Goal: Task Accomplishment & Management: Manage account settings

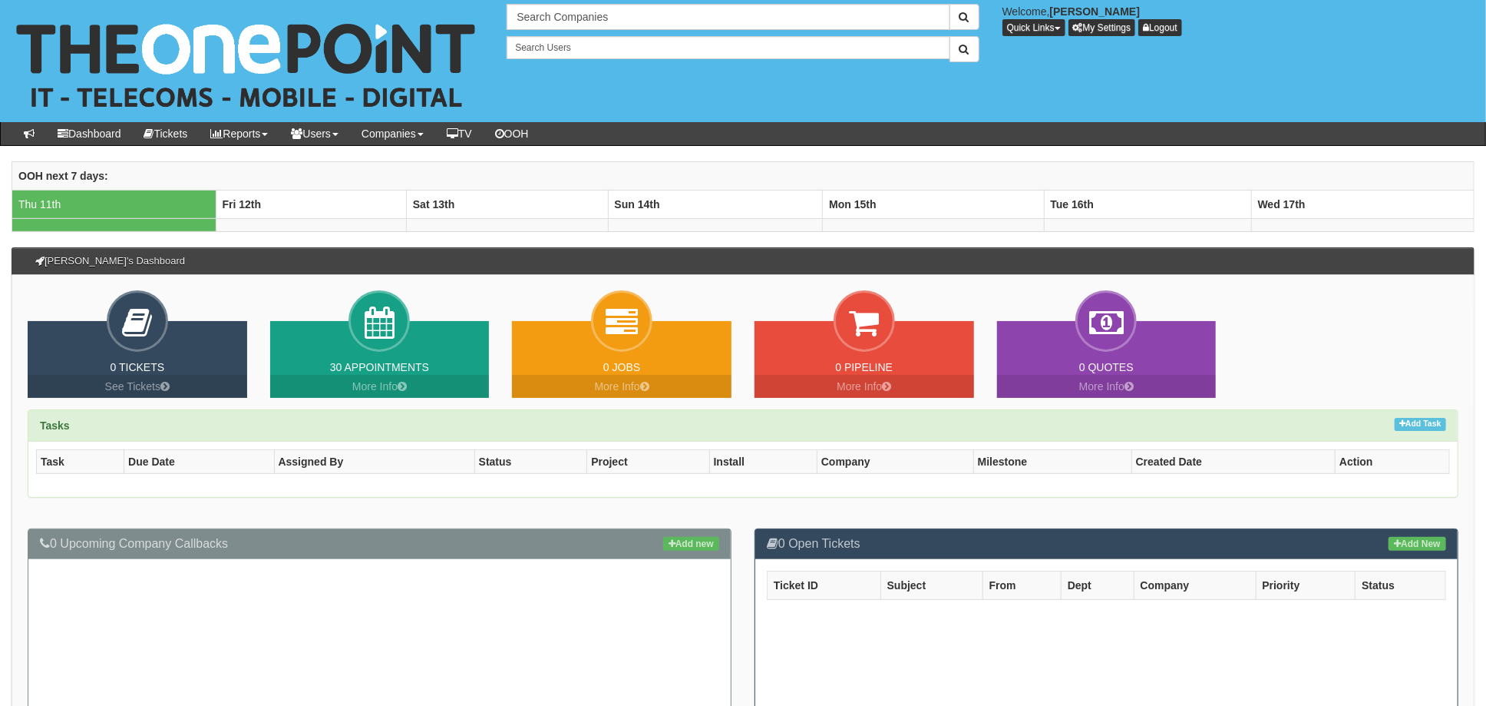
click at [735, 504] on div "Tasks Add Task Task Due Date Assigned By Status Project Install Company Milesto…" at bounding box center [743, 461] width 1454 height 104
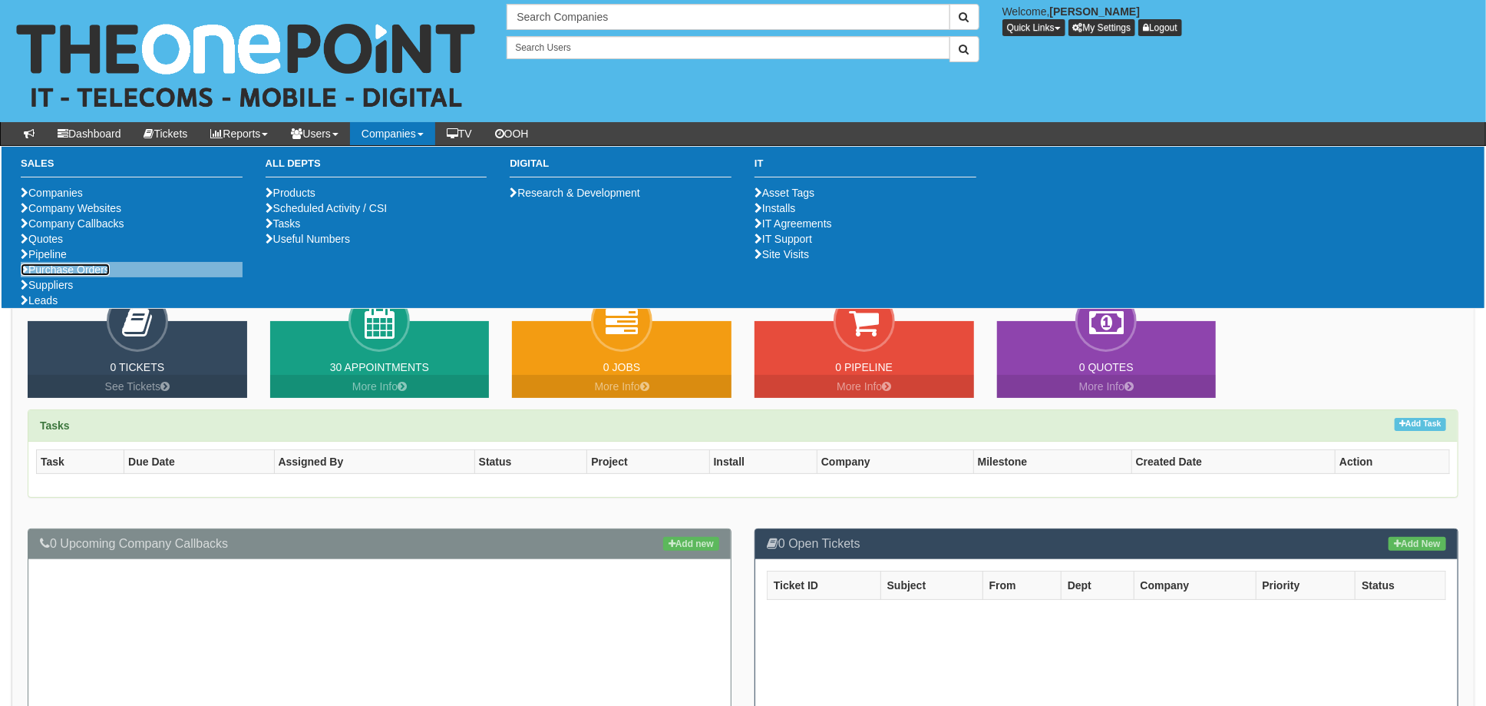
click at [82, 276] on link "Purchase Orders" at bounding box center [65, 269] width 89 height 12
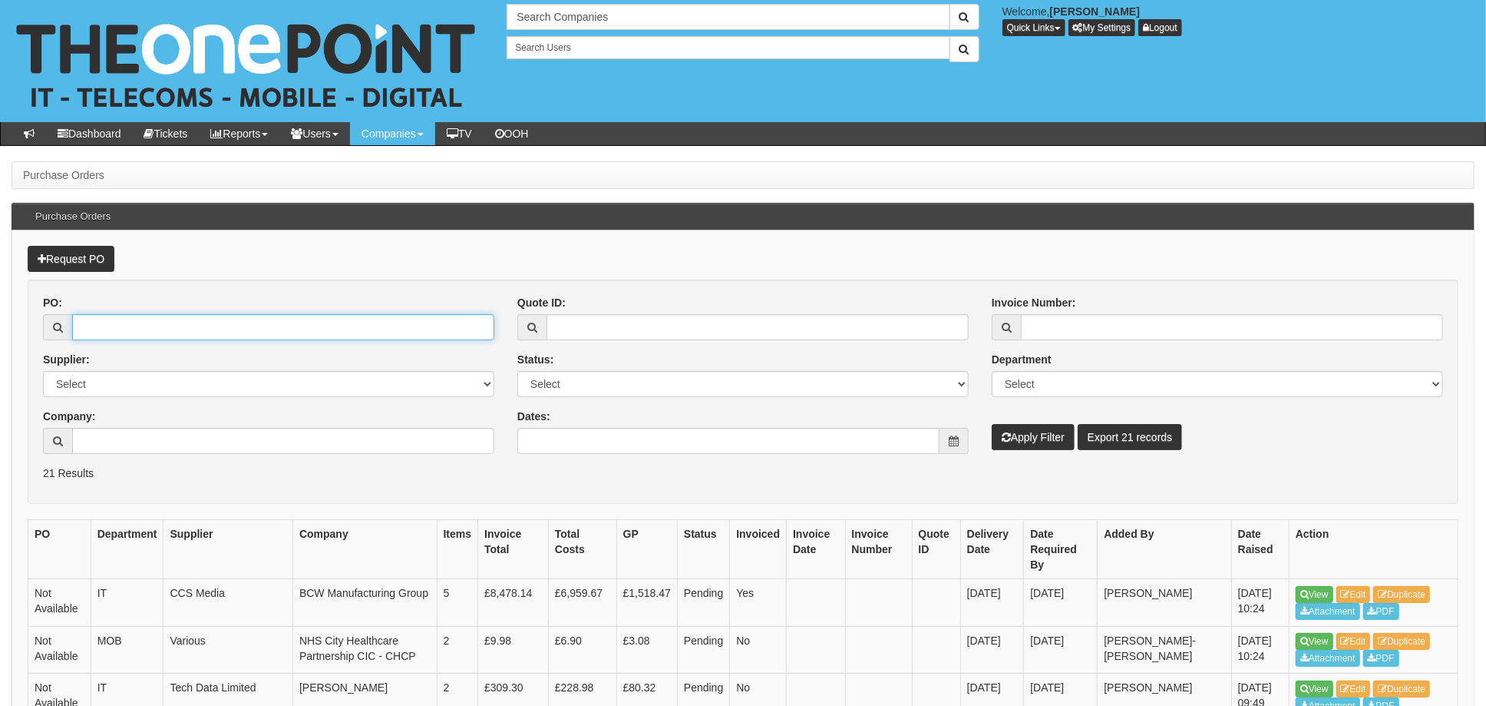
click at [130, 321] on input "PO:" at bounding box center [283, 327] width 422 height 26
type input "19234"
click at [992, 424] on button "Apply Filter" at bounding box center [1033, 437] width 83 height 26
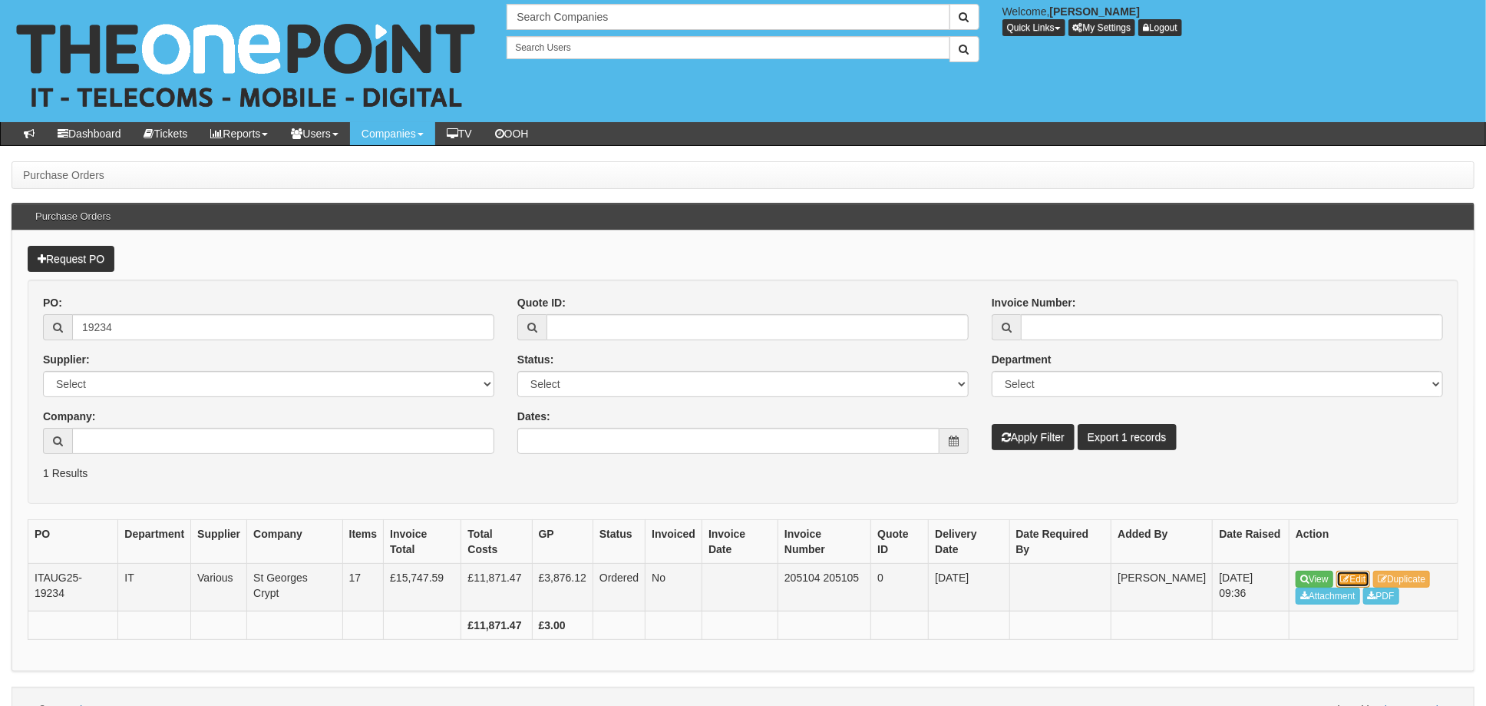
click at [1371, 573] on link "Edit" at bounding box center [1354, 578] width 35 height 17
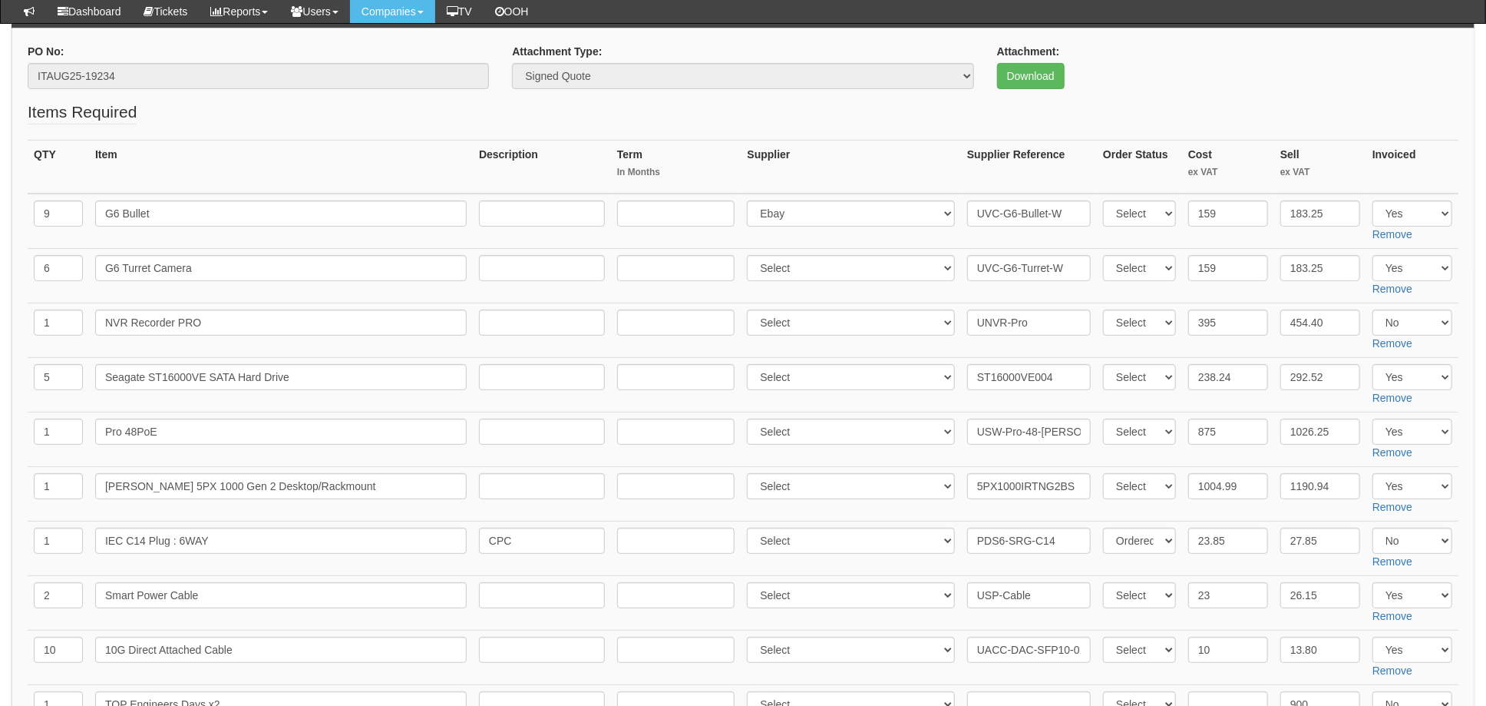
scroll to position [204, 0]
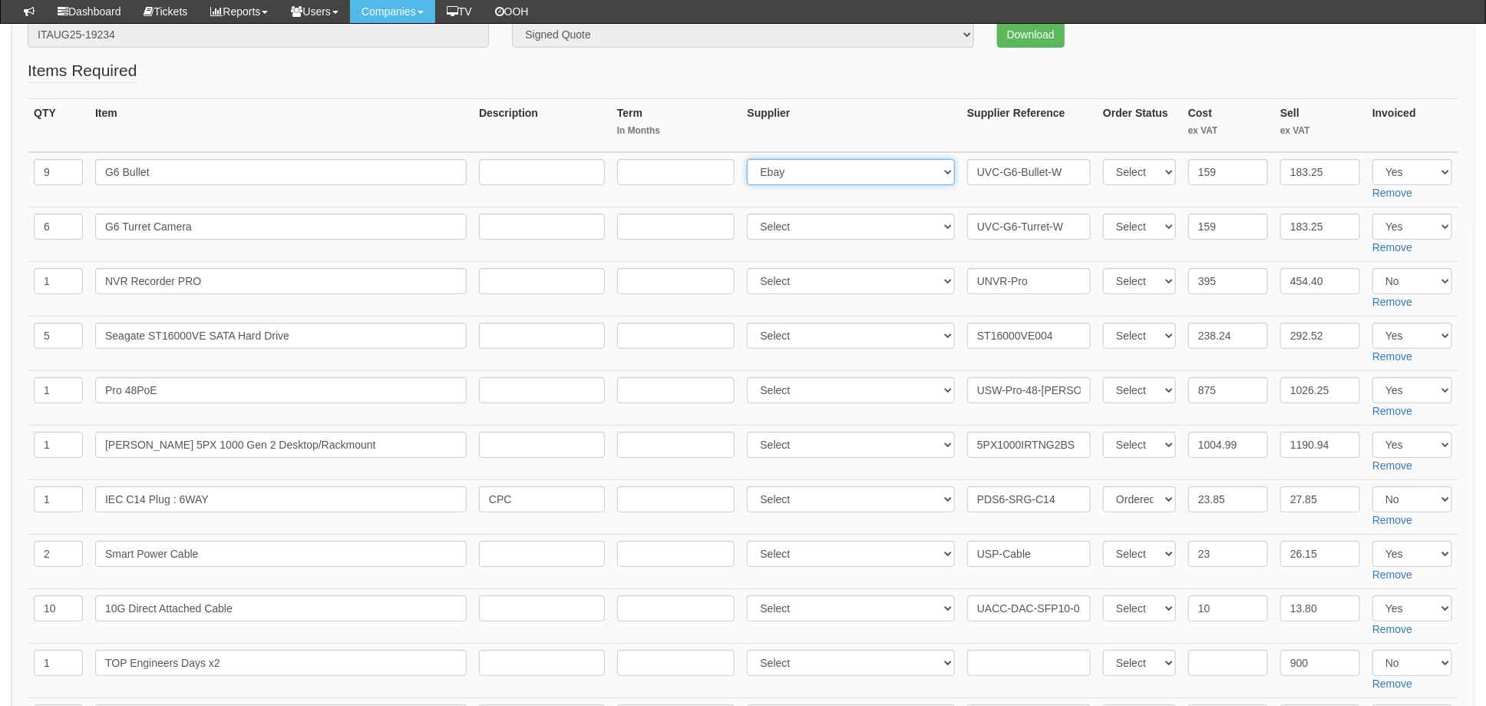
click at [809, 172] on select "Select 123 REG.co.uk 1Password 3 4Gon AA Jones Electric Ltd Abzorb Access Group…" at bounding box center [851, 172] width 208 height 26
select select "348"
click at [752, 159] on select "Select 123 REG.co.uk 1Password 3 4Gon AA Jones Electric Ltd Abzorb Access Group…" at bounding box center [851, 172] width 208 height 26
click at [967, 170] on input "UVC-G6-Bullet-W" at bounding box center [1029, 172] width 124 height 26
paste input "11951281"
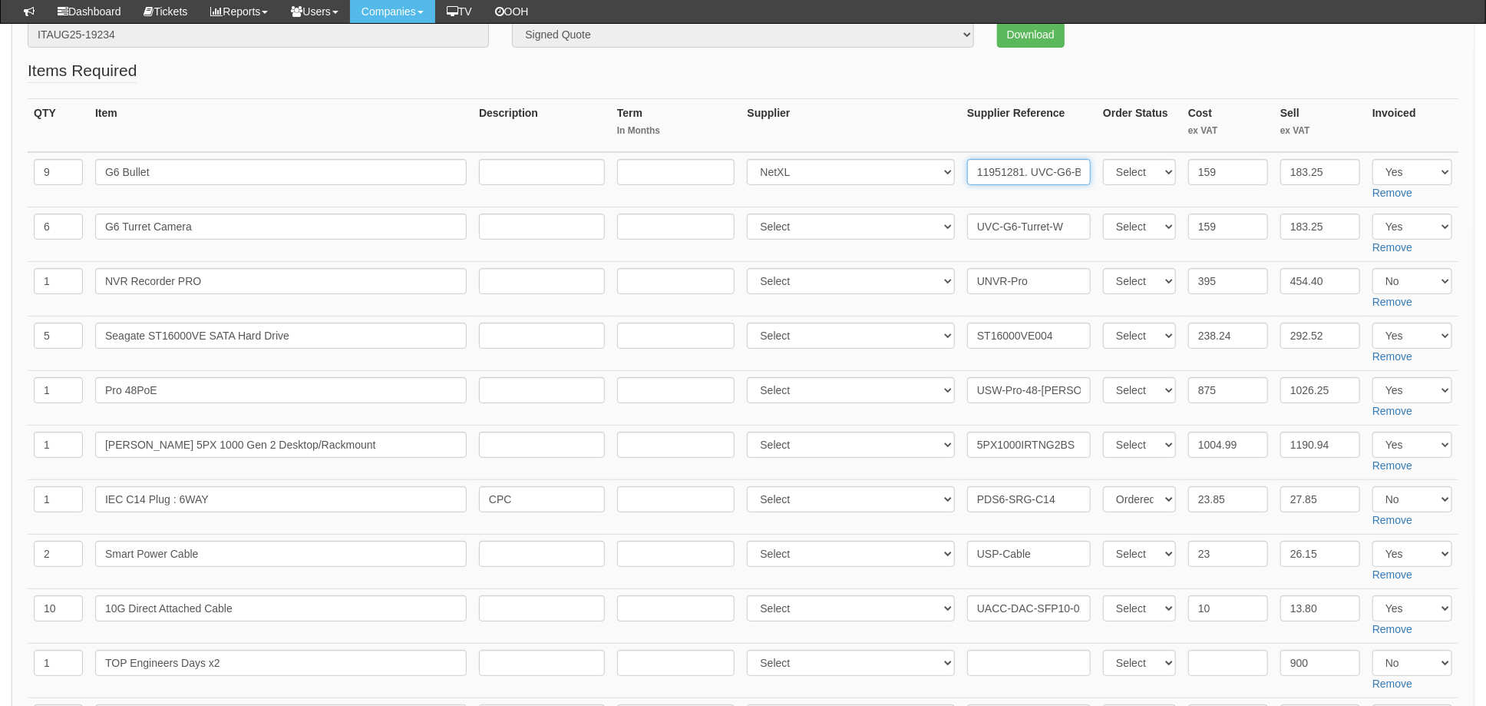
type input "11951281. UVC-G6-Bullet-W"
click at [814, 224] on select "Select 123 [DOMAIN_NAME] 1Password 3 4Gon [PERSON_NAME] Electric Ltd Abzorb Acc…" at bounding box center [851, 226] width 208 height 26
select select "348"
click at [752, 213] on select "Select 123 [DOMAIN_NAME] 1Password 3 4Gon [PERSON_NAME] Electric Ltd Abzorb Acc…" at bounding box center [851, 226] width 208 height 26
click at [967, 225] on input "UVC-G6-Turret-W" at bounding box center [1029, 226] width 124 height 26
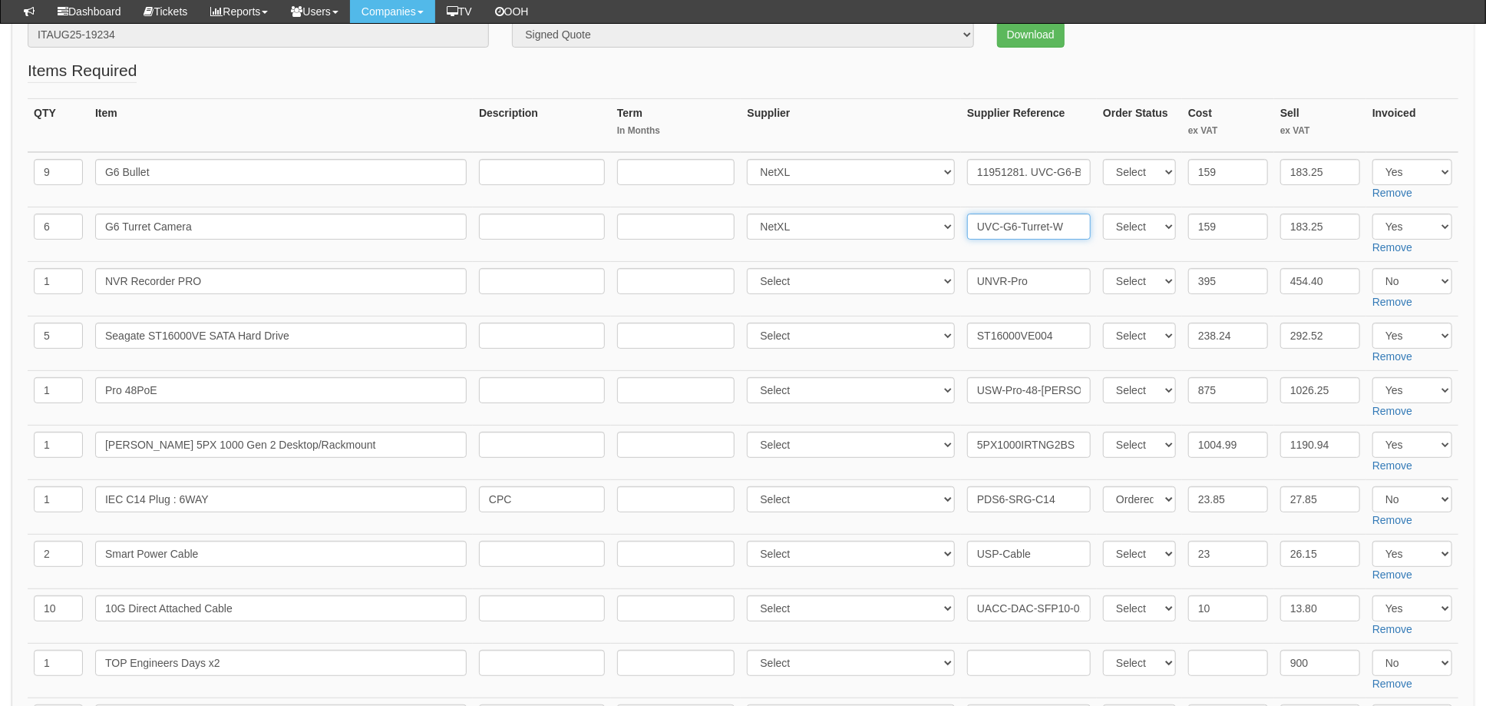
paste input "11951281"
type input "11951281. UVC-G6-Turret-W"
click at [800, 279] on select "Select 123 REG.co.uk 1Password 3 4Gon AA Jones Electric Ltd Abzorb Access Group…" at bounding box center [851, 281] width 208 height 26
select select "348"
click at [967, 276] on input "UNVR-Pro" at bounding box center [1029, 281] width 124 height 26
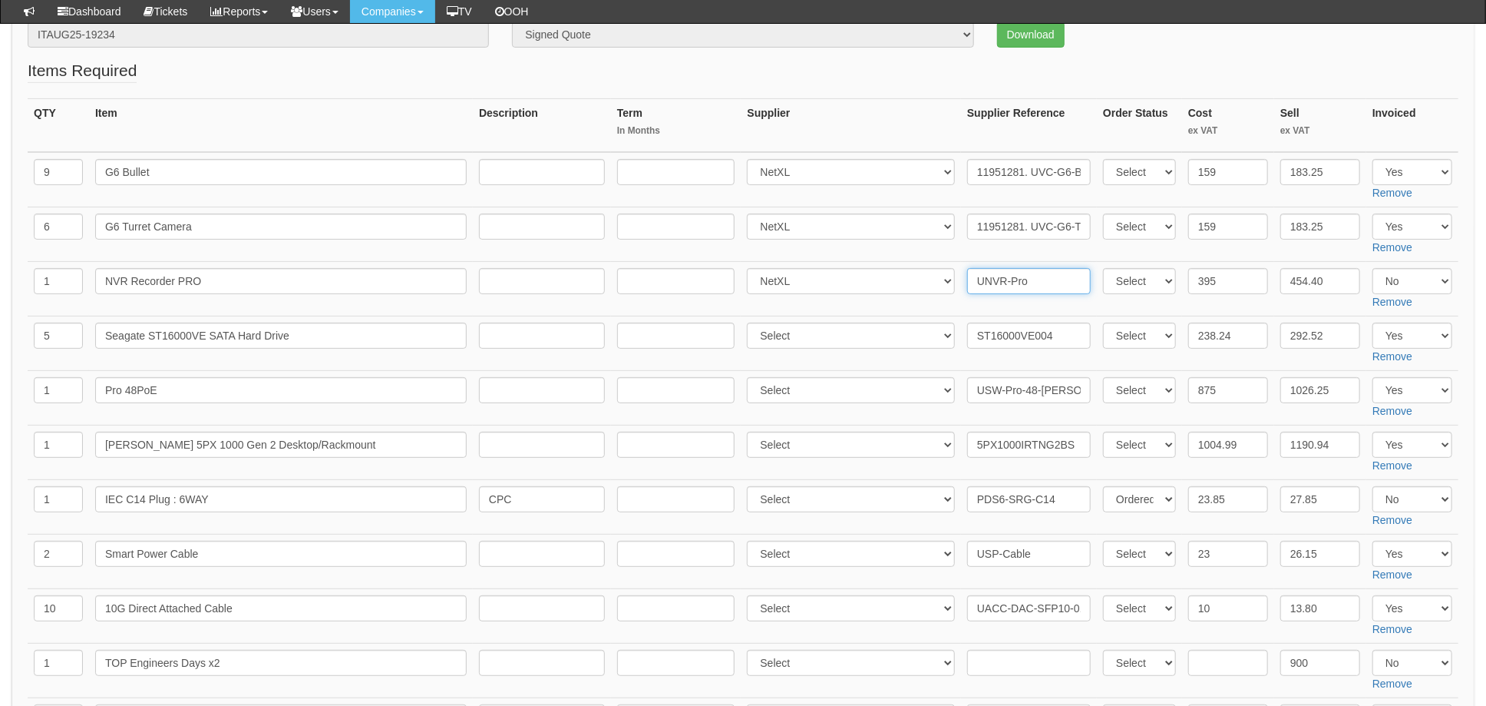
paste input "11951281"
type input "11951281. UNVR-Pro"
click at [1429, 287] on select "Select Yes No N/A" at bounding box center [1413, 281] width 80 height 26
select select "Yes"
click at [1373, 268] on select "Select Yes No N/A" at bounding box center [1413, 281] width 80 height 26
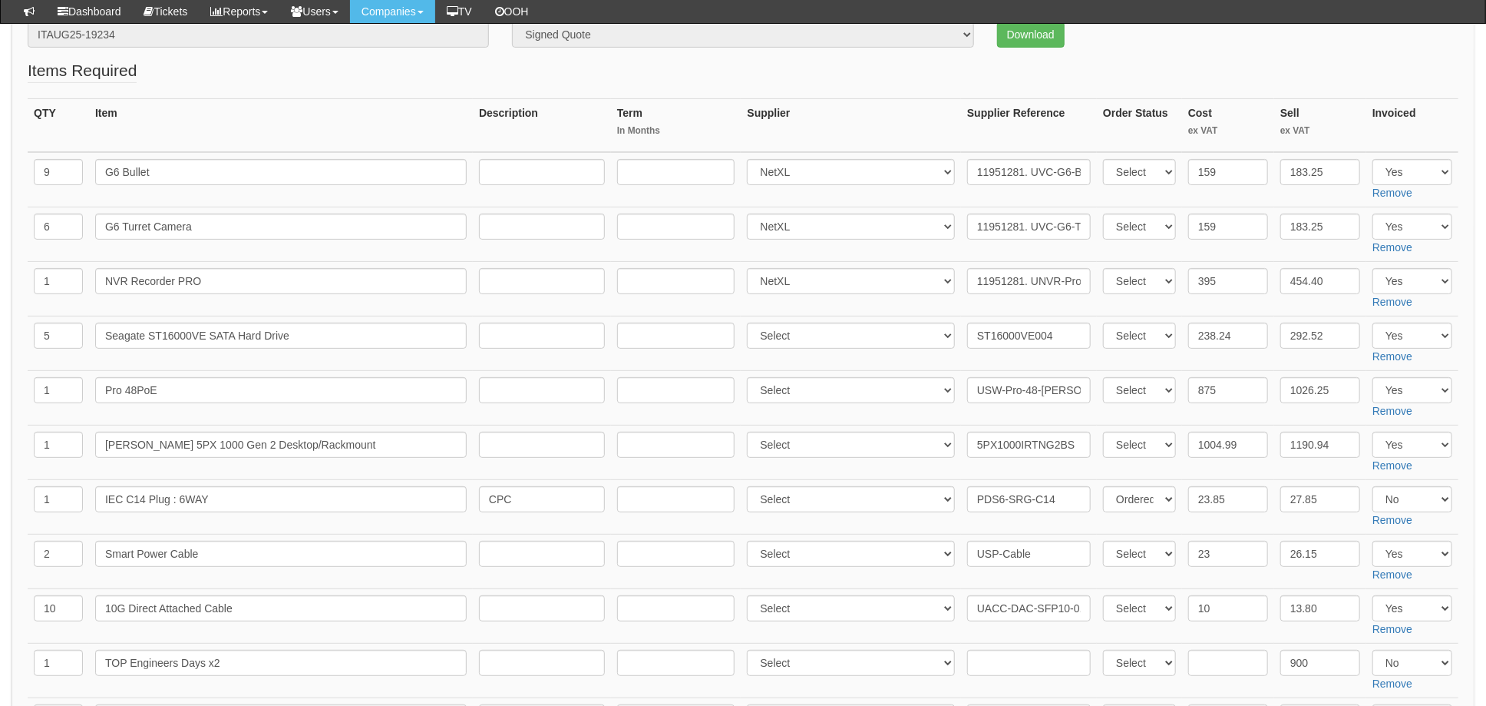
click at [1013, 307] on td "11951281. UNVR-Pro" at bounding box center [1029, 289] width 136 height 55
click at [918, 302] on td "Select 123 REG.co.uk 1Password 3 4Gon AA Jones Electric Ltd Abzorb Access Group…" at bounding box center [851, 289] width 220 height 55
click at [800, 343] on select "Select 123 [DOMAIN_NAME] 1Password 3 4Gon [PERSON_NAME] Electric Ltd Abzorb Acc…" at bounding box center [851, 335] width 208 height 26
select select "348"
click at [752, 322] on select "Select 123 [DOMAIN_NAME] 1Password 3 4Gon [PERSON_NAME] Electric Ltd Abzorb Acc…" at bounding box center [851, 335] width 208 height 26
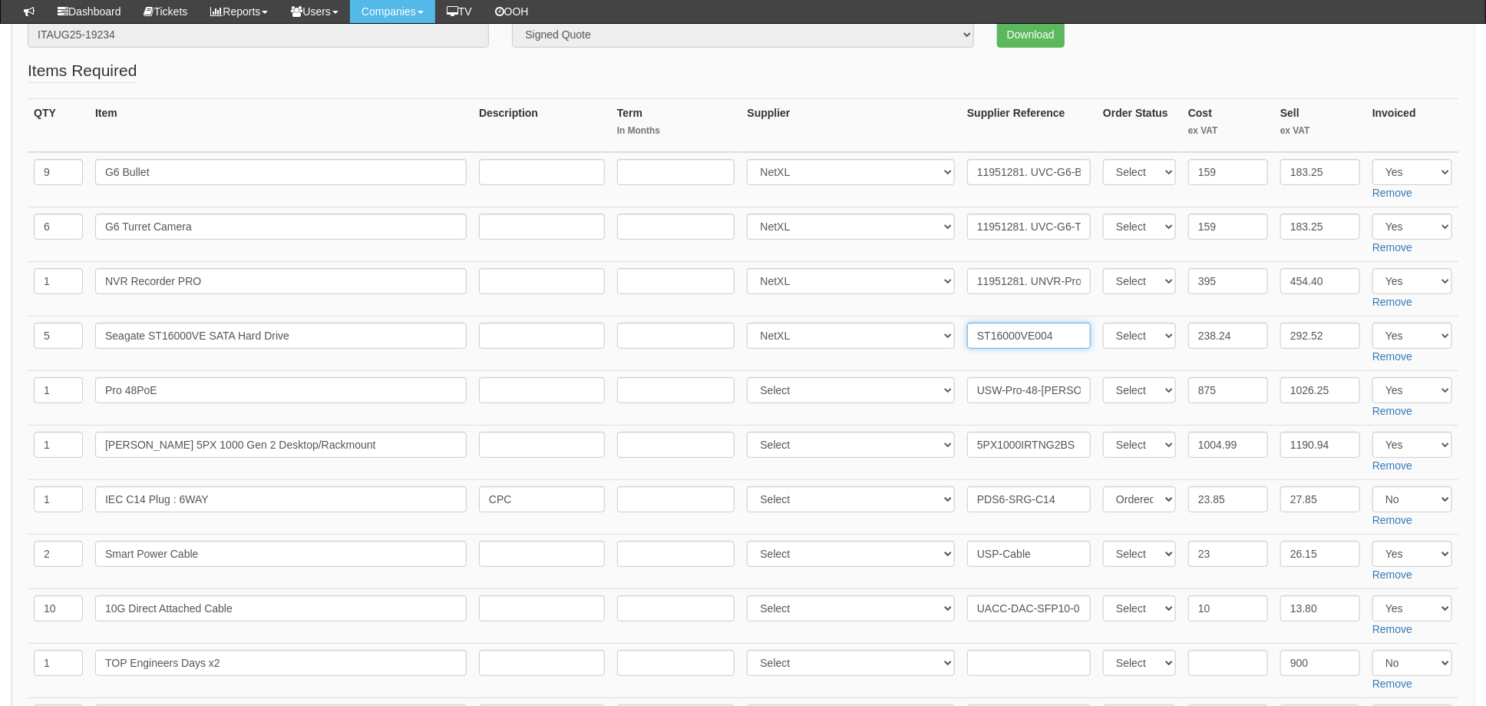
click at [967, 332] on input "ST16000VE004" at bounding box center [1029, 335] width 124 height 26
paste input "11951281"
type input "11951281. ST16000VE004"
click at [1220, 333] on input "238.24" at bounding box center [1228, 335] width 80 height 26
drag, startPoint x: 1248, startPoint y: 330, endPoint x: 1125, endPoint y: 331, distance: 122.1
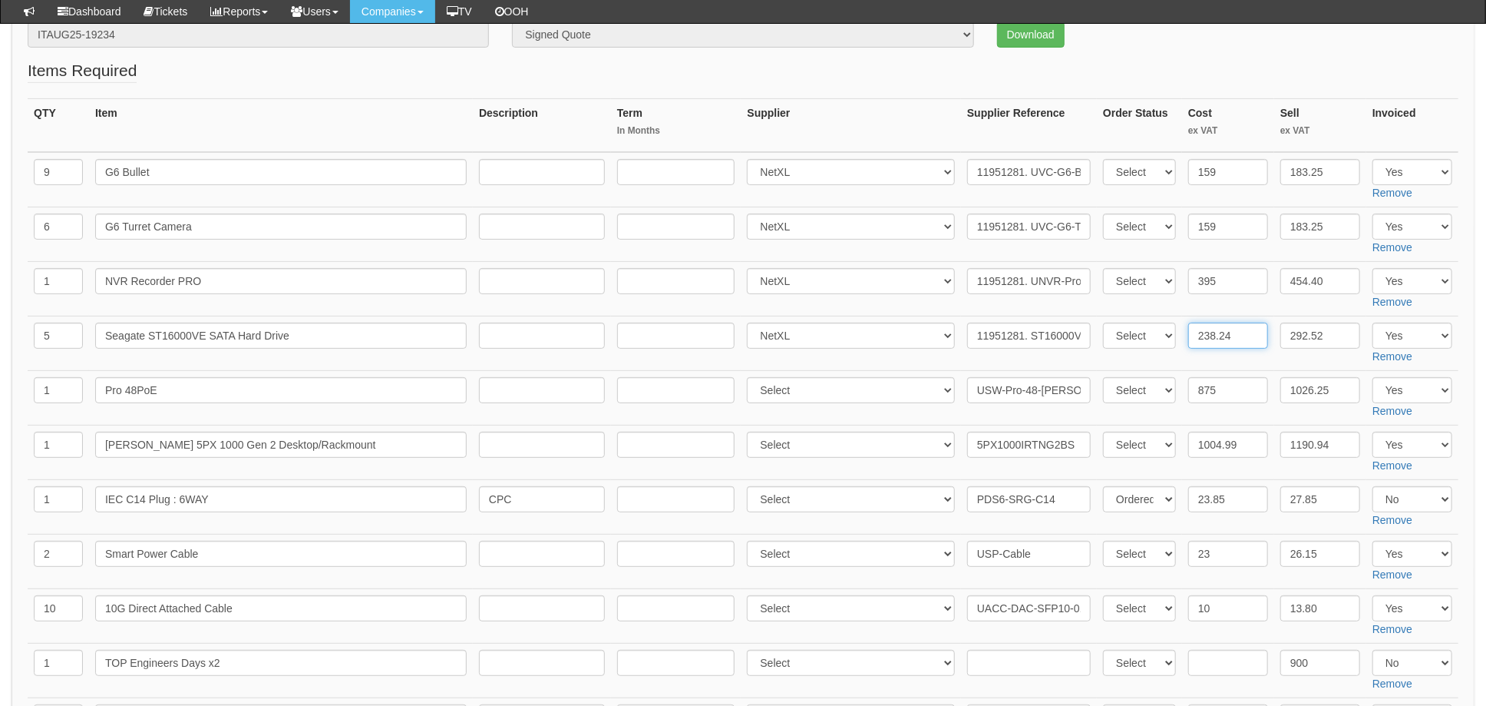
click at [1139, 331] on tr "5 Seagate ST16000VE SATA Hard Drive Select 123 REG.co.uk 1Password 3 4Gon AA Jo…" at bounding box center [743, 343] width 1431 height 55
type input "245.34"
click at [1220, 392] on input "875" at bounding box center [1228, 390] width 80 height 26
click at [904, 371] on td "Select 123 REG.co.uk 1Password 3 4Gon AA Jones Electric Ltd Abzorb Access Group…" at bounding box center [851, 398] width 220 height 55
click at [828, 389] on select "Select 123 REG.co.uk 1Password 3 4Gon AA Jones Electric Ltd Abzorb Access Group…" at bounding box center [851, 390] width 208 height 26
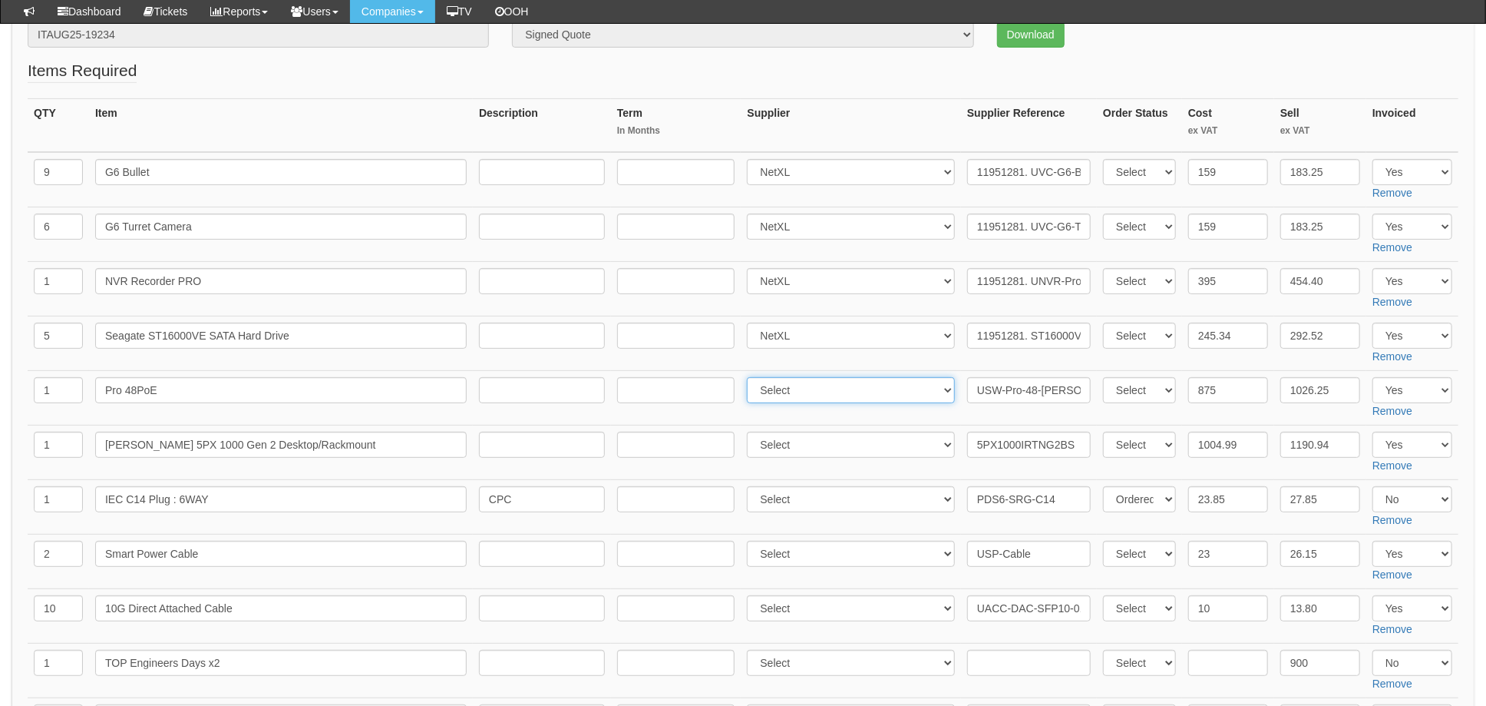
select select "348"
click at [752, 377] on select "Select 123 REG.co.uk 1Password 3 4Gon AA Jones Electric Ltd Abzorb Access Group…" at bounding box center [851, 390] width 208 height 26
click at [969, 389] on input "USW-Pro-48-PoE (600W)" at bounding box center [1029, 390] width 124 height 26
paste input "11951281"
type input "11951281. USW-Pro-48-PoE (600W)"
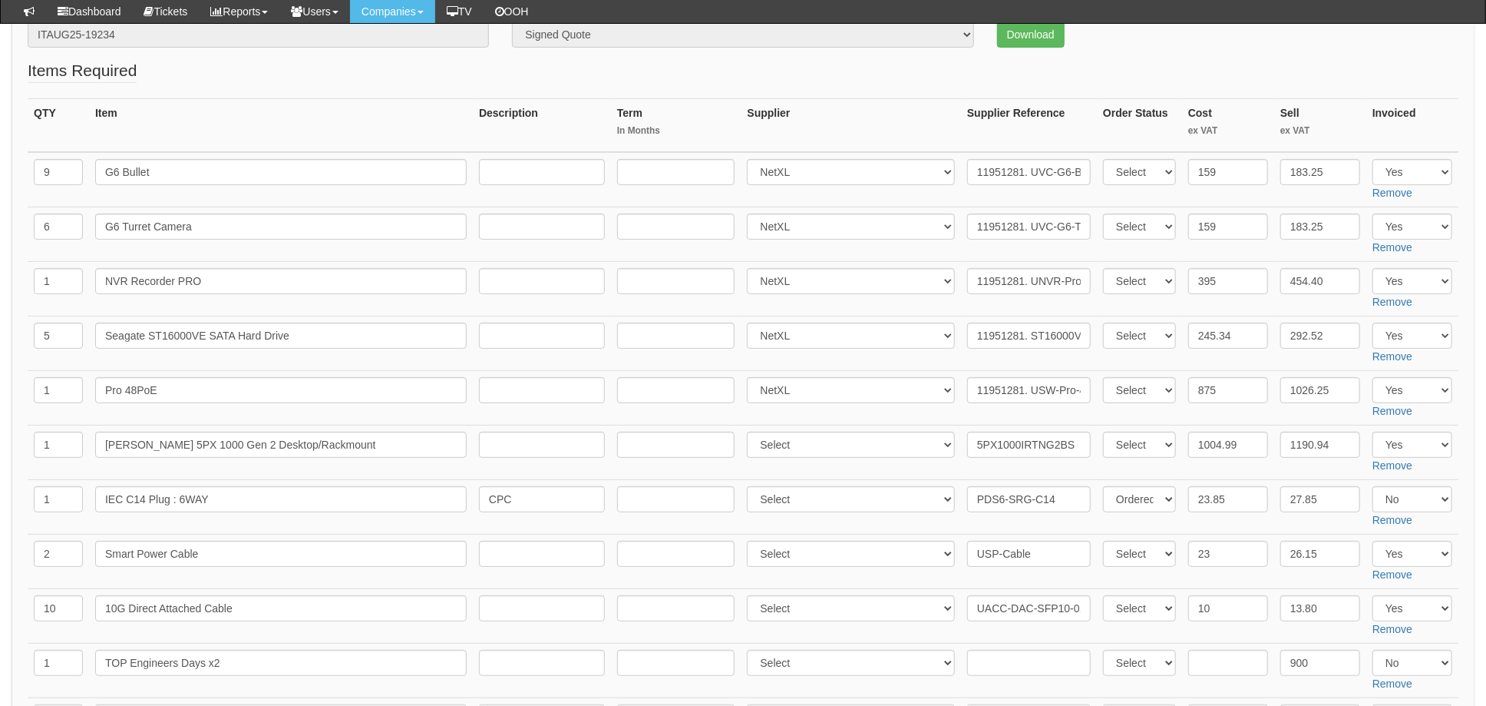
click at [940, 364] on td "Select 123 REG.co.uk 1Password 3 4Gon AA Jones Electric Ltd Abzorb Access Group…" at bounding box center [851, 343] width 220 height 55
click at [815, 554] on select "Select 123 REG.co.uk 1Password 3 4Gon AA Jones Electric Ltd Abzorb Access Group…" at bounding box center [851, 553] width 208 height 26
select select "348"
click at [752, 540] on select "Select 123 REG.co.uk 1Password 3 4Gon AA Jones Electric Ltd Abzorb Access Group…" at bounding box center [851, 553] width 208 height 26
click at [968, 546] on input "USP-Cable" at bounding box center [1029, 553] width 124 height 26
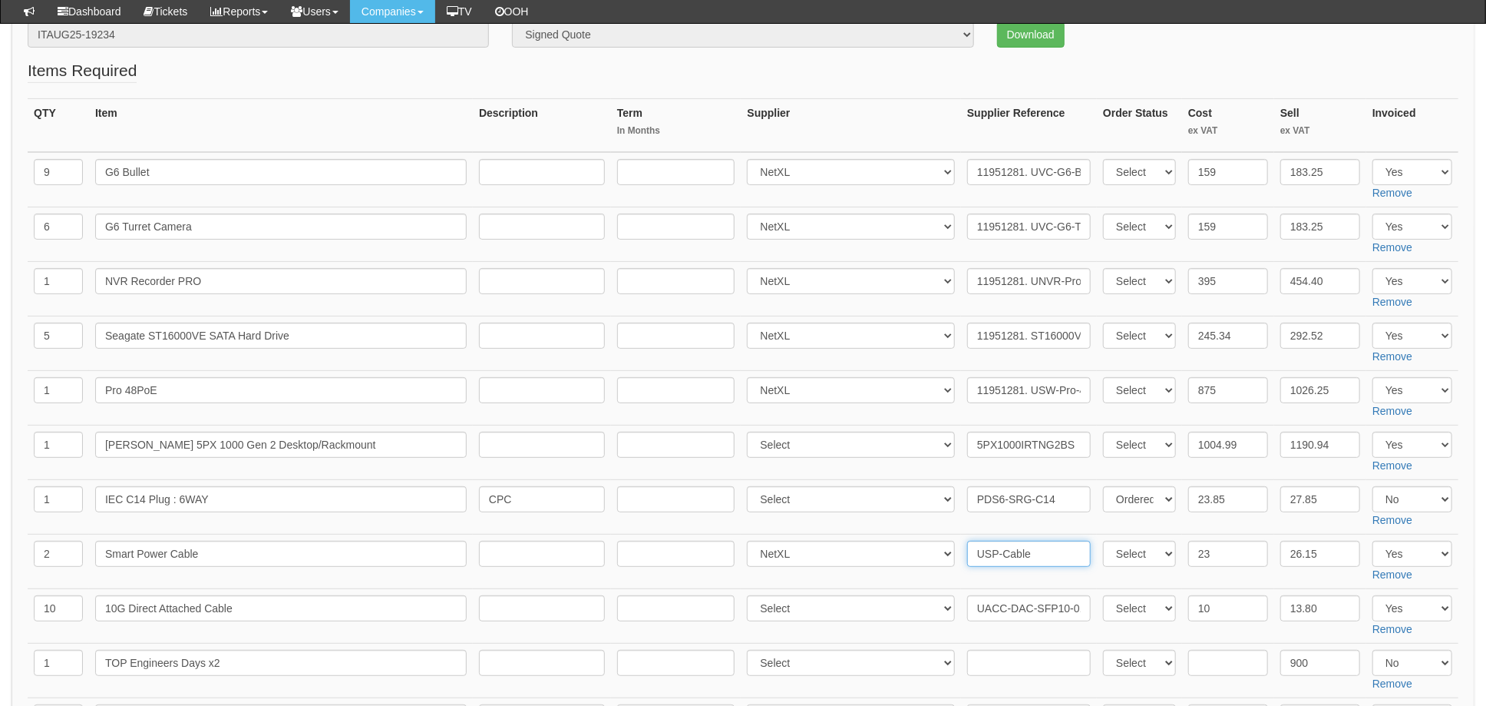
paste input "11951281"
type input "11951281. USP-Cable"
click at [845, 604] on select "Select 123 REG.co.uk 1Password 3 4Gon AA Jones Electric Ltd Abzorb Access Group…" at bounding box center [851, 608] width 208 height 26
select select "348"
click at [752, 595] on select "Select 123 REG.co.uk 1Password 3 4Gon AA Jones Electric Ltd Abzorb Access Group…" at bounding box center [851, 608] width 208 height 26
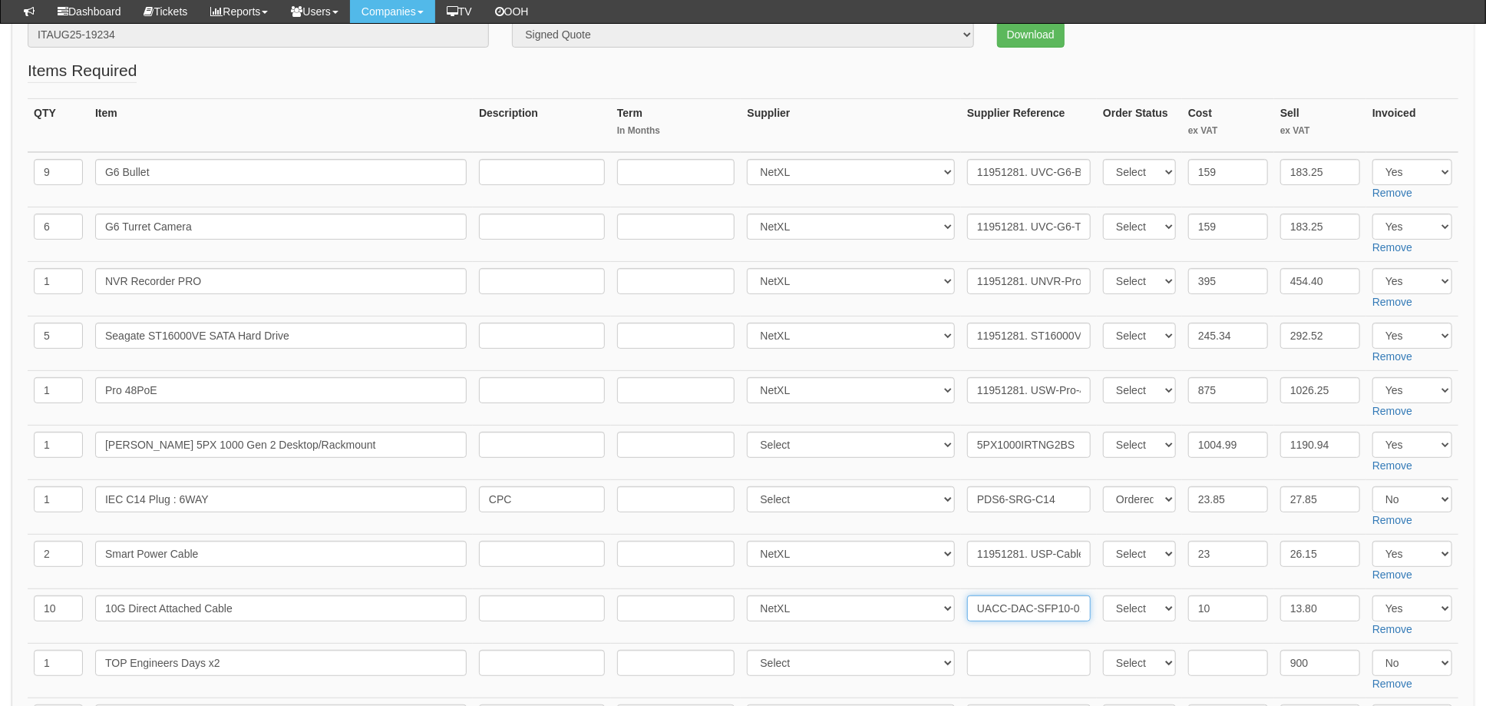
click at [968, 607] on input "UACC-DAC-SFP10-0.5M" at bounding box center [1029, 608] width 124 height 26
paste input "11951281"
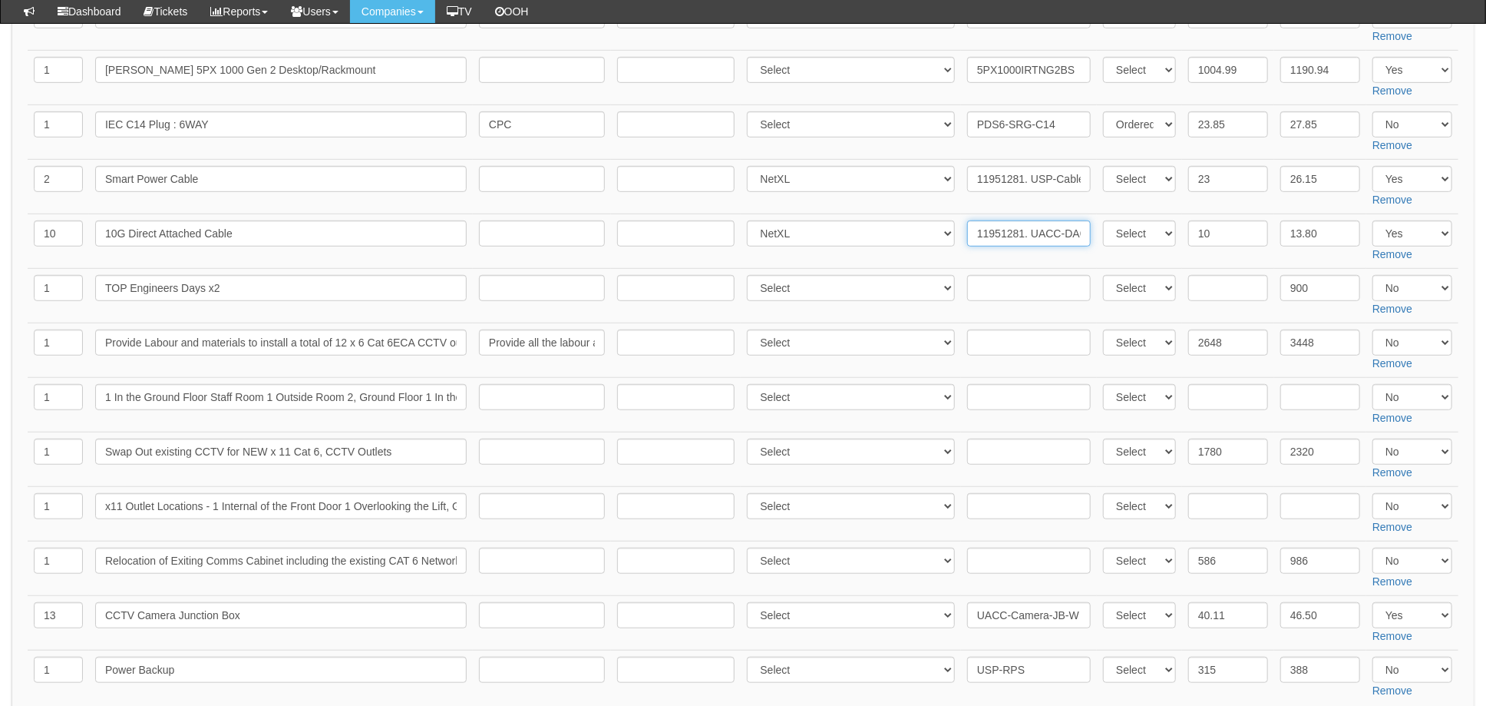
scroll to position [613, 0]
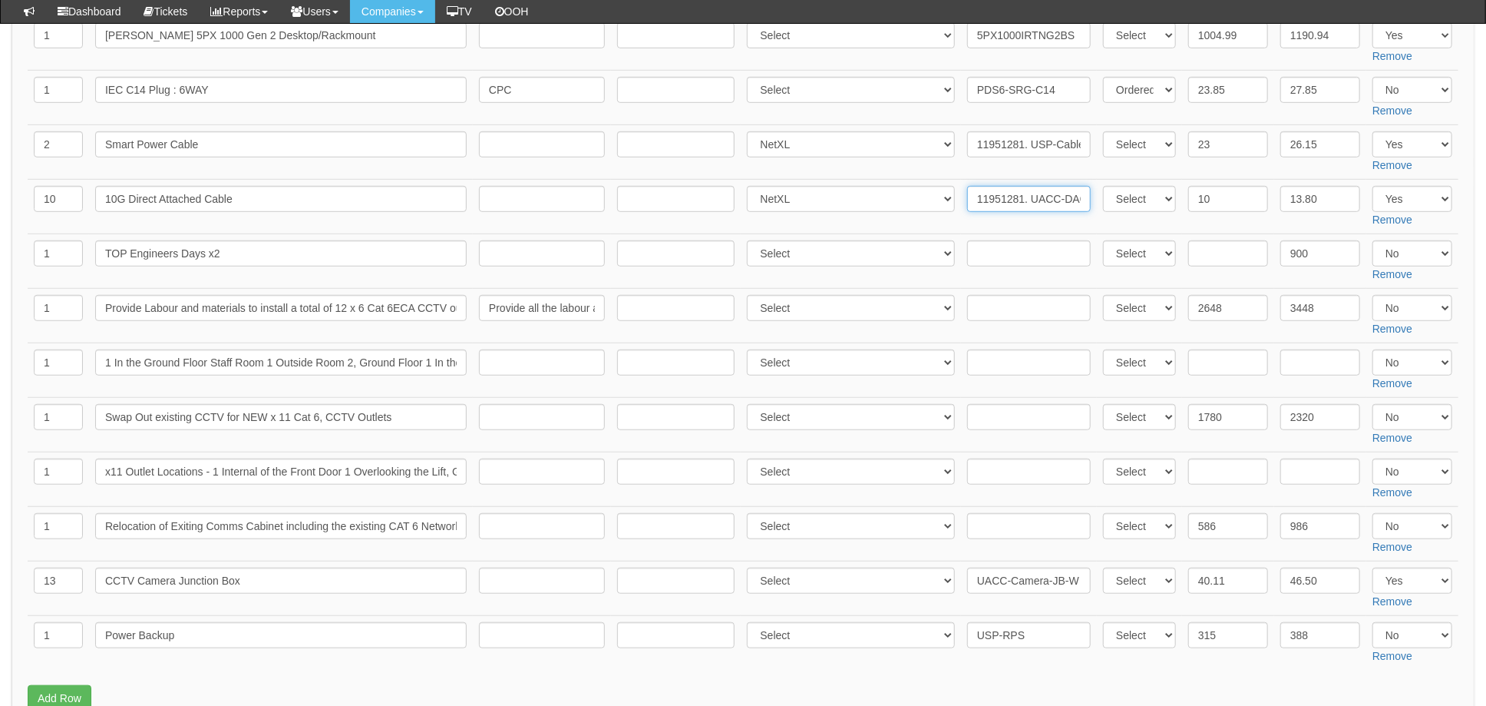
type input "11951281. UACC-DAC-SFP10-0.5M"
click at [802, 581] on select "Select 123 REG.co.uk 1Password 3 4Gon AA Jones Electric Ltd Abzorb Access Group…" at bounding box center [851, 580] width 208 height 26
select select "348"
click at [752, 567] on select "Select 123 REG.co.uk 1Password 3 4Gon AA Jones Electric Ltd Abzorb Access Group…" at bounding box center [851, 580] width 208 height 26
click at [971, 577] on input "UACC-Camera-JB-W" at bounding box center [1029, 580] width 124 height 26
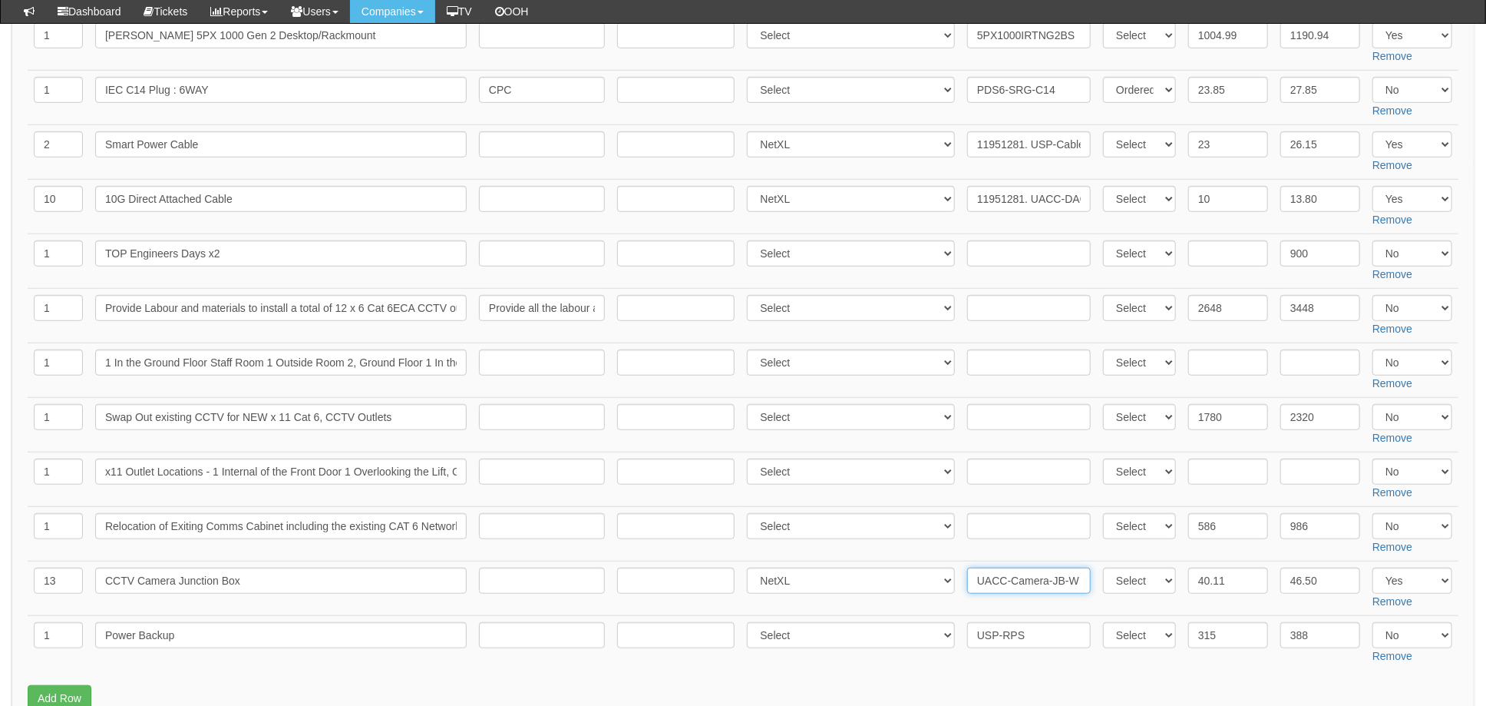
paste input "11951281"
type input "11951281. UACC-Camera-JB-W"
click at [950, 545] on td "Select 123 REG.co.uk 1Password 3 4Gon AA Jones Electric Ltd Abzorb Access Group…" at bounding box center [851, 534] width 220 height 55
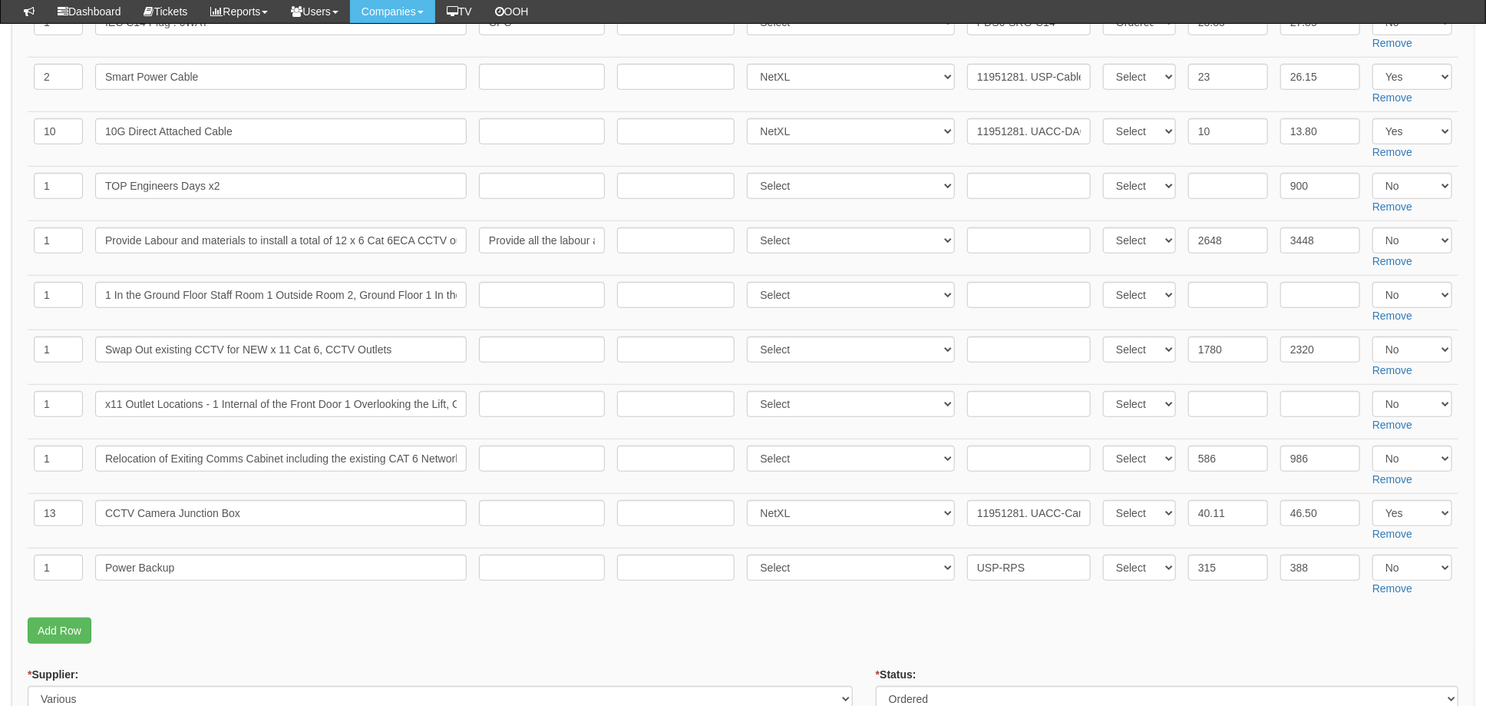
scroll to position [716, 0]
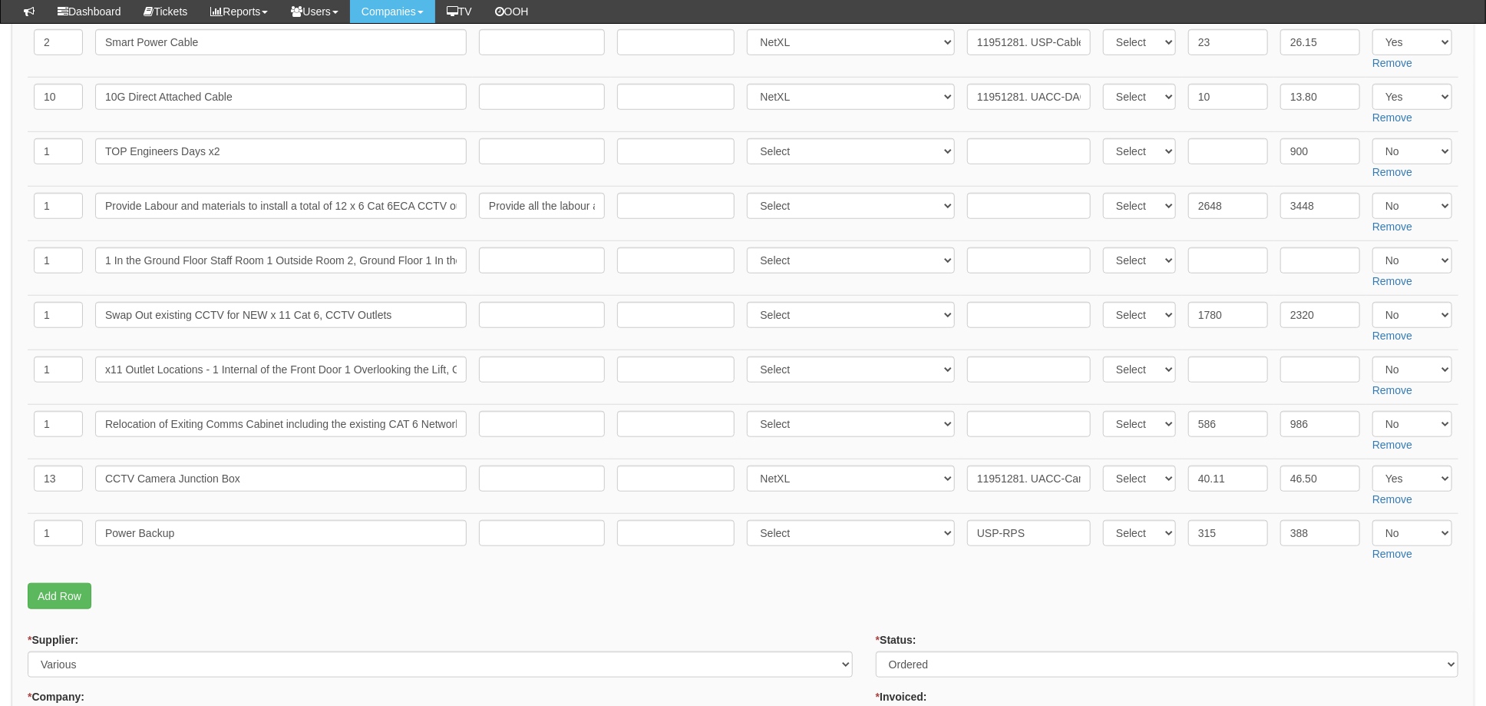
click at [556, 619] on form "PO No: ITAUG25-19234 Attachment Type: Select Signed Quote Auth email if quote u…" at bounding box center [743, 506] width 1431 height 2031
click at [798, 624] on form "PO No: ITAUG25-19234 Attachment Type: Select Signed Quote Auth email if quote u…" at bounding box center [743, 506] width 1431 height 2031
click at [821, 603] on p "Add Row" at bounding box center [743, 596] width 1431 height 26
drag, startPoint x: 805, startPoint y: 529, endPoint x: 815, endPoint y: 530, distance: 10.1
click at [805, 529] on select "Select 123 [DOMAIN_NAME] 1Password 3 4Gon [PERSON_NAME] Electric Ltd Abzorb Acc…" at bounding box center [851, 533] width 208 height 26
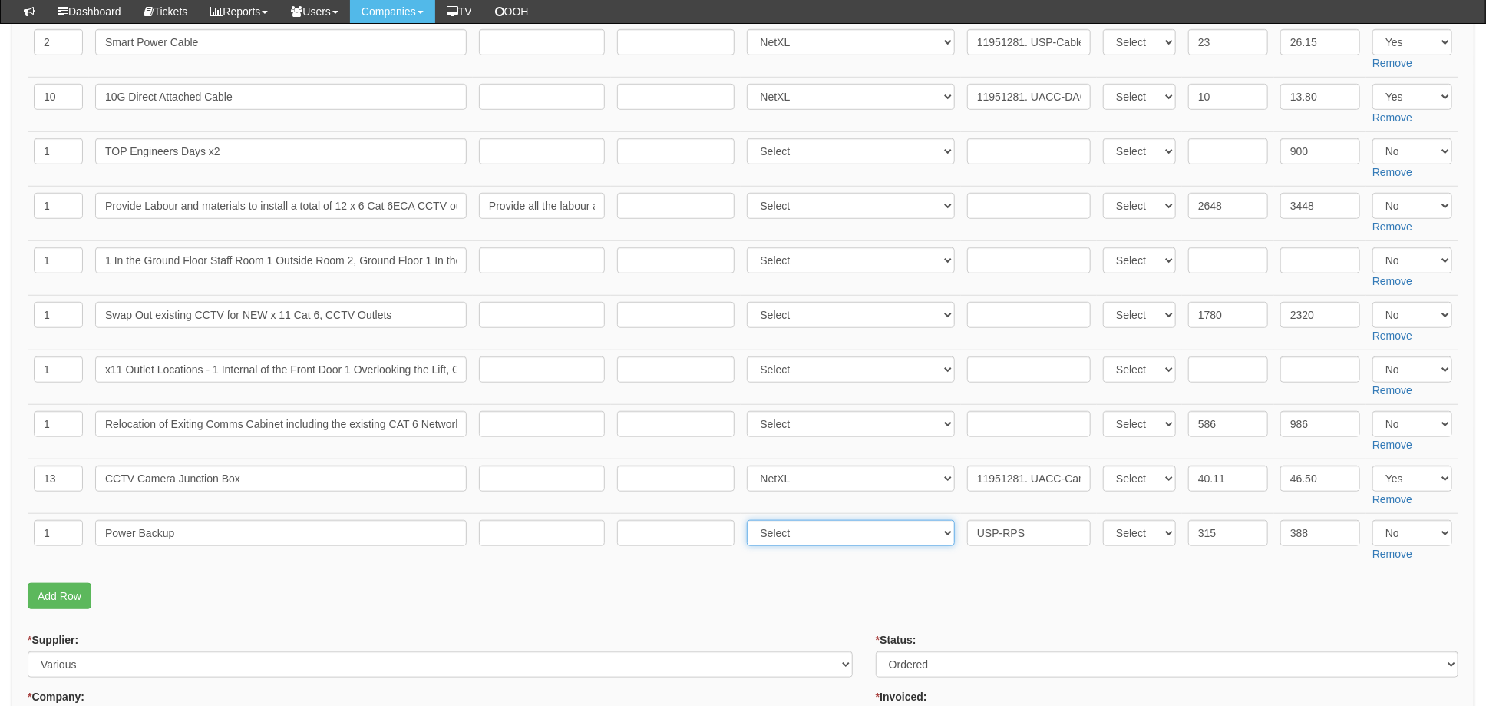
select select "348"
click at [752, 520] on select "Select 123 [DOMAIN_NAME] 1Password 3 4Gon [PERSON_NAME] Electric Ltd Abzorb Acc…" at bounding box center [851, 533] width 208 height 26
click at [967, 530] on input "USP-RPS" at bounding box center [1029, 533] width 124 height 26
paste input "11951281"
type input "11951281. USP-RPS"
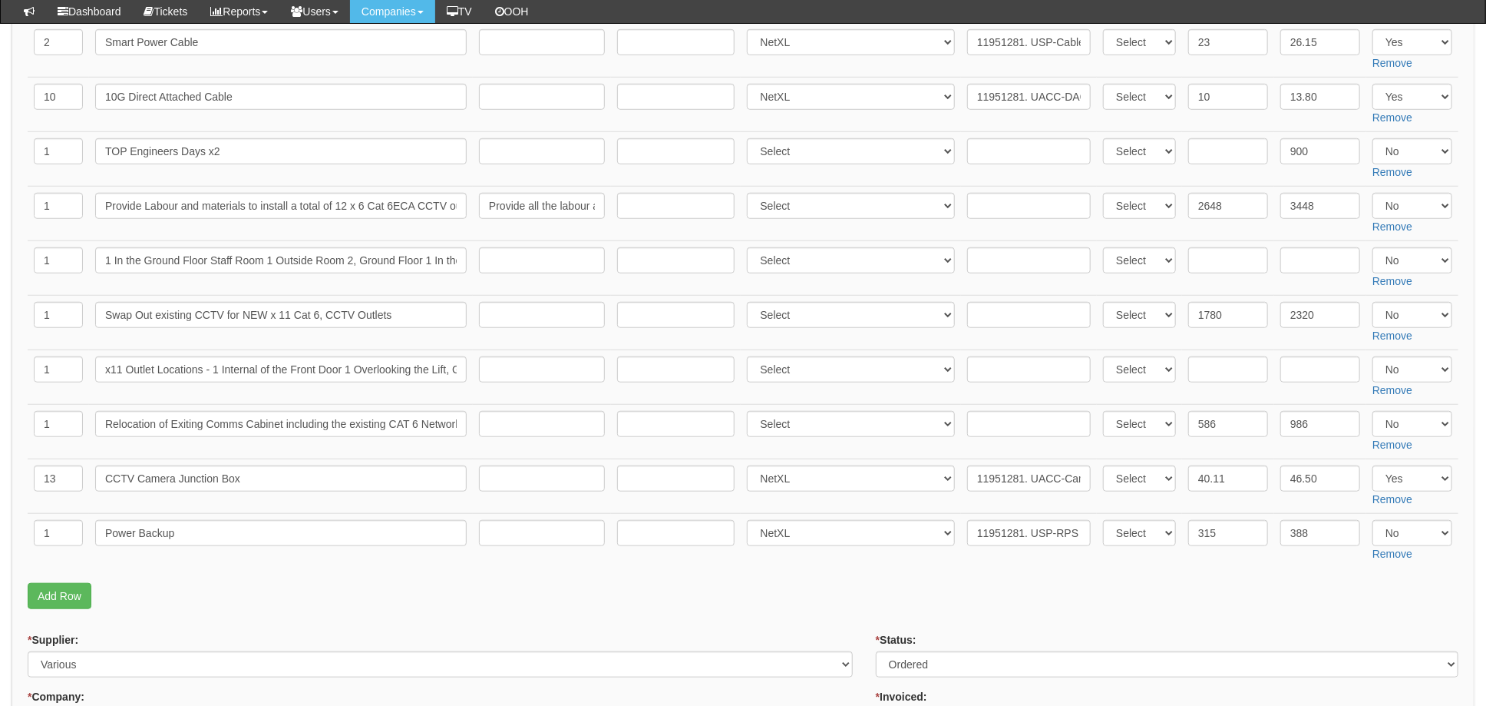
click at [847, 593] on p "Add Row" at bounding box center [743, 596] width 1431 height 26
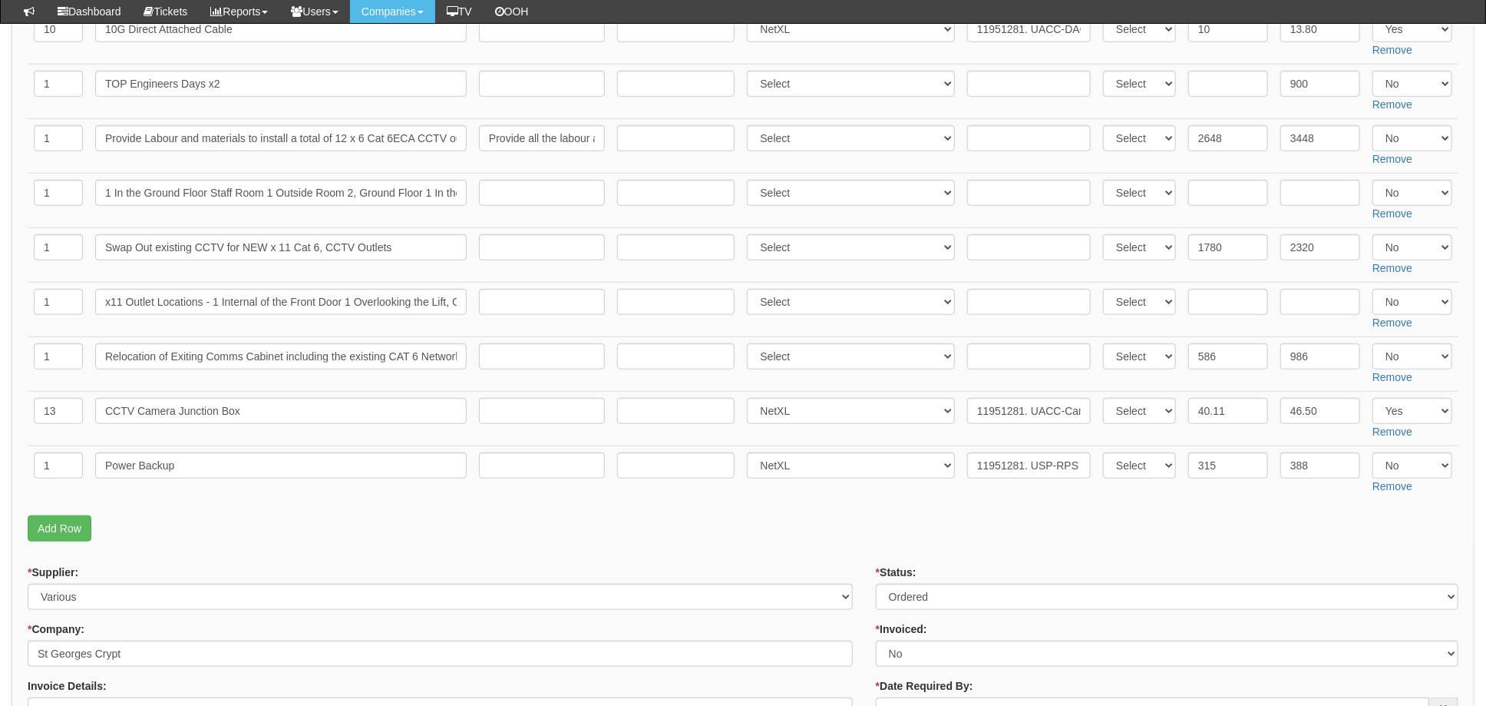
scroll to position [819, 0]
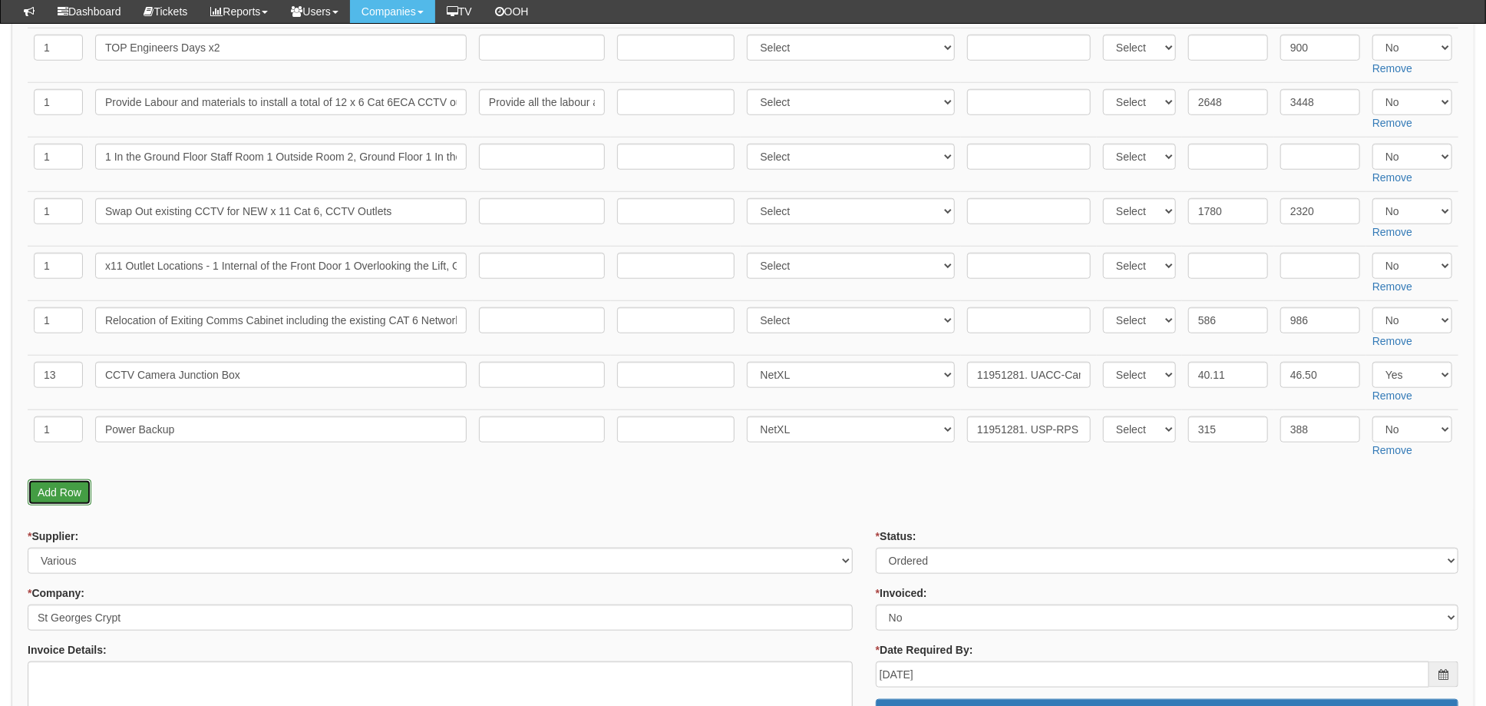
click at [68, 491] on link "Add Row" at bounding box center [60, 492] width 64 height 26
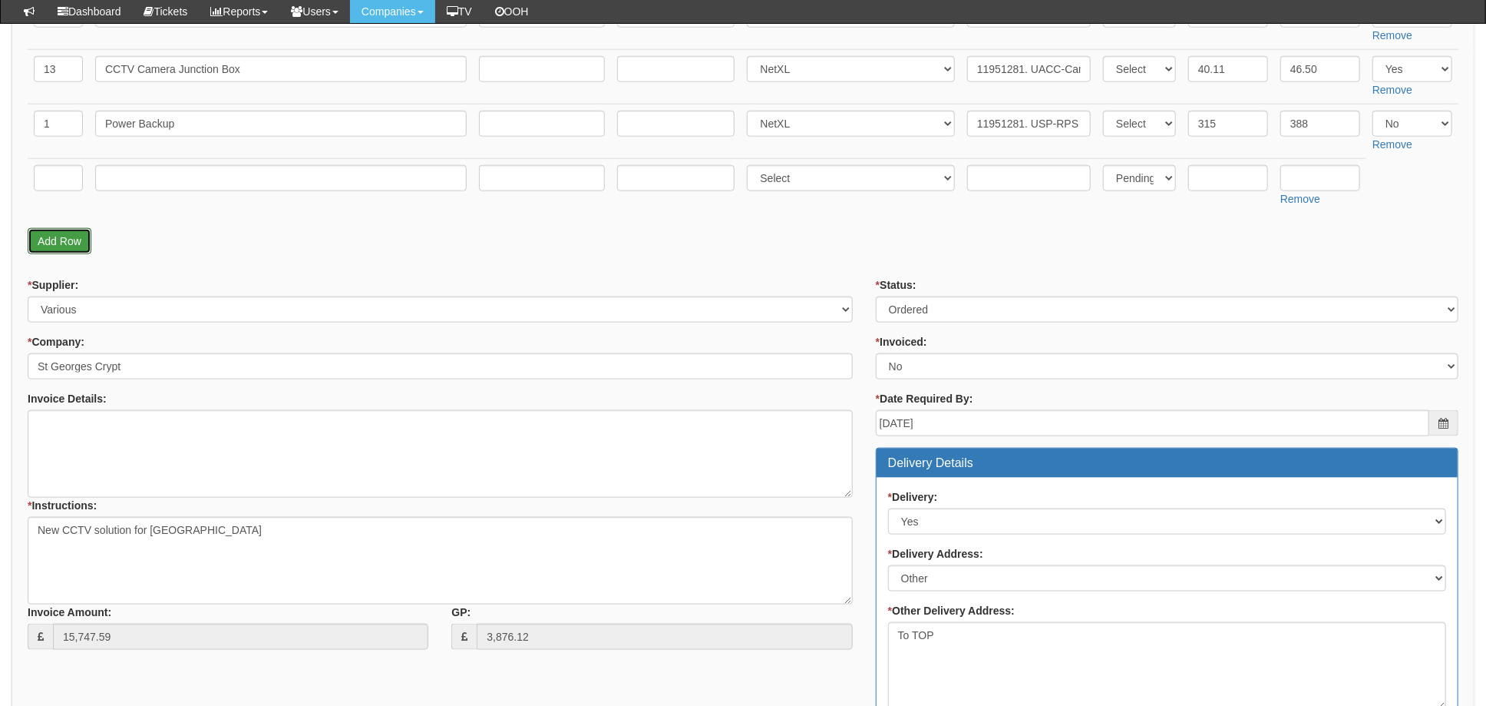
scroll to position [1125, 0]
drag, startPoint x: 67, startPoint y: 174, endPoint x: 92, endPoint y: 179, distance: 25.8
click at [67, 174] on input "text" at bounding box center [58, 177] width 49 height 26
type input "1"
click at [134, 178] on input "text" at bounding box center [281, 177] width 372 height 26
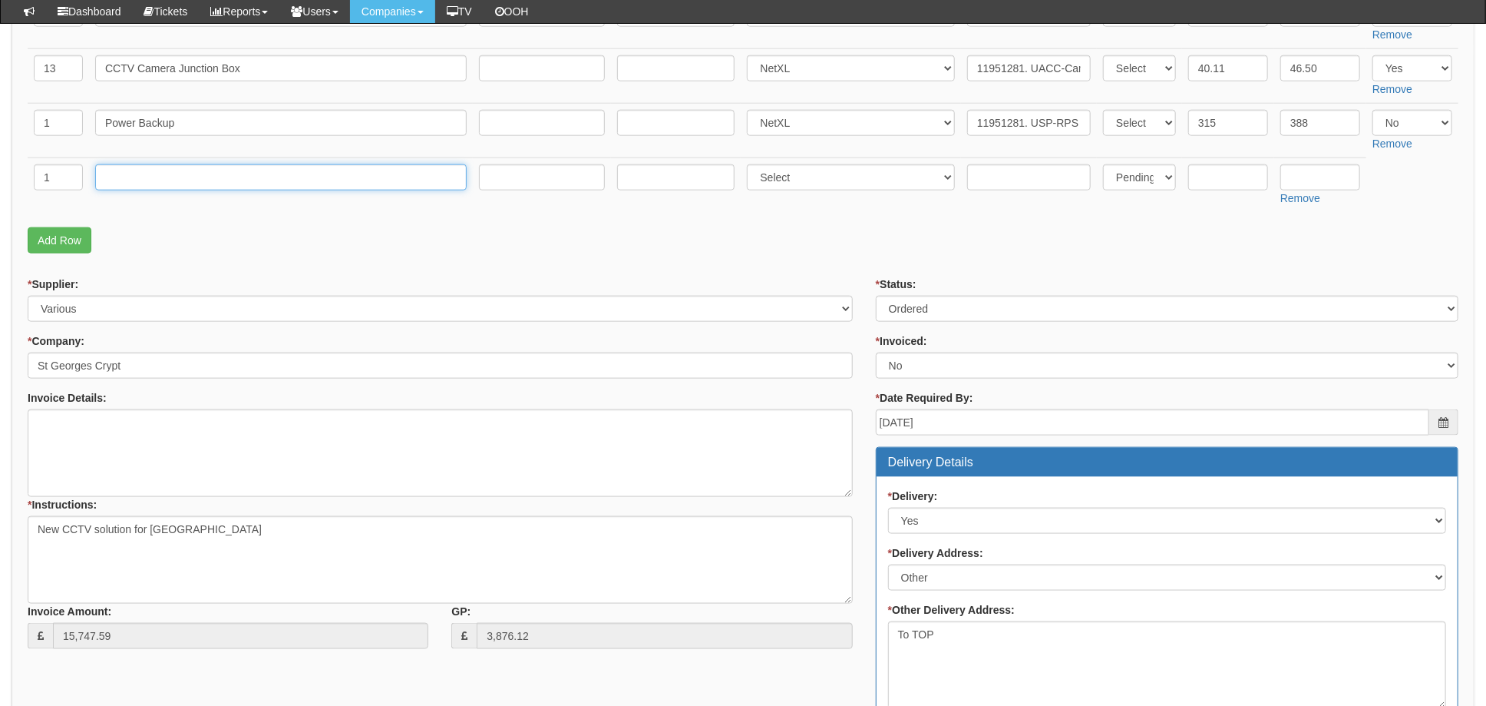
type input "Delivery"
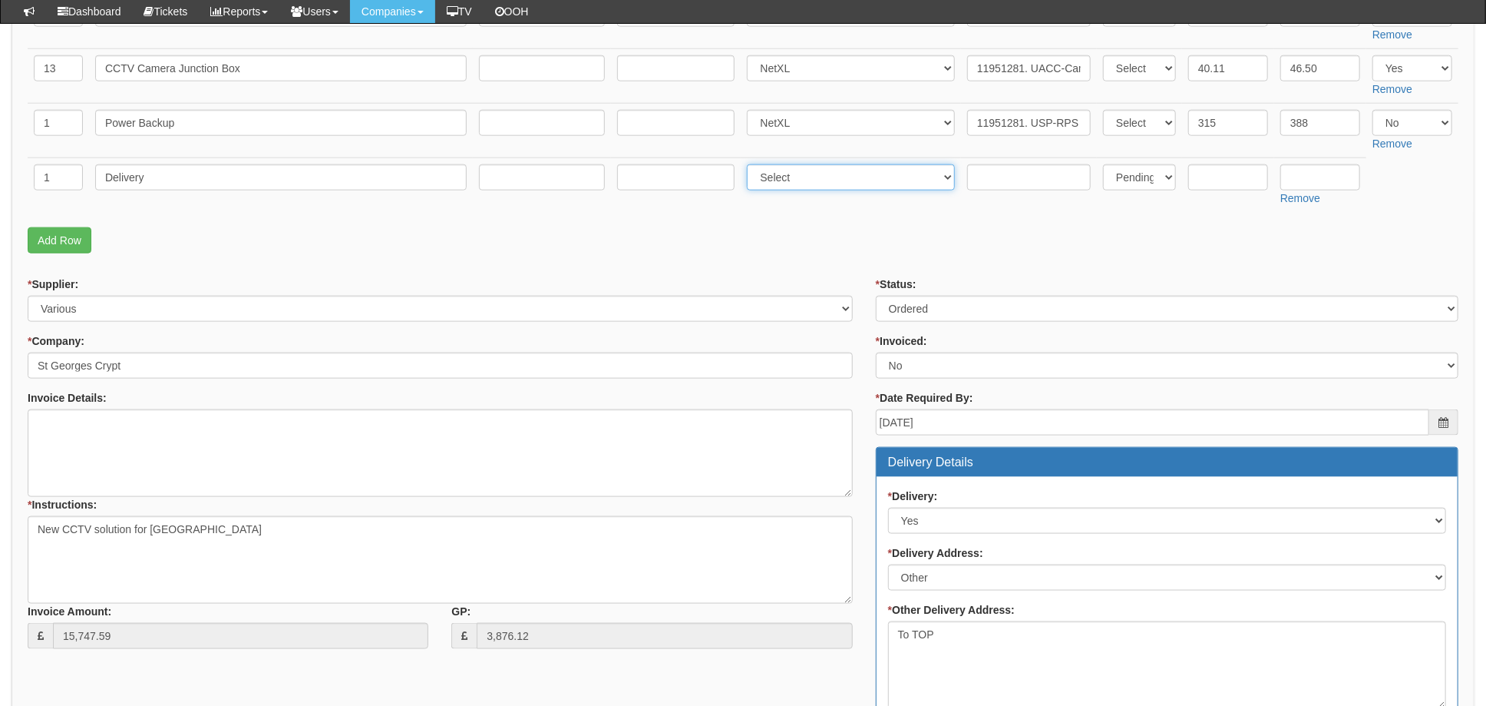
click at [799, 177] on select "Select 123 [DOMAIN_NAME] 1Password 3 4Gon [PERSON_NAME] Electric Ltd Abzorb Acc…" at bounding box center [851, 177] width 208 height 26
click at [802, 180] on select "Select 123 [DOMAIN_NAME] 1Password 3 4Gon [PERSON_NAME] Electric Ltd Abzorb Acc…" at bounding box center [851, 177] width 208 height 26
select select "348"
click at [983, 178] on input "text" at bounding box center [1029, 177] width 124 height 26
paste input "11951281"
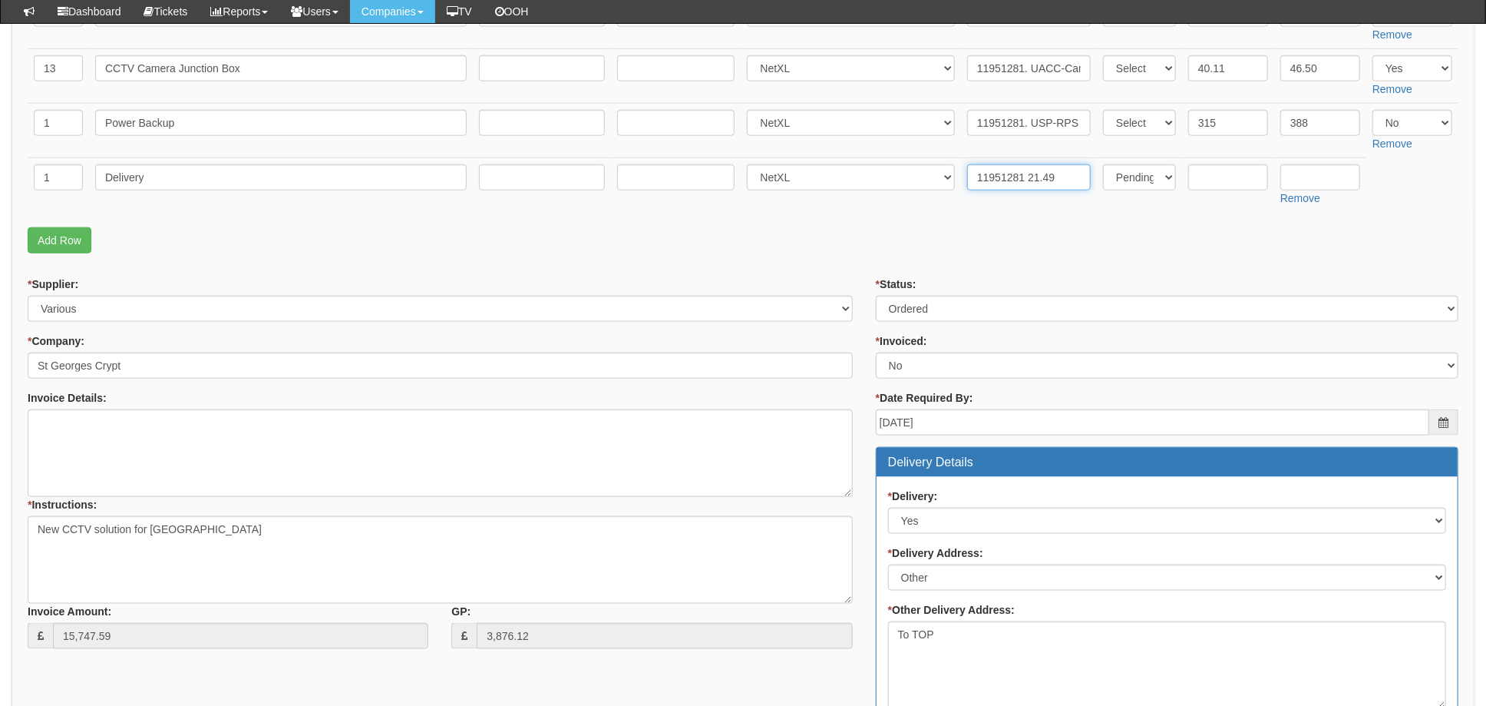
drag, startPoint x: 1016, startPoint y: 178, endPoint x: 1027, endPoint y: 180, distance: 11.0
click at [1017, 178] on input "11951281 21.49" at bounding box center [1029, 177] width 124 height 26
type input "11951281 £21.49"
click at [1207, 177] on input "text" at bounding box center [1228, 177] width 80 height 26
type input "21.49"
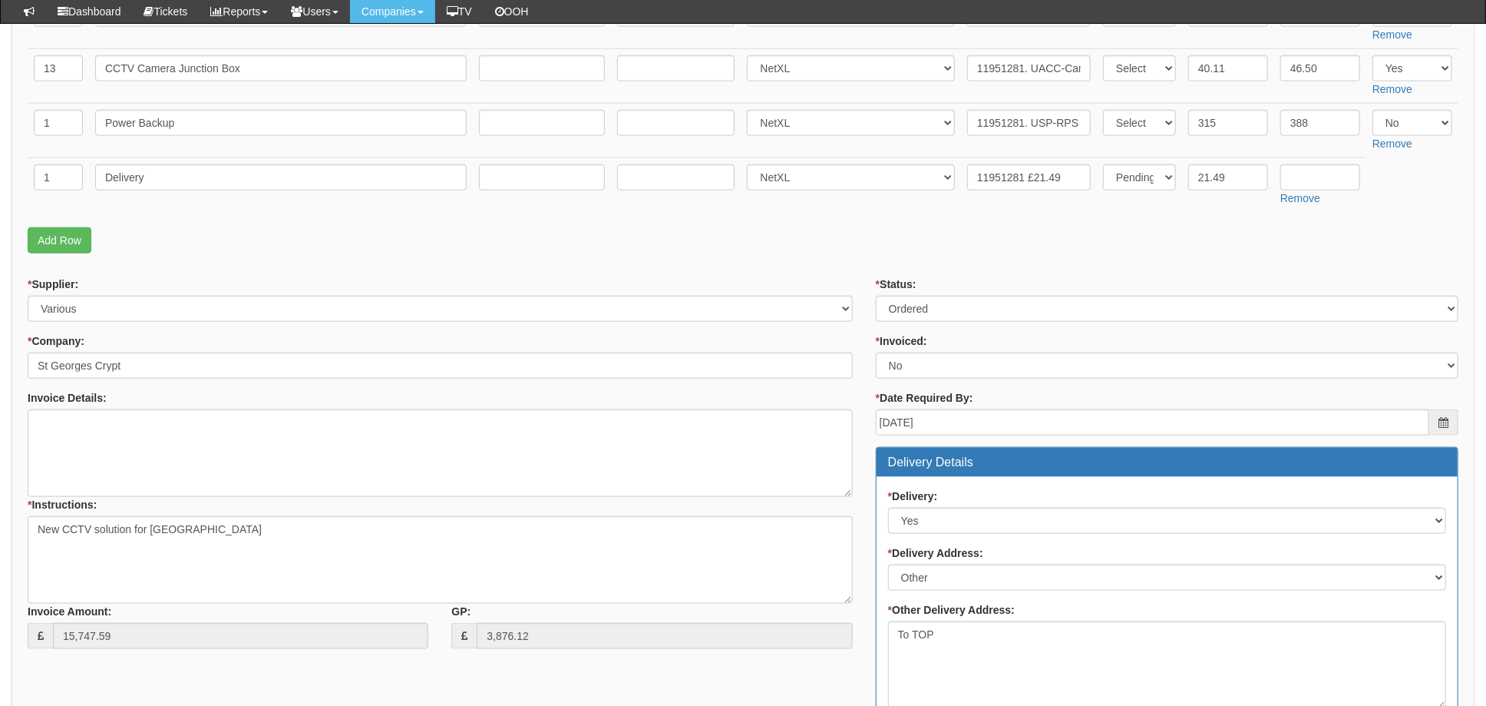
click at [1107, 200] on td "Select Back Order Delivered N/A Ordered Pending" at bounding box center [1139, 184] width 85 height 55
click at [871, 233] on p "Add Row" at bounding box center [743, 240] width 1431 height 26
click at [1317, 160] on td "Remove" at bounding box center [1320, 184] width 92 height 55
click at [1318, 174] on input "text" at bounding box center [1321, 177] width 80 height 26
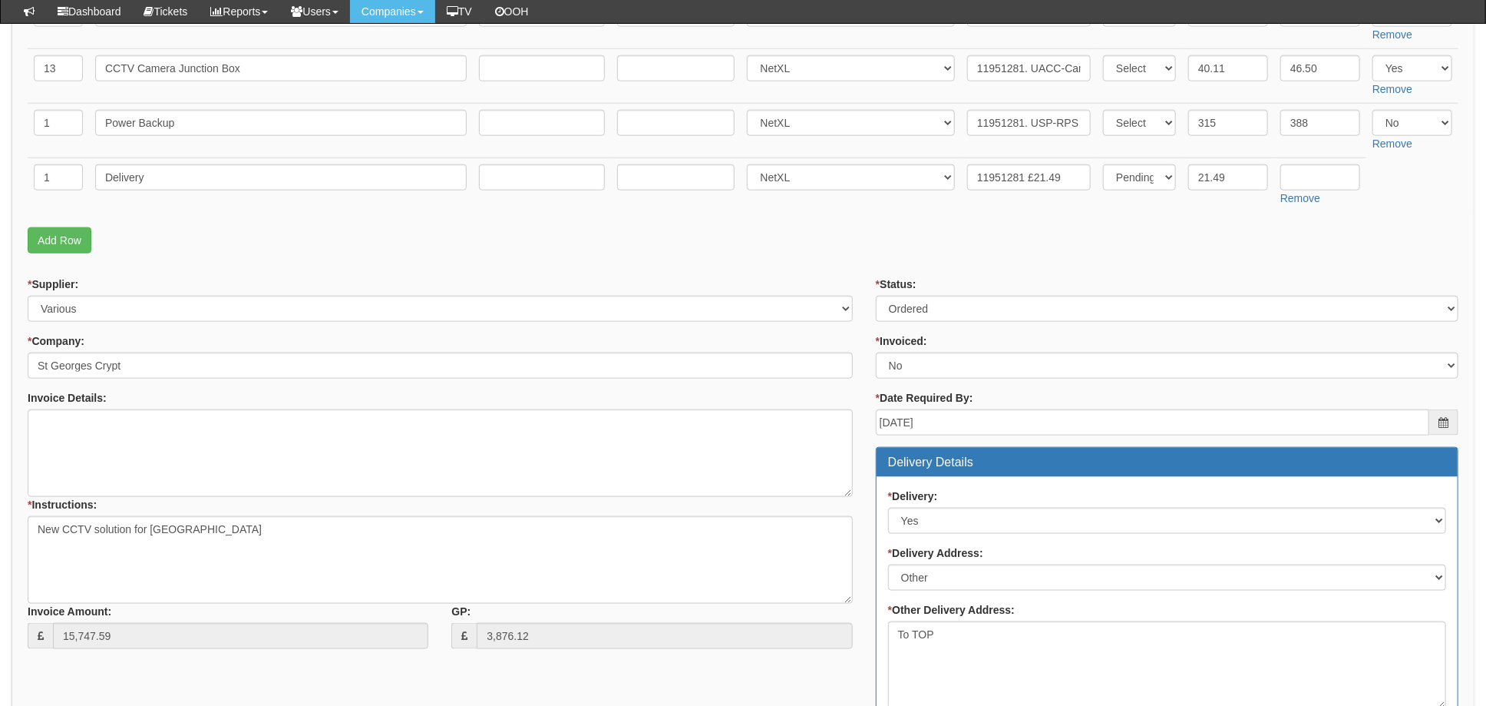
click at [1054, 231] on p "Add Row" at bounding box center [743, 240] width 1431 height 26
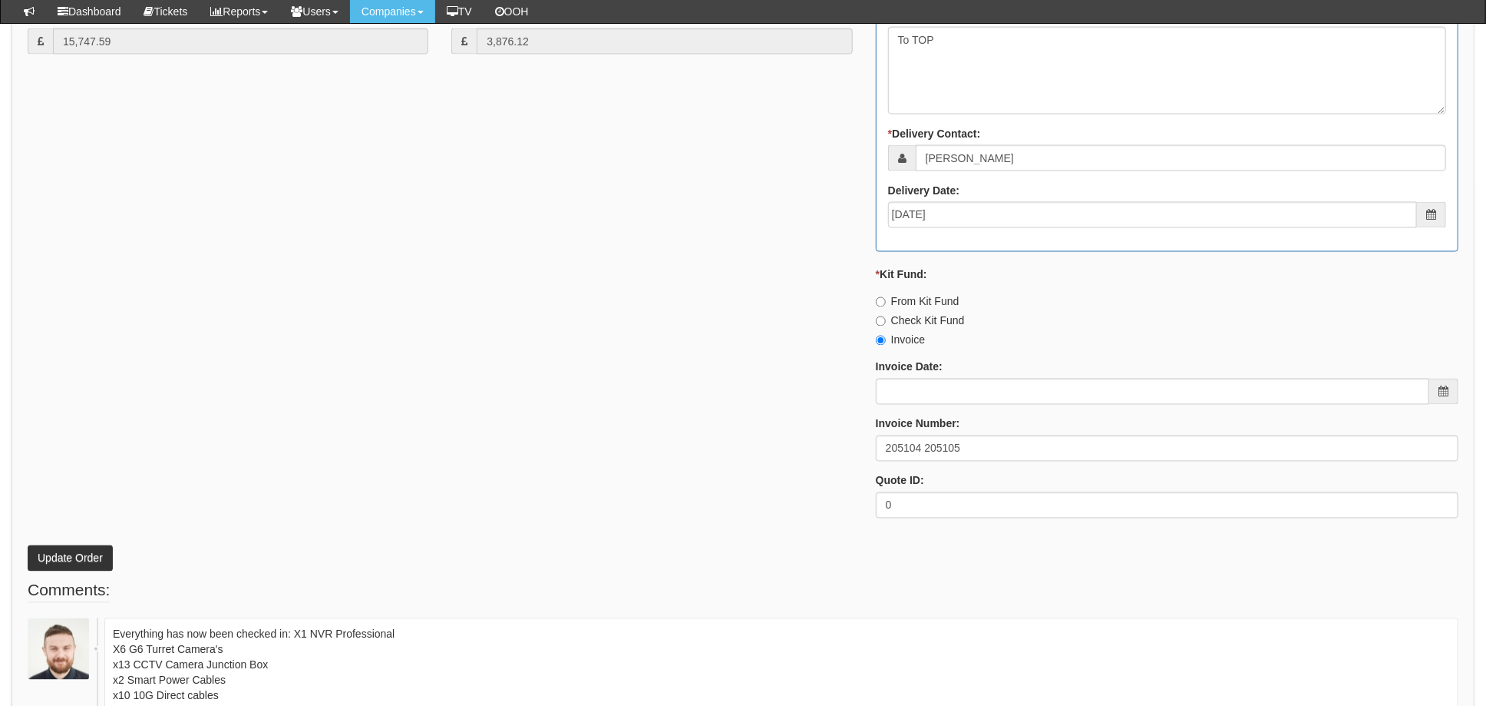
scroll to position [1843, 0]
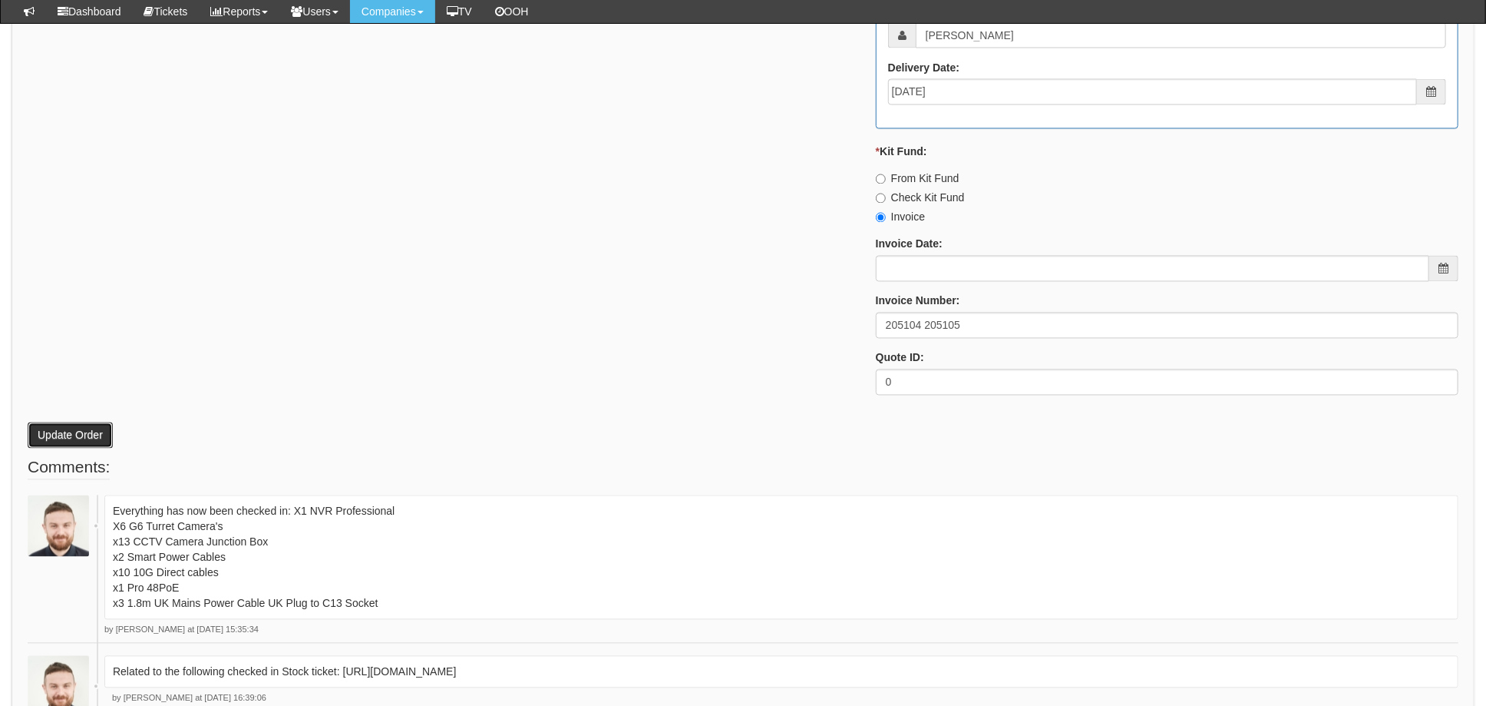
click at [64, 431] on button "Update Order" at bounding box center [70, 435] width 85 height 26
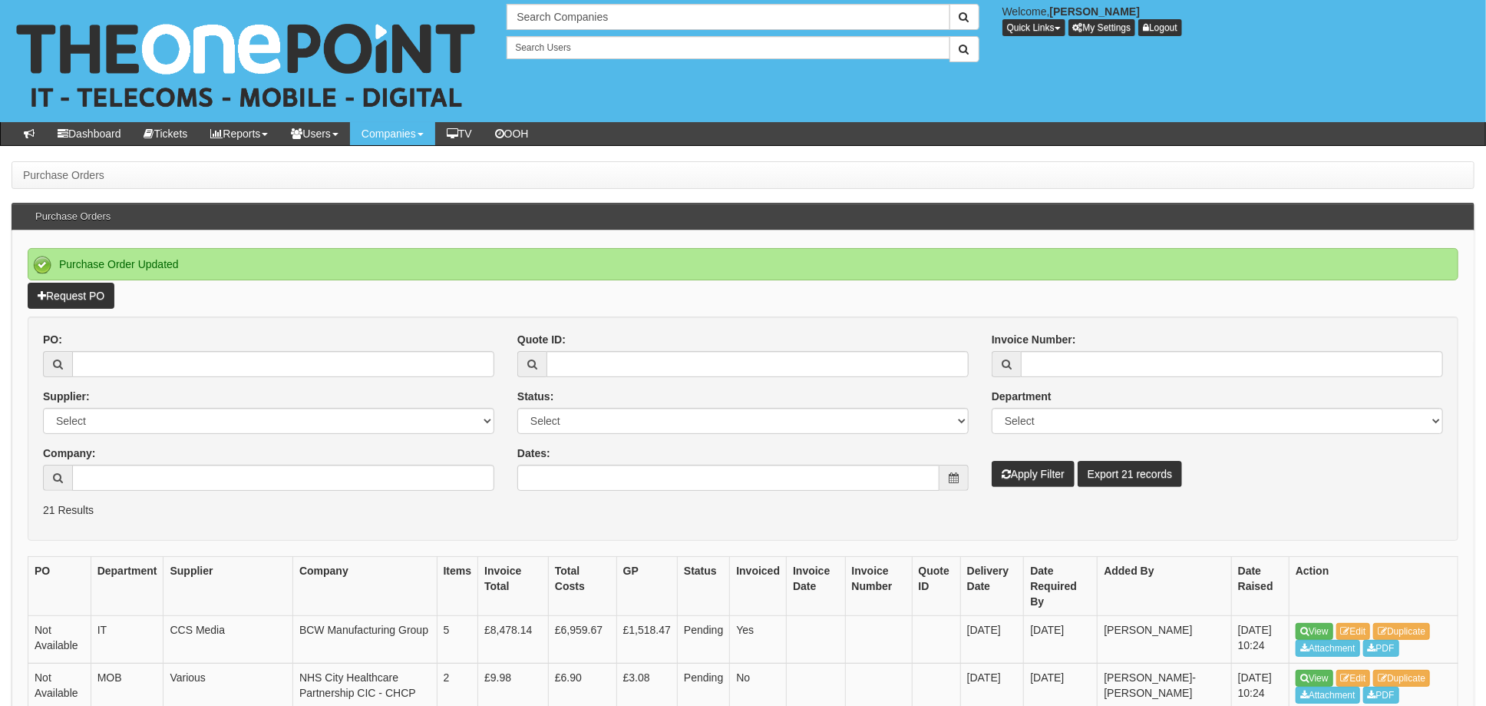
click at [505, 322] on form "PO: Supplier: Select 123 REG.co.uk 1Password 3 4Gon AA Jones Electric Ltd Abzor…" at bounding box center [743, 428] width 1431 height 224
click at [177, 366] on input "PO:" at bounding box center [283, 364] width 422 height 26
type input "19268"
click at [992, 461] on button "Apply Filter" at bounding box center [1033, 474] width 83 height 26
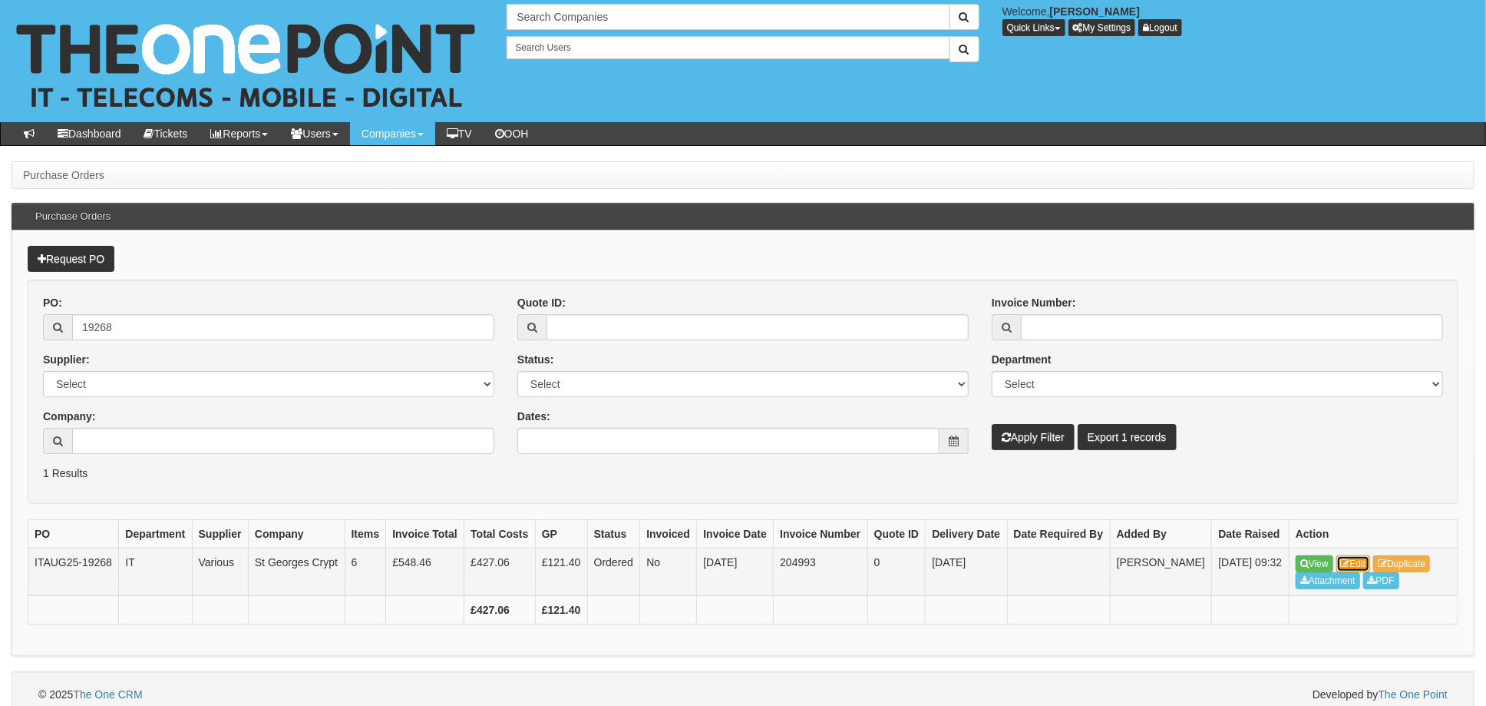
click at [1362, 572] on link "Edit" at bounding box center [1354, 563] width 35 height 17
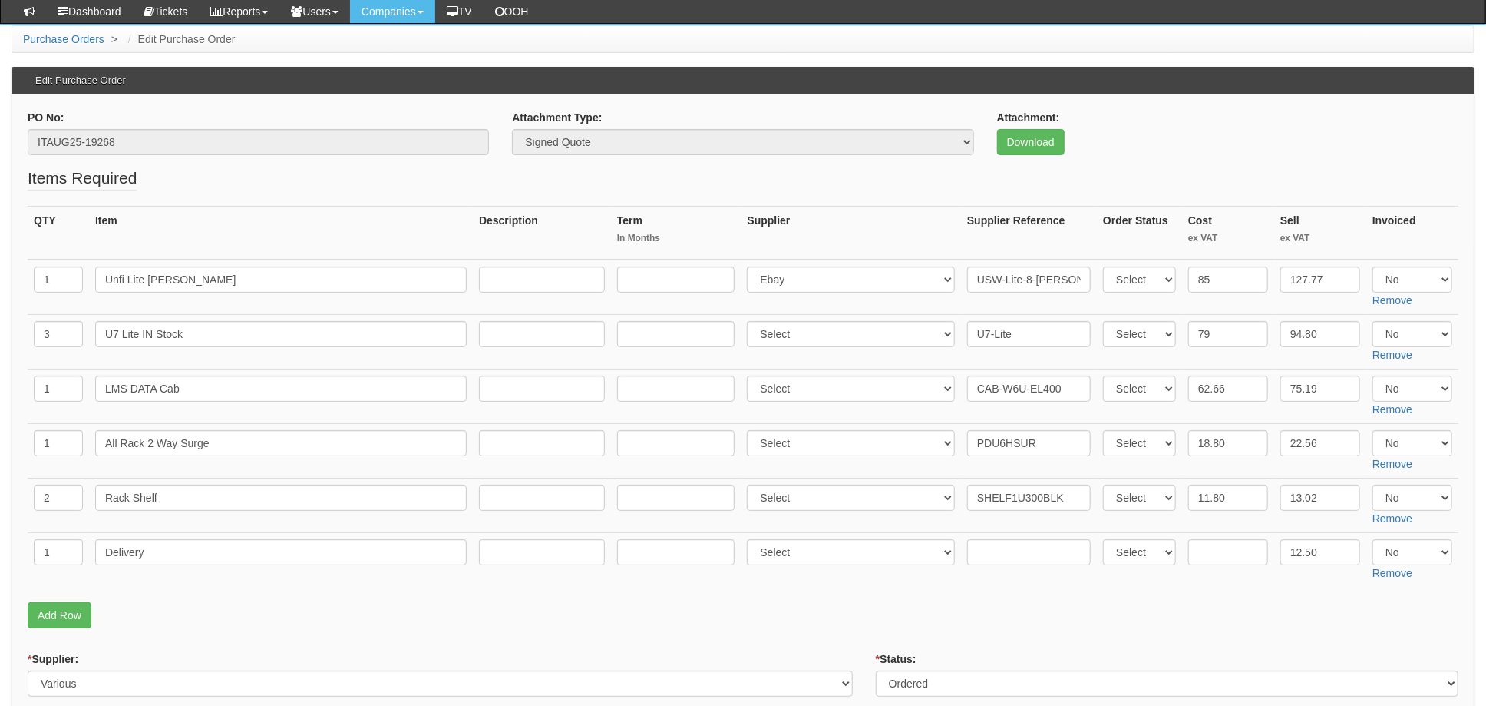
scroll to position [204, 0]
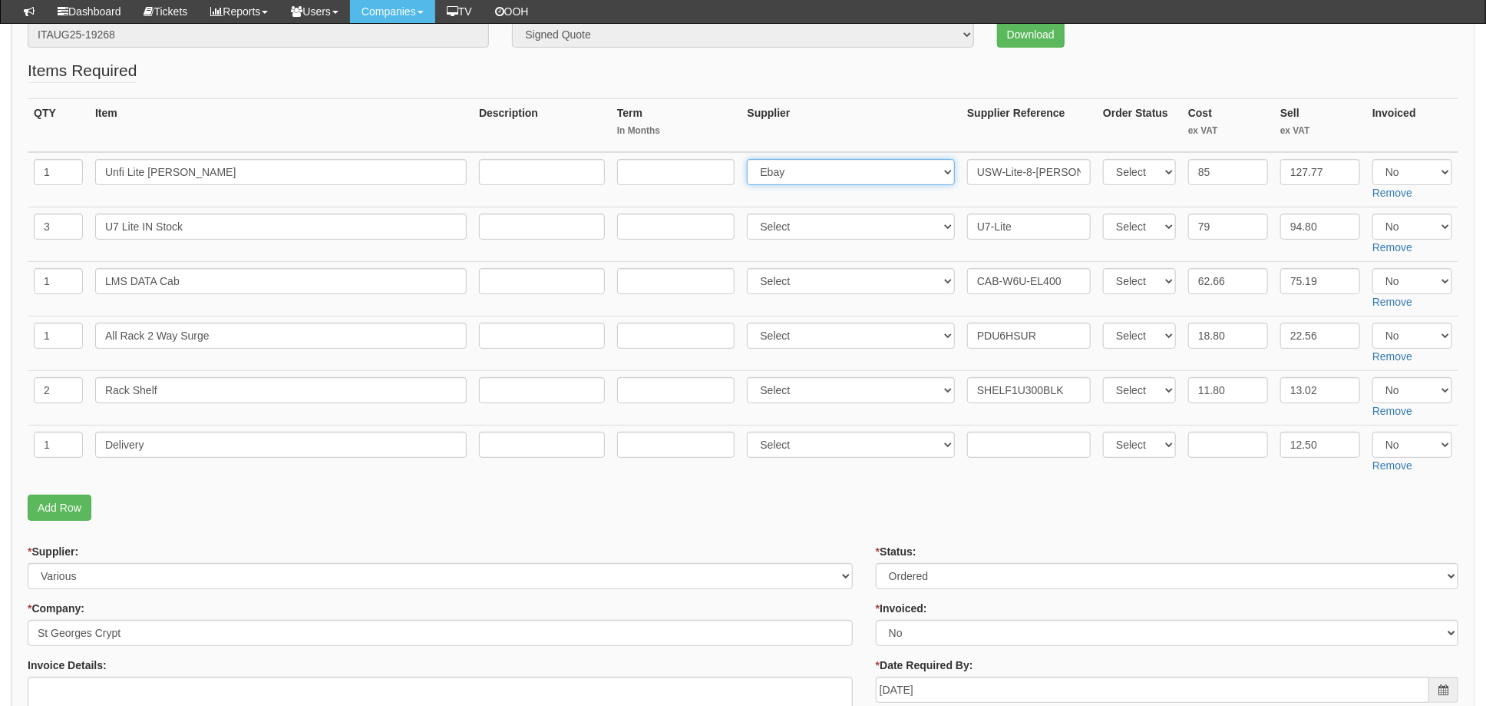
click at [809, 174] on select "Select 123 [DOMAIN_NAME] 1Password 3 4Gon [PERSON_NAME] Electric Ltd Abzorb Acc…" at bounding box center [851, 172] width 208 height 26
select select "348"
click at [752, 159] on select "Select 123 [DOMAIN_NAME] 1Password 3 4Gon [PERSON_NAME] Electric Ltd Abzorb Acc…" at bounding box center [851, 172] width 208 height 26
click at [971, 167] on input "USW-Lite-8-[PERSON_NAME] (52W)" at bounding box center [1029, 172] width 124 height 26
paste input "11951398"
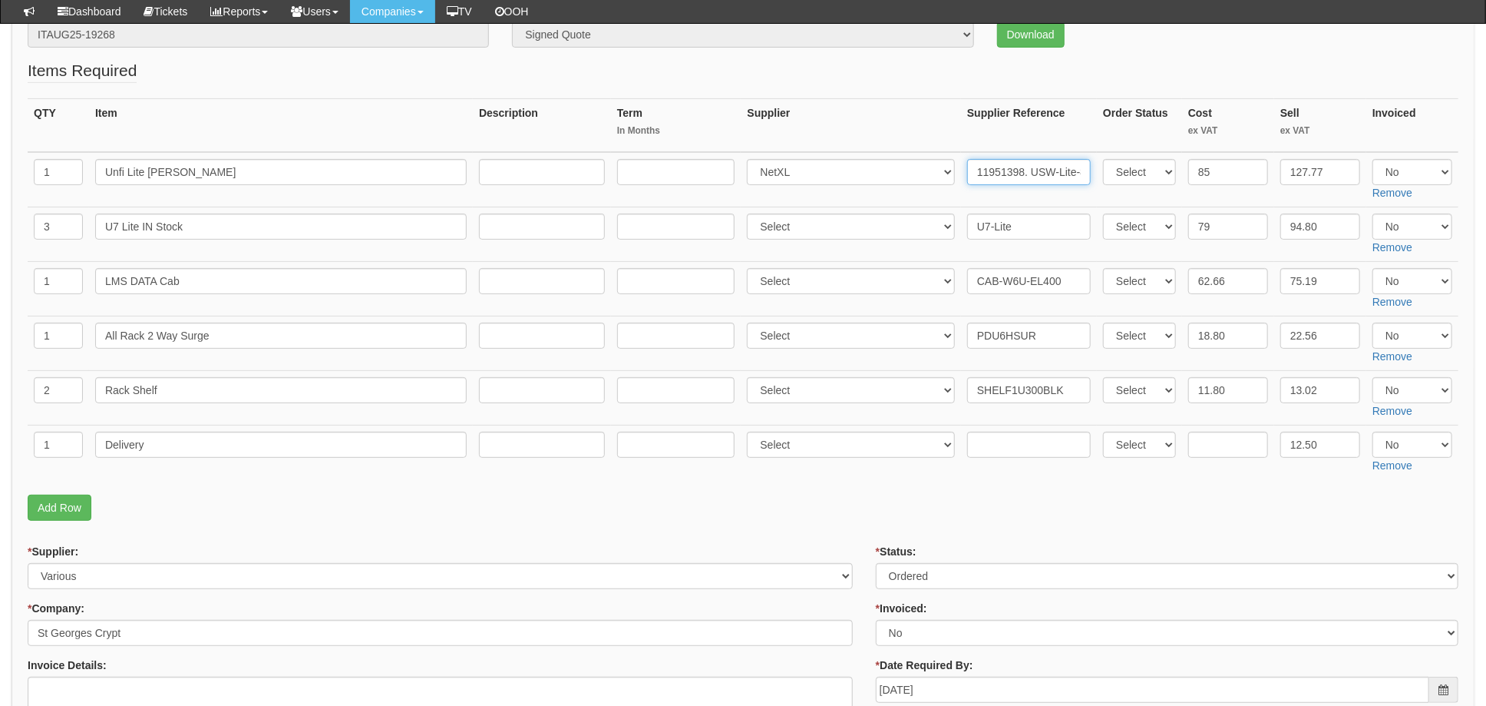
type input "11951398. USW-Lite-8-[PERSON_NAME] (52W)"
click at [821, 225] on select "Select 123 [DOMAIN_NAME] 1Password 3 4Gon [PERSON_NAME] Electric Ltd Abzorb Acc…" at bounding box center [851, 226] width 208 height 26
select select "348"
click at [752, 213] on select "Select 123 [DOMAIN_NAME] 1Password 3 4Gon [PERSON_NAME] Electric Ltd Abzorb Acc…" at bounding box center [851, 226] width 208 height 26
click at [970, 229] on input "U7-Lite" at bounding box center [1029, 226] width 124 height 26
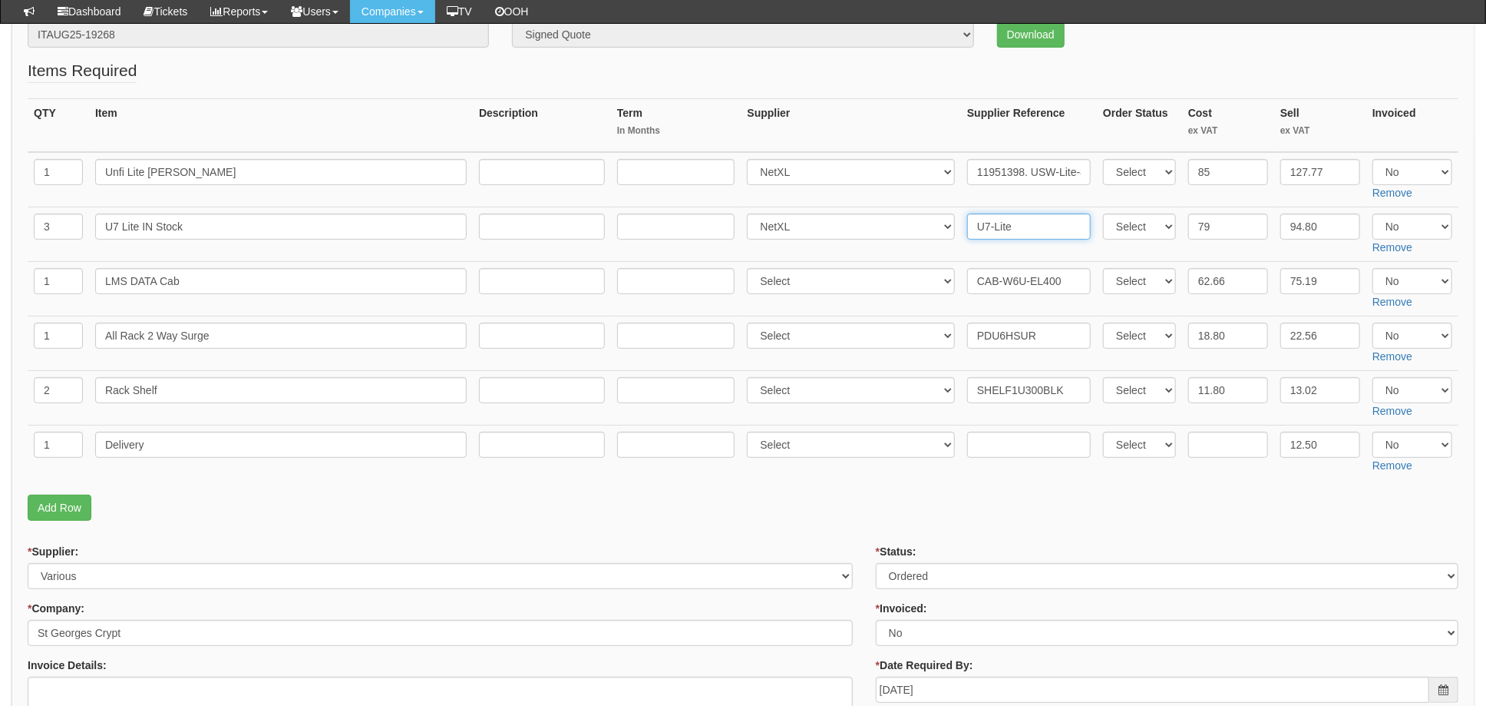
paste input "11951398"
drag, startPoint x: 1020, startPoint y: 223, endPoint x: 1102, endPoint y: 224, distance: 81.4
click at [1102, 224] on tr "3 U7 Lite IN Stock Select 123 [DOMAIN_NAME] 1Password 3 4Gon [PERSON_NAME] Elec…" at bounding box center [743, 234] width 1431 height 55
type input "11951398. U7-Lite"
click at [1039, 170] on input "11951398. USW-Lite-8-[PERSON_NAME] (52W)" at bounding box center [1029, 172] width 124 height 26
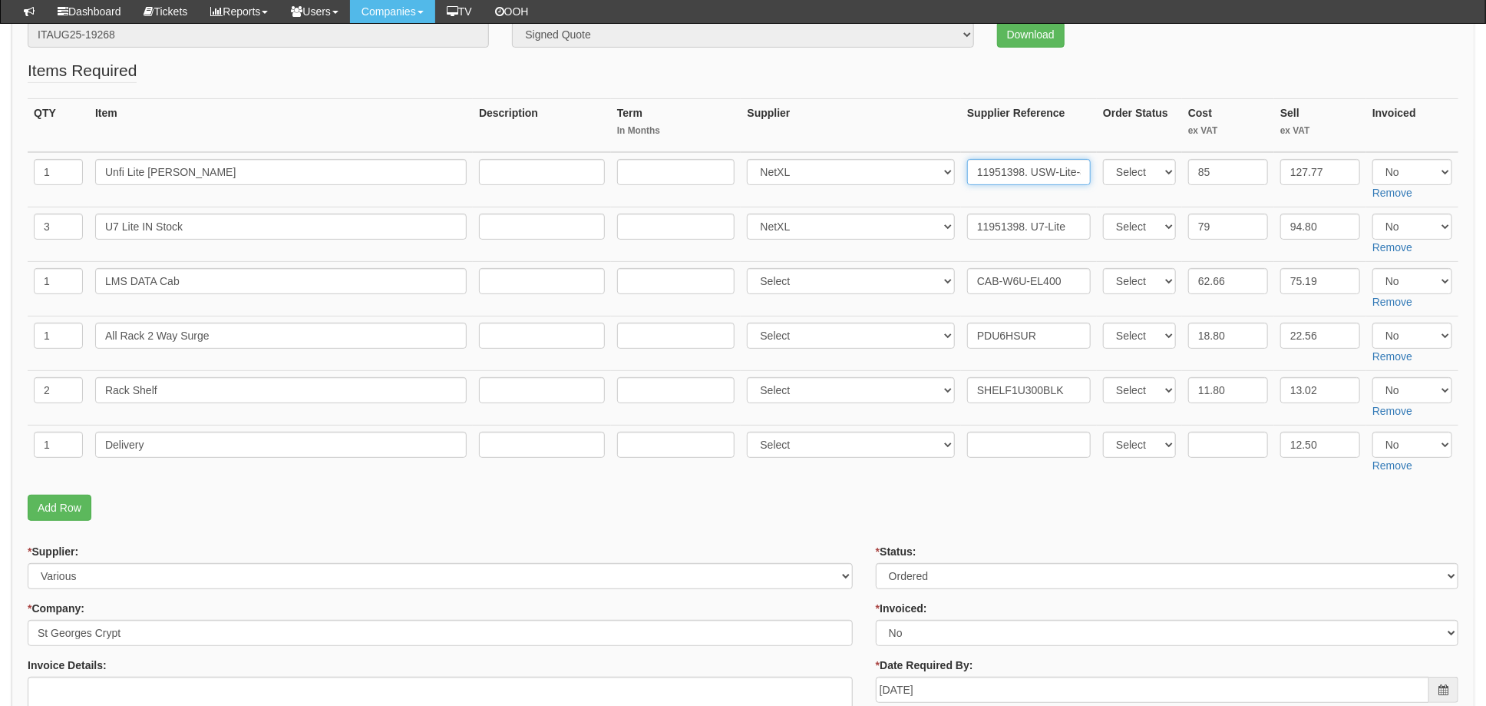
scroll to position [0, 60]
drag, startPoint x: 1033, startPoint y: 168, endPoint x: 1096, endPoint y: 170, distance: 63.0
click at [1096, 170] on tr "1 Unfi Lite PoE Select 123 REG.co.uk 1Password 3 4Gon AA Jones Electric Ltd Abz…" at bounding box center [743, 179] width 1431 height 55
click at [1013, 199] on td "11951398. USW-Lite-8-POE (52W)" at bounding box center [1029, 179] width 136 height 55
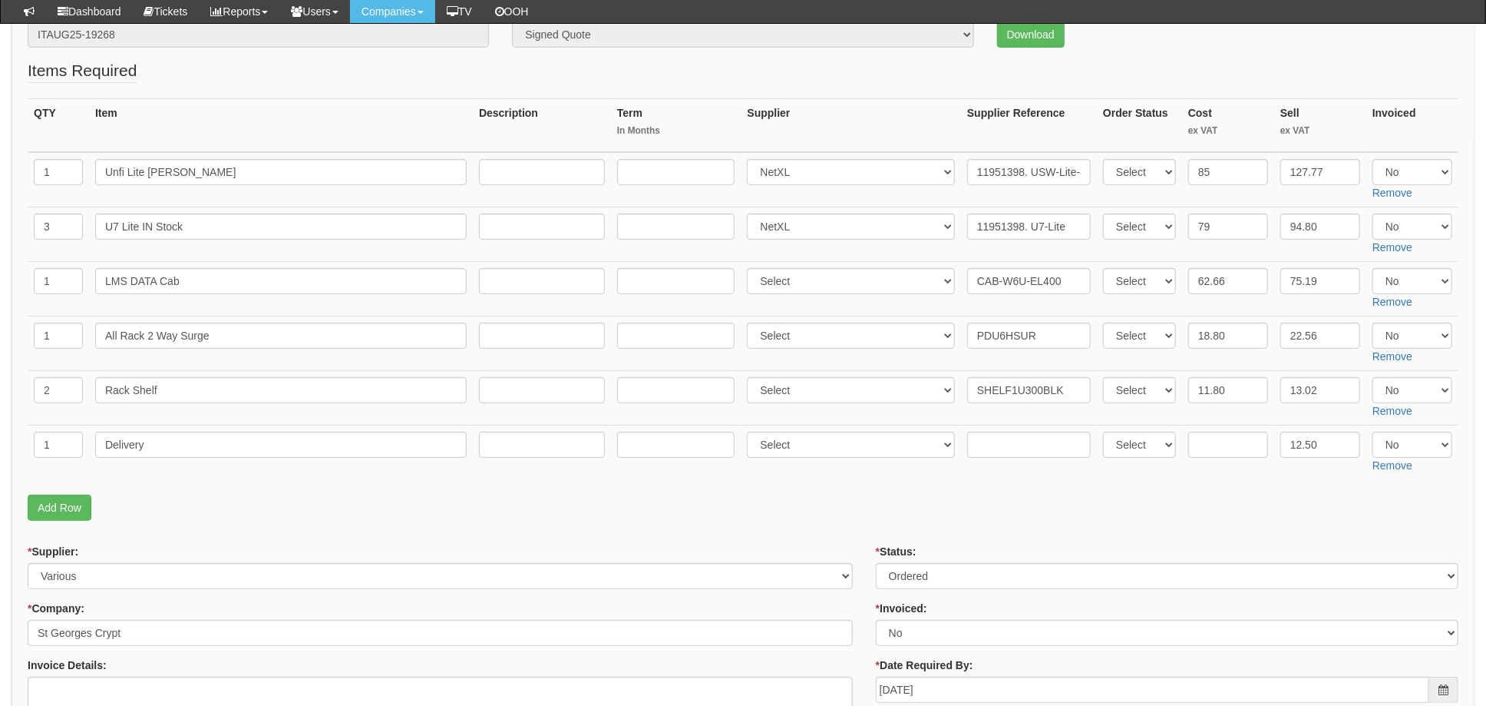
click at [968, 254] on td "11951398. U7-Lite" at bounding box center [1029, 234] width 136 height 55
click at [1234, 393] on input "11.80" at bounding box center [1228, 390] width 80 height 26
drag, startPoint x: 1248, startPoint y: 389, endPoint x: 1119, endPoint y: 383, distance: 129.1
click at [1126, 384] on tr "2 Rack Shelf Select 123 REG.co.uk 1Password 3 4Gon AA Jones Electric Ltd Abzorb…" at bounding box center [743, 398] width 1431 height 55
type input "17.45"
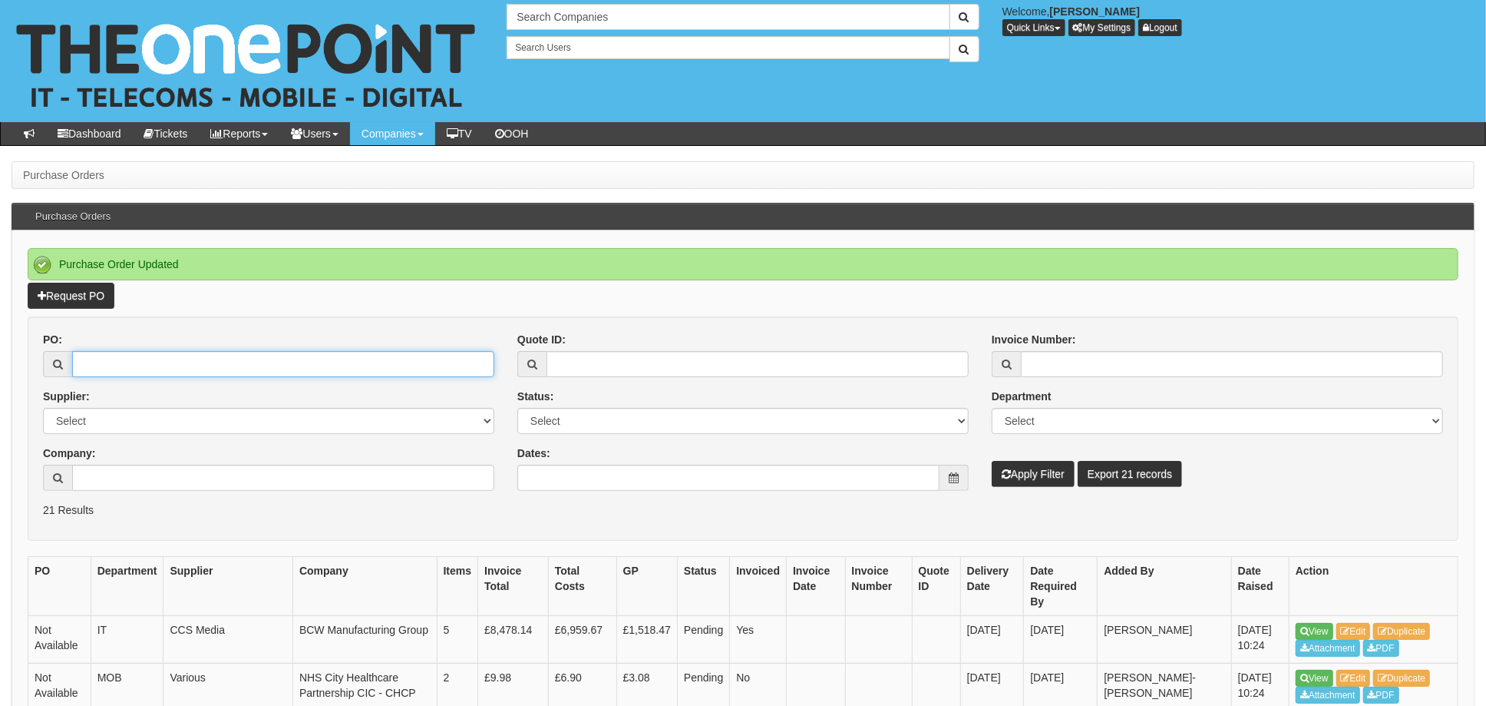
click at [124, 363] on input "PO:" at bounding box center [283, 364] width 422 height 26
type input "19268"
click at [992, 461] on button "Apply Filter" at bounding box center [1033, 474] width 83 height 26
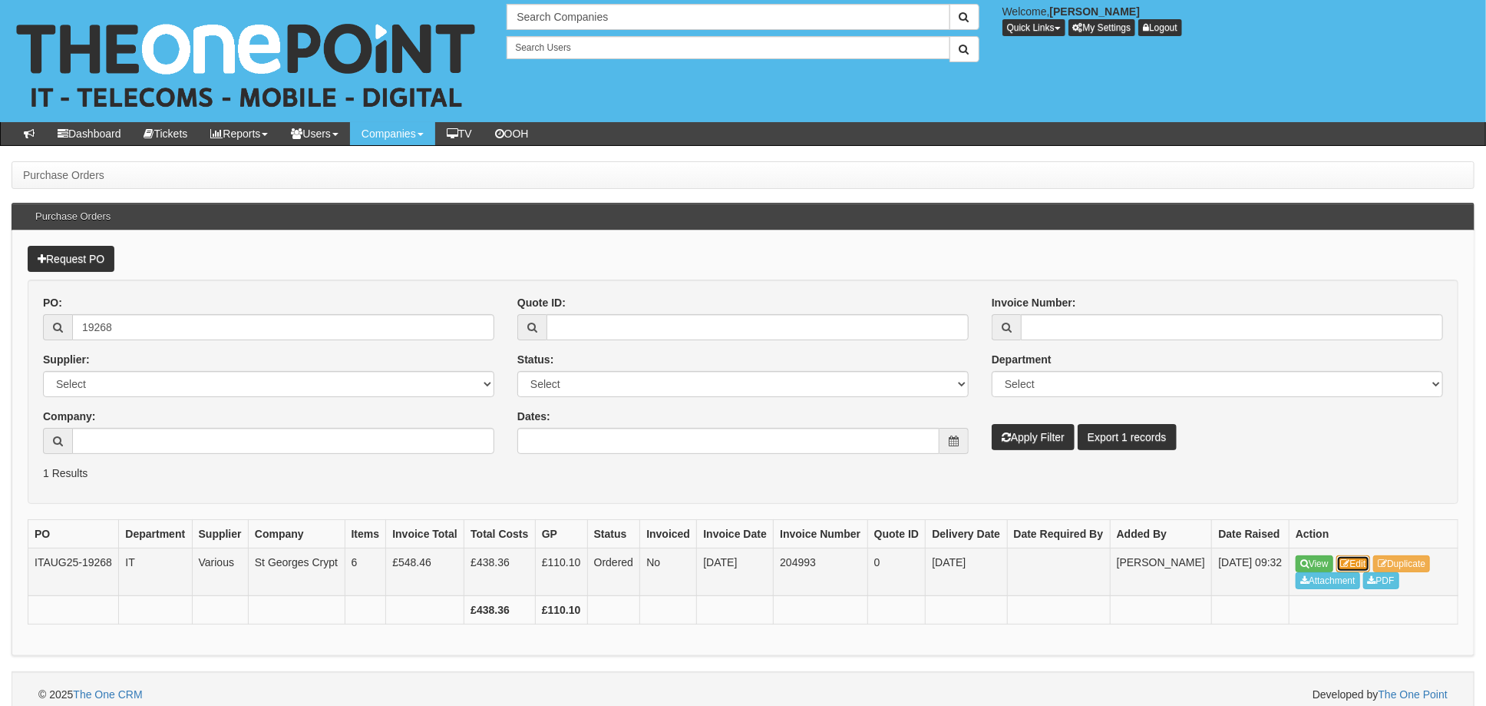
click at [1367, 572] on link "Edit" at bounding box center [1354, 563] width 35 height 17
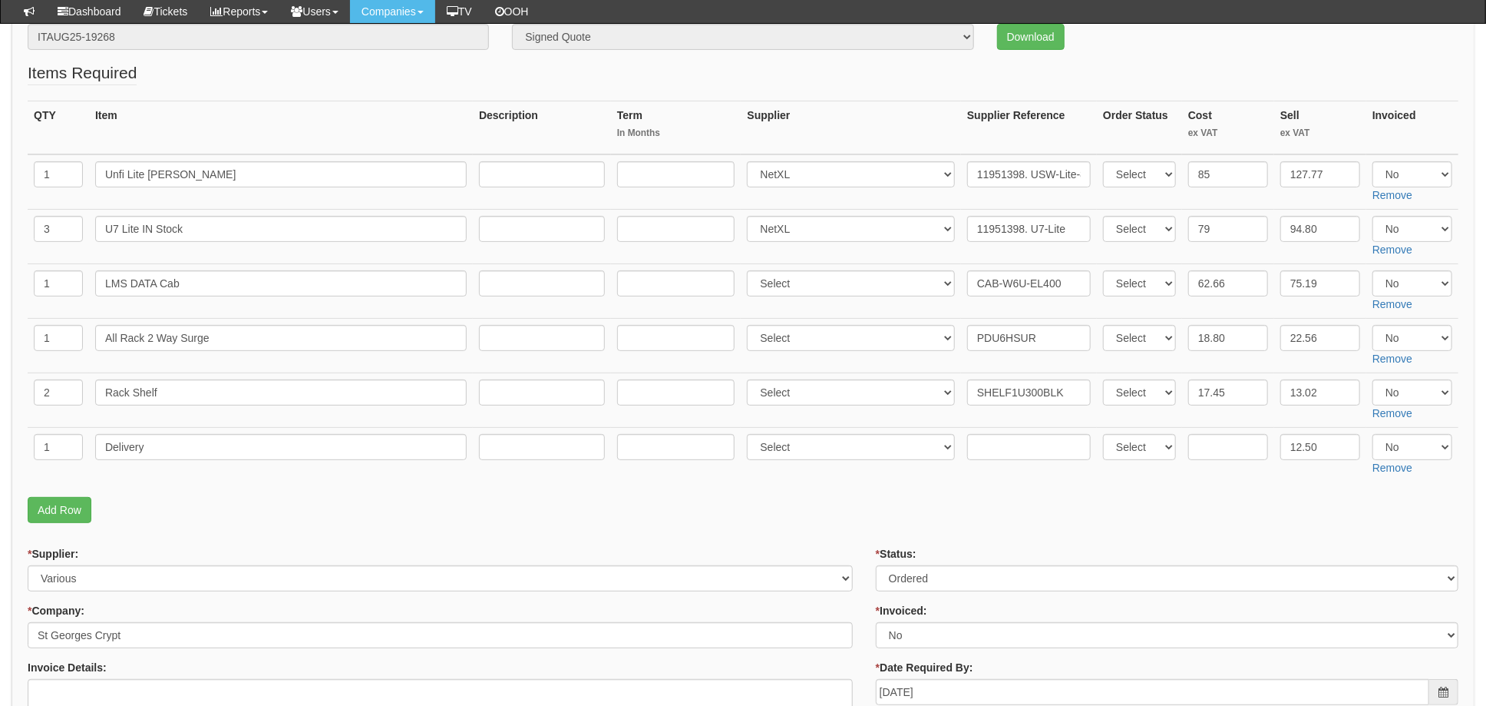
scroll to position [204, 0]
click at [1208, 440] on input "text" at bounding box center [1228, 444] width 80 height 26
type input "7.99"
click at [811, 433] on select "Select 123 [DOMAIN_NAME] 1Password 3 4Gon [PERSON_NAME] Electric Ltd Abzorb Acc…" at bounding box center [851, 444] width 208 height 26
select select "348"
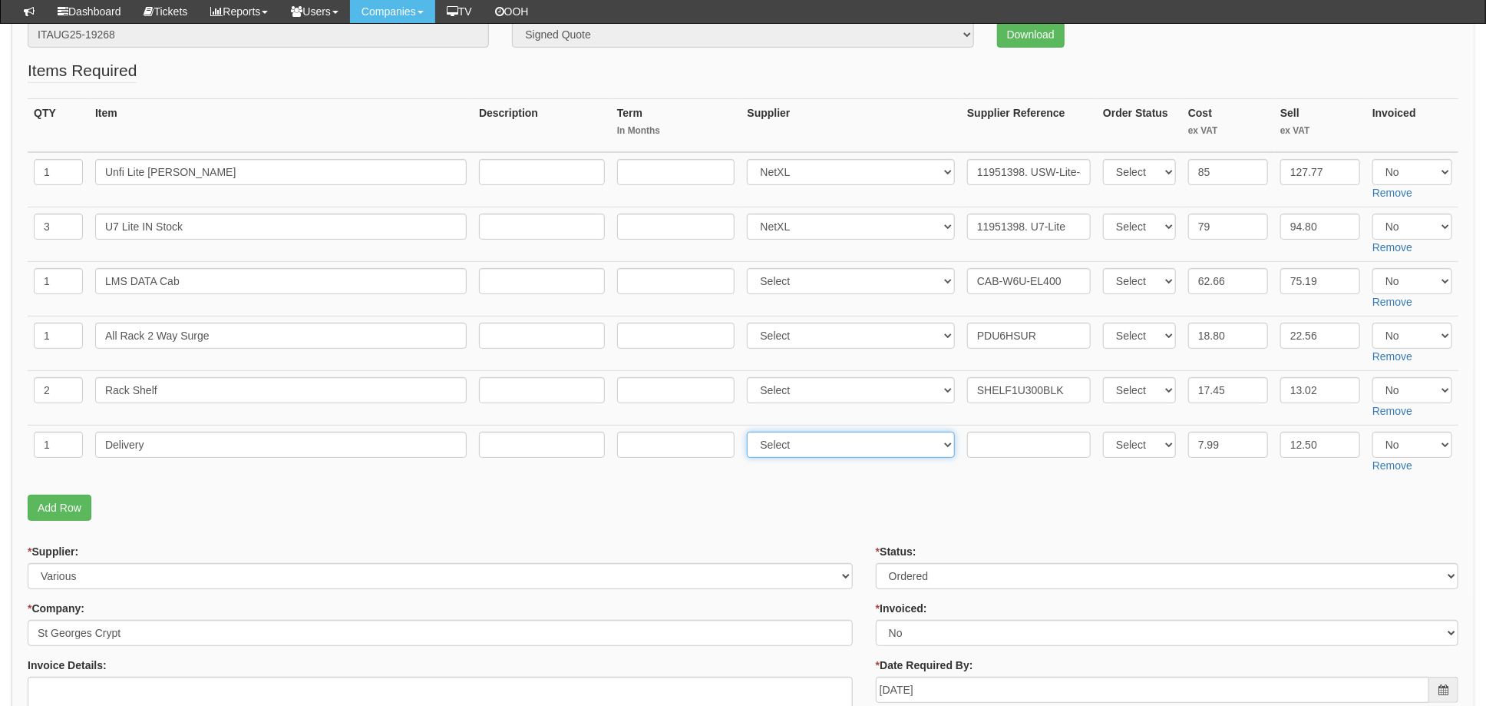
click at [752, 431] on select "Select 123 [DOMAIN_NAME] 1Password 3 4Gon [PERSON_NAME] Electric Ltd Abzorb Acc…" at bounding box center [851, 444] width 208 height 26
click at [997, 445] on input "text" at bounding box center [1029, 444] width 124 height 26
paste input "11951398"
type input "11951398"
click at [904, 505] on p "Add Row" at bounding box center [743, 507] width 1431 height 26
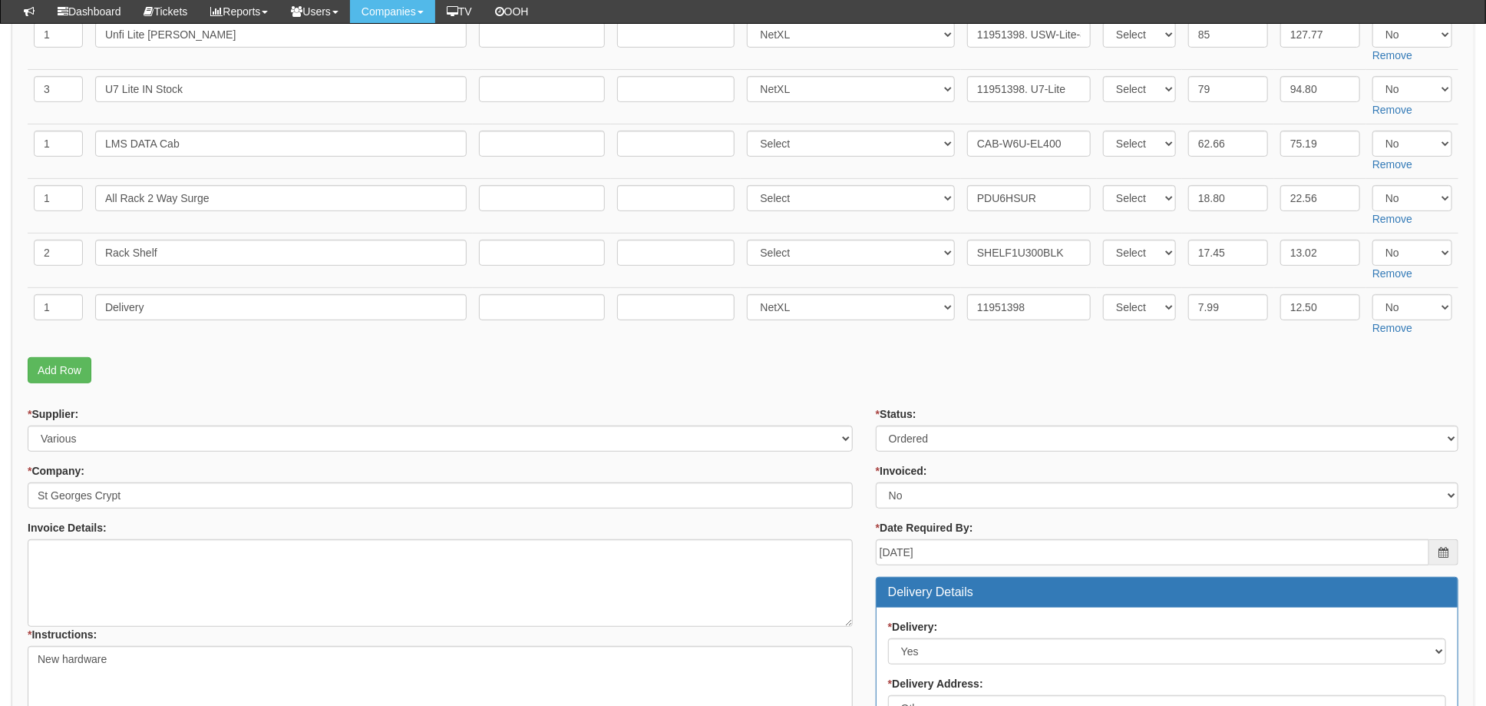
scroll to position [307, 0]
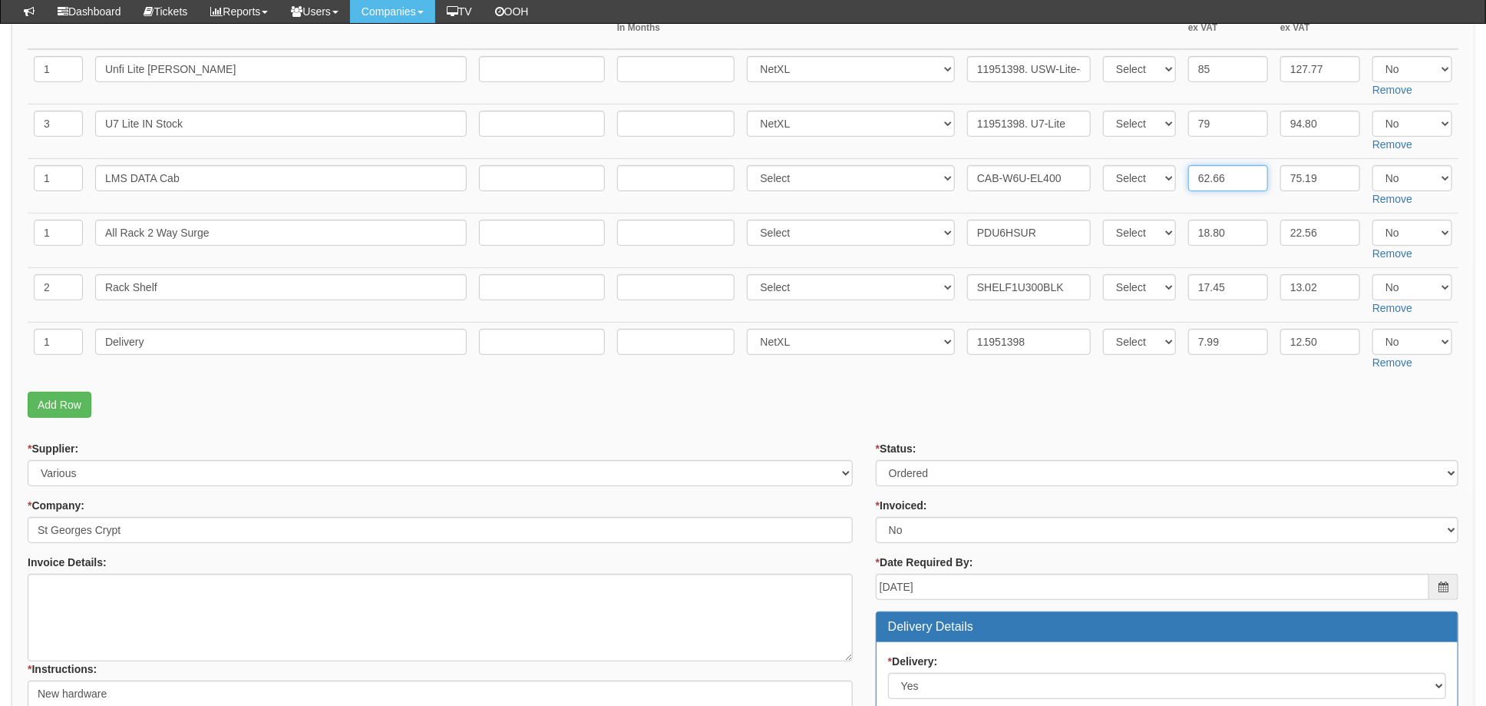
click at [1231, 177] on input "62.66" at bounding box center [1228, 178] width 80 height 26
drag, startPoint x: 1245, startPoint y: 177, endPoint x: 1241, endPoint y: 200, distance: 23.5
click at [1154, 177] on tr "1 LMS DATA Cab Select 123 REG.co.uk 1Password 3 4Gon AA Jones Electric Ltd Abzo…" at bounding box center [743, 186] width 1431 height 55
type input "113.45"
click at [1091, 206] on td "CAB-W6U-EL400" at bounding box center [1029, 186] width 136 height 55
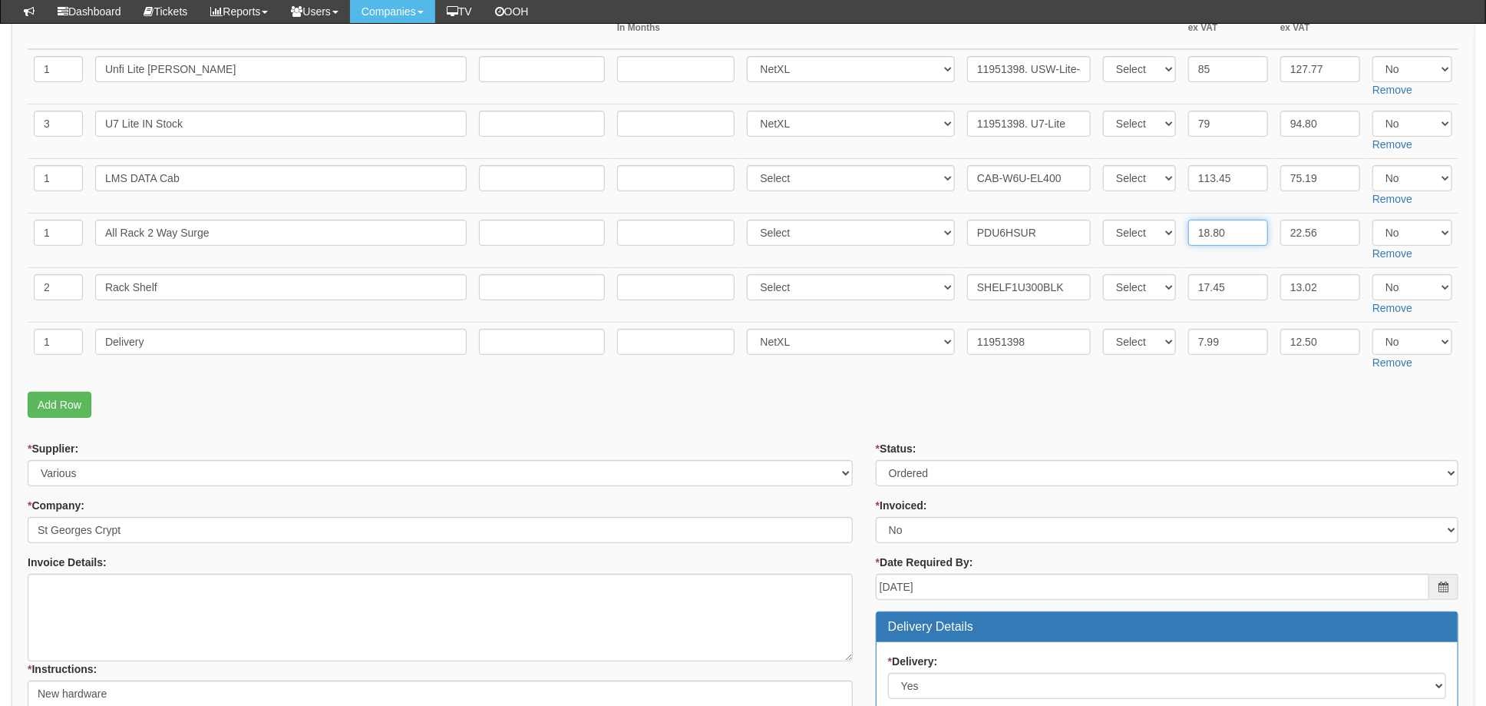
click at [1234, 230] on input "18.80" at bounding box center [1228, 233] width 80 height 26
drag, startPoint x: 1237, startPoint y: 230, endPoint x: 1125, endPoint y: 231, distance: 112.1
click at [1161, 230] on tr "1 All Rack 2 Way Surge Select 123 REG.co.uk 1Password 3 4Gon AA Jones Electric …" at bounding box center [743, 240] width 1431 height 55
click at [1209, 71] on input "85" at bounding box center [1228, 69] width 80 height 26
drag, startPoint x: 1216, startPoint y: 65, endPoint x: 1165, endPoint y: 68, distance: 50.8
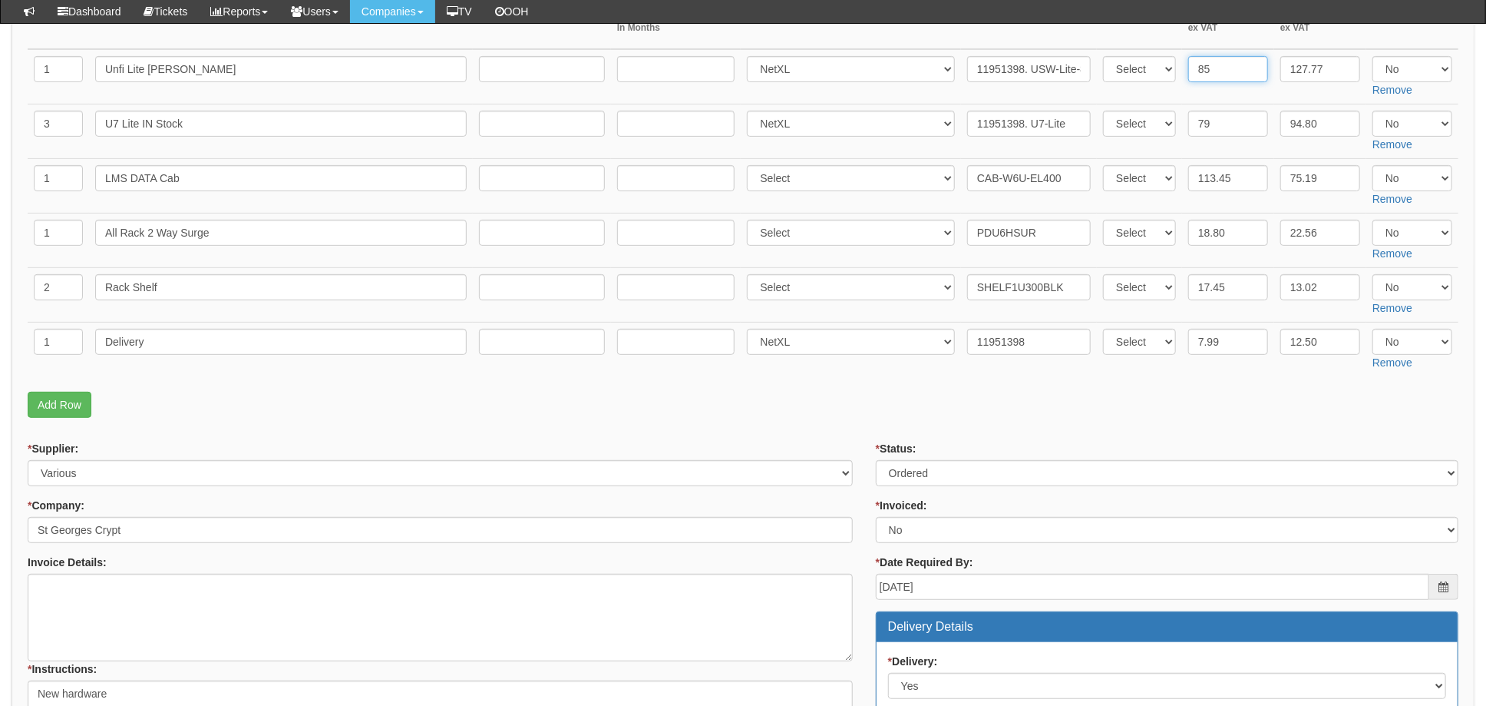
click at [1180, 68] on tr "1 Unfi Lite PoE Select 123 REG.co.uk 1Password 3 4Gon AA Jones Electric Ltd Abz…" at bounding box center [743, 76] width 1431 height 55
type input "77.63"
click at [1175, 98] on td "Select Back Order Delivered N/A Ordered Pending" at bounding box center [1139, 76] width 85 height 55
drag, startPoint x: 1224, startPoint y: 124, endPoint x: 1237, endPoint y: 124, distance: 13.1
click at [1224, 124] on input "79" at bounding box center [1228, 124] width 80 height 26
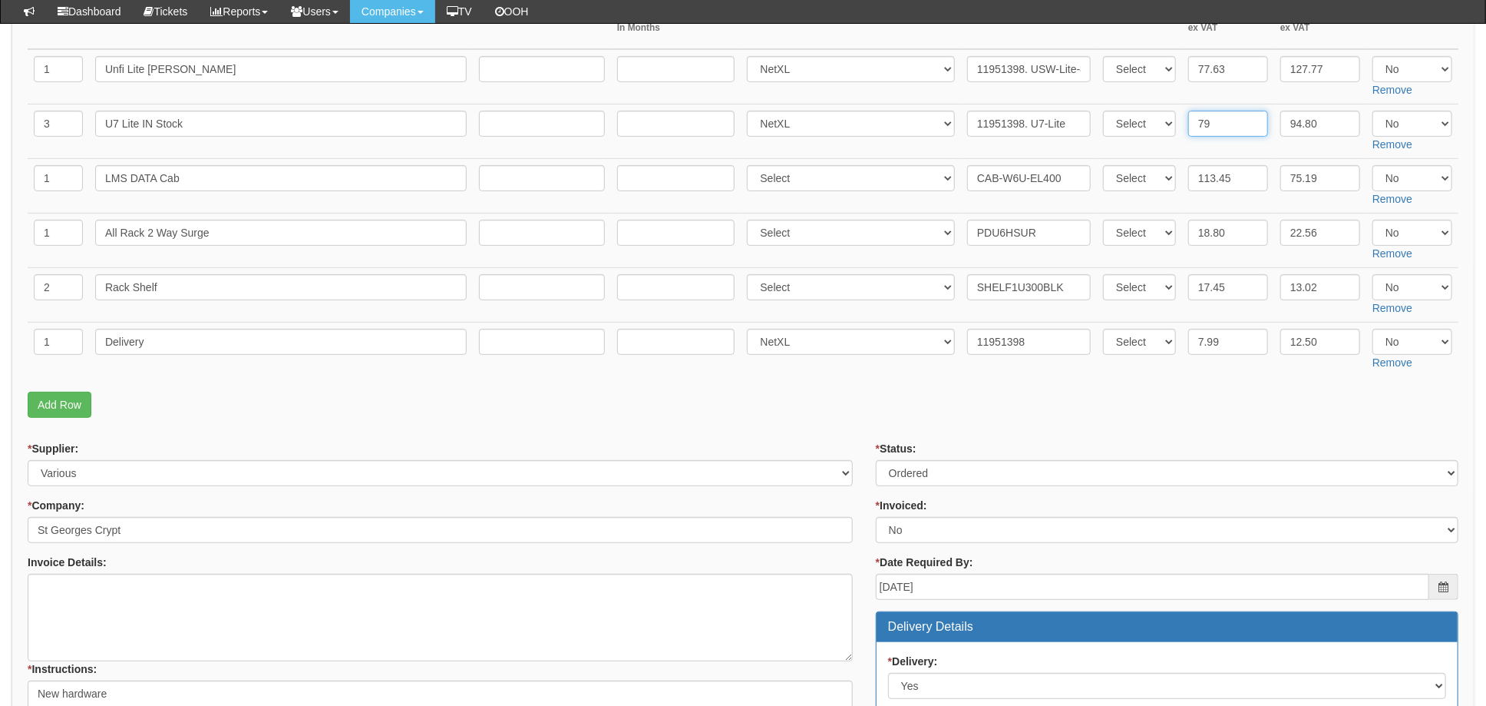
drag, startPoint x: 1221, startPoint y: 124, endPoint x: 1164, endPoint y: 125, distance: 56.8
click at [1174, 125] on tr "3 U7 Lite IN Stock Select 123 REG.co.uk 1Password 3 4Gon AA Jones Electric Ltd …" at bounding box center [743, 131] width 1431 height 55
type input "67.58"
click at [1114, 147] on td "Select Back Order Delivered N/A Ordered Pending" at bounding box center [1139, 131] width 85 height 55
click at [1204, 234] on input "18.80" at bounding box center [1228, 233] width 80 height 26
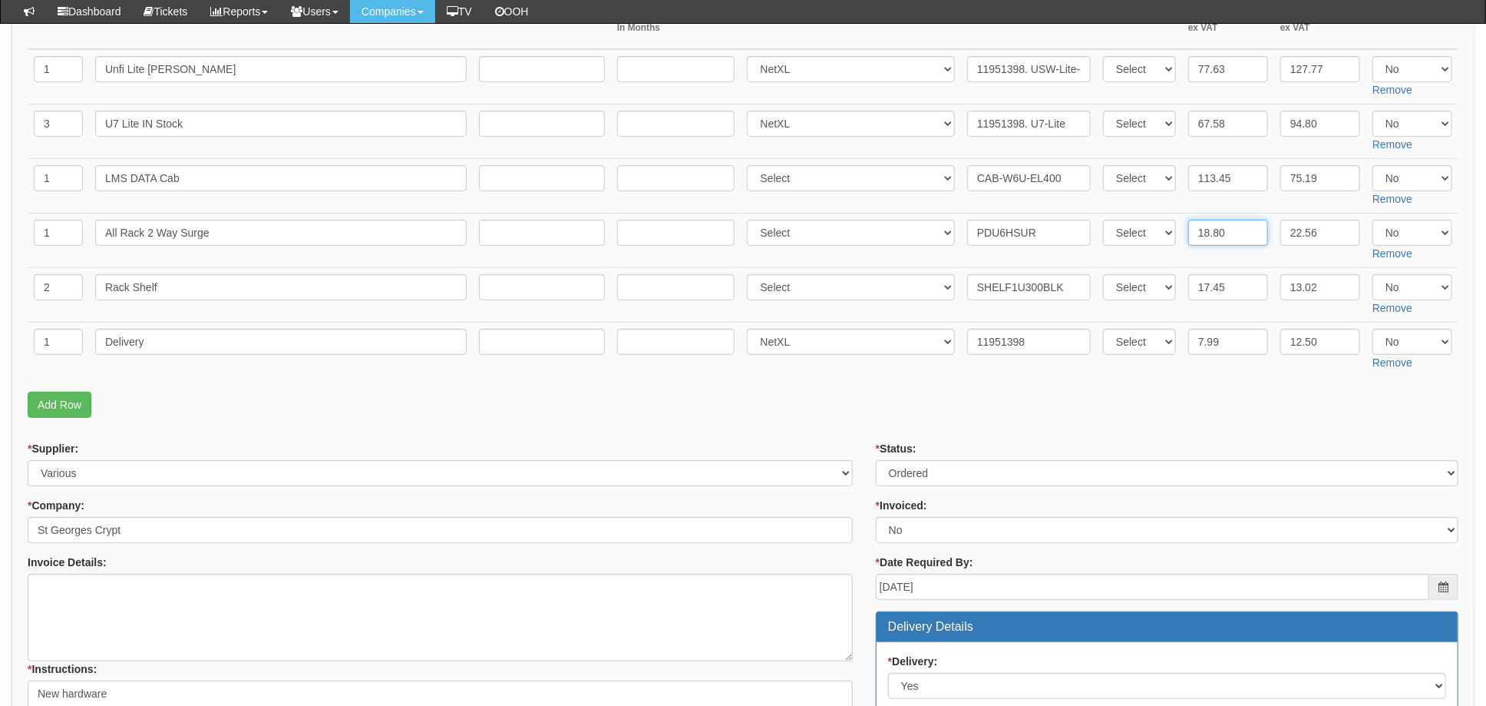
drag, startPoint x: 1235, startPoint y: 233, endPoint x: 1096, endPoint y: 225, distance: 139.2
click at [1121, 226] on tr "1 All Rack 2 Way Surge Select 123 REG.co.uk 1Password 3 4Gon AA Jones Electric …" at bounding box center [743, 240] width 1431 height 55
type input "25.67"
click at [1232, 288] on input "17.45" at bounding box center [1228, 287] width 80 height 26
click at [1182, 268] on td "17.45" at bounding box center [1228, 295] width 92 height 55
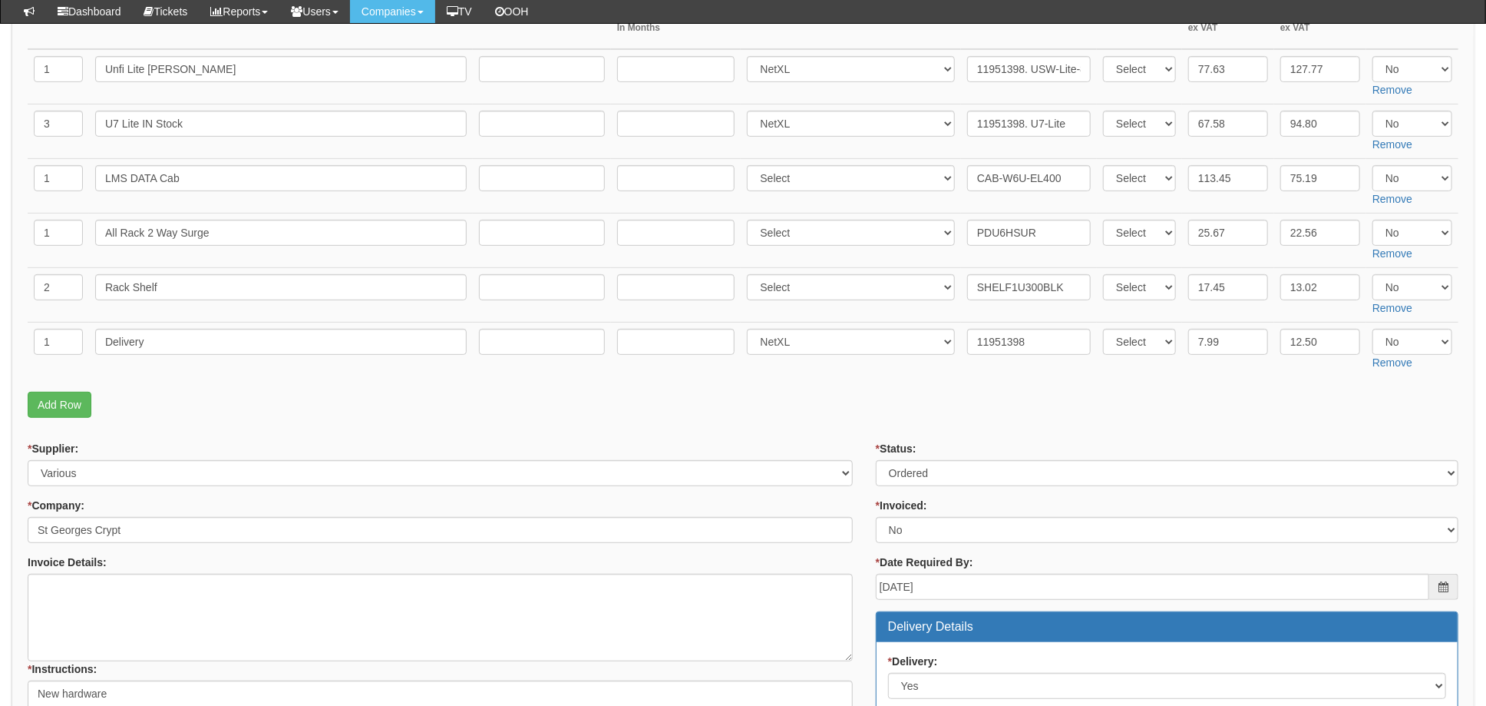
click at [914, 382] on fieldset "Items Required QTY Item Description Term In Months Supplier Supplier Reference …" at bounding box center [743, 190] width 1431 height 469
click at [1425, 61] on select "Select Yes No N/A" at bounding box center [1413, 69] width 80 height 26
select select "Yes"
click at [1373, 56] on select "Select Yes No N/A" at bounding box center [1413, 69] width 80 height 26
click at [1398, 127] on select "Select Yes No N/A" at bounding box center [1413, 124] width 80 height 26
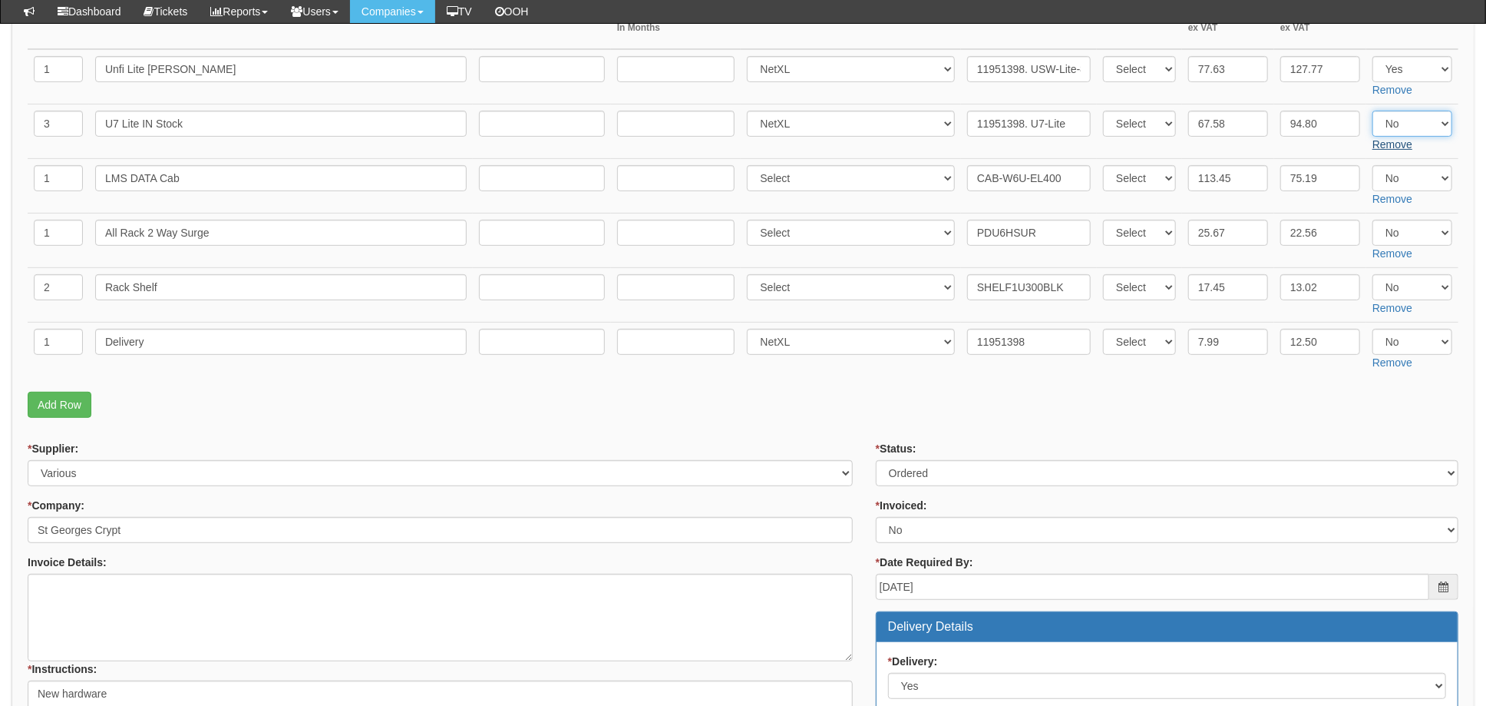
select select "Yes"
click at [1373, 111] on select "Select Yes No N/A" at bounding box center [1413, 124] width 80 height 26
drag, startPoint x: 1397, startPoint y: 180, endPoint x: 1396, endPoint y: 191, distance: 10.9
click at [1397, 180] on select "Select Yes No N/A" at bounding box center [1413, 178] width 80 height 26
select select "Yes"
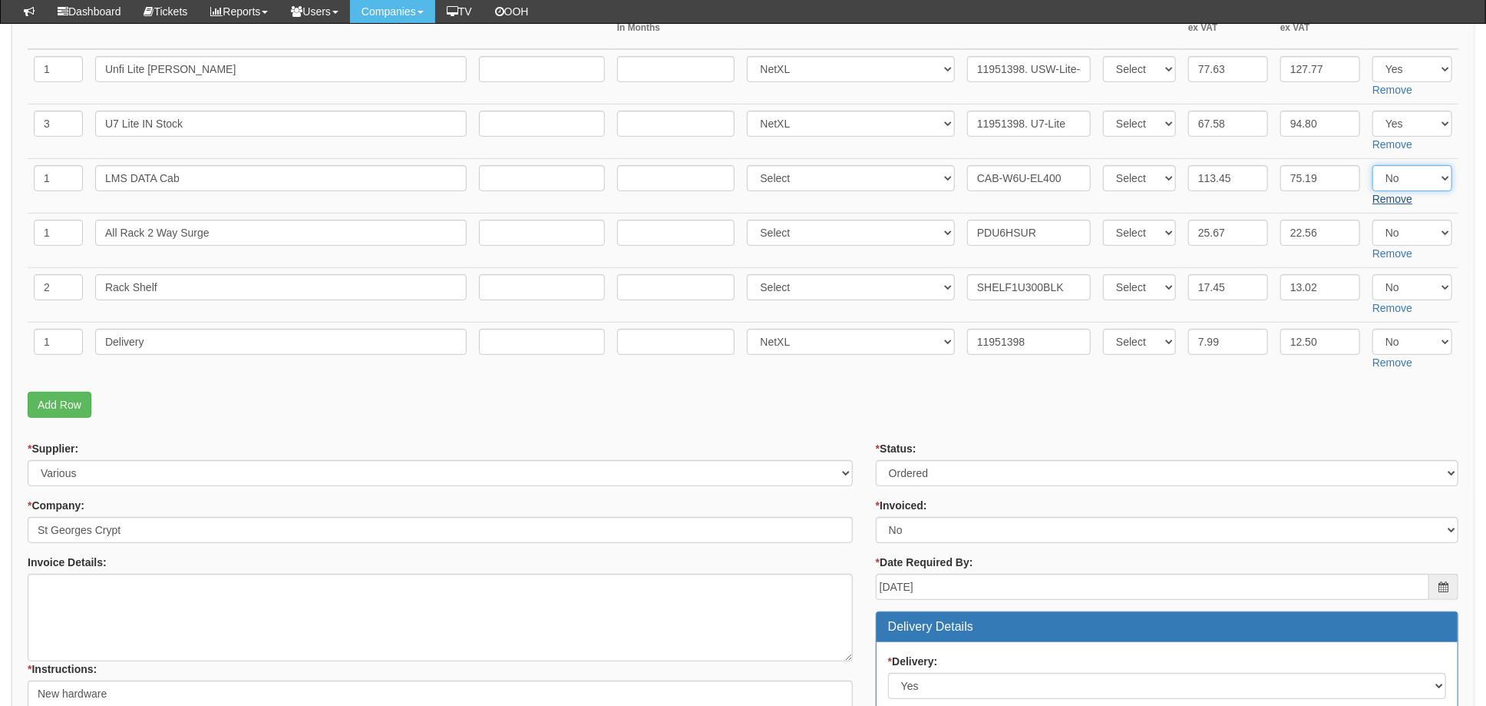
click at [1373, 165] on select "Select Yes No N/A" at bounding box center [1413, 178] width 80 height 26
click at [1390, 243] on select "Select Yes No N/A" at bounding box center [1413, 233] width 80 height 26
select select "Yes"
click at [1373, 220] on select "Select Yes No N/A" at bounding box center [1413, 233] width 80 height 26
click at [1400, 293] on select "Select Yes No N/A" at bounding box center [1413, 287] width 80 height 26
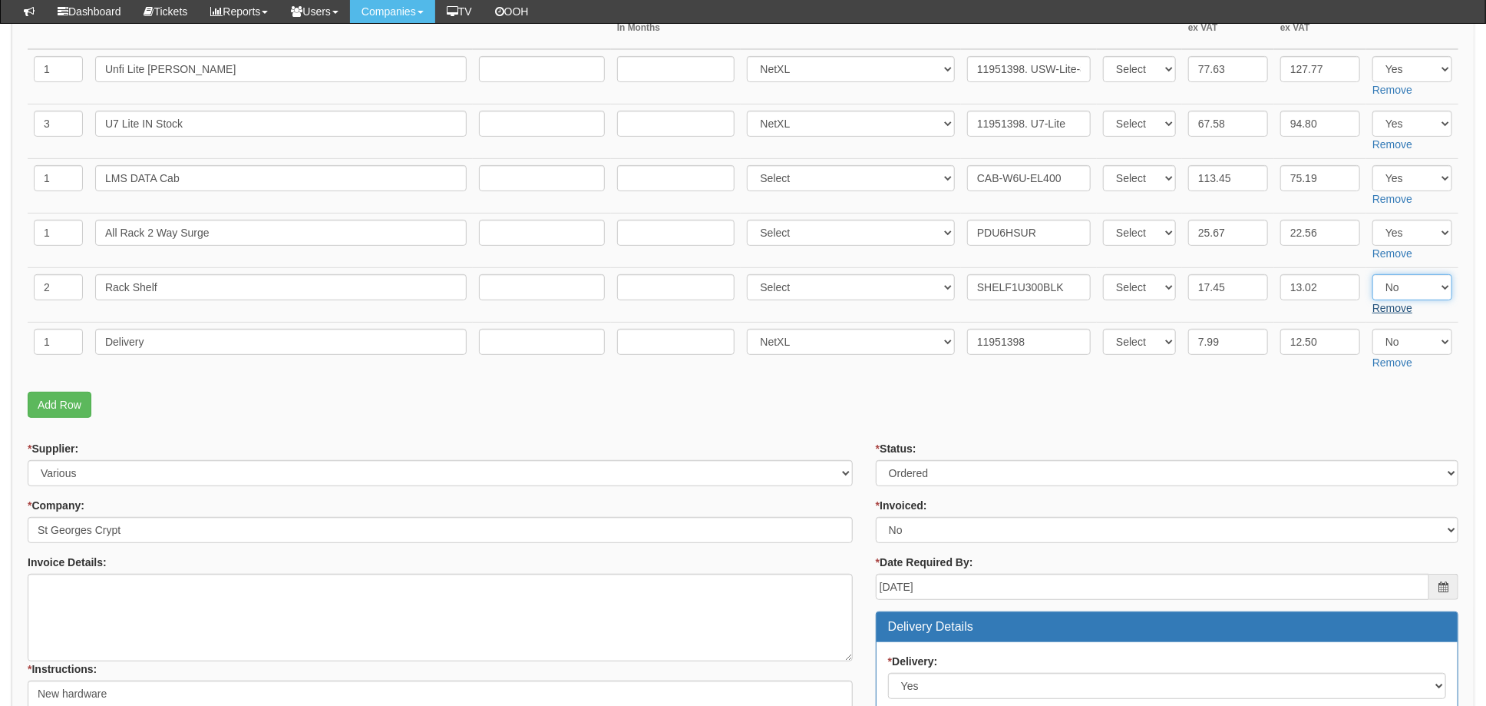
select select "Yes"
click at [1373, 274] on select "Select Yes No N/A" at bounding box center [1413, 287] width 80 height 26
click at [1402, 349] on select "Select Yes No N/A" at bounding box center [1413, 342] width 80 height 26
select select "Yes"
click at [1373, 329] on select "Select Yes No N/A" at bounding box center [1413, 342] width 80 height 26
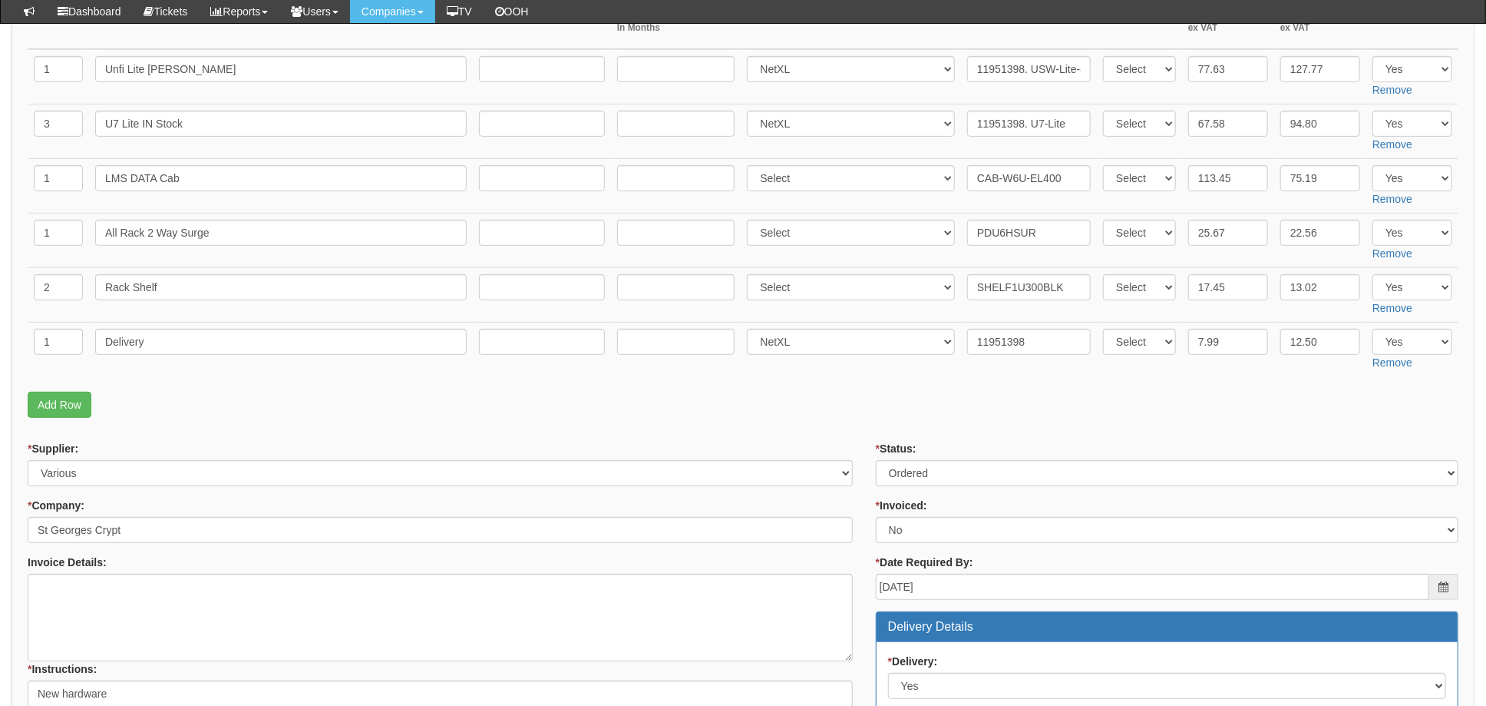
drag, startPoint x: 1278, startPoint y: 395, endPoint x: 1259, endPoint y: 400, distance: 19.9
click at [1277, 395] on p "Add Row" at bounding box center [743, 405] width 1431 height 26
click at [813, 418] on fieldset "Items Required QTY Item Description Term In Months Supplier Supplier Reference …" at bounding box center [743, 190] width 1431 height 469
click at [950, 466] on select "Select Approved Completed Delivered Invoiced Ordered Ordered to site Part Order…" at bounding box center [1167, 473] width 583 height 26
select select "4"
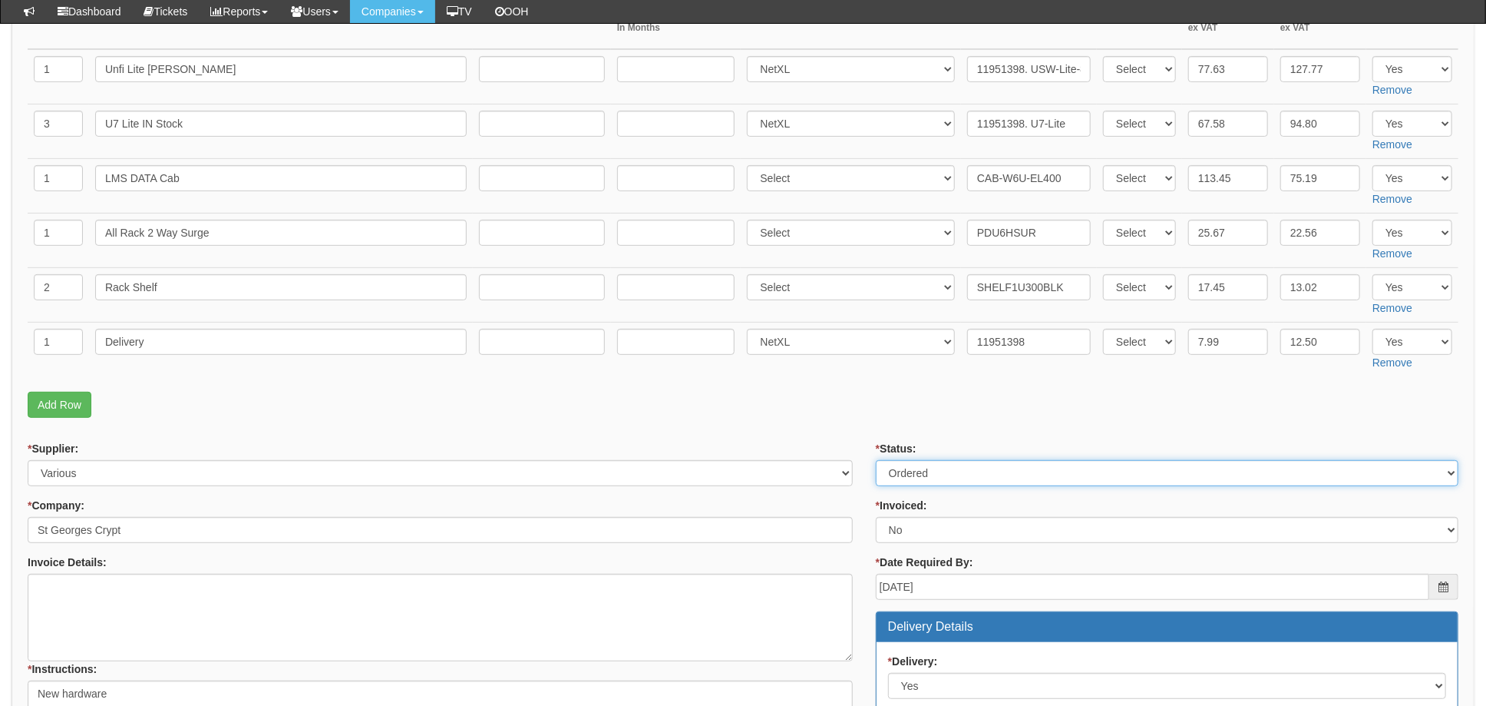
click at [876, 460] on select "Select Approved Completed Delivered Invoiced Ordered Ordered to site Part Order…" at bounding box center [1167, 473] width 583 height 26
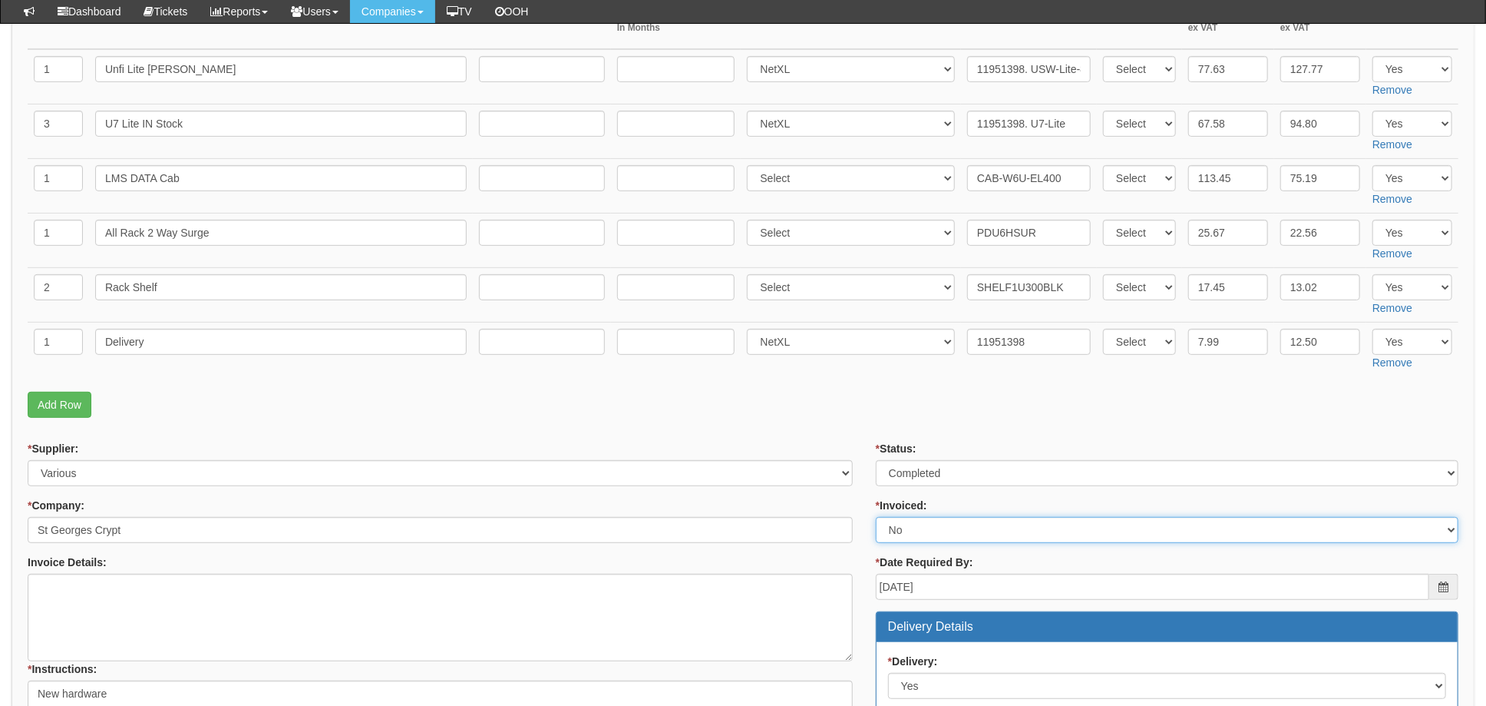
drag, startPoint x: 919, startPoint y: 537, endPoint x: 896, endPoint y: 533, distance: 23.5
click at [919, 537] on select "Select Yes No N/A STB (part of order)" at bounding box center [1167, 530] width 583 height 26
select select "1"
click at [876, 517] on select "Select Yes No N/A STB (part of order)" at bounding box center [1167, 530] width 583 height 26
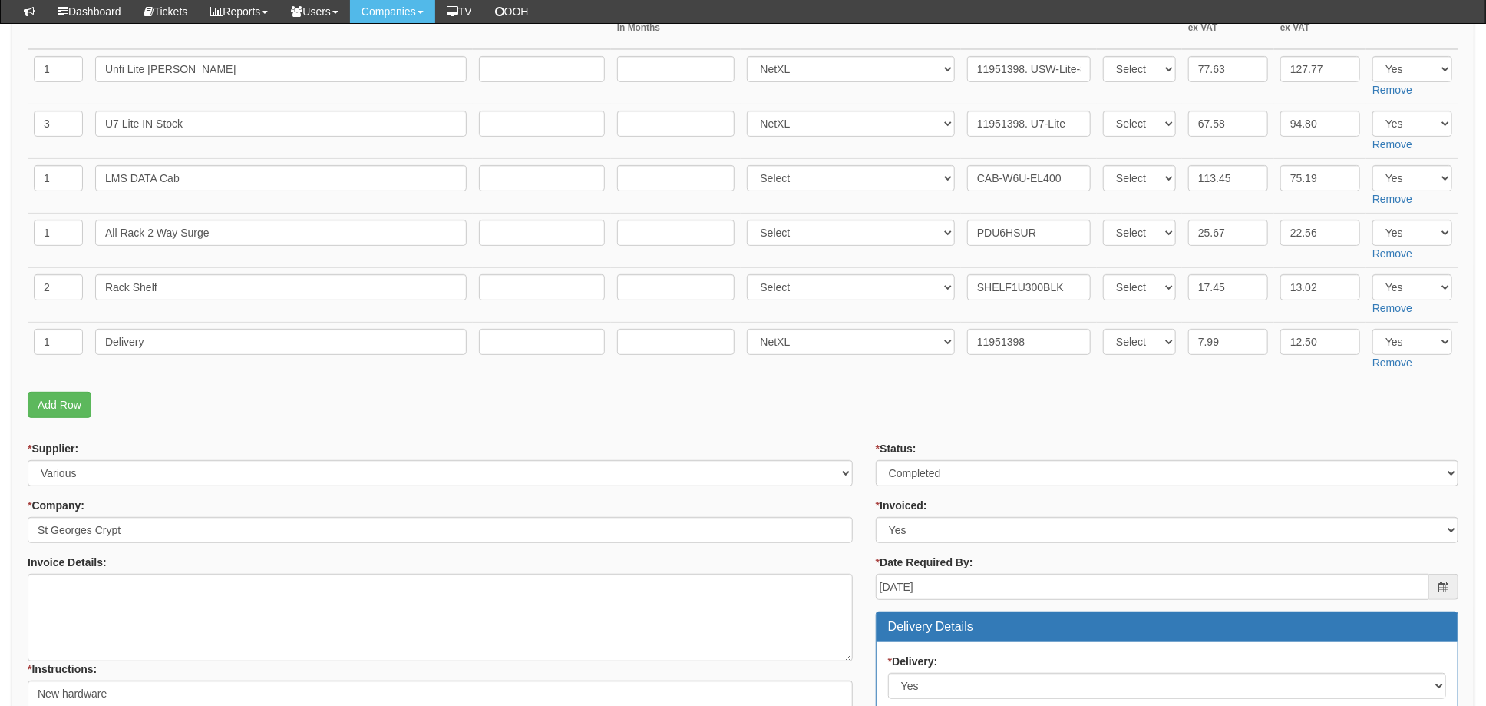
click at [854, 424] on form "PO No: ITAUG25-19268 Attachment Type: Select Signed Quote Auth email if quote u…" at bounding box center [743, 614] width 1431 height 1431
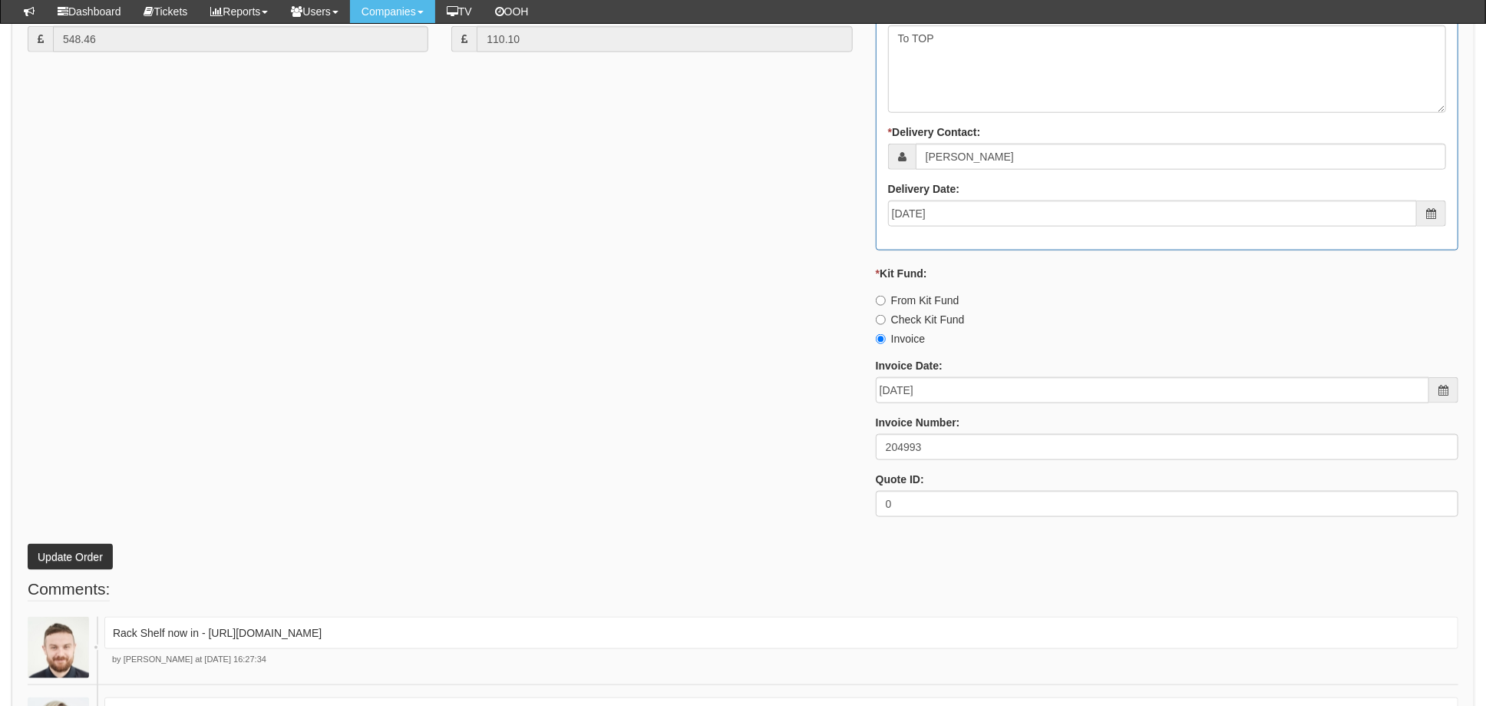
scroll to position [1125, 0]
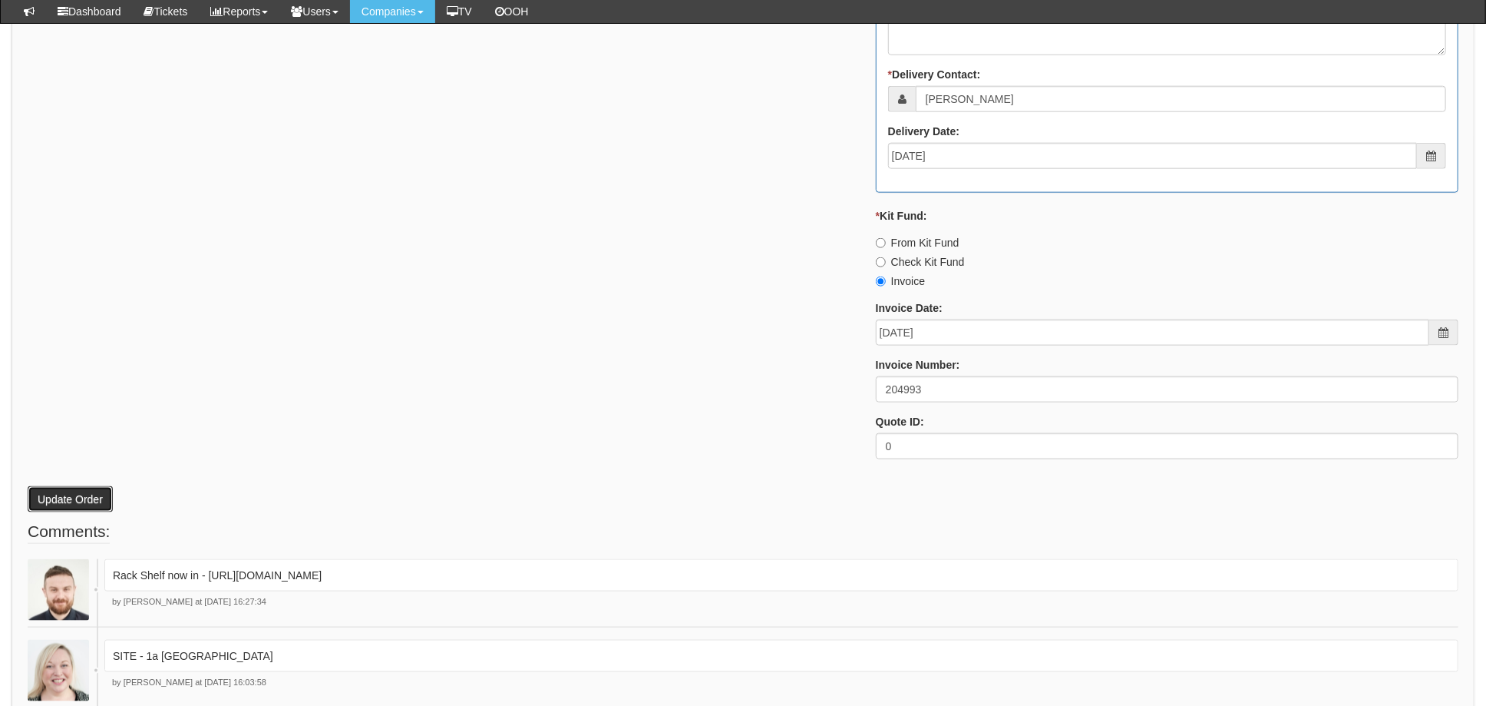
click at [53, 499] on button "Update Order" at bounding box center [70, 499] width 85 height 26
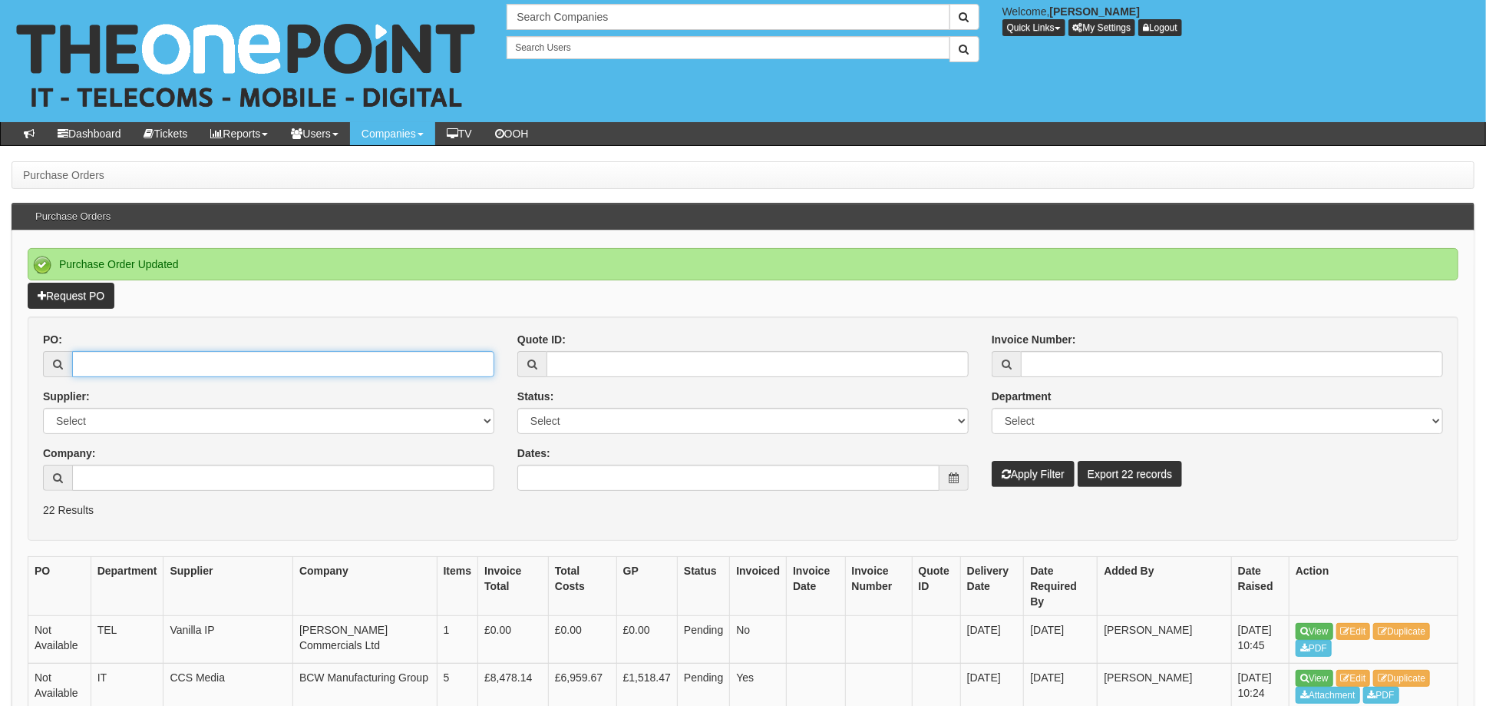
click at [114, 364] on input "PO:" at bounding box center [283, 364] width 422 height 26
type input "19268"
click at [992, 461] on button "Apply Filter" at bounding box center [1033, 474] width 83 height 26
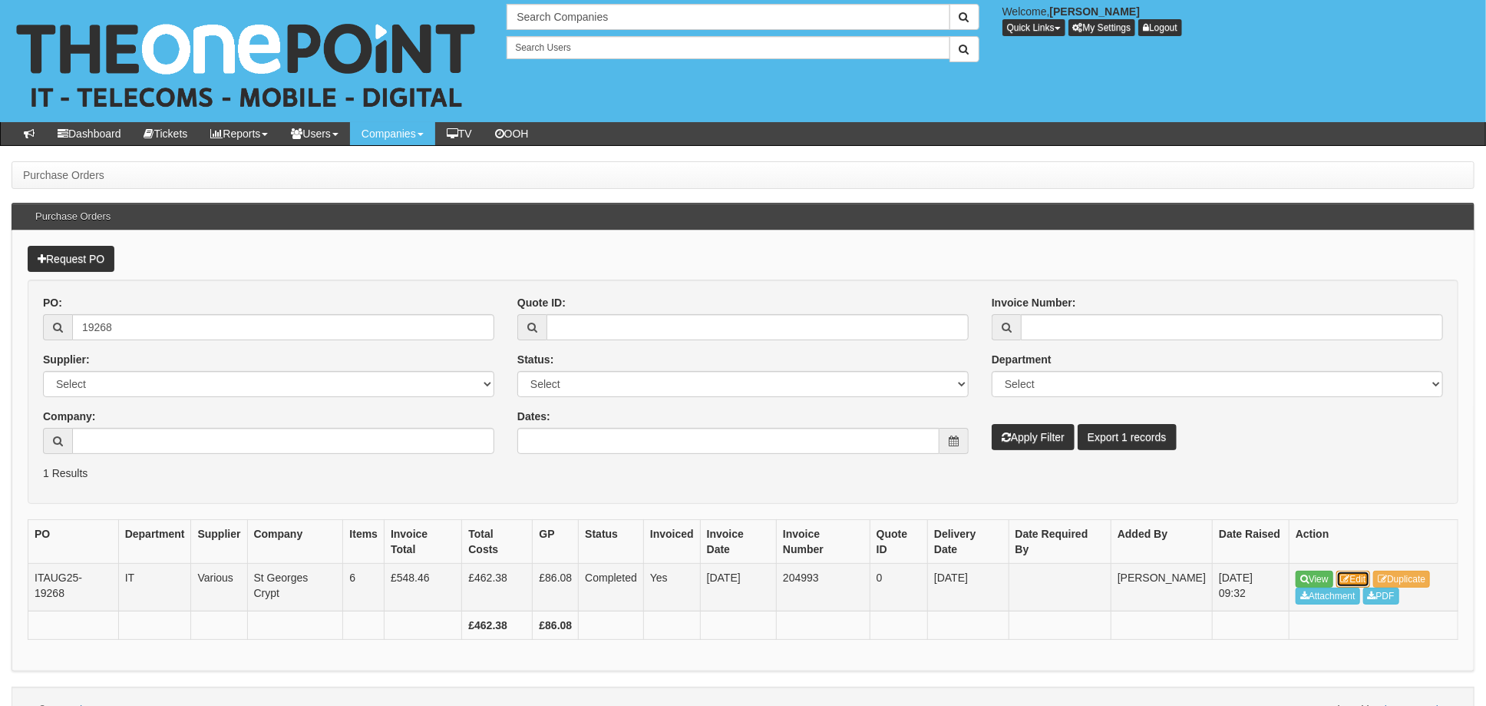
click at [1358, 575] on link "Edit" at bounding box center [1354, 578] width 35 height 17
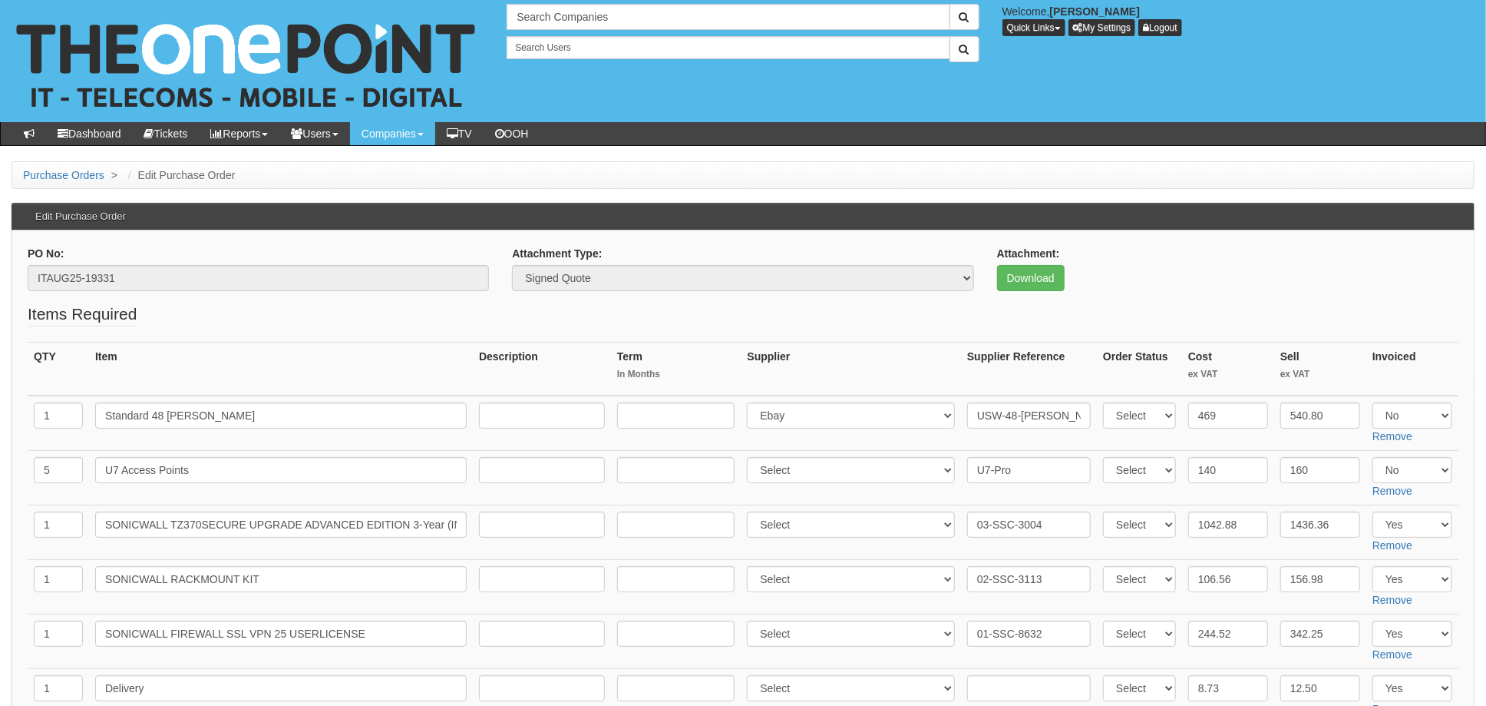
click at [764, 335] on fieldset "Items Required QTY Item Description Term In Months Supplier Supplier Reference …" at bounding box center [743, 536] width 1431 height 469
click at [814, 474] on select "Select 123 [DOMAIN_NAME] 1Password 3 4Gon [PERSON_NAME] Electric Ltd Abzorb Acc…" at bounding box center [851, 470] width 208 height 26
click at [752, 457] on select "Select 123 [DOMAIN_NAME] 1Password 3 4Gon [PERSON_NAME] Electric Ltd Abzorb Acc…" at bounding box center [851, 470] width 208 height 26
click at [815, 471] on select "Select 123 [DOMAIN_NAME] 1Password 3 4Gon [PERSON_NAME] Electric Ltd Abzorb Acc…" at bounding box center [851, 470] width 208 height 26
select select "348"
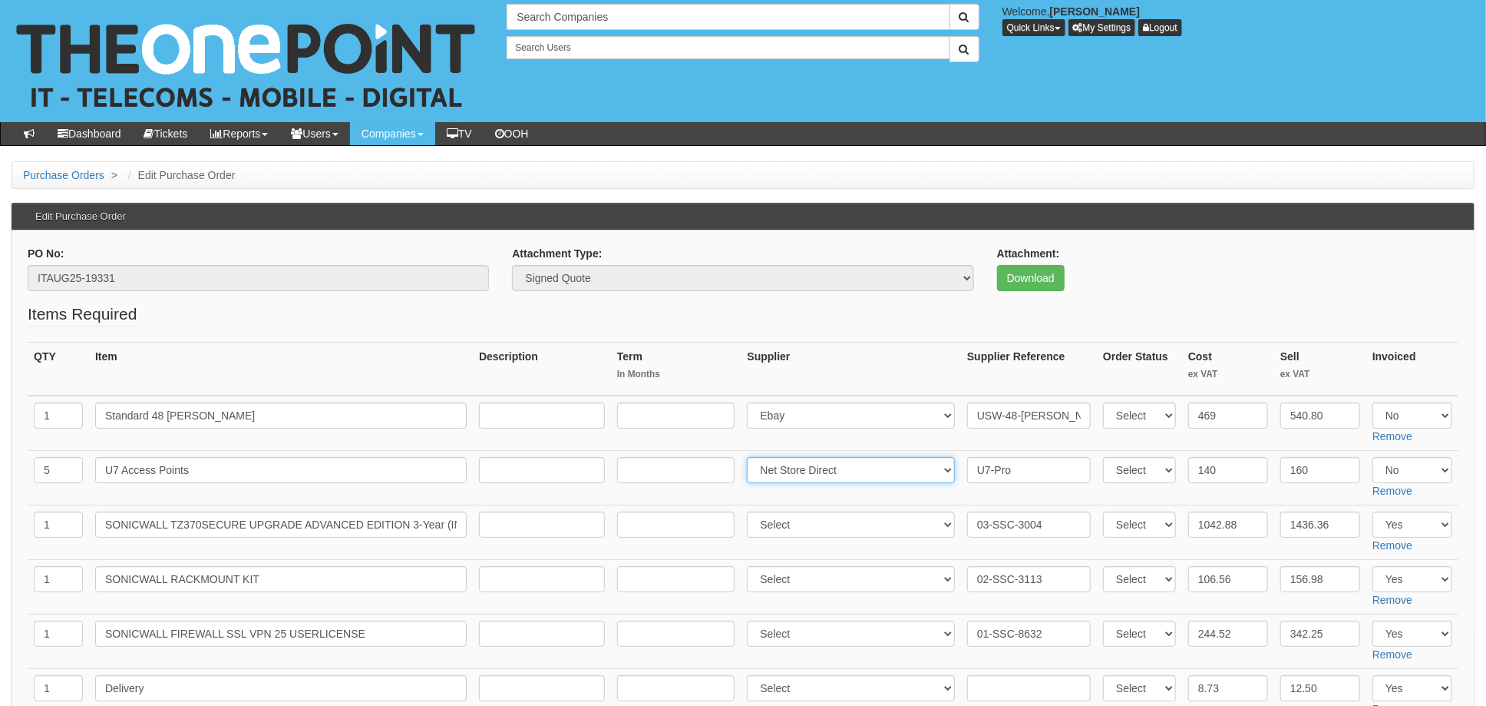
click at [752, 457] on select "Select 123 [DOMAIN_NAME] 1Password 3 4Gon [PERSON_NAME] Electric Ltd Abzorb Acc…" at bounding box center [851, 470] width 208 height 26
click at [967, 466] on input "U7-Pro" at bounding box center [1029, 470] width 124 height 26
paste input "11951394"
type input "11951394. U7-Pro"
click at [785, 411] on select "Select 123 [DOMAIN_NAME] 1Password 3 4Gon [PERSON_NAME] Electric Ltd Abzorb Acc…" at bounding box center [851, 415] width 208 height 26
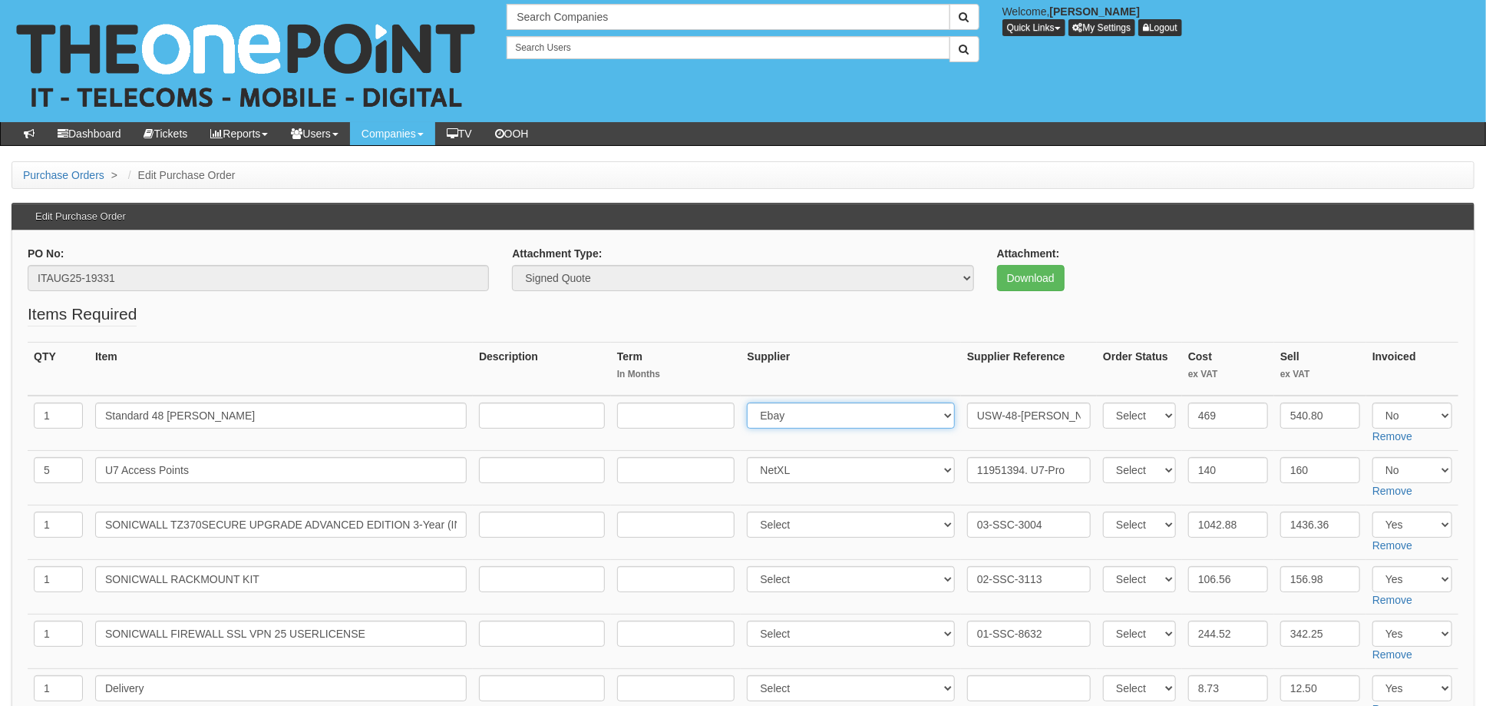
select select "348"
click at [752, 402] on select "Select 123 REG.co.uk 1Password 3 4Gon AA Jones Electric Ltd Abzorb Access Group…" at bounding box center [851, 415] width 208 height 26
click at [973, 414] on input "USW-48-POE (195W)" at bounding box center [1029, 415] width 124 height 26
paste input "11951394"
type input "11951394. USW-48-POE (195W)"
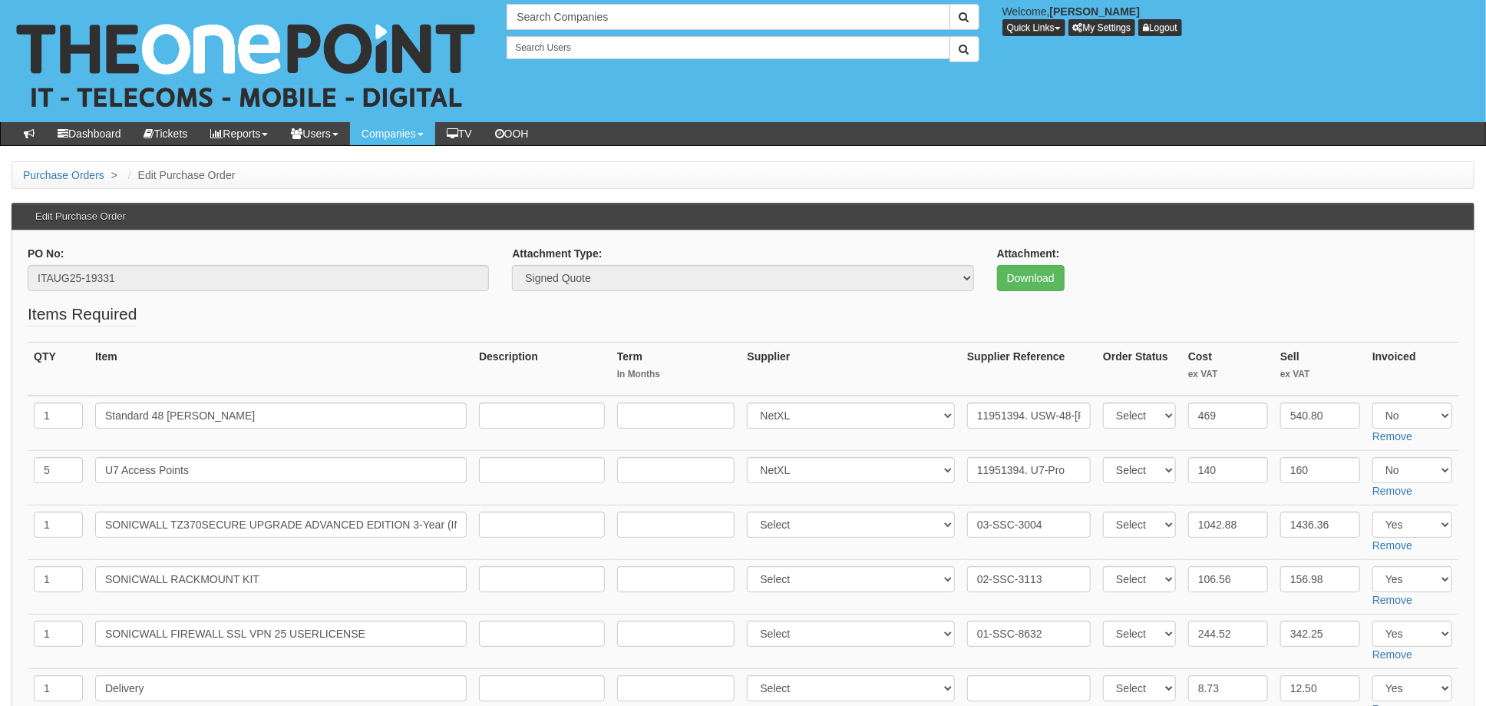
click at [920, 381] on th "Supplier" at bounding box center [851, 369] width 220 height 54
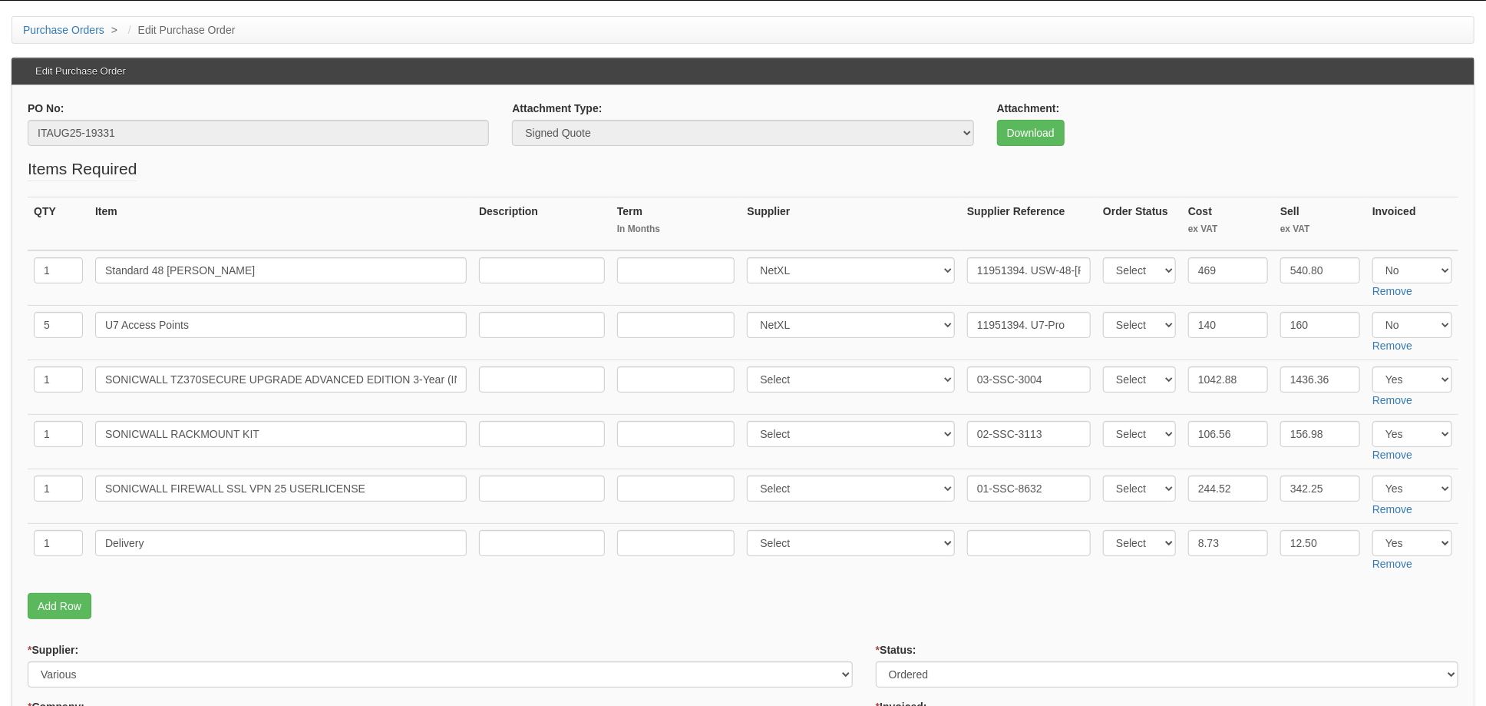
scroll to position [204, 0]
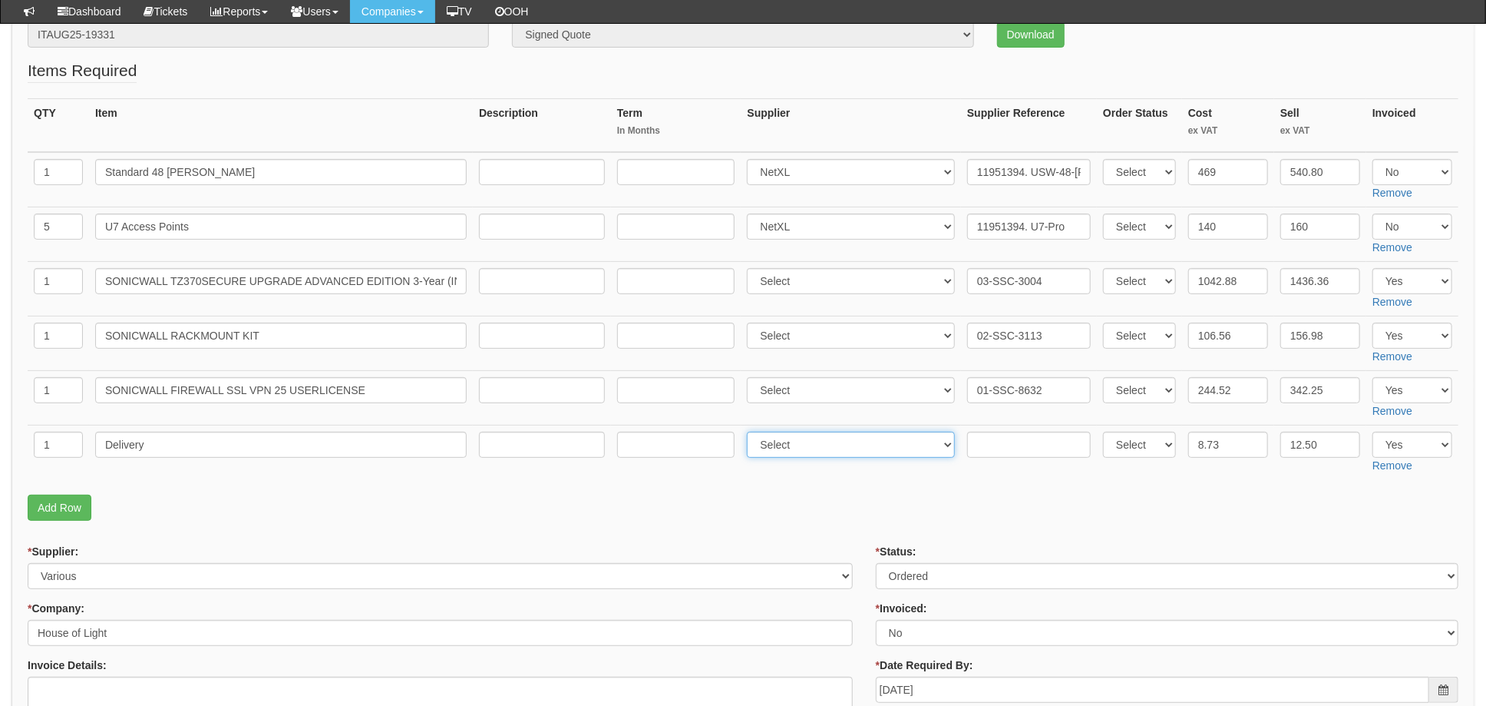
click at [847, 448] on select "Select 123 REG.co.uk 1Password 3 4Gon AA Jones Electric Ltd Abzorb Access Group…" at bounding box center [851, 444] width 208 height 26
click at [752, 431] on select "Select 123 REG.co.uk 1Password 3 4Gon AA Jones Electric Ltd Abzorb Access Group…" at bounding box center [851, 444] width 208 height 26
click at [844, 447] on select "Select 123 REG.co.uk 1Password 3 4Gon AA Jones Electric Ltd Abzorb Access Group…" at bounding box center [851, 444] width 208 height 26
select select "348"
click at [752, 431] on select "Select 123 REG.co.uk 1Password 3 4Gon AA Jones Electric Ltd Abzorb Access Group…" at bounding box center [851, 444] width 208 height 26
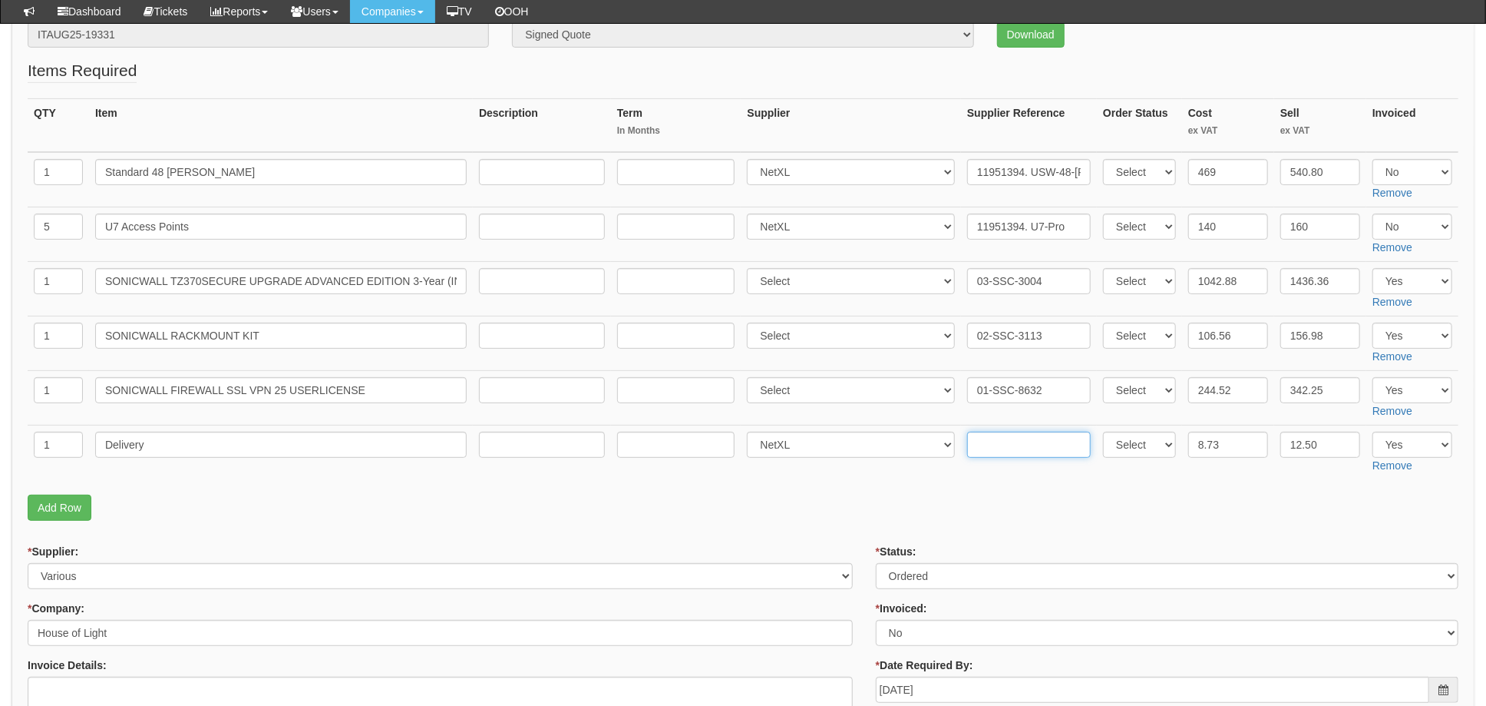
click at [974, 445] on input "text" at bounding box center [1029, 444] width 124 height 26
paste input "11951394"
type input "11951394; 8.99"
click at [1222, 432] on input "8.73" at bounding box center [1228, 444] width 80 height 26
drag, startPoint x: 1237, startPoint y: 440, endPoint x: 1149, endPoint y: 444, distance: 88.4
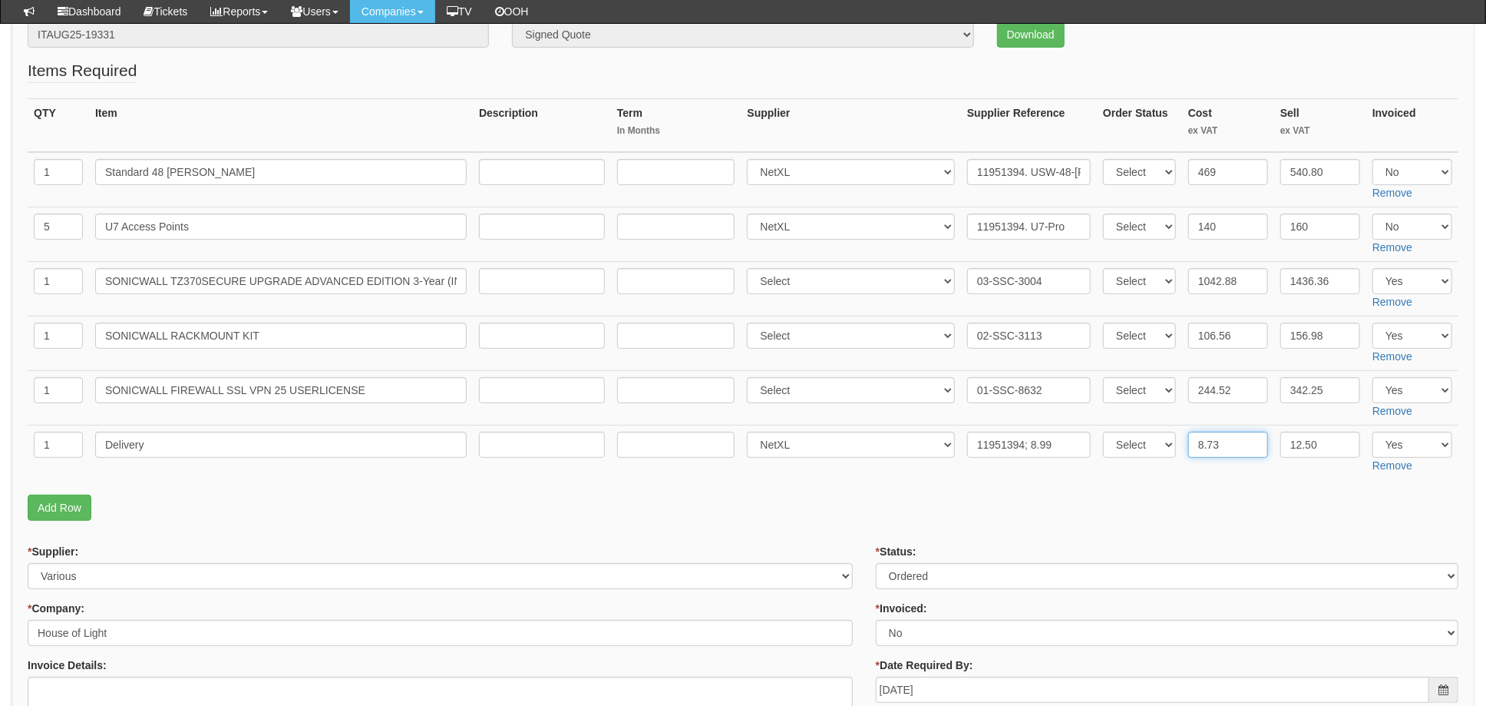
click at [1169, 444] on tr "1 Delivery Select 123 REG.co.uk 1Password 3 4Gon AA Jones Electric Ltd Abzorb A…" at bounding box center [743, 452] width 1431 height 55
type input "8.99"
click at [1252, 394] on input "244.52" at bounding box center [1228, 390] width 80 height 26
click at [1045, 498] on p "Add Row" at bounding box center [743, 507] width 1431 height 26
click at [798, 504] on p "Add Row" at bounding box center [743, 507] width 1431 height 26
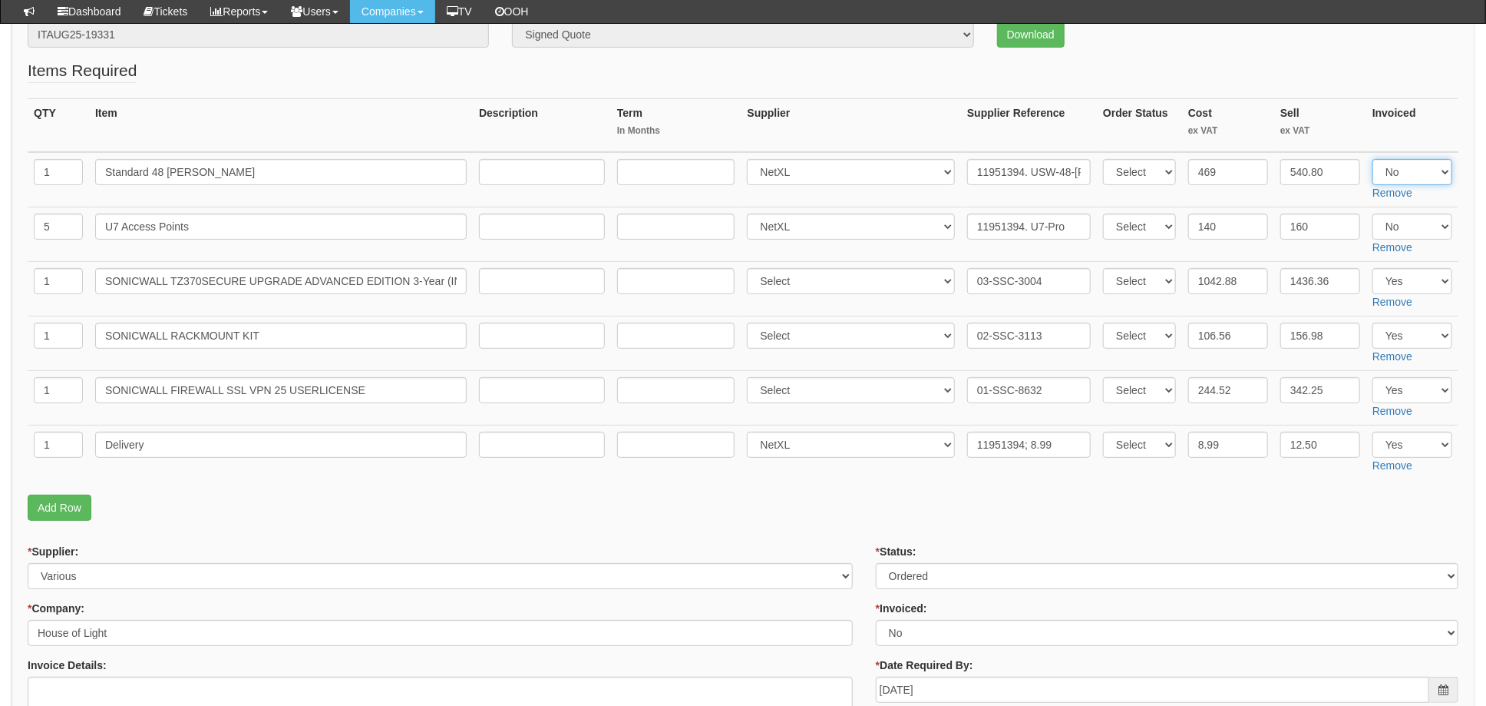
click at [1416, 169] on select "Select Yes No N/A" at bounding box center [1413, 172] width 80 height 26
select select "Yes"
click at [1373, 159] on select "Select Yes No N/A" at bounding box center [1413, 172] width 80 height 26
drag, startPoint x: 1400, startPoint y: 224, endPoint x: 1408, endPoint y: 240, distance: 17.2
click at [1401, 224] on select "Select Yes No N/A" at bounding box center [1413, 226] width 80 height 26
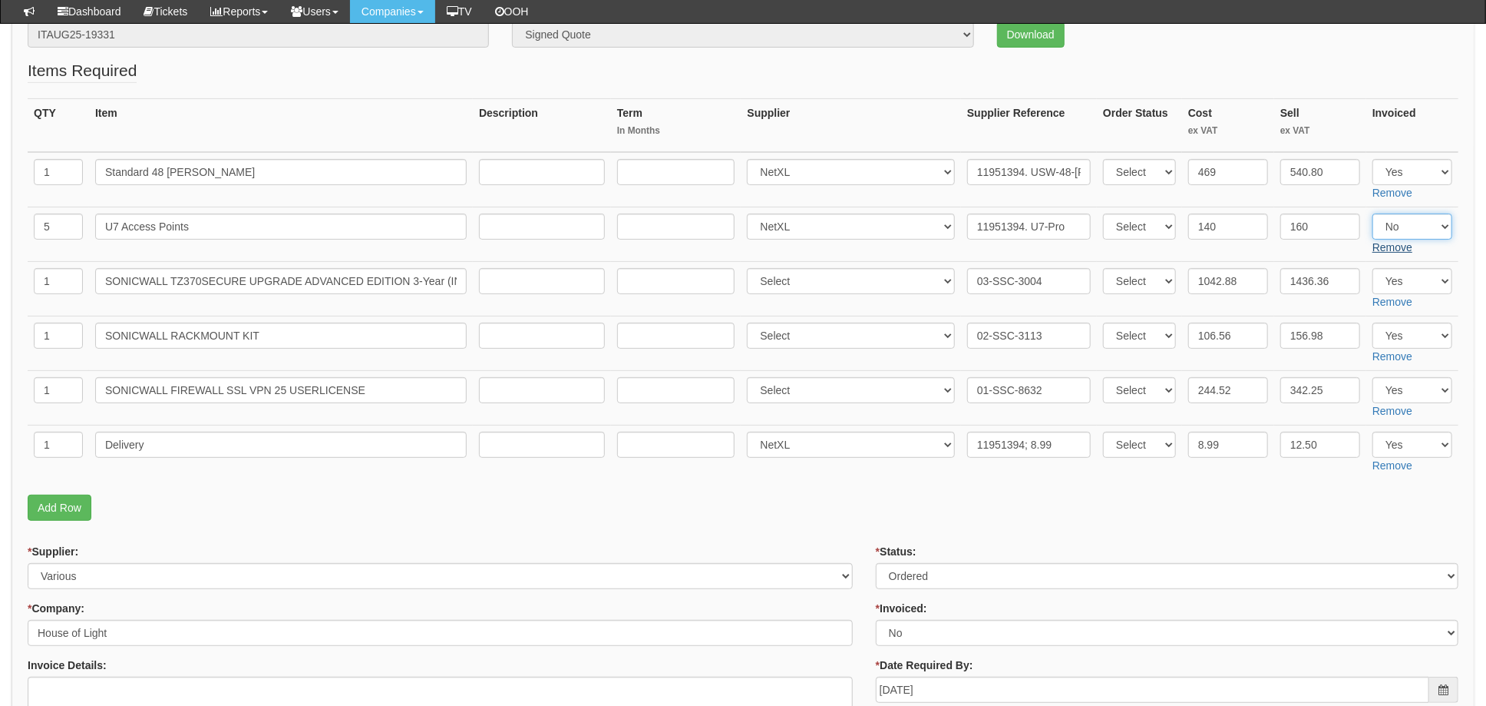
select select "Yes"
click at [1373, 213] on select "Select Yes No N/A" at bounding box center [1413, 226] width 80 height 26
click at [829, 520] on fieldset "Items Required QTY Item Description Term In Months Supplier Supplier Reference …" at bounding box center [743, 293] width 1431 height 469
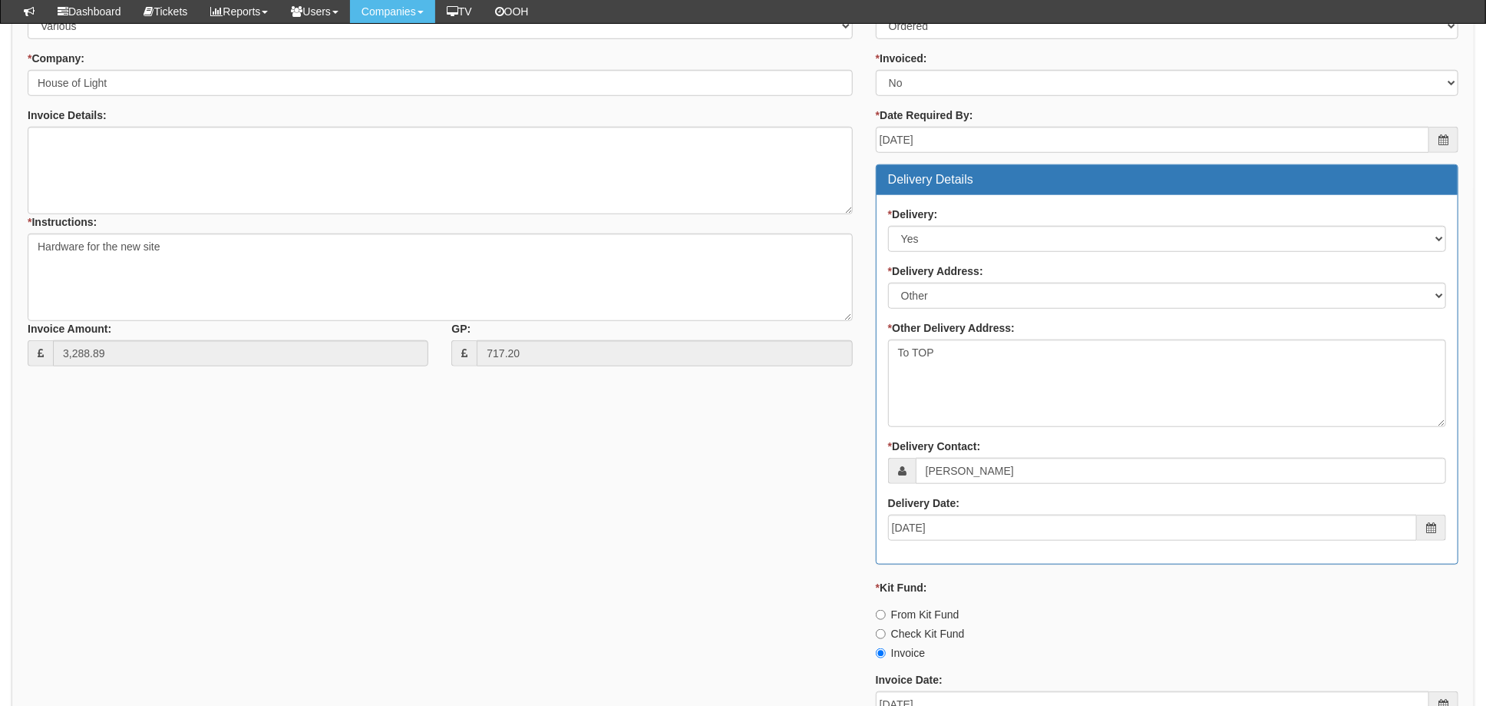
scroll to position [921, 0]
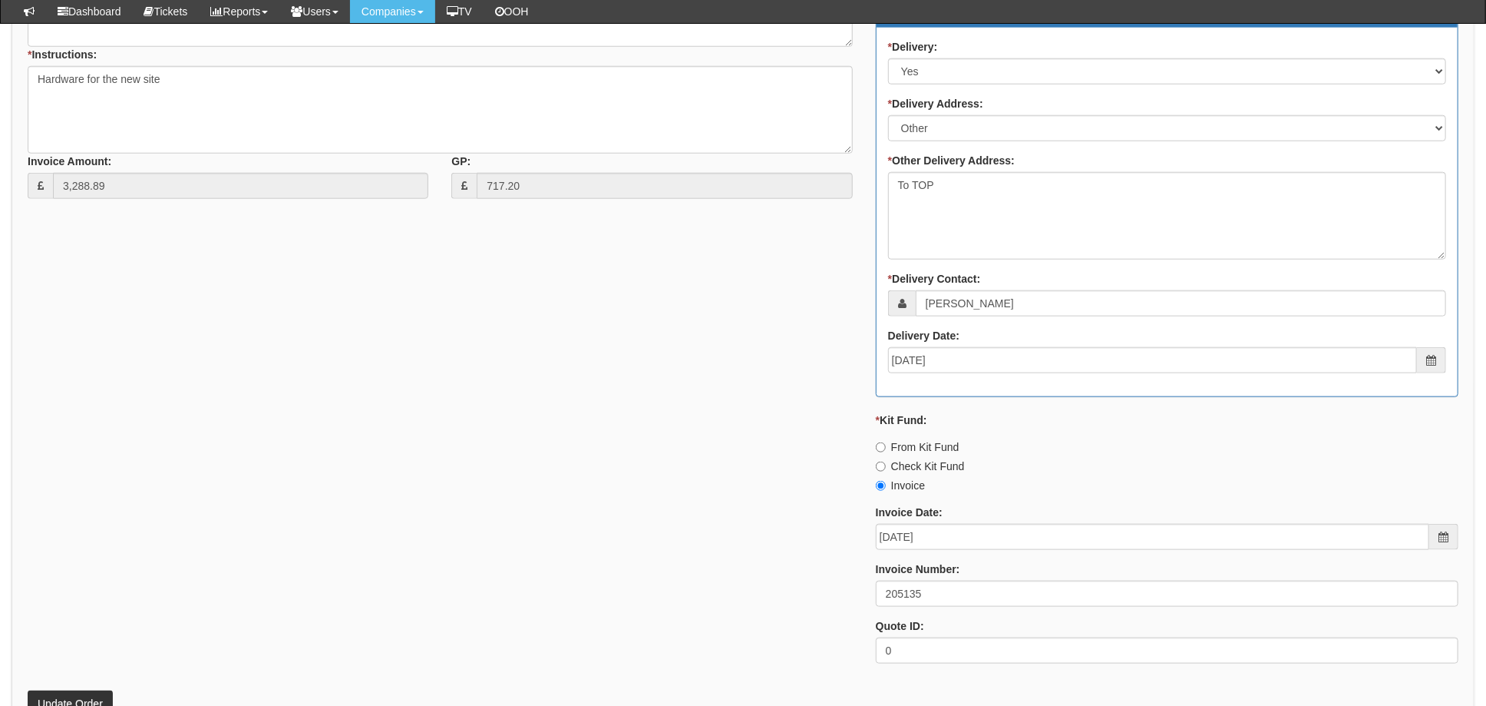
click at [66, 682] on p "Update Order" at bounding box center [743, 695] width 1431 height 41
click at [71, 693] on button "Update Order" at bounding box center [70, 703] width 85 height 26
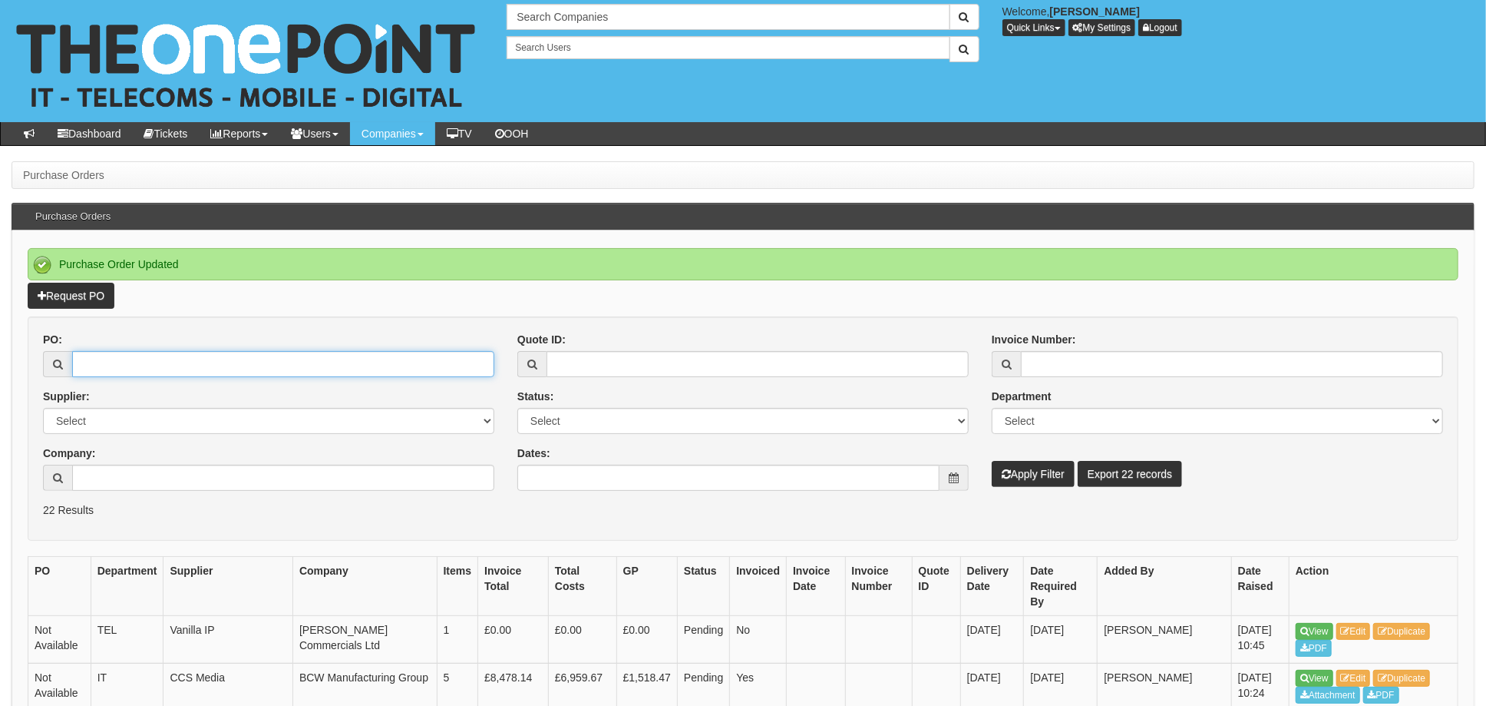
click at [179, 357] on input "PO:" at bounding box center [283, 364] width 422 height 26
type input "19268"
click at [992, 461] on button "Apply Filter" at bounding box center [1033, 474] width 83 height 26
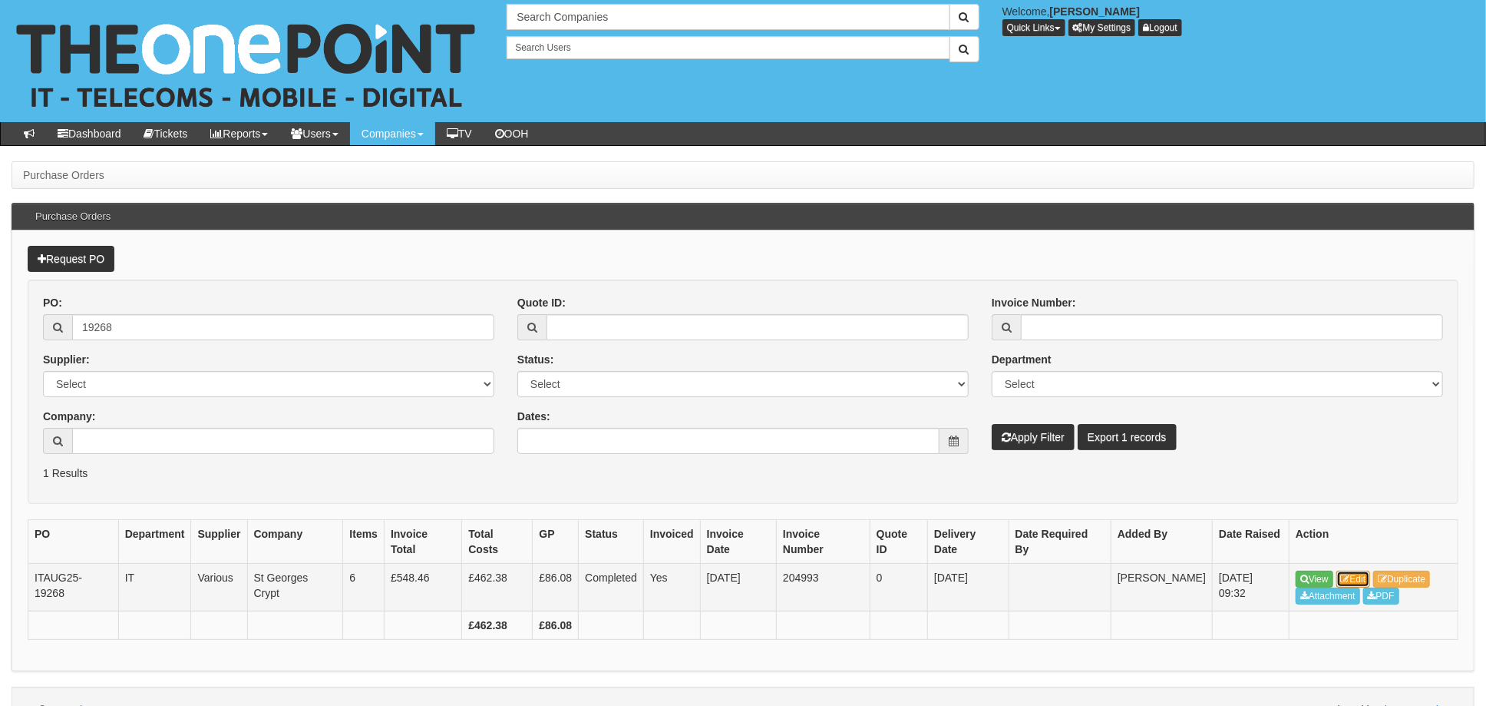
click at [1367, 578] on link "Edit" at bounding box center [1354, 578] width 35 height 17
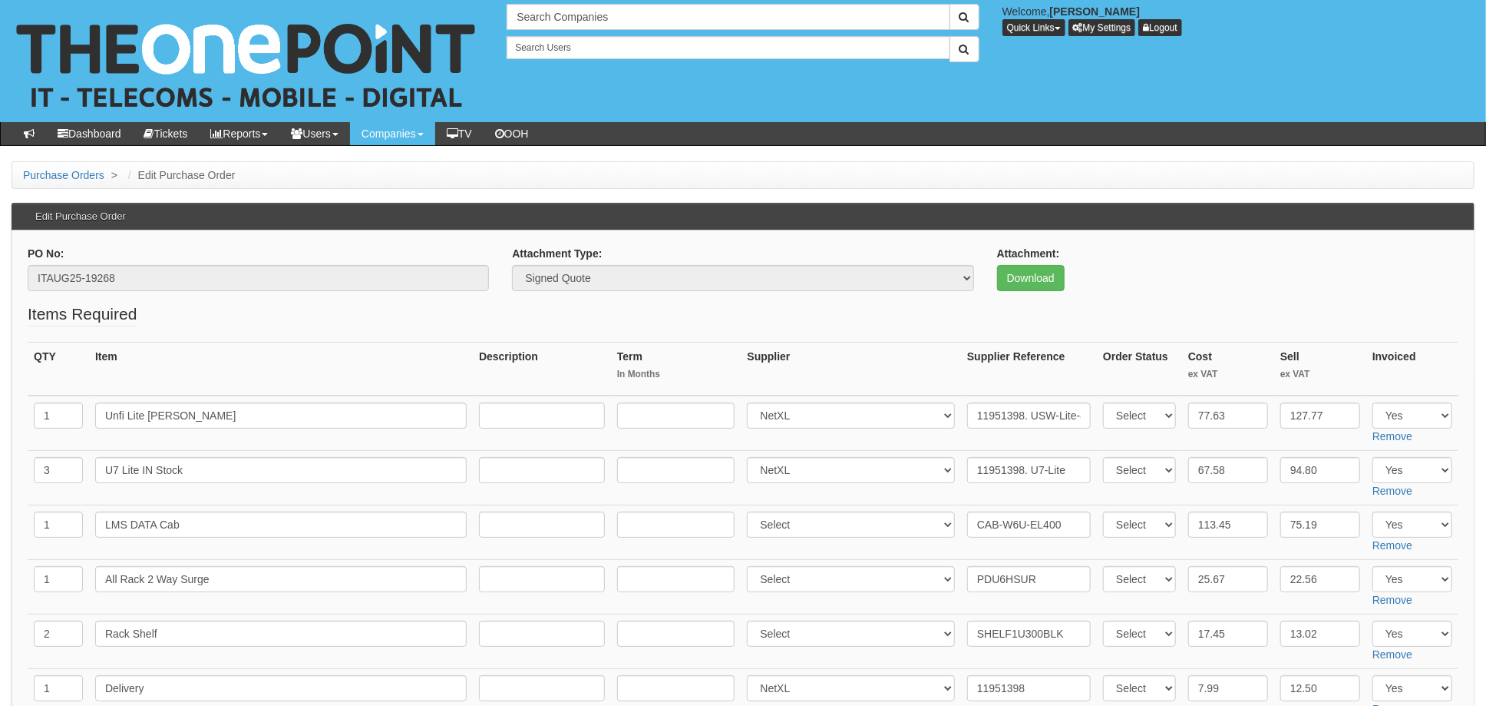
click at [485, 329] on fieldset "Items Required QTY Item Description Term In Months Supplier Supplier Reference …" at bounding box center [743, 536] width 1431 height 469
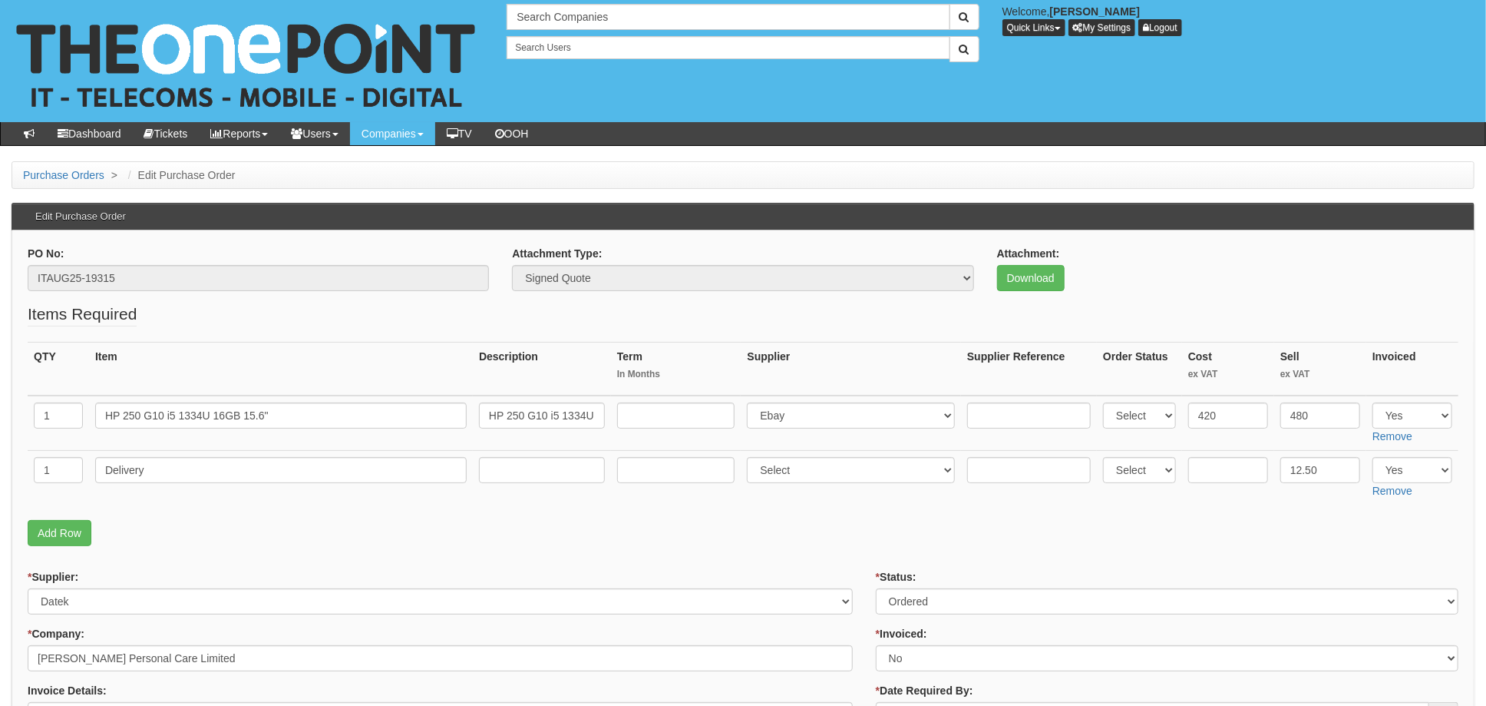
click at [641, 525] on p "Add Row" at bounding box center [743, 533] width 1431 height 26
click at [812, 415] on select "Select 123 [DOMAIN_NAME] 1Password 3 4Gon [PERSON_NAME] Electric Ltd Abzorb Acc…" at bounding box center [851, 415] width 208 height 26
select select "87"
click at [752, 402] on select "Select 123 [DOMAIN_NAME] 1Password 3 4Gon [PERSON_NAME] Electric Ltd Abzorb Acc…" at bounding box center [851, 415] width 208 height 26
click at [997, 408] on input "text" at bounding box center [1029, 415] width 124 height 26
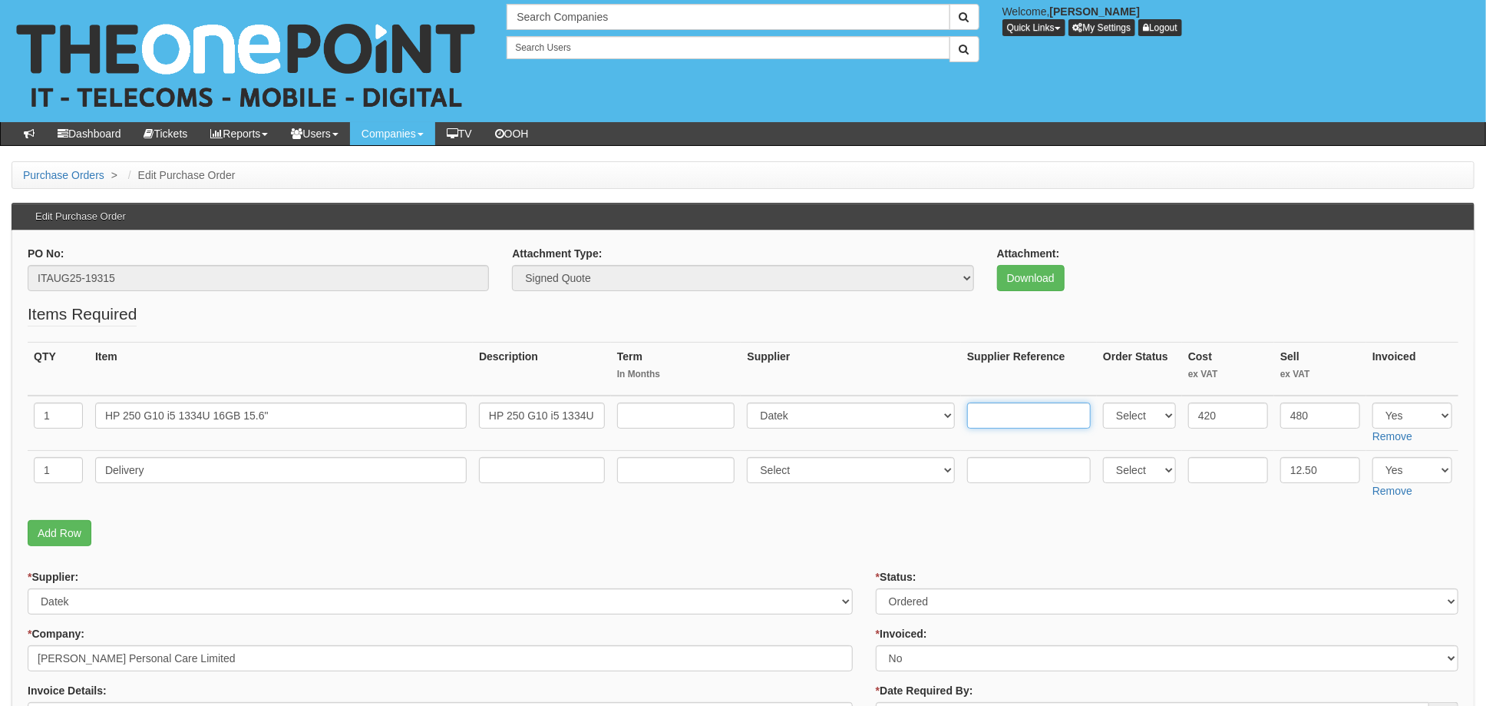
paste input "SI-231687"
type input "SI-231687"
click at [928, 600] on select "Select Approved Completed Delivered Invoiced Ordered Ordered to site Part Order…" at bounding box center [1167, 601] width 583 height 26
select select "4"
click at [876, 588] on select "Select Approved Completed Delivered Invoiced Ordered Ordered to site Part Order…" at bounding box center [1167, 601] width 583 height 26
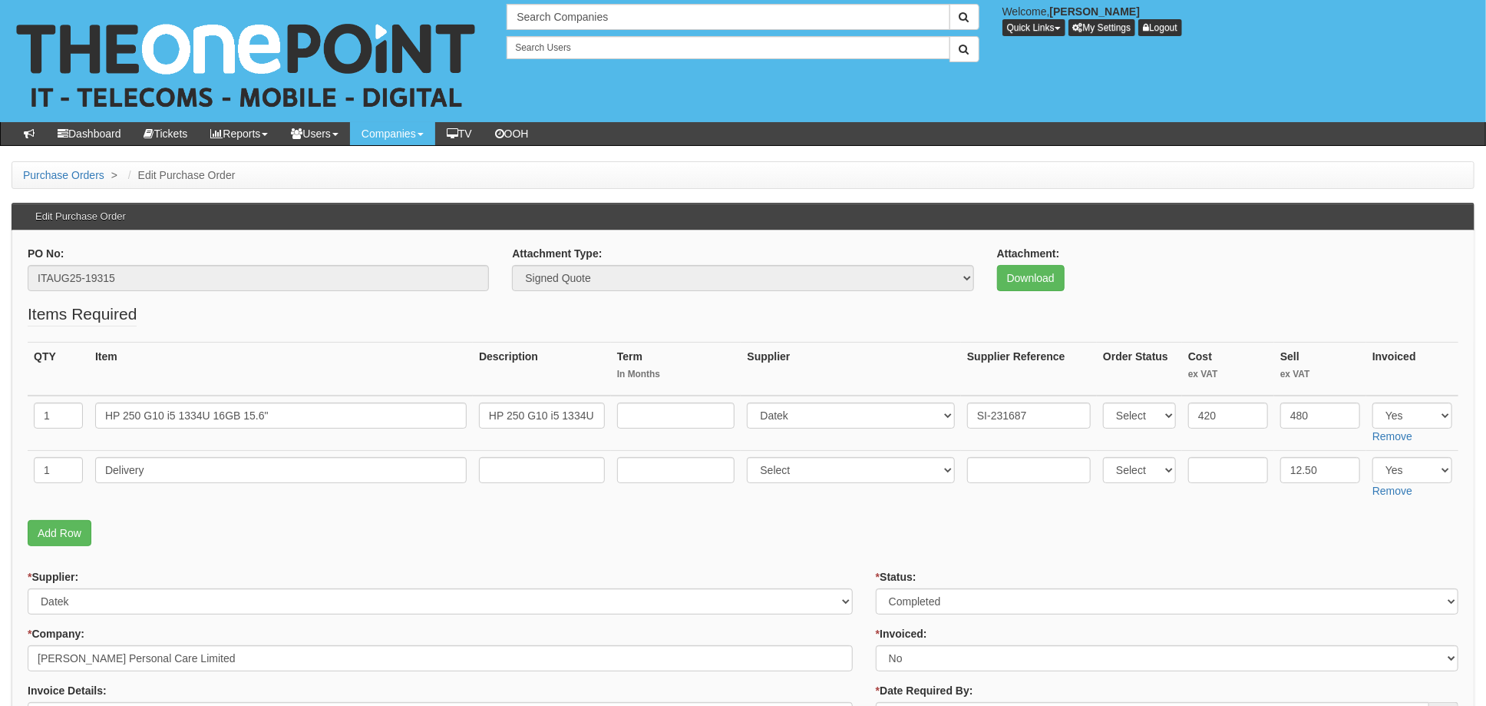
click at [898, 655] on select "Select Yes No N/A STB (part of order)" at bounding box center [1167, 658] width 583 height 26
select select "1"
click at [876, 645] on select "Select Yes No N/A STB (part of order)" at bounding box center [1167, 658] width 583 height 26
click at [844, 540] on p "Add Row" at bounding box center [743, 533] width 1431 height 26
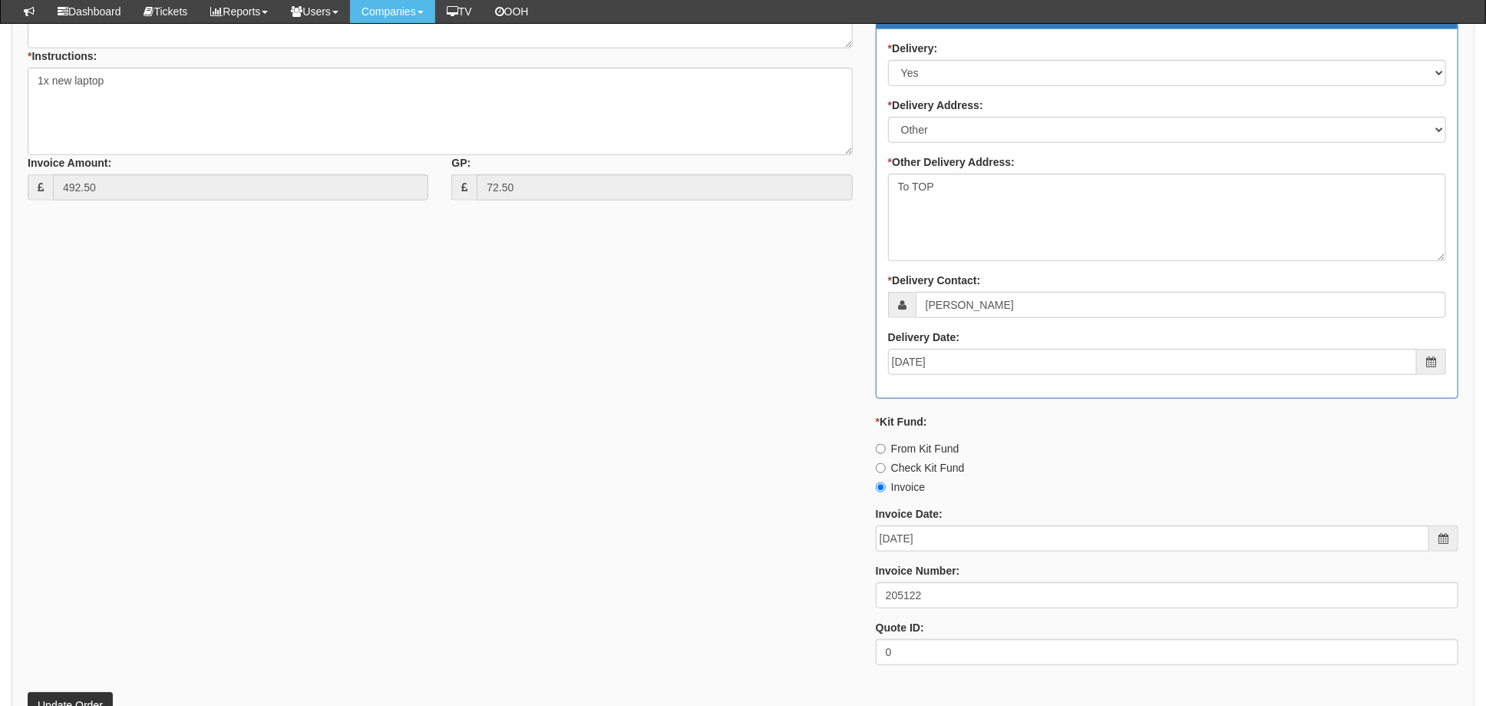
scroll to position [819, 0]
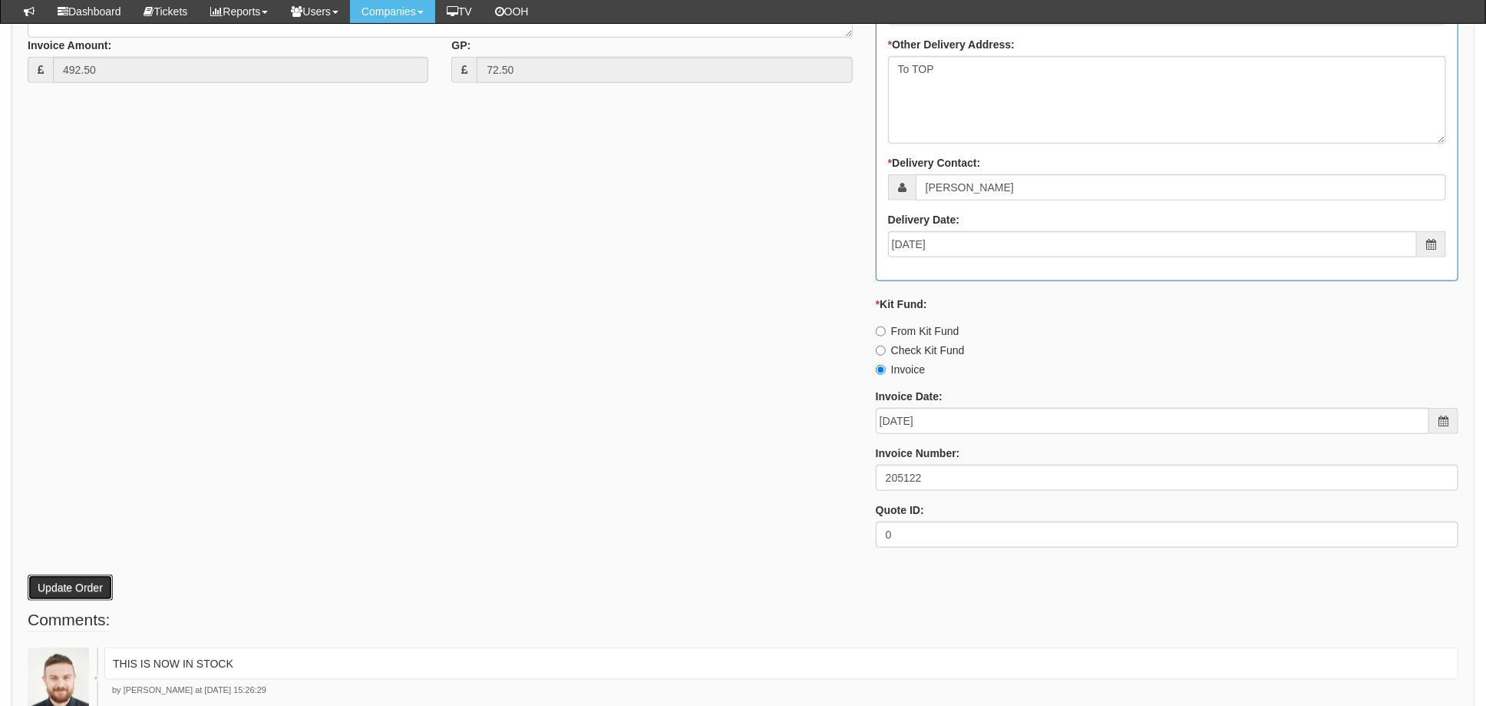
click at [60, 583] on button "Update Order" at bounding box center [70, 587] width 85 height 26
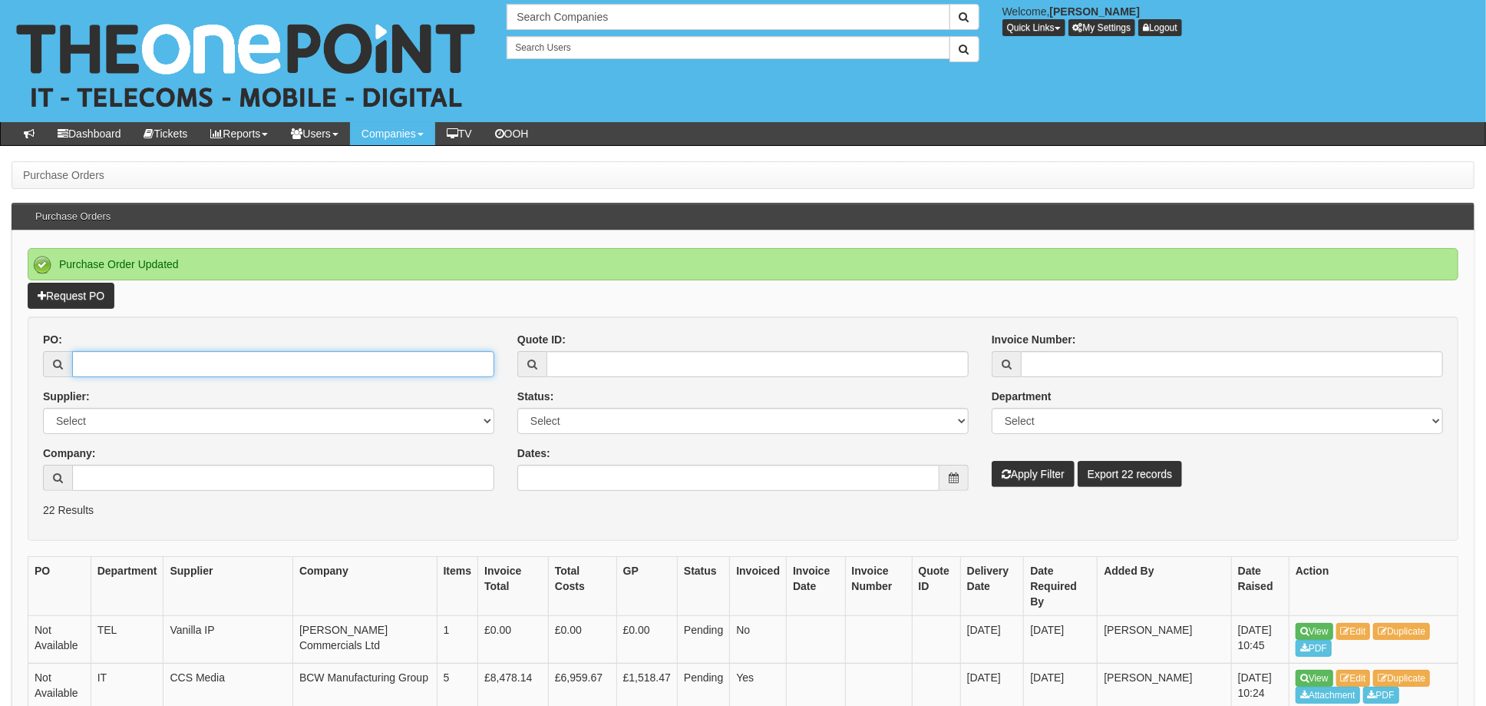
click at [132, 364] on input "PO:" at bounding box center [283, 364] width 422 height 26
type input "19305"
click at [992, 461] on button "Apply Filter" at bounding box center [1033, 474] width 83 height 26
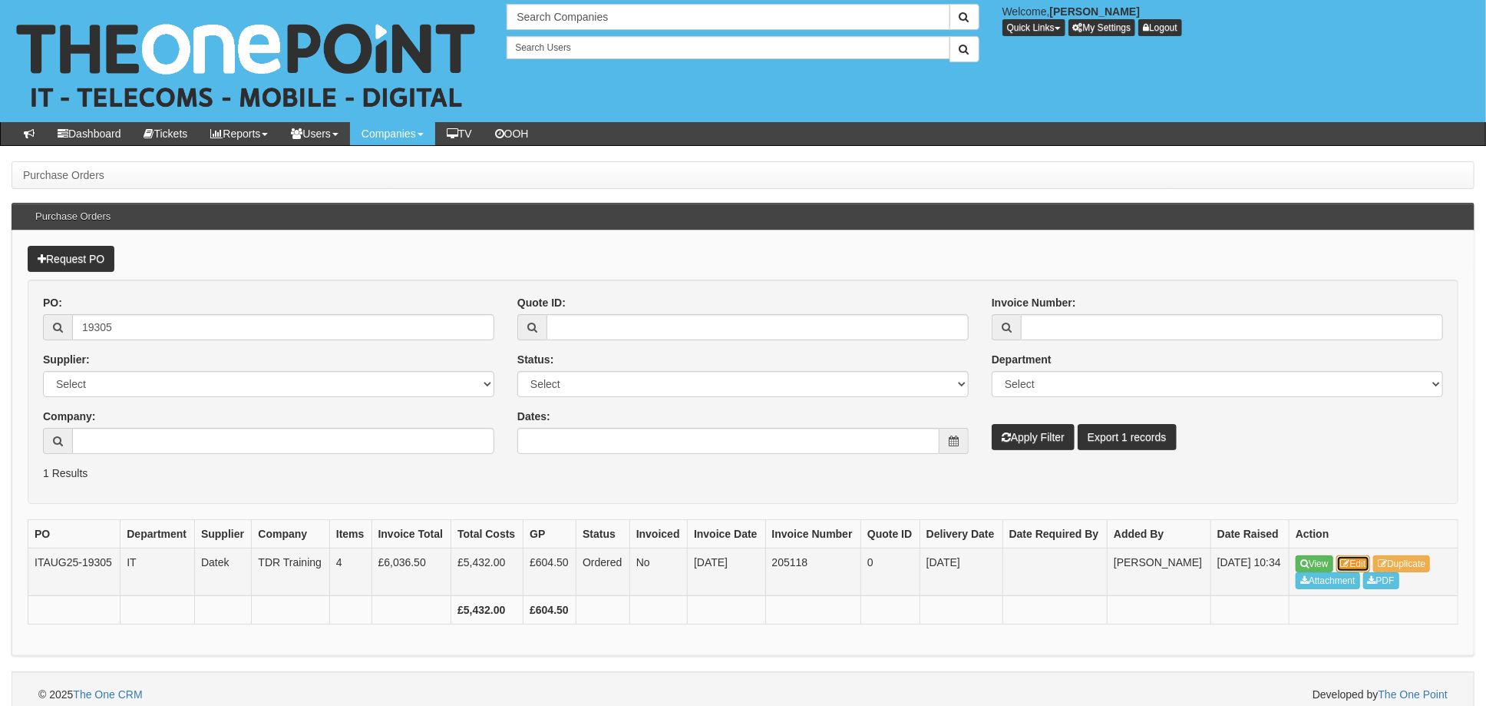
click at [1362, 564] on link "Edit" at bounding box center [1354, 563] width 35 height 17
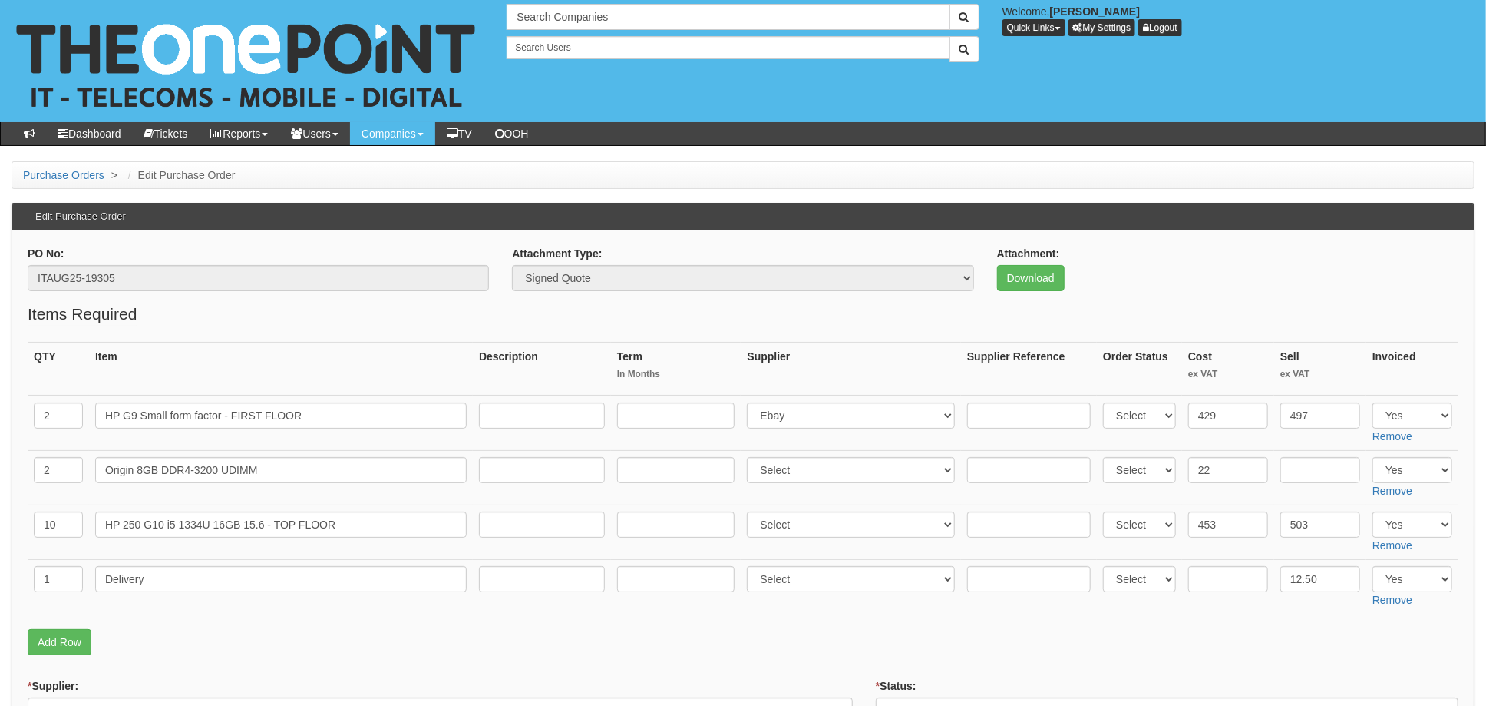
click at [835, 435] on td "Select 123 [DOMAIN_NAME] 1Password 3 4Gon [PERSON_NAME] Electric Ltd Abzorb Acc…" at bounding box center [851, 422] width 220 height 55
click at [832, 416] on select "Select 123 [DOMAIN_NAME] 1Password 3 4Gon [PERSON_NAME] Electric Ltd Abzorb Acc…" at bounding box center [851, 415] width 208 height 26
select select "87"
click at [752, 402] on select "Select 123 [DOMAIN_NAME] 1Password 3 4Gon [PERSON_NAME] Electric Ltd Abzorb Acc…" at bounding box center [851, 415] width 208 height 26
click at [1007, 438] on td at bounding box center [1029, 422] width 136 height 55
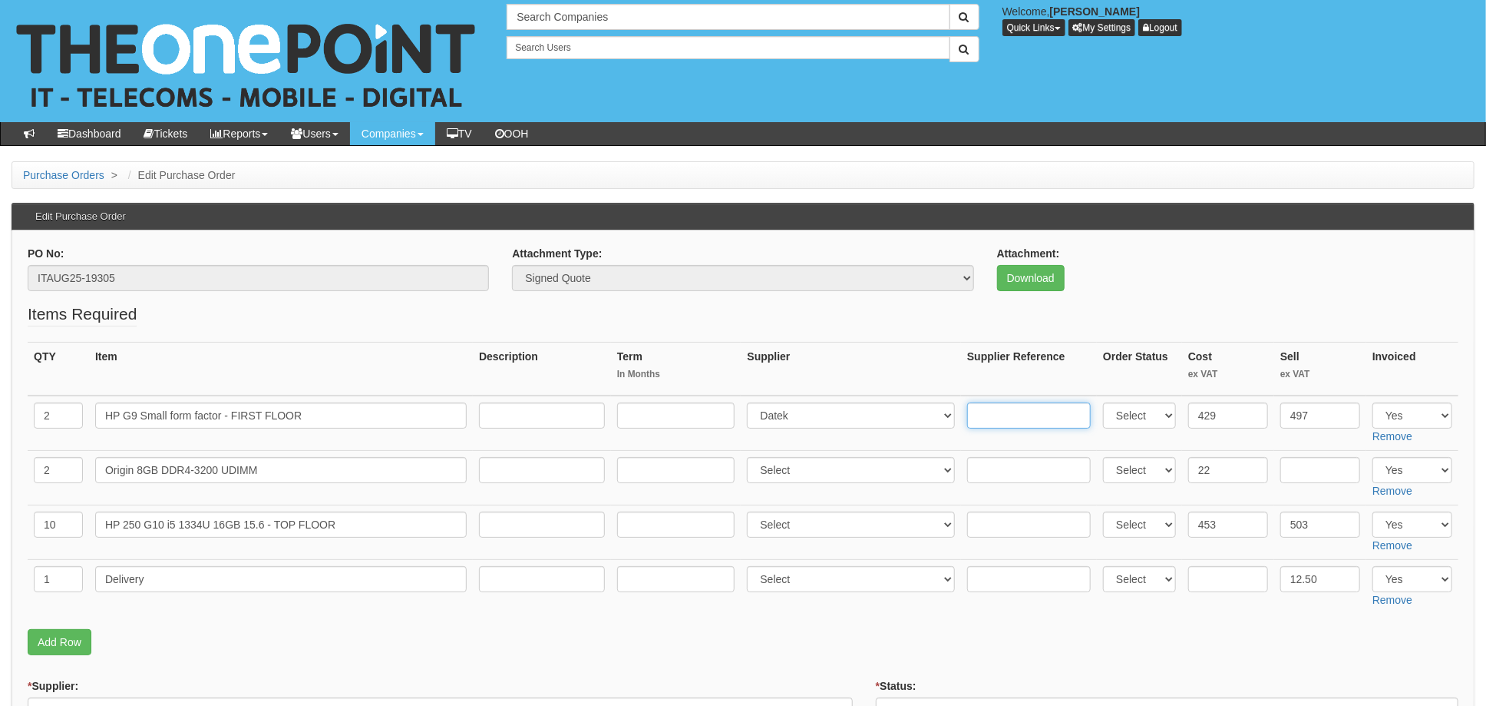
click at [1006, 413] on input "text" at bounding box center [1029, 415] width 124 height 26
paste input "SI-231681"
type input "SI-231681"
click at [787, 465] on select "Select 123 [DOMAIN_NAME] 1Password 3 4Gon [PERSON_NAME] Electric Ltd Abzorb Acc…" at bounding box center [851, 470] width 208 height 26
select select "87"
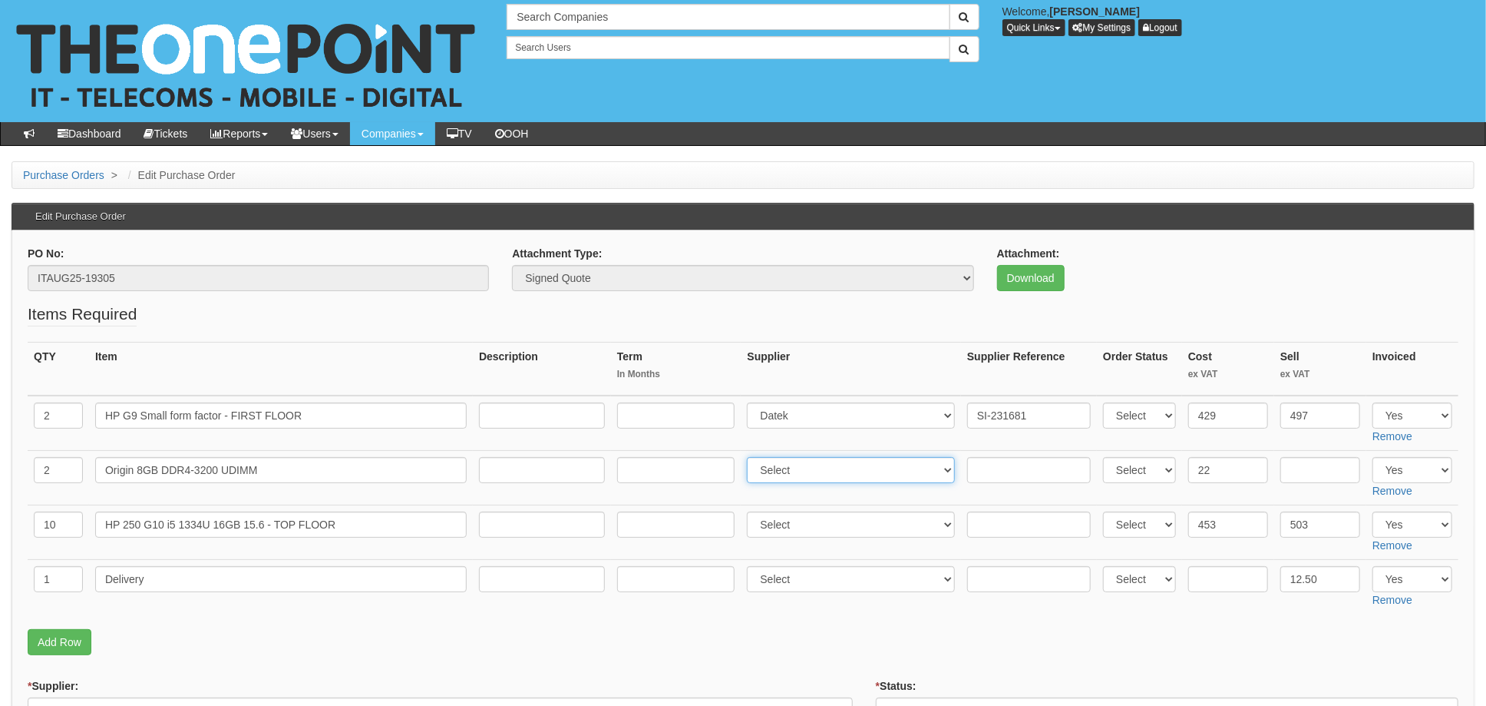
click at [752, 457] on select "Select 123 [DOMAIN_NAME] 1Password 3 4Gon [PERSON_NAME] Electric Ltd Abzorb Acc…" at bounding box center [851, 470] width 208 height 26
click at [983, 468] on input "text" at bounding box center [1029, 470] width 124 height 26
paste input "SI-231681"
type input "SI-231681"
click at [804, 521] on select "Select 123 [DOMAIN_NAME] 1Password 3 4Gon [PERSON_NAME] Electric Ltd Abzorb Acc…" at bounding box center [851, 524] width 208 height 26
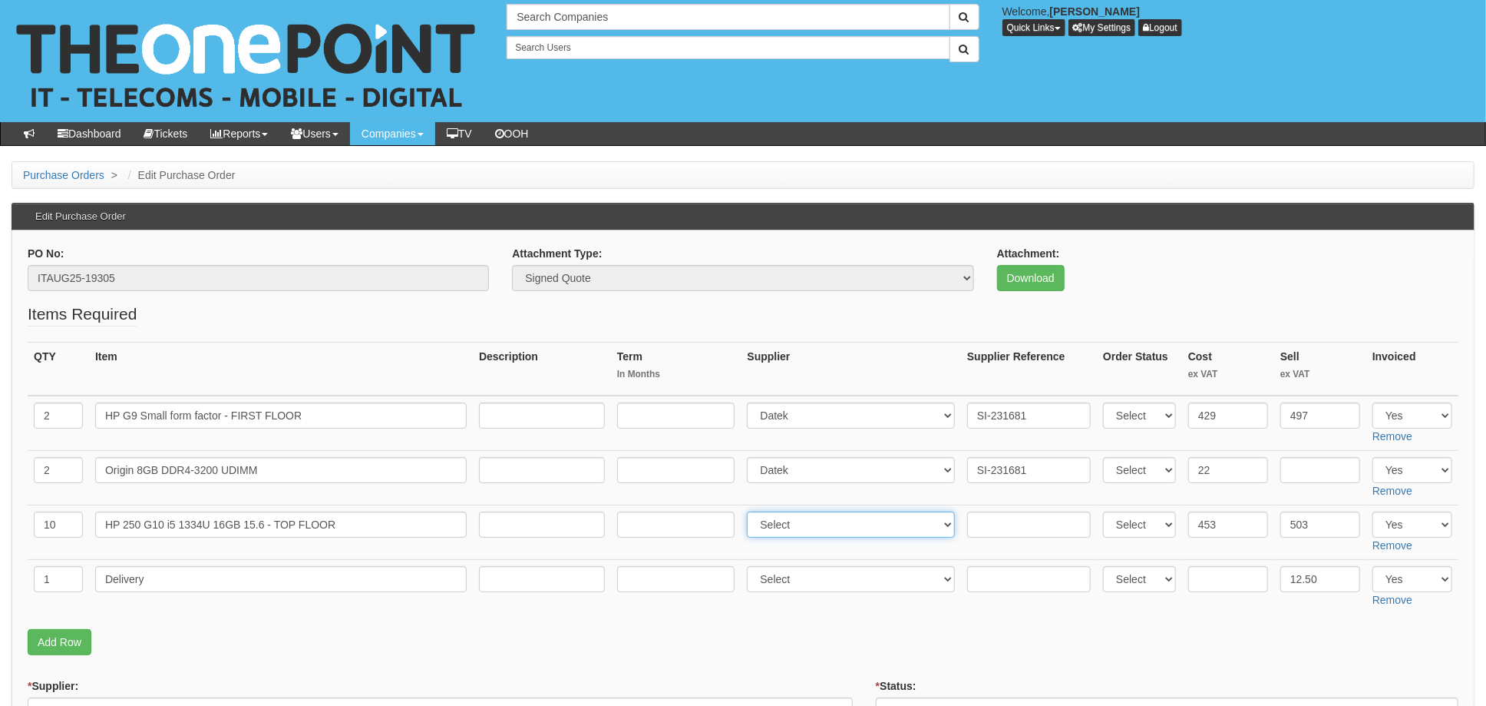
select select "87"
click at [752, 511] on select "Select 123 [DOMAIN_NAME] 1Password 3 4Gon [PERSON_NAME] Electric Ltd Abzorb Acc…" at bounding box center [851, 524] width 208 height 26
click at [990, 521] on input "text" at bounding box center [1029, 524] width 124 height 26
paste input "SI-231681"
type input "SI-231681"
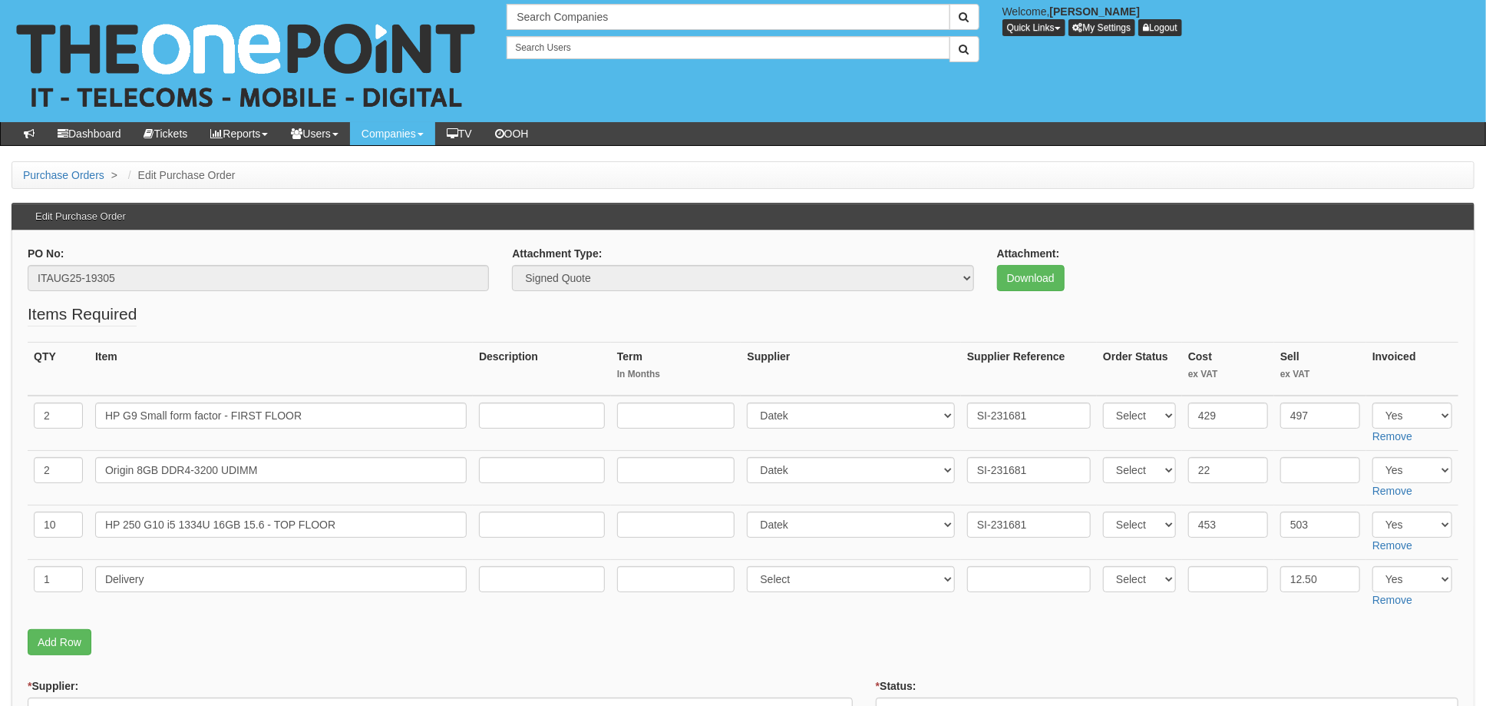
click at [1000, 631] on p "Add Row" at bounding box center [743, 642] width 1431 height 26
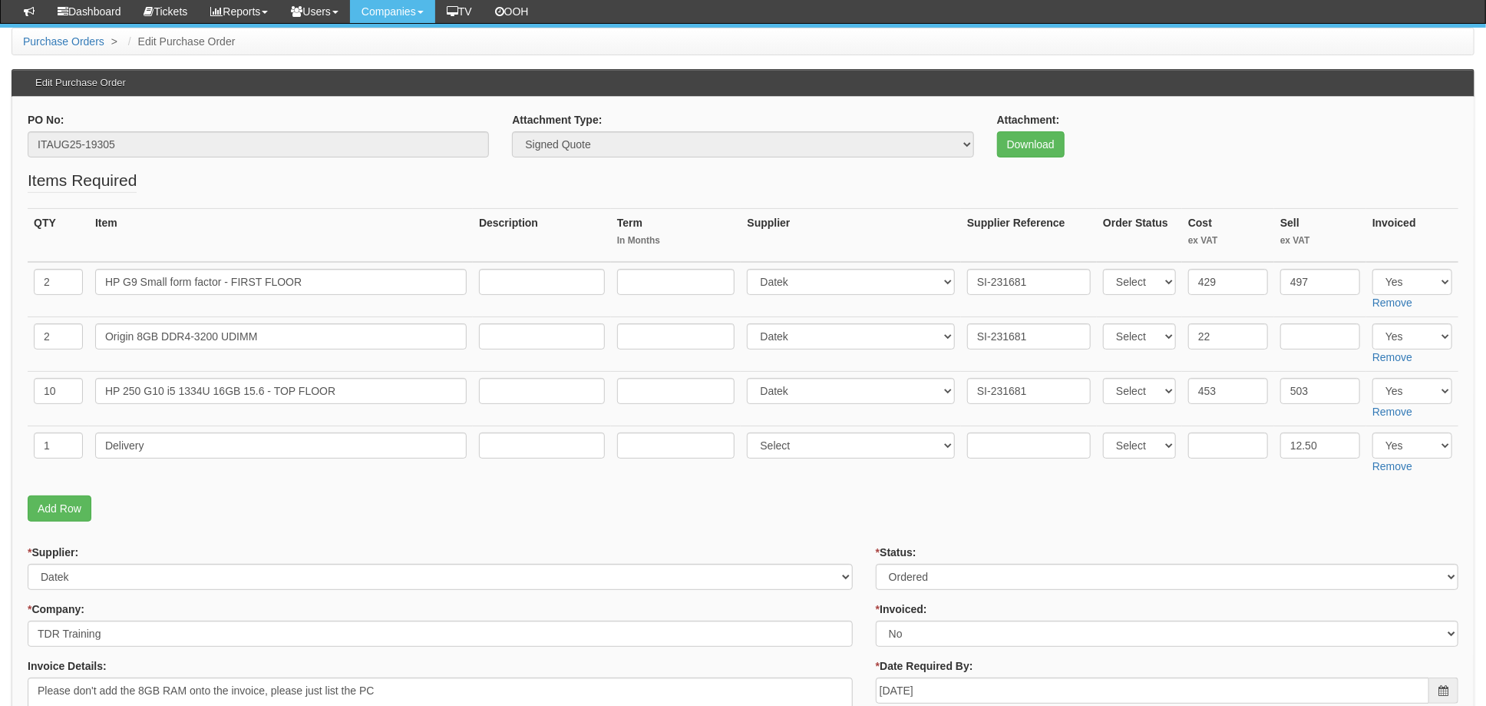
scroll to position [204, 0]
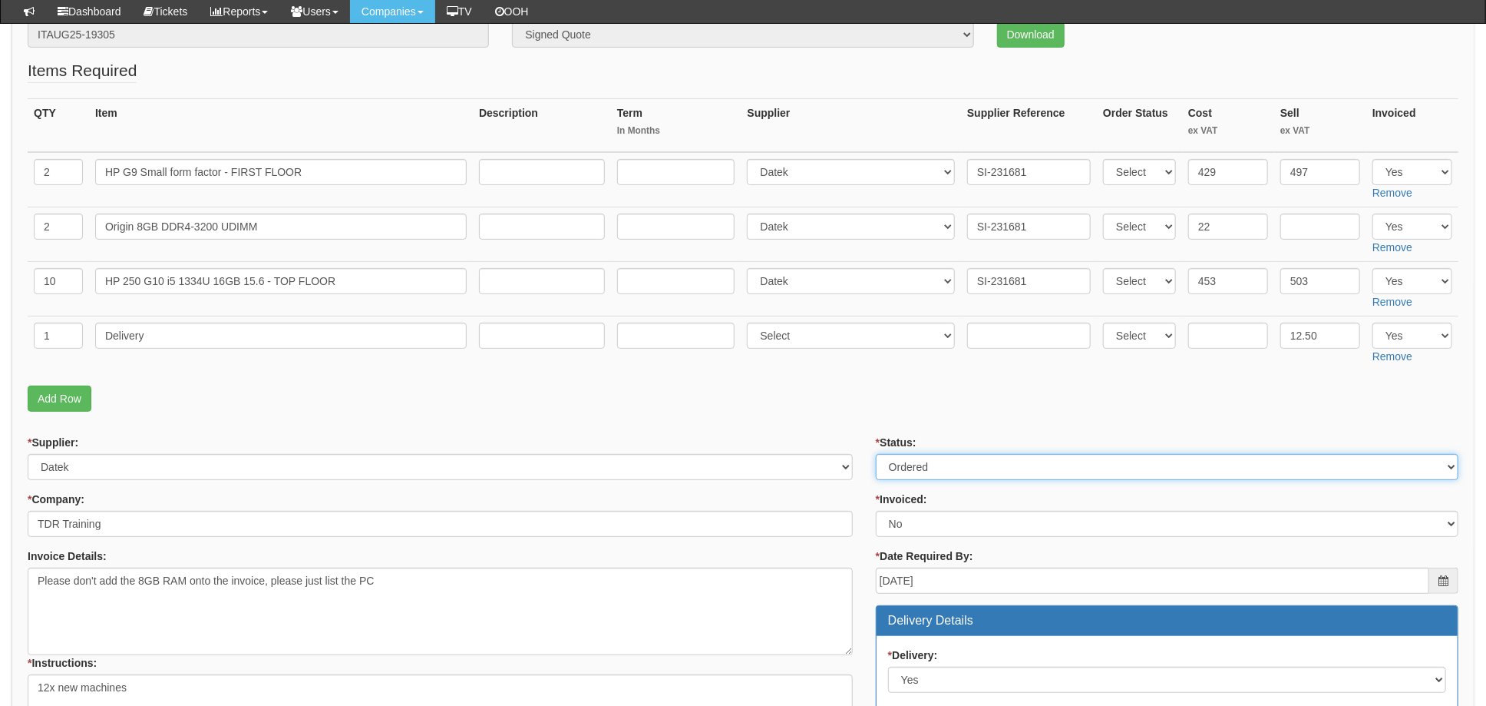
click at [912, 471] on select "Select Approved Completed Delivered Invoiced Ordered Ordered to site Part Order…" at bounding box center [1167, 467] width 583 height 26
select select "4"
click at [876, 454] on select "Select Approved Completed Delivered Invoiced Ordered Ordered to site Part Order…" at bounding box center [1167, 467] width 583 height 26
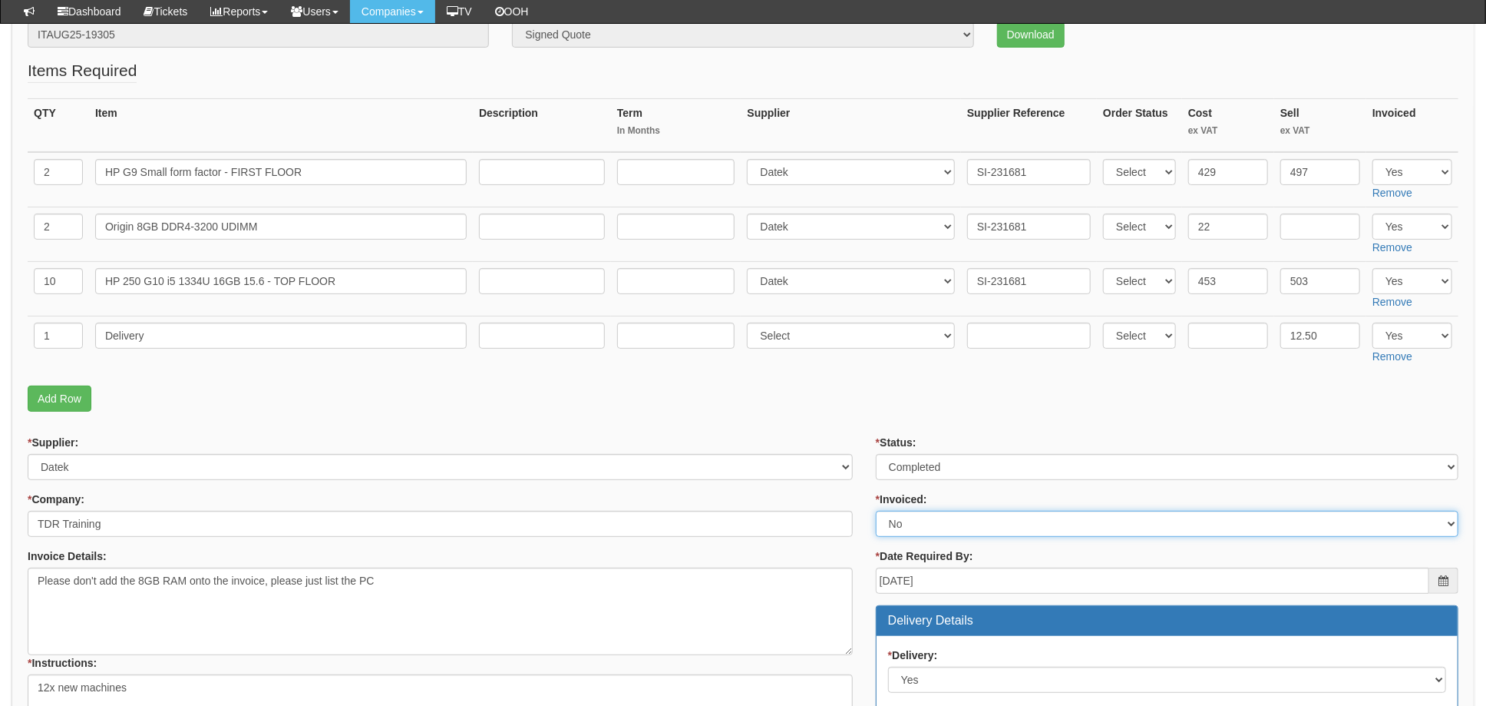
click at [907, 524] on select "Select Yes No N/A STB (part of order)" at bounding box center [1167, 524] width 583 height 26
select select "1"
click at [876, 511] on select "Select Yes No N/A STB (part of order)" at bounding box center [1167, 524] width 583 height 26
click at [841, 402] on p "Add Row" at bounding box center [743, 398] width 1431 height 26
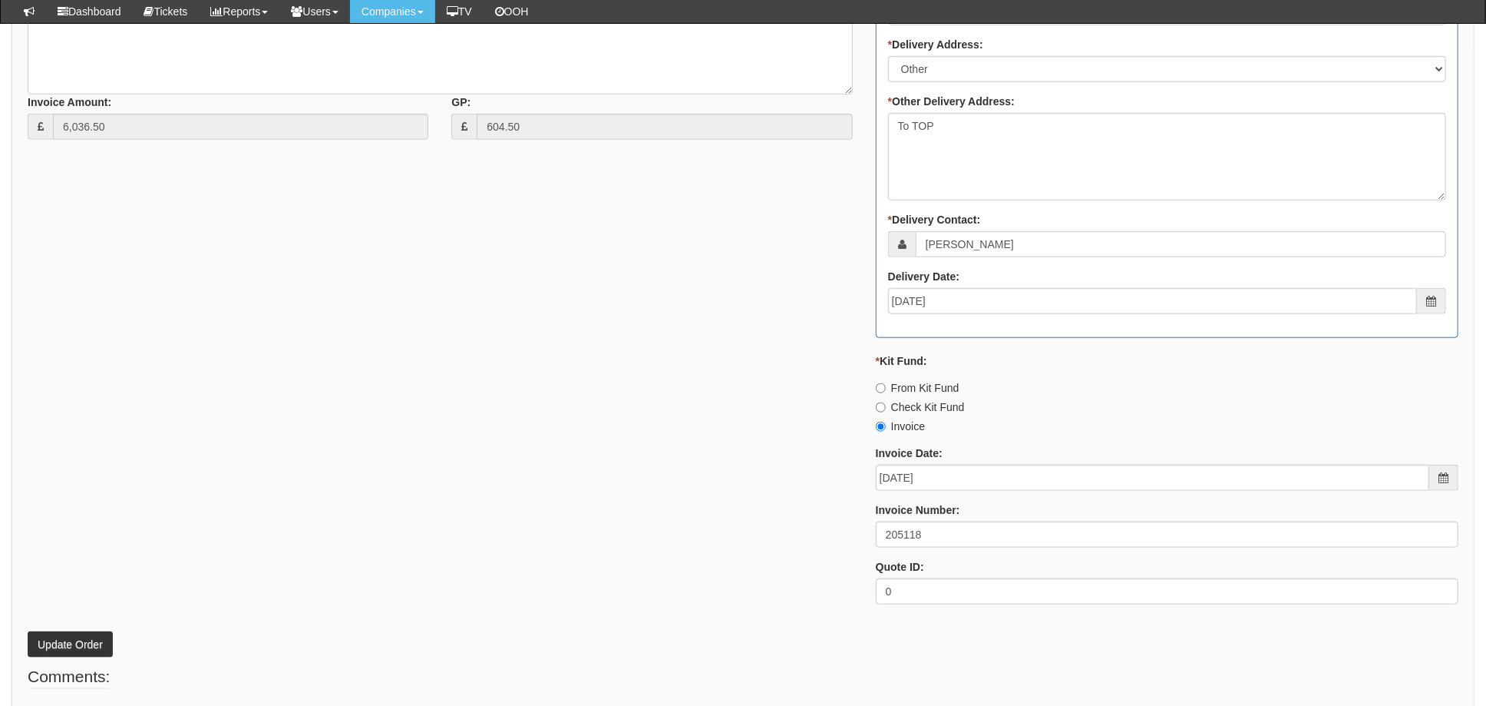
scroll to position [921, 0]
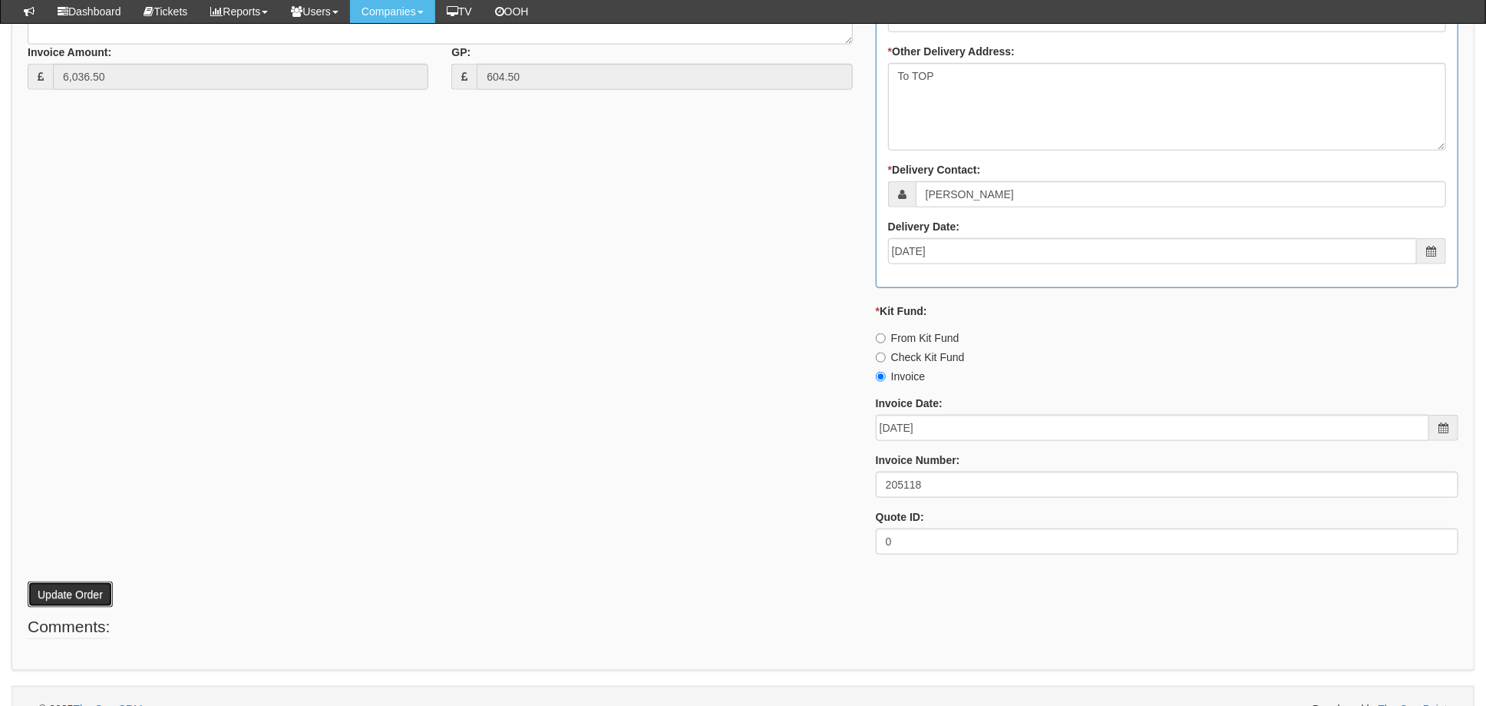
click at [68, 587] on button "Update Order" at bounding box center [70, 594] width 85 height 26
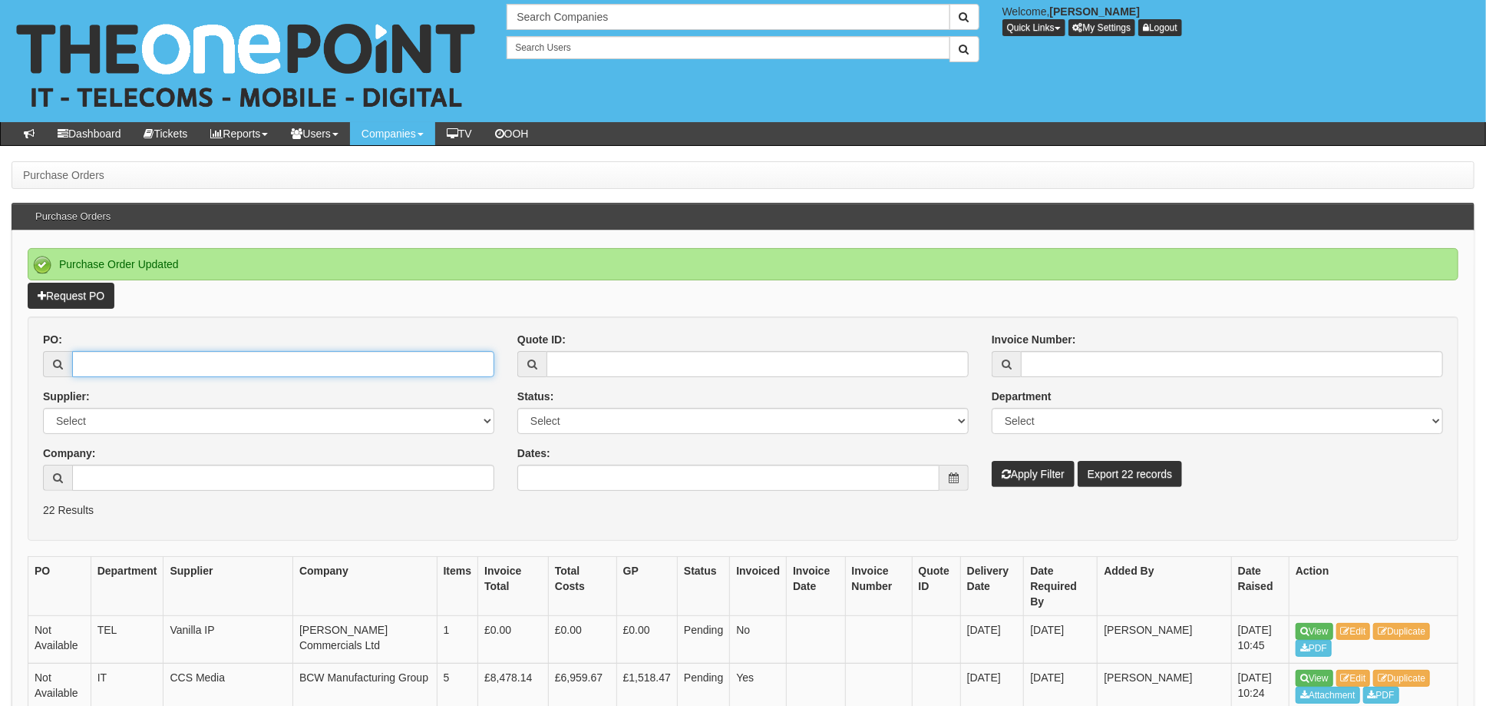
click at [122, 365] on input "PO:" at bounding box center [283, 364] width 422 height 26
type input "19354"
click at [992, 461] on button "Apply Filter" at bounding box center [1033, 474] width 83 height 26
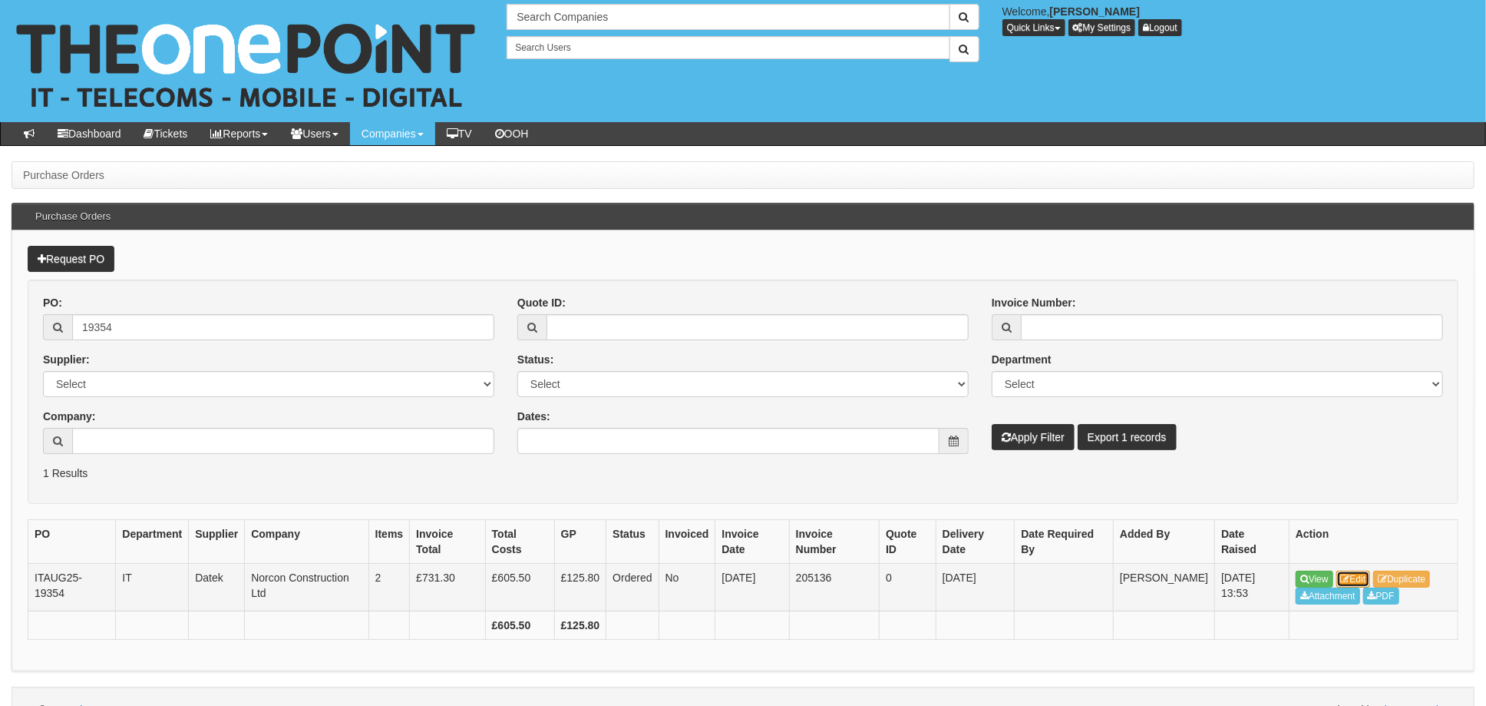
click at [1345, 573] on link "Edit" at bounding box center [1354, 578] width 35 height 17
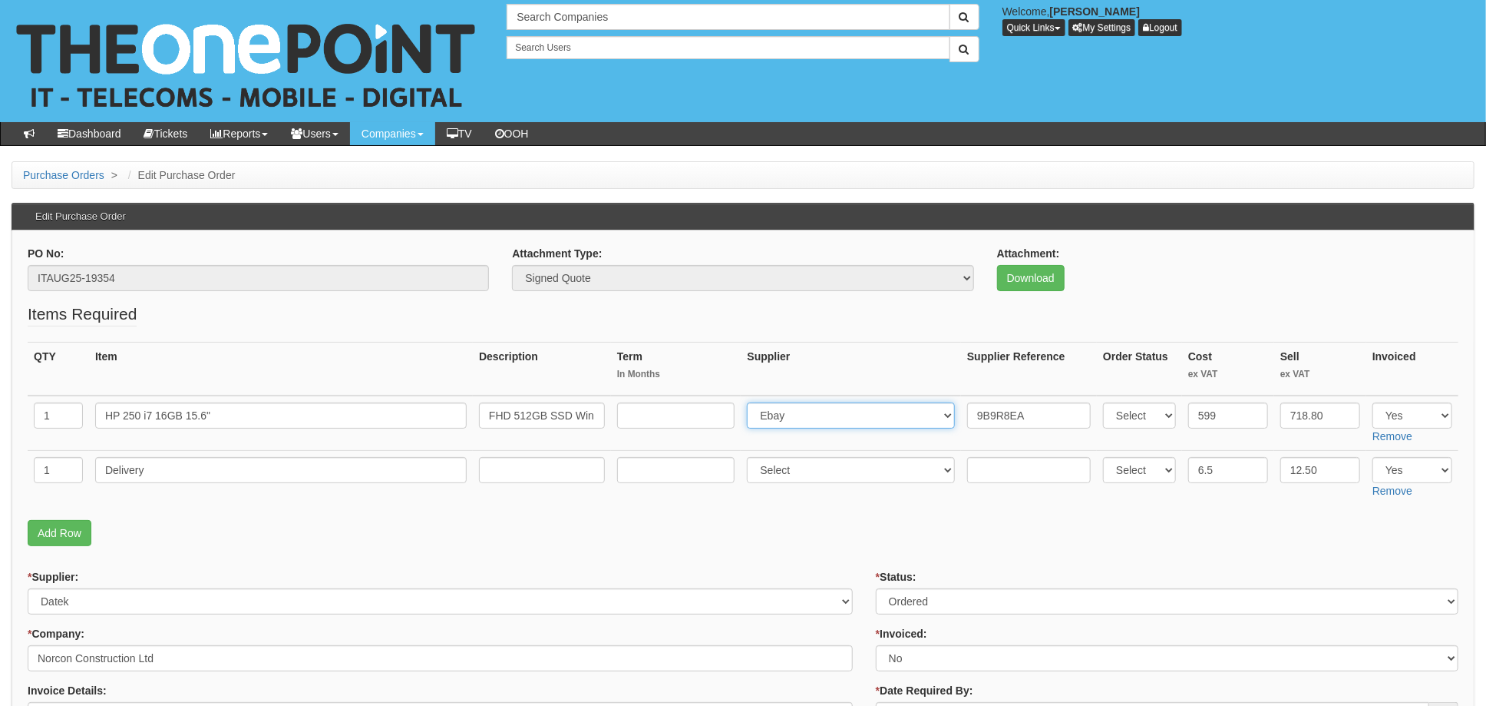
click at [810, 411] on select "Select 123 [DOMAIN_NAME] 1Password 3 4Gon [PERSON_NAME] Electric Ltd Abzorb Acc…" at bounding box center [851, 415] width 208 height 26
select select "87"
click at [752, 402] on select "Select 123 REG.co.uk 1Password 3 4Gon AA Jones Electric Ltd Abzorb Access Group…" at bounding box center [851, 415] width 208 height 26
click at [967, 409] on input "9B9R8EA" at bounding box center [1029, 415] width 124 height 26
paste input "SI-231762"
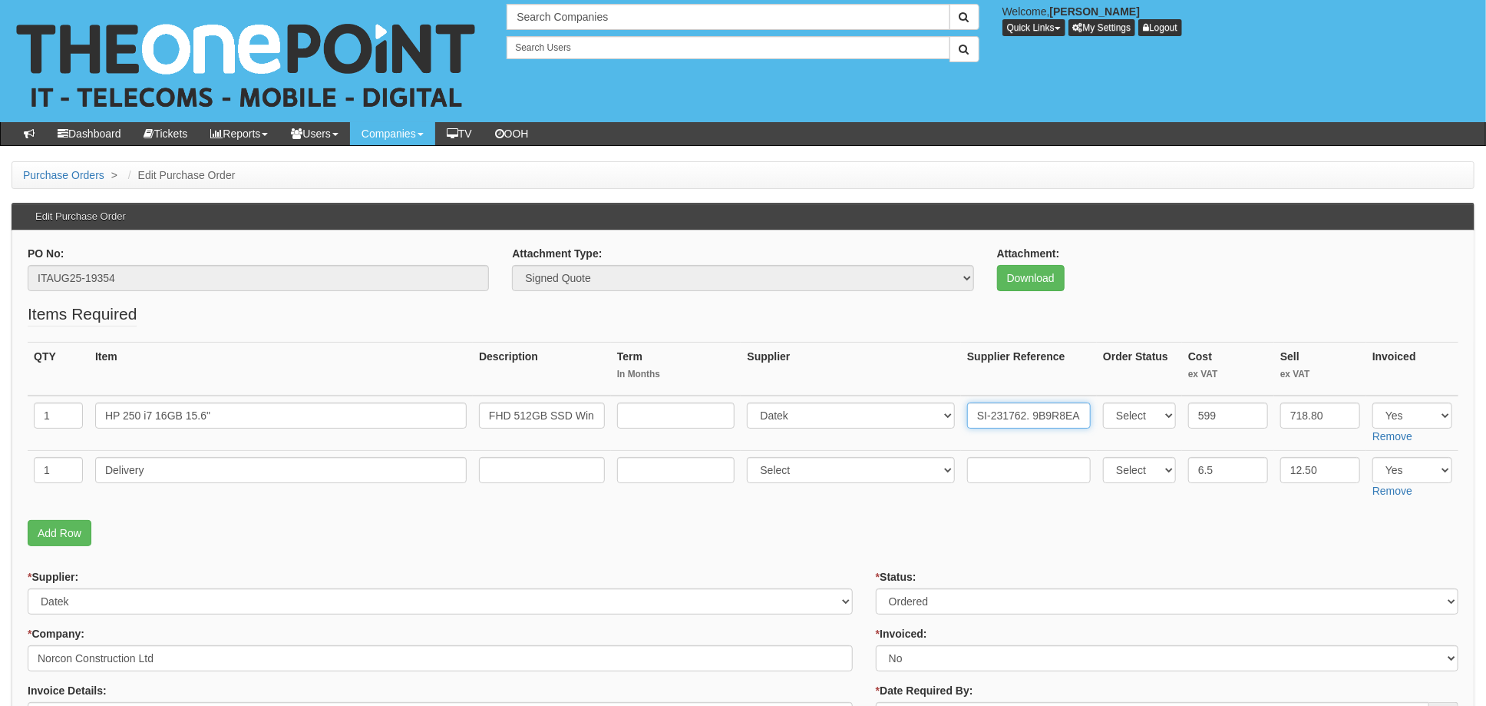
type input "SI-231762. 9B9R8EA"
click at [792, 466] on select "Select 123 REG.co.uk 1Password 3 4Gon AA Jones Electric Ltd Abzorb Access Group…" at bounding box center [851, 470] width 208 height 26
select select "87"
click at [752, 457] on select "Select 123 [DOMAIN_NAME] 1Password 3 4Gon [PERSON_NAME] Electric Ltd Abzorb Acc…" at bounding box center [851, 470] width 208 height 26
click at [1003, 468] on input "text" at bounding box center [1029, 470] width 124 height 26
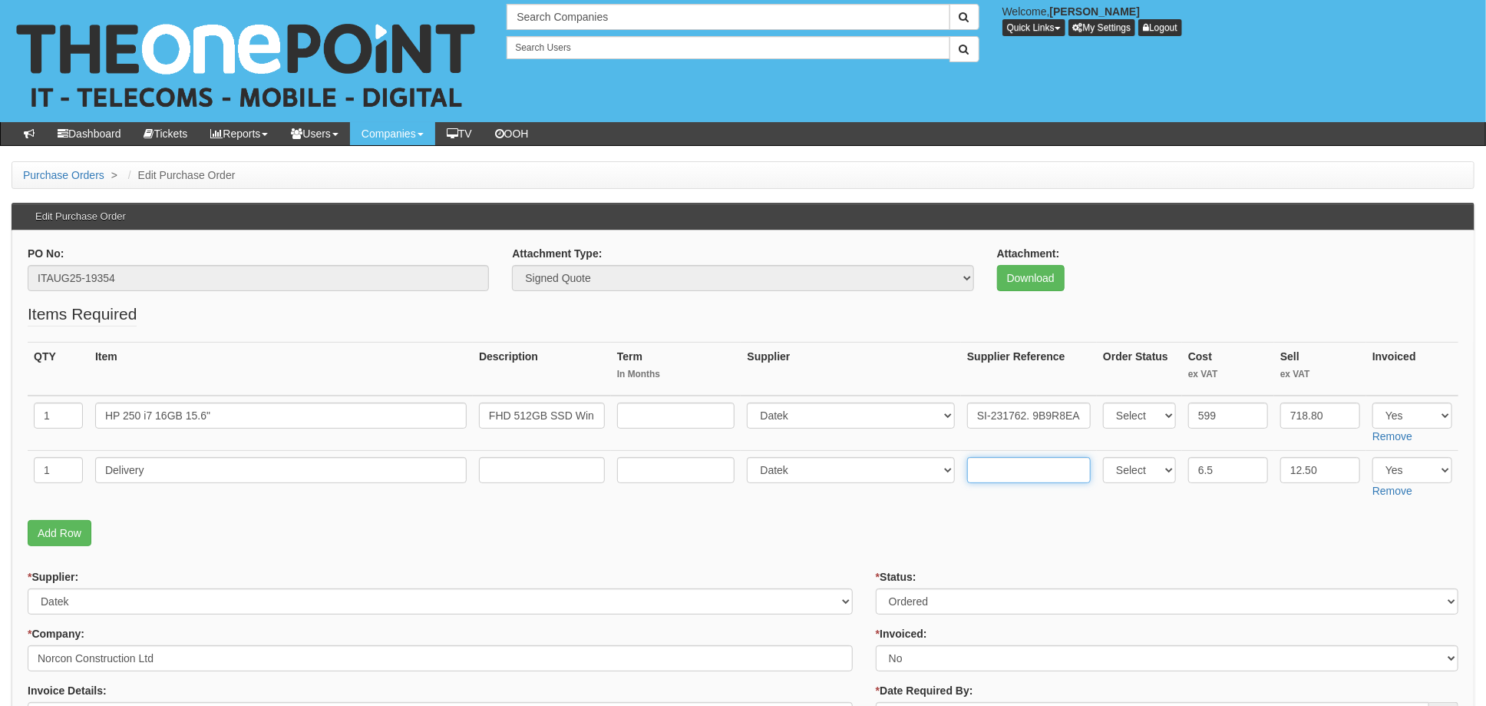
paste input "SI-231762"
type input "SI-231762"
drag, startPoint x: 860, startPoint y: 530, endPoint x: 874, endPoint y: 527, distance: 14.2
click at [860, 530] on p "Add Row" at bounding box center [743, 533] width 1431 height 26
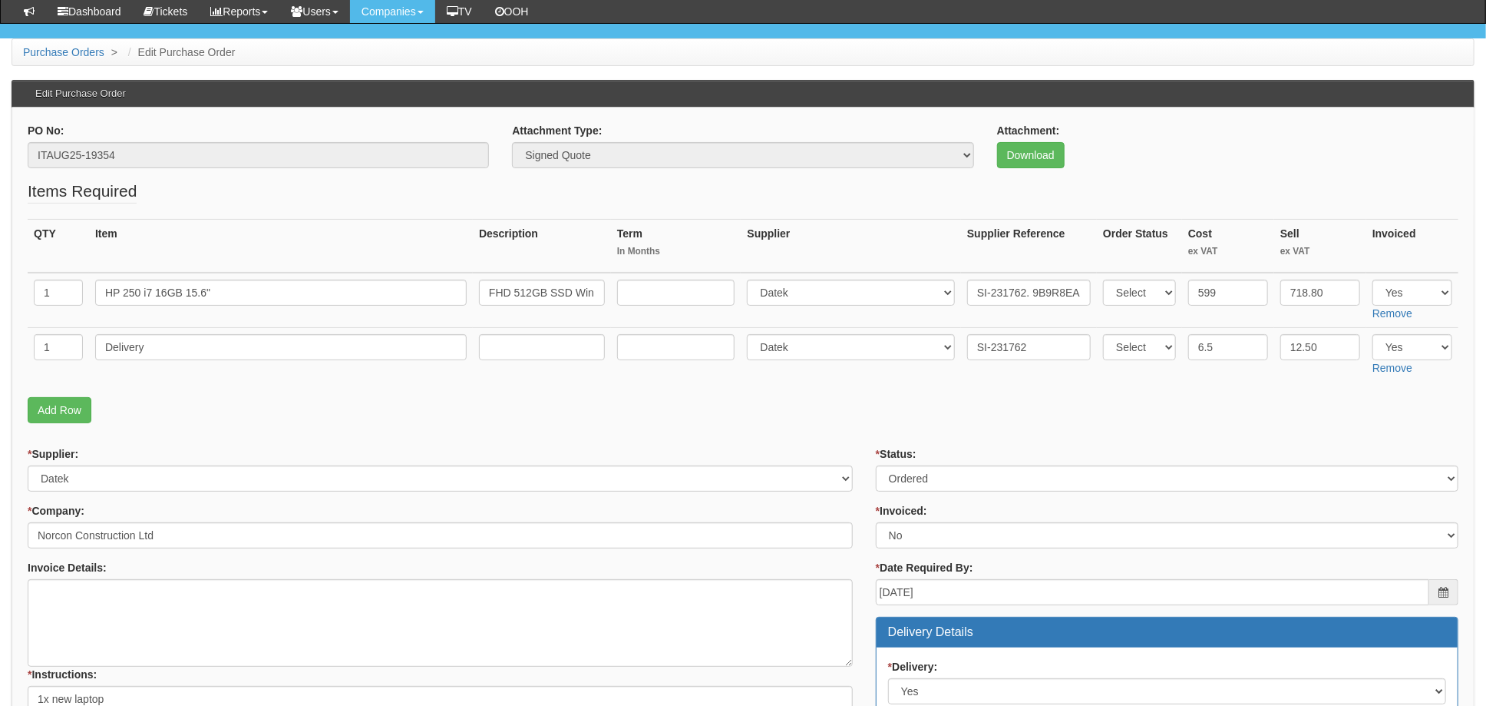
scroll to position [307, 0]
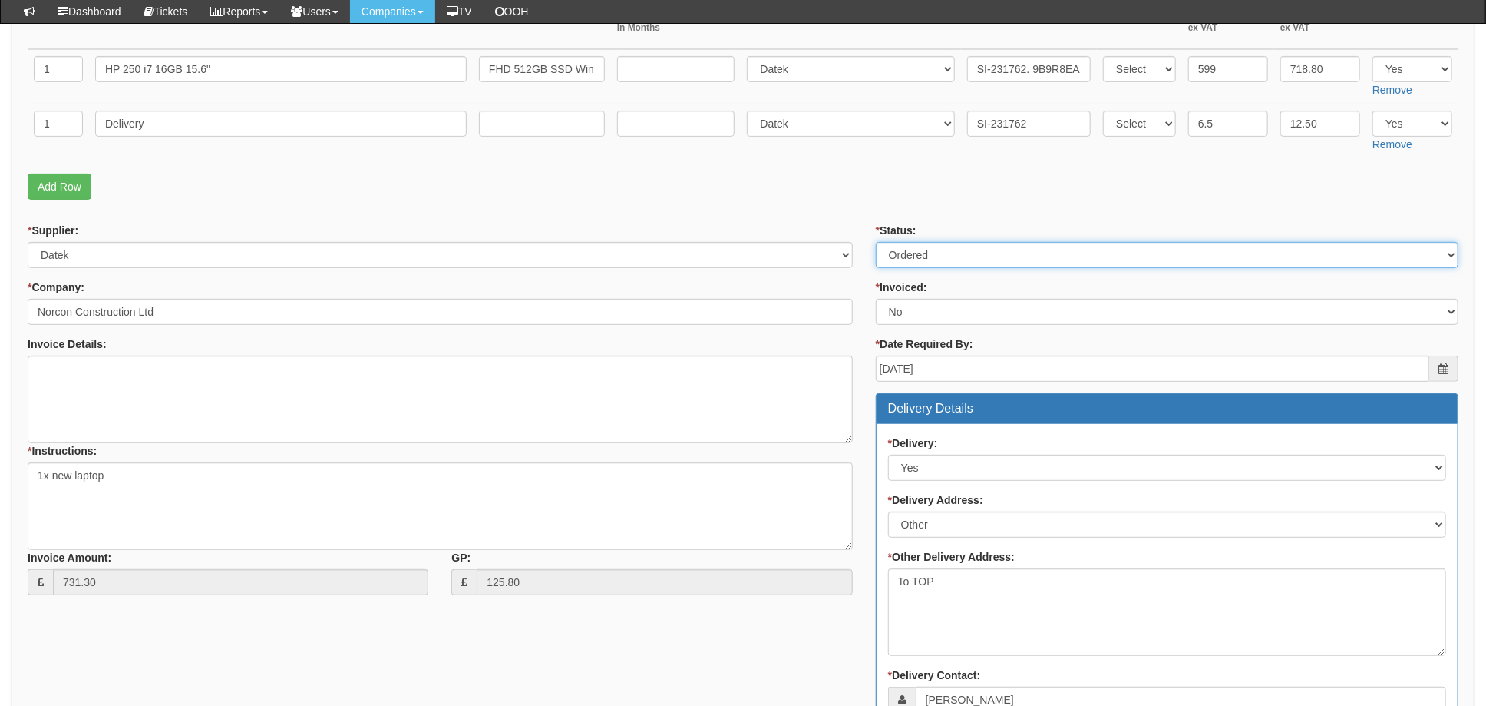
click at [936, 253] on select "Select Approved Completed Delivered Invoiced Ordered Ordered to site Part Order…" at bounding box center [1167, 255] width 583 height 26
select select "4"
click at [876, 242] on select "Select Approved Completed Delivered Invoiced Ordered Ordered to site Part Order…" at bounding box center [1167, 255] width 583 height 26
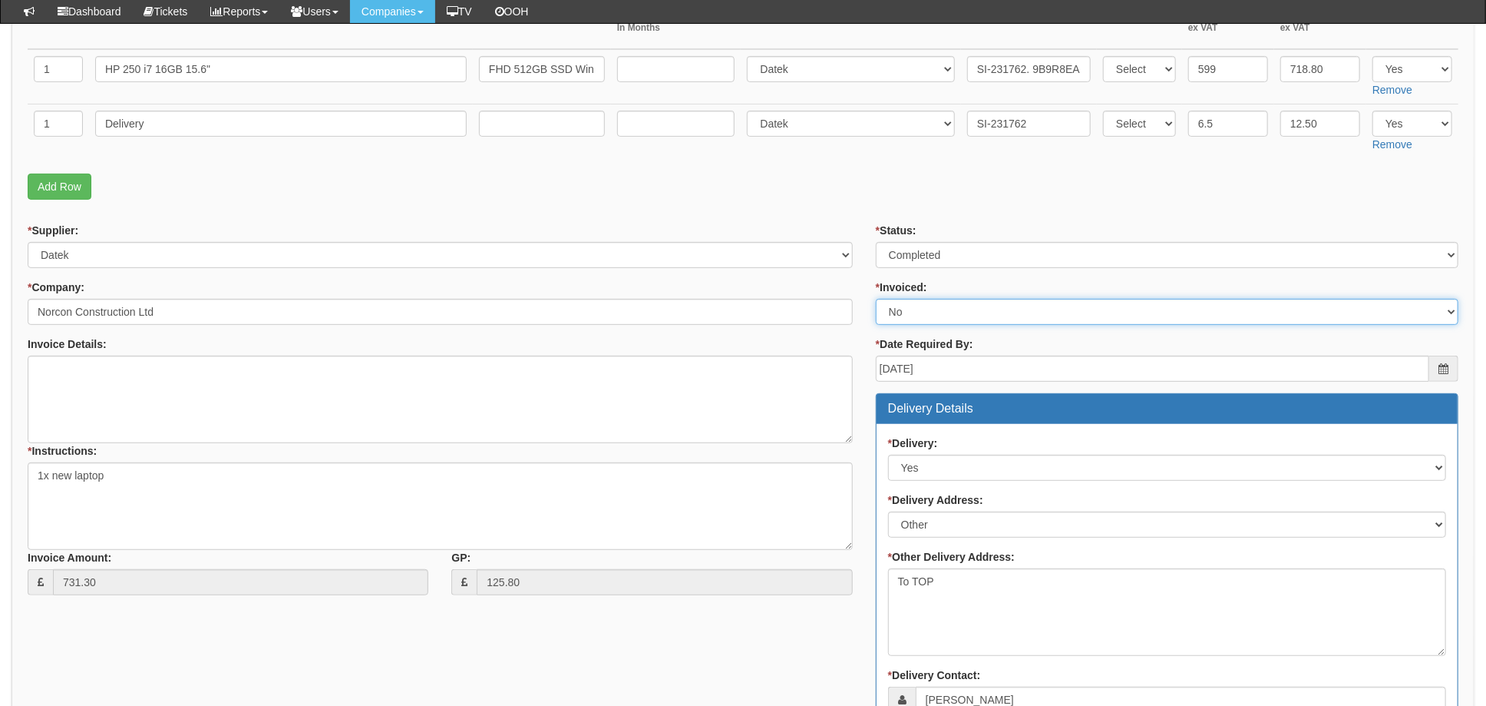
click at [919, 316] on select "Select Yes No N/A STB (part of order)" at bounding box center [1167, 312] width 583 height 26
select select "1"
click at [876, 299] on select "Select Yes No N/A STB (part of order)" at bounding box center [1167, 312] width 583 height 26
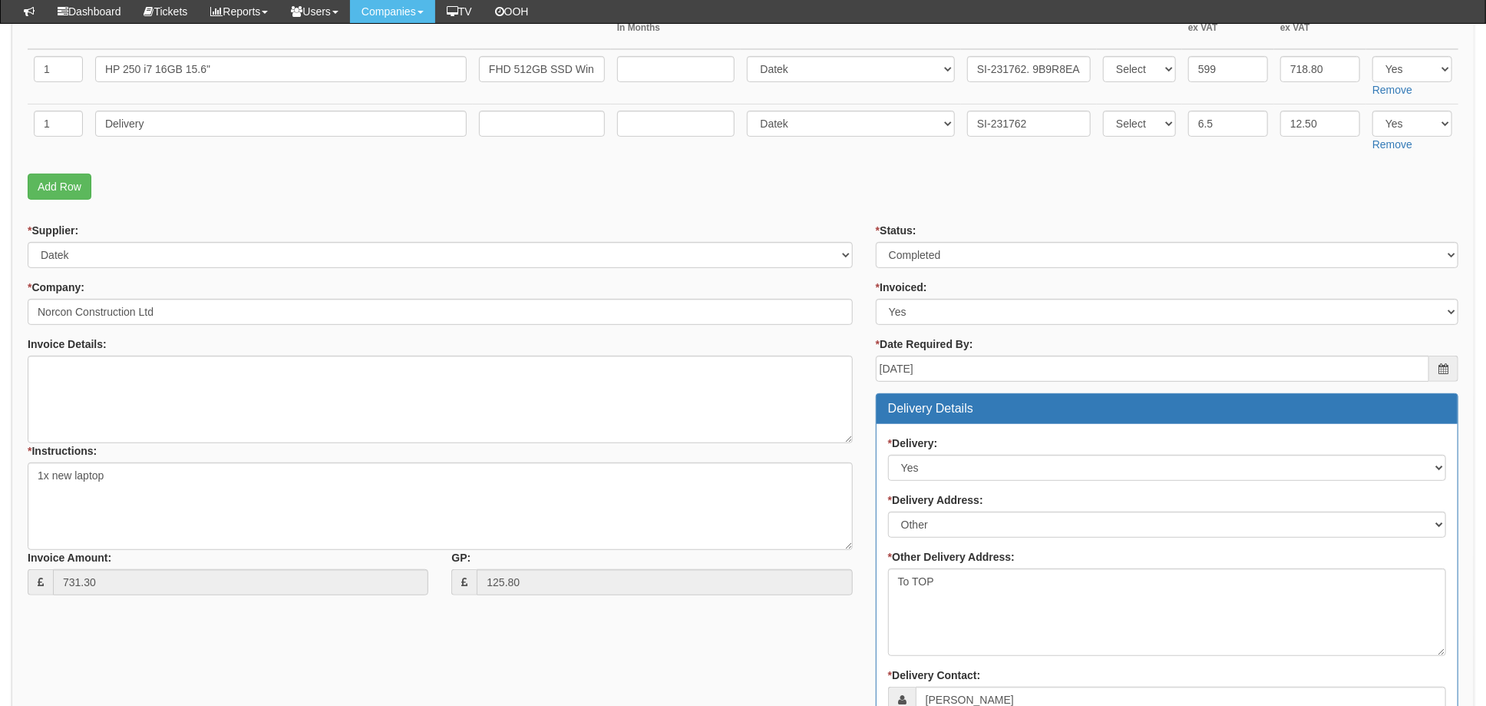
drag, startPoint x: 842, startPoint y: 199, endPoint x: 837, endPoint y: 179, distance: 20.7
click at [842, 197] on p "Add Row" at bounding box center [743, 187] width 1431 height 26
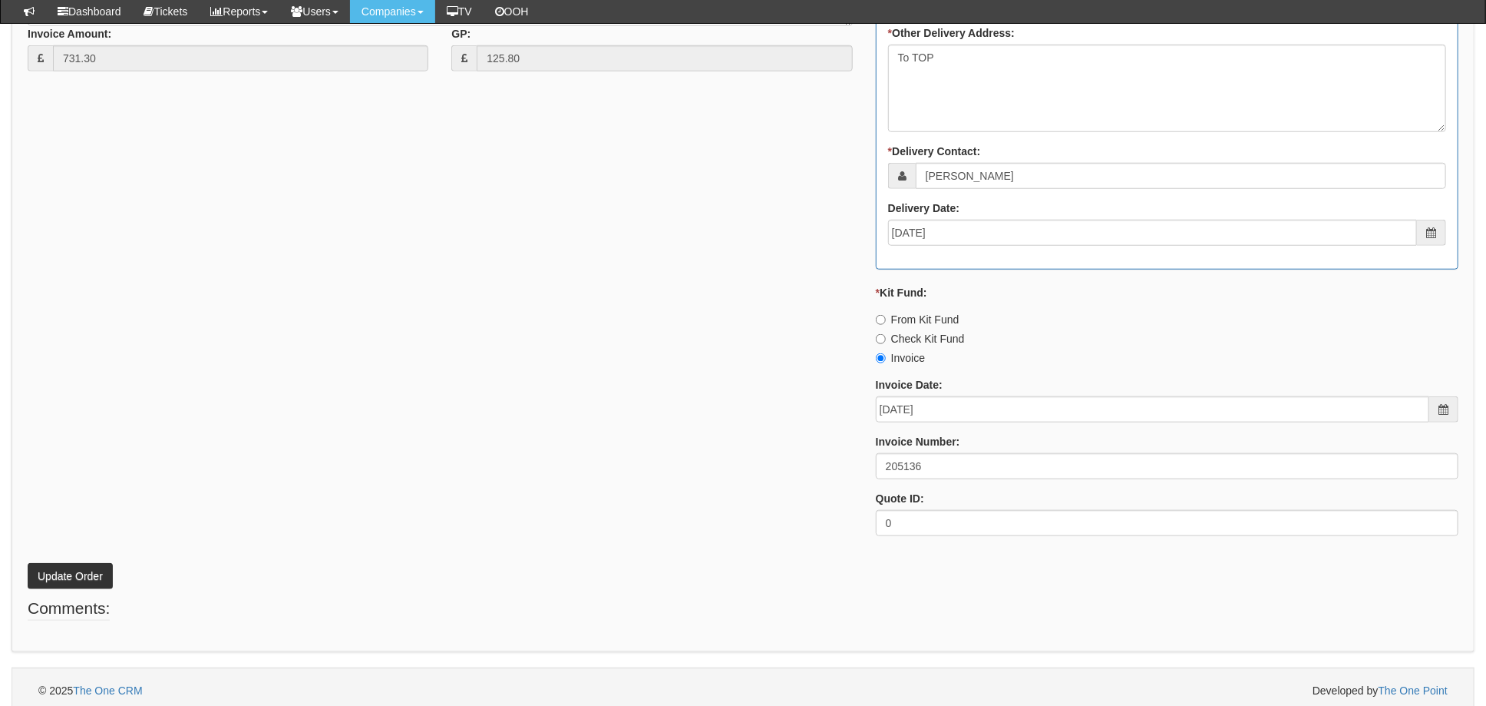
scroll to position [837, 0]
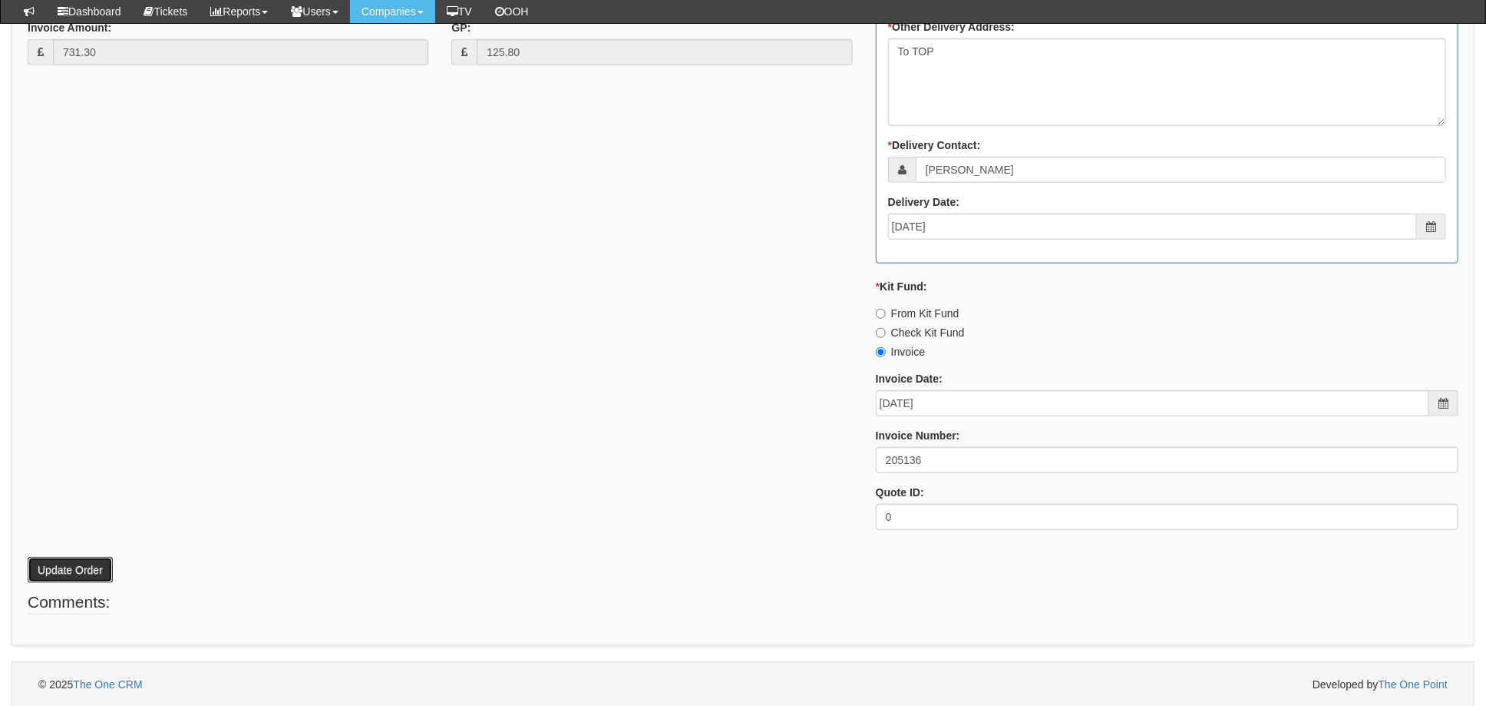
click at [78, 558] on button "Update Order" at bounding box center [70, 570] width 85 height 26
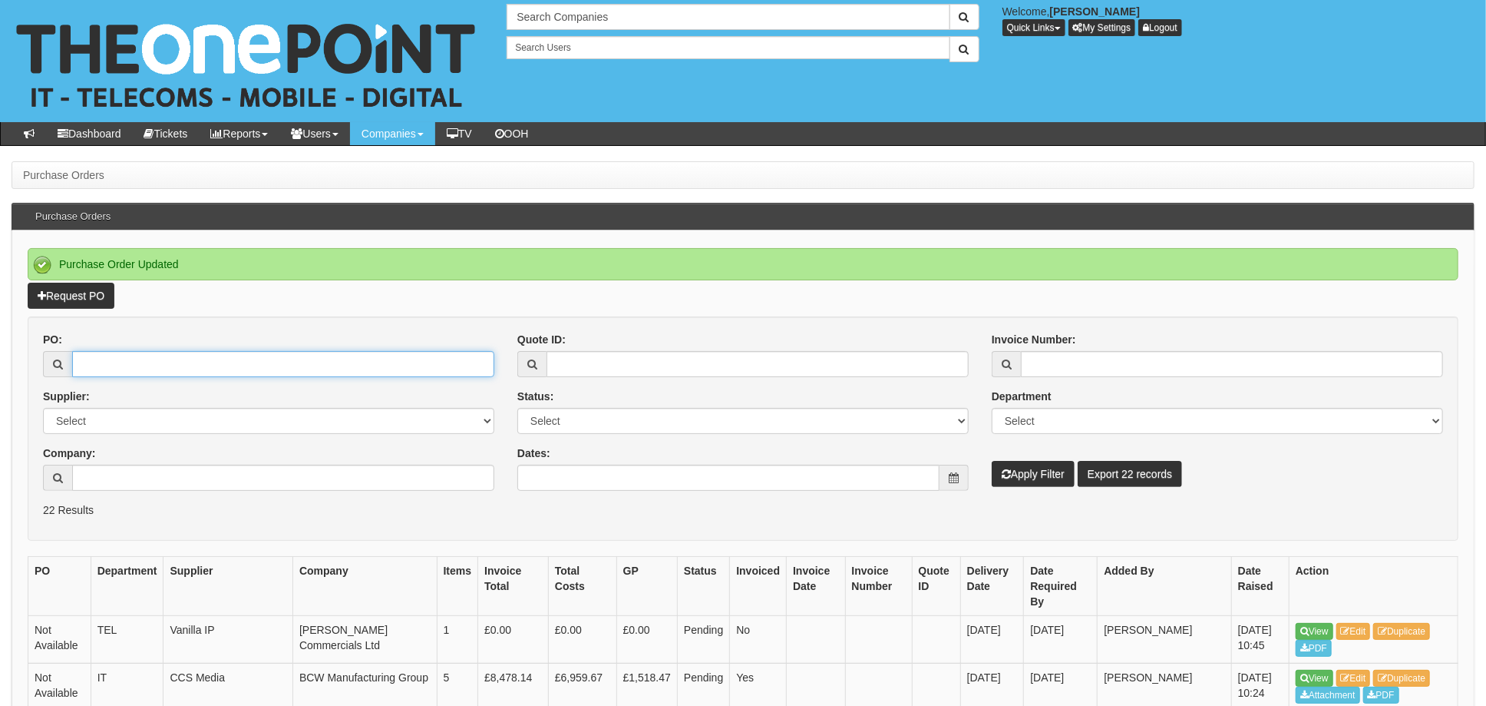
click at [146, 361] on input "PO:" at bounding box center [283, 364] width 422 height 26
type input "19307"
click at [992, 461] on button "Apply Filter" at bounding box center [1033, 474] width 83 height 26
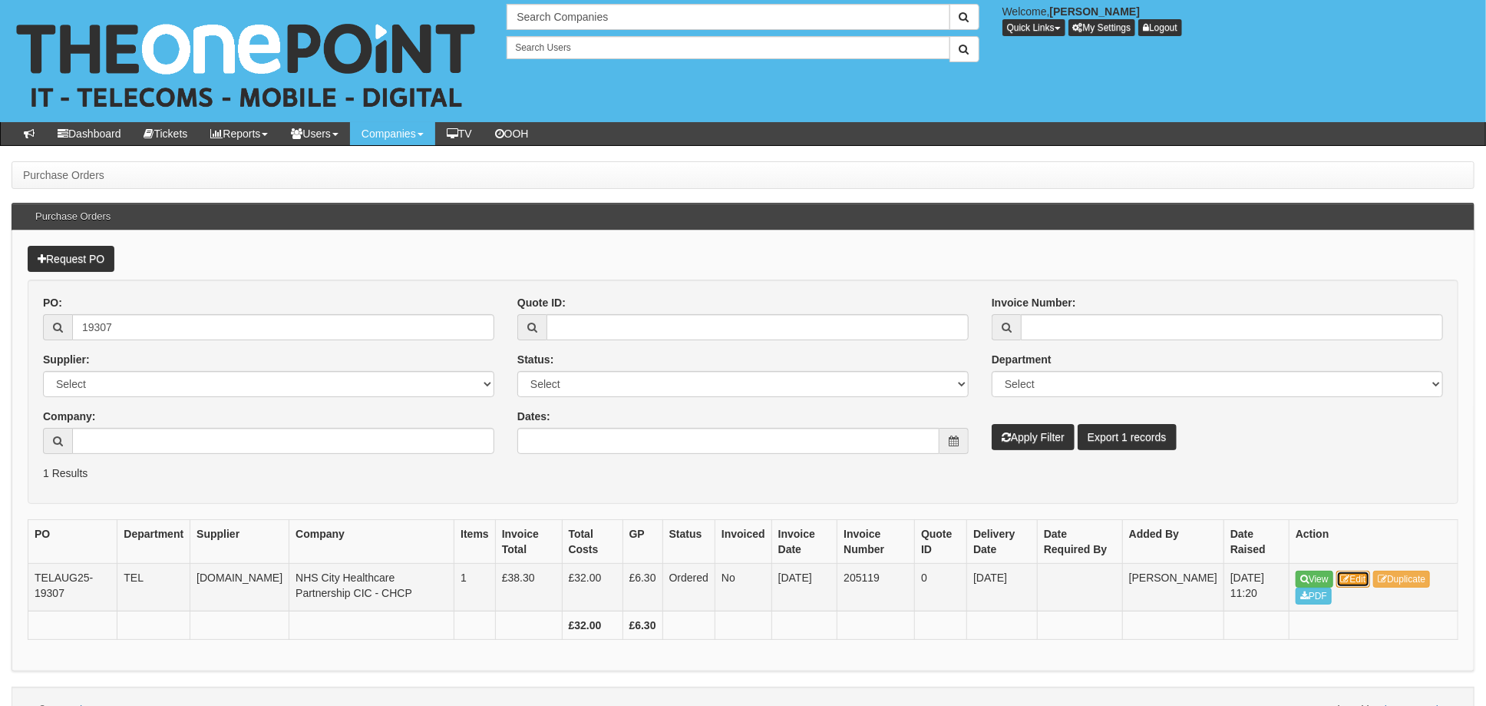
click at [1361, 575] on link "Edit" at bounding box center [1354, 578] width 35 height 17
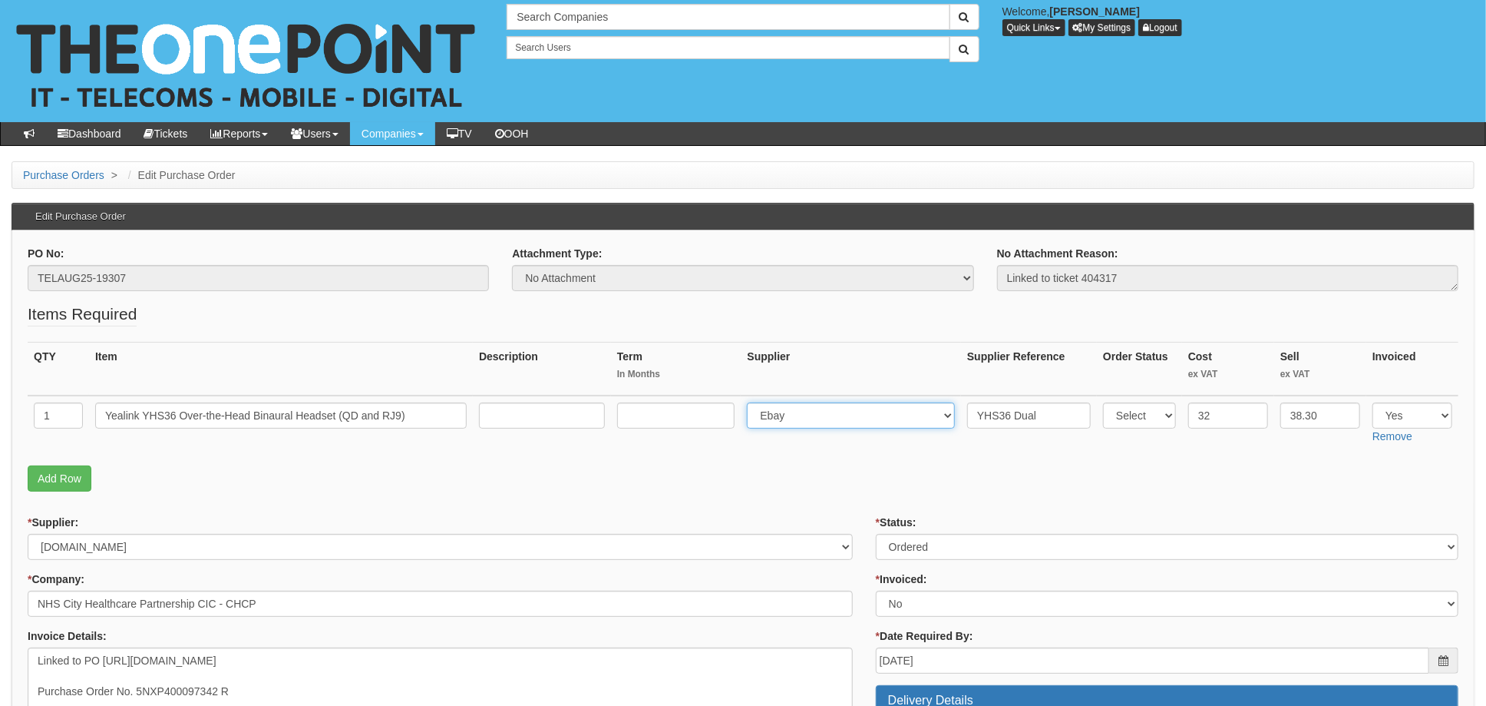
click at [805, 408] on select "Select 123 [DOMAIN_NAME] 1Password 3 4Gon [PERSON_NAME] Electric Ltd Abzorb Acc…" at bounding box center [851, 415] width 208 height 26
select select "106"
click at [752, 402] on select "Select 123 [DOMAIN_NAME] 1Password 3 4Gon [PERSON_NAME] Electric Ltd Abzorb Acc…" at bounding box center [851, 415] width 208 height 26
click at [967, 416] on input "YHS36 Dual" at bounding box center [1029, 415] width 124 height 26
paste input "1764099"
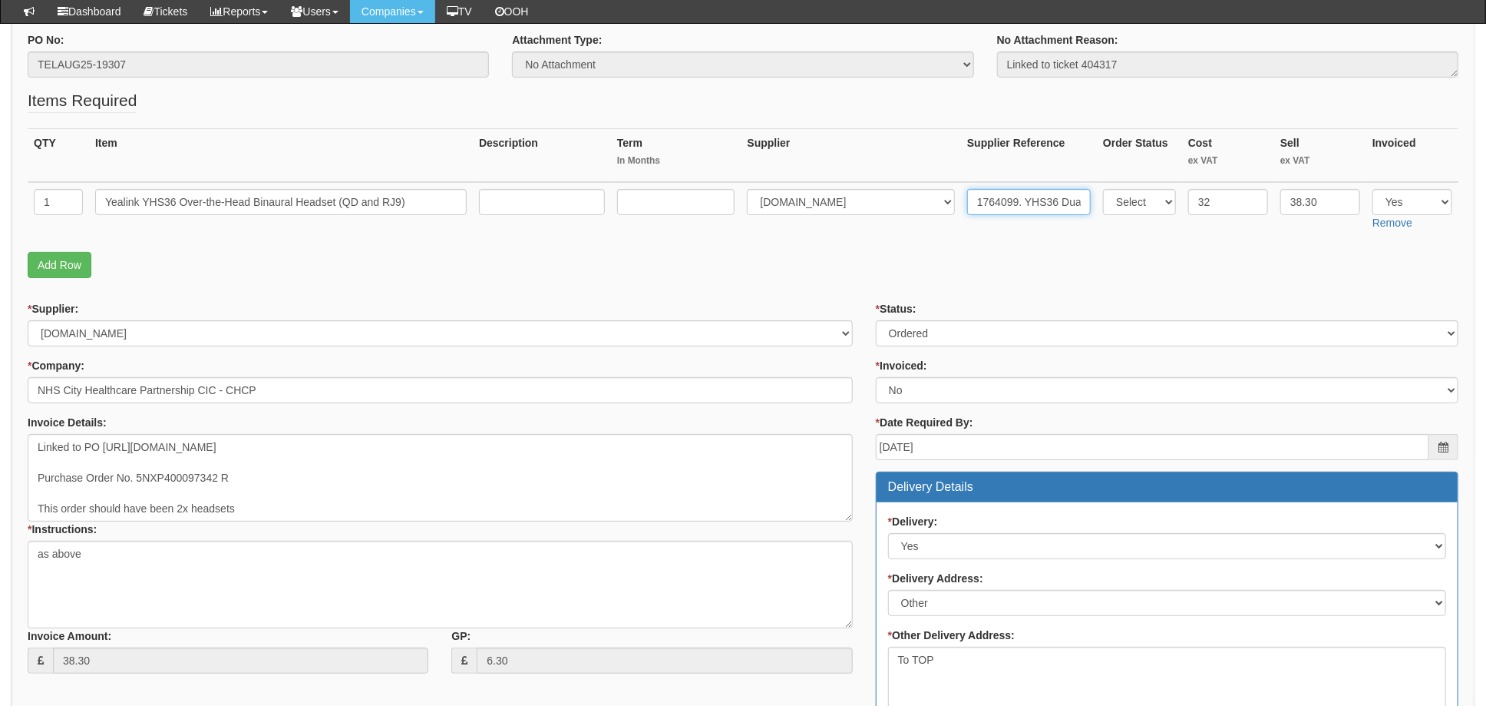
scroll to position [135, 0]
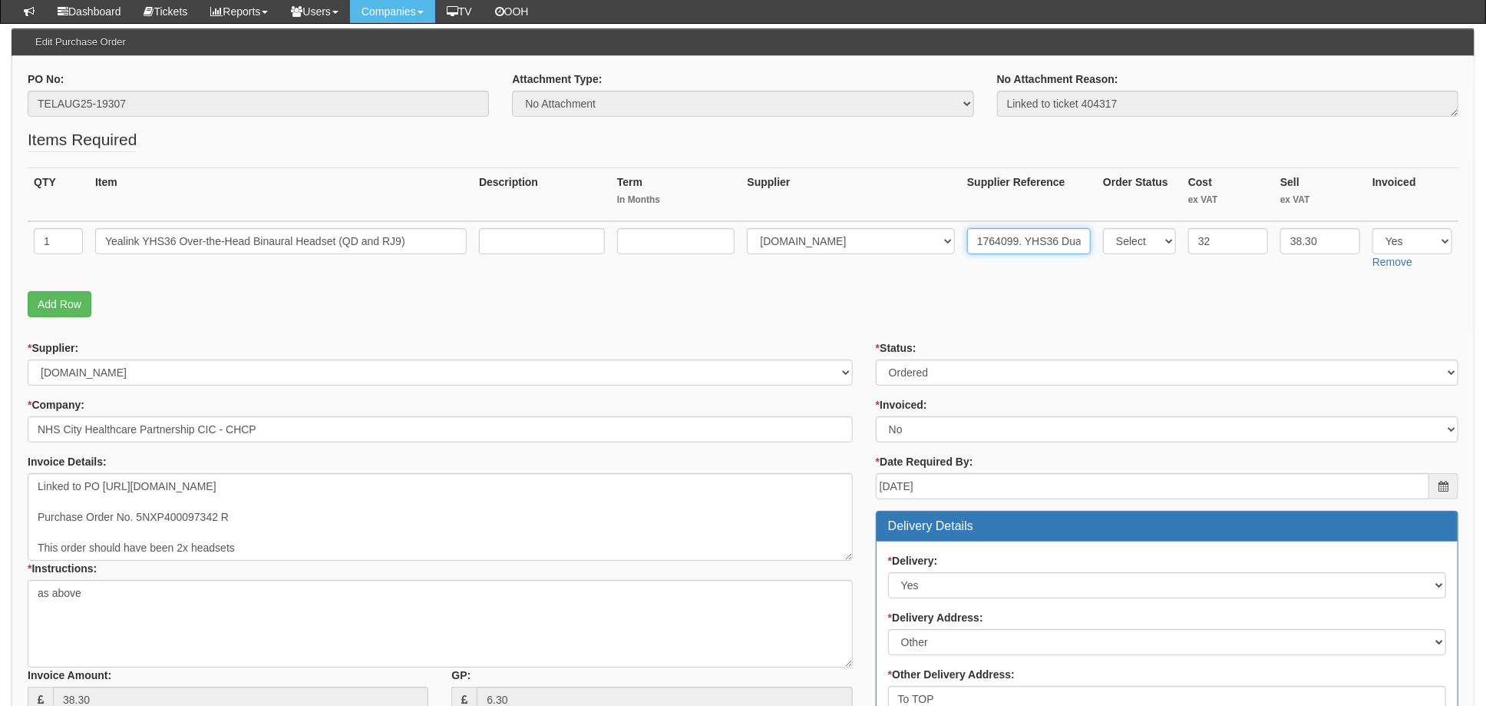
type input "1764099. YHS36 Dual"
click at [874, 286] on fieldset "Items Required QTY Item Description Term In Months Supplier Supplier Reference …" at bounding box center [743, 226] width 1431 height 197
click at [918, 365] on select "Select Approved Completed Delivered Invoiced Ordered Ordered to site Part Order…" at bounding box center [1167, 372] width 583 height 26
select select "4"
click at [876, 359] on select "Select Approved Completed Delivered Invoiced Ordered Ordered to site Part Order…" at bounding box center [1167, 372] width 583 height 26
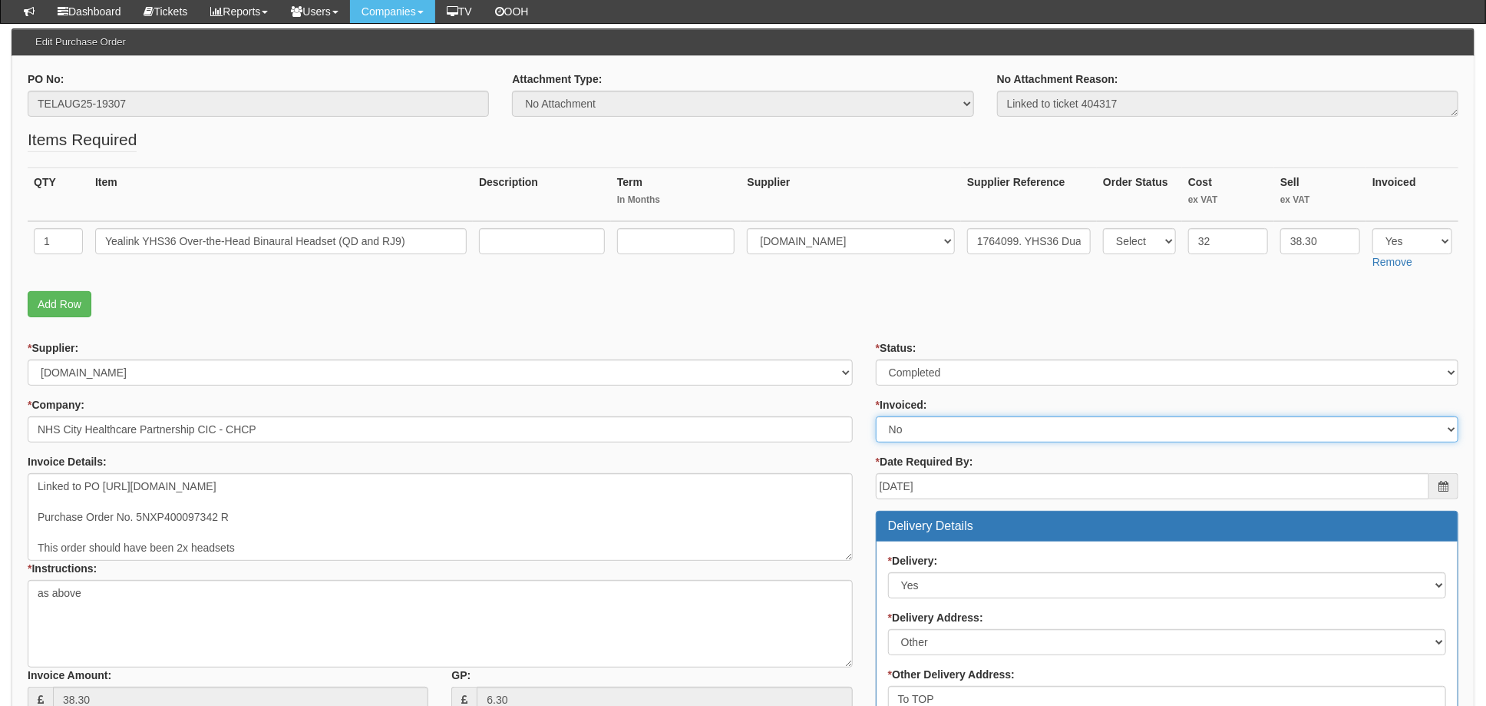
click at [909, 430] on select "Select Yes No N/A STB (part of order)" at bounding box center [1167, 429] width 583 height 26
select select "1"
click at [876, 416] on select "Select Yes No N/A STB (part of order)" at bounding box center [1167, 429] width 583 height 26
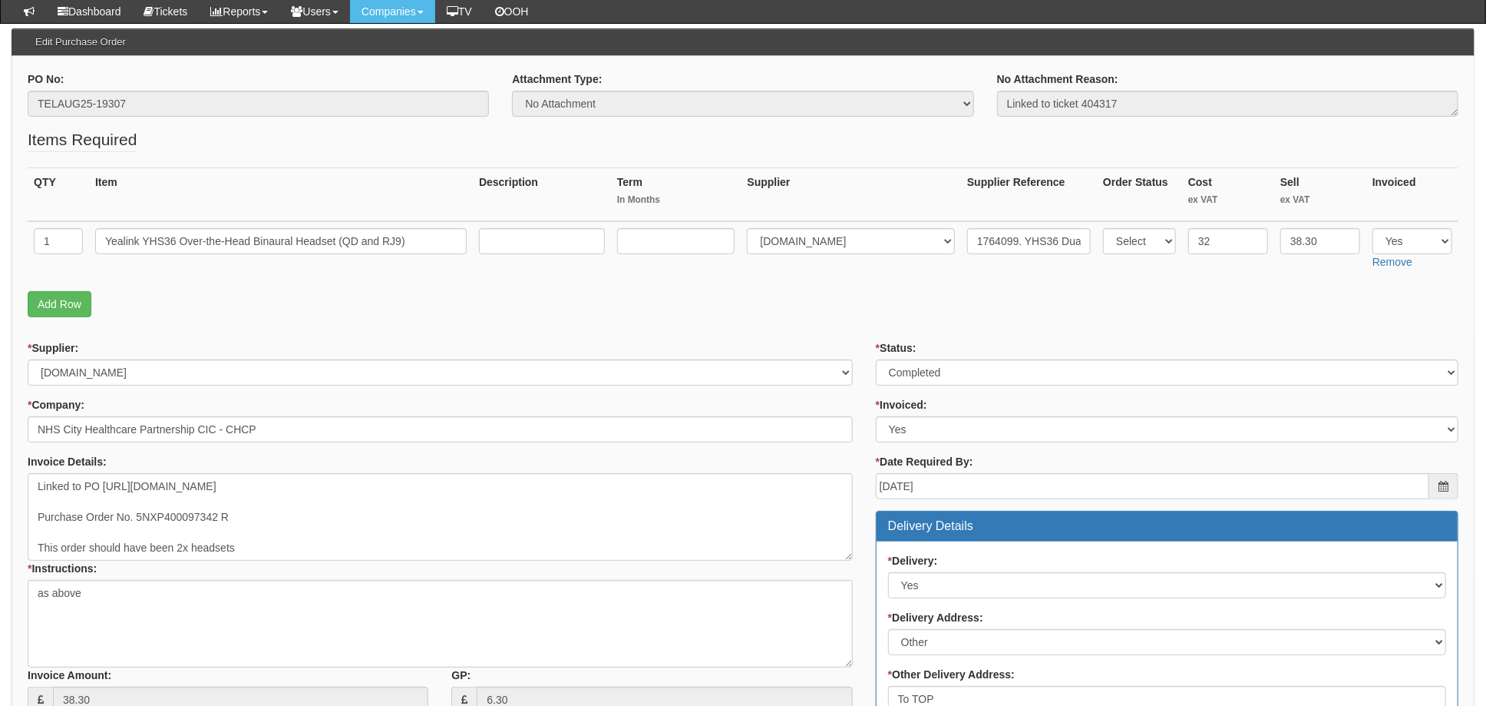
click at [863, 323] on form "PO No: TELAUG25-19307 Attachment Type: Select Signed Quote Auth email if quote …" at bounding box center [743, 650] width 1431 height 1158
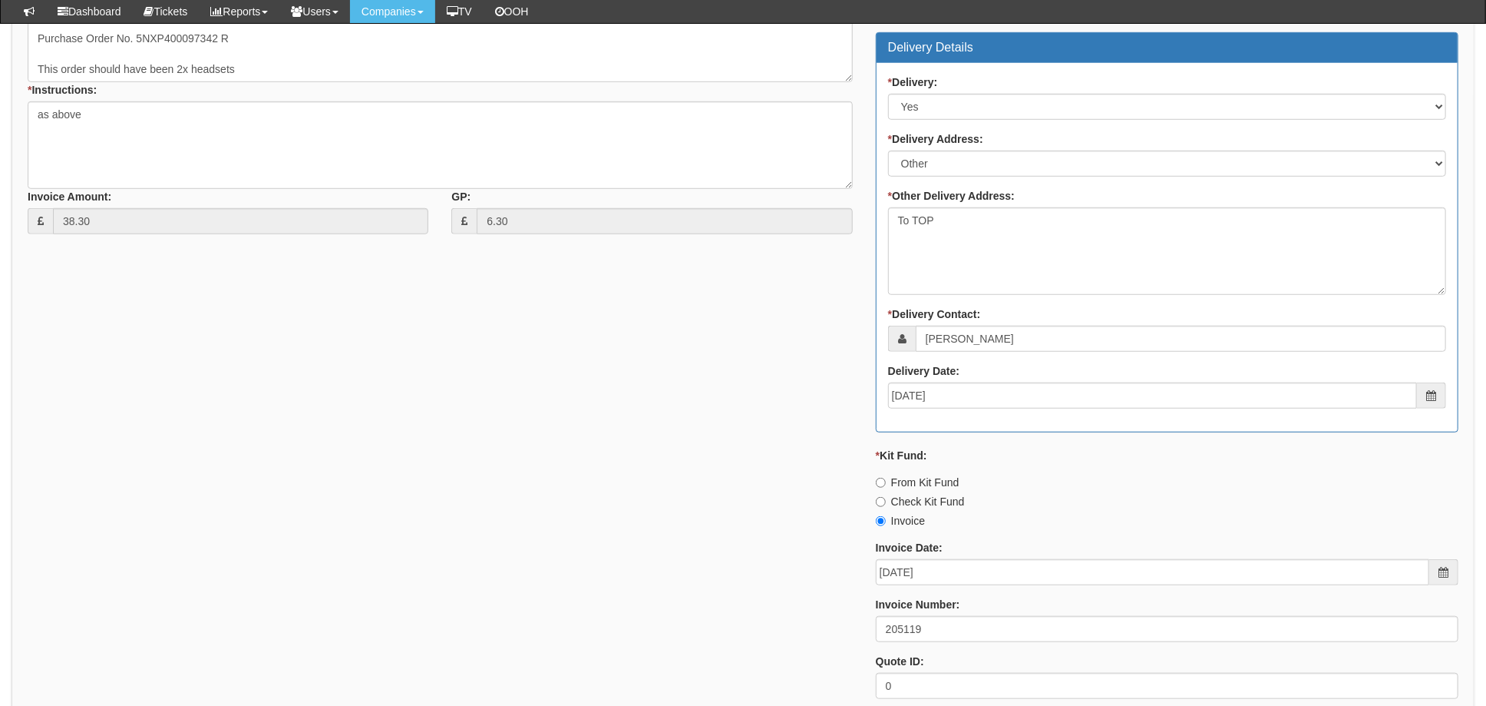
scroll to position [749, 0]
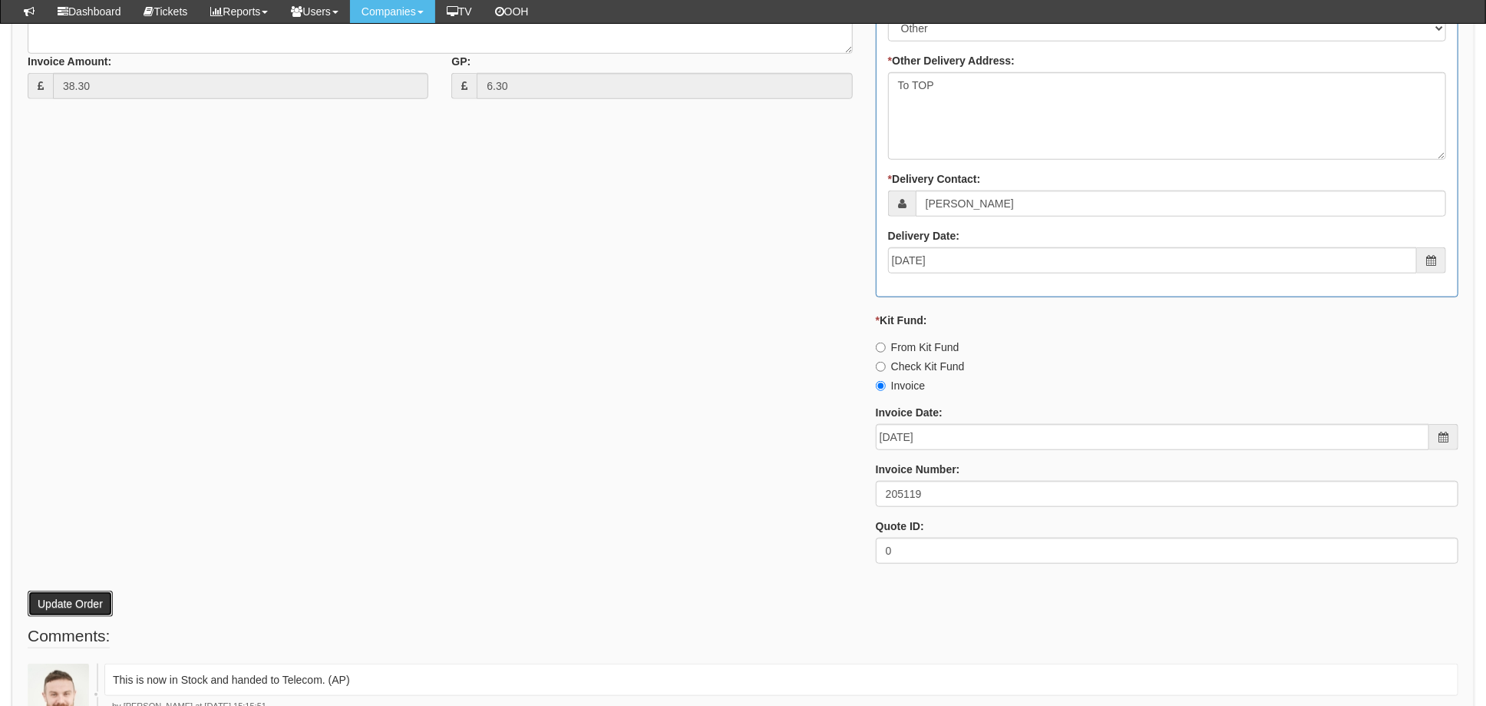
click at [67, 603] on button "Update Order" at bounding box center [70, 603] width 85 height 26
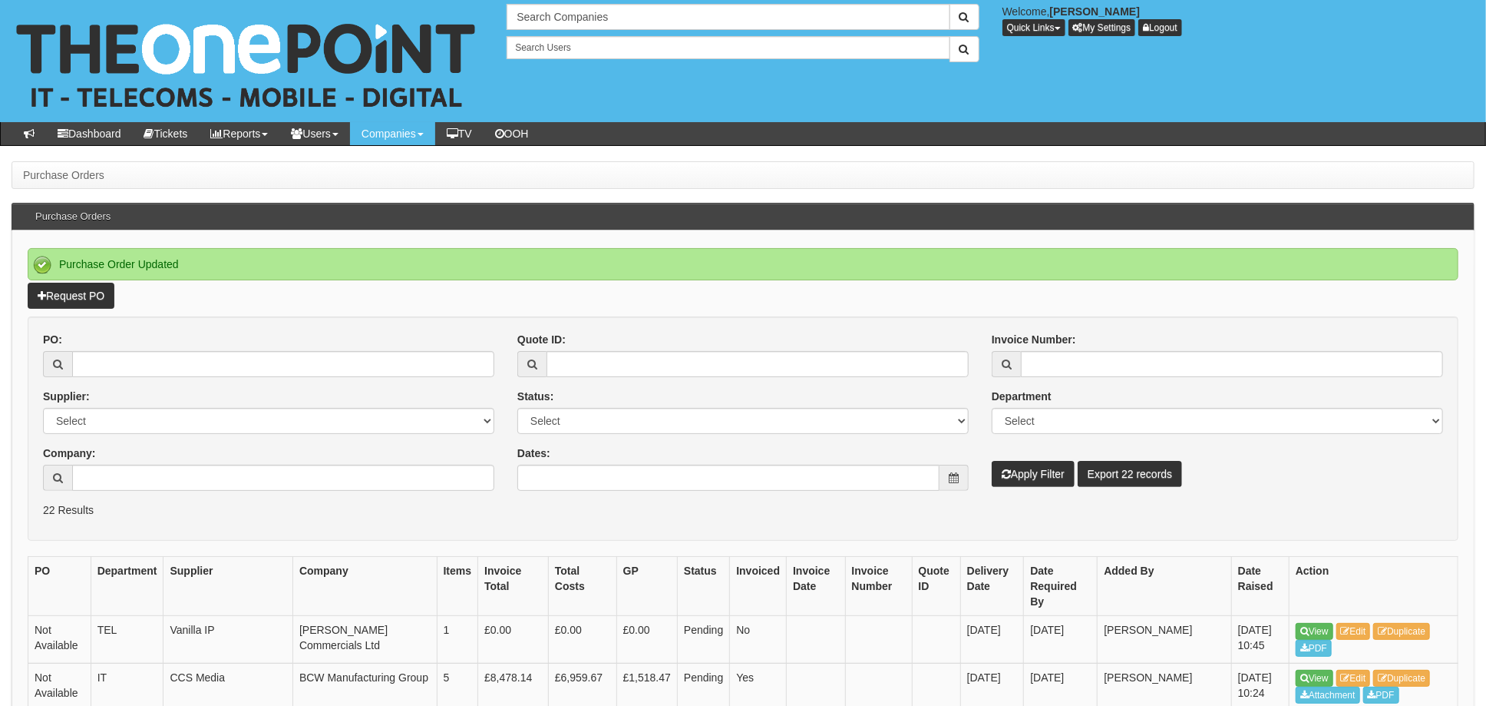
click at [144, 350] on div "PO:" at bounding box center [268, 354] width 451 height 45
click at [152, 361] on input "PO:" at bounding box center [283, 364] width 422 height 26
click at [290, 329] on form "PO: Supplier: Select 123 [DOMAIN_NAME] 1Password 3 4Gon [PERSON_NAME] Electric …" at bounding box center [743, 428] width 1431 height 224
click at [134, 368] on input "PO:" at bounding box center [283, 364] width 422 height 26
type input "19282"
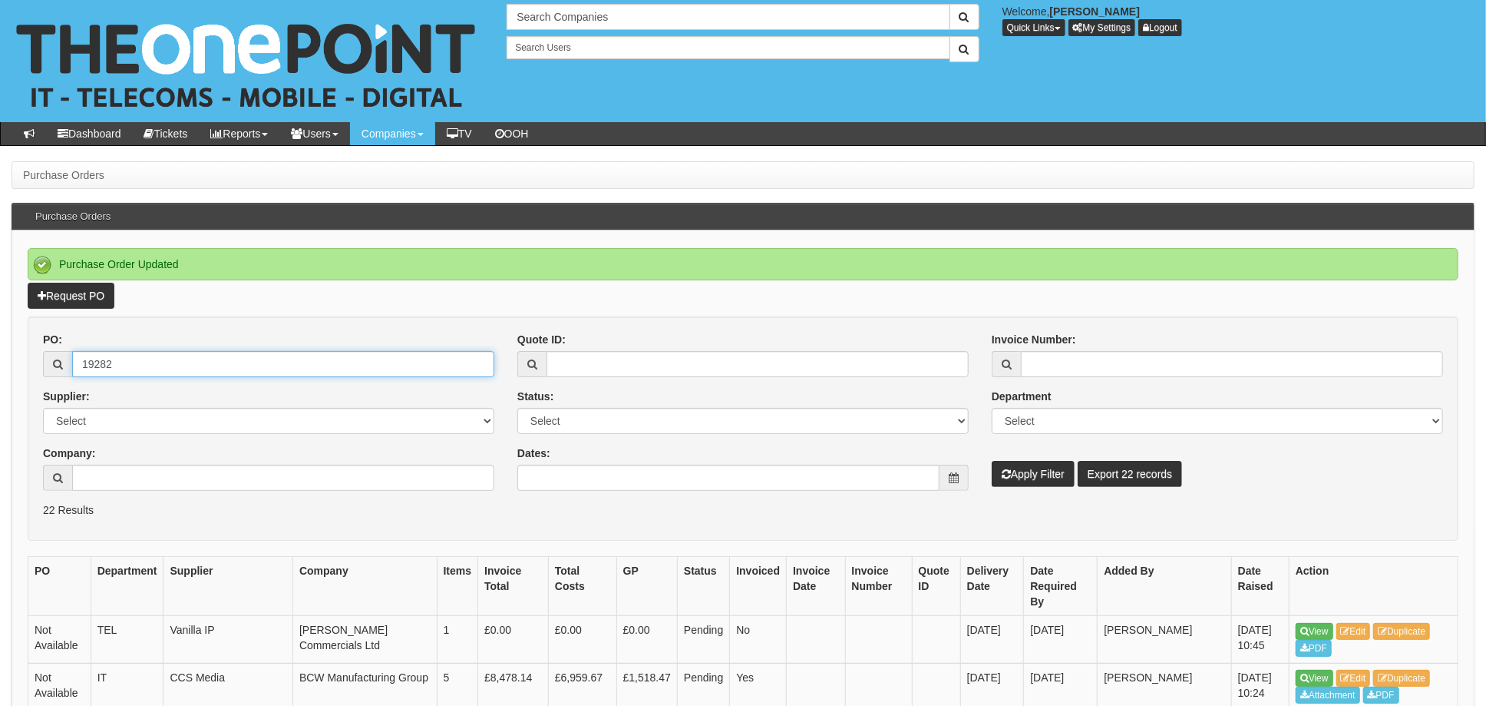
click at [992, 461] on button "Apply Filter" at bounding box center [1033, 474] width 83 height 26
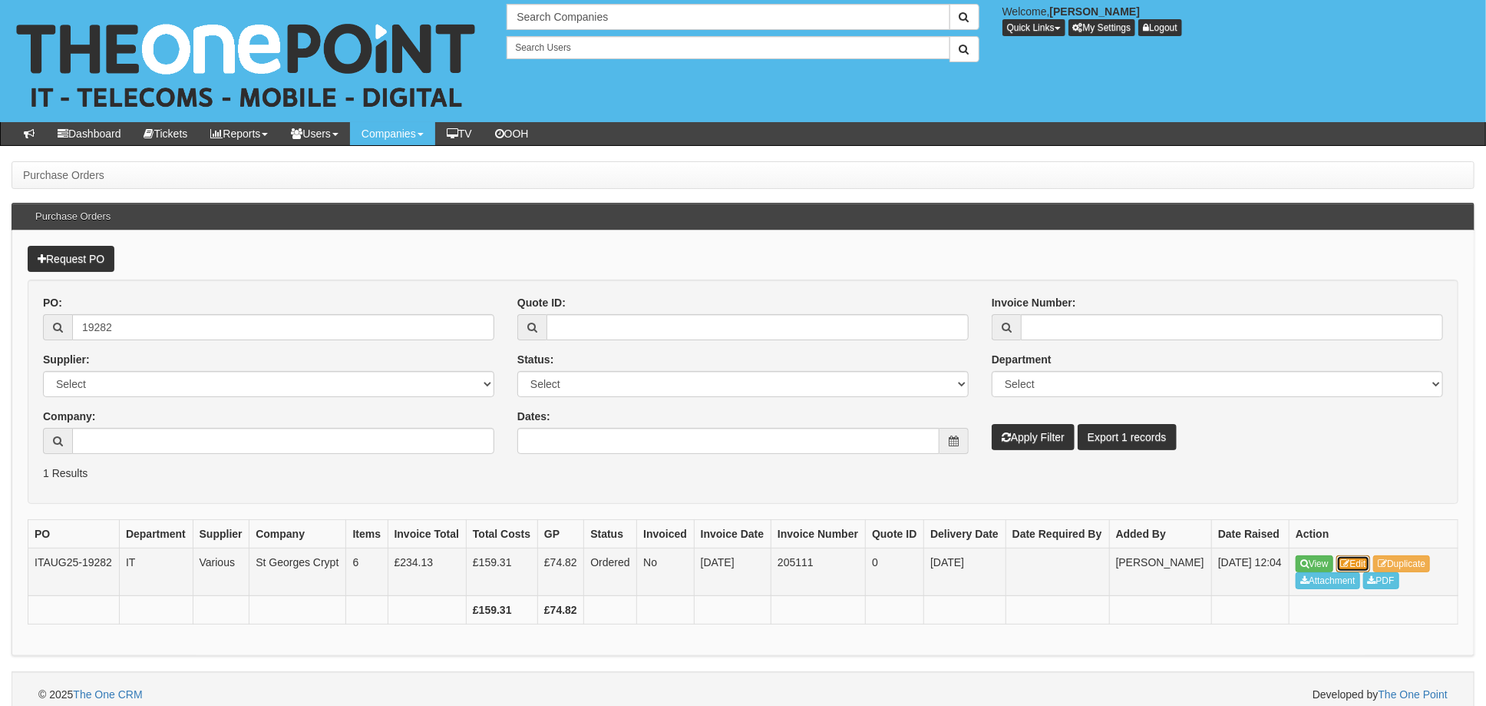
click at [1345, 569] on td "View Edit Duplicate Attachment PDF" at bounding box center [1374, 572] width 169 height 48
click at [1362, 570] on link "Edit" at bounding box center [1354, 563] width 35 height 17
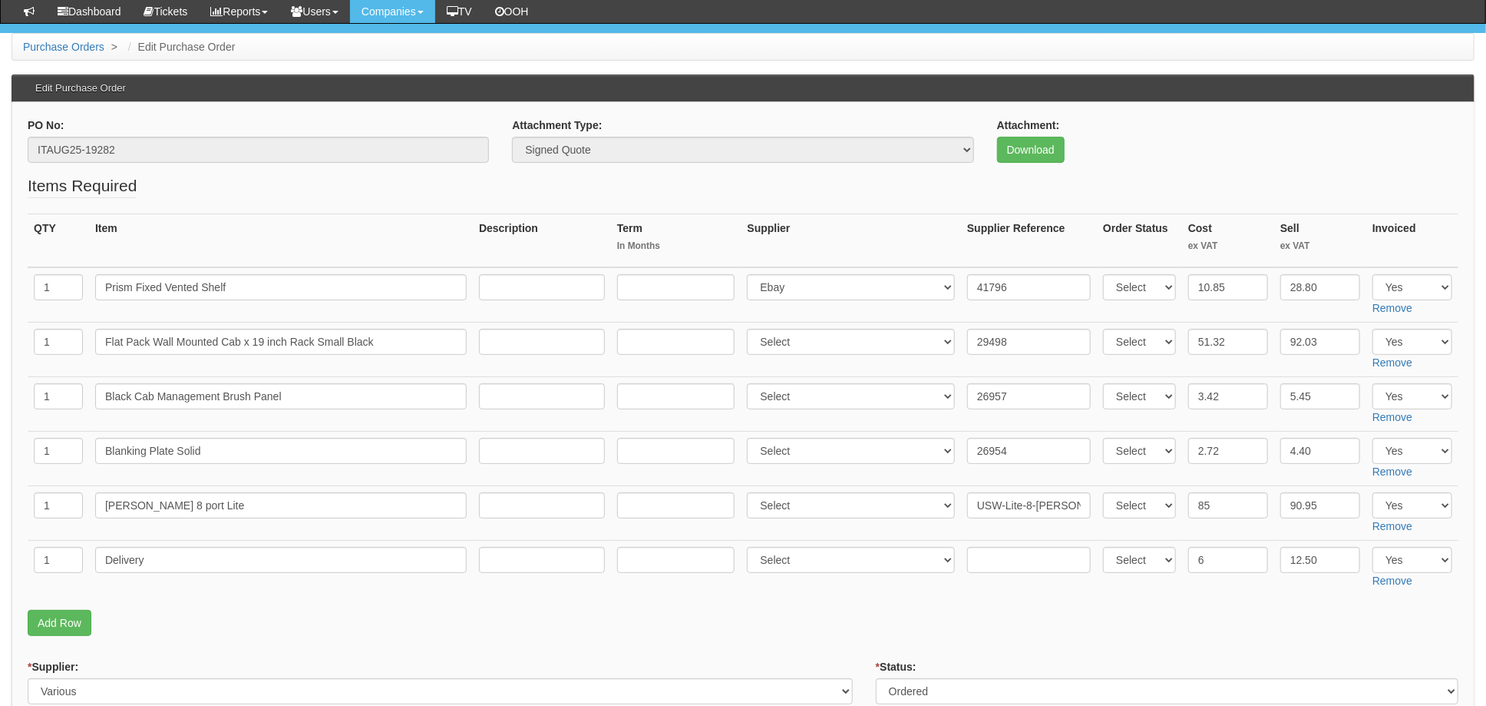
scroll to position [204, 0]
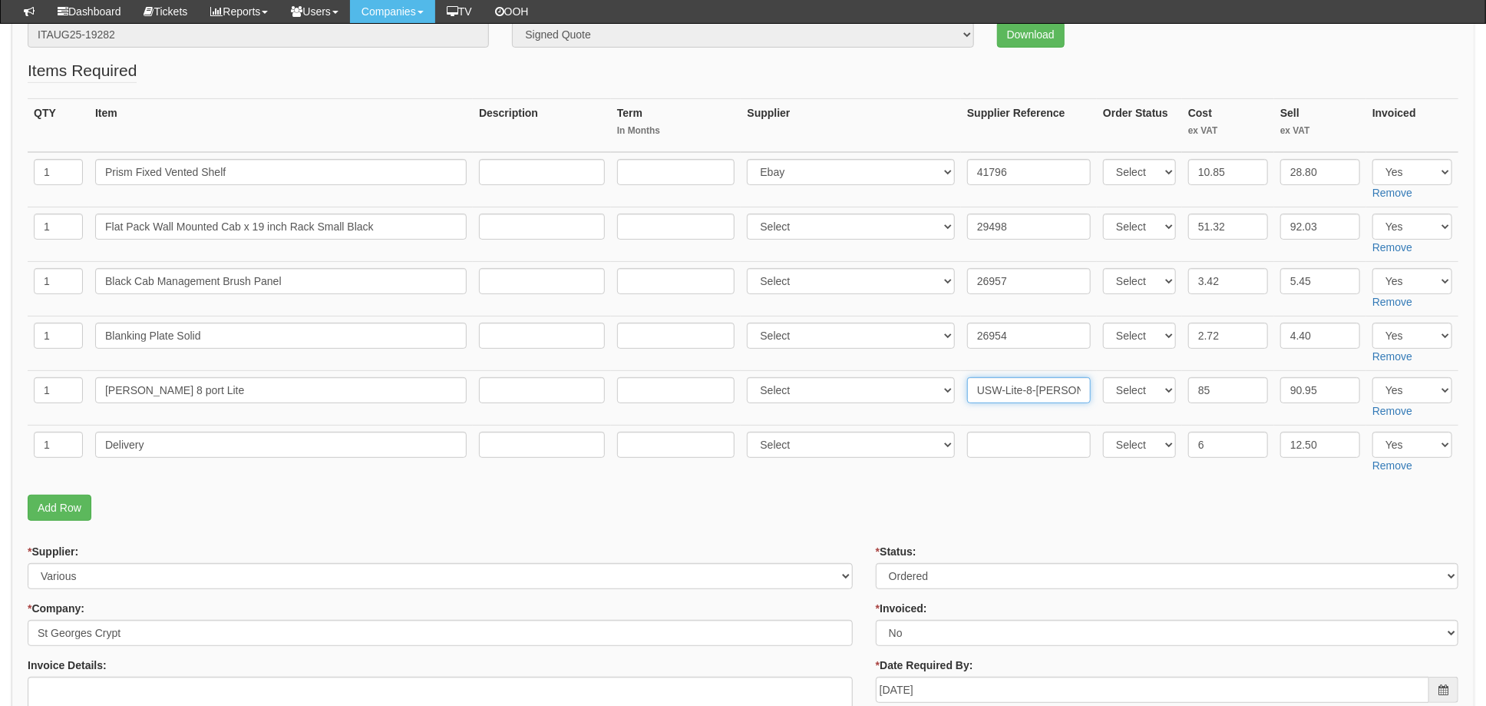
click at [997, 391] on input "USW-Lite-8-POE (52W)" at bounding box center [1029, 390] width 124 height 26
click at [865, 390] on select "Select 123 REG.co.uk 1Password 3 4Gon AA Jones Electric Ltd Abzorb Access Group…" at bounding box center [851, 390] width 208 height 26
select select "106"
click at [969, 389] on input "USW-Lite-8-POE (52W)" at bounding box center [1029, 390] width 124 height 26
paste input "1764010"
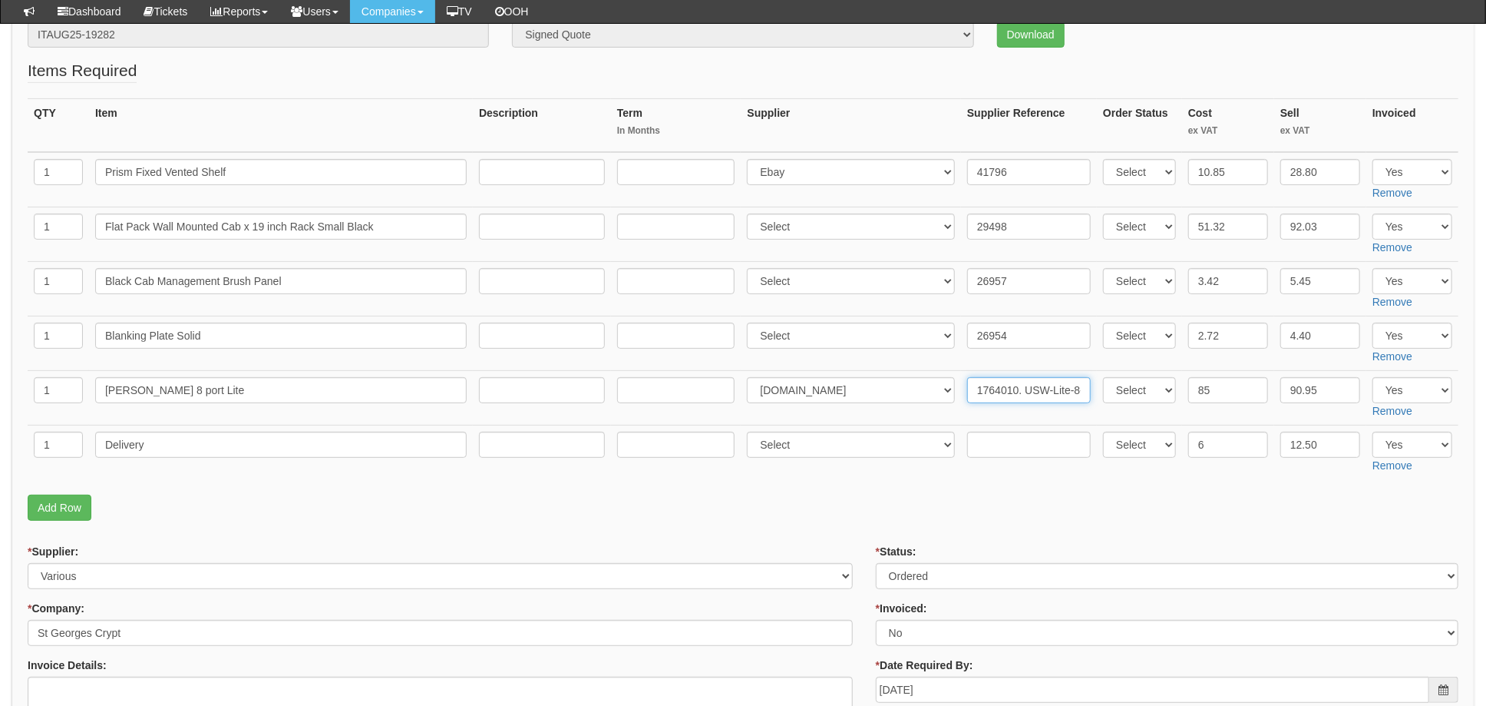
type input "1764010. USW-Lite-8-POE (52W)"
click select "Select 123 REG.co.uk 1Password 3 4Gon AA Jones Electric Ltd Abzorb Access Group…"
select select "106"
click select "Select 123 REG.co.uk 1Password 3 4Gon AA Jones Electric Ltd Abzorb Access Group…"
click input "26954"
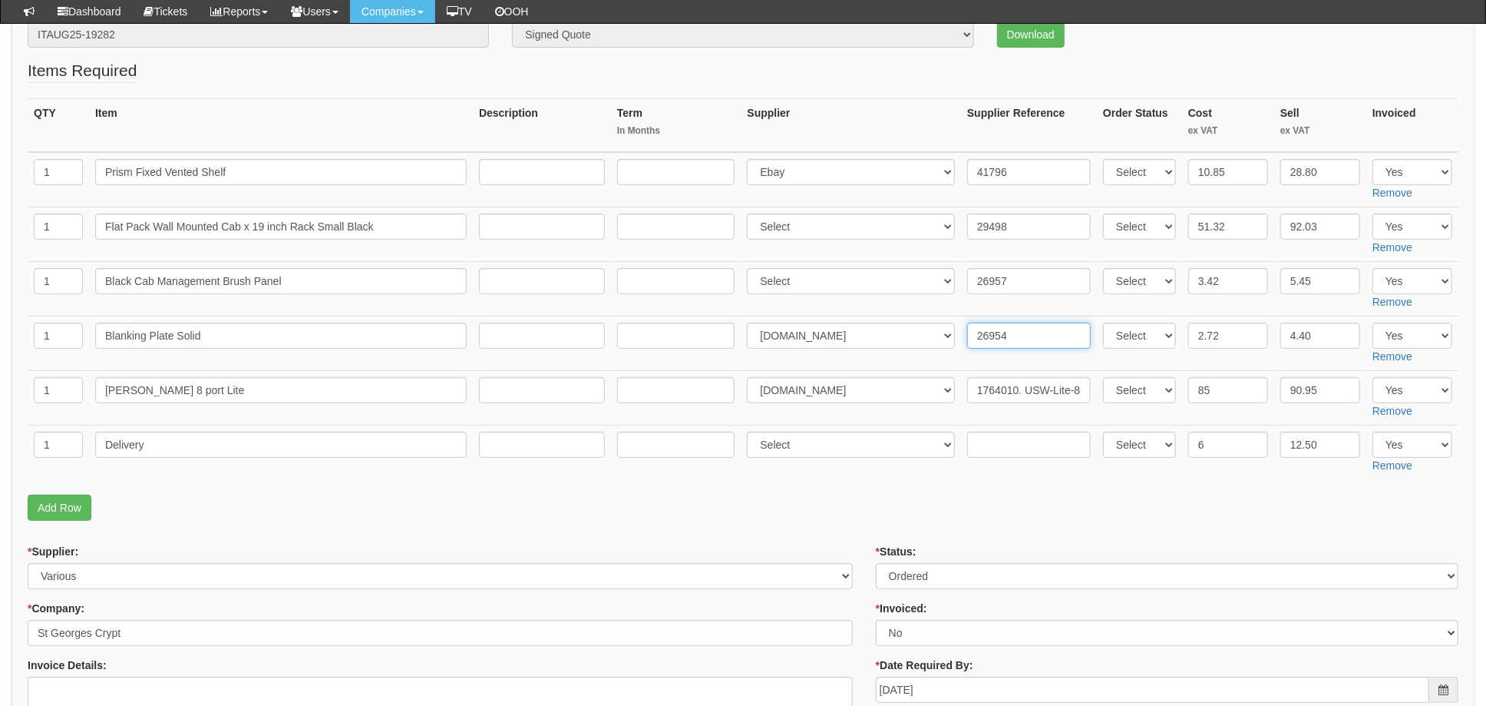
paste input "1764010"
type input "1764010. 26954"
click select "Select 123 REG.co.uk 1Password 3 4Gon AA Jones Electric Ltd Abzorb Access Group…"
select select "106"
click select "Select 123 REG.co.uk 1Password 3 4Gon AA Jones Electric Ltd Abzorb Access Group…"
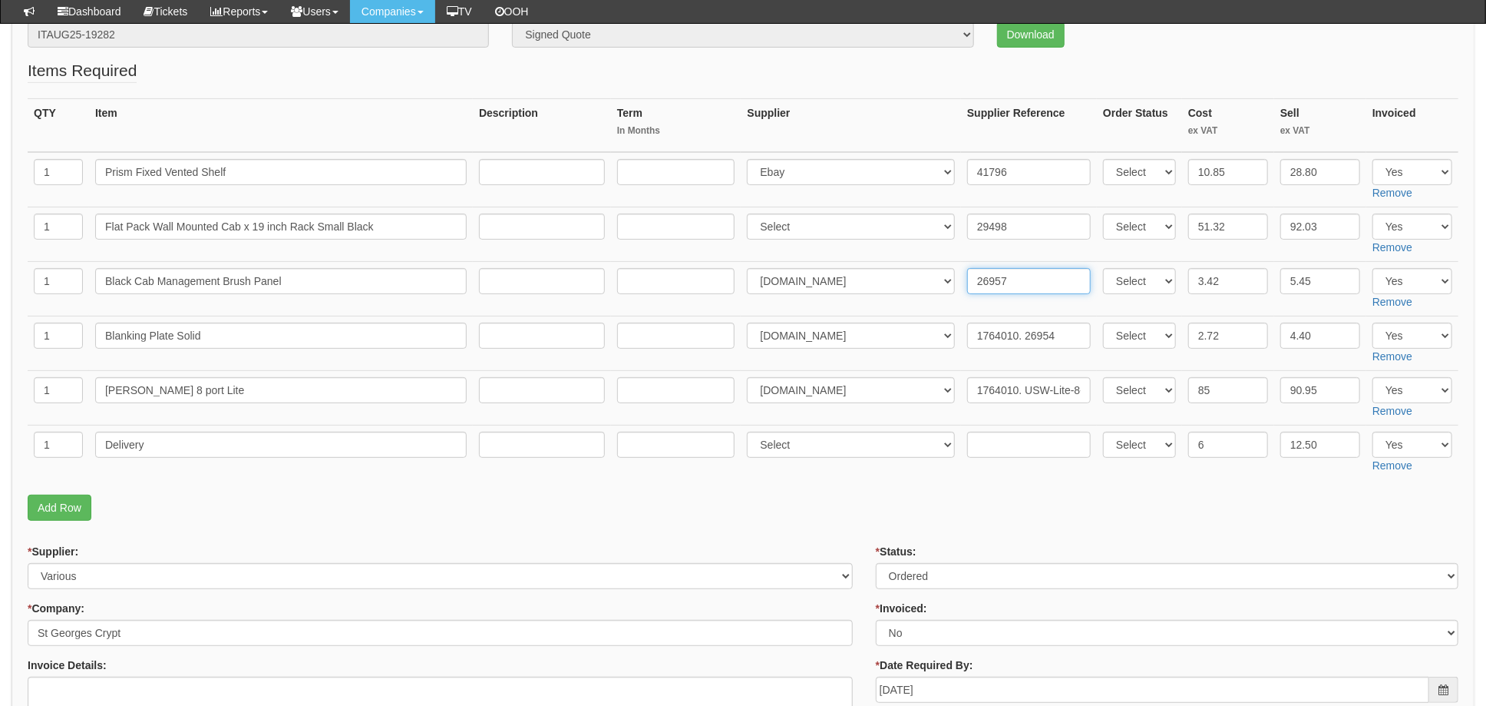
click input "26957"
paste input "1764010"
type input "1764010. 26957"
click select "Select 123 REG.co.uk 1Password 3 4Gon AA Jones Electric Ltd Abzorb Access Group…"
select select "106"
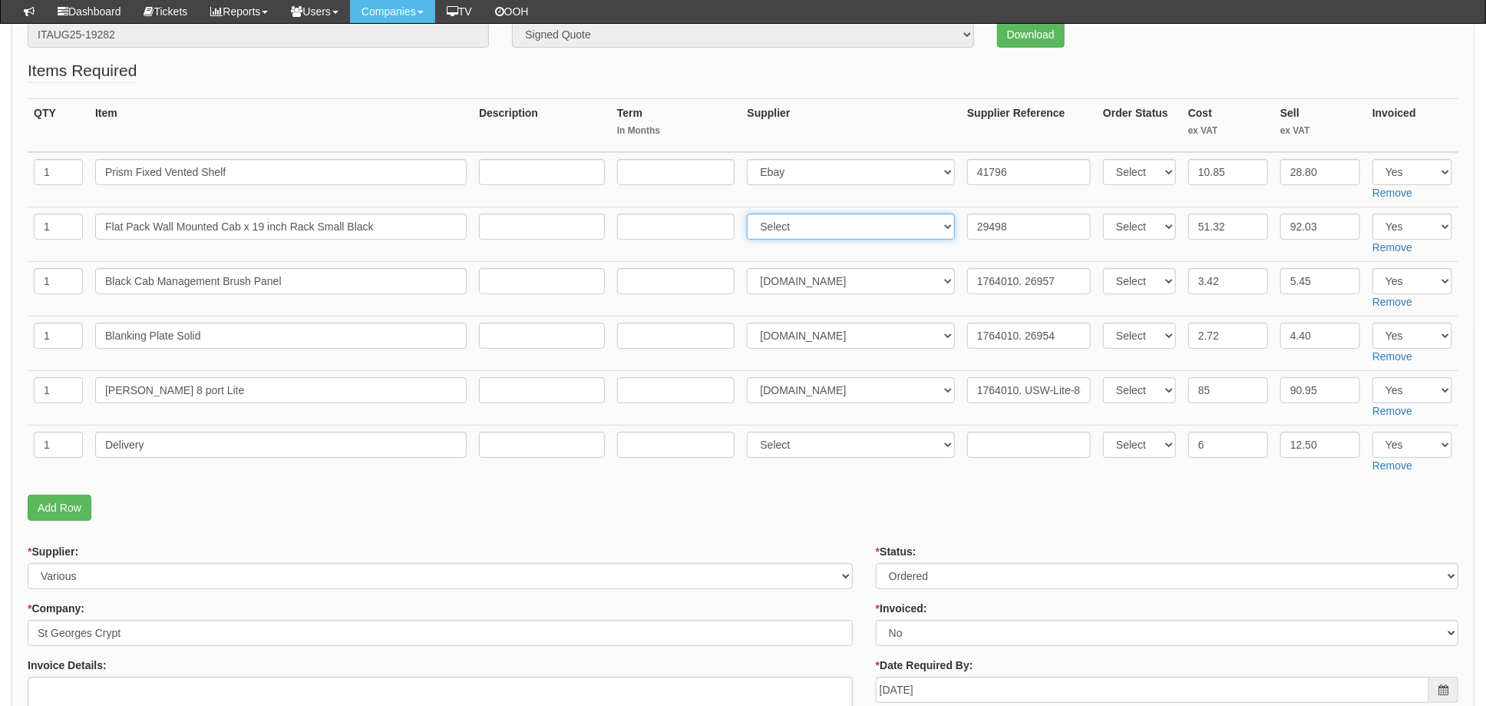
click select "Select 123 REG.co.uk 1Password 3 4Gon AA Jones Electric Ltd Abzorb Access Group…"
click input "29498"
paste input "1764010"
type input "1764010. 29498"
click select "Select 123 REG.co.uk 1Password 3 4Gon AA Jones Electric Ltd Abzorb Access Group…"
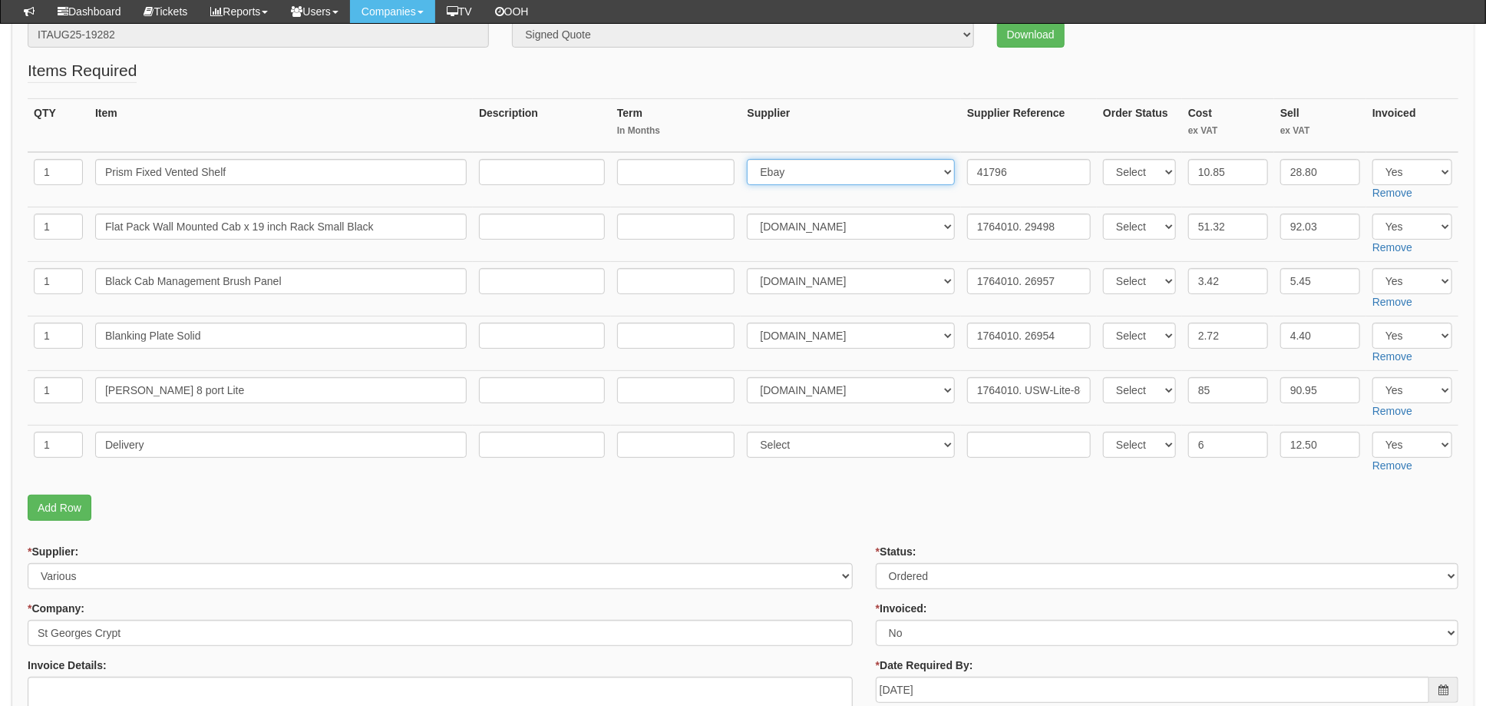
select select "106"
click select "Select 123 REG.co.uk 1Password 3 4Gon AA Jones Electric Ltd Abzorb Access Group…"
click input "41796"
paste input "1764010"
type input "1764010. 41796"
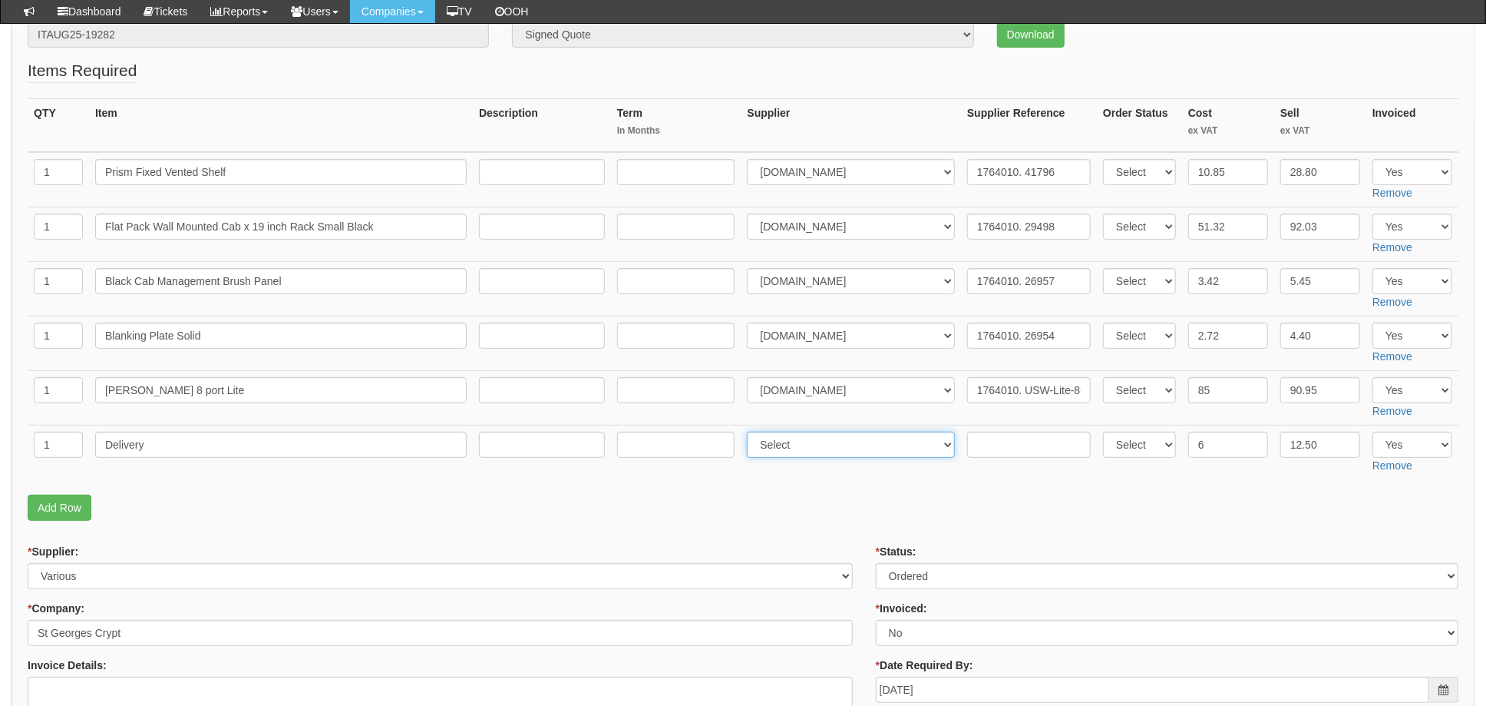
click select "Select 123 REG.co.uk 1Password 3 4Gon AA Jones Electric Ltd Abzorb Access Group…"
select select "106"
click select "Select 123 REG.co.uk 1Password 3 4Gon AA Jones Electric Ltd Abzorb Access Group…"
click input "text"
paste input "1764010"
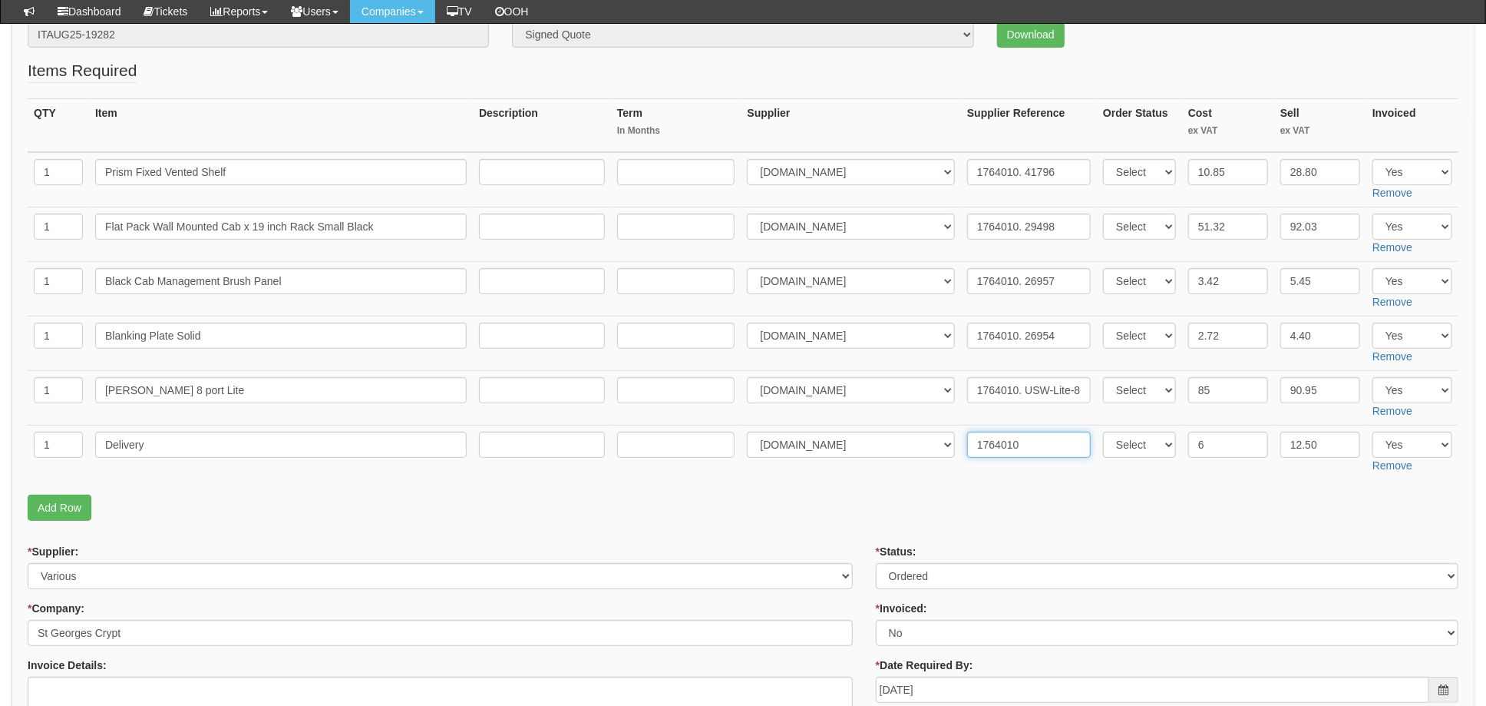
type input "1764010"
click p "Add Row"
click div "* Status: Select Approved Completed Delivered Invoiced Ordered Ordered to site …"
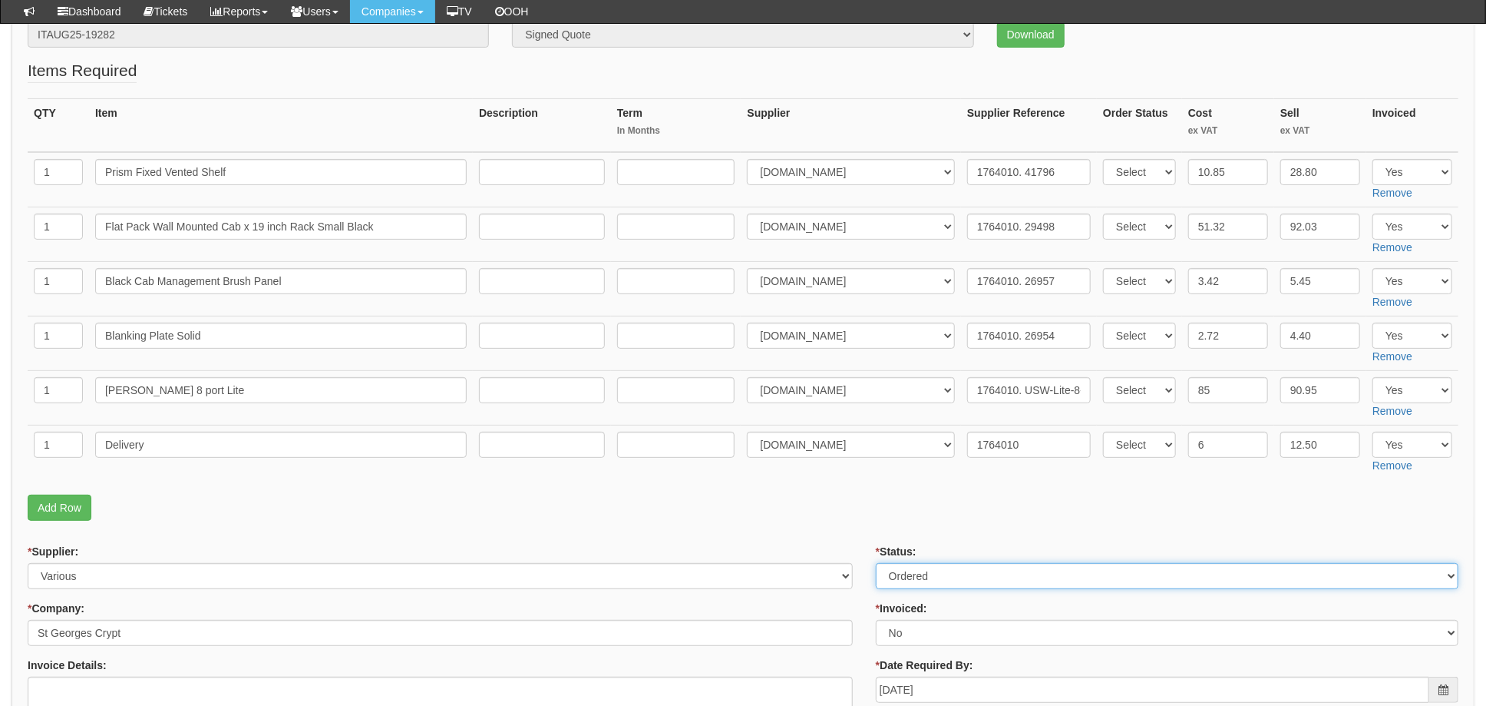
click select "Select Approved Completed Delivered Invoiced Ordered Ordered to site Part Order…"
select select "4"
click select "Select Approved Completed Delivered Invoiced Ordered Ordered to site Part Order…"
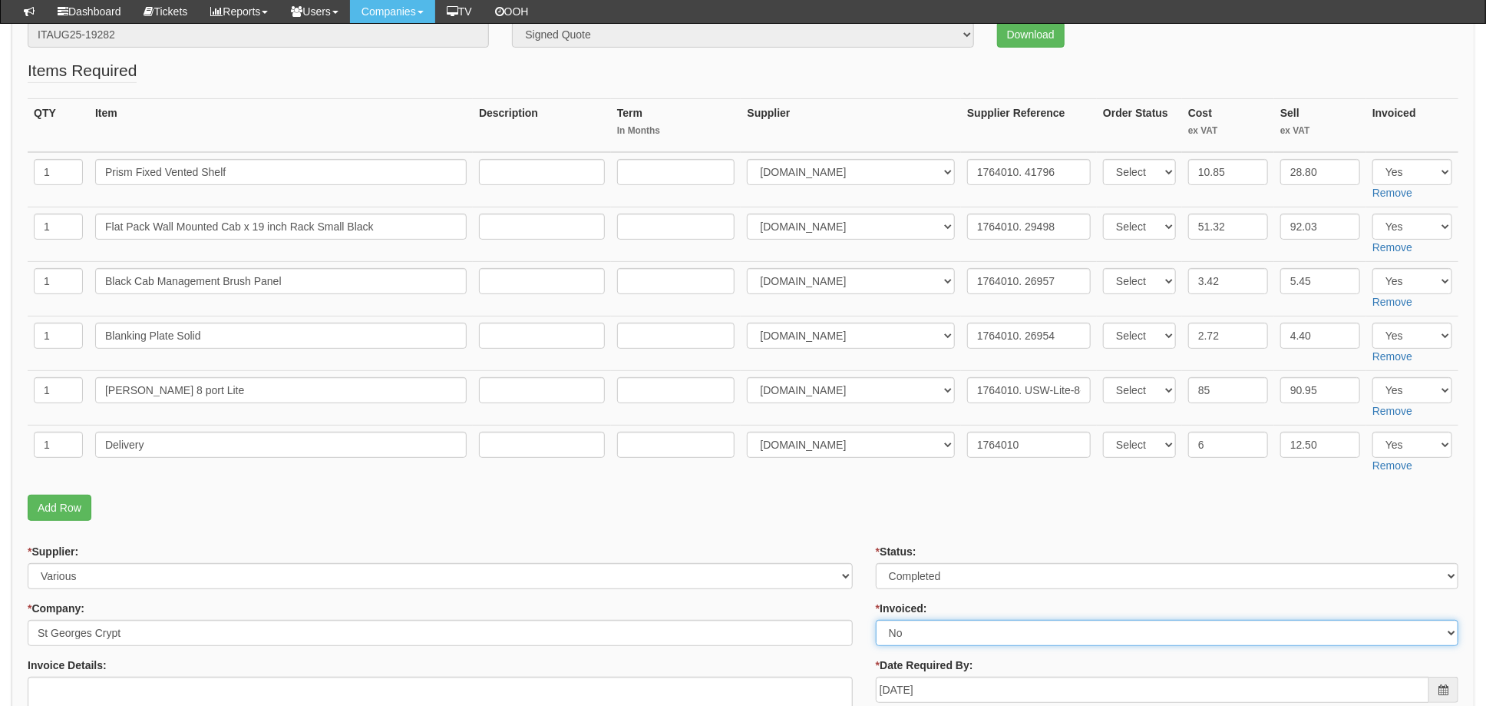
click select "Select Yes No N/A STB (part of order)"
select select "1"
click select "Select Yes No N/A STB (part of order)"
click p "Add Row"
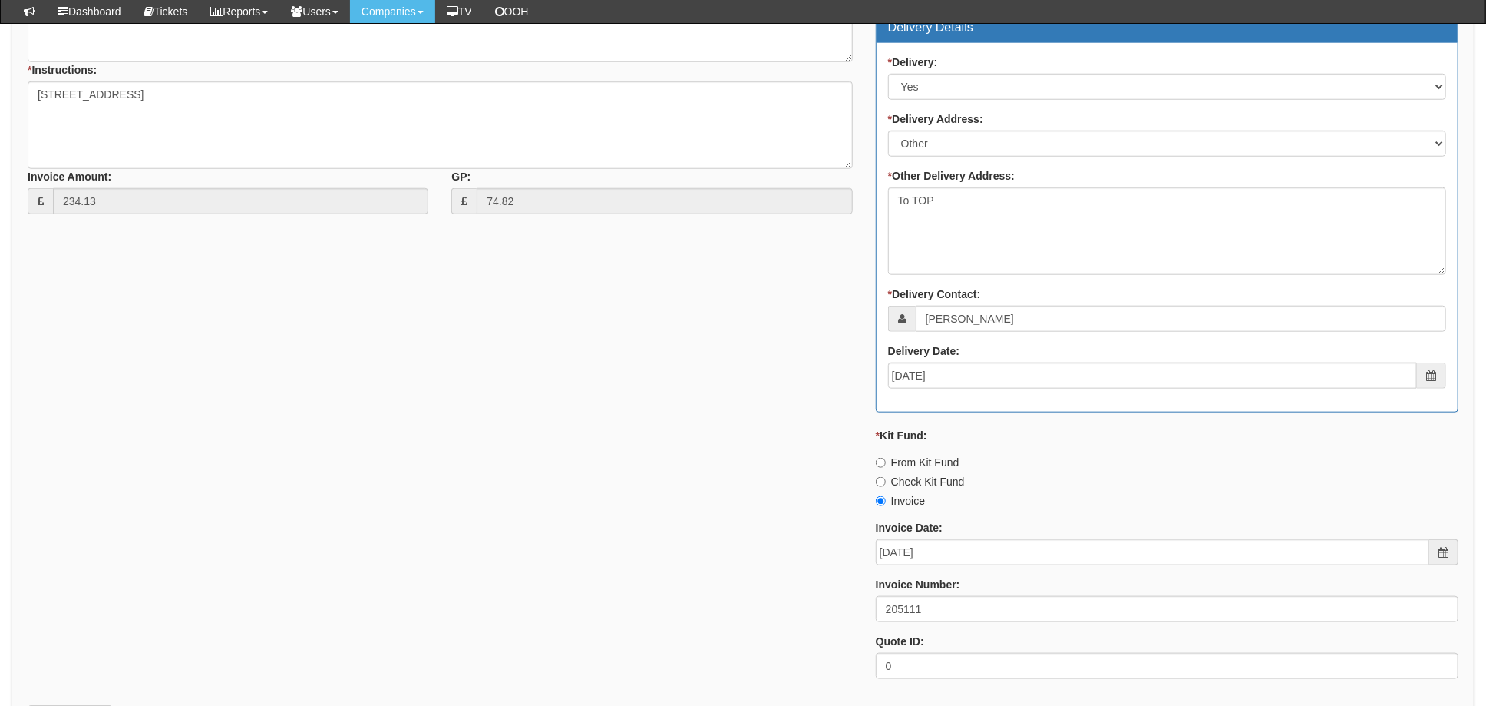
scroll to position [1023, 0]
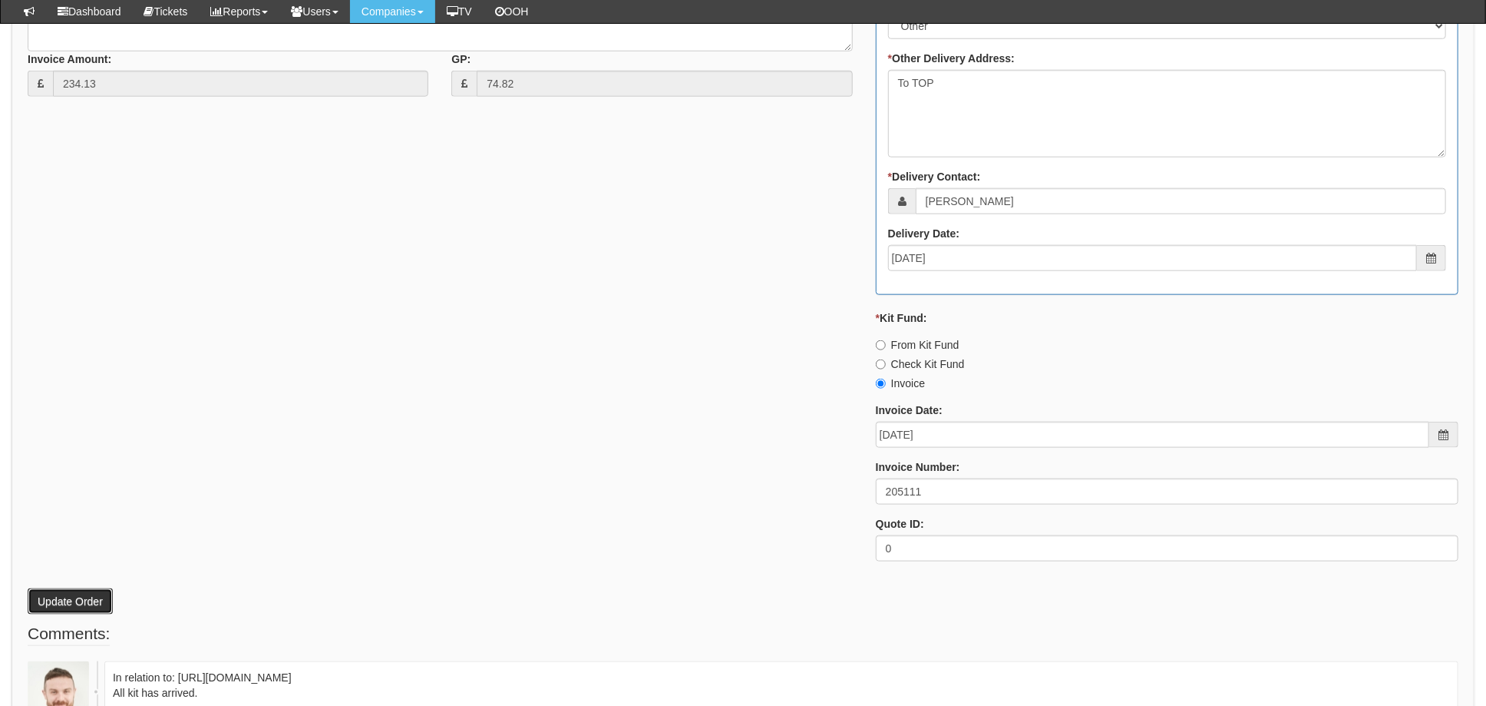
click button "Update Order"
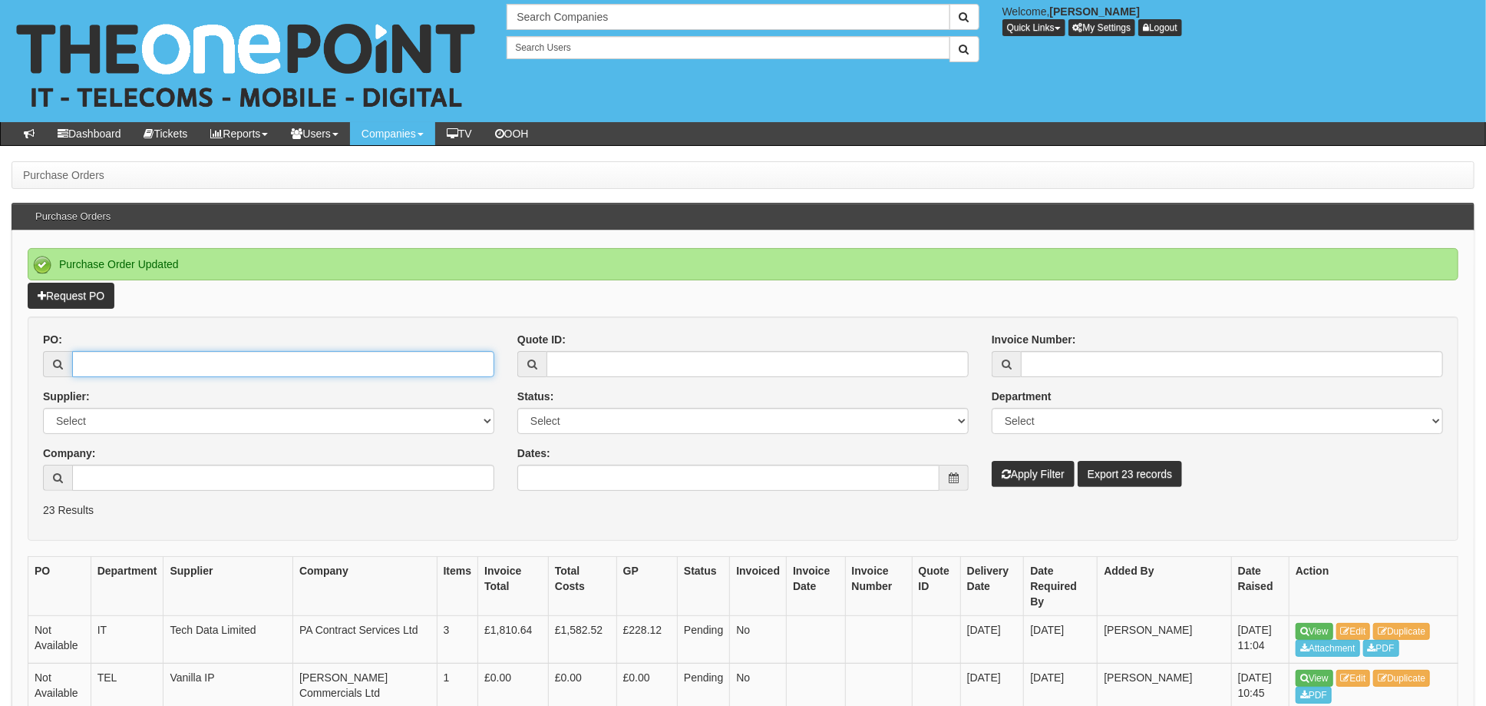
drag, startPoint x: 126, startPoint y: 360, endPoint x: 188, endPoint y: 363, distance: 62.3
click at [126, 360] on input "PO:" at bounding box center [283, 364] width 422 height 26
type input "19234"
click at [992, 461] on button "Apply Filter" at bounding box center [1033, 474] width 83 height 26
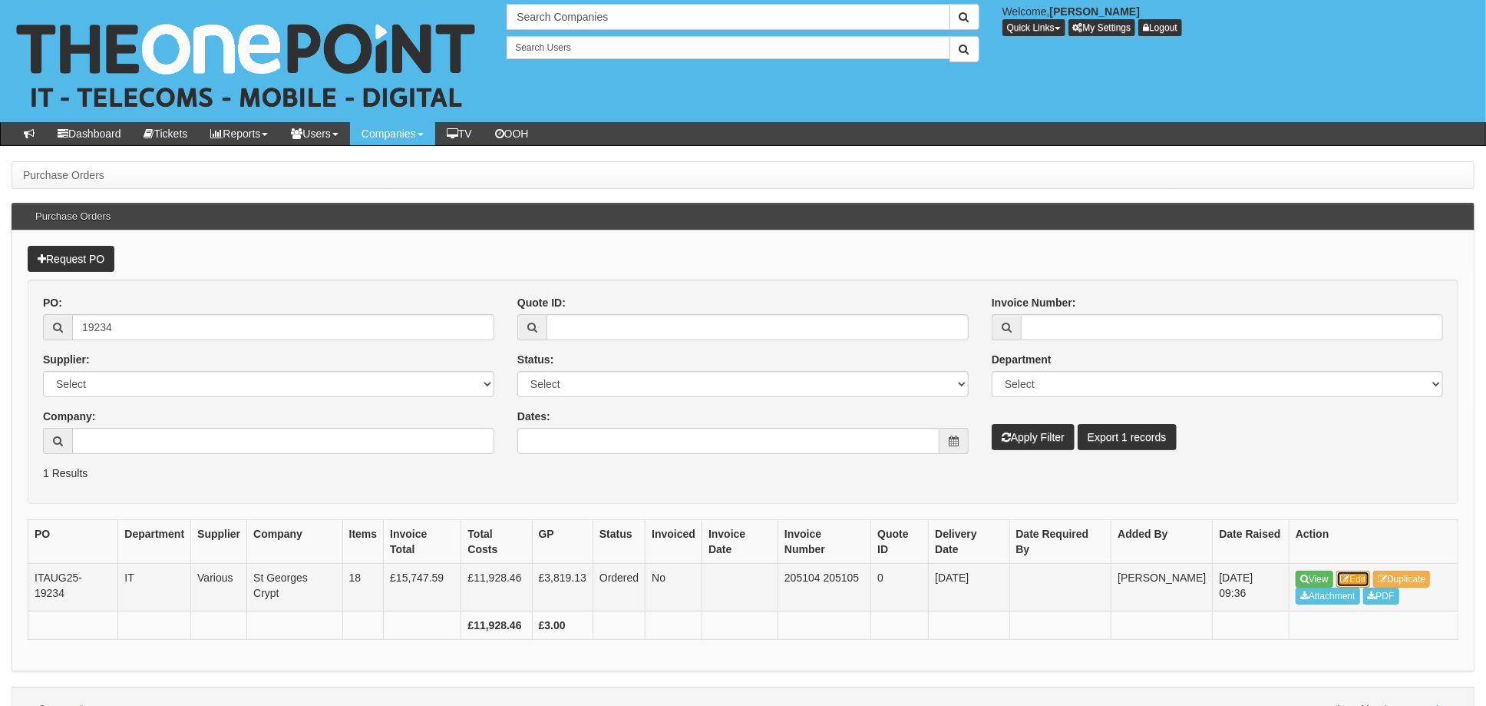
click at [1360, 570] on link "Edit" at bounding box center [1354, 578] width 35 height 17
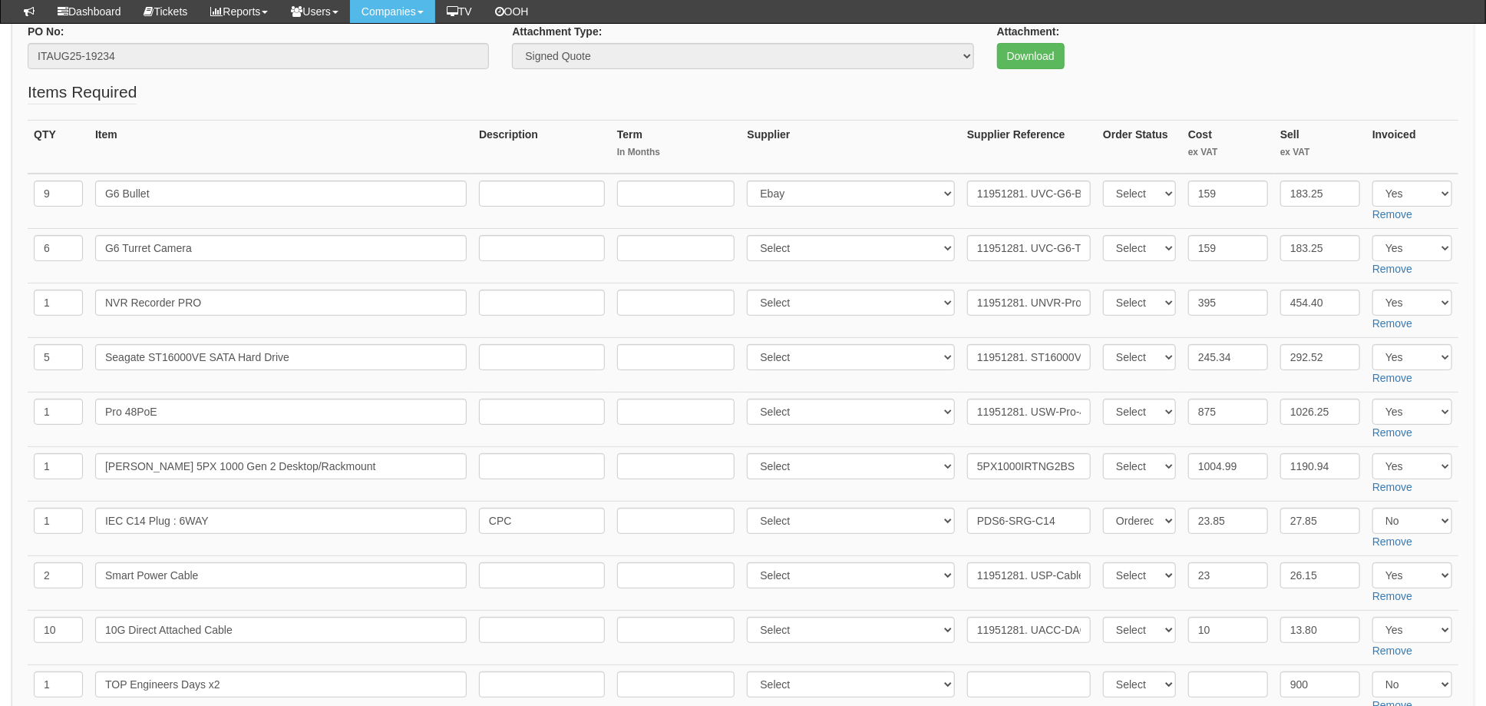
scroll to position [204, 0]
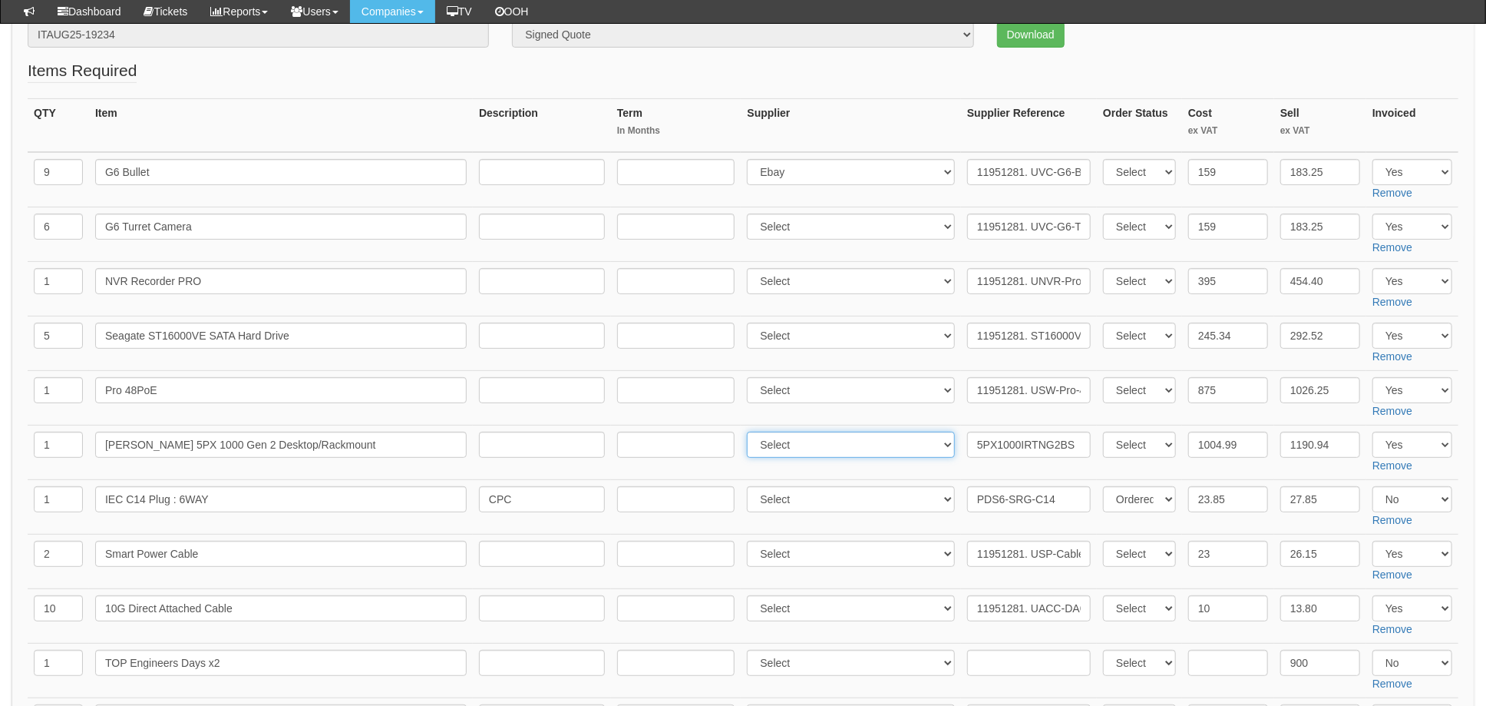
click at [795, 440] on select "Select 123 [DOMAIN_NAME] 1Password 3 4Gon [PERSON_NAME] Electric Ltd Abzorb Acc…" at bounding box center [851, 444] width 208 height 26
click at [752, 431] on select "Select 123 REG.co.uk 1Password 3 4Gon AA Jones Electric Ltd Abzorb Access Group…" at bounding box center [851, 444] width 208 height 26
click at [797, 441] on select "Select 123 REG.co.uk 1Password 3 4Gon AA Jones Electric Ltd Abzorb Access Group…" at bounding box center [851, 444] width 208 height 26
select select "106"
click at [752, 431] on select "Select 123 REG.co.uk 1Password 3 4Gon AA Jones Electric Ltd Abzorb Access Group…" at bounding box center [851, 444] width 208 height 26
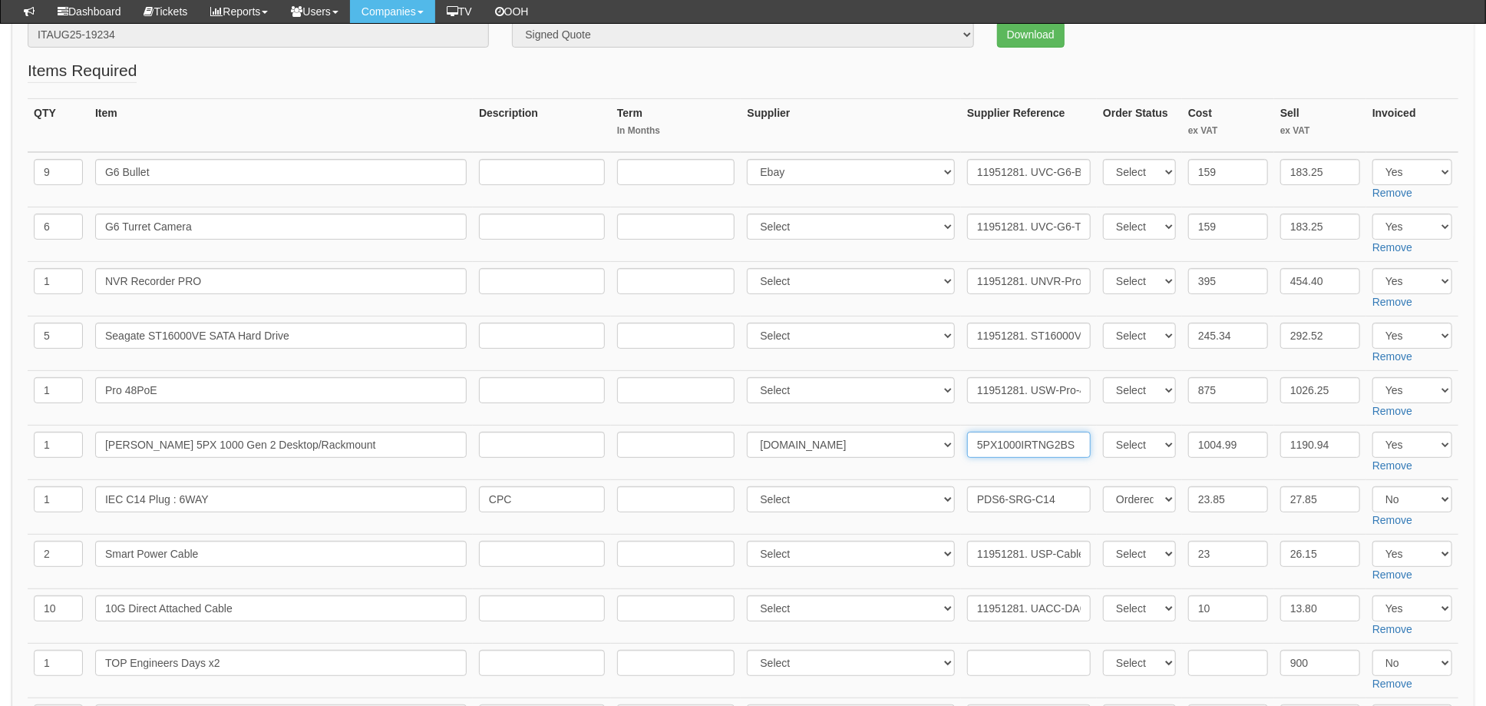
click at [967, 442] on input "5PX1000IRTNG2BS" at bounding box center [1029, 444] width 124 height 26
paste input "1764085"
type input "1764085. 5PX1000IRTNG2BS"
click at [967, 418] on td "11951281. USW-Pro-48-PoE (600W)" at bounding box center [1029, 398] width 136 height 55
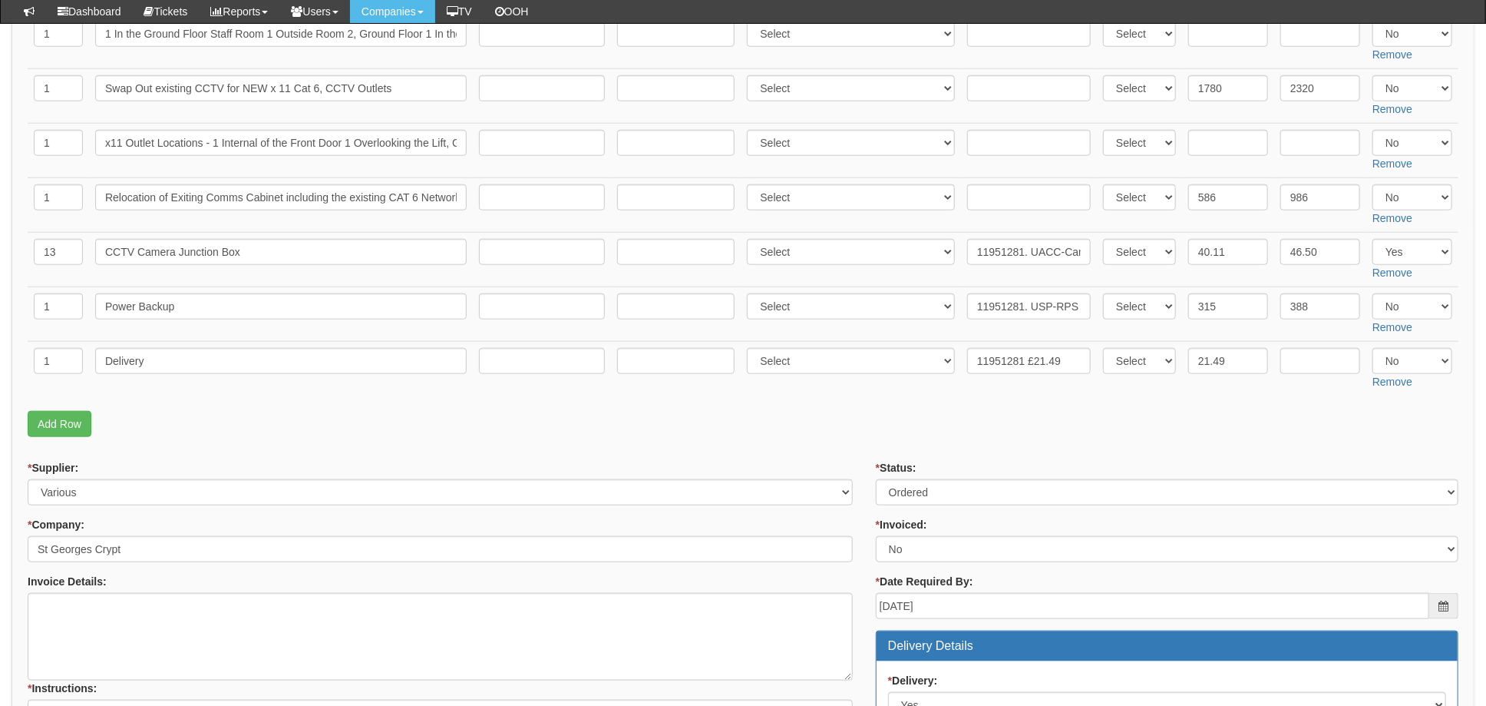
scroll to position [819, 0]
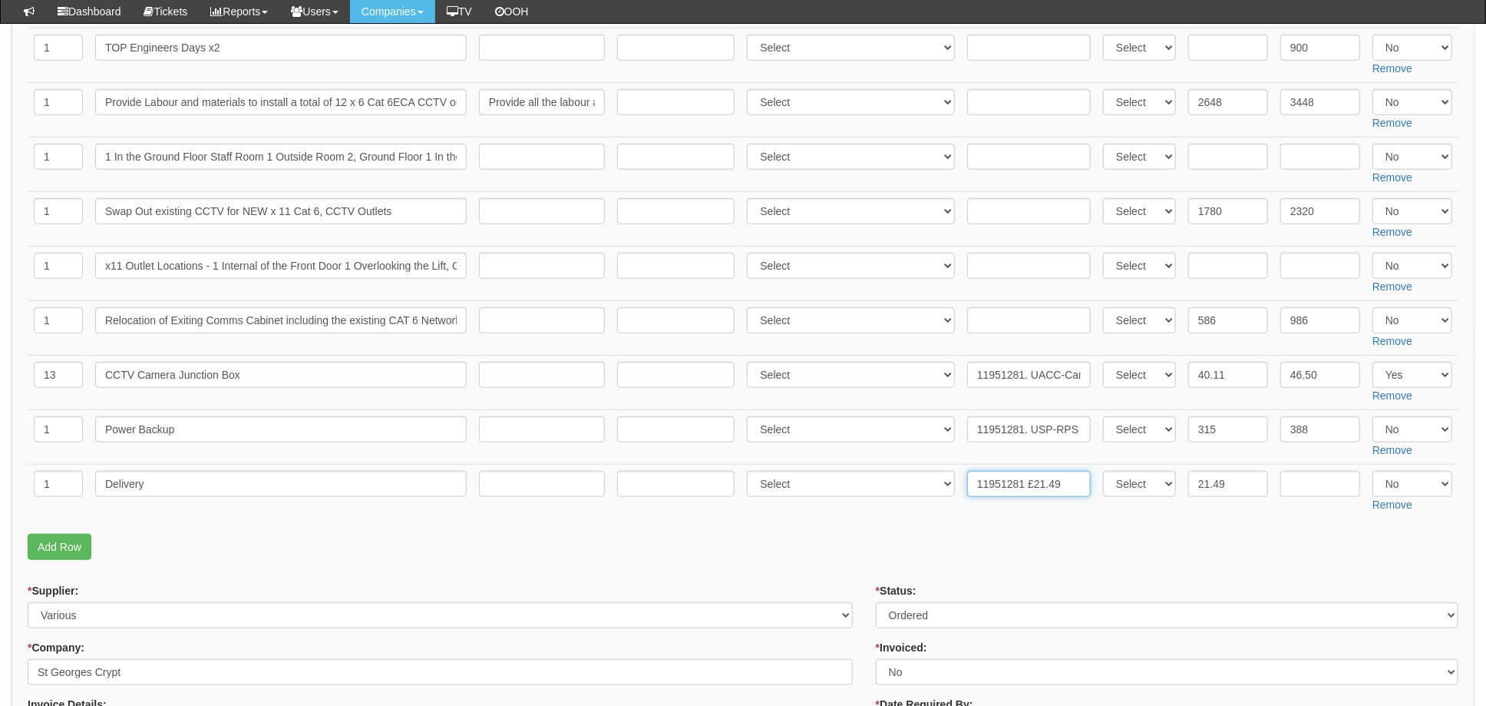
click at [1060, 482] on input "11951281 £21.49" at bounding box center [1029, 484] width 124 height 26
paste input "1764085"
type input "11951281 £21.49, 1764085 £6.00"
click at [1210, 481] on input "21.49" at bounding box center [1228, 484] width 80 height 26
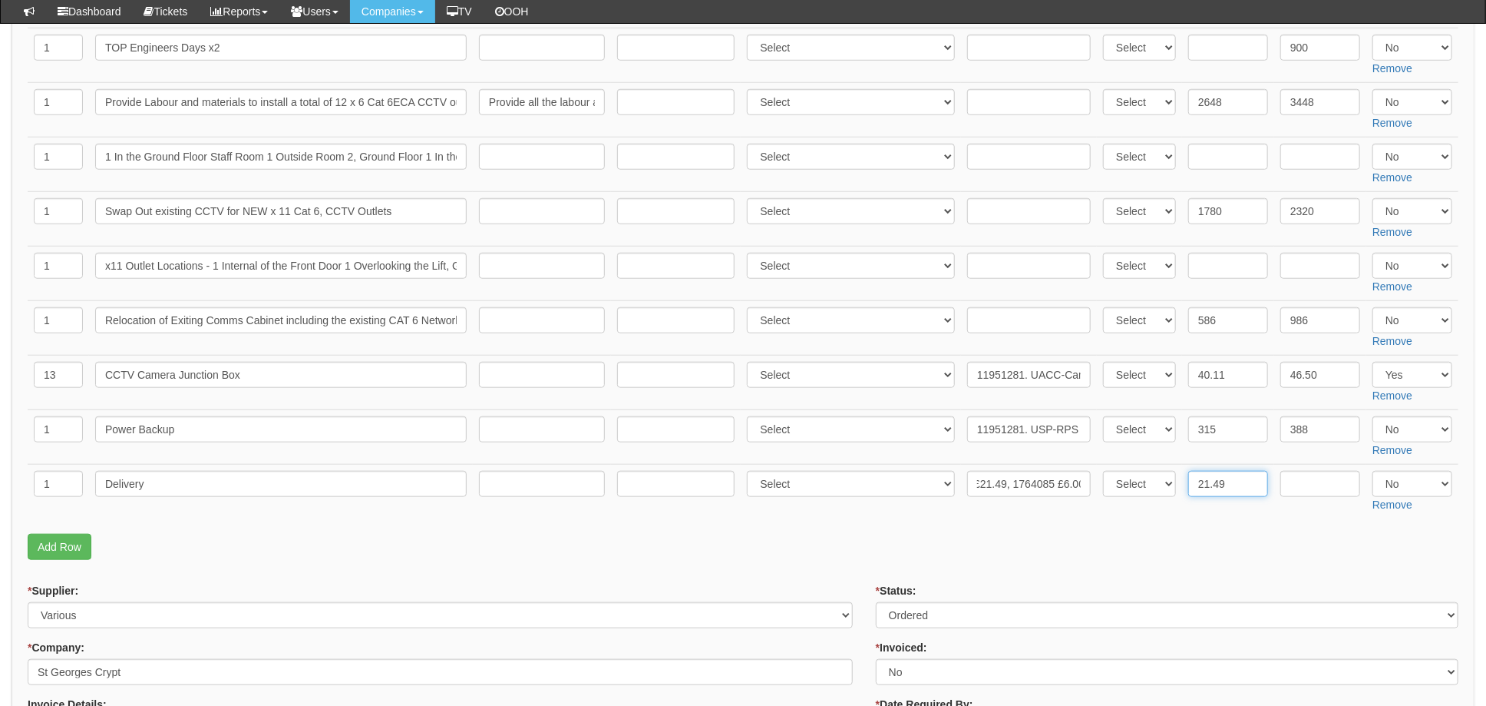
scroll to position [0, 0]
click at [1250, 487] on input "27.49" at bounding box center [1228, 484] width 80 height 26
type input "27.49"
click at [1211, 554] on p "Add Row" at bounding box center [743, 547] width 1431 height 26
click at [1294, 485] on input "text" at bounding box center [1321, 484] width 80 height 26
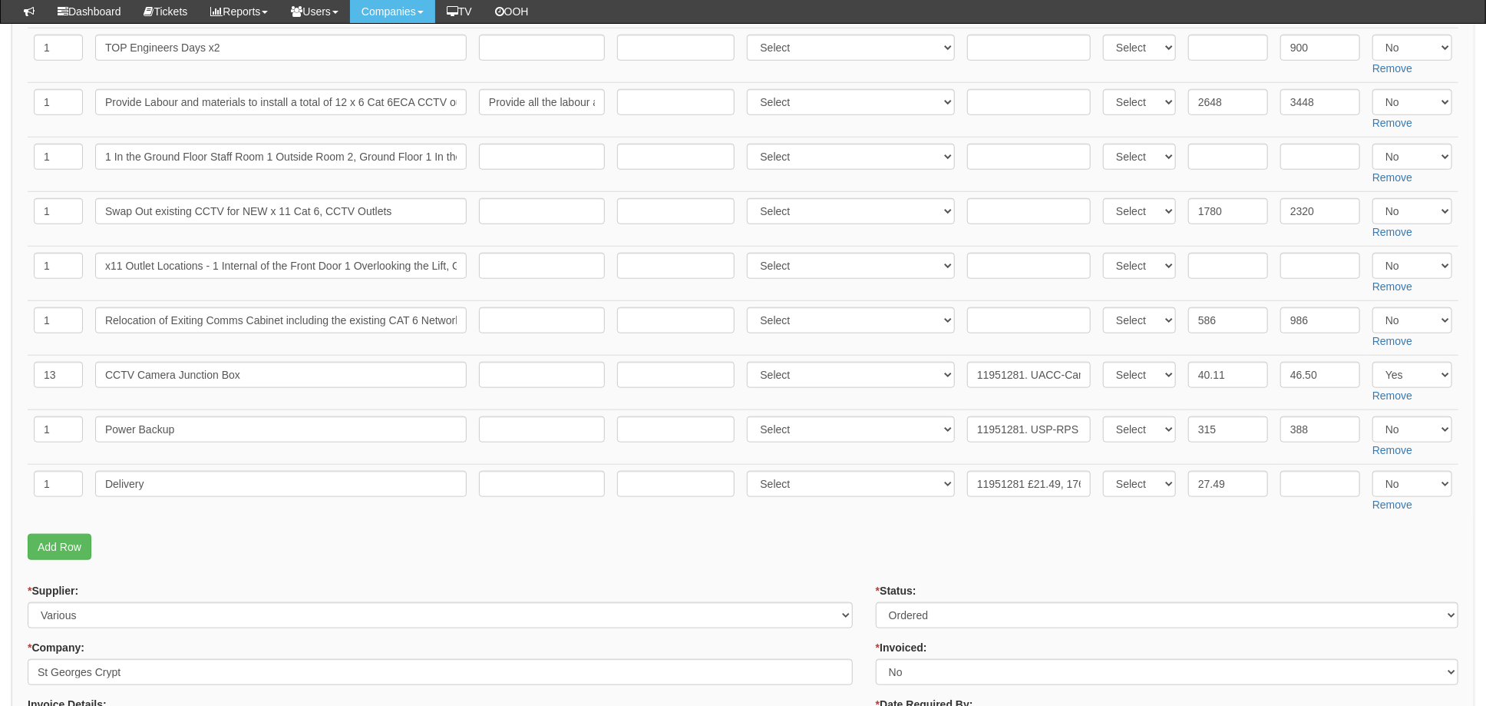
click at [1080, 534] on p "Add Row" at bounding box center [743, 547] width 1431 height 26
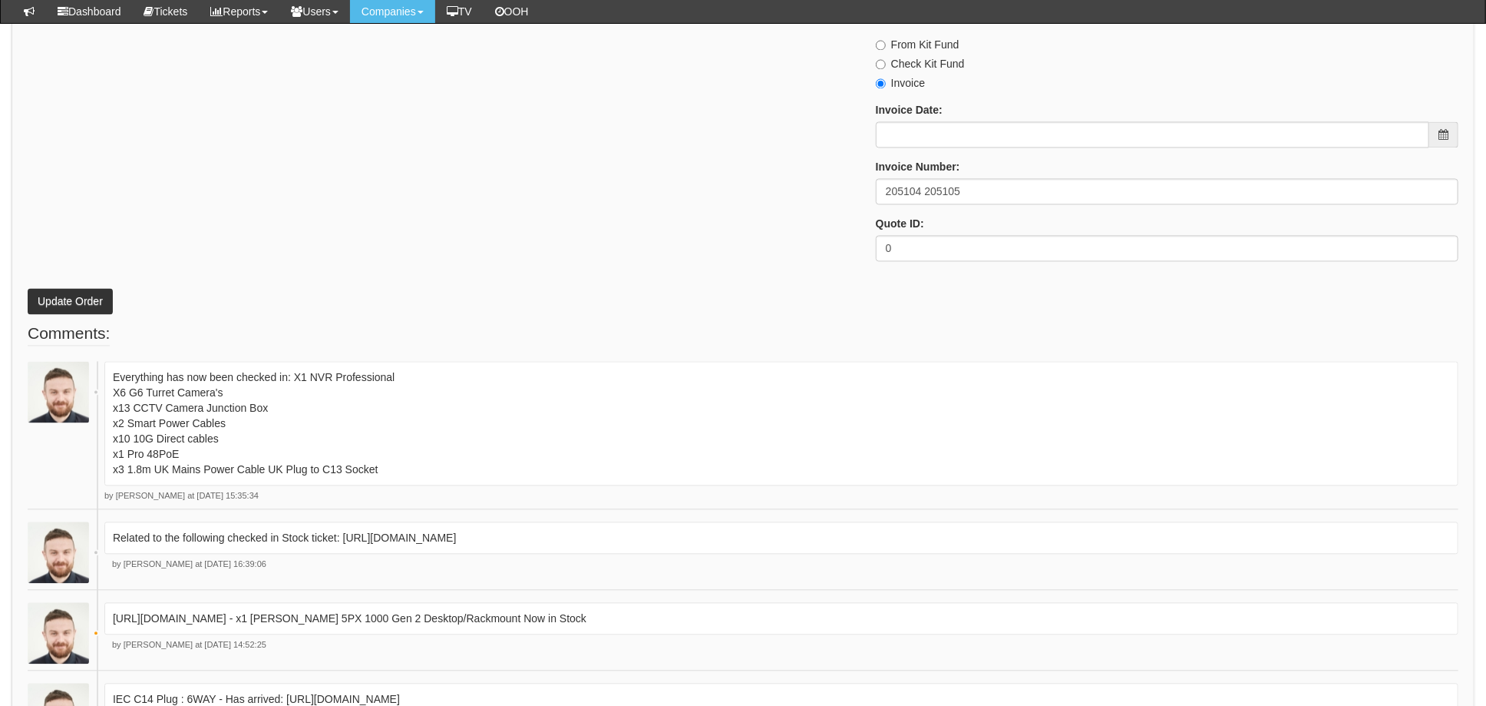
scroll to position [2047, 0]
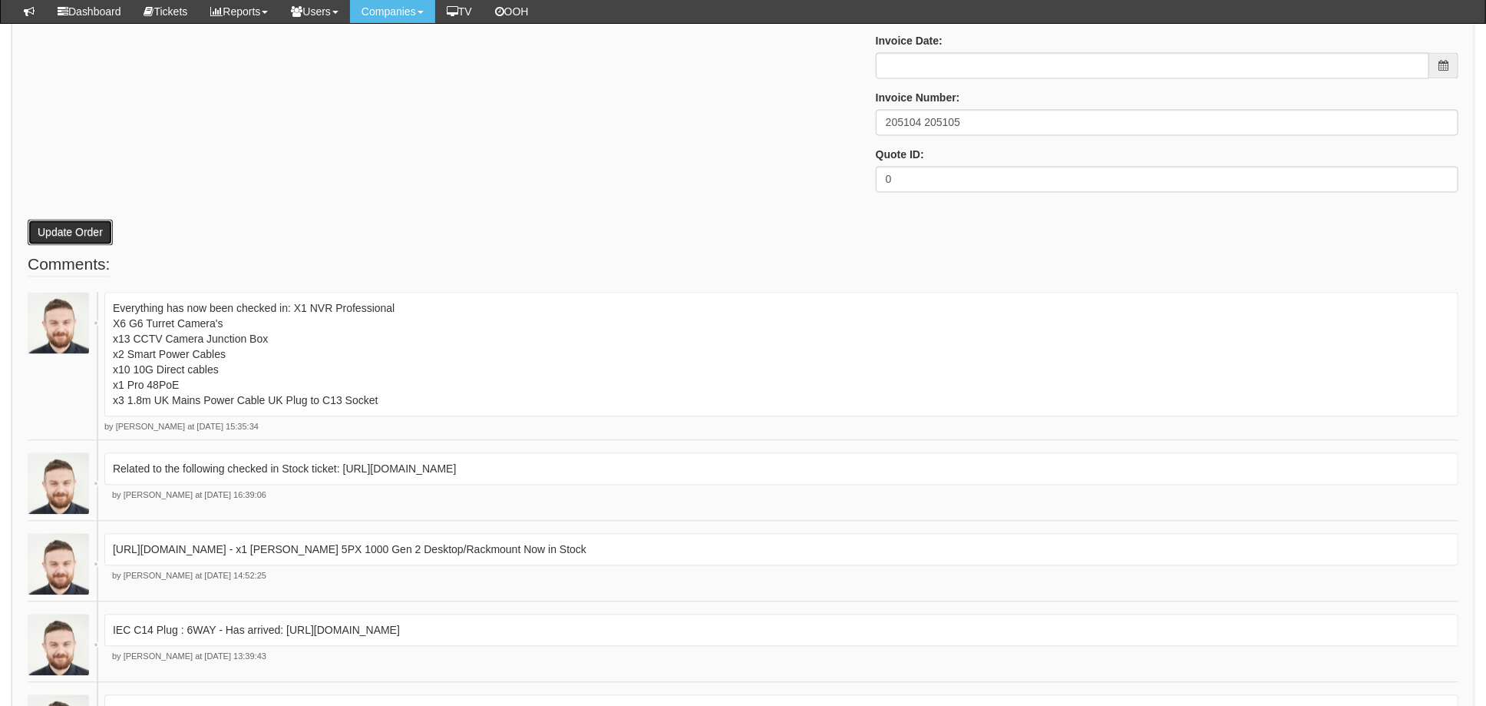
click at [64, 226] on button "Update Order" at bounding box center [70, 232] width 85 height 26
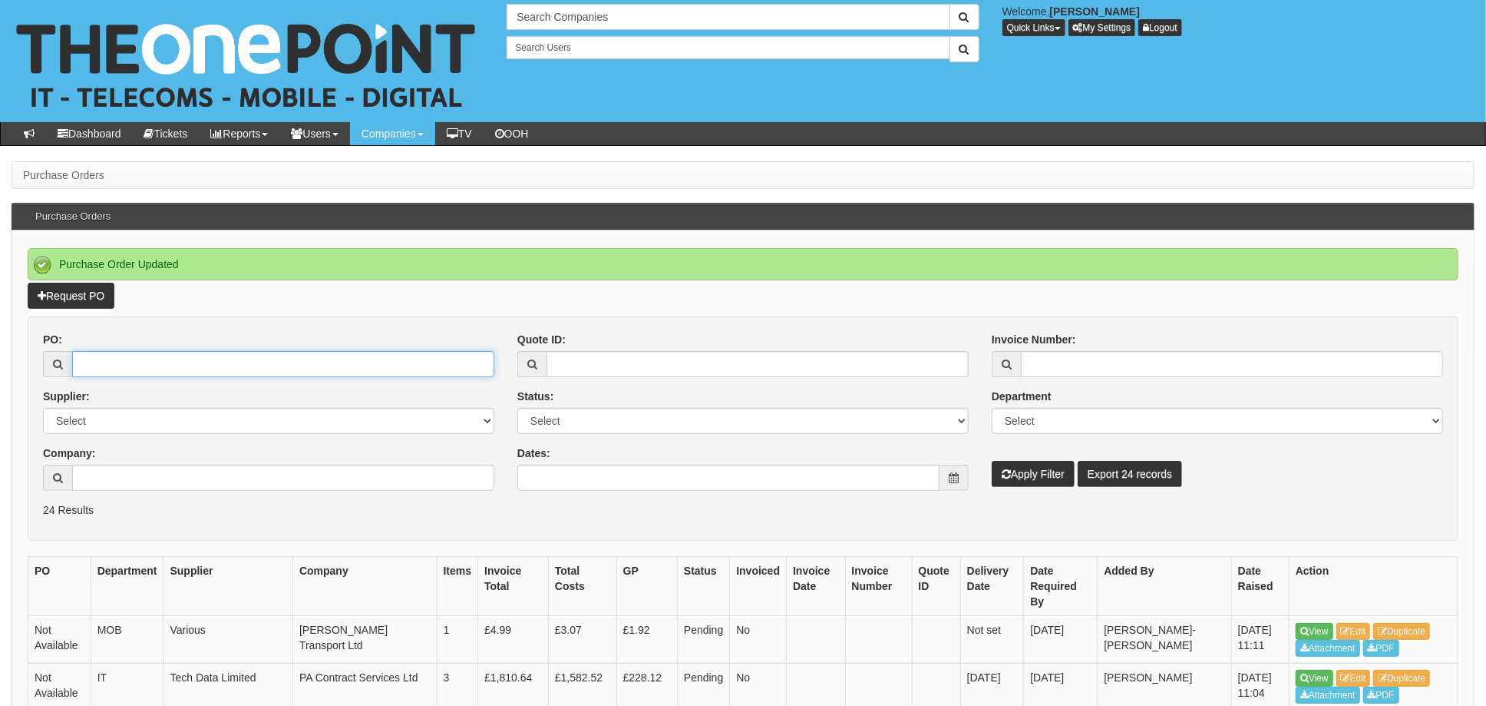
click at [115, 369] on input "PO:" at bounding box center [283, 364] width 422 height 26
type input "19401"
click at [992, 461] on button "Apply Filter" at bounding box center [1033, 474] width 83 height 26
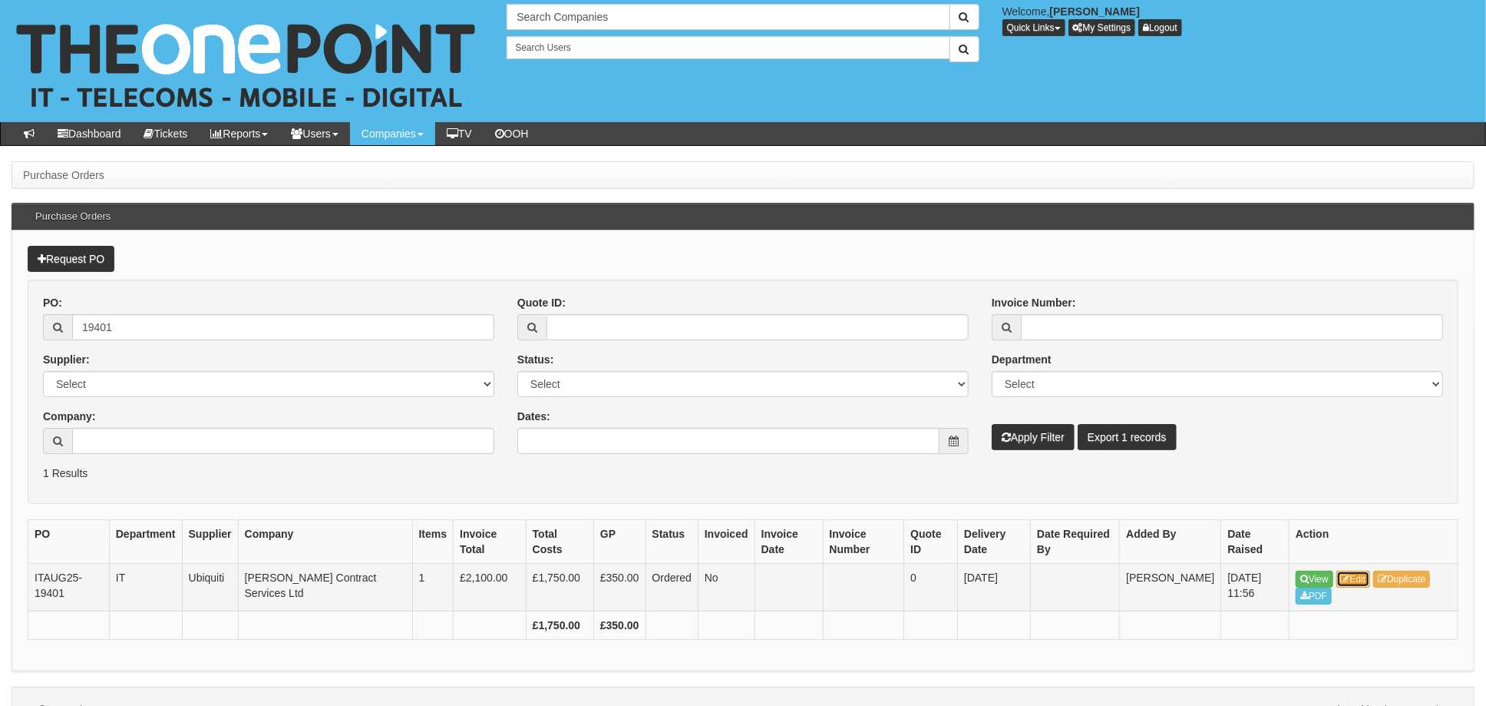
click at [1346, 574] on icon at bounding box center [1345, 578] width 9 height 9
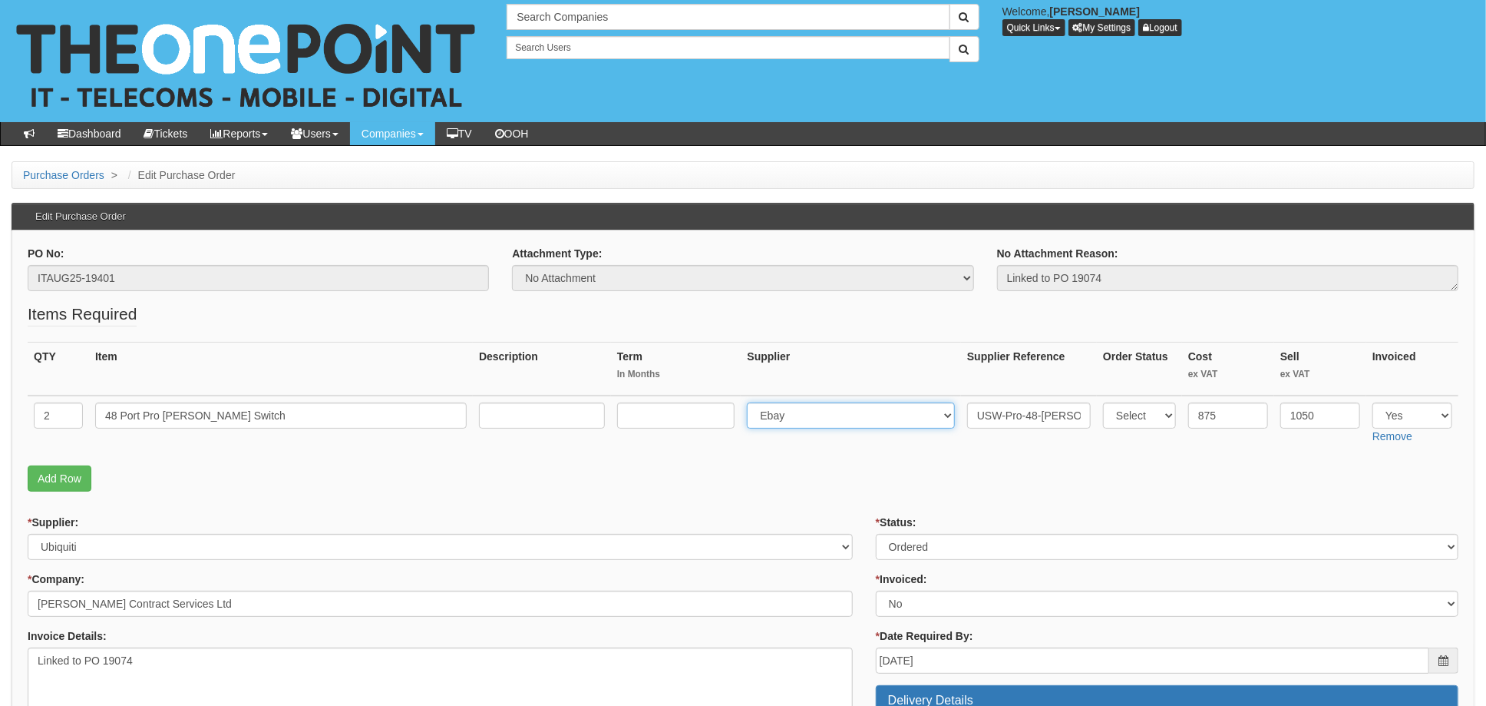
click at [821, 416] on select "Select 123 [DOMAIN_NAME] 1Password 3 4Gon [PERSON_NAME] Electric Ltd Abzorb Acc…" at bounding box center [851, 415] width 208 height 26
select select "106"
click at [752, 402] on select "Select 123 [DOMAIN_NAME] 1Password 3 4Gon [PERSON_NAME] Electric Ltd Abzorb Acc…" at bounding box center [851, 415] width 208 height 26
click at [972, 418] on input "USW-Pro-48-[PERSON_NAME] (600W)" at bounding box center [1029, 415] width 124 height 26
paste input "1768375"
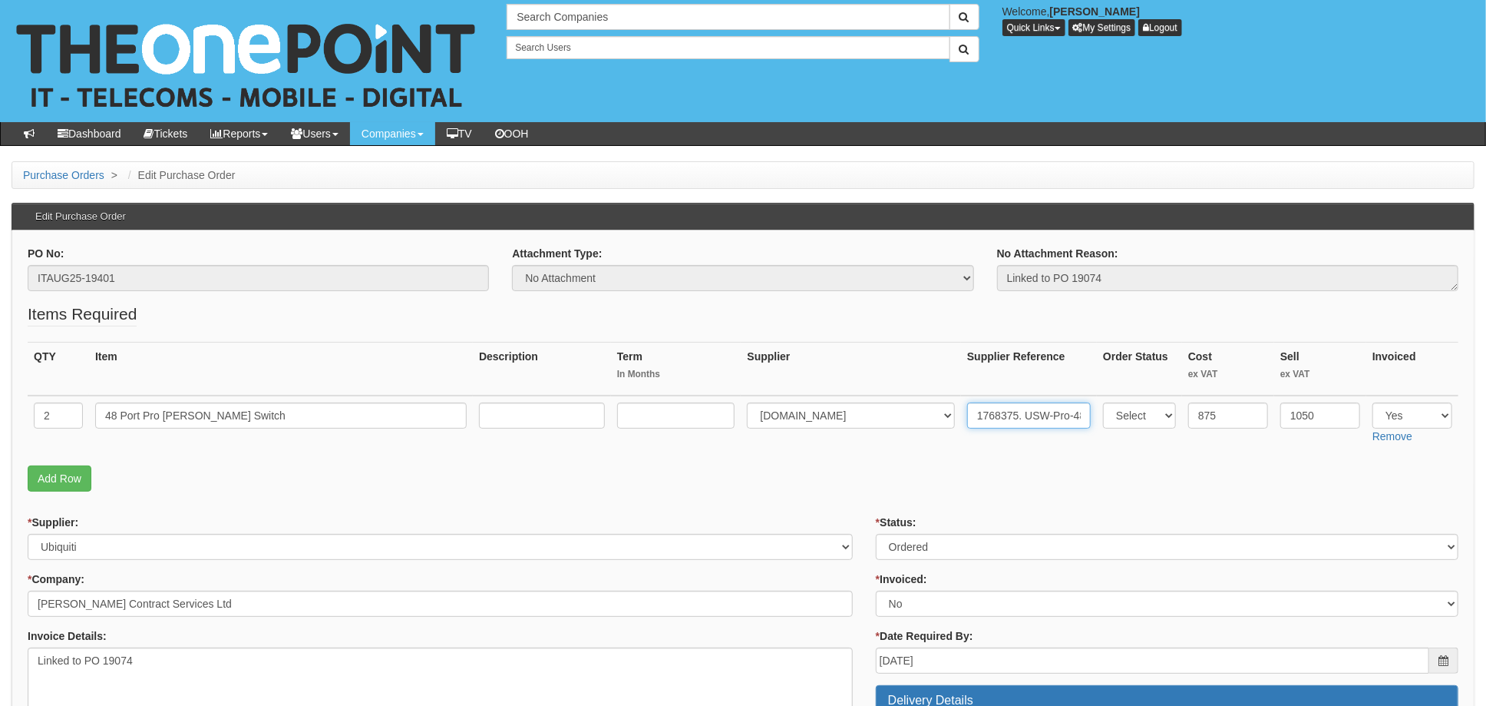
type input "1768375. USW-Pro-48-[PERSON_NAME] (600W)"
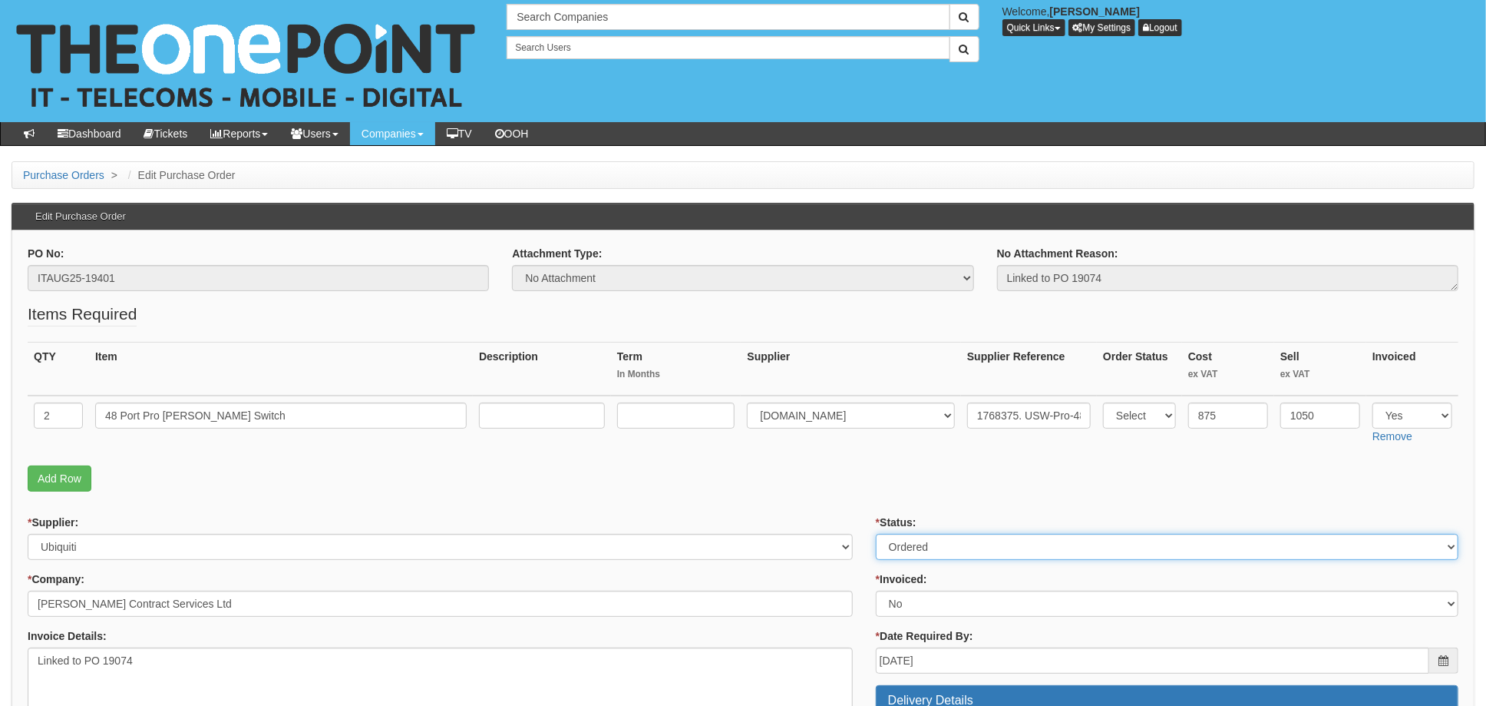
click at [914, 547] on select "Select Approved Completed Delivered Invoiced Ordered Ordered to site Part Order…" at bounding box center [1167, 547] width 583 height 26
select select "4"
click at [876, 534] on select "Select Approved Completed Delivered Invoiced Ordered Ordered to site Part Order…" at bounding box center [1167, 547] width 583 height 26
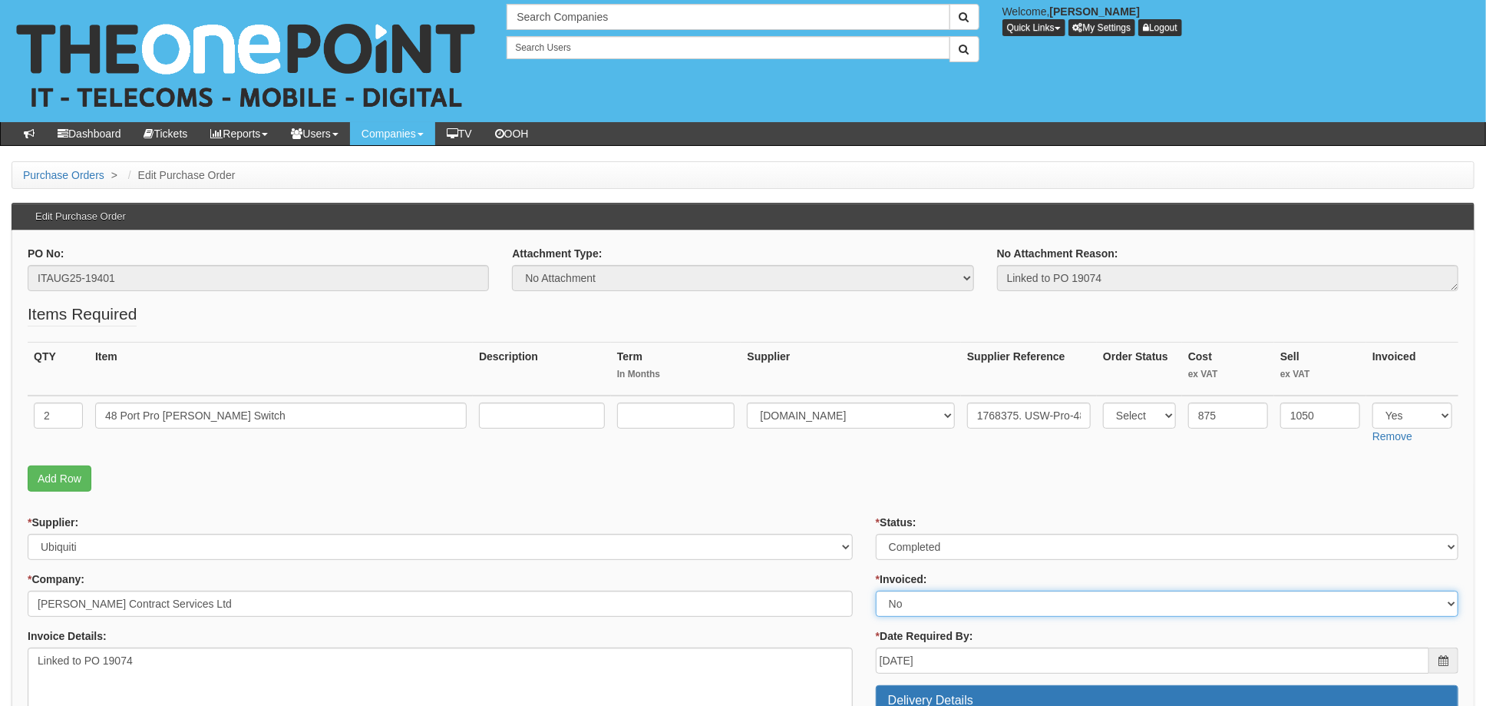
click at [918, 608] on select "Select Yes No N/A STB (part of order)" at bounding box center [1167, 603] width 583 height 26
select select "1"
click at [876, 590] on select "Select Yes No N/A STB (part of order)" at bounding box center [1167, 603] width 583 height 26
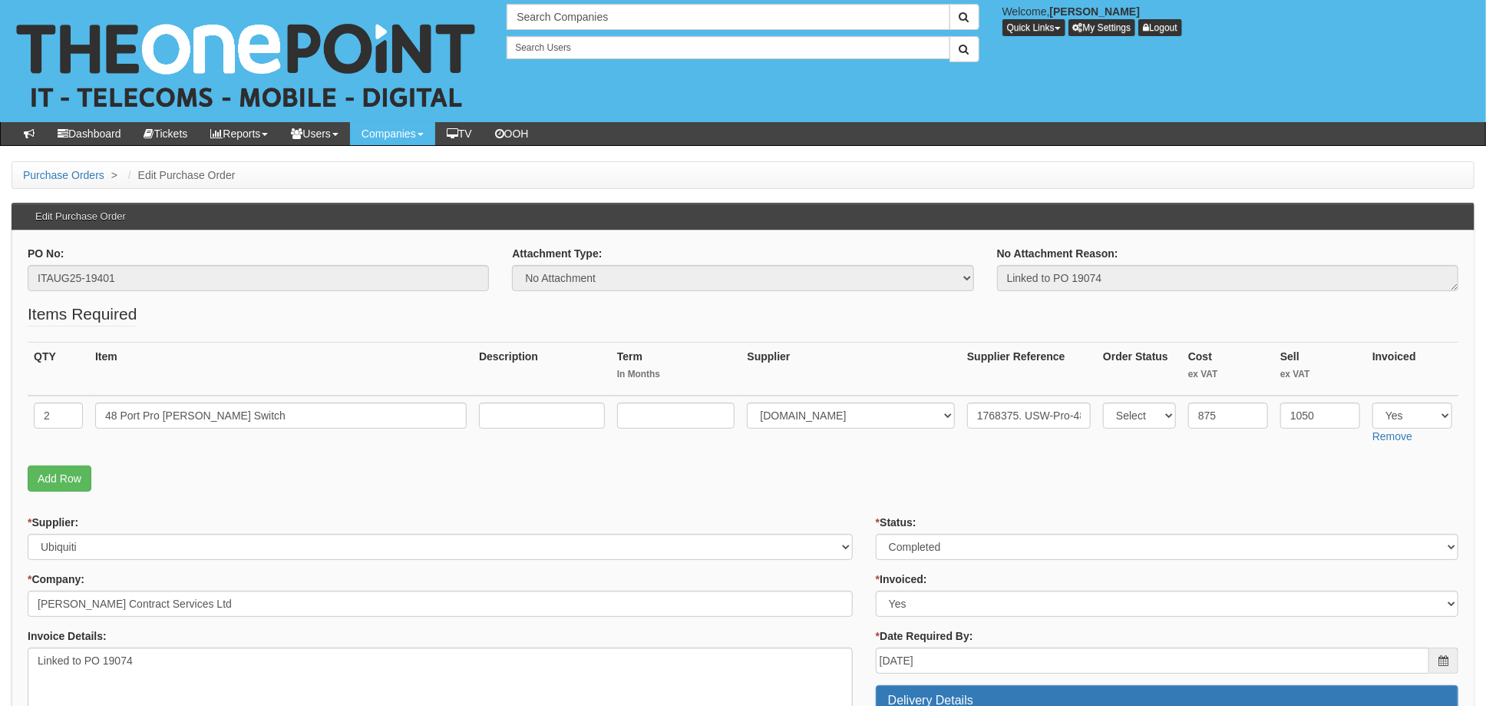
click at [854, 486] on p "Add Row" at bounding box center [743, 478] width 1431 height 26
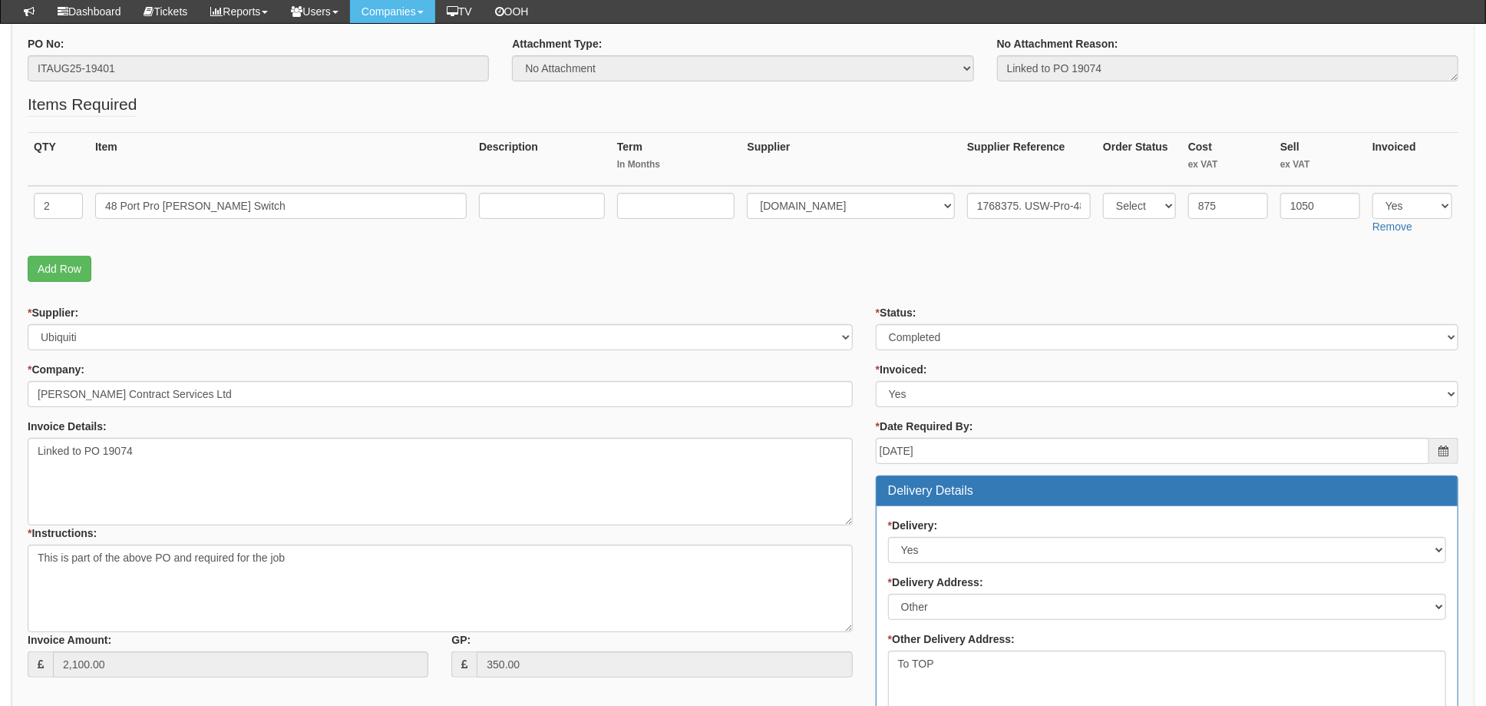
scroll to position [204, 0]
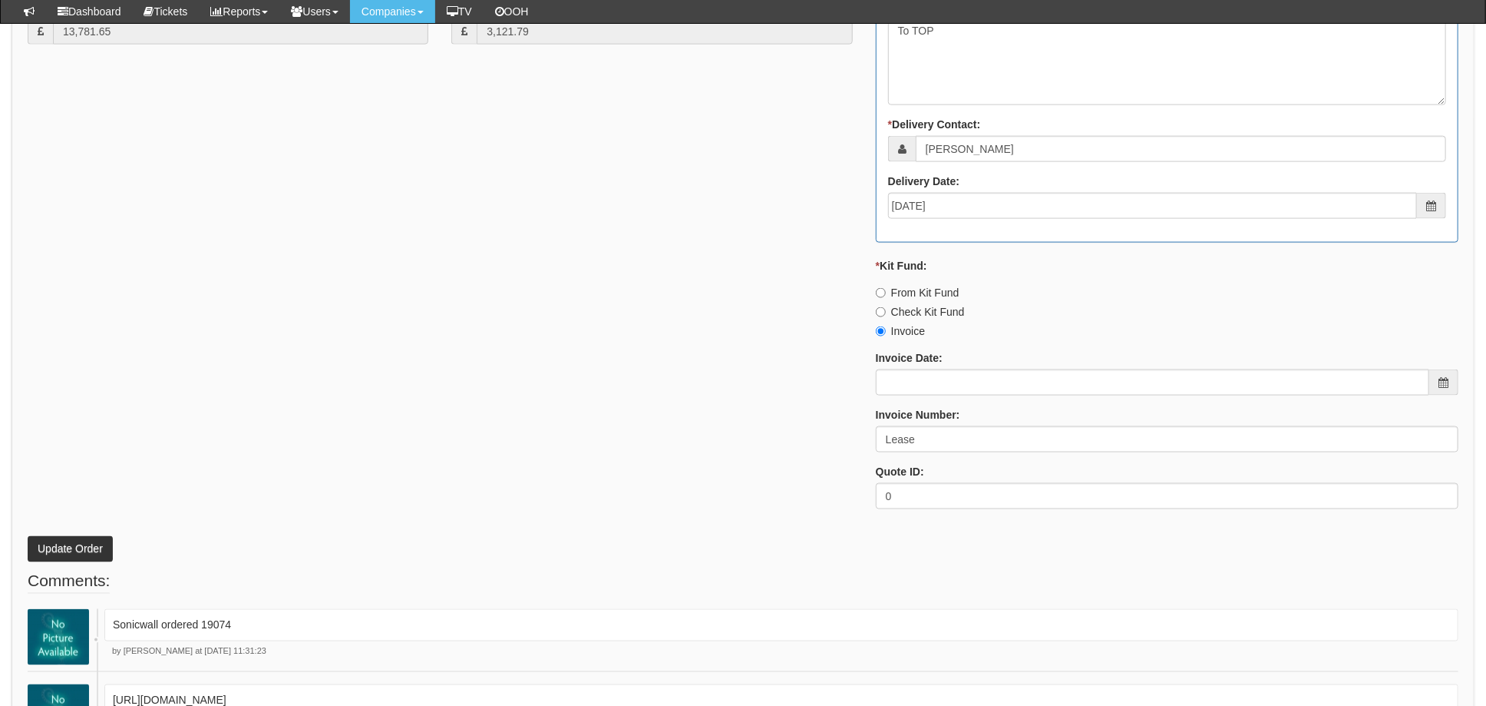
scroll to position [1433, 0]
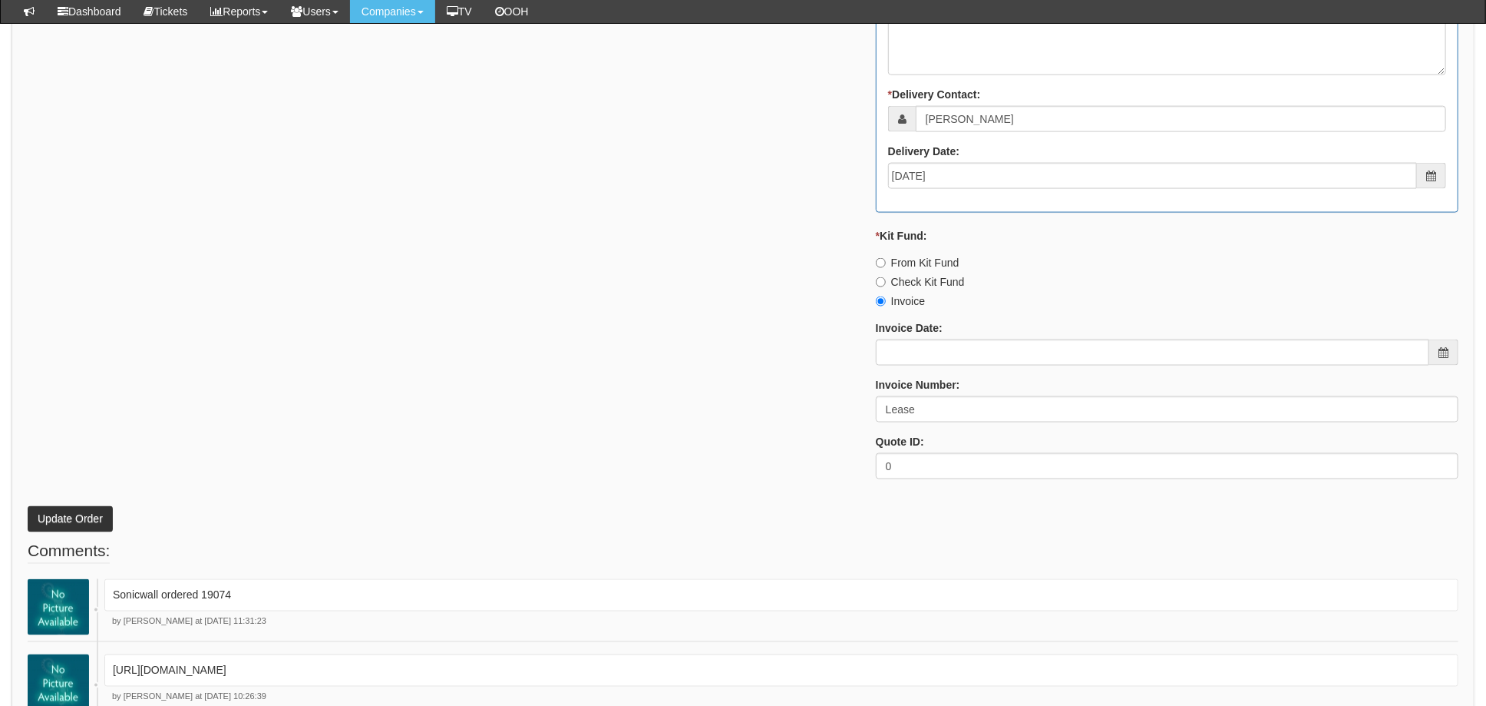
click at [767, 326] on div "* Supplier: Select 123 [DOMAIN_NAME] 1Password 3 4Gon [PERSON_NAME] Electric Lt…" at bounding box center [743, 66] width 1454 height 848
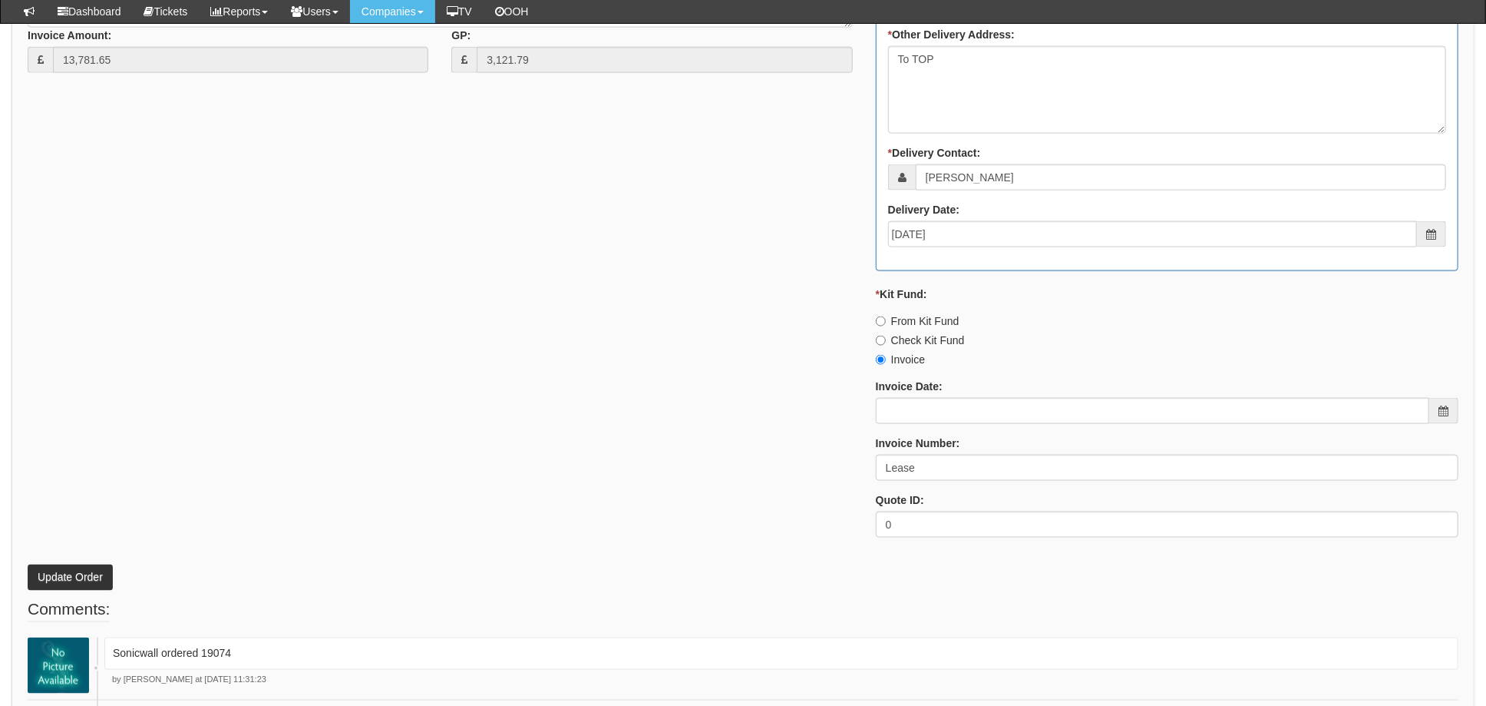
scroll to position [1535, 0]
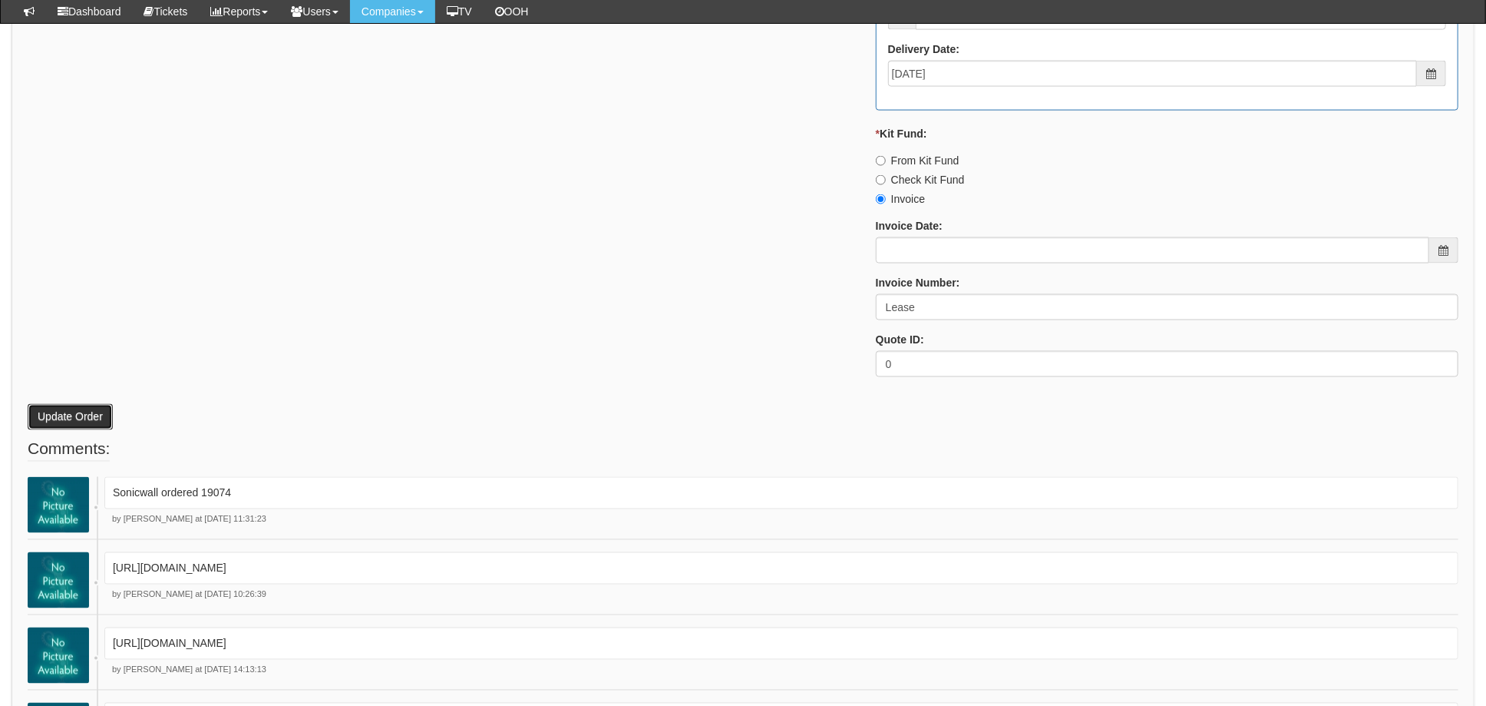
click at [65, 414] on button "Update Order" at bounding box center [70, 417] width 85 height 26
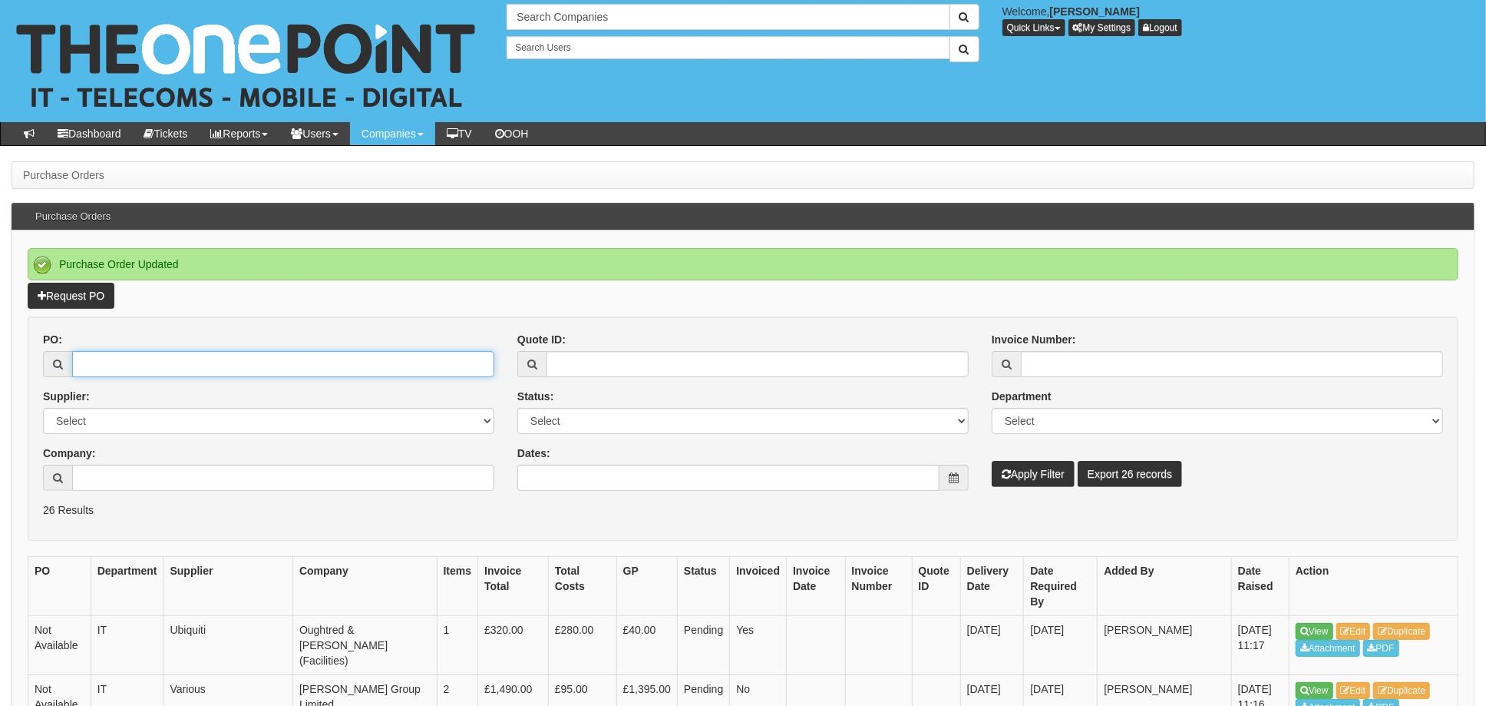
click at [167, 365] on input "PO:" at bounding box center [283, 364] width 422 height 26
type input "19401"
click at [992, 461] on button "Apply Filter" at bounding box center [1033, 474] width 83 height 26
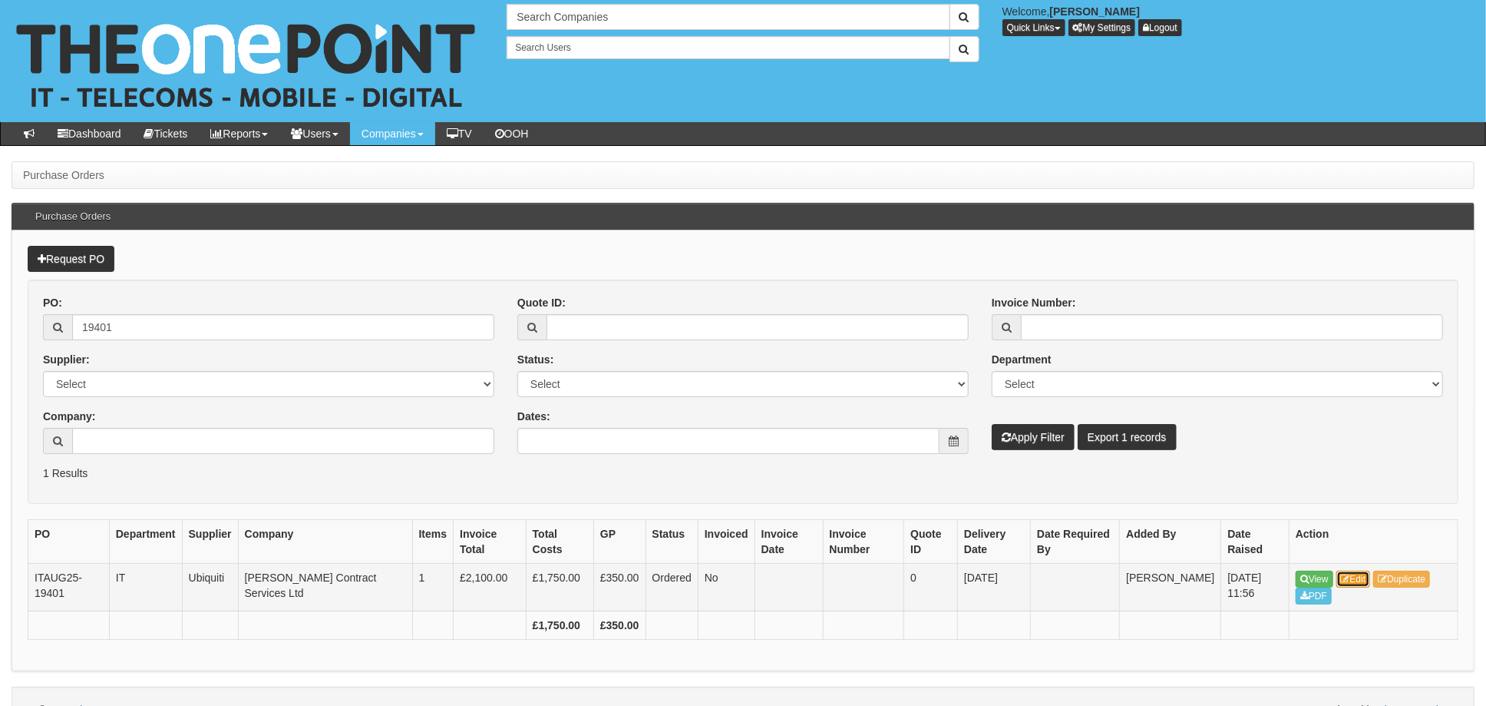
click at [1360, 574] on link "Edit" at bounding box center [1354, 578] width 35 height 17
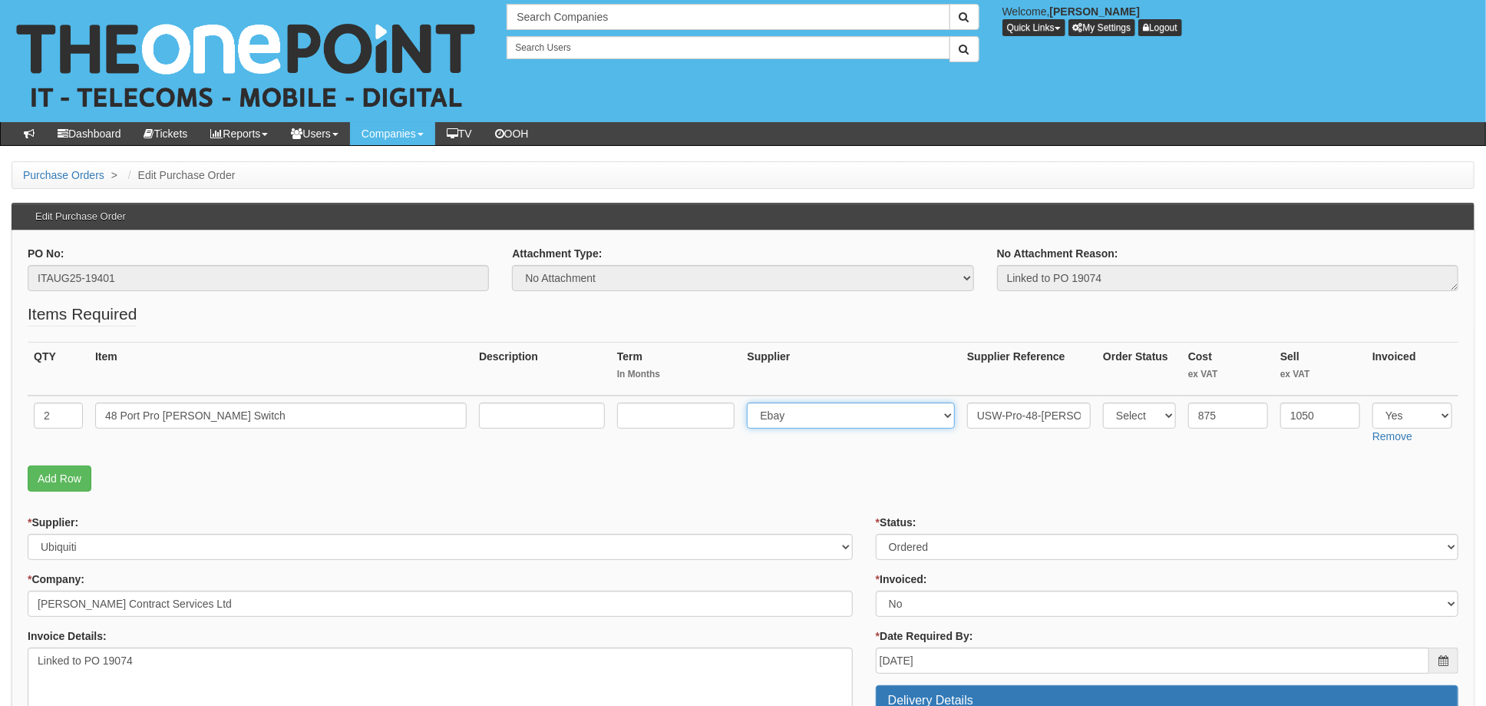
click at [834, 419] on select "Select 123 [DOMAIN_NAME] 1Password 3 4Gon [PERSON_NAME] Electric Ltd Abzorb Acc…" at bounding box center [851, 415] width 208 height 26
select select "106"
click at [752, 402] on select "Select 123 REG.co.uk 1Password 3 4Gon AA Jones Electric Ltd Abzorb Access Group…" at bounding box center [851, 415] width 208 height 26
click at [967, 412] on input "USW-Pro-48-PoE (600W)" at bounding box center [1029, 415] width 124 height 26
paste input "1768375"
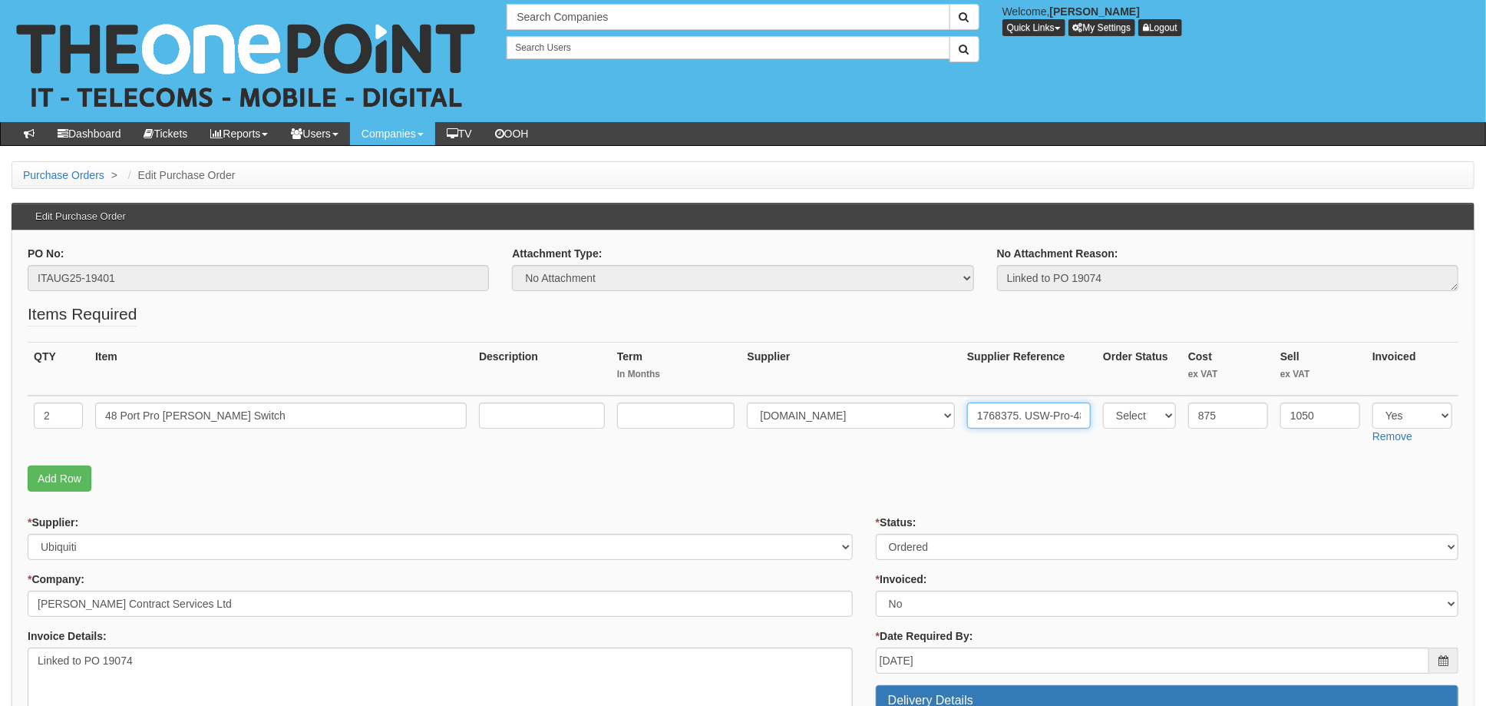
type input "1768375. USW-Pro-48-PoE (600W)"
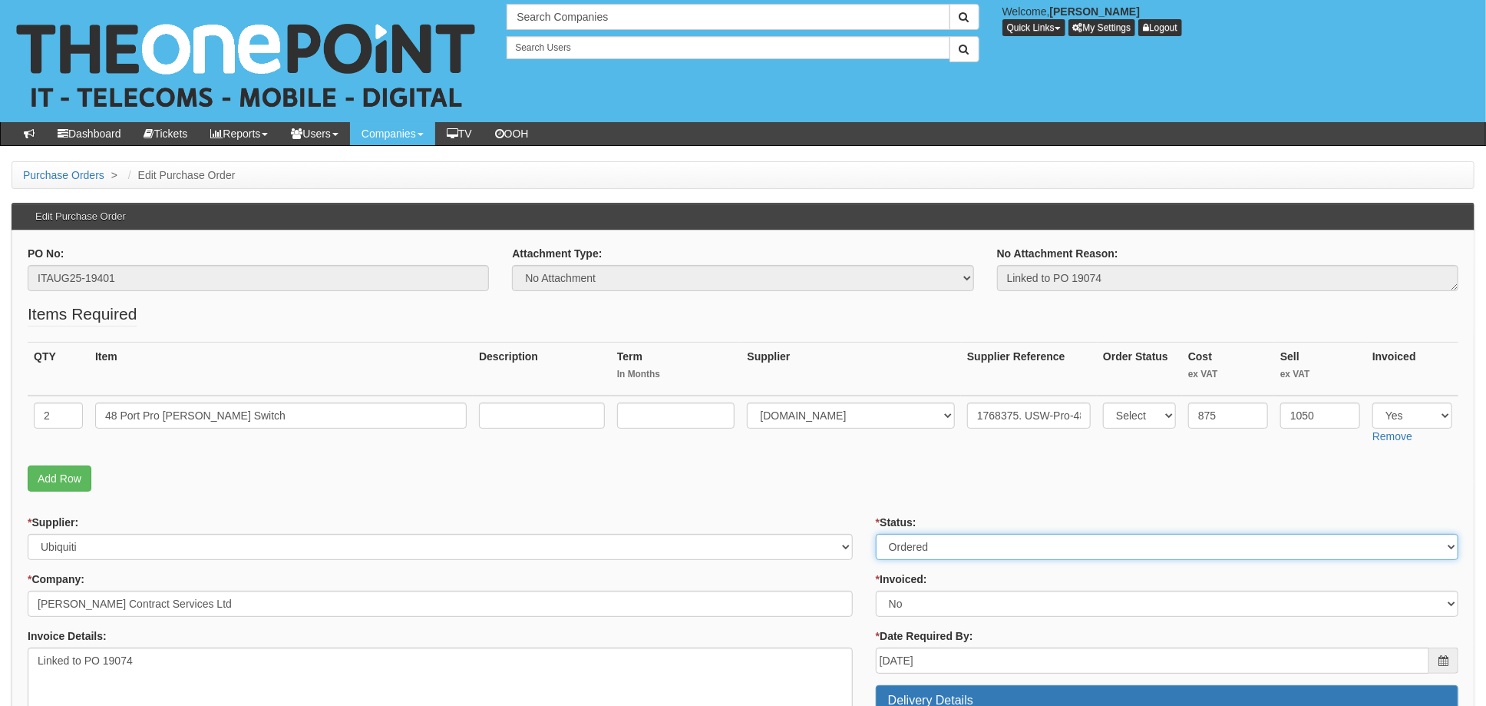
click at [917, 537] on select "Select Approved Completed Delivered Invoiced Ordered Ordered to site Part Order…" at bounding box center [1167, 547] width 583 height 26
select select "4"
click at [876, 534] on select "Select Approved Completed Delivered Invoiced Ordered Ordered to site Part Order…" at bounding box center [1167, 547] width 583 height 26
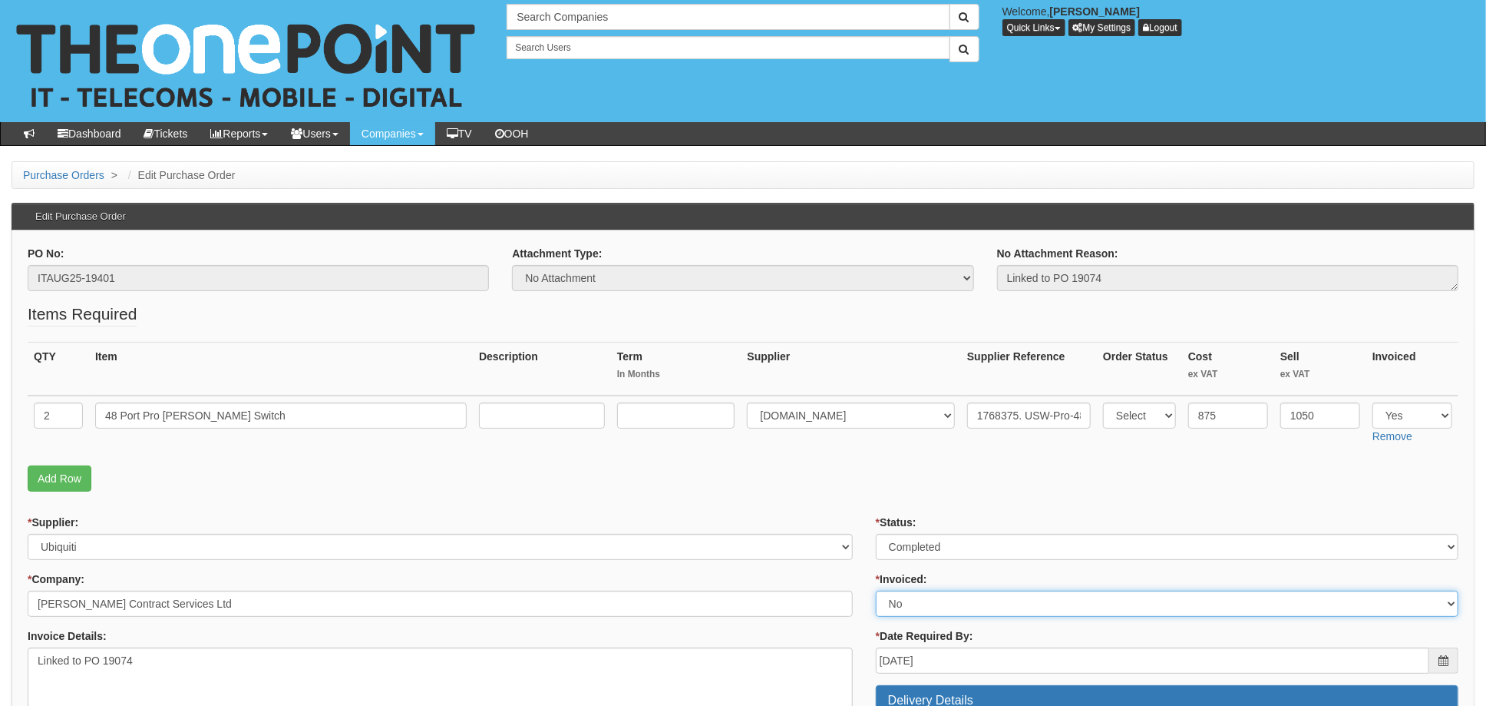
click at [908, 610] on select "Select Yes No N/A STB (part of order)" at bounding box center [1167, 603] width 583 height 26
select select "1"
click at [876, 590] on select "Select Yes No N/A STB (part of order)" at bounding box center [1167, 603] width 583 height 26
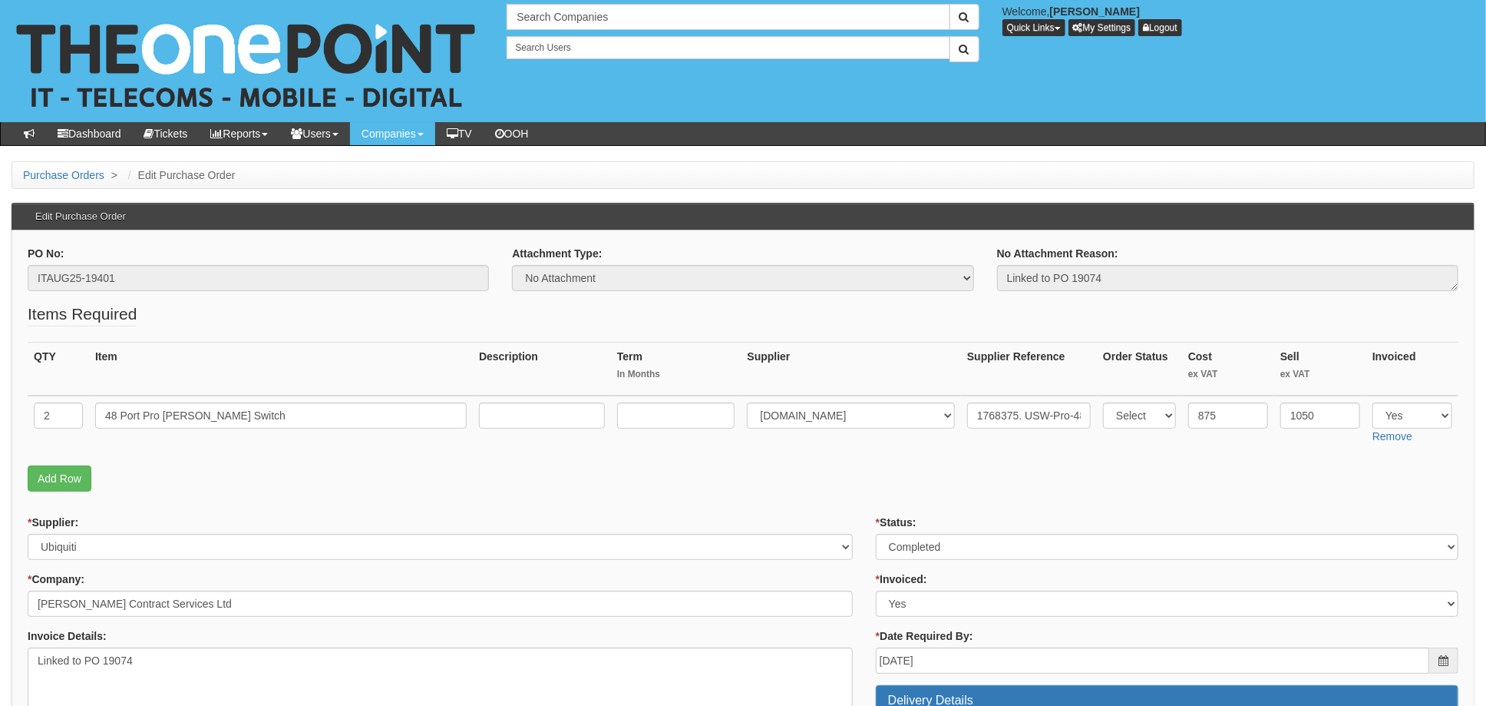
click at [837, 468] on p "Add Row" at bounding box center [743, 478] width 1431 height 26
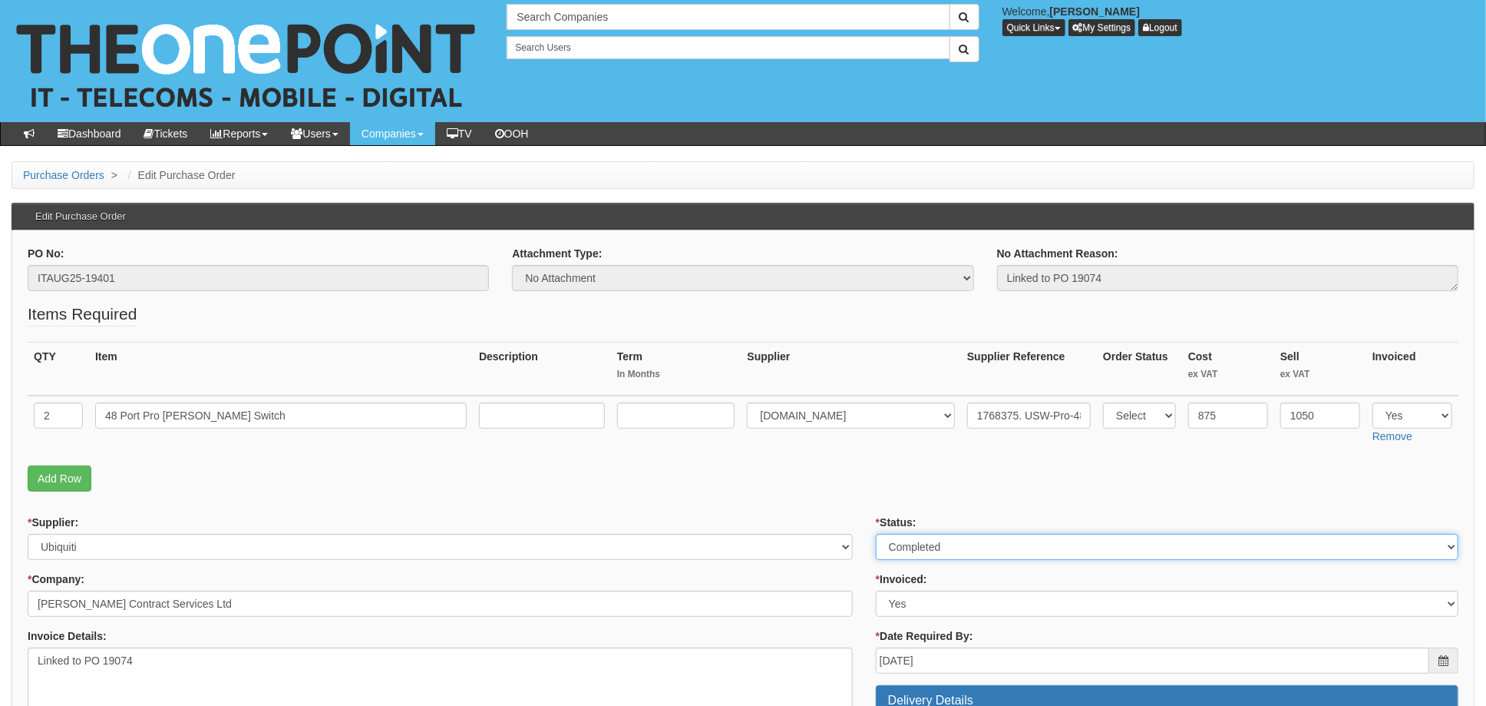
click at [920, 554] on select "Select Approved Completed Delivered Invoiced Ordered Ordered to site Part Order…" at bounding box center [1167, 547] width 583 height 26
select select "2"
click at [876, 534] on select "Select Approved Completed Delivered Invoiced Ordered Ordered to site Part Order…" at bounding box center [1167, 547] width 583 height 26
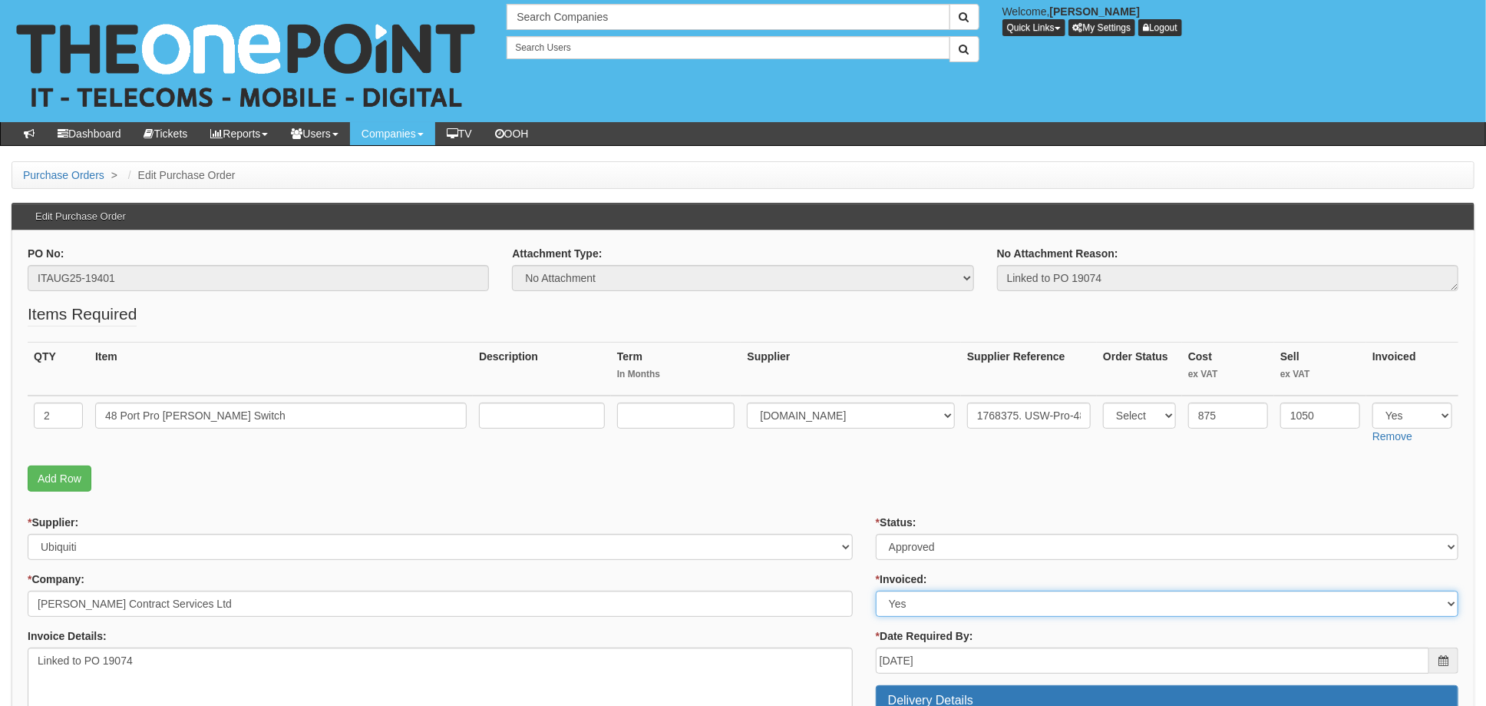
click at [917, 603] on select "Select Yes No N/A STB (part of order)" at bounding box center [1167, 603] width 583 height 26
select select "2"
click at [876, 590] on select "Select Yes No N/A STB (part of order)" at bounding box center [1167, 603] width 583 height 26
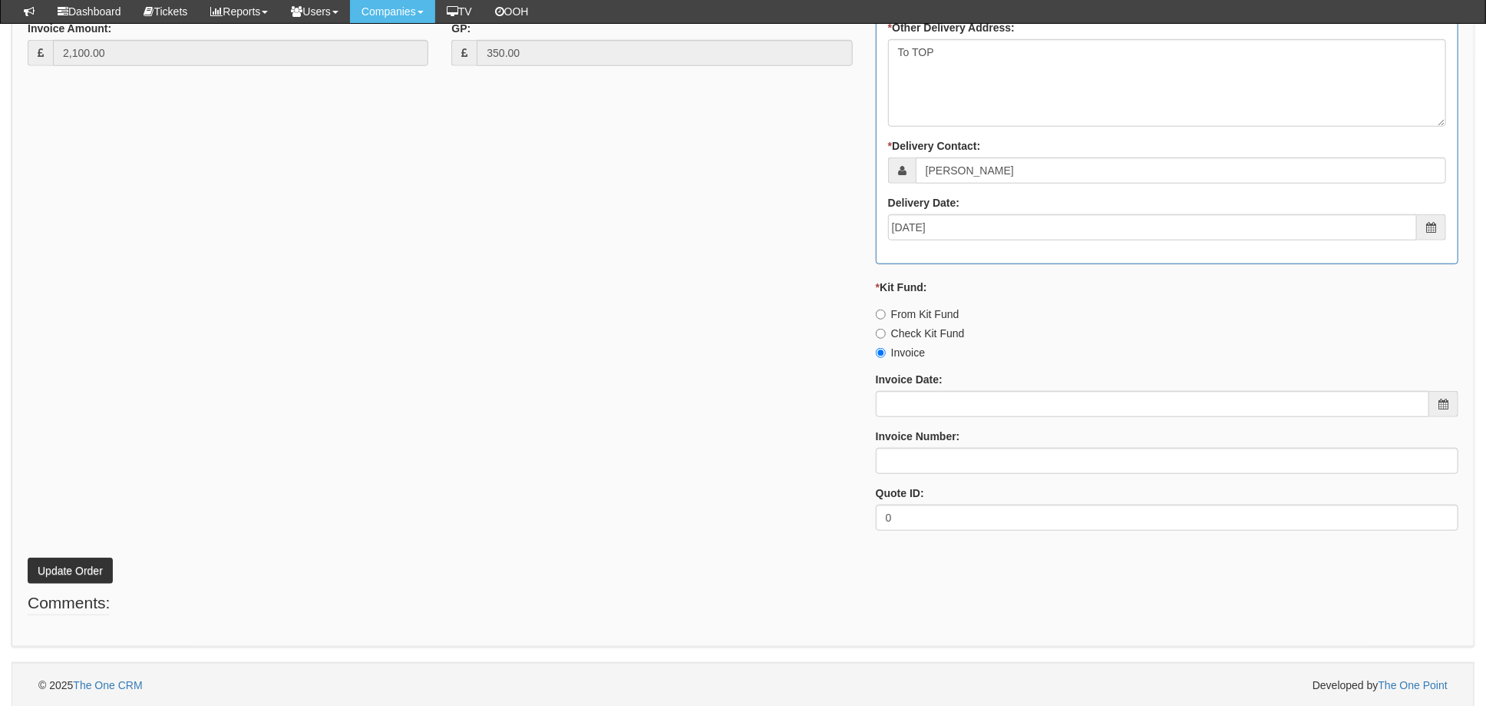
scroll to position [782, 0]
click at [37, 564] on button "Update Order" at bounding box center [70, 570] width 85 height 26
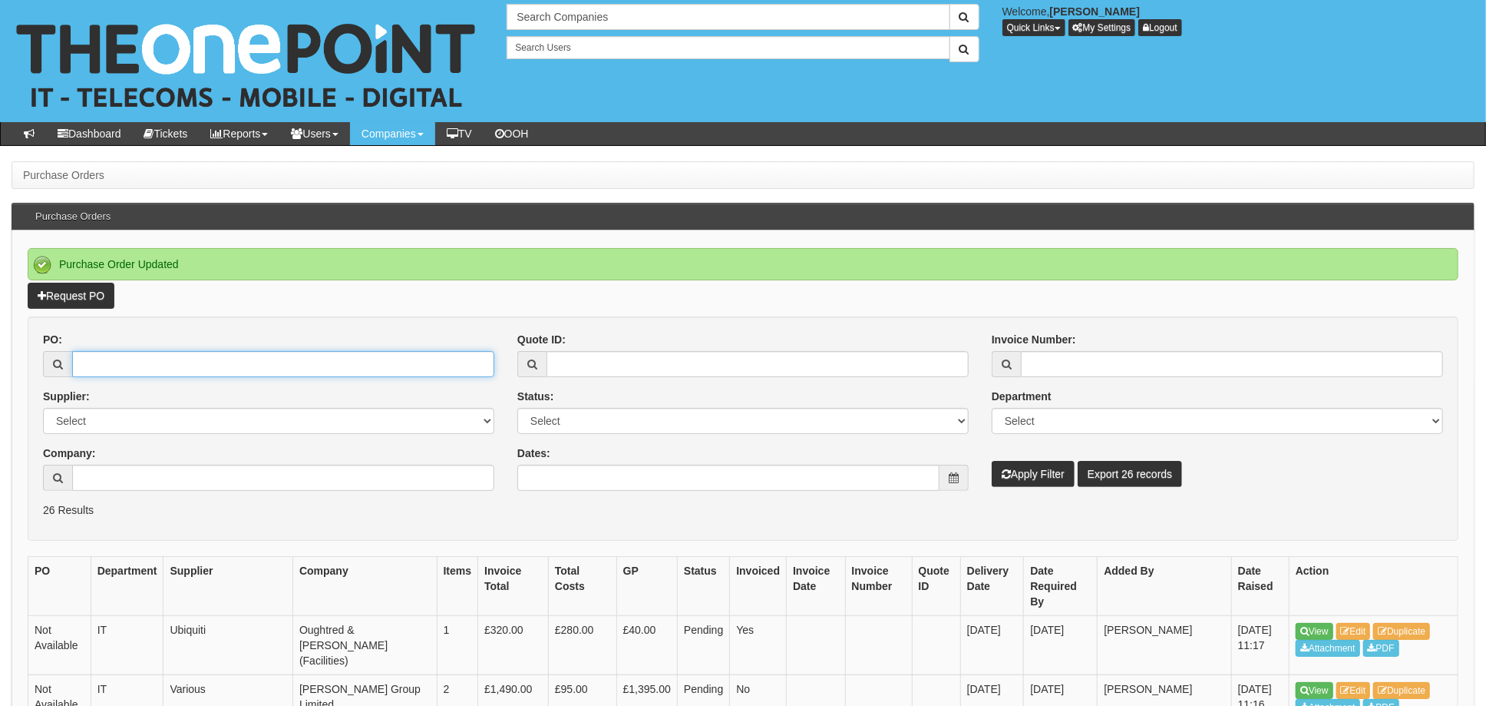
click at [134, 362] on input "PO:" at bounding box center [283, 364] width 422 height 26
type input "19395"
click at [992, 461] on button "Apply Filter" at bounding box center [1033, 474] width 83 height 26
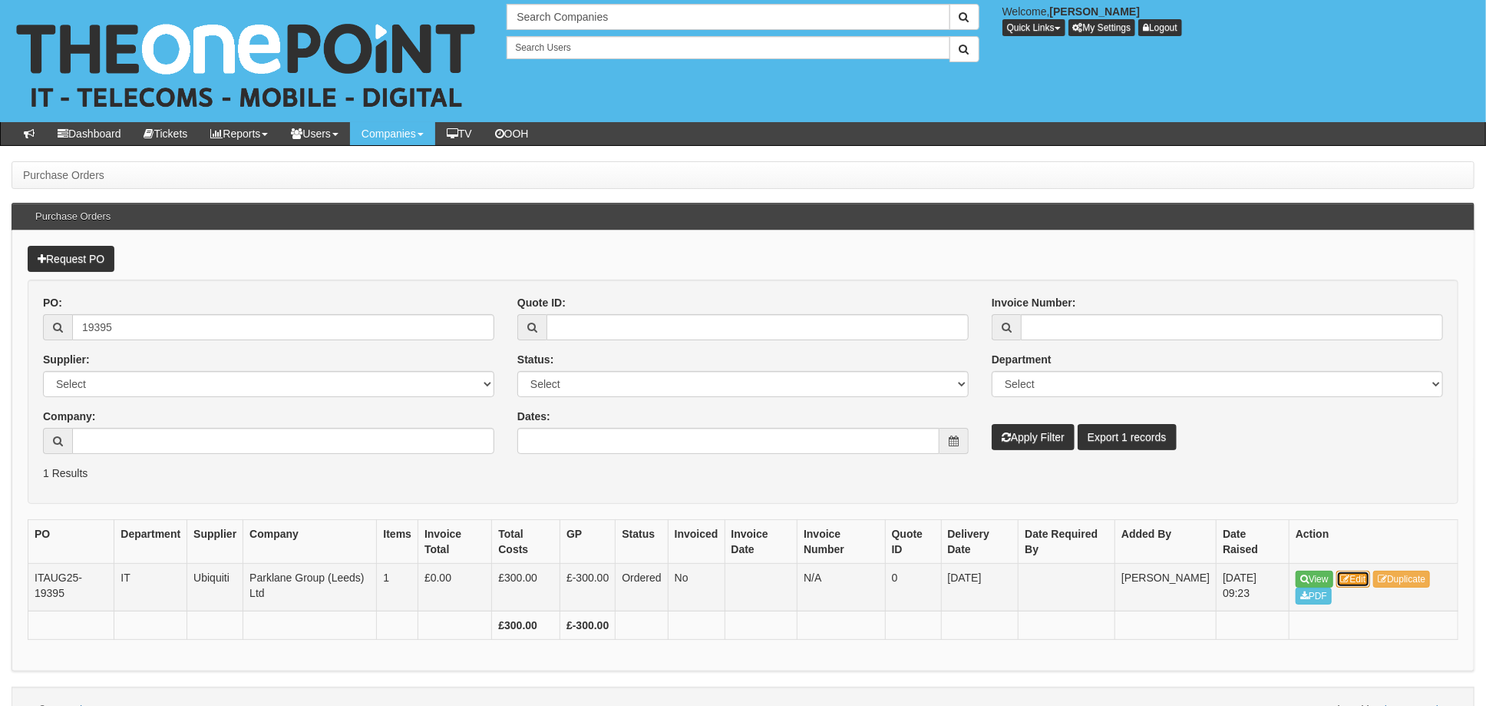
click at [1350, 577] on icon at bounding box center [1345, 578] width 9 height 9
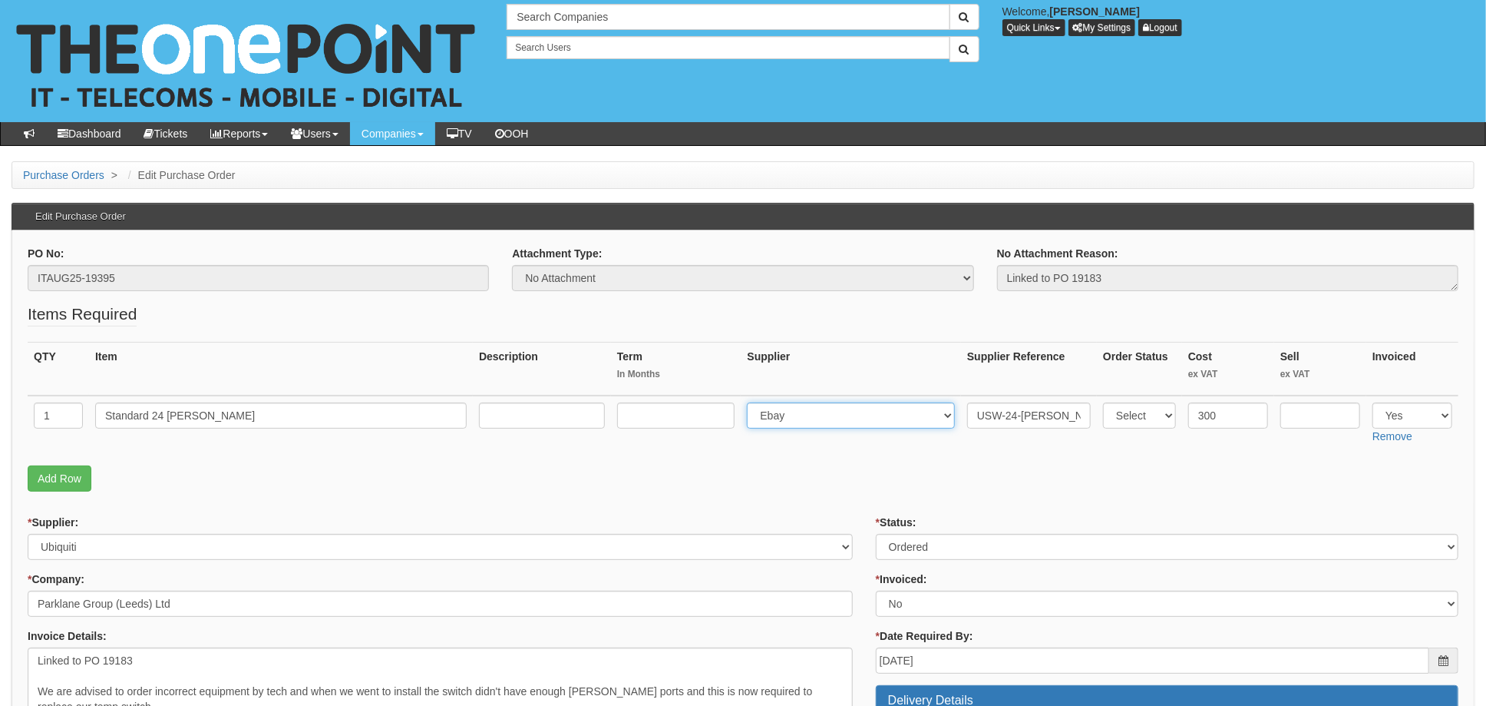
click at [802, 417] on select "Select 123 [DOMAIN_NAME] 1Password 3 4Gon [PERSON_NAME] Electric Ltd Abzorb Acc…" at bounding box center [851, 415] width 208 height 26
select select "106"
click at [752, 402] on select "Select 123 [DOMAIN_NAME] 1Password 3 4Gon [PERSON_NAME] Electric Ltd Abzorb Acc…" at bounding box center [851, 415] width 208 height 26
click at [967, 407] on input "USW-24-POE (95W)" at bounding box center [1029, 415] width 124 height 26
paste input "1768377"
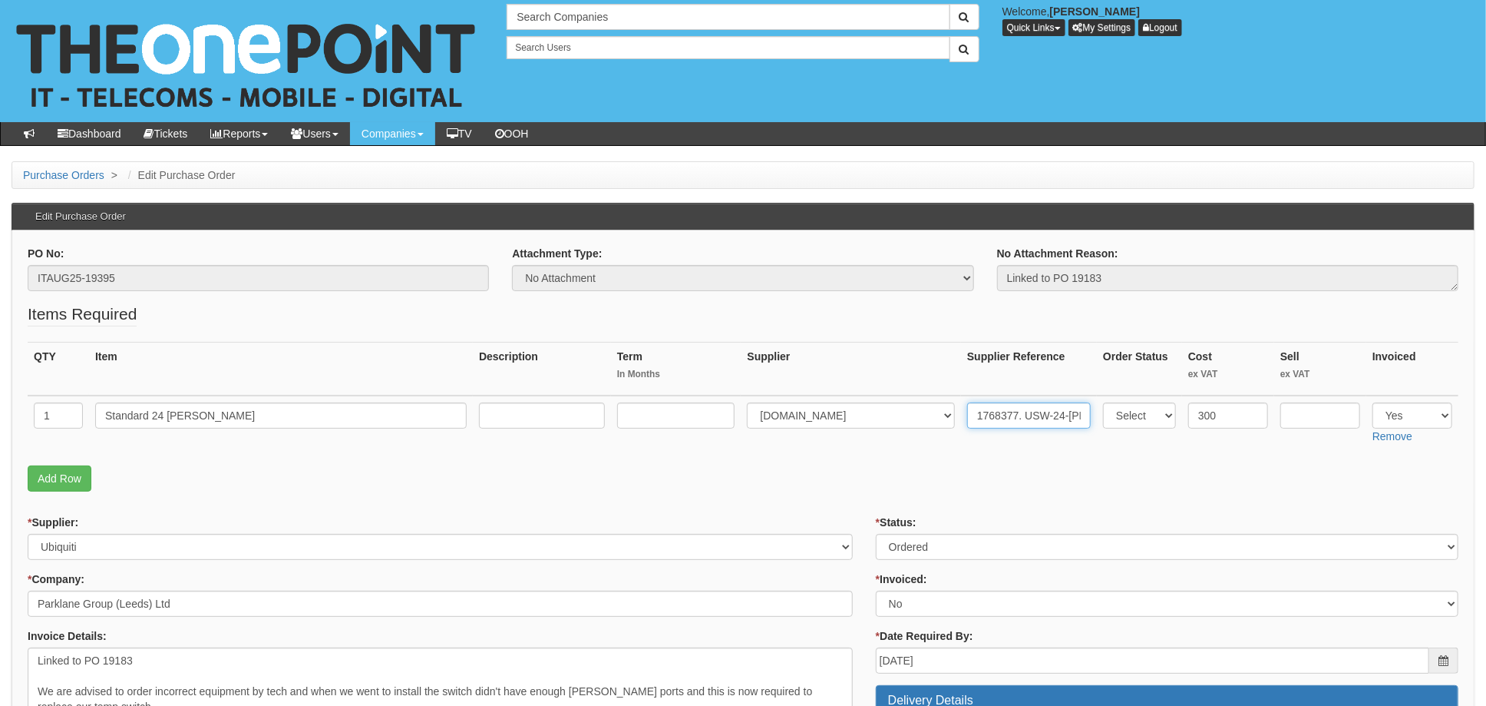
type input "1768377. USW-24-POE (95W)"
click at [884, 468] on p "Add Row" at bounding box center [743, 478] width 1431 height 26
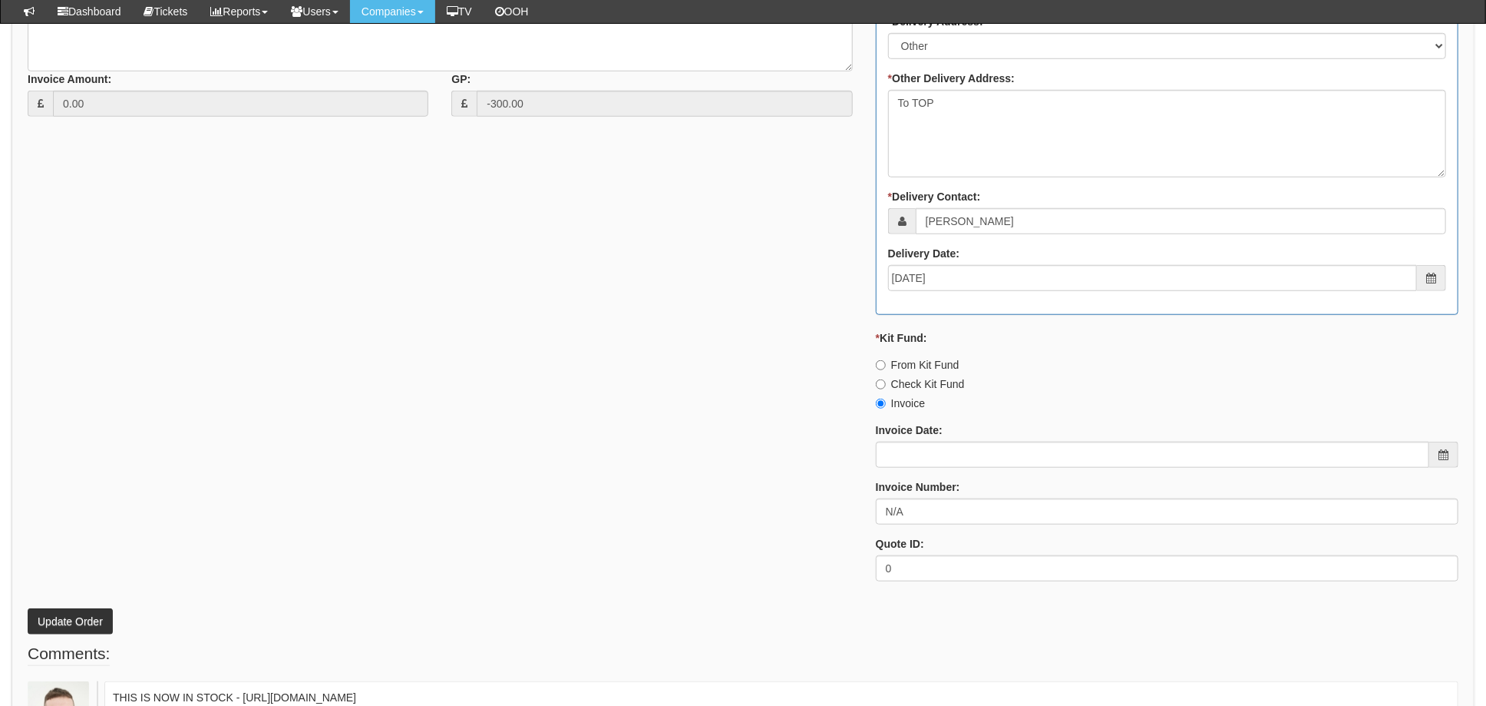
scroll to position [851, 0]
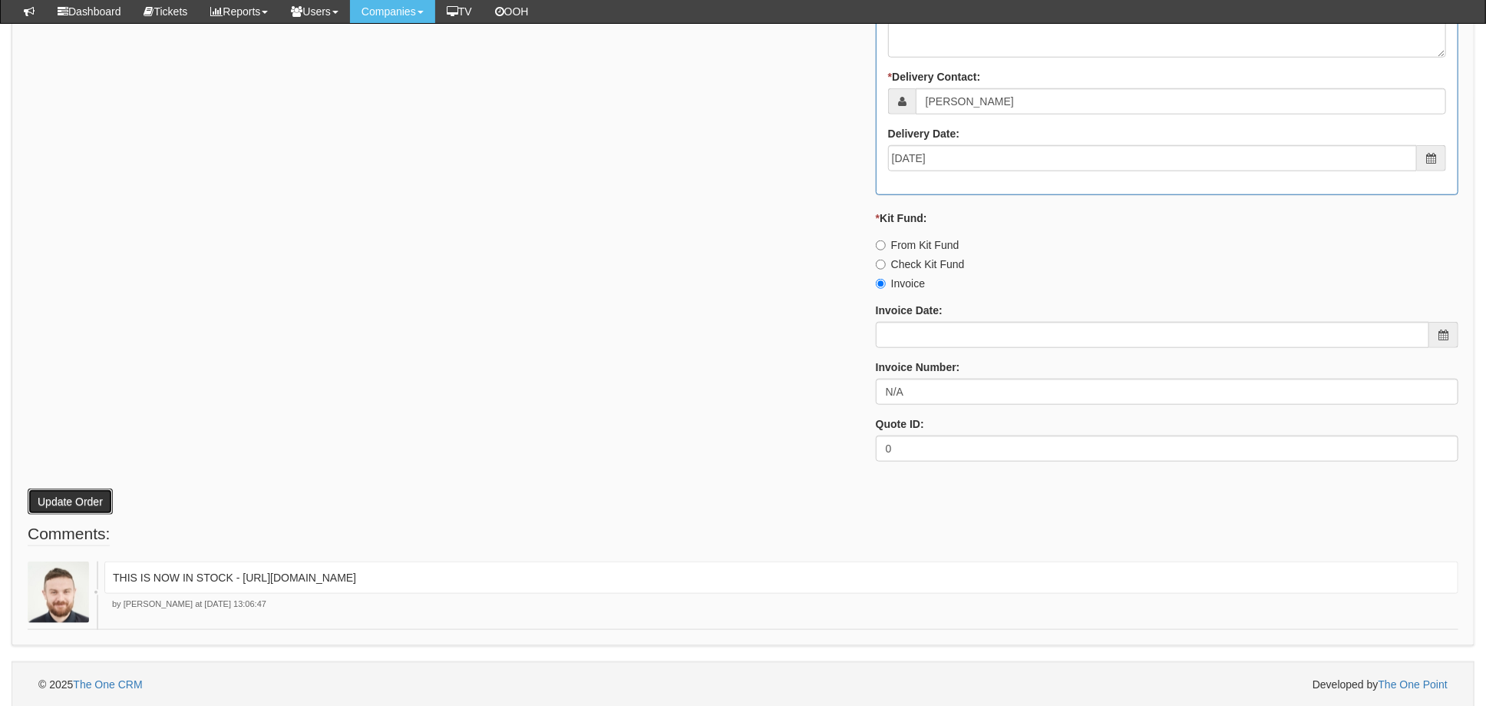
click at [60, 497] on button "Update Order" at bounding box center [70, 501] width 85 height 26
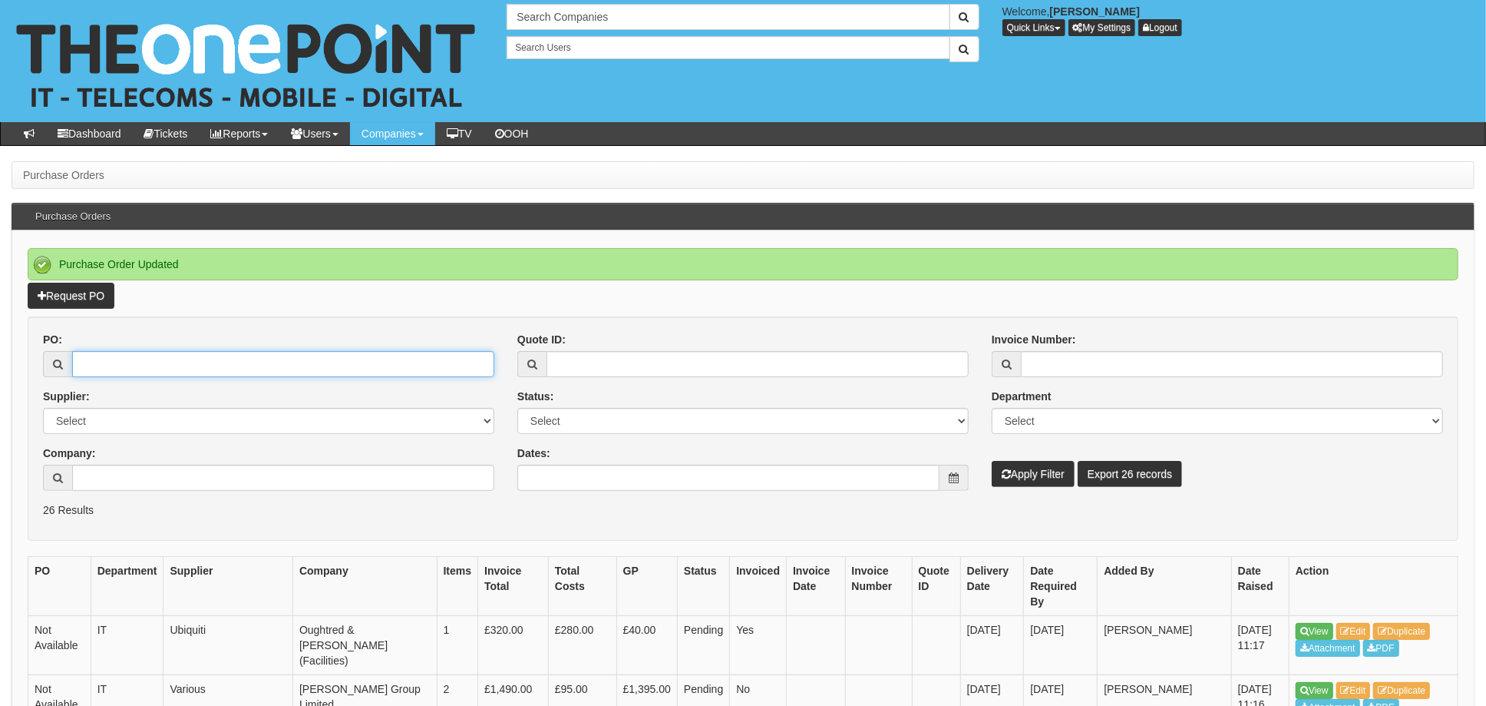
click at [140, 355] on input "PO:" at bounding box center [283, 364] width 422 height 26
type input "19395"
click at [992, 461] on button "Apply Filter" at bounding box center [1033, 474] width 83 height 26
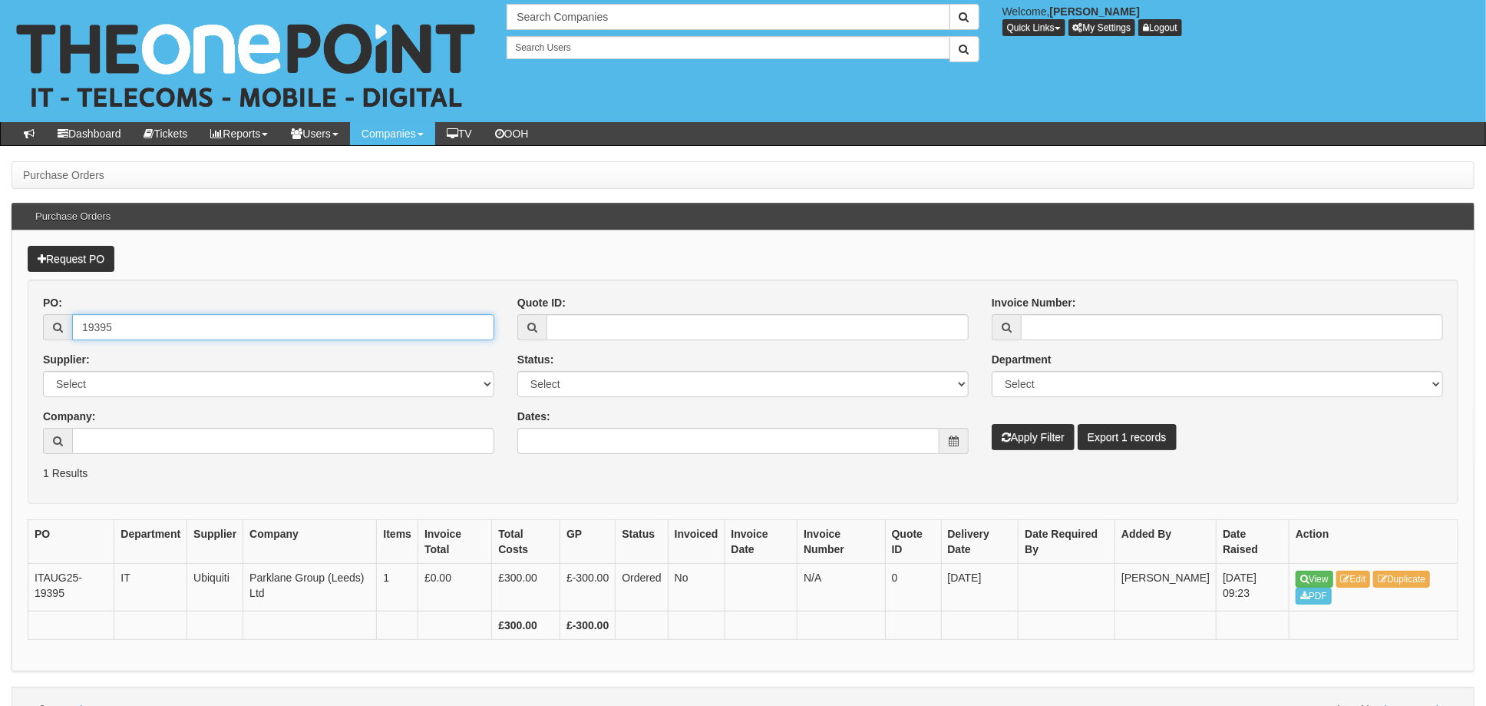
click at [140, 323] on input "19395" at bounding box center [283, 327] width 422 height 26
drag, startPoint x: 164, startPoint y: 328, endPoint x: 27, endPoint y: 327, distance: 137.4
click at [60, 328] on div "19395" at bounding box center [268, 327] width 451 height 26
type input "19405"
click at [992, 424] on button "Apply Filter" at bounding box center [1033, 437] width 83 height 26
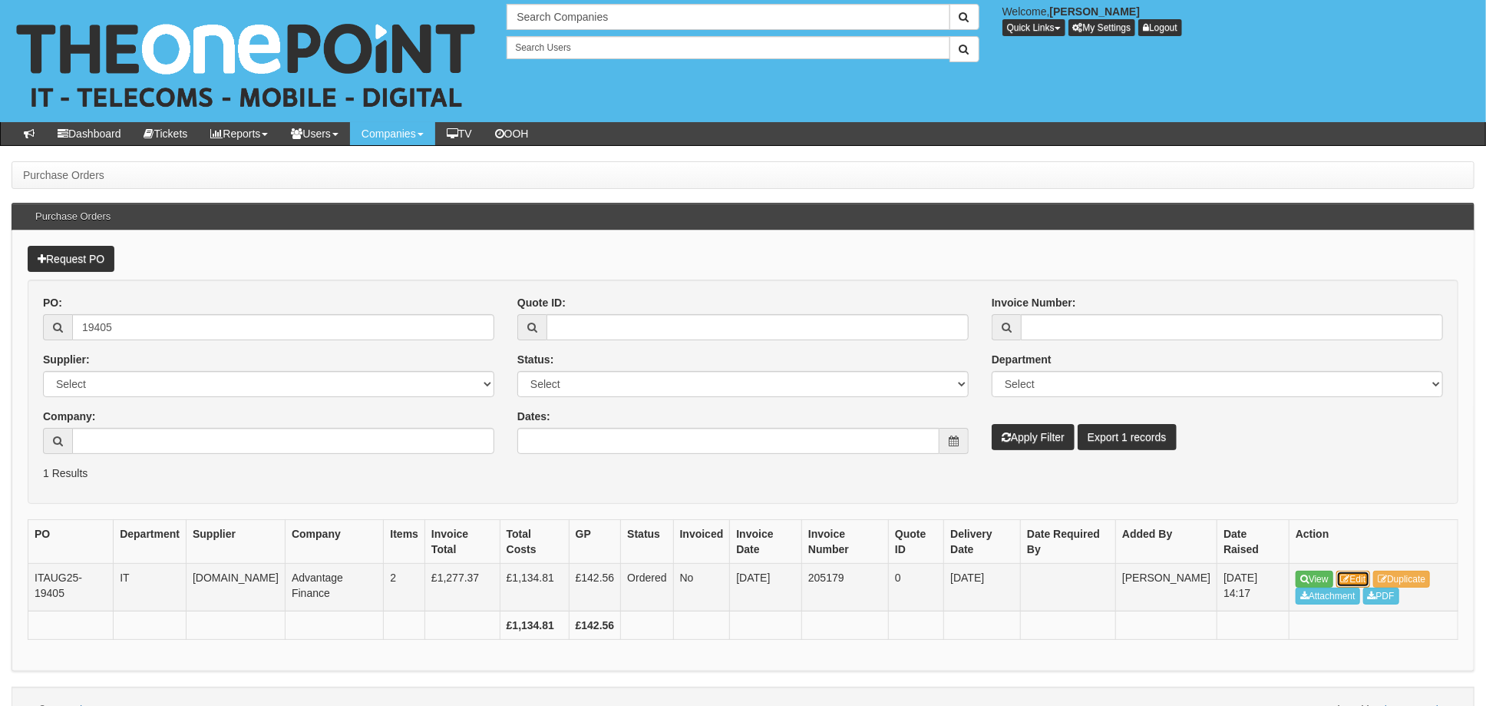
click at [1363, 580] on link "Edit" at bounding box center [1354, 578] width 35 height 17
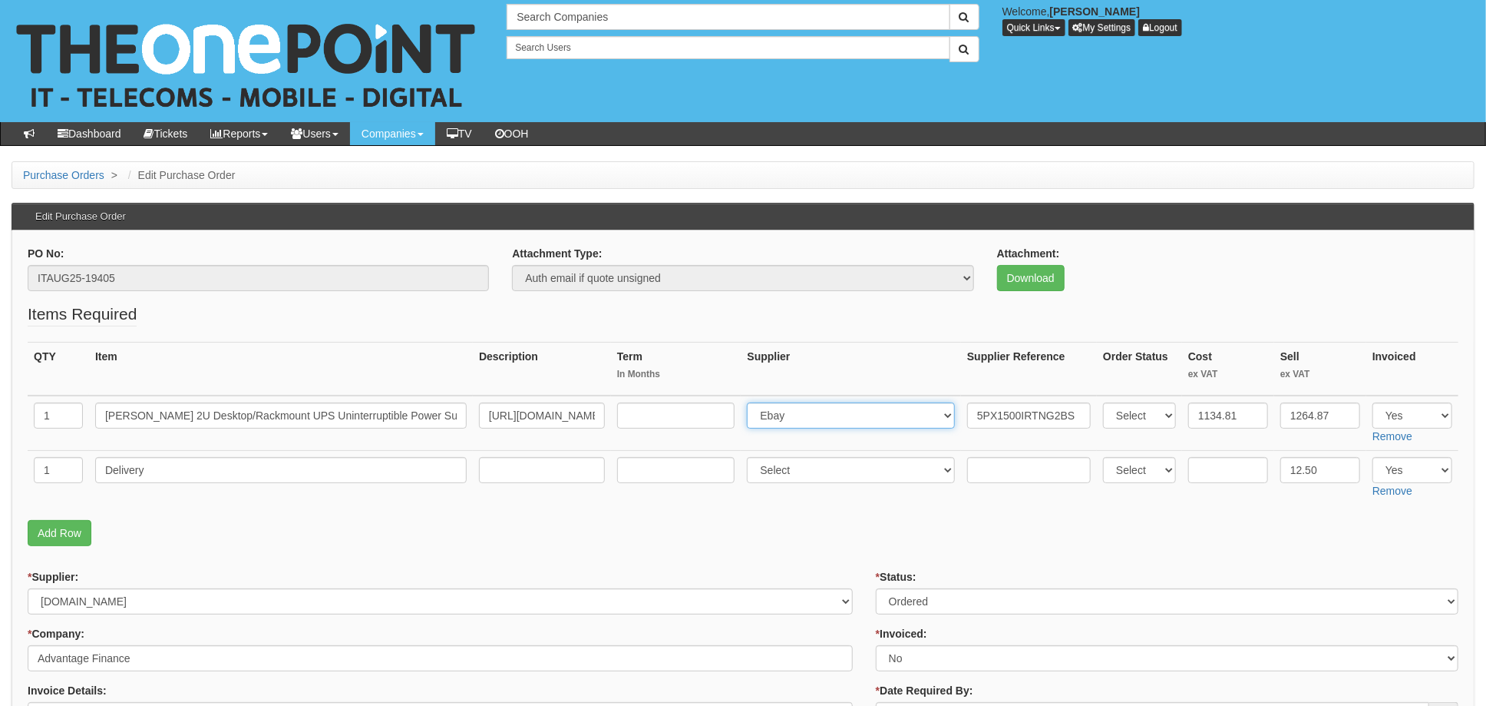
click at [830, 415] on select "Select 123 [DOMAIN_NAME] 1Password 3 4Gon [PERSON_NAME] Electric Ltd Abzorb Acc…" at bounding box center [851, 415] width 208 height 26
select select "106"
click at [752, 402] on select "Select 123 [DOMAIN_NAME] 1Password 3 4Gon [PERSON_NAME] Electric Ltd Abzorb Acc…" at bounding box center [851, 415] width 208 height 26
click at [967, 415] on input "5PX1500IRTNG2BS" at bounding box center [1029, 415] width 124 height 26
paste input "1768693"
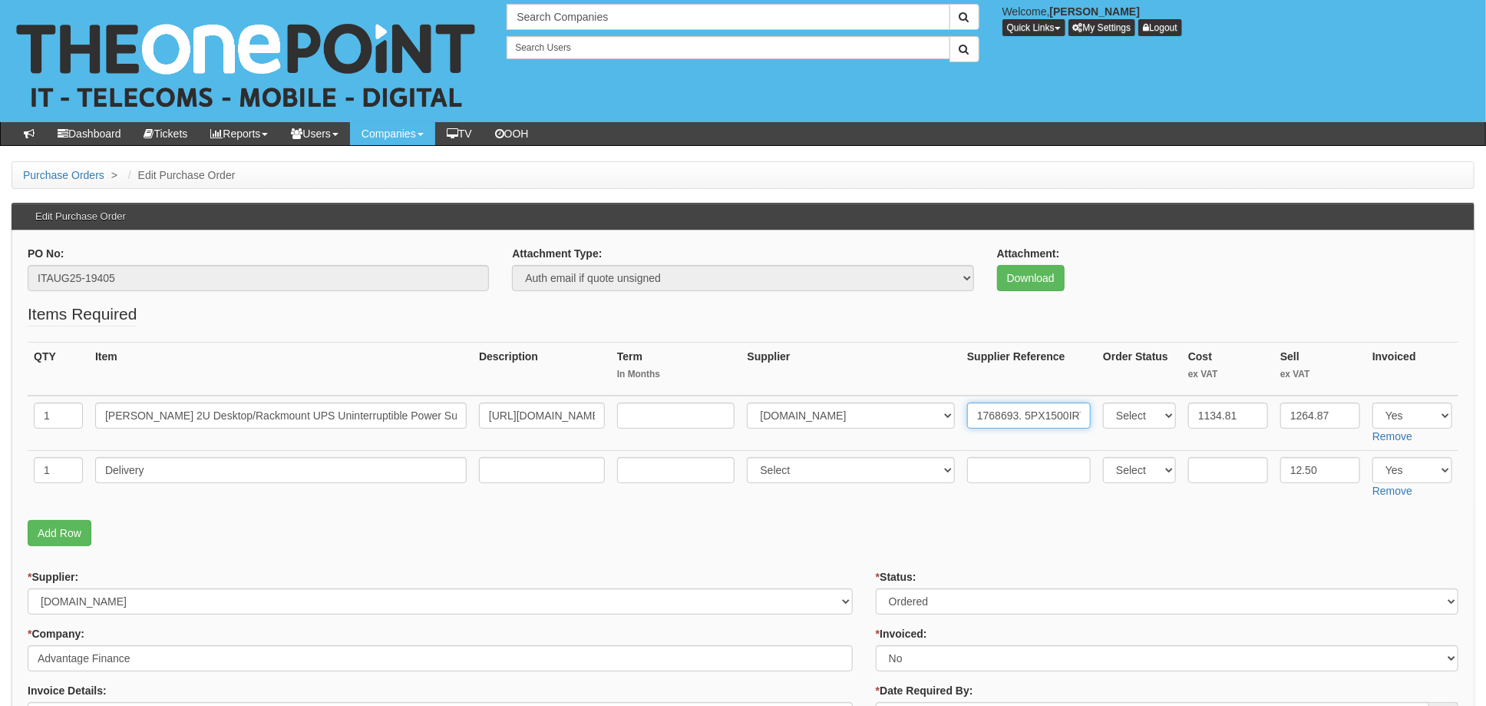
type input "1768693. 5PX1500IRTNG2BS"
drag, startPoint x: 812, startPoint y: 475, endPoint x: 814, endPoint y: 468, distance: 7.8
click at [812, 474] on select "Select 123 REG.co.uk 1Password 3 4Gon AA Jones Electric Ltd Abzorb Access Group…" at bounding box center [851, 470] width 208 height 26
select select "106"
click at [752, 457] on select "Select 123 REG.co.uk 1Password 3 4Gon AA Jones Electric Ltd Abzorb Access Group…" at bounding box center [851, 470] width 208 height 26
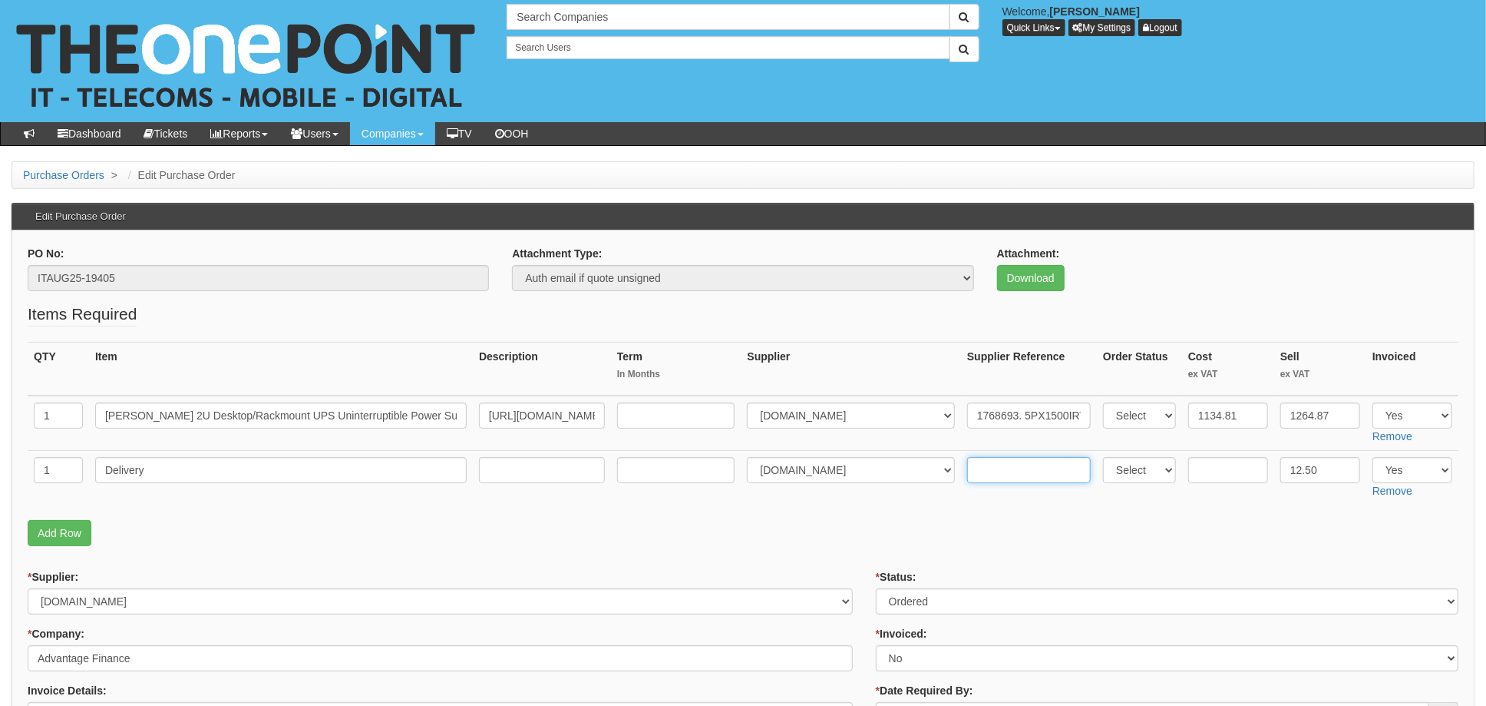
click at [969, 464] on input "text" at bounding box center [1029, 470] width 124 height 26
paste input "1768693"
type input "1768693"
click at [1216, 461] on input "text" at bounding box center [1228, 470] width 80 height 26
type input "6.00"
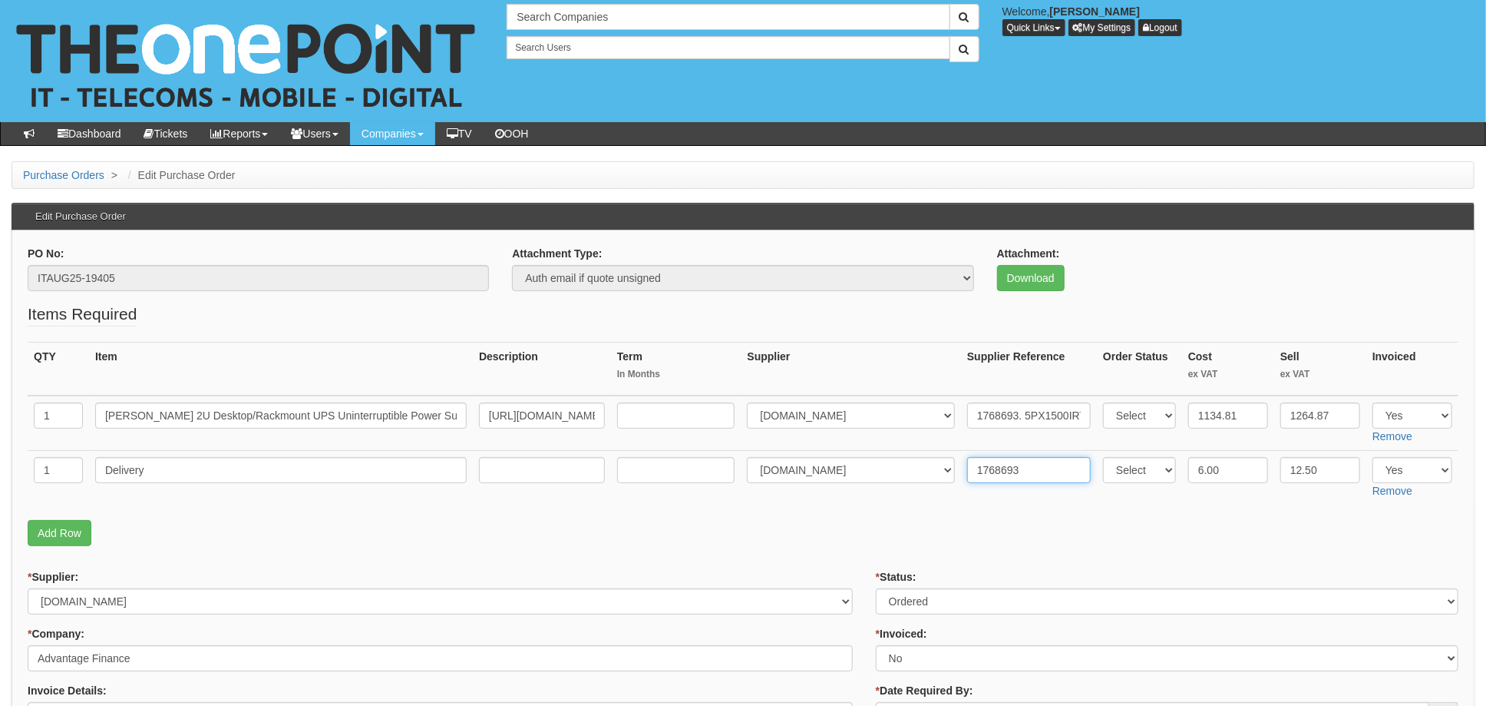
click at [1014, 474] on input "1768693" at bounding box center [1029, 470] width 124 height 26
click at [957, 534] on p "Add Row" at bounding box center [743, 533] width 1431 height 26
click at [907, 607] on select "Select Approved Completed Delivered Invoiced Ordered Ordered to site Part Order…" at bounding box center [1167, 601] width 583 height 26
select select "4"
click at [876, 588] on select "Select Approved Completed Delivered Invoiced Ordered Ordered to site Part Order…" at bounding box center [1167, 601] width 583 height 26
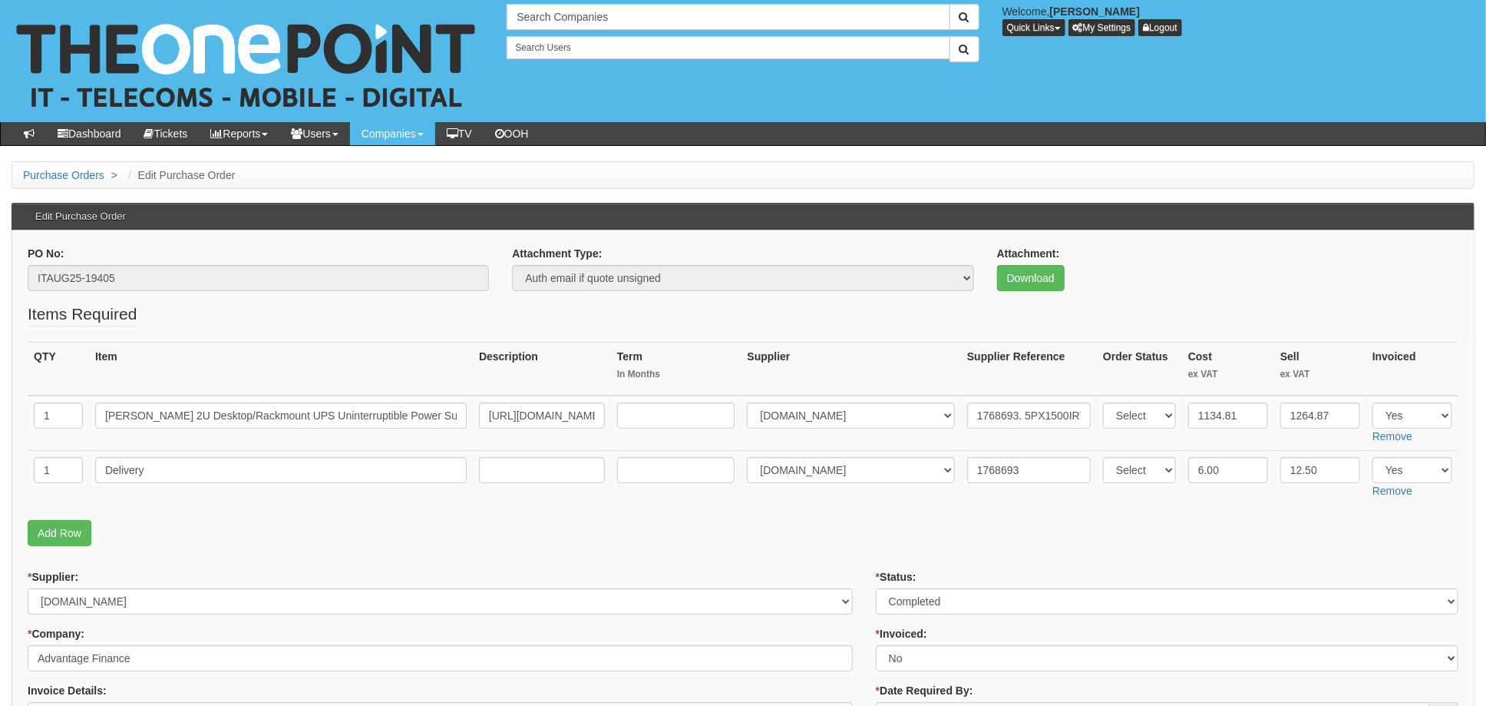
click at [908, 657] on select "Select Yes No N/A STB (part of order)" at bounding box center [1167, 658] width 583 height 26
select select "1"
click at [876, 645] on select "Select Yes No N/A STB (part of order)" at bounding box center [1167, 658] width 583 height 26
click at [803, 525] on p "Add Row" at bounding box center [743, 533] width 1431 height 26
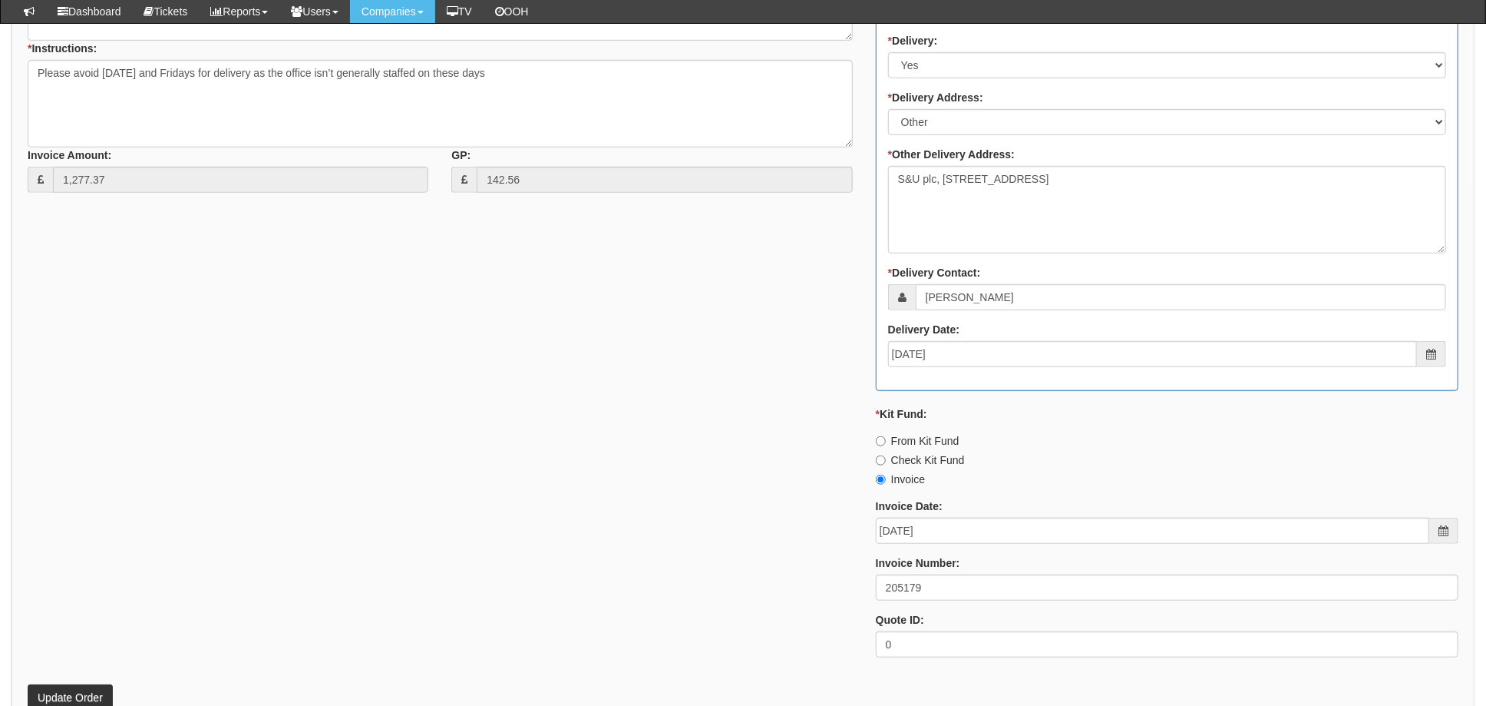
scroll to position [819, 0]
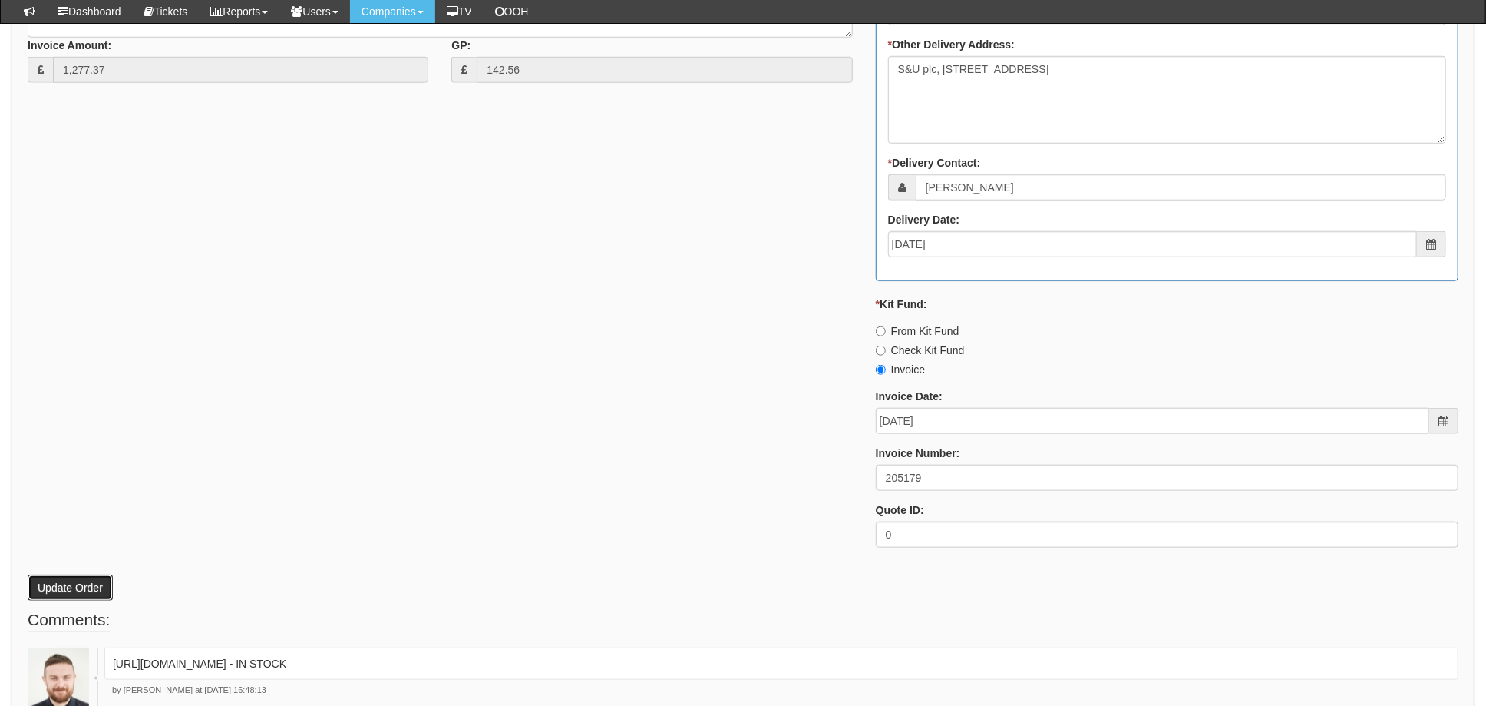
click at [71, 583] on button "Update Order" at bounding box center [70, 587] width 85 height 26
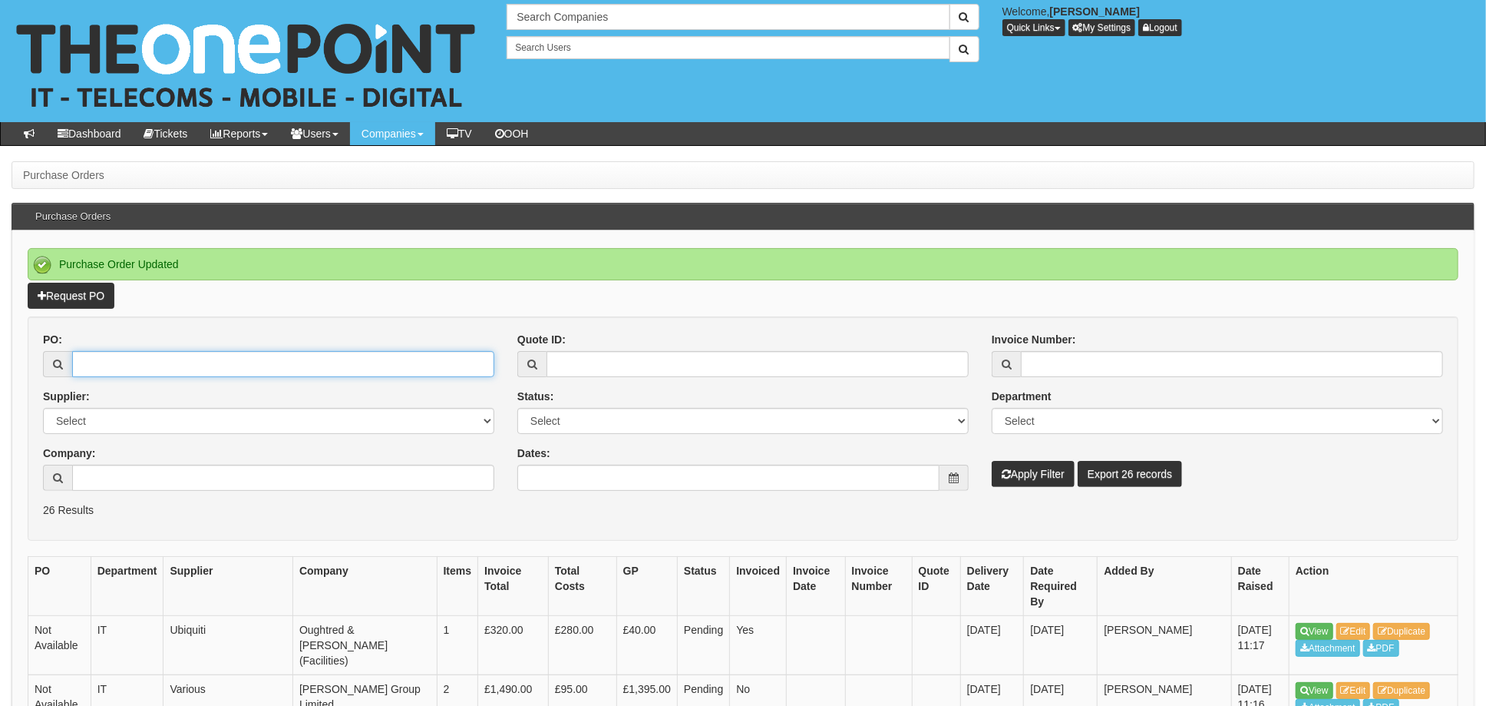
click at [180, 363] on input "PO:" at bounding box center [283, 364] width 422 height 26
type input "19332"
click at [992, 461] on button "Apply Filter" at bounding box center [1033, 474] width 83 height 26
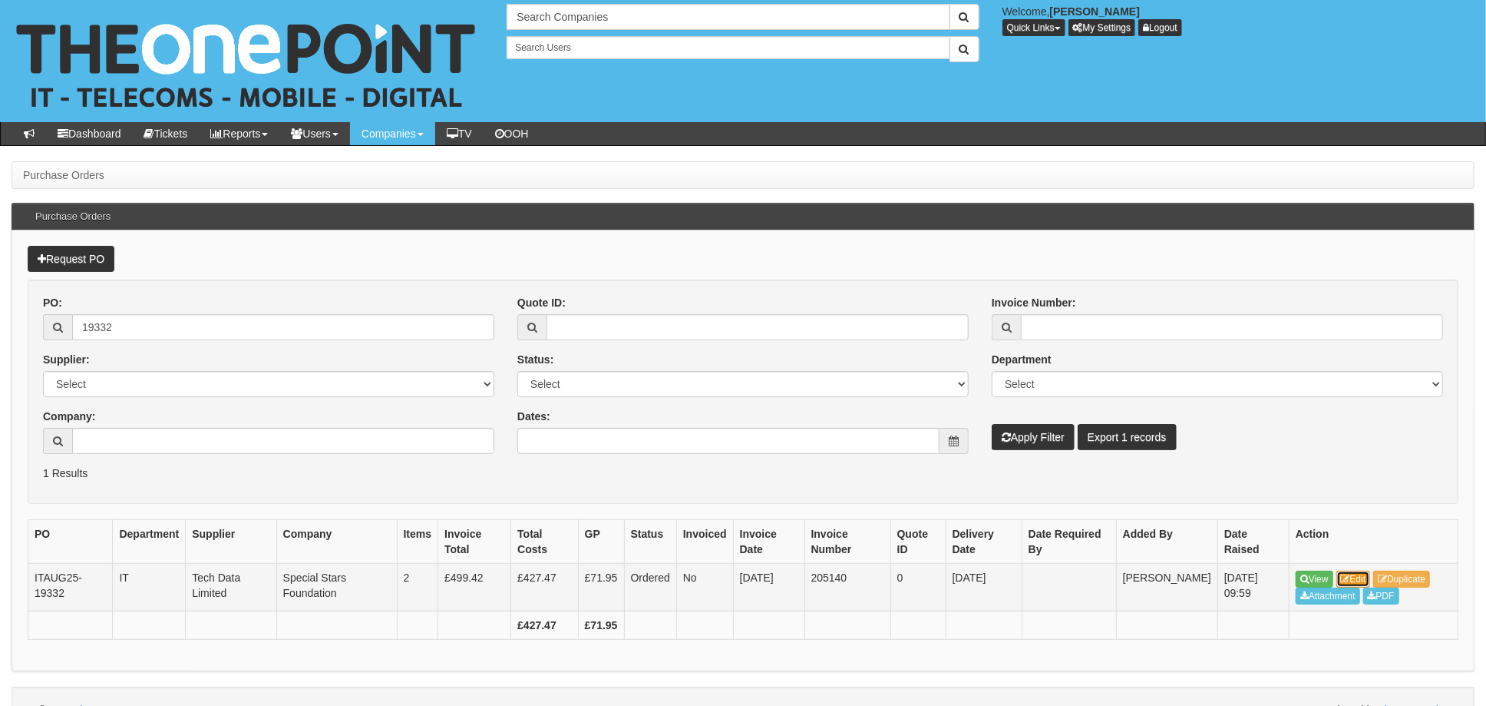
click at [1357, 573] on link "Edit" at bounding box center [1354, 578] width 35 height 17
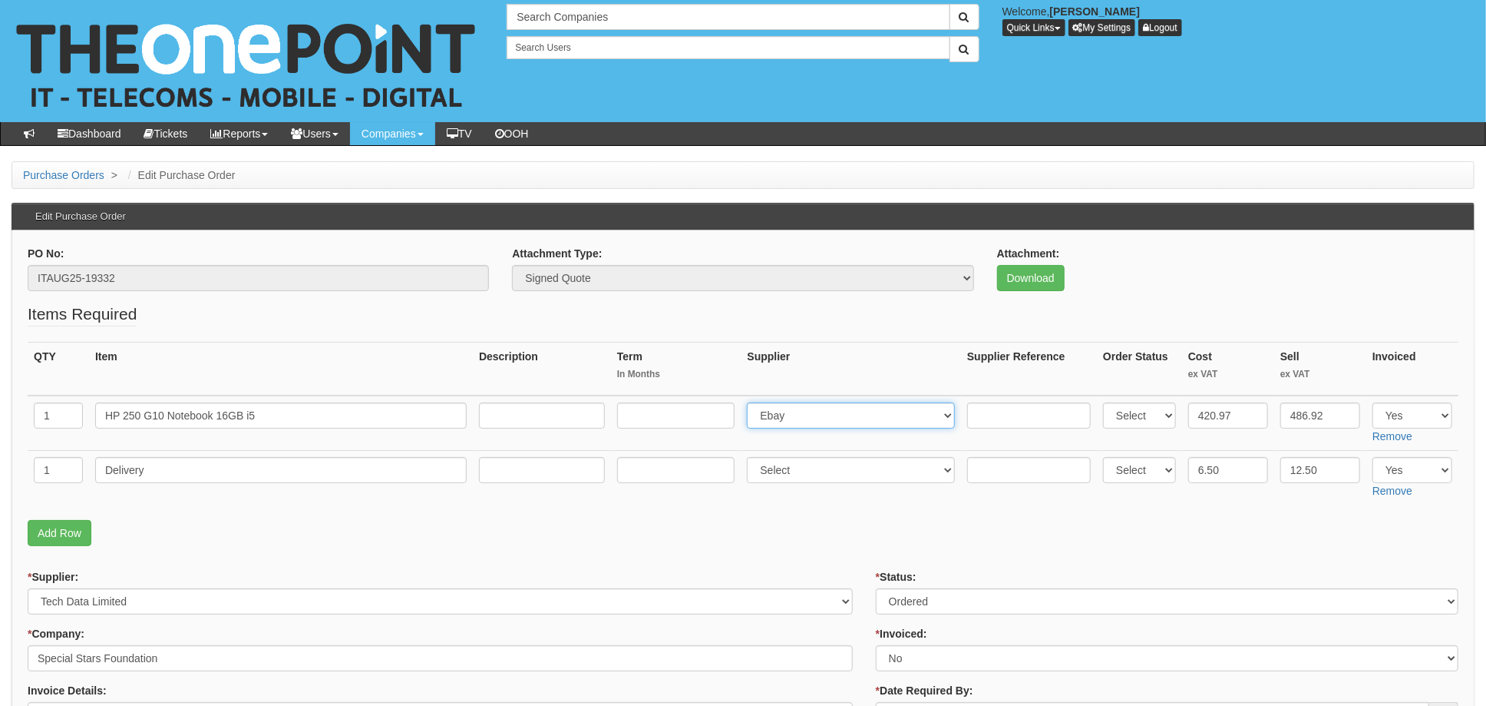
click at [810, 418] on select "Select 123 [DOMAIN_NAME] 1Password 3 4Gon [PERSON_NAME] Electric Ltd Abzorb Acc…" at bounding box center [851, 415] width 208 height 26
select select "211"
click at [752, 402] on select "Select 123 [DOMAIN_NAME] 1Password 3 4Gon [PERSON_NAME] Electric Ltd Abzorb Acc…" at bounding box center [851, 415] width 208 height 26
click at [979, 410] on input "text" at bounding box center [1029, 415] width 124 height 26
paste input "PD99349"
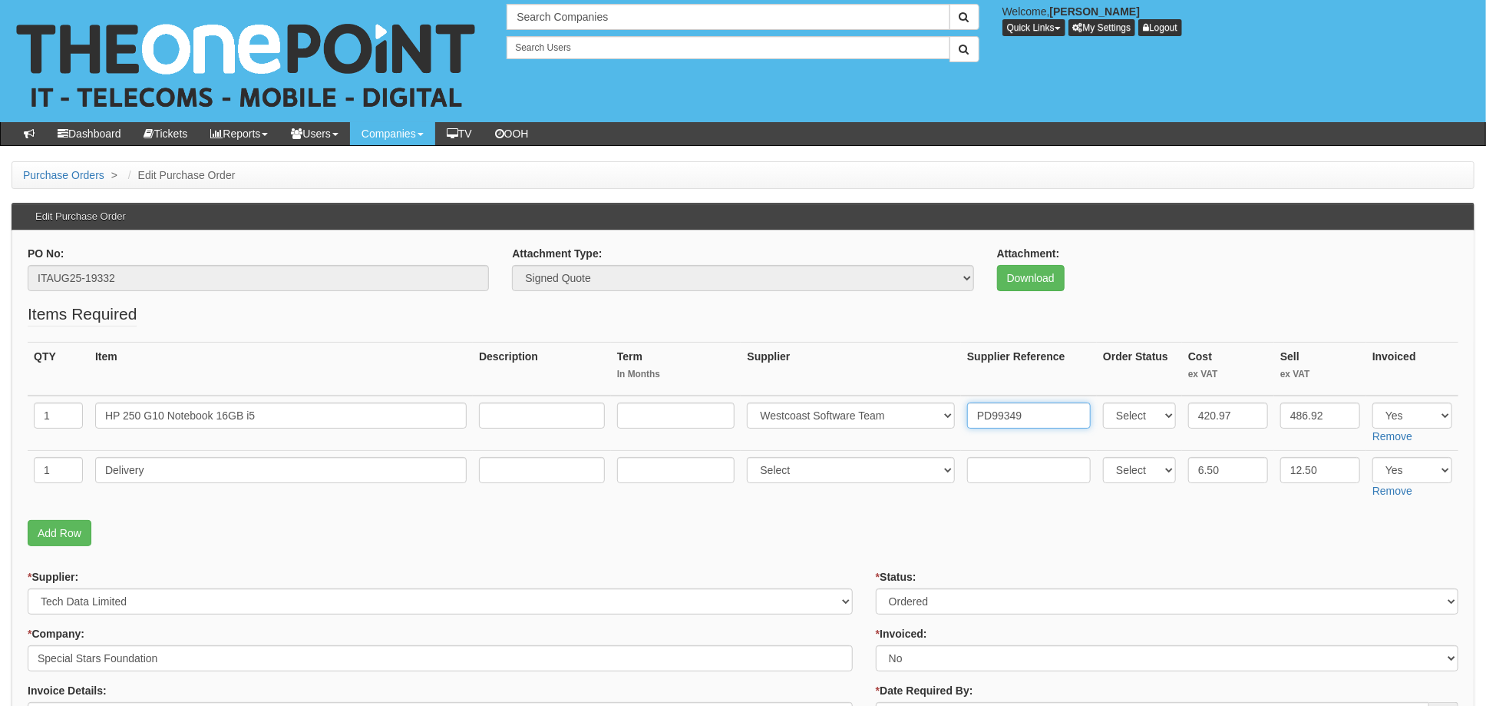
type input "PD99349"
click at [995, 466] on input "text" at bounding box center [1029, 470] width 124 height 26
paste input "PD99349"
type input "PD99349"
click at [801, 465] on select "Select 123 [DOMAIN_NAME] 1Password 3 4Gon [PERSON_NAME] Electric Ltd Abzorb Acc…" at bounding box center [851, 470] width 208 height 26
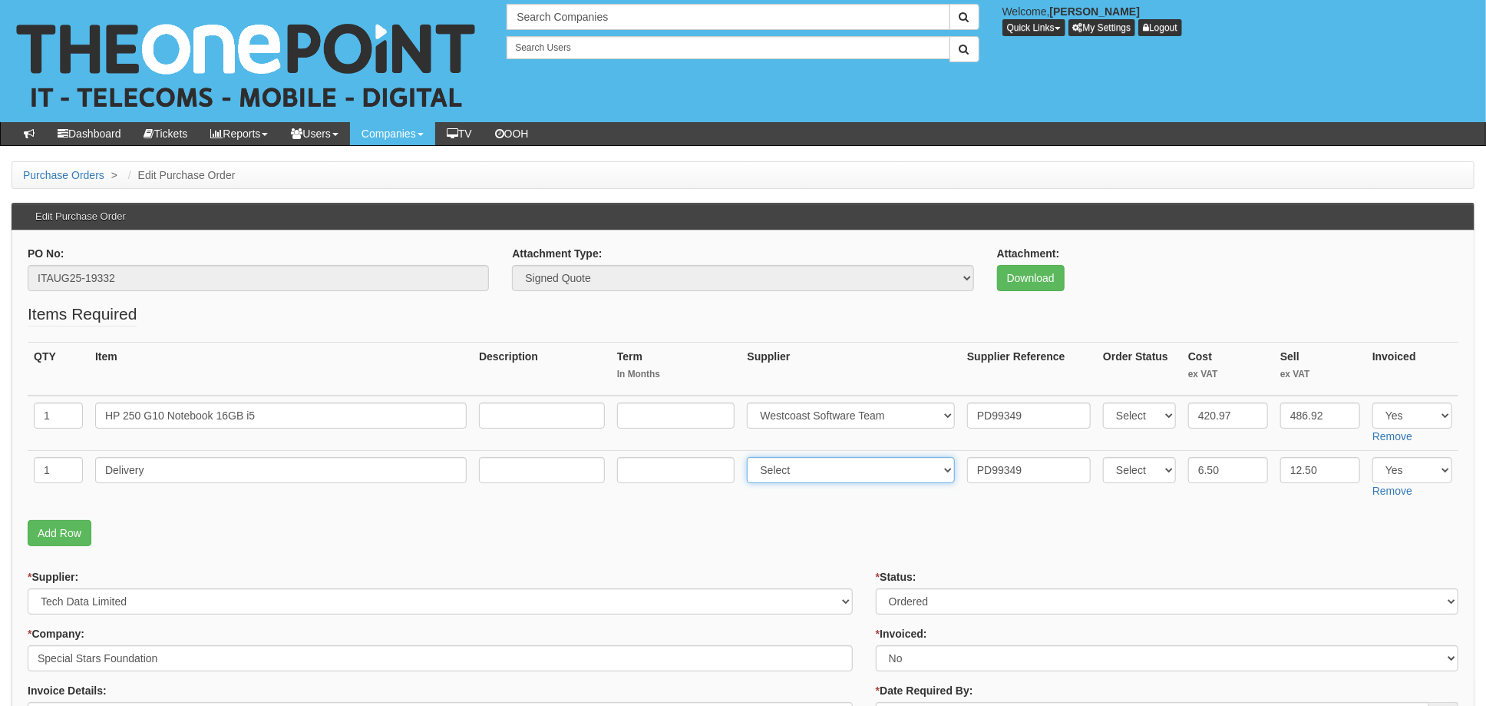
select select "211"
click at [752, 457] on select "Select 123 [DOMAIN_NAME] 1Password 3 4Gon [PERSON_NAME] Electric Ltd Abzorb Acc…" at bounding box center [851, 470] width 208 height 26
click at [894, 544] on p "Add Row" at bounding box center [743, 533] width 1431 height 26
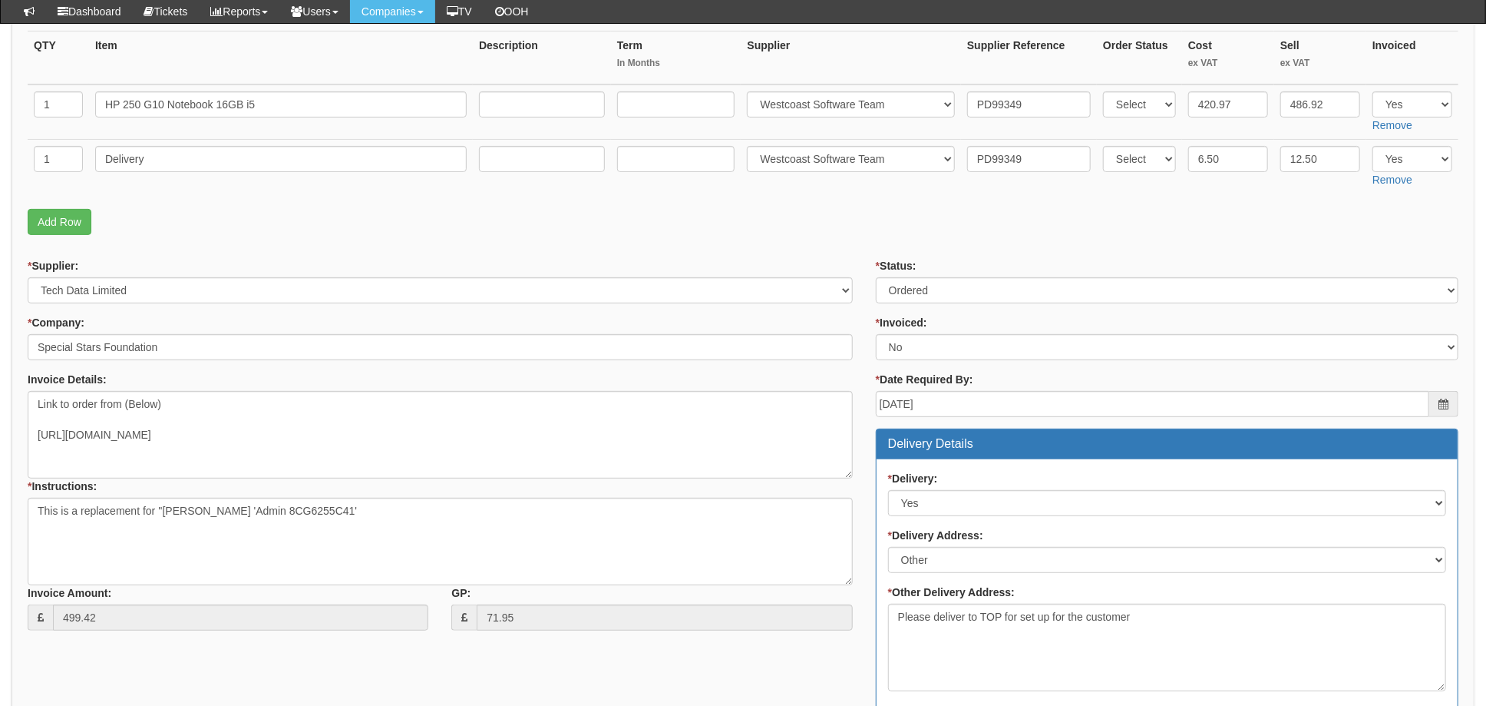
scroll to position [307, 0]
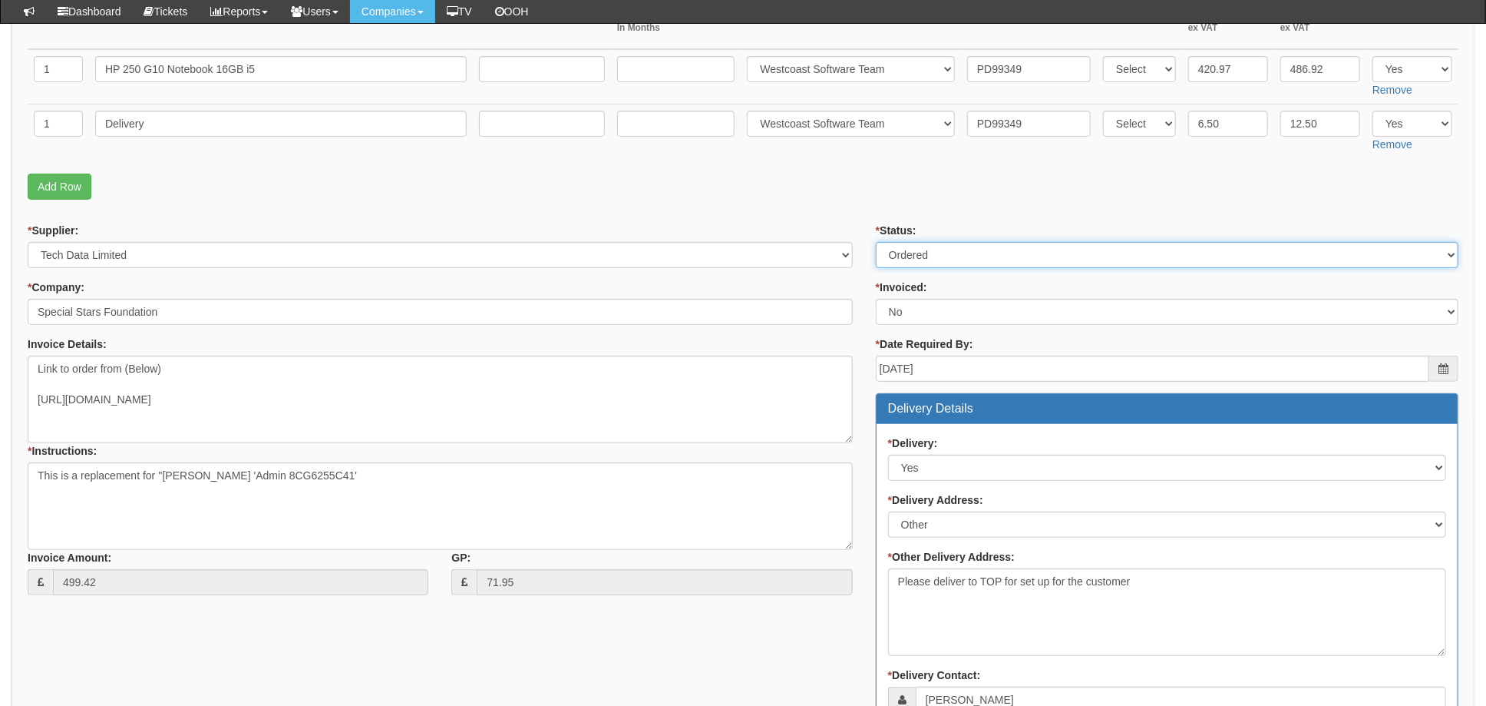
drag, startPoint x: 944, startPoint y: 260, endPoint x: 941, endPoint y: 268, distance: 8.3
click at [944, 260] on select "Select Approved Completed Delivered Invoiced Ordered Ordered to site Part Order…" at bounding box center [1167, 255] width 583 height 26
select select "4"
click at [876, 242] on select "Select Approved Completed Delivered Invoiced Ordered Ordered to site Part Order…" at bounding box center [1167, 255] width 583 height 26
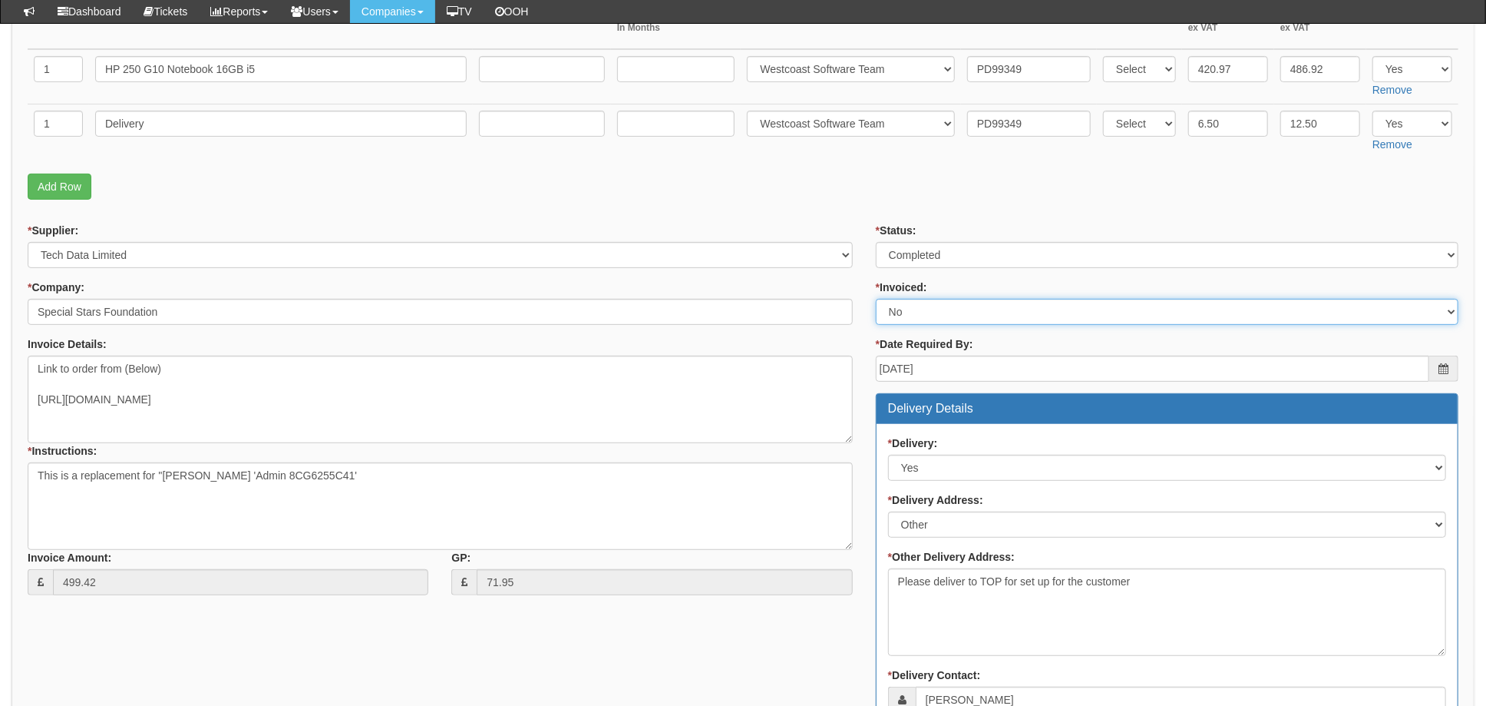
drag, startPoint x: 908, startPoint y: 315, endPoint x: 908, endPoint y: 326, distance: 10.7
click at [908, 315] on select "Select Yes No N/A STB (part of order)" at bounding box center [1167, 312] width 583 height 26
select select "1"
click at [876, 299] on select "Select Yes No N/A STB (part of order)" at bounding box center [1167, 312] width 583 height 26
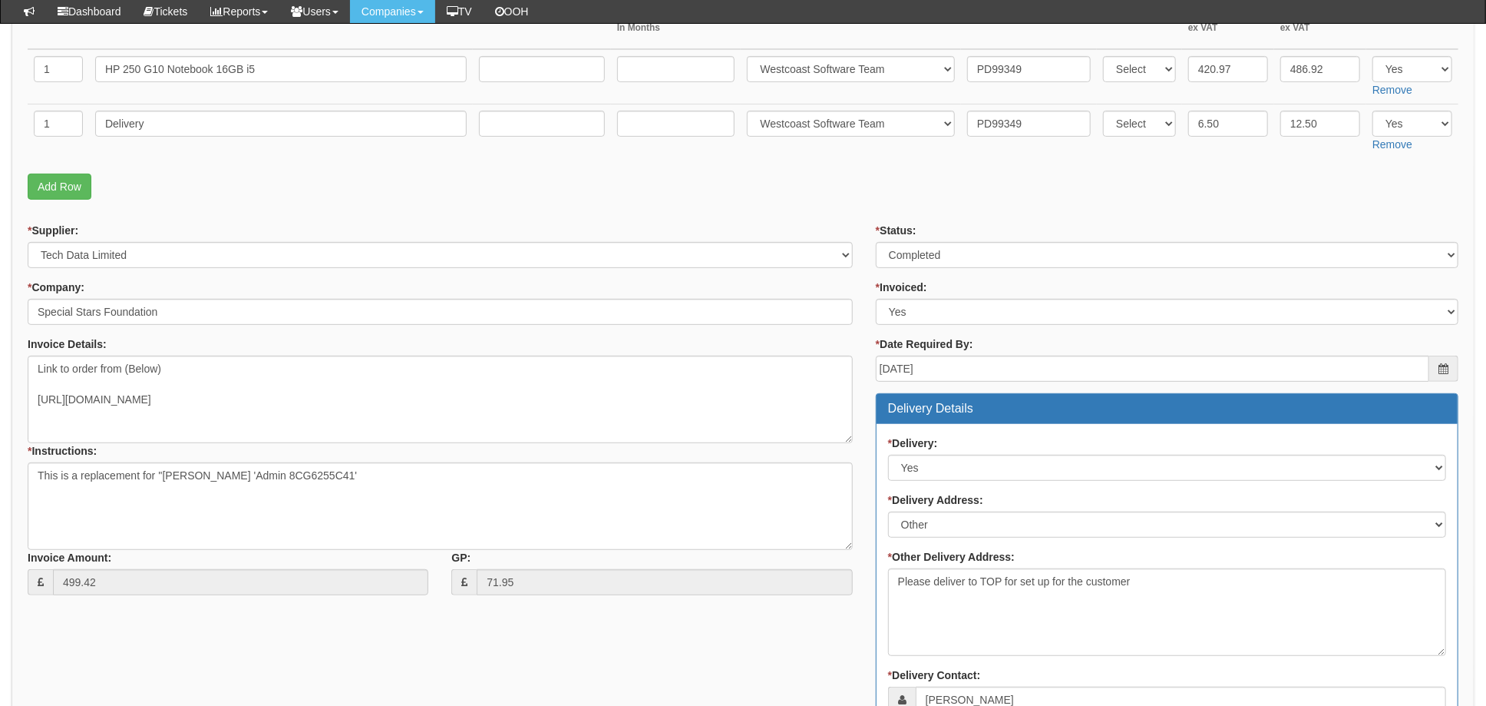
click at [857, 293] on div "* Supplier: Select 123 REG.co.uk 1Password 3 4Gon AA Jones Electric Ltd Abzorb …" at bounding box center [440, 415] width 848 height 384
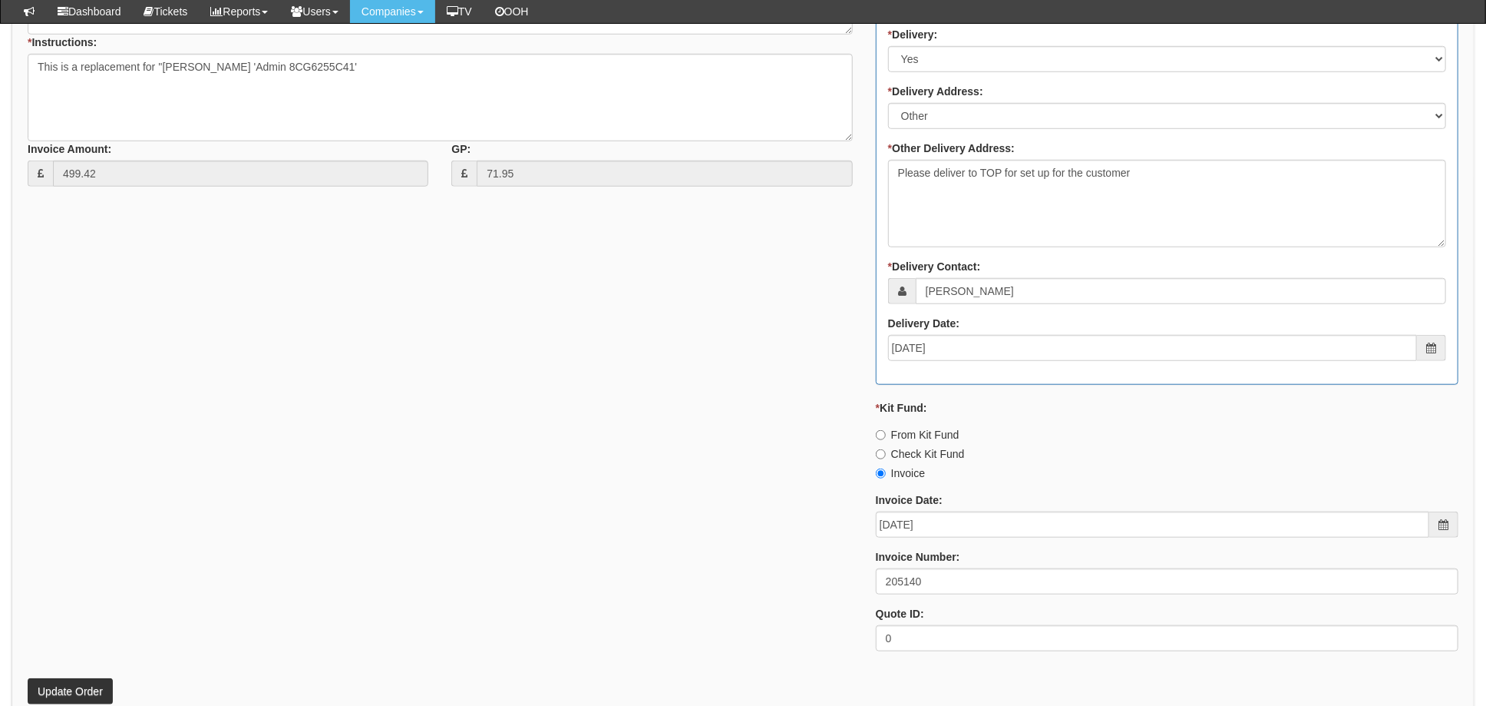
scroll to position [905, 0]
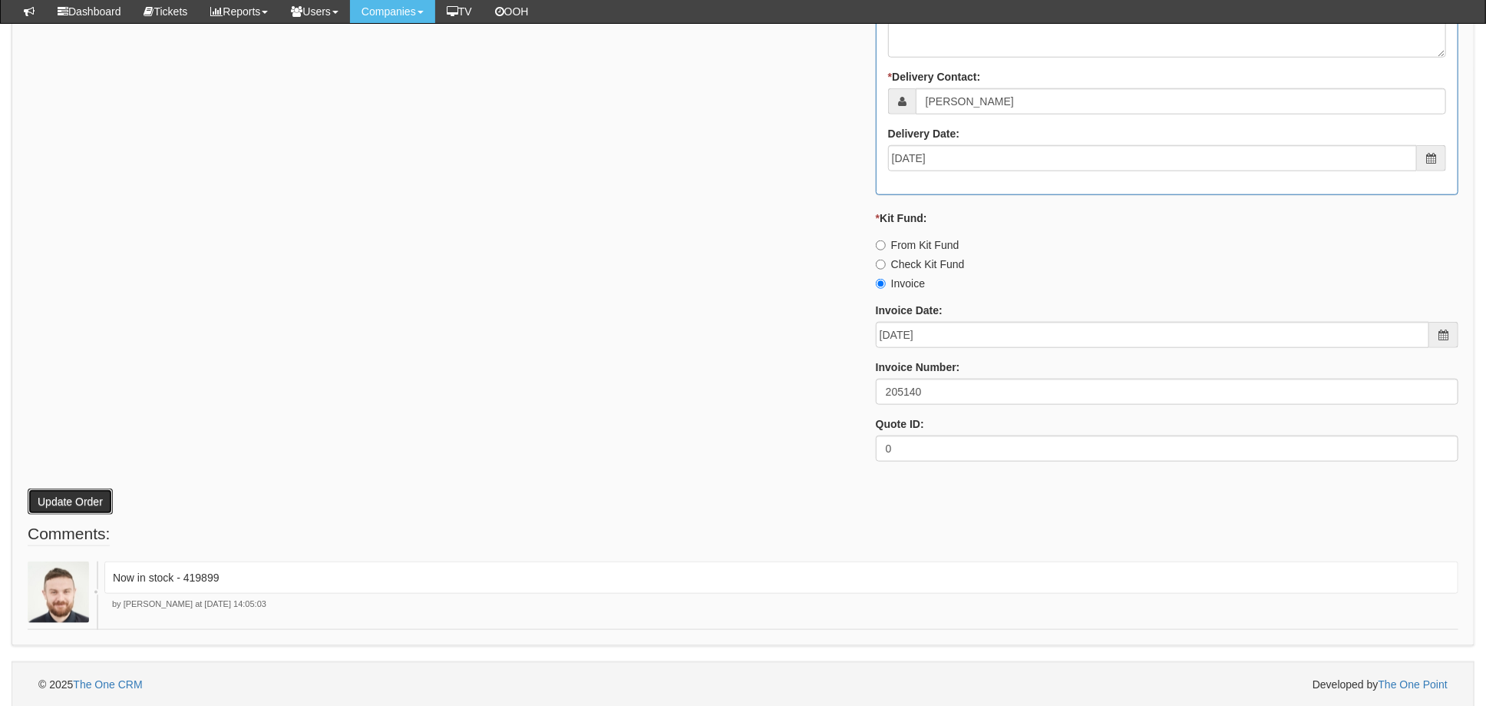
click at [70, 495] on button "Update Order" at bounding box center [70, 501] width 85 height 26
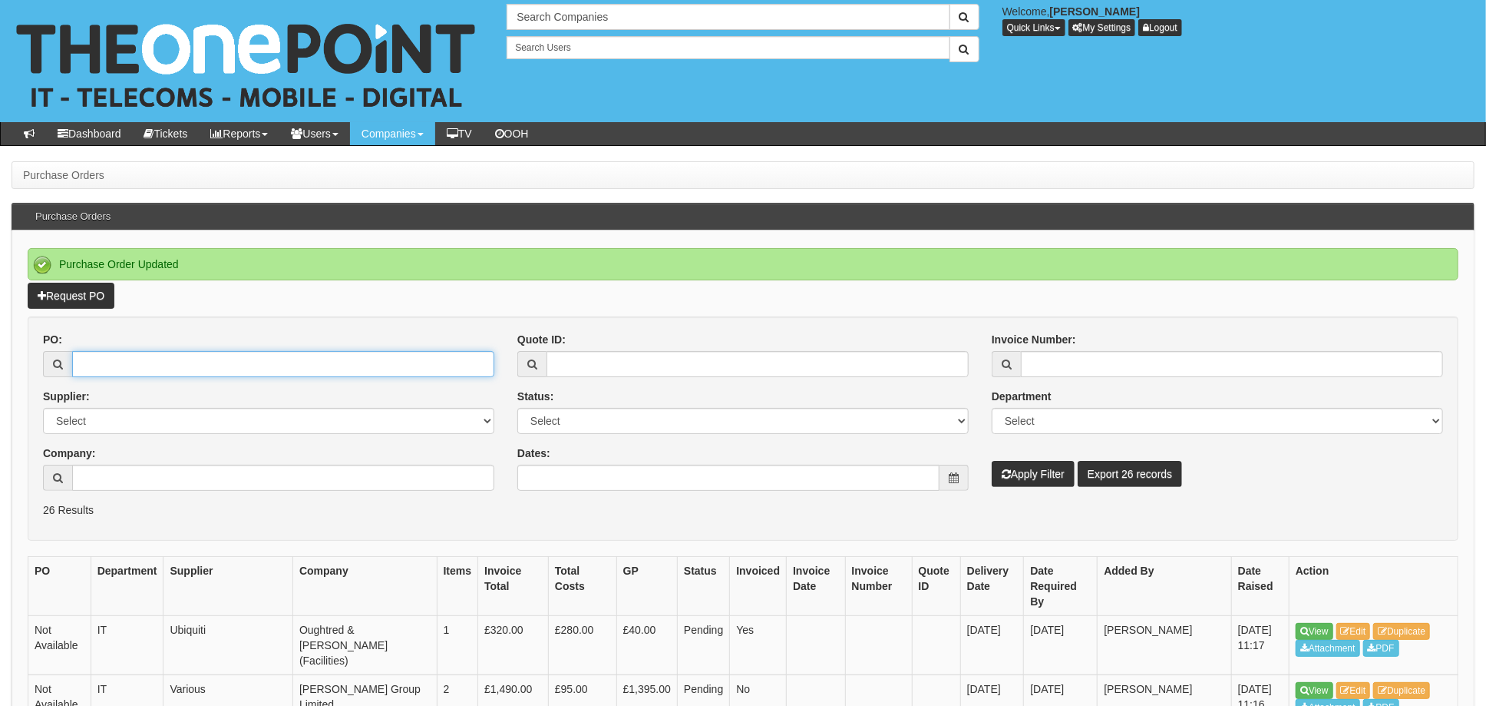
click at [114, 375] on input "PO:" at bounding box center [283, 364] width 422 height 26
type input "19362"
click at [992, 461] on button "Apply Filter" at bounding box center [1033, 474] width 83 height 26
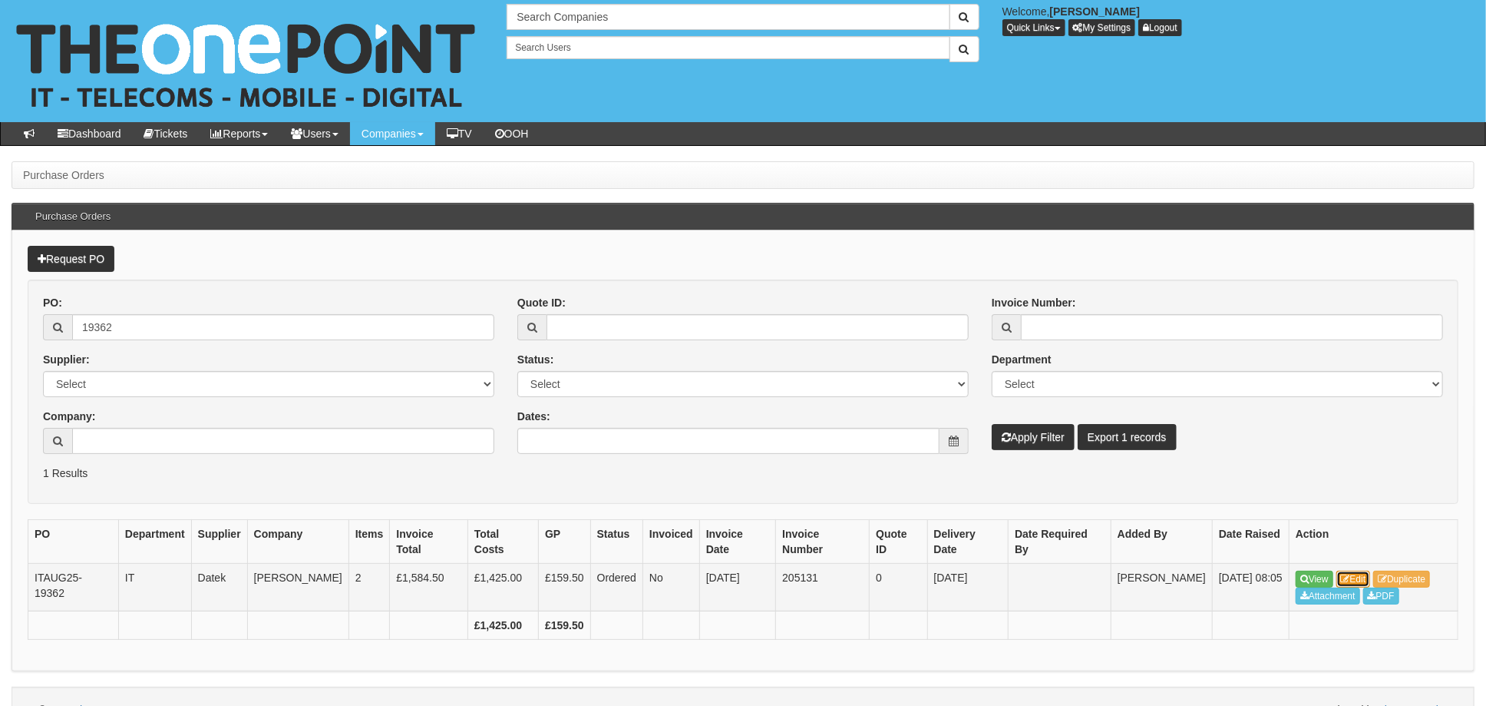
click at [1366, 570] on link "Edit" at bounding box center [1354, 578] width 35 height 17
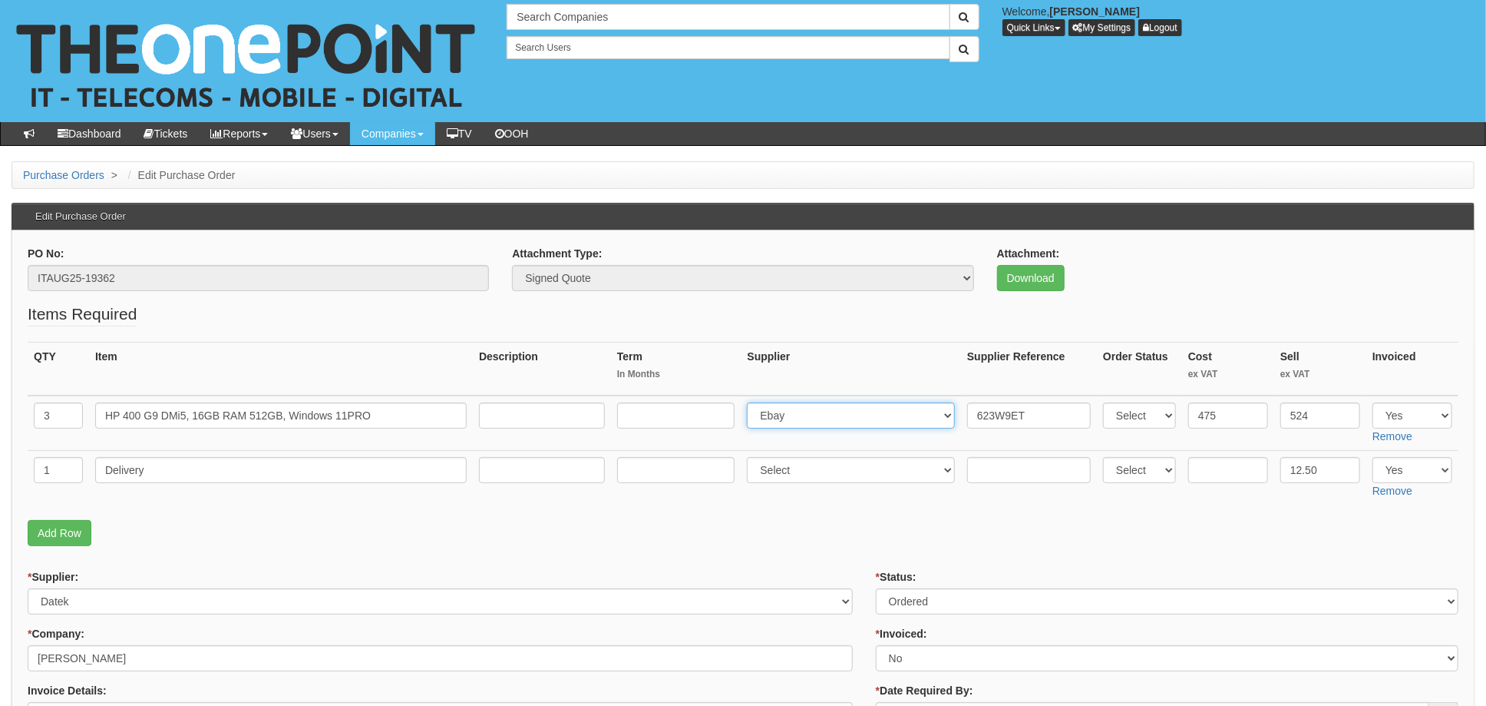
click at [818, 417] on select "Select 123 [DOMAIN_NAME] 1Password 3 4Gon [PERSON_NAME] Electric Ltd Abzorb Acc…" at bounding box center [851, 415] width 208 height 26
select select "211"
click at [752, 402] on select "Select 123 [DOMAIN_NAME] 1Password 3 4Gon [PERSON_NAME] Electric Ltd Abzorb Acc…" at bounding box center [851, 415] width 208 height 26
click at [970, 419] on input "623W9ET" at bounding box center [1029, 415] width 124 height 26
paste input "PE23462"
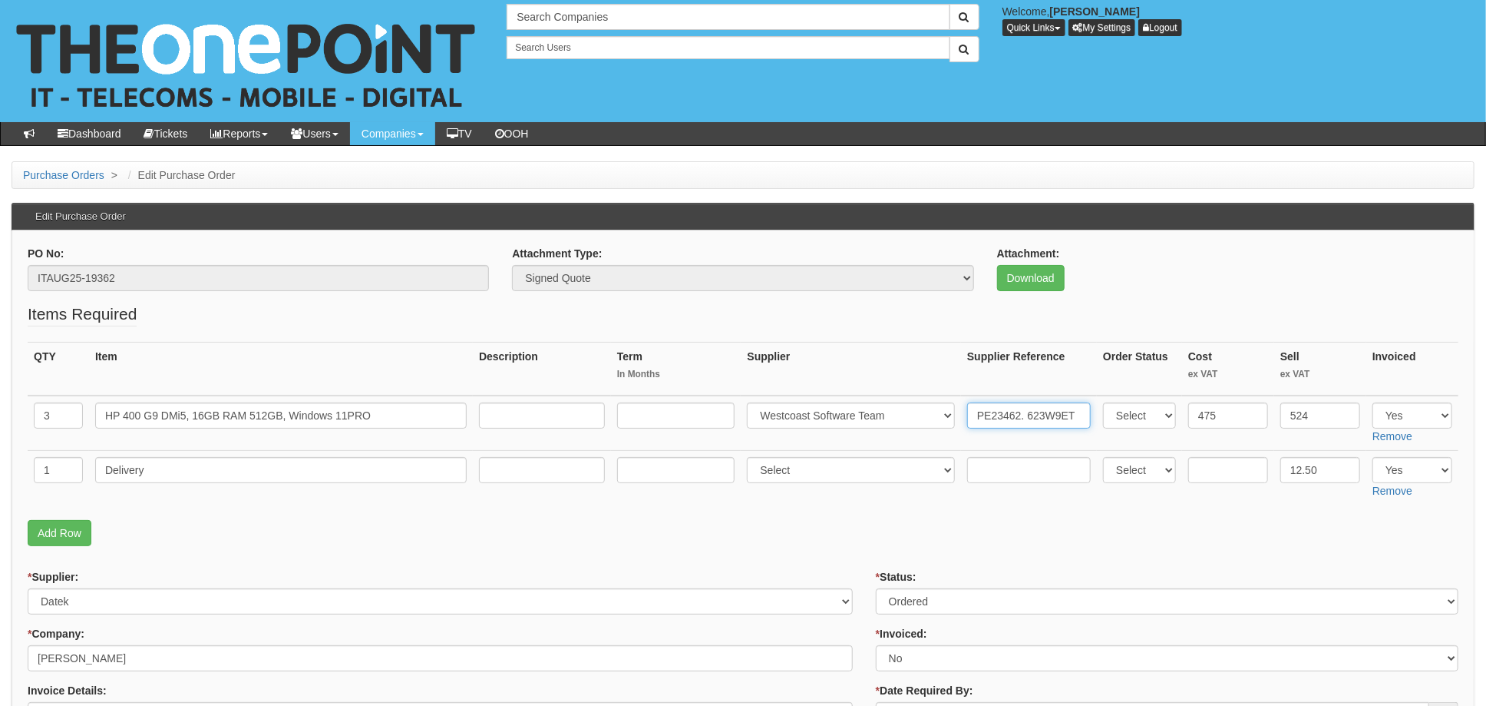
type input "PE23462. 623W9ET"
click at [807, 469] on select "Select 123 REG.co.uk 1Password 3 4Gon AA Jones Electric Ltd Abzorb Access Group…" at bounding box center [851, 470] width 208 height 26
select select "211"
click at [752, 457] on select "Select 123 REG.co.uk 1Password 3 4Gon AA Jones Electric Ltd Abzorb Access Group…" at bounding box center [851, 470] width 208 height 26
click at [992, 461] on input "text" at bounding box center [1029, 470] width 124 height 26
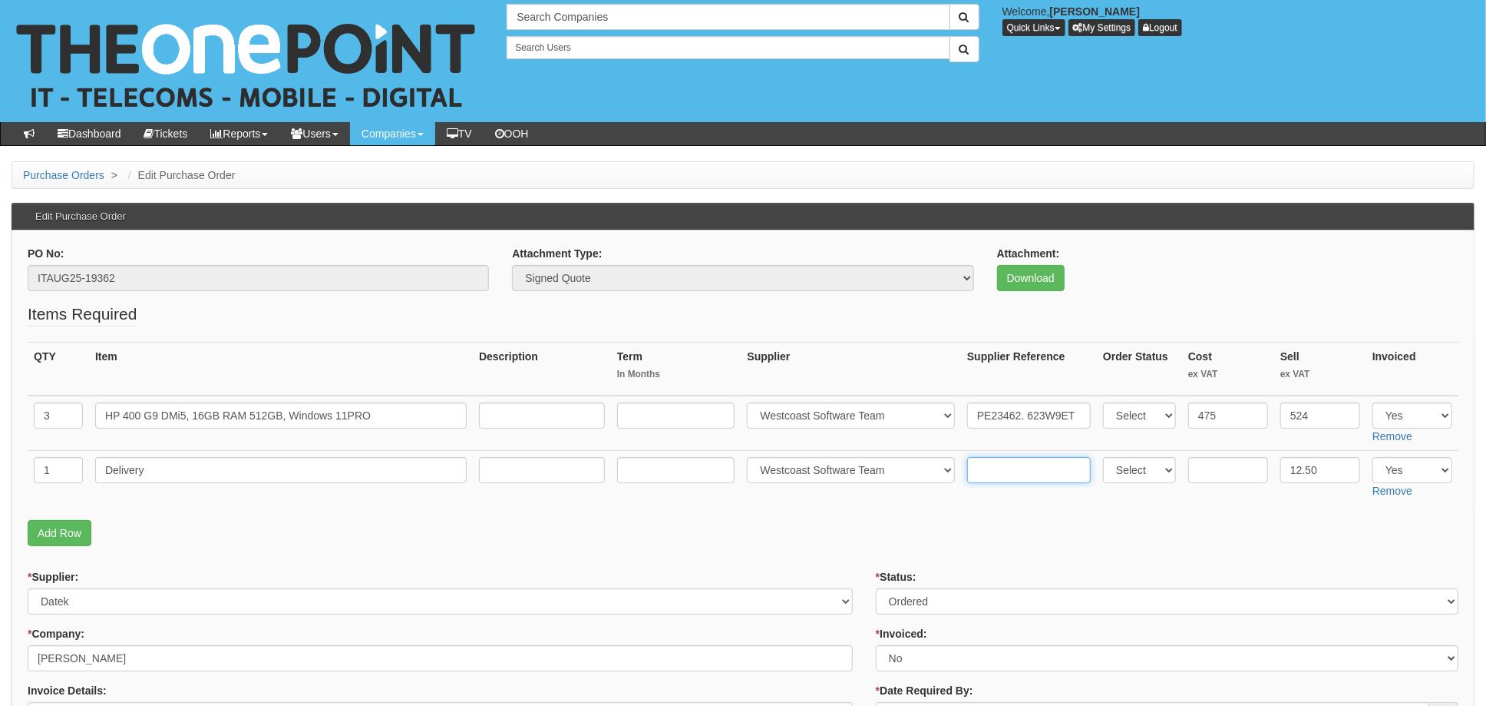
paste input "PE23462"
type input "PE23462"
click at [1222, 481] on input "text" at bounding box center [1228, 470] width 80 height 26
type input "6.50"
click at [946, 604] on select "Select Approved Completed Delivered Invoiced Ordered Ordered to site Part Order…" at bounding box center [1167, 601] width 583 height 26
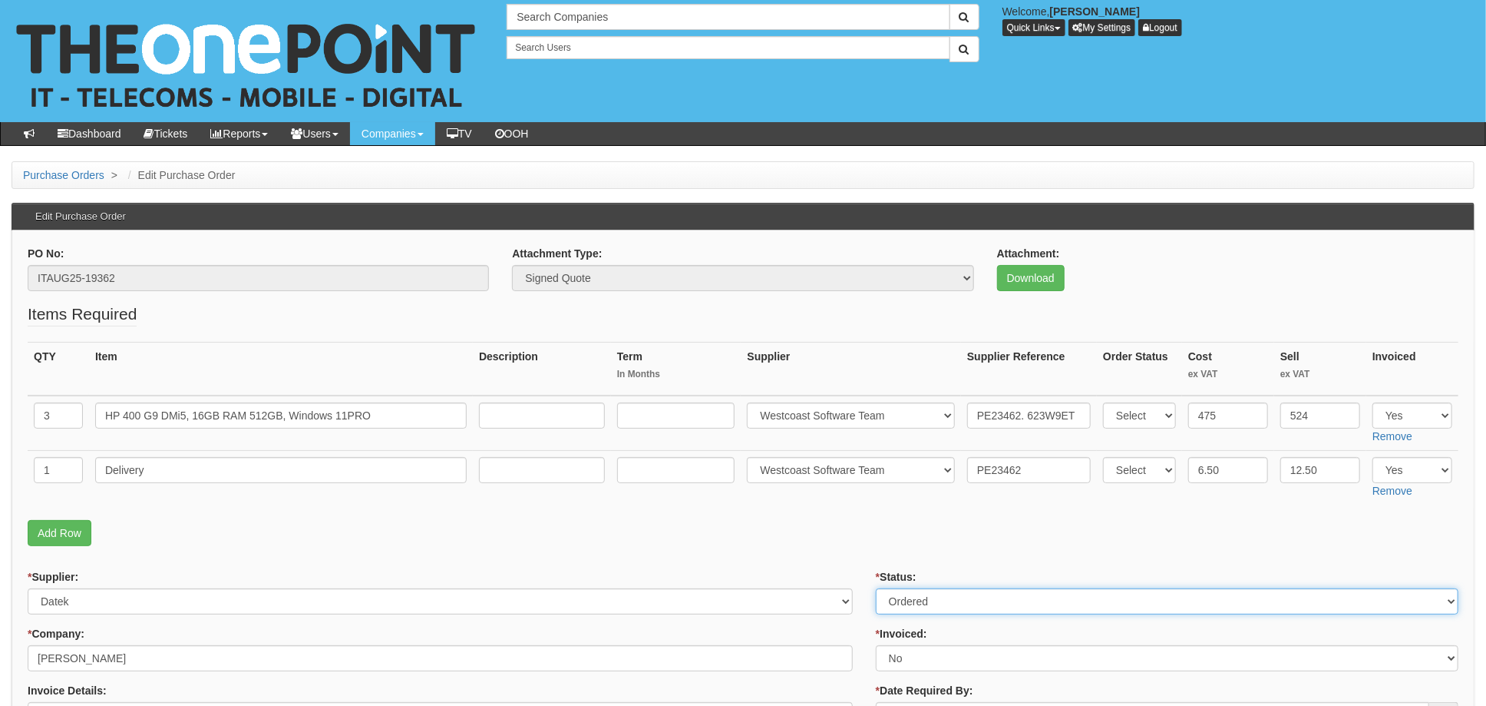
select select "4"
click at [876, 588] on select "Select Approved Completed Delivered Invoiced Ordered Ordered to site Part Order…" at bounding box center [1167, 601] width 583 height 26
drag, startPoint x: 915, startPoint y: 663, endPoint x: 904, endPoint y: 653, distance: 15.2
click at [915, 663] on select "Select Yes No N/A STB (part of order)" at bounding box center [1167, 658] width 583 height 26
select select "1"
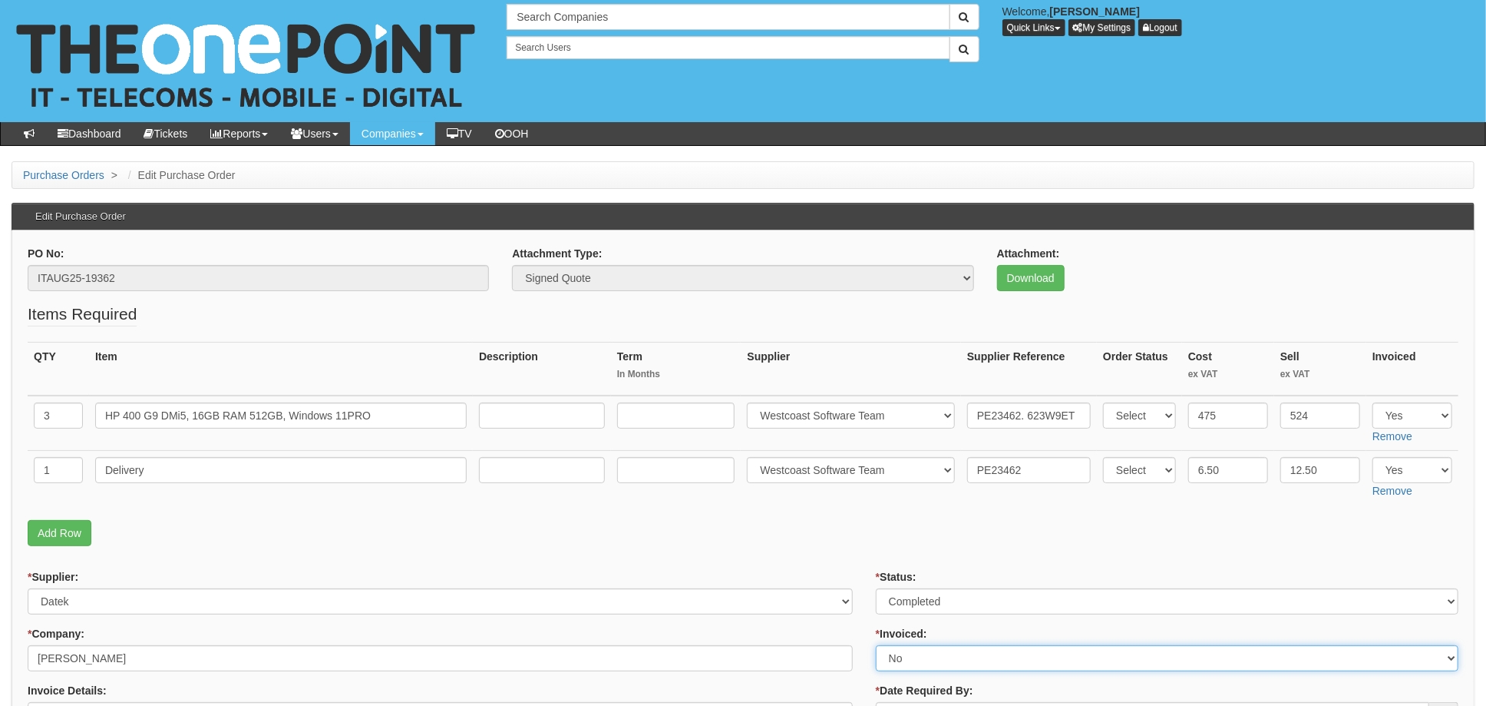
click at [876, 645] on select "Select Yes No N/A STB (part of order)" at bounding box center [1167, 658] width 583 height 26
click at [870, 524] on p "Add Row" at bounding box center [743, 533] width 1431 height 26
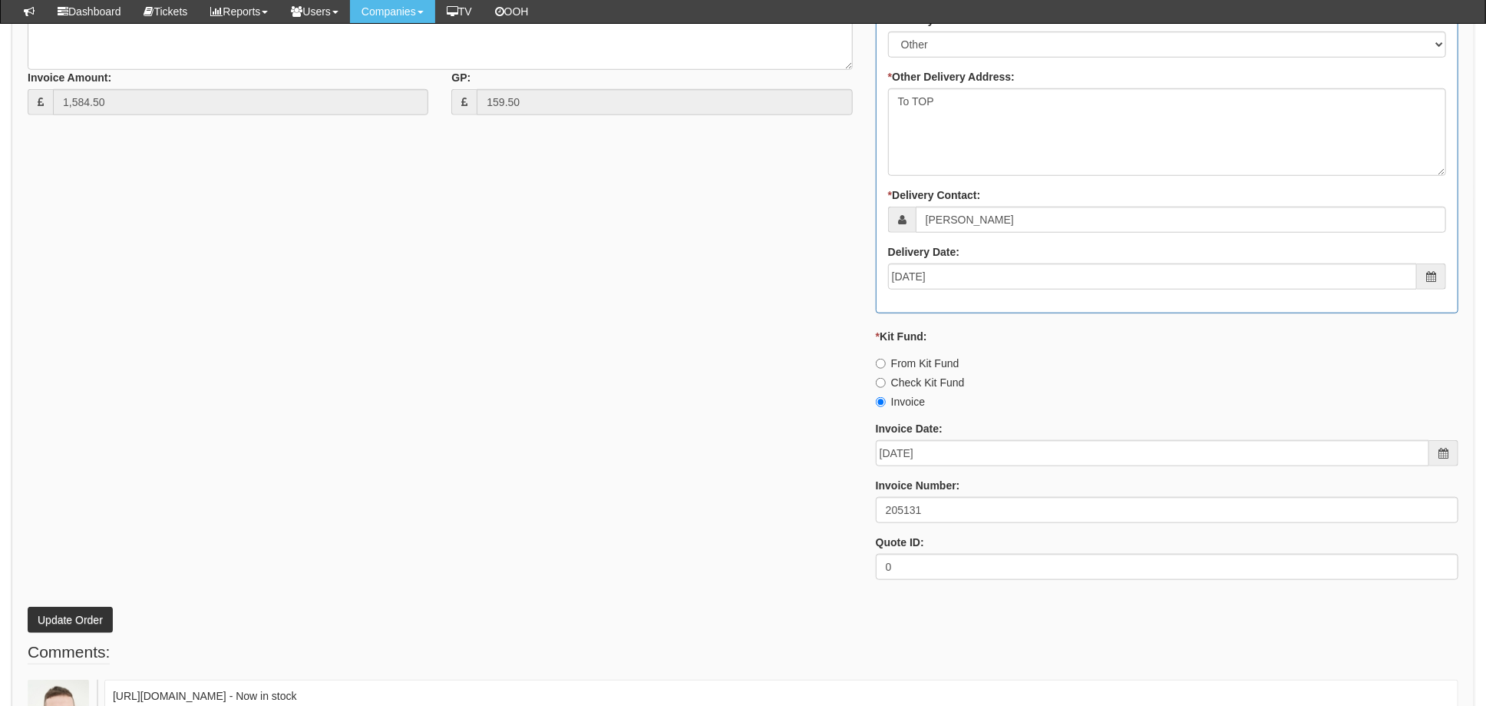
scroll to position [819, 0]
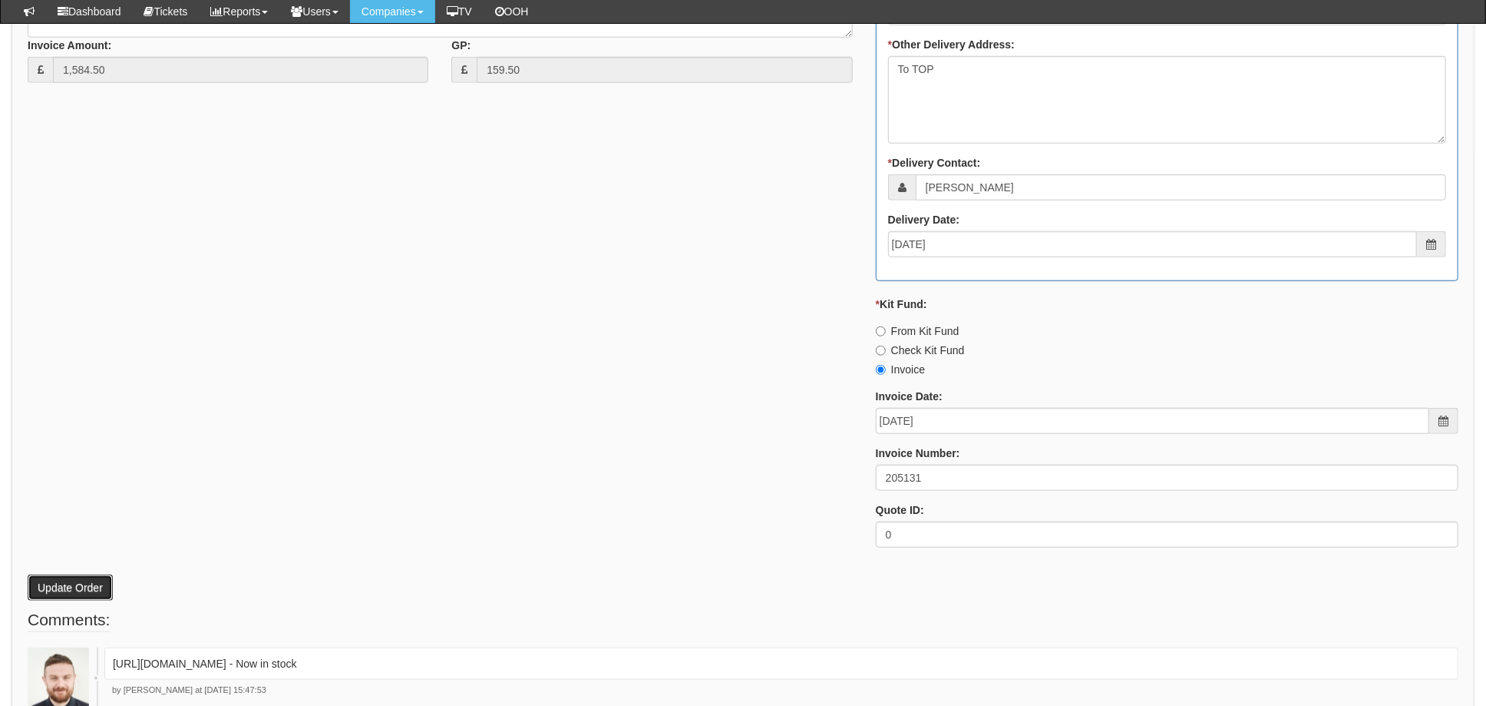
click at [63, 580] on button "Update Order" at bounding box center [70, 587] width 85 height 26
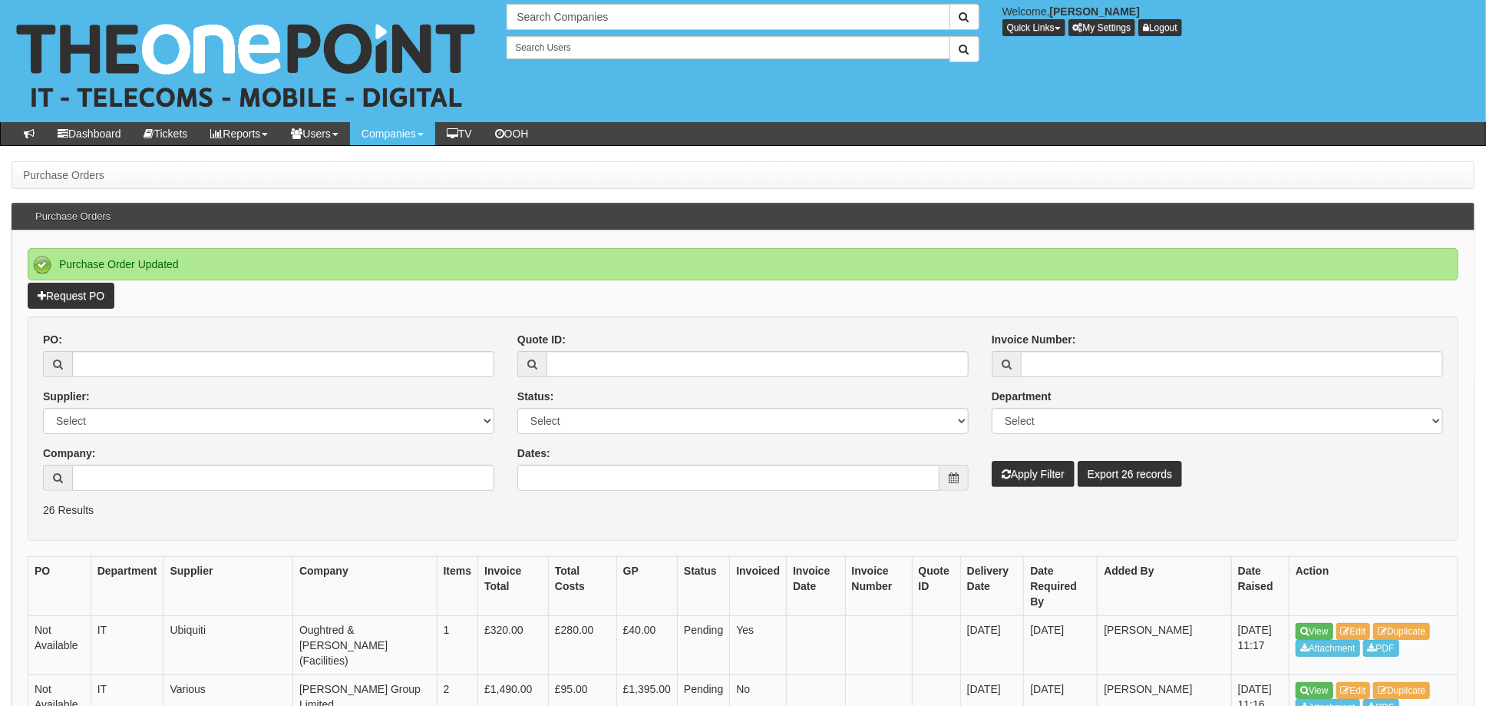
click at [111, 349] on div "PO:" at bounding box center [268, 354] width 451 height 45
click at [112, 361] on input "PO:" at bounding box center [283, 364] width 422 height 26
type input "19350"
click at [992, 461] on button "Apply Filter" at bounding box center [1033, 474] width 83 height 26
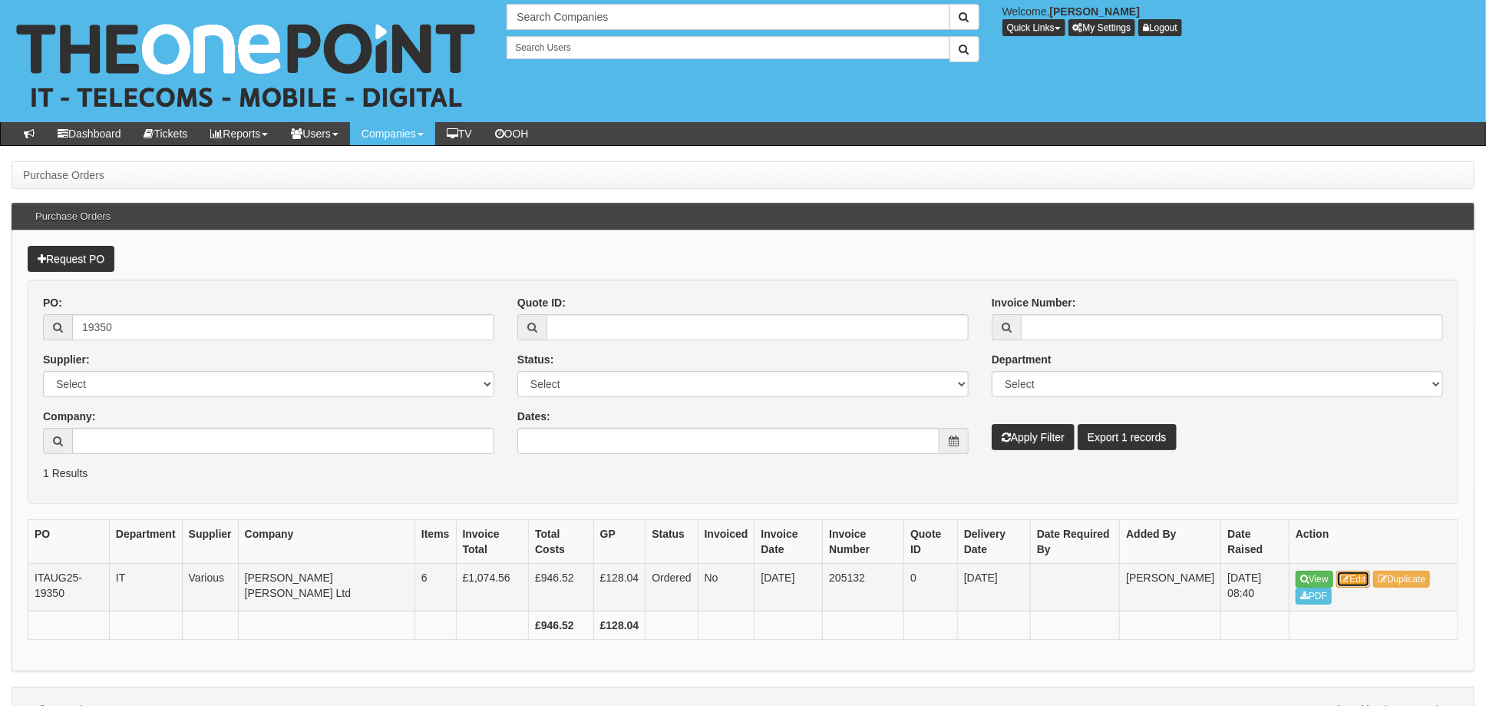
click at [1355, 581] on link "Edit" at bounding box center [1354, 578] width 35 height 17
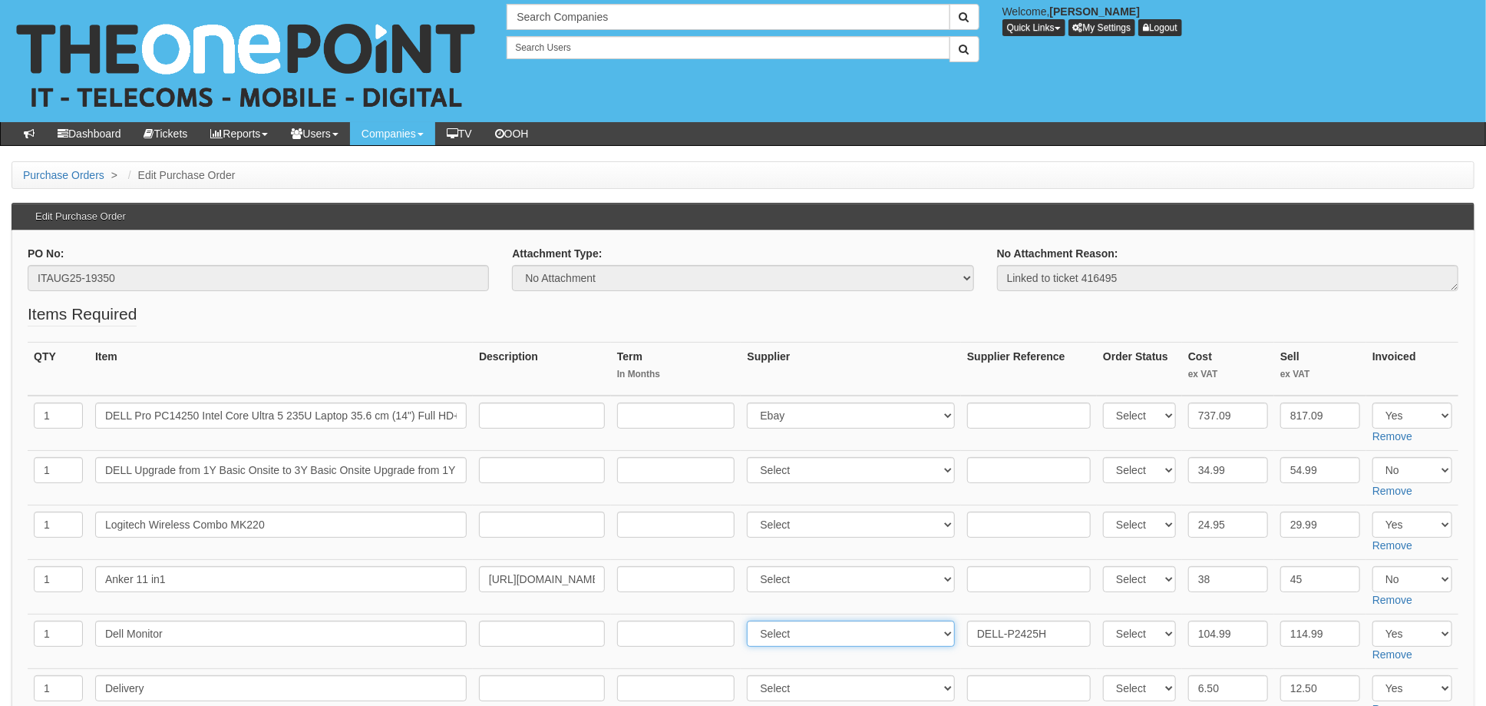
click at [829, 639] on select "Select 123 REG.co.uk 1Password 3 4Gon AA Jones Electric Ltd Abzorb Access Group…" at bounding box center [851, 633] width 208 height 26
select select "211"
click at [752, 620] on select "Select 123 REG.co.uk 1Password 3 4Gon AA Jones Electric Ltd Abzorb Access Group…" at bounding box center [851, 633] width 208 height 26
click at [967, 632] on input "DELL-P2425H" at bounding box center [1029, 633] width 124 height 26
paste input "PE24109"
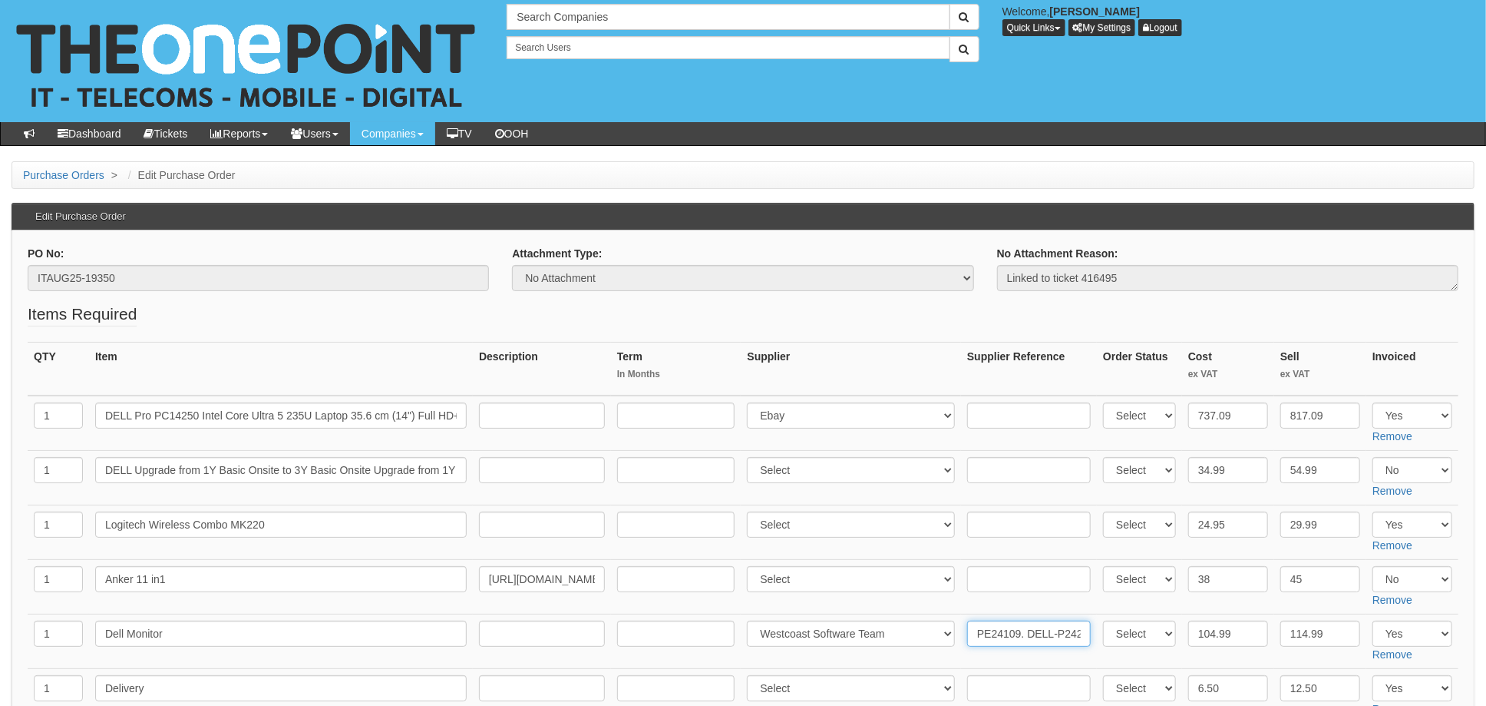
type input "PE24109. DELL-P2425H"
click at [934, 360] on th "Supplier" at bounding box center [851, 369] width 220 height 54
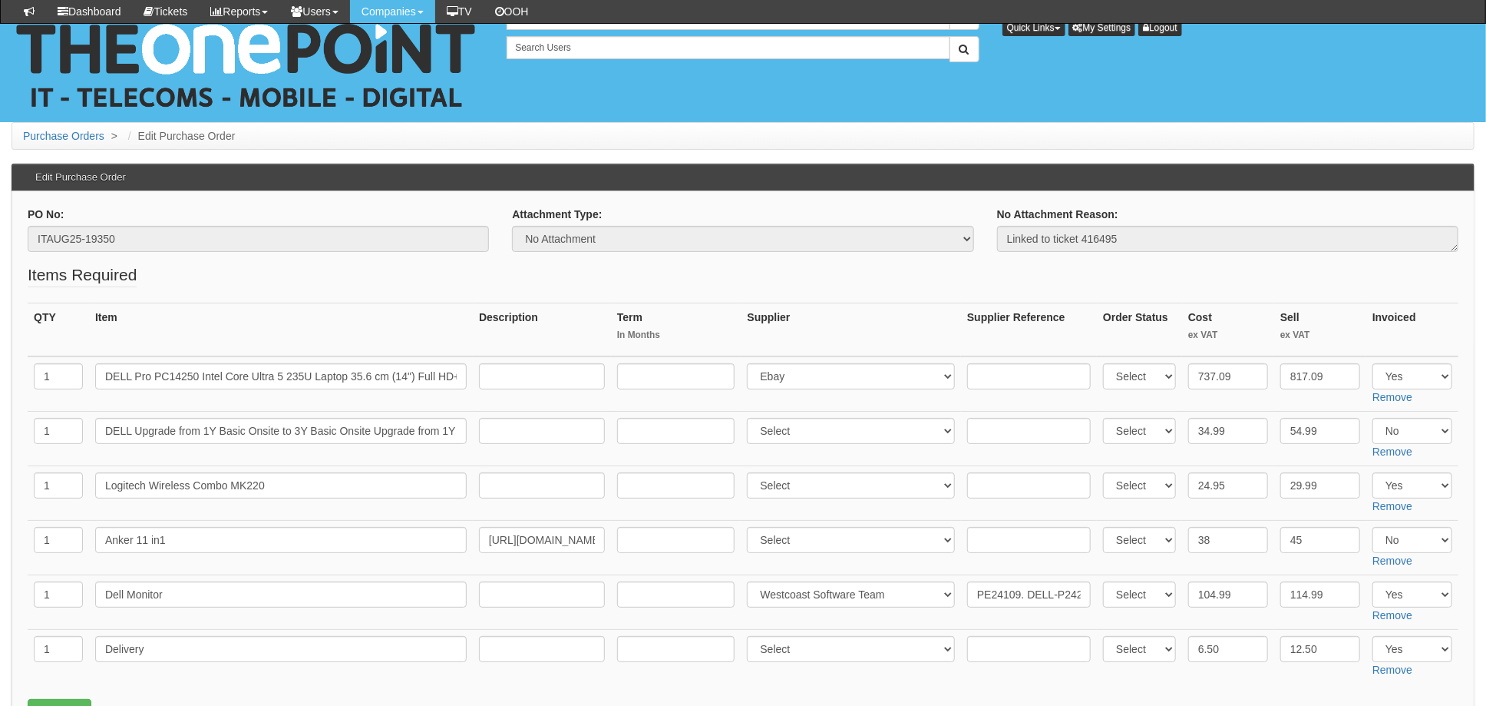
scroll to position [307, 0]
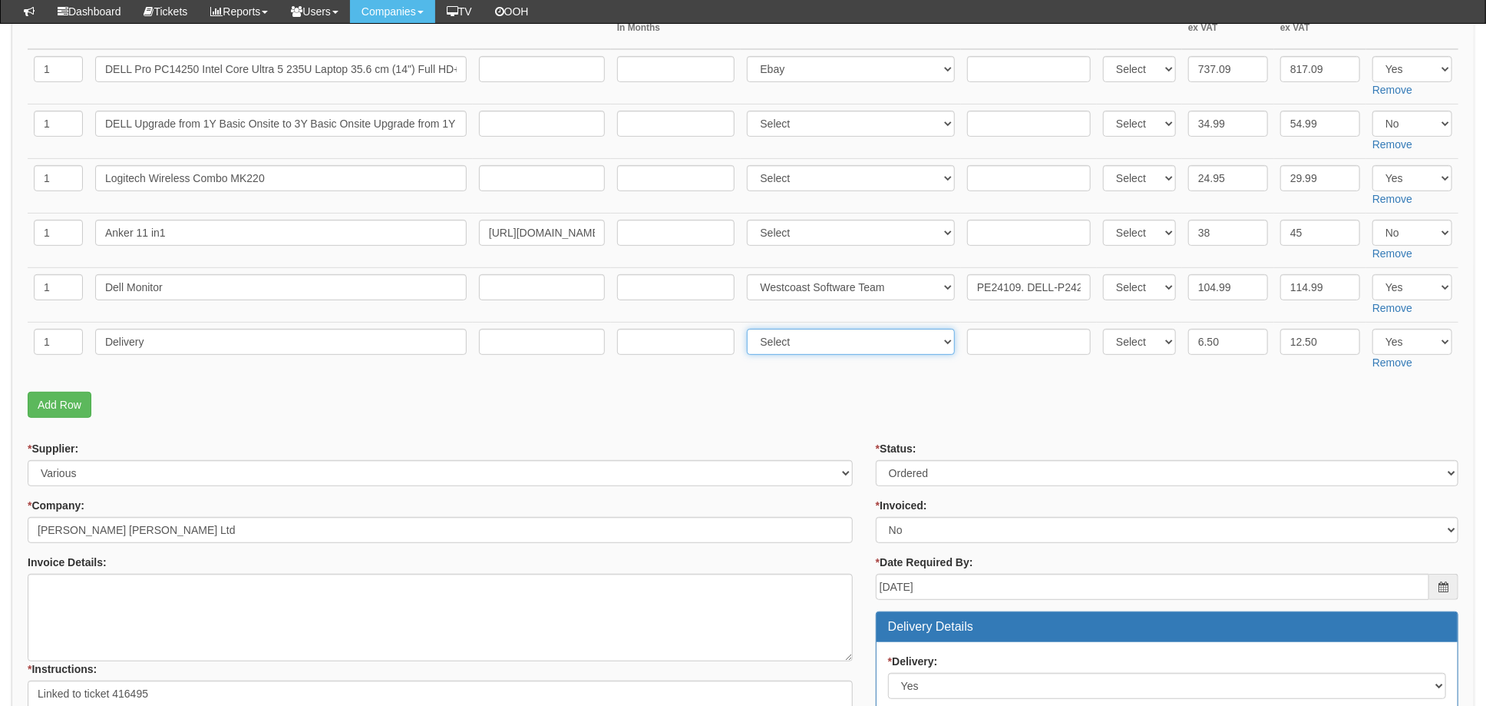
click at [805, 332] on select "Select 123 REG.co.uk 1Password 3 4Gon AA Jones Electric Ltd Abzorb Access Group…" at bounding box center [851, 342] width 208 height 26
select select "211"
click at [1000, 345] on input "text" at bounding box center [1029, 342] width 124 height 26
paste input "PE24109"
type input "PE24109"
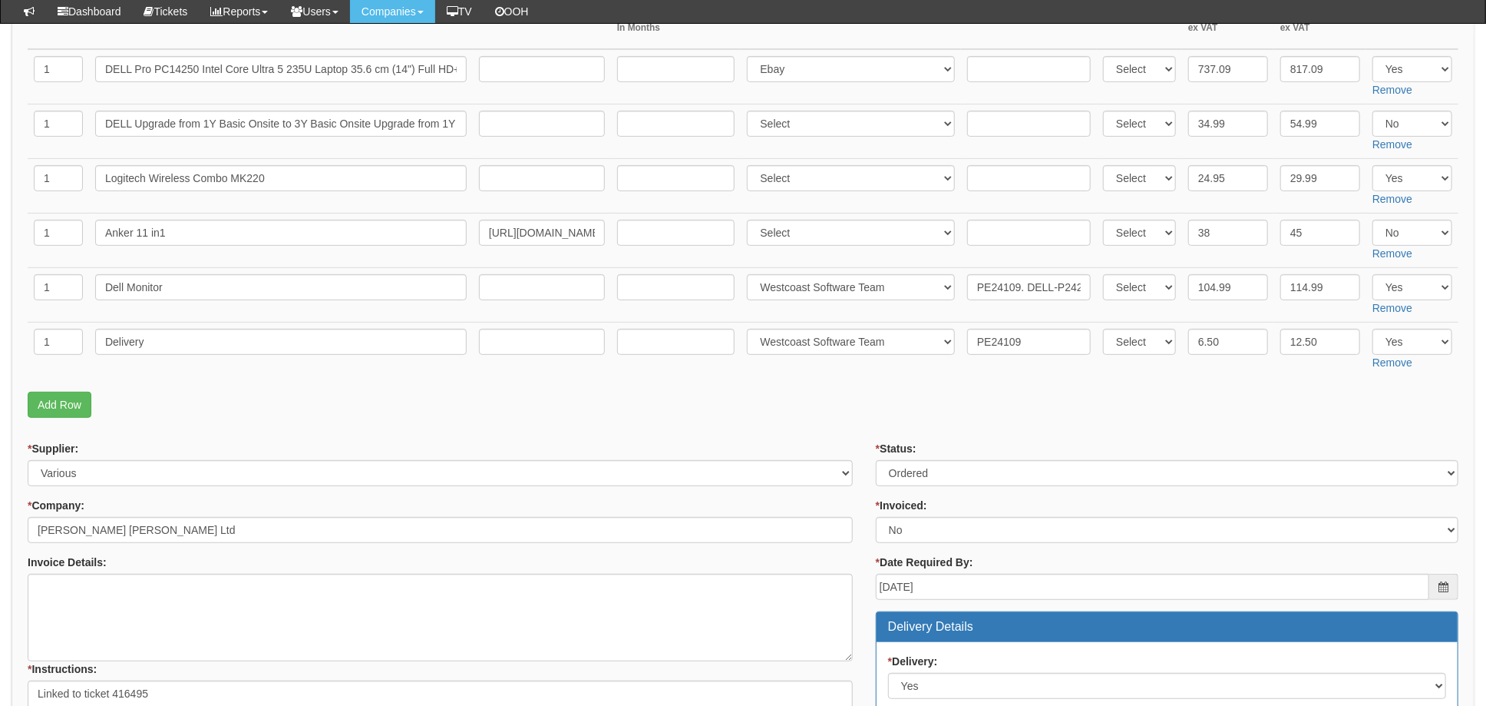
click at [899, 398] on p "Add Row" at bounding box center [743, 405] width 1431 height 26
click at [888, 471] on select "Select Approved Completed Delivered Invoiced Ordered Ordered to site Part Order…" at bounding box center [1167, 473] width 583 height 26
select select "4"
click at [876, 460] on select "Select Approved Completed Delivered Invoiced Ordered Ordered to site Part Order…" at bounding box center [1167, 473] width 583 height 26
click at [845, 342] on select "Select 123 REG.co.uk 1Password 3 4Gon AA Jones Electric Ltd Abzorb Access Group…" at bounding box center [851, 342] width 208 height 26
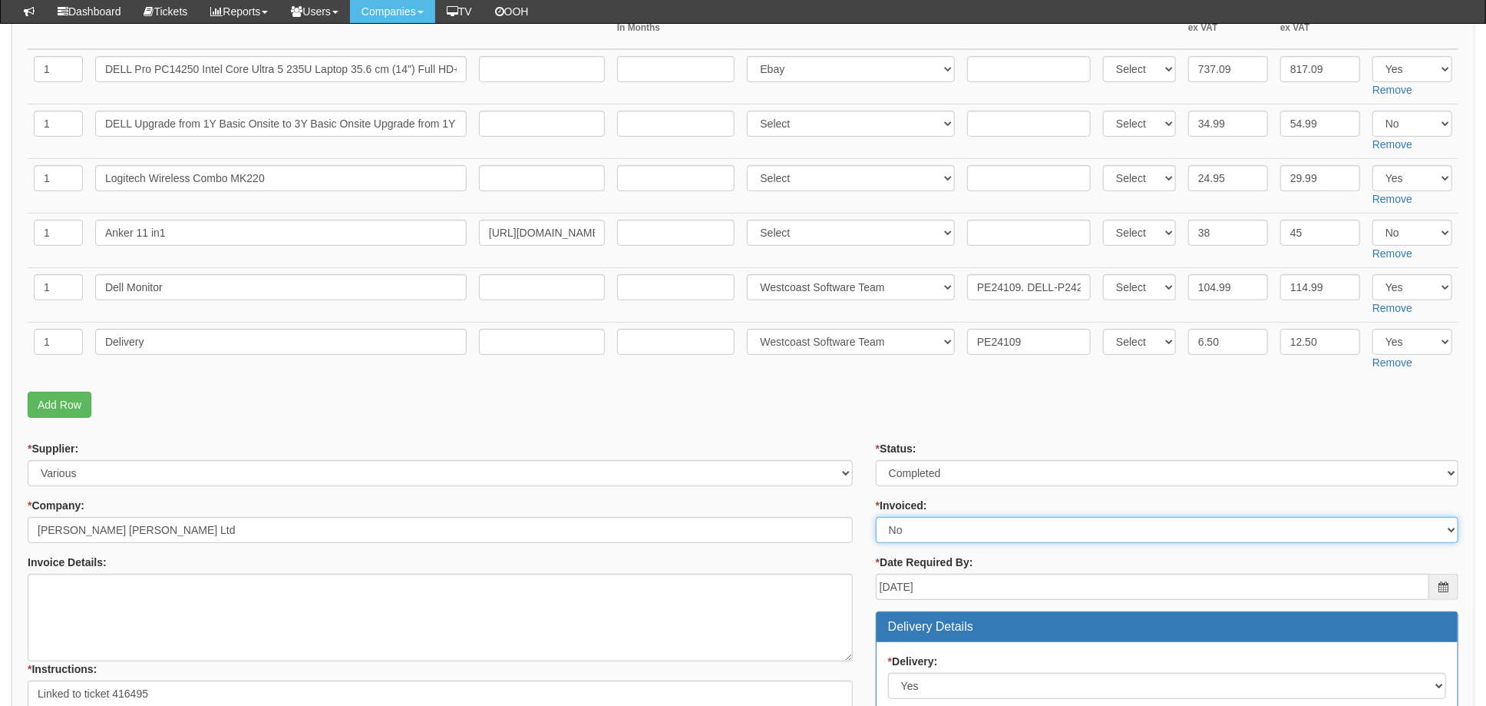
click at [909, 536] on select "Select Yes No N/A STB (part of order)" at bounding box center [1167, 530] width 583 height 26
select select "1"
click at [876, 517] on select "Select Yes No N/A STB (part of order)" at bounding box center [1167, 530] width 583 height 26
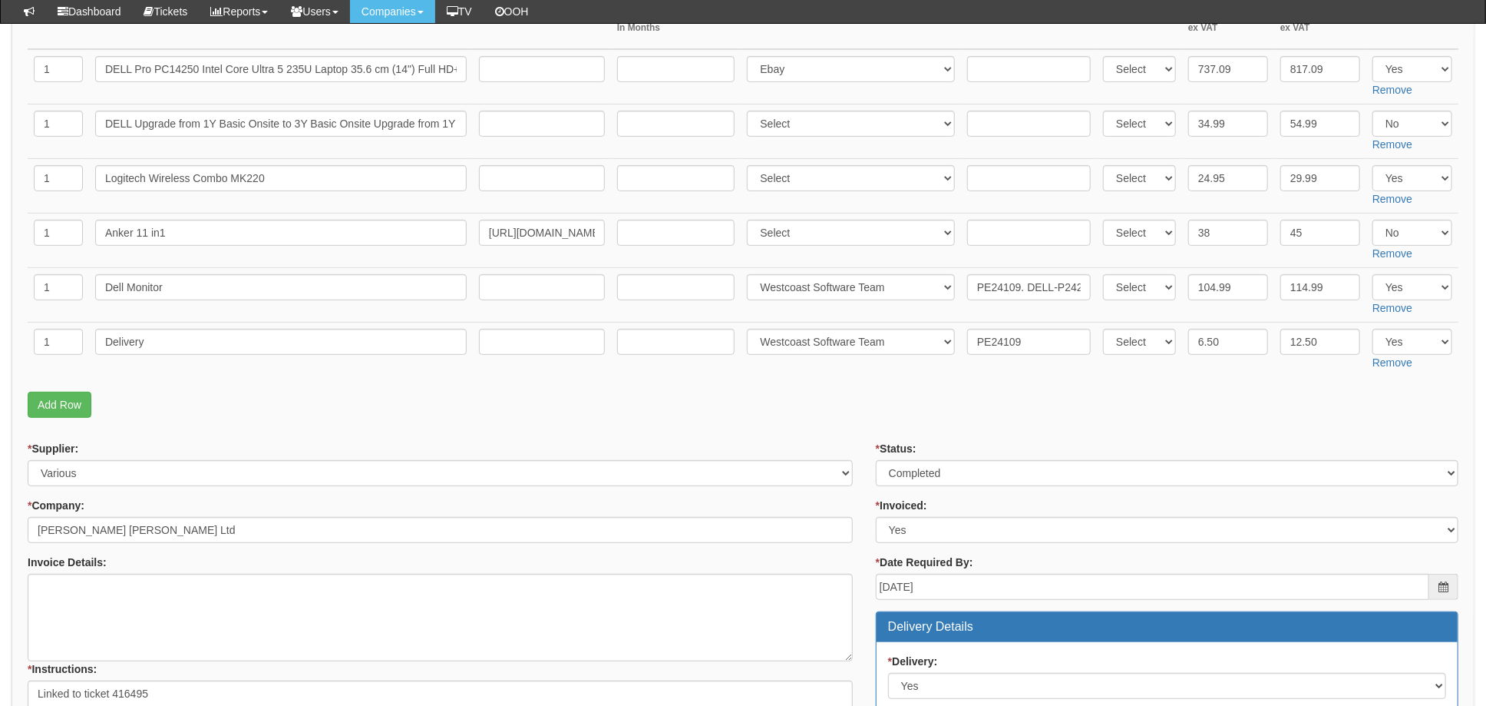
click at [848, 407] on p "Add Row" at bounding box center [743, 405] width 1431 height 26
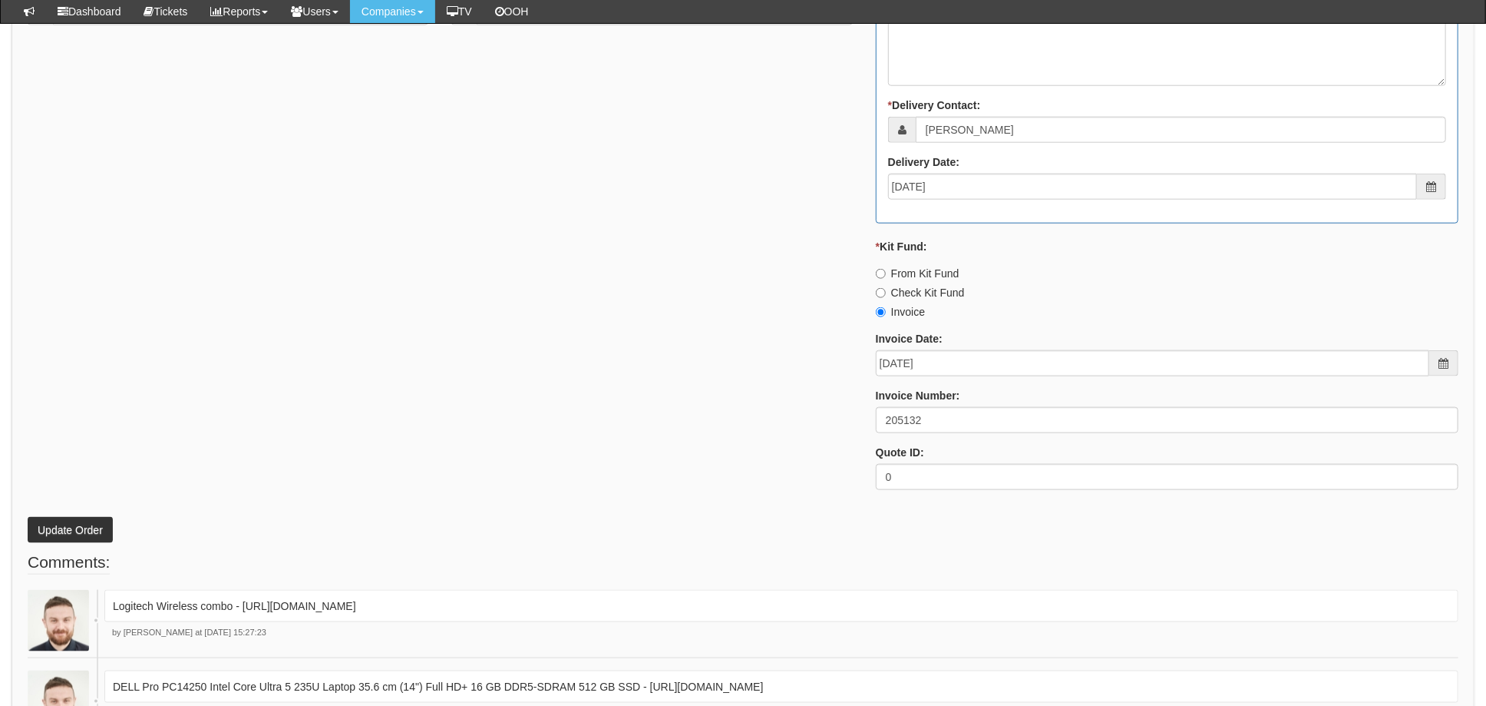
scroll to position [1125, 0]
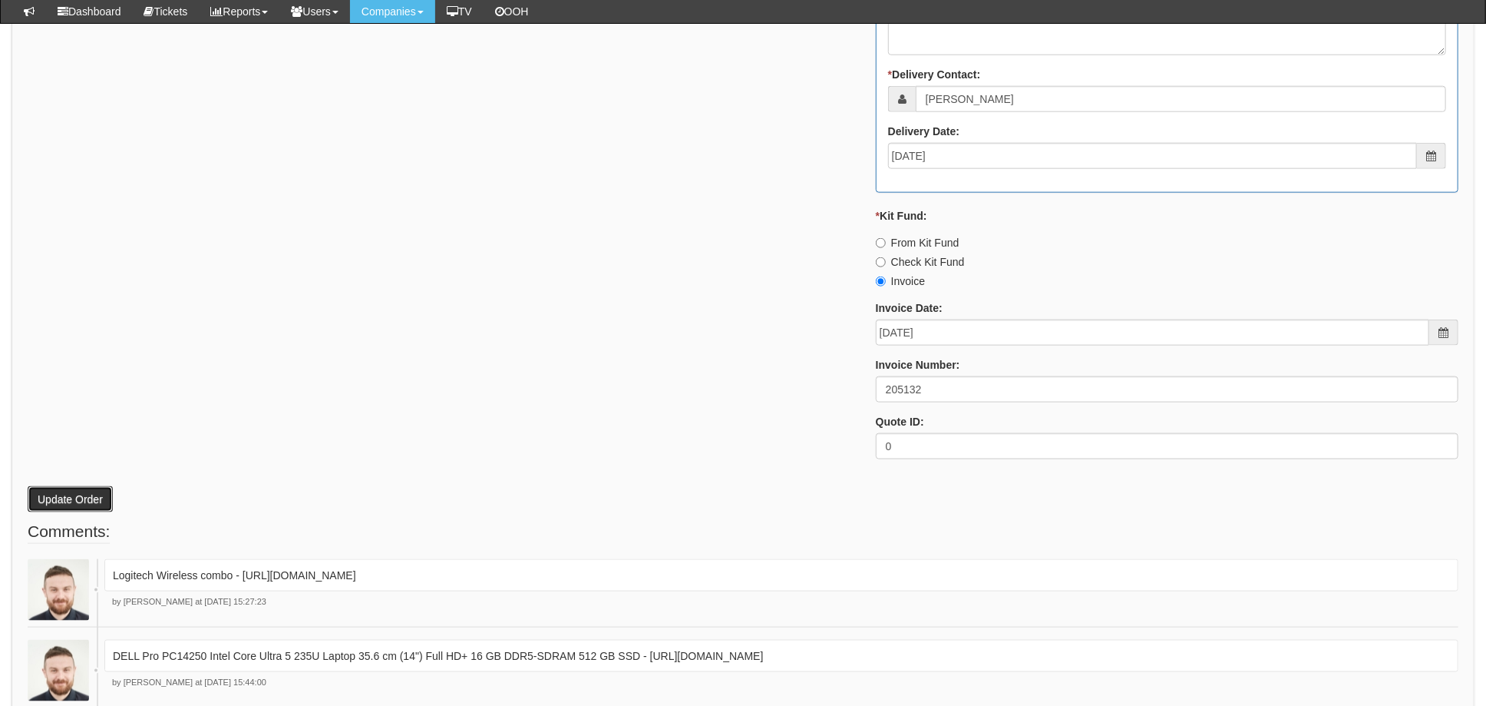
click at [81, 495] on button "Update Order" at bounding box center [70, 499] width 85 height 26
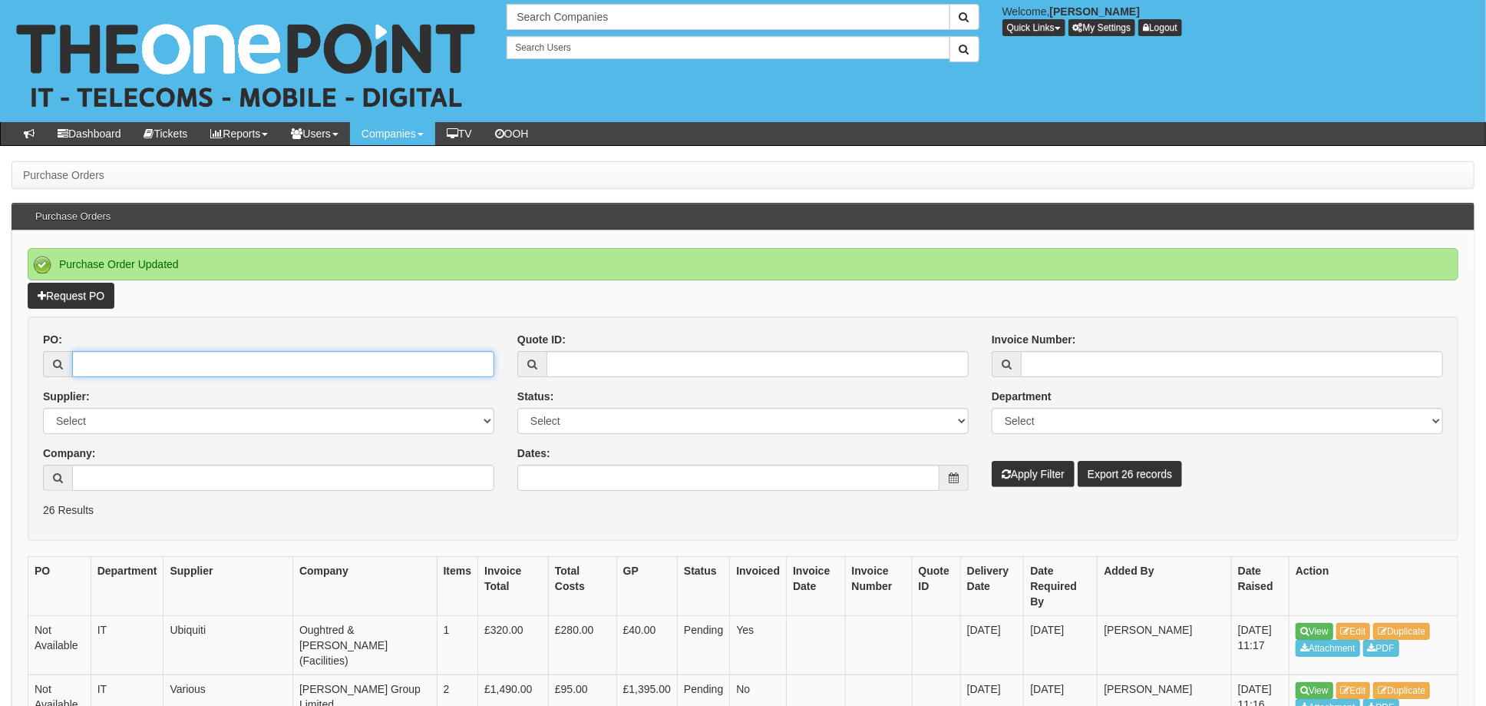
click at [126, 365] on input "PO:" at bounding box center [283, 364] width 422 height 26
type input "19396"
click at [992, 461] on button "Apply Filter" at bounding box center [1033, 474] width 83 height 26
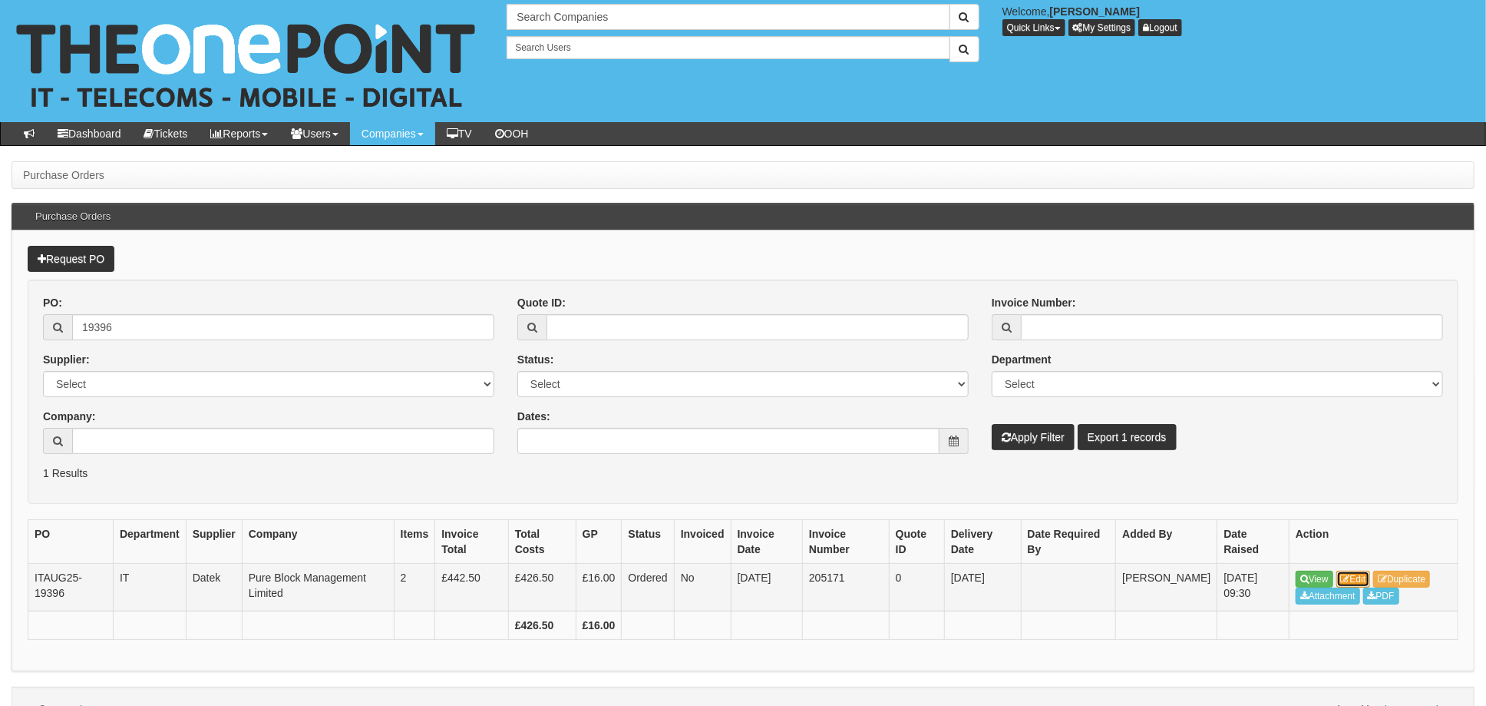
click at [1367, 576] on link "Edit" at bounding box center [1354, 578] width 35 height 17
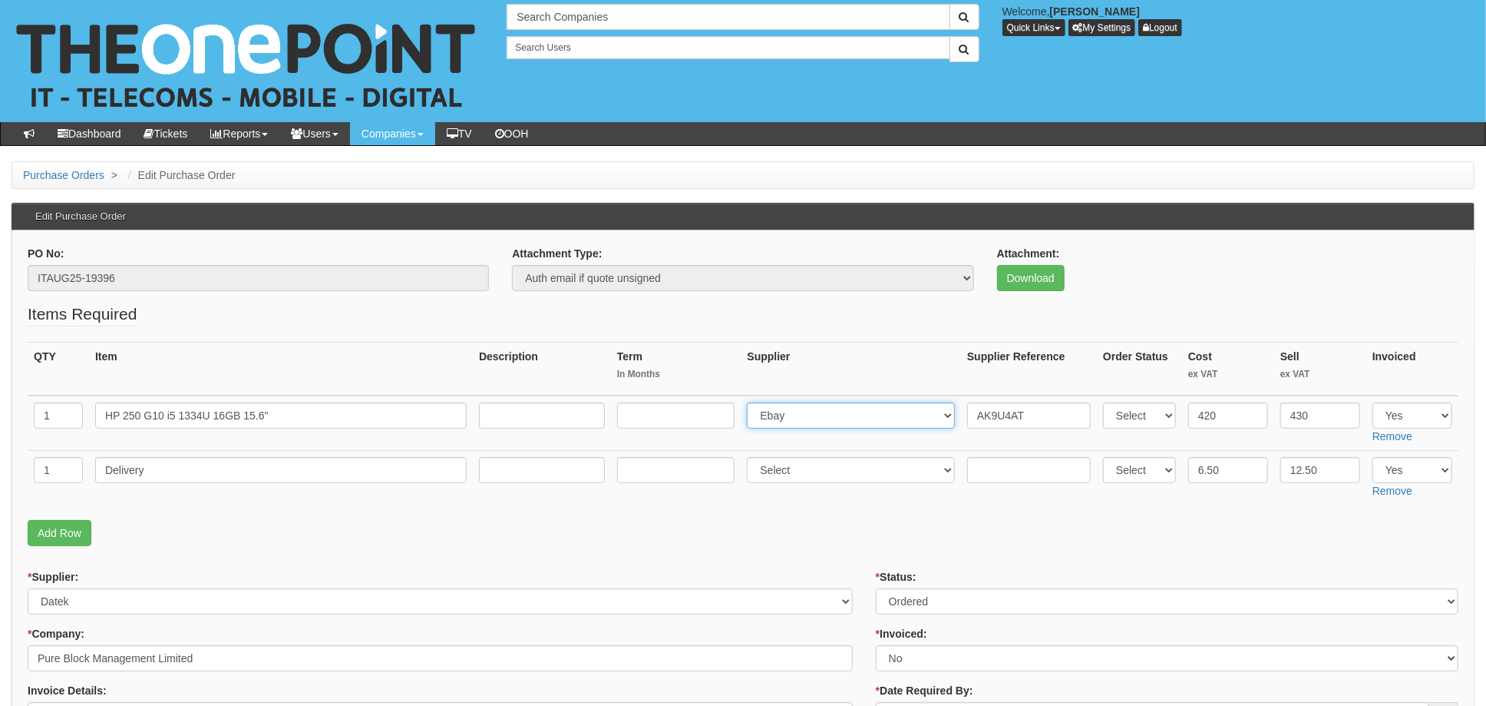
click at [817, 417] on select "Select 123 [DOMAIN_NAME] 1Password 3 4Gon [PERSON_NAME] Electric Ltd Abzorb Acc…" at bounding box center [851, 415] width 208 height 26
select select "211"
click at [971, 413] on input "AK9U4AT" at bounding box center [1029, 415] width 124 height 26
paste input "PE70098"
type input "PE70098. AK9U4AT"
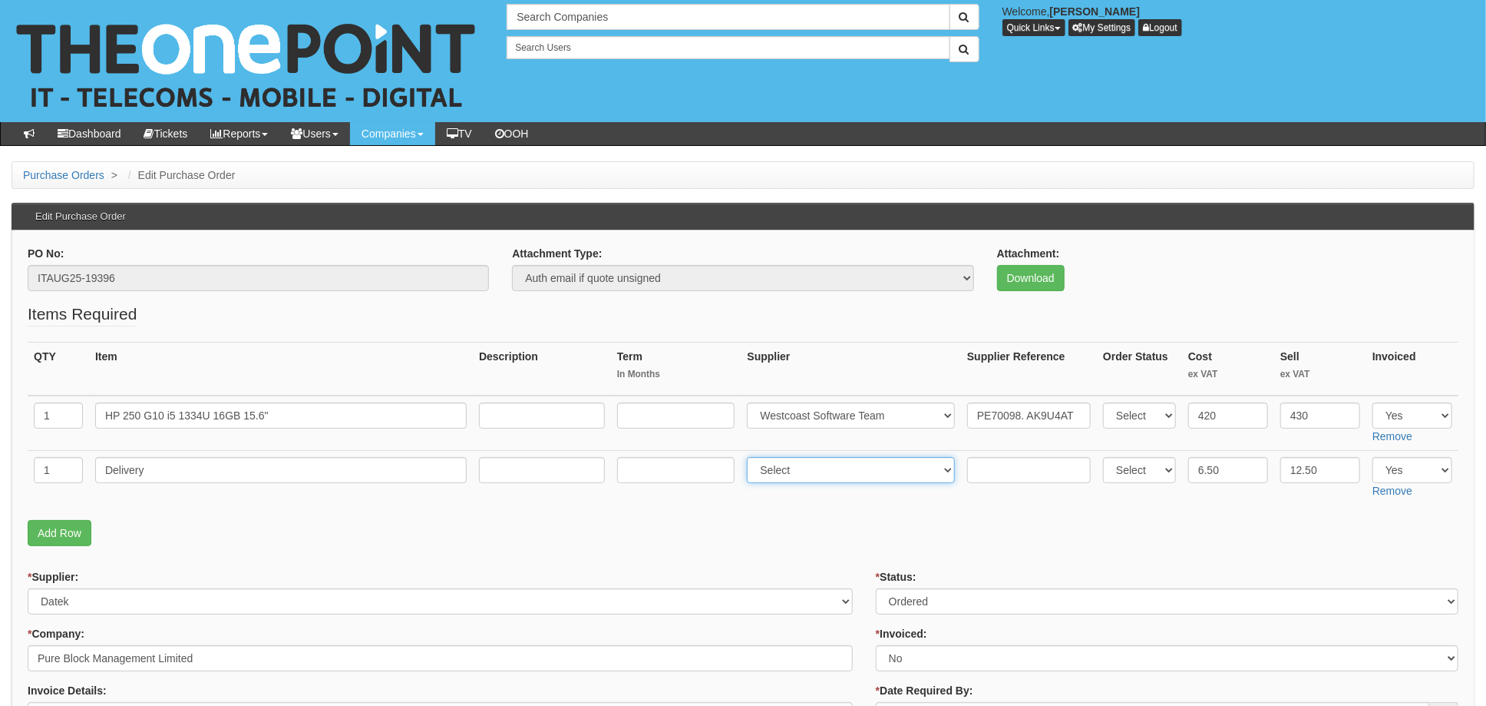
click at [839, 472] on select "Select 123 REG.co.uk 1Password 3 4Gon AA Jones Electric Ltd Abzorb Access Group…" at bounding box center [851, 470] width 208 height 26
select select "211"
click at [973, 465] on input "text" at bounding box center [1029, 470] width 124 height 26
paste input "PE70098"
type input "PE70098"
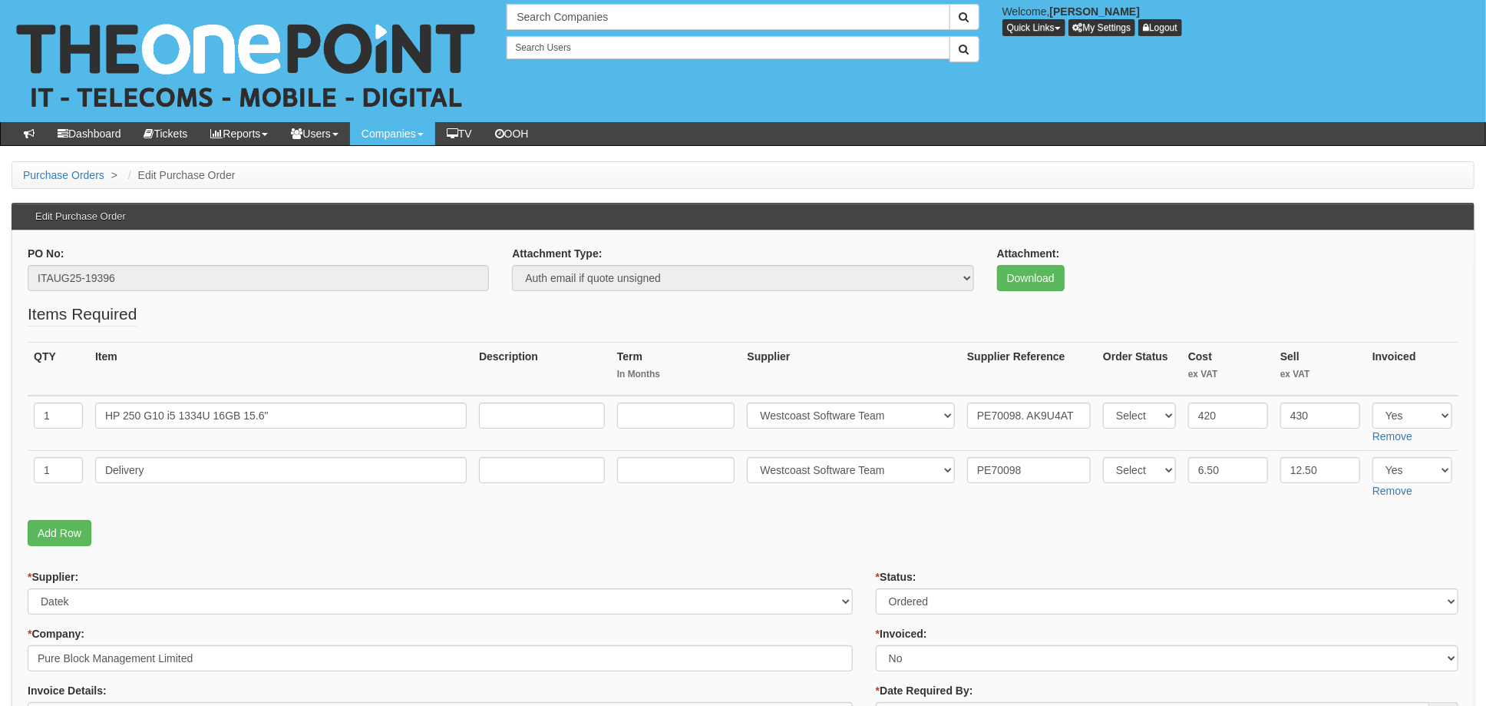
click at [905, 602] on select "Select Approved Completed Delivered Invoiced Ordered Ordered to site Part Order…" at bounding box center [1167, 601] width 583 height 26
select select "4"
click at [876, 588] on select "Select Approved Completed Delivered Invoiced Ordered Ordered to site Part Order…" at bounding box center [1167, 601] width 583 height 26
click at [911, 658] on select "Select Yes No N/A STB (part of order)" at bounding box center [1167, 658] width 583 height 26
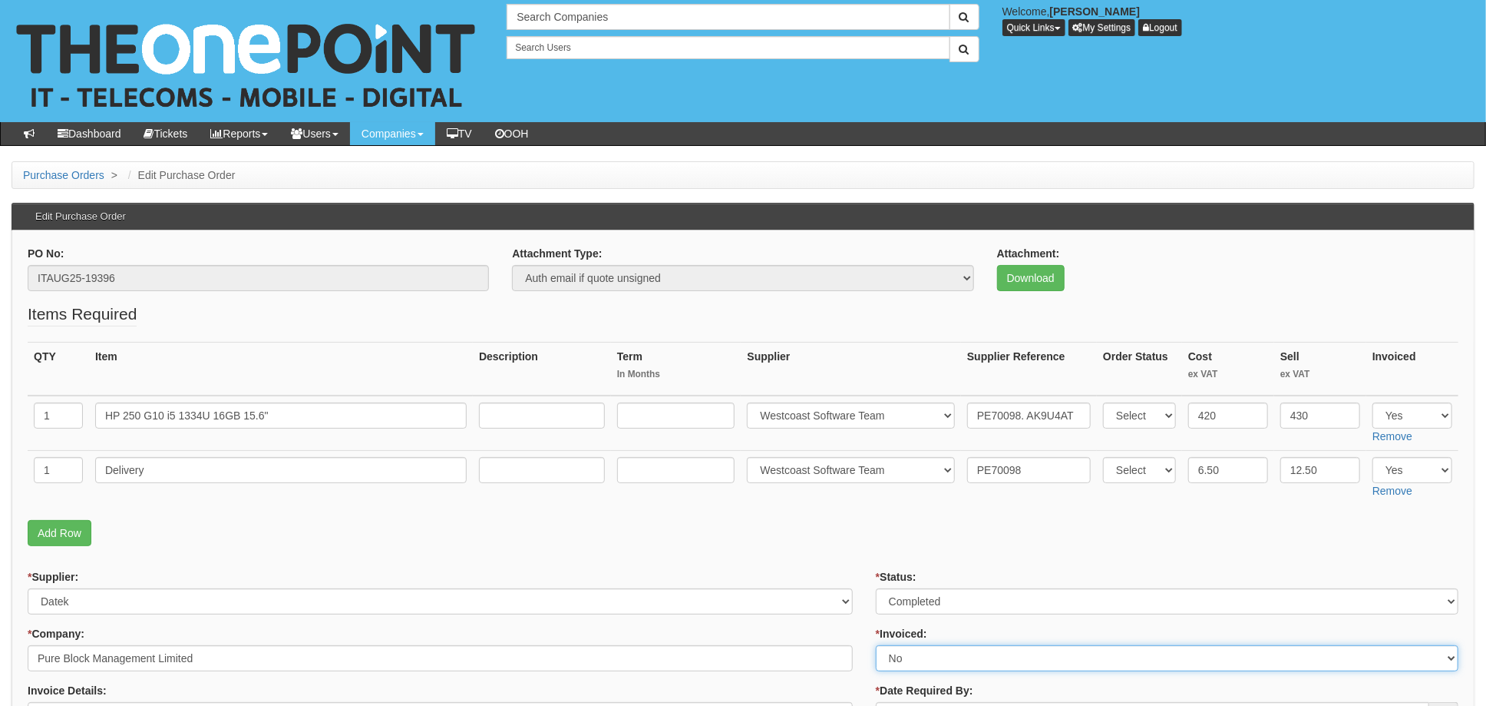
select select "1"
click at [876, 645] on select "Select Yes No N/A STB (part of order)" at bounding box center [1167, 658] width 583 height 26
click at [831, 549] on fieldset "Items Required QTY Item Description Term In Months Supplier Supplier Reference …" at bounding box center [743, 427] width 1431 height 251
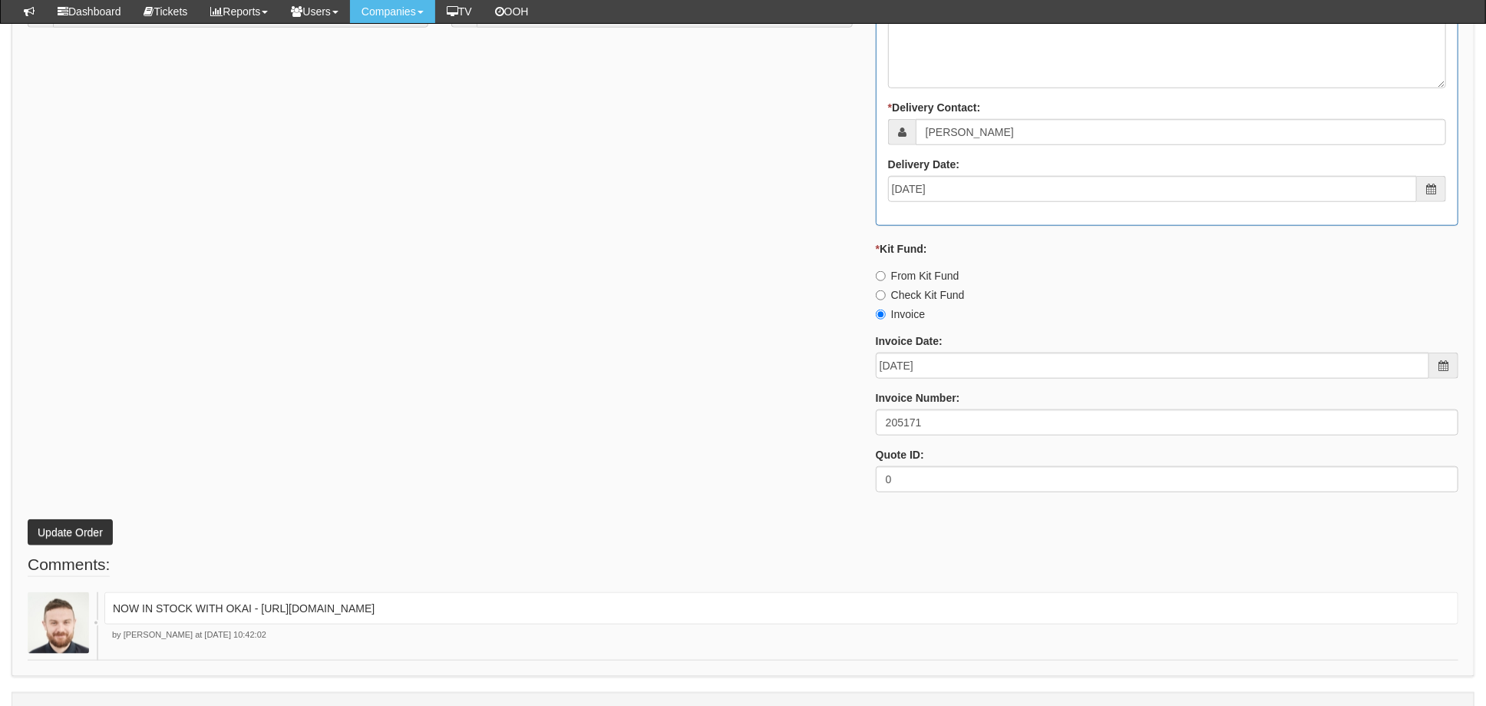
scroll to position [905, 0]
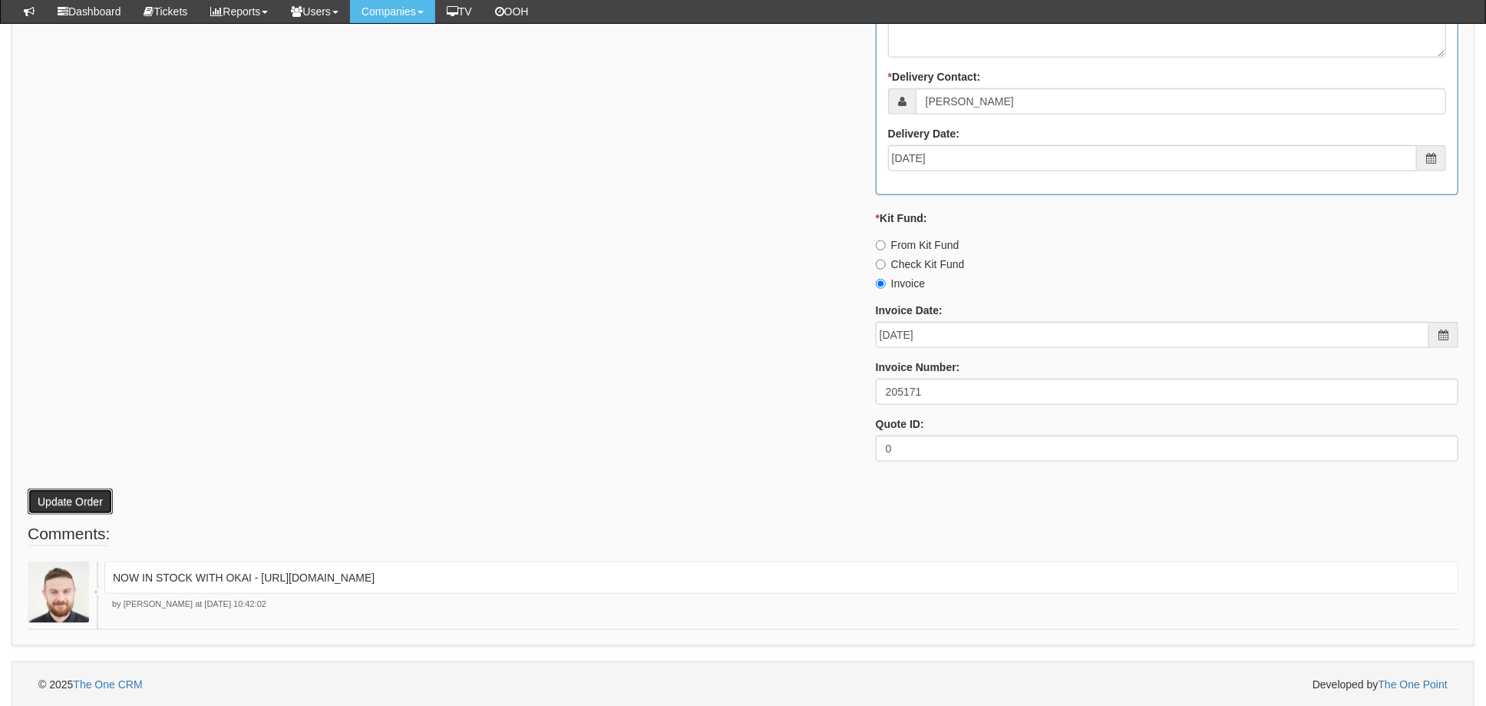
click at [67, 498] on button "Update Order" at bounding box center [70, 501] width 85 height 26
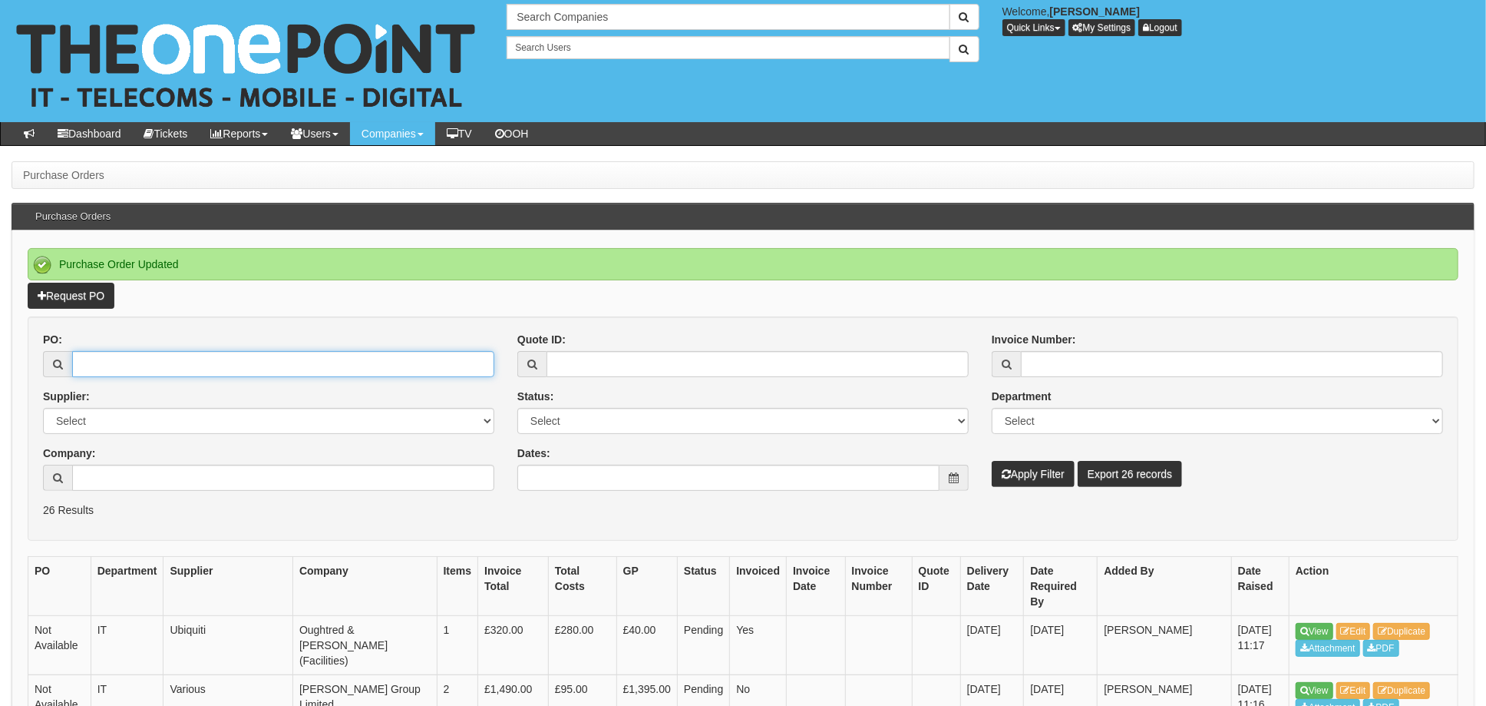
click at [164, 365] on input "PO:" at bounding box center [283, 364] width 422 height 26
type input "19350"
click at [992, 461] on button "Apply Filter" at bounding box center [1033, 474] width 83 height 26
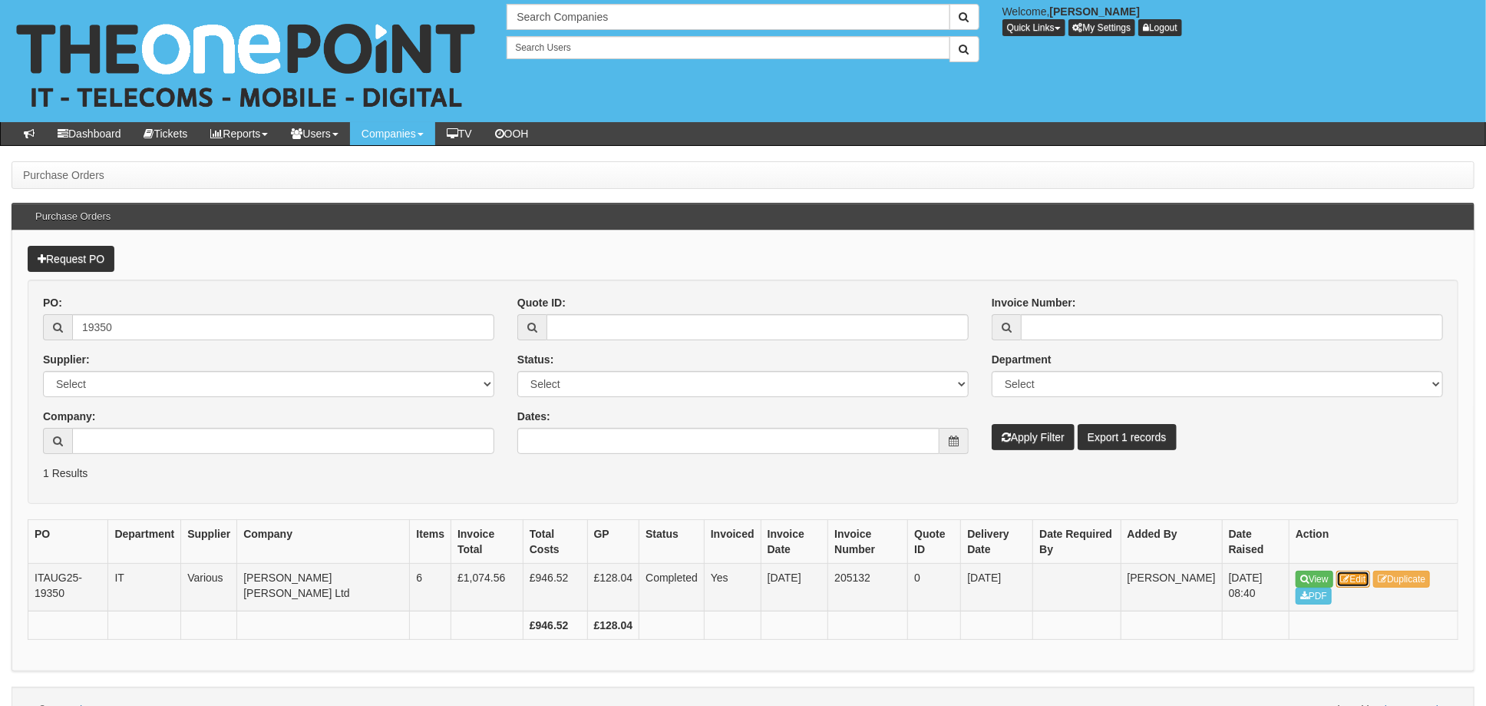
click at [1360, 578] on link "Edit" at bounding box center [1354, 578] width 35 height 17
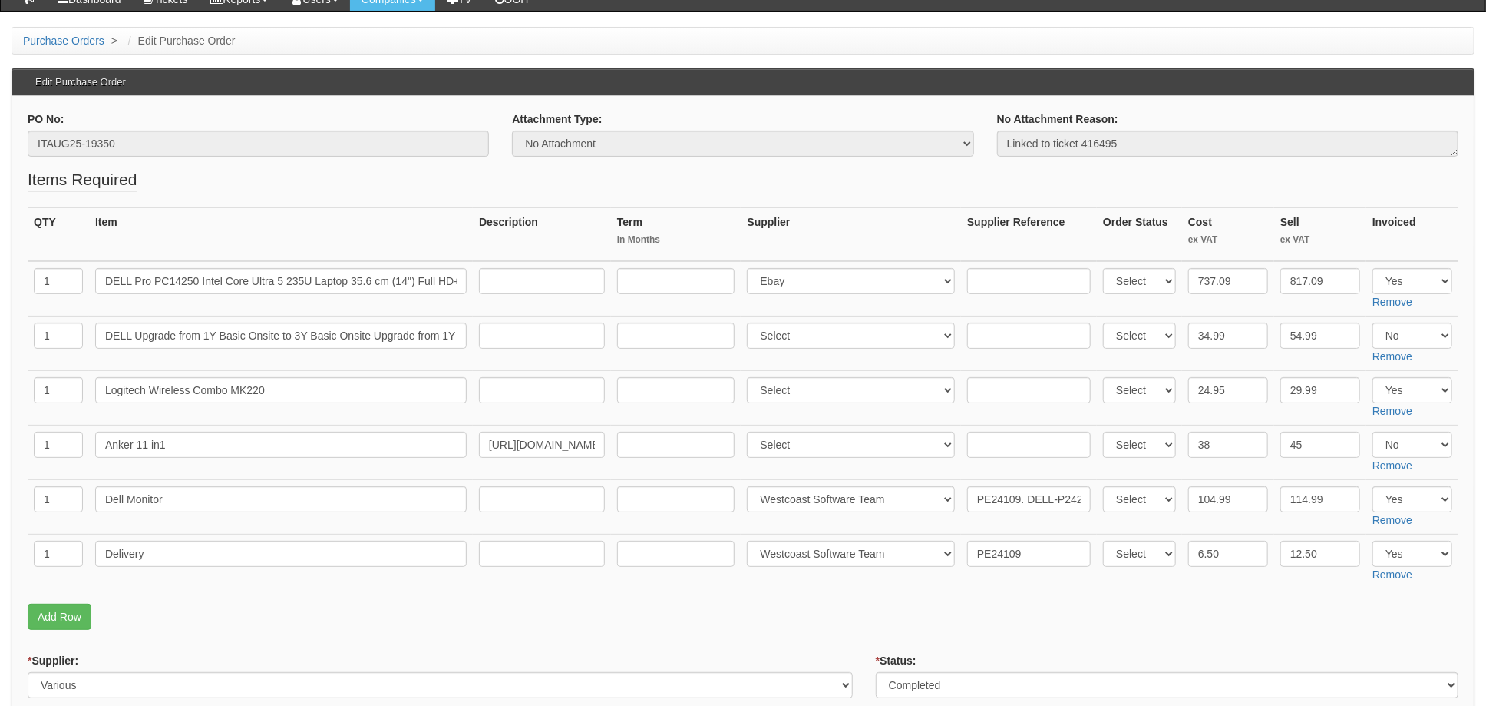
scroll to position [102, 0]
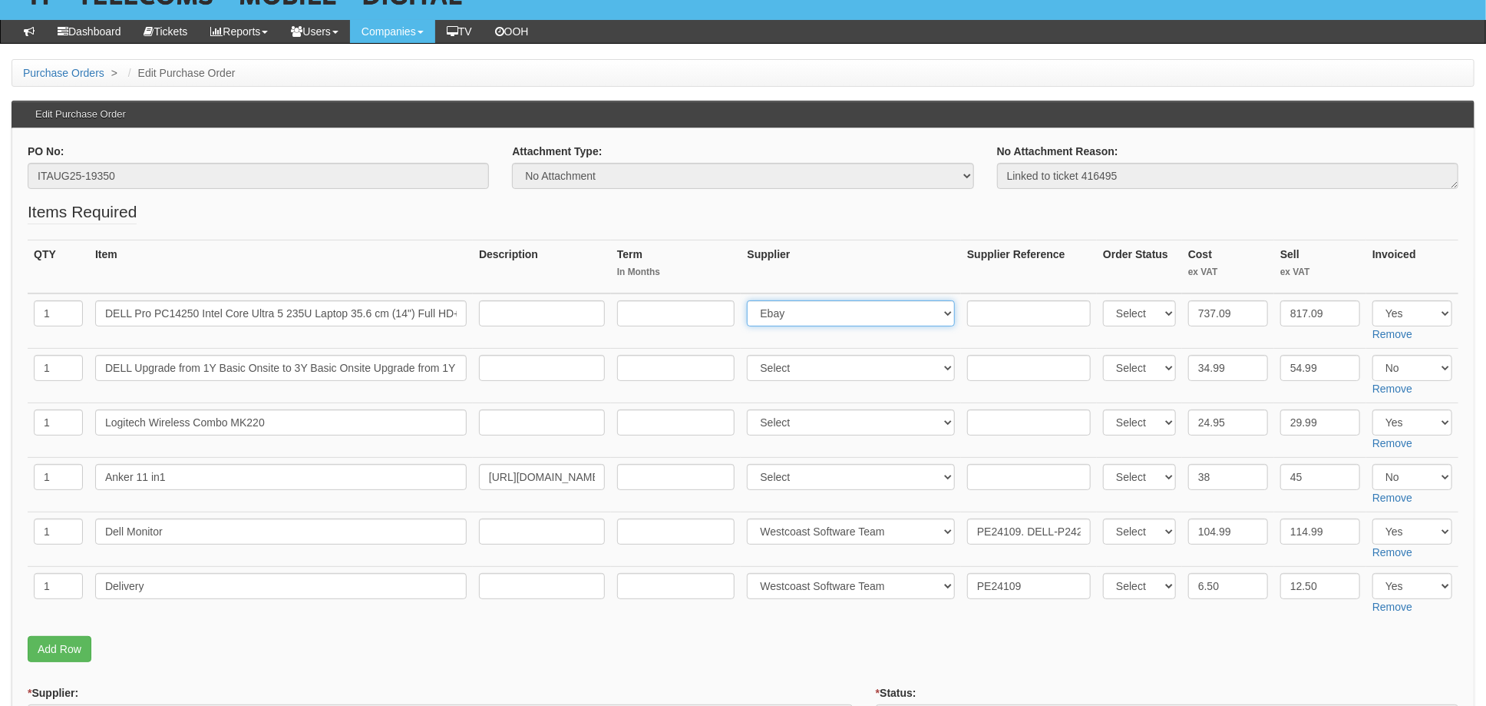
click at [818, 309] on select "Select 123 [DOMAIN_NAME] 1Password 3 4Gon [PERSON_NAME] Electric Ltd Abzorb Acc…" at bounding box center [851, 313] width 208 height 26
select select "211"
click at [982, 316] on input "text" at bounding box center [1029, 313] width 124 height 26
paste input "PE78284"
type input "PE78284"
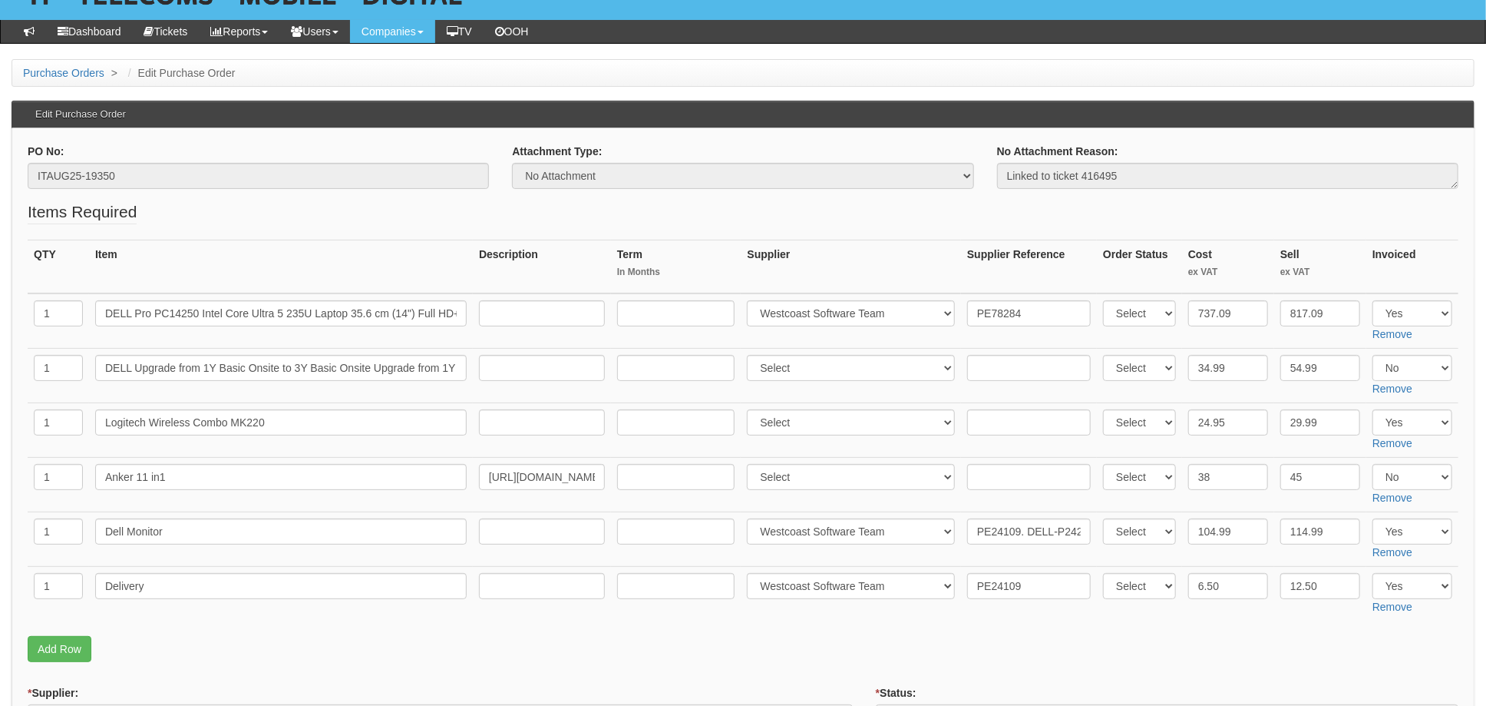
click at [954, 266] on th "Supplier" at bounding box center [851, 267] width 220 height 54
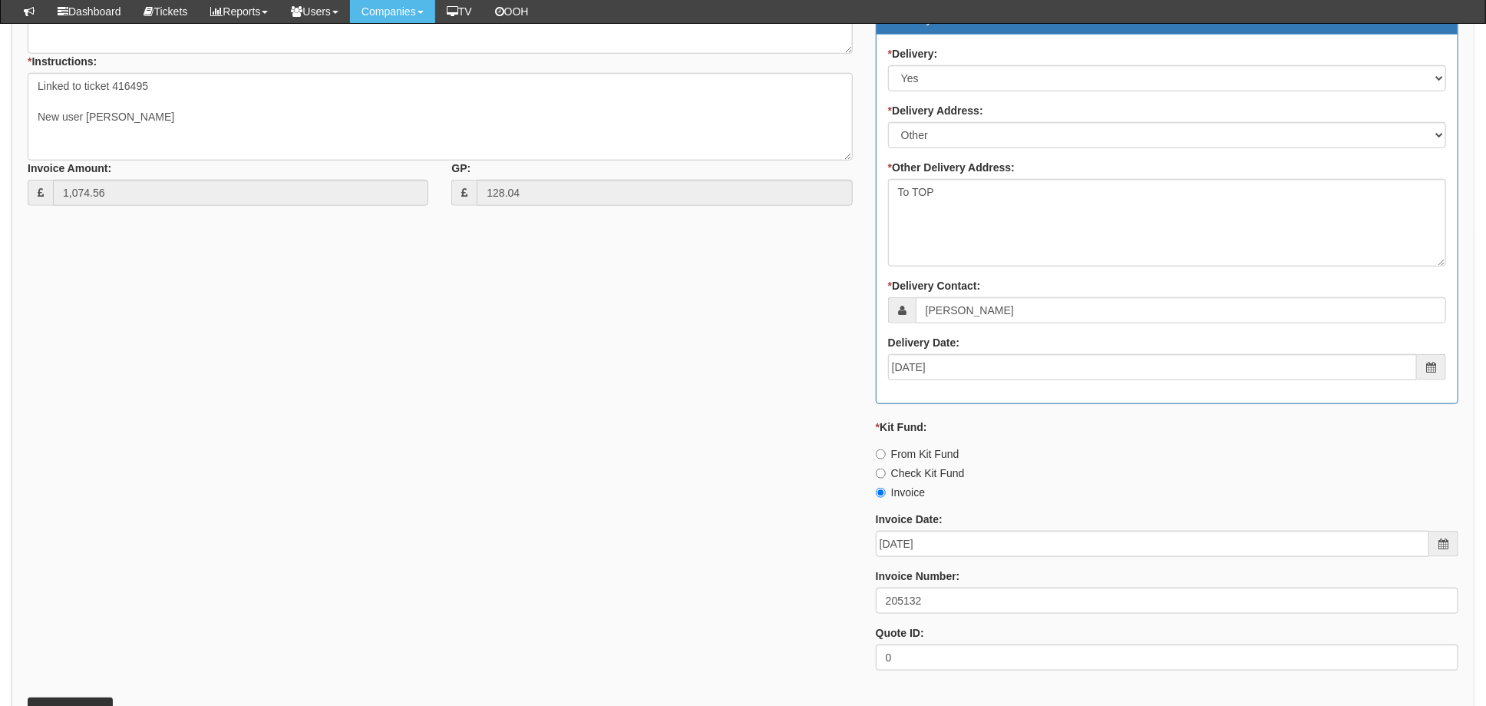
scroll to position [1023, 0]
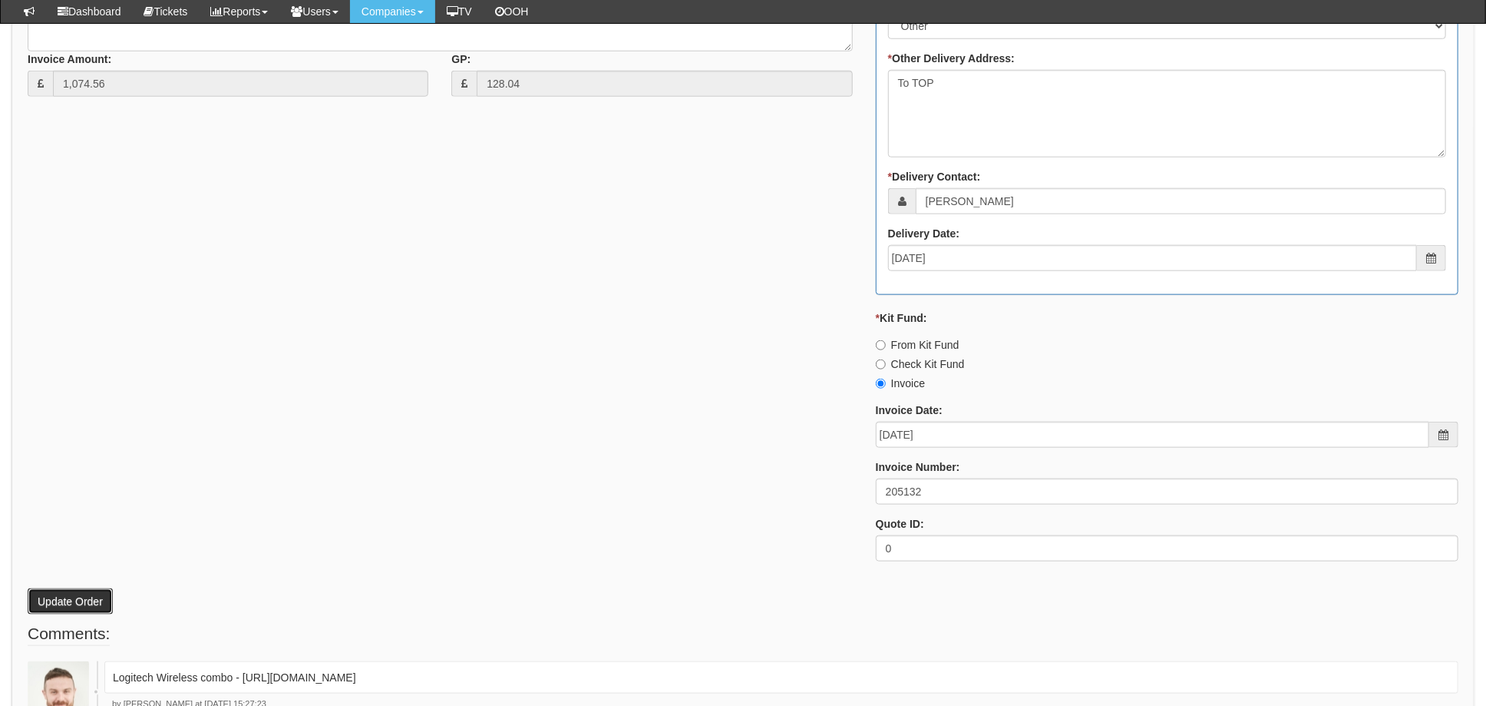
click at [82, 603] on button "Update Order" at bounding box center [70, 601] width 85 height 26
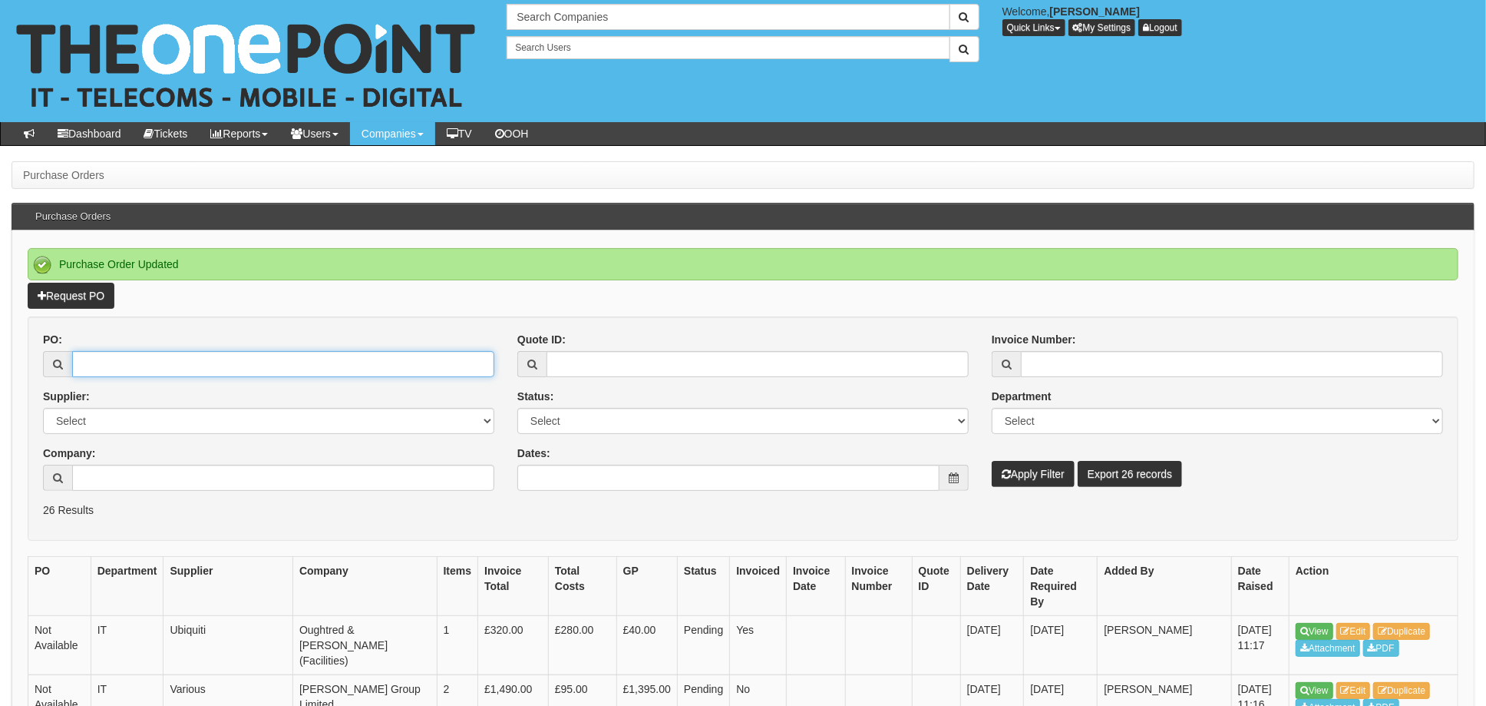
click at [145, 374] on input "PO:" at bounding box center [283, 364] width 422 height 26
click at [141, 361] on input "PO:" at bounding box center [283, 364] width 422 height 26
type input "19372"
click at [992, 461] on button "Apply Filter" at bounding box center [1033, 474] width 83 height 26
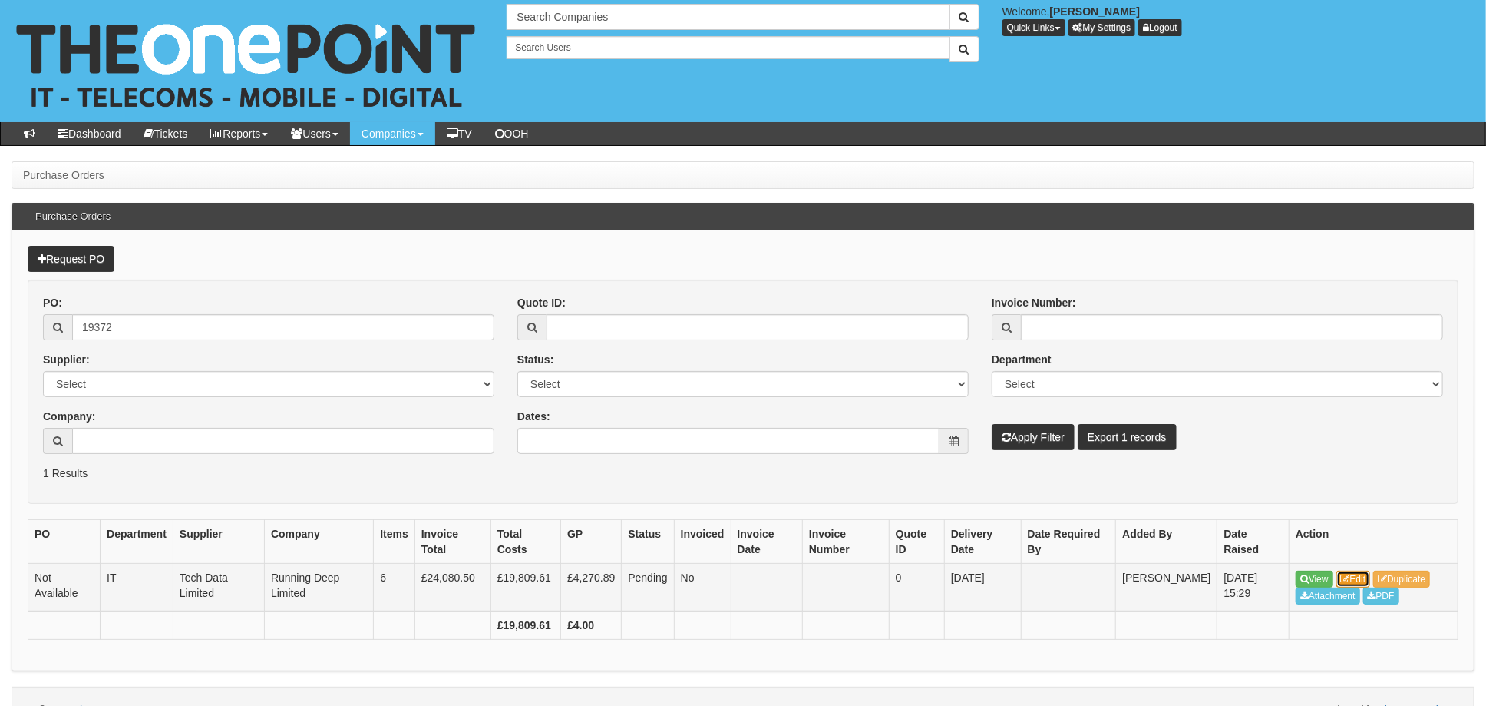
click at [1364, 572] on link "Edit" at bounding box center [1354, 578] width 35 height 17
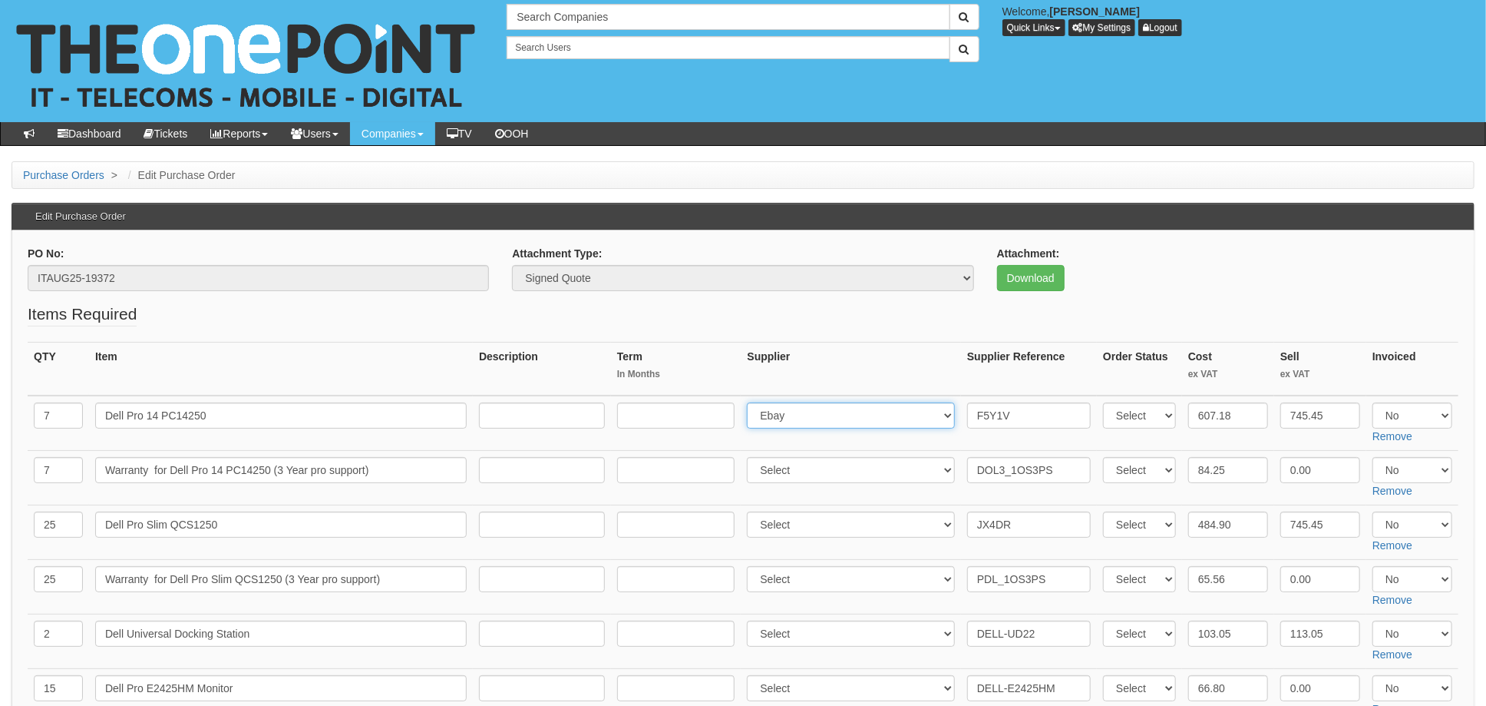
click at [812, 402] on select "Select 123 REG.co.uk 1Password 3 4Gon AA Jones Electric Ltd Abzorb Access Group…" at bounding box center [851, 415] width 208 height 26
click at [678, 341] on fieldset "Items Required QTY Item Description Term In Months Supplier Supplier Reference …" at bounding box center [743, 536] width 1431 height 469
click at [782, 415] on select "Select 123 REG.co.uk 1Password 3 4Gon AA Jones Electric Ltd Abzorb Access Group…" at bounding box center [851, 415] width 208 height 26
select select "211"
click at [752, 402] on select "Select 123 REG.co.uk 1Password 3 4Gon AA Jones Electric Ltd Abzorb Access Group…" at bounding box center [851, 415] width 208 height 26
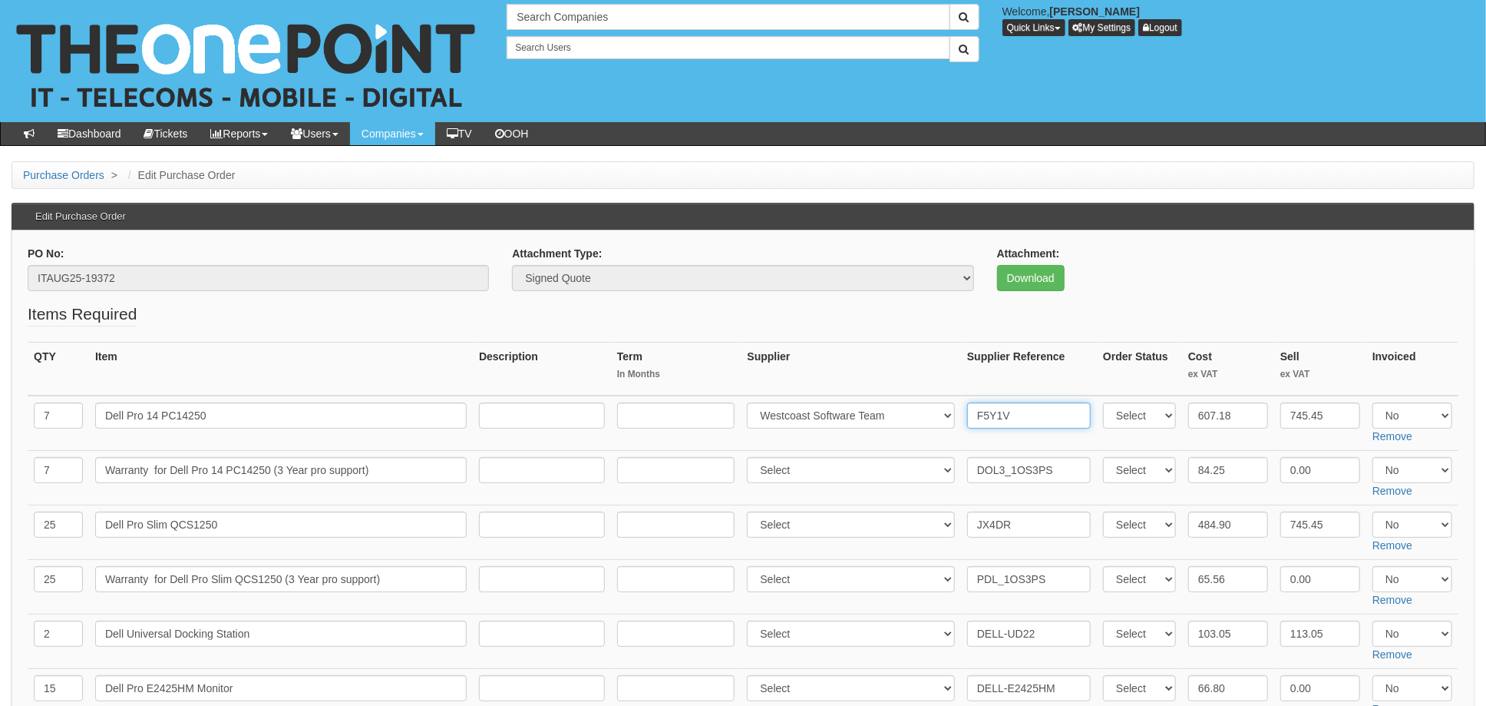
click at [969, 411] on input "F5Y1V" at bounding box center [1029, 415] width 124 height 26
paste input "PF41089"
drag, startPoint x: 986, startPoint y: 407, endPoint x: 1006, endPoint y: 435, distance: 34.5
click at [986, 407] on input "1 xPF41089. F5Y1V" at bounding box center [1029, 415] width 124 height 26
type input "1 x PF41089. F5Y1V"
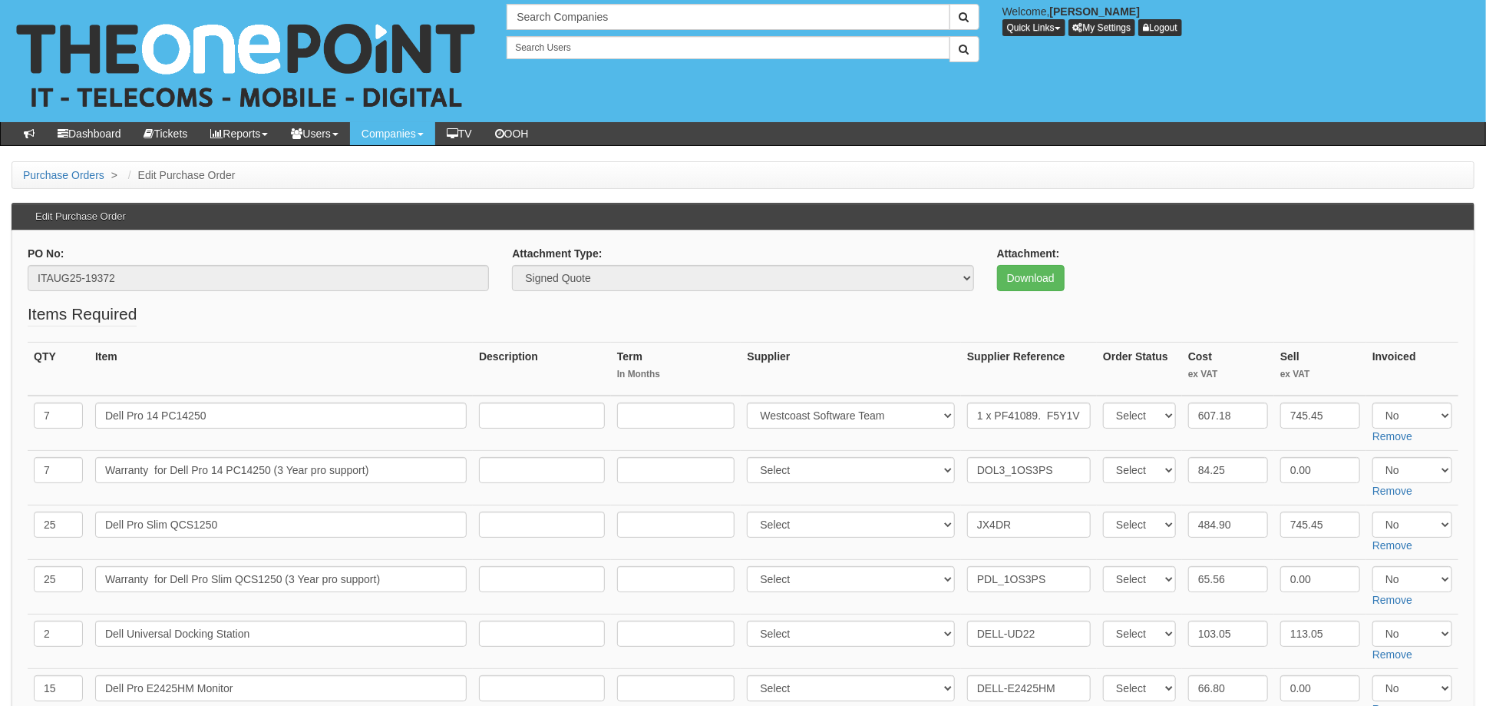
click at [917, 362] on th "Supplier" at bounding box center [851, 369] width 220 height 54
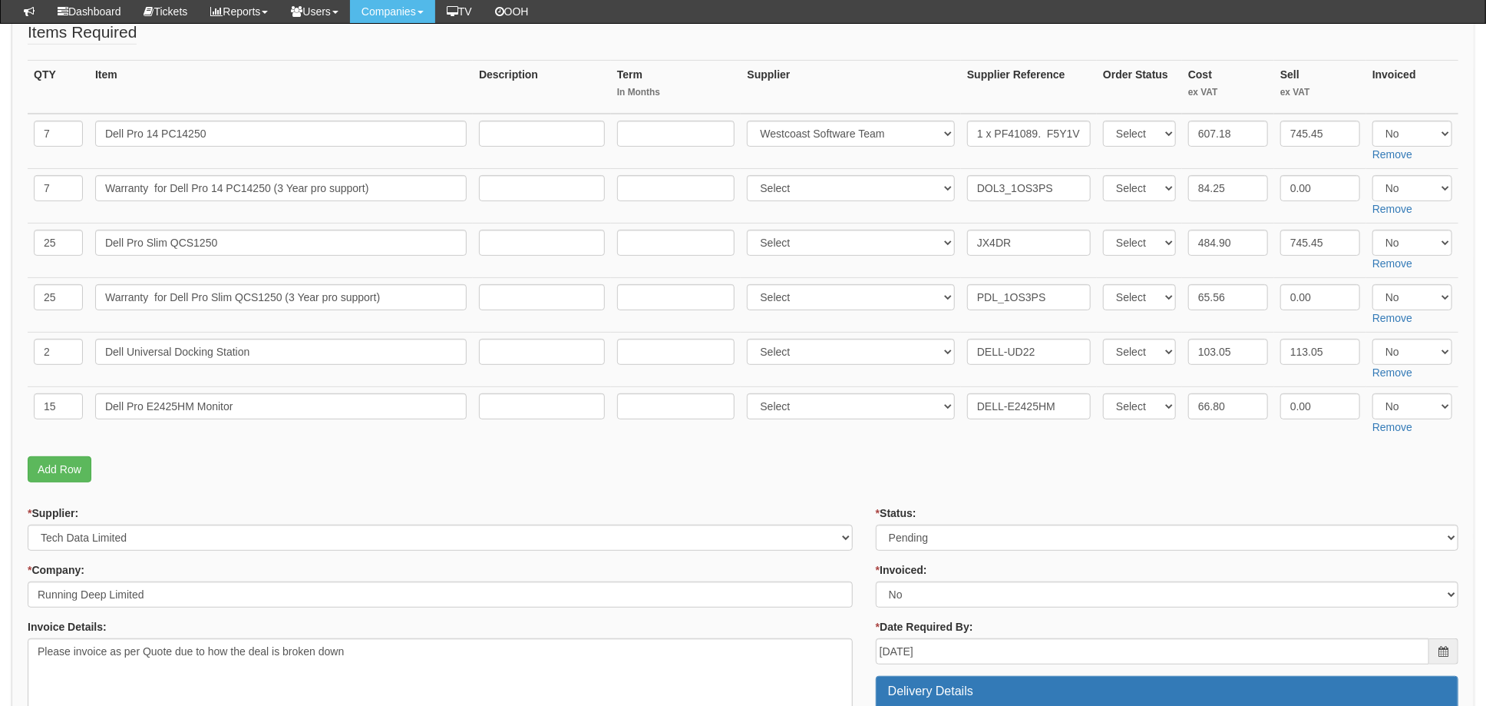
scroll to position [645, 0]
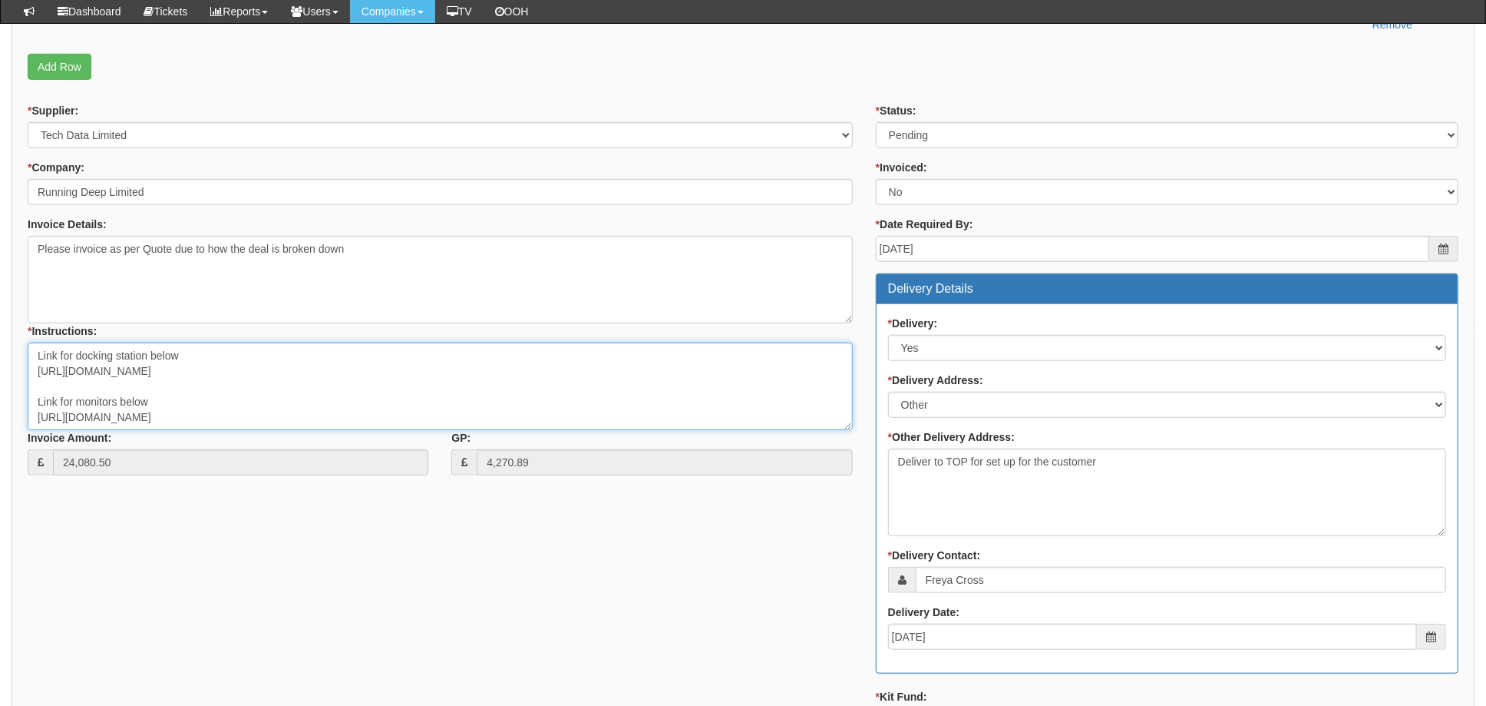
click at [628, 385] on textarea "Link for docking station below https://business.currys.co.uk/catalogue/computin…" at bounding box center [440, 386] width 825 height 88
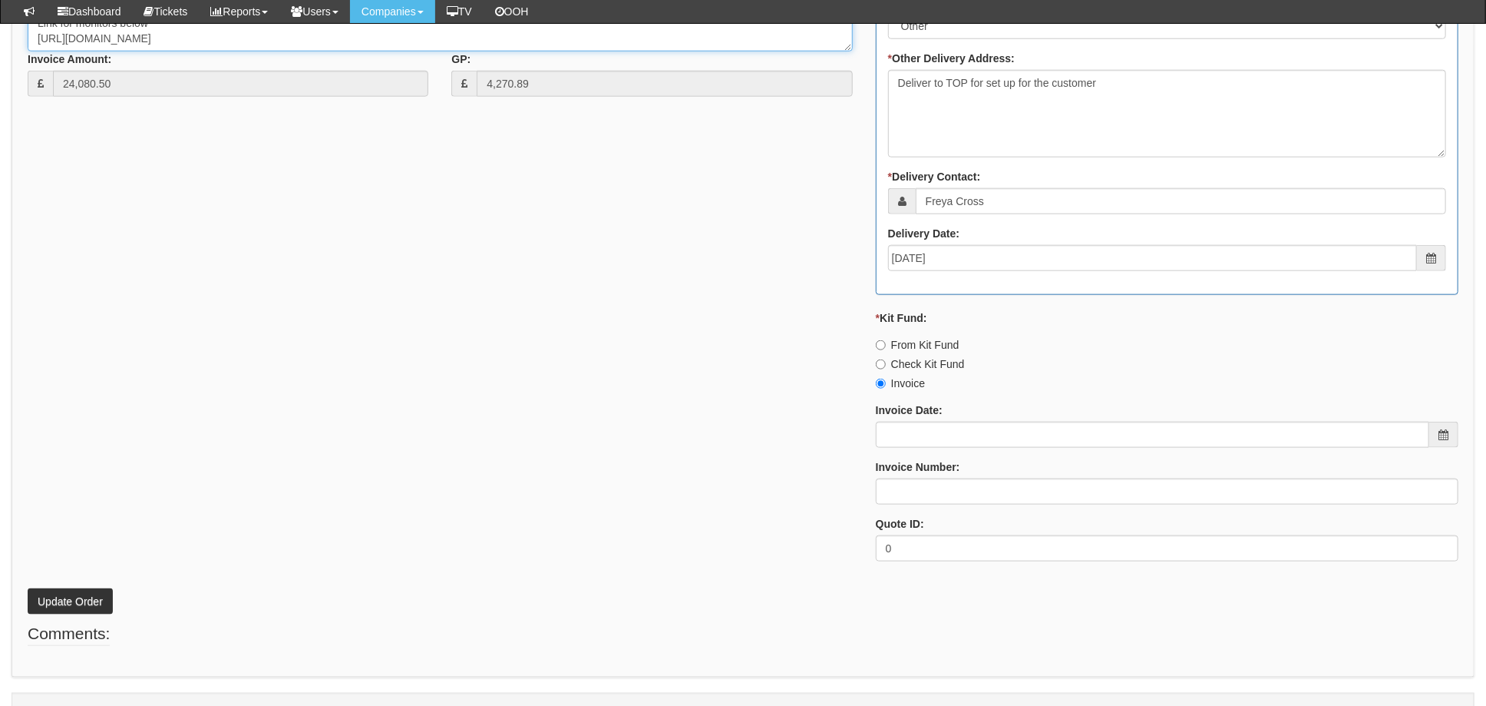
scroll to position [1055, 0]
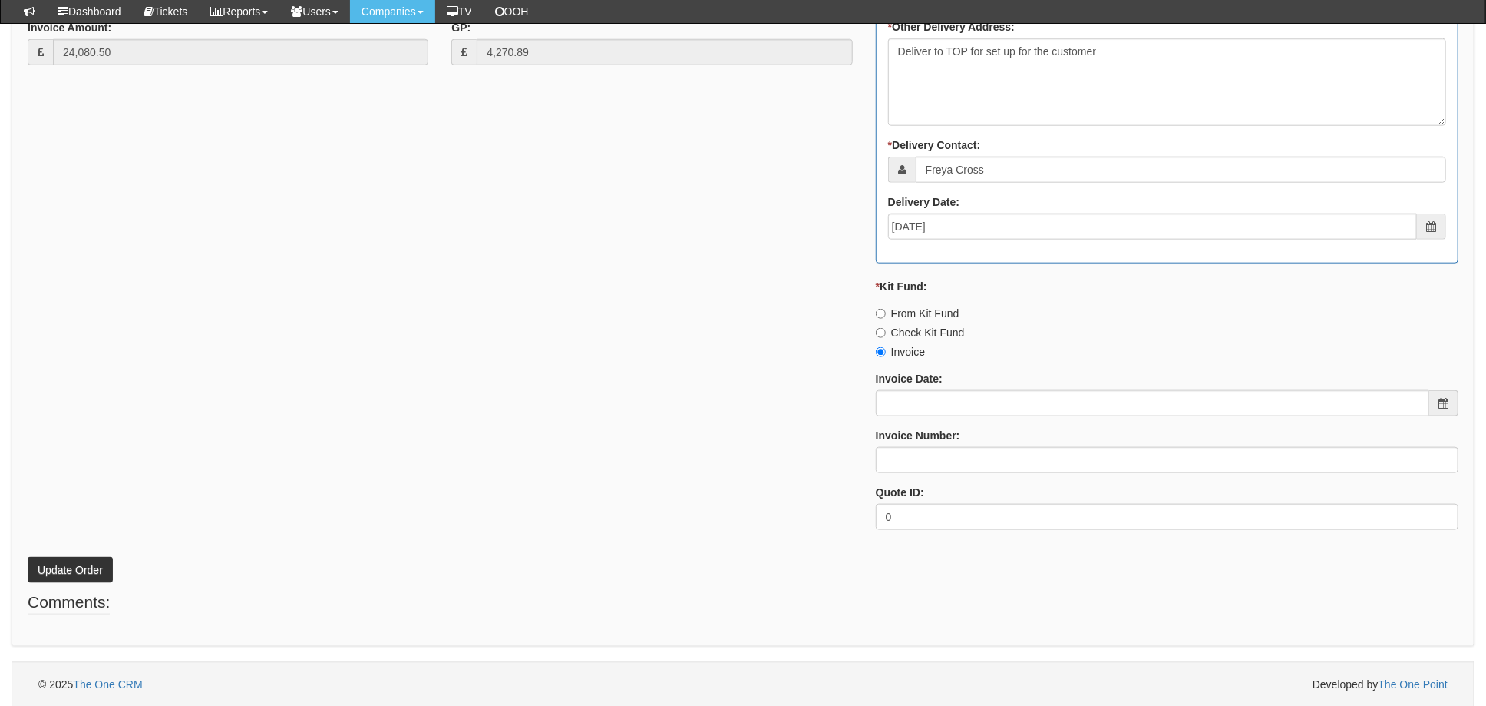
drag, startPoint x: 646, startPoint y: 409, endPoint x: 656, endPoint y: 409, distance: 10.0
click at [646, 409] on div "* Supplier: Select 123 REG.co.uk 1Password 3 4Gon AA Jones Electric Ltd Abzorb …" at bounding box center [743, 117] width 1454 height 848
click at [61, 566] on button "Update Order" at bounding box center [70, 570] width 85 height 26
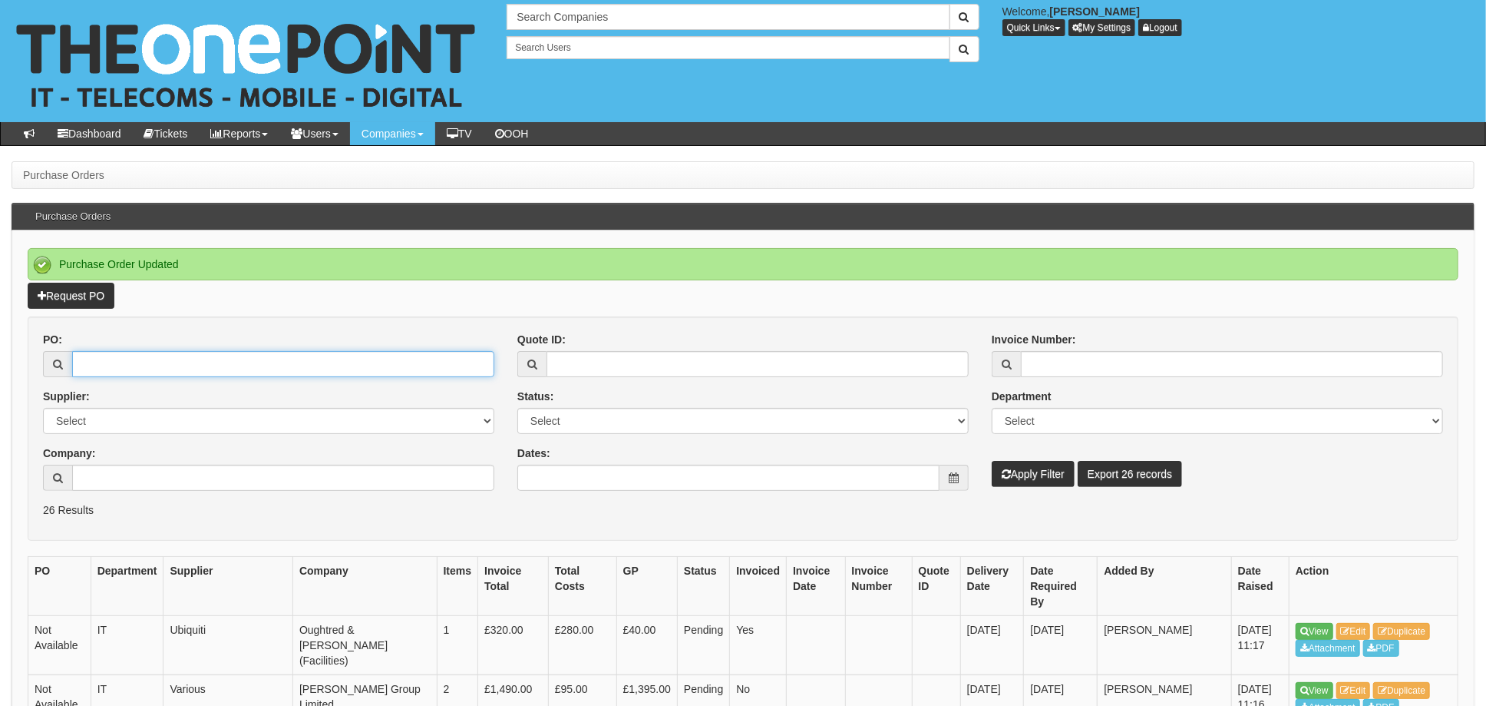
click at [116, 365] on input "PO:" at bounding box center [283, 364] width 422 height 26
type input "19485"
click at [992, 461] on button "Apply Filter" at bounding box center [1033, 474] width 83 height 26
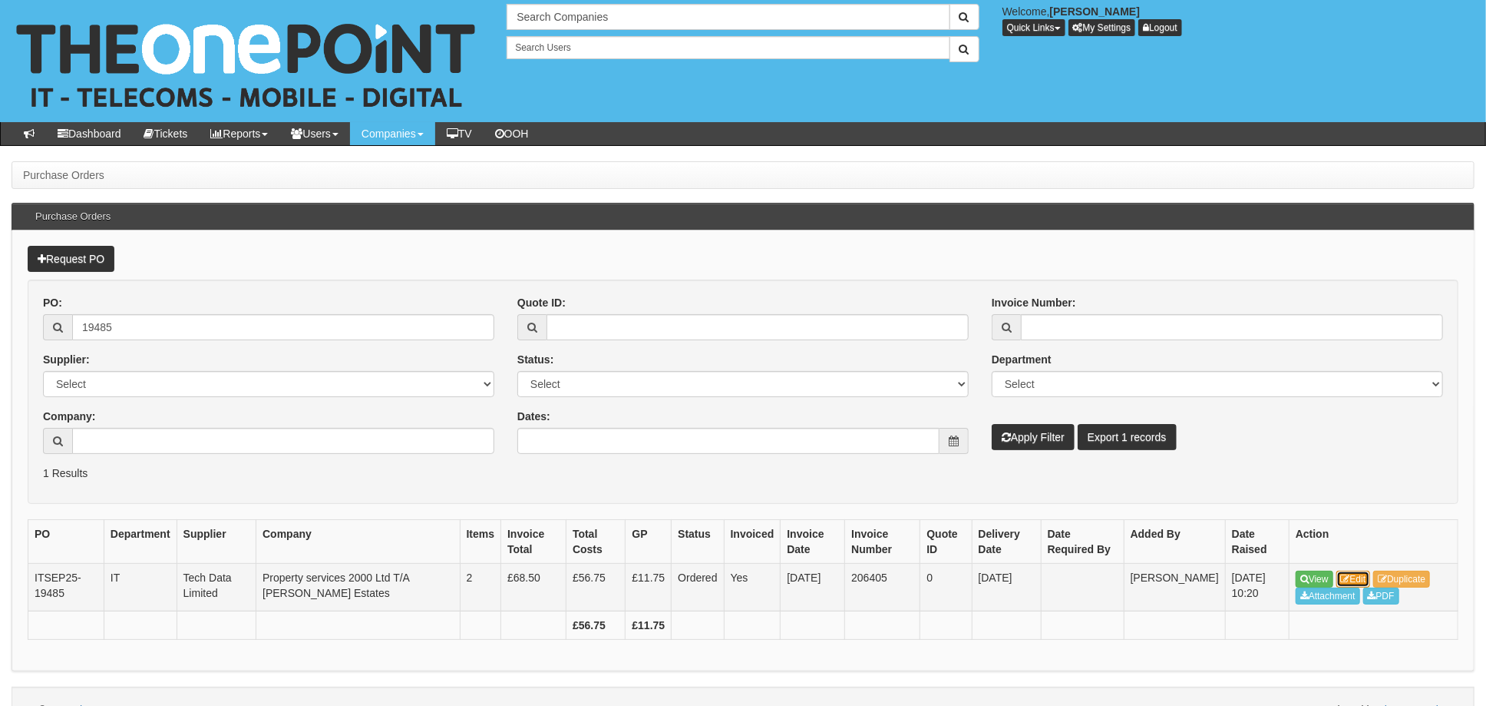
click at [1363, 571] on link "Edit" at bounding box center [1354, 578] width 35 height 17
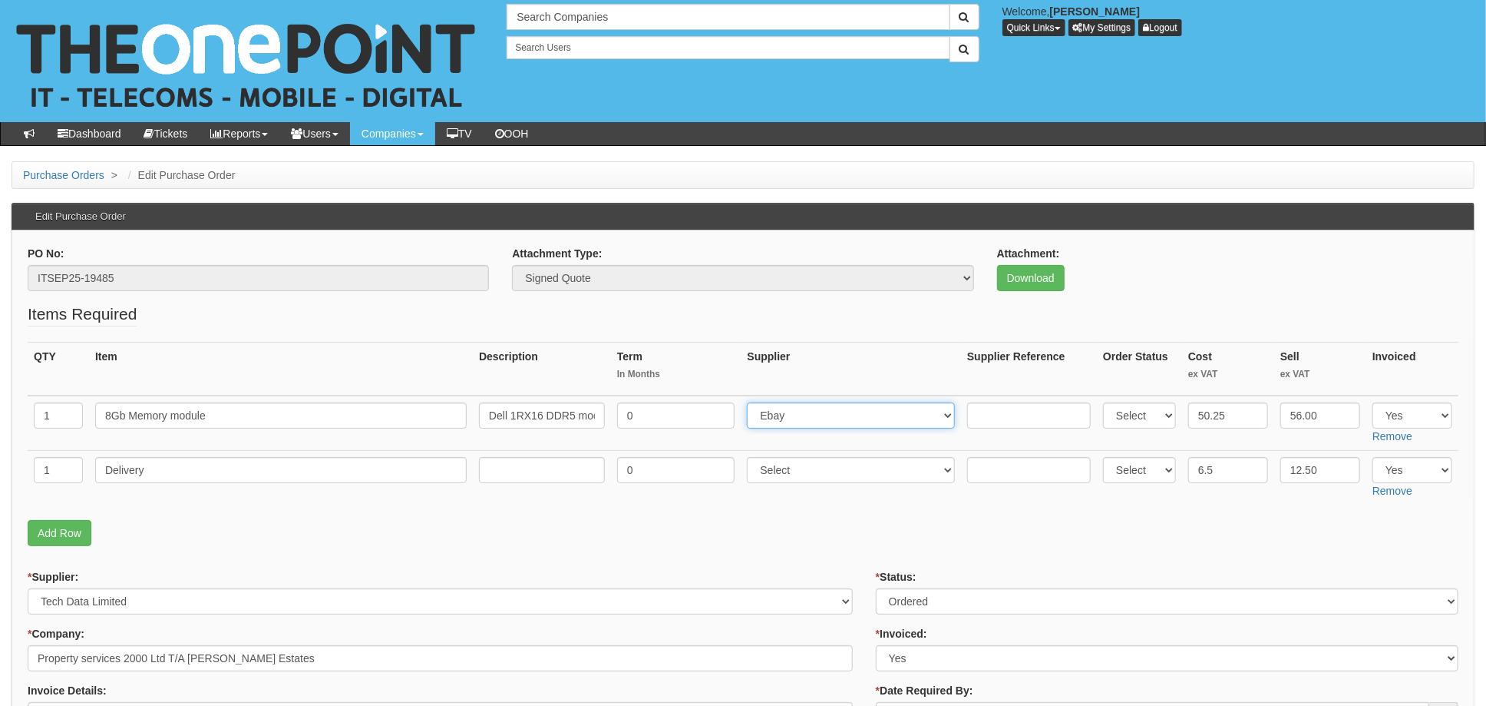
click at [821, 415] on select "Select 123 [DOMAIN_NAME] 1Password 3 4Gon [PERSON_NAME] Electric Ltd Abzorb Acc…" at bounding box center [851, 415] width 208 height 26
select select "211"
click at [1003, 411] on input "text" at bounding box center [1029, 415] width 124 height 26
paste input "PF89597"
type input "PF89597"
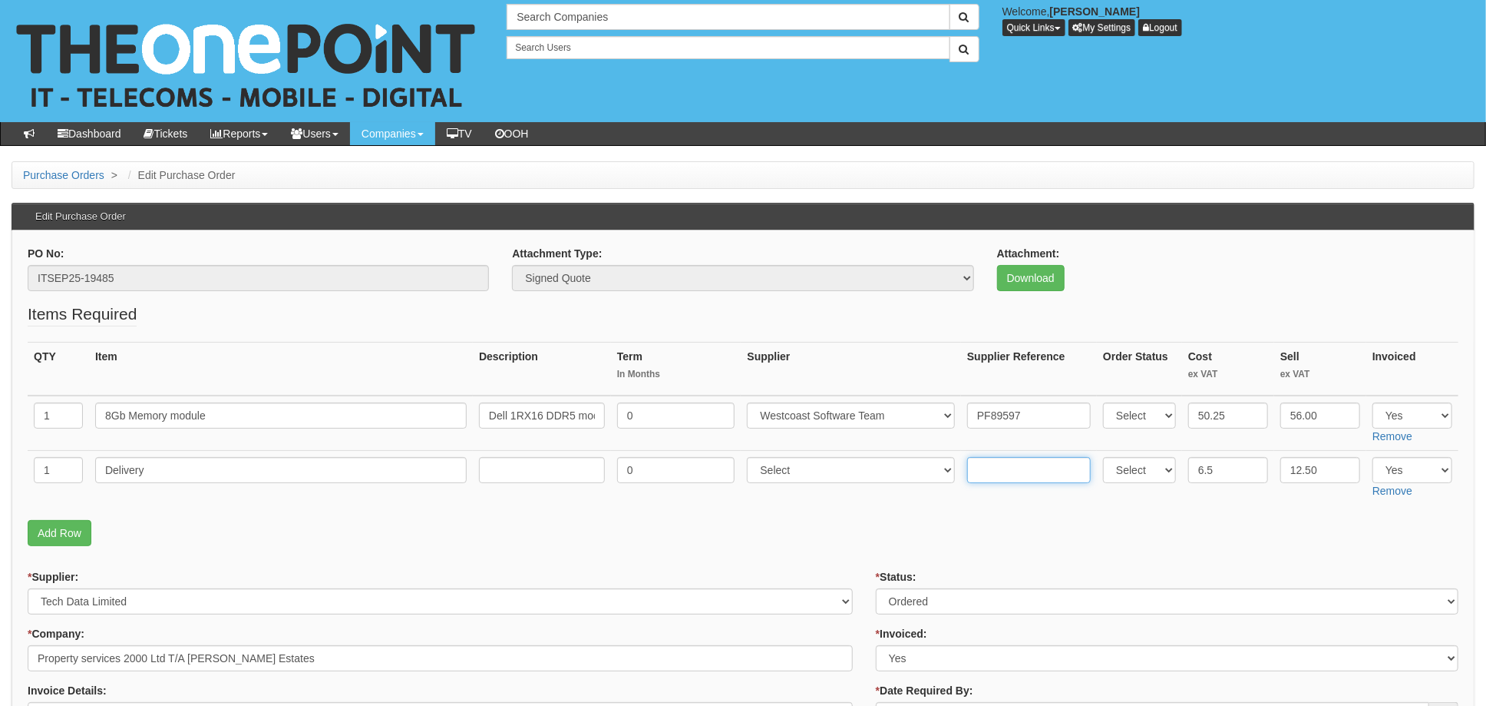
click at [1016, 459] on input "text" at bounding box center [1029, 470] width 124 height 26
paste input "PF89597"
type input "PF89597"
click at [800, 467] on select "Select 123 REG.co.uk 1Password 3 4Gon AA Jones Electric Ltd Abzorb Access Group…" at bounding box center [851, 470] width 208 height 26
select select "211"
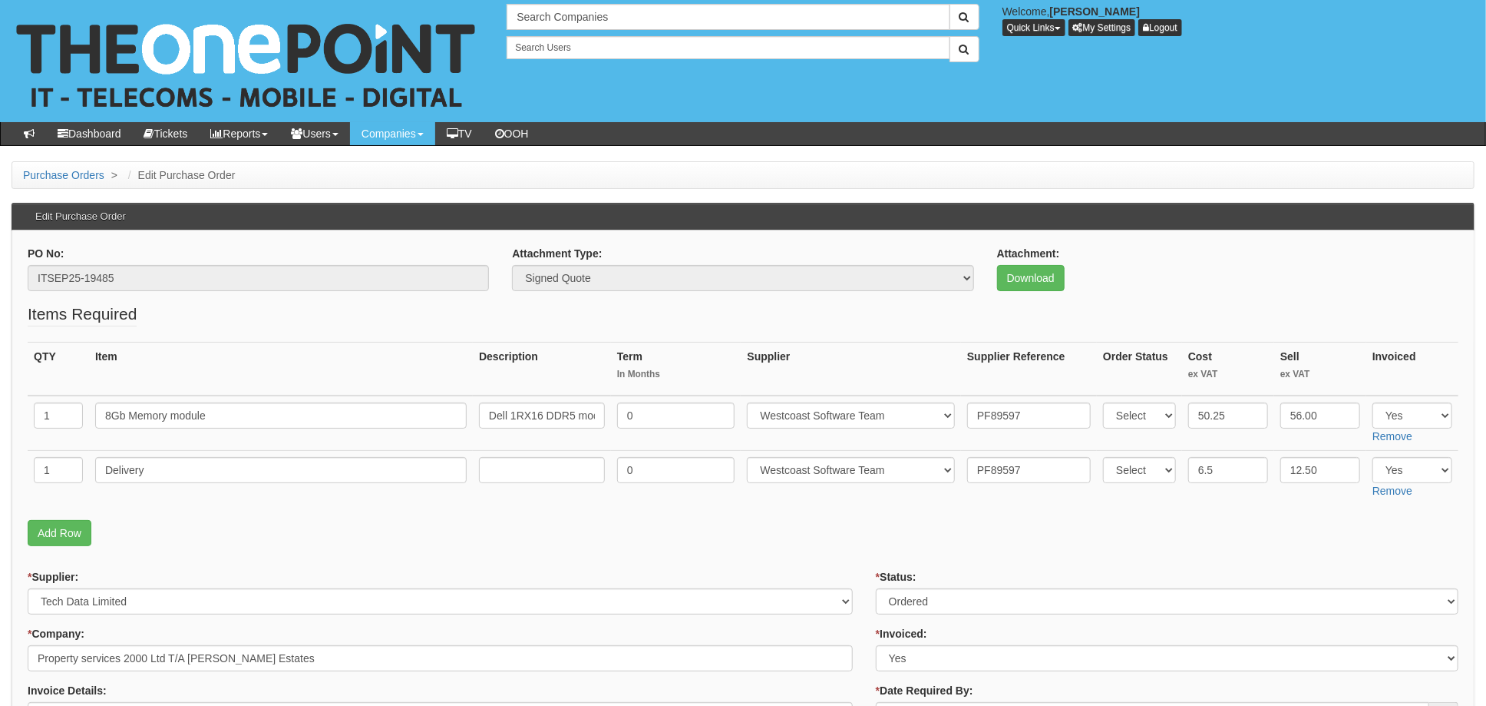
click at [867, 520] on p "Add Row" at bounding box center [743, 533] width 1431 height 26
click at [927, 600] on select "Select Approved Completed Delivered Invoiced Ordered Ordered to site Part Order…" at bounding box center [1167, 601] width 583 height 26
select select "4"
click at [876, 588] on select "Select Approved Completed Delivered Invoiced Ordered Ordered to site Part Order…" at bounding box center [1167, 601] width 583 height 26
click at [887, 504] on td "Select 123 [DOMAIN_NAME] 1Password 3 4Gon [PERSON_NAME] Electric Ltd Abzorb Acc…" at bounding box center [851, 478] width 220 height 55
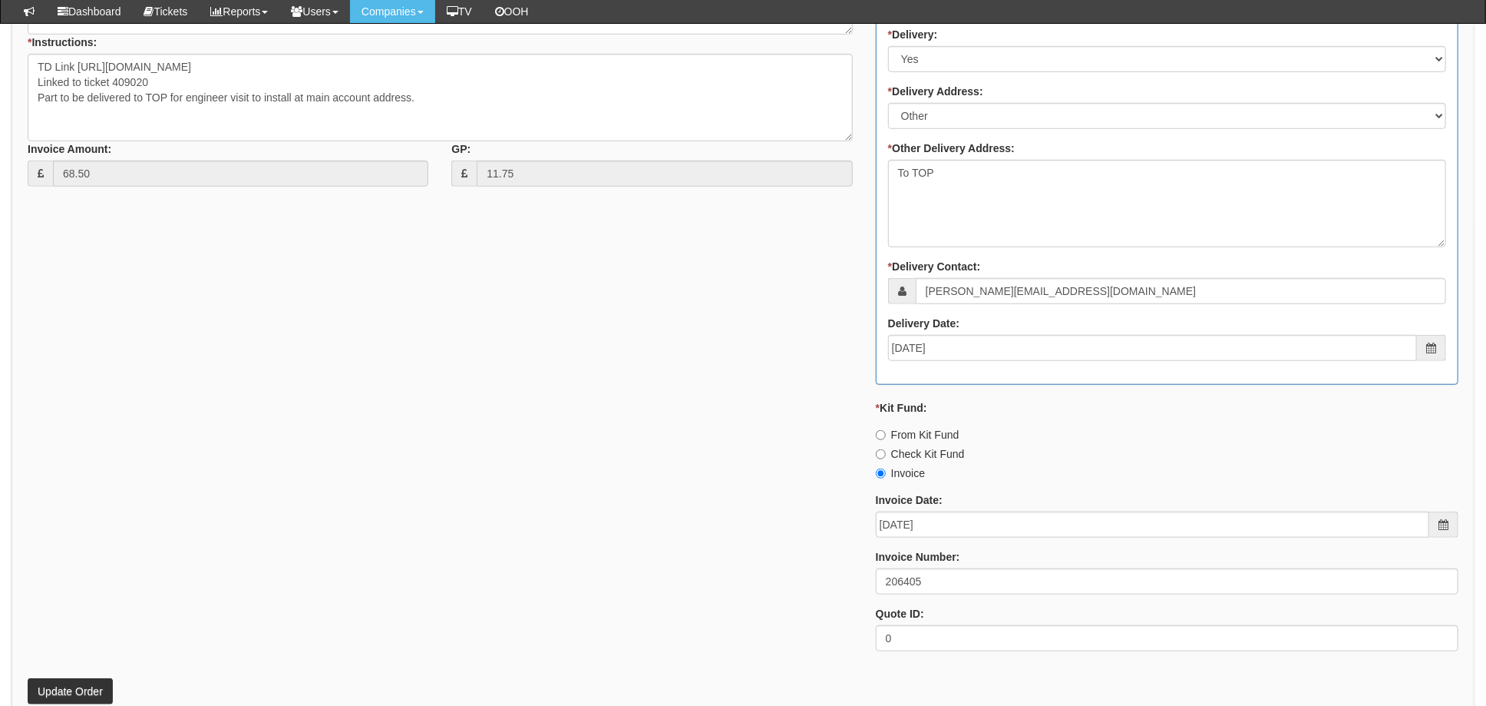
scroll to position [819, 0]
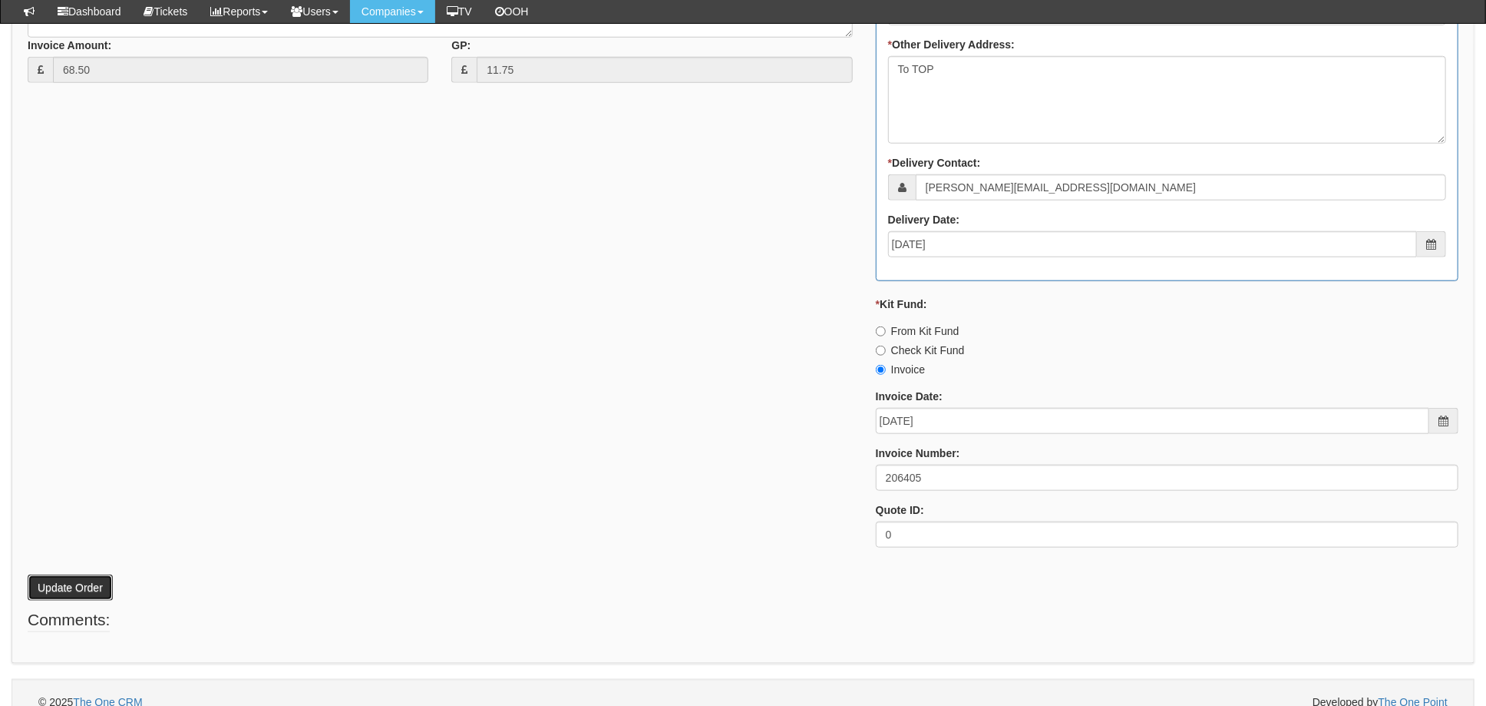
click at [63, 583] on button "Update Order" at bounding box center [70, 587] width 85 height 26
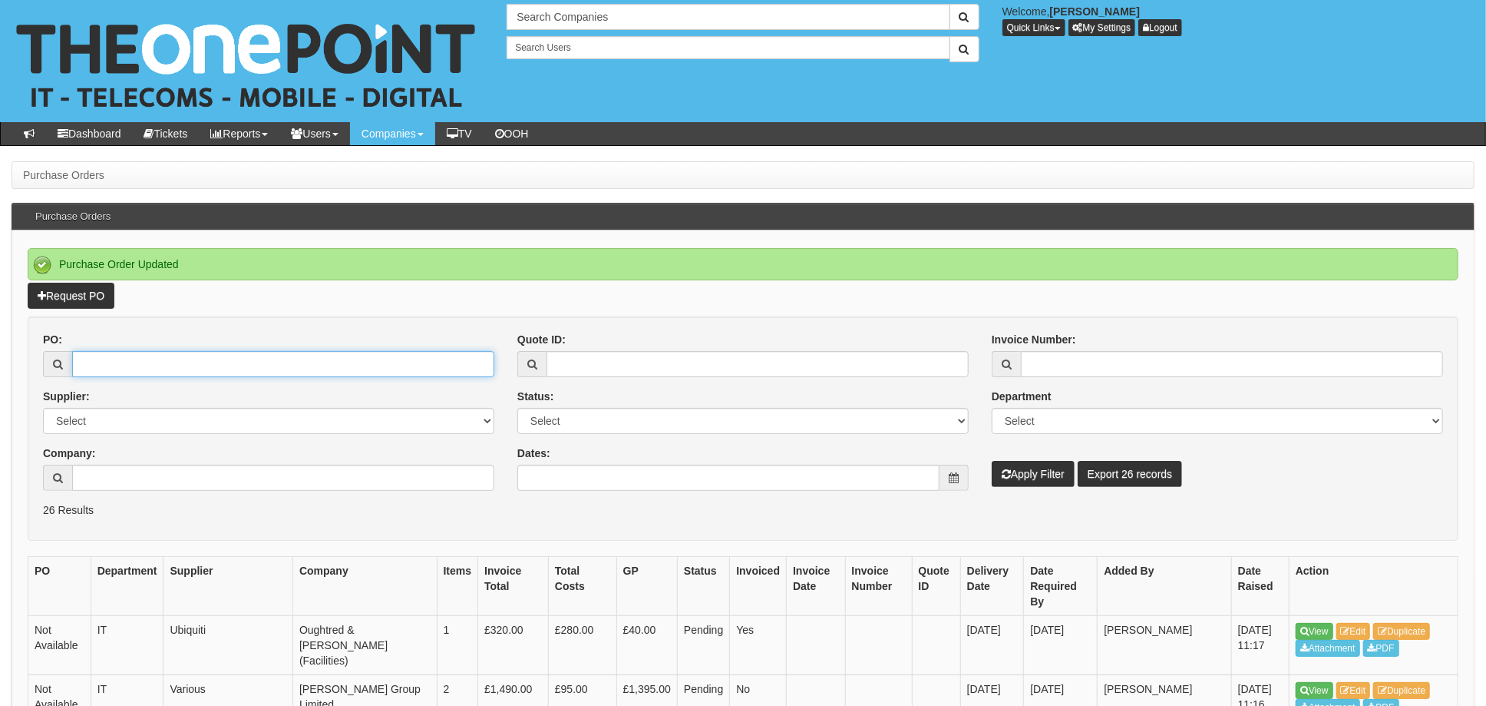
click at [134, 355] on input "PO:" at bounding box center [283, 364] width 422 height 26
type input "19276"
click at [992, 461] on button "Apply Filter" at bounding box center [1033, 474] width 83 height 26
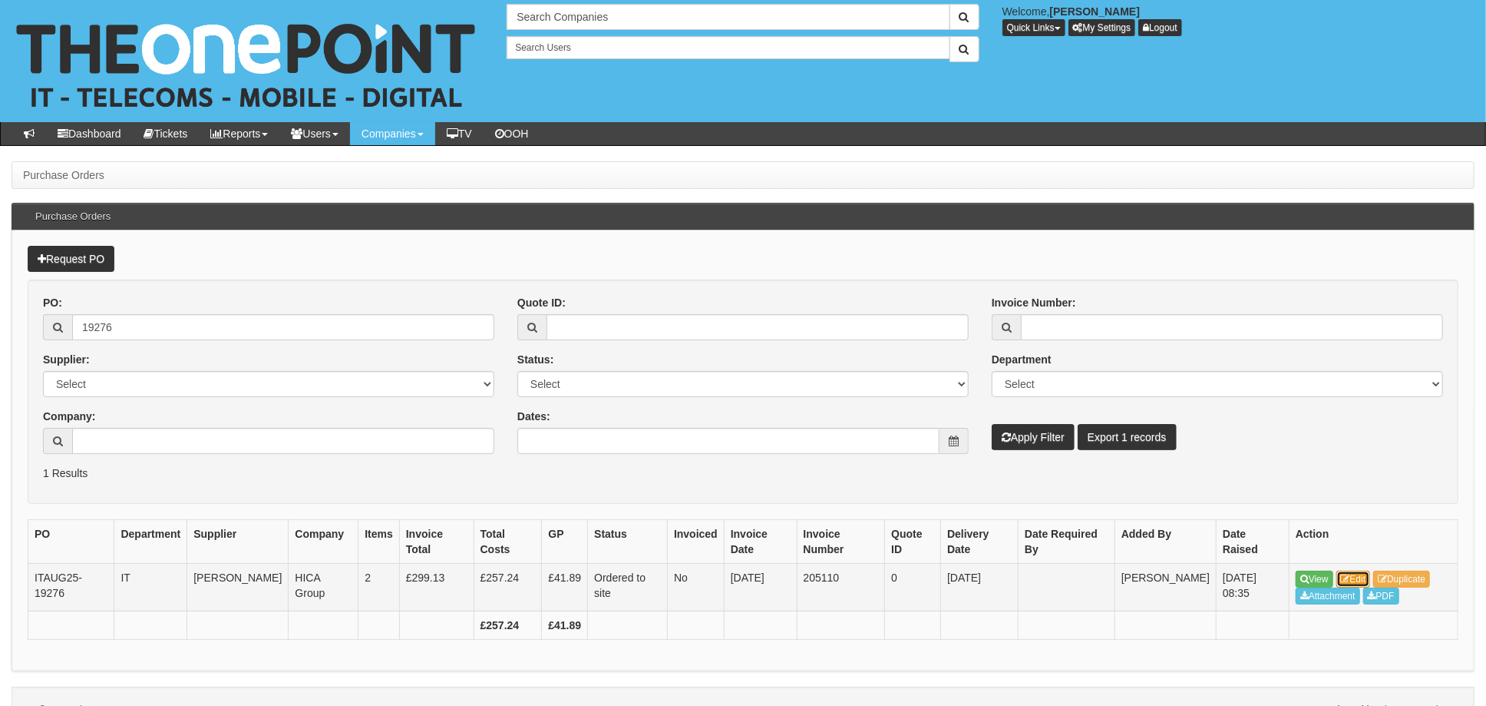
click at [1351, 573] on link "Edit" at bounding box center [1354, 578] width 35 height 17
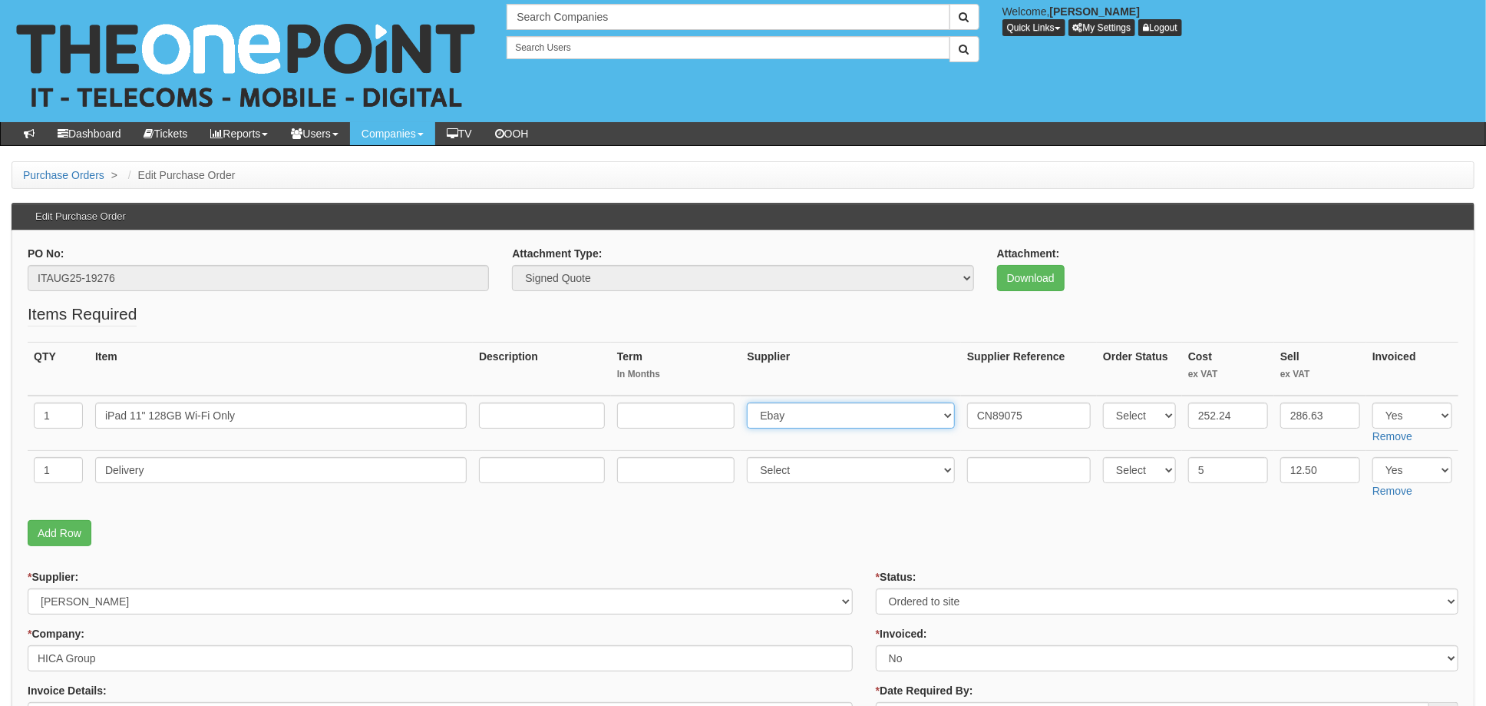
click at [815, 419] on select "Select 123 [DOMAIN_NAME] 1Password 3 4Gon [PERSON_NAME] Electric Ltd Abzorb Acc…" at bounding box center [851, 415] width 208 height 26
select select "291"
click at [752, 402] on select "Select 123 [DOMAIN_NAME] 1Password 3 4Gon [PERSON_NAME] Electric Ltd Abzorb Acc…" at bounding box center [851, 415] width 208 height 26
click at [969, 415] on input "CN89075" at bounding box center [1029, 415] width 124 height 26
paste input "[PHONE_NUMBER]"
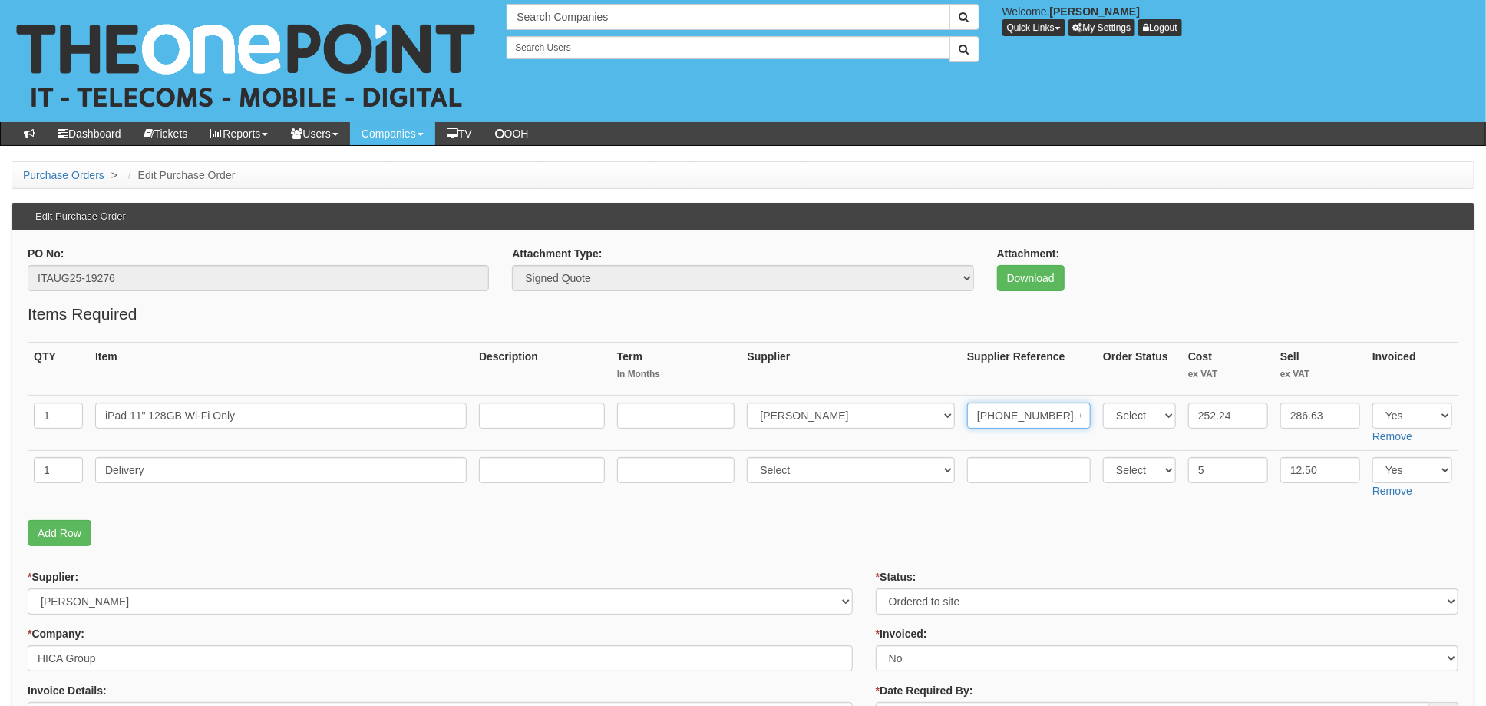
type input "20-91197-11. CN89075"
click at [987, 474] on input "text" at bounding box center [1029, 470] width 124 height 26
paste input "20-91197-11"
type input "20-91197-11"
click at [817, 476] on select "Select 123 REG.co.uk 1Password 3 4Gon AA Jones Electric Ltd Abzorb Access Group…" at bounding box center [851, 470] width 208 height 26
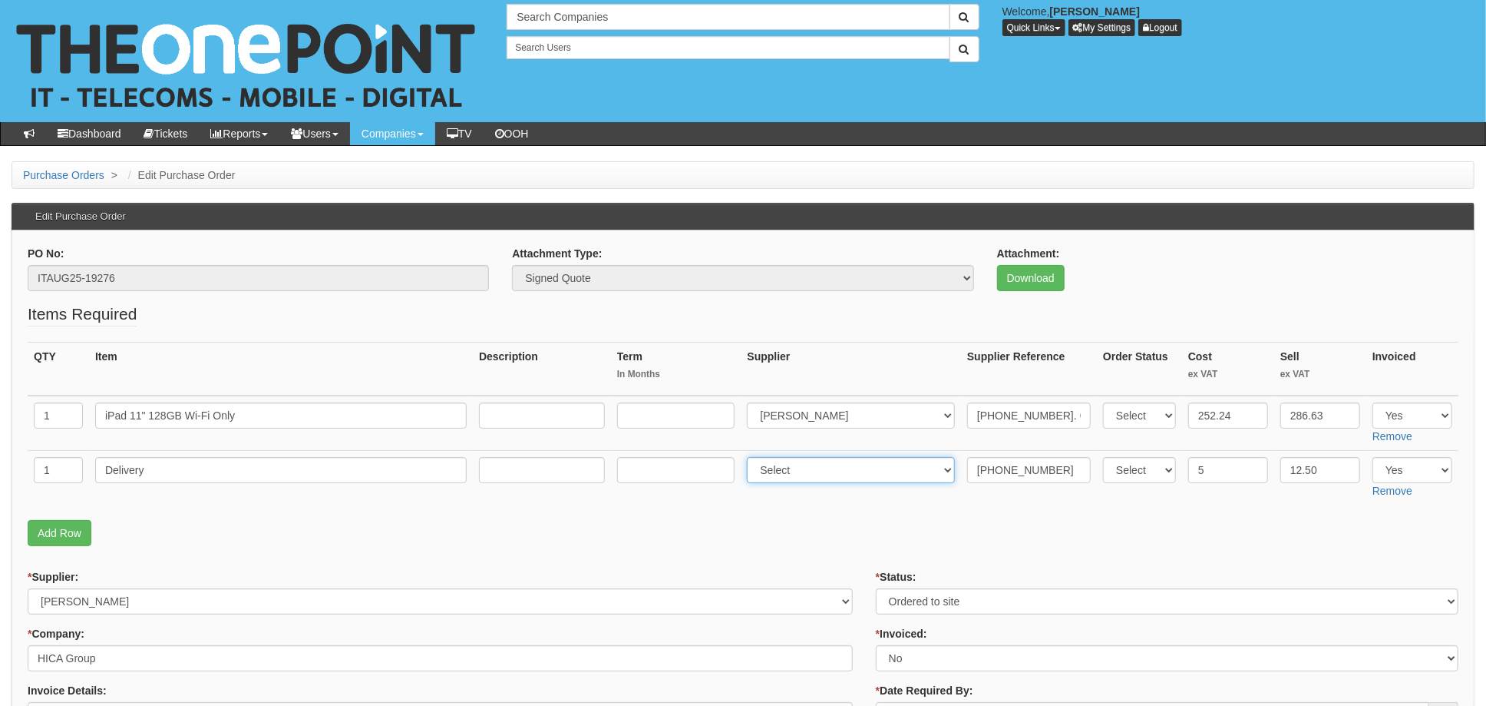
select select "291"
click at [752, 457] on select "Select 123 REG.co.uk 1Password 3 4Gon AA Jones Electric Ltd Abzorb Access Group…" at bounding box center [851, 470] width 208 height 26
click at [903, 578] on label "* Status:" at bounding box center [896, 576] width 41 height 15
click at [903, 588] on select "Select Approved Completed Delivered Invoiced Ordered Ordered to site Part Order…" at bounding box center [1167, 601] width 583 height 26
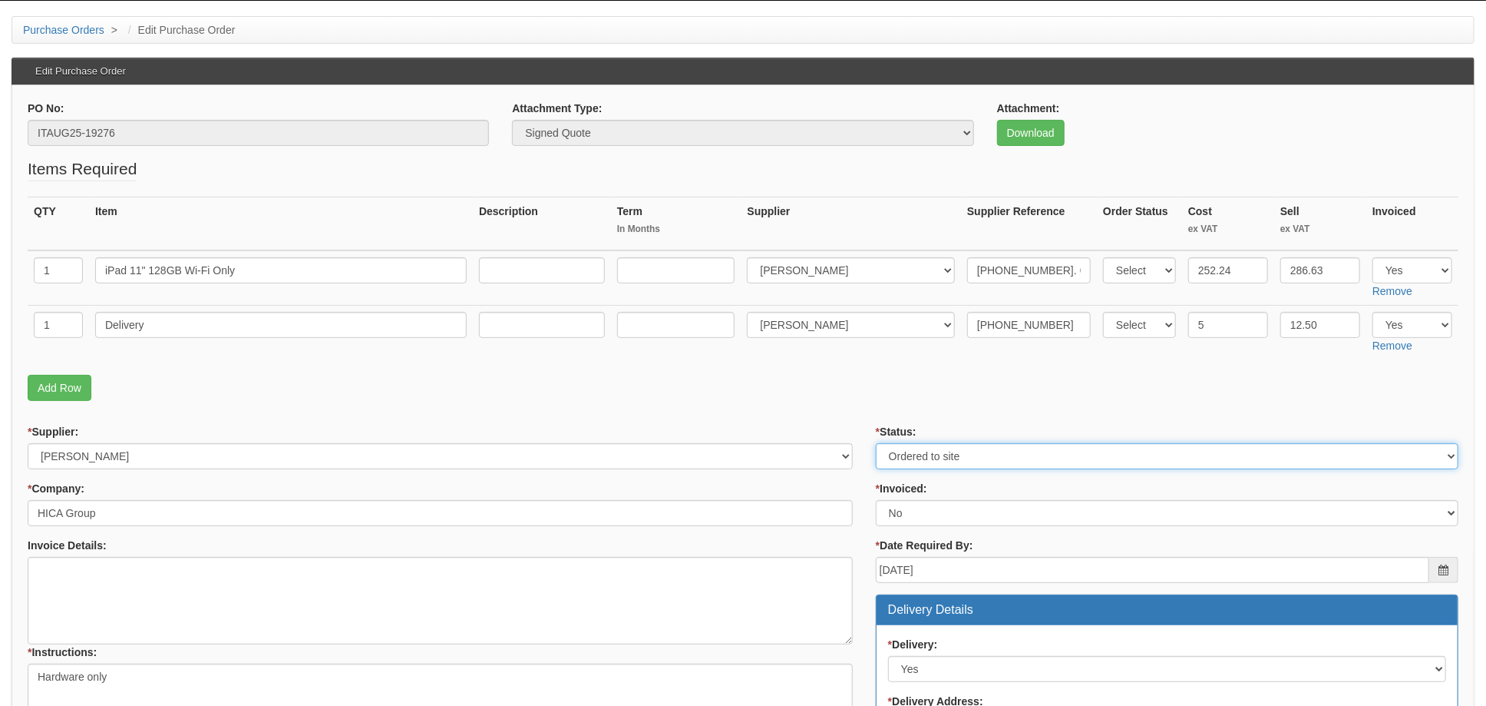
scroll to position [307, 0]
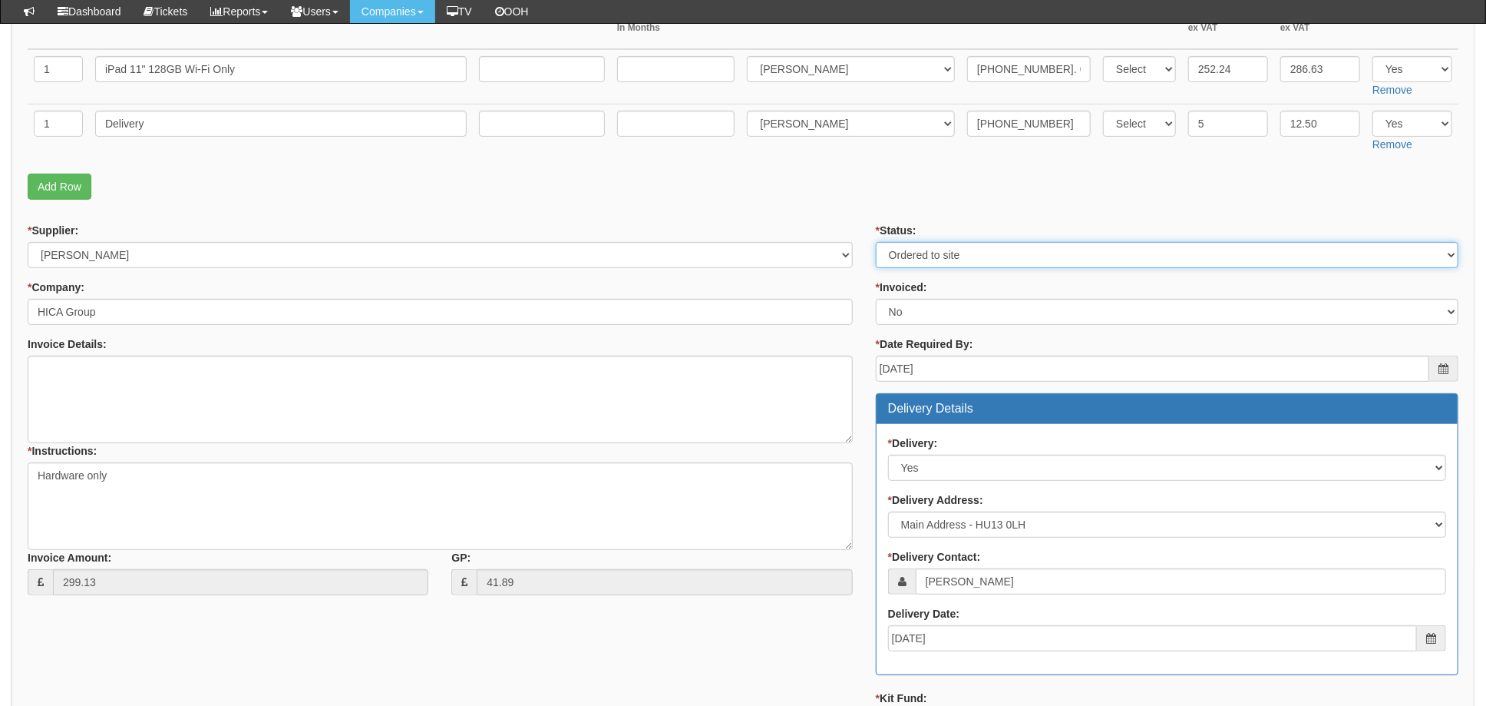
click at [937, 256] on select "Select Approved Completed Delivered Invoiced Ordered Ordered to site Part Order…" at bounding box center [1167, 255] width 583 height 26
select select "4"
click at [876, 242] on select "Select Approved Completed Delivered Invoiced Ordered Ordered to site Part Order…" at bounding box center [1167, 255] width 583 height 26
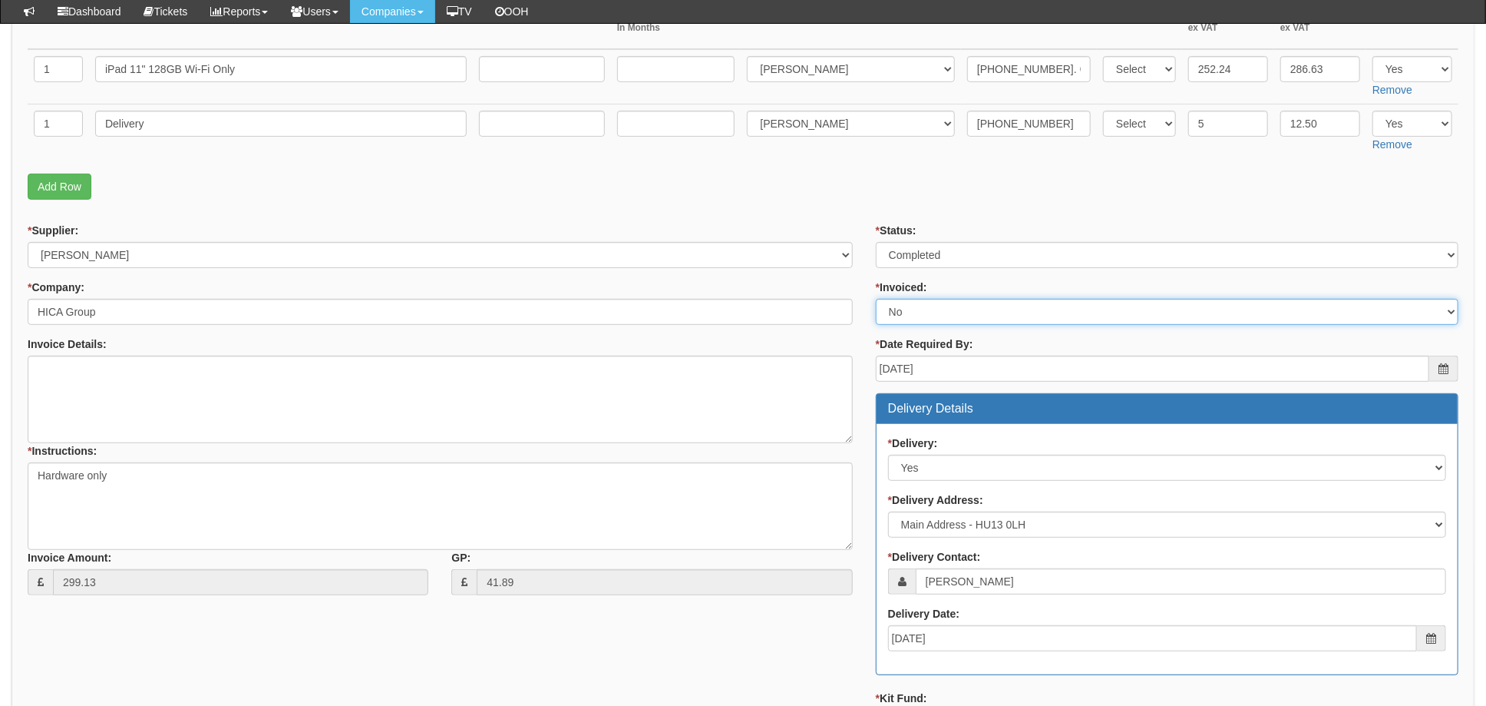
click at [902, 308] on select "Select Yes No N/A STB (part of order)" at bounding box center [1167, 312] width 583 height 26
select select "1"
click at [876, 299] on select "Select Yes No N/A STB (part of order)" at bounding box center [1167, 312] width 583 height 26
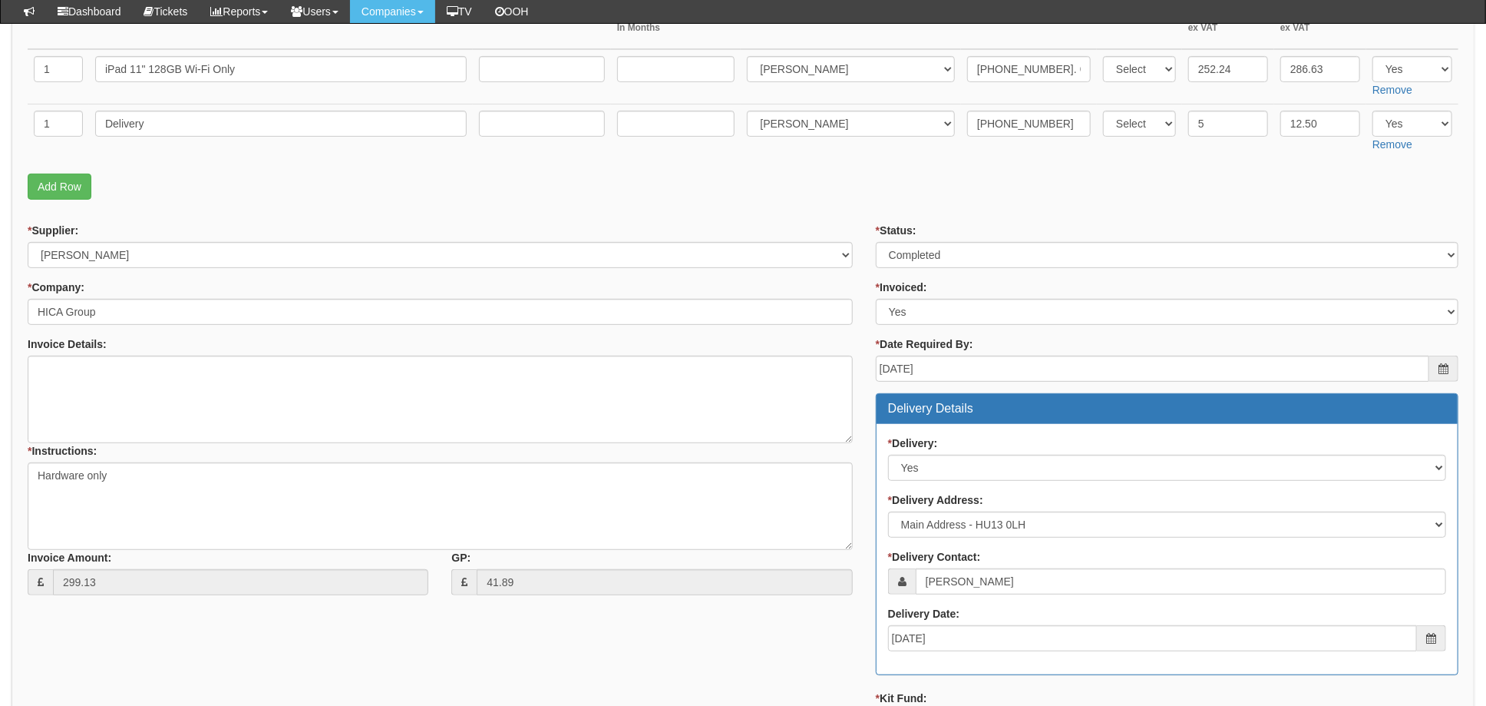
click at [874, 197] on p "Add Row" at bounding box center [743, 187] width 1431 height 26
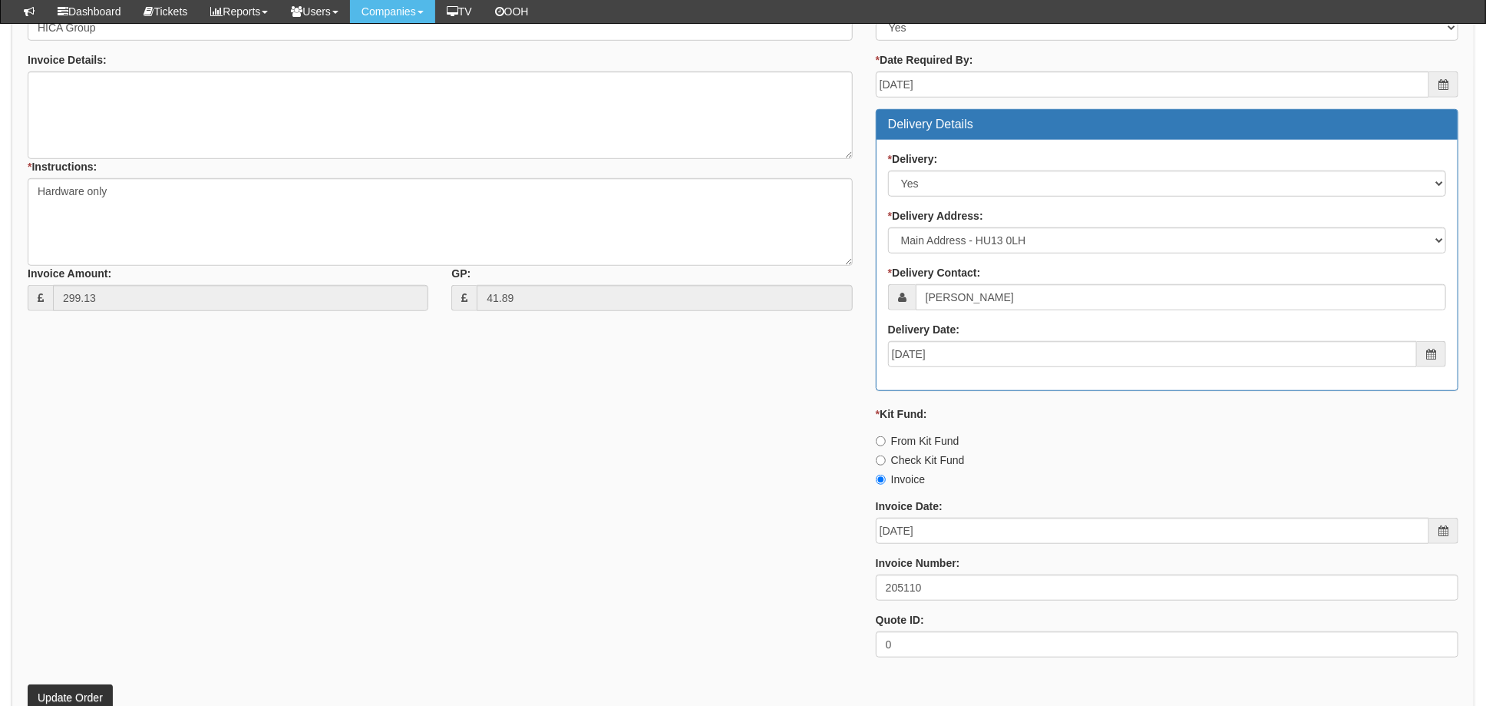
scroll to position [719, 0]
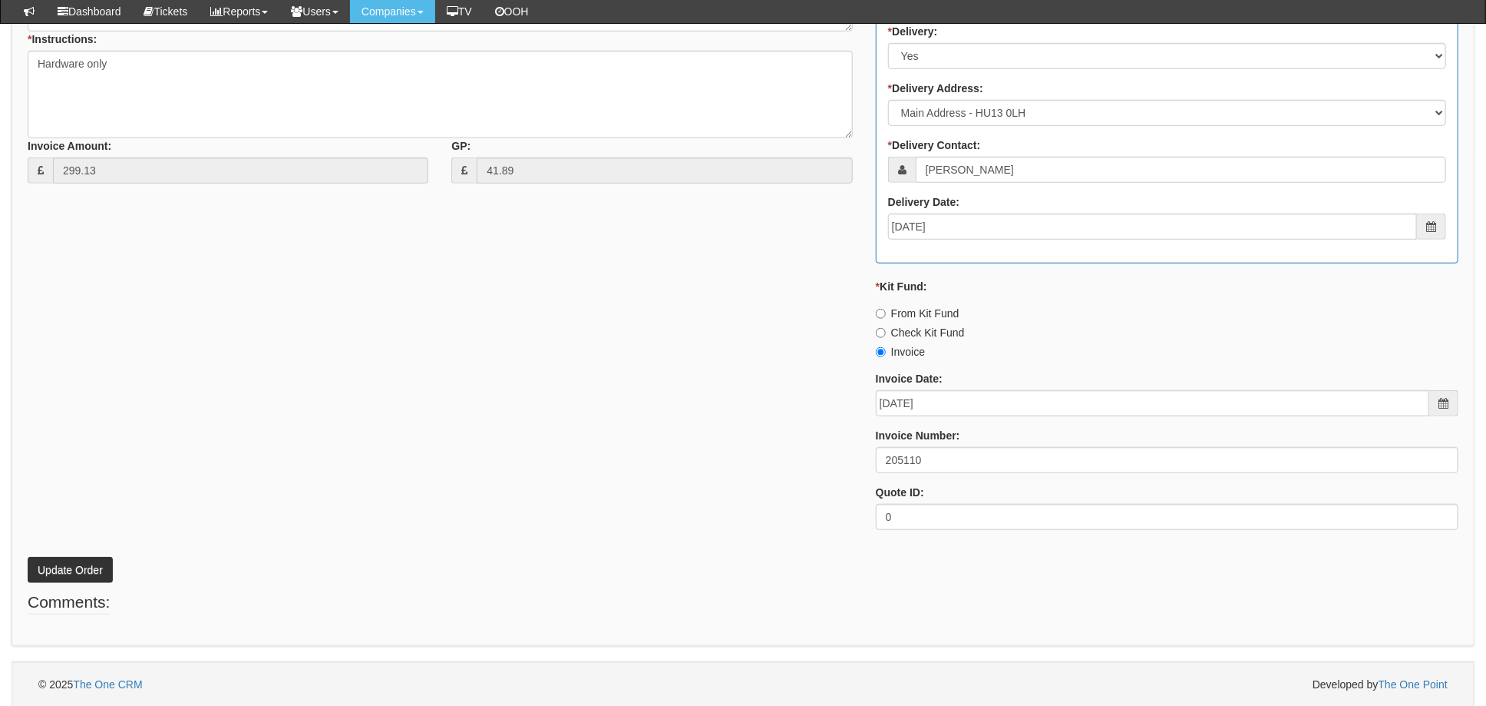
click at [61, 549] on p "Update Order" at bounding box center [743, 561] width 1431 height 41
click at [64, 567] on button "Update Order" at bounding box center [70, 570] width 85 height 26
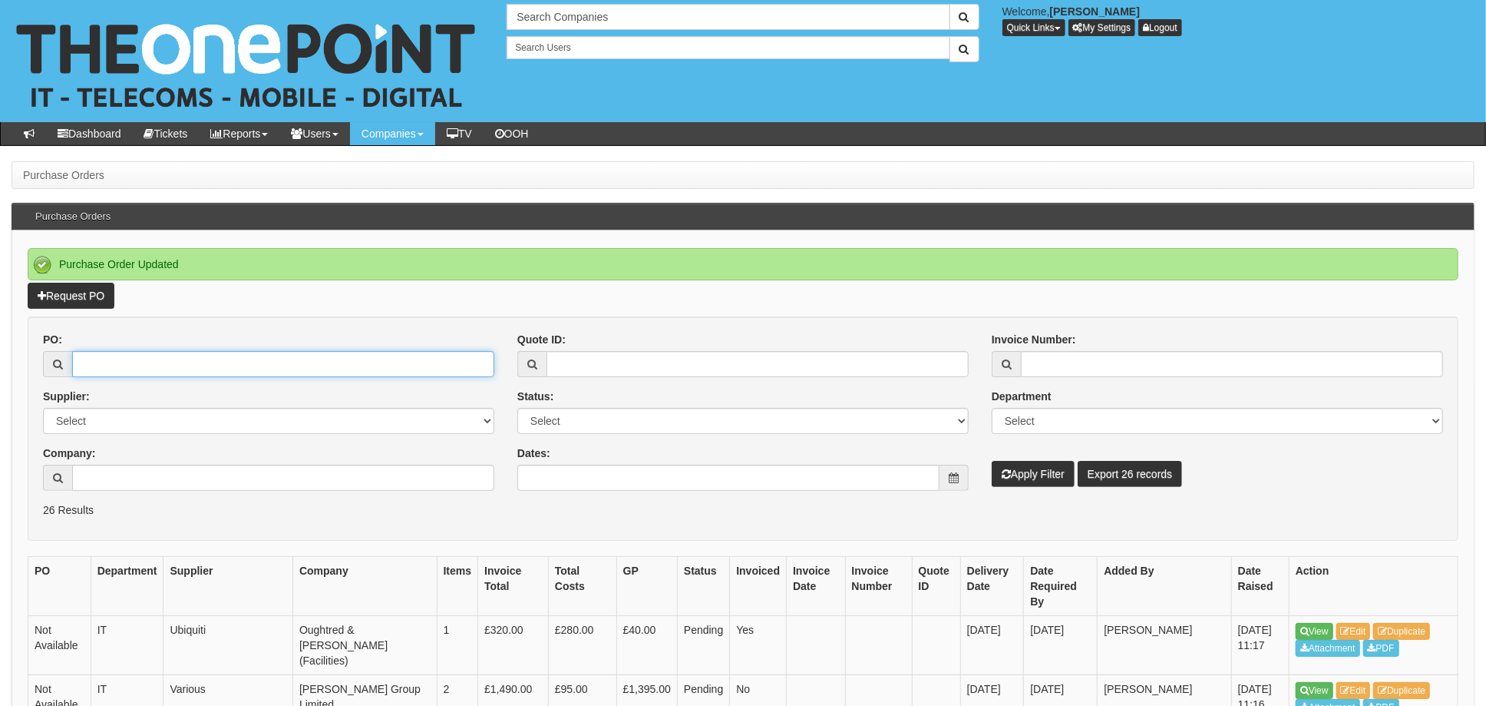
click at [137, 369] on input "PO:" at bounding box center [283, 364] width 422 height 26
type input "19341"
click at [992, 461] on button "Apply Filter" at bounding box center [1033, 474] width 83 height 26
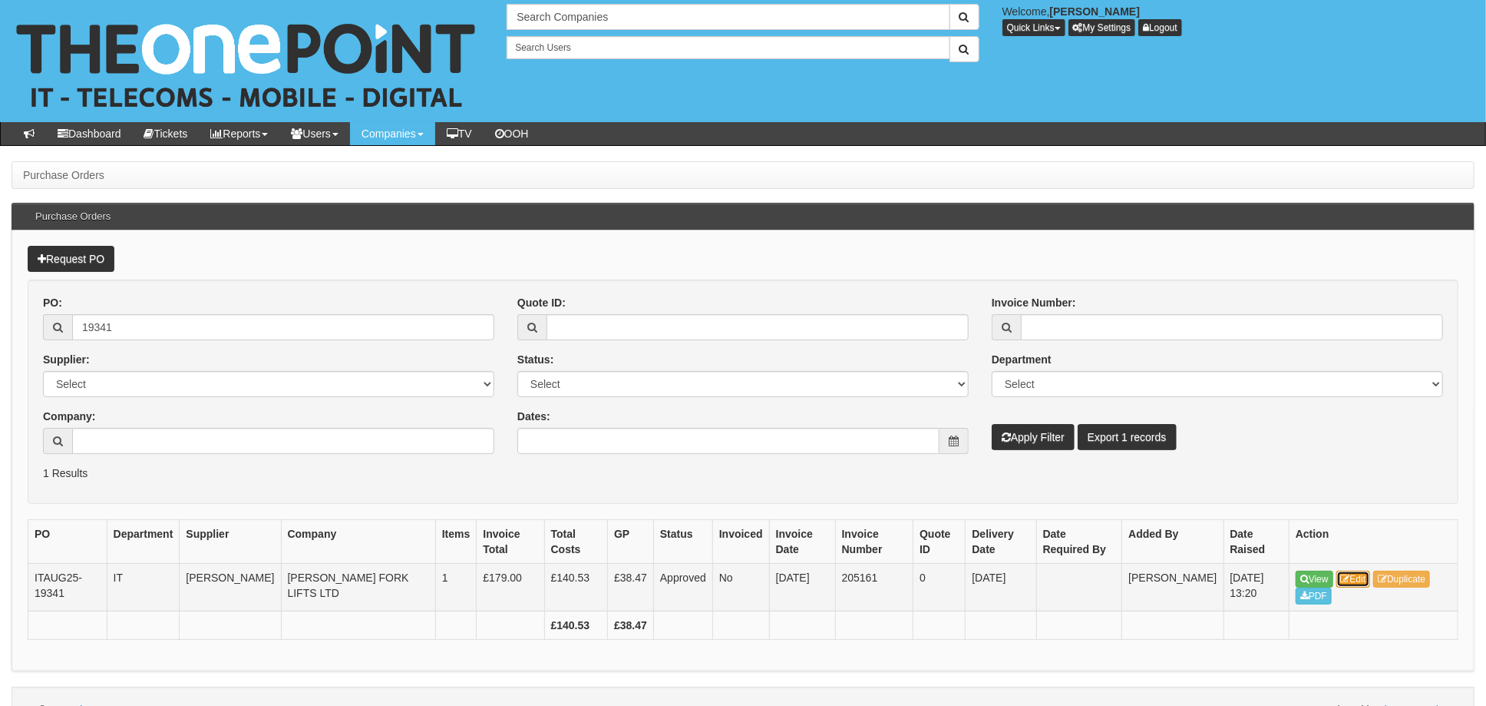
click at [1365, 576] on link "Edit" at bounding box center [1354, 578] width 35 height 17
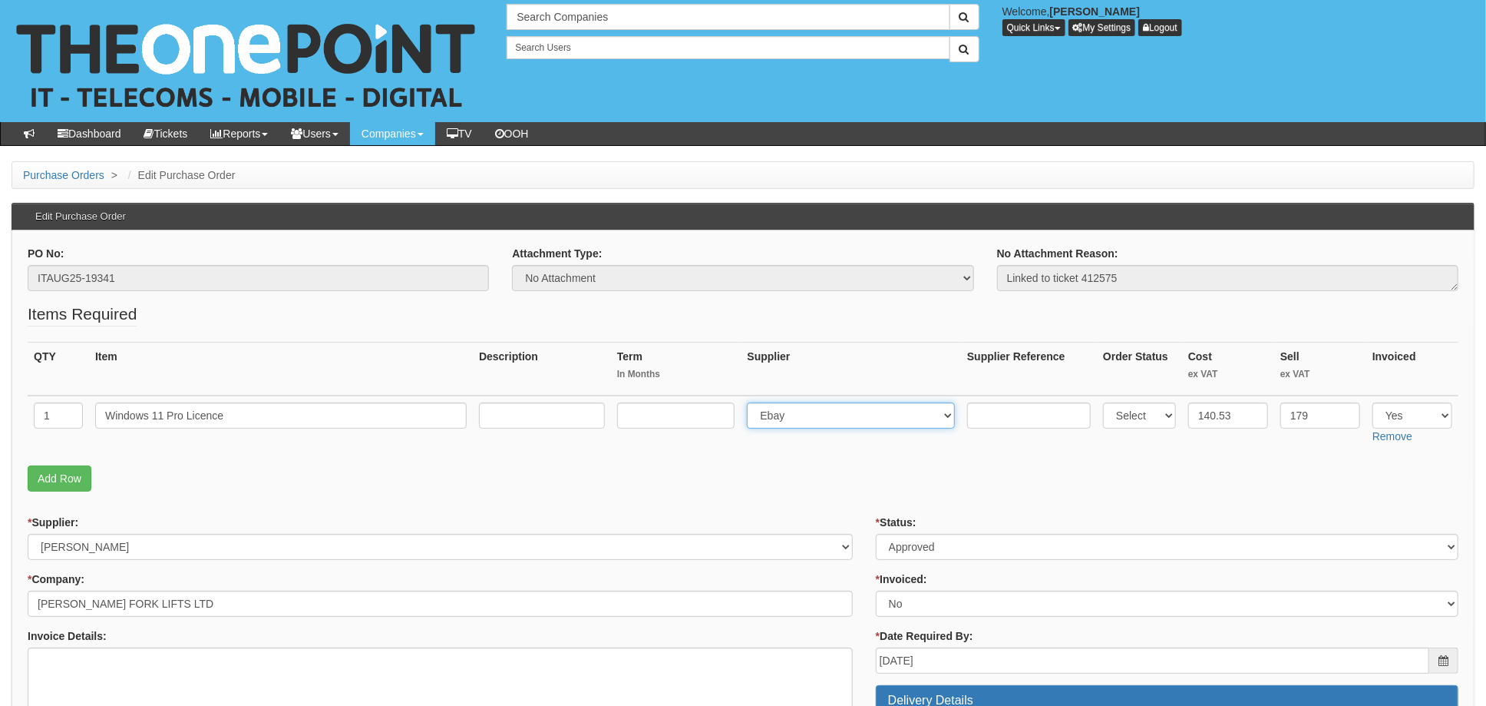
click at [816, 416] on select "Select 123 REG.co.uk 1Password 3 4Gon AA Jones Electric Ltd Abzorb Access Group…" at bounding box center [851, 415] width 208 height 26
select select "291"
click at [982, 419] on input "text" at bounding box center [1029, 415] width 124 height 26
paste input "20-93841-11"
type input "20-93841-11"
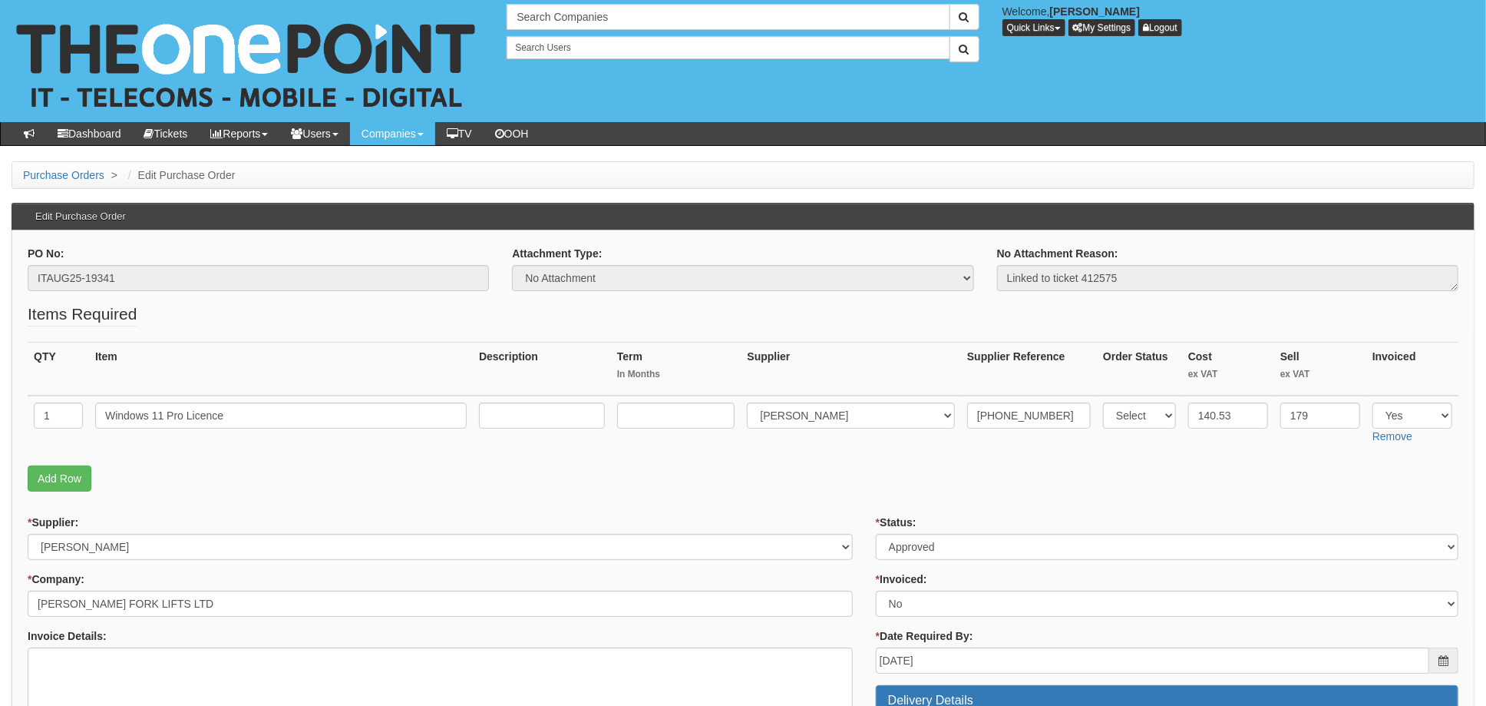
click at [915, 455] on fieldset "Items Required QTY Item Description Term In Months Supplier Supplier Reference …" at bounding box center [743, 400] width 1431 height 197
click at [806, 472] on p "Add Row" at bounding box center [743, 478] width 1431 height 26
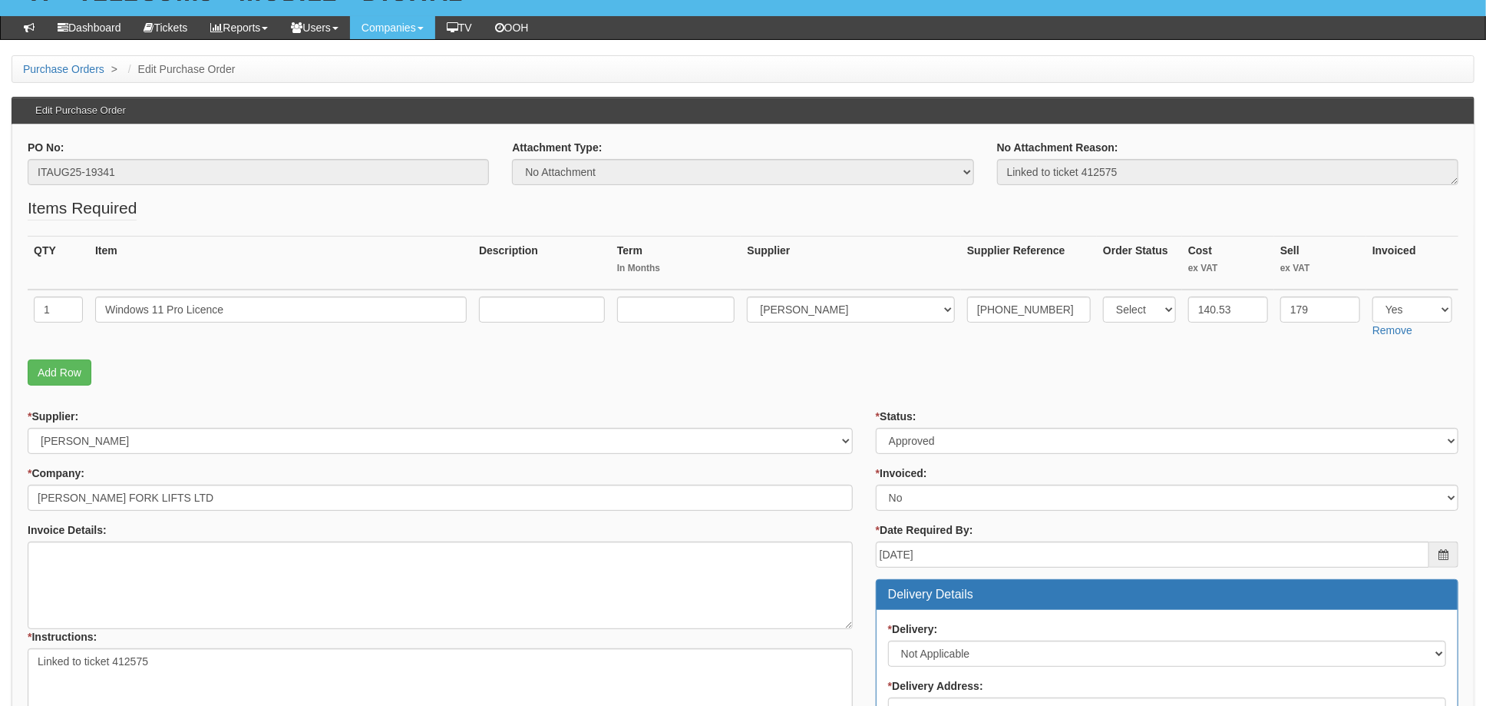
scroll to position [102, 0]
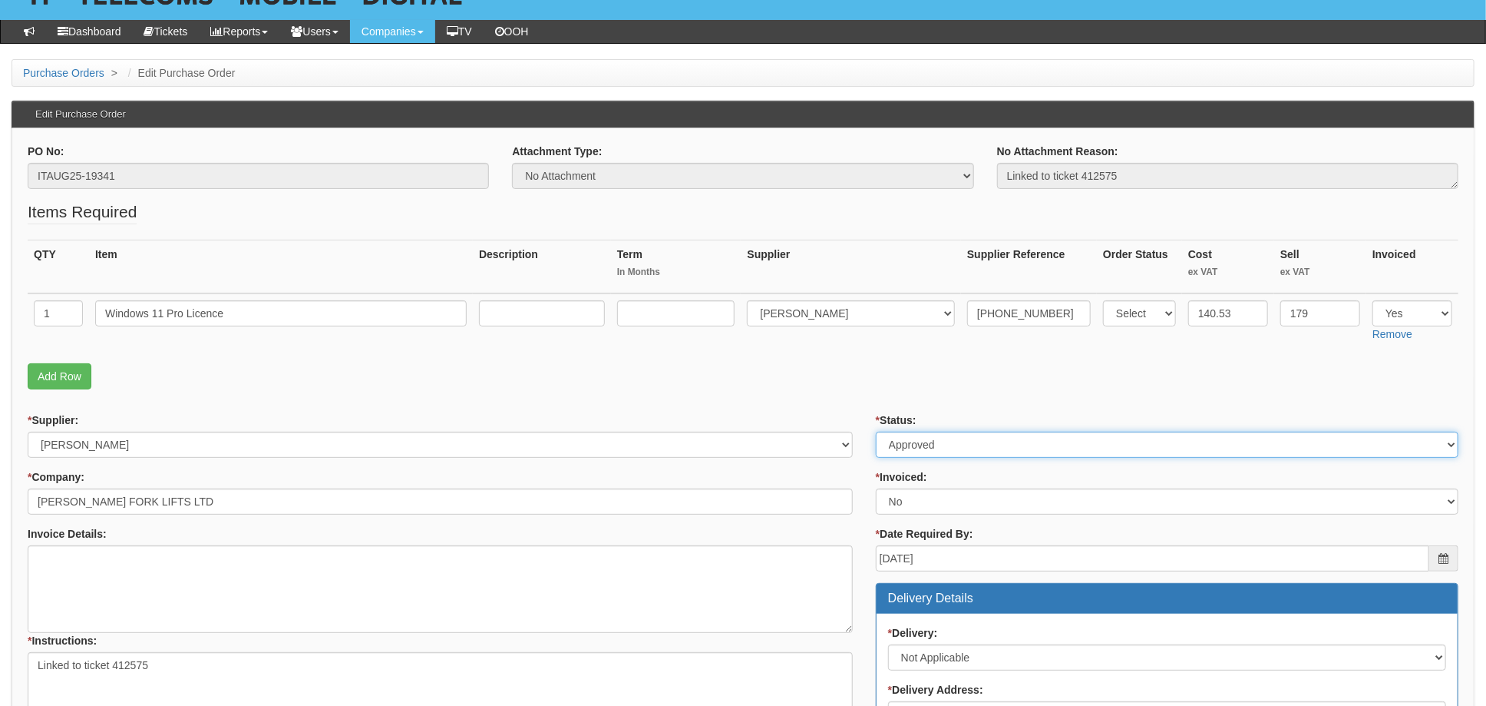
click at [940, 435] on select "Select Approved Completed Delivered Invoiced Ordered Ordered to site Part Order…" at bounding box center [1167, 444] width 583 height 26
select select "4"
click at [876, 431] on select "Select Approved Completed Delivered Invoiced Ordered Ordered to site Part Order…" at bounding box center [1167, 444] width 583 height 26
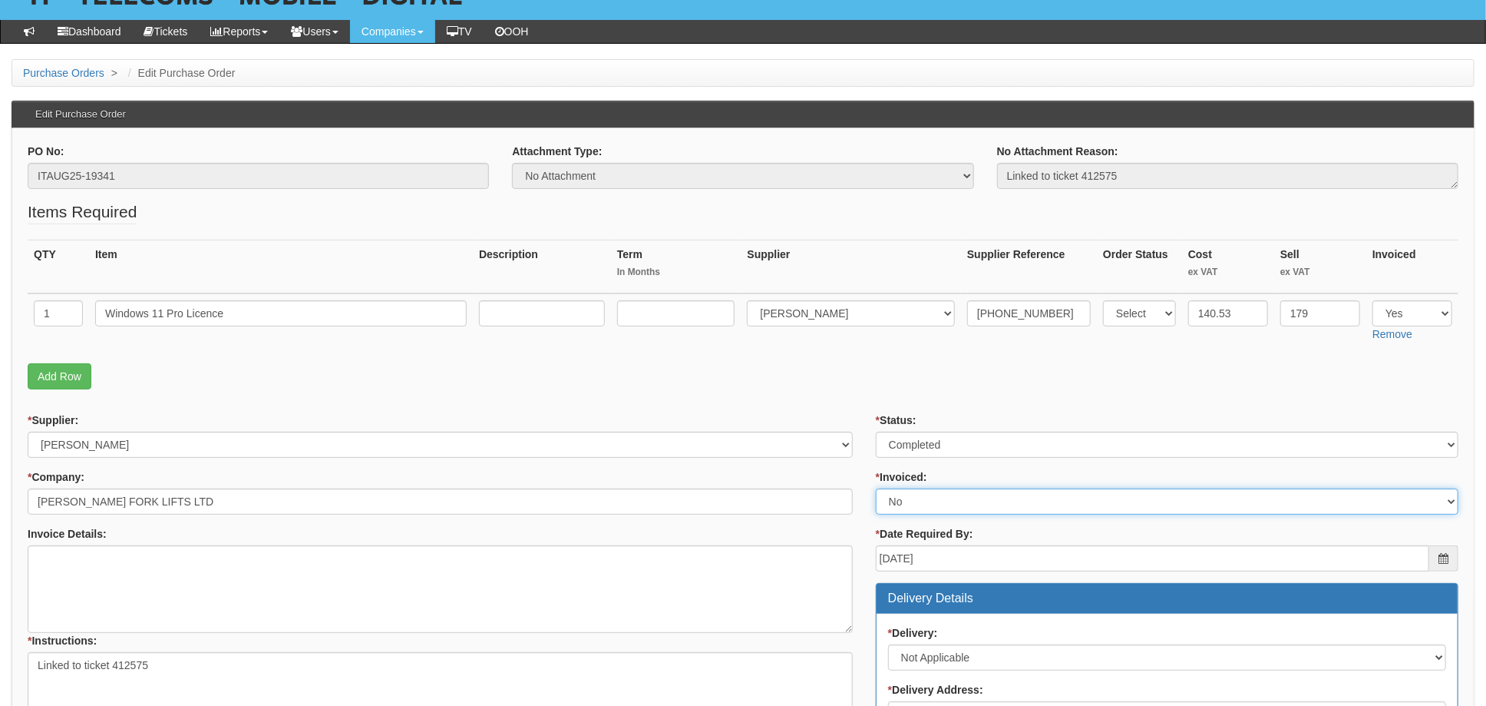
click at [927, 506] on select "Select Yes No N/A STB (part of order)" at bounding box center [1167, 501] width 583 height 26
select select "1"
click at [876, 488] on select "Select Yes No N/A STB (part of order)" at bounding box center [1167, 501] width 583 height 26
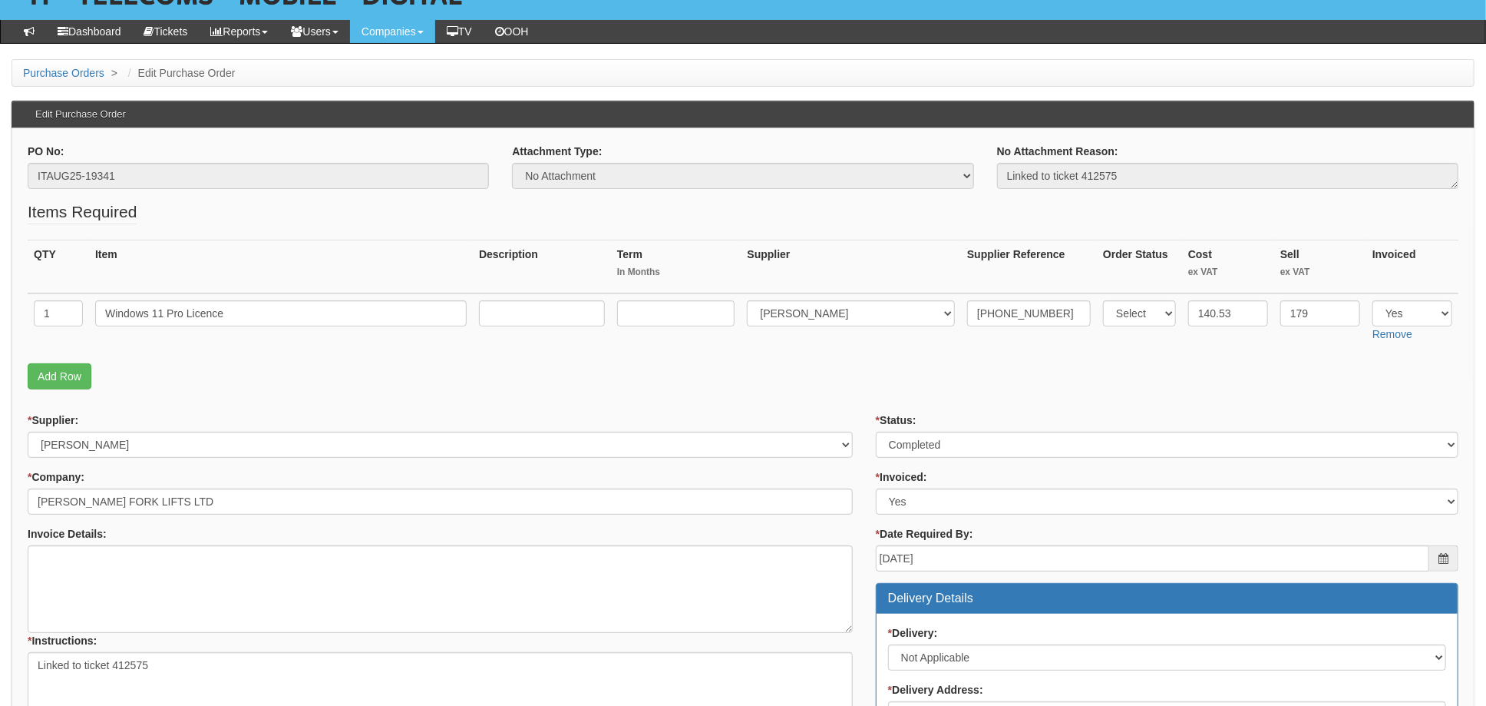
click at [835, 371] on p "Add Row" at bounding box center [743, 376] width 1431 height 26
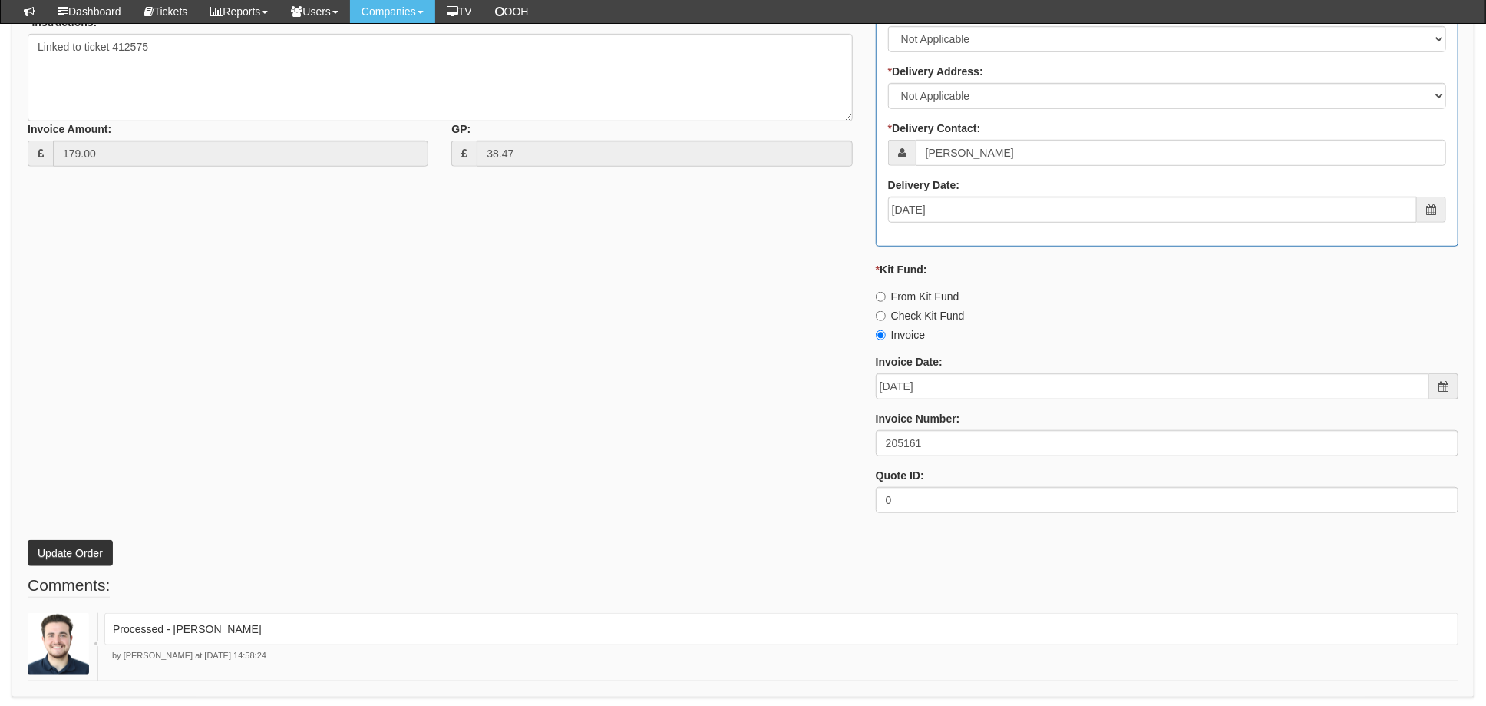
scroll to position [716, 0]
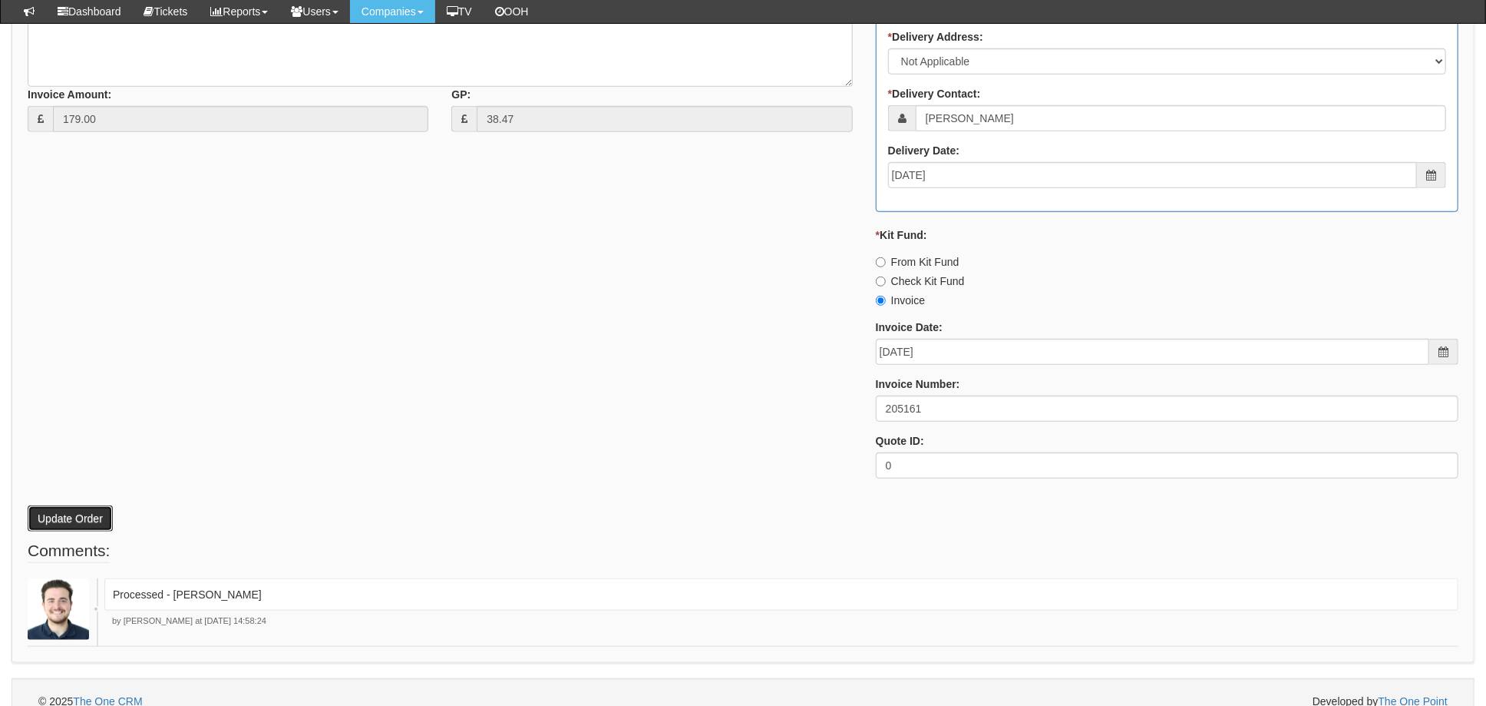
click at [55, 517] on button "Update Order" at bounding box center [70, 518] width 85 height 26
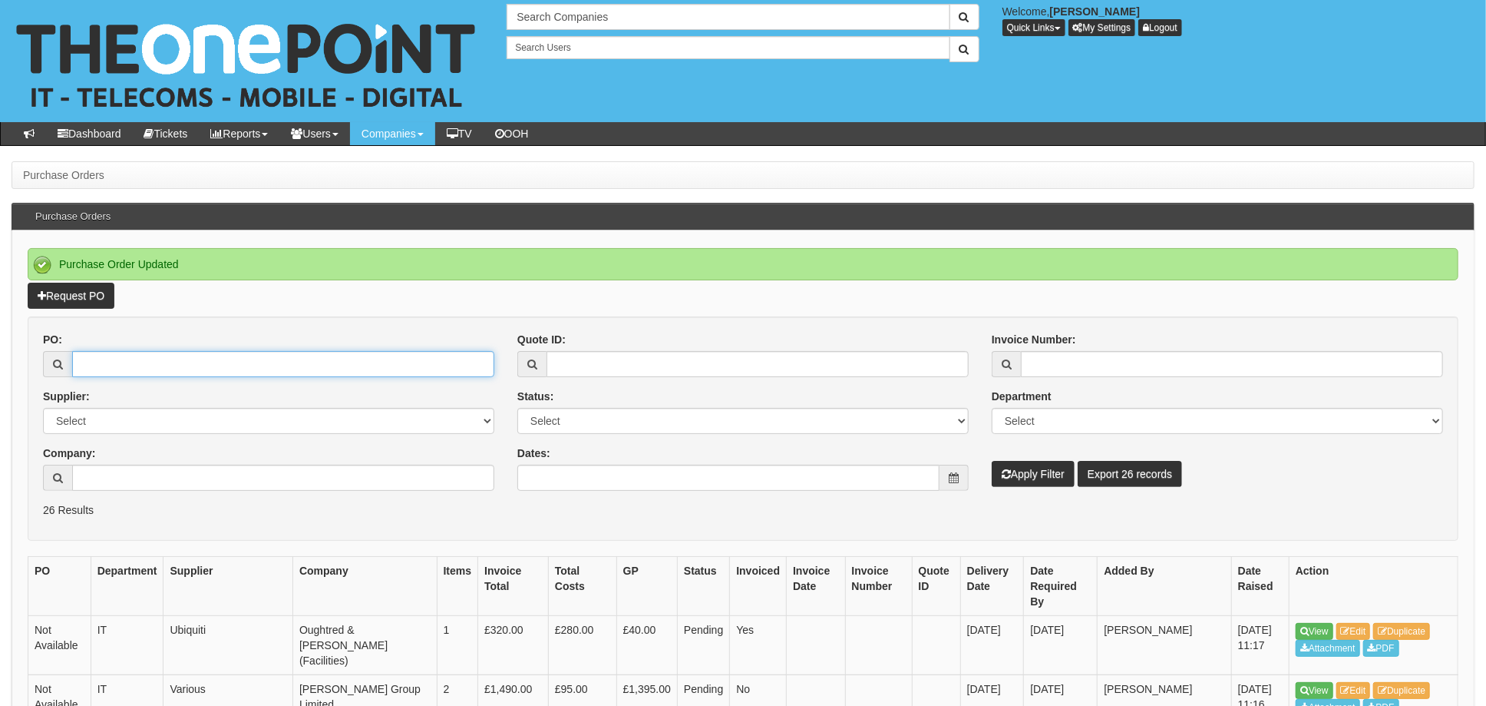
click at [165, 365] on input "PO:" at bounding box center [283, 364] width 422 height 26
type input "19343"
click at [992, 461] on button "Apply Filter" at bounding box center [1033, 474] width 83 height 26
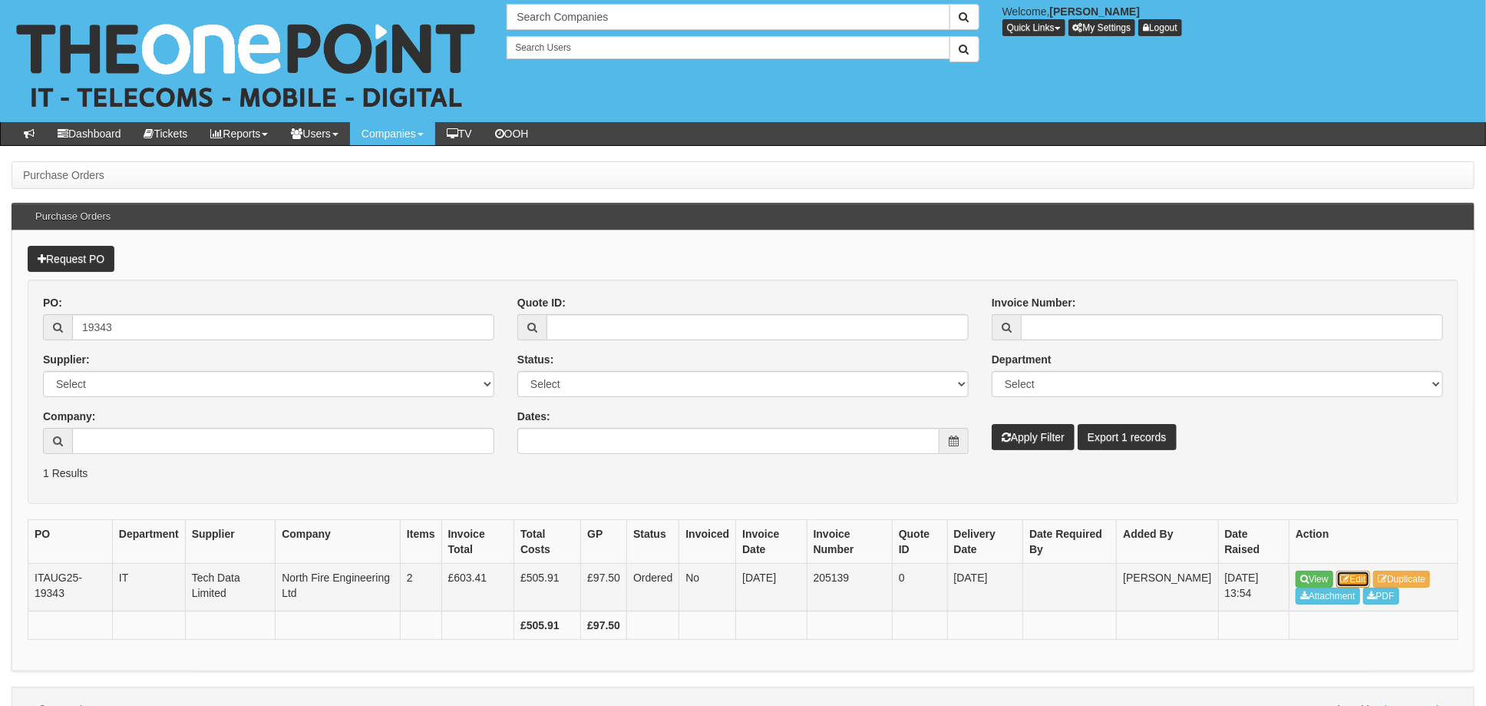
click at [1365, 573] on link "Edit" at bounding box center [1354, 578] width 35 height 17
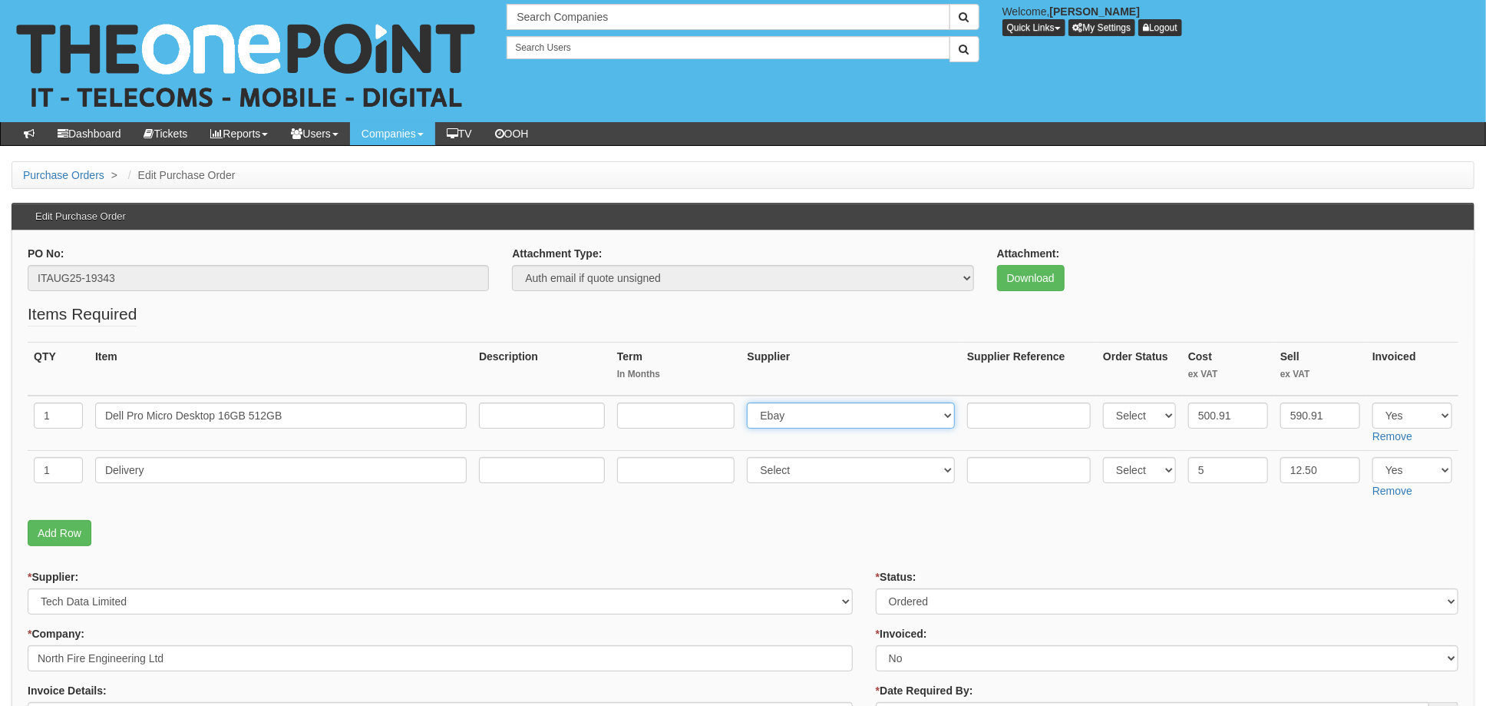
click at [794, 418] on select "Select 123 REG.co.uk 1Password 3 4Gon AA Jones Electric Ltd Abzorb Access Group…" at bounding box center [851, 415] width 208 height 26
select select "291"
click at [752, 402] on select "Select 123 REG.co.uk 1Password 3 4Gon AA Jones Electric Ltd Abzorb Access Group…" at bounding box center [851, 415] width 208 height 26
click at [1013, 415] on input "text" at bounding box center [1029, 415] width 124 height 26
paste input "20-94887-11"
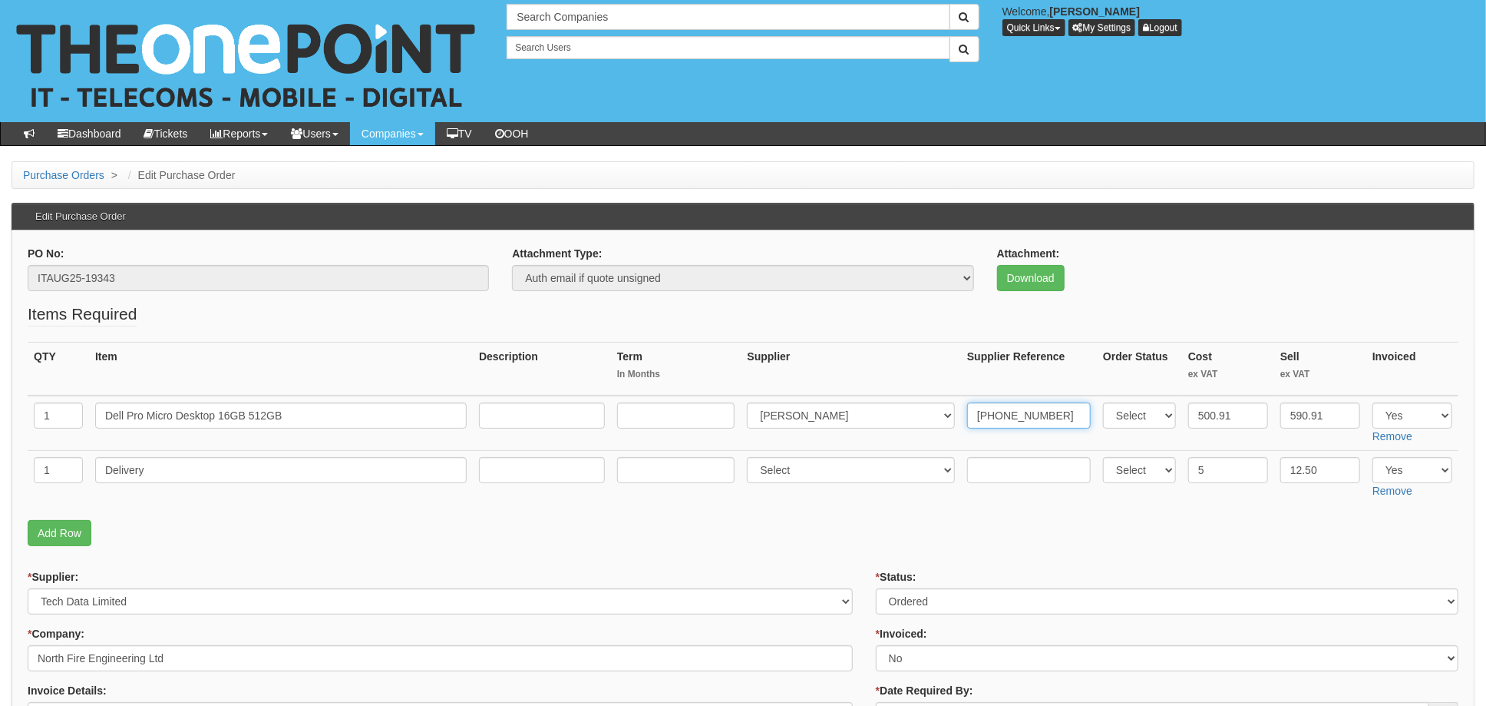
type input "20-94887-11"
click at [993, 459] on input "text" at bounding box center [1029, 470] width 124 height 26
paste input "20-94887-11"
type input "20-94887-11"
click at [793, 467] on select "Select 123 REG.co.uk 1Password 3 4Gon AA Jones Electric Ltd Abzorb Access Group…" at bounding box center [851, 470] width 208 height 26
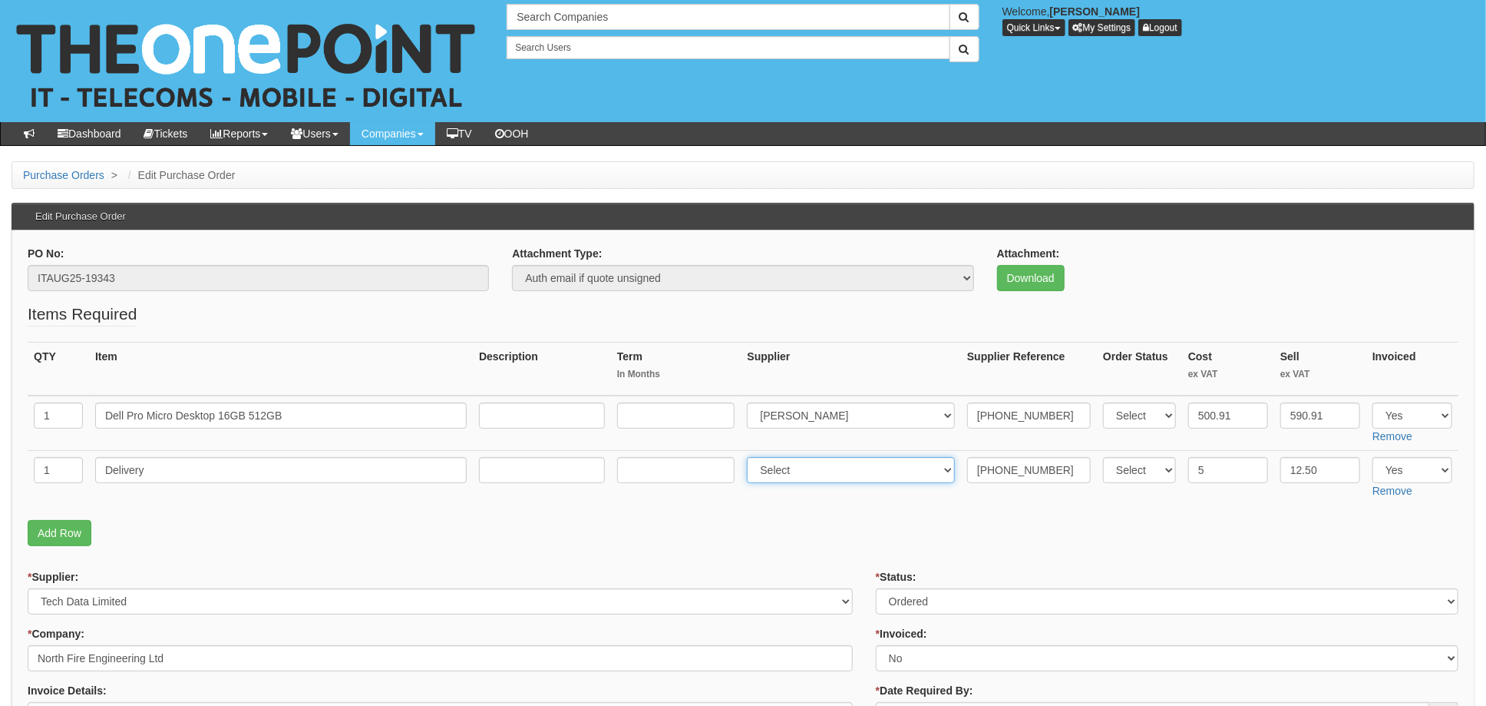
select select "291"
click at [752, 457] on select "Select 123 REG.co.uk 1Password 3 4Gon AA Jones Electric Ltd Abzorb Access Group…" at bounding box center [851, 470] width 208 height 26
click at [868, 526] on p "Add Row" at bounding box center [743, 533] width 1431 height 26
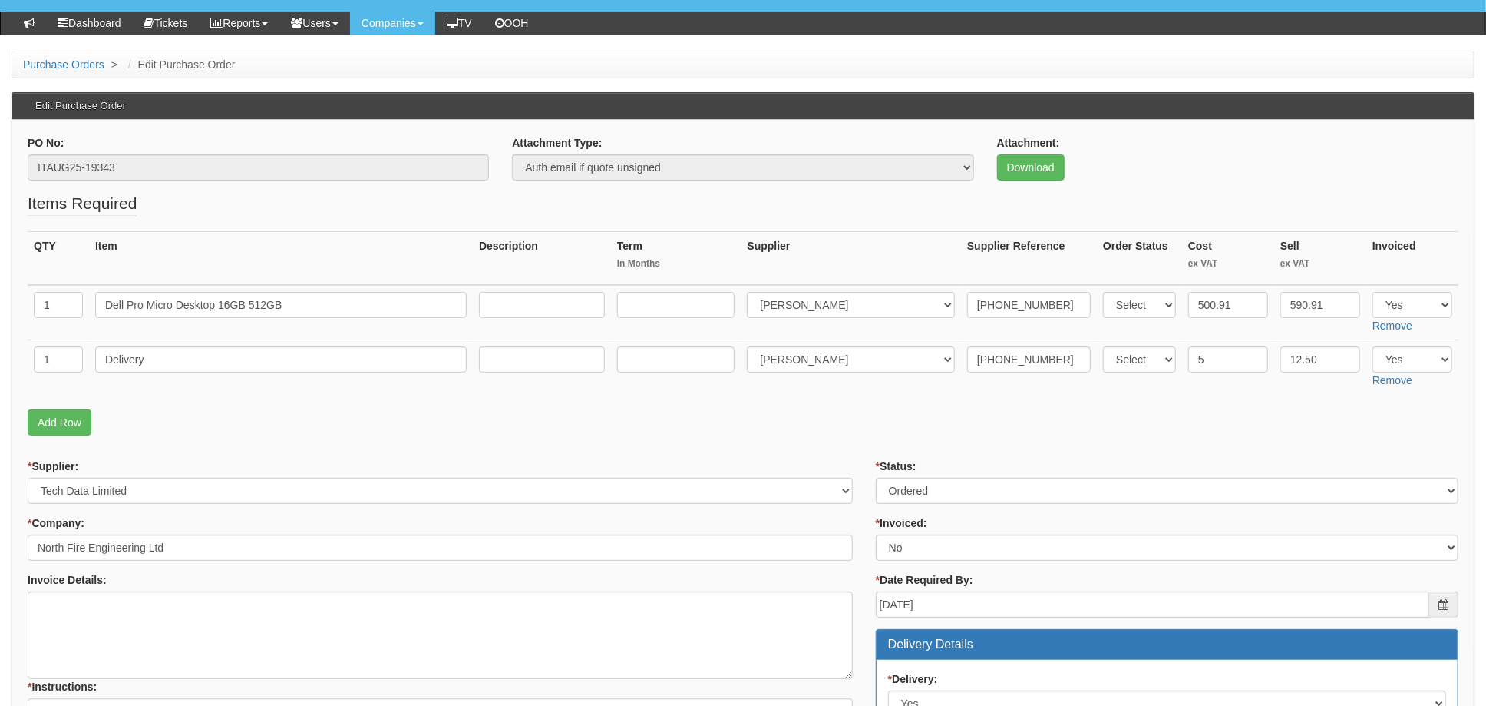
scroll to position [409, 0]
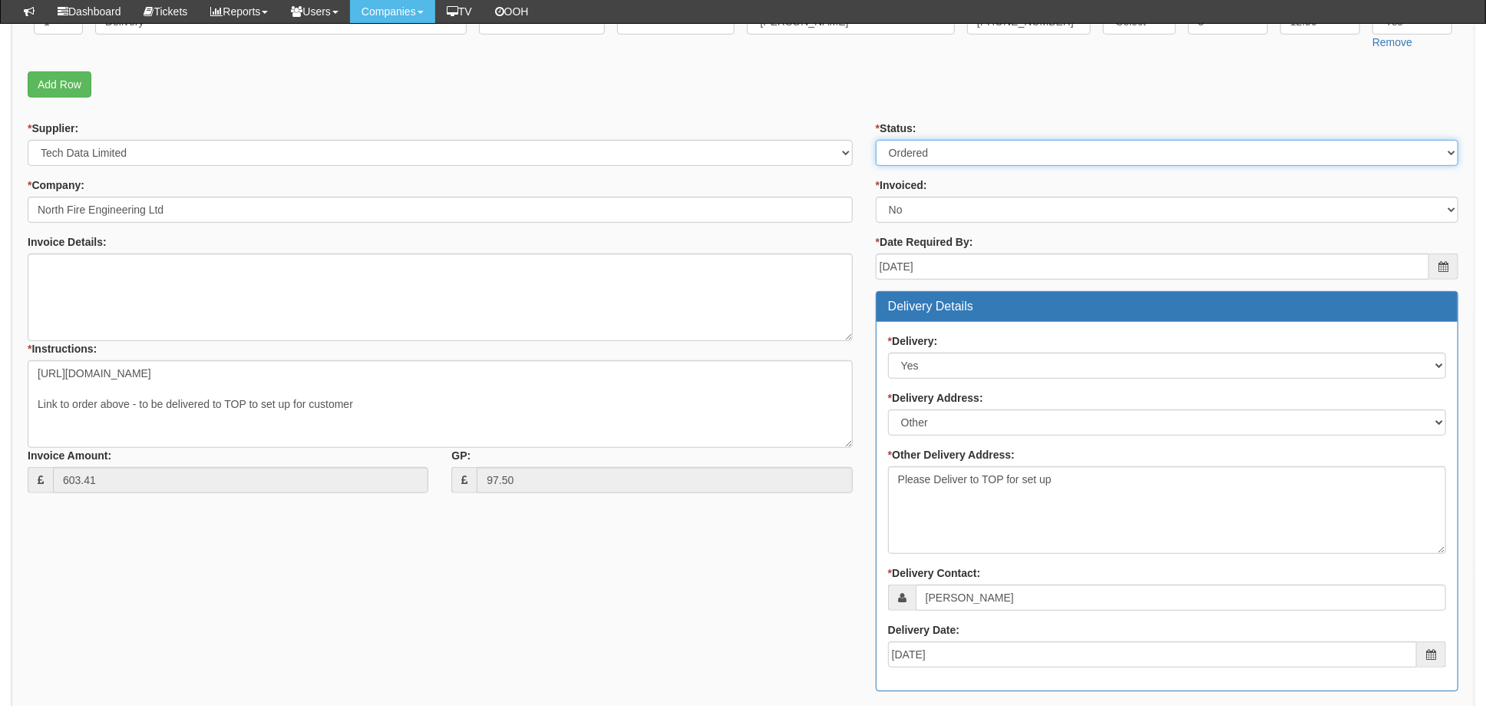
drag, startPoint x: 938, startPoint y: 148, endPoint x: 938, endPoint y: 166, distance: 17.7
click at [938, 147] on select "Select Approved Completed Delivered Invoiced Ordered Ordered to site Part Order…" at bounding box center [1167, 153] width 583 height 26
select select "4"
click at [876, 140] on select "Select Approved Completed Delivered Invoiced Ordered Ordered to site Part Order…" at bounding box center [1167, 153] width 583 height 26
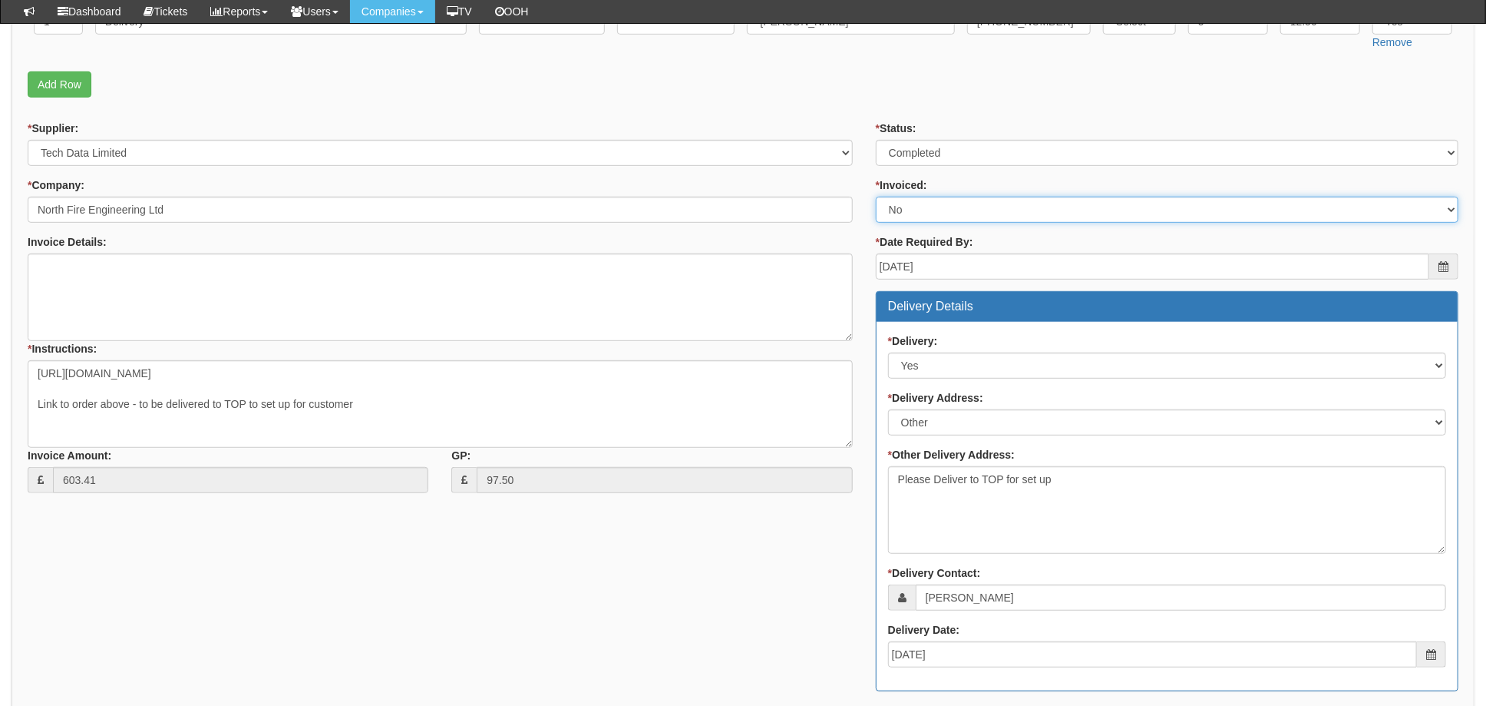
drag, startPoint x: 919, startPoint y: 210, endPoint x: 918, endPoint y: 219, distance: 8.5
click at [919, 210] on select "Select Yes No N/A STB (part of order)" at bounding box center [1167, 210] width 583 height 26
select select "1"
click at [876, 197] on select "Select Yes No N/A STB (part of order)" at bounding box center [1167, 210] width 583 height 26
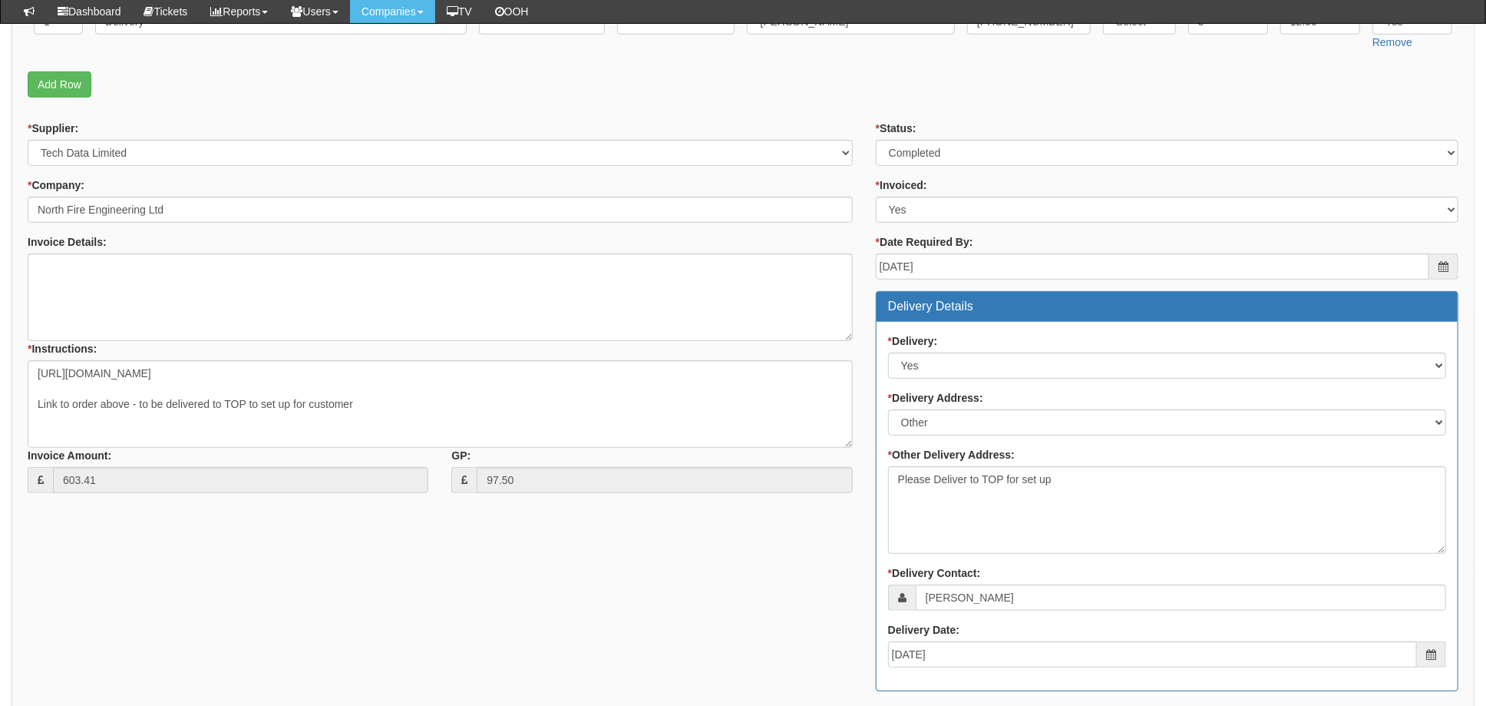
drag, startPoint x: 871, startPoint y: 140, endPoint x: 856, endPoint y: 107, distance: 37.1
click at [871, 140] on div "* Status: Select Approved Completed Delivered Invoiced Ordered Ordered to site …" at bounding box center [1167, 545] width 606 height 848
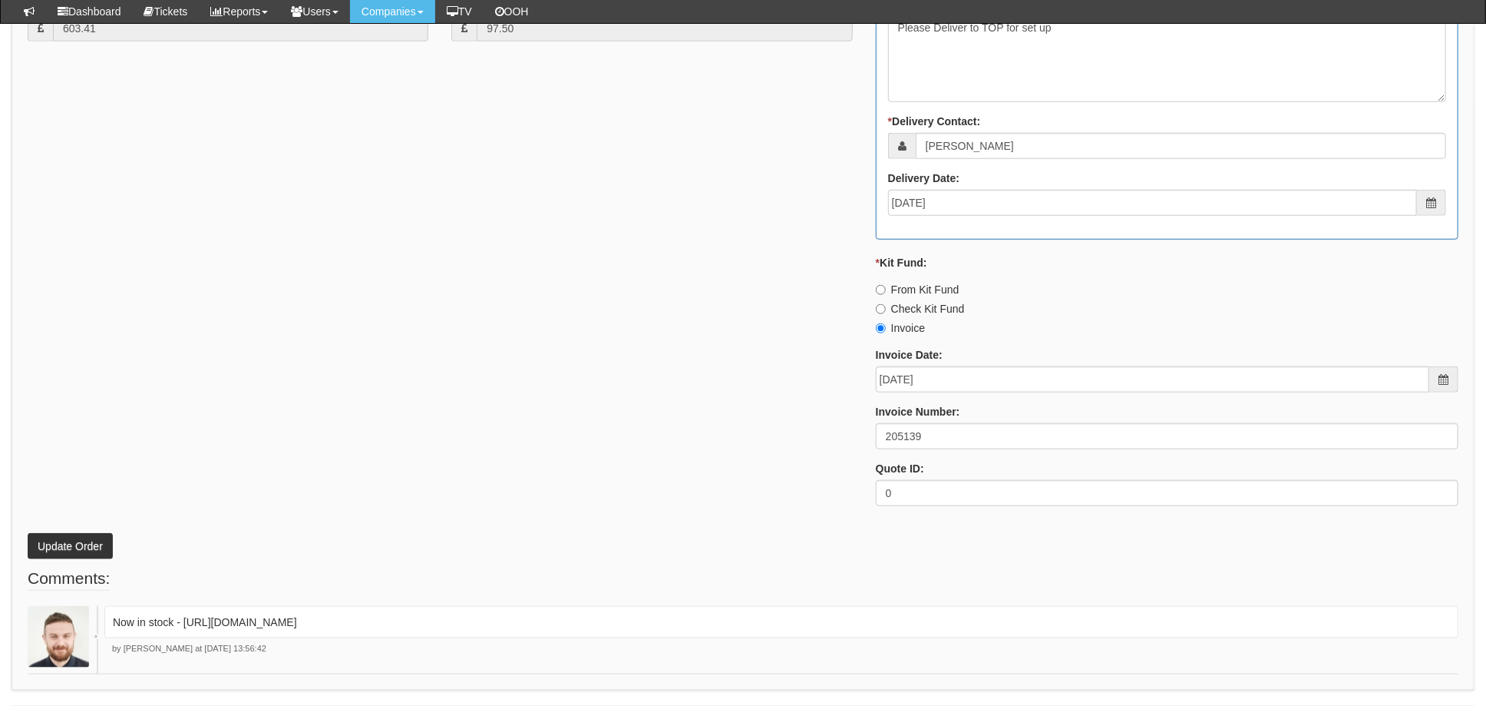
scroll to position [905, 0]
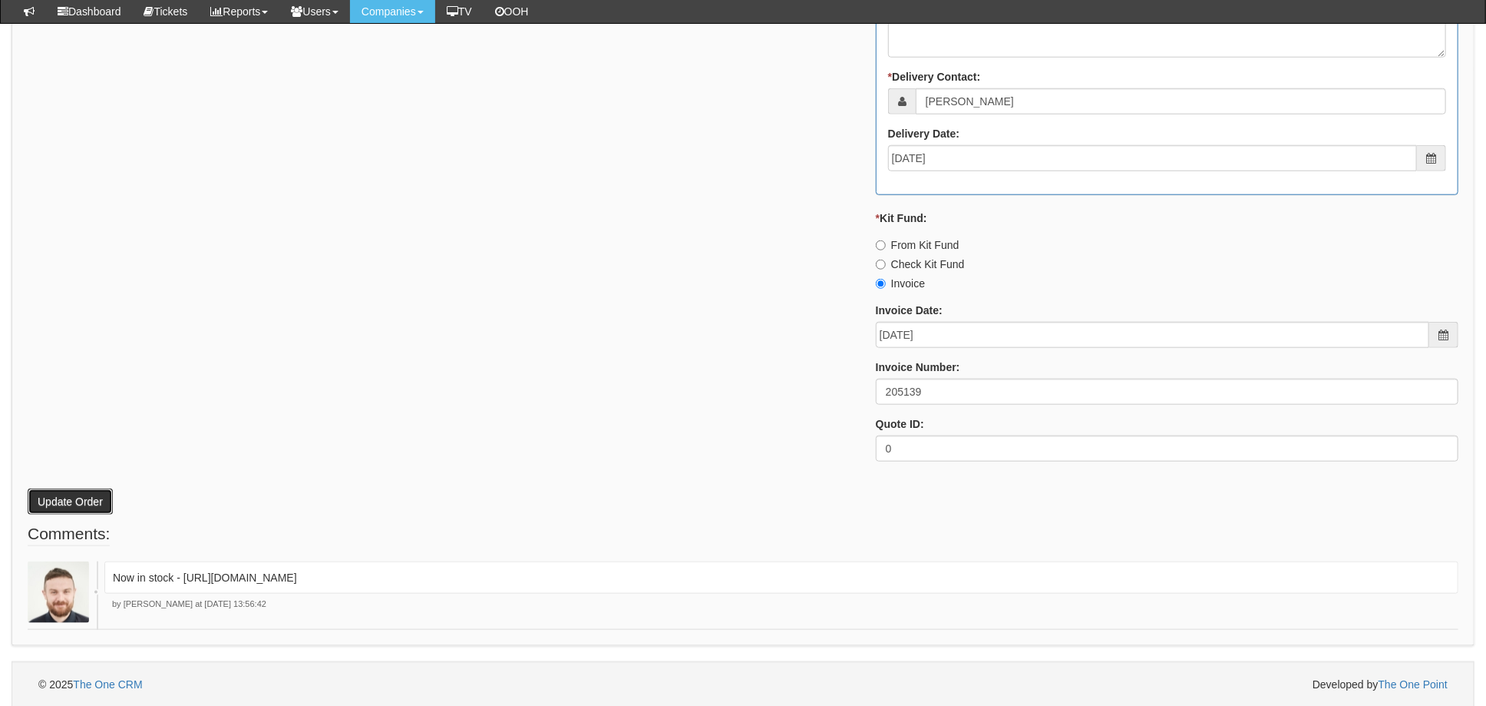
click at [71, 493] on button "Update Order" at bounding box center [70, 501] width 85 height 26
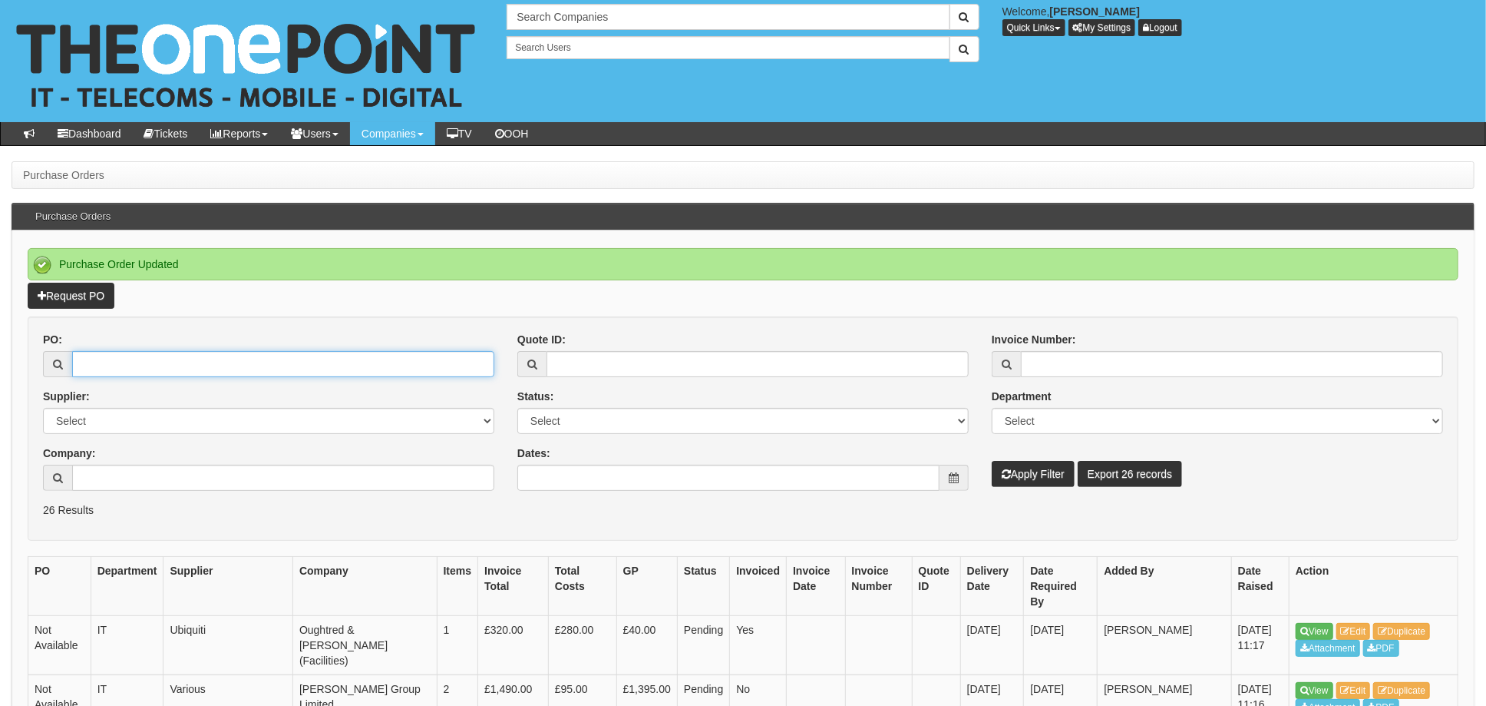
click at [119, 359] on input "PO:" at bounding box center [283, 364] width 422 height 26
type input "19370"
click at [992, 461] on button "Apply Filter" at bounding box center [1033, 474] width 83 height 26
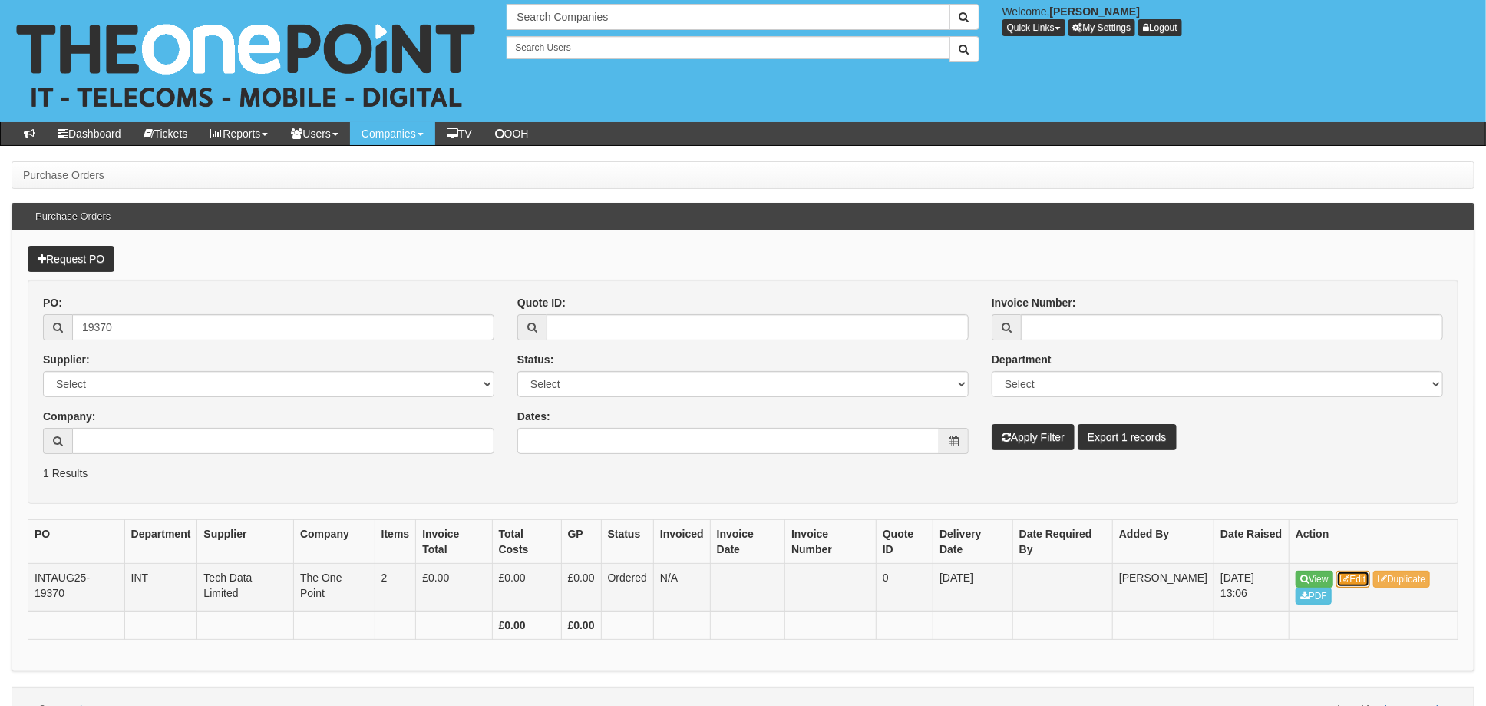
click at [1363, 580] on link "Edit" at bounding box center [1354, 578] width 35 height 17
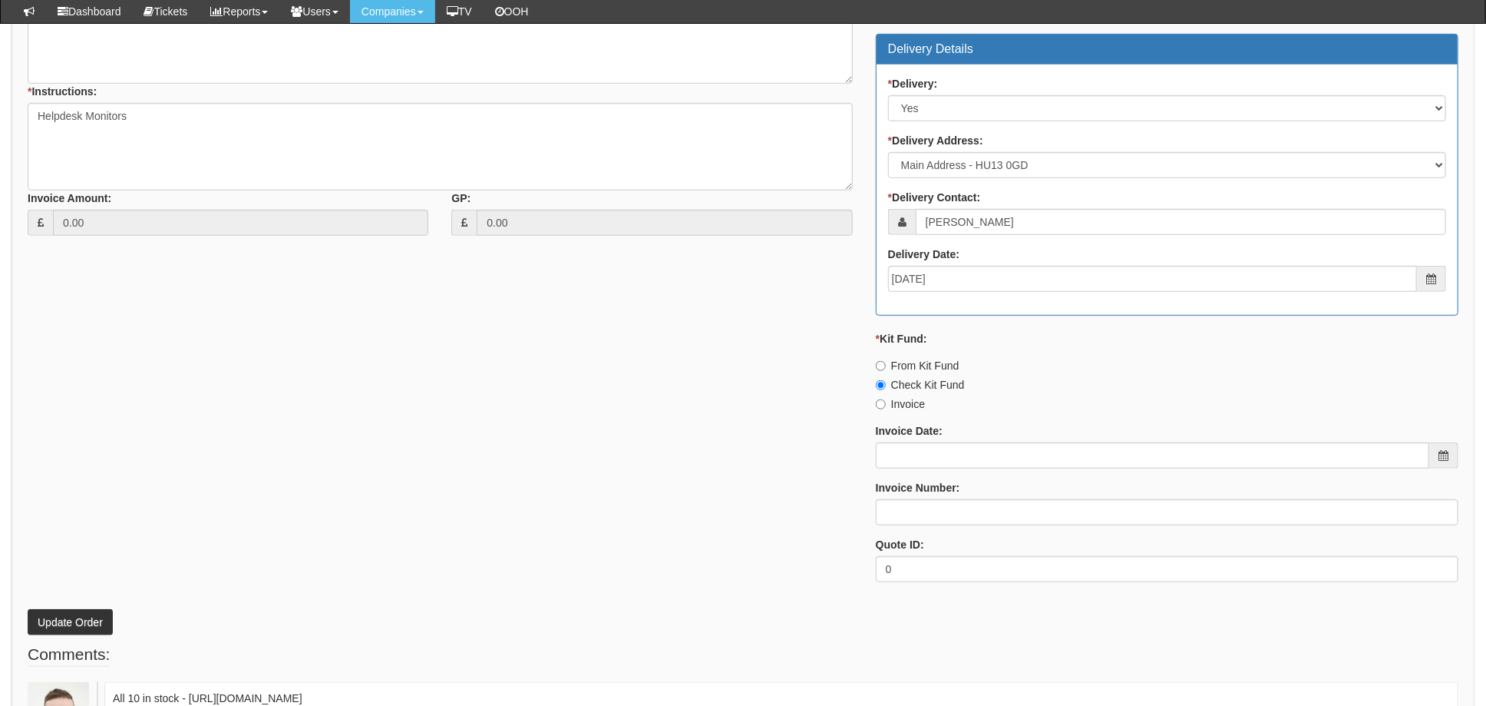
scroll to position [788, 0]
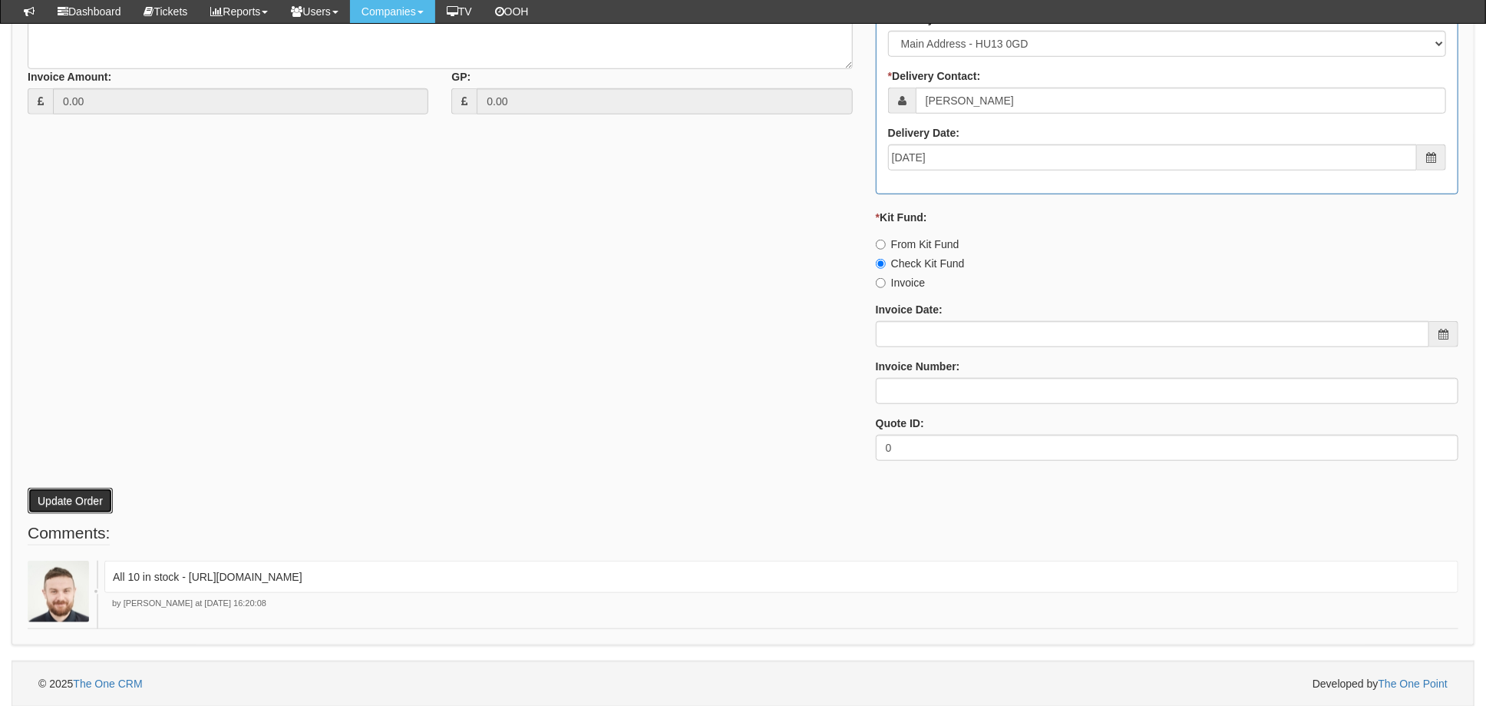
click at [75, 492] on button "Update Order" at bounding box center [70, 501] width 85 height 26
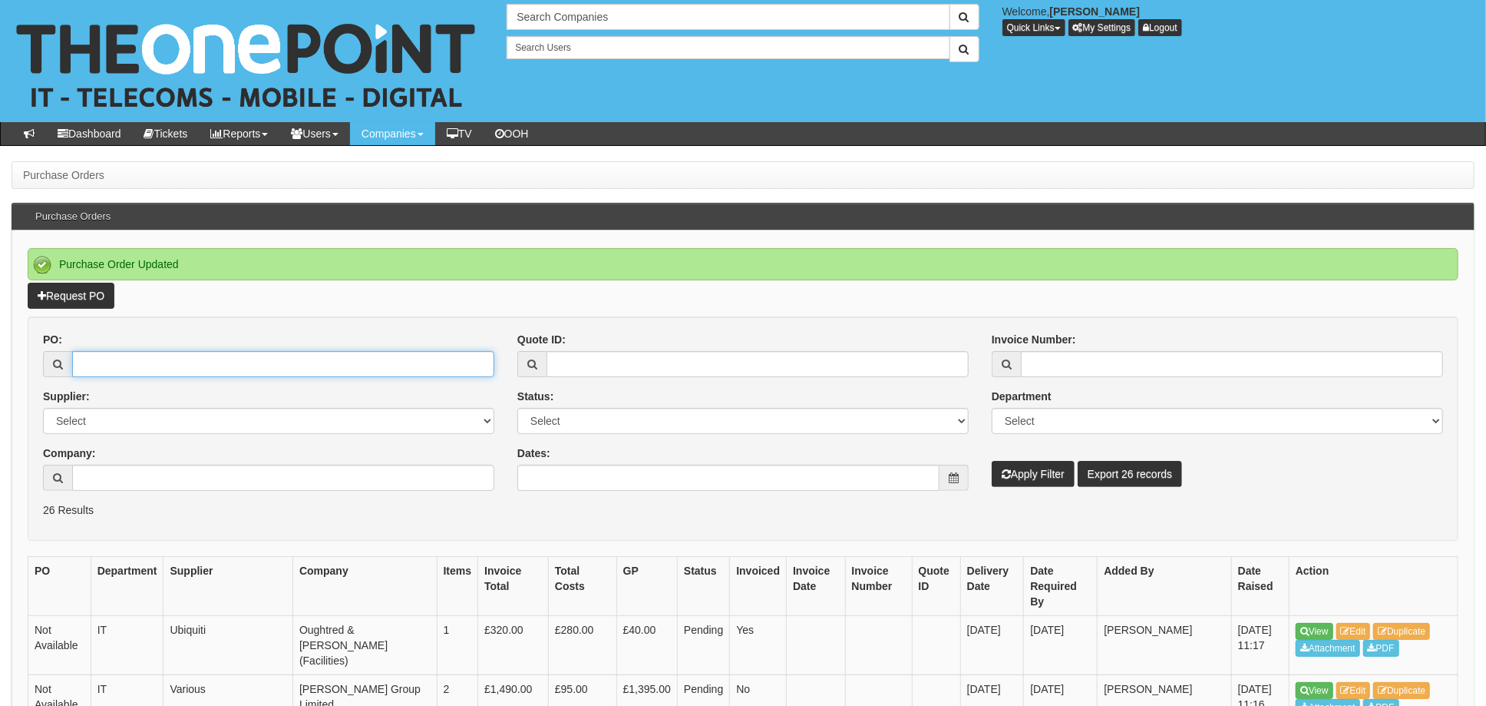
click at [175, 366] on input "PO:" at bounding box center [283, 364] width 422 height 26
type input "19383"
click at [992, 461] on button "Apply Filter" at bounding box center [1033, 474] width 83 height 26
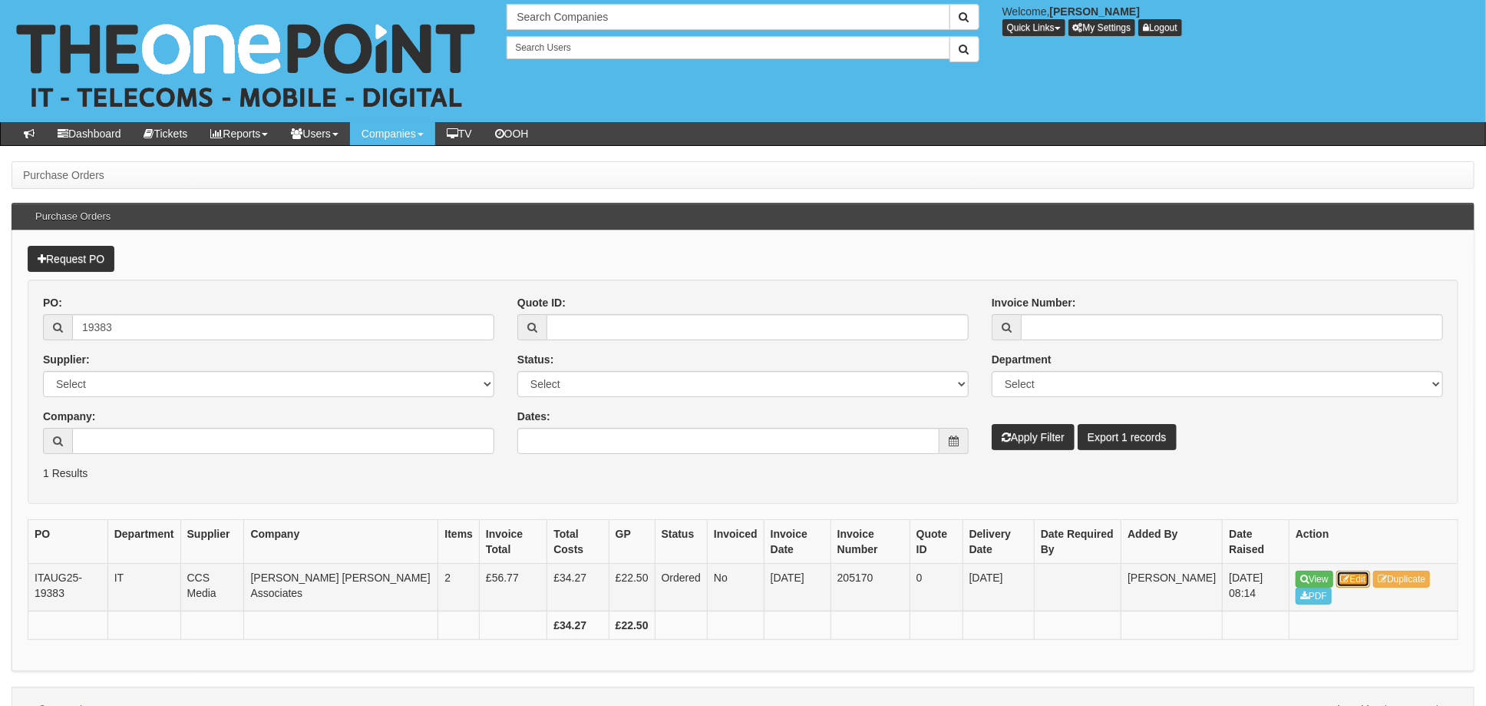
click at [1350, 579] on icon at bounding box center [1345, 578] width 9 height 9
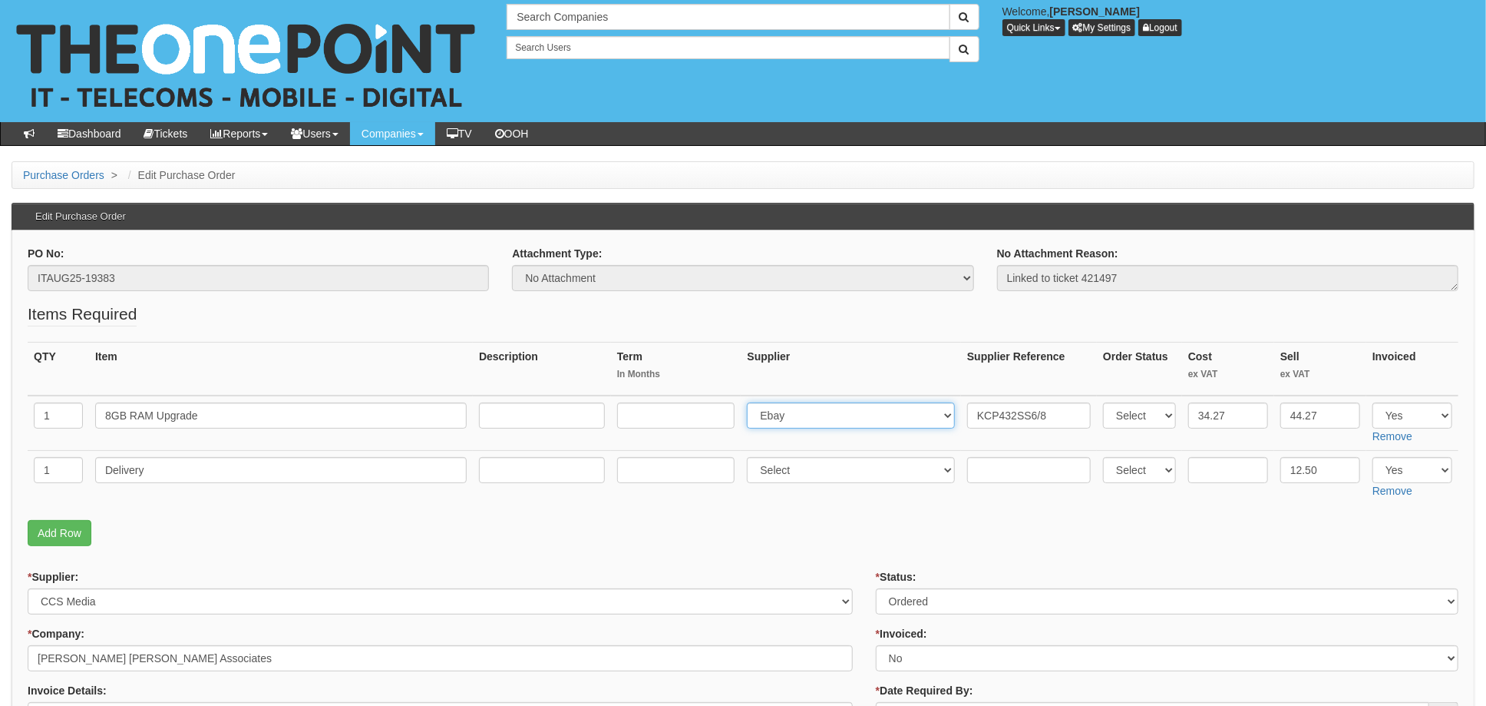
click at [854, 417] on select "Select 123 [DOMAIN_NAME] 1Password 3 4Gon [PERSON_NAME] Electric Ltd Abzorb Acc…" at bounding box center [851, 415] width 208 height 26
select select "291"
click at [752, 402] on select "Select 123 [DOMAIN_NAME] 1Password 3 4Gon [PERSON_NAME] Electric Ltd Abzorb Acc…" at bounding box center [851, 415] width 208 height 26
click at [971, 414] on input "KCP432SS6/8" at bounding box center [1029, 415] width 124 height 26
paste input "20-16789-11"
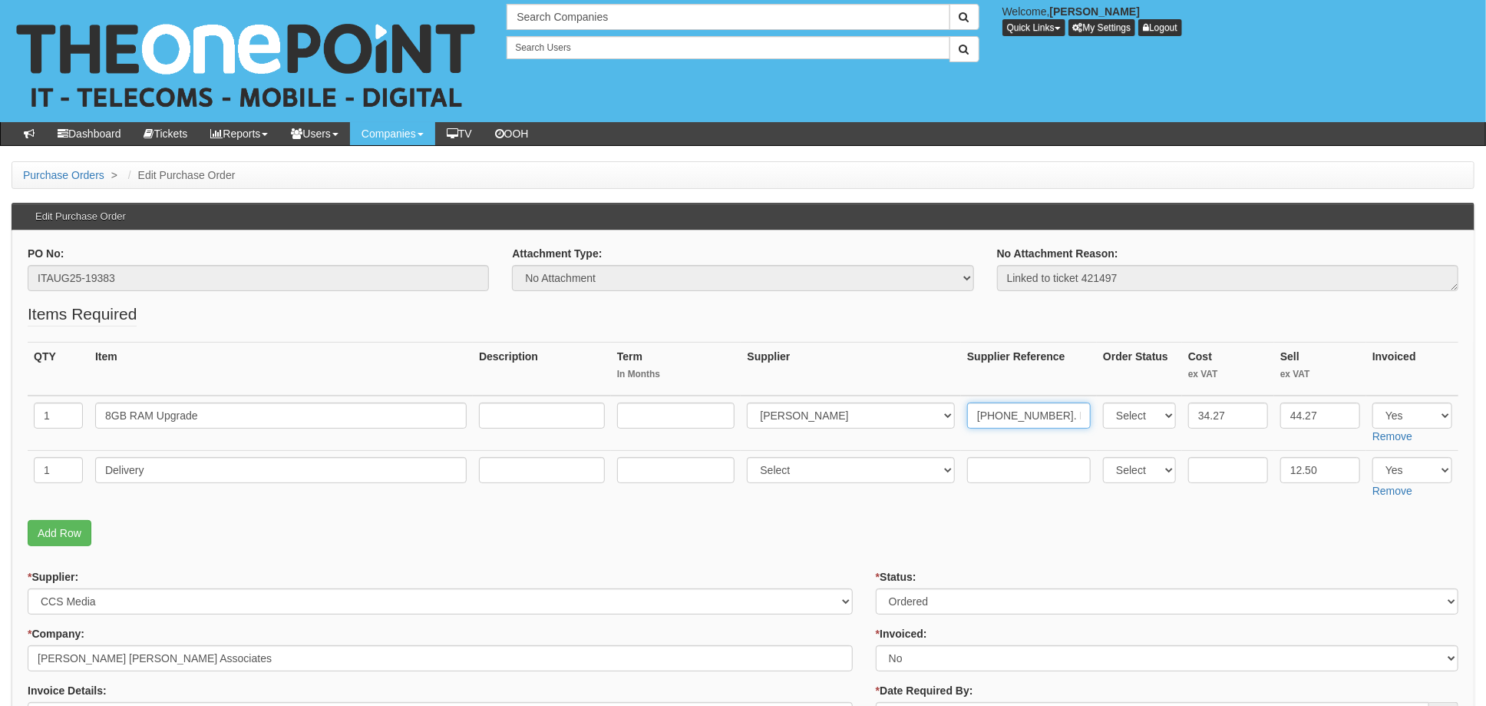
type input "20-16789-11. KCP432SS6/8"
click at [1023, 459] on input "text" at bounding box center [1029, 470] width 124 height 26
paste input "20-16789-11"
type input "20-16789-11"
click at [1219, 471] on input "text" at bounding box center [1228, 470] width 80 height 26
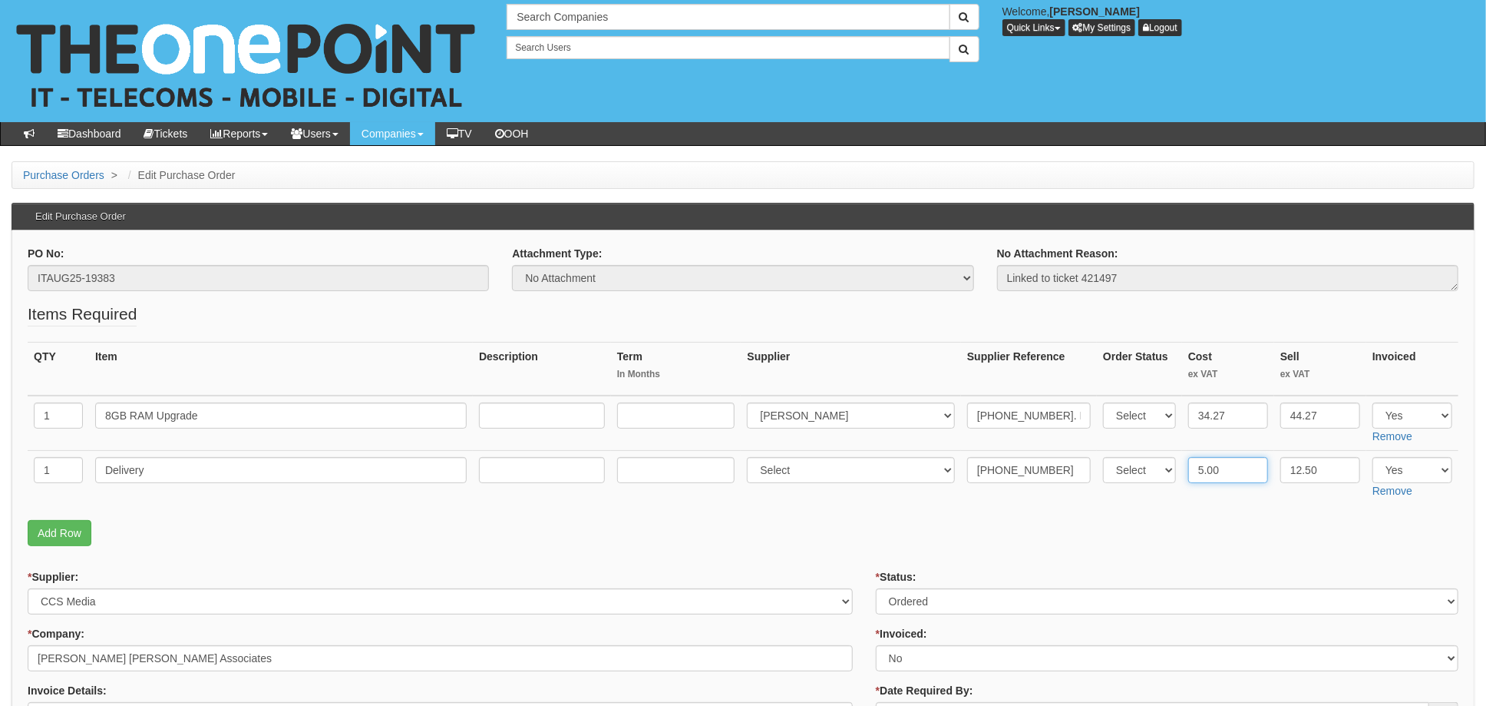
type input "5.00"
click at [792, 478] on select "Select 123 REG.co.uk 1Password 3 4Gon AA Jones Electric Ltd Abzorb Access Group…" at bounding box center [851, 470] width 208 height 26
select select "291"
click at [752, 457] on select "Select 123 REG.co.uk 1Password 3 4Gon AA Jones Electric Ltd Abzorb Access Group…" at bounding box center [851, 470] width 208 height 26
click at [868, 537] on p "Add Row" at bounding box center [743, 533] width 1431 height 26
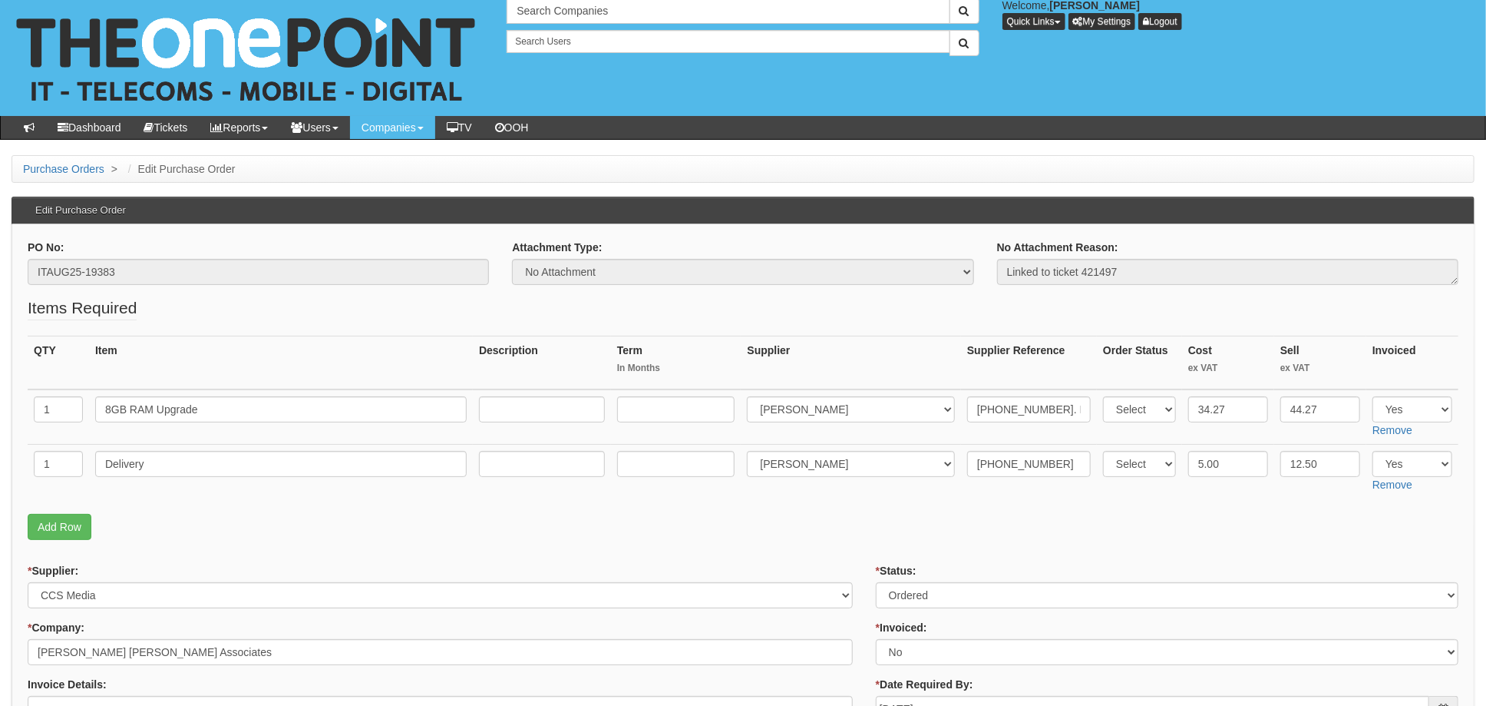
scroll to position [204, 0]
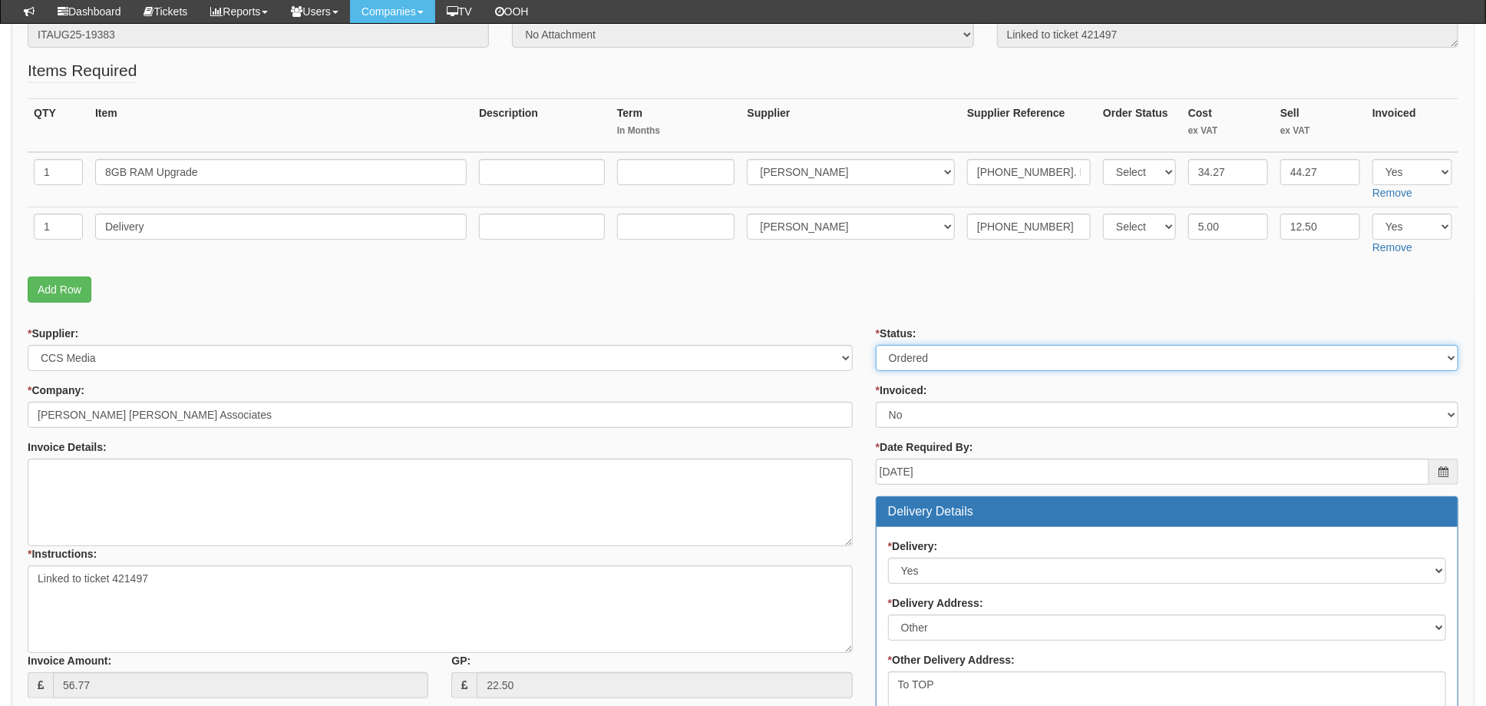
click at [942, 358] on select "Select Approved Completed Delivered Invoiced Ordered Ordered to site Part Order…" at bounding box center [1167, 358] width 583 height 26
select select "4"
click at [876, 345] on select "Select Approved Completed Delivered Invoiced Ordered Ordered to site Part Order…" at bounding box center [1167, 358] width 583 height 26
click at [923, 418] on select "Select Yes No N/A STB (part of order)" at bounding box center [1167, 415] width 583 height 26
select select "1"
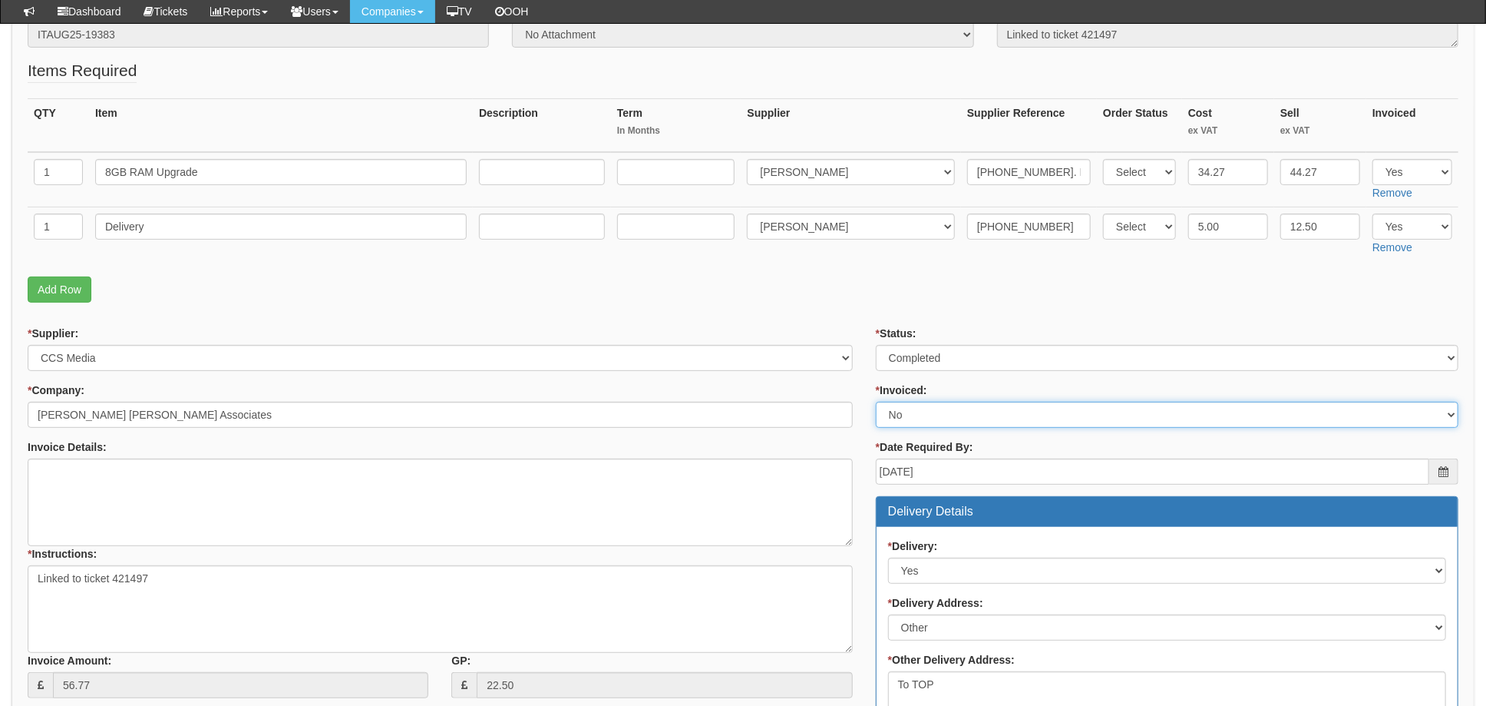
click at [876, 402] on select "Select Yes No N/A STB (part of order)" at bounding box center [1167, 415] width 583 height 26
drag, startPoint x: 844, startPoint y: 290, endPoint x: 850, endPoint y: 237, distance: 53.2
click at [847, 285] on p "Add Row" at bounding box center [743, 289] width 1431 height 26
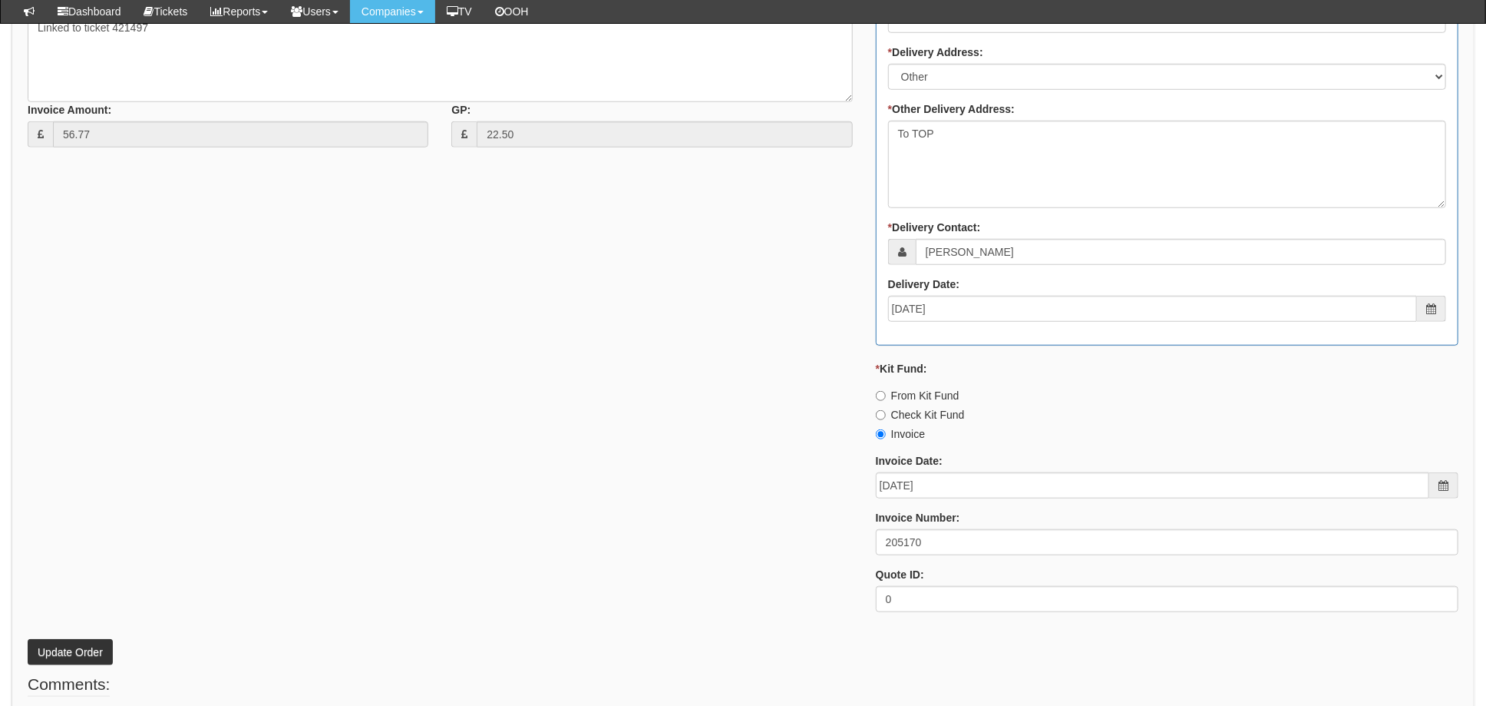
scroll to position [819, 0]
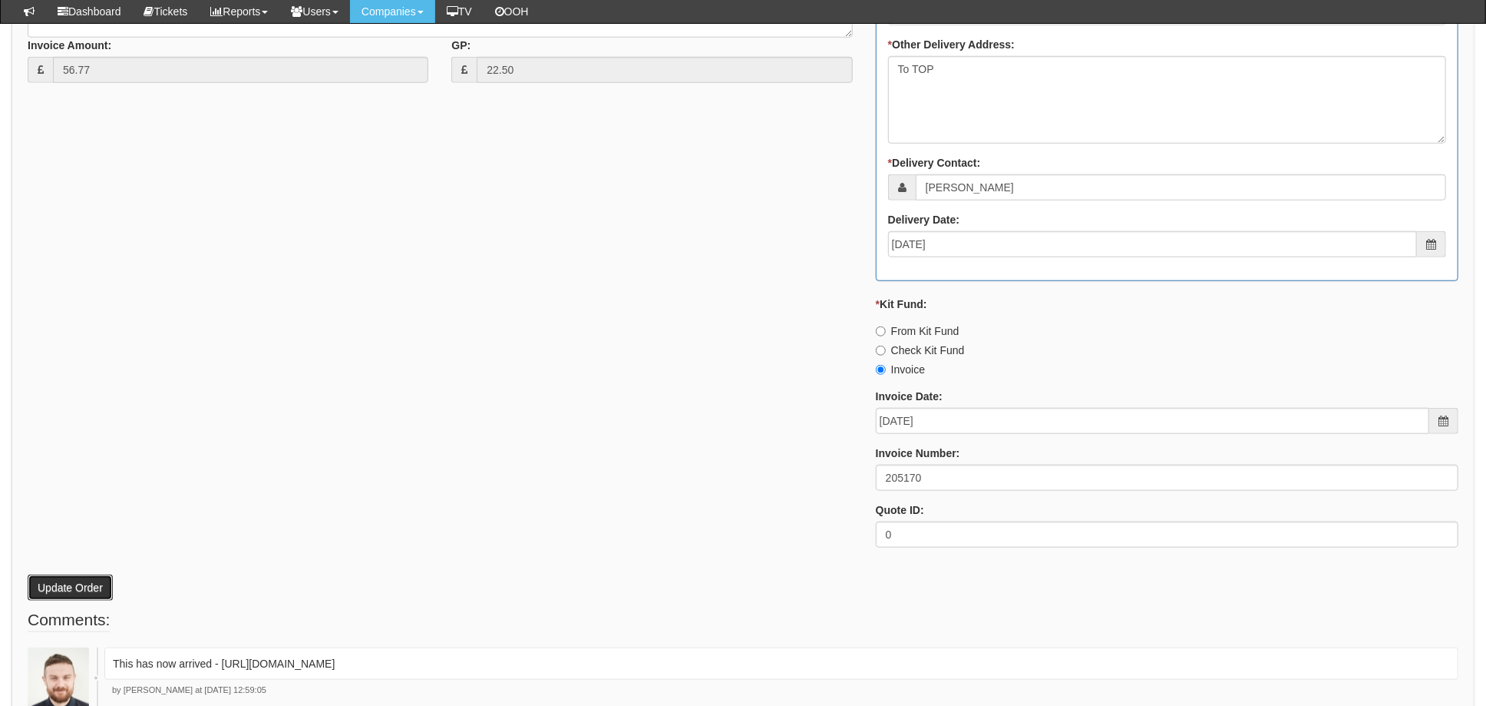
click at [55, 591] on button "Update Order" at bounding box center [70, 587] width 85 height 26
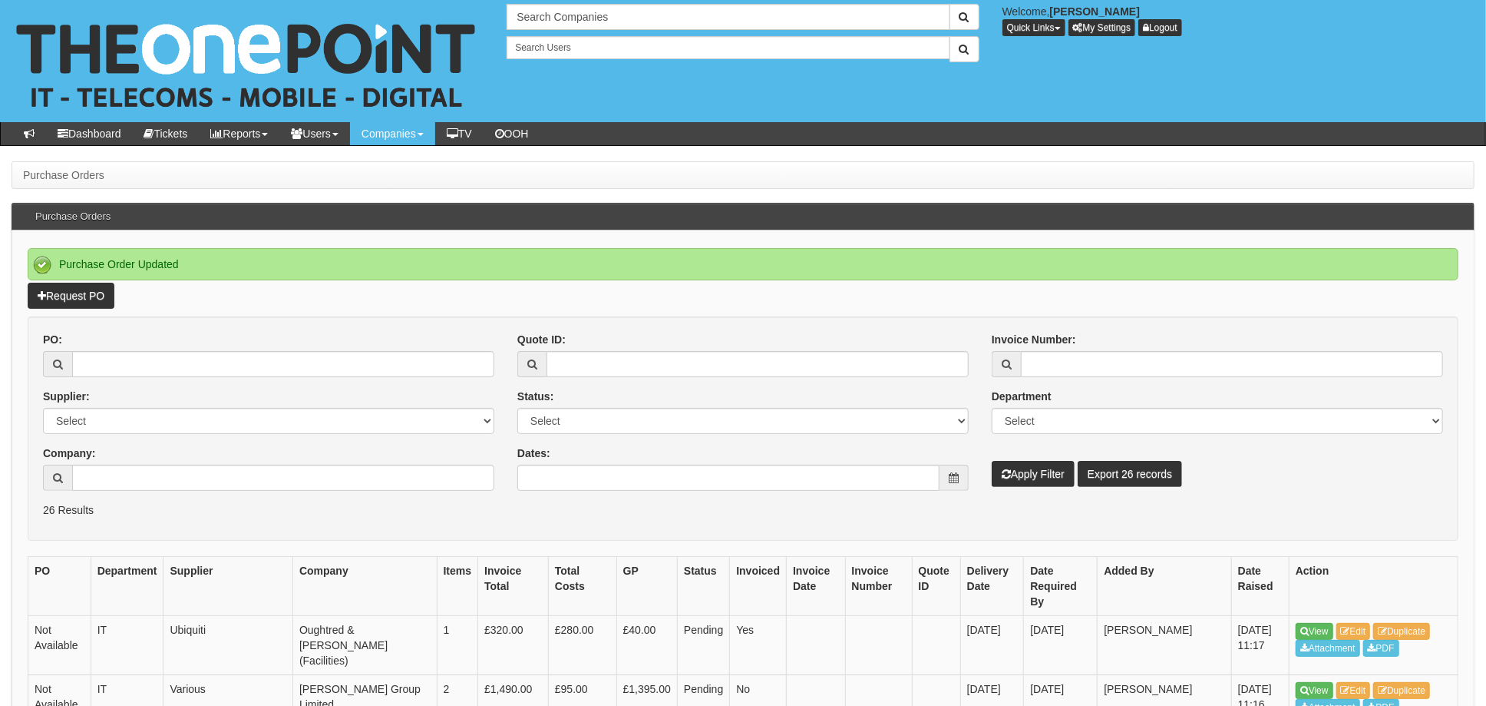
drag, startPoint x: 111, startPoint y: 342, endPoint x: 111, endPoint y: 355, distance: 13.1
click at [111, 344] on div "PO:" at bounding box center [268, 354] width 451 height 45
click at [114, 367] on input "PO:" at bounding box center [283, 364] width 422 height 26
type input "19384"
click at [992, 461] on button "Apply Filter" at bounding box center [1033, 474] width 83 height 26
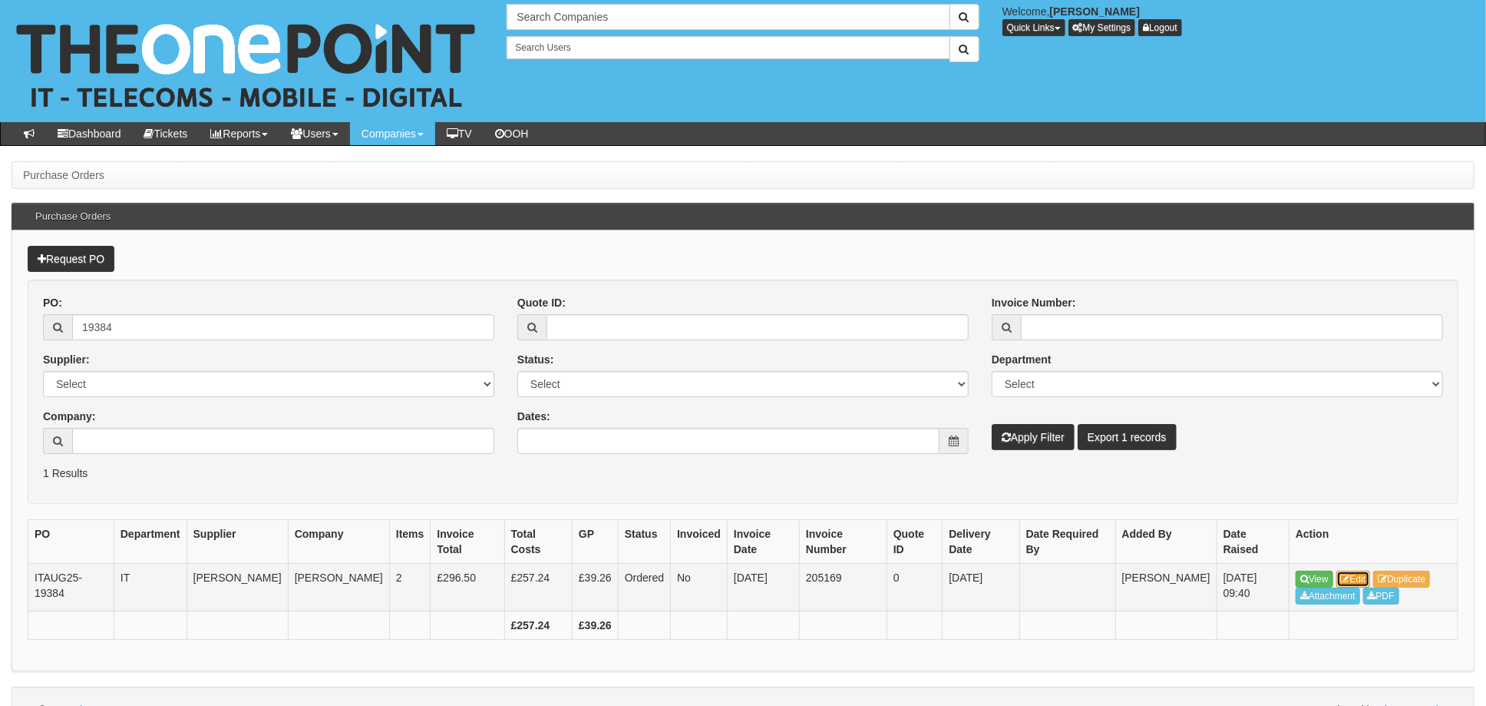
click at [1364, 573] on link "Edit" at bounding box center [1354, 578] width 35 height 17
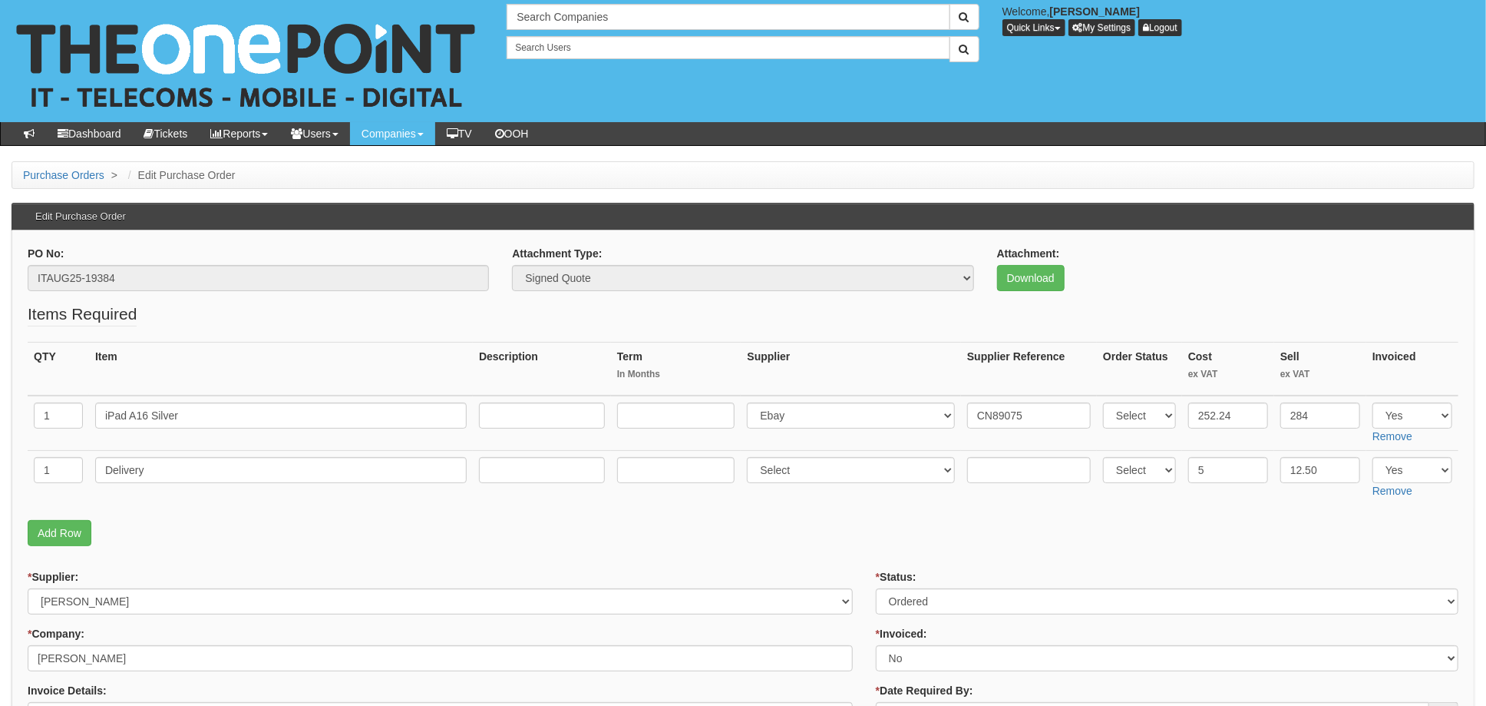
click at [805, 537] on p "Add Row" at bounding box center [743, 533] width 1431 height 26
click at [834, 418] on select "Select 123 [DOMAIN_NAME] 1Password 3 4Gon [PERSON_NAME] Electric Ltd Abzorb Acc…" at bounding box center [851, 415] width 208 height 26
select select "291"
click at [752, 402] on select "Select 123 [DOMAIN_NAME] 1Password 3 4Gon [PERSON_NAME] Electric Ltd Abzorb Acc…" at bounding box center [851, 415] width 208 height 26
click at [974, 409] on input "CN89075" at bounding box center [1029, 415] width 124 height 26
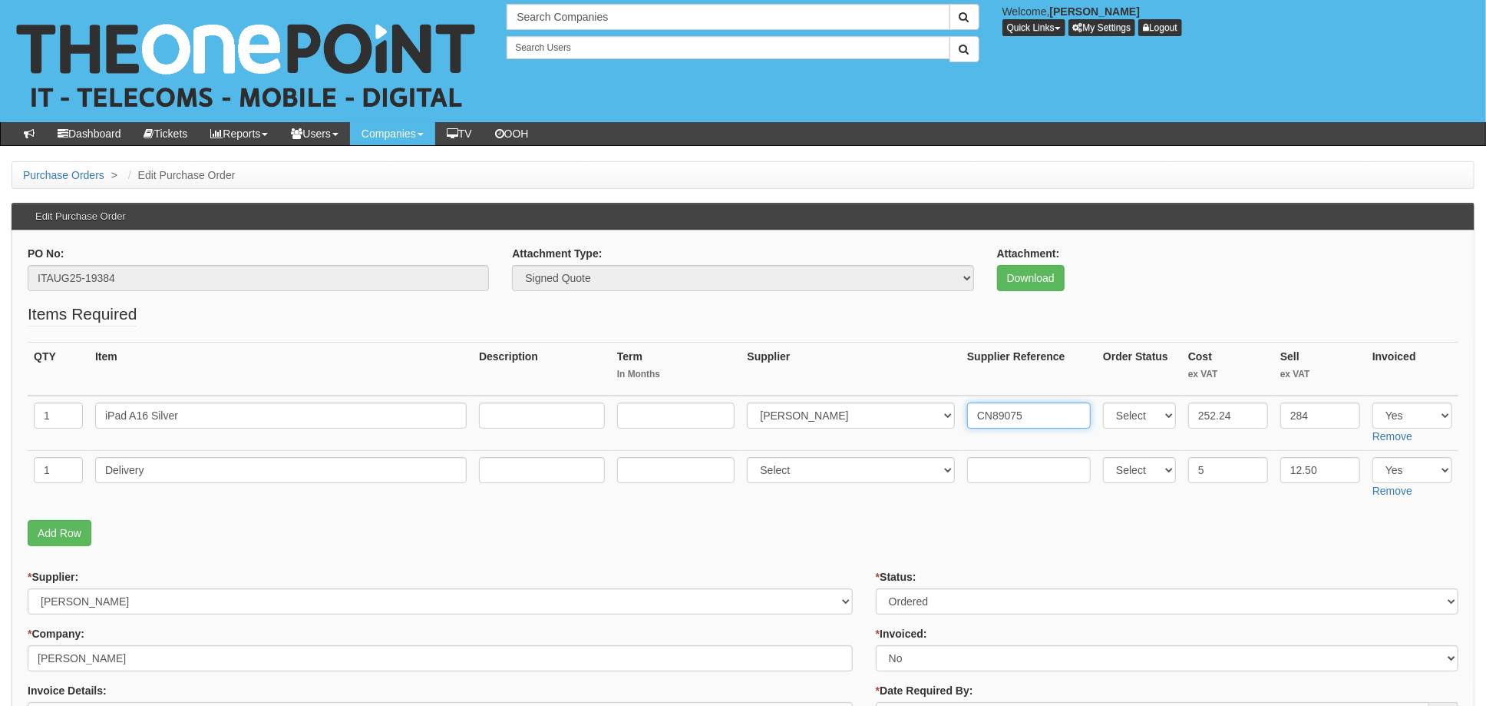
paste input "[PHONE_NUMBER]"
type input "[PHONE_NUMBER]. CN89075"
click at [980, 468] on input "text" at bounding box center [1029, 470] width 124 height 26
paste input "[PHONE_NUMBER]"
type input "[PHONE_NUMBER]"
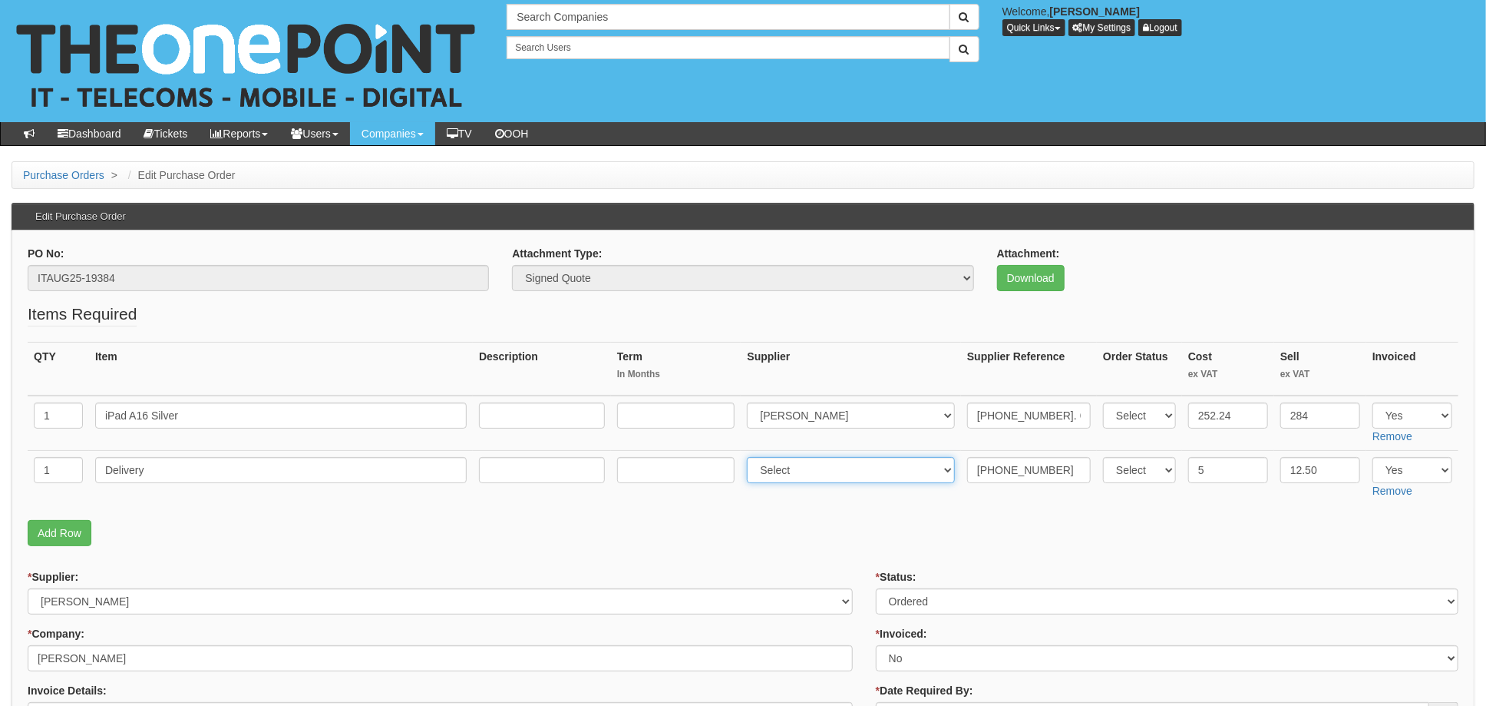
click at [810, 465] on select "Select 123 [DOMAIN_NAME] 1Password 3 4Gon [PERSON_NAME] Electric Ltd Abzorb Acc…" at bounding box center [851, 470] width 208 height 26
select select "291"
click at [752, 457] on select "Select 123 [DOMAIN_NAME] 1Password 3 4Gon [PERSON_NAME] Electric Ltd Abzorb Acc…" at bounding box center [851, 470] width 208 height 26
click at [828, 534] on p "Add Row" at bounding box center [743, 533] width 1431 height 26
click at [905, 597] on select "Select Approved Completed Delivered Invoiced Ordered Ordered to site Part Order…" at bounding box center [1167, 601] width 583 height 26
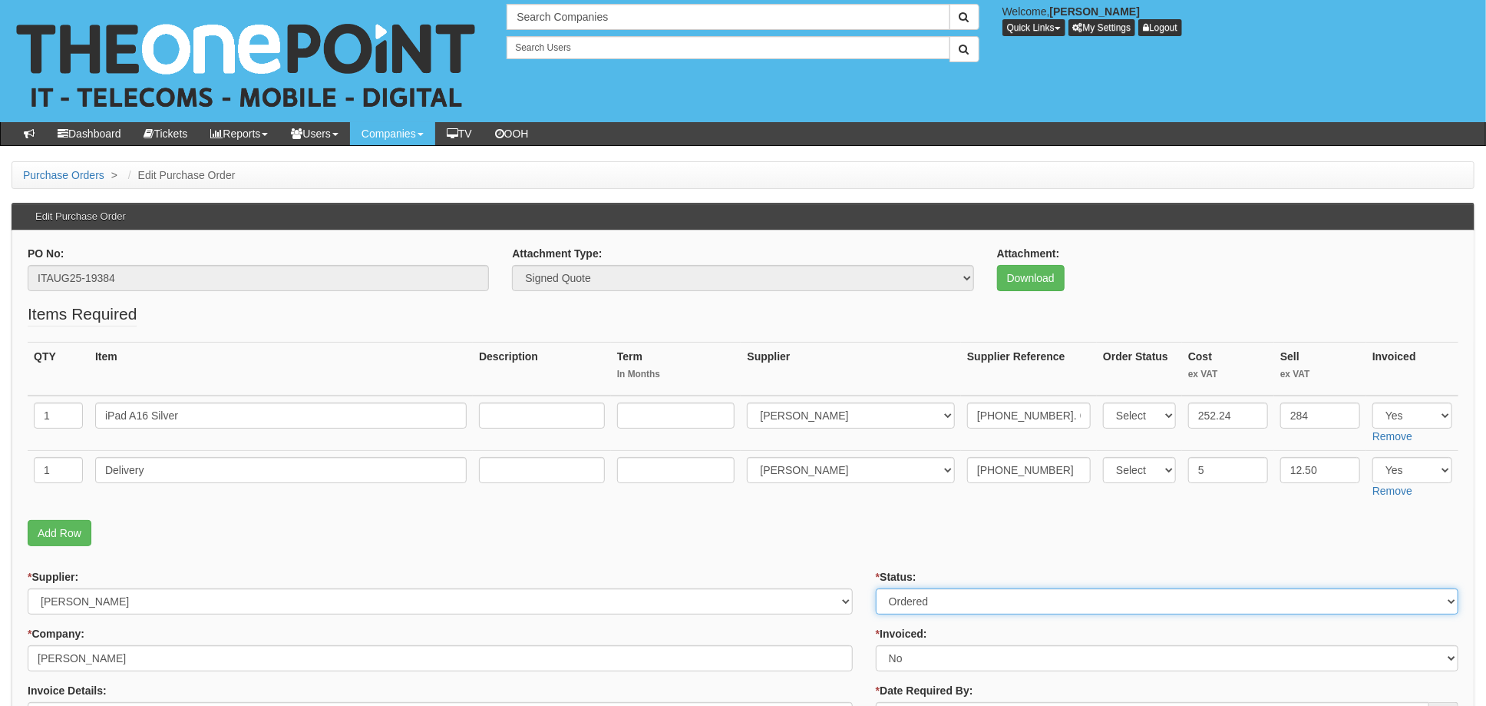
select select "4"
click at [876, 588] on select "Select Approved Completed Delivered Invoiced Ordered Ordered to site Part Order…" at bounding box center [1167, 601] width 583 height 26
click at [862, 497] on td "Select 123 REG.co.uk 1Password 3 4Gon AA Jones Electric Ltd Abzorb Access Group…" at bounding box center [851, 478] width 220 height 55
click at [899, 665] on select "Select Yes No N/A STB (part of order)" at bounding box center [1167, 658] width 583 height 26
select select "1"
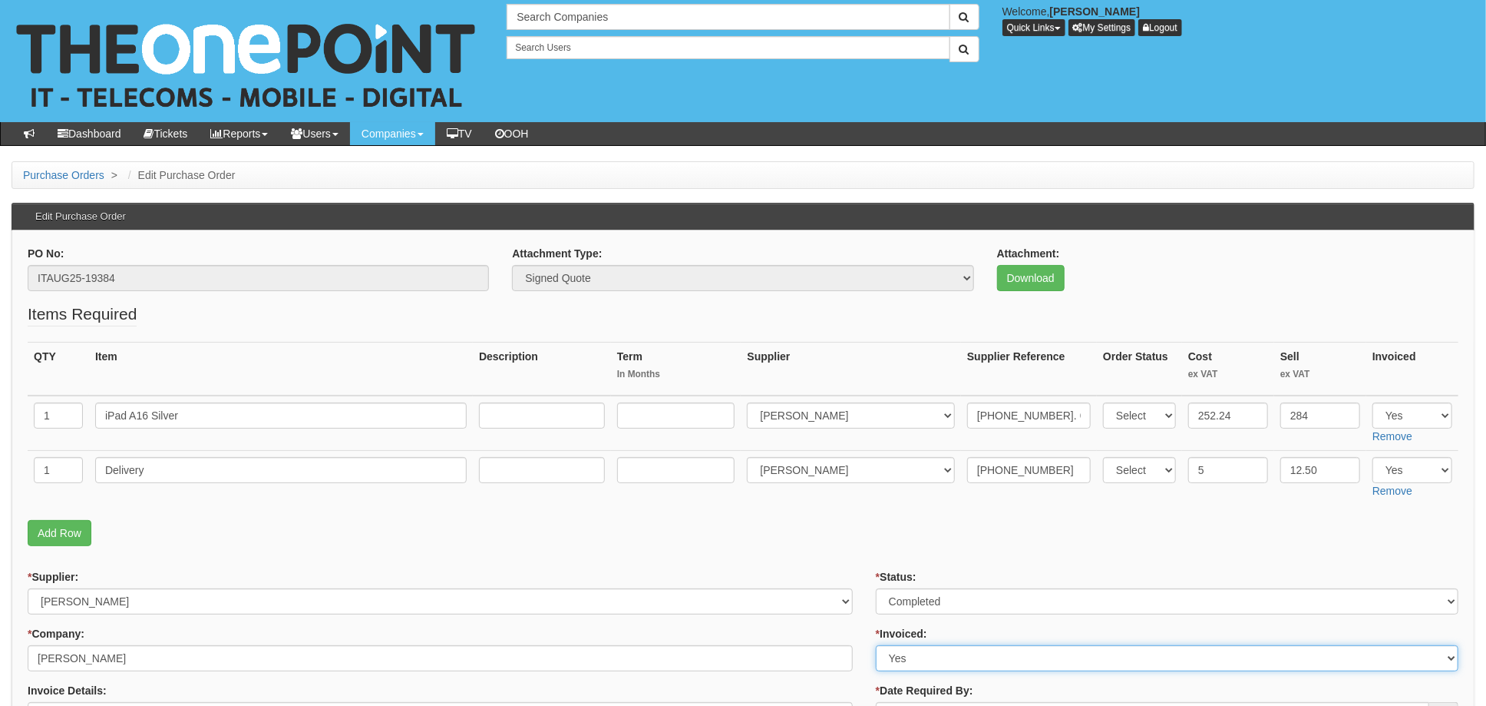
click at [876, 645] on select "Select Yes No N/A STB (part of order)" at bounding box center [1167, 658] width 583 height 26
click at [852, 537] on p "Add Row" at bounding box center [743, 533] width 1431 height 26
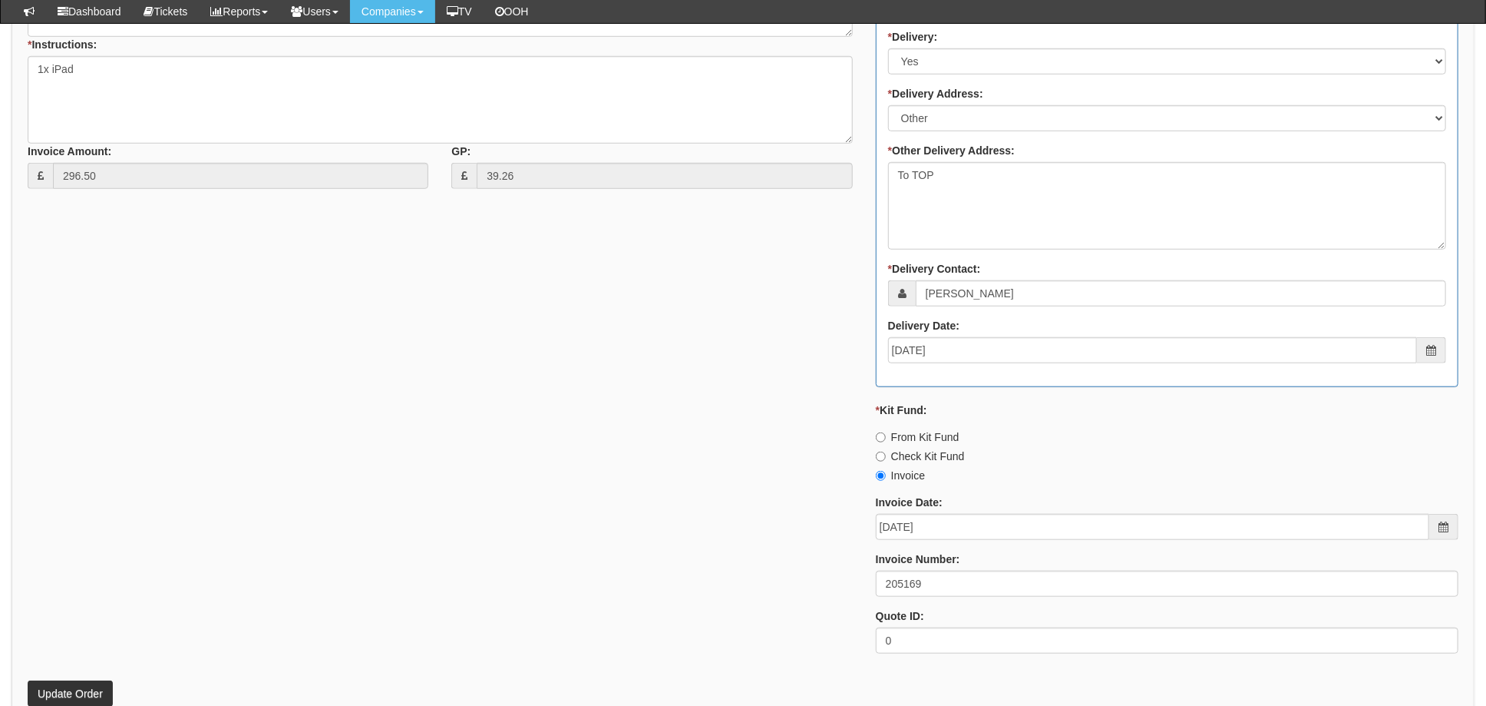
scroll to position [819, 0]
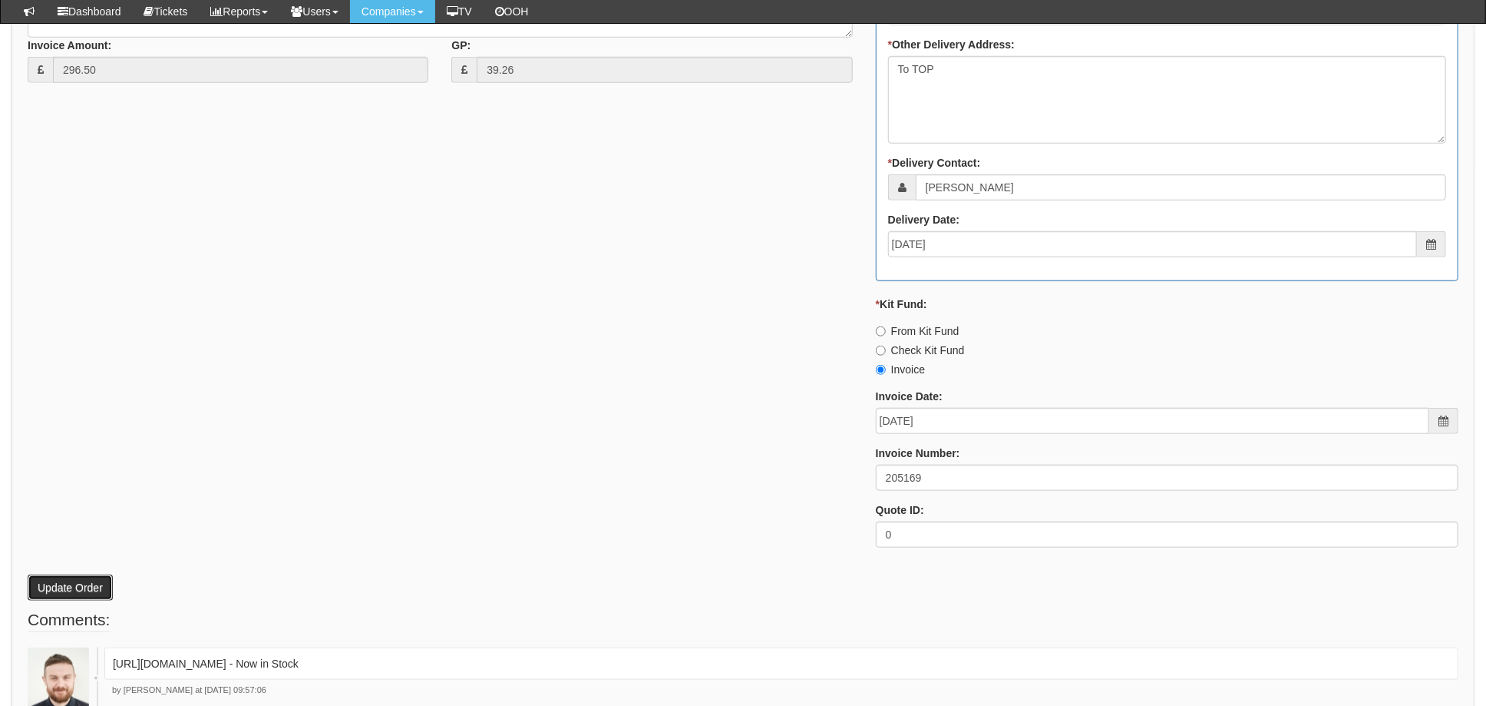
click at [67, 580] on button "Update Order" at bounding box center [70, 587] width 85 height 26
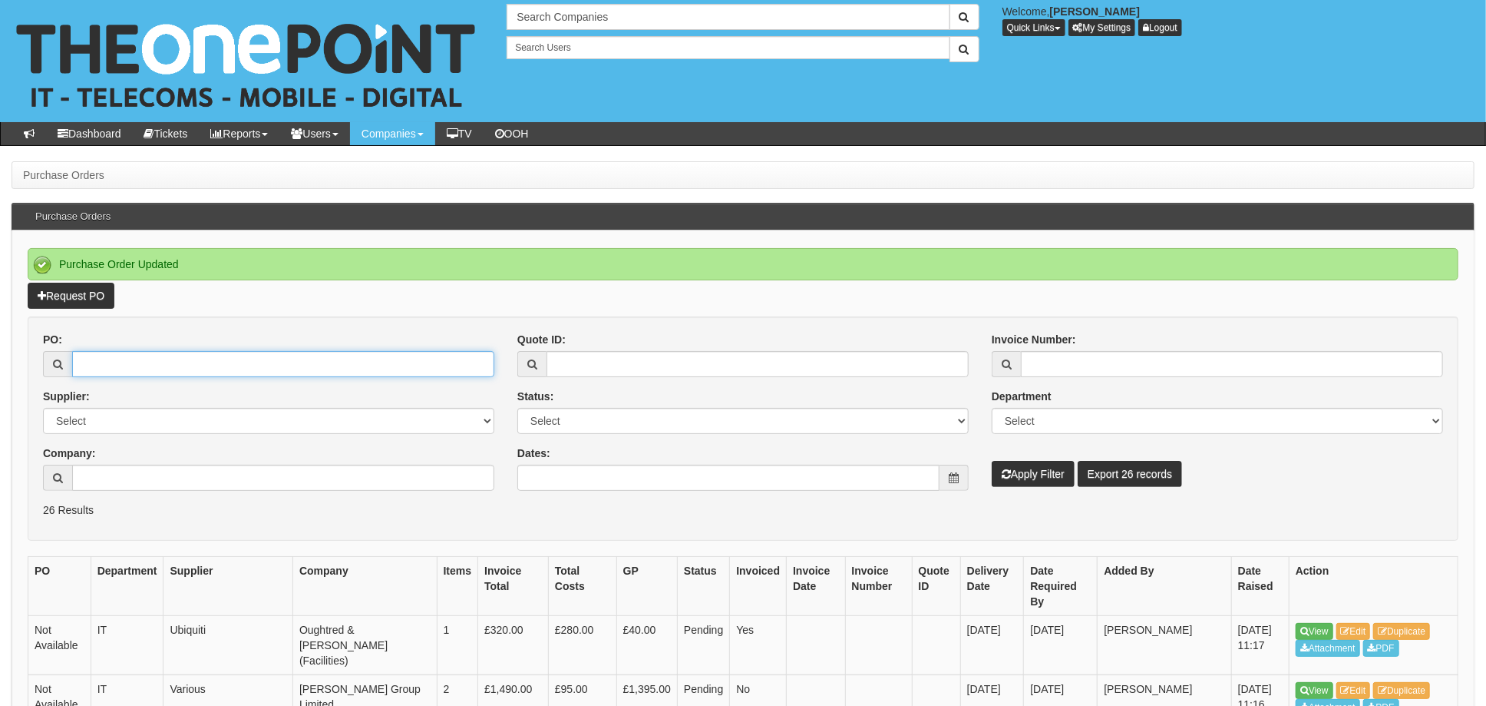
click at [142, 356] on input "PO:" at bounding box center [283, 364] width 422 height 26
type input "19392"
click at [992, 461] on button "Apply Filter" at bounding box center [1033, 474] width 83 height 26
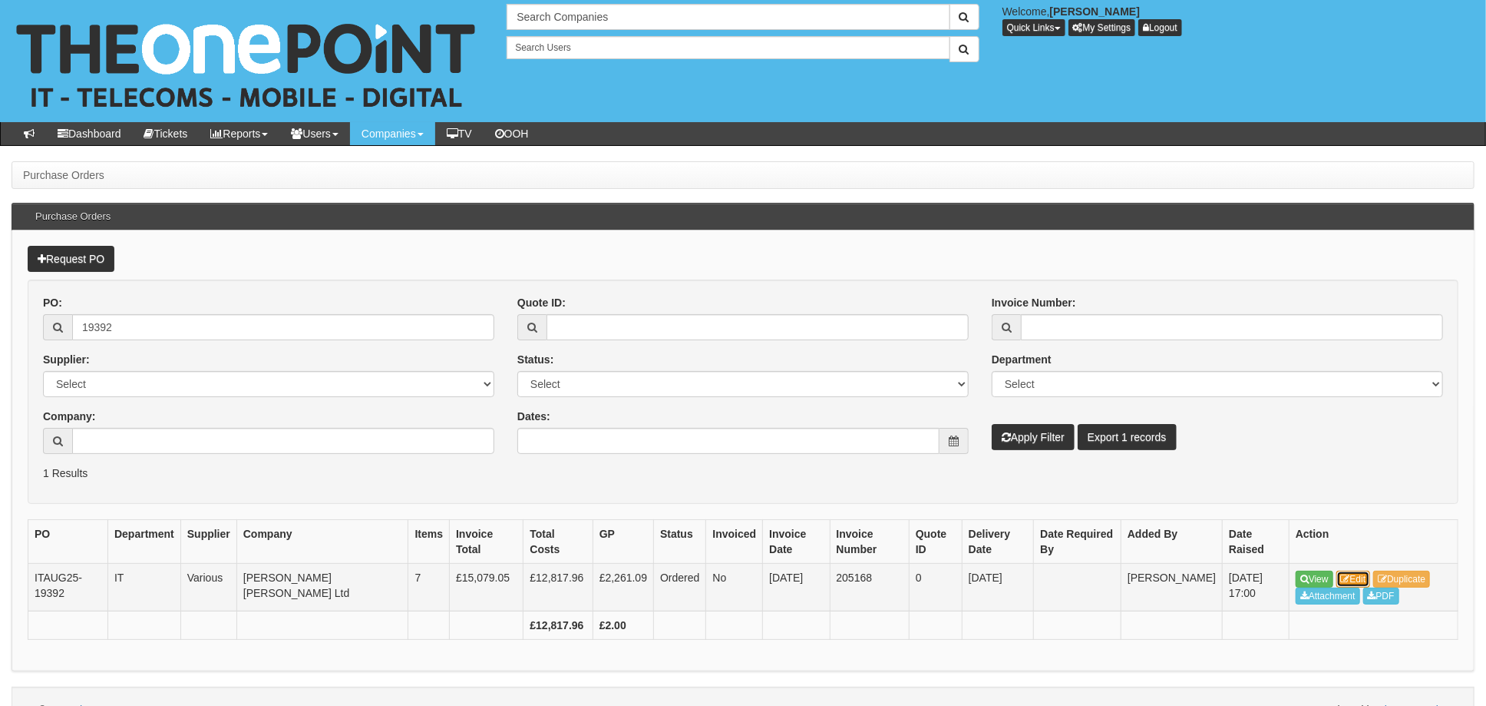
click at [1369, 576] on link "Edit" at bounding box center [1354, 578] width 35 height 17
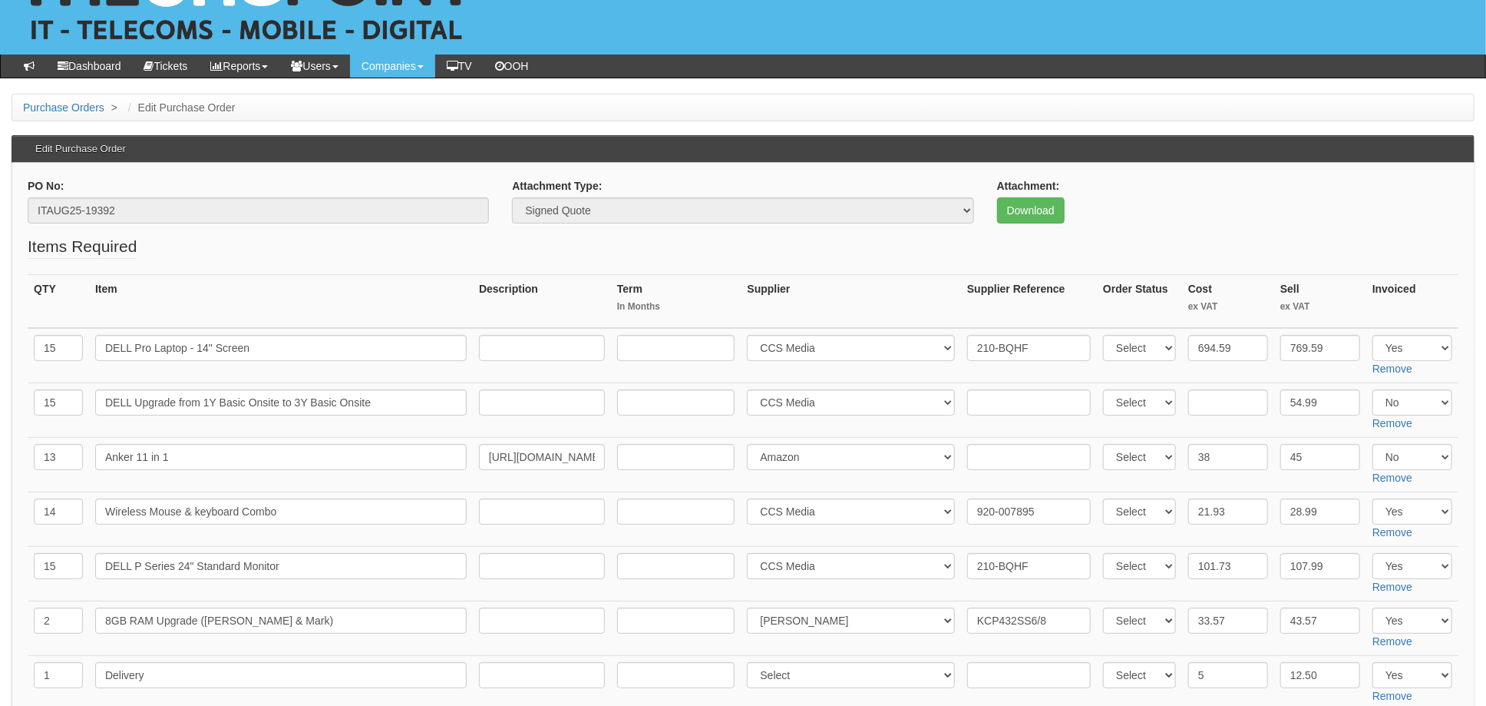
scroll to position [102, 0]
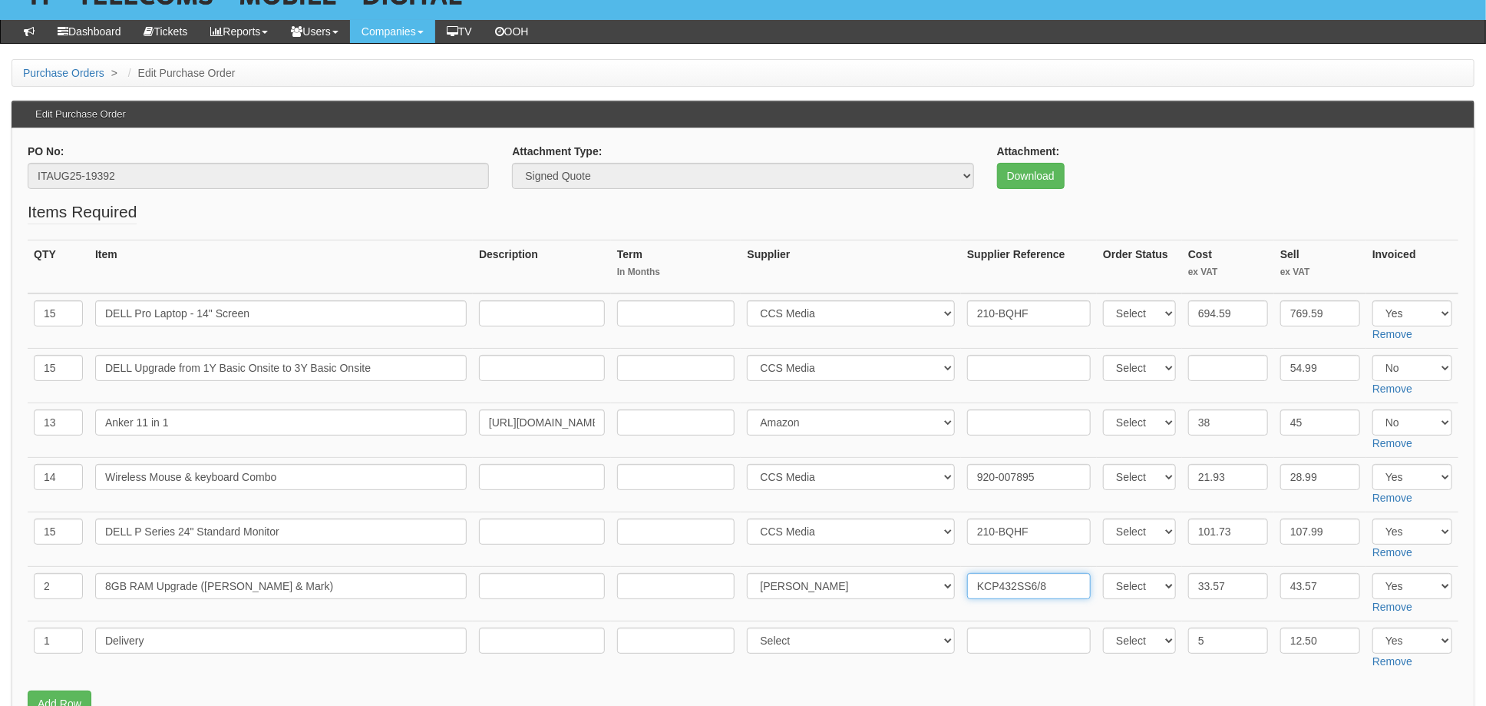
click at [969, 583] on input "KCP432SS6/8" at bounding box center [1029, 586] width 124 height 26
paste input "20-16780-11"
type input "20-16780-11. KCP432SS6/8"
click at [950, 666] on td "Select 123 REG.co.uk 1Password 3 4Gon AA Jones Electric Ltd Abzorb Access Group…" at bounding box center [851, 648] width 220 height 55
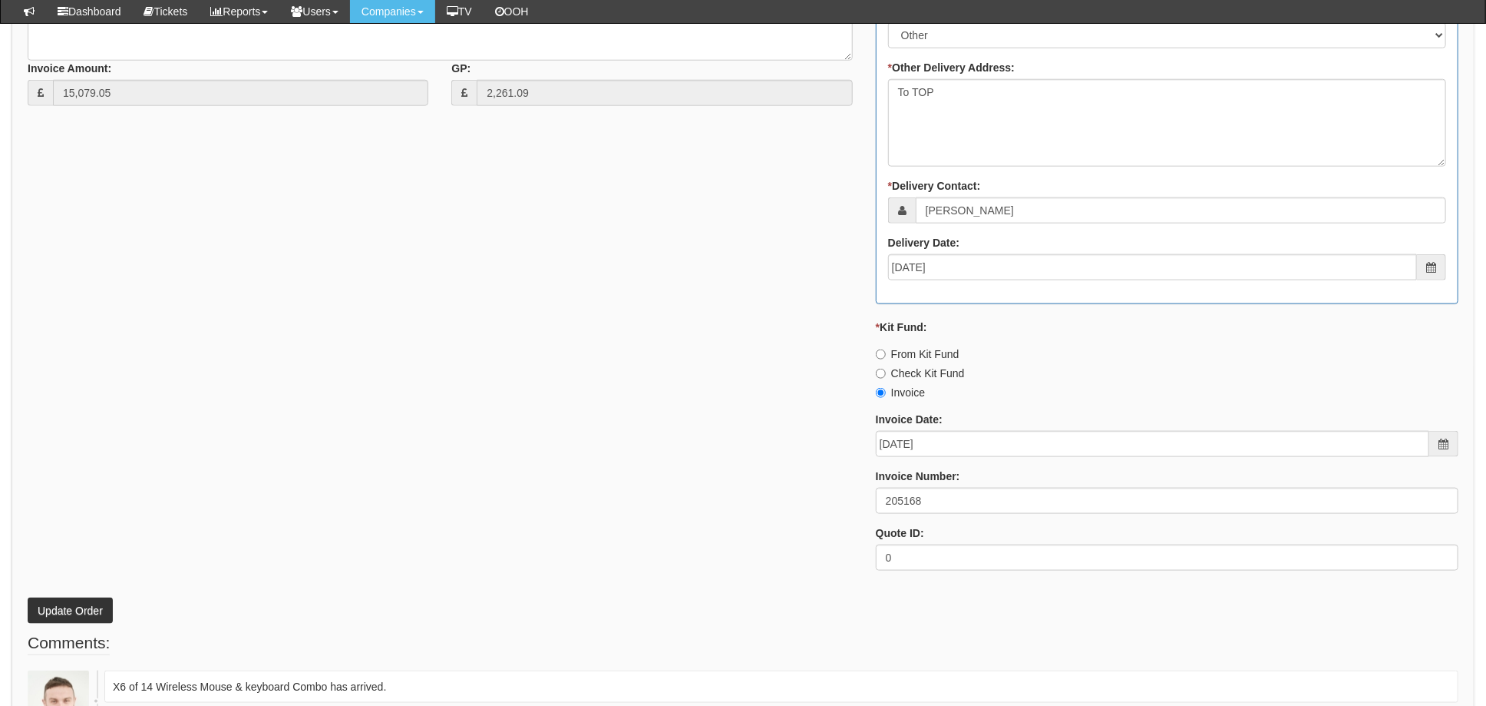
scroll to position [1228, 0]
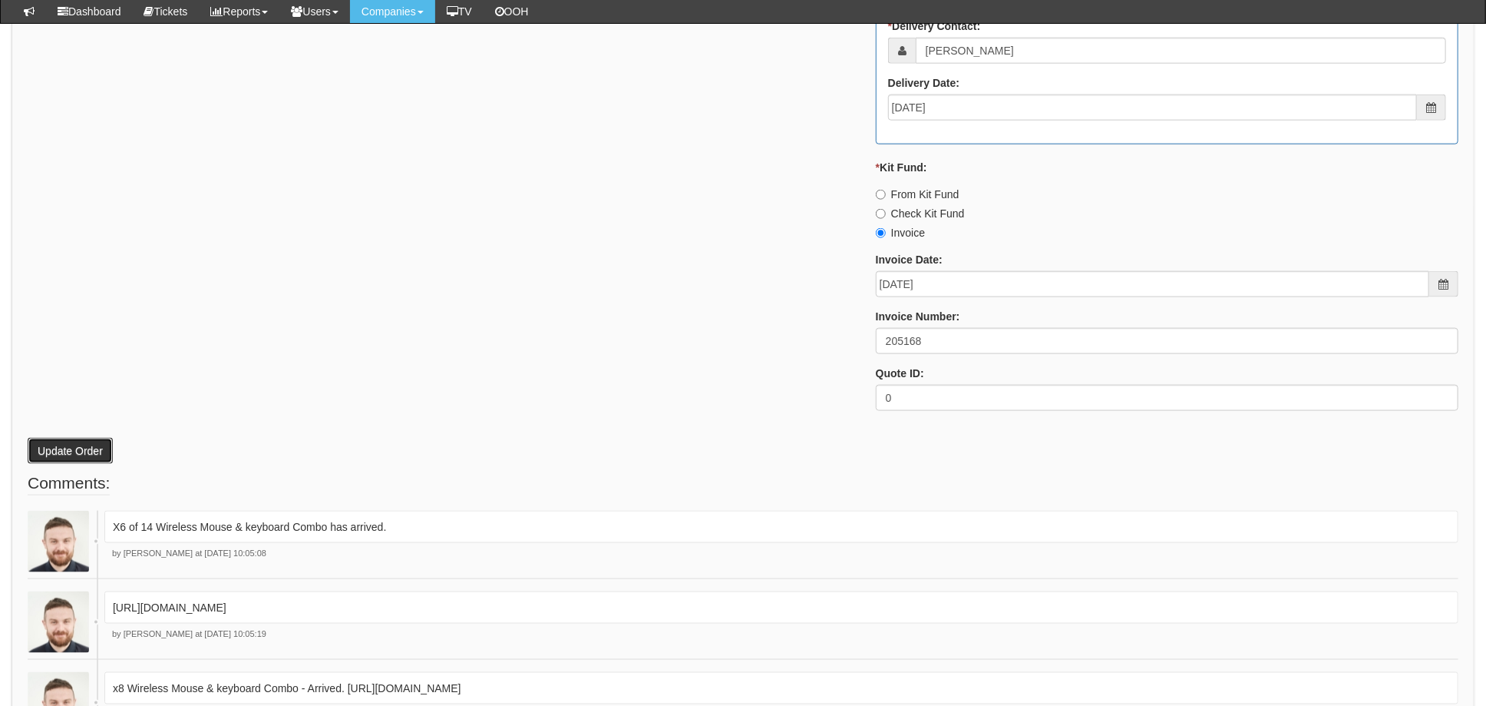
click at [58, 443] on button "Update Order" at bounding box center [70, 451] width 85 height 26
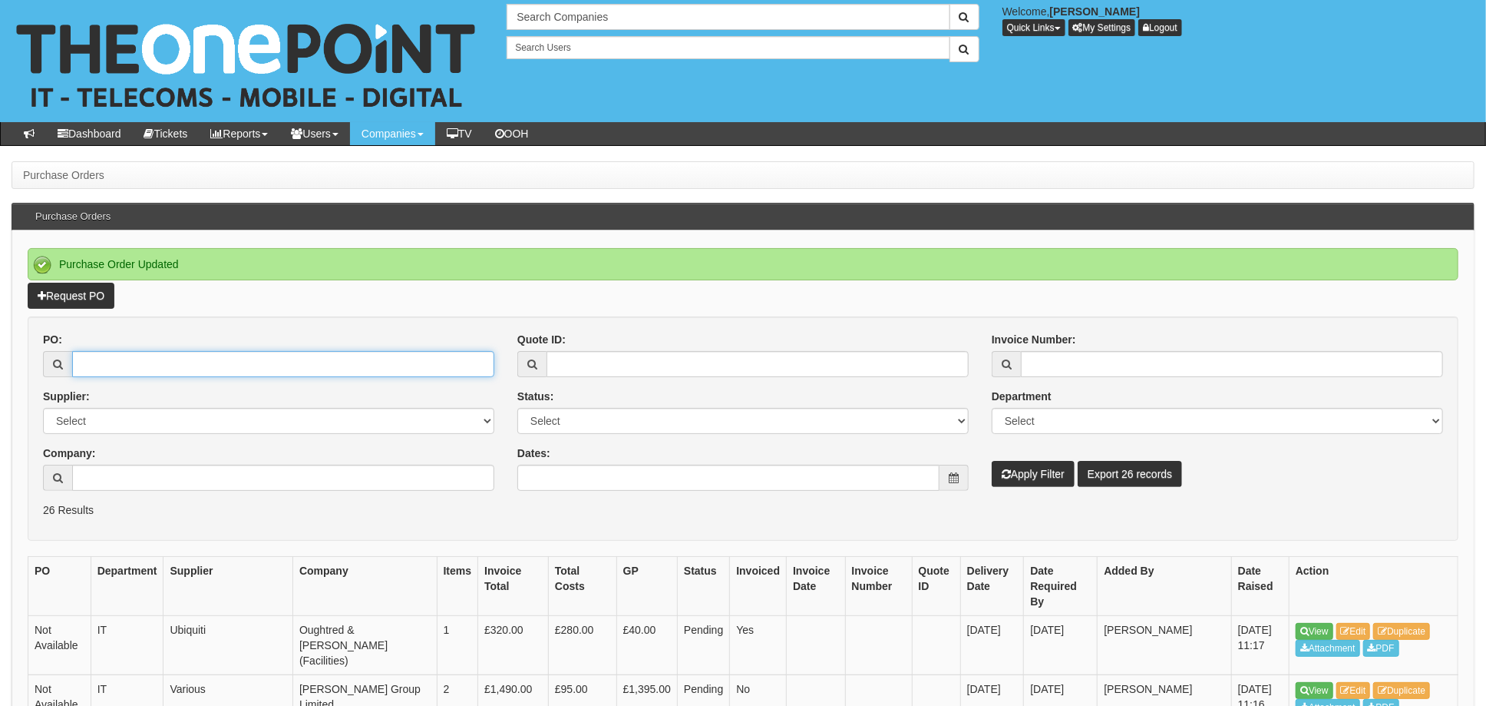
drag, startPoint x: 110, startPoint y: 352, endPoint x: 117, endPoint y: 354, distance: 7.8
click at [114, 352] on input "PO:" at bounding box center [283, 364] width 422 height 26
type input "19394"
click at [992, 461] on button "Apply Filter" at bounding box center [1033, 474] width 83 height 26
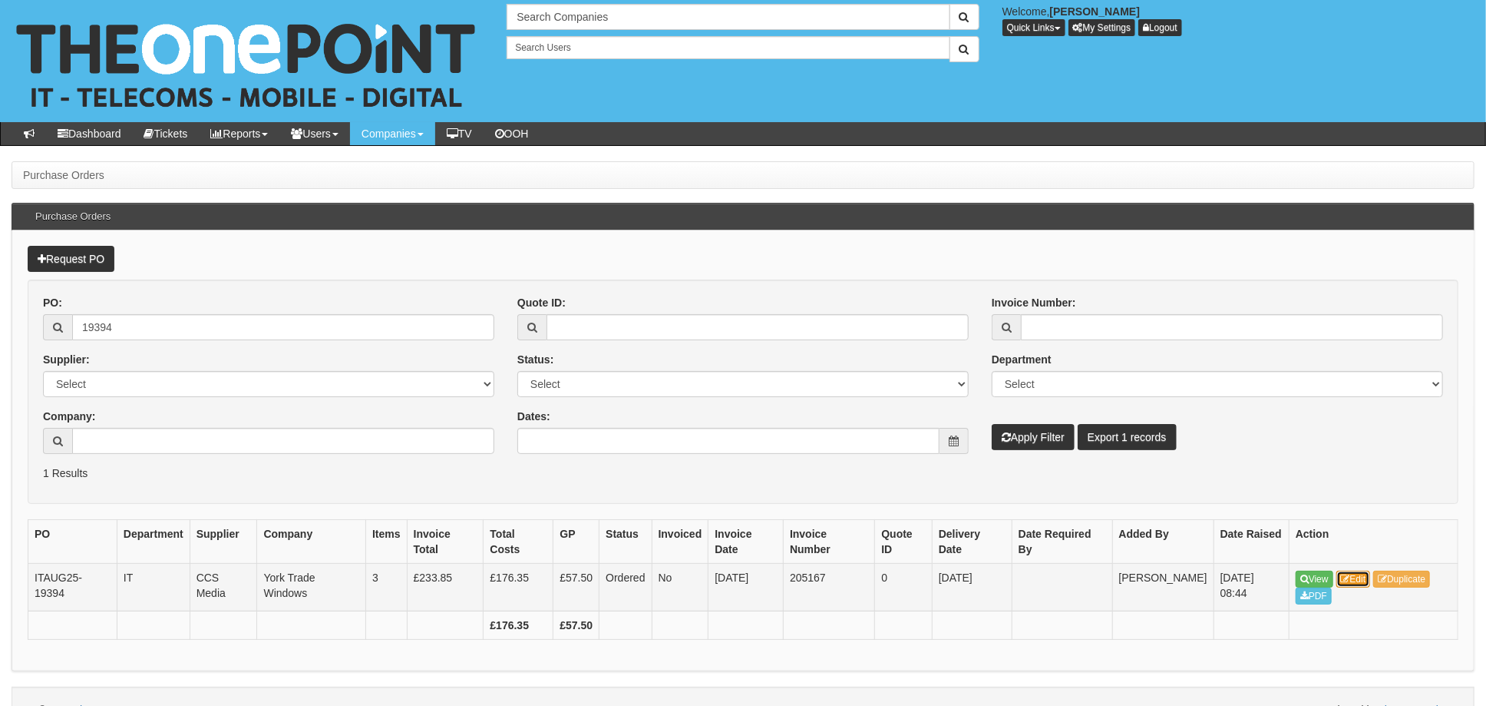
click at [1358, 573] on link "Edit" at bounding box center [1354, 578] width 35 height 17
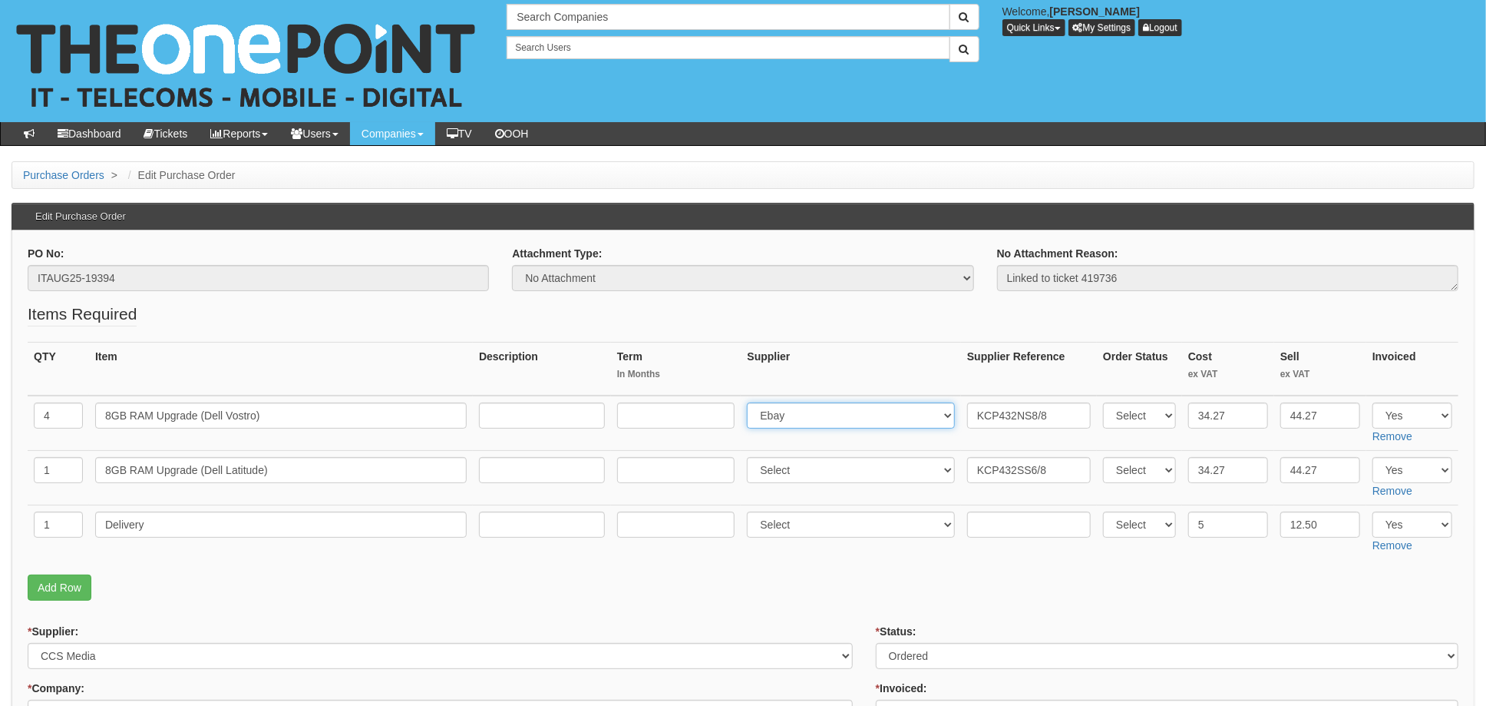
click at [838, 415] on select "Select 123 [DOMAIN_NAME] 1Password 3 4Gon [PERSON_NAME] Electric Ltd Abzorb Acc…" at bounding box center [851, 415] width 208 height 26
select select "291"
click at [752, 402] on select "Select 123 REG.co.uk 1Password 3 4Gon AA Jones Electric Ltd Abzorb Access Group…" at bounding box center [851, 415] width 208 height 26
click at [970, 413] on input "KCP432NS8/8" at bounding box center [1029, 415] width 124 height 26
paste input "20-16780-11"
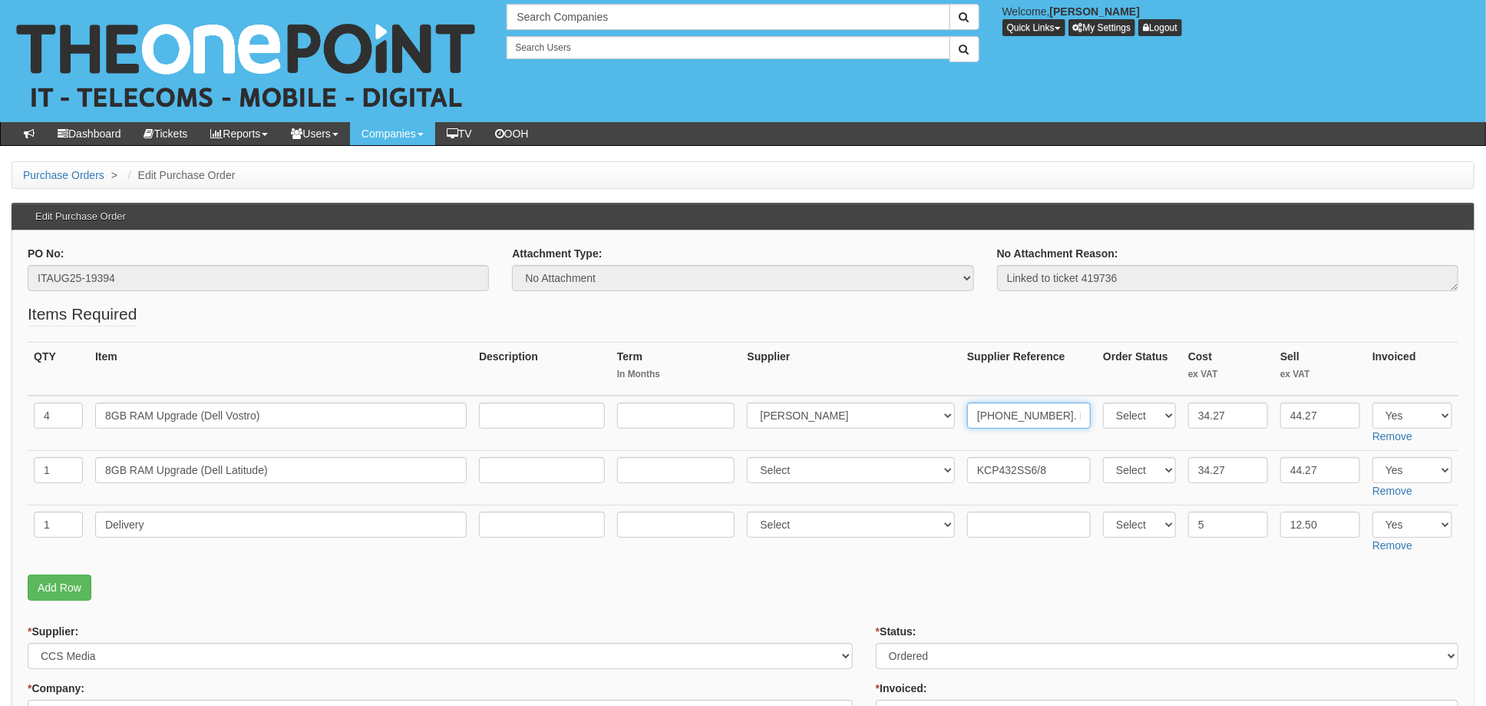
type input "20-16780-11. KCP432NS8/8"
click at [968, 468] on input "KCP432SS6/8" at bounding box center [1029, 470] width 124 height 26
paste input "20-16780-11"
type input "20-16780-11. KCP432SS6/8"
click at [825, 472] on select "Select 123 REG.co.uk 1Password 3 4Gon AA Jones Electric Ltd Abzorb Access Group…" at bounding box center [851, 470] width 208 height 26
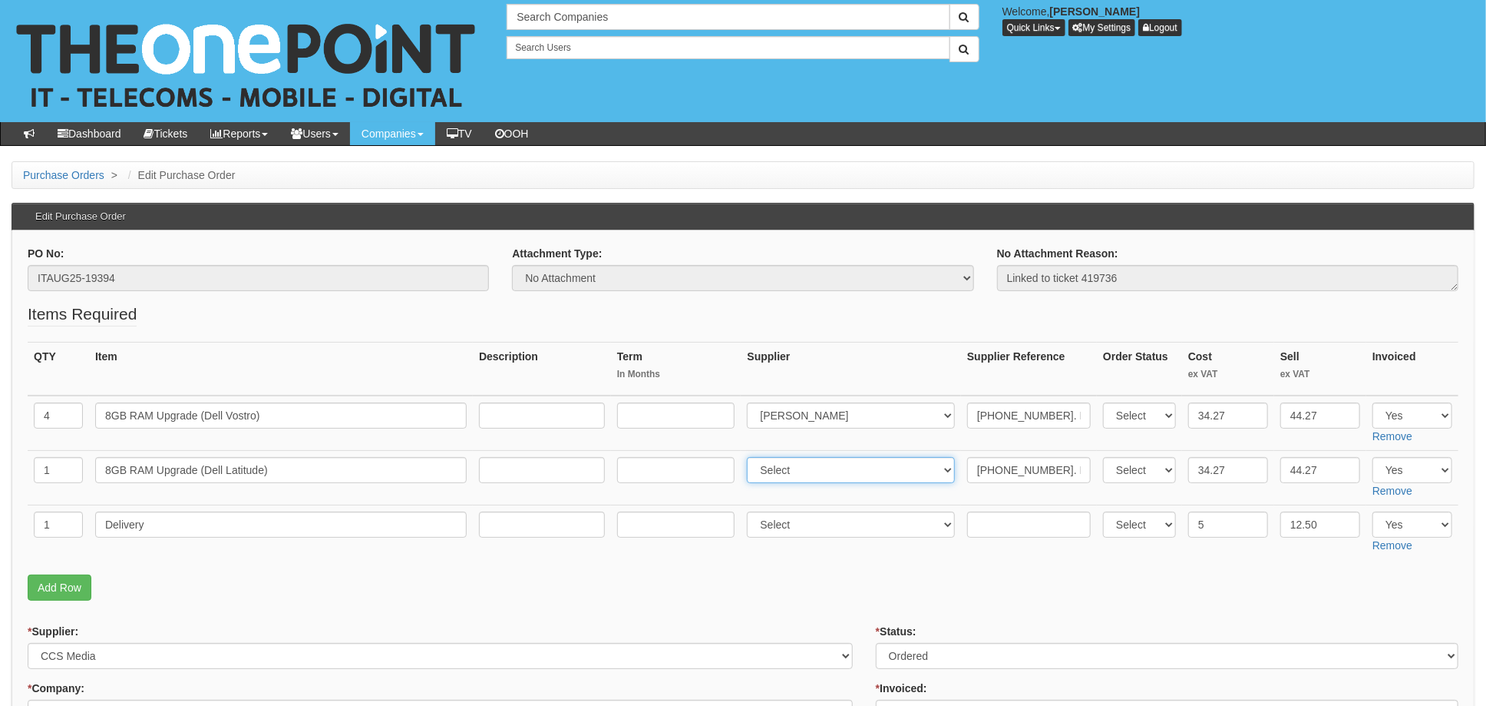
select select "291"
click at [752, 457] on select "Select 123 REG.co.uk 1Password 3 4Gon AA Jones Electric Ltd Abzorb Access Group…" at bounding box center [851, 470] width 208 height 26
click at [1023, 525] on input "text" at bounding box center [1029, 524] width 124 height 26
paste input "20-16780-11"
type input "20-16780-11"
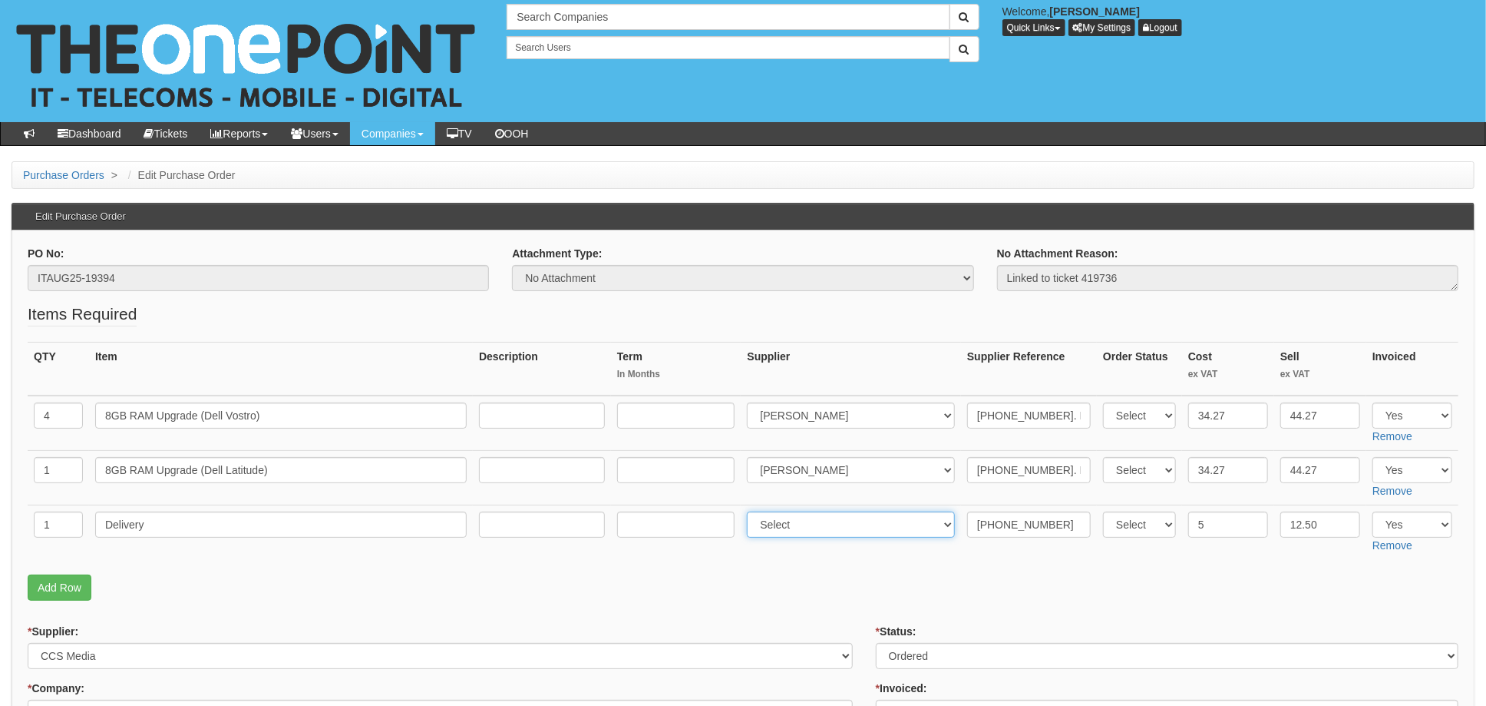
click at [776, 521] on select "Select 123 REG.co.uk 1Password 3 4Gon AA Jones Electric Ltd Abzorb Access Group…" at bounding box center [851, 524] width 208 height 26
select select "291"
click at [752, 511] on select "Select 123 REG.co.uk 1Password 3 4Gon AA Jones Electric Ltd Abzorb Access Group…" at bounding box center [851, 524] width 208 height 26
click at [1006, 418] on input "20-16780-11. KCP432NS8/8" at bounding box center [1029, 415] width 124 height 26
click at [1018, 414] on input "20-16780-11. KCP432NS8/8" at bounding box center [1029, 415] width 124 height 26
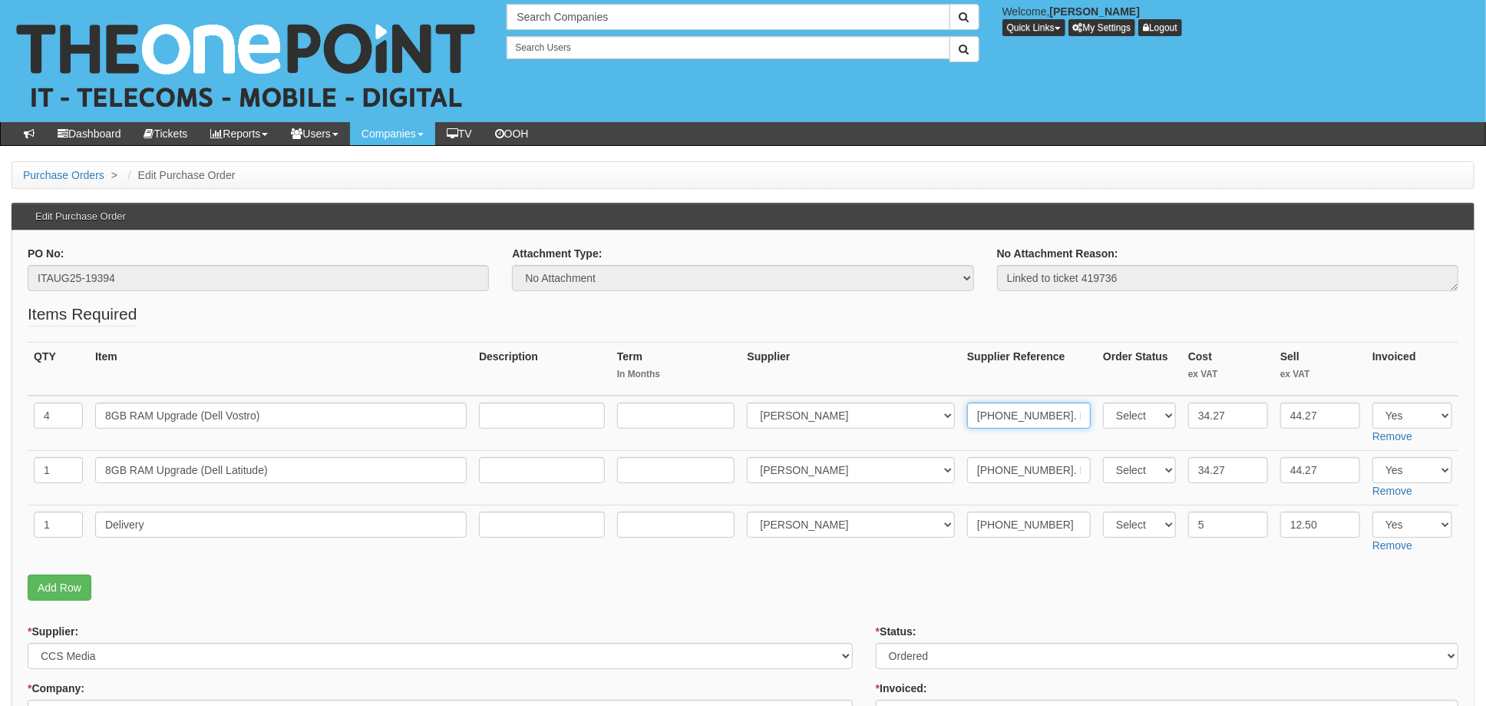
drag, startPoint x: 1030, startPoint y: 411, endPoint x: 874, endPoint y: 412, distance: 156.6
click at [874, 412] on tr "4 8GB RAM Upgrade (Dell Vostro) Select 123 REG.co.uk 1Password 3 4Gon AA Jones …" at bounding box center [743, 422] width 1431 height 55
paste input "651"
type input "20-16651-11. KCP432NS8/8"
click at [1013, 469] on input "20-16780-11. KCP432SS6/8" at bounding box center [1029, 470] width 124 height 26
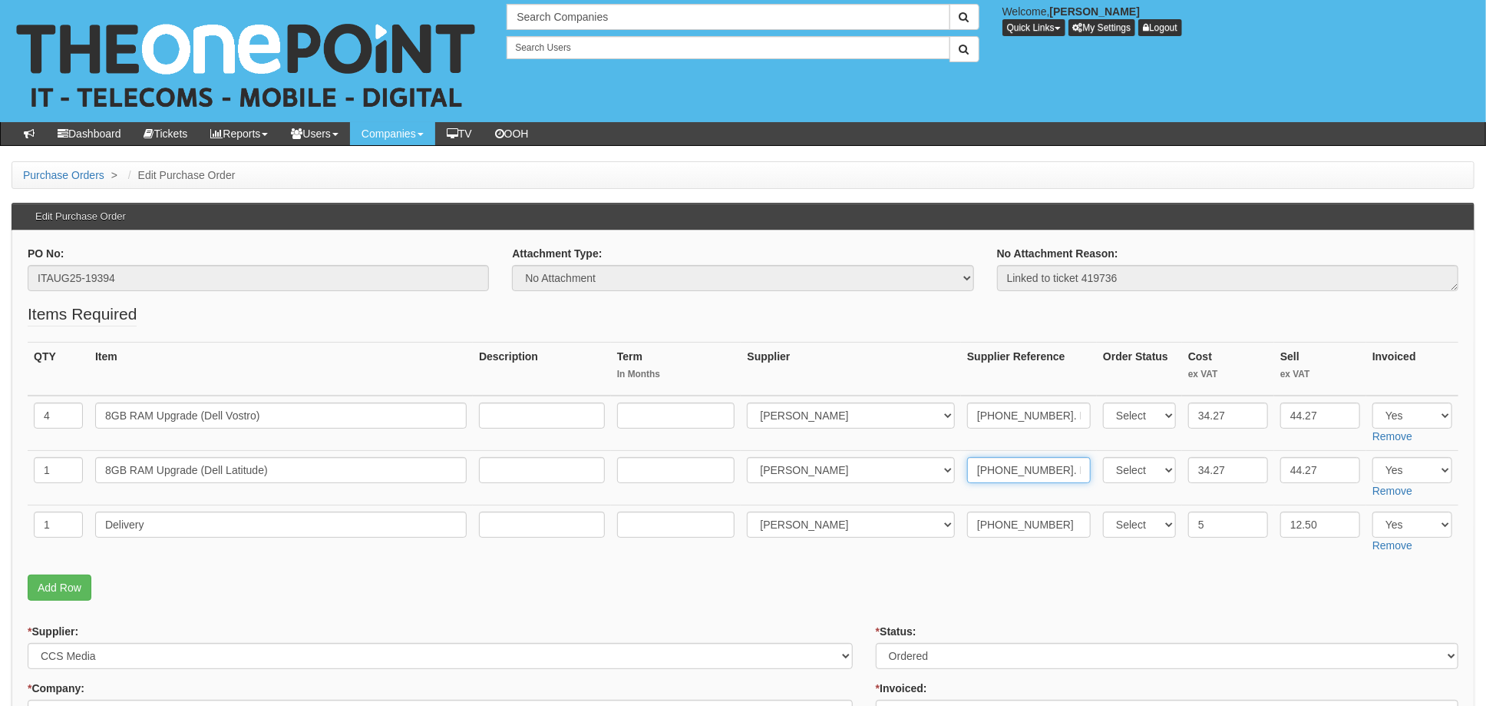
drag, startPoint x: 1029, startPoint y: 468, endPoint x: 922, endPoint y: 469, distance: 106.7
click at [922, 469] on tr "1 8GB RAM Upgrade (Dell Latitude) Select 123 REG.co.uk 1Password 3 4Gon AA Jone…" at bounding box center [743, 478] width 1431 height 55
paste input "651"
type input "20-16651-11. KCP432SS6/8"
click at [1010, 518] on input "20-16780-11" at bounding box center [1029, 524] width 124 height 26
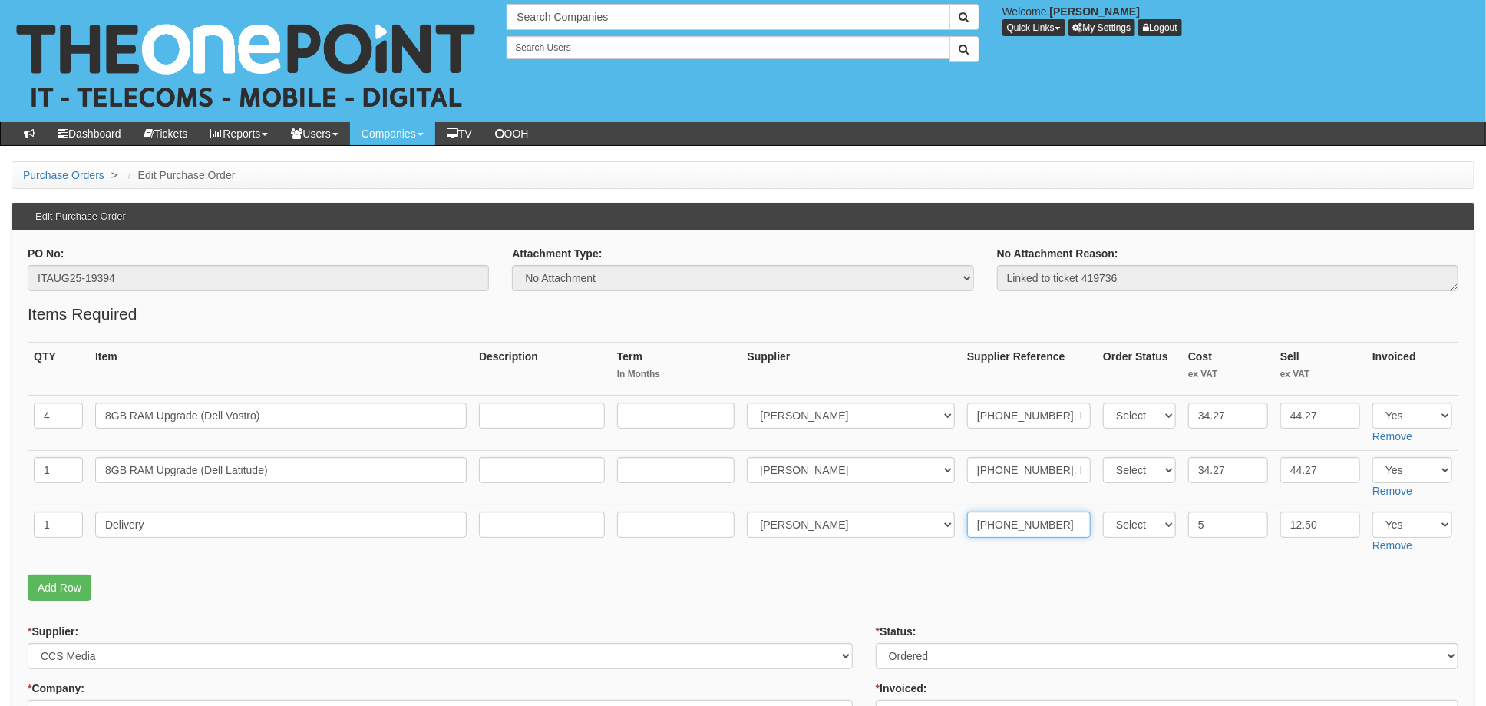
click at [1030, 521] on input "20-16780-11" at bounding box center [1029, 524] width 124 height 26
click at [1012, 524] on input "20-16780-11" at bounding box center [1029, 524] width 124 height 26
click at [1023, 521] on input "20-16780-11" at bounding box center [1029, 524] width 124 height 26
click at [1000, 521] on input "20-16780-11" at bounding box center [1029, 524] width 124 height 26
click at [987, 523] on input "20-16780-11" at bounding box center [1029, 524] width 124 height 26
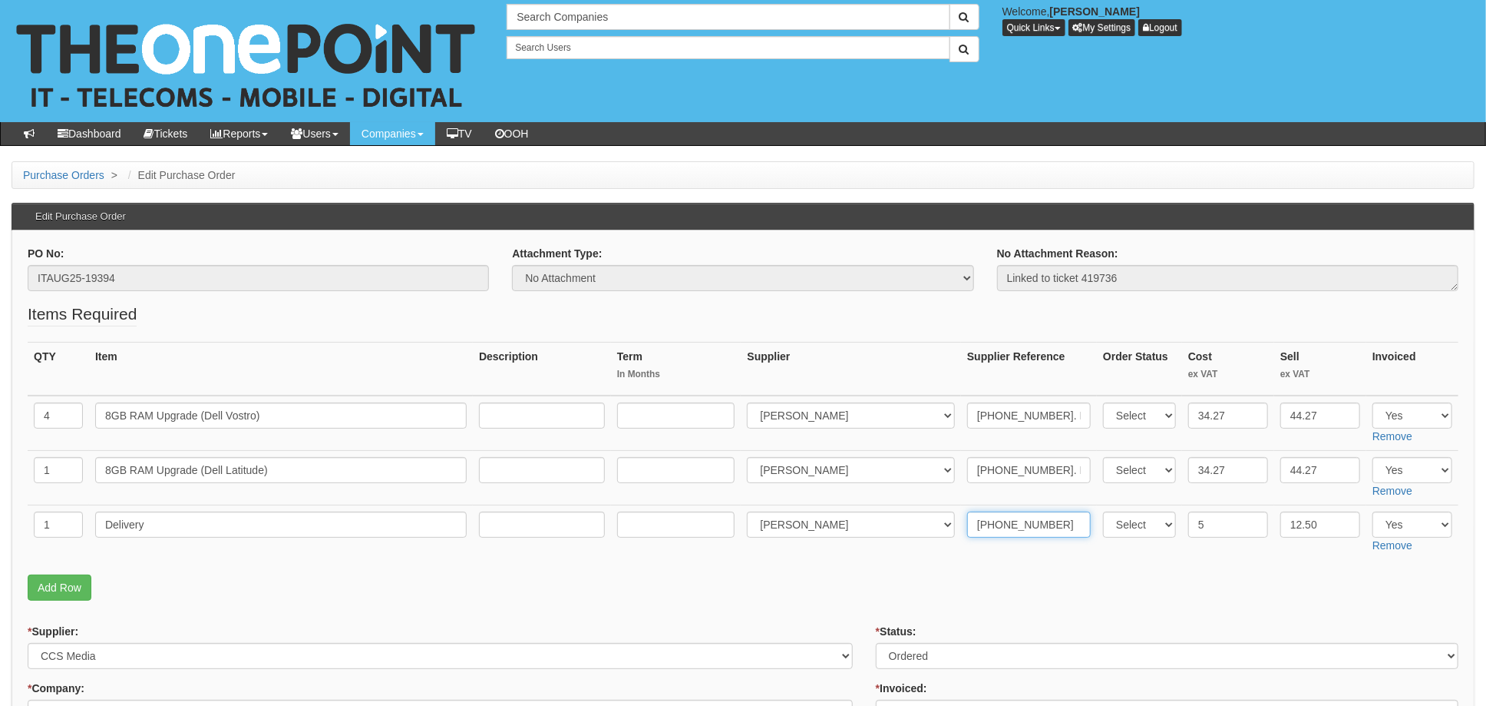
drag, startPoint x: 977, startPoint y: 524, endPoint x: 990, endPoint y: 521, distance: 13.6
click at [976, 524] on input "20-16780-11" at bounding box center [1029, 524] width 124 height 26
click at [968, 521] on input "20-16780-11" at bounding box center [1029, 524] width 124 height 26
drag, startPoint x: 967, startPoint y: 521, endPoint x: 1060, endPoint y: 522, distance: 93.7
click at [1060, 522] on input "20-16780-11" at bounding box center [1029, 524] width 124 height 26
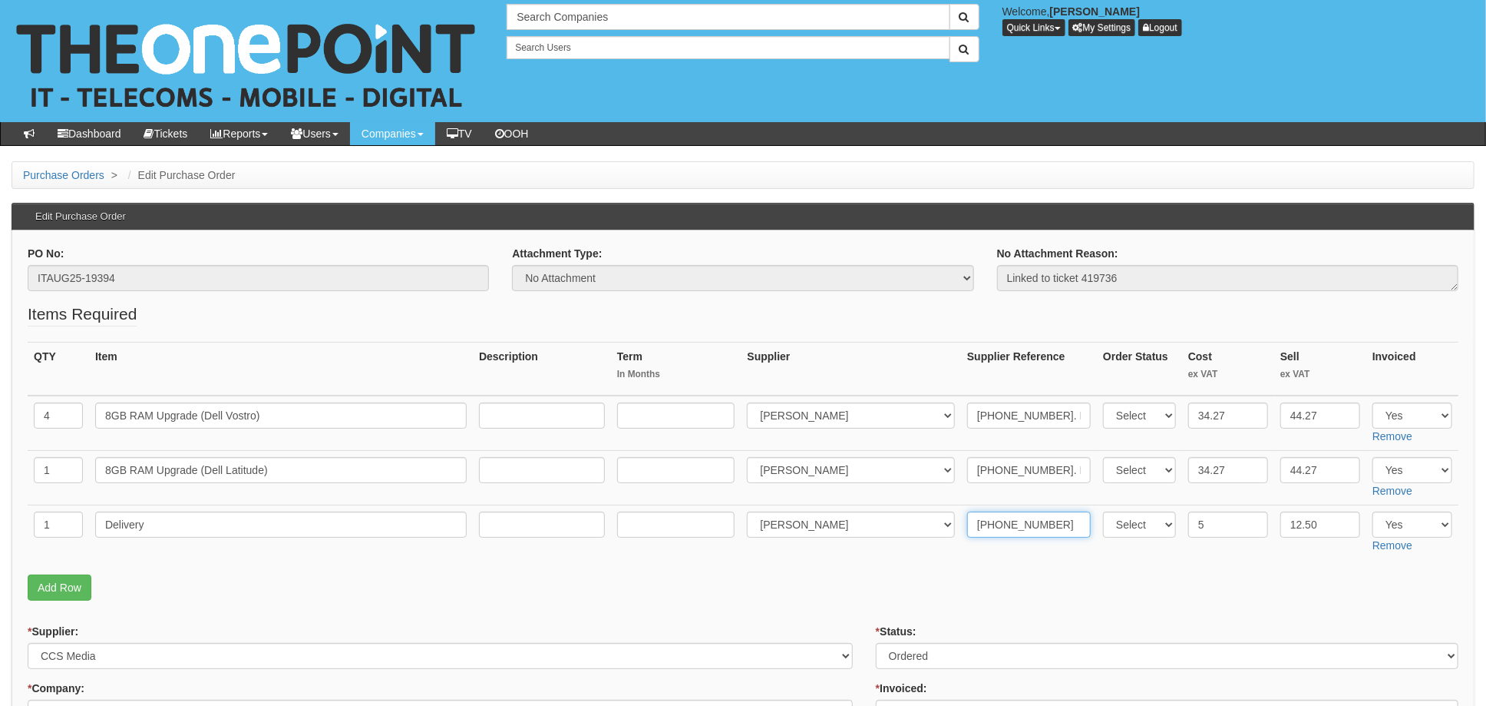
paste input "651"
type input "20-16651-11"
click at [1028, 564] on fieldset "Items Required QTY Item Description Term In Months Supplier Supplier Reference …" at bounding box center [743, 455] width 1431 height 306
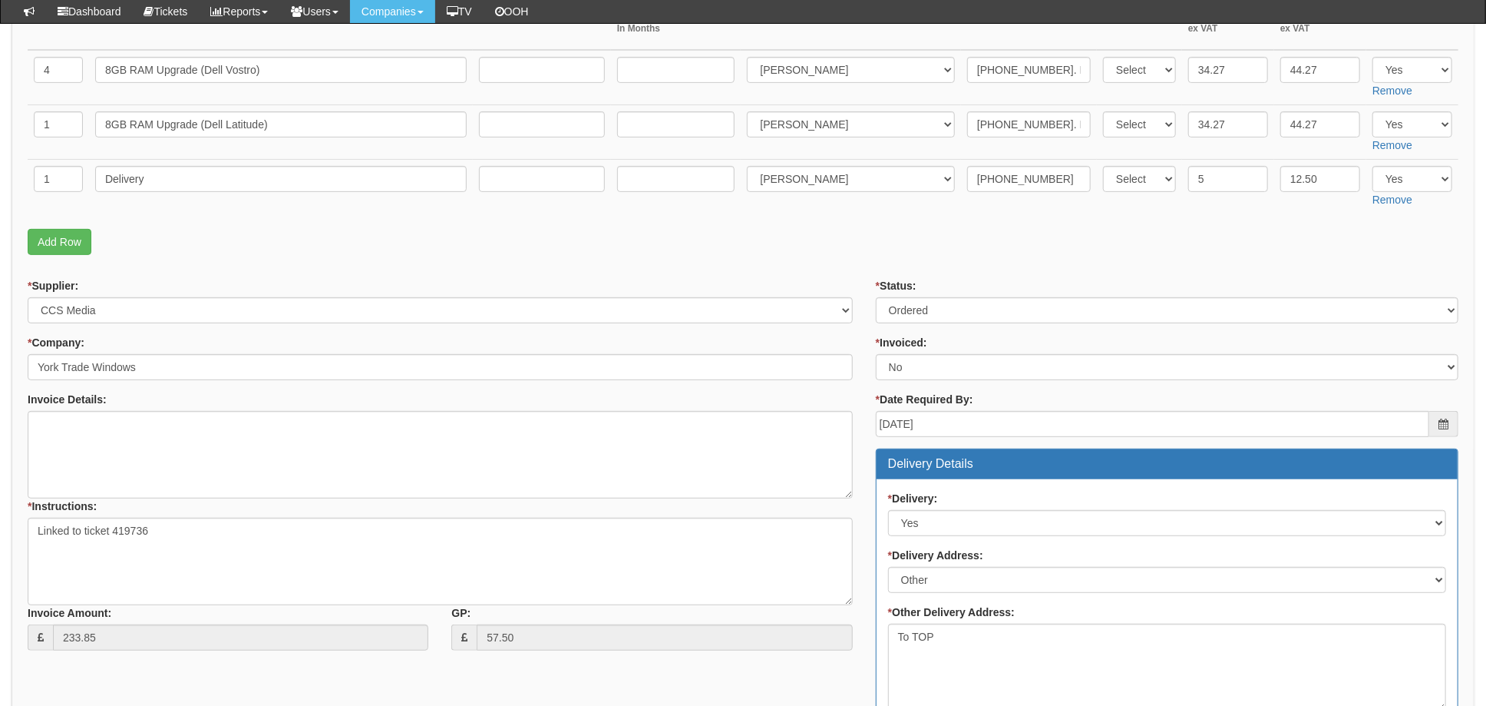
scroll to position [307, 0]
drag, startPoint x: 924, startPoint y: 308, endPoint x: 926, endPoint y: 322, distance: 14.7
click at [924, 307] on select "Select Approved Completed Delivered Invoiced Ordered Ordered to site Part Order…" at bounding box center [1167, 309] width 583 height 26
select select "4"
click at [876, 296] on select "Select Approved Completed Delivered Invoiced Ordered Ordered to site Part Order…" at bounding box center [1167, 309] width 583 height 26
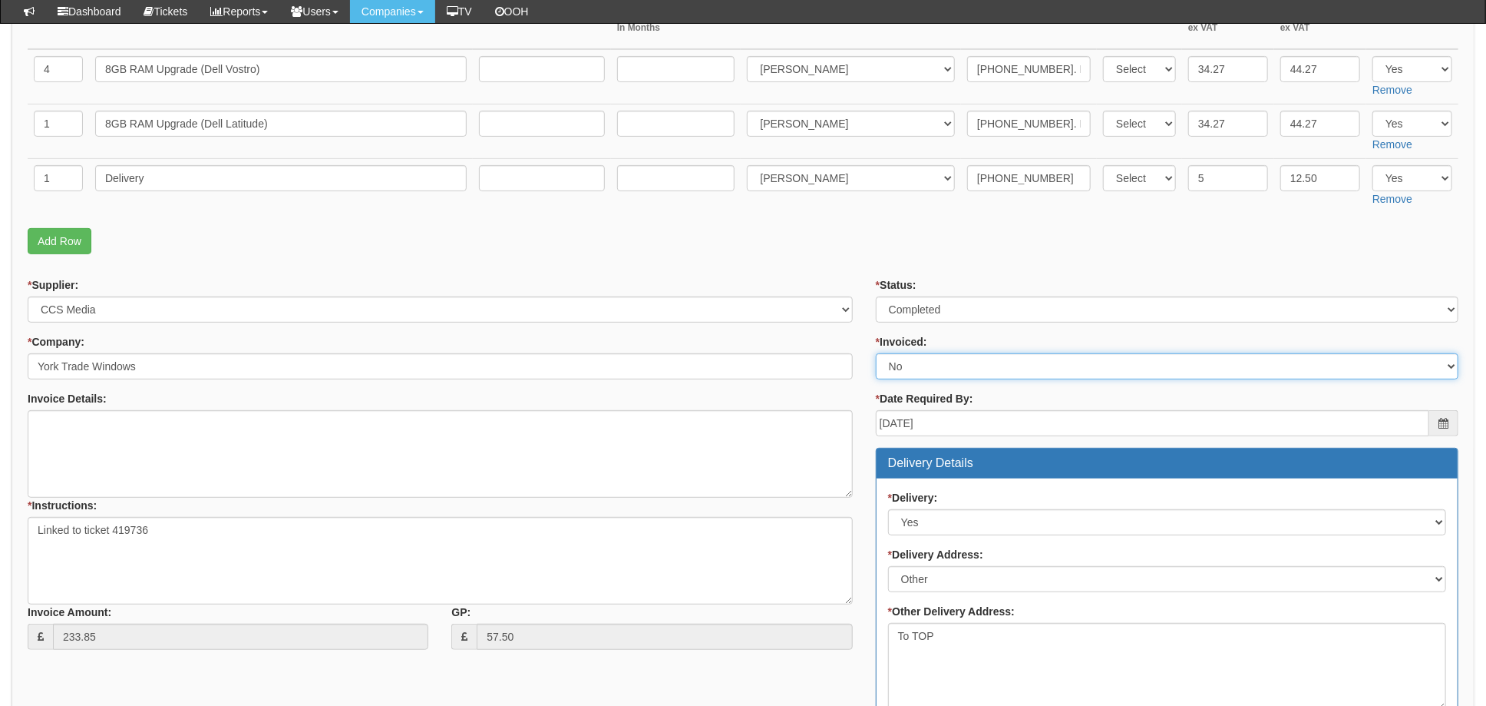
click at [901, 369] on select "Select Yes No N/A STB (part of order)" at bounding box center [1167, 366] width 583 height 26
select select "1"
click at [876, 353] on select "Select Yes No N/A STB (part of order)" at bounding box center [1167, 366] width 583 height 26
click at [868, 270] on form "PO No: ITAUG25-19394 Attachment Type: Select Signed Quote Auth email if quote u…" at bounding box center [743, 533] width 1431 height 1268
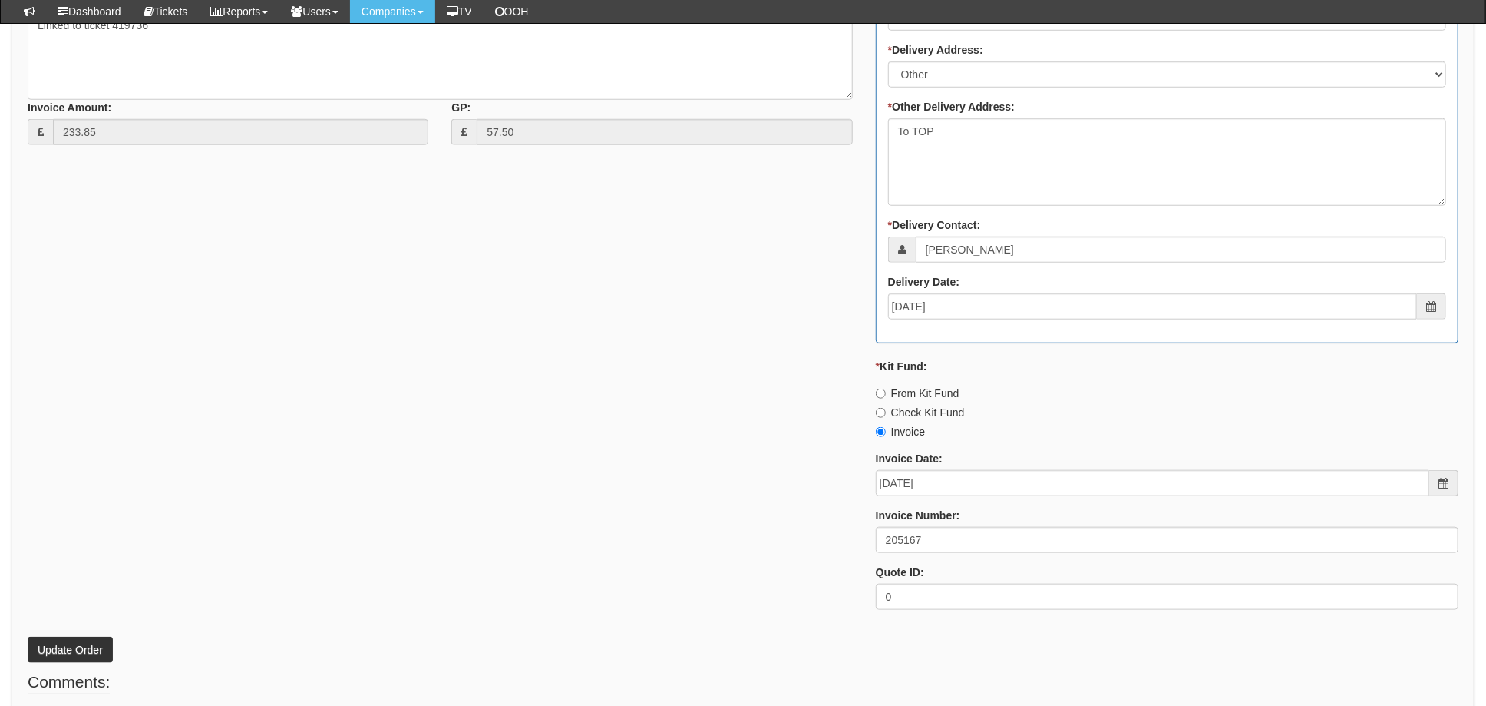
scroll to position [921, 0]
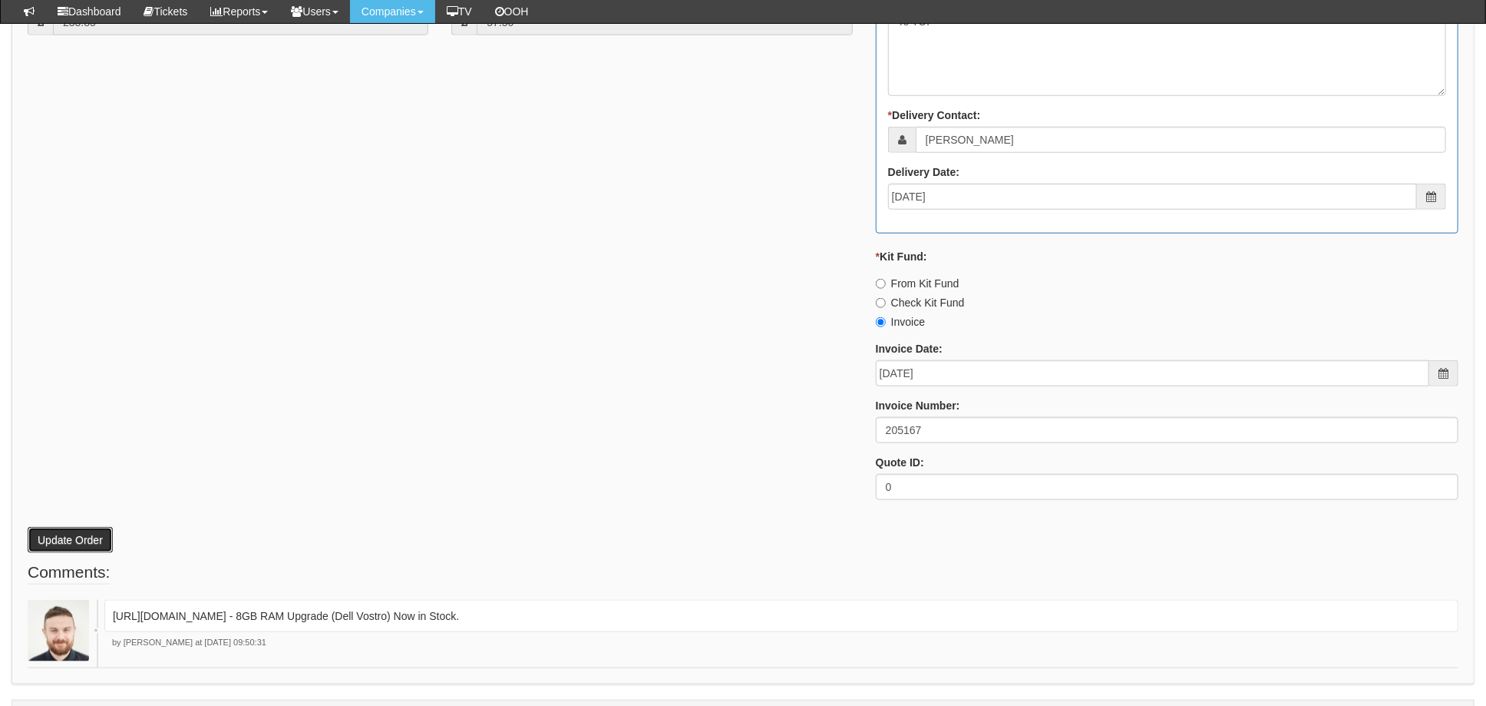
click at [82, 536] on button "Update Order" at bounding box center [70, 540] width 85 height 26
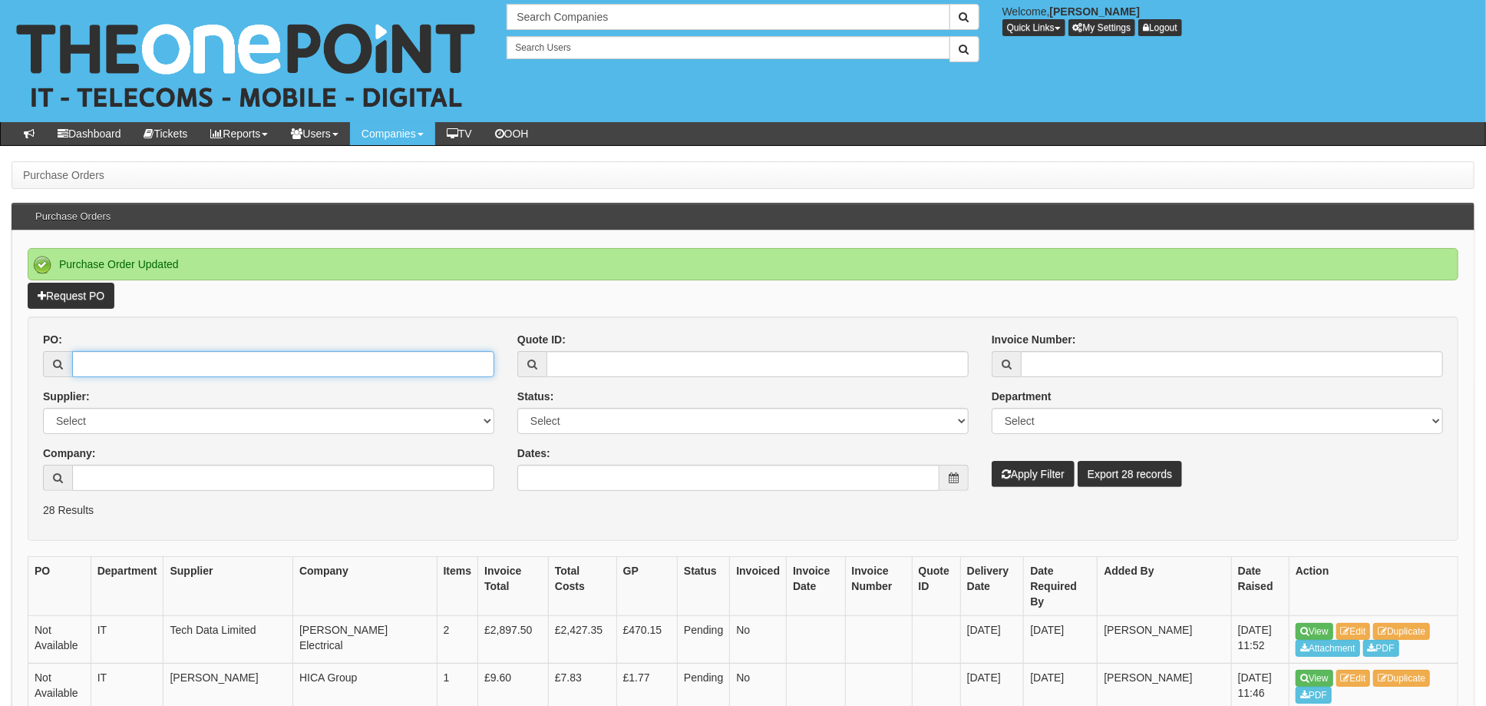
drag, startPoint x: 80, startPoint y: 370, endPoint x: 129, endPoint y: 367, distance: 49.2
click at [81, 370] on input "PO:" at bounding box center [283, 364] width 422 height 26
type input "19445"
click at [992, 461] on button "Apply Filter" at bounding box center [1033, 474] width 83 height 26
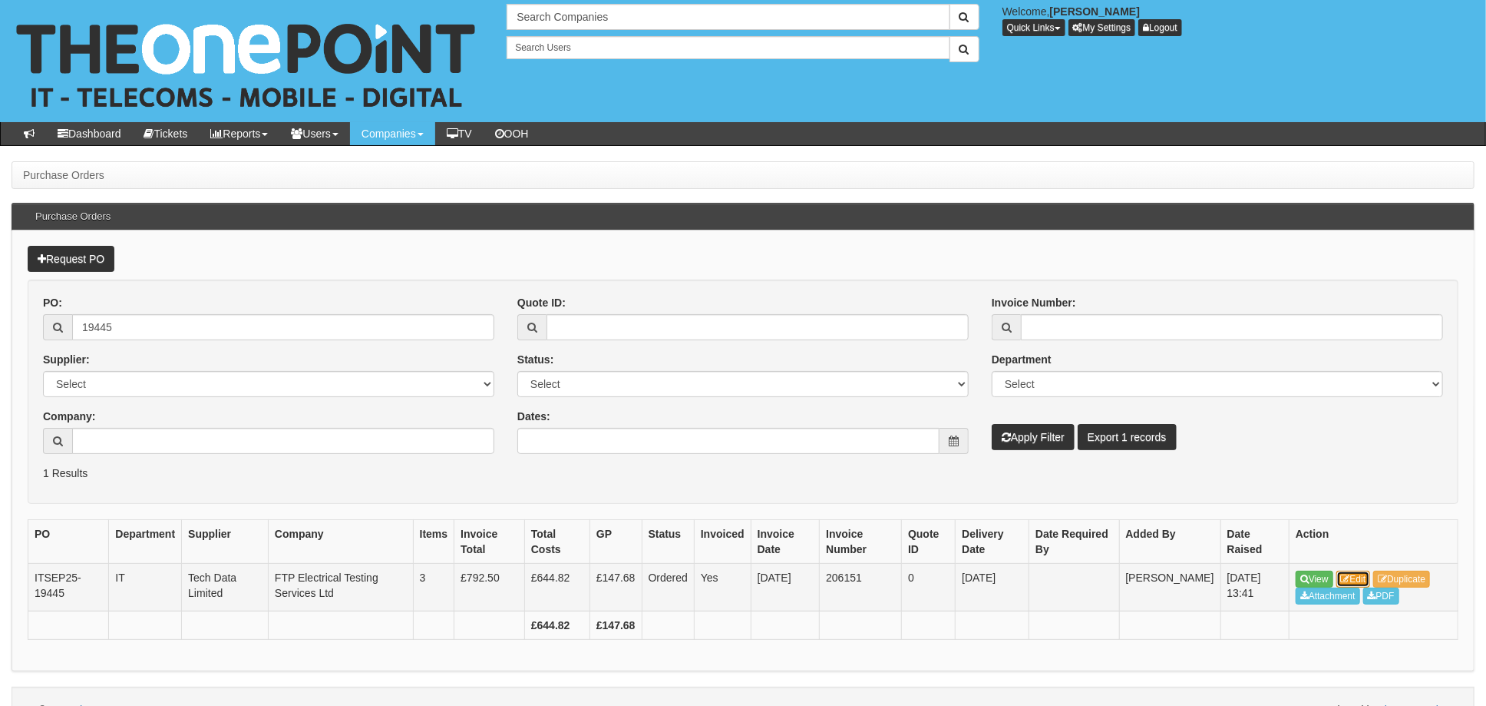
click at [1355, 578] on link "Edit" at bounding box center [1354, 578] width 35 height 17
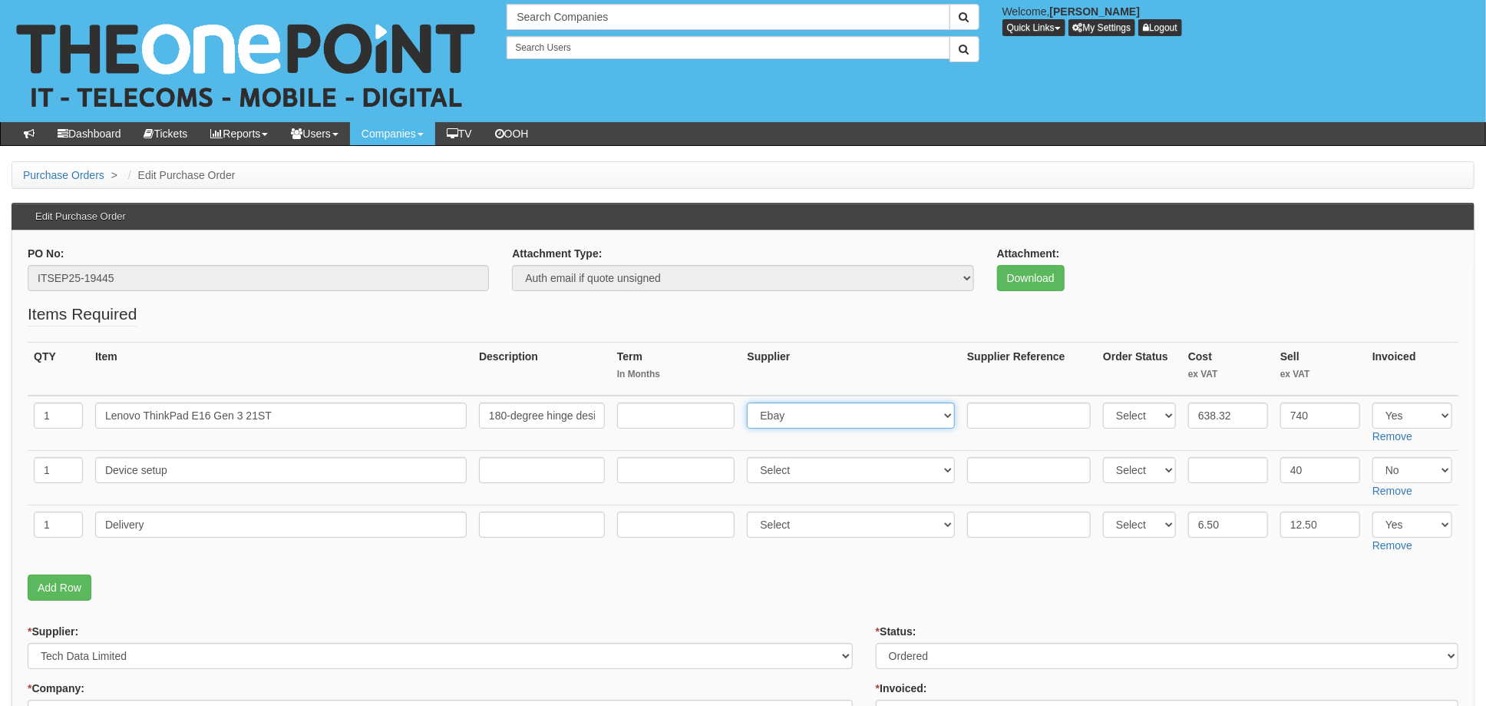
click at [802, 417] on select "Select 123 REG.co.uk 1Password 3 4Gon AA Jones Electric Ltd Abzorb Access Group…" at bounding box center [851, 415] width 208 height 26
select select "291"
click at [752, 402] on select "Select 123 REG.co.uk 1Password 3 4Gon AA Jones Electric Ltd Abzorb Access Group…" at bounding box center [851, 415] width 208 height 26
click at [1007, 415] on input "text" at bounding box center [1029, 415] width 124 height 26
paste input "20-33100-11"
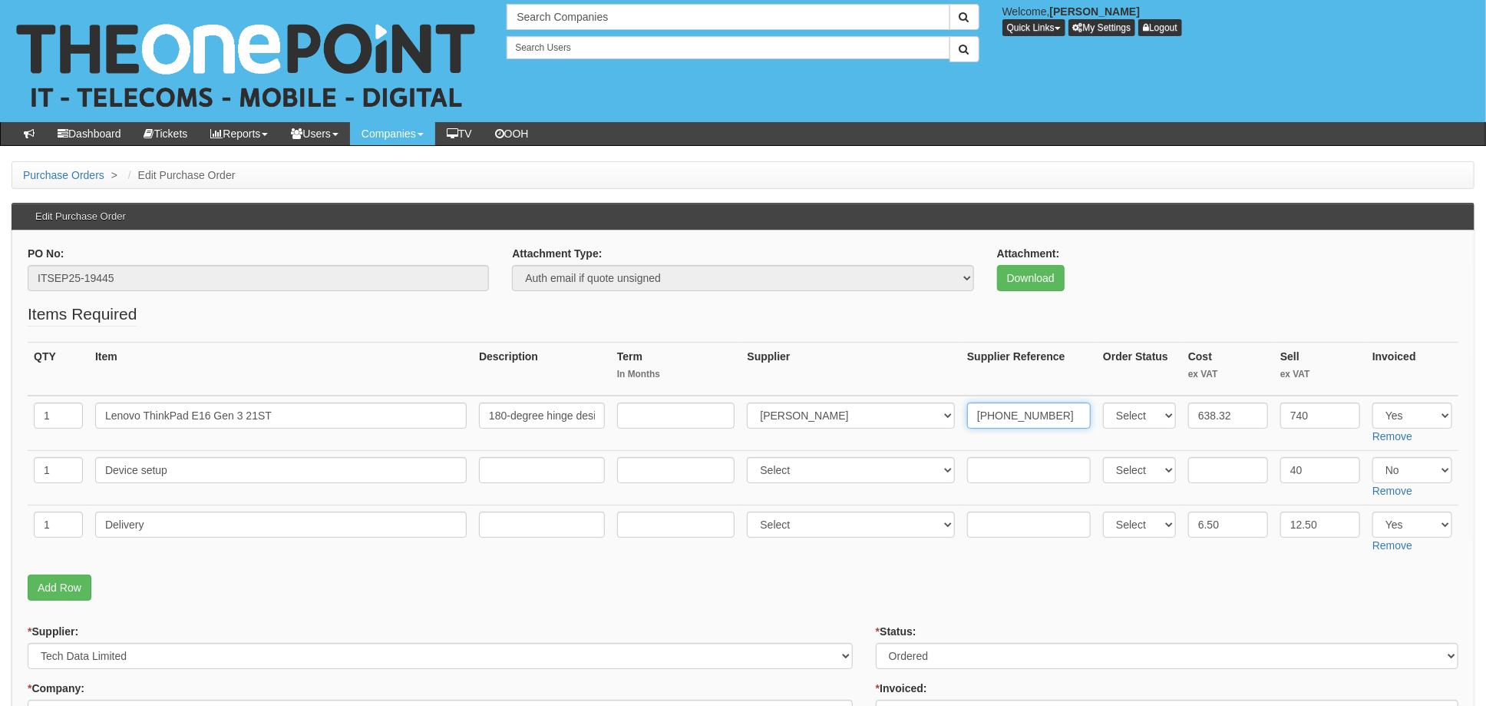
type input "20-33100-11"
click at [1000, 516] on input "text" at bounding box center [1029, 524] width 124 height 26
drag, startPoint x: 960, startPoint y: 576, endPoint x: 974, endPoint y: 544, distance: 35.4
click at [959, 576] on p "Add Row" at bounding box center [743, 587] width 1431 height 26
paste input "20-33100-11"
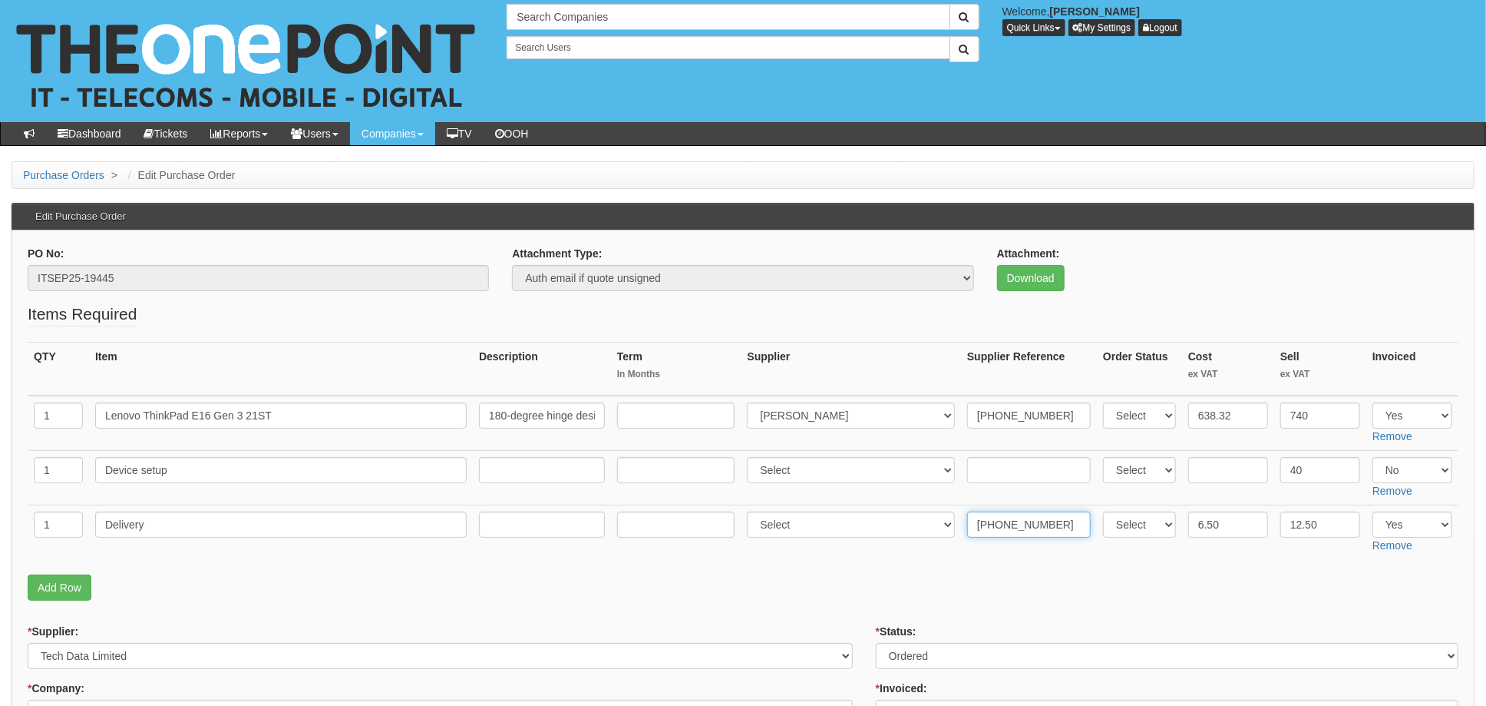
type input "20-33100-11"
drag, startPoint x: 783, startPoint y: 515, endPoint x: 791, endPoint y: 511, distance: 9.0
click at [783, 515] on select "Select 123 REG.co.uk 1Password 3 4Gon AA Jones Electric Ltd Abzorb Access Group…" at bounding box center [851, 524] width 208 height 26
select select "291"
click at [752, 511] on select "Select 123 REG.co.uk 1Password 3 4Gon AA Jones Electric Ltd Abzorb Access Group…" at bounding box center [851, 524] width 208 height 26
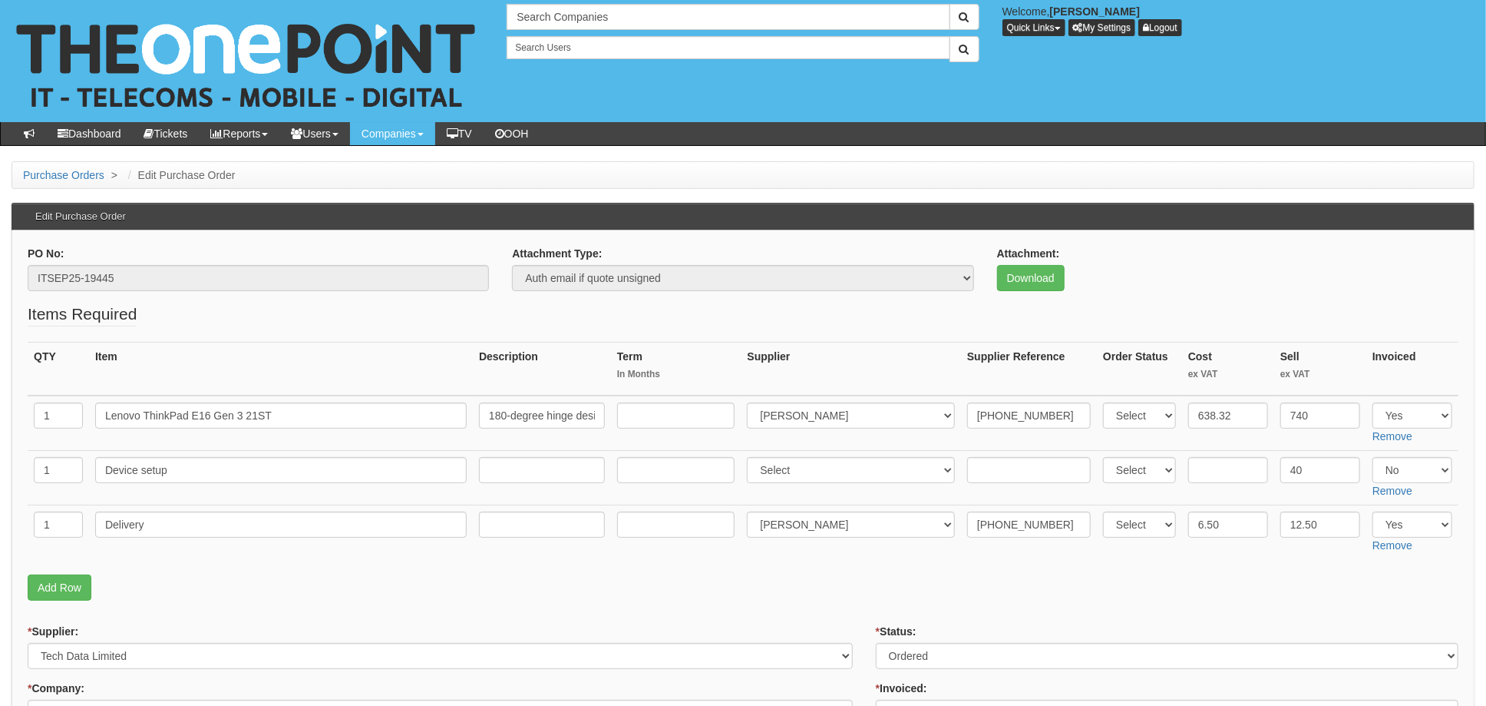
click at [829, 587] on p "Add Row" at bounding box center [743, 587] width 1431 height 26
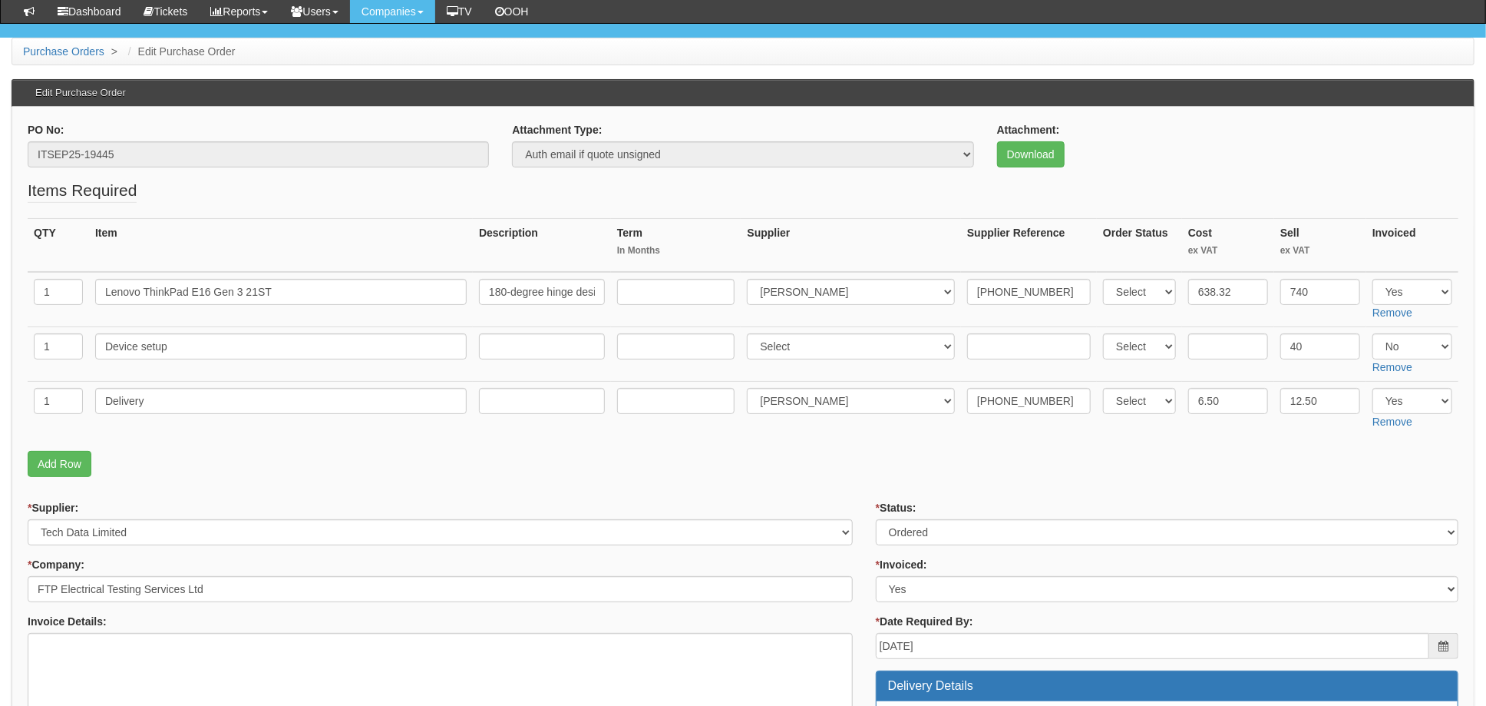
scroll to position [204, 0]
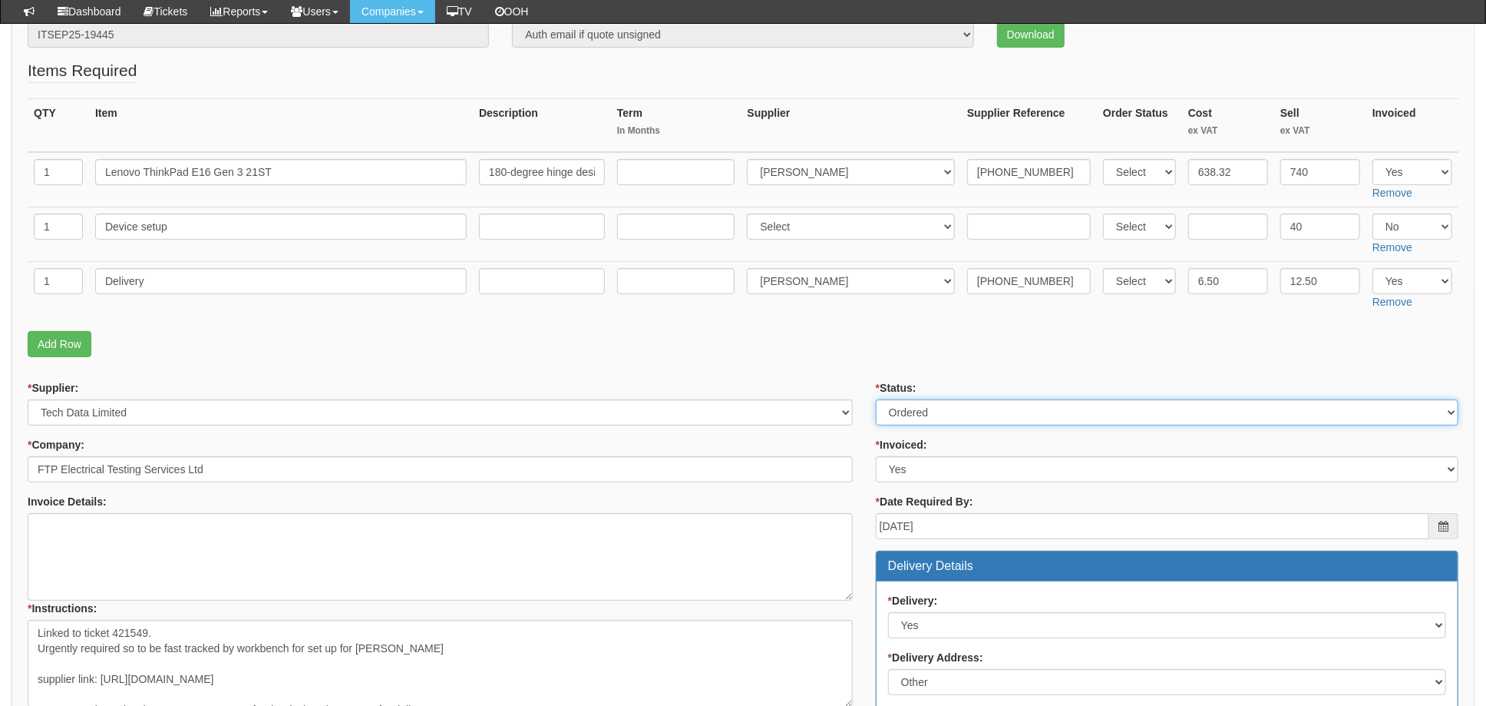
drag, startPoint x: 923, startPoint y: 412, endPoint x: 920, endPoint y: 425, distance: 13.4
click at [923, 412] on select "Select Approved Completed Delivered Invoiced Ordered Ordered to site Part Order…" at bounding box center [1167, 412] width 583 height 26
select select "4"
click at [876, 399] on select "Select Approved Completed Delivered Invoiced Ordered Ordered to site Part Order…" at bounding box center [1167, 412] width 583 height 26
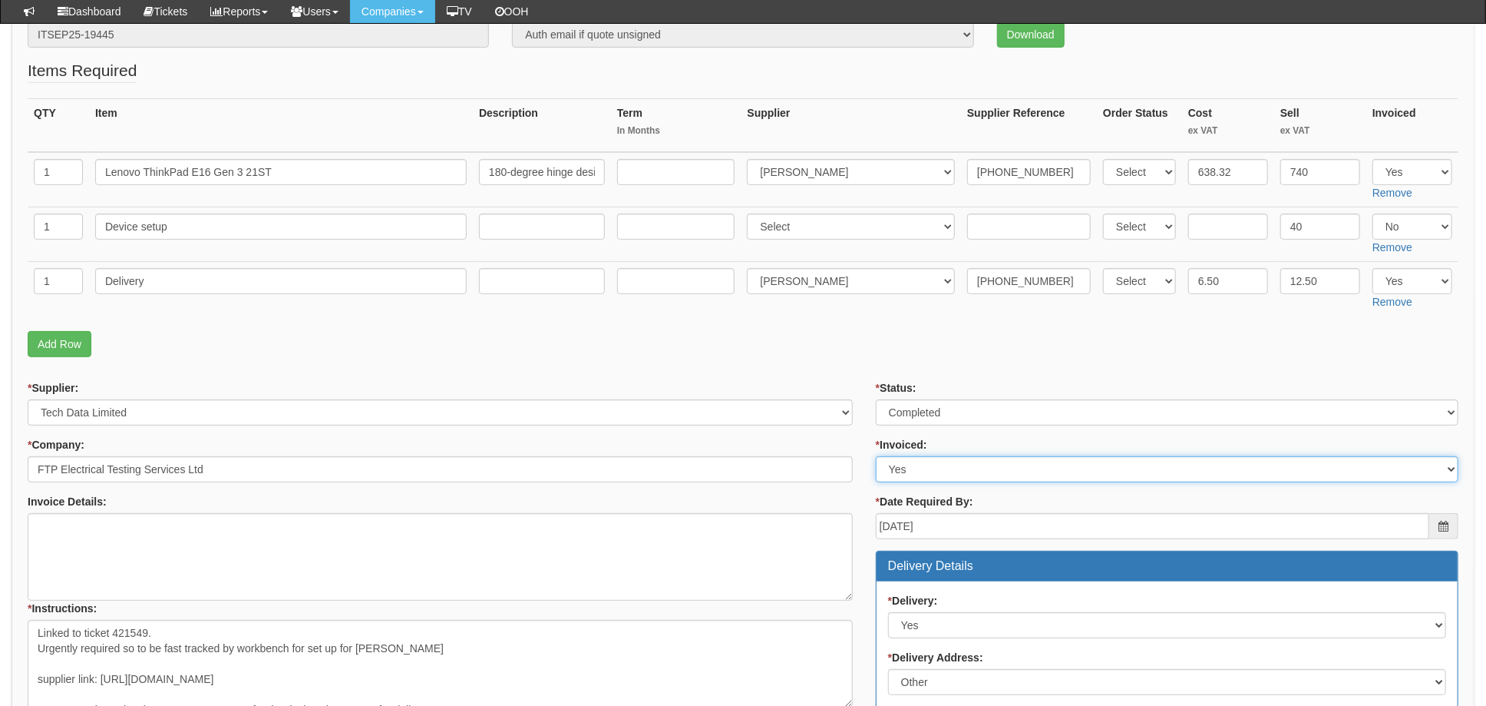
click at [910, 478] on select "Select Yes No N/A STB (part of order)" at bounding box center [1167, 469] width 583 height 26
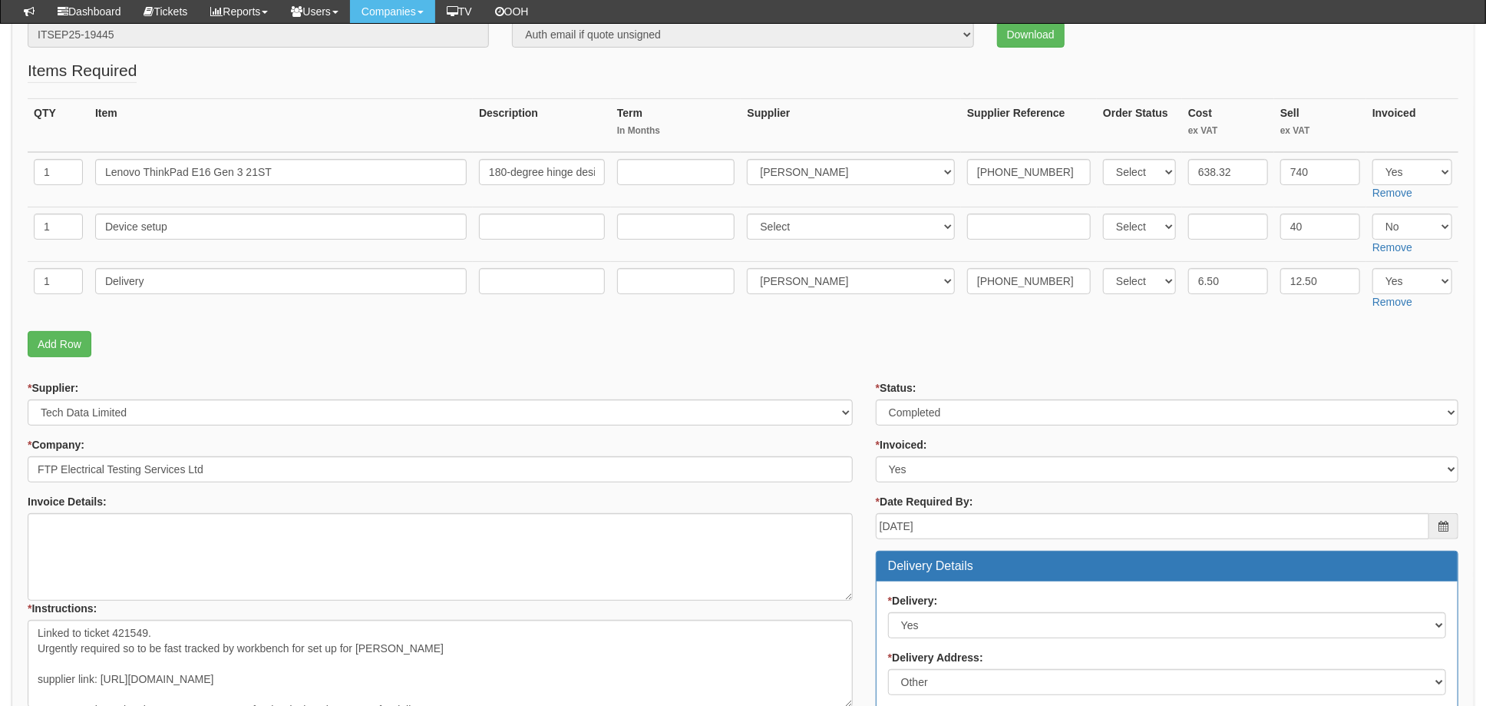
click at [846, 439] on div "* Company: FTP Electrical Testing Services Ltd" at bounding box center [440, 459] width 825 height 45
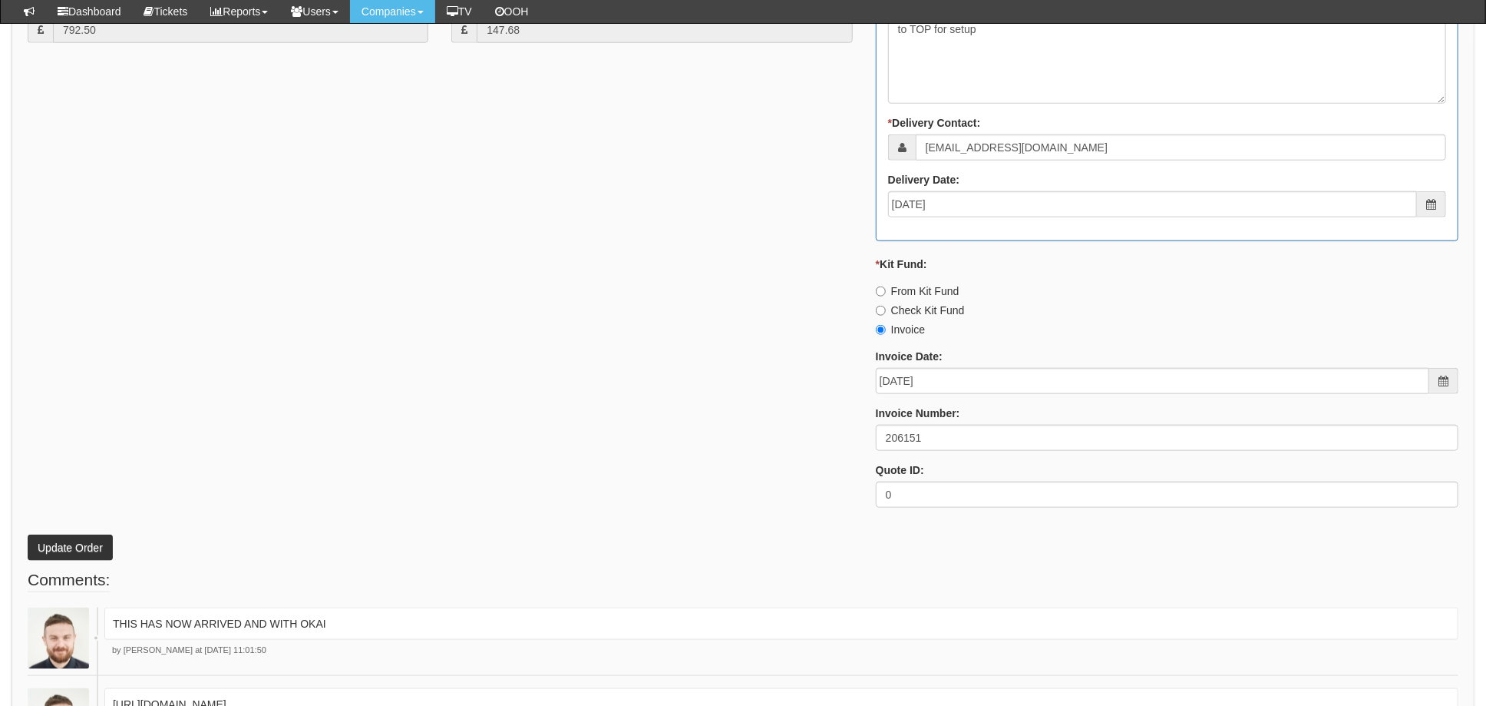
scroll to position [921, 0]
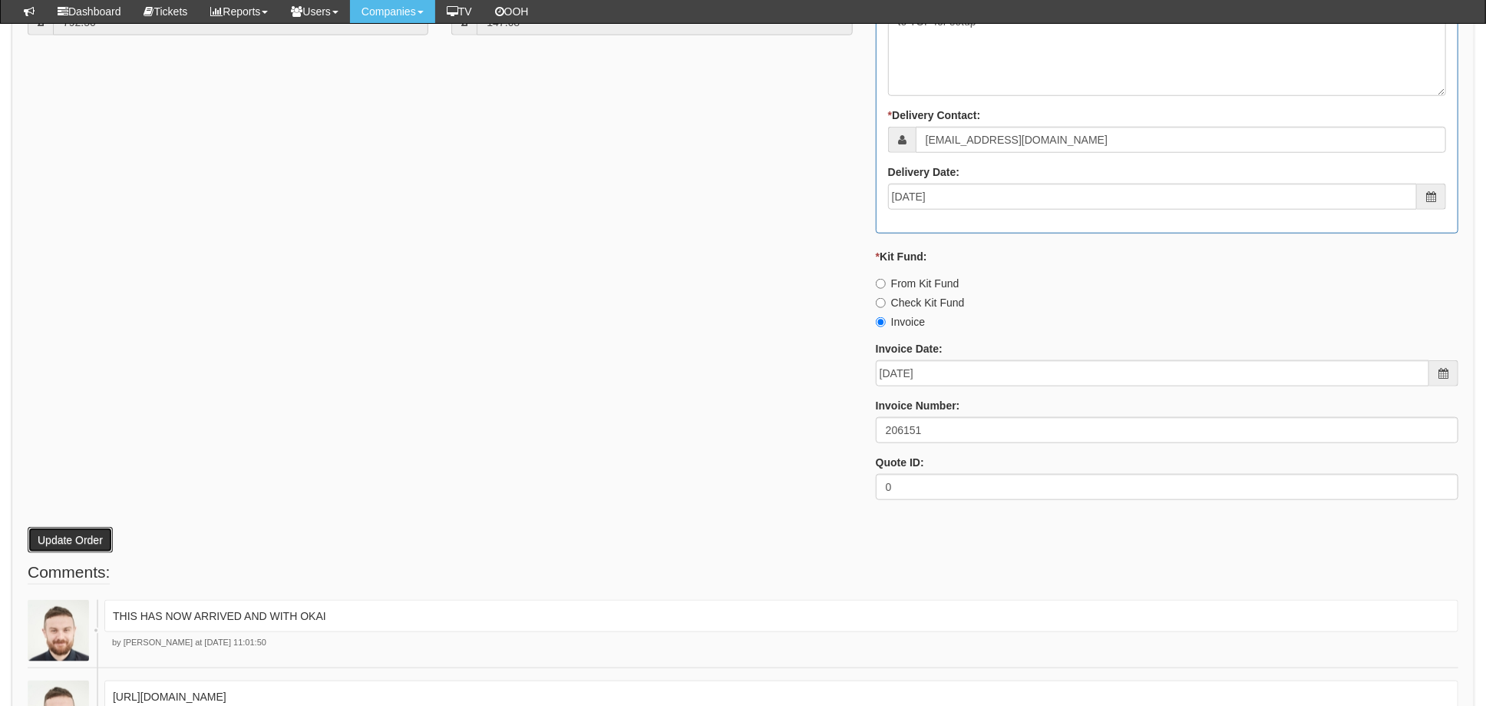
click at [64, 540] on button "Update Order" at bounding box center [70, 540] width 85 height 26
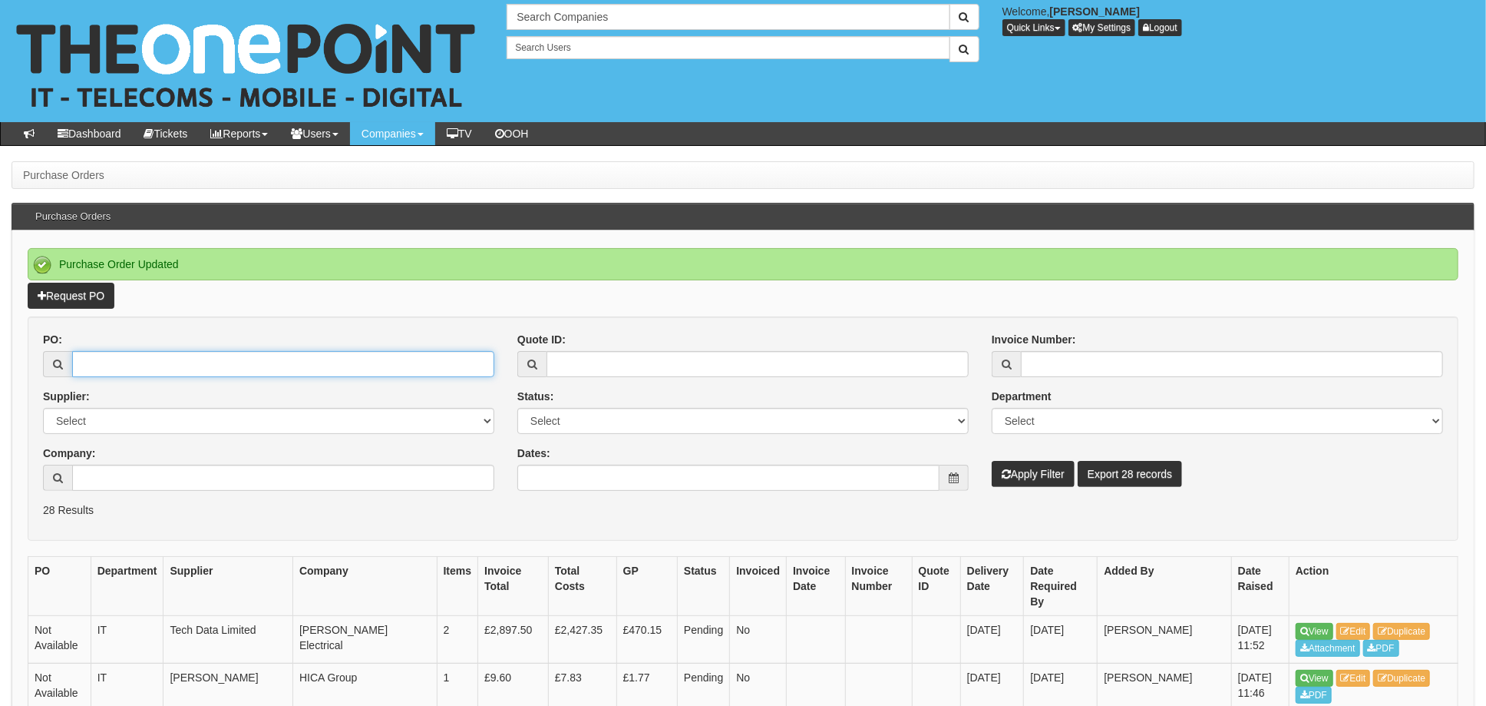
click at [131, 365] on input "PO:" at bounding box center [283, 364] width 422 height 26
type input "19461"
click at [992, 461] on button "Apply Filter" at bounding box center [1033, 474] width 83 height 26
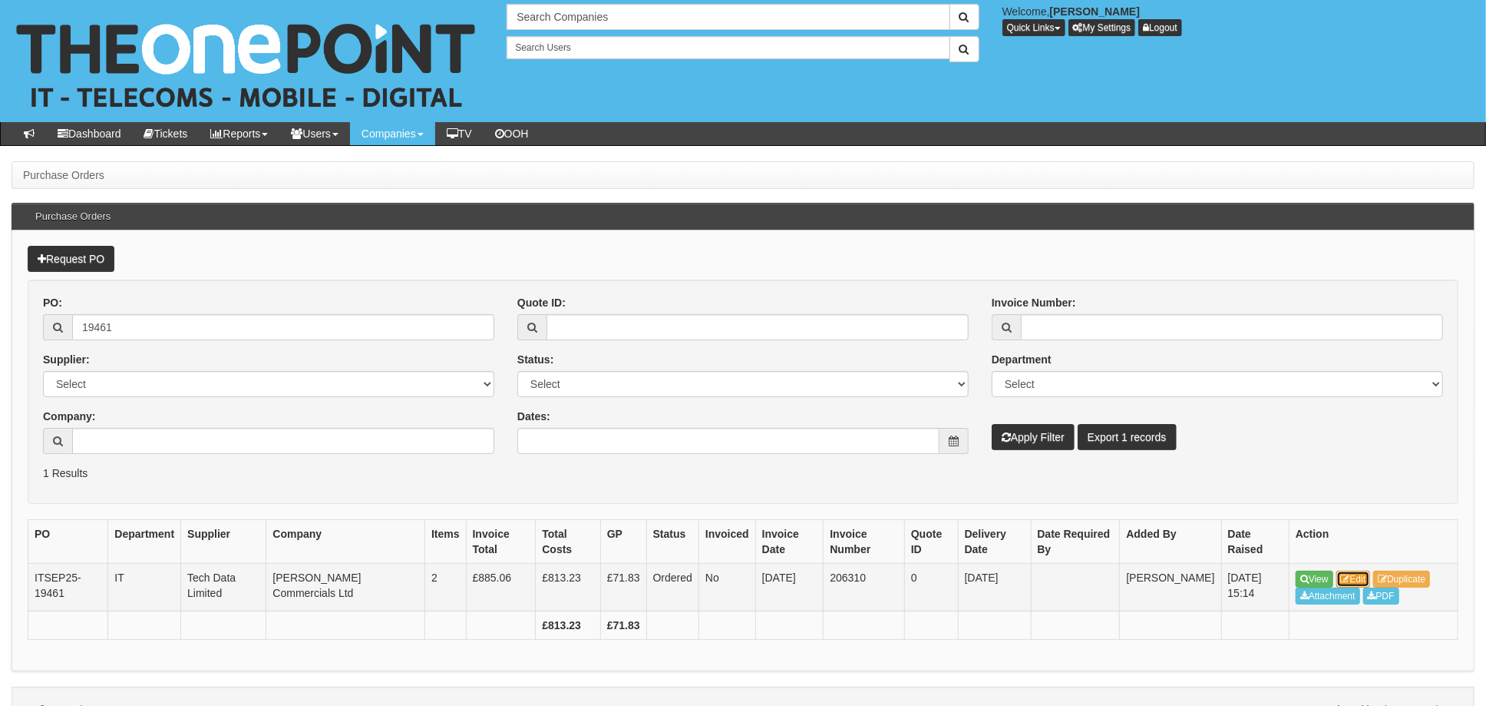
click at [1359, 577] on link "Edit" at bounding box center [1354, 578] width 35 height 17
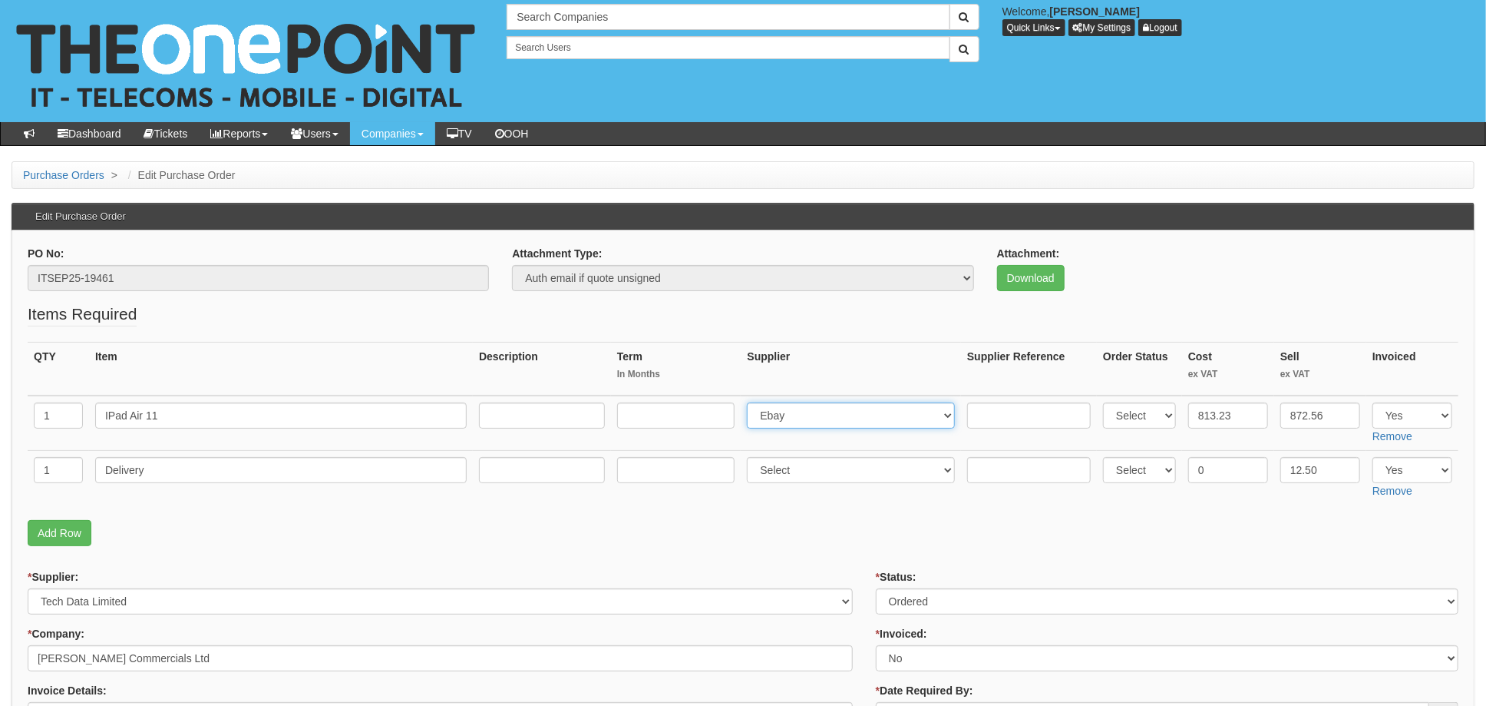
click at [820, 412] on select "Select 123 REG.co.uk 1Password 3 4Gon AA Jones Electric Ltd Abzorb Access Group…" at bounding box center [851, 415] width 208 height 26
select select "291"
click at [752, 402] on select "Select 123 [DOMAIN_NAME] 1Password 3 4Gon [PERSON_NAME] Electric Ltd Abzorb Acc…" at bounding box center [851, 415] width 208 height 26
click at [993, 414] on input "text" at bounding box center [1029, 415] width 124 height 26
paste input "20-40091-11"
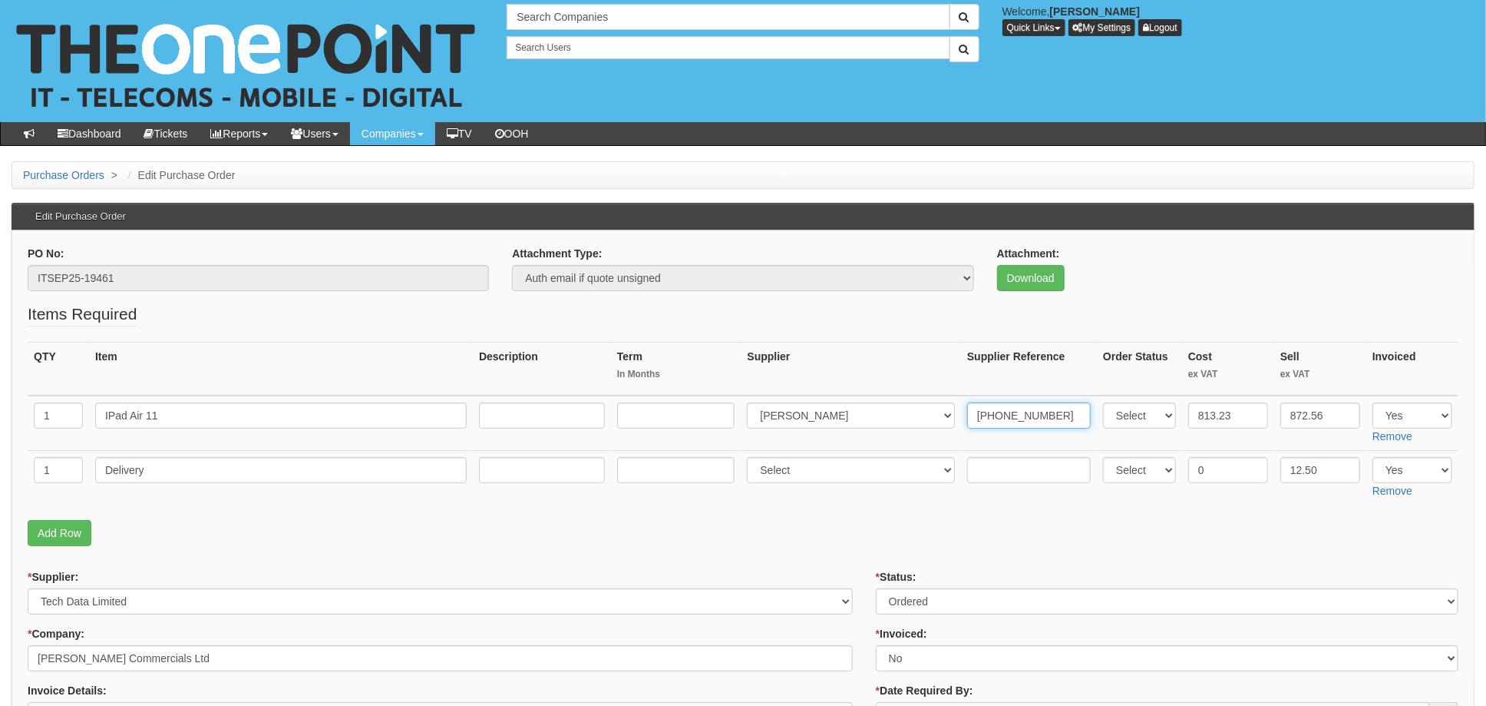
type input "20-40091-11"
click at [799, 526] on p "Add Row" at bounding box center [743, 533] width 1431 height 26
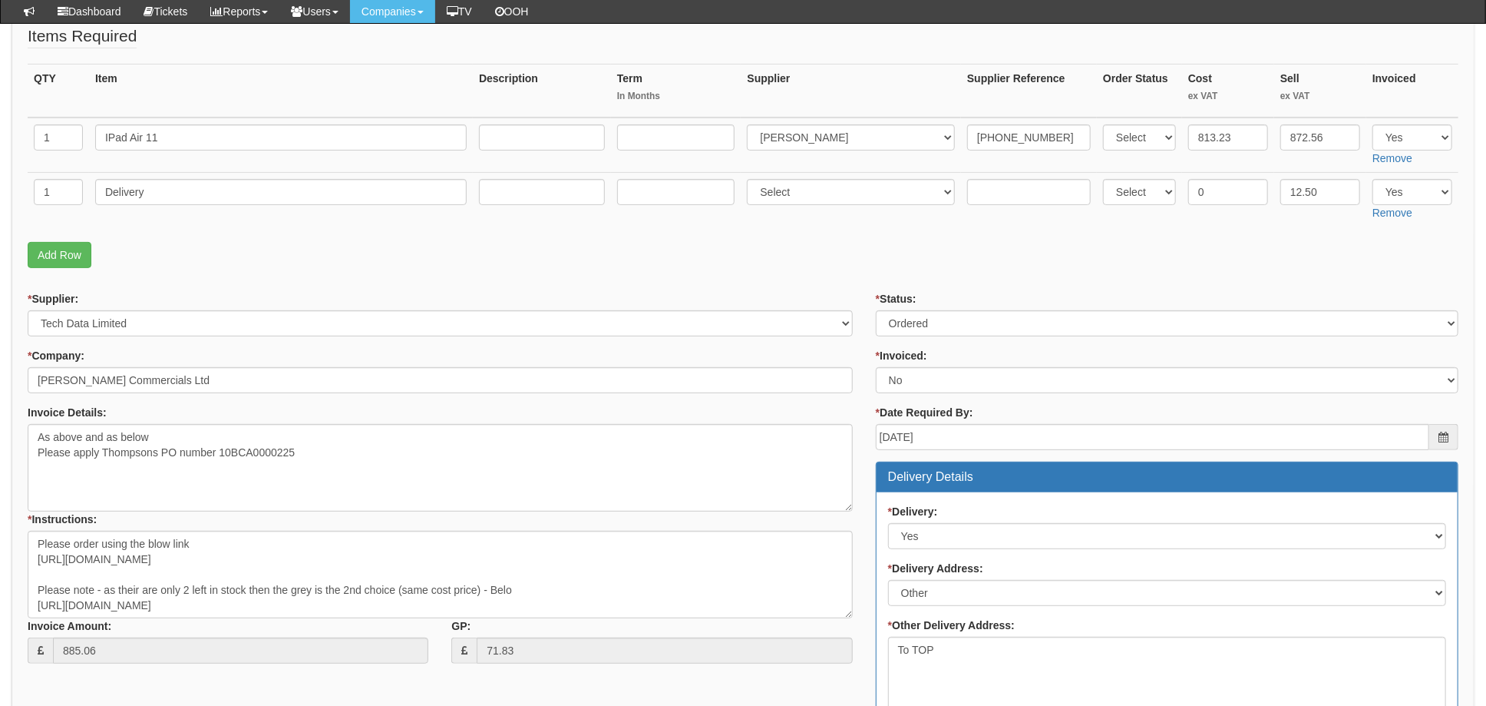
scroll to position [204, 0]
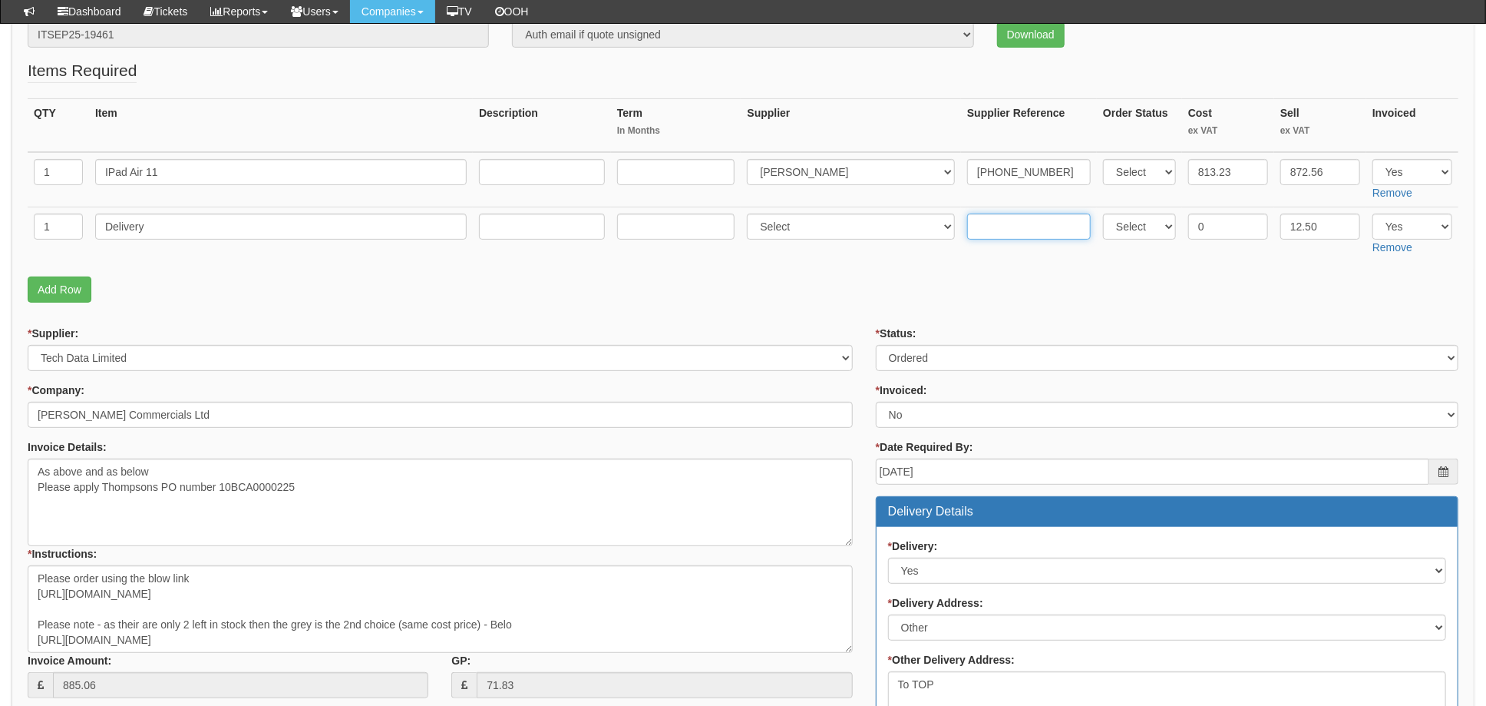
click at [1027, 226] on input "text" at bounding box center [1029, 226] width 124 height 26
paste input "20-40091-11"
type input "20-40091-11"
click at [1212, 219] on input "0" at bounding box center [1228, 226] width 80 height 26
type input "5.00"
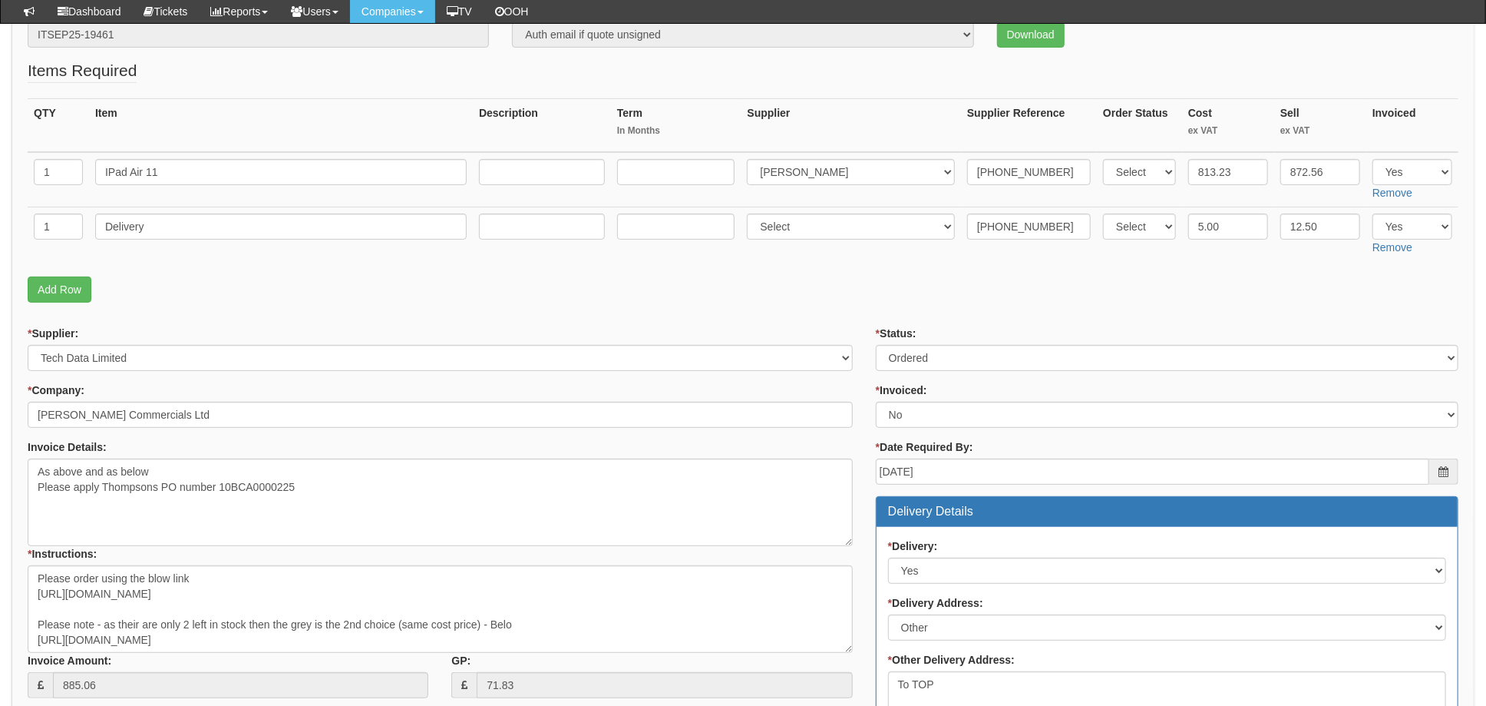
click at [828, 269] on fieldset "Items Required QTY Item Description Term In Months Supplier Supplier Reference …" at bounding box center [743, 184] width 1431 height 251
click at [783, 220] on select "Select 123 REG.co.uk 1Password 3 4Gon AA Jones Electric Ltd Abzorb Access Group…" at bounding box center [851, 226] width 208 height 26
select select "291"
click at [752, 213] on select "Select 123 REG.co.uk 1Password 3 4Gon AA Jones Electric Ltd Abzorb Access Group…" at bounding box center [851, 226] width 208 height 26
click at [870, 282] on p "Add Row" at bounding box center [743, 289] width 1431 height 26
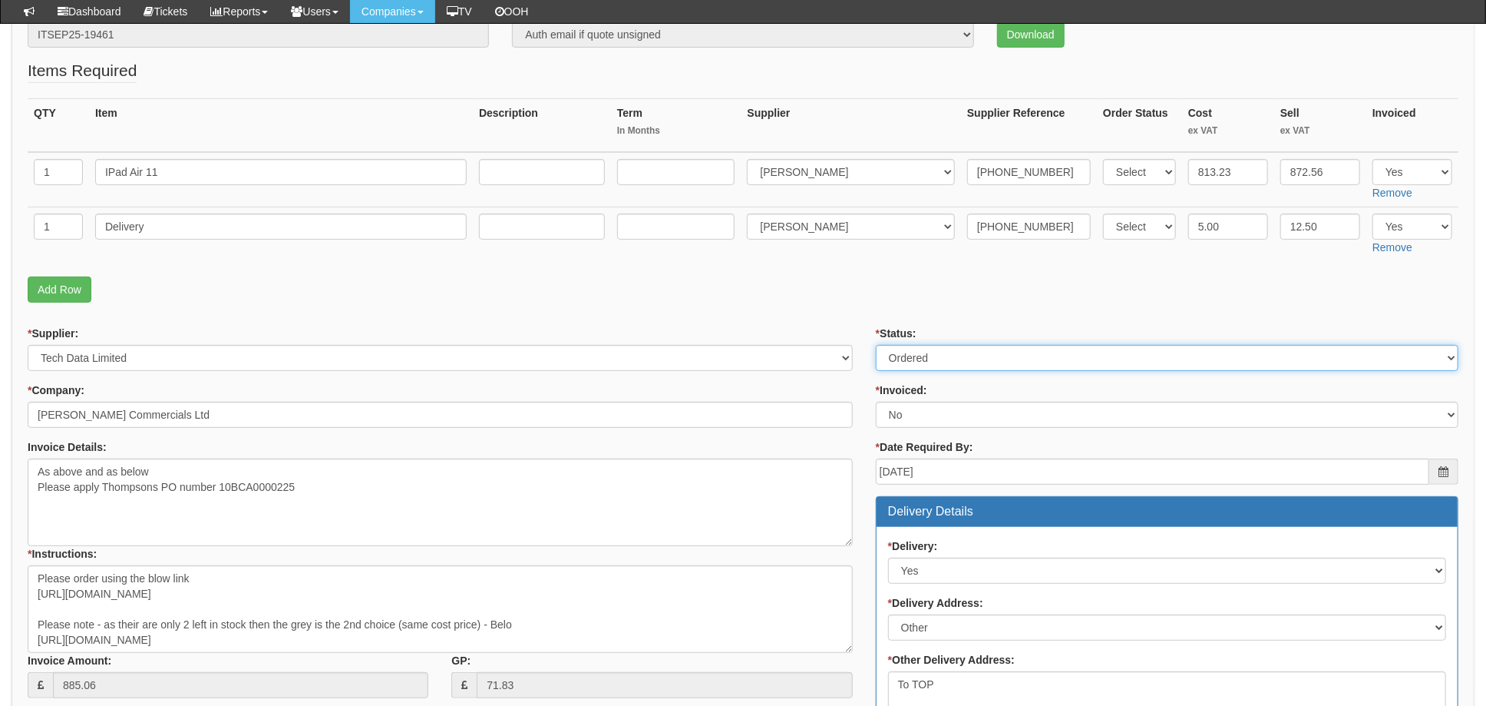
click at [911, 357] on select "Select Approved Completed Delivered Invoiced Ordered Ordered to site Part Order…" at bounding box center [1167, 358] width 583 height 26
select select "4"
click at [876, 345] on select "Select Approved Completed Delivered Invoiced Ordered Ordered to site Part Order…" at bounding box center [1167, 358] width 583 height 26
click at [897, 418] on select "Select Yes No N/A STB (part of order)" at bounding box center [1167, 415] width 583 height 26
select select "1"
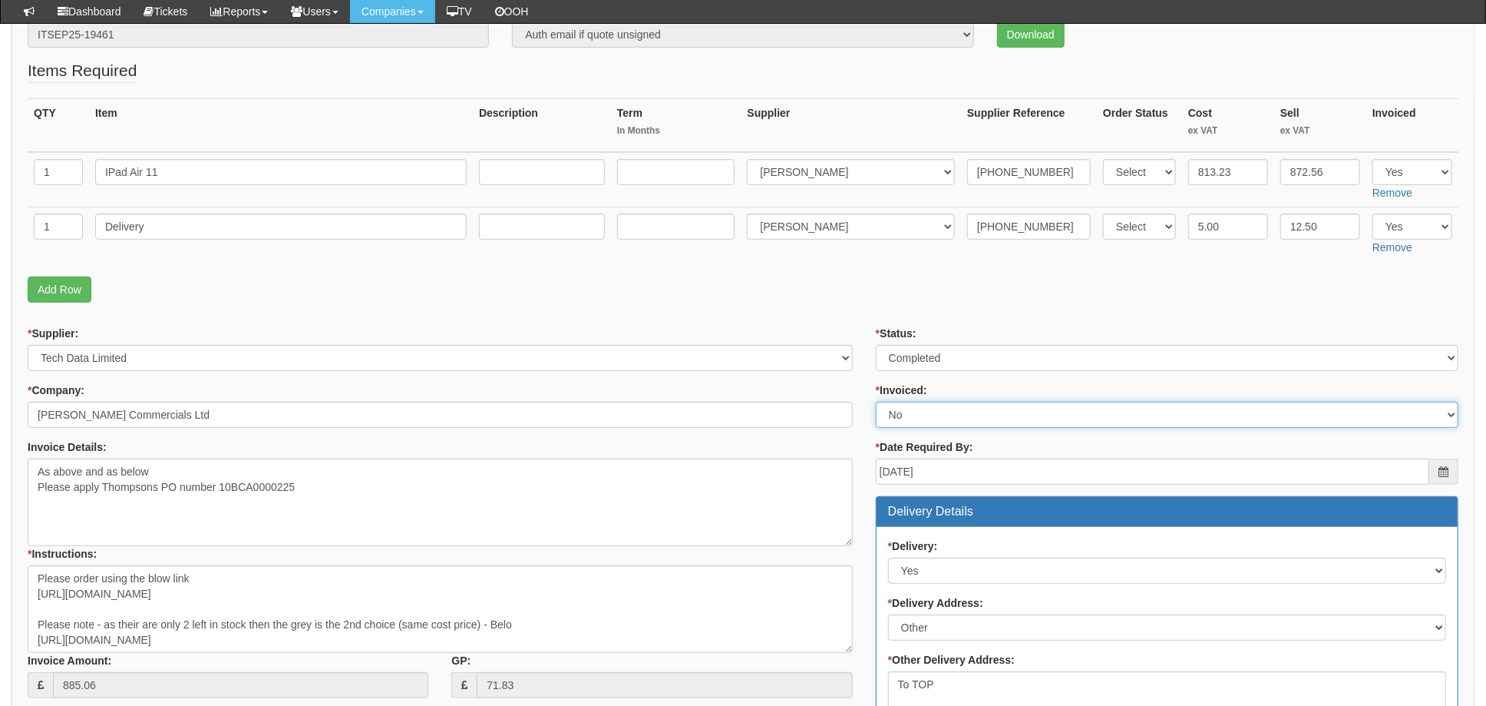
click at [876, 402] on select "Select Yes No N/A STB (part of order)" at bounding box center [1167, 415] width 583 height 26
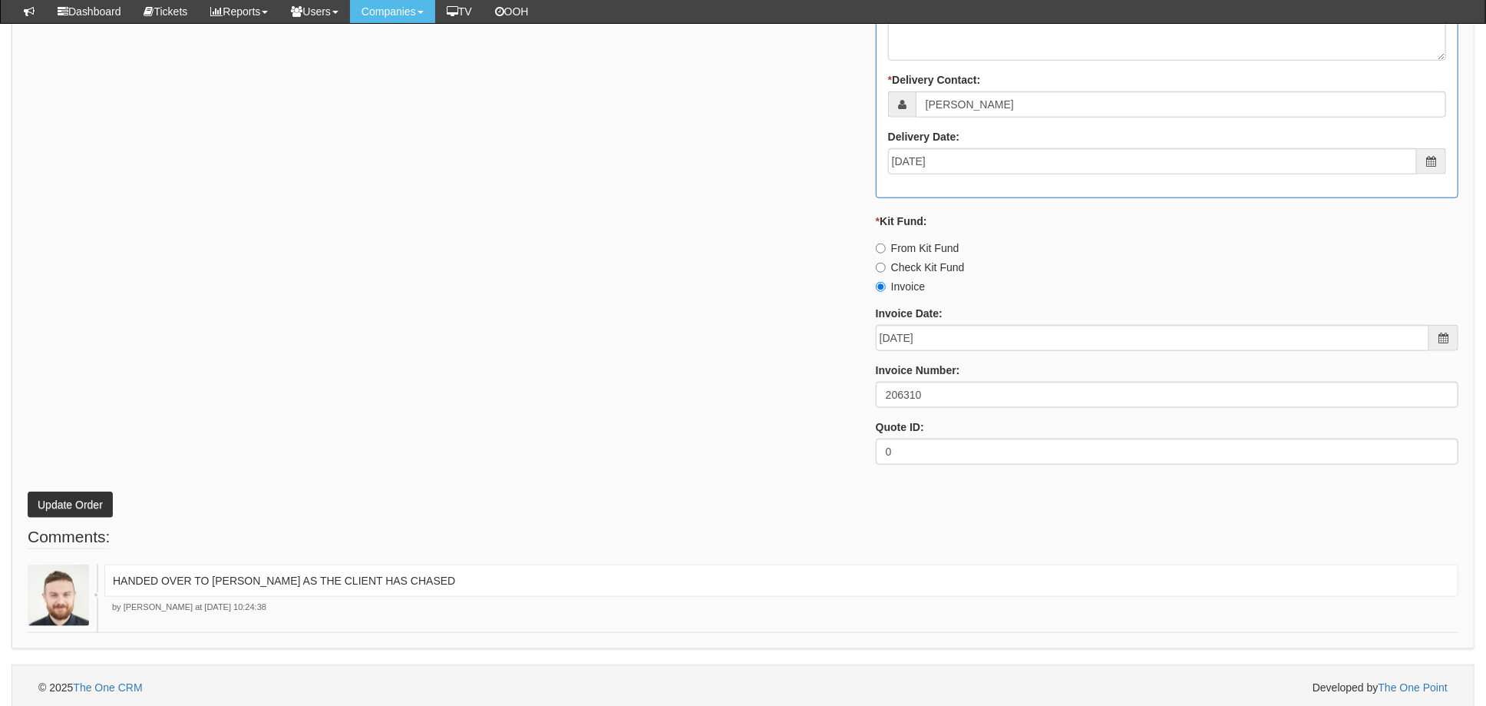
scroll to position [905, 0]
click at [46, 496] on button "Update Order" at bounding box center [70, 501] width 85 height 26
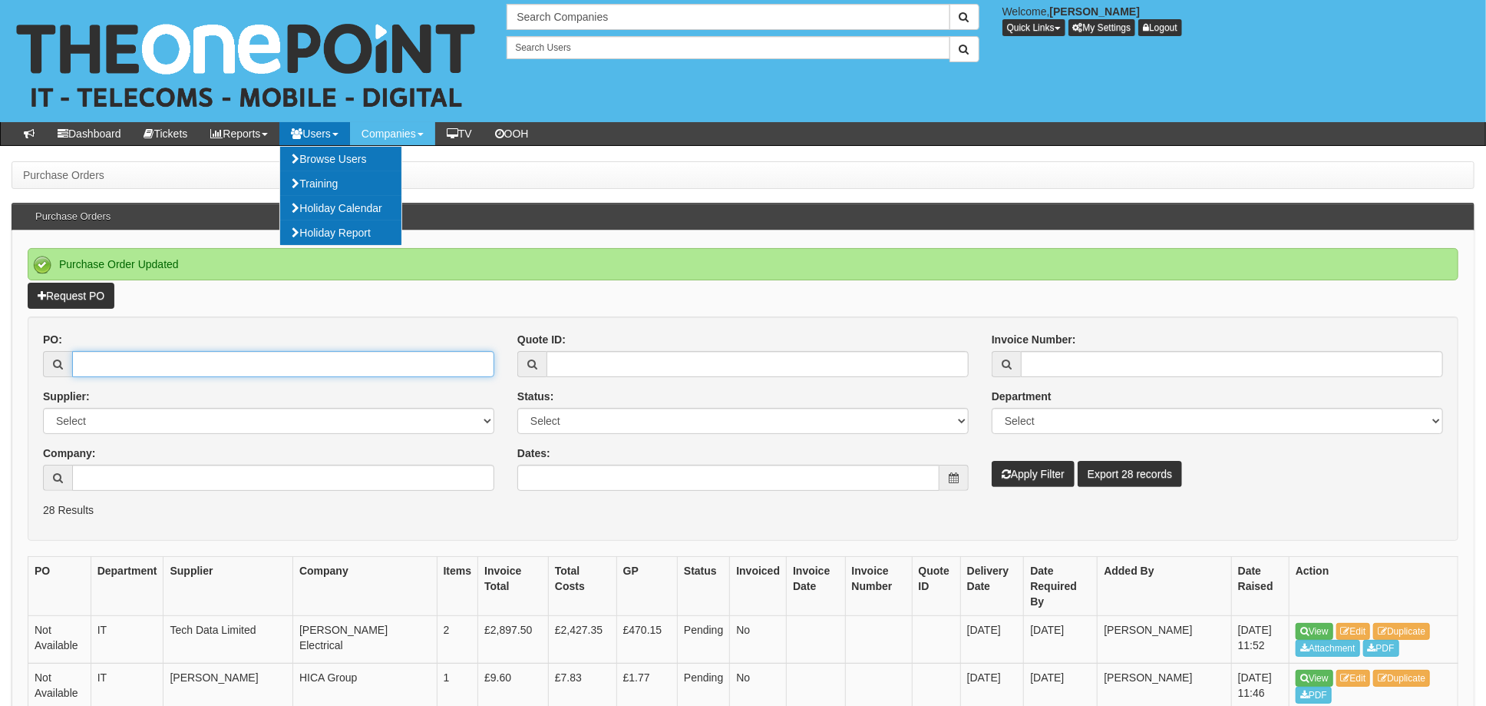
drag, startPoint x: 112, startPoint y: 373, endPoint x: 131, endPoint y: 369, distance: 19.7
click at [112, 373] on input "PO:" at bounding box center [283, 364] width 422 height 26
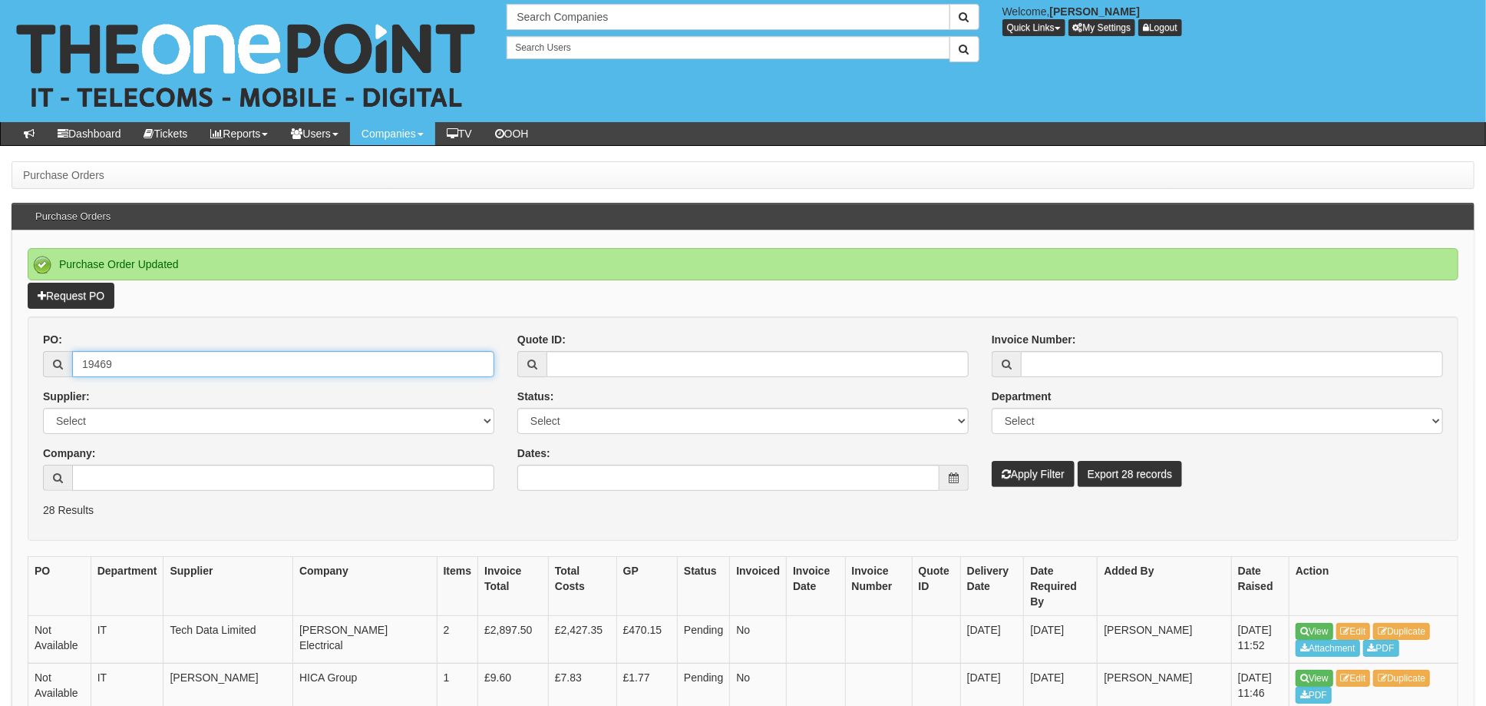
type input "19469"
click at [992, 461] on button "Apply Filter" at bounding box center [1033, 474] width 83 height 26
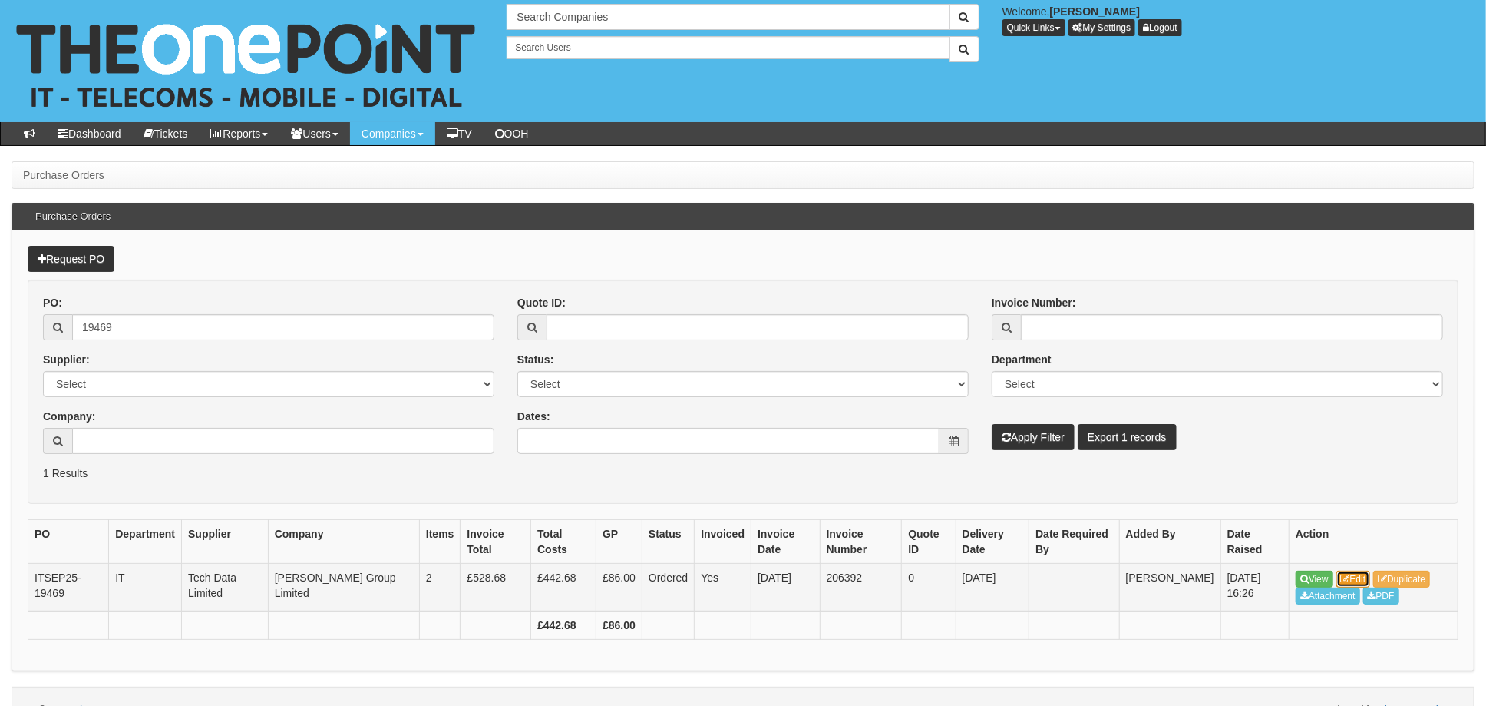
click at [1357, 573] on link "Edit" at bounding box center [1354, 578] width 35 height 17
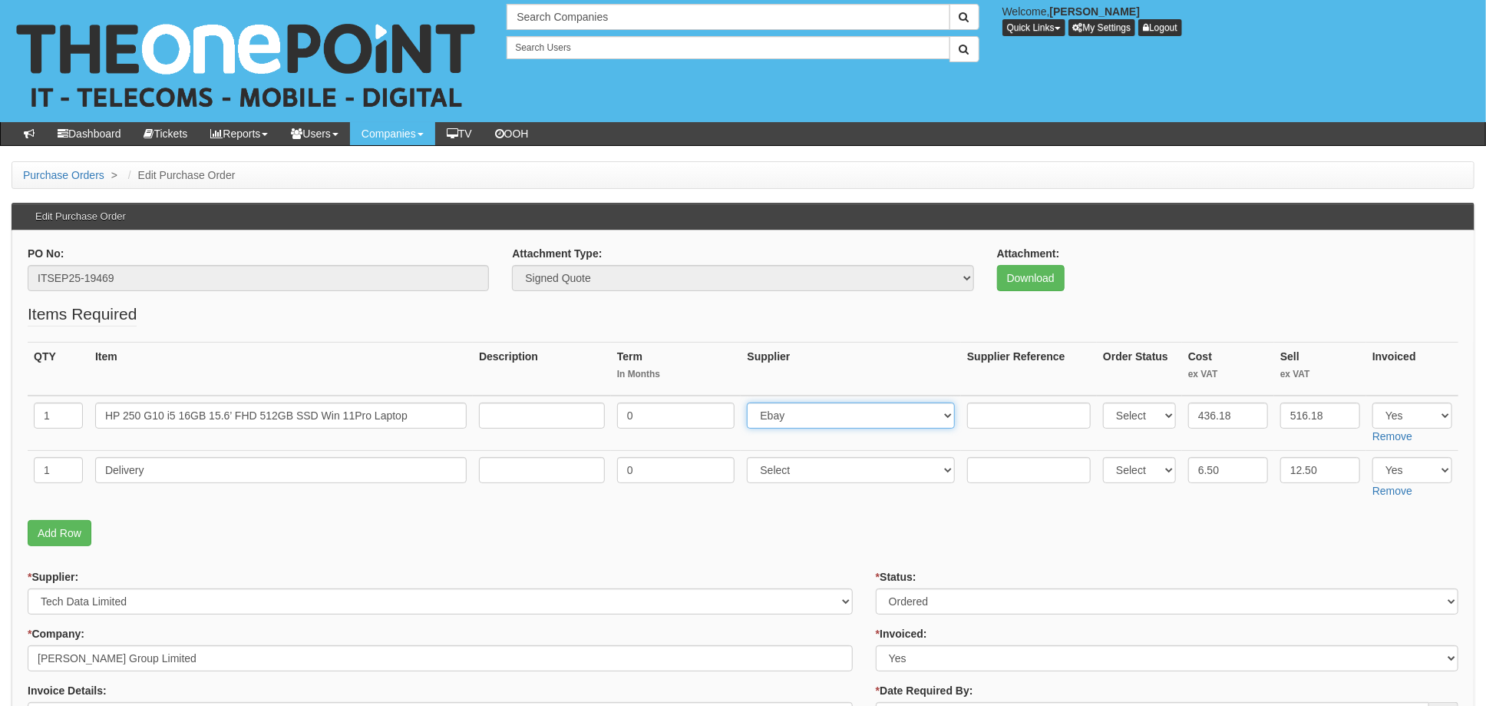
click at [793, 408] on select "Select 123 REG.co.uk 1Password 3 4Gon AA Jones Electric Ltd Abzorb Access Group…" at bounding box center [851, 415] width 208 height 26
select select "291"
click at [752, 402] on select "Select 123 REG.co.uk 1Password 3 4Gon AA Jones Electric Ltd Abzorb Access Group…" at bounding box center [851, 415] width 208 height 26
click at [980, 406] on input "text" at bounding box center [1029, 415] width 124 height 26
paste input "20-57089-11"
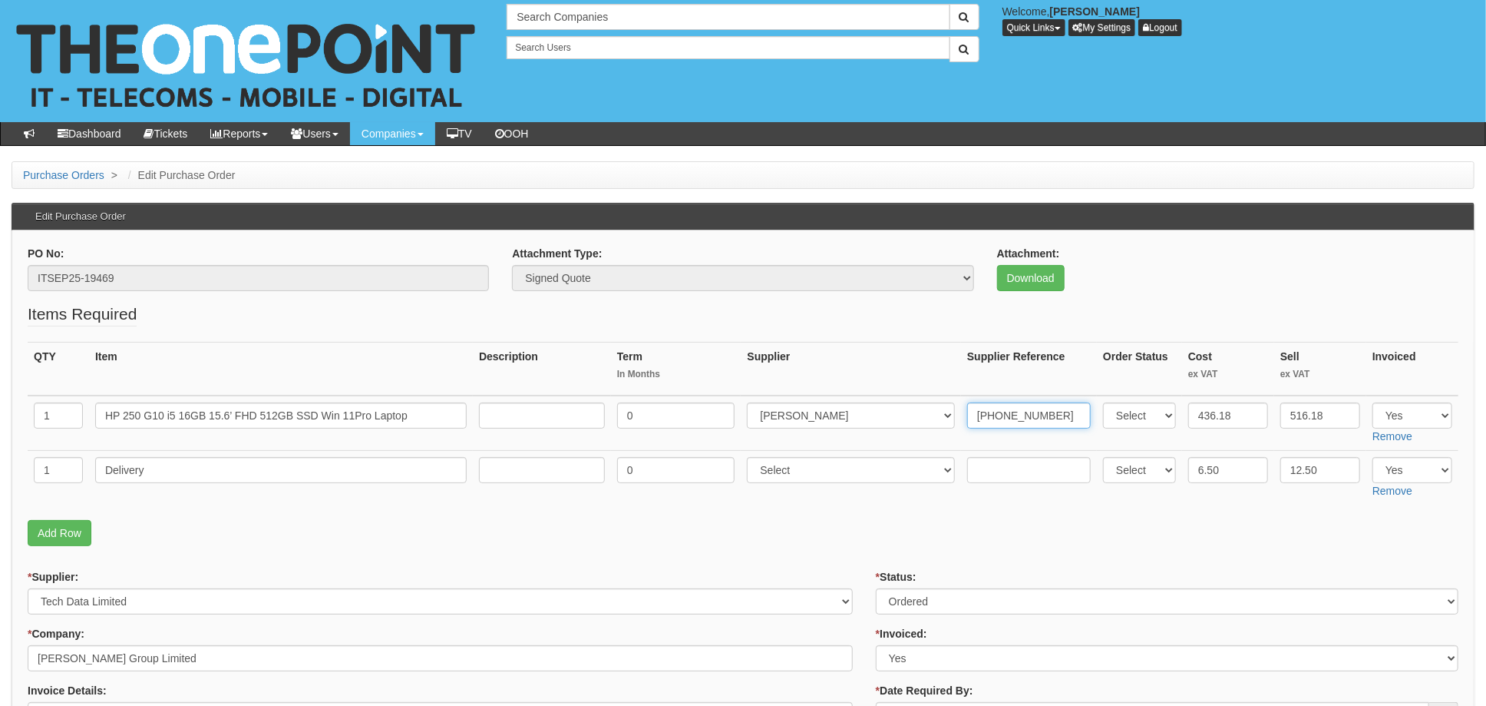
type input "20-57089-11"
click at [995, 468] on input "text" at bounding box center [1029, 470] width 124 height 26
paste input "20-57089-11"
type input "20-57089-11"
click at [809, 476] on select "Select 123 REG.co.uk 1Password 3 4Gon AA Jones Electric Ltd Abzorb Access Group…" at bounding box center [851, 470] width 208 height 26
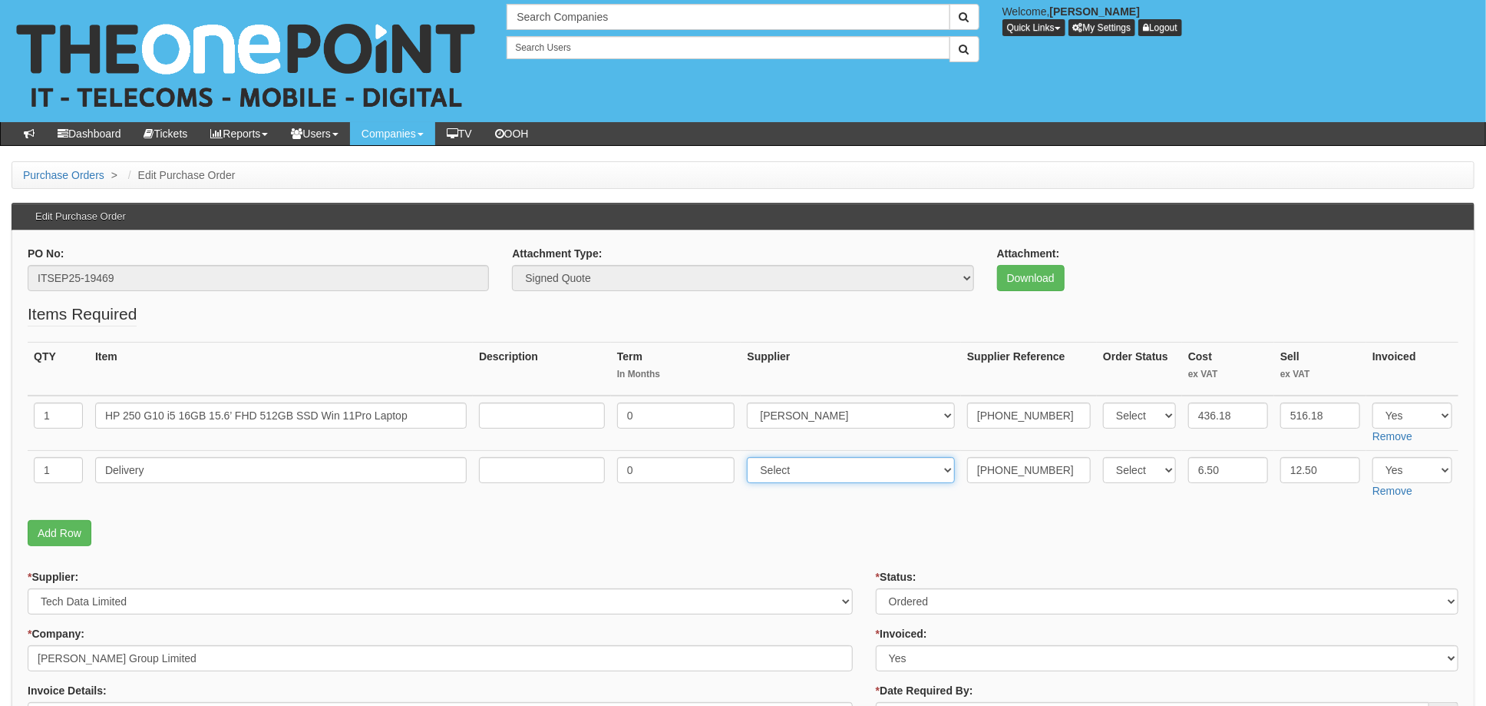
click at [813, 476] on select "Select 123 REG.co.uk 1Password 3 4Gon AA Jones Electric Ltd Abzorb Access Group…" at bounding box center [851, 470] width 208 height 26
select select "291"
click at [882, 546] on fieldset "Items Required QTY Item Description Term In Months Supplier Supplier Reference …" at bounding box center [743, 427] width 1431 height 251
click at [924, 591] on select "Select Approved Completed Delivered Invoiced Ordered Ordered to site Part Order…" at bounding box center [1167, 601] width 583 height 26
select select "4"
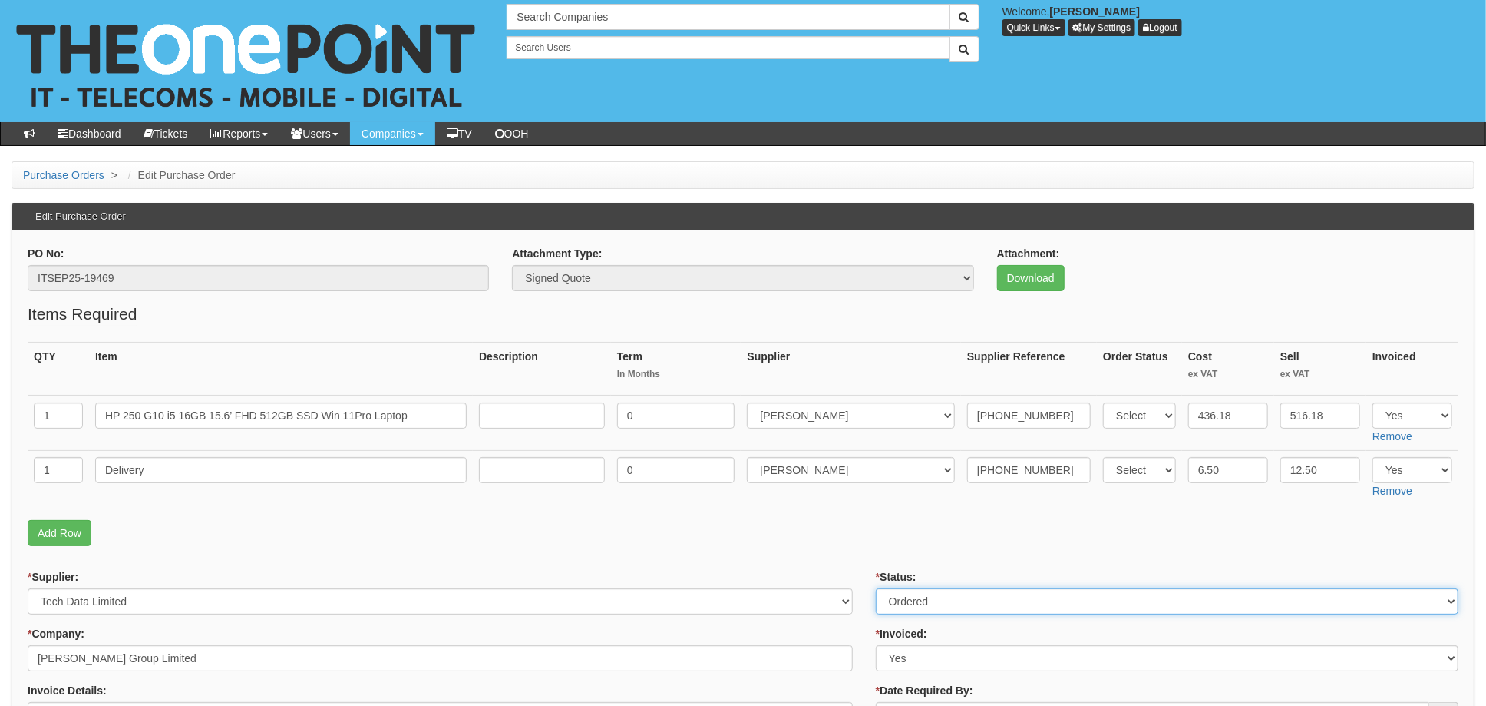
click at [876, 588] on select "Select Approved Completed Delivered Invoiced Ordered Ordered to site Part Order…" at bounding box center [1167, 601] width 583 height 26
click at [847, 534] on p "Add Row" at bounding box center [743, 533] width 1431 height 26
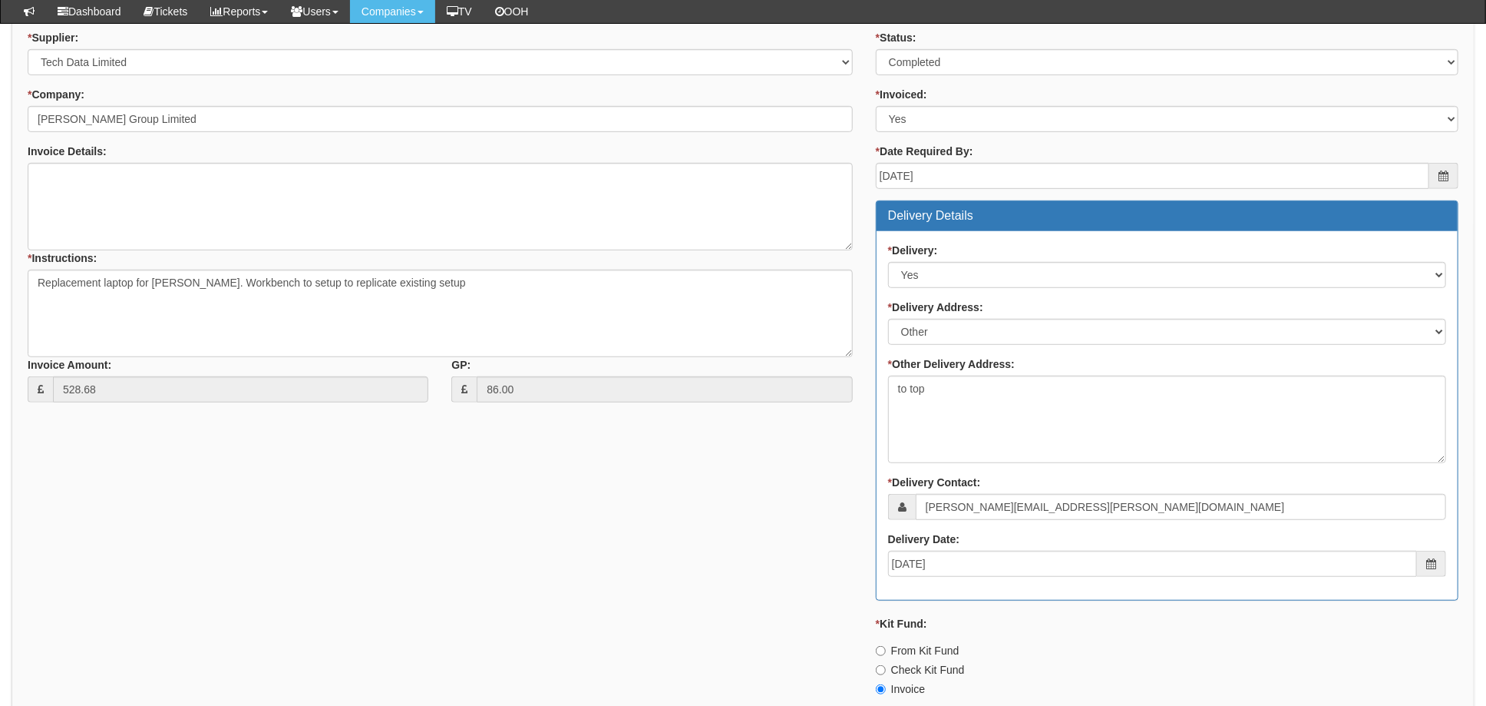
scroll to position [716, 0]
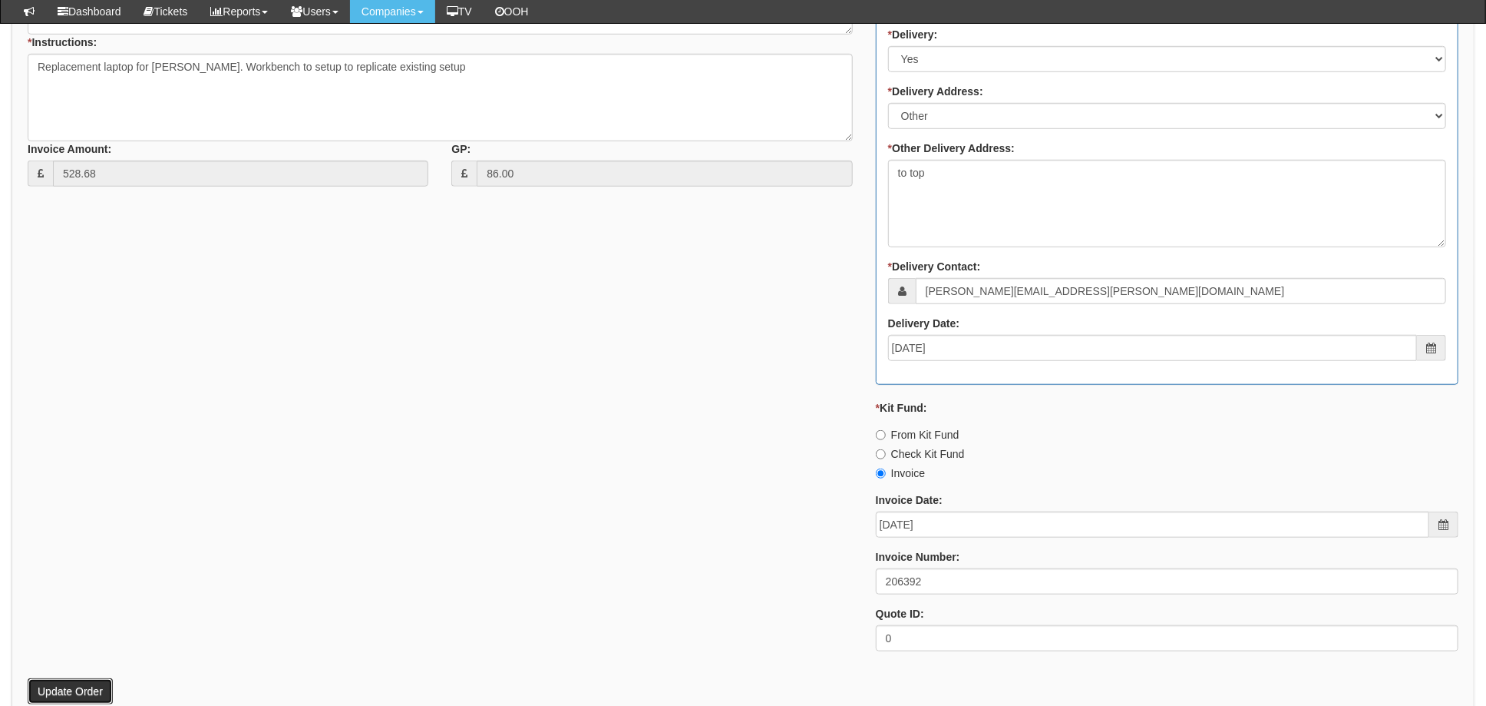
drag, startPoint x: 70, startPoint y: 690, endPoint x: 90, endPoint y: 684, distance: 20.9
click at [70, 690] on button "Update Order" at bounding box center [70, 691] width 85 height 26
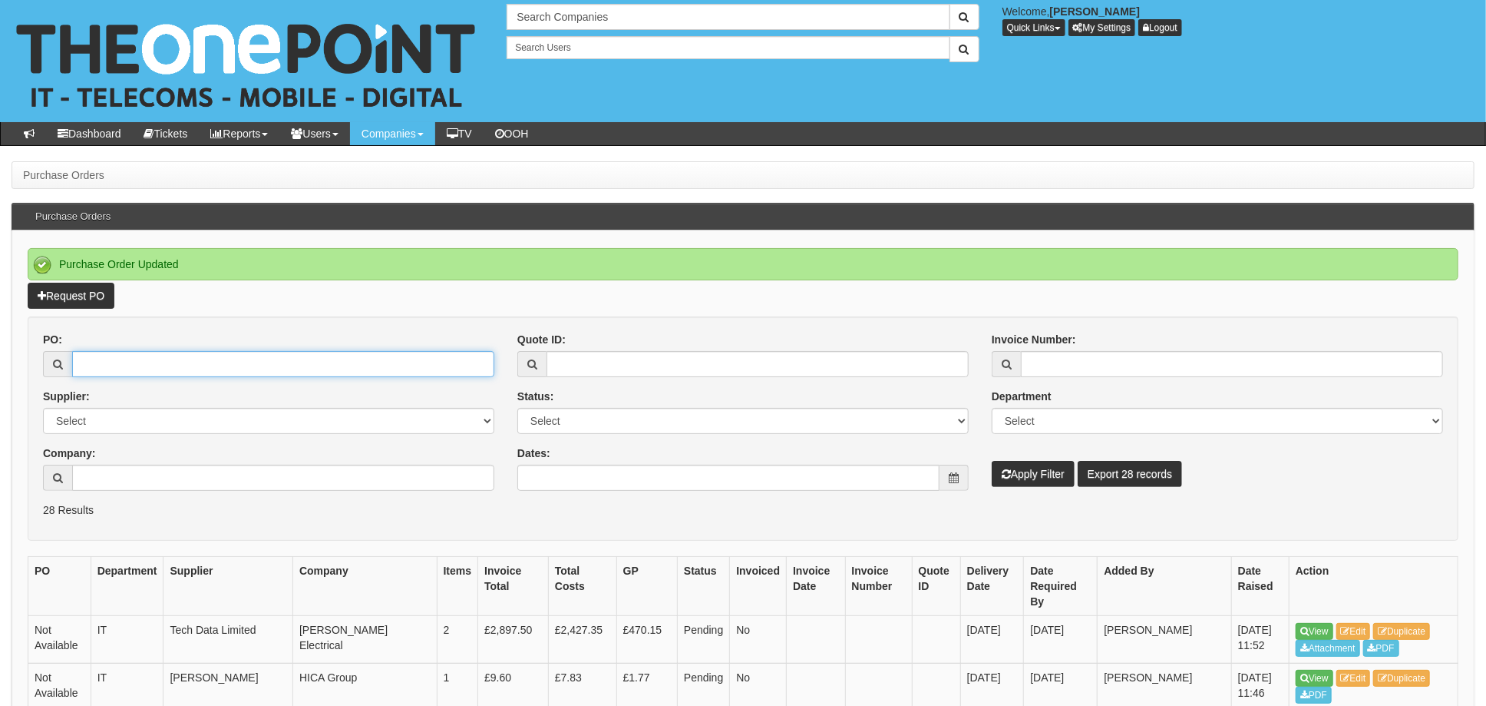
click at [283, 351] on input "PO:" at bounding box center [283, 364] width 422 height 26
type input "19497"
click at [992, 461] on button "Apply Filter" at bounding box center [1033, 474] width 83 height 26
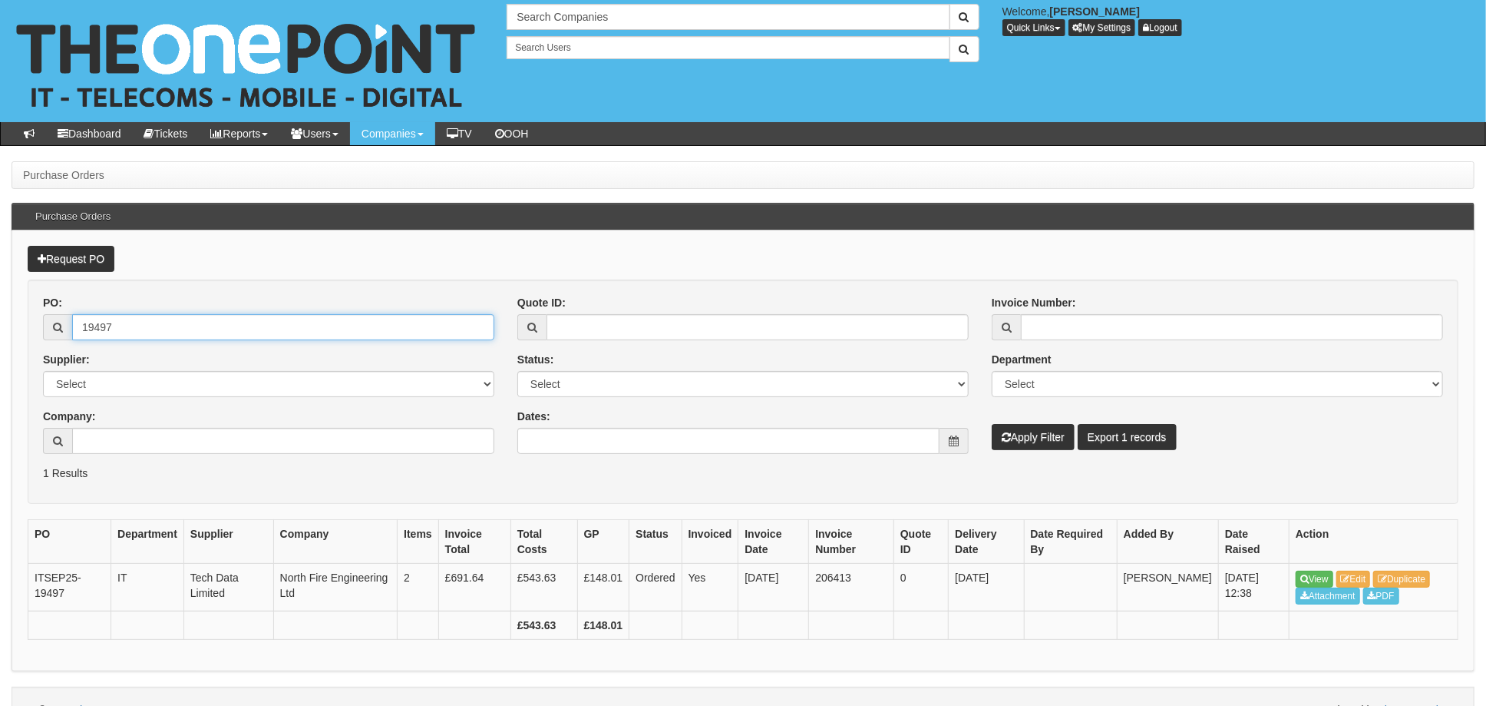
click at [144, 327] on input "19497" at bounding box center [283, 327] width 422 height 26
click at [1359, 579] on link "Edit" at bounding box center [1354, 578] width 35 height 17
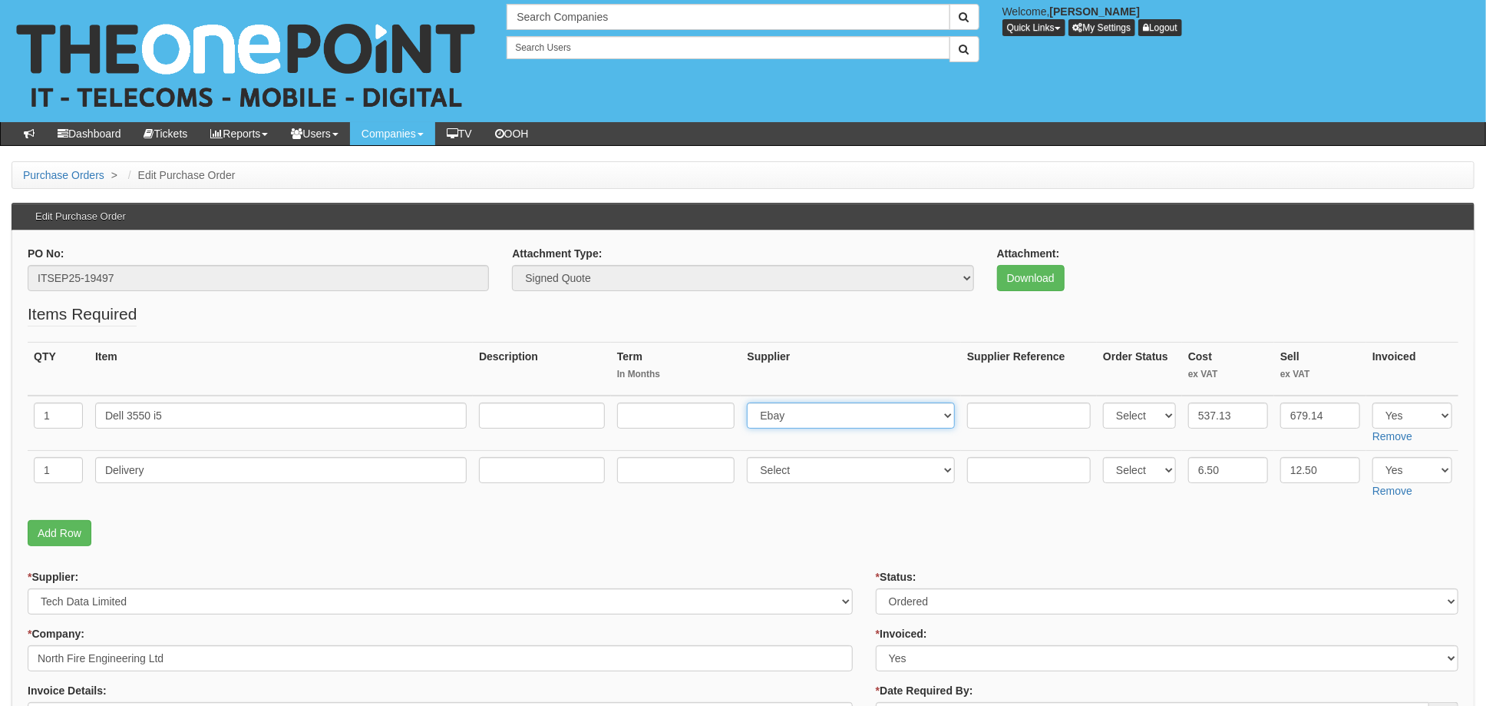
click at [802, 408] on select "Select 123 REG.co.uk 1Password 3 4Gon AA Jones Electric Ltd Abzorb Access Group…" at bounding box center [851, 415] width 208 height 26
select select "291"
click at [752, 402] on select "Select 123 REG.co.uk 1Password 3 4Gon AA Jones Electric Ltd Abzorb Access Group…" at bounding box center [851, 415] width 208 height 26
click at [1002, 421] on input "text" at bounding box center [1029, 415] width 124 height 26
paste input "20-61429-11"
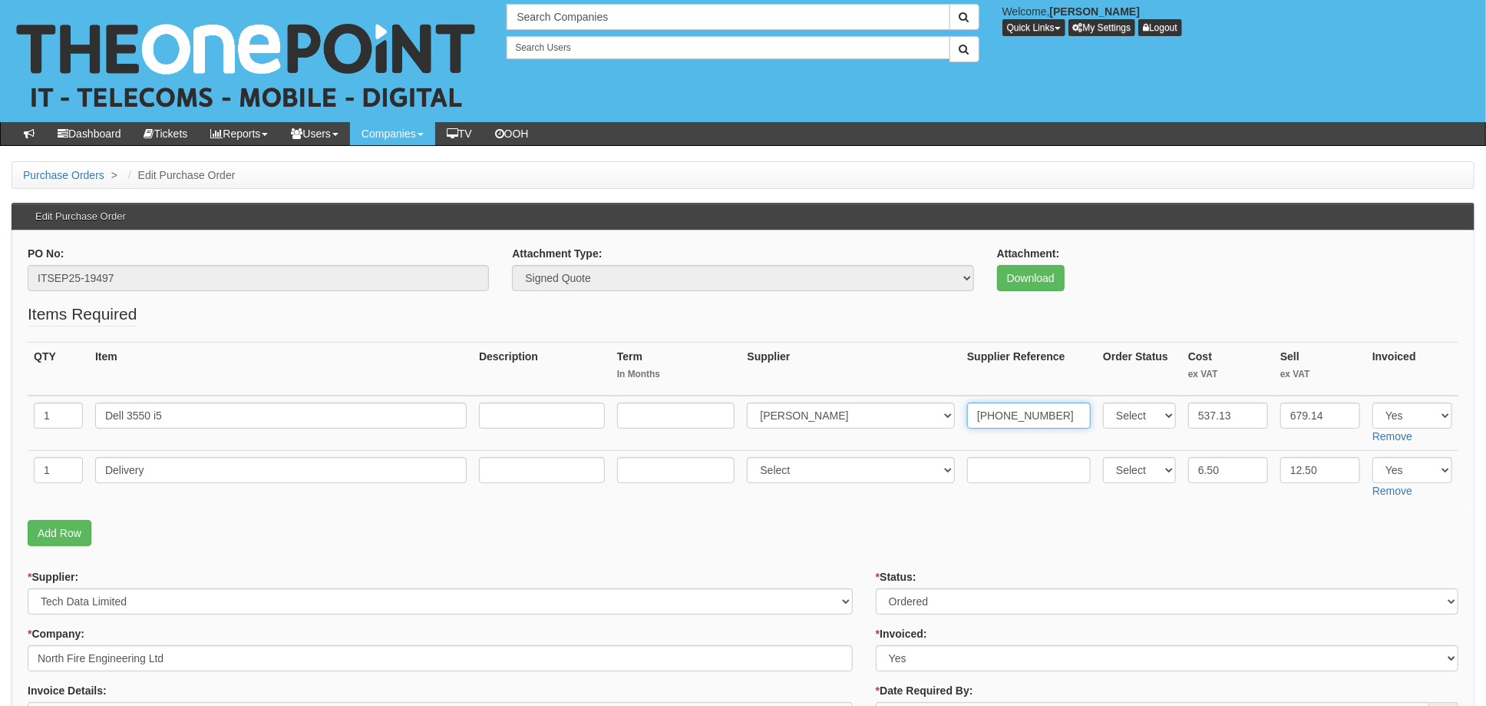
type input "20-61429-11"
click at [822, 468] on select "Select 123 REG.co.uk 1Password 3 4Gon AA Jones Electric Ltd Abzorb Access Group…" at bounding box center [851, 470] width 208 height 26
select select "291"
click at [752, 457] on select "Select 123 REG.co.uk 1Password 3 4Gon AA Jones Electric Ltd Abzorb Access Group…" at bounding box center [851, 470] width 208 height 26
drag, startPoint x: 971, startPoint y: 472, endPoint x: 982, endPoint y: 469, distance: 11.2
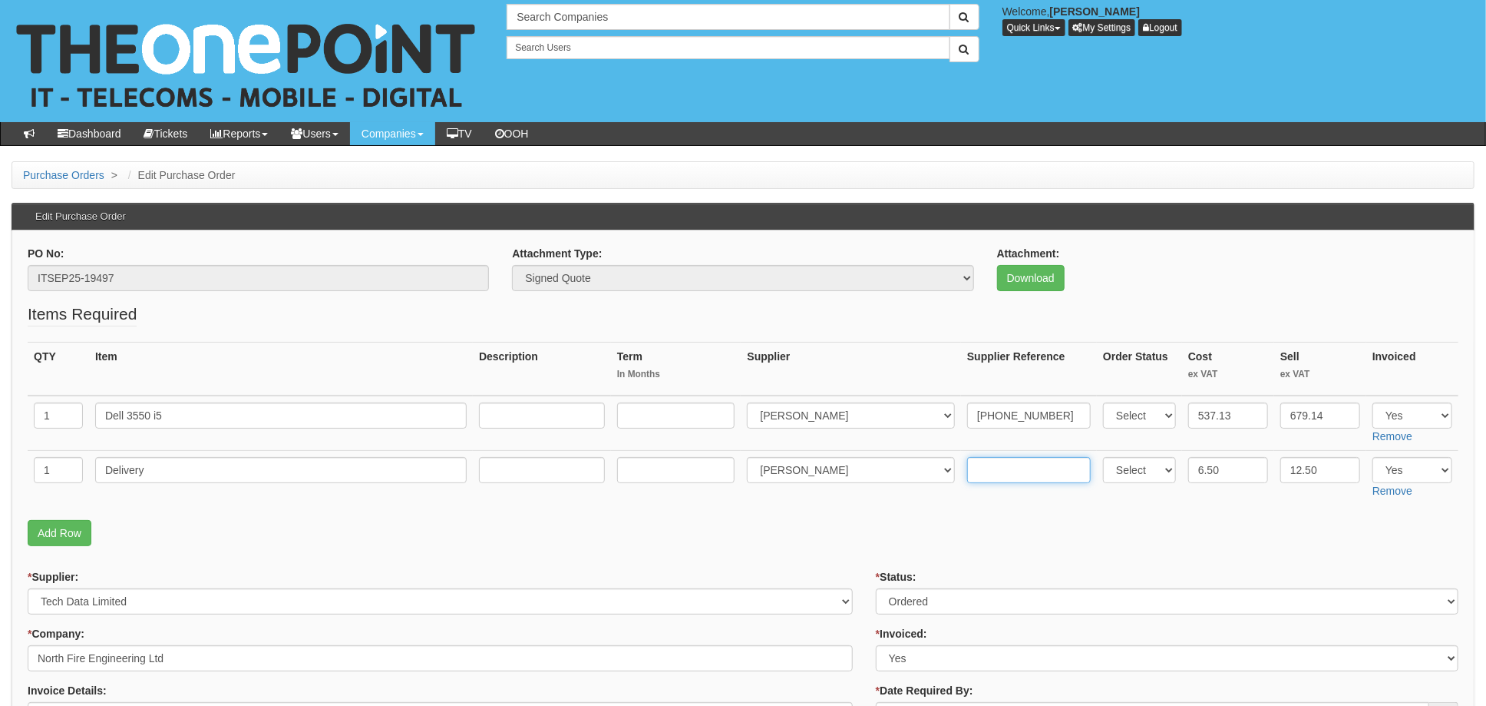
click at [972, 472] on input "text" at bounding box center [1029, 470] width 124 height 26
paste input "20-61429-11"
type input "20-61429-11"
click at [792, 499] on td "Select 123 REG.co.uk 1Password 3 4Gon AA Jones Electric Ltd Abzorb Access Group…" at bounding box center [851, 478] width 220 height 55
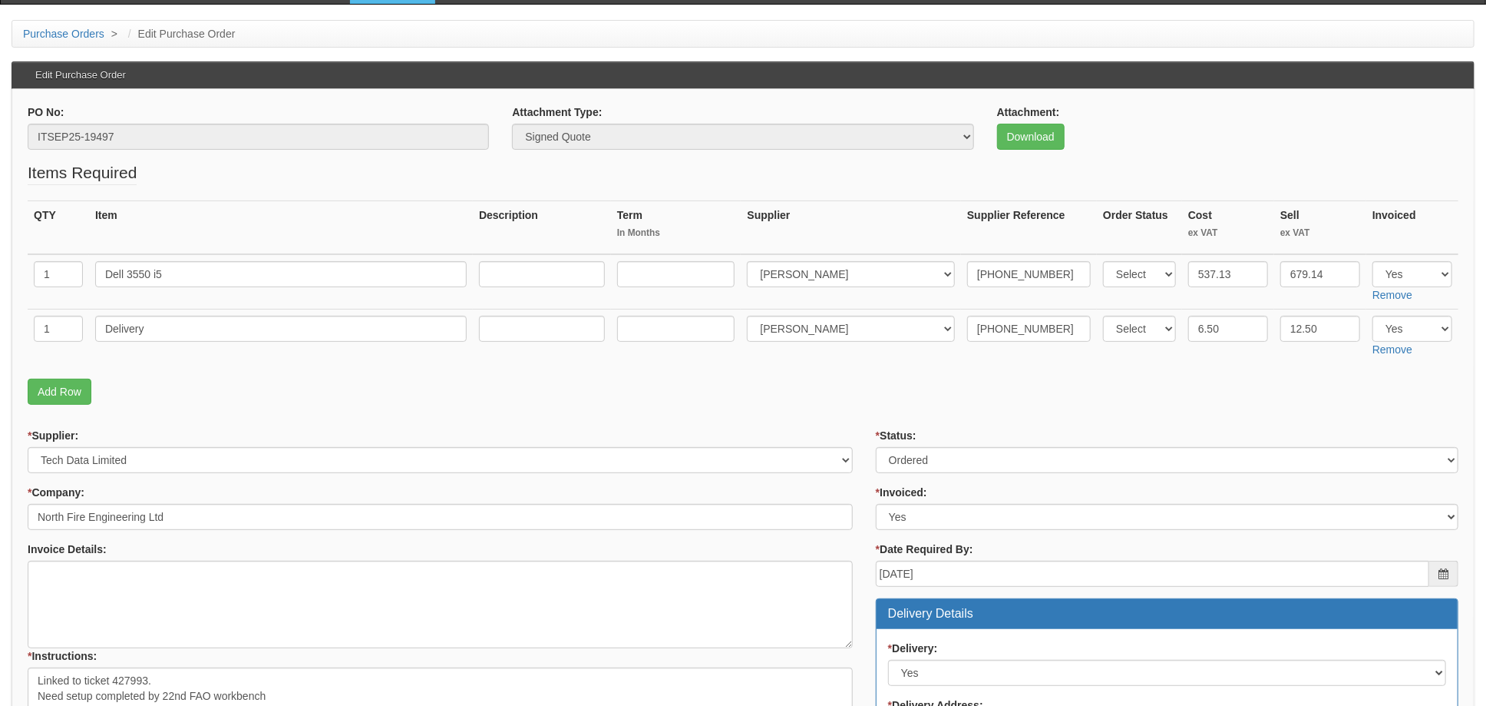
scroll to position [204, 0]
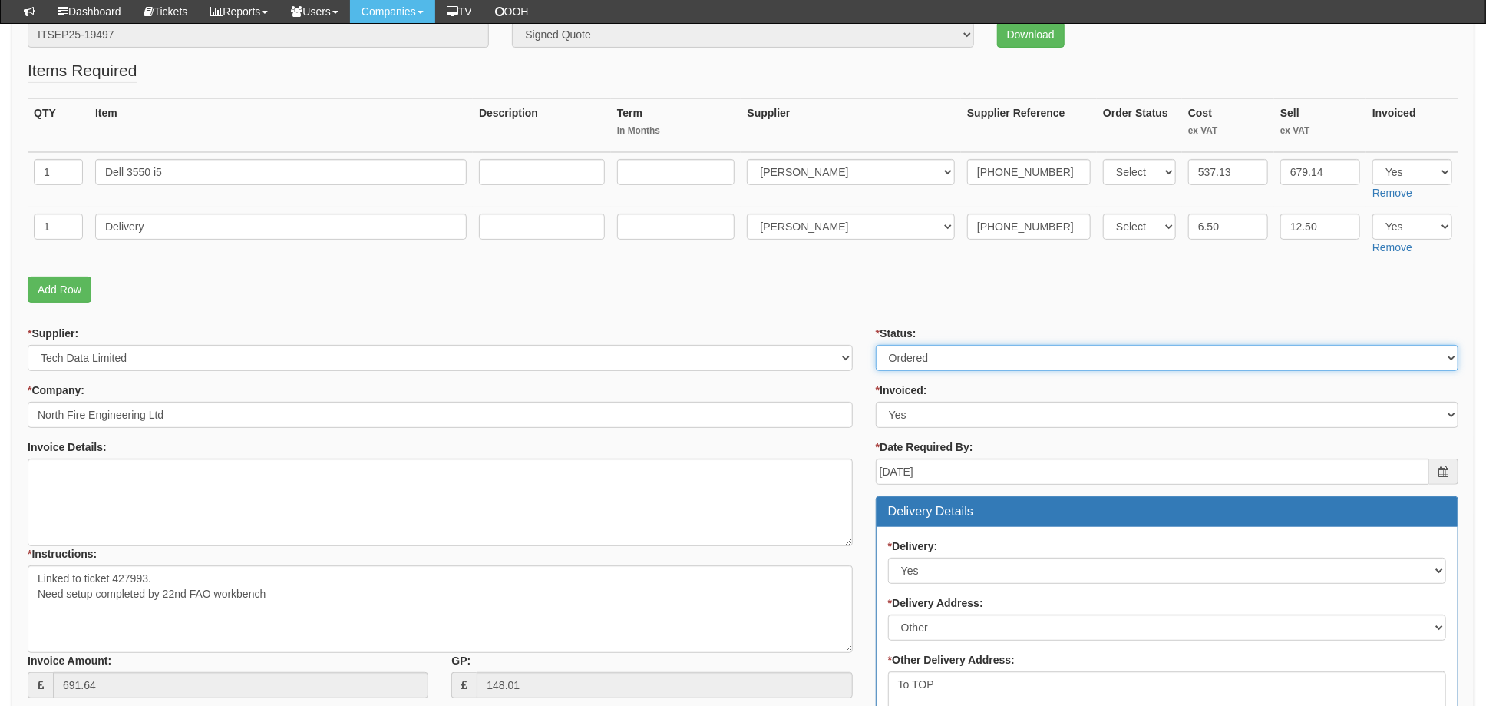
drag, startPoint x: 910, startPoint y: 345, endPoint x: 916, endPoint y: 358, distance: 14.4
click at [910, 345] on select "Select Approved Completed Delivered Invoiced Ordered Ordered to site Part Order…" at bounding box center [1167, 358] width 583 height 26
select select "4"
click at [876, 345] on select "Select Approved Completed Delivered Invoiced Ordered Ordered to site Part Order…" at bounding box center [1167, 358] width 583 height 26
click at [858, 387] on div "* Supplier: Select 123 REG.co.uk 1Password 3 4Gon AA Jones Electric Ltd Abzorb …" at bounding box center [440, 518] width 848 height 384
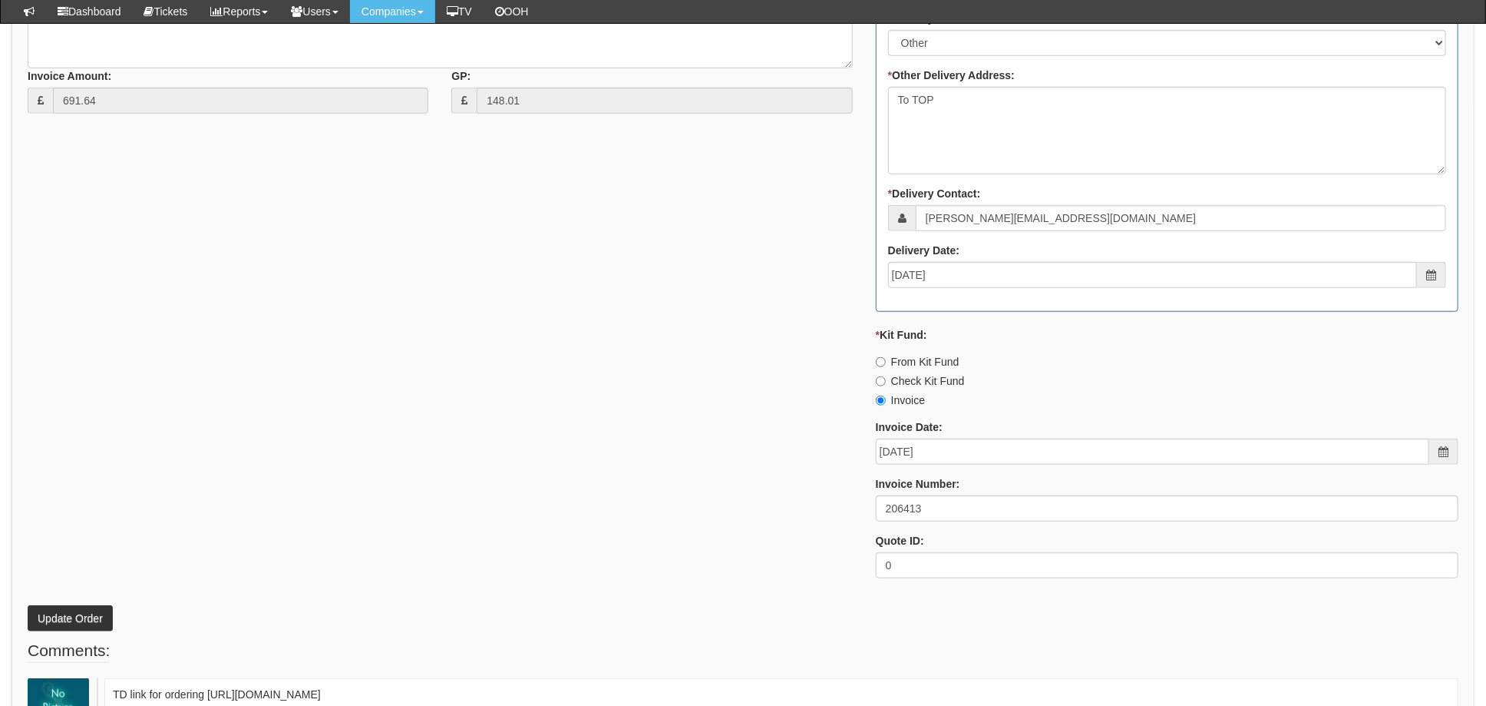
scroll to position [819, 0]
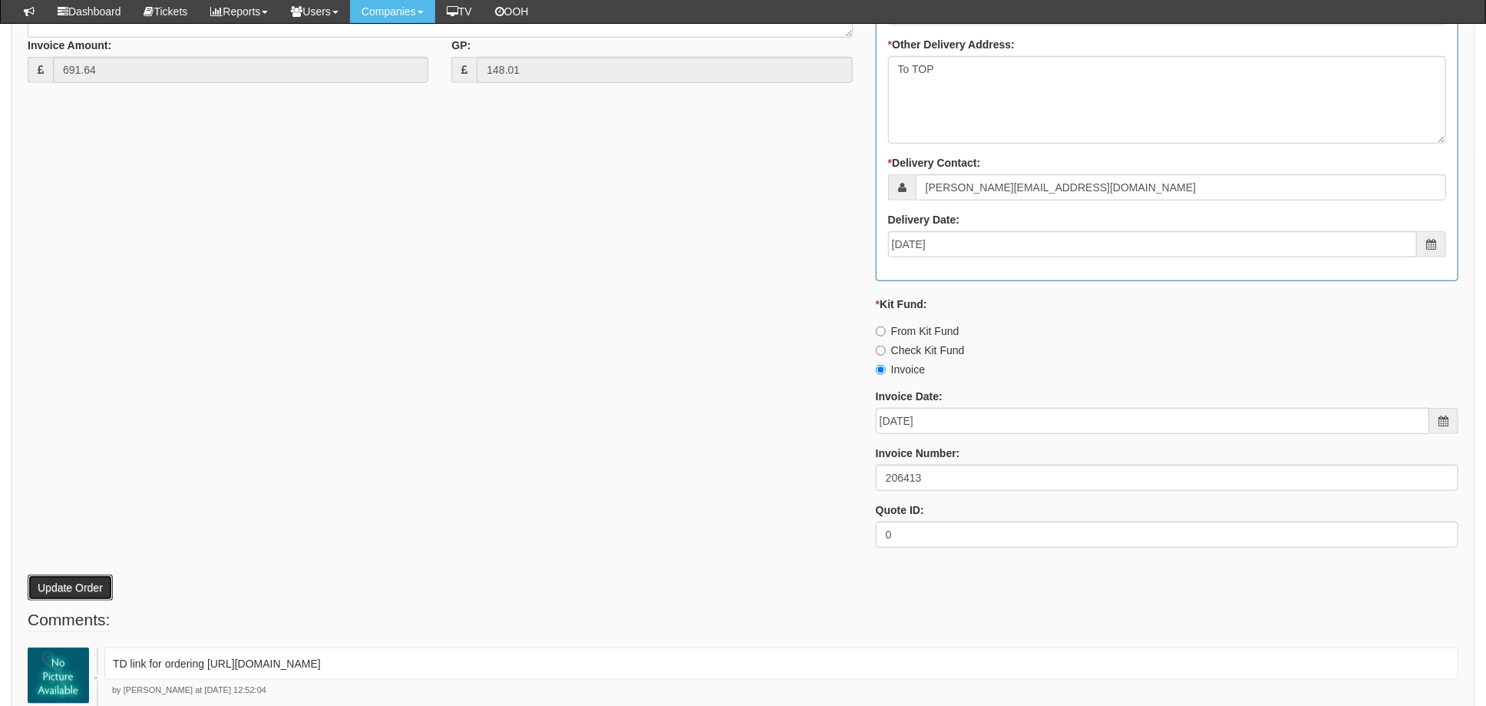
click at [61, 584] on button "Update Order" at bounding box center [70, 587] width 85 height 26
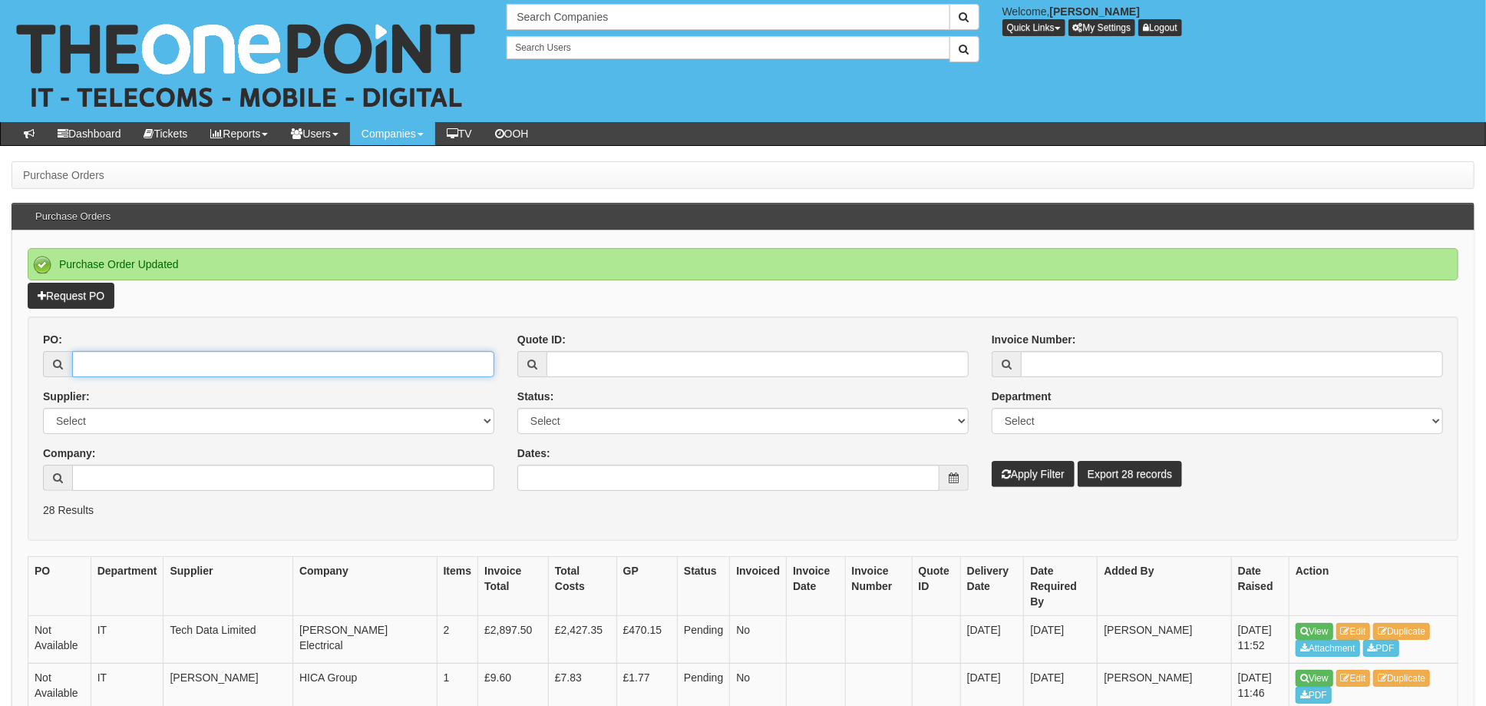
click at [168, 364] on input "PO:" at bounding box center [283, 364] width 422 height 26
type input "19469"
click at [992, 461] on button "Apply Filter" at bounding box center [1033, 474] width 83 height 26
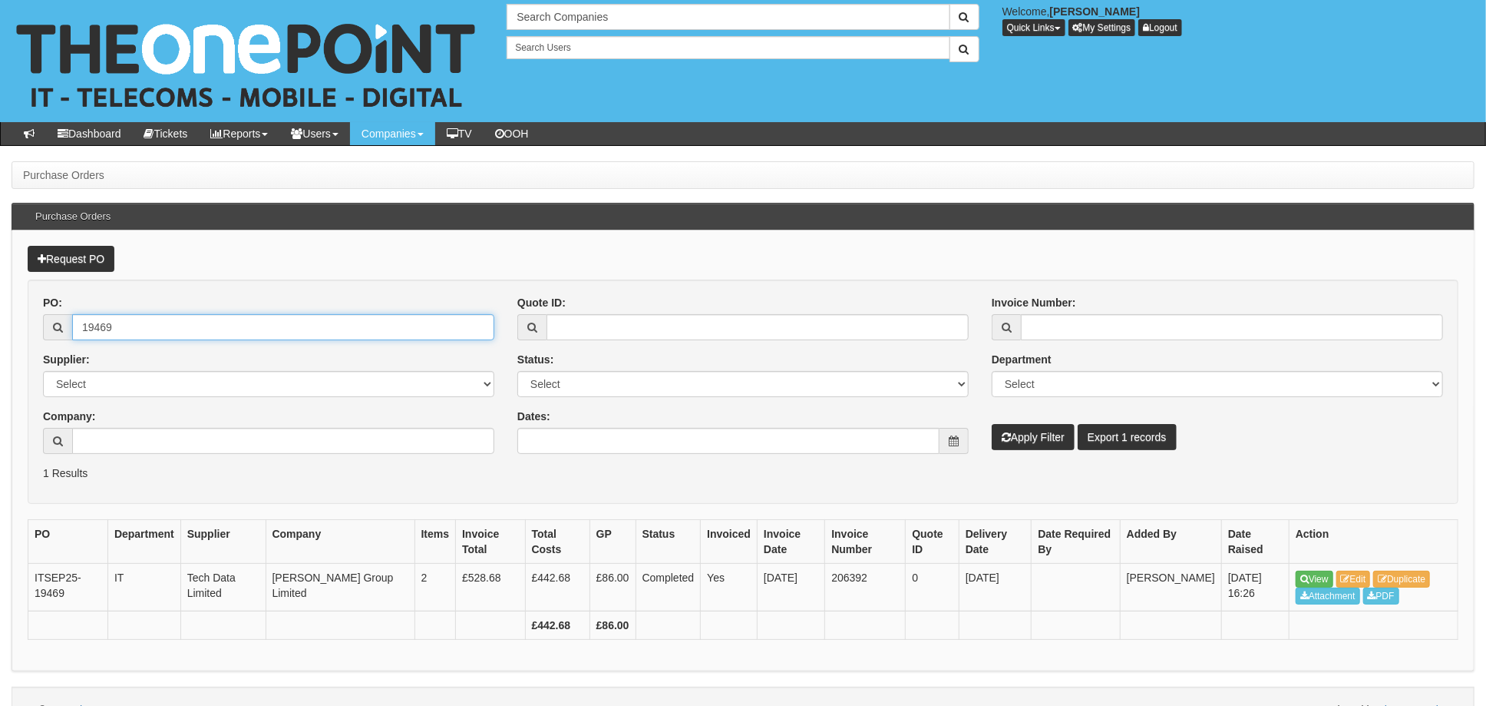
click at [102, 332] on input "19469" at bounding box center [283, 327] width 422 height 26
drag, startPoint x: 134, startPoint y: 331, endPoint x: 21, endPoint y: 322, distance: 112.4
click at [23, 322] on div "Request PO PO: 19469 Supplier: Select 123 [DOMAIN_NAME] 1Password 3 4Gon [PERSO…" at bounding box center [743, 450] width 1463 height 441
type input "19461"
click at [992, 424] on button "Apply Filter" at bounding box center [1033, 437] width 83 height 26
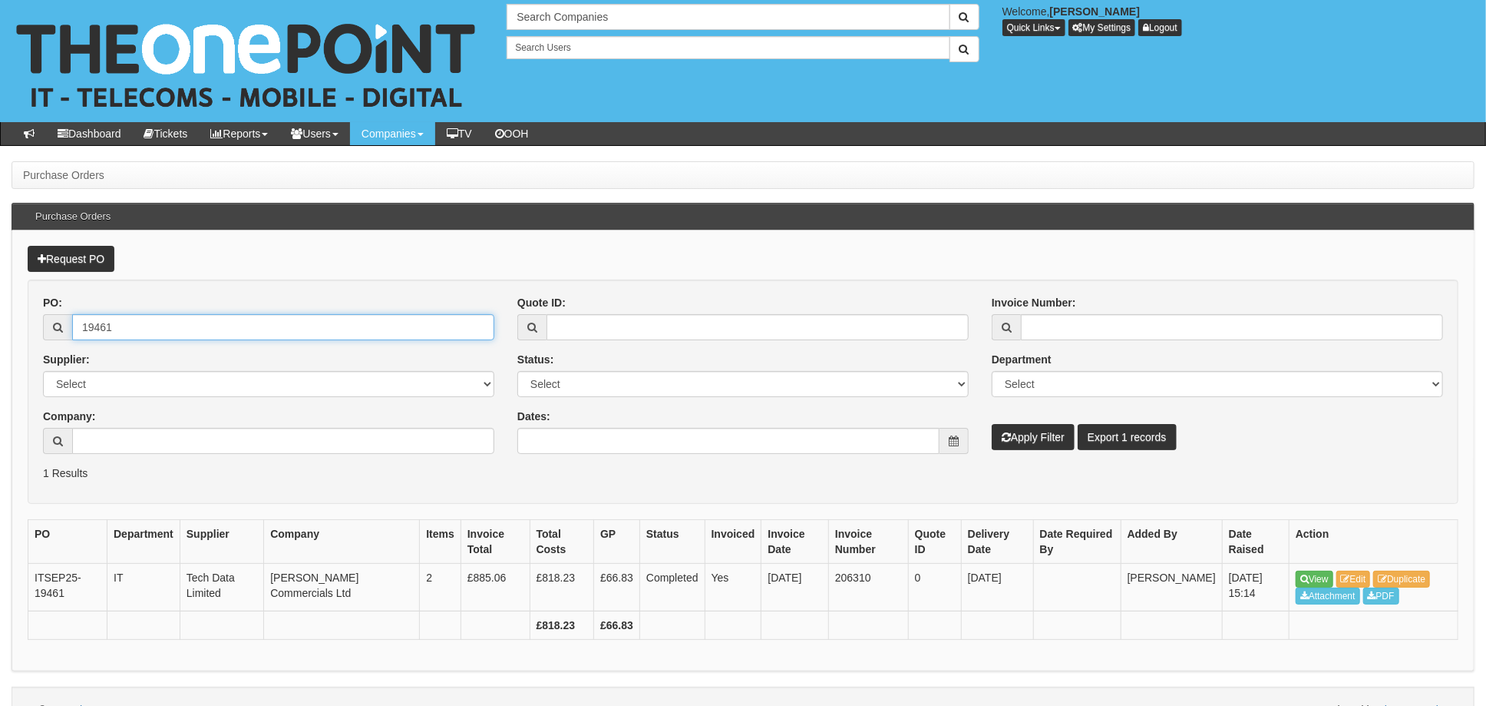
click at [112, 335] on input "19461" at bounding box center [283, 327] width 422 height 26
drag, startPoint x: 138, startPoint y: 328, endPoint x: 0, endPoint y: 308, distance: 139.6
click at [0, 309] on html "× Send Email × Add Appointment × Create Ticket × Create Proactive Activity × Ad…" at bounding box center [743, 366] width 1486 height 732
type input "19497"
click at [992, 424] on button "Apply Filter" at bounding box center [1033, 437] width 83 height 26
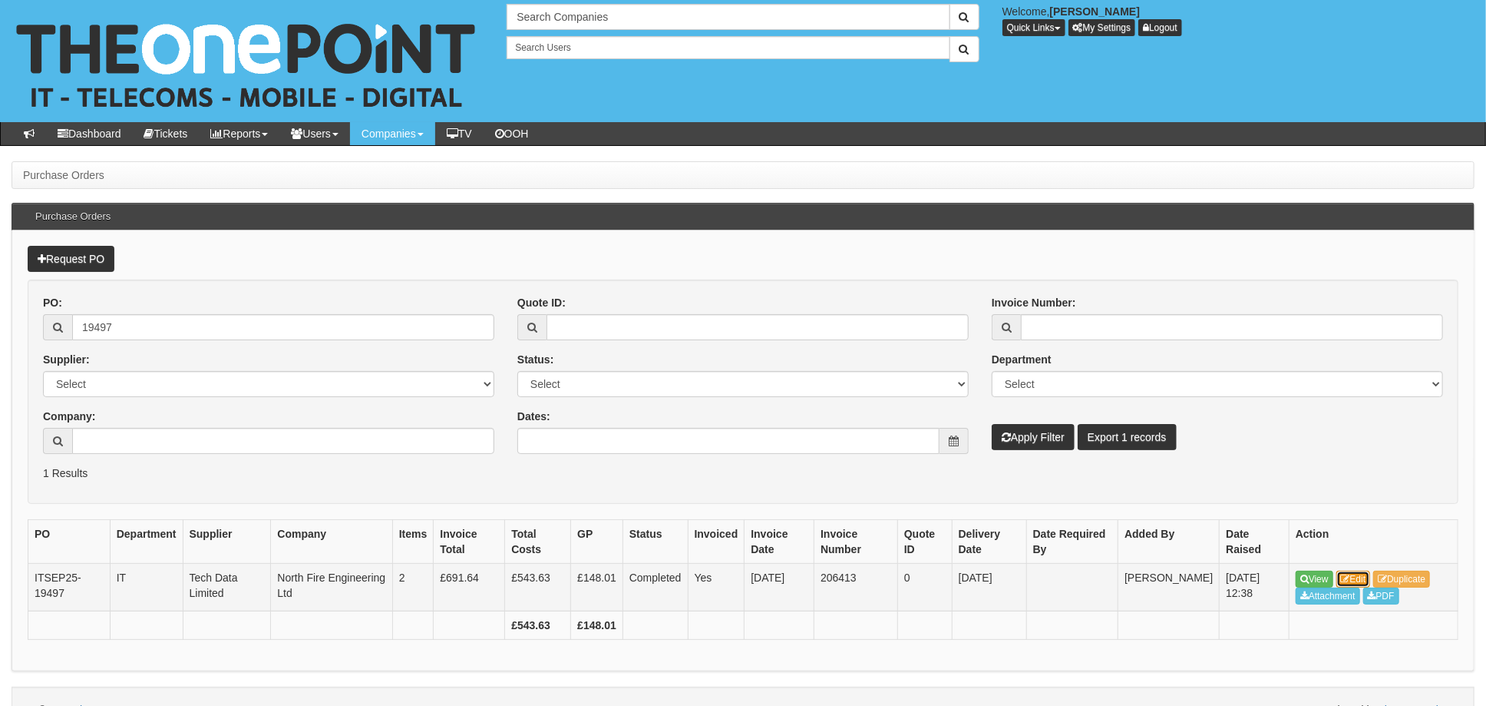
click at [1363, 575] on link "Edit" at bounding box center [1354, 578] width 35 height 17
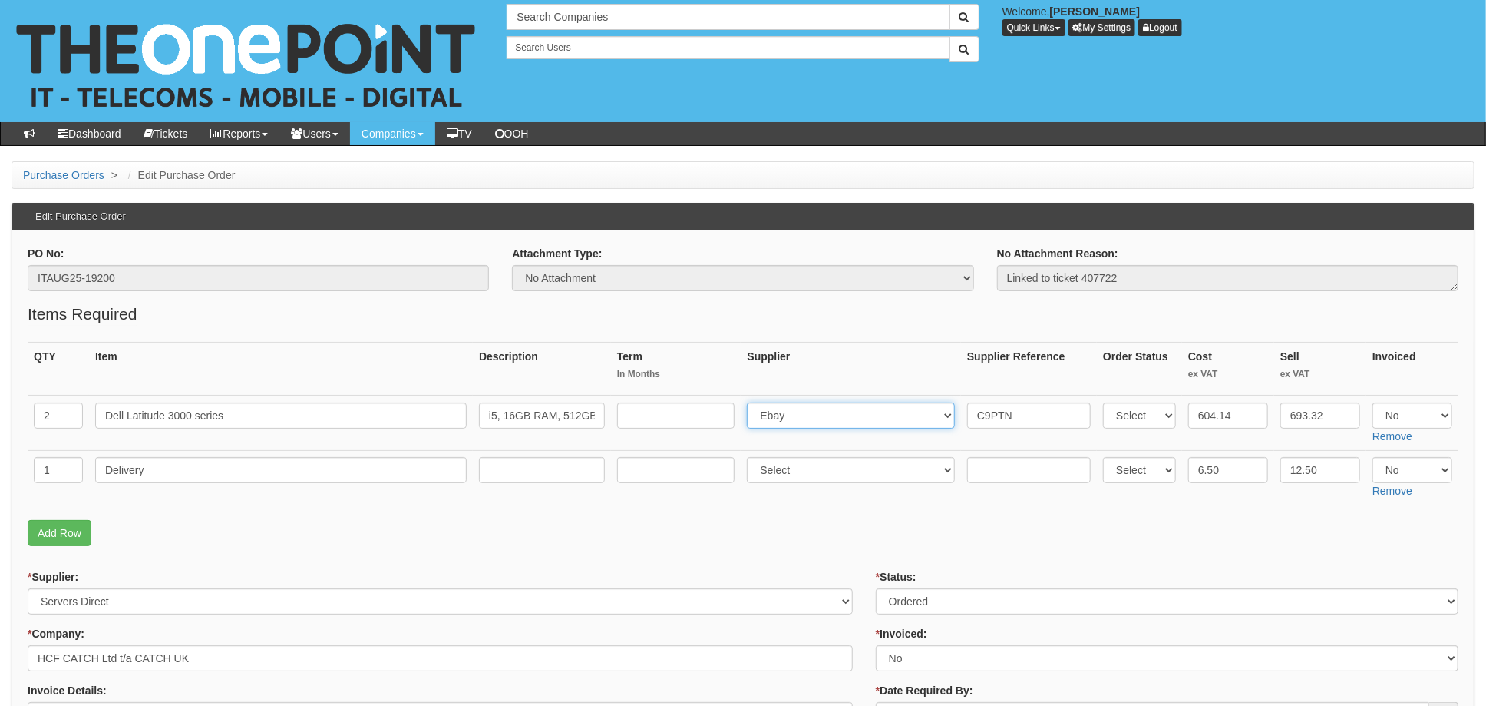
click at [795, 425] on select "Select 123 [DOMAIN_NAME] 1Password 3 4Gon [PERSON_NAME] Electric Ltd Abzorb Acc…" at bounding box center [851, 415] width 208 height 26
select select "291"
click at [752, 402] on select "Select 123 [DOMAIN_NAME] 1Password 3 4Gon [PERSON_NAME] Electric Ltd Abzorb Acc…" at bounding box center [851, 415] width 208 height 26
click at [967, 414] on input "C9PTN" at bounding box center [1029, 415] width 124 height 26
click at [967, 413] on input "C9PTN" at bounding box center [1029, 415] width 124 height 26
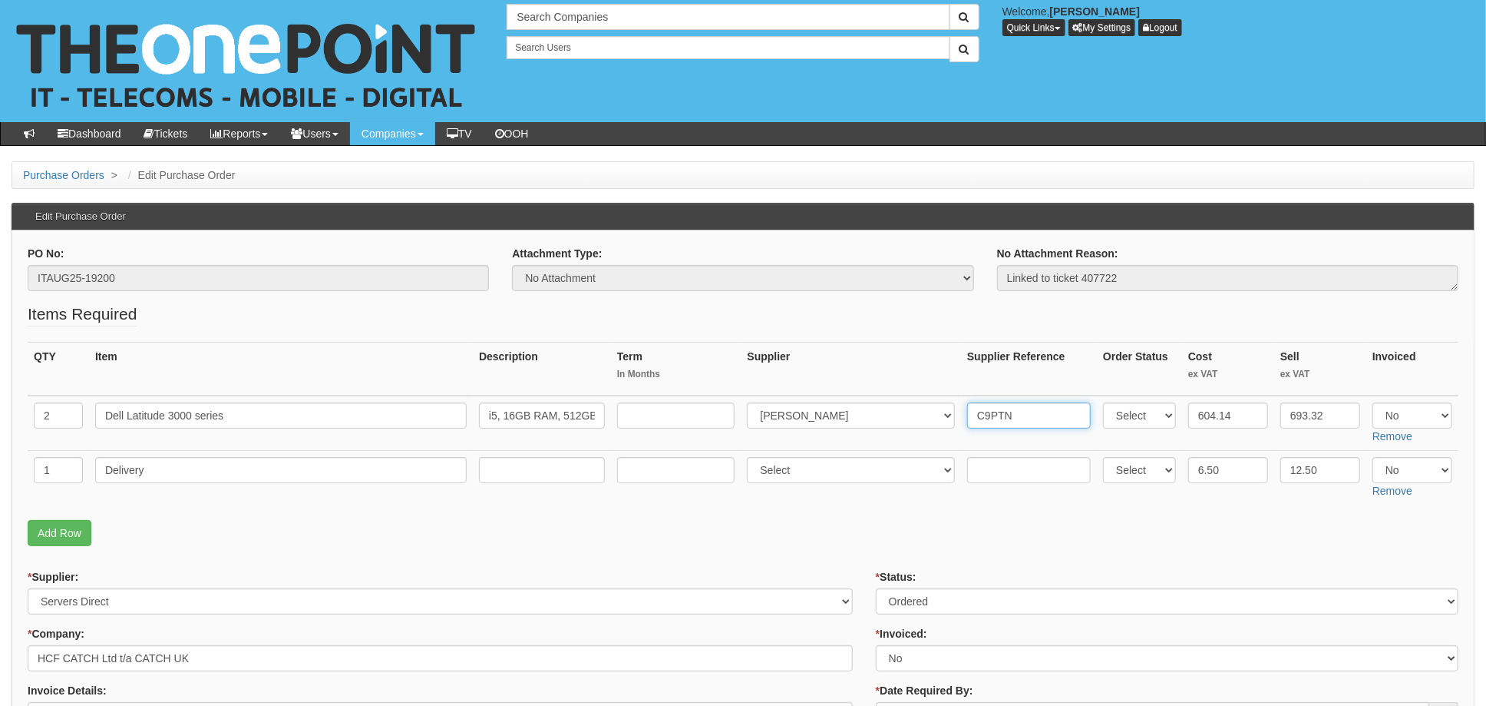
paste input "20-61972-11"
type input "20-61972-11. C9PTN"
click at [993, 466] on input "text" at bounding box center [1029, 470] width 124 height 26
paste input "20-61972-11"
type input "20-61972-11"
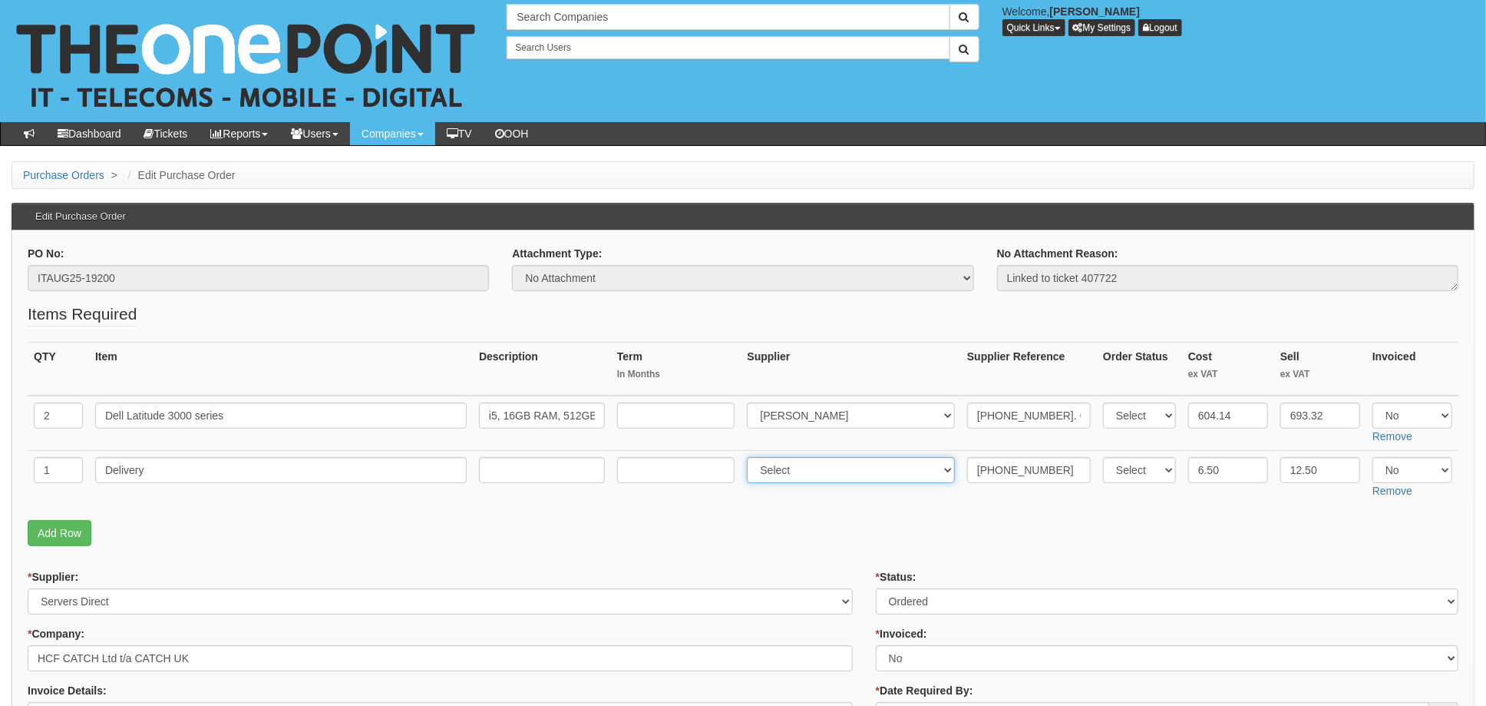
click at [802, 464] on select "Select 123 REG.co.uk 1Password 3 4Gon AA Jones Electric Ltd Abzorb Access Group…" at bounding box center [851, 470] width 208 height 26
select select "291"
click at [752, 457] on select "Select 123 REG.co.uk 1Password 3 4Gon AA Jones Electric Ltd Abzorb Access Group…" at bounding box center [851, 470] width 208 height 26
click at [831, 504] on td "Select 123 REG.co.uk 1Password 3 4Gon AA Jones Electric Ltd Abzorb Access Group…" at bounding box center [851, 478] width 220 height 55
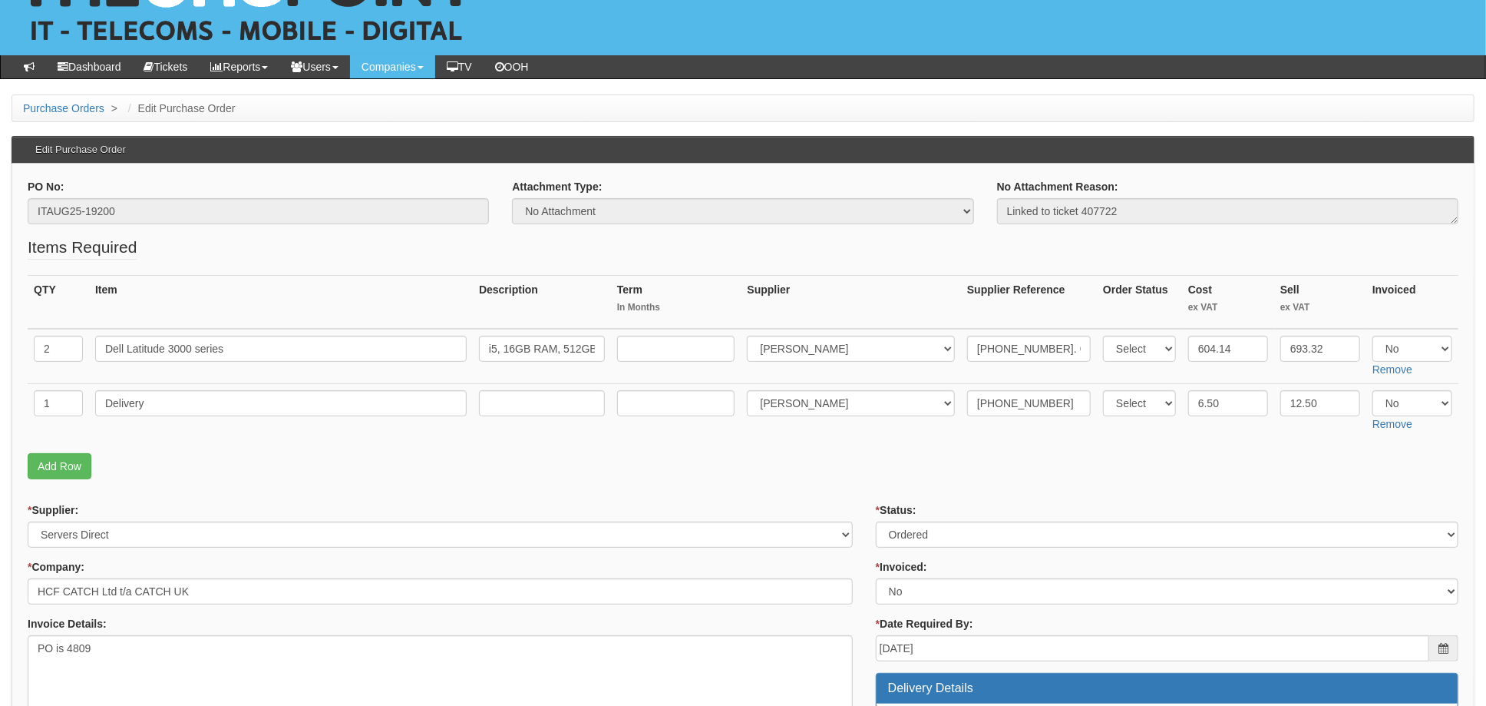
scroll to position [102, 0]
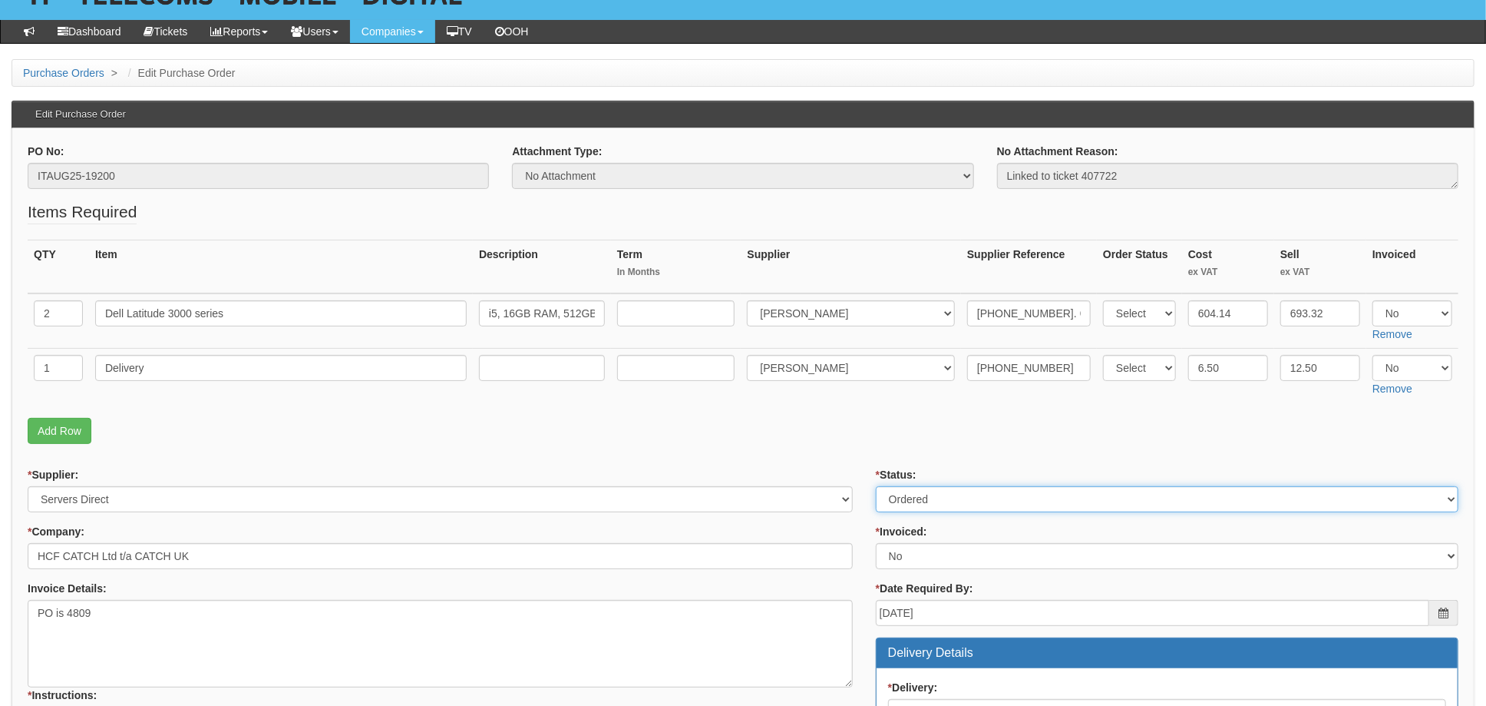
click at [901, 497] on select "Select Approved Completed Delivered Invoiced Ordered Ordered to site Part Order…" at bounding box center [1167, 499] width 583 height 26
select select "4"
click at [876, 486] on select "Select Approved Completed Delivered Invoiced Ordered Ordered to site Part Order…" at bounding box center [1167, 499] width 583 height 26
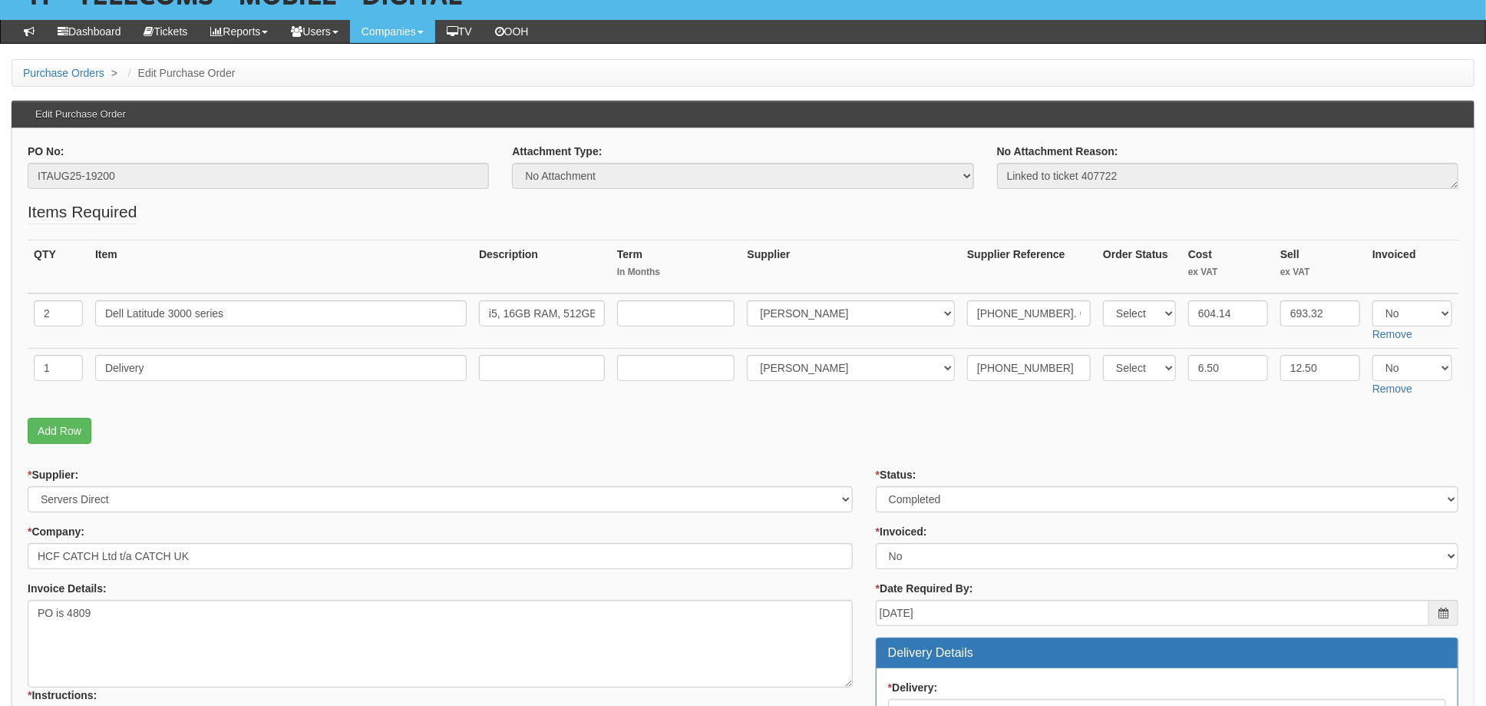
click at [913, 555] on select "Select Yes No N/A STB (part of order)" at bounding box center [1167, 556] width 583 height 26
click at [904, 554] on select "Select Yes No N/A STB (part of order)" at bounding box center [1167, 556] width 583 height 26
click at [929, 554] on select "Select Yes No N/A STB (part of order)" at bounding box center [1167, 556] width 583 height 26
select select "1"
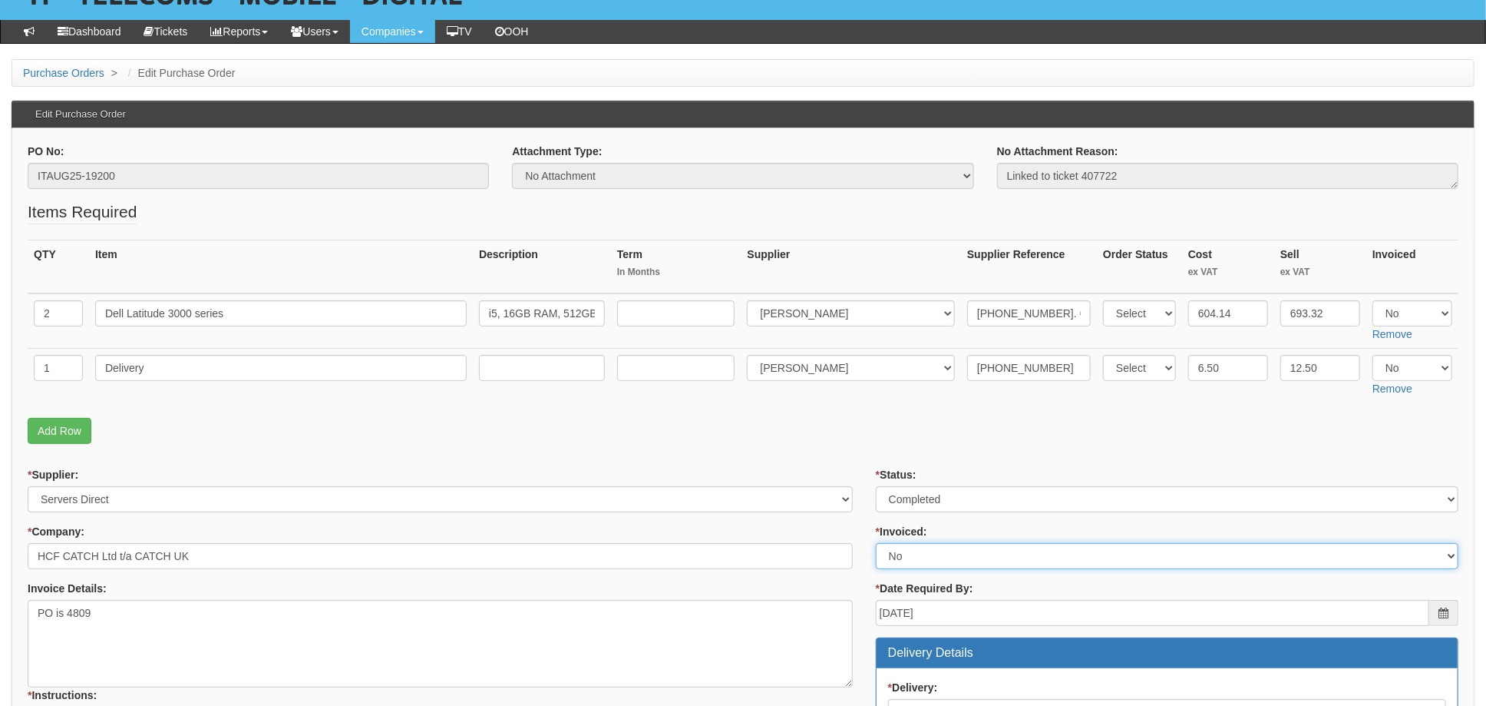
click at [876, 543] on select "Select Yes No N/A STB (part of order)" at bounding box center [1167, 556] width 583 height 26
click at [868, 430] on p "Add Row" at bounding box center [743, 431] width 1431 height 26
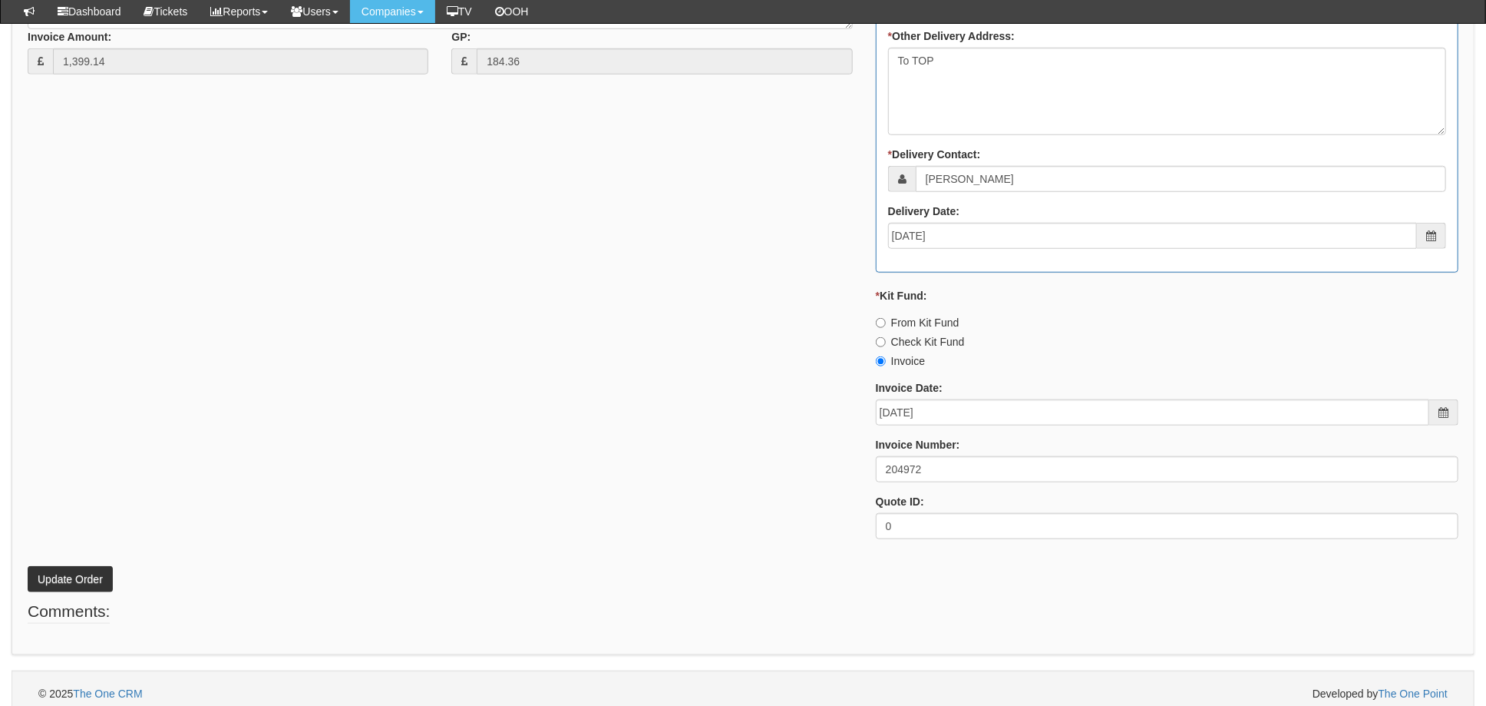
scroll to position [837, 0]
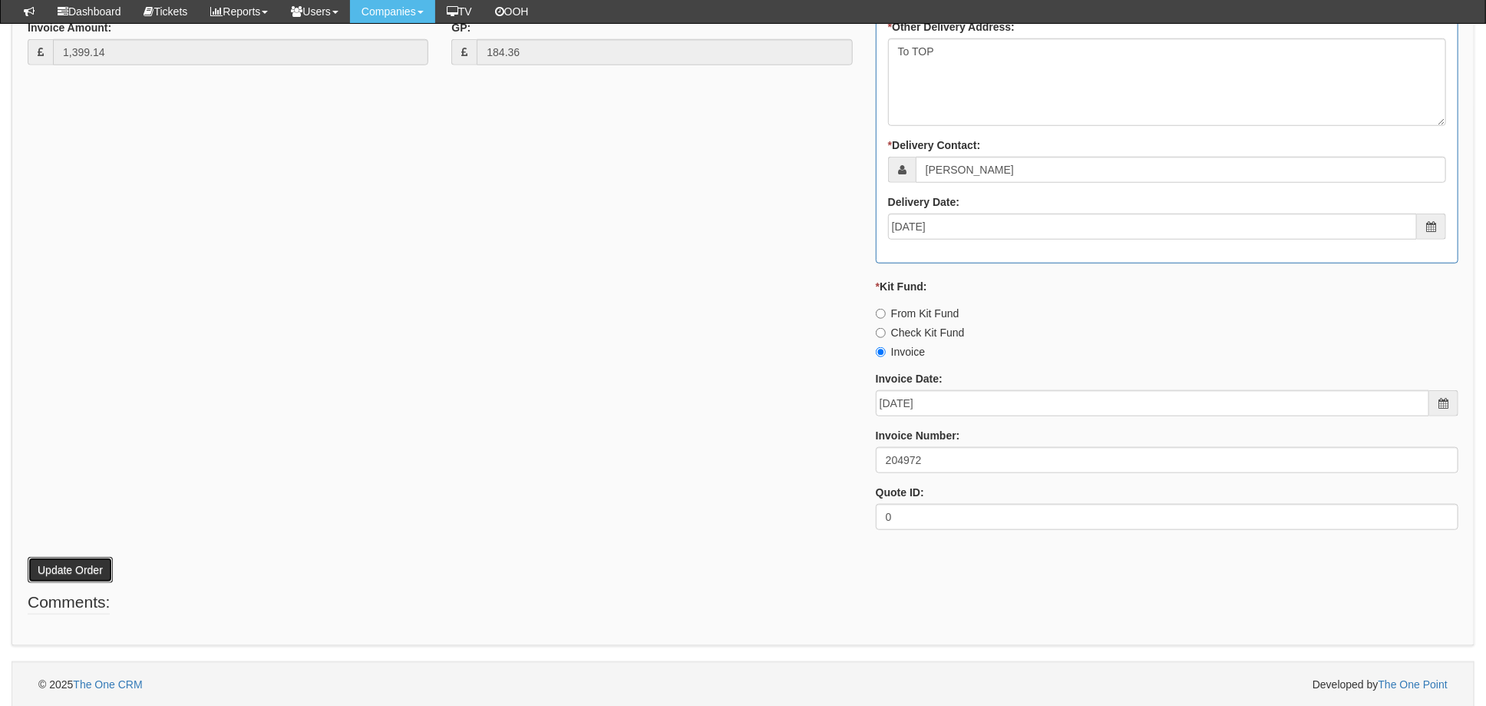
click at [78, 561] on button "Update Order" at bounding box center [70, 570] width 85 height 26
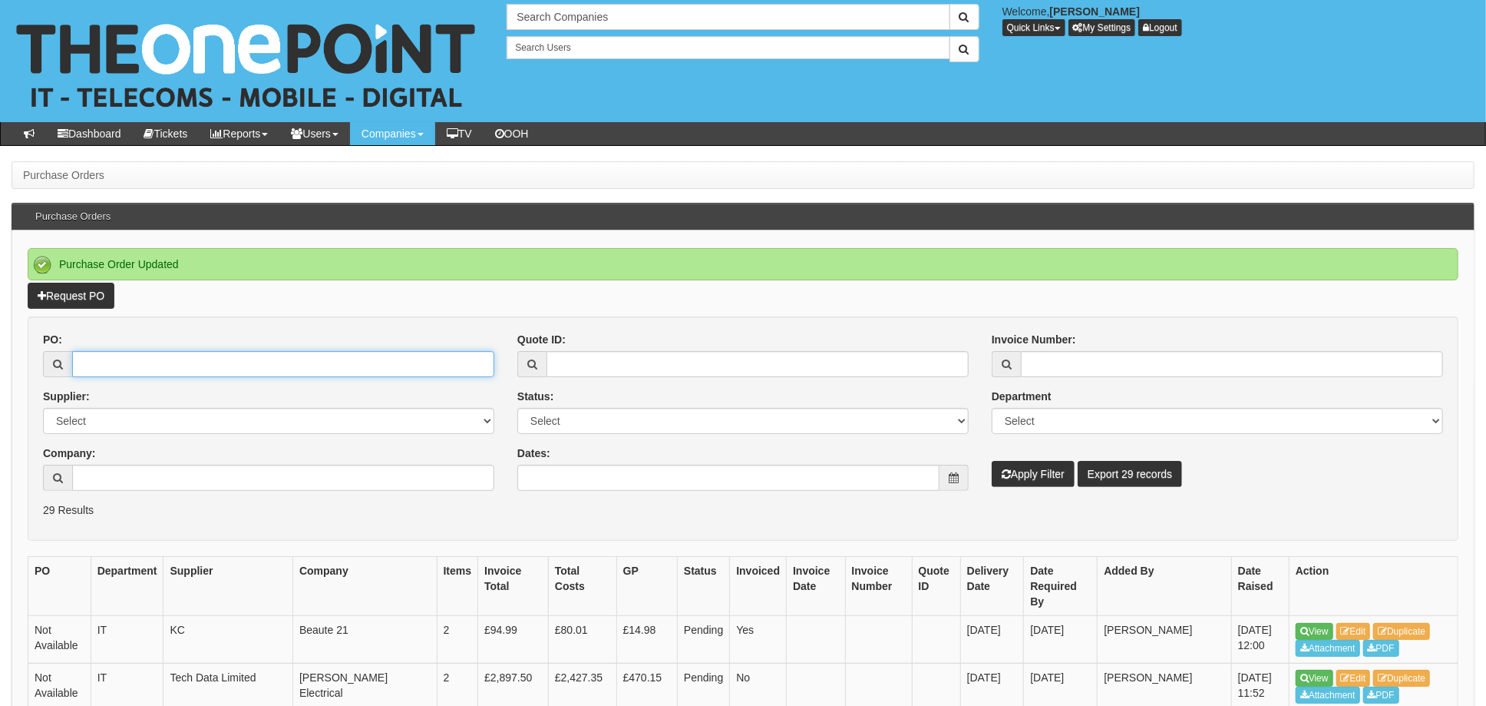
click at [114, 362] on input "PO:" at bounding box center [283, 364] width 422 height 26
type input "19296"
click at [992, 461] on button "Apply Filter" at bounding box center [1033, 474] width 83 height 26
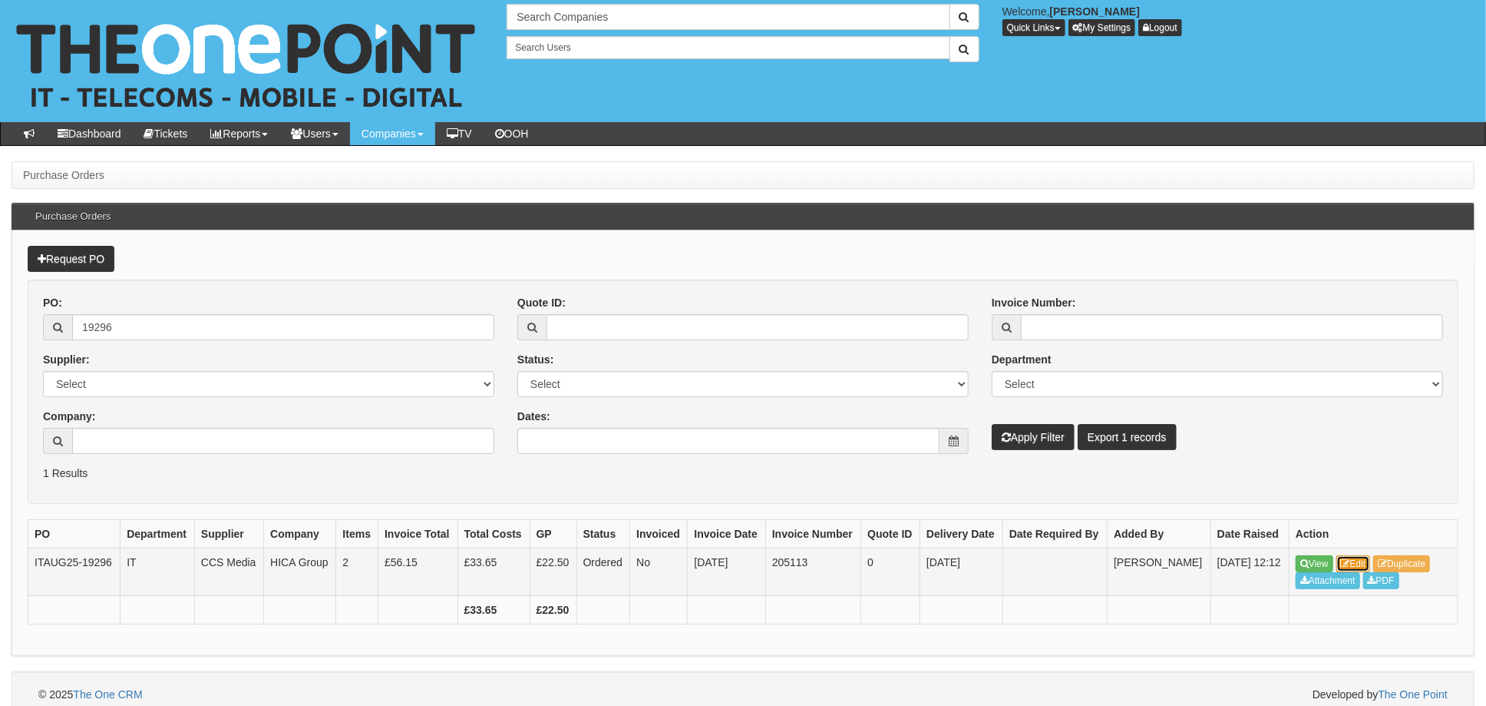
click at [1356, 563] on link "Edit" at bounding box center [1354, 563] width 35 height 17
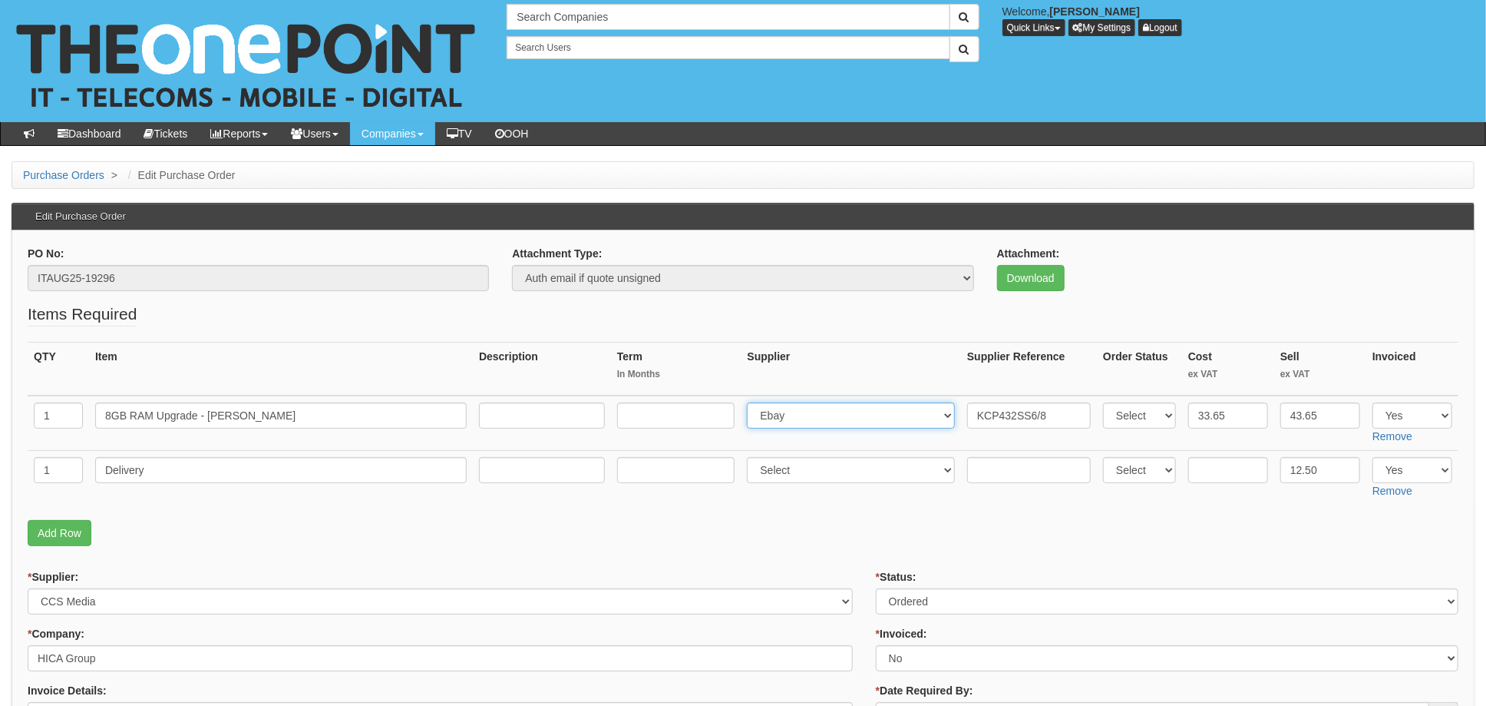
click at [811, 416] on select "Select 123 [DOMAIN_NAME] 1Password 3 4Gon [PERSON_NAME] Electric Ltd Abzorb Acc…" at bounding box center [851, 415] width 208 height 26
select select "220"
click at [752, 402] on select "Select 123 [DOMAIN_NAME] 1Password 3 4Gon [PERSON_NAME] Electric Ltd Abzorb Acc…" at bounding box center [851, 415] width 208 height 26
click at [972, 414] on input "KCP432SS6/8" at bounding box center [1029, 415] width 124 height 26
paste input "5478828"
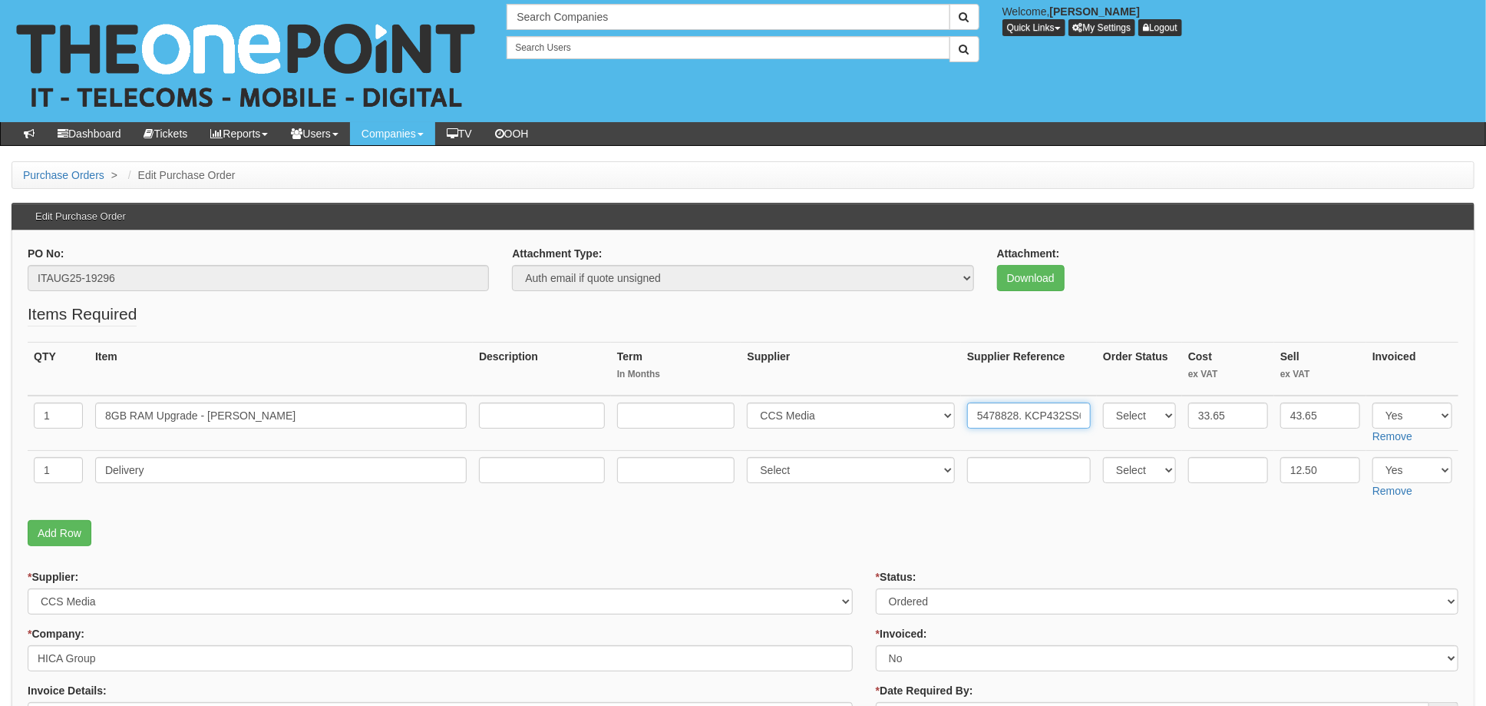
type input "5478828. KCP432SS6/8"
click at [930, 594] on select "Select Approved Completed Delivered Invoiced Ordered Ordered to site Part Order…" at bounding box center [1167, 601] width 583 height 26
select select "4"
click at [876, 588] on select "Select Approved Completed Delivered Invoiced Ordered Ordered to site Part Order…" at bounding box center [1167, 601] width 583 height 26
click at [825, 504] on td "Select 123 REG.co.uk 1Password 3 4Gon AA Jones Electric Ltd Abzorb Access Group…" at bounding box center [851, 478] width 220 height 55
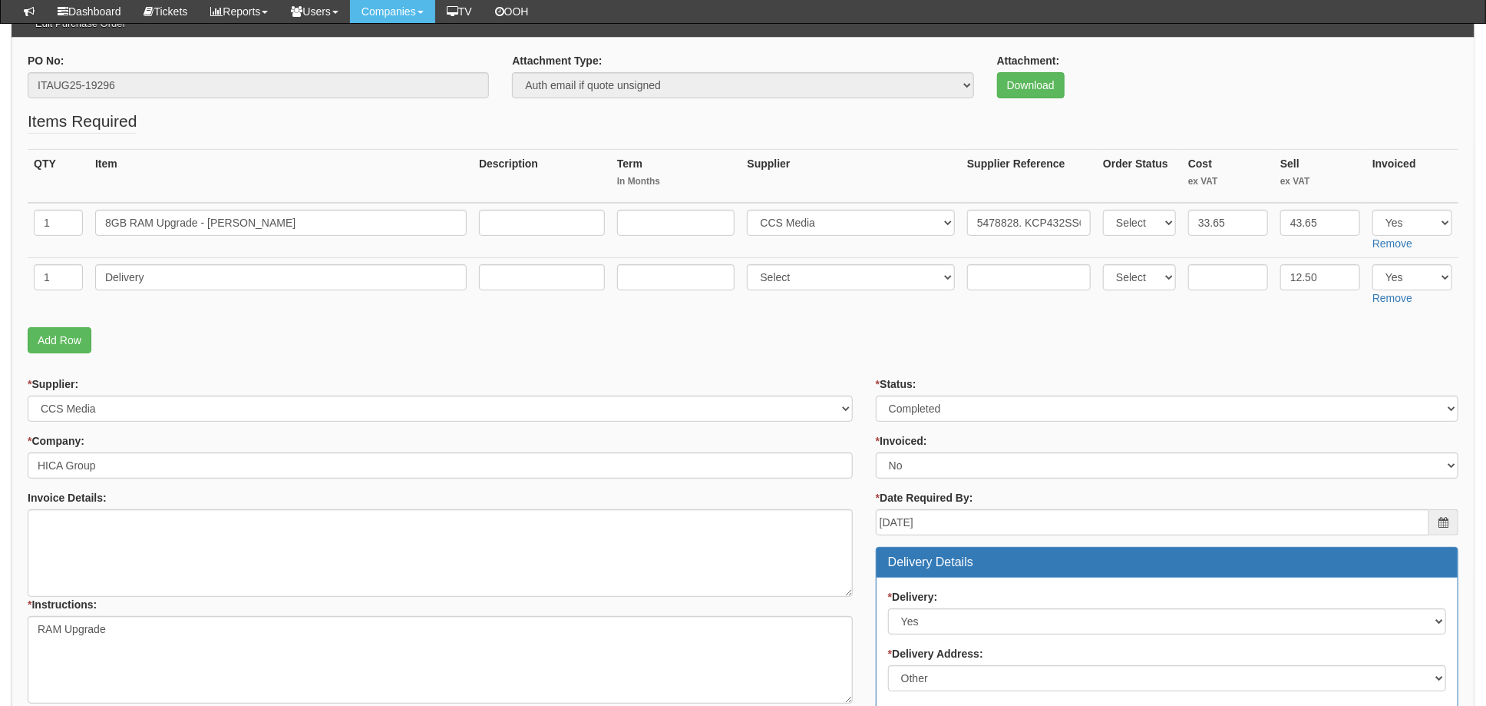
scroll to position [204, 0]
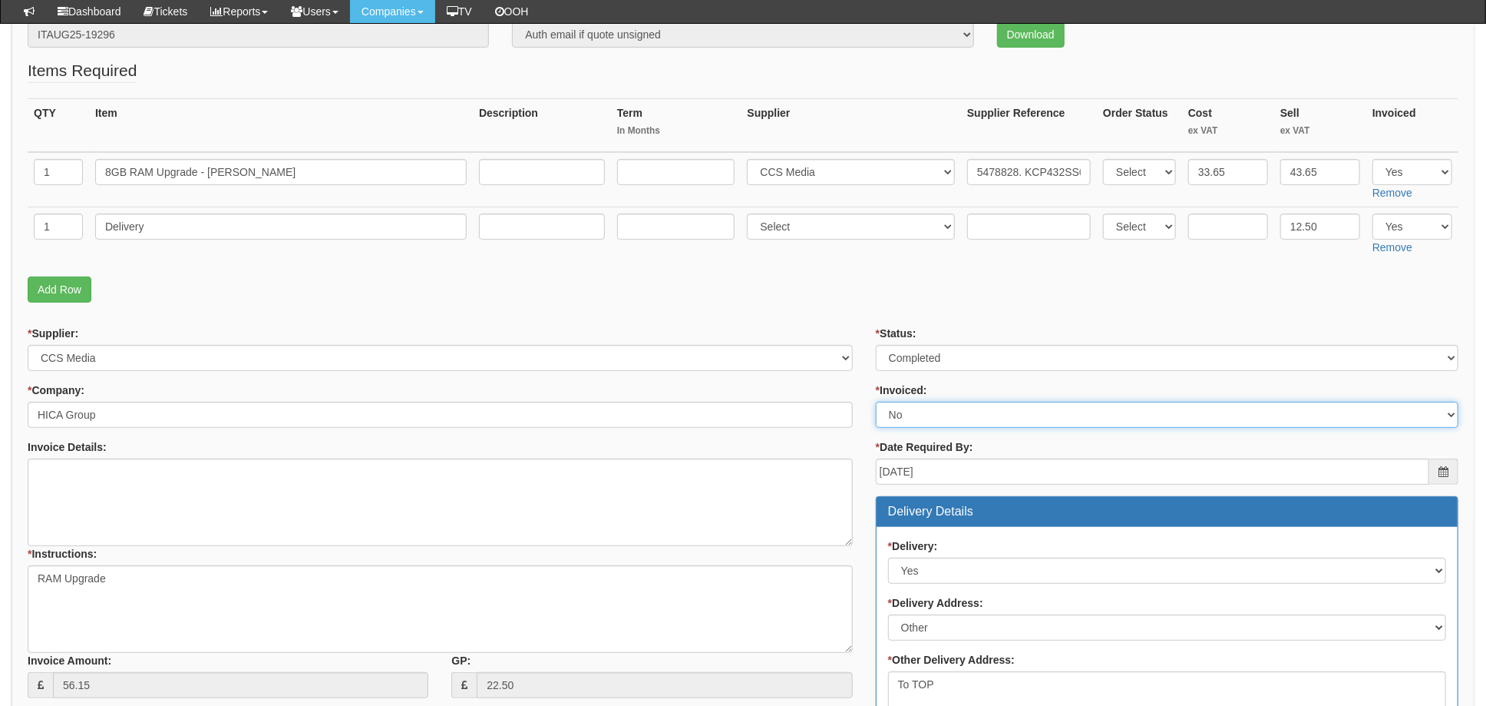
drag, startPoint x: 917, startPoint y: 406, endPoint x: 904, endPoint y: 413, distance: 14.8
click at [917, 406] on select "Select Yes No N/A STB (part of order)" at bounding box center [1167, 415] width 583 height 26
select select "1"
click at [876, 402] on select "Select Yes No N/A STB (part of order)" at bounding box center [1167, 415] width 583 height 26
click at [863, 383] on div "* Supplier: Select 123 REG.co.uk 1Password 3 4Gon AA Jones Electric Ltd Abzorb …" at bounding box center [440, 518] width 848 height 384
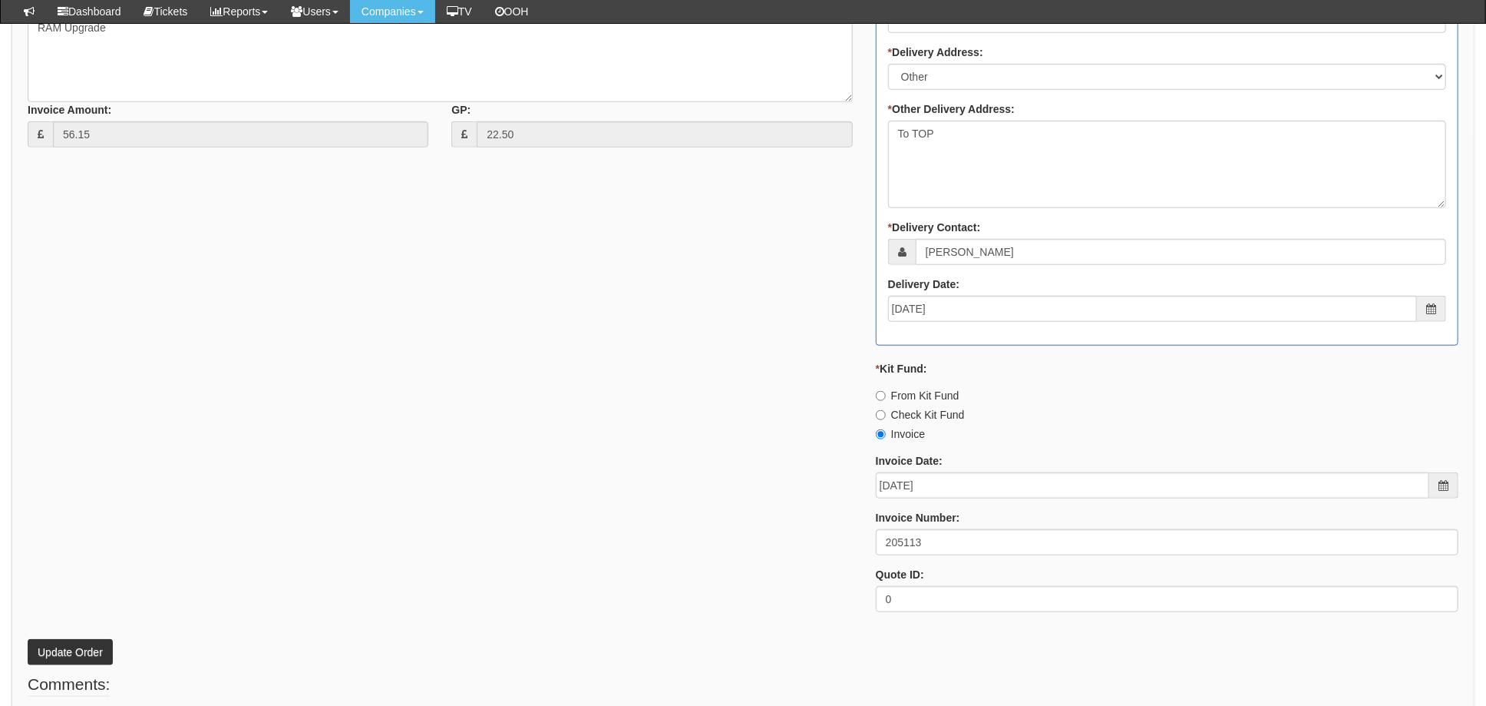
scroll to position [819, 0]
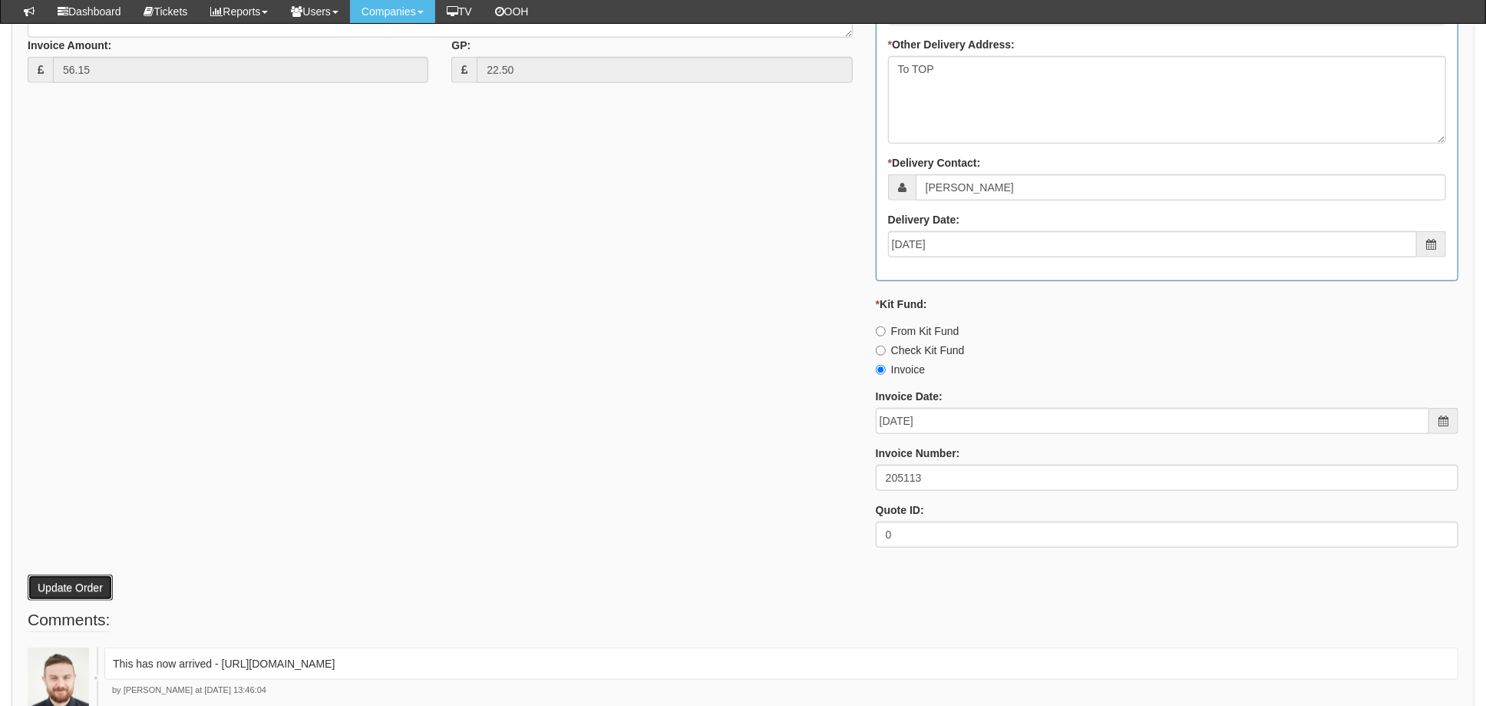
click at [71, 583] on button "Update Order" at bounding box center [70, 587] width 85 height 26
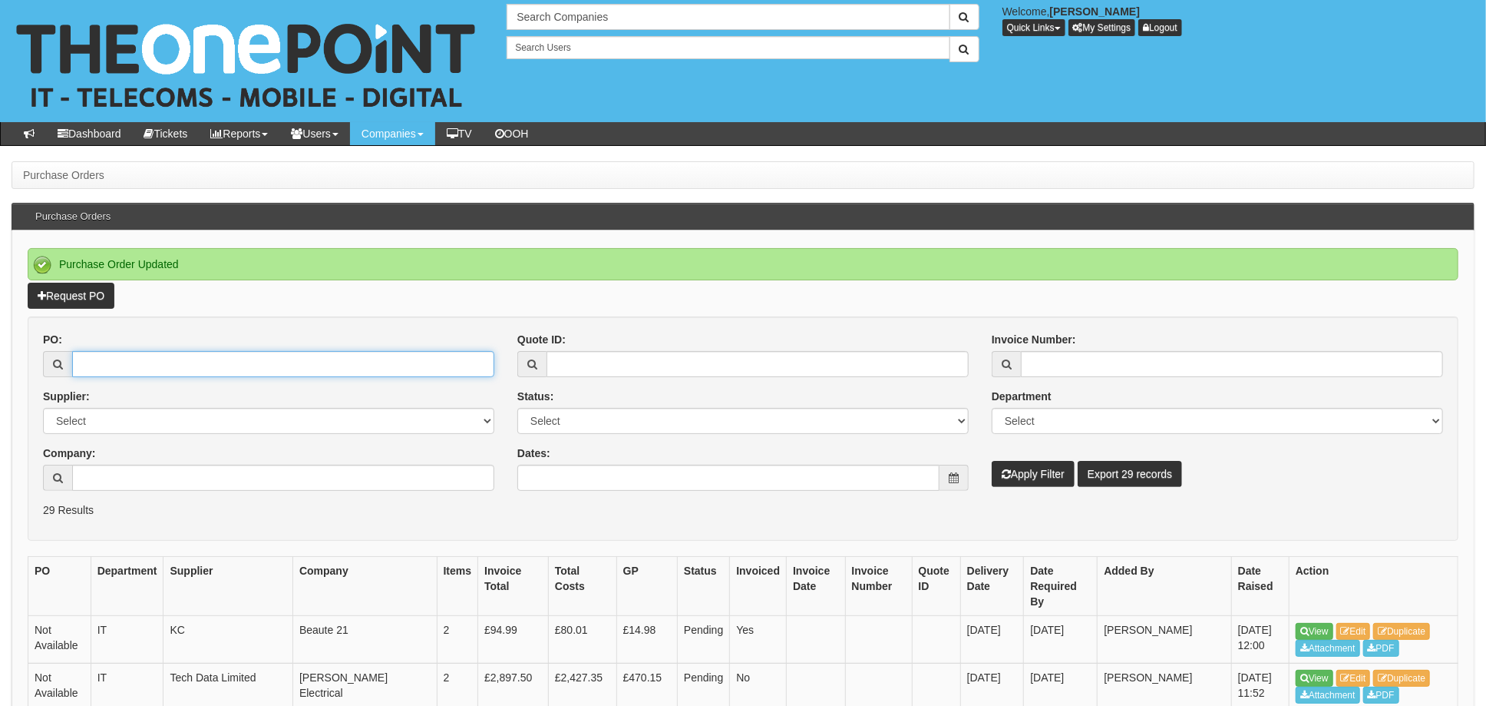
click at [119, 362] on input "PO:" at bounding box center [283, 364] width 422 height 26
type input "19350"
click at [992, 461] on button "Apply Filter" at bounding box center [1033, 474] width 83 height 26
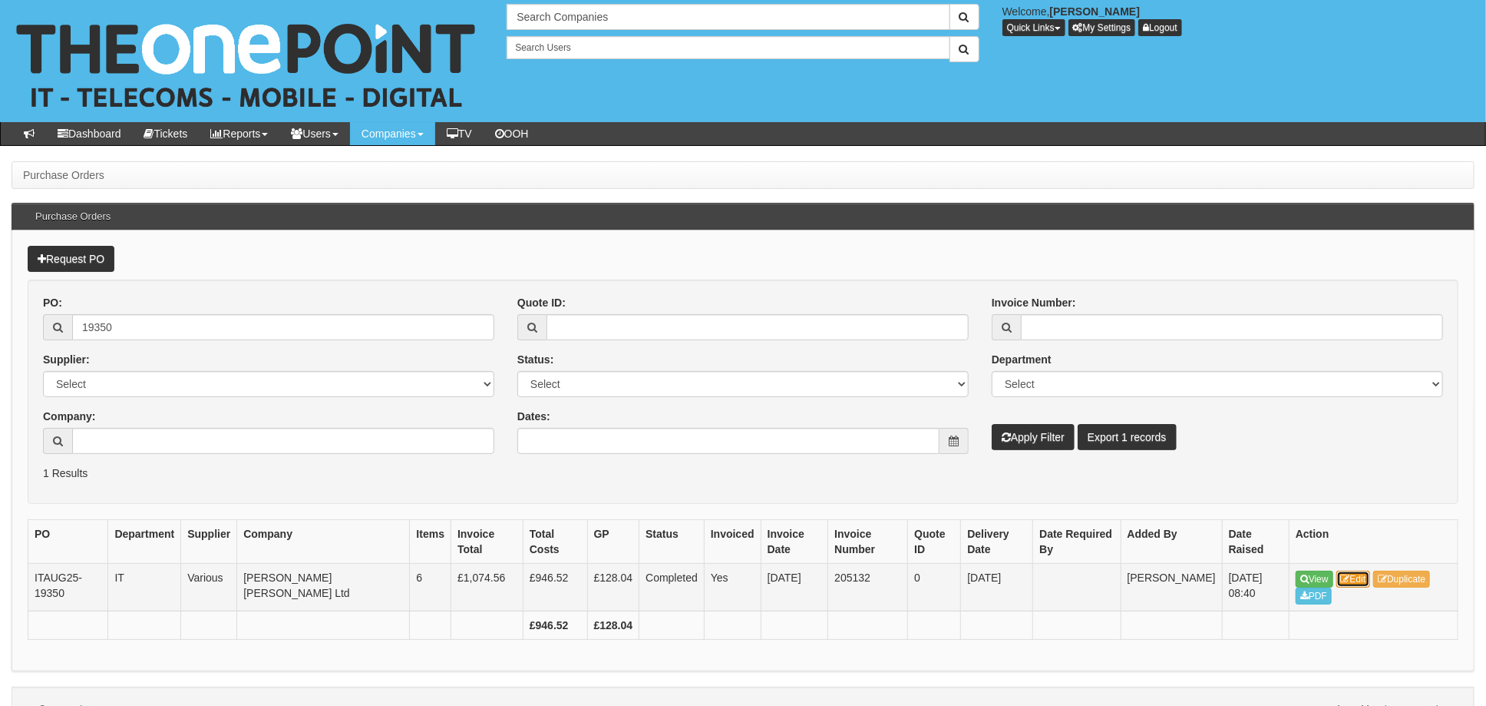
click at [1353, 577] on link "Edit" at bounding box center [1354, 578] width 35 height 17
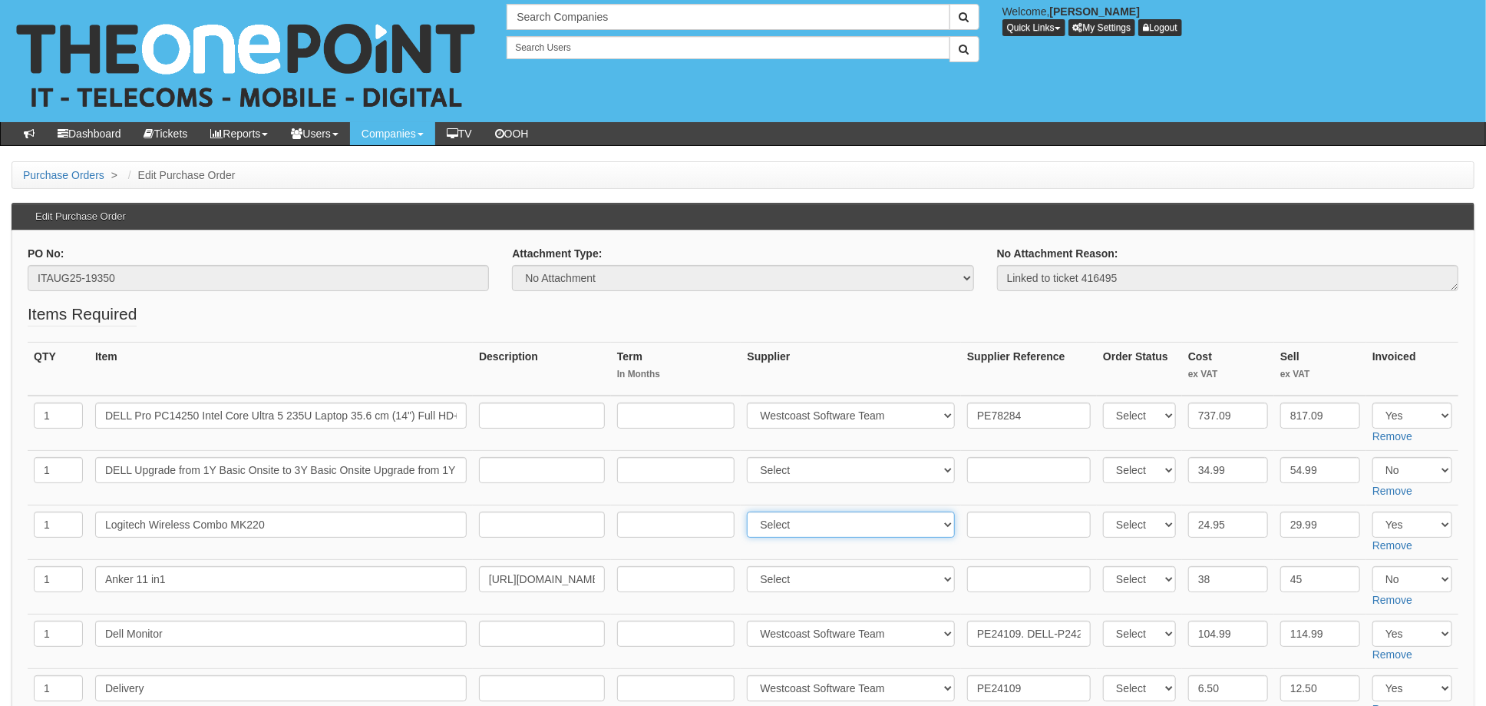
click at [811, 527] on select "Select 123 [DOMAIN_NAME] 1Password 3 4Gon [PERSON_NAME] Electric Ltd Abzorb Acc…" at bounding box center [851, 524] width 208 height 26
select select "220"
click at [752, 511] on select "Select 123 REG.co.uk 1Password 3 4Gon AA Jones Electric Ltd Abzorb Access Group…" at bounding box center [851, 524] width 208 height 26
click at [973, 524] on input "text" at bounding box center [1029, 524] width 124 height 26
paste input "5480823"
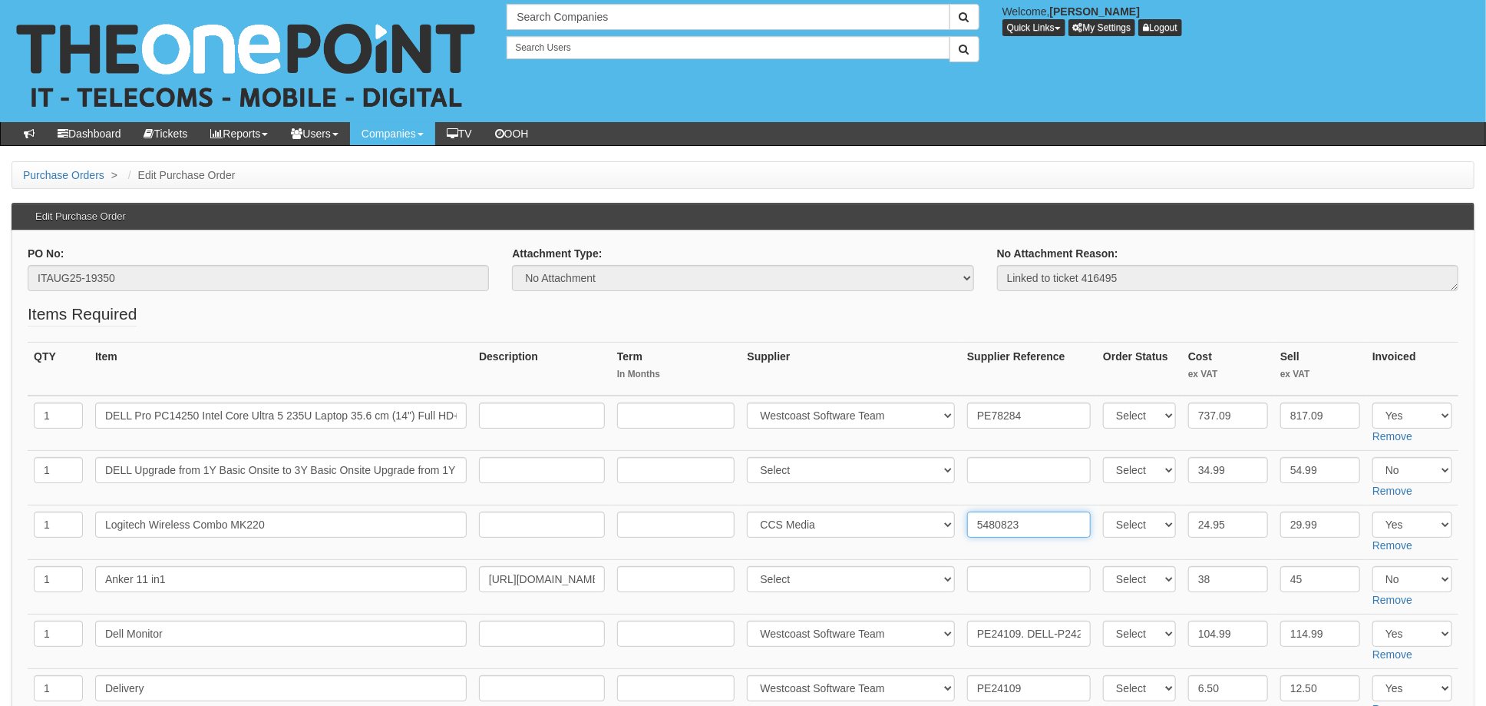
type input "5480823"
click at [1086, 495] on td at bounding box center [1029, 478] width 136 height 55
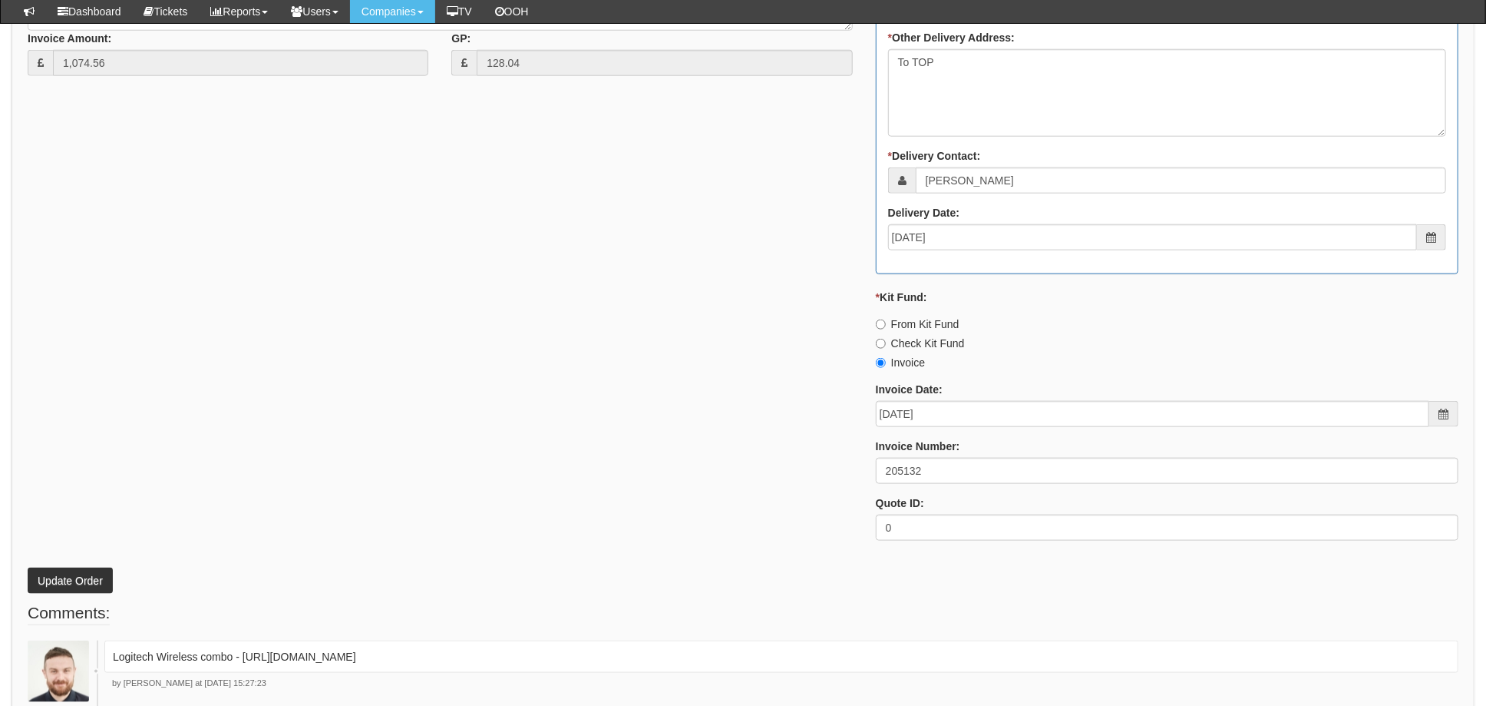
scroll to position [1228, 0]
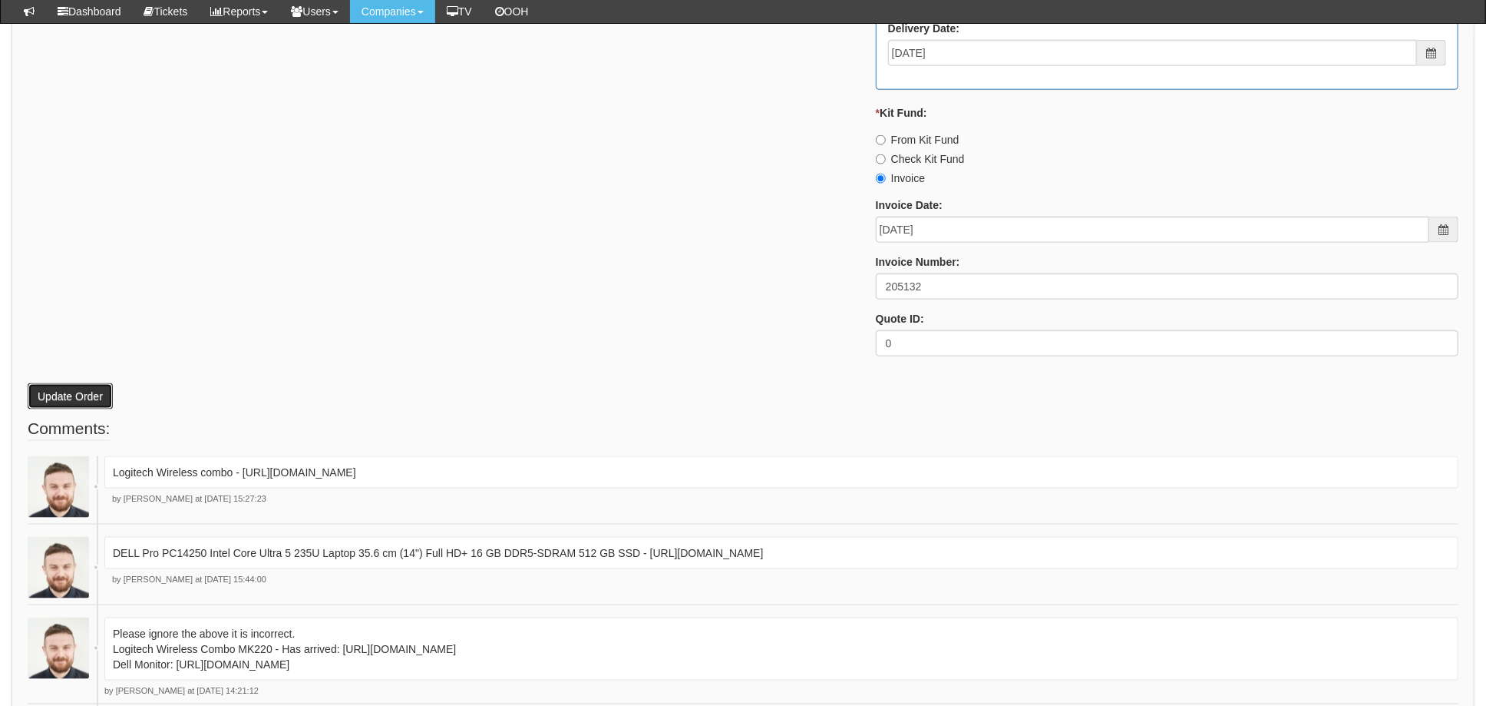
click at [71, 388] on button "Update Order" at bounding box center [70, 396] width 85 height 26
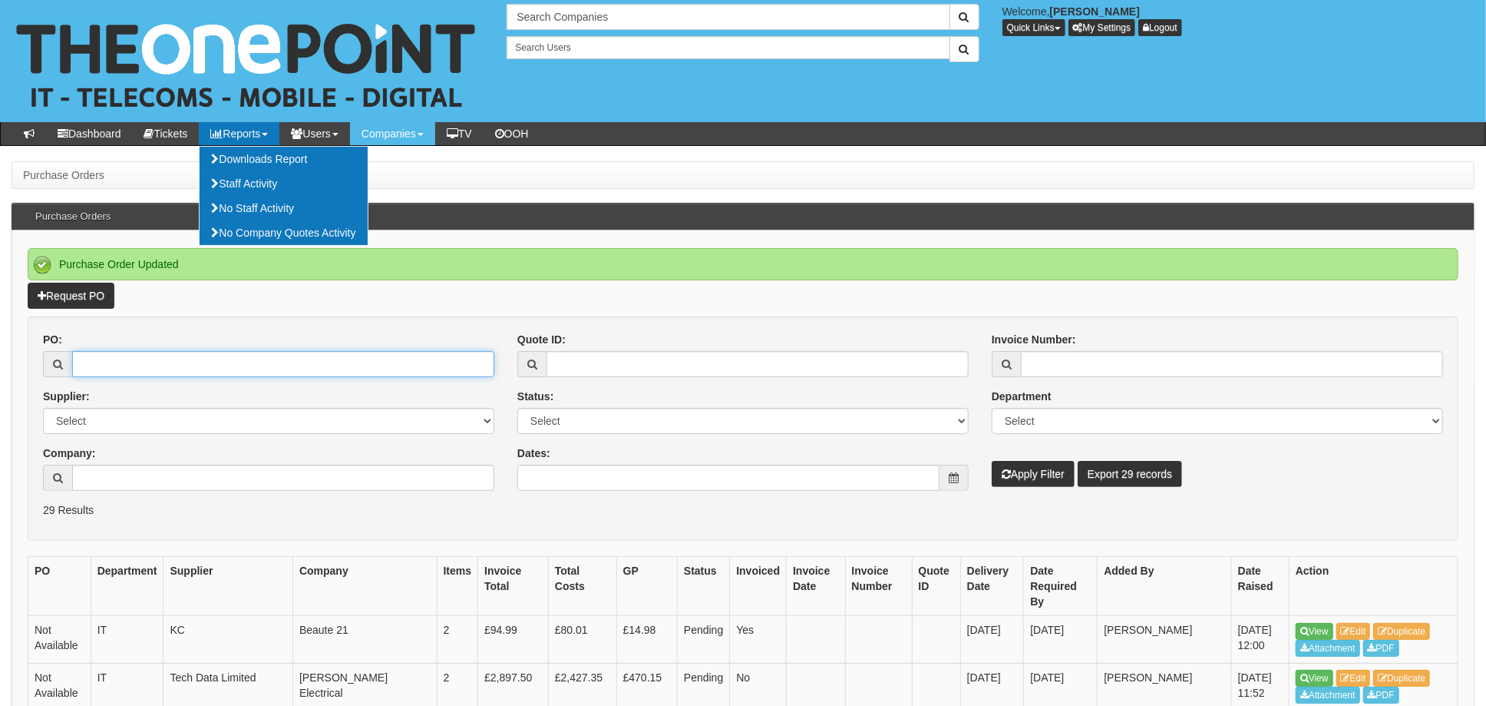
drag, startPoint x: 93, startPoint y: 364, endPoint x: 102, endPoint y: 360, distance: 10.0
click at [94, 364] on input "PO:" at bounding box center [283, 364] width 422 height 26
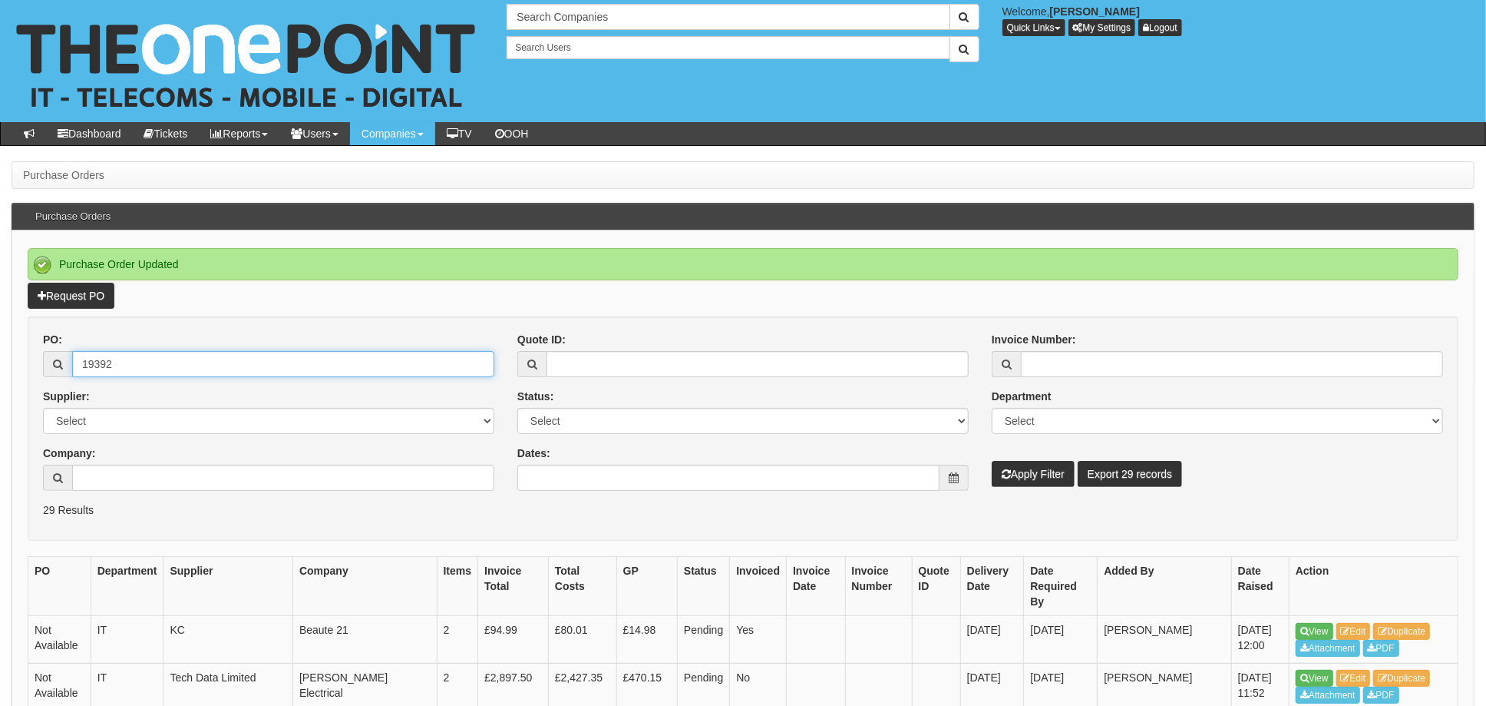
type input "19392"
click at [992, 461] on button "Apply Filter" at bounding box center [1033, 474] width 83 height 26
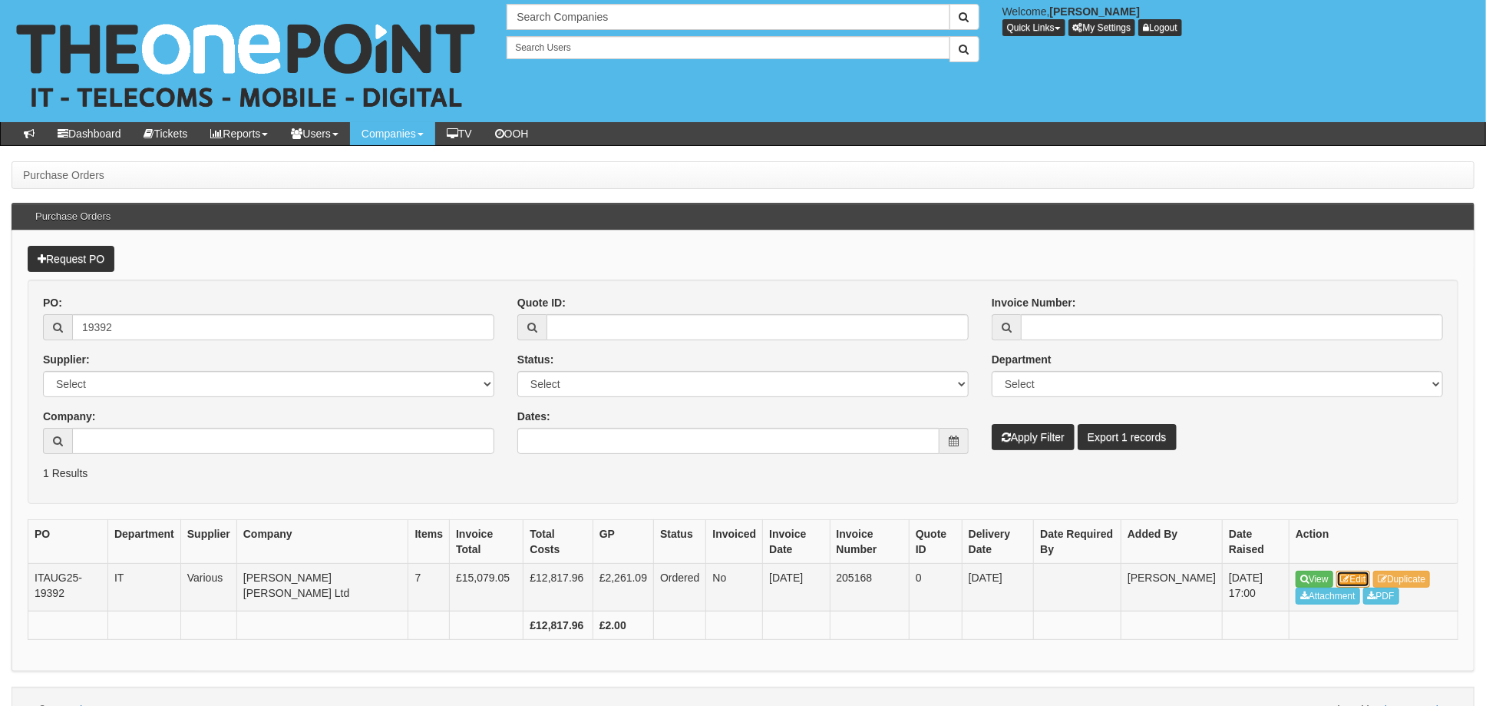
click at [1365, 579] on link "Edit" at bounding box center [1354, 578] width 35 height 17
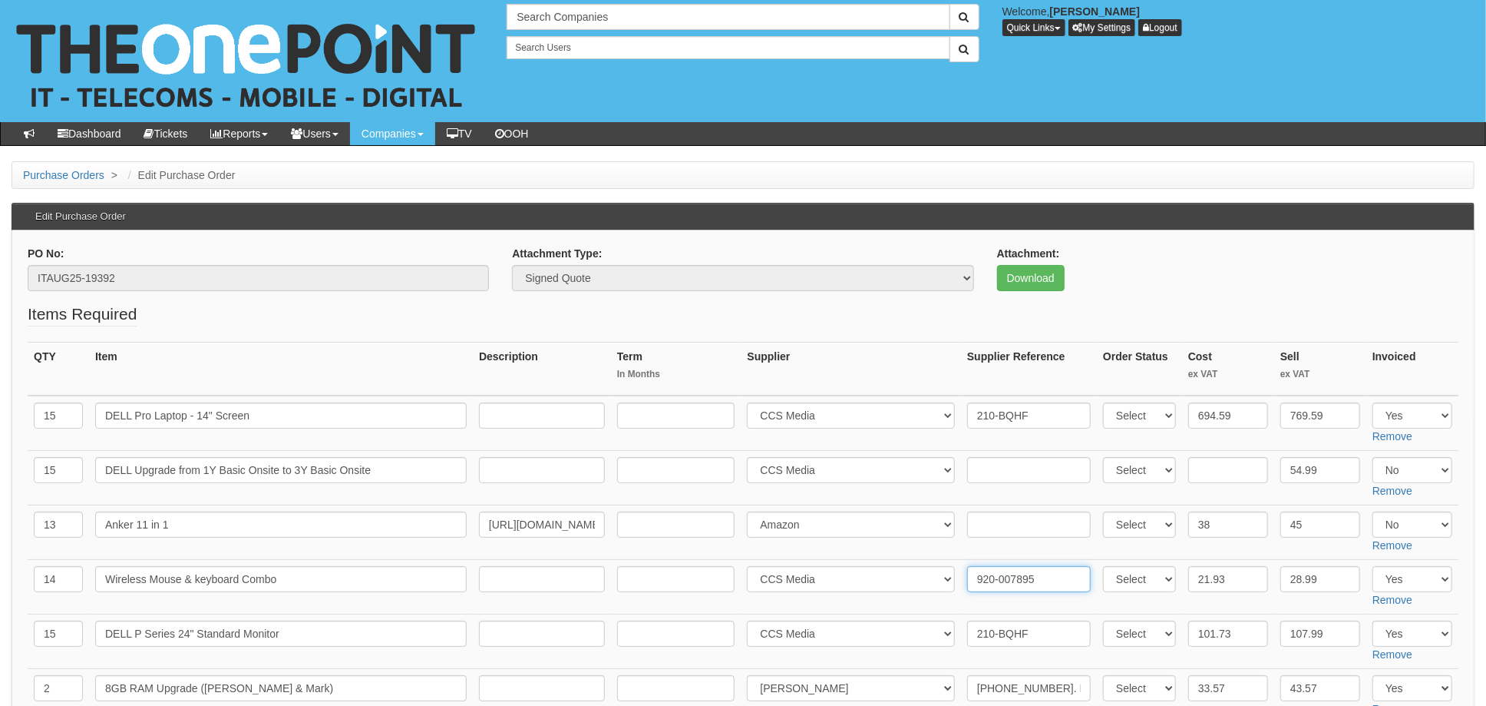
click at [971, 577] on input "920-007895" at bounding box center [1029, 579] width 124 height 26
paste input "5483792"
type input "5483792. 920-007895"
click at [978, 524] on input "text" at bounding box center [1029, 524] width 124 height 26
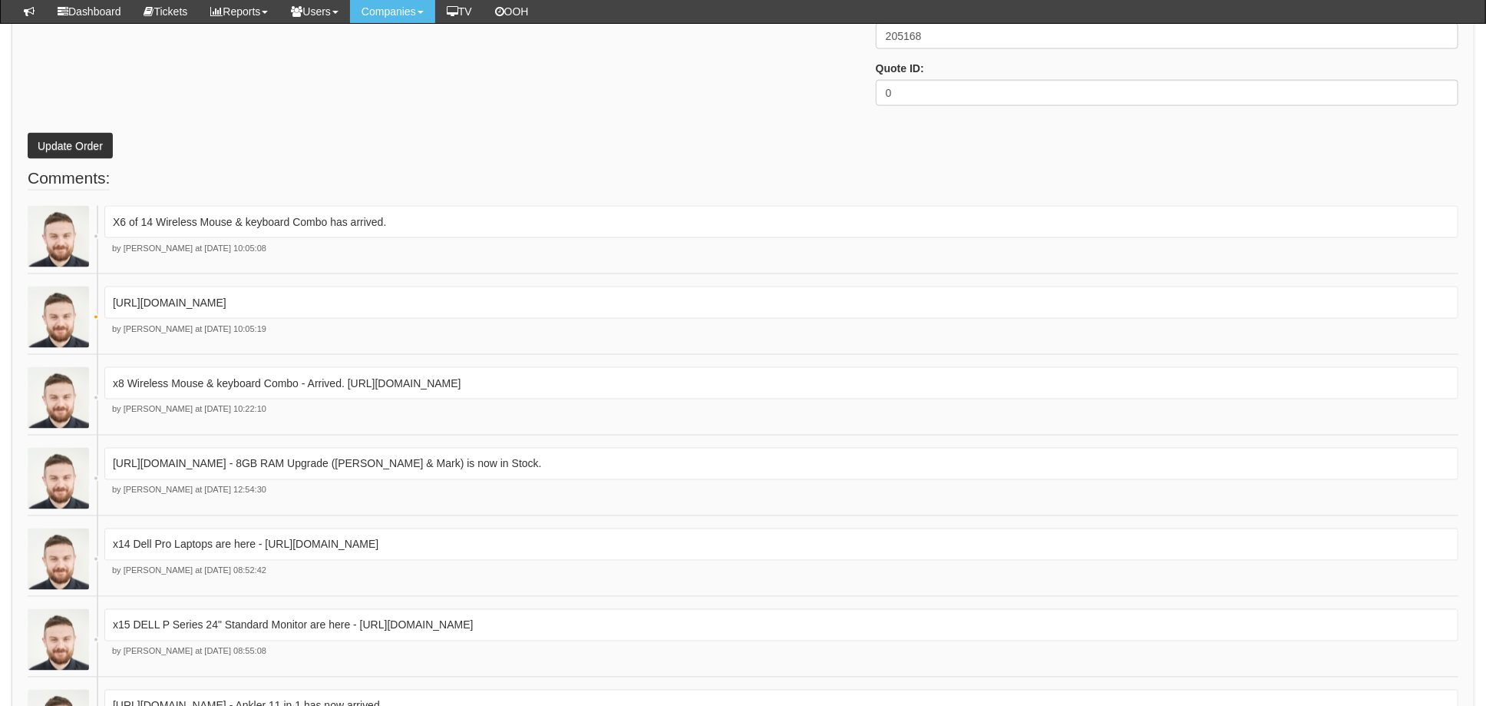
scroll to position [1535, 0]
click at [84, 144] on button "Update Order" at bounding box center [70, 144] width 85 height 26
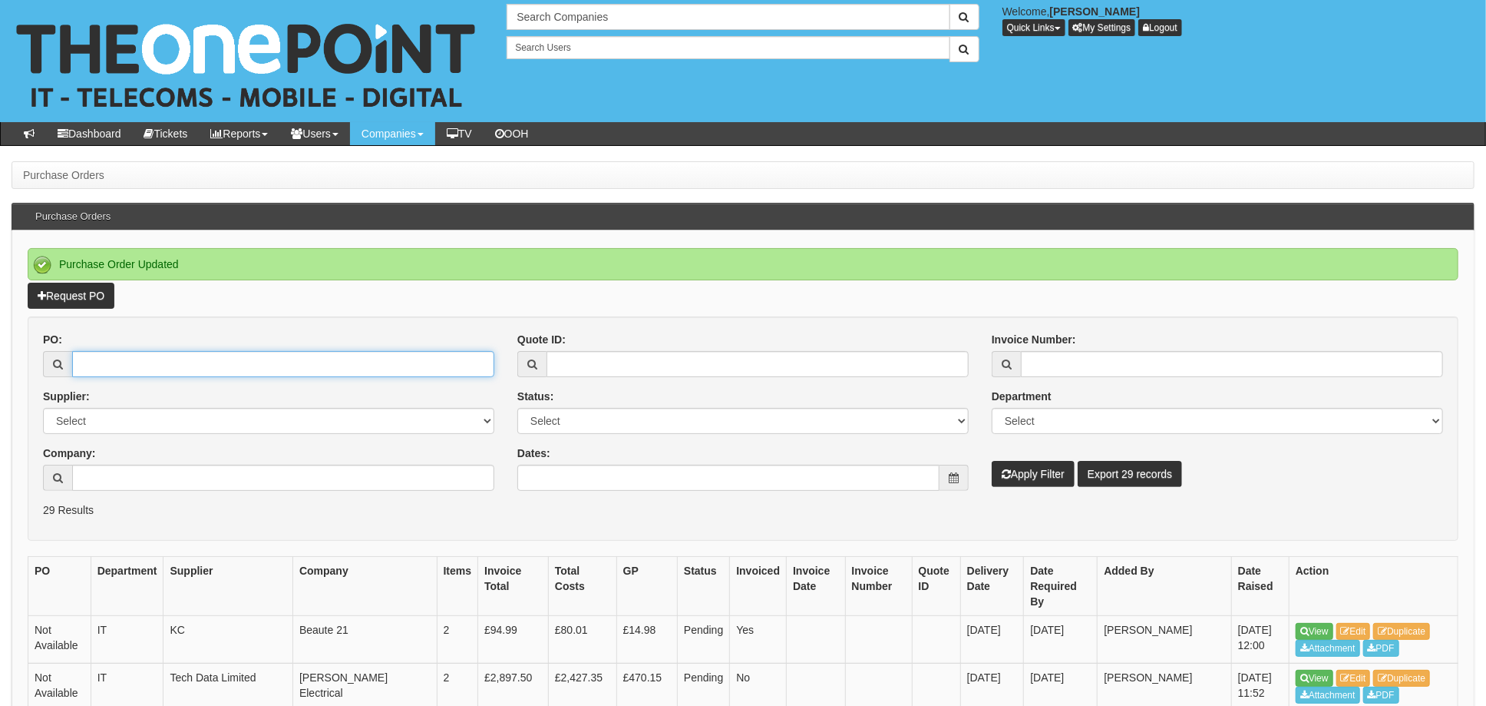
click at [117, 354] on input "PO:" at bounding box center [283, 364] width 422 height 26
type input "19392"
click at [992, 461] on button "Apply Filter" at bounding box center [1033, 474] width 83 height 26
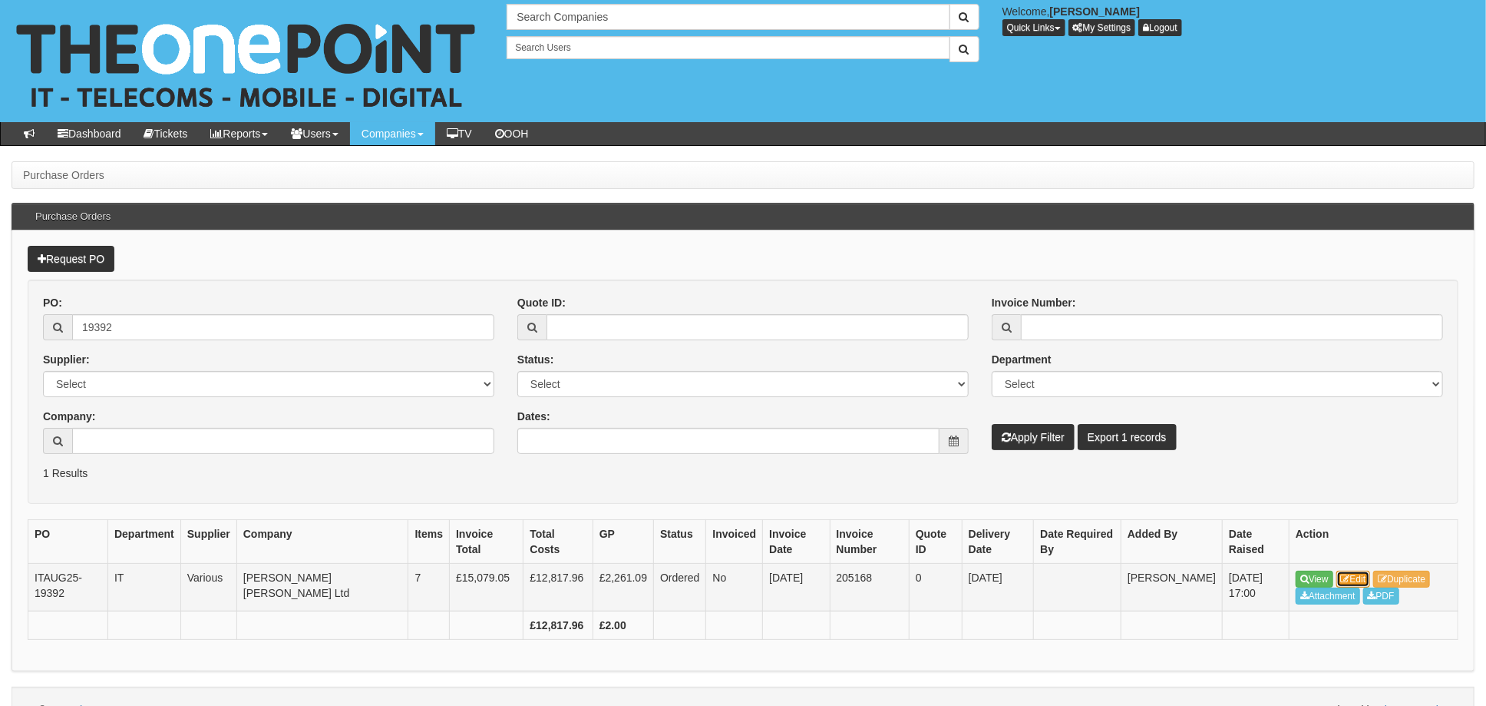
click at [1363, 574] on link "Edit" at bounding box center [1354, 578] width 35 height 17
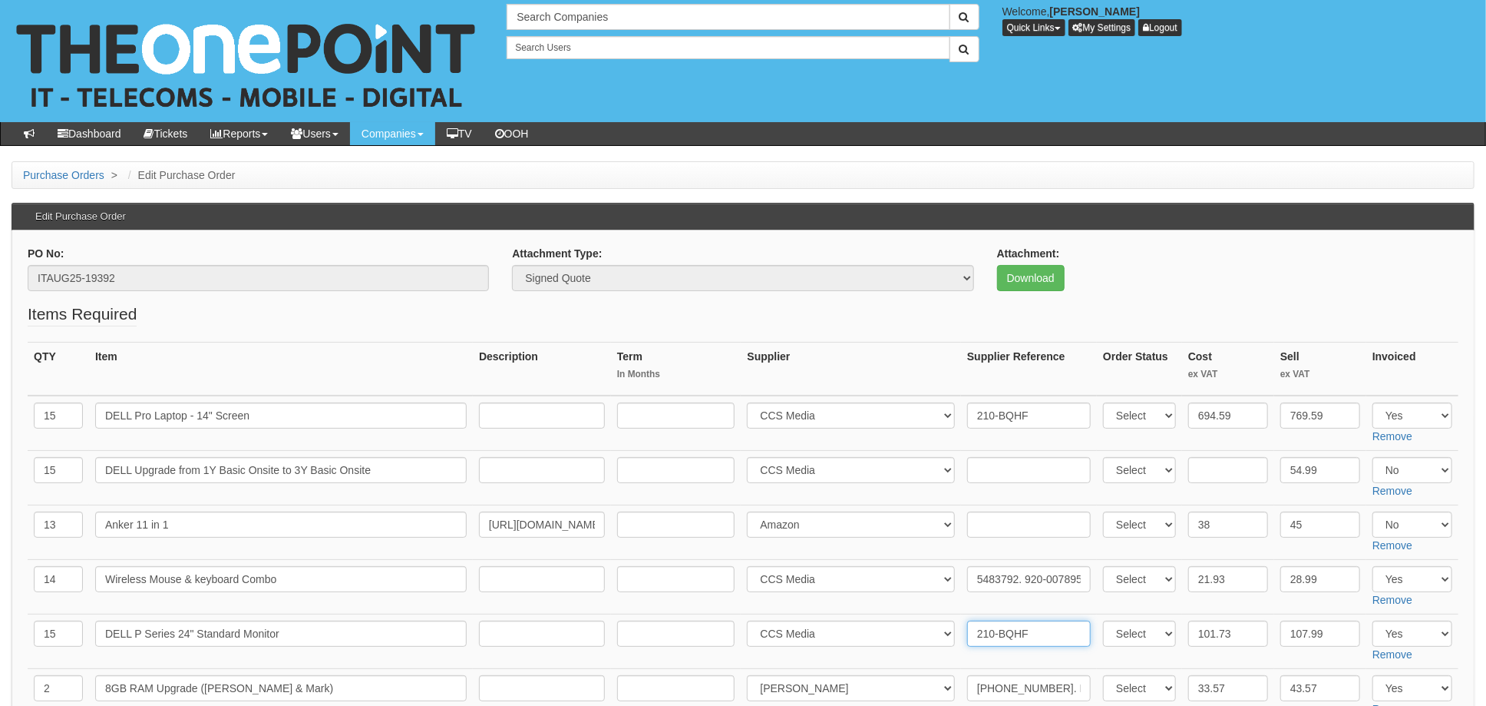
click at [968, 630] on input "210-BQHF" at bounding box center [1029, 633] width 124 height 26
paste input "5484575"
type input "5484575. 210-BQHF"
click at [951, 557] on td "Select 123 REG.co.uk 1Password 3 4Gon AA Jones Electric Ltd Abzorb Access Group…" at bounding box center [851, 532] width 220 height 55
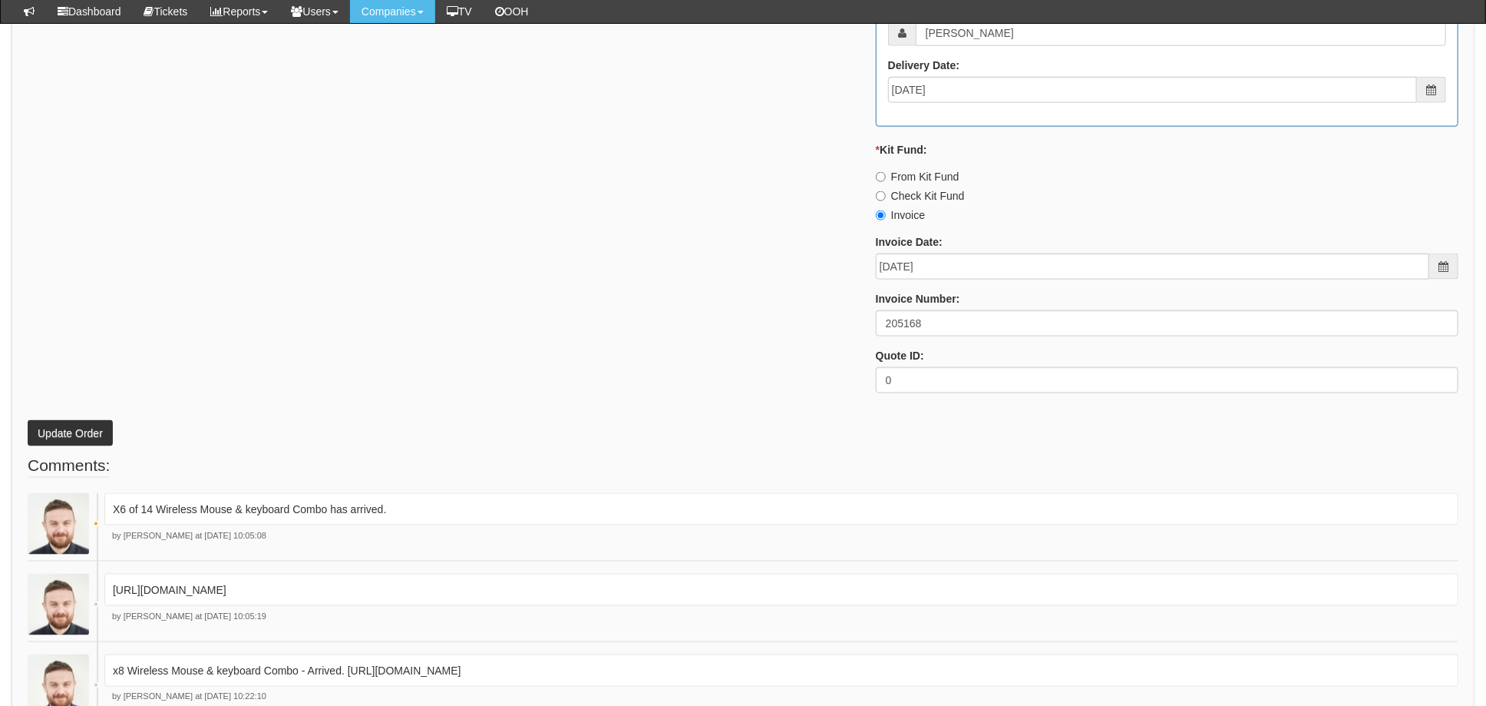
scroll to position [1330, 0]
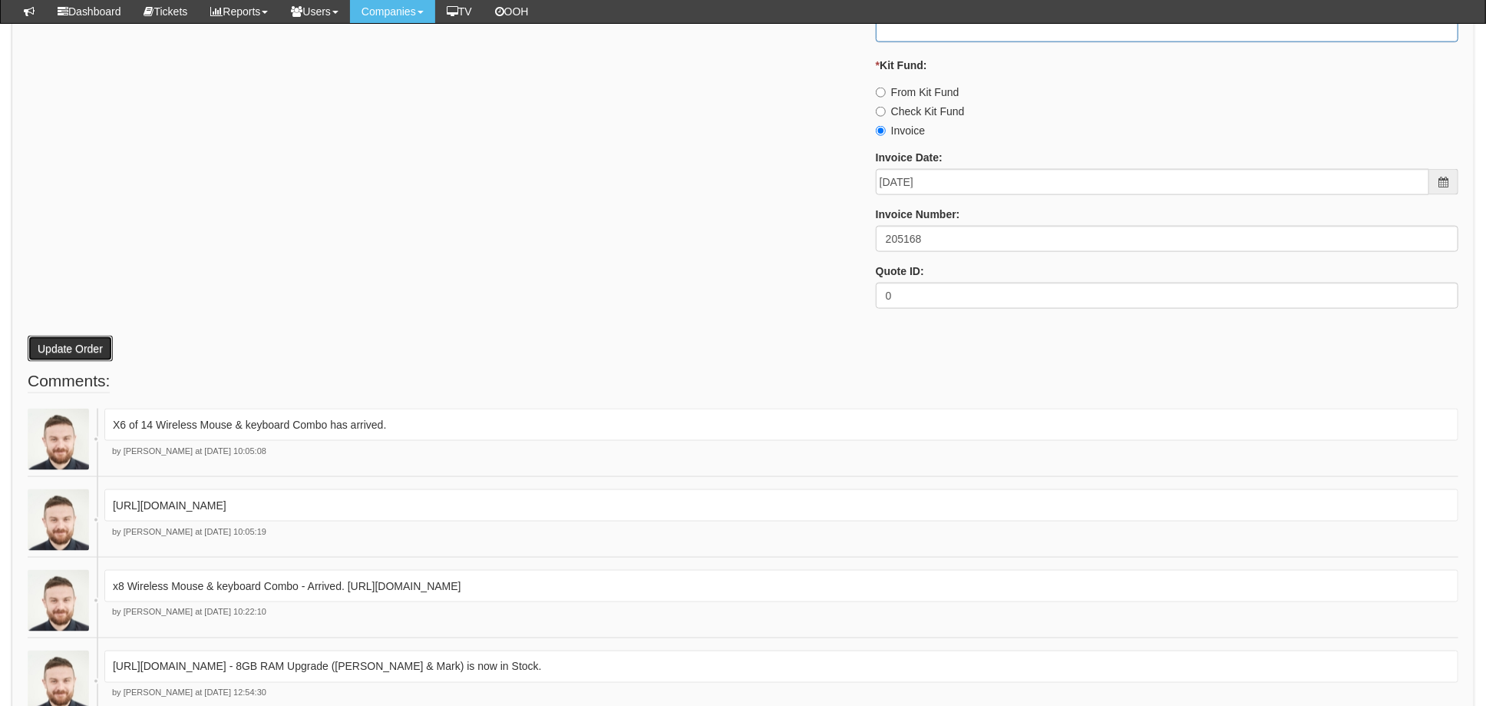
click at [57, 336] on button "Update Order" at bounding box center [70, 348] width 85 height 26
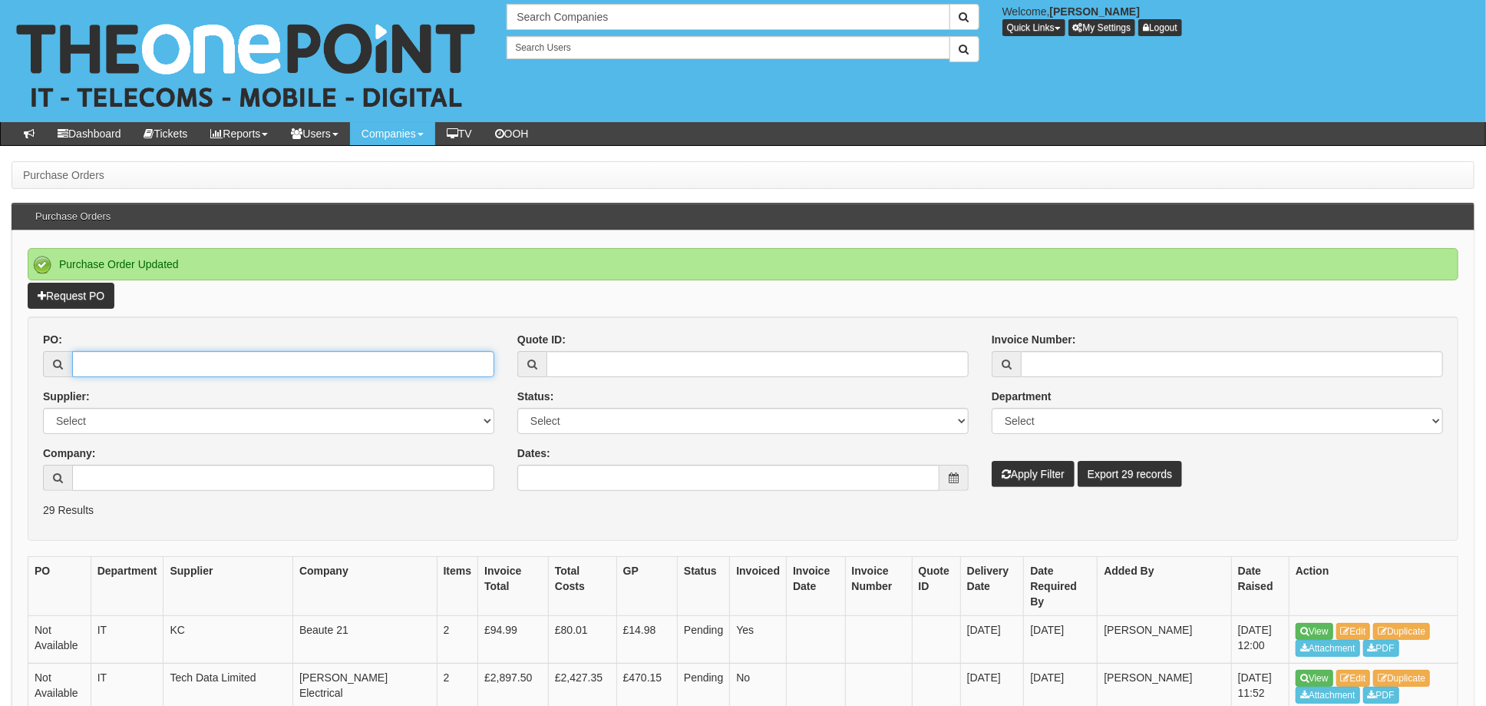
click at [96, 364] on input "PO:" at bounding box center [283, 364] width 422 height 26
type input "19392"
click at [992, 461] on button "Apply Filter" at bounding box center [1033, 474] width 83 height 26
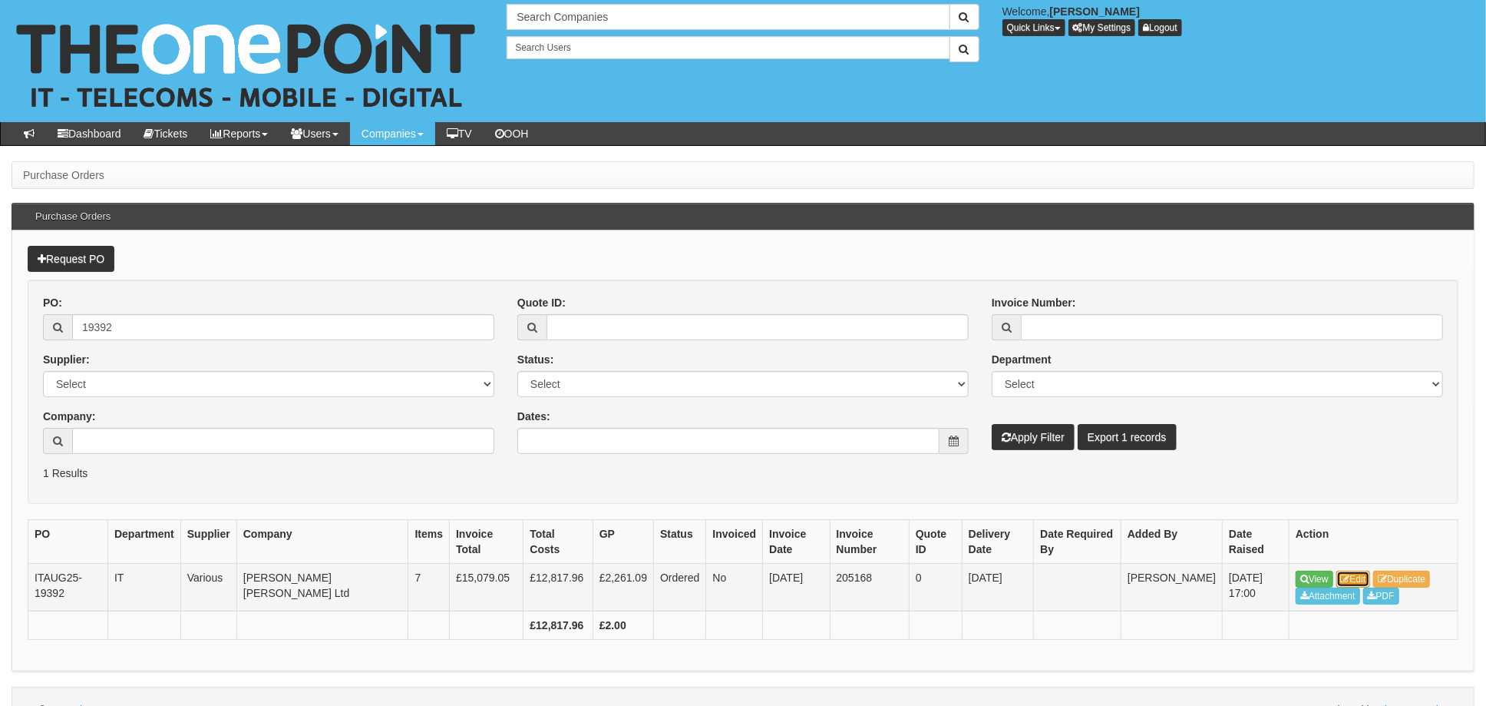
click at [1362, 578] on link "Edit" at bounding box center [1354, 578] width 35 height 17
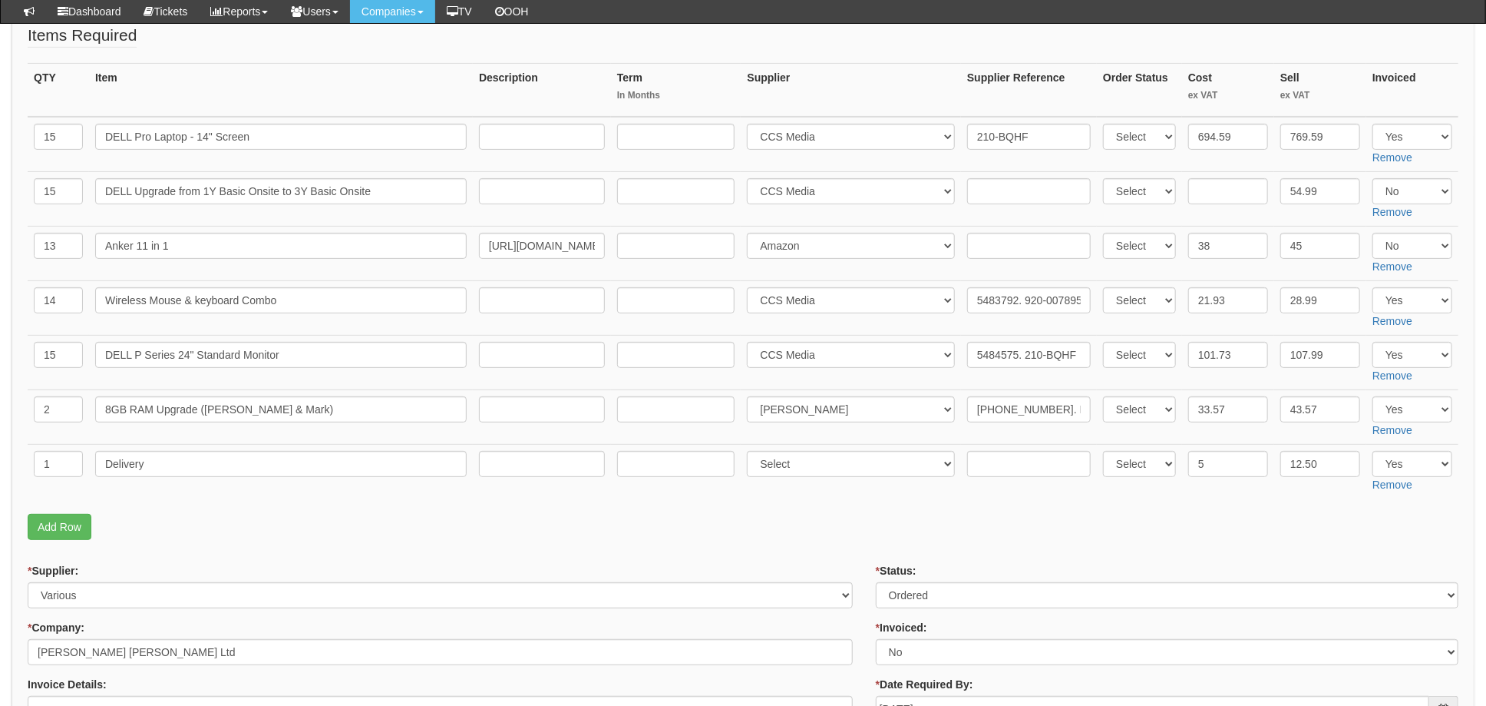
scroll to position [204, 0]
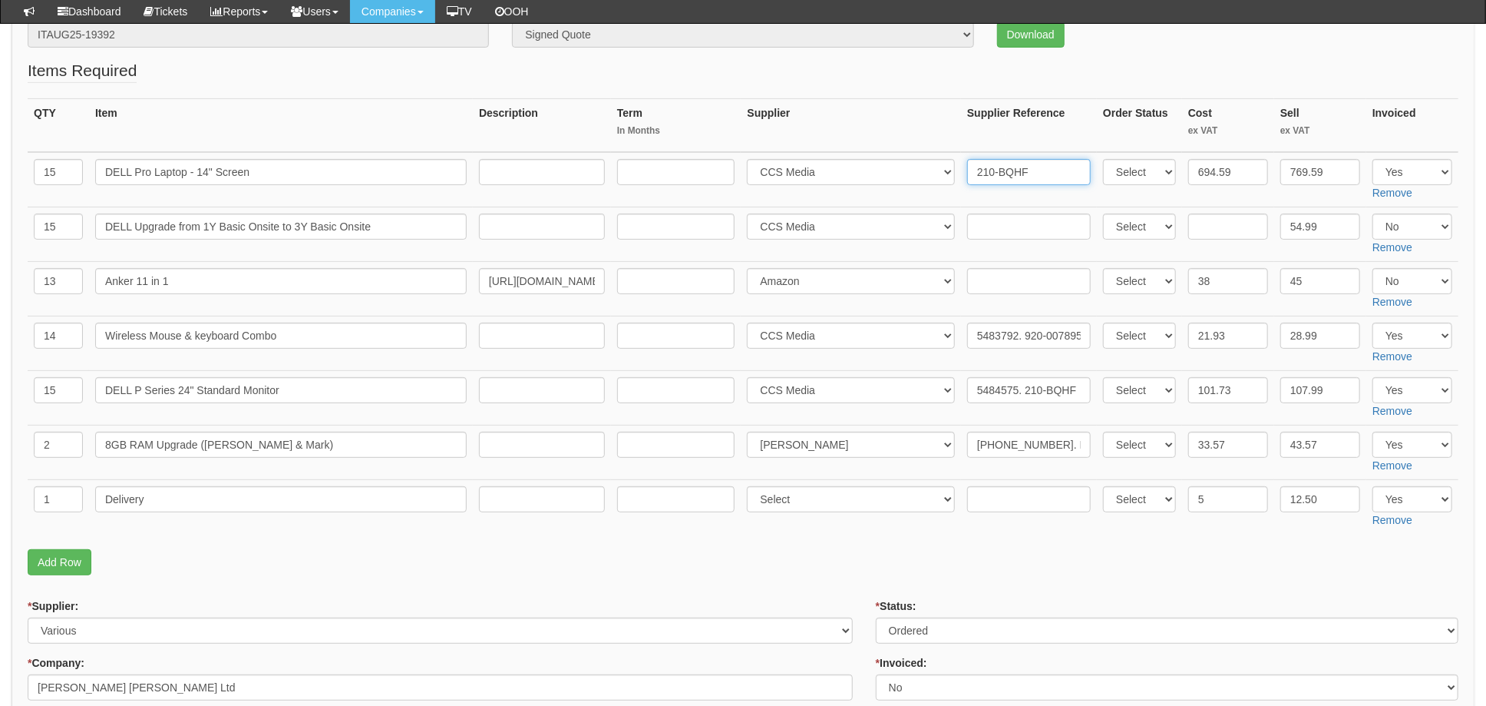
click at [967, 173] on input "210-BQHF" at bounding box center [1029, 172] width 124 height 26
paste input "5483955"
type input "5483955. 210-BQHF"
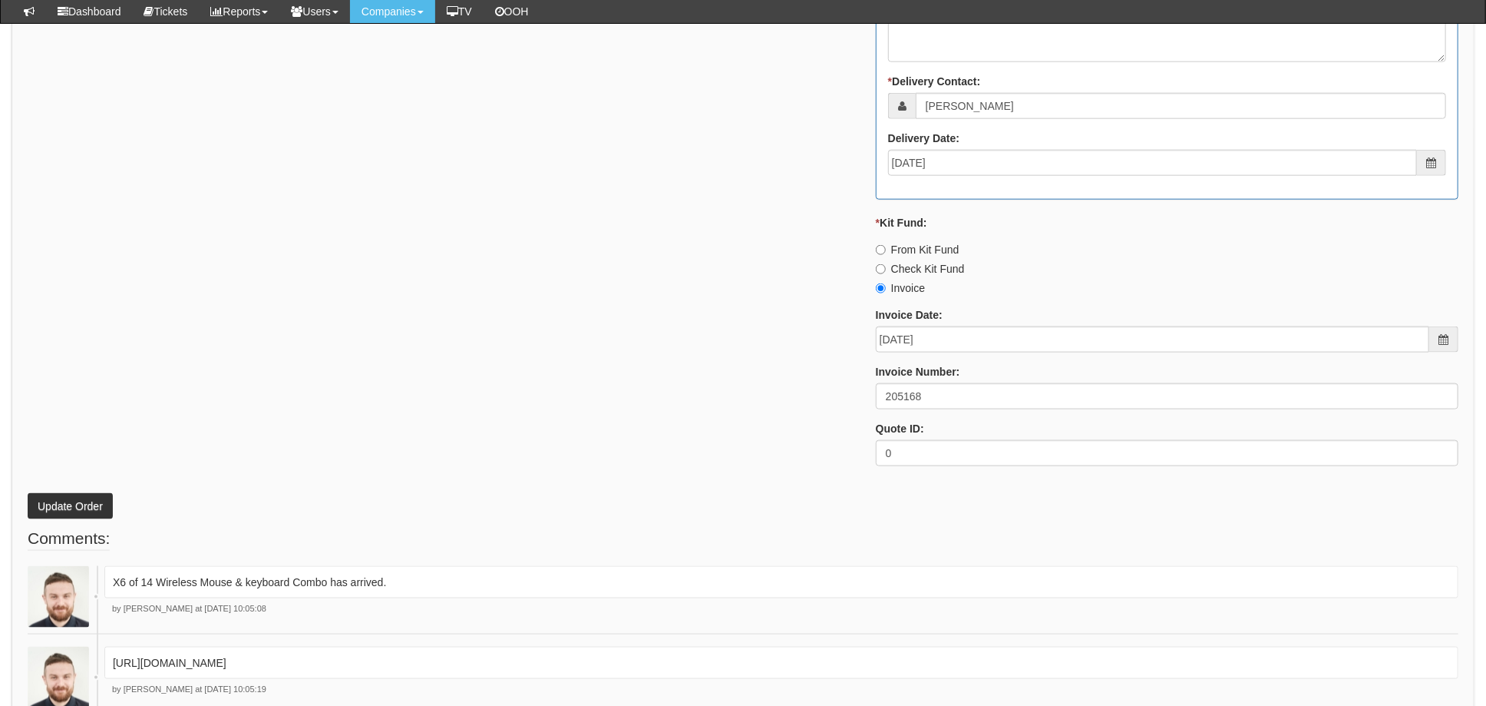
scroll to position [1330, 0]
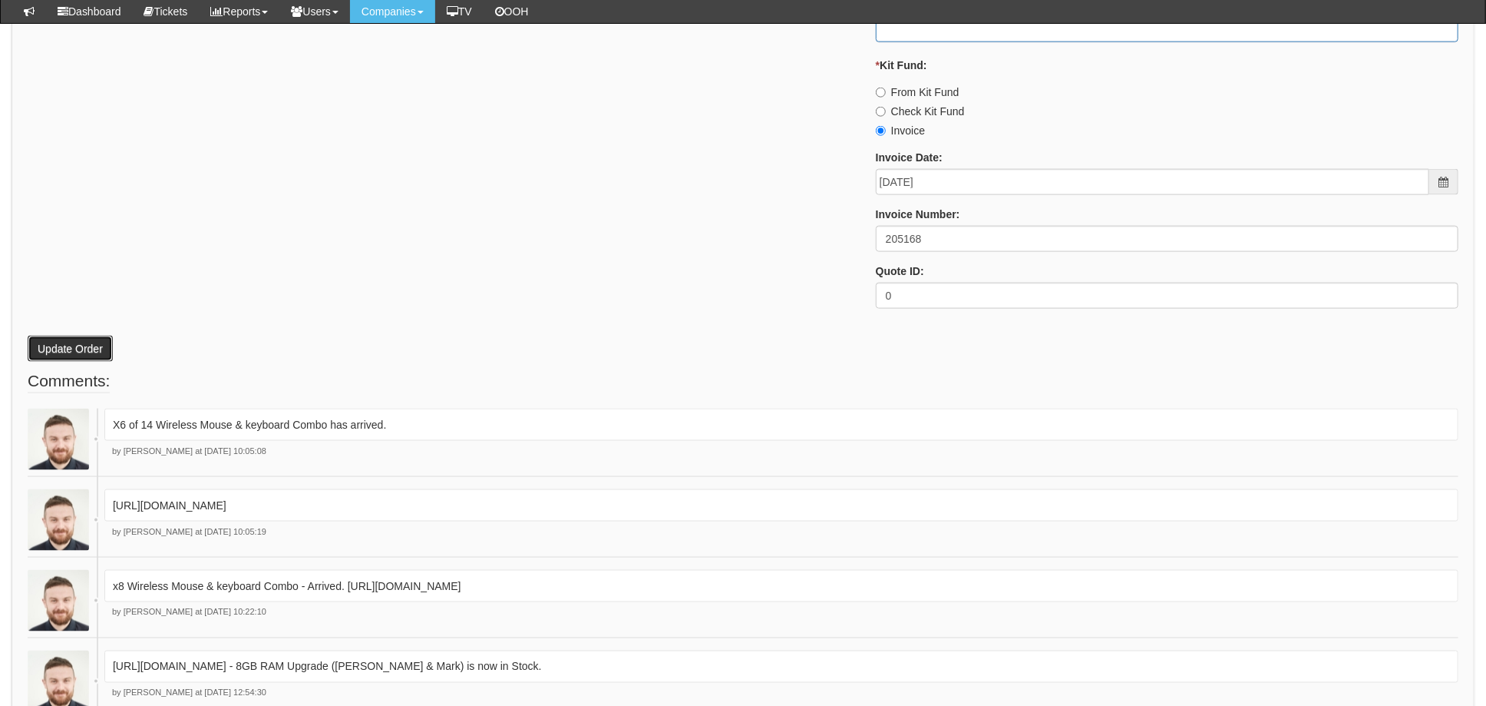
click at [44, 340] on button "Update Order" at bounding box center [70, 348] width 85 height 26
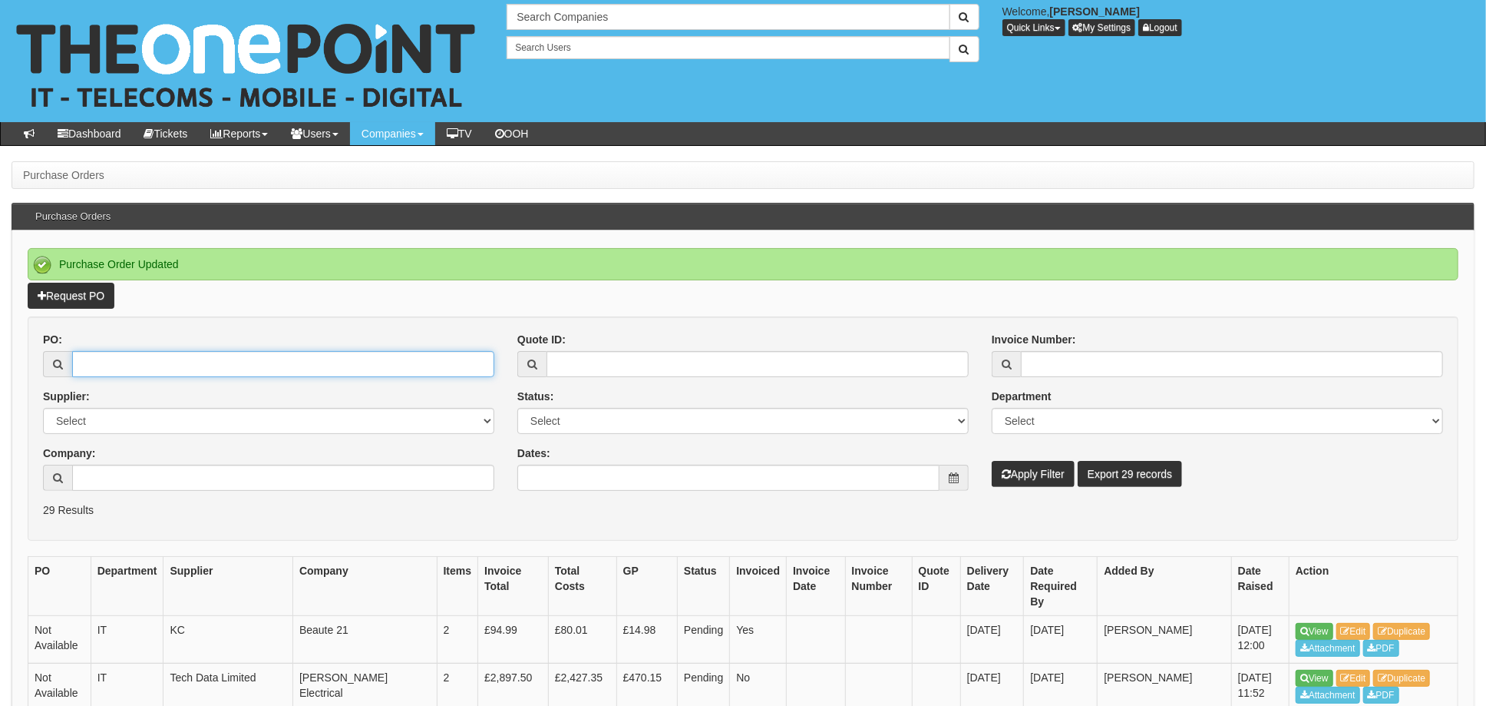
click at [107, 367] on input "PO:" at bounding box center [283, 364] width 422 height 26
type input "19436"
click at [992, 461] on button "Apply Filter" at bounding box center [1033, 474] width 83 height 26
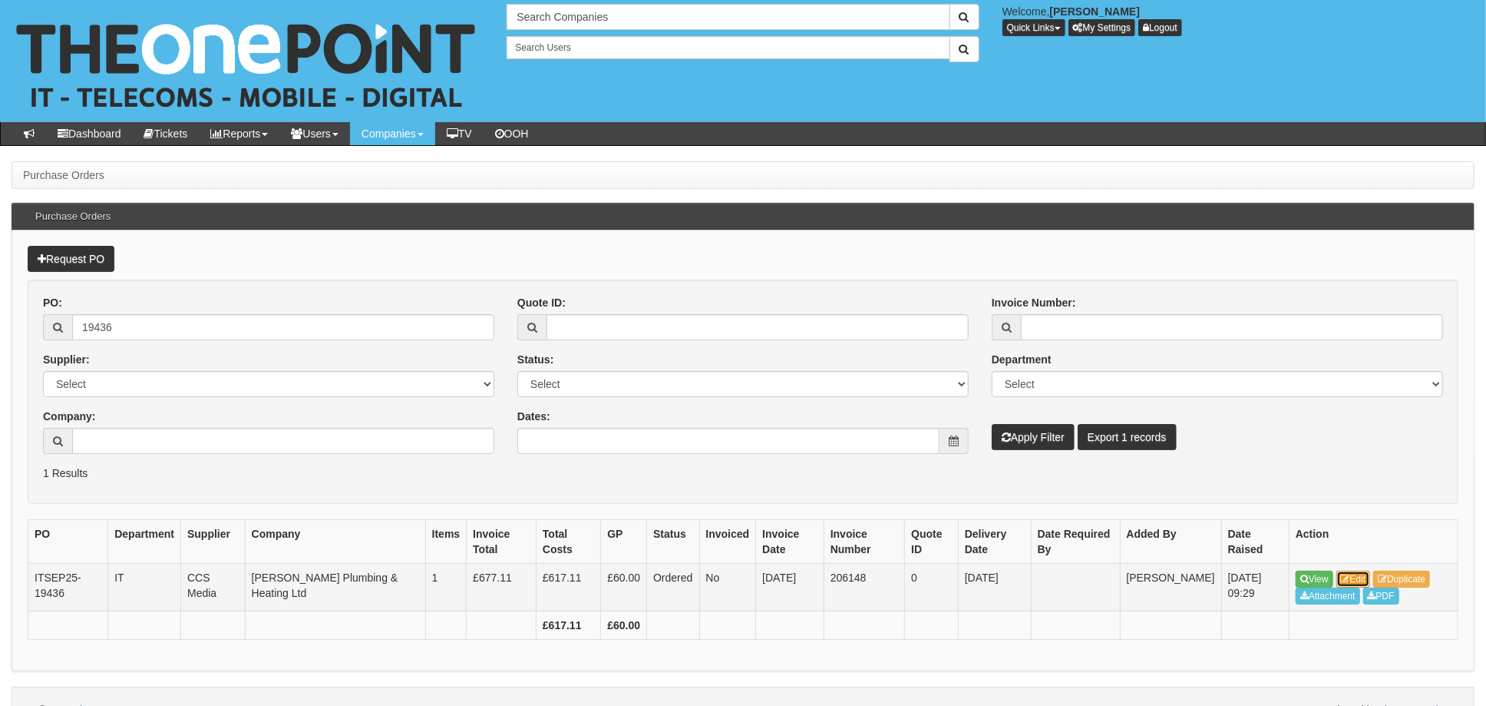
click at [1364, 577] on link "Edit" at bounding box center [1354, 578] width 35 height 17
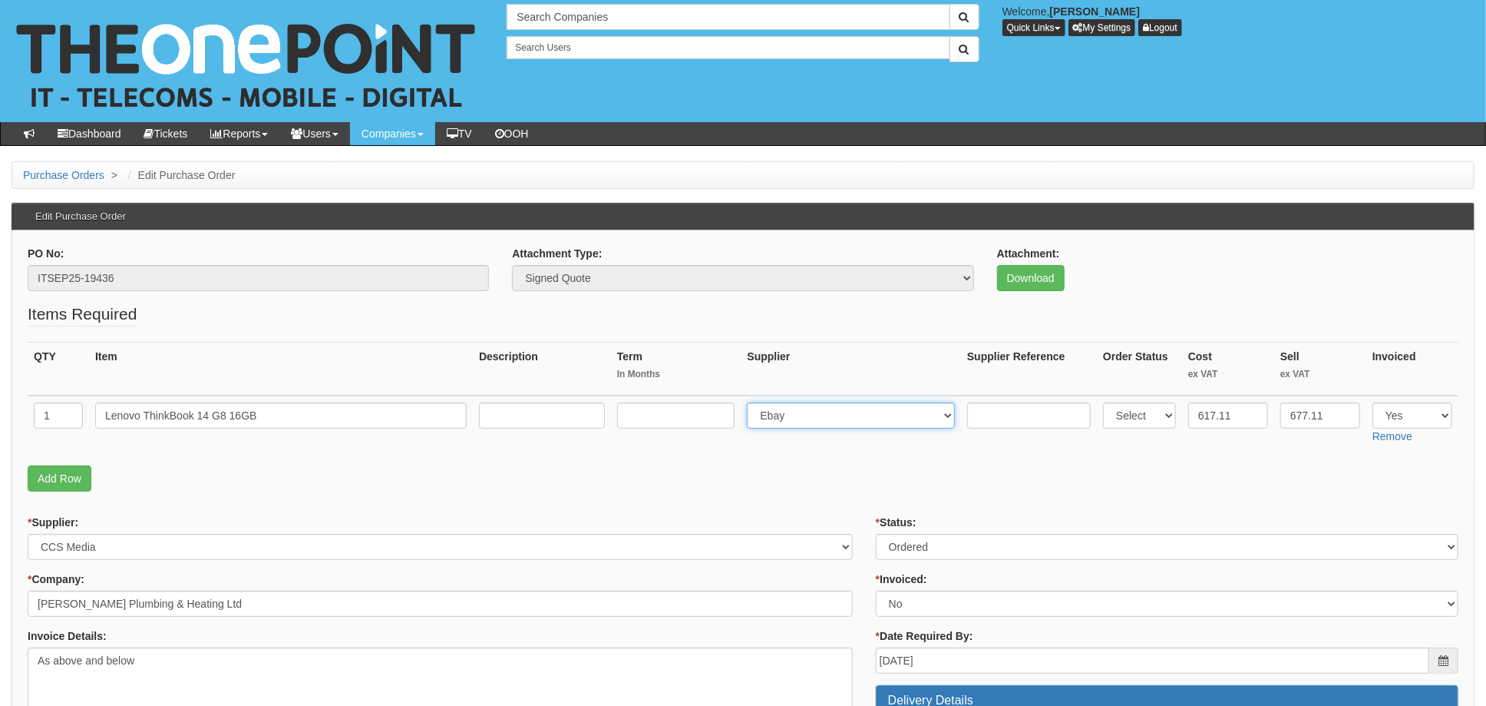
click at [809, 412] on select "Select 123 [DOMAIN_NAME] 1Password 3 4Gon [PERSON_NAME] Electric Ltd Abzorb Acc…" at bounding box center [851, 415] width 208 height 26
select select "220"
click at [752, 402] on select "Select 123 REG.co.uk 1Password 3 4Gon AA Jones Electric Ltd Abzorb Access Group…" at bounding box center [851, 415] width 208 height 26
click at [987, 418] on input "text" at bounding box center [1029, 415] width 124 height 26
paste input "5487504"
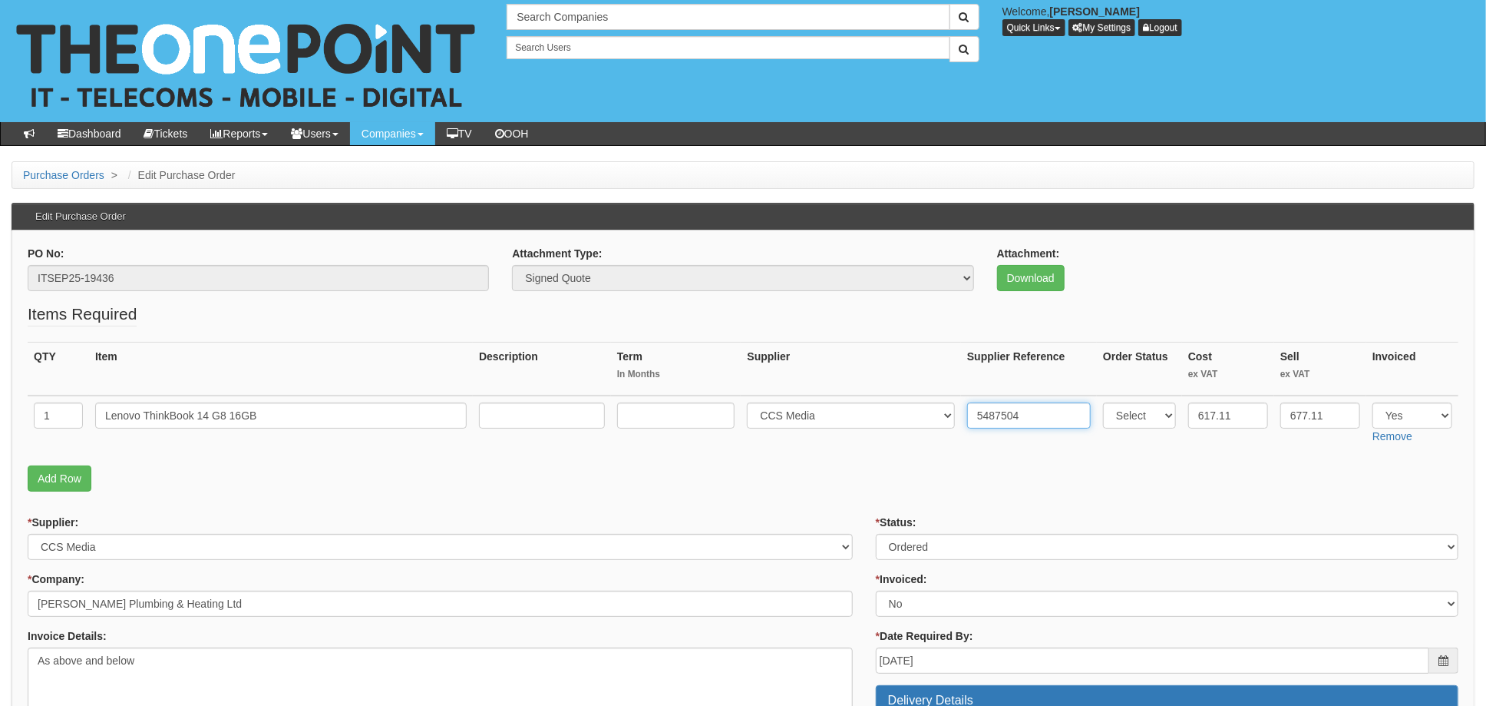
type input "5487504"
click at [966, 514] on div "* Status: Select Approved Completed Delivered Invoiced Ordered Ordered to site …" at bounding box center [1167, 536] width 583 height 45
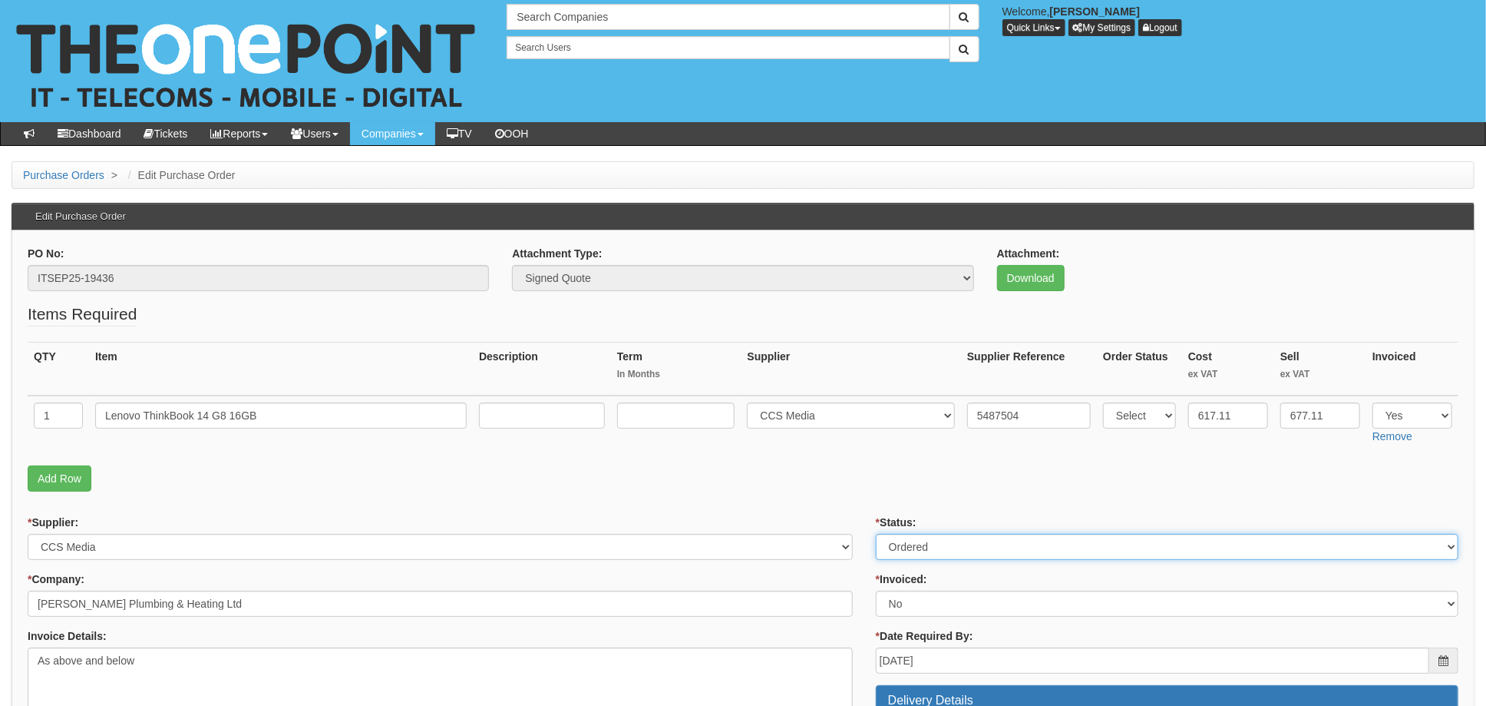
click at [910, 548] on select "Select Approved Completed Delivered Invoiced Ordered Ordered to site Part Order…" at bounding box center [1167, 547] width 583 height 26
select select "4"
click at [876, 534] on select "Select Approved Completed Delivered Invoiced Ordered Ordered to site Part Order…" at bounding box center [1167, 547] width 583 height 26
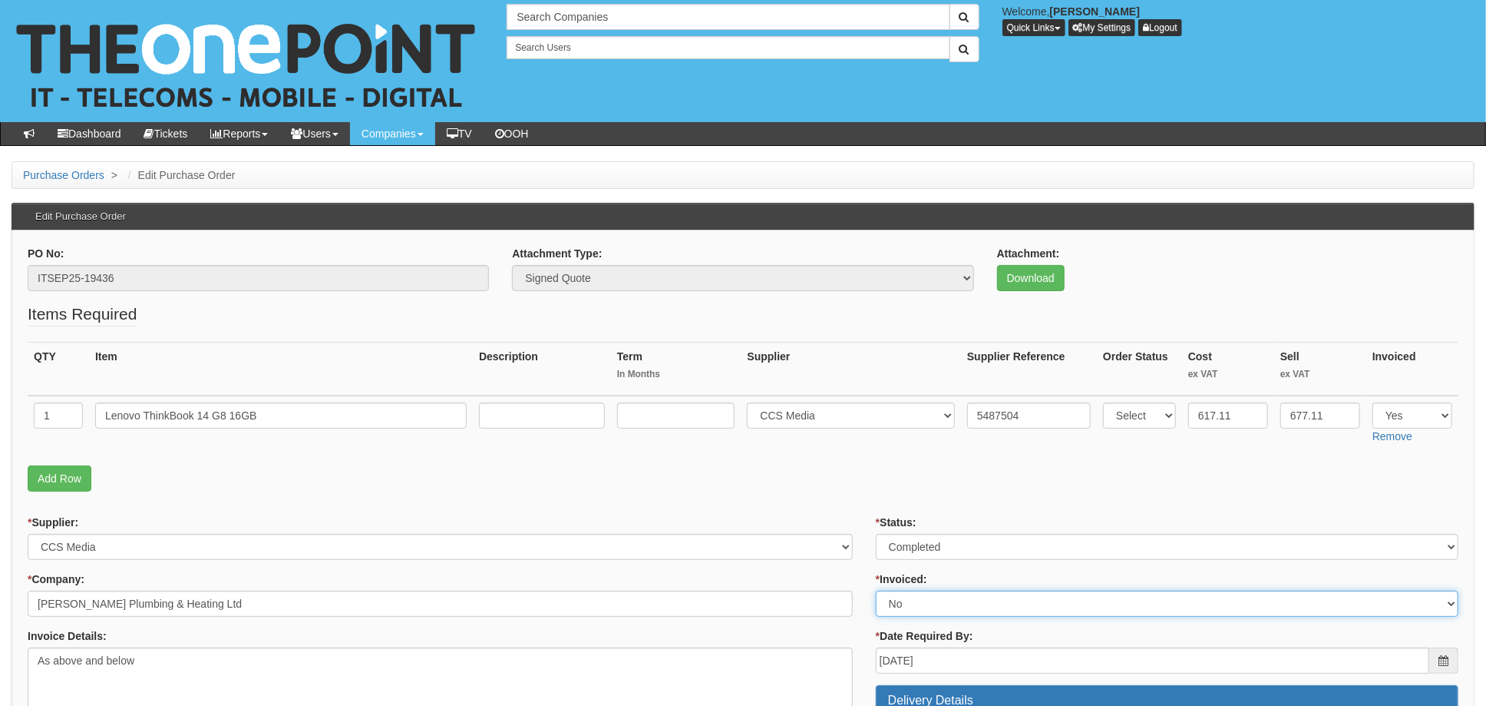
click at [904, 607] on select "Select Yes No N/A STB (part of order)" at bounding box center [1167, 603] width 583 height 26
select select "1"
click at [876, 590] on select "Select Yes No N/A STB (part of order)" at bounding box center [1167, 603] width 583 height 26
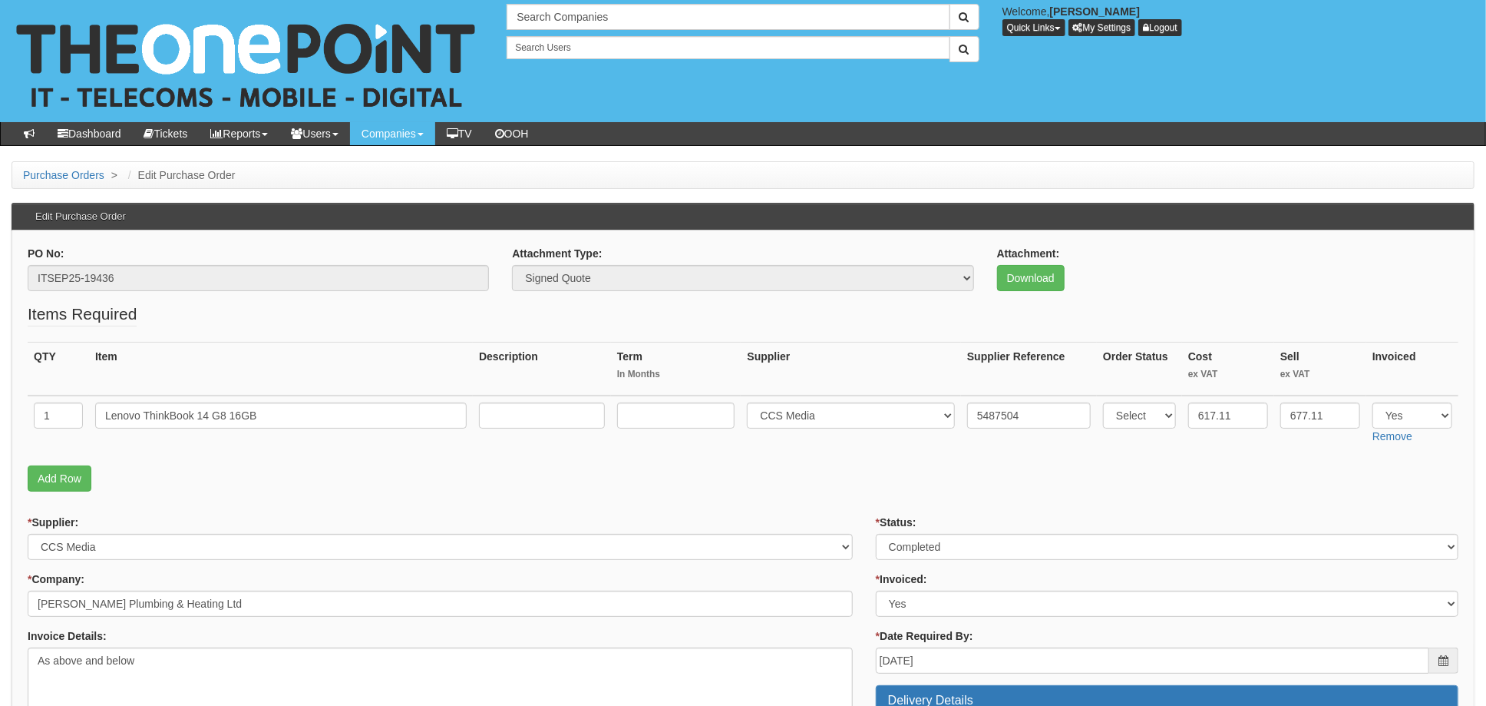
click at [838, 487] on p "Add Row" at bounding box center [743, 478] width 1431 height 26
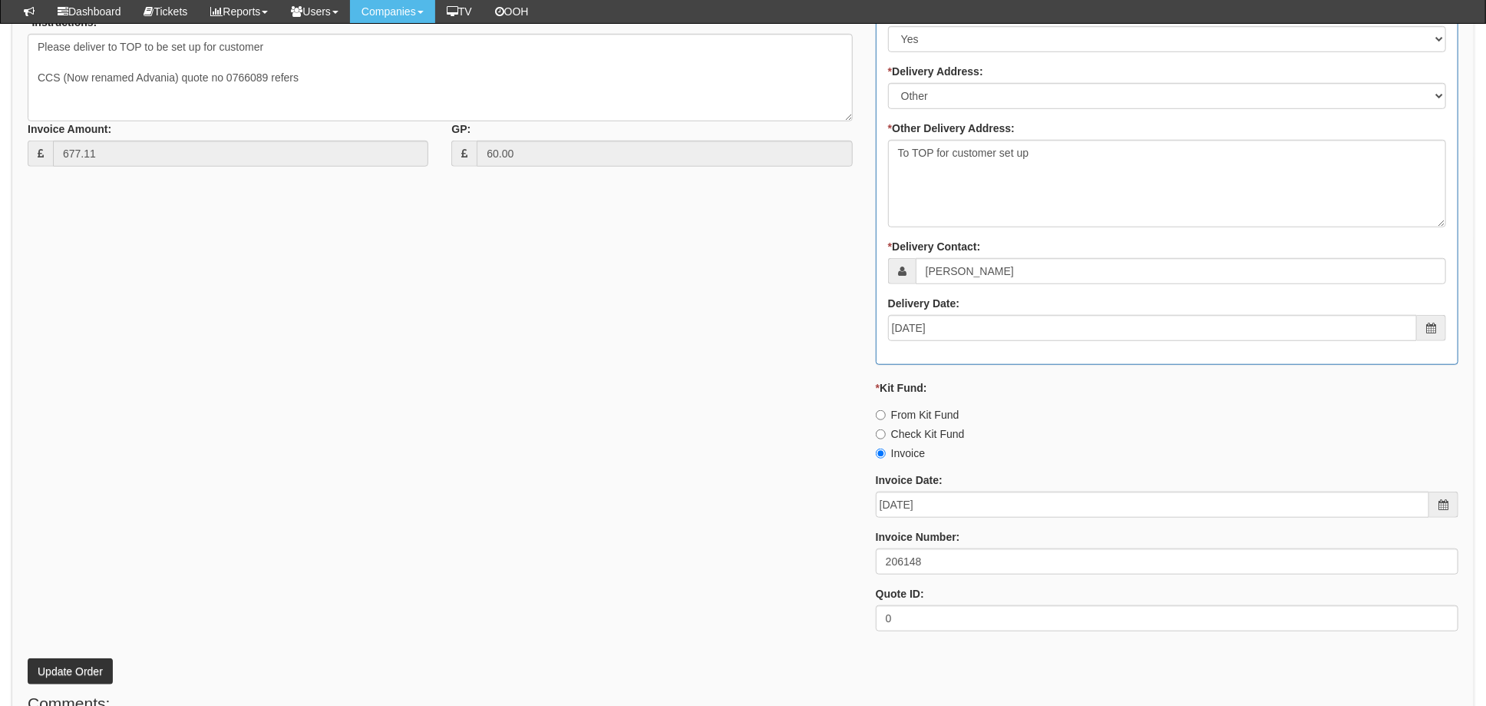
scroll to position [716, 0]
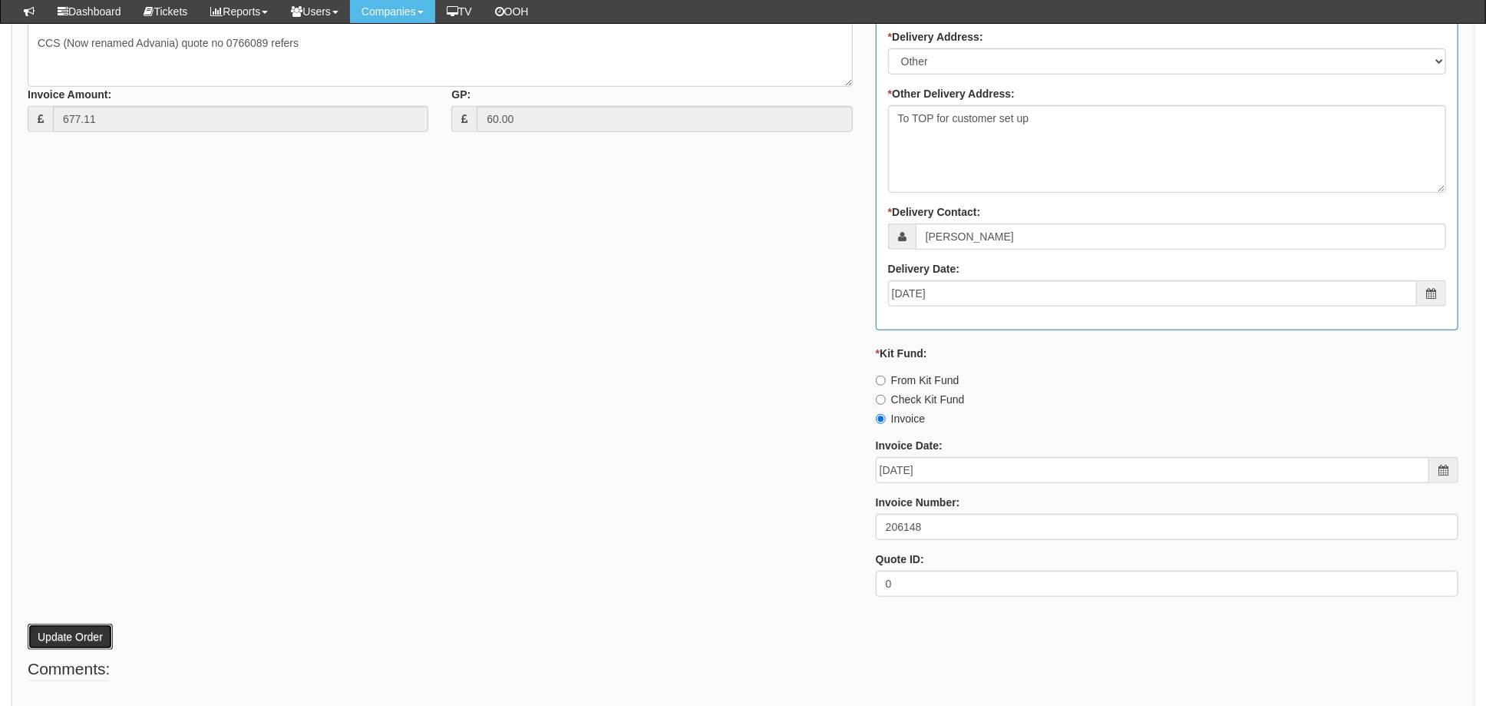
click at [74, 640] on button "Update Order" at bounding box center [70, 636] width 85 height 26
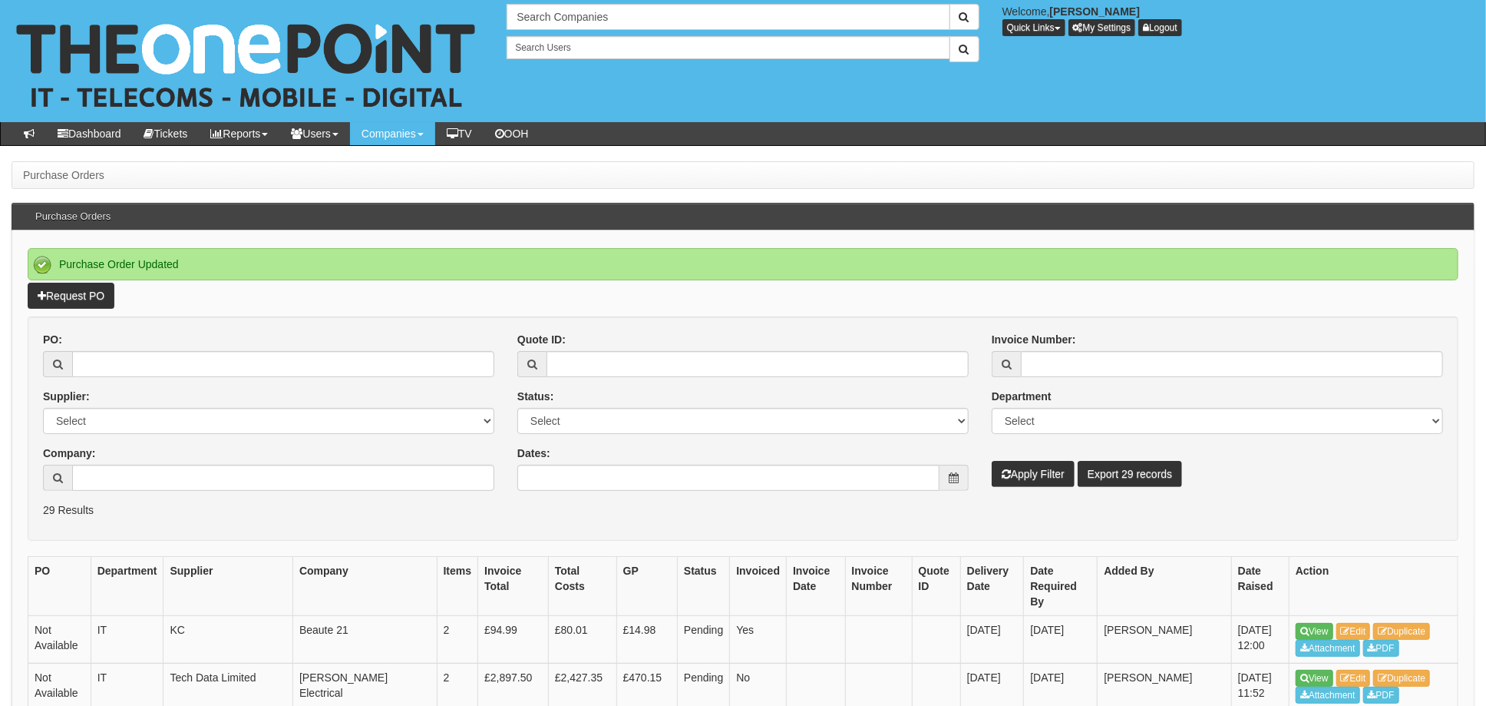
click at [130, 347] on div "PO:" at bounding box center [268, 354] width 451 height 45
click at [137, 358] on input "PO:" at bounding box center [283, 364] width 422 height 26
type input "19482"
click at [992, 461] on button "Apply Filter" at bounding box center [1033, 474] width 83 height 26
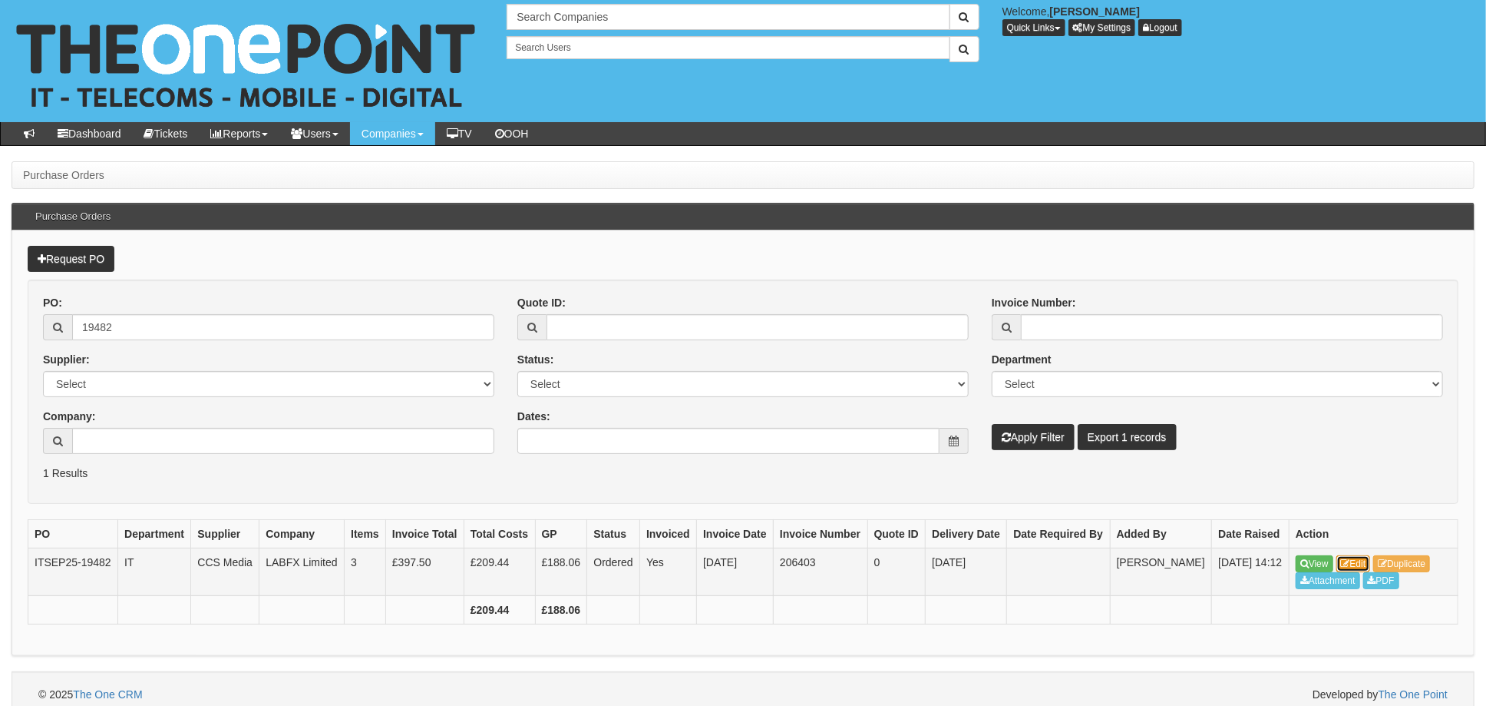
click at [1355, 572] on link "Edit" at bounding box center [1354, 563] width 35 height 17
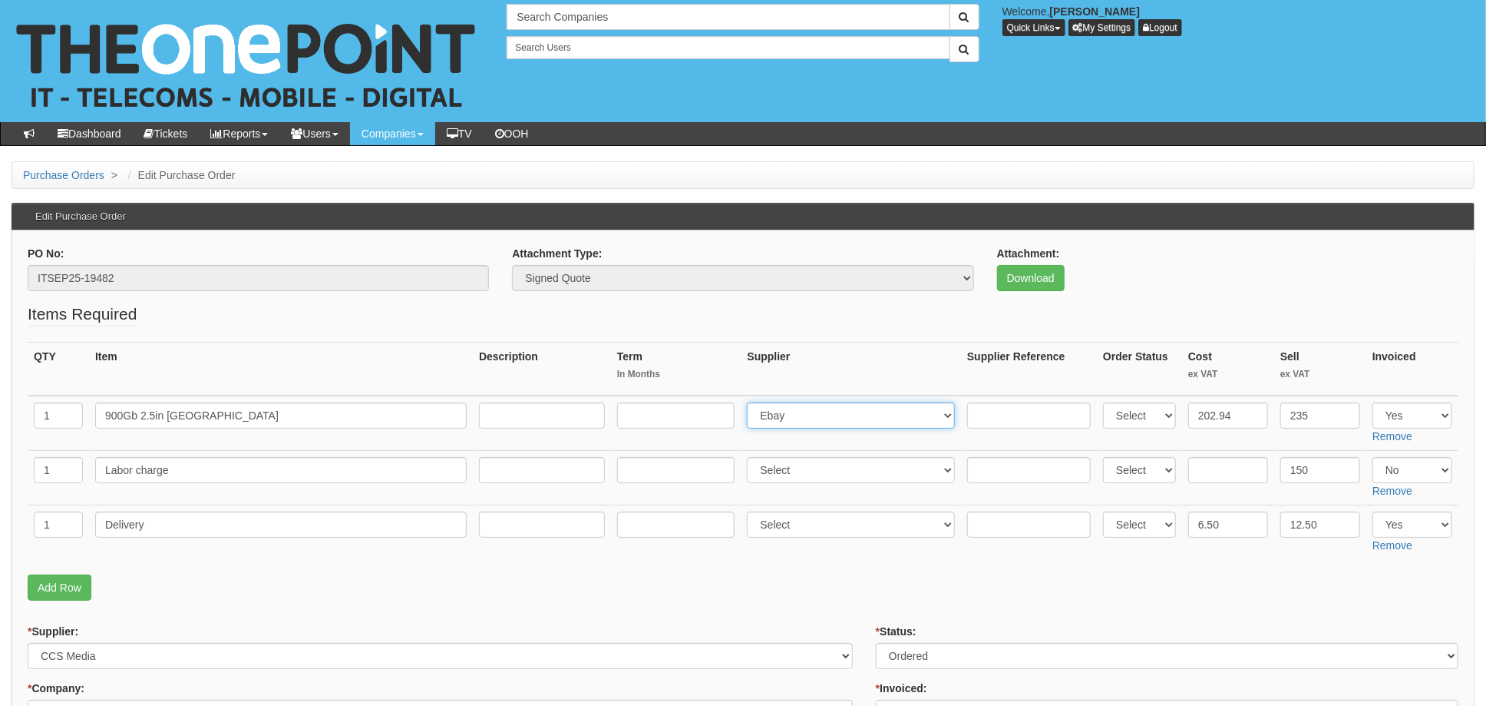
click at [815, 416] on select "Select 123 REG.co.uk 1Password 3 4Gon AA Jones Electric Ltd Abzorb Access Group…" at bounding box center [851, 415] width 208 height 26
select select "220"
click at [752, 402] on select "Select 123 REG.co.uk 1Password 3 4Gon AA Jones Electric Ltd Abzorb Access Group…" at bounding box center [851, 415] width 208 height 26
click at [990, 406] on input "text" at bounding box center [1029, 415] width 124 height 26
paste input "5491682"
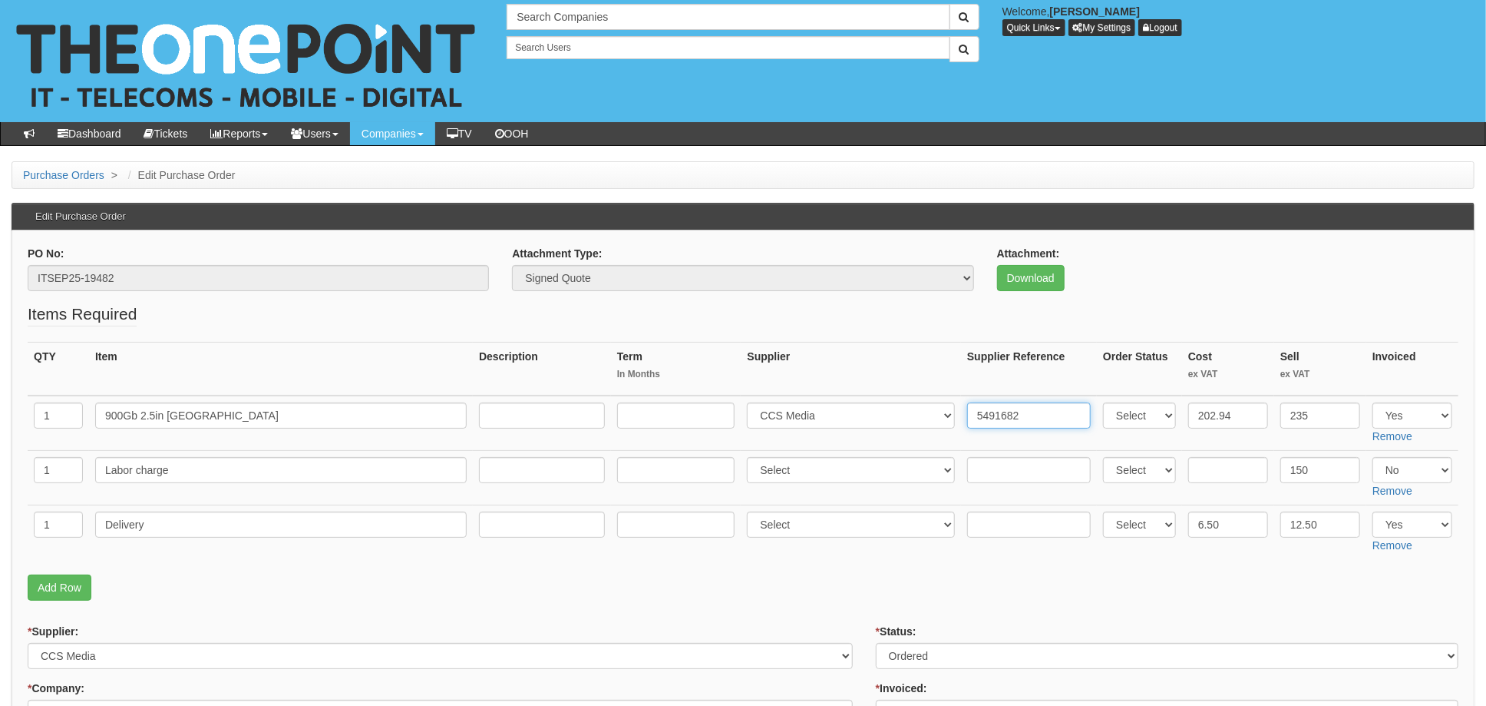
type input "5491682"
click at [1016, 516] on input "text" at bounding box center [1029, 524] width 124 height 26
paste input "5491682"
type input "5491682"
click at [793, 516] on select "Select 123 REG.co.uk 1Password 3 4Gon AA Jones Electric Ltd Abzorb Access Group…" at bounding box center [851, 524] width 208 height 26
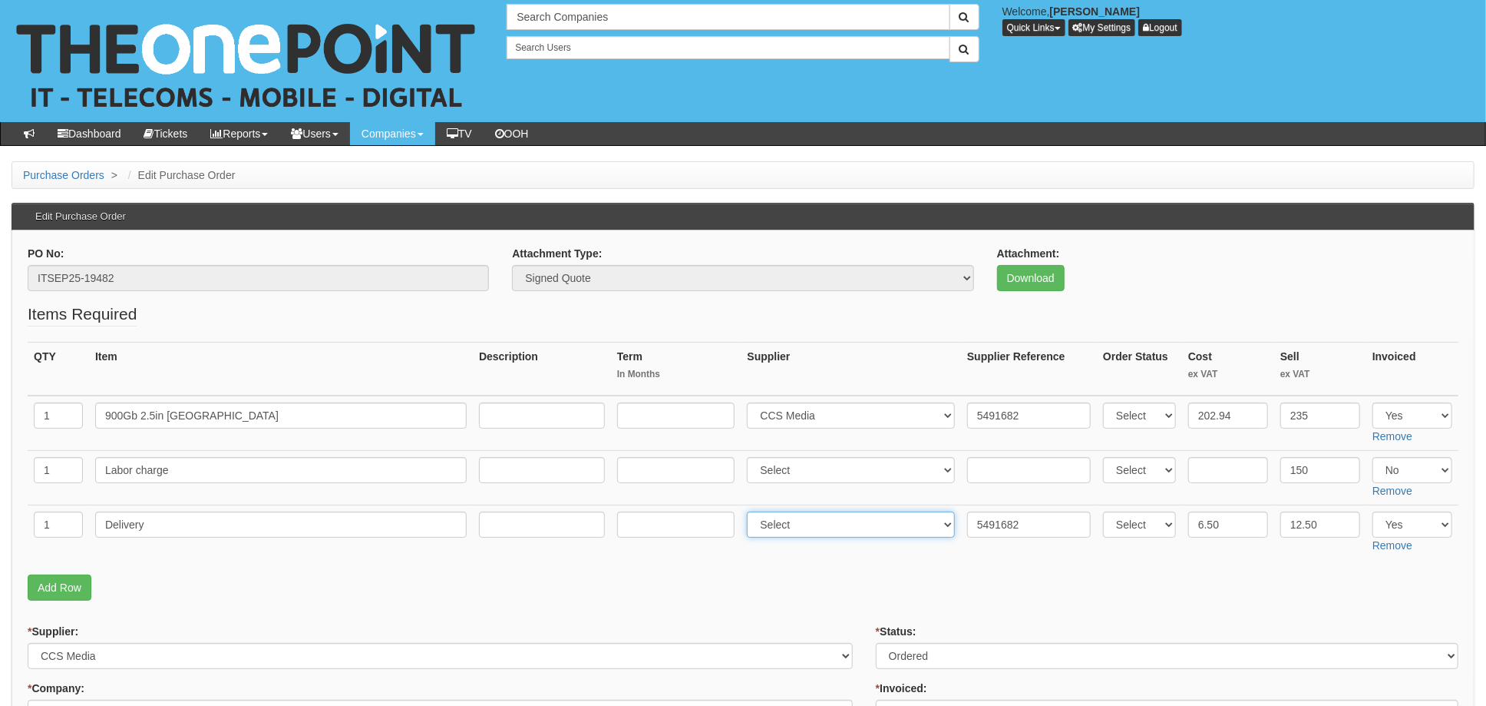
select select "220"
click at [752, 511] on select "Select 123 REG.co.uk 1Password 3 4Gon AA Jones Electric Ltd Abzorb Access Group…" at bounding box center [851, 524] width 208 height 26
click at [854, 549] on td "Select 123 REG.co.uk 1Password 3 4Gon AA Jones Electric Ltd Abzorb Access Group…" at bounding box center [851, 532] width 220 height 55
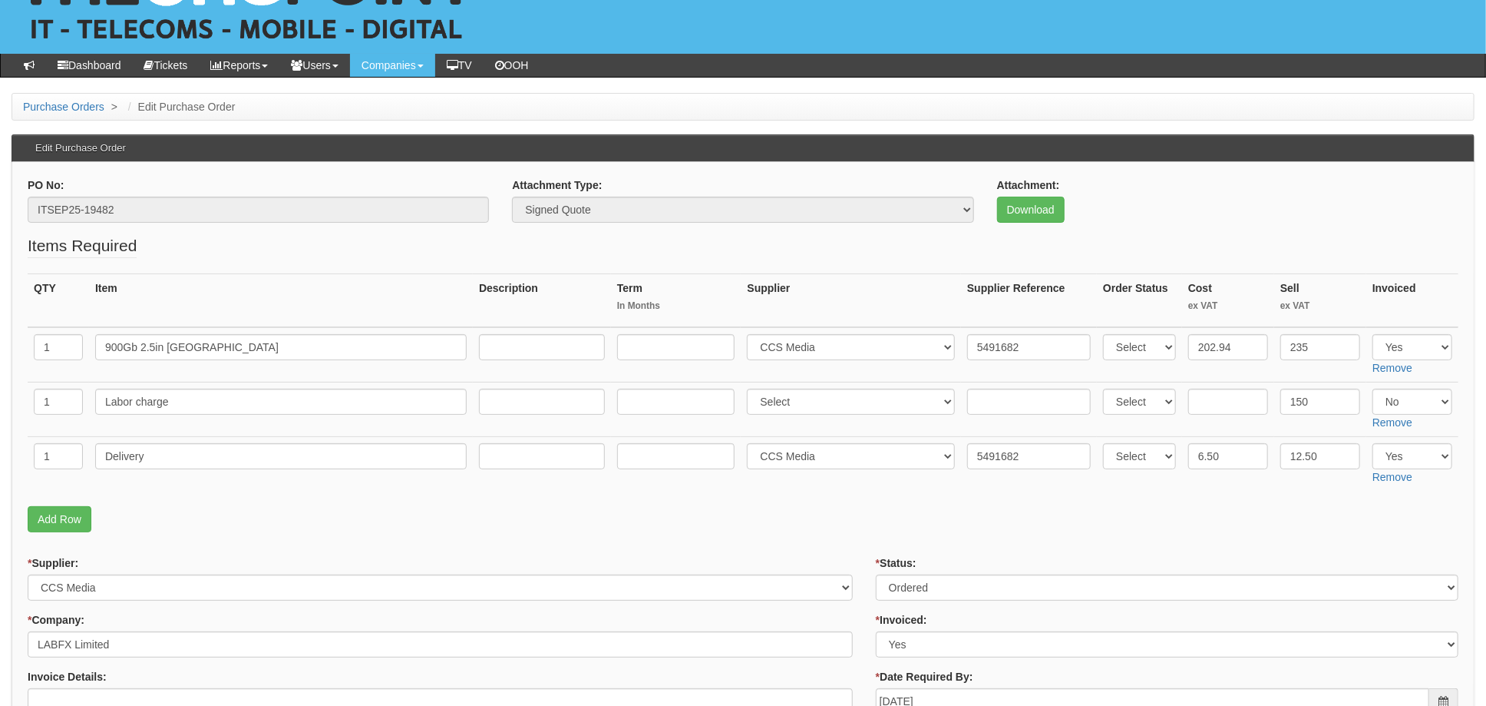
scroll to position [204, 0]
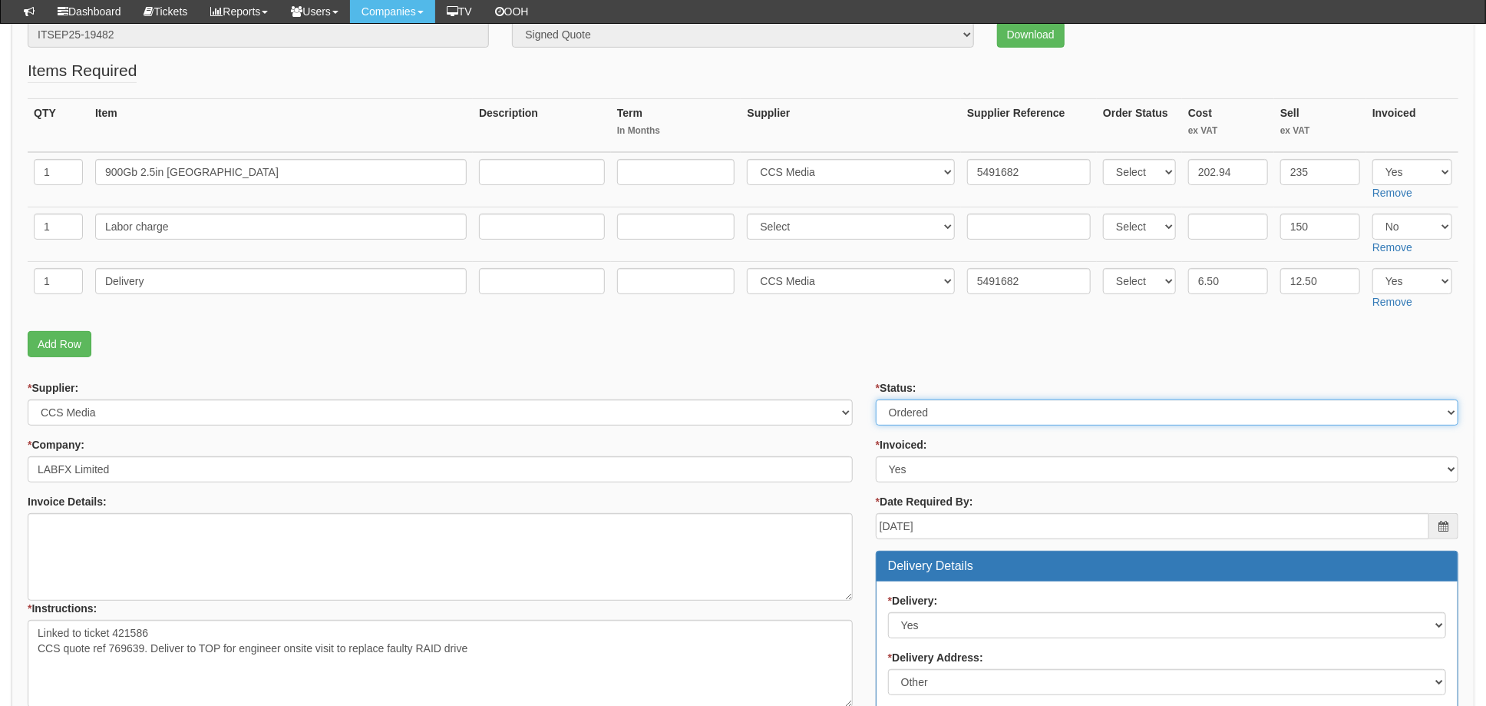
click at [937, 411] on select "Select Approved Completed Delivered Invoiced Ordered Ordered to site Part Order…" at bounding box center [1167, 412] width 583 height 26
select select "4"
click at [876, 399] on select "Select Approved Completed Delivered Invoiced Ordered Ordered to site Part Order…" at bounding box center [1167, 412] width 583 height 26
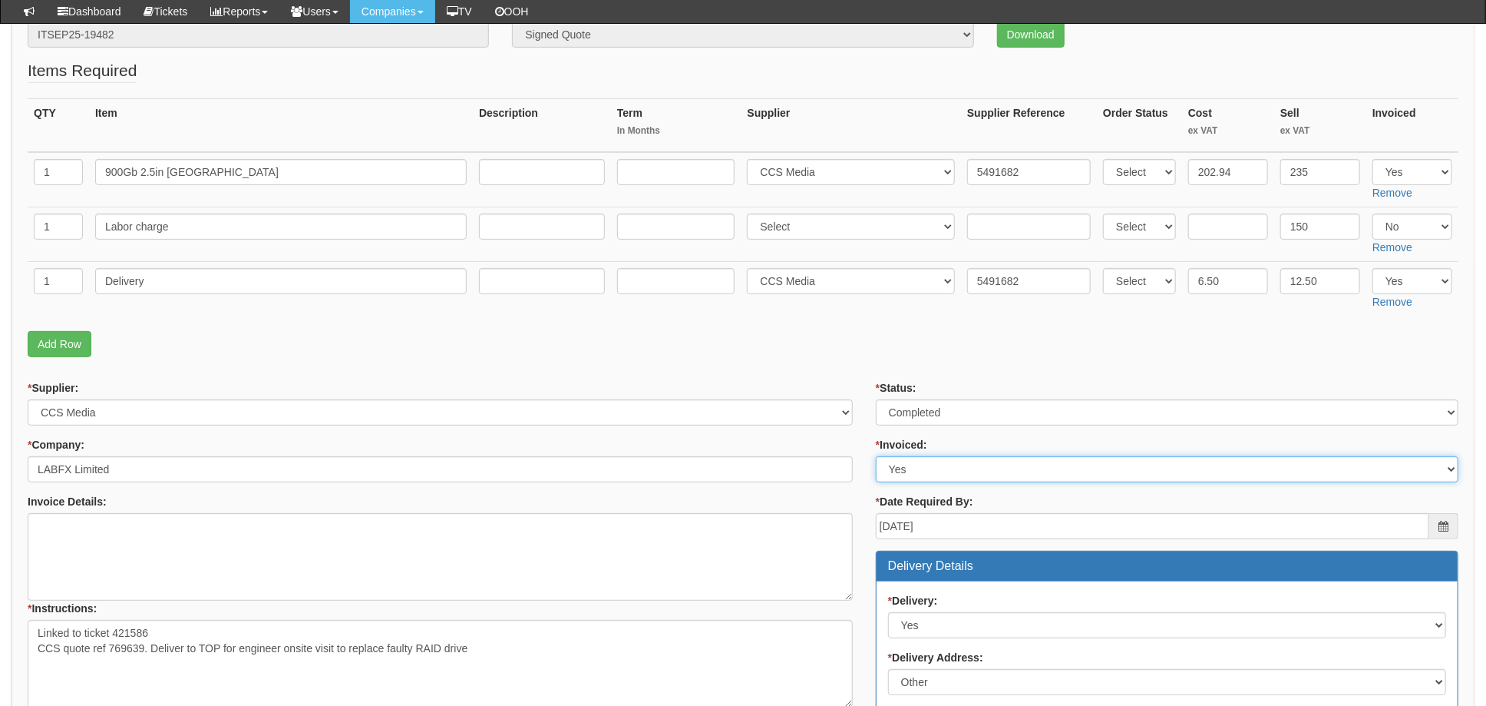
click at [905, 468] on select "Select Yes No N/A STB (part of order)" at bounding box center [1167, 469] width 583 height 26
click at [876, 456] on select "Select Yes No N/A STB (part of order)" at bounding box center [1167, 469] width 583 height 26
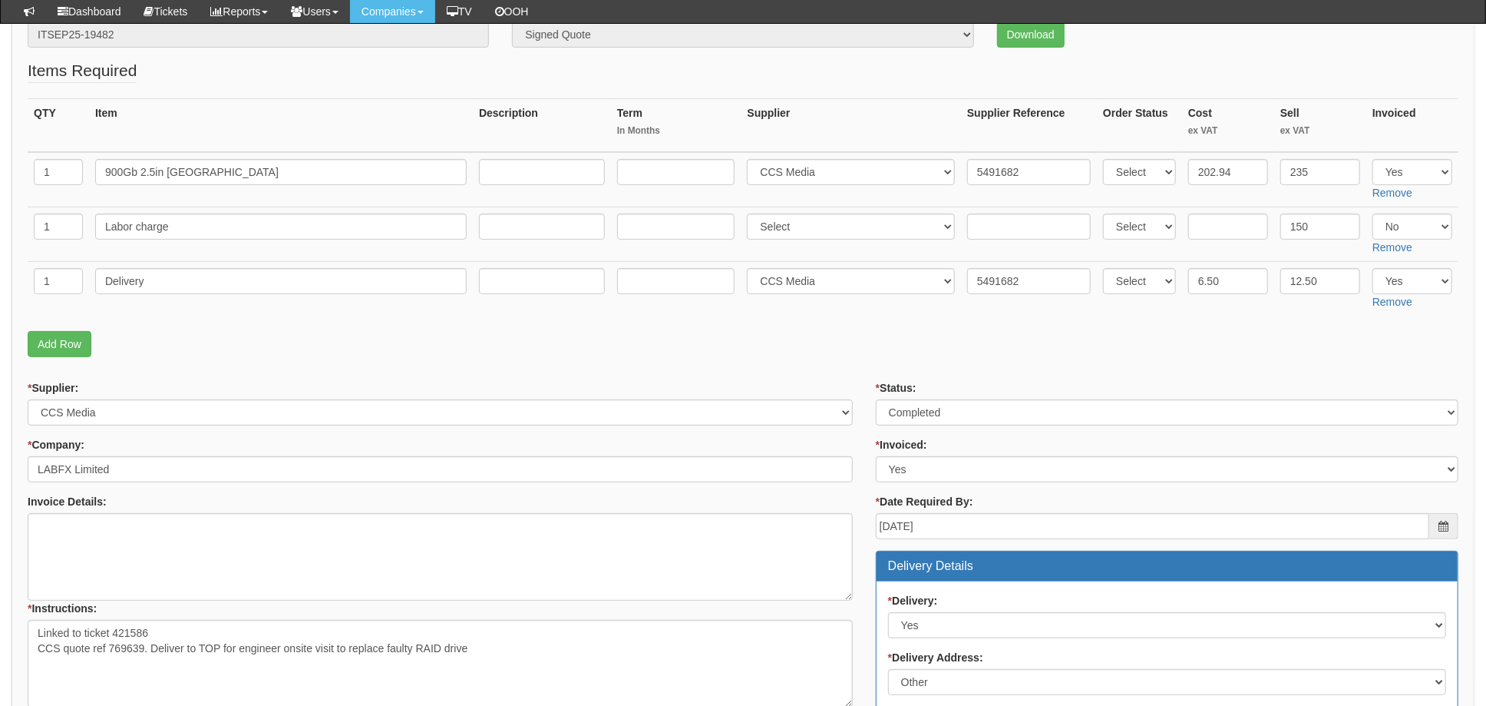
click at [834, 315] on fieldset "Items Required QTY Item Description Term In Months Supplier Supplier Reference …" at bounding box center [743, 212] width 1431 height 306
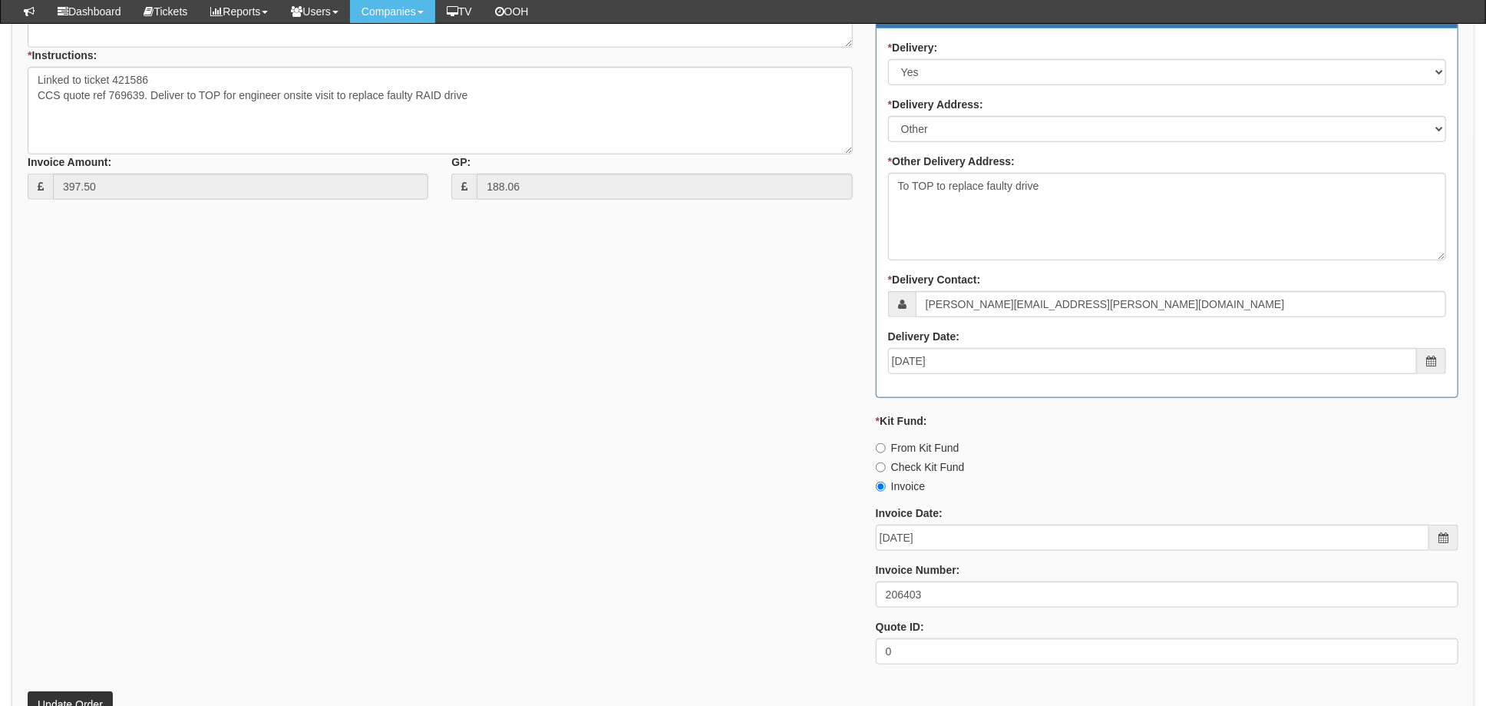
scroll to position [891, 0]
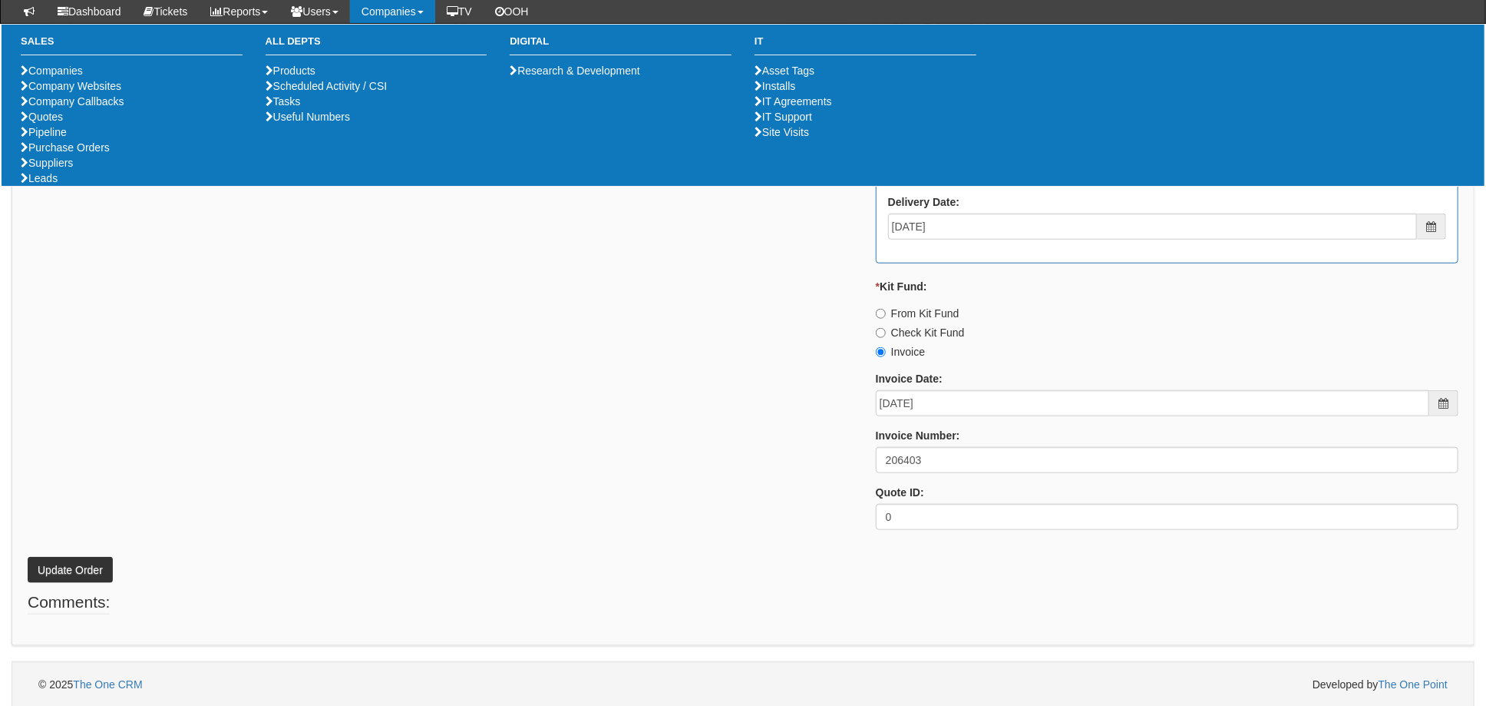
click at [319, 580] on p "Update Order" at bounding box center [743, 561] width 1431 height 41
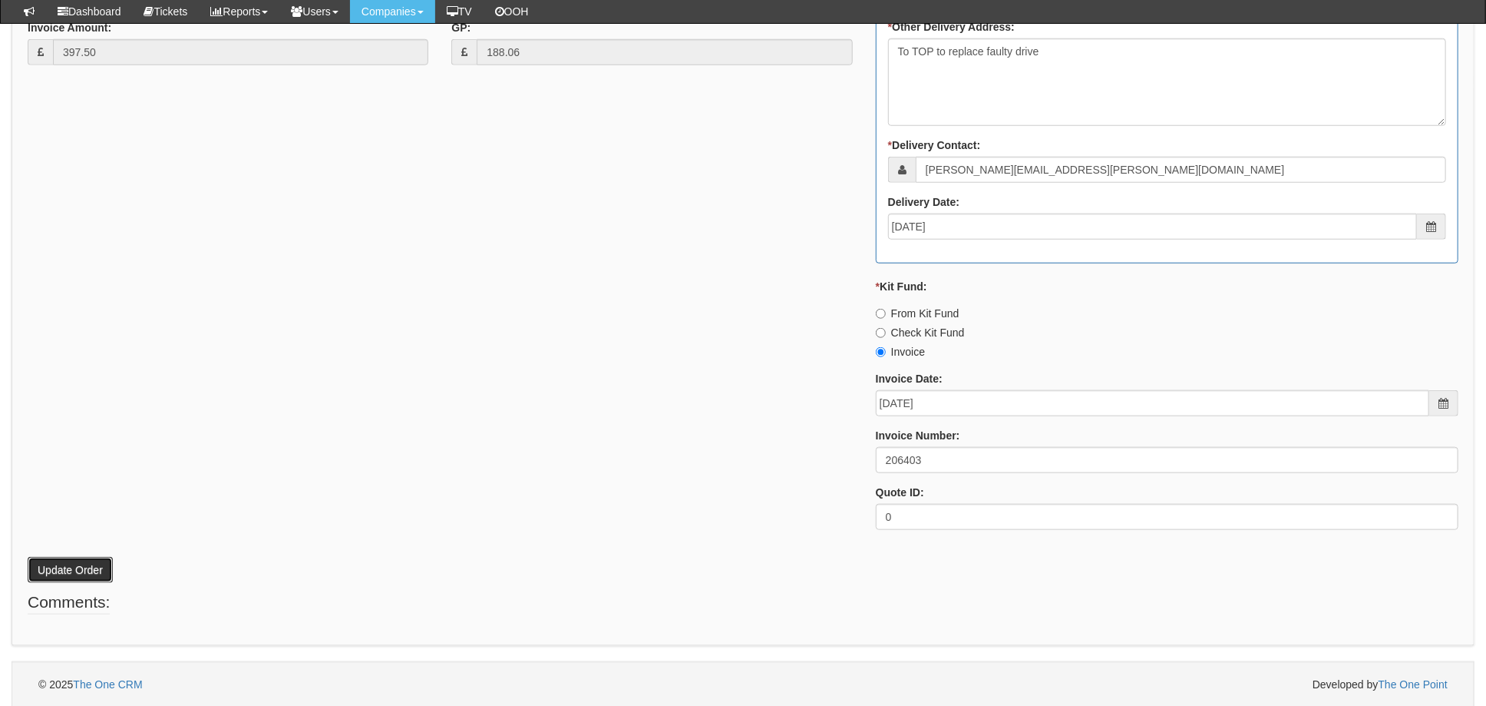
click at [64, 573] on button "Update Order" at bounding box center [70, 570] width 85 height 26
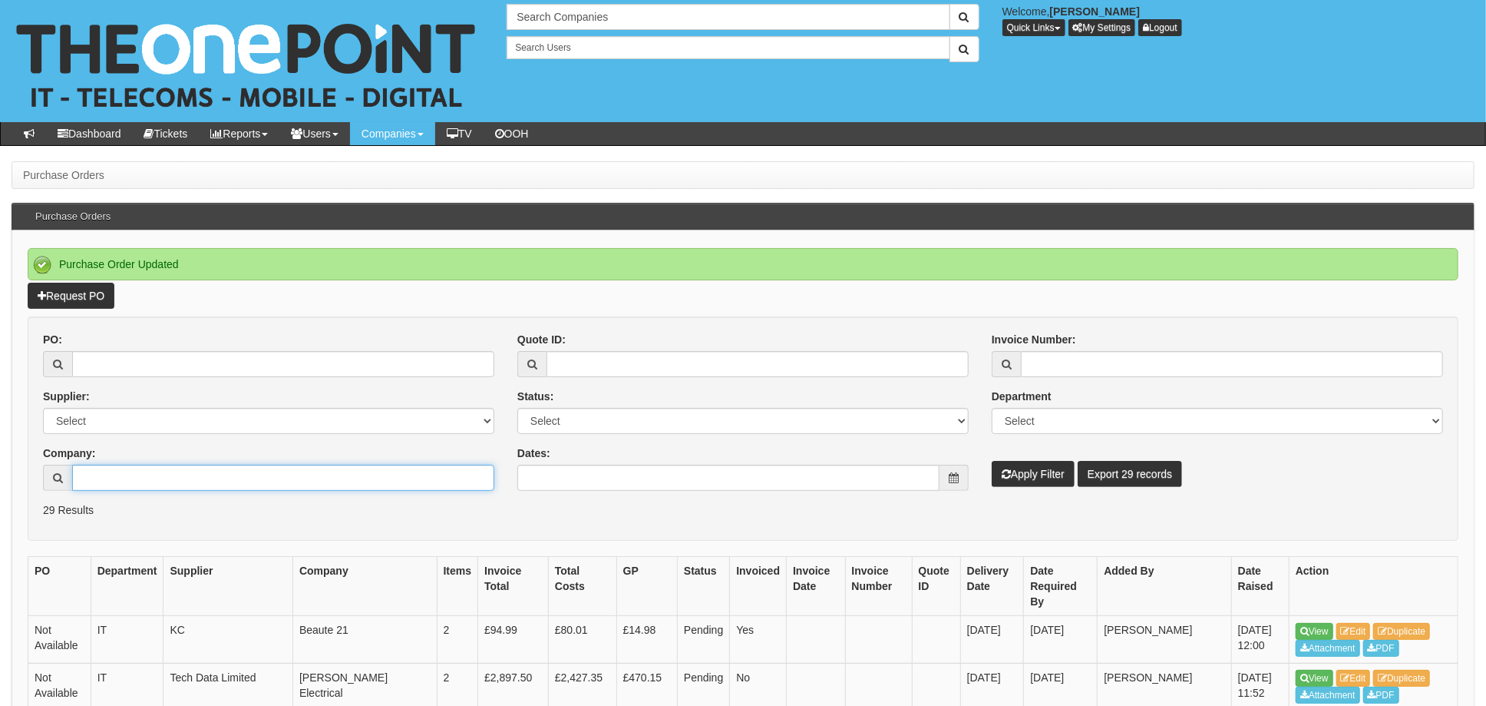
click at [182, 467] on input "Company:" at bounding box center [283, 477] width 422 height 26
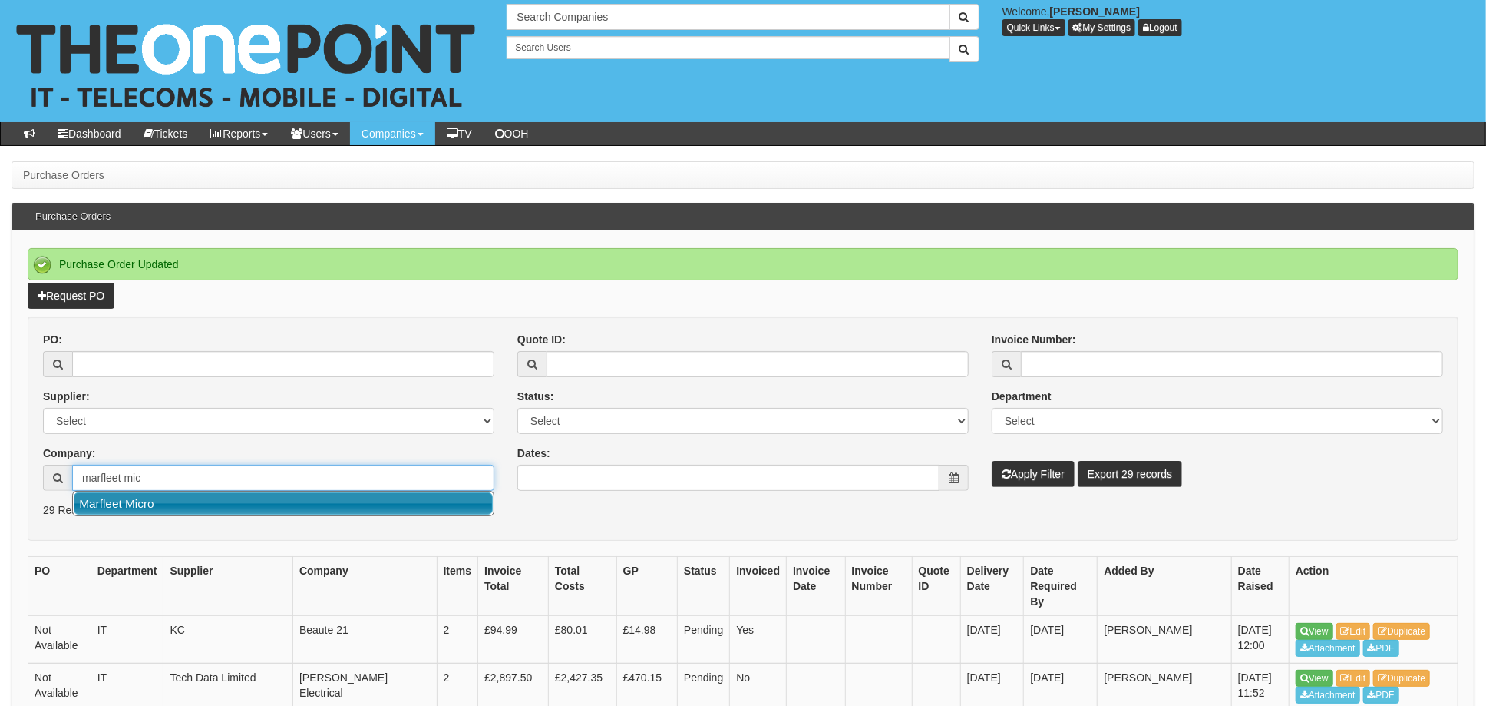
click at [151, 511] on link "Marfleet Micro" at bounding box center [283, 503] width 419 height 22
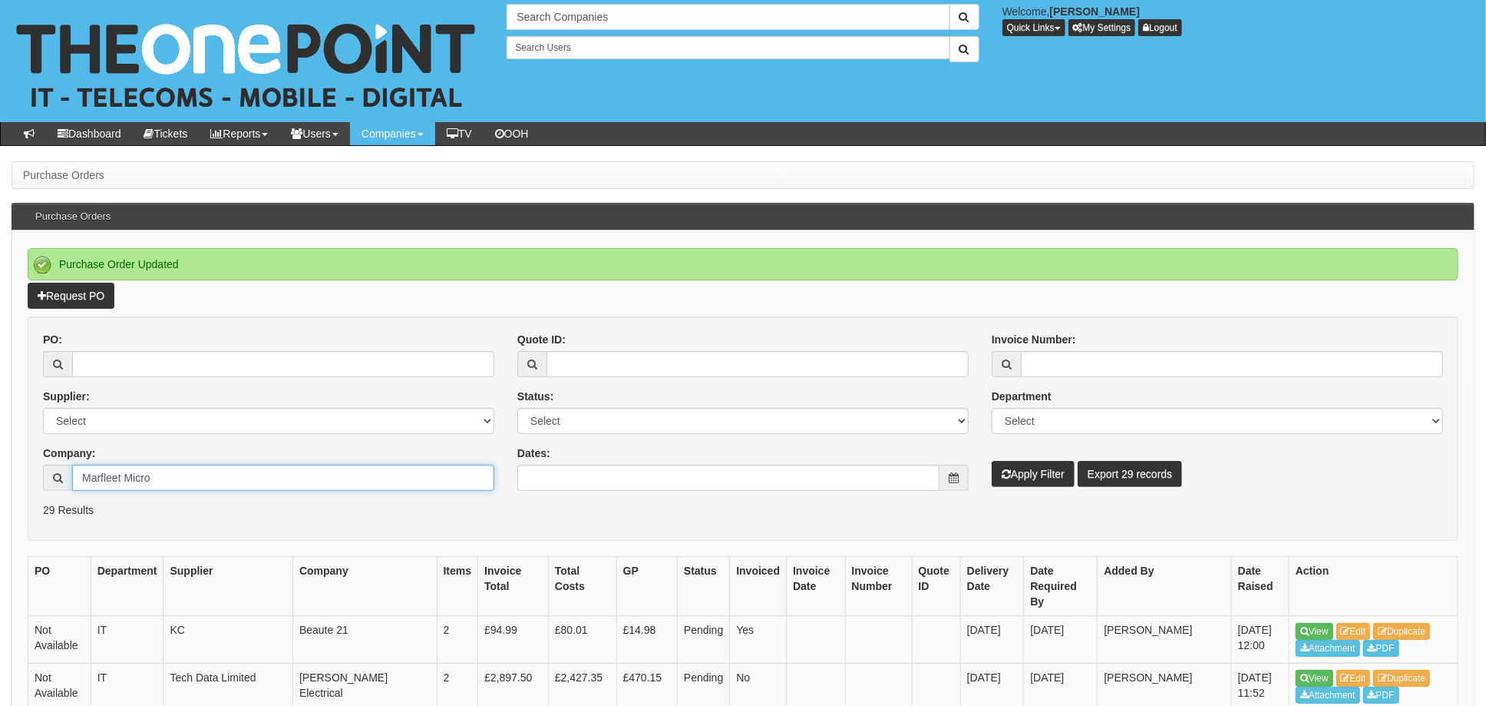
type input "Marfleet Micro"
click at [1031, 472] on button "Apply Filter" at bounding box center [1033, 474] width 83 height 26
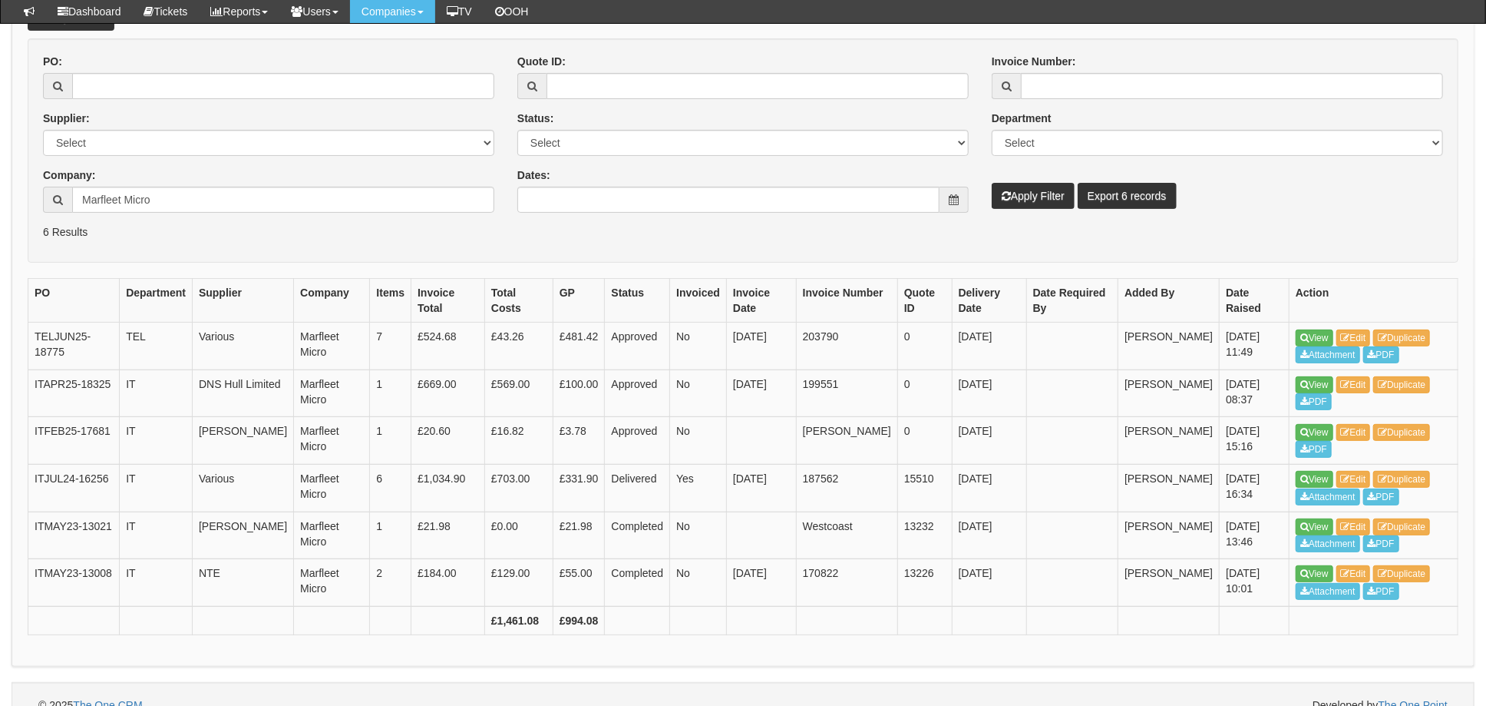
scroll to position [204, 0]
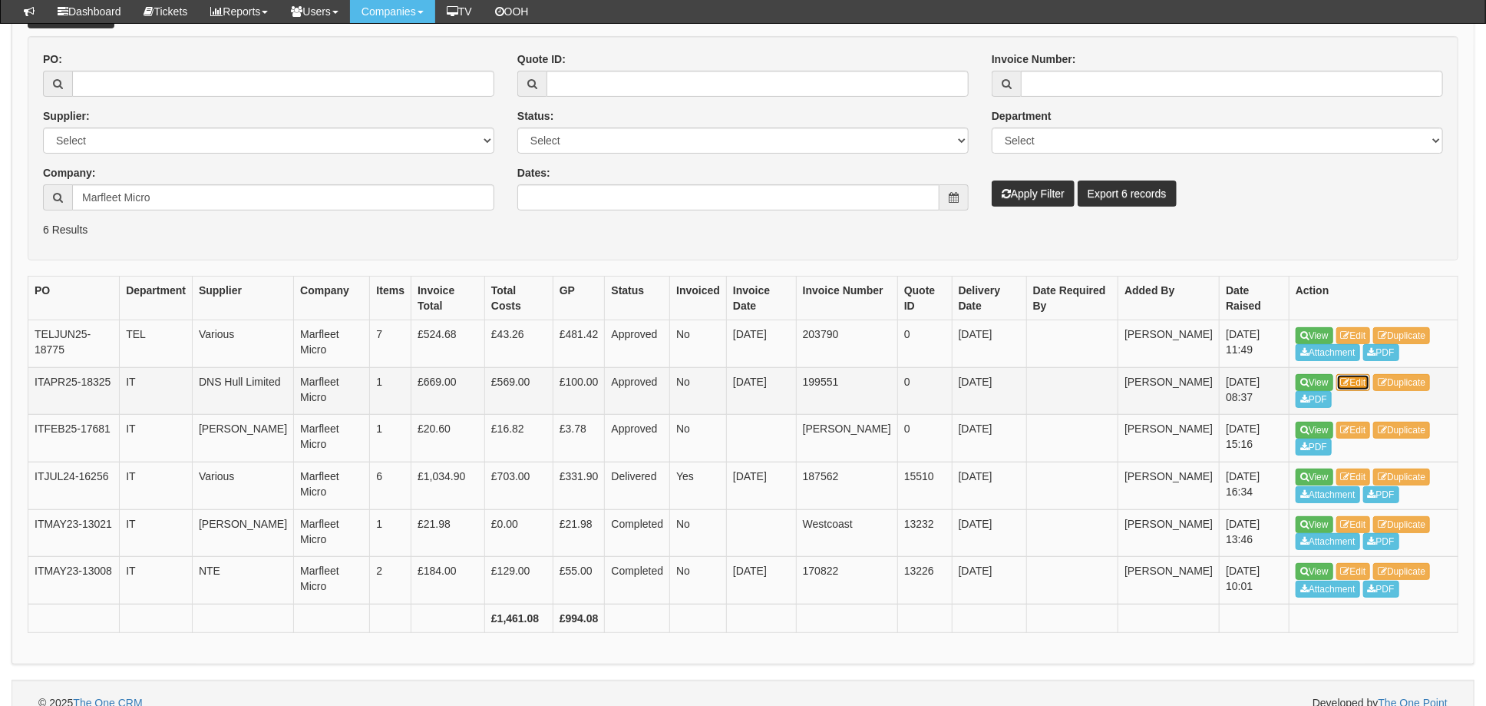
click at [1360, 384] on link "Edit" at bounding box center [1354, 382] width 35 height 17
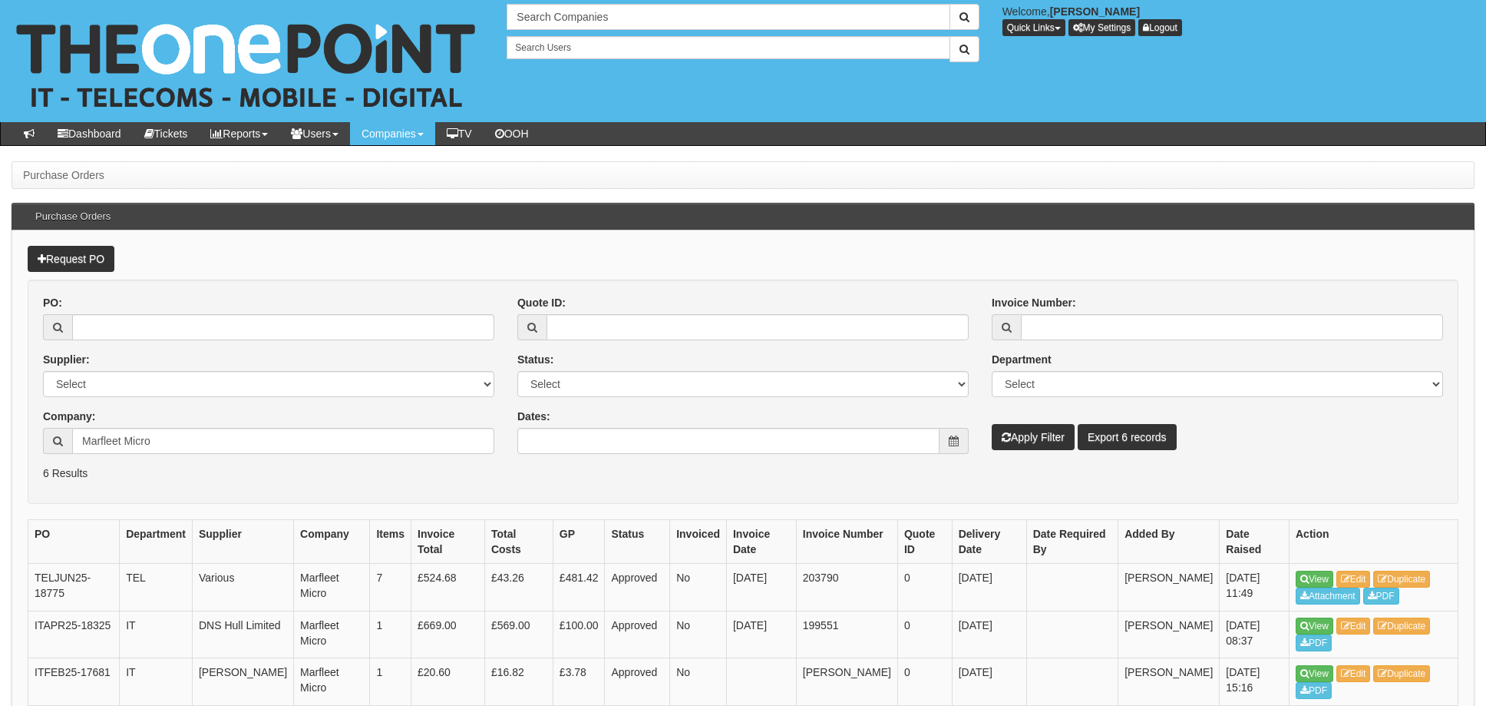
scroll to position [243, 0]
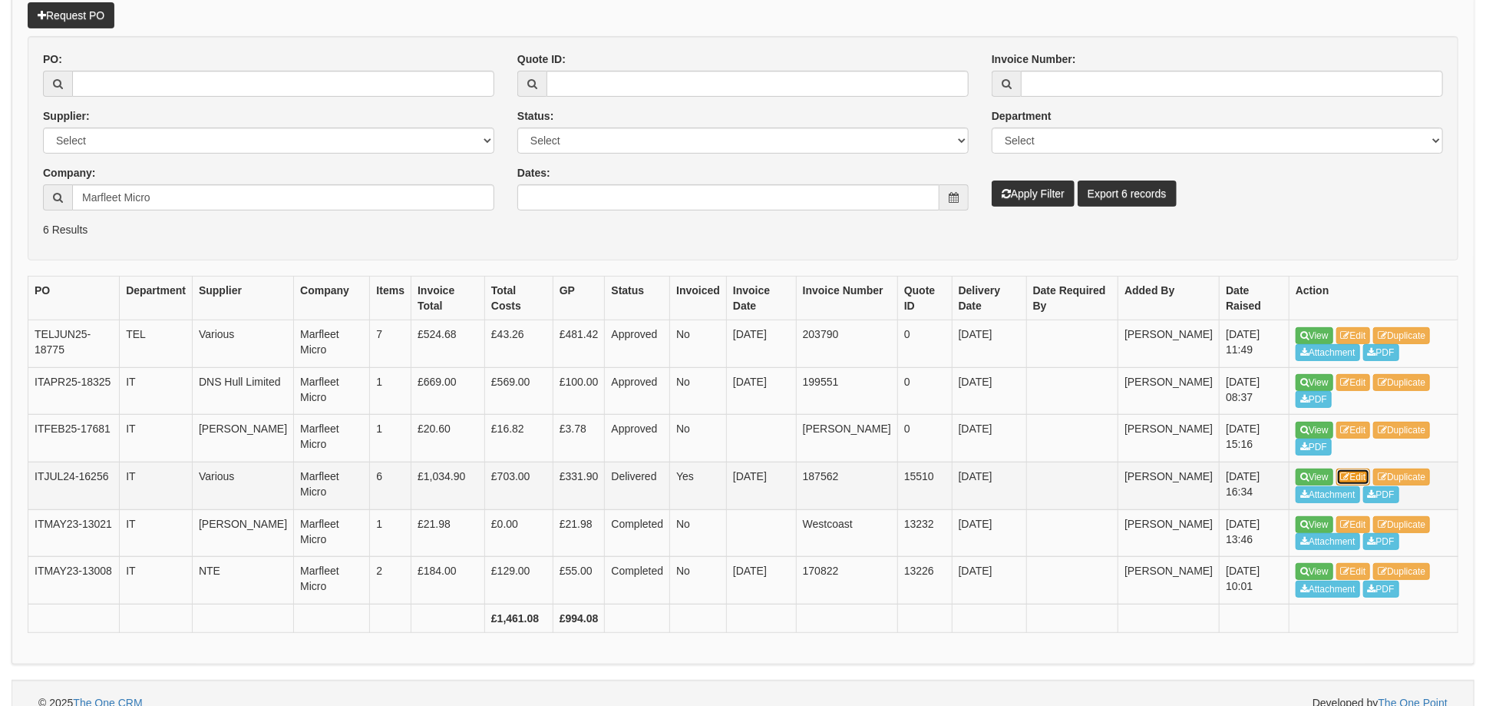
click at [1369, 472] on link "Edit" at bounding box center [1354, 476] width 35 height 17
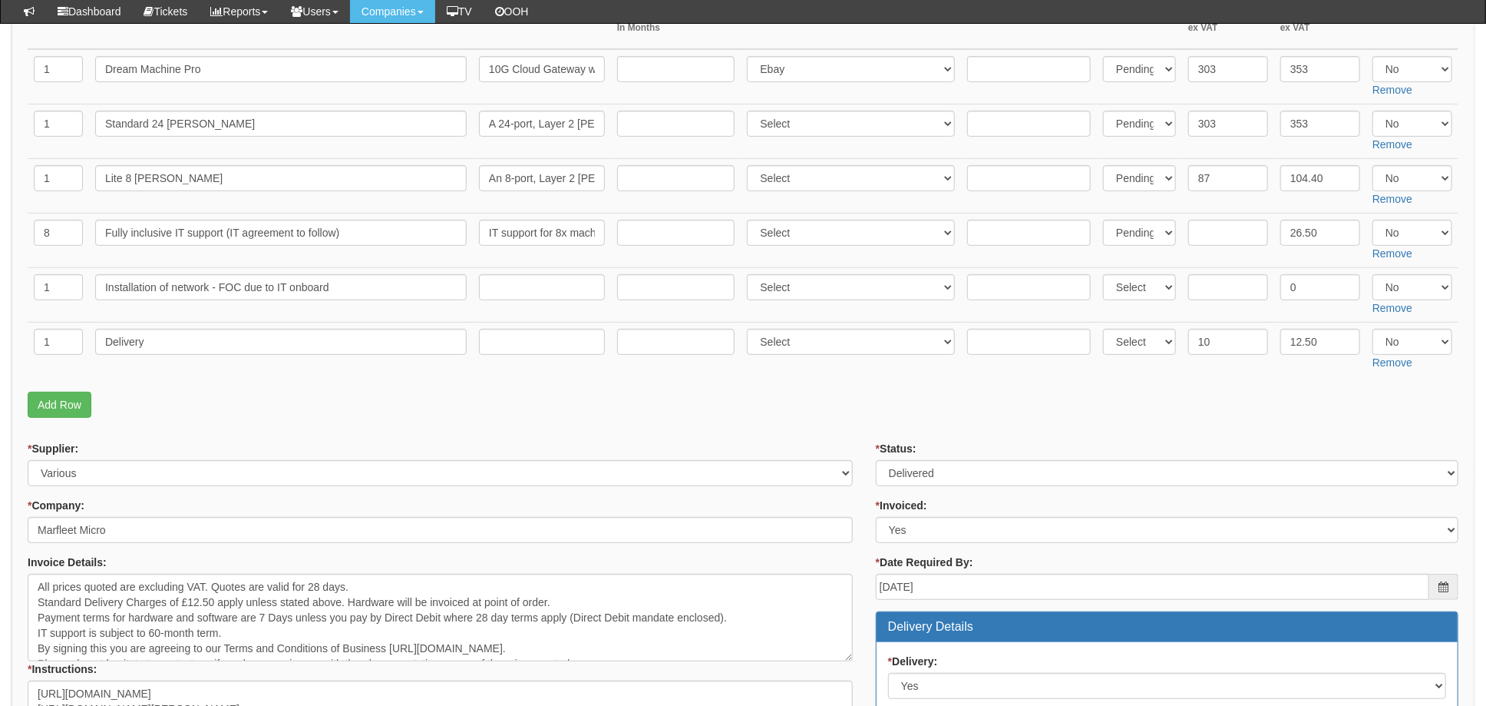
scroll to position [204, 0]
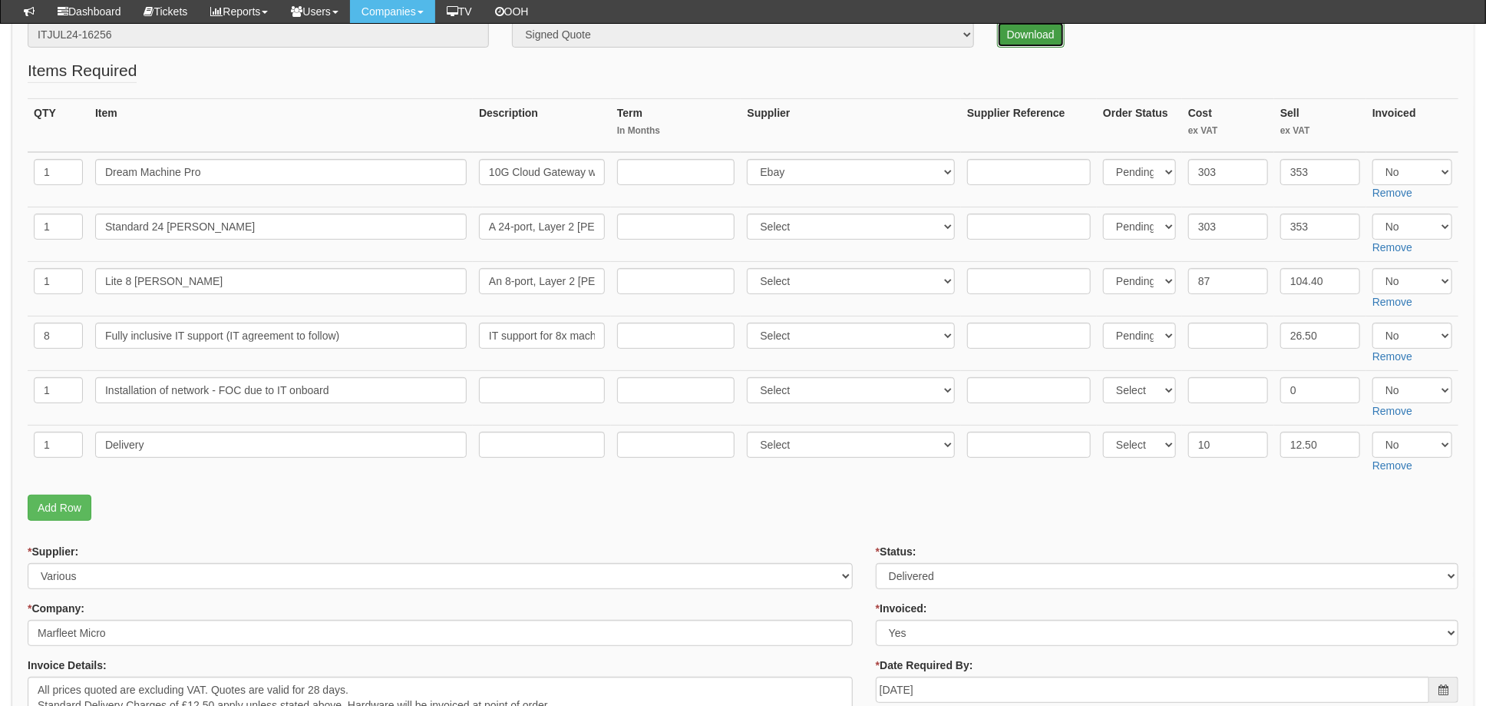
click at [1030, 31] on link "Download" at bounding box center [1031, 34] width 68 height 26
click at [947, 491] on fieldset "Items Required QTY Item Description Term In Months Supplier Supplier Reference …" at bounding box center [743, 293] width 1431 height 469
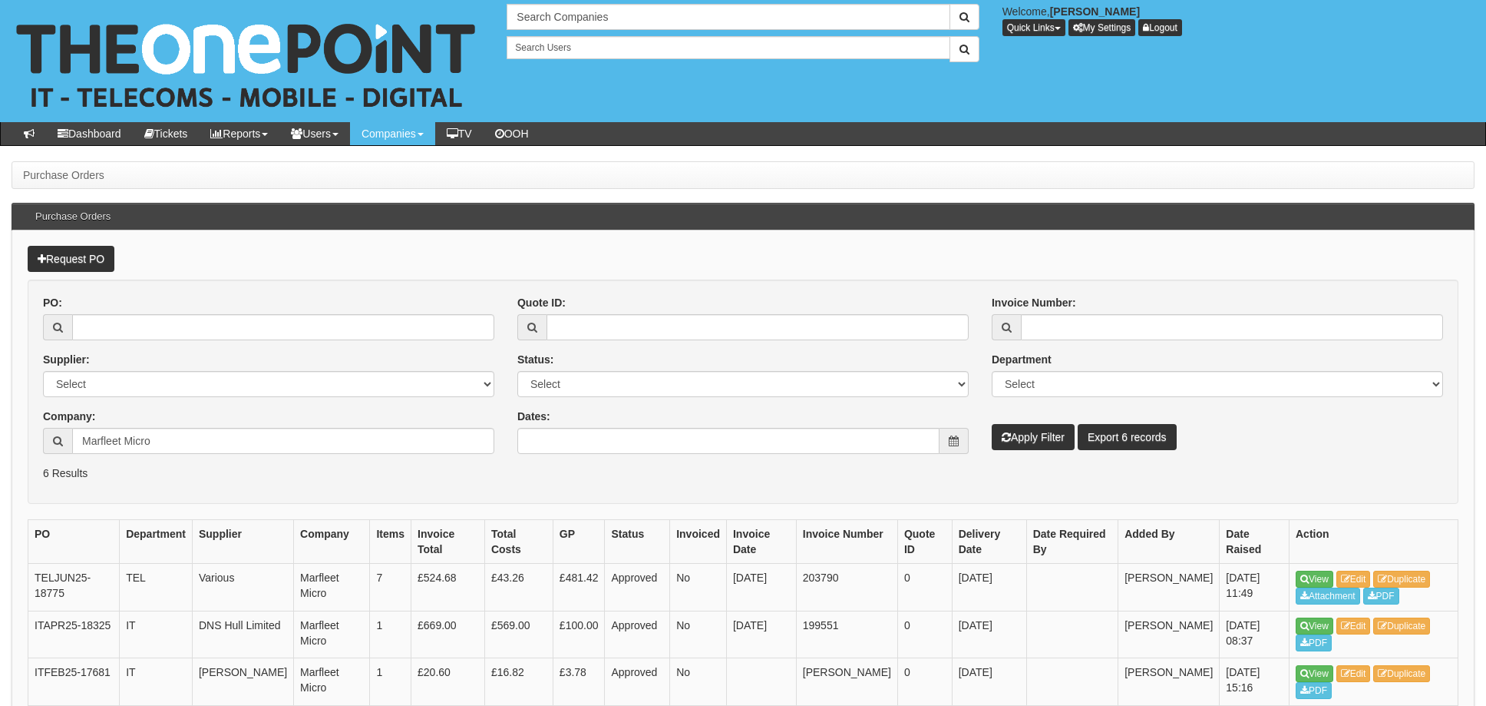
scroll to position [243, 0]
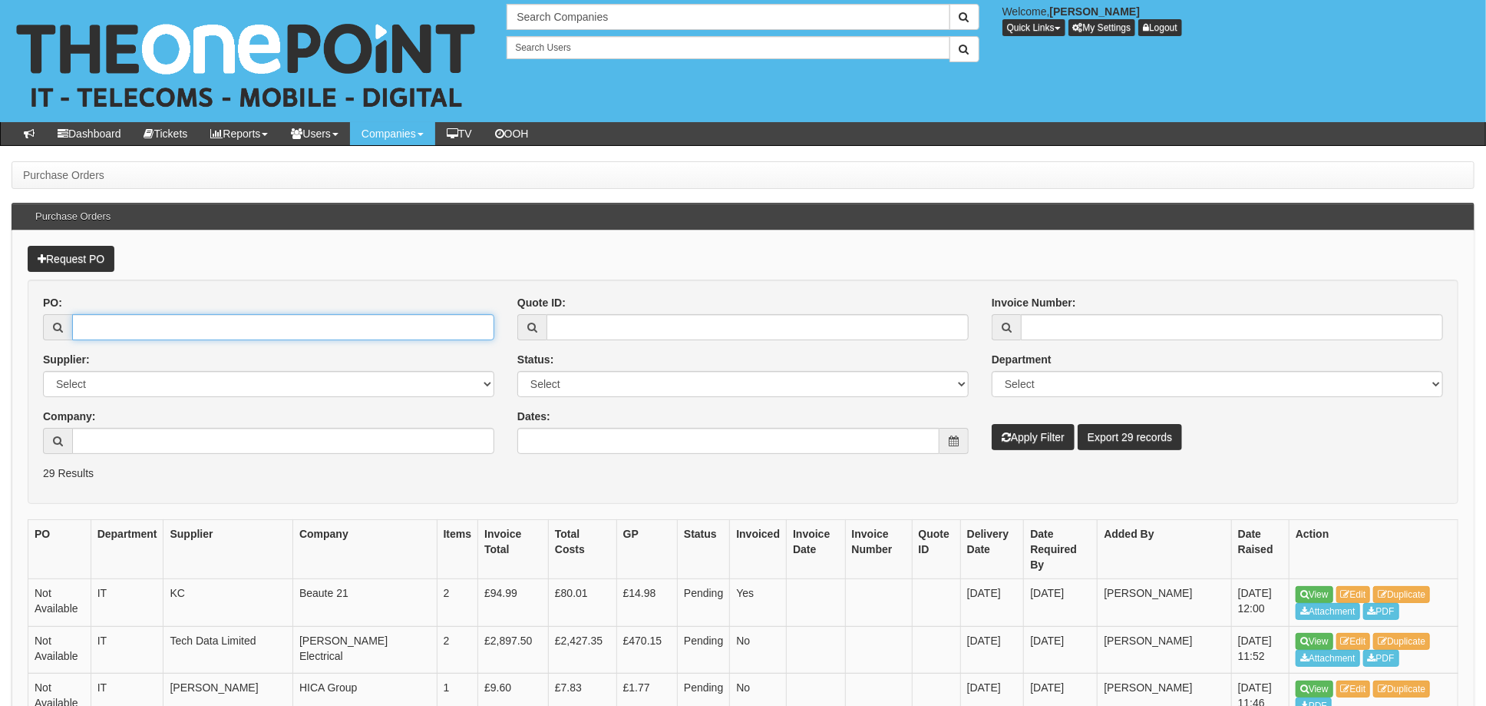
click at [158, 324] on input "PO:" at bounding box center [283, 327] width 422 height 26
type input "19347"
click at [992, 424] on button "Apply Filter" at bounding box center [1033, 437] width 83 height 26
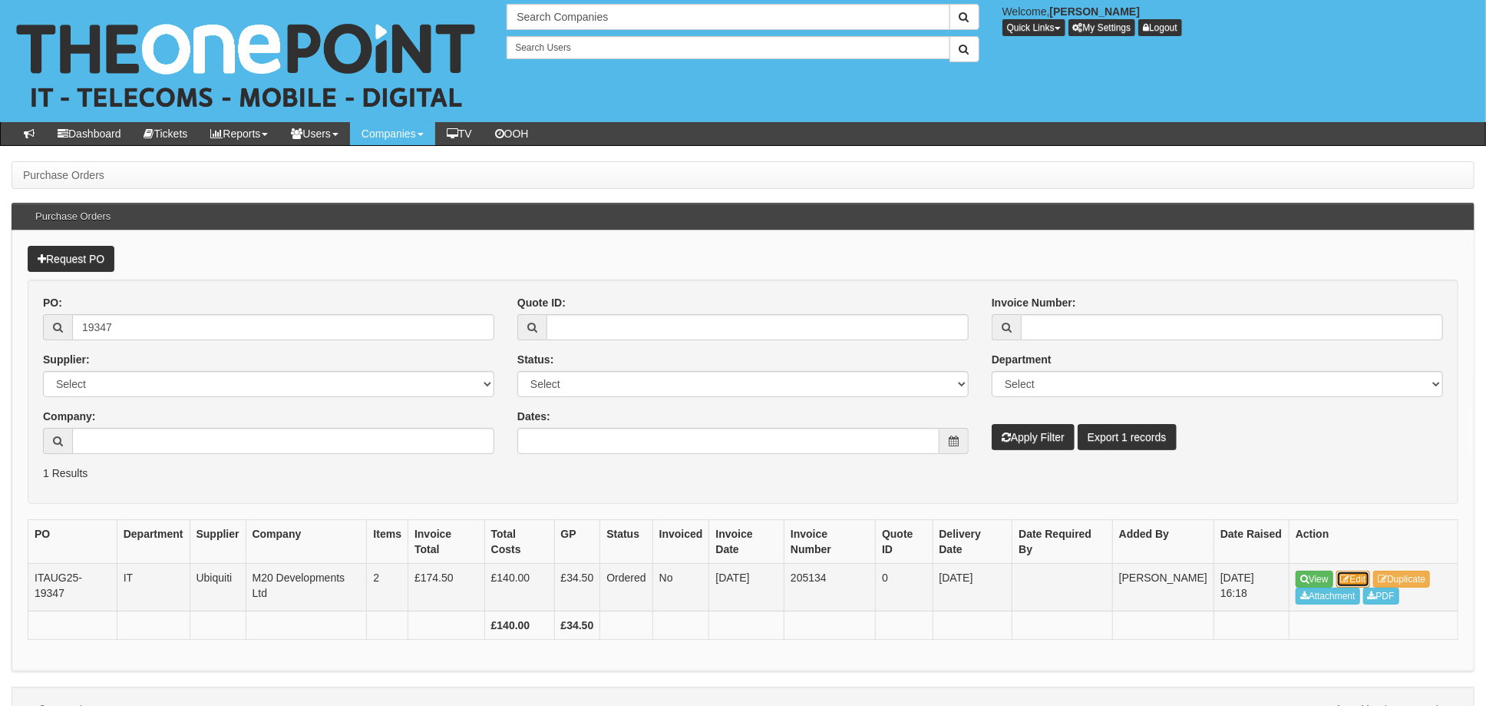
click at [1367, 571] on link "Edit" at bounding box center [1354, 578] width 35 height 17
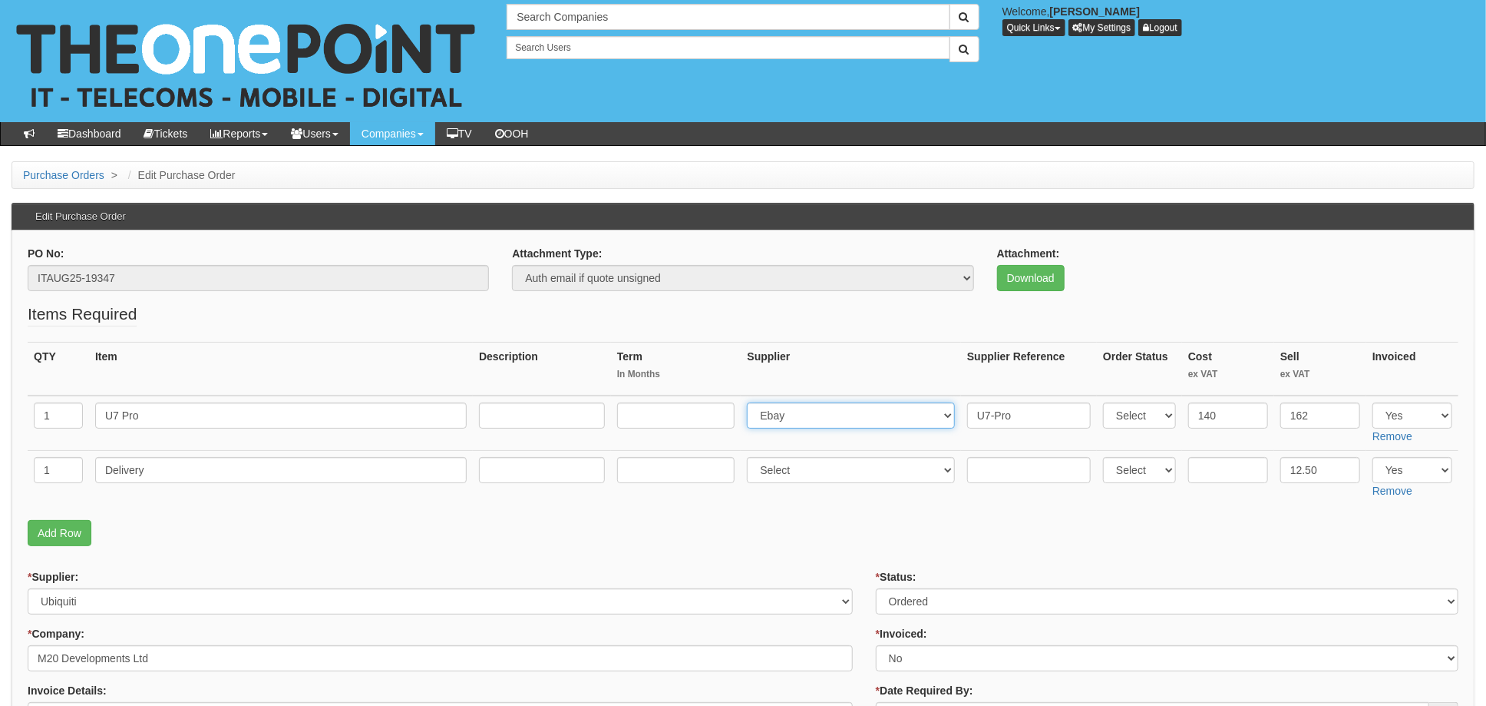
click at [846, 414] on select "Select 123 REG.co.uk 1Password 3 4Gon AA Jones Electric Ltd Abzorb Access Group…" at bounding box center [851, 415] width 208 height 26
select select "55"
click at [752, 402] on select "Select 123 REG.co.uk 1Password 3 4Gon AA Jones Electric Ltd Abzorb Access Group…" at bounding box center [851, 415] width 208 height 26
click at [977, 411] on input "U7-Pro" at bounding box center [1029, 415] width 124 height 26
click at [967, 412] on input "U7-Pro" at bounding box center [1029, 415] width 124 height 26
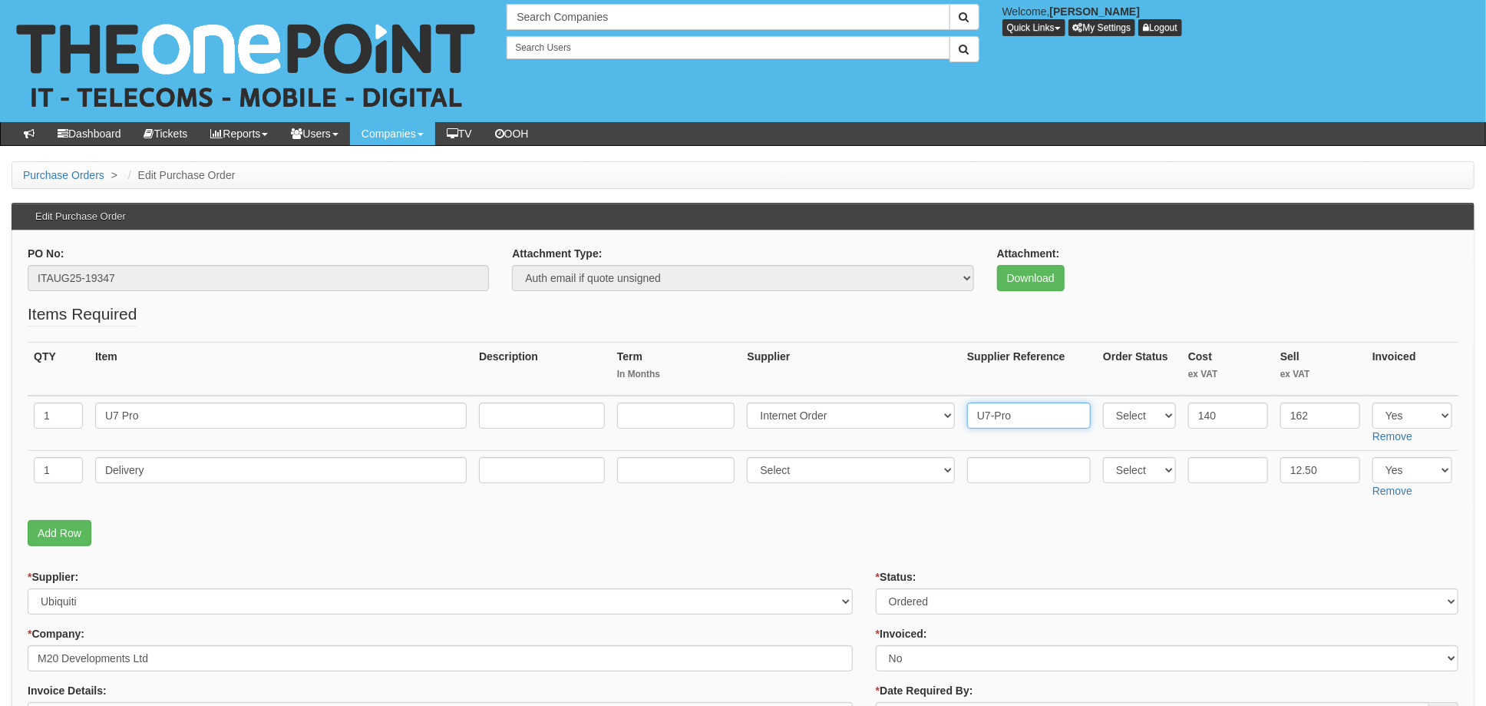
paste input "Intec Microsystems Ltd: 708878"
type input "Intec Microsystems Ltd: 708878 U7-Pro"
click at [1004, 467] on input "text" at bounding box center [1029, 470] width 124 height 26
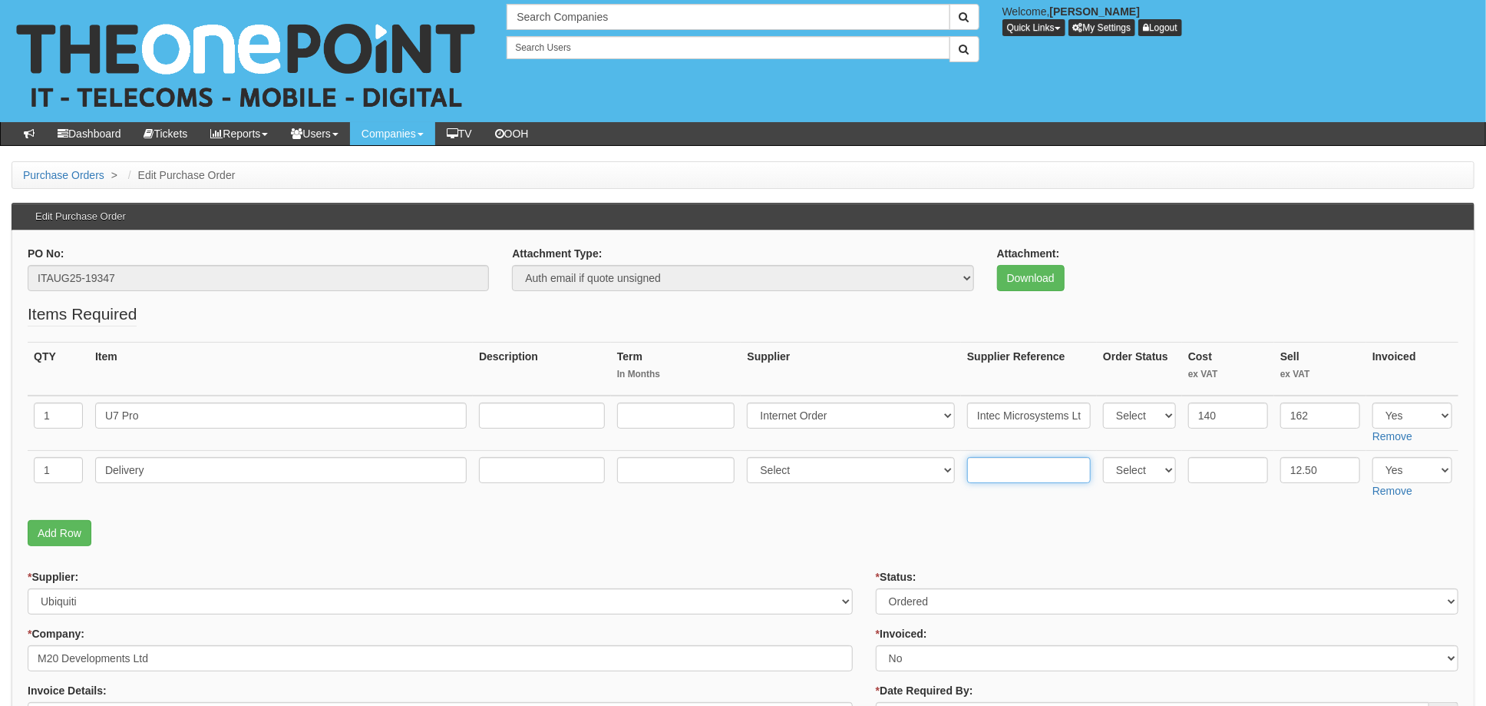
paste input "Intec Microsystems Ltd: 708878"
type input "Intec Microsystems Ltd: 708878"
click at [811, 467] on select "Select 123 REG.co.uk 1Password 3 4Gon AA Jones Electric Ltd Abzorb Access Group…" at bounding box center [851, 470] width 208 height 26
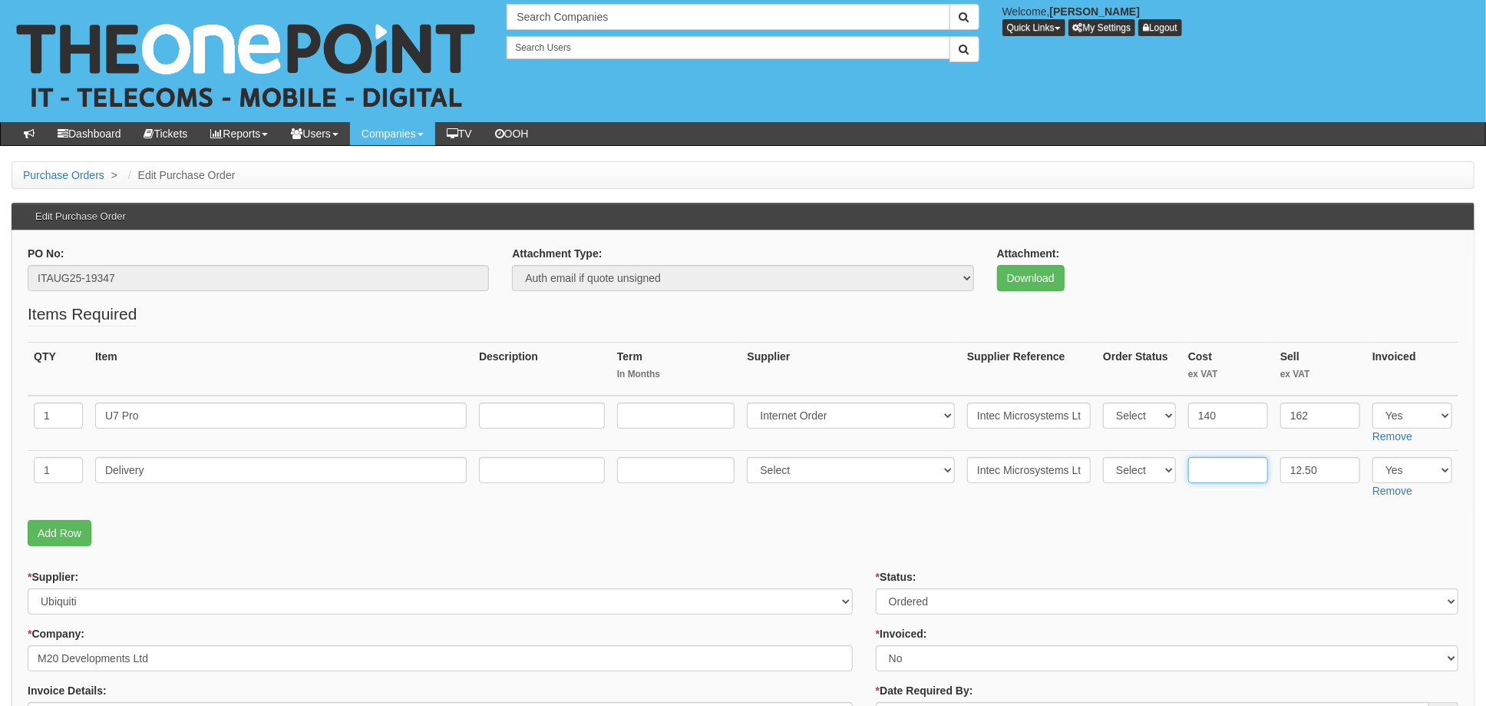
click at [1221, 471] on input "text" at bounding box center [1228, 470] width 80 height 26
type input "6.00"
click at [1231, 416] on input "140" at bounding box center [1228, 415] width 80 height 26
click at [901, 544] on p "Add Row" at bounding box center [743, 533] width 1431 height 26
click at [796, 550] on fieldset "Items Required QTY Item Description Term In Months Supplier Supplier Reference …" at bounding box center [743, 427] width 1431 height 251
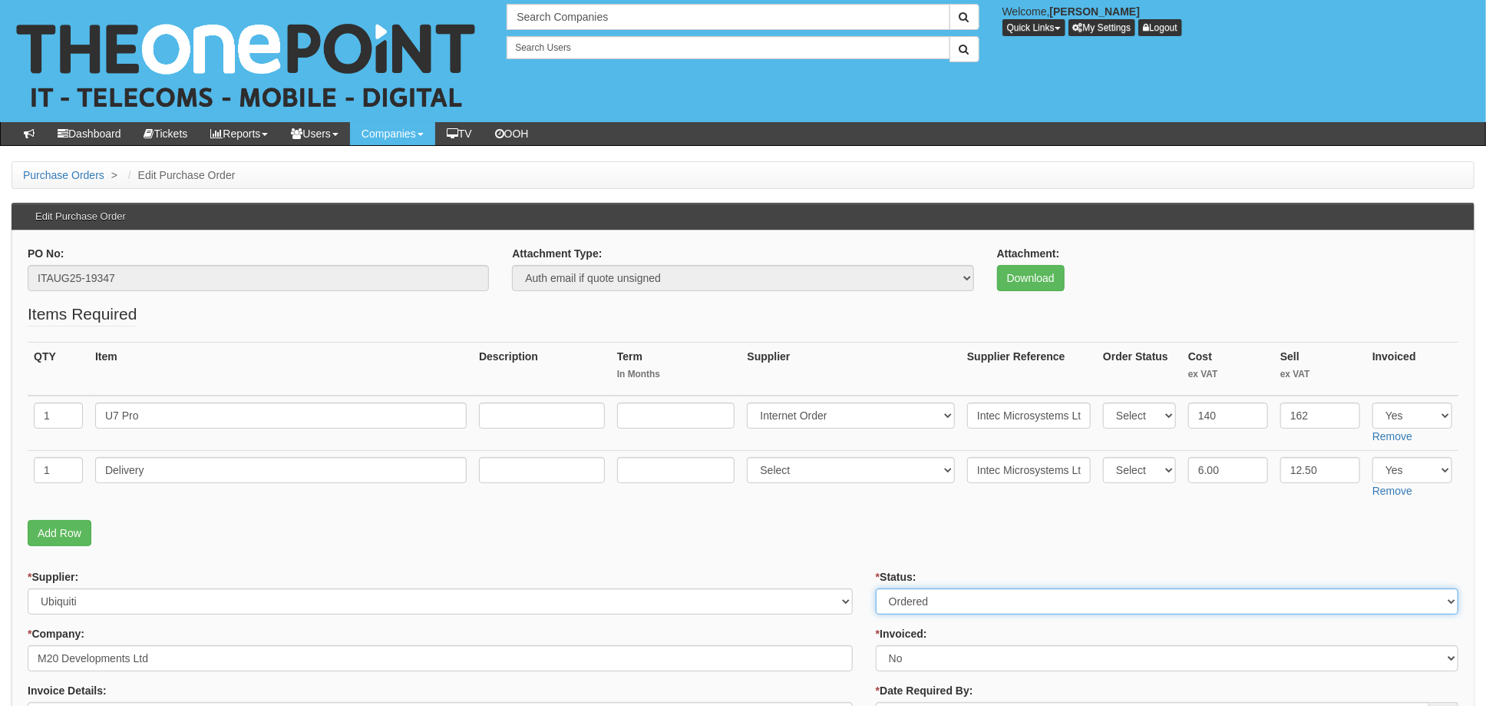
click at [927, 607] on select "Select Approved Completed Delivered Invoiced Ordered Ordered to site Part Order…" at bounding box center [1167, 601] width 583 height 26
select select "4"
click at [876, 588] on select "Select Approved Completed Delivered Invoiced Ordered Ordered to site Part Order…" at bounding box center [1167, 601] width 583 height 26
click at [911, 653] on select "Select Yes No N/A STB (part of order)" at bounding box center [1167, 658] width 583 height 26
select select "1"
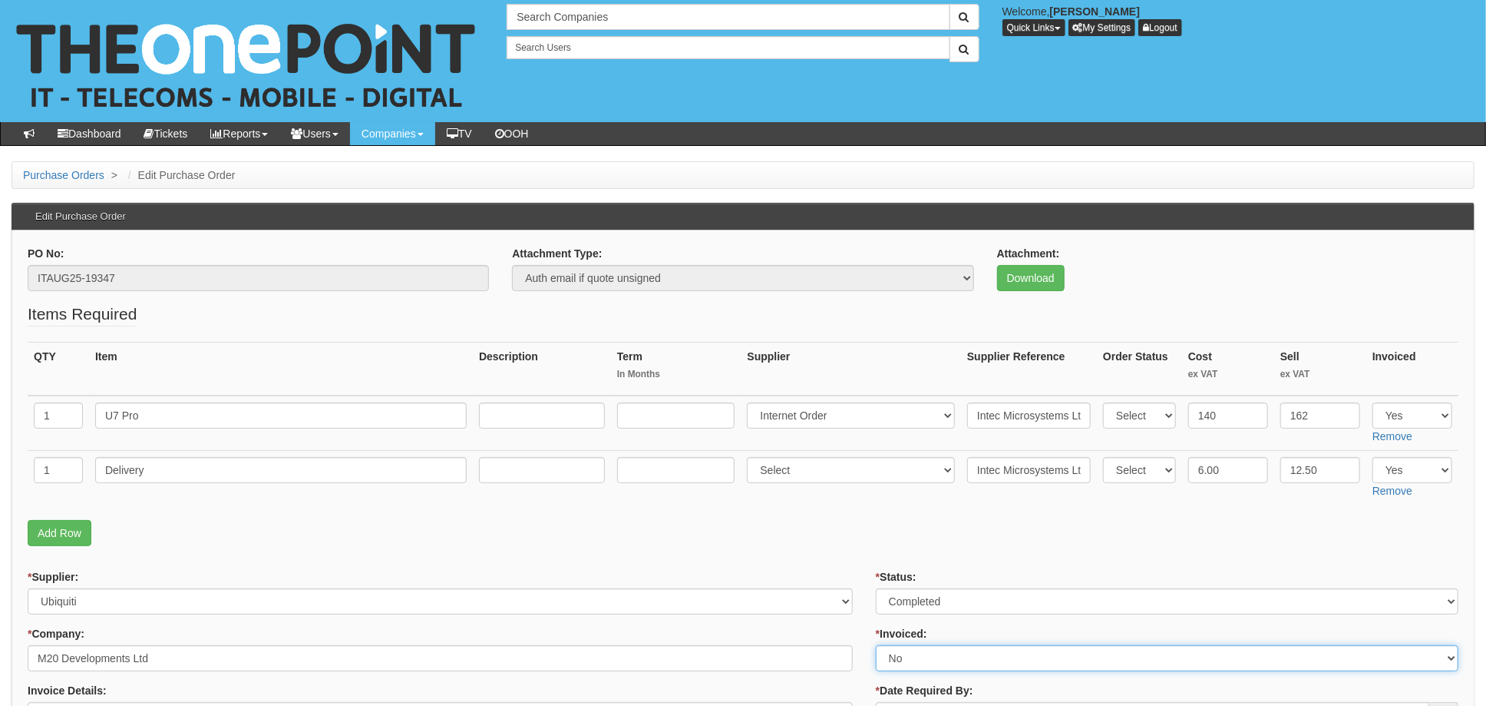
click at [876, 645] on select "Select Yes No N/A STB (part of order)" at bounding box center [1167, 658] width 583 height 26
click at [846, 540] on p "Add Row" at bounding box center [743, 533] width 1431 height 26
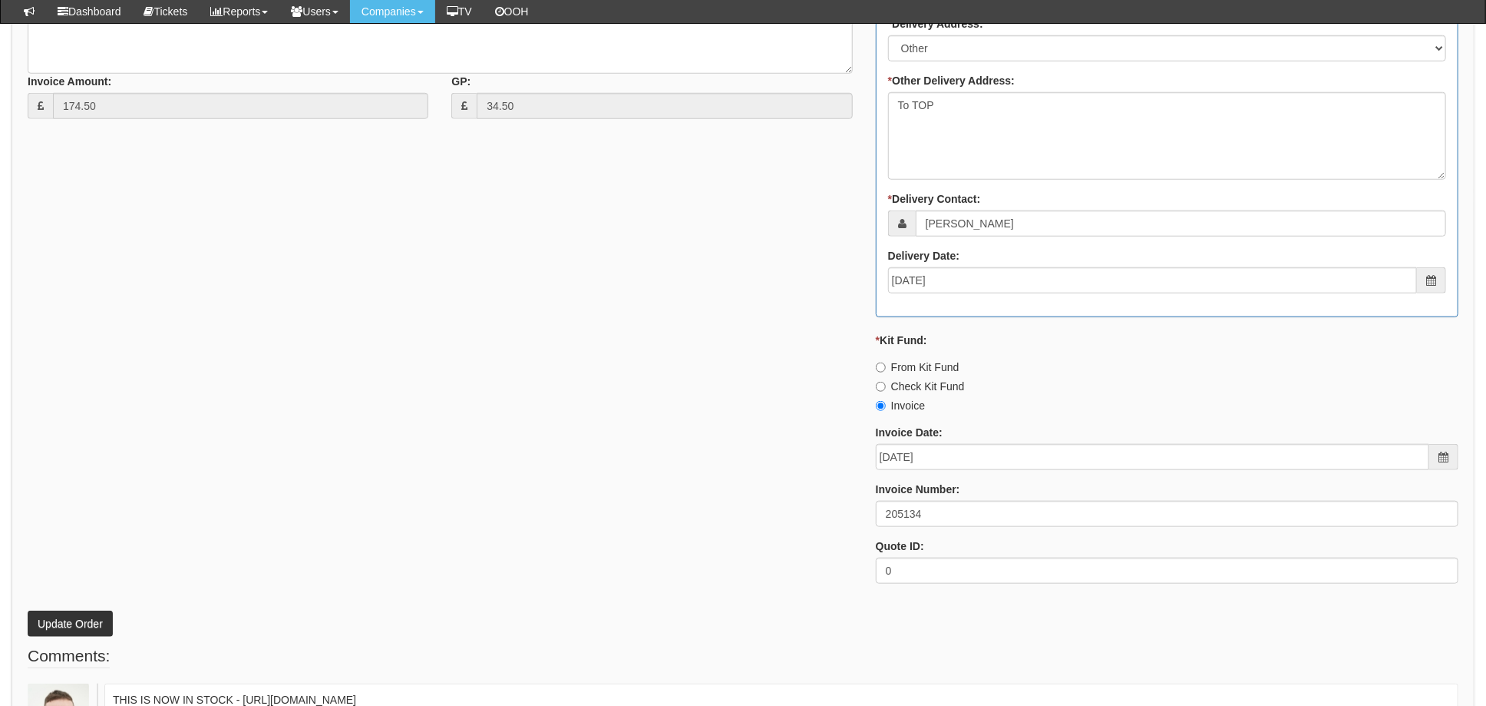
scroll to position [819, 0]
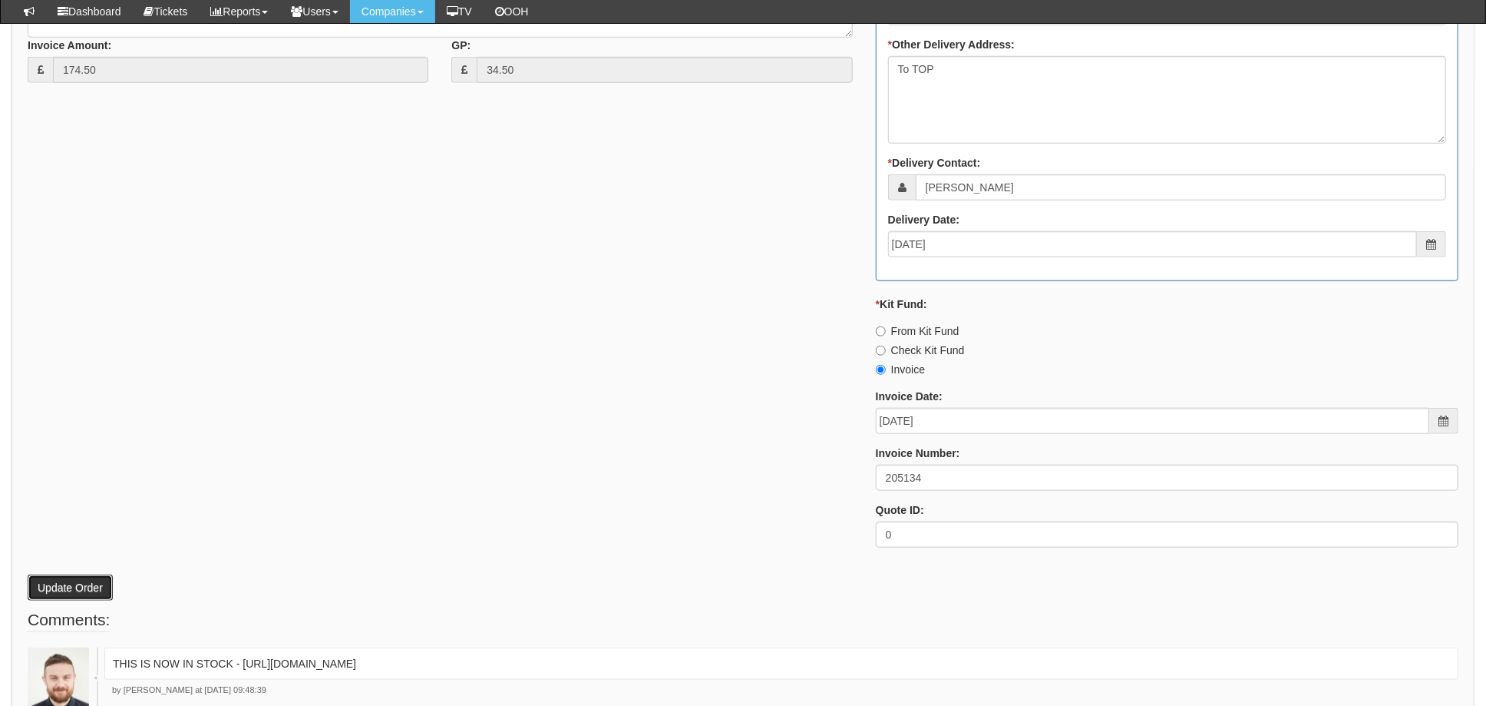
click at [81, 590] on button "Update Order" at bounding box center [70, 587] width 85 height 26
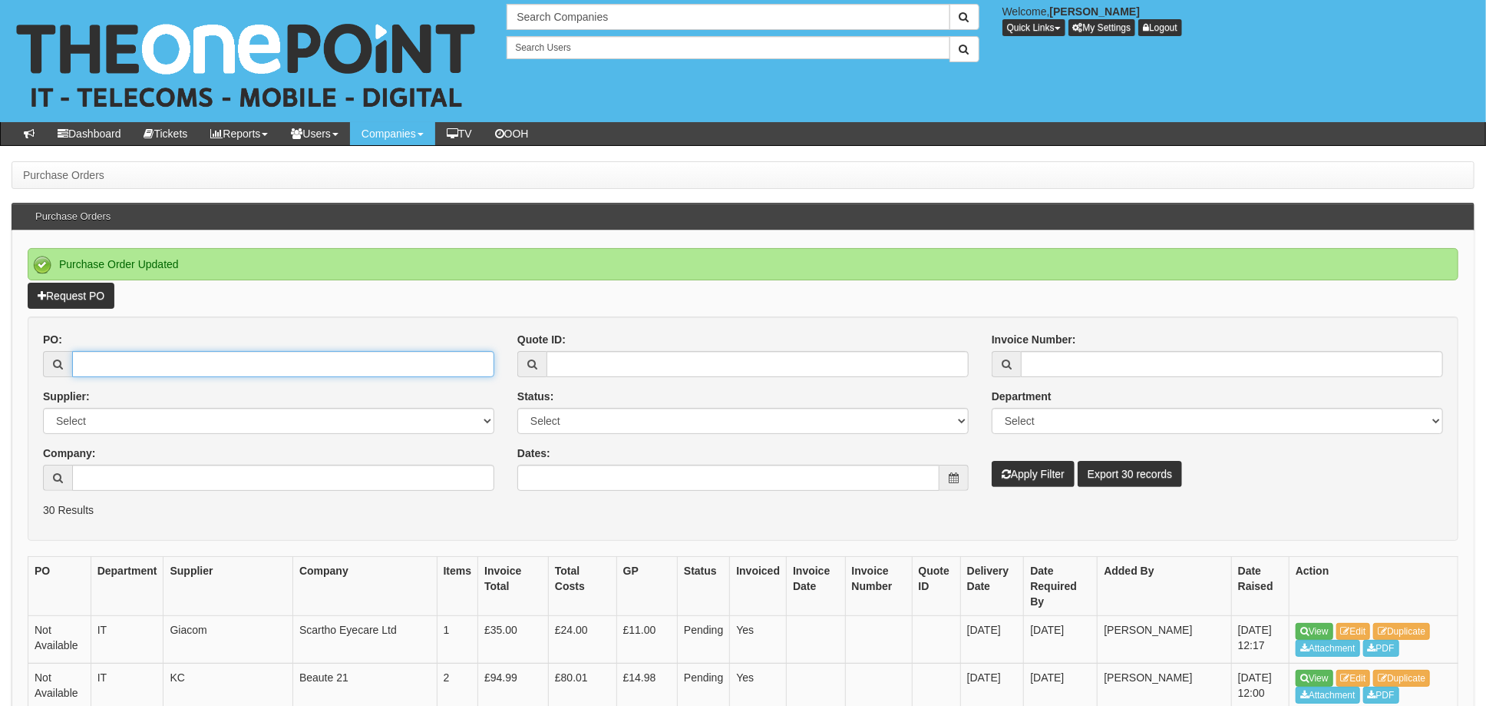
click at [134, 365] on input "PO:" at bounding box center [283, 364] width 422 height 26
type input "19331"
click at [992, 461] on button "Apply Filter" at bounding box center [1033, 474] width 83 height 26
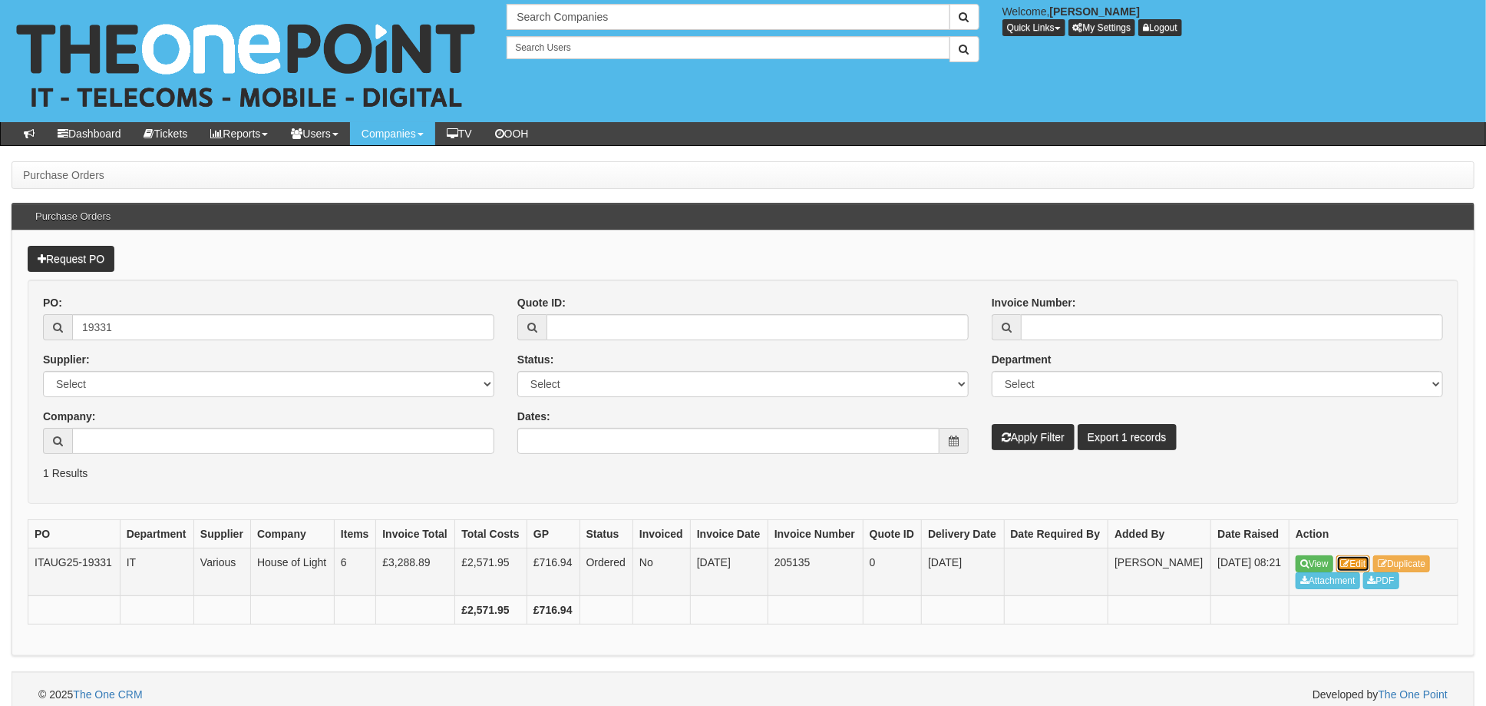
click at [1365, 559] on link "Edit" at bounding box center [1354, 563] width 35 height 17
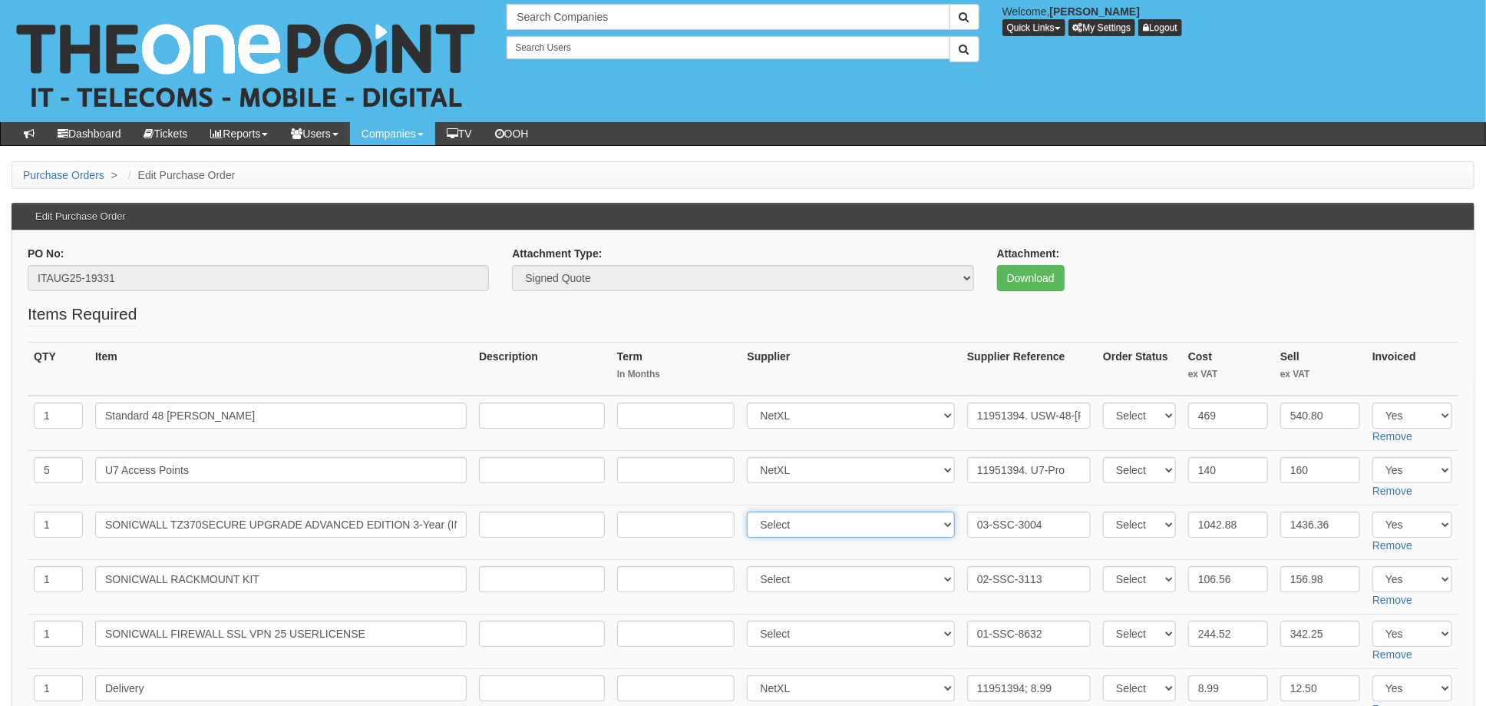
click at [802, 527] on select "Select 123 [DOMAIN_NAME] 1Password 3 4Gon [PERSON_NAME] Electric Ltd Abzorb Acc…" at bounding box center [851, 524] width 208 height 26
click at [816, 527] on select "Select 123 [DOMAIN_NAME] 1Password 3 4Gon [PERSON_NAME] Electric Ltd Abzorb Acc…" at bounding box center [851, 524] width 208 height 26
select select "349"
click at [792, 581] on select "Select 123 [DOMAIN_NAME] 1Password 3 4Gon [PERSON_NAME] Electric Ltd Abzorb Acc…" at bounding box center [851, 579] width 208 height 26
select select "349"
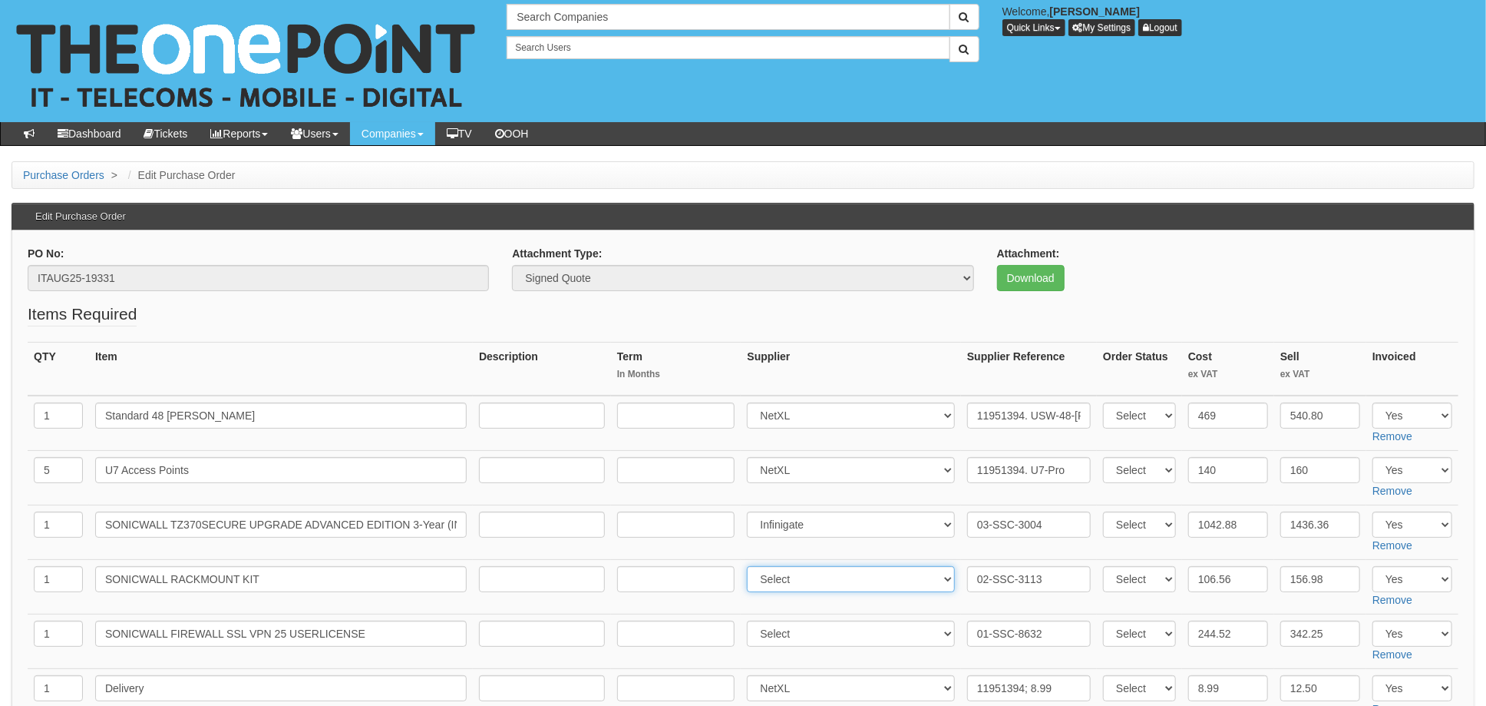
click at [752, 566] on select "Select 123 [DOMAIN_NAME] 1Password 3 4Gon [PERSON_NAME] Electric Ltd Abzorb Acc…" at bounding box center [851, 579] width 208 height 26
click at [822, 636] on select "Select 123 [DOMAIN_NAME] 1Password 3 4Gon [PERSON_NAME] Electric Ltd Abzorb Acc…" at bounding box center [851, 633] width 208 height 26
select select "349"
click at [752, 620] on select "Select 123 [DOMAIN_NAME] 1Password 3 4Gon [PERSON_NAME] Electric Ltd Abzorb Acc…" at bounding box center [851, 633] width 208 height 26
paste input "INV00206259-NUK1"
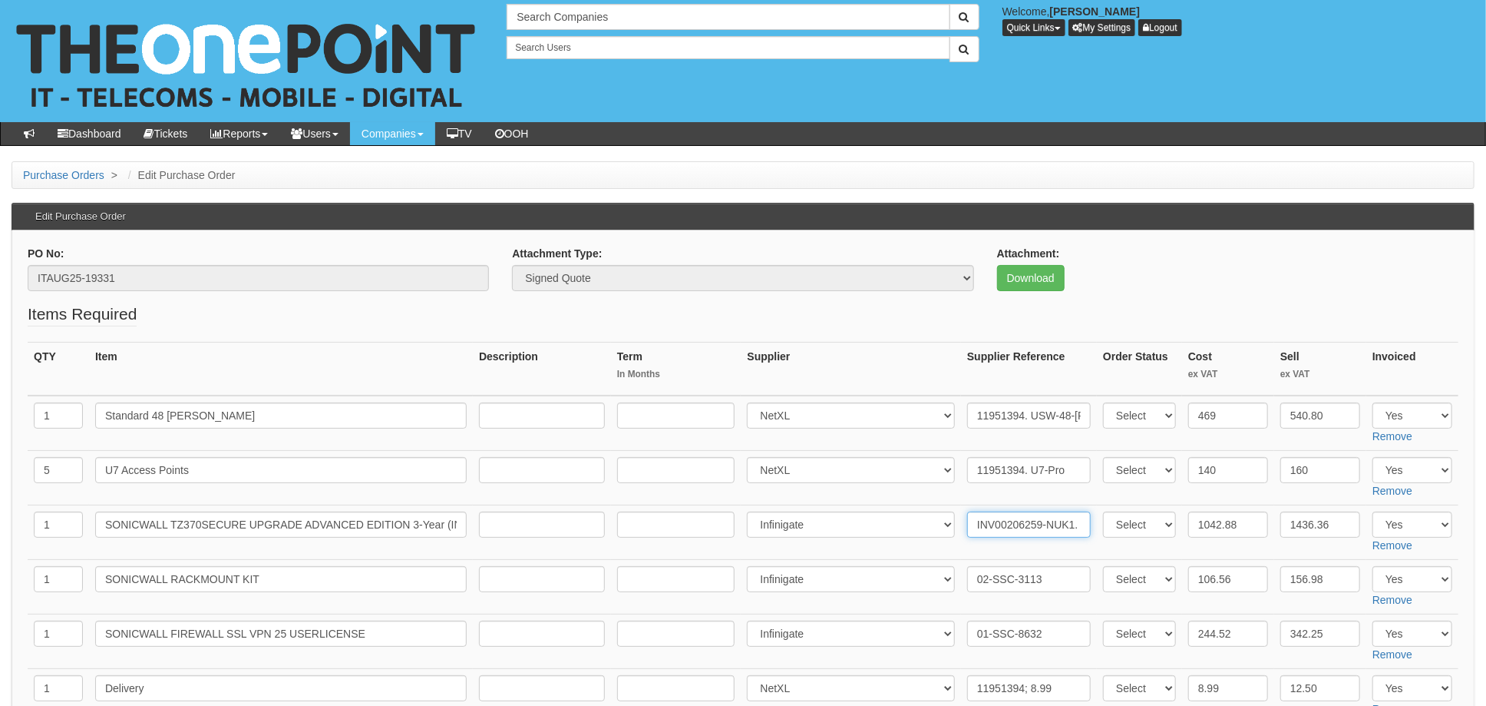
type input "INV00206259-NUK1. 03-SSC-3004"
click at [970, 576] on input "02-SSC-3113" at bounding box center [1029, 579] width 124 height 26
paste input "INV00206259-NUK1"
type input "INV00206259-NUK1. 02-SSC-3113"
click at [967, 629] on input "01-SSC-8632" at bounding box center [1029, 633] width 124 height 26
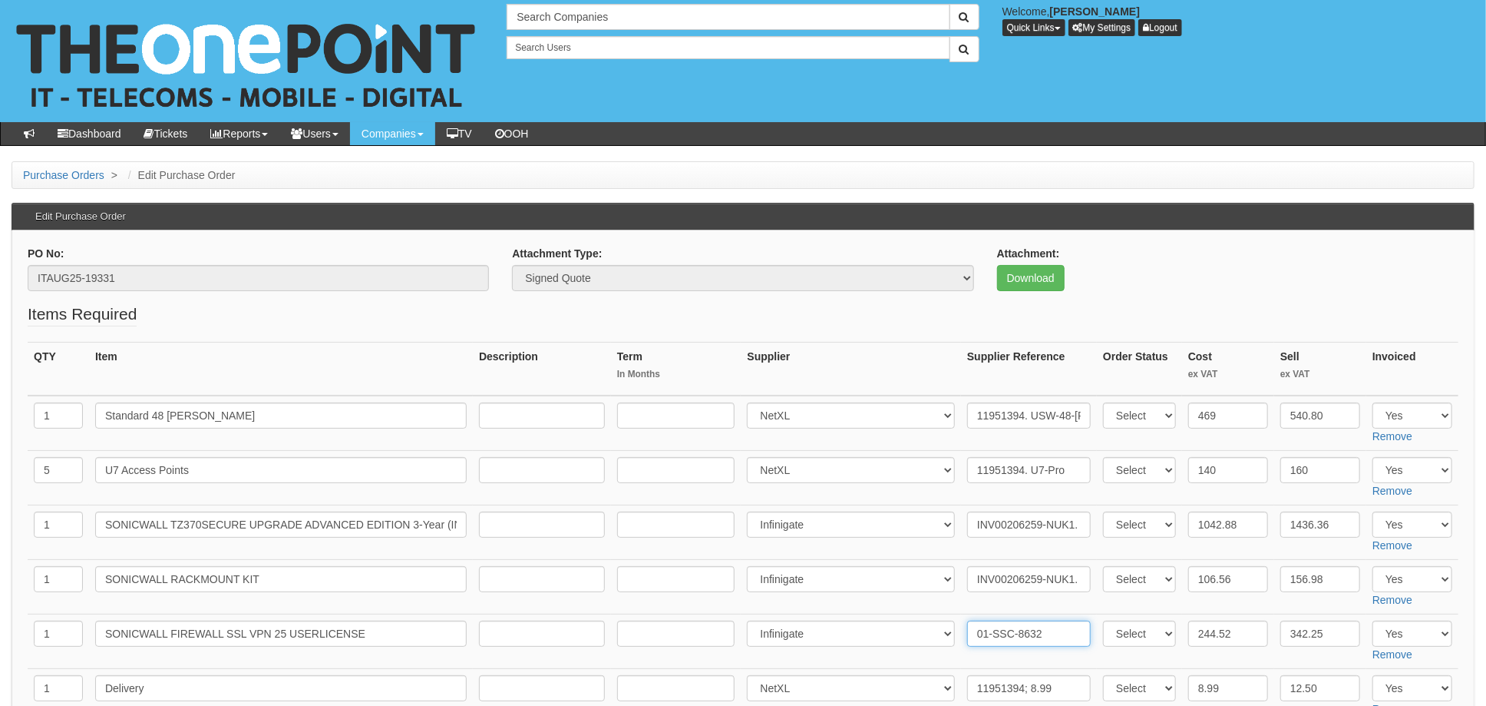
paste input "INV00206259-NUK1"
type input "INV00206259-NUK1. 01-SSC-8632"
click at [974, 607] on td "INV00206259-NUK1. 02-SSC-3113" at bounding box center [1029, 587] width 136 height 55
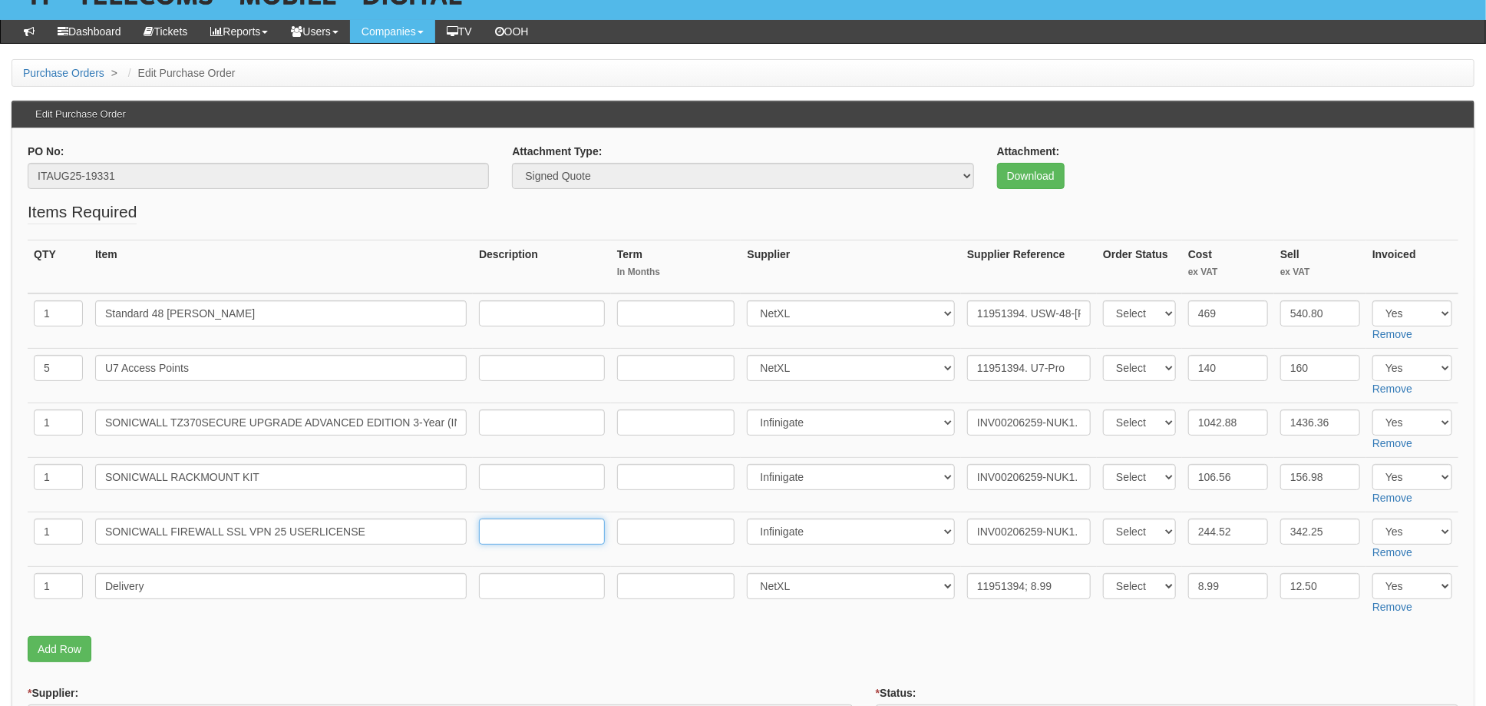
click at [481, 531] on input "text" at bounding box center [542, 531] width 126 height 26
click at [525, 625] on fieldset "Items Required QTY Item Description Term In Months Supplier Supplier Reference …" at bounding box center [743, 434] width 1431 height 469
click at [630, 648] on p "Add Row" at bounding box center [743, 649] width 1431 height 26
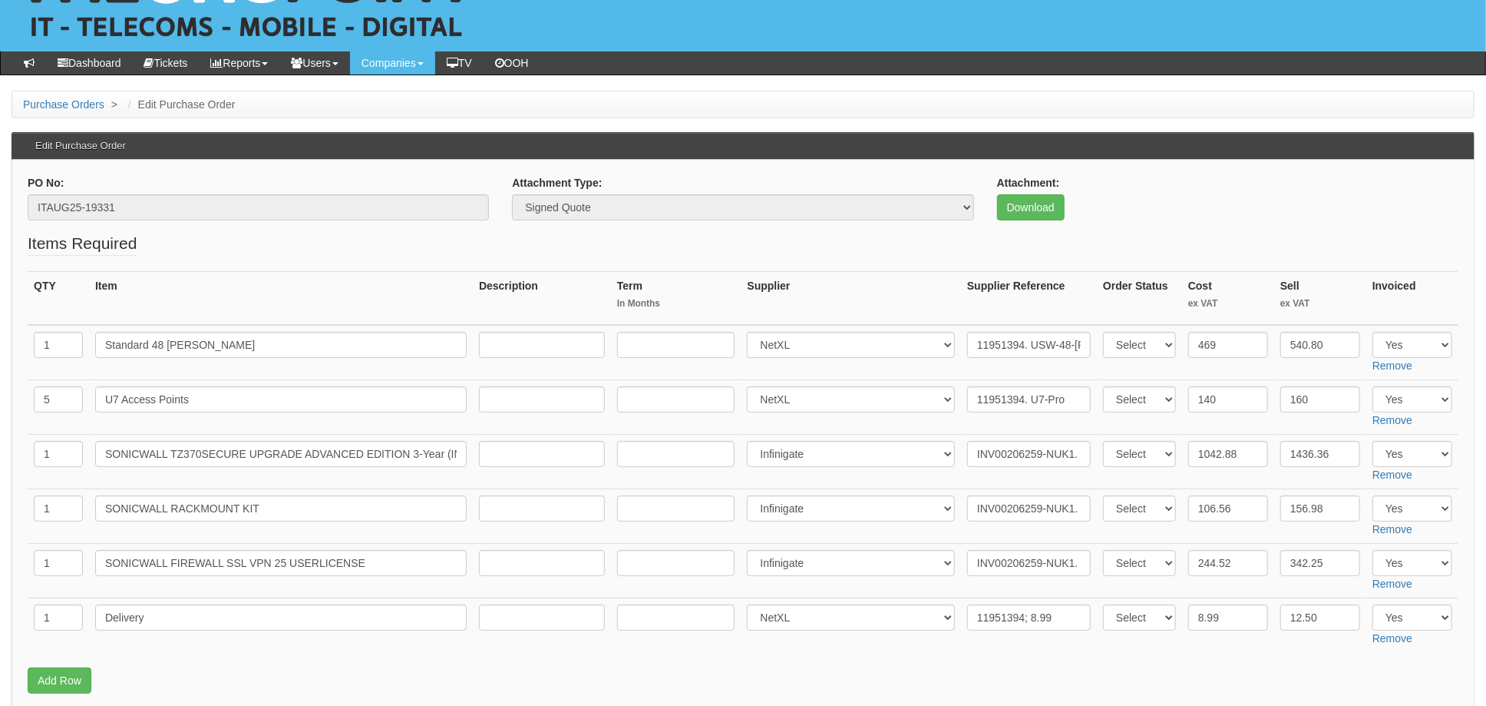
scroll to position [26, 0]
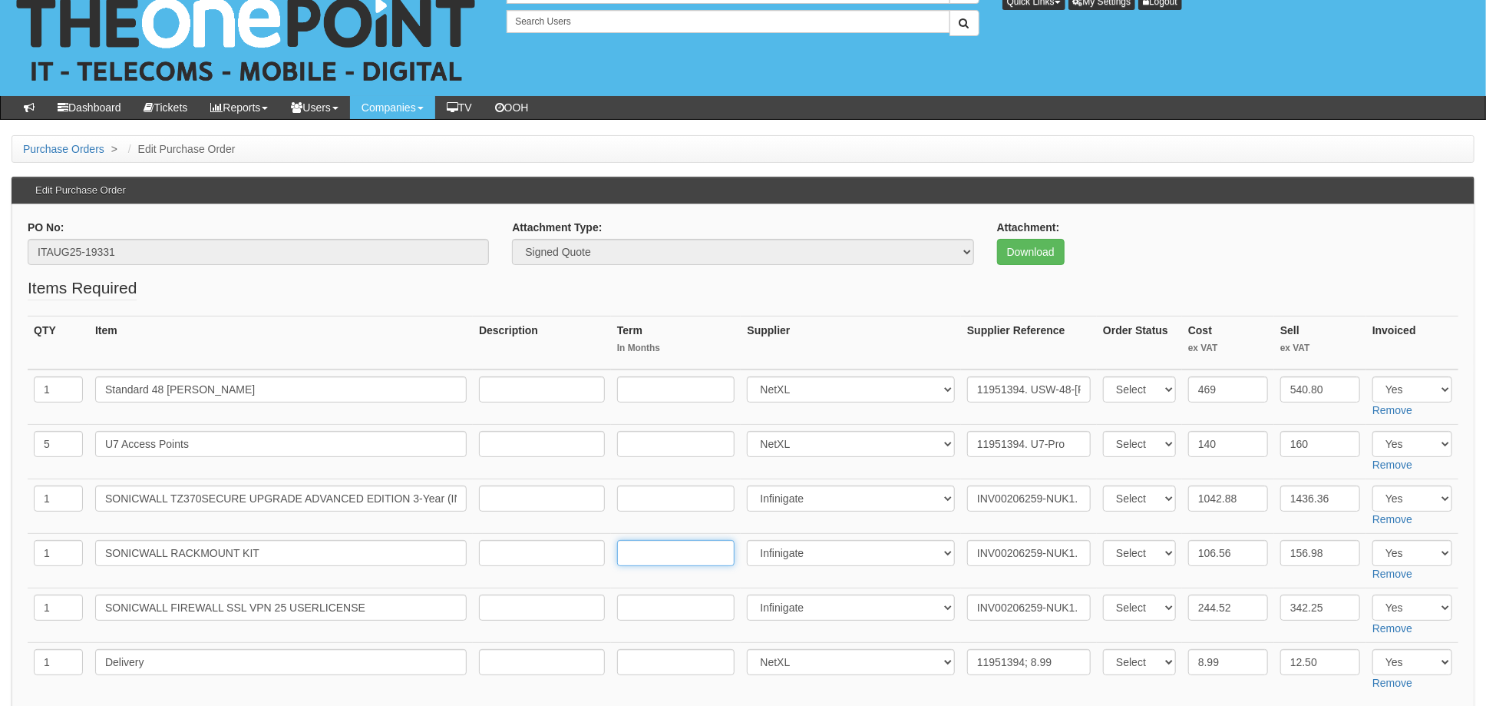
click at [661, 564] on input "text" at bounding box center [676, 553] width 118 height 26
click at [768, 577] on td "Select 123 REG.co.uk 1Password 3 4Gon AA Jones Electric Ltd Abzorb Access Group…" at bounding box center [851, 561] width 220 height 55
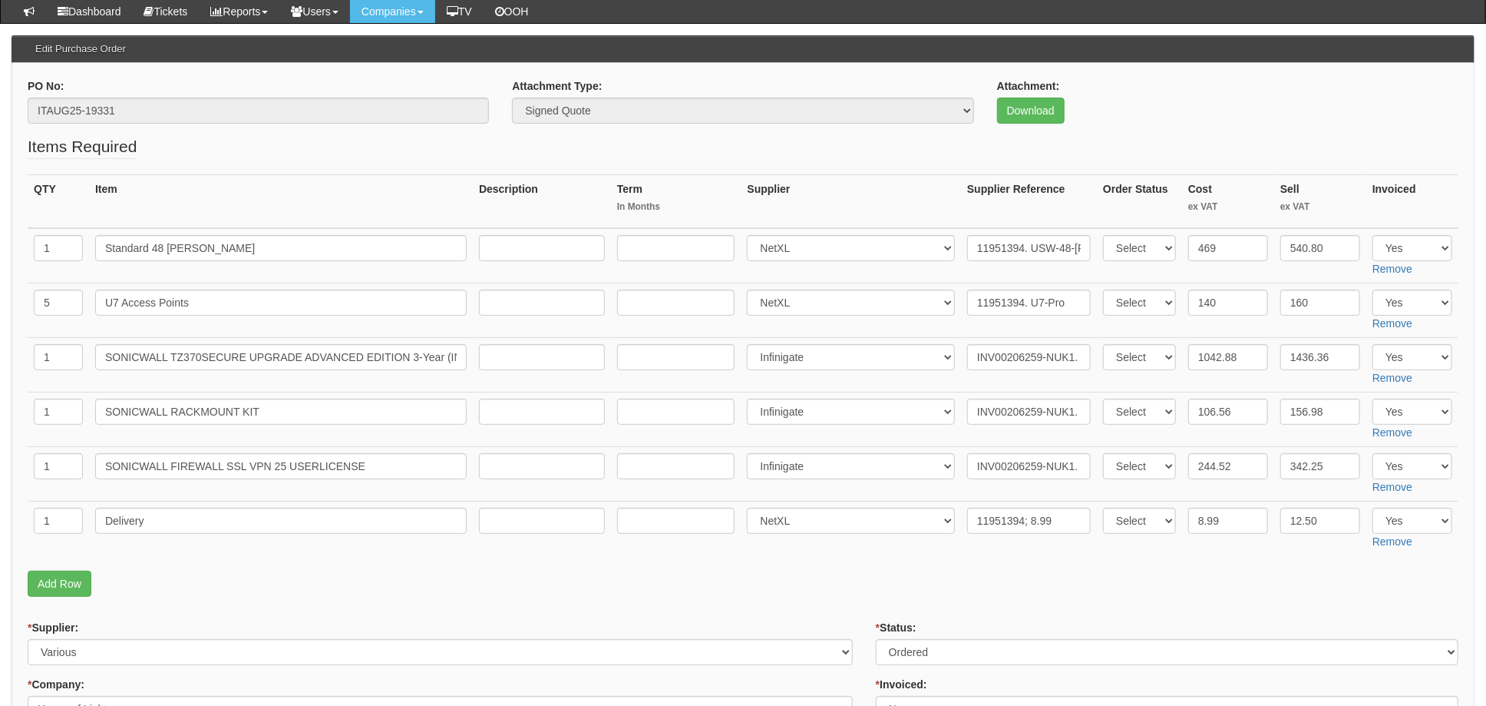
scroll to position [231, 0]
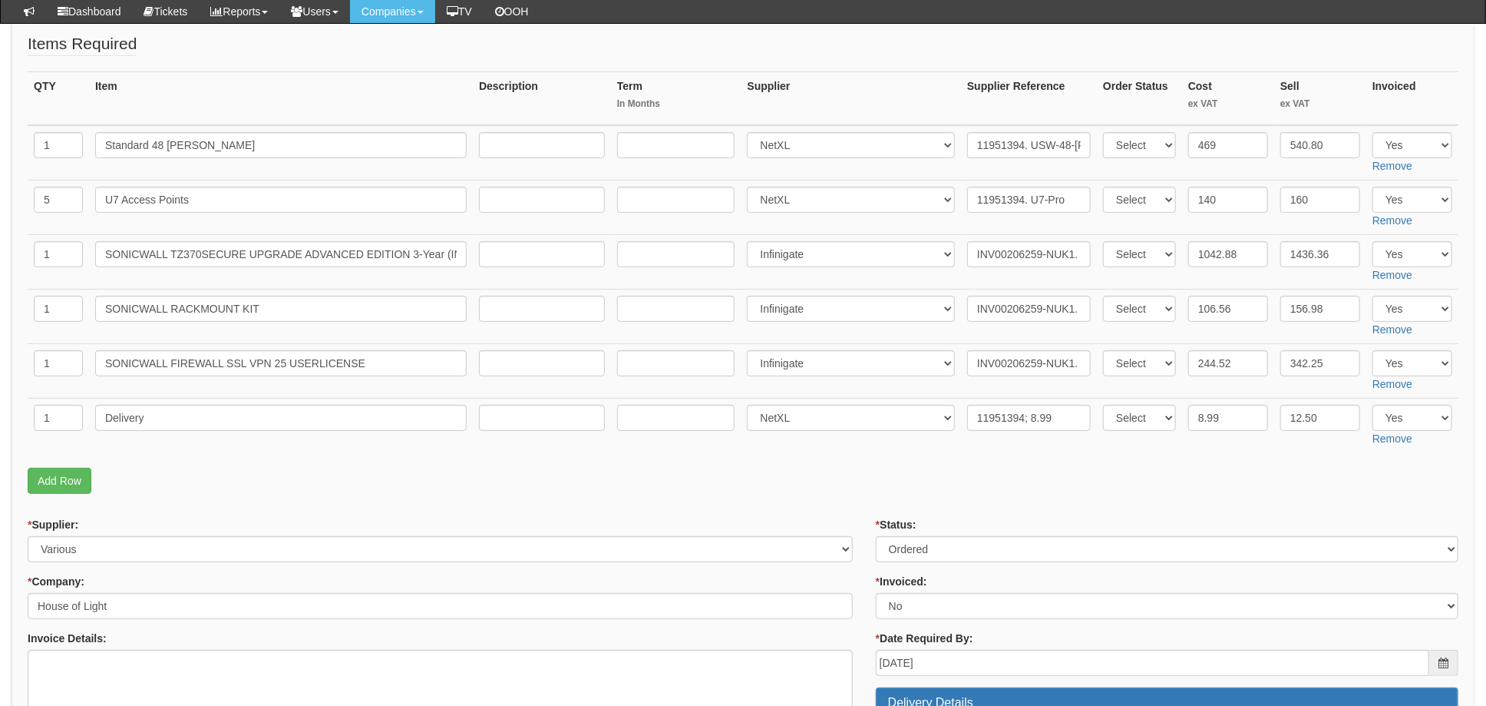
click at [839, 513] on form "PO No: ITAUG25-19331 Attachment Type: Select Signed Quote Auth email if quote u…" at bounding box center [743, 690] width 1431 height 1431
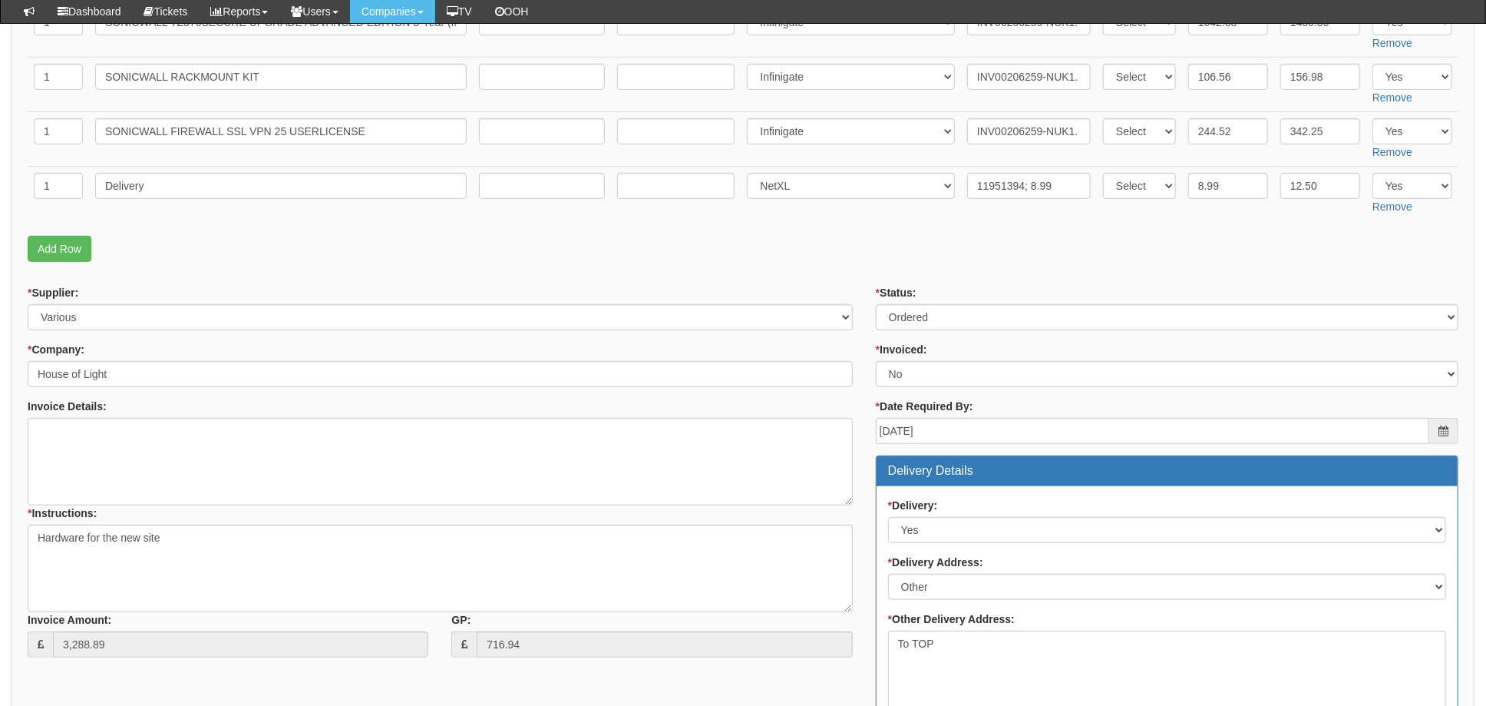
scroll to position [436, 0]
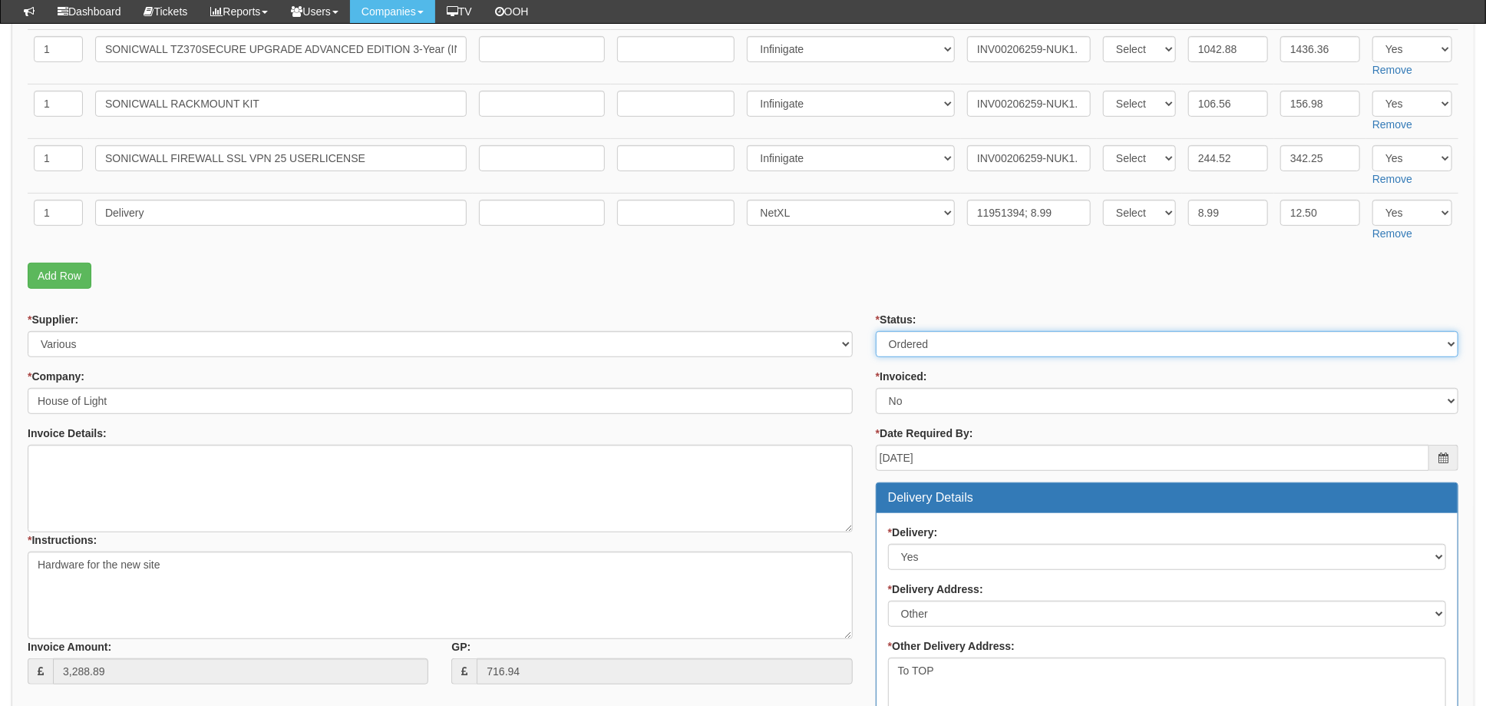
click at [910, 342] on select "Select Approved Completed Delivered Invoiced Ordered Ordered to site Part Order…" at bounding box center [1167, 344] width 583 height 26
select select "4"
click at [876, 331] on select "Select Approved Completed Delivered Invoiced Ordered Ordered to site Part Order…" at bounding box center [1167, 344] width 583 height 26
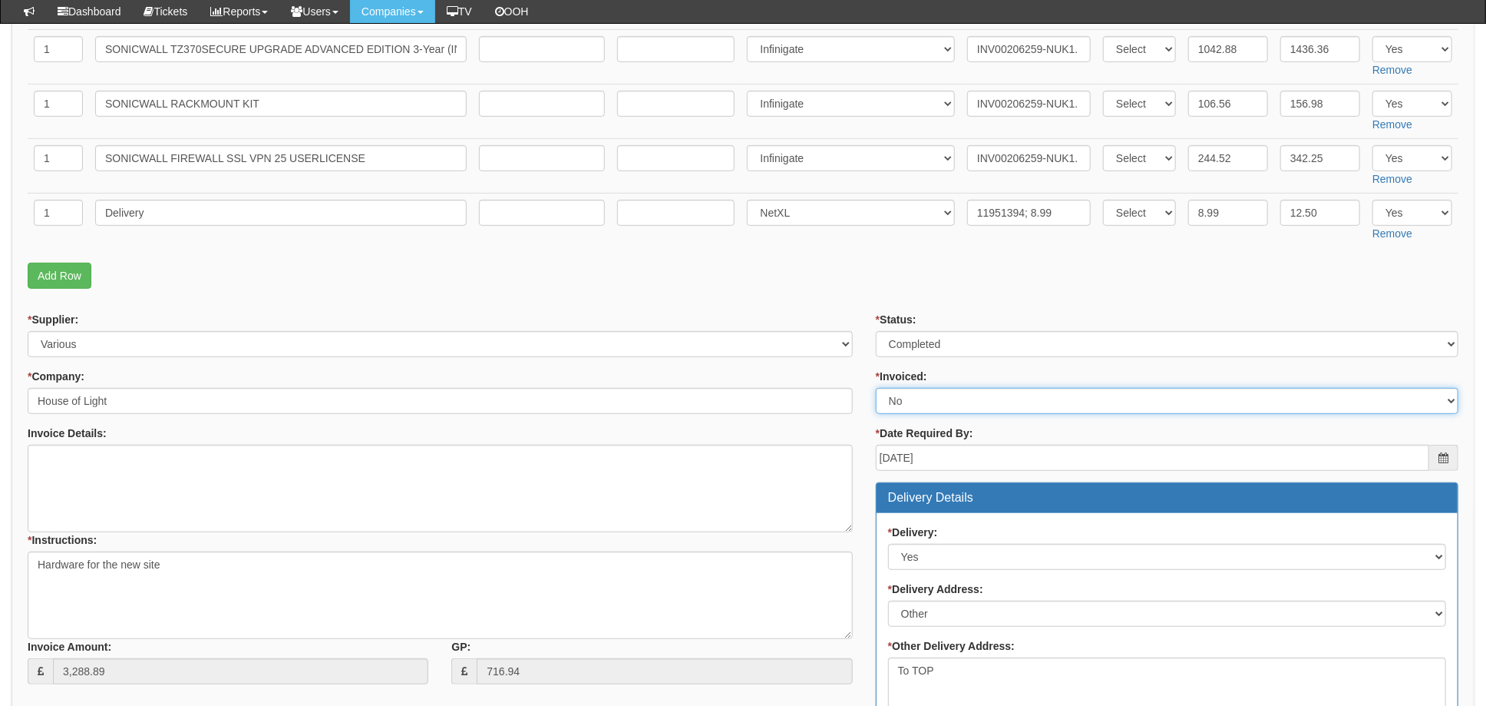
click at [923, 405] on select "Select Yes No N/A STB (part of order)" at bounding box center [1167, 401] width 583 height 26
select select "1"
click at [876, 388] on select "Select Yes No N/A STB (part of order)" at bounding box center [1167, 401] width 583 height 26
click at [861, 379] on div "* Supplier: Select 123 REG.co.uk 1Password 3 4Gon AA Jones Electric Ltd Abzorb …" at bounding box center [440, 504] width 848 height 384
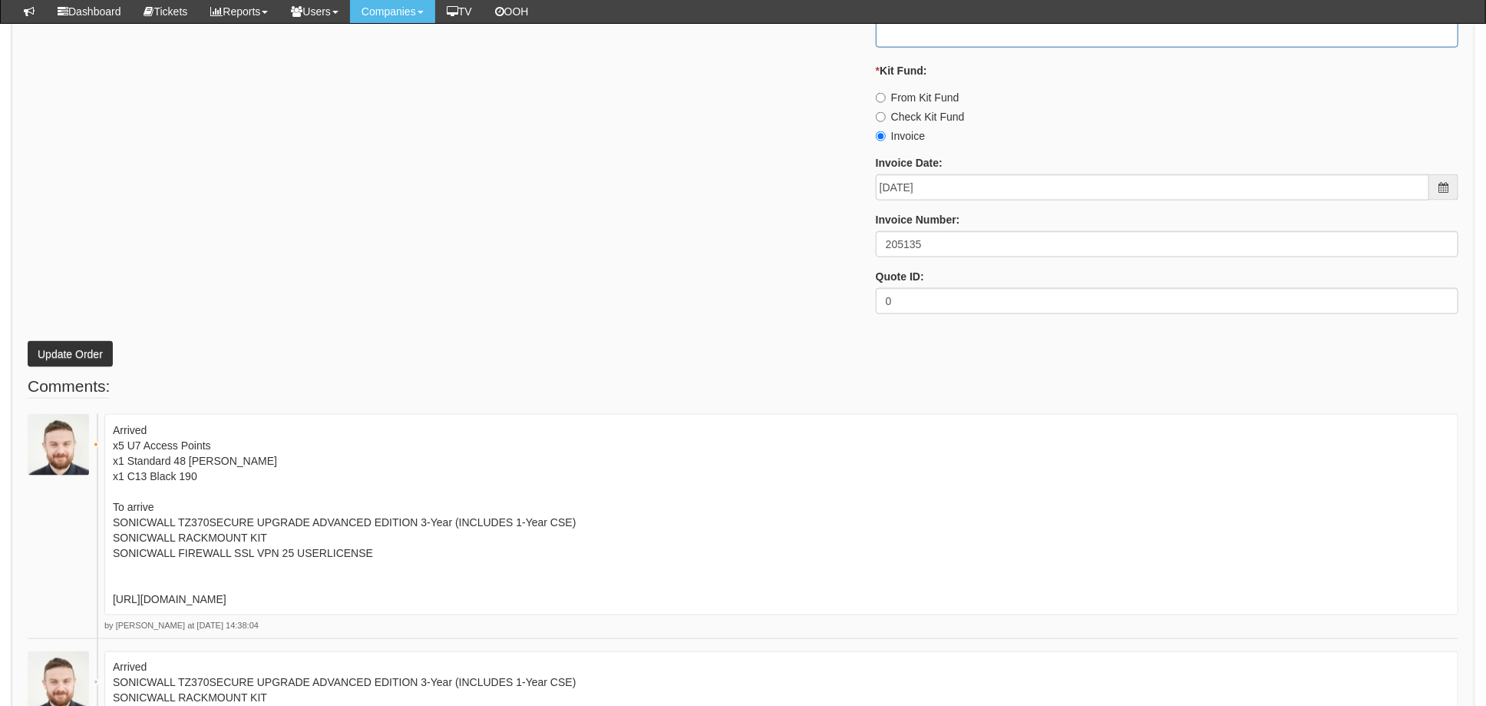
scroll to position [1357, 0]
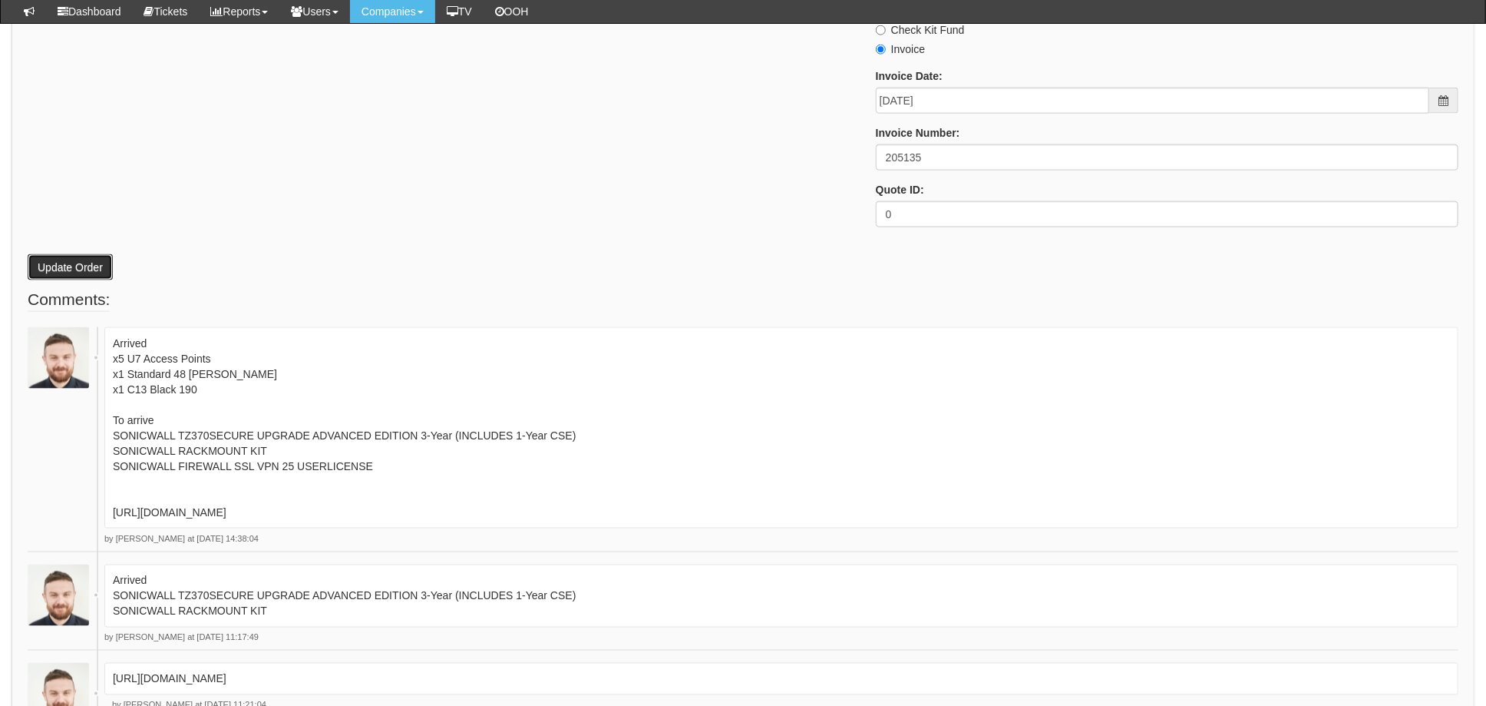
click at [84, 267] on button "Update Order" at bounding box center [70, 267] width 85 height 26
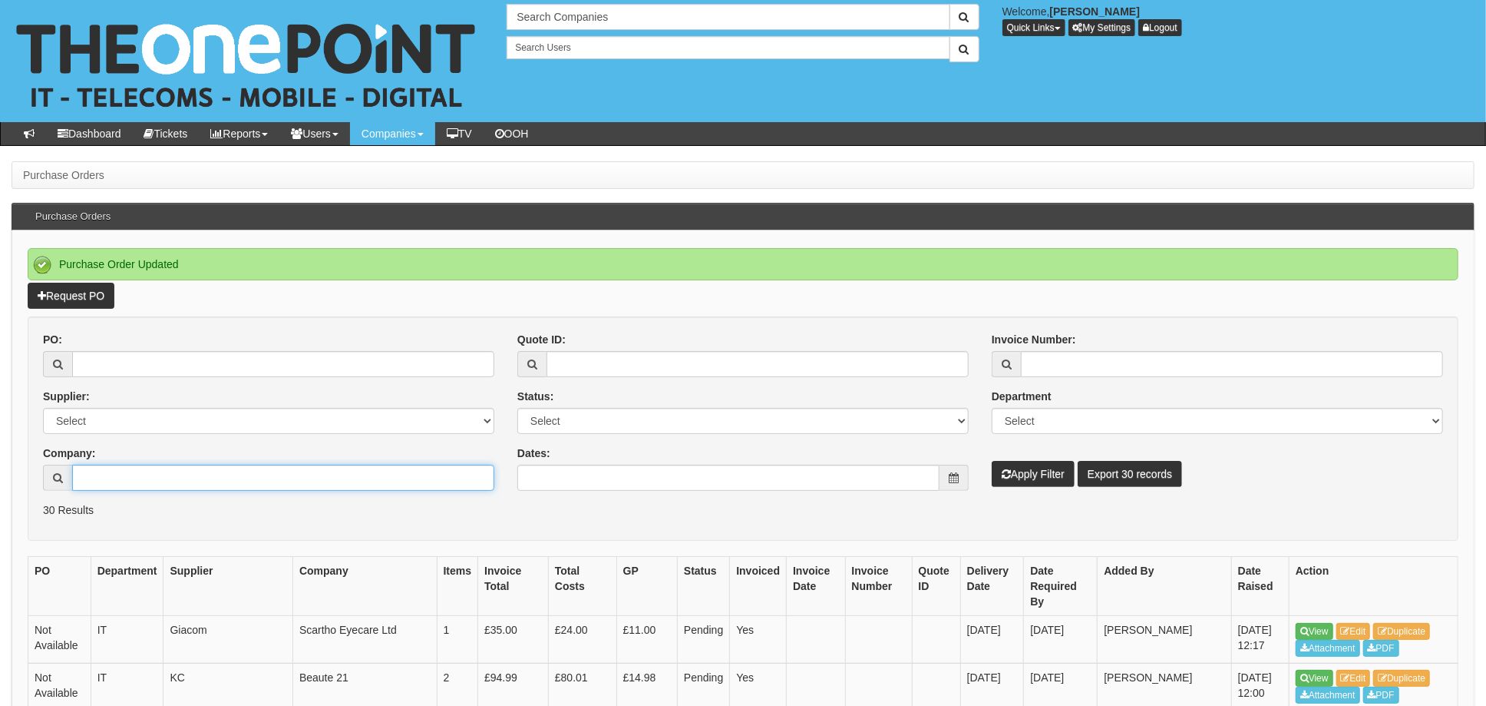
click at [112, 474] on input "Company:" at bounding box center [283, 477] width 422 height 26
type input "driffield mob"
click at [992, 461] on button "Apply Filter" at bounding box center [1033, 474] width 83 height 26
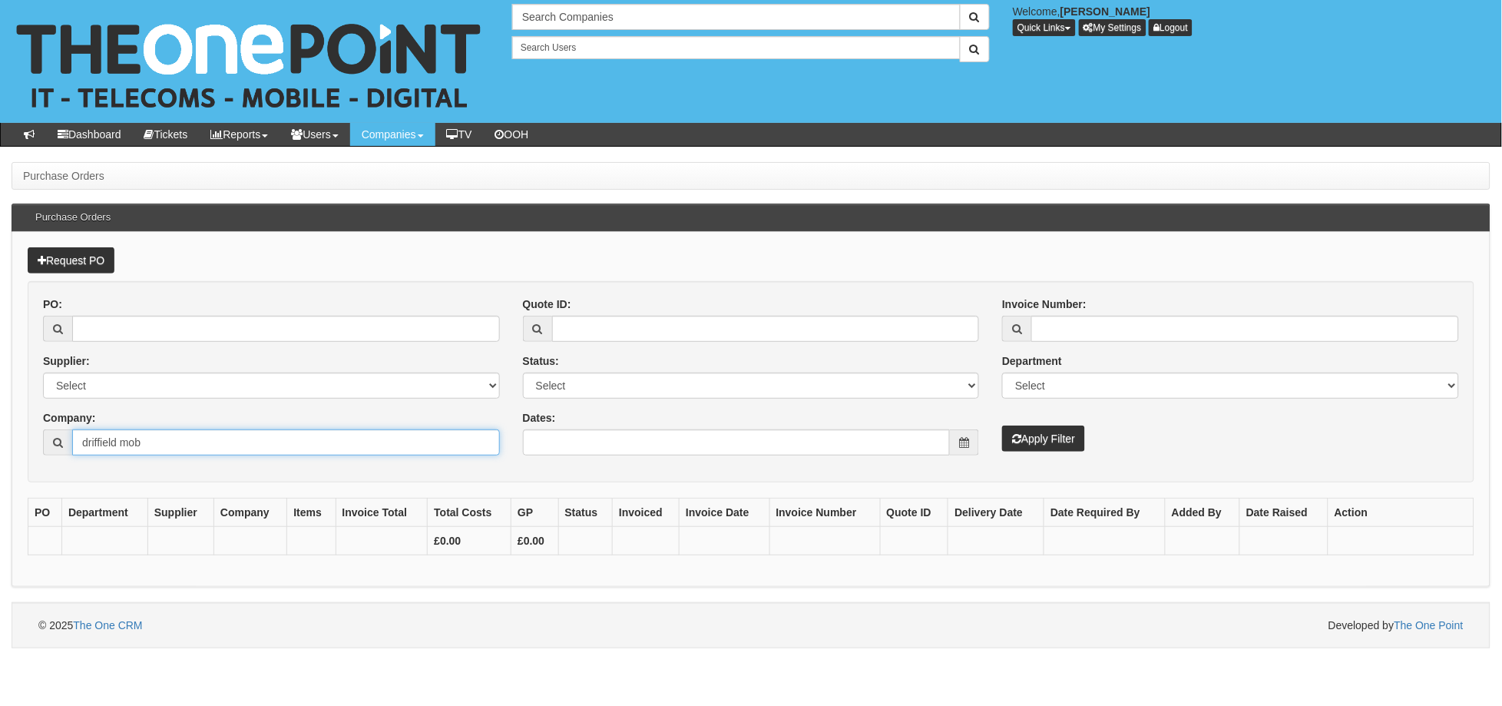
click at [153, 448] on input "driffield mob" at bounding box center [286, 442] width 428 height 26
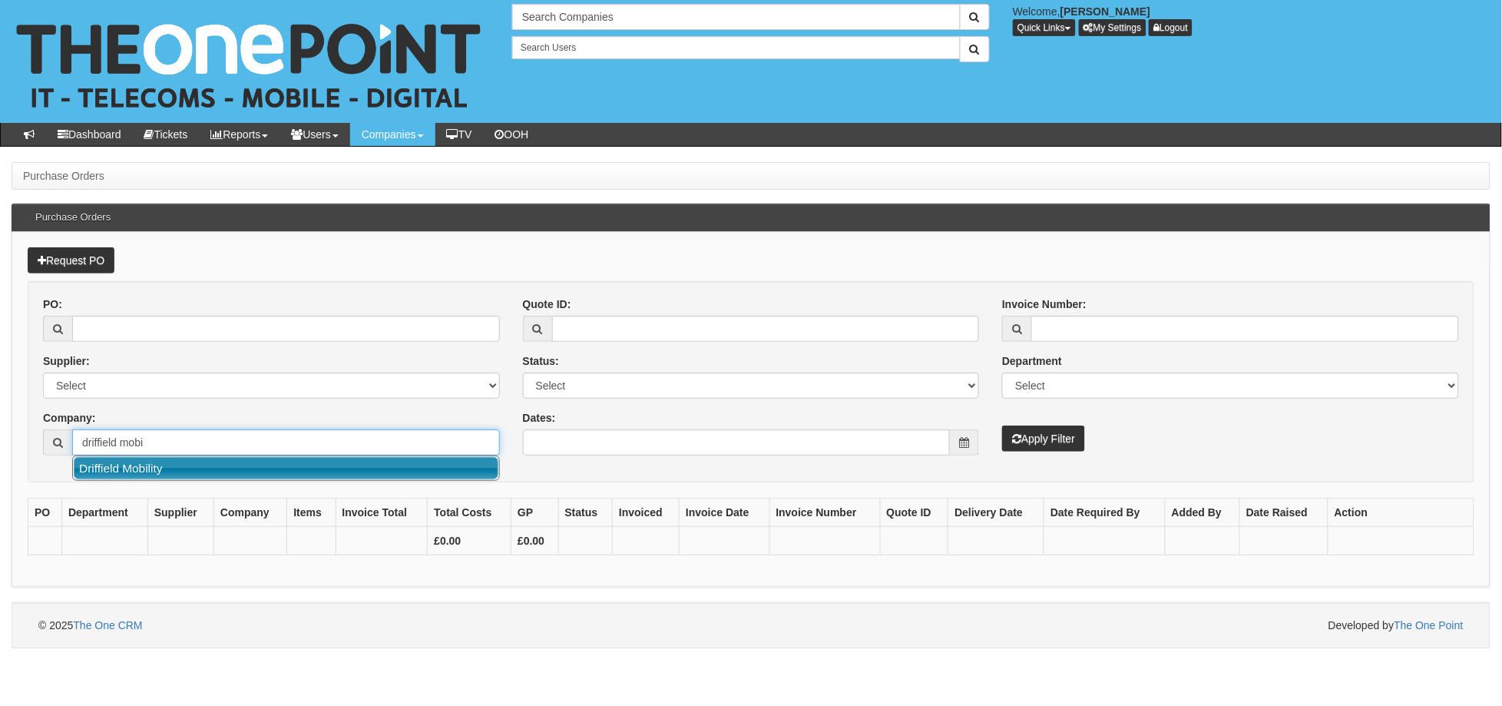
click at [150, 468] on link "Driffield Mobility" at bounding box center [286, 468] width 425 height 22
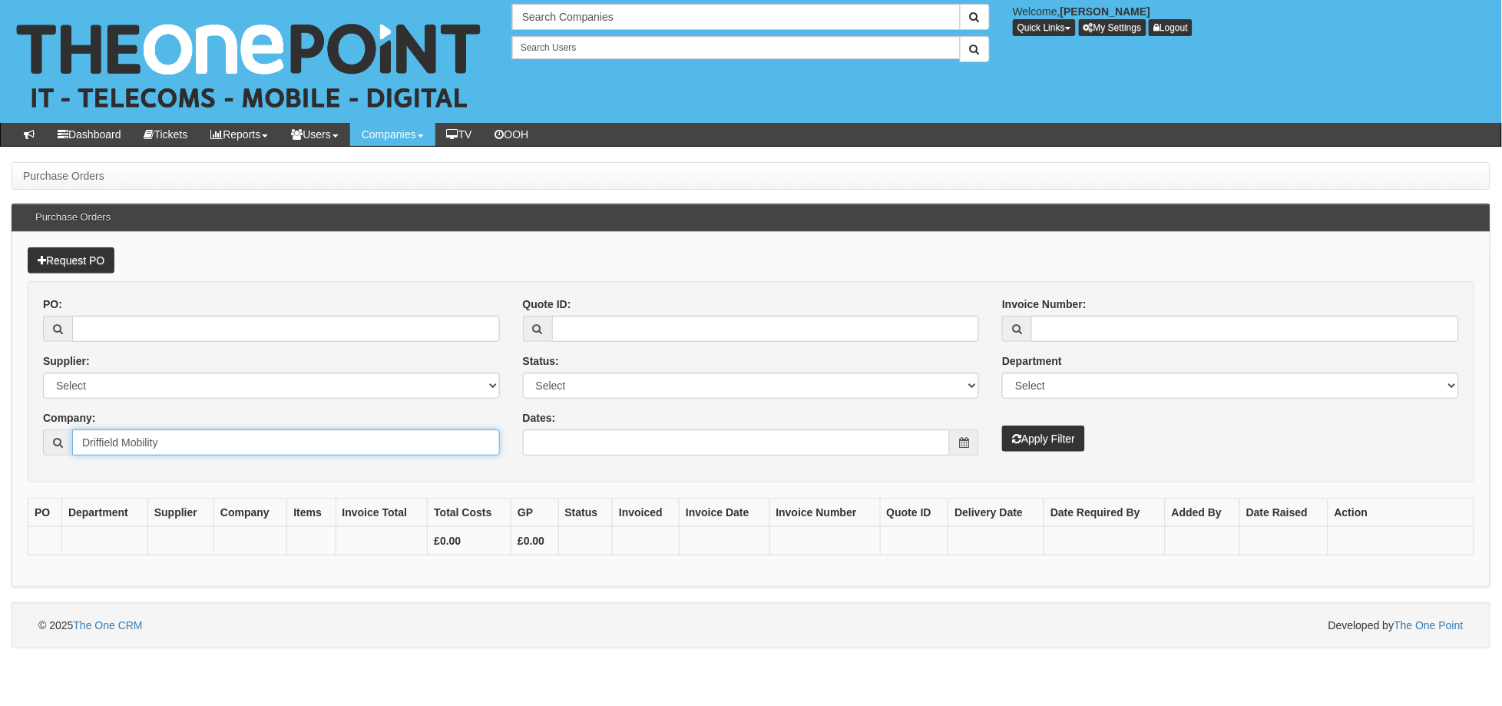
type input "Driffield Mobility"
click at [1033, 439] on button "Apply Filter" at bounding box center [1043, 438] width 83 height 26
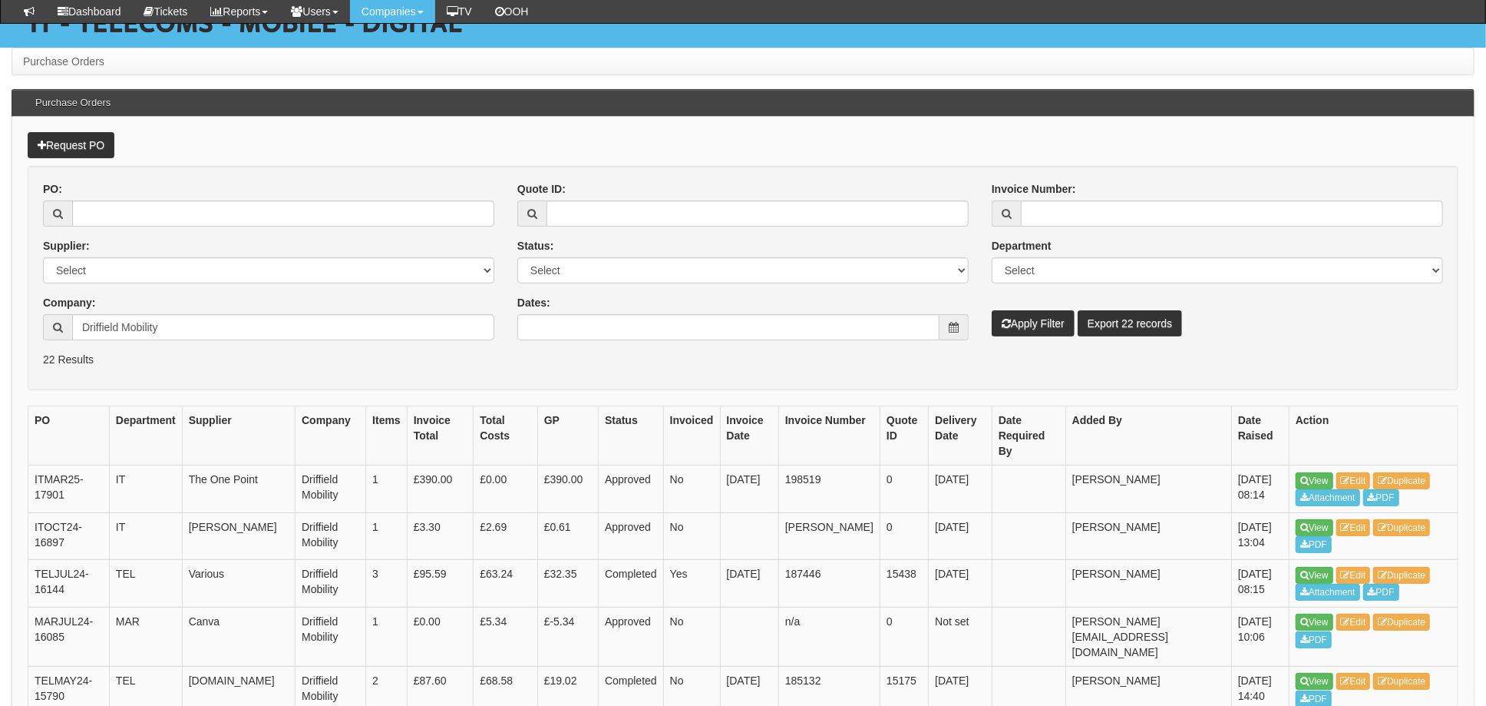
scroll to position [204, 0]
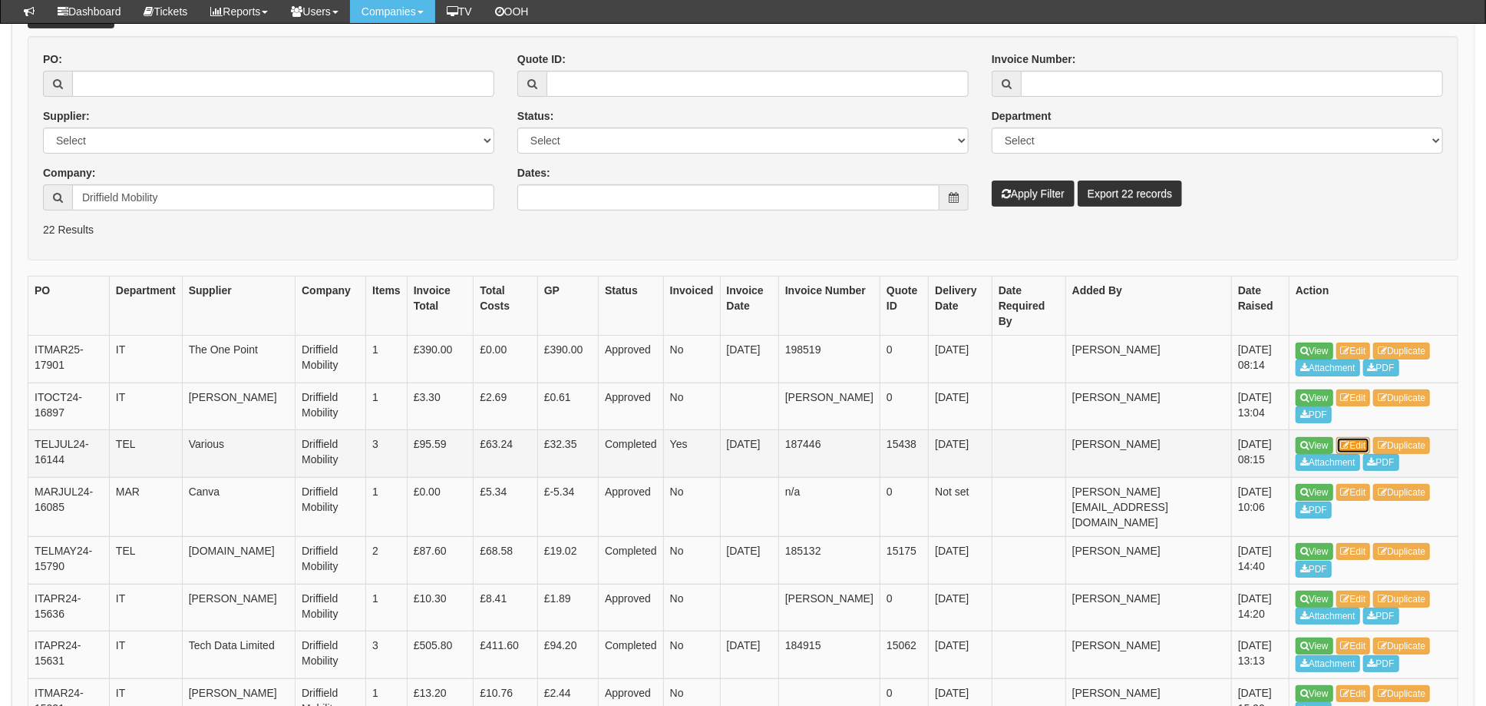
click at [1363, 439] on link "Edit" at bounding box center [1354, 445] width 35 height 17
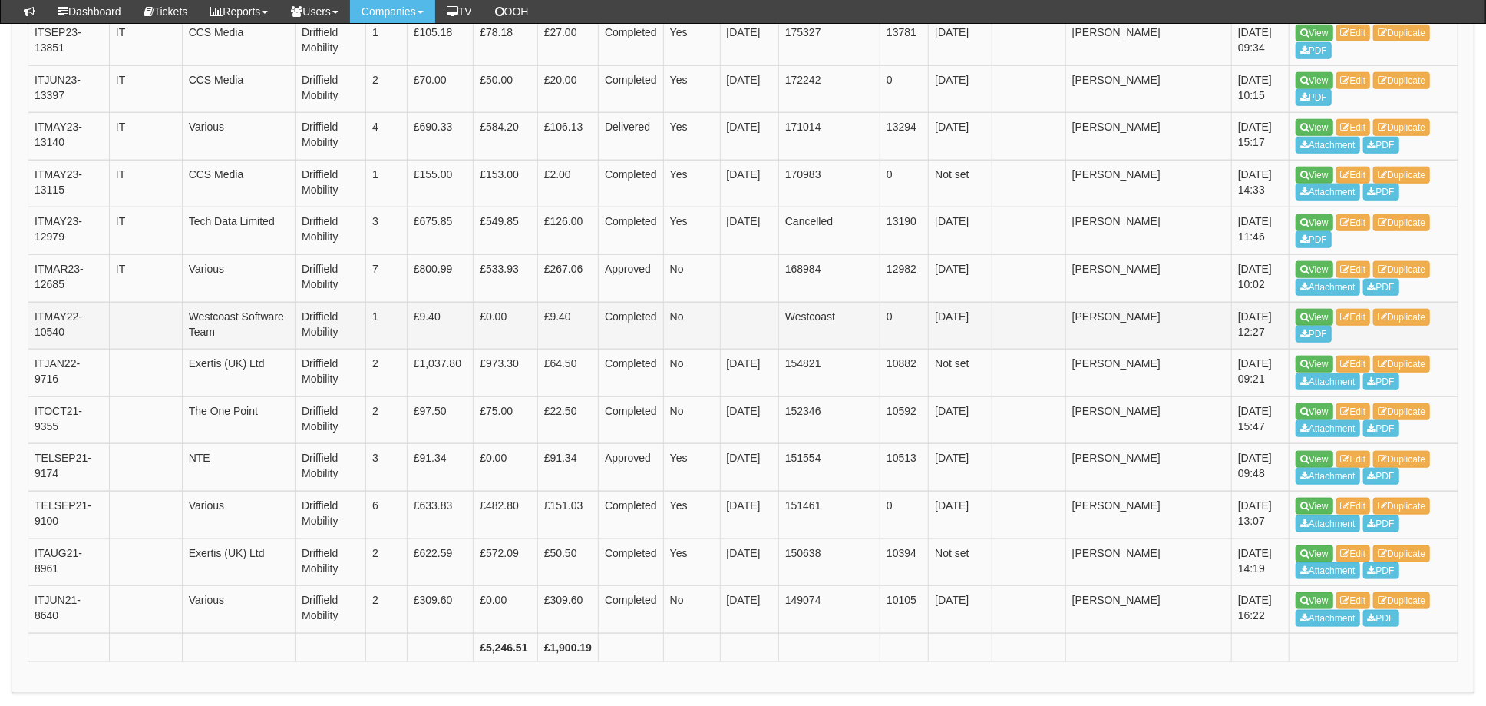
scroll to position [960, 0]
click at [1361, 450] on link "Edit" at bounding box center [1354, 458] width 35 height 17
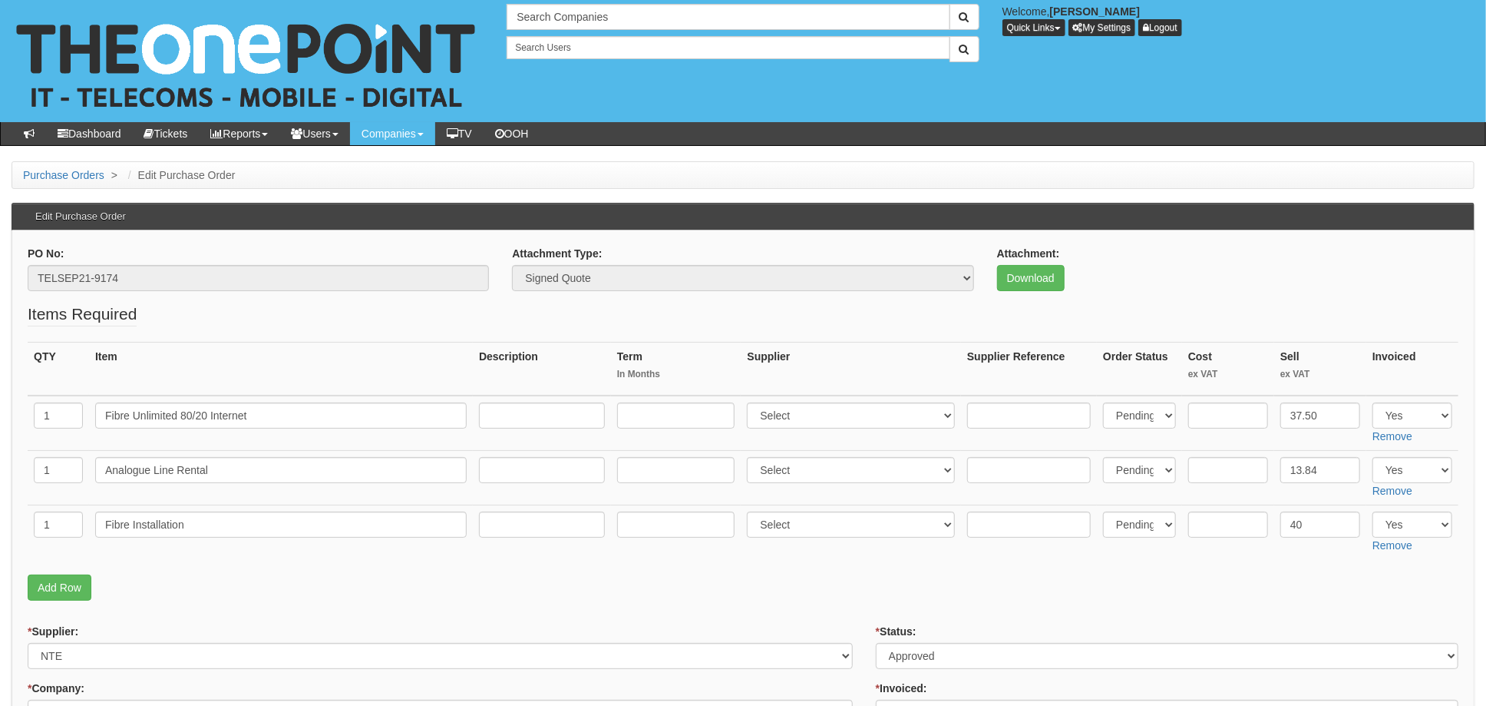
scroll to position [102, 0]
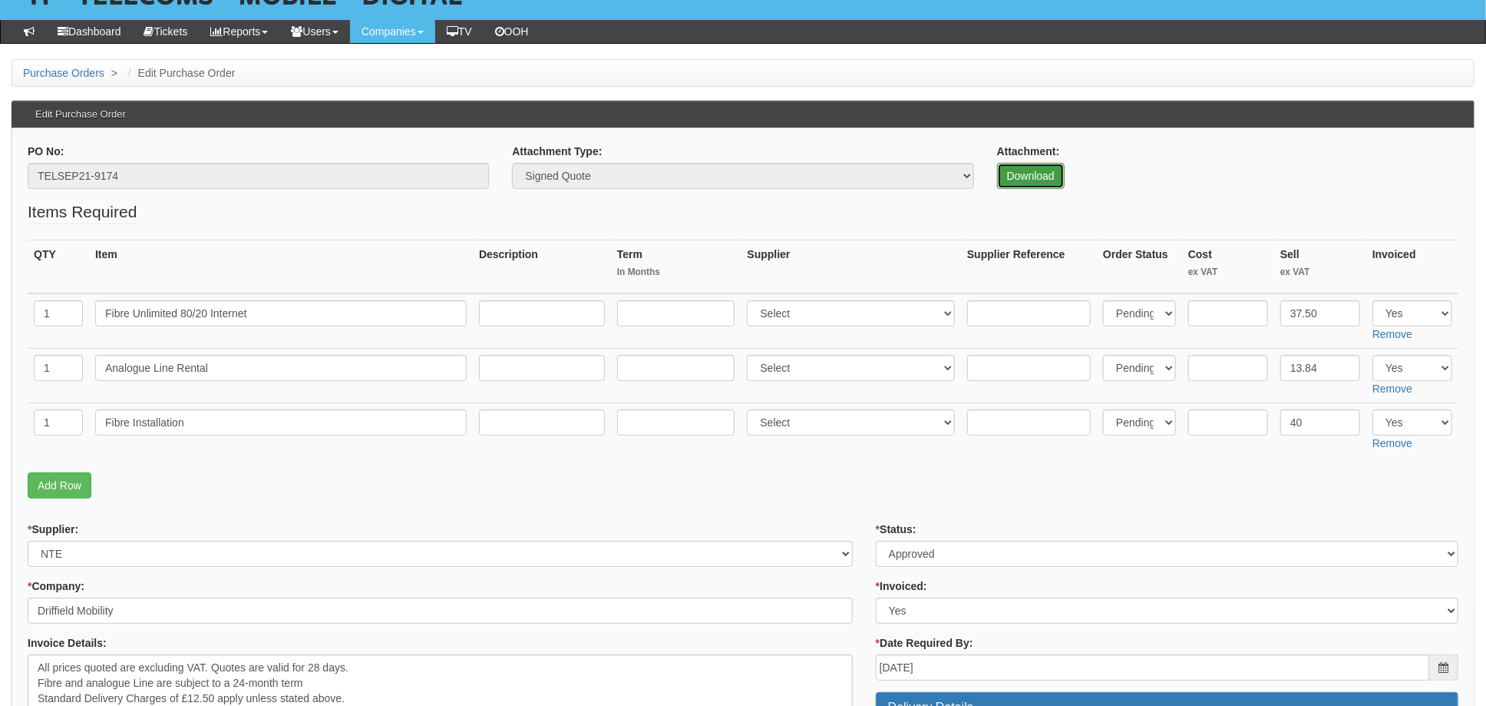
click at [1029, 174] on link "Download" at bounding box center [1031, 176] width 68 height 26
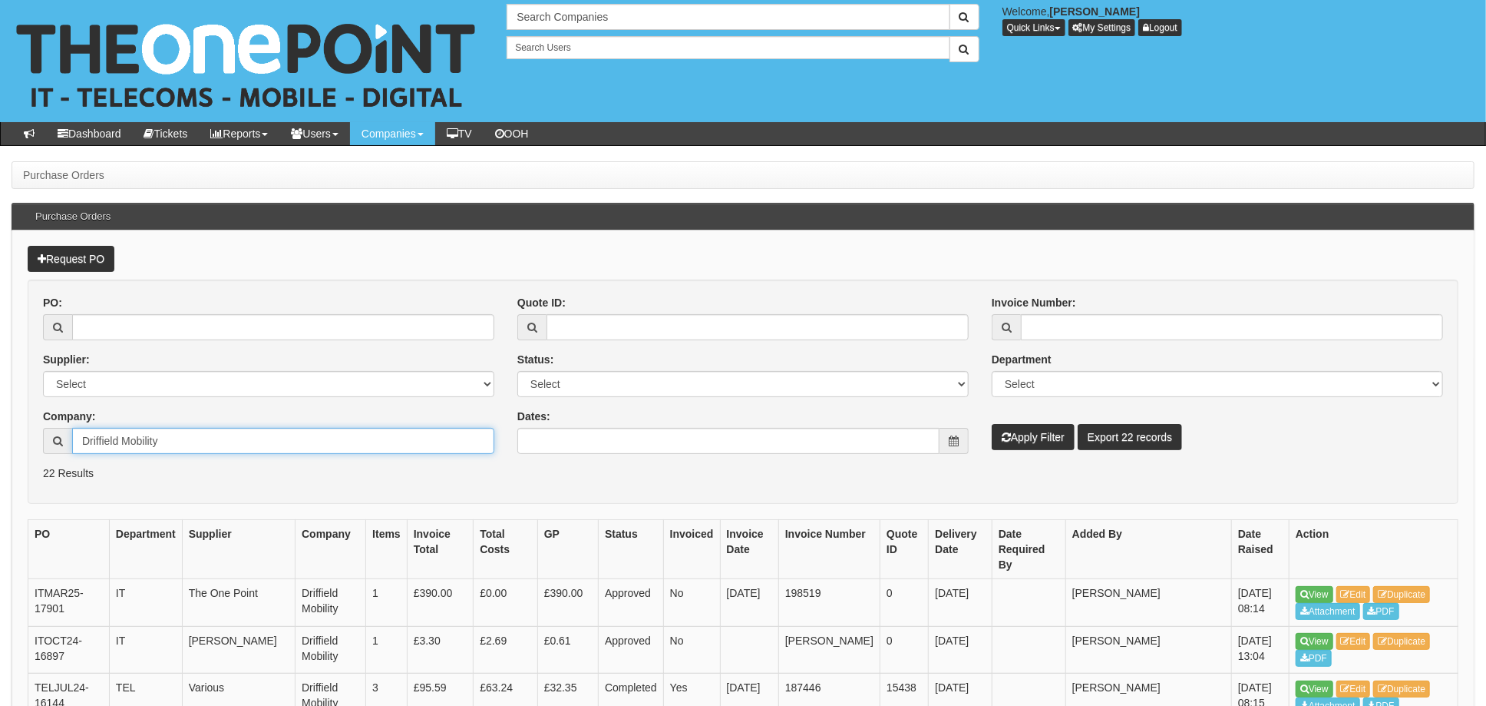
drag, startPoint x: 195, startPoint y: 438, endPoint x: 0, endPoint y: 365, distance: 207.9
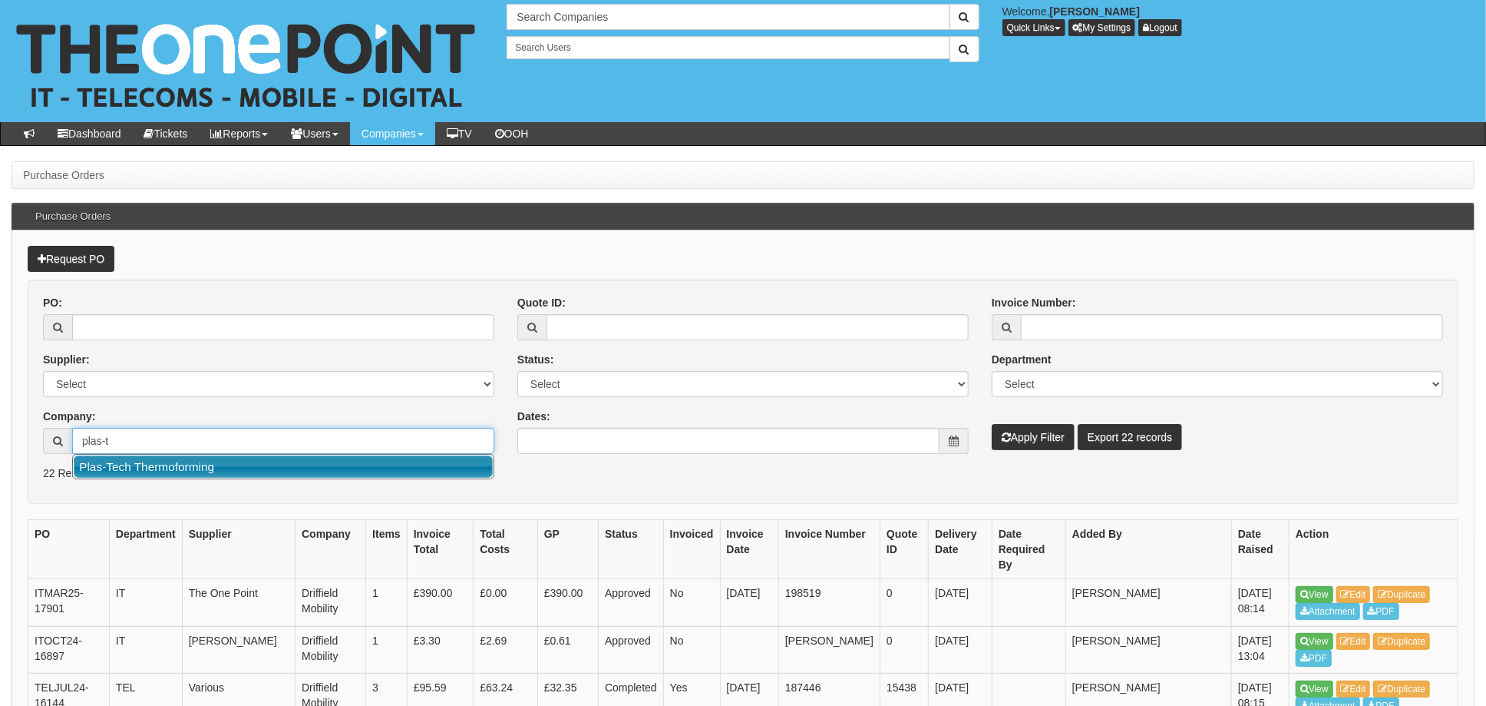
click at [180, 471] on link "Plas-Tech Thermoforming" at bounding box center [283, 466] width 419 height 22
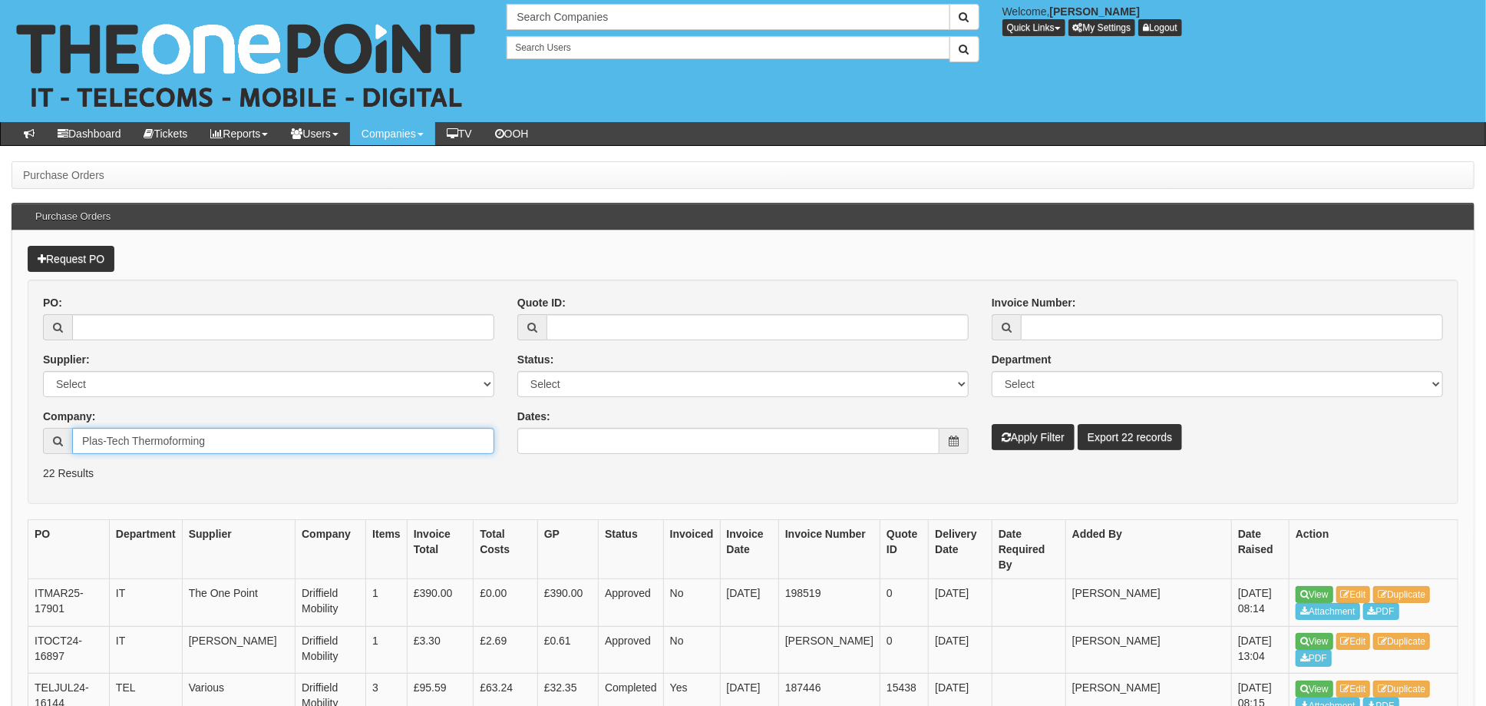
type input "Plas-Tech Thermoforming"
click at [1023, 445] on button "Apply Filter" at bounding box center [1033, 437] width 83 height 26
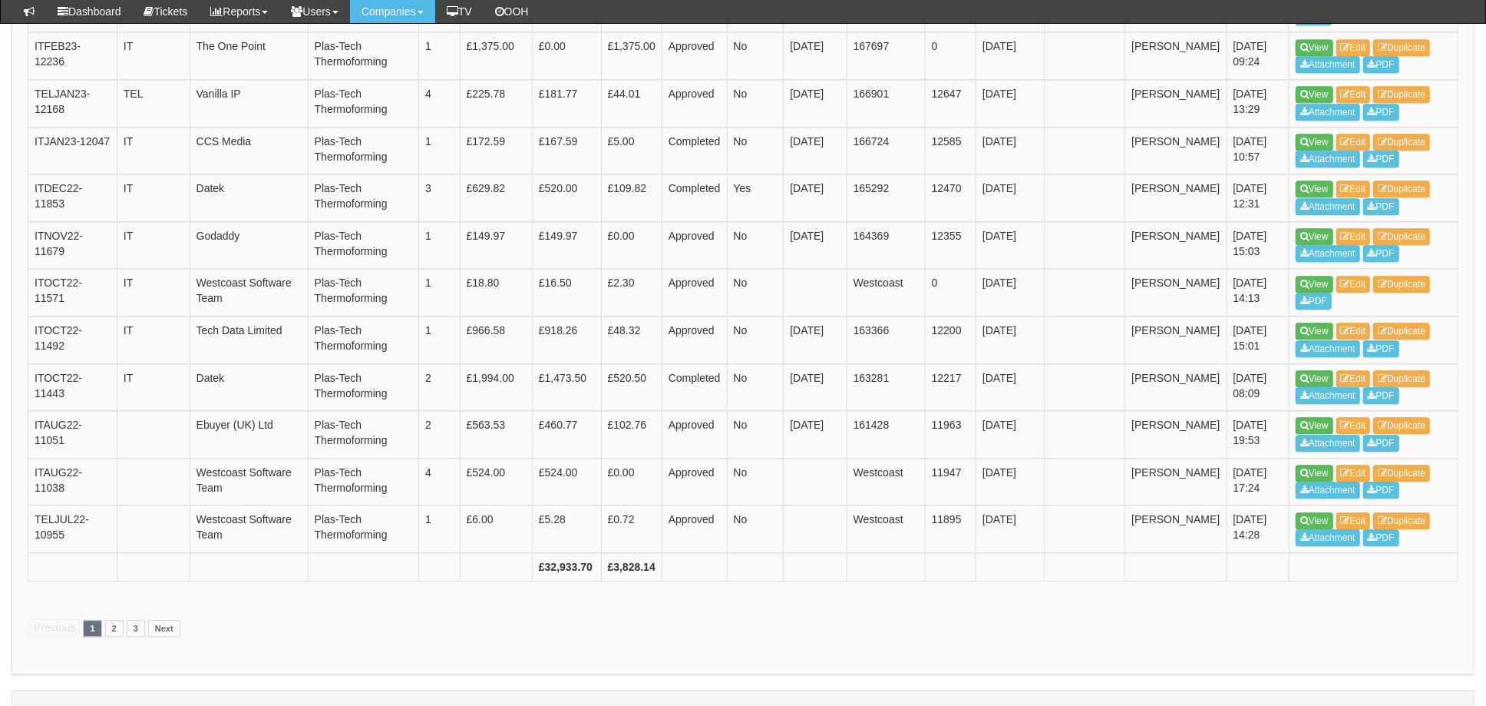
scroll to position [2346, 0]
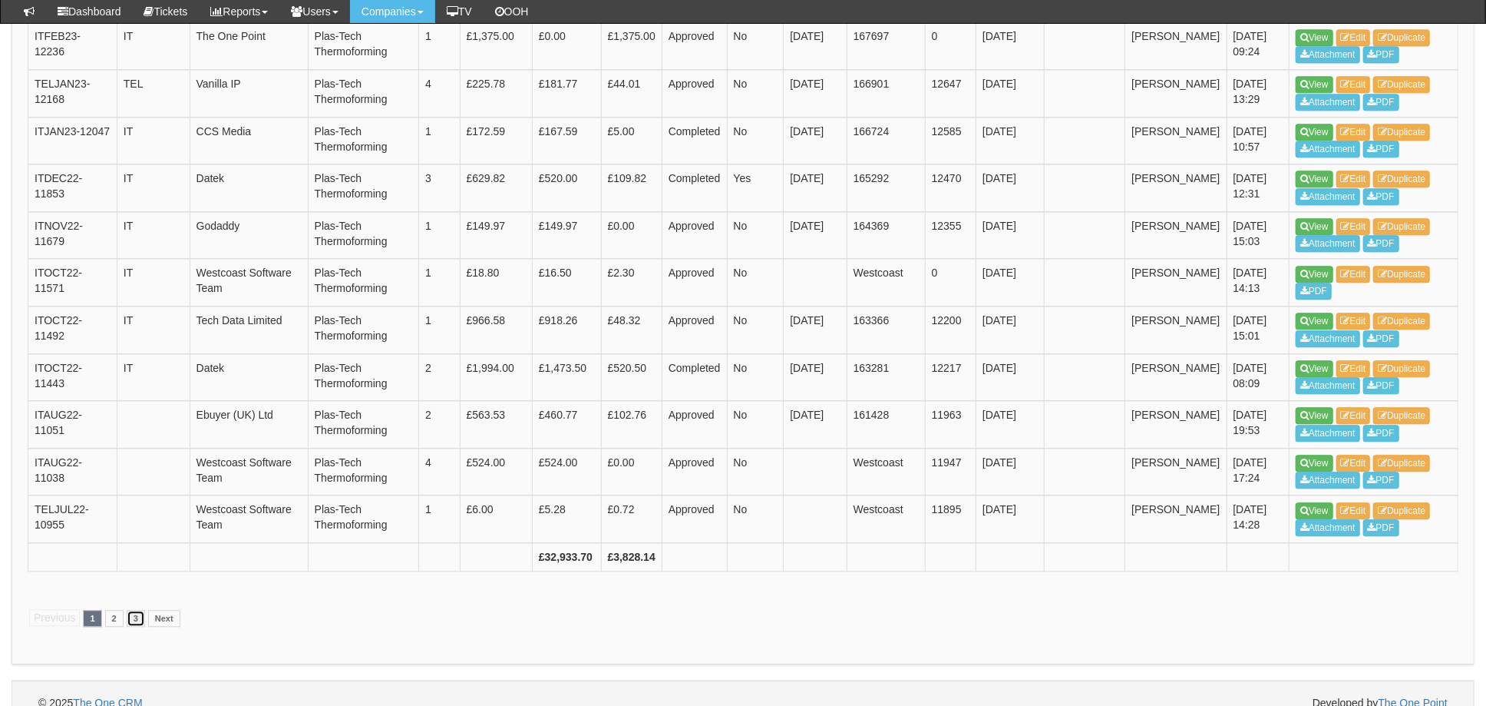
click at [137, 610] on link "3" at bounding box center [136, 618] width 18 height 17
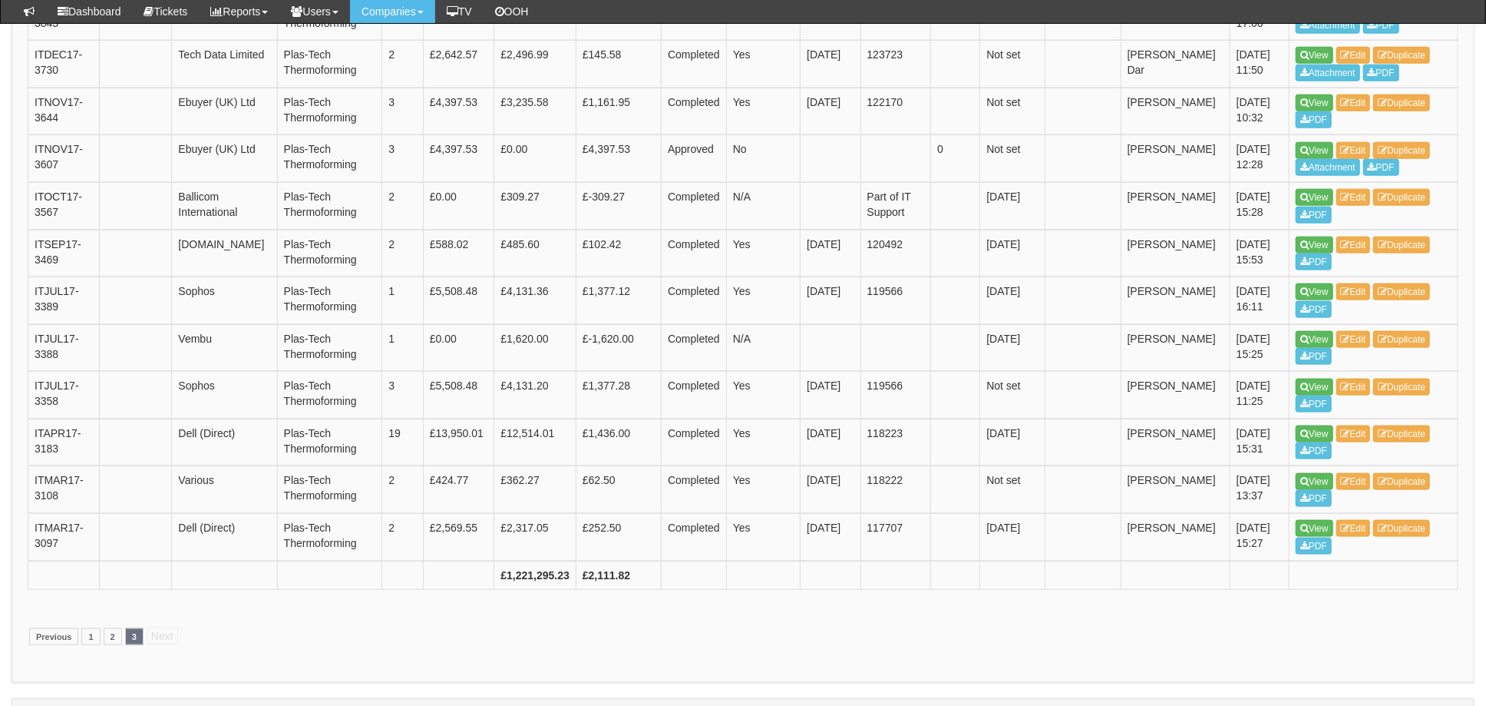
scroll to position [1221, 0]
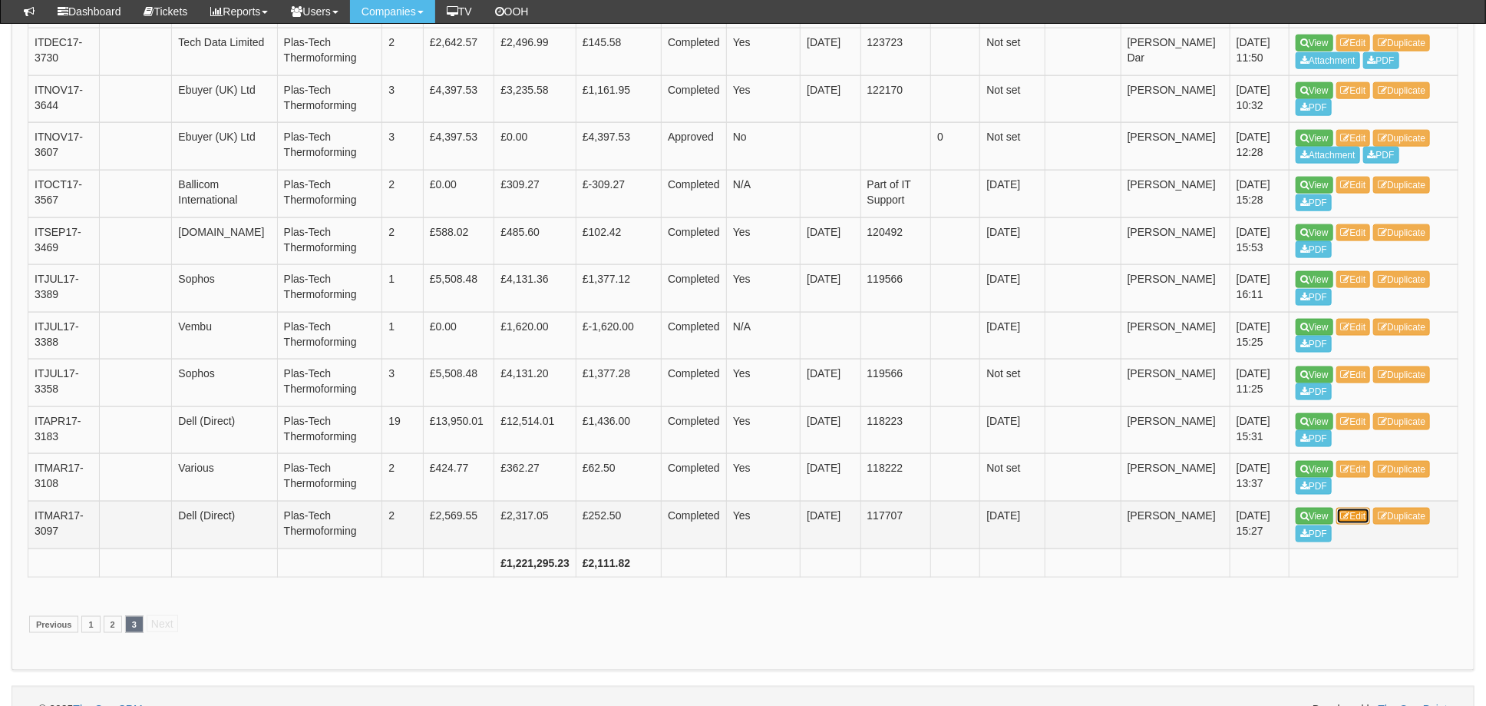
click at [1353, 507] on link "Edit" at bounding box center [1354, 515] width 35 height 17
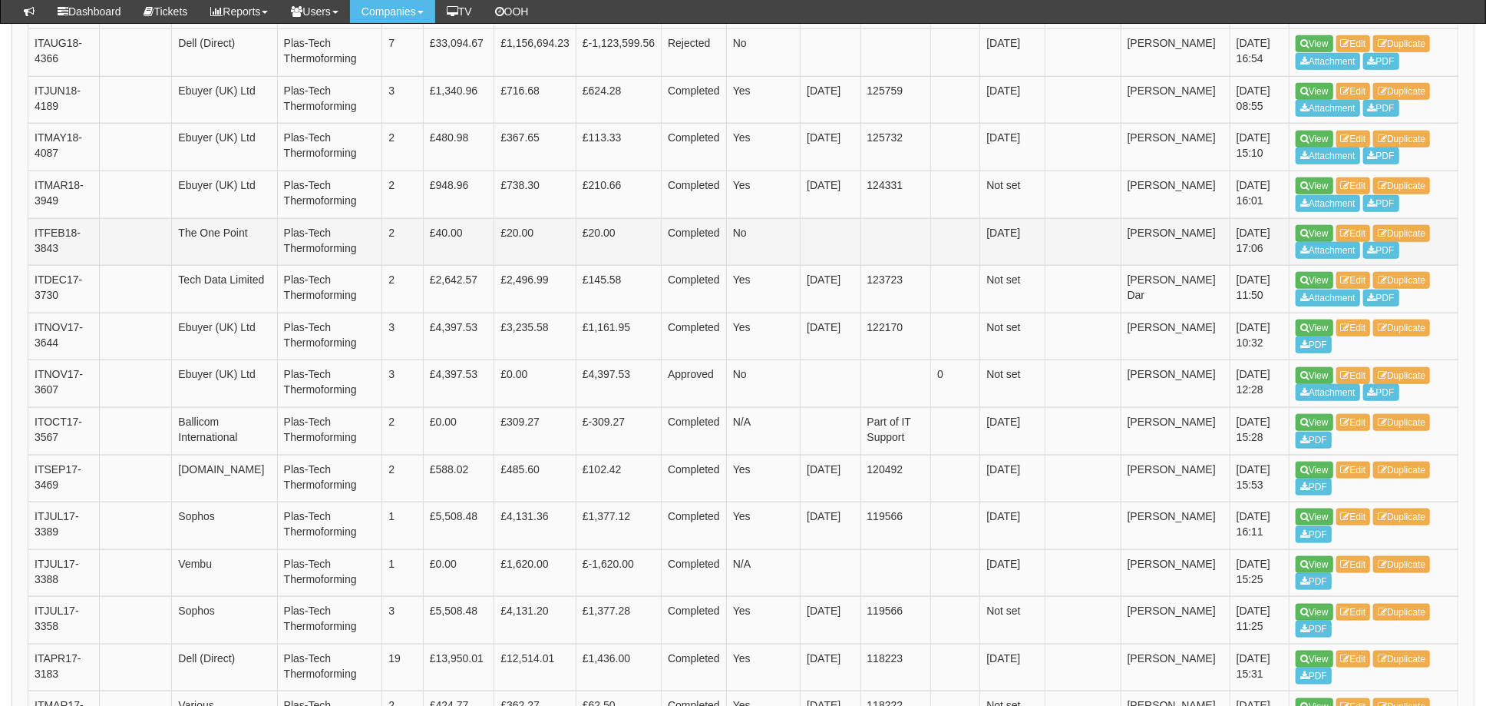
scroll to position [1221, 0]
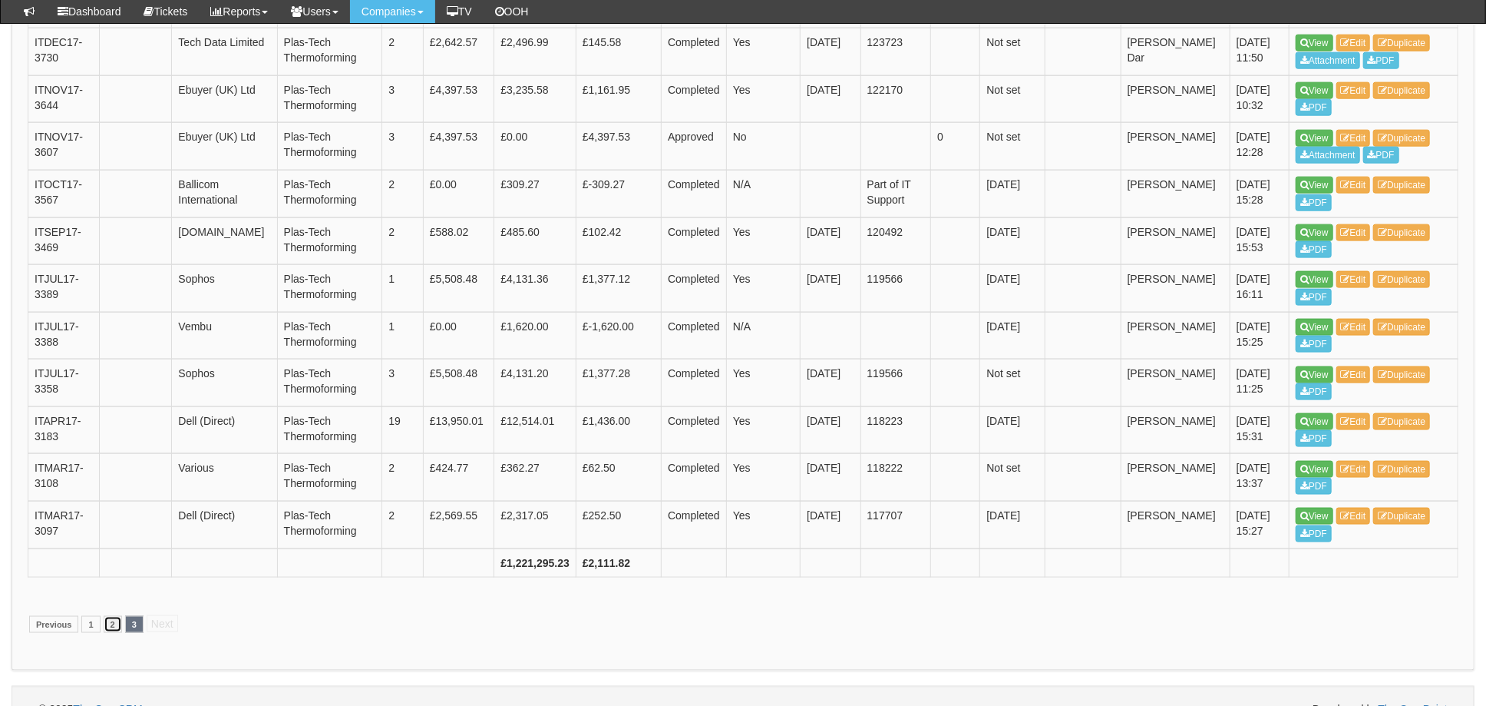
click at [108, 616] on link "2" at bounding box center [113, 624] width 18 height 17
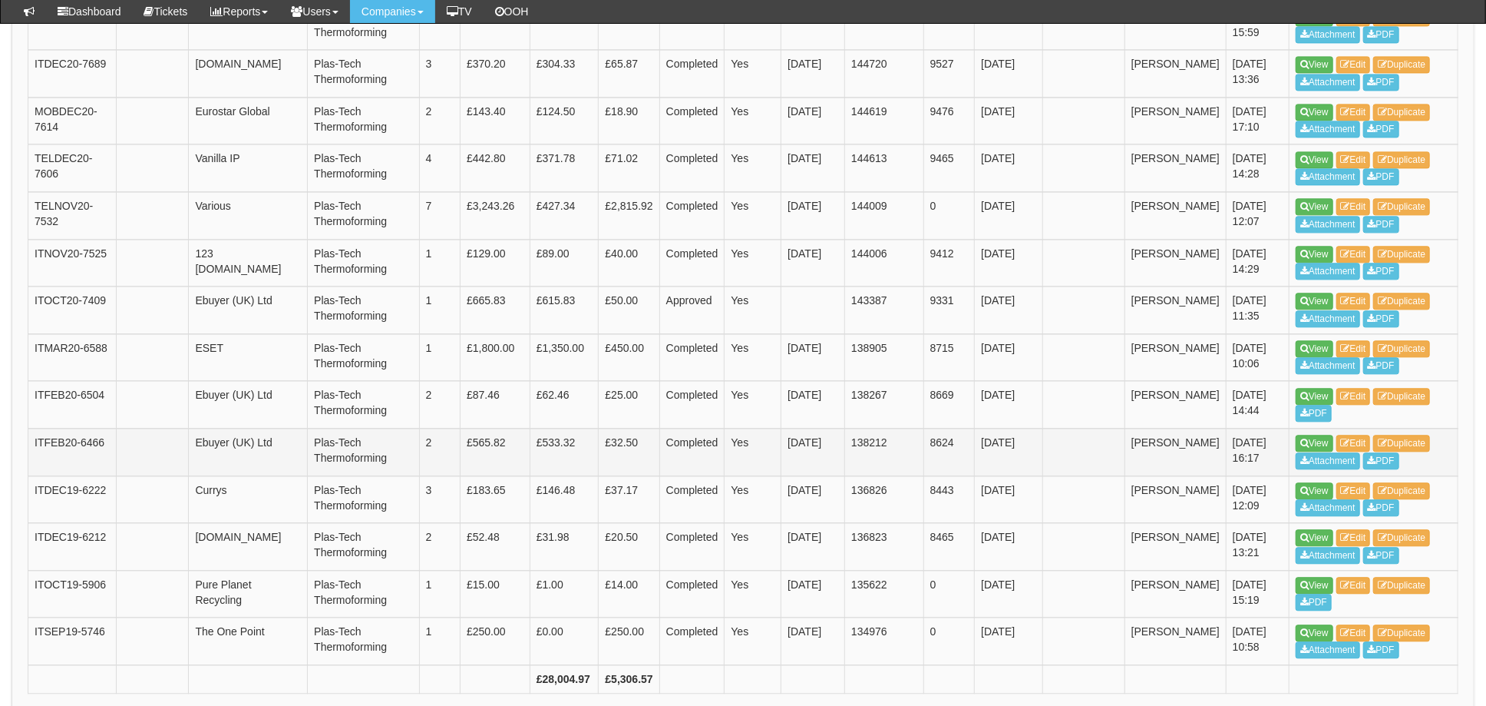
scroll to position [2346, 0]
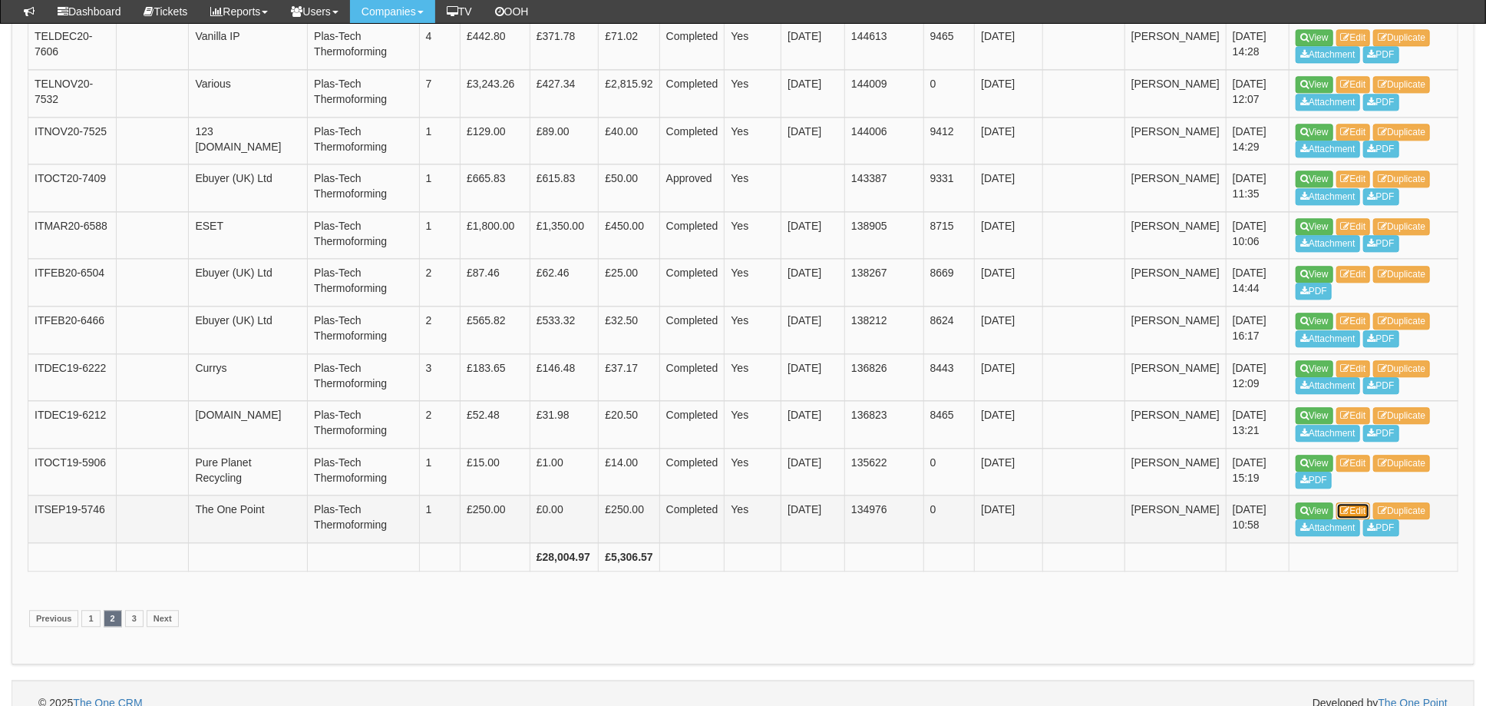
click at [1363, 502] on link "Edit" at bounding box center [1354, 510] width 35 height 17
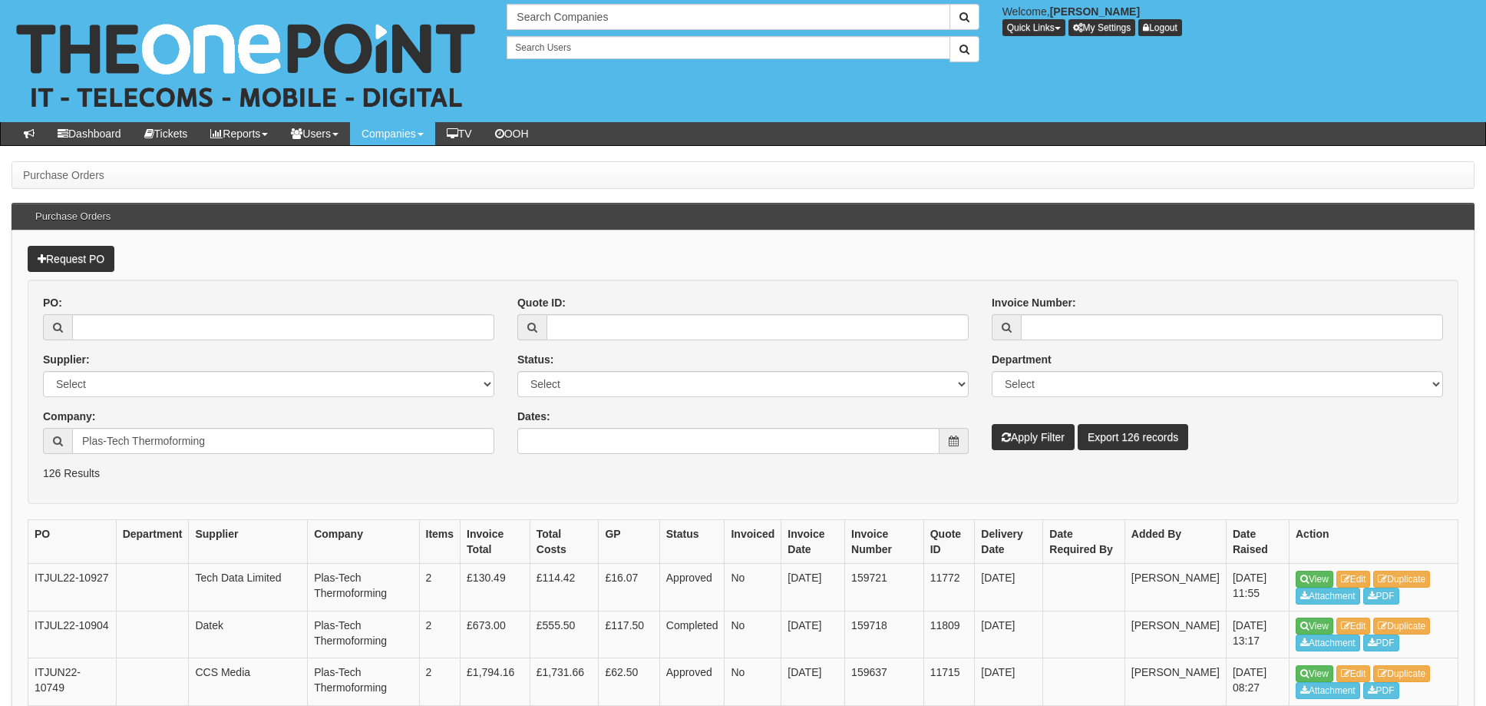
scroll to position [2385, 0]
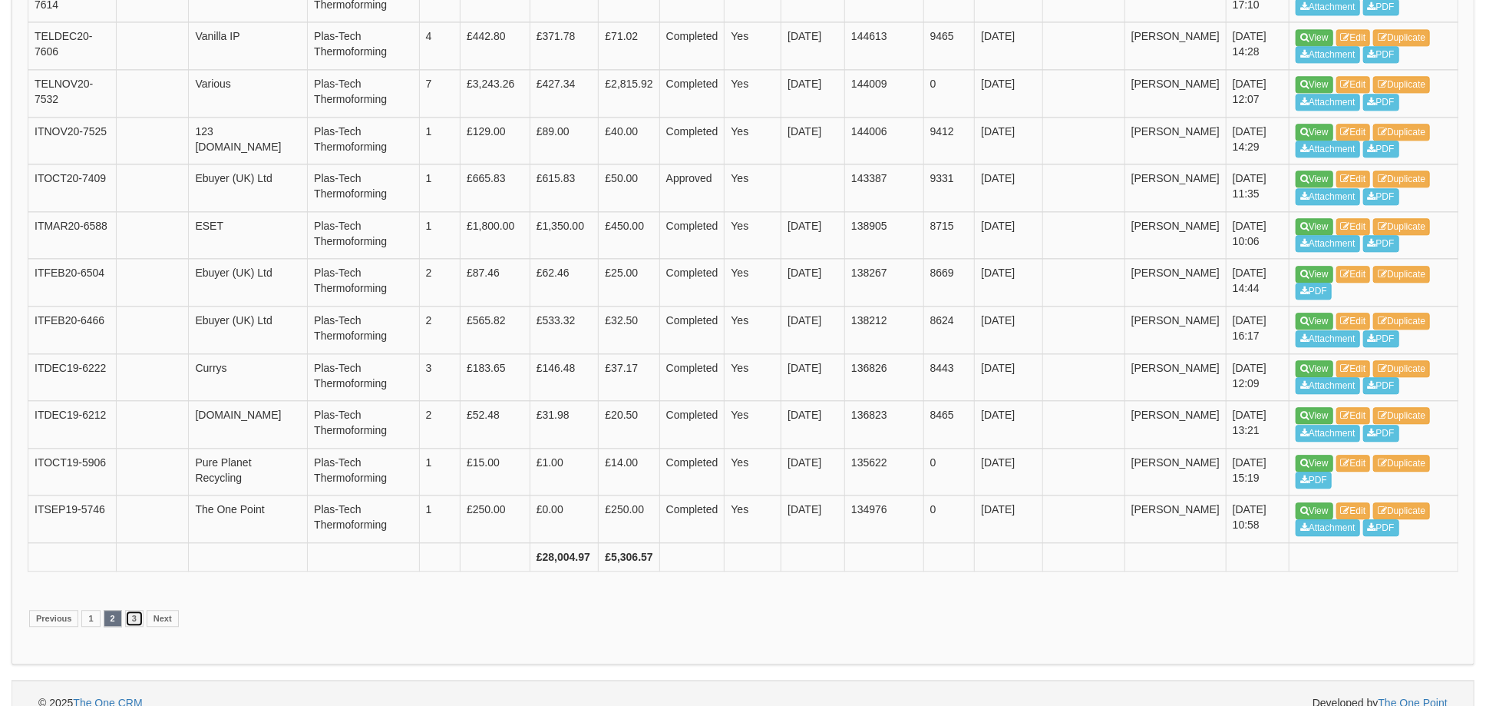
click at [133, 610] on link "3" at bounding box center [134, 618] width 18 height 17
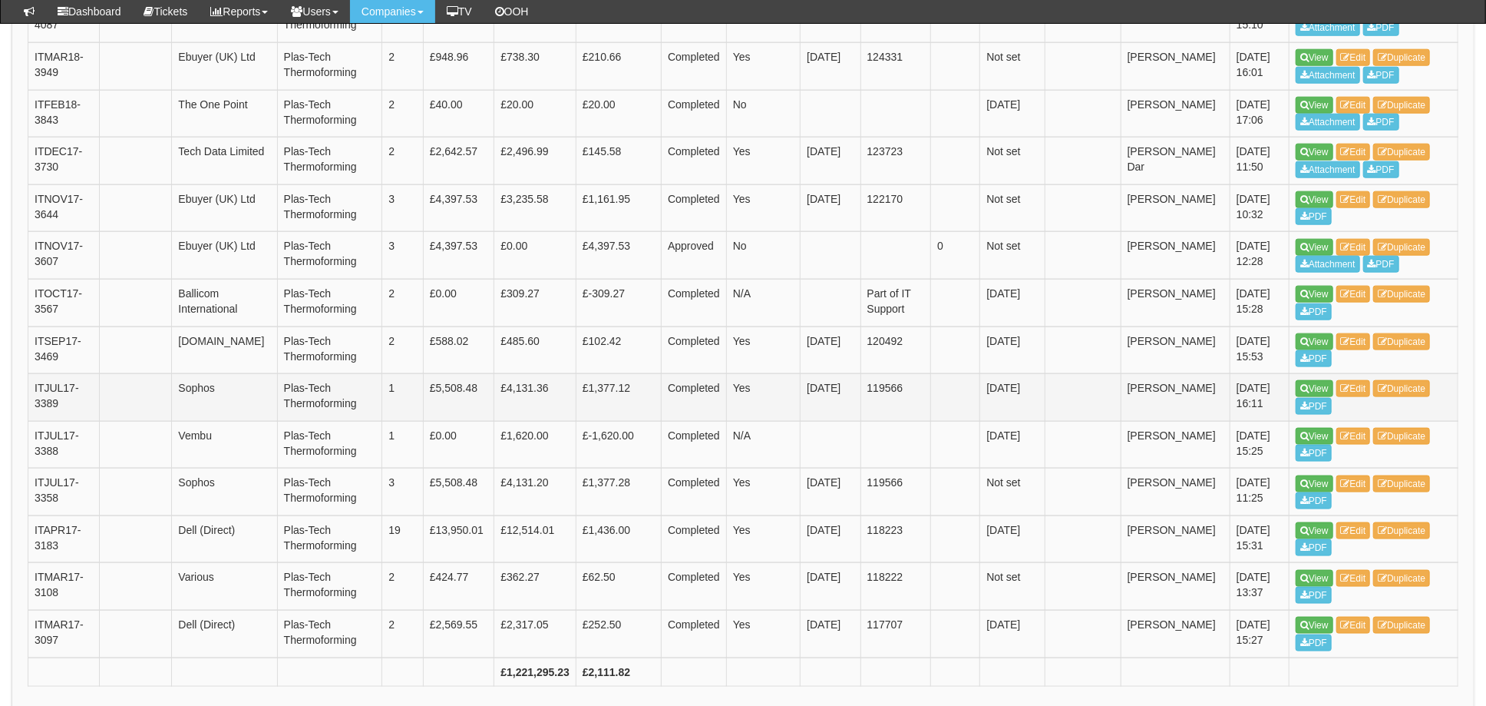
scroll to position [1221, 0]
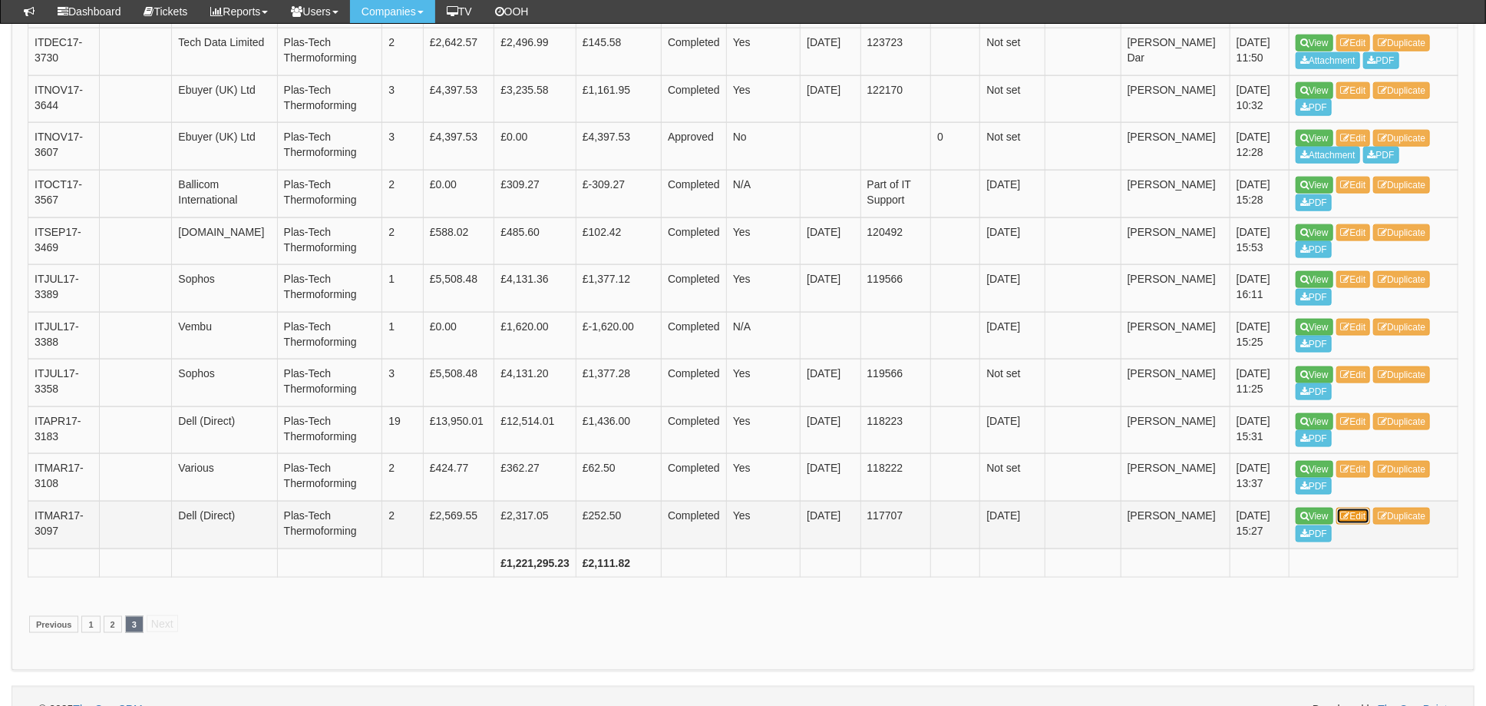
click at [1359, 507] on link "Edit" at bounding box center [1354, 515] width 35 height 17
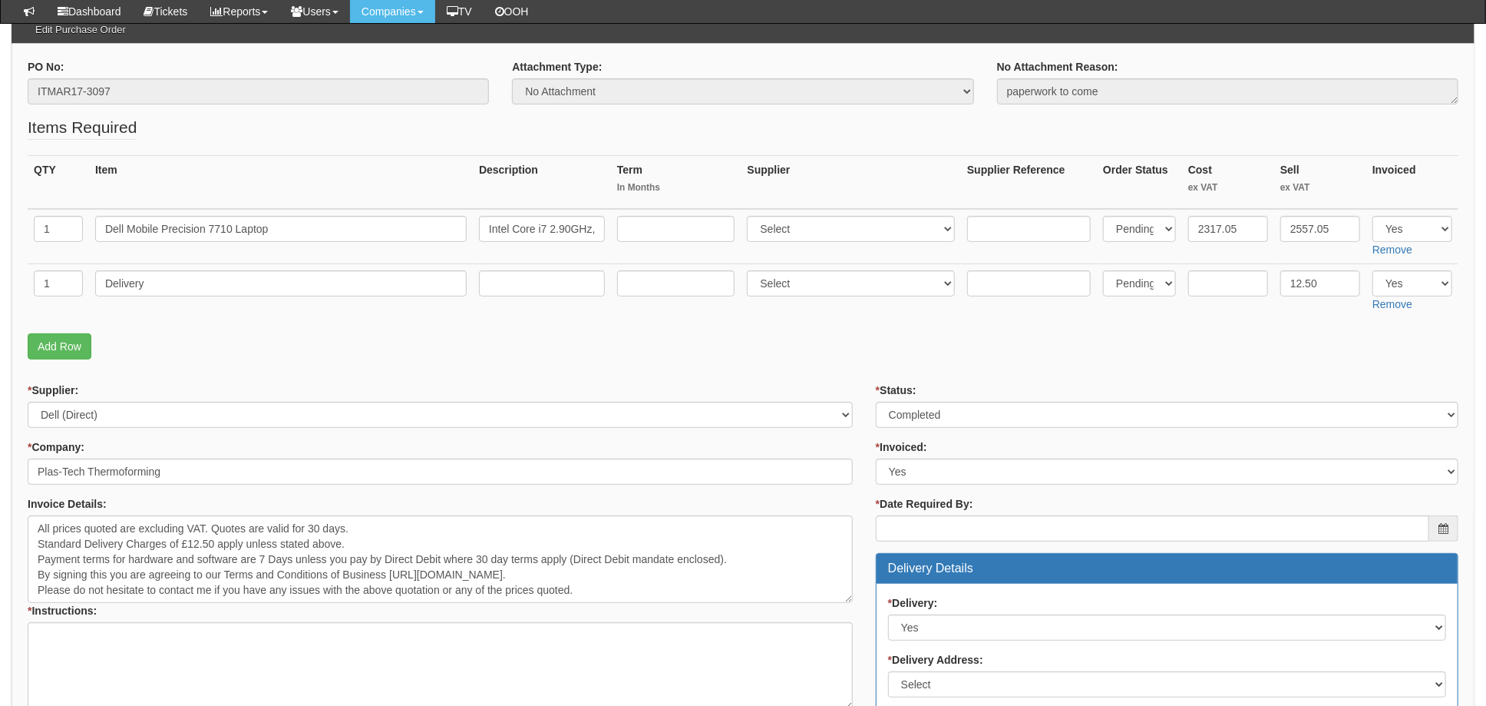
scroll to position [102, 0]
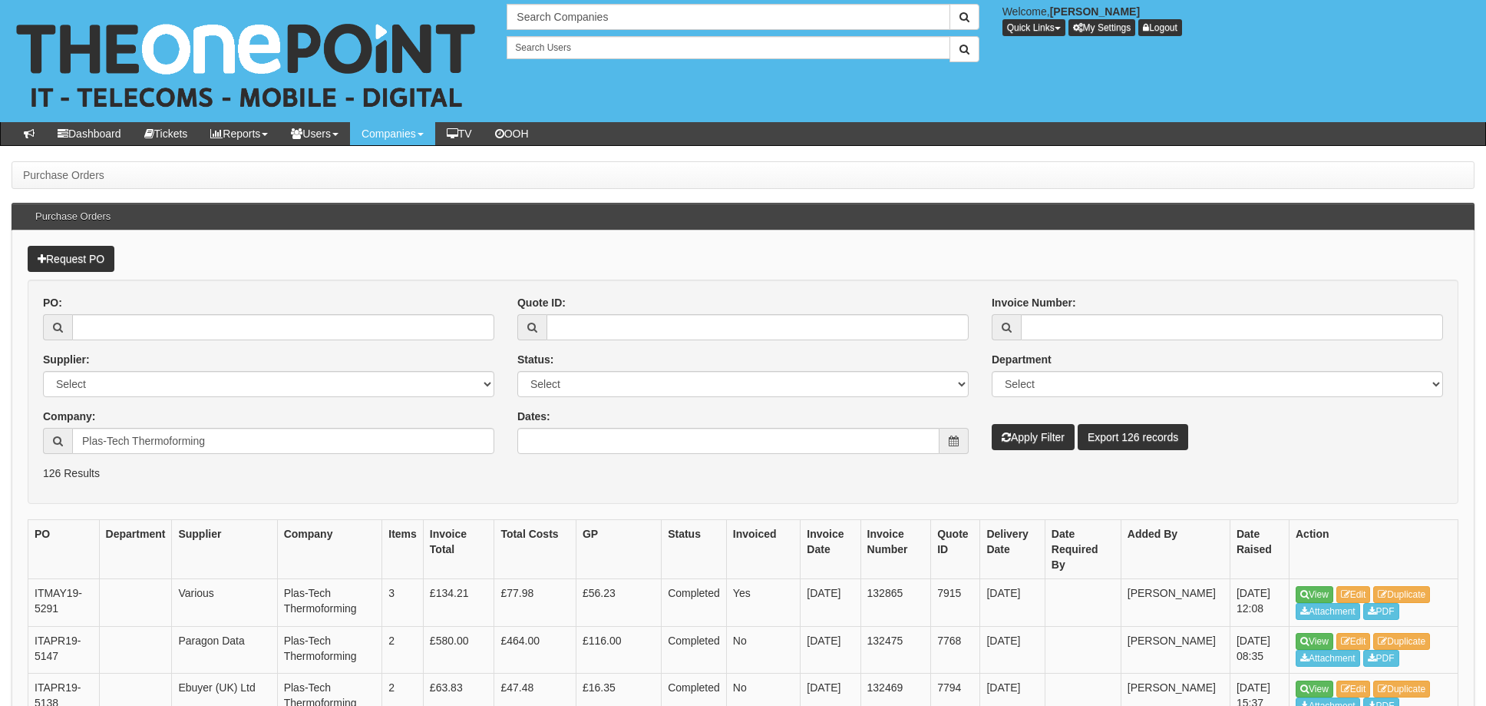
scroll to position [1260, 0]
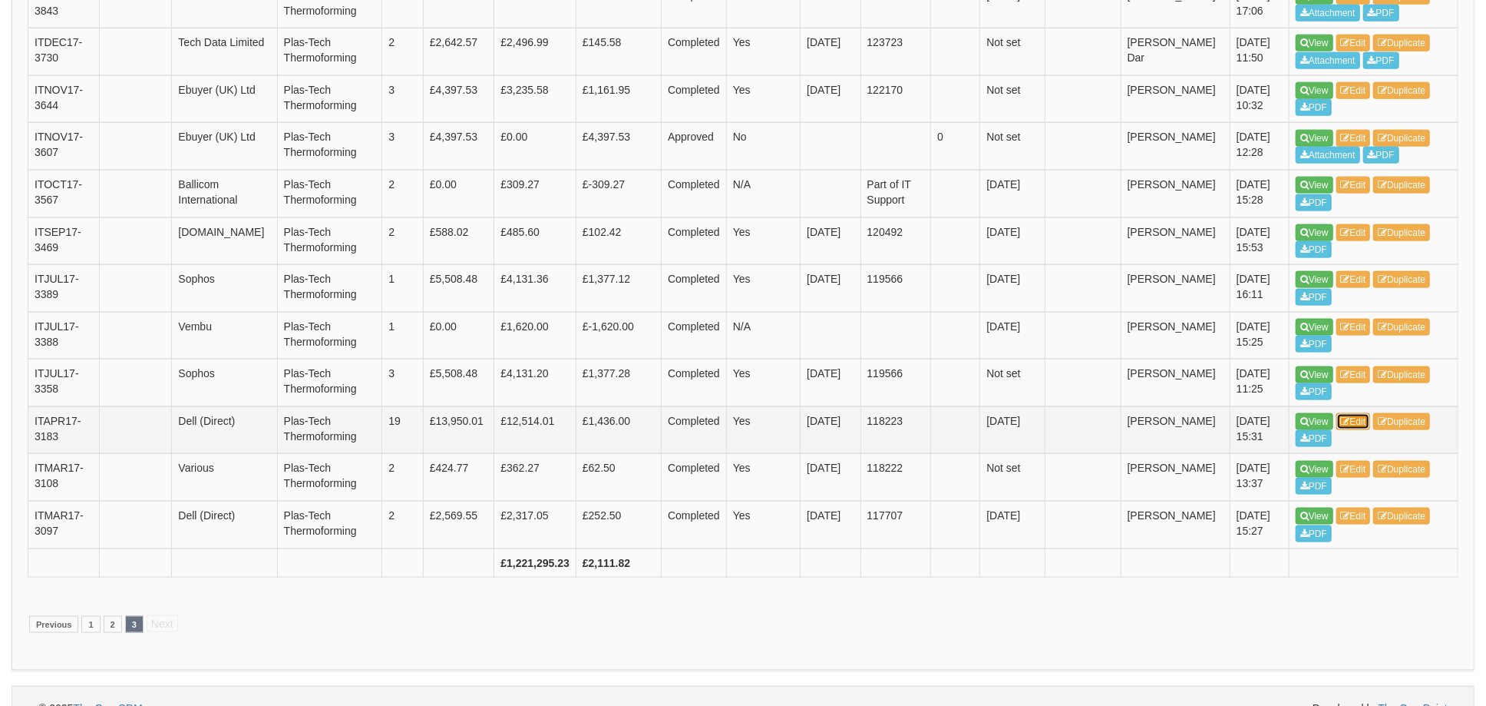
click at [1357, 413] on link "Edit" at bounding box center [1354, 421] width 35 height 17
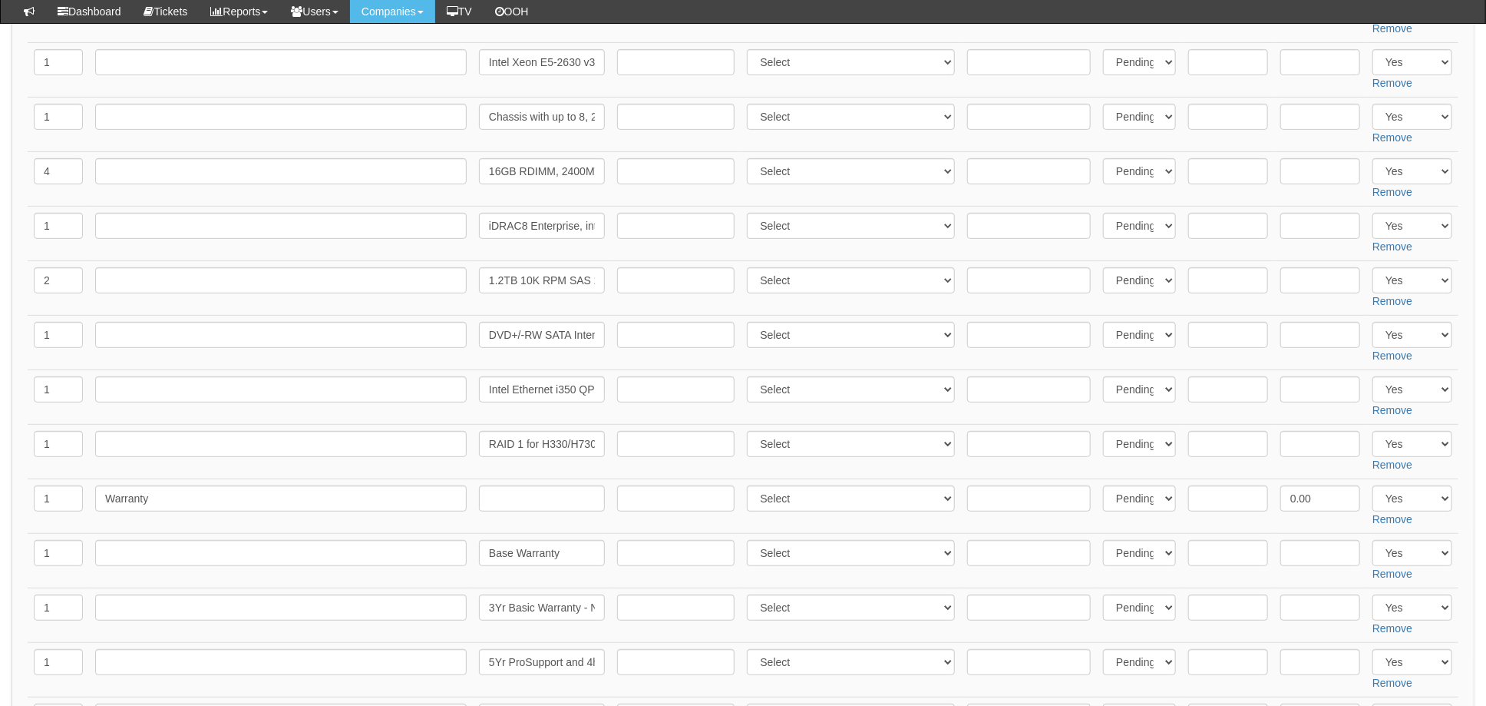
scroll to position [204, 0]
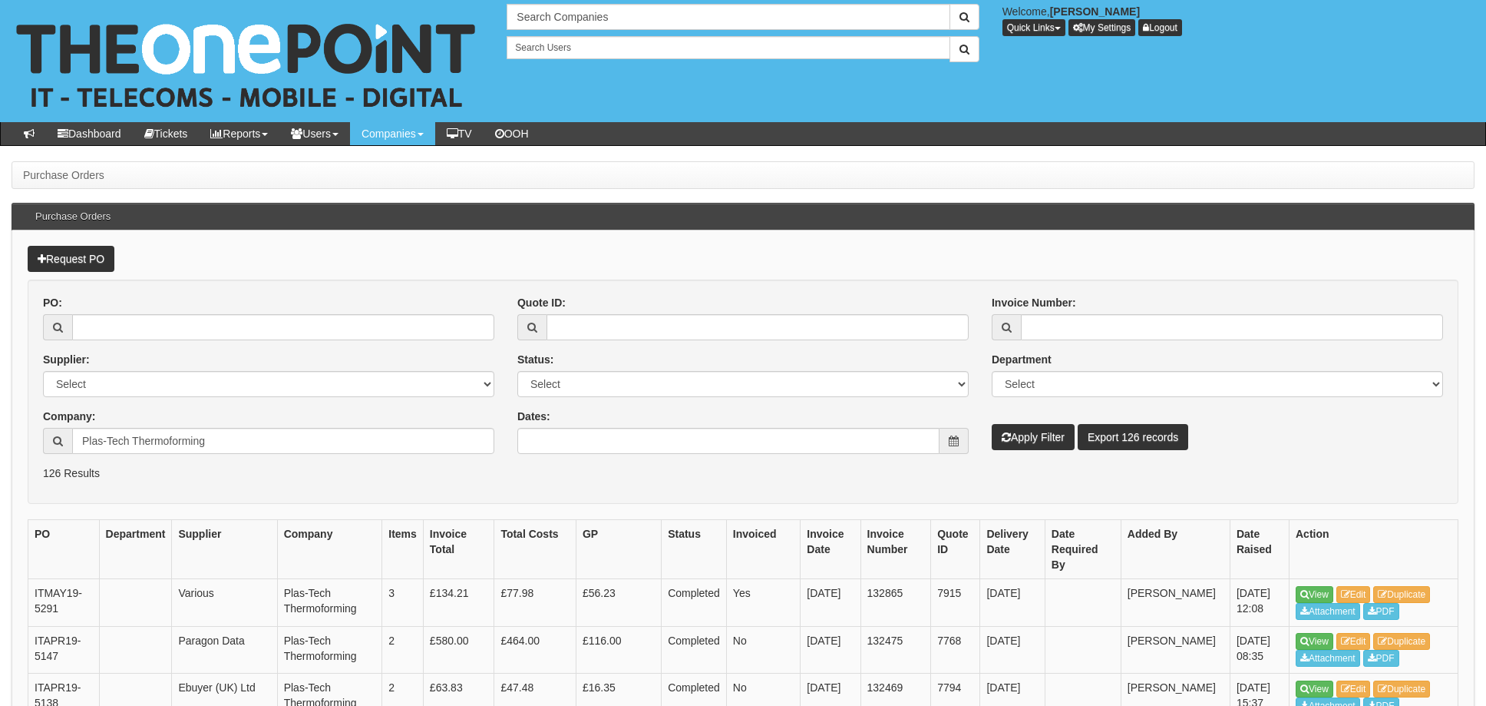
scroll to position [1260, 0]
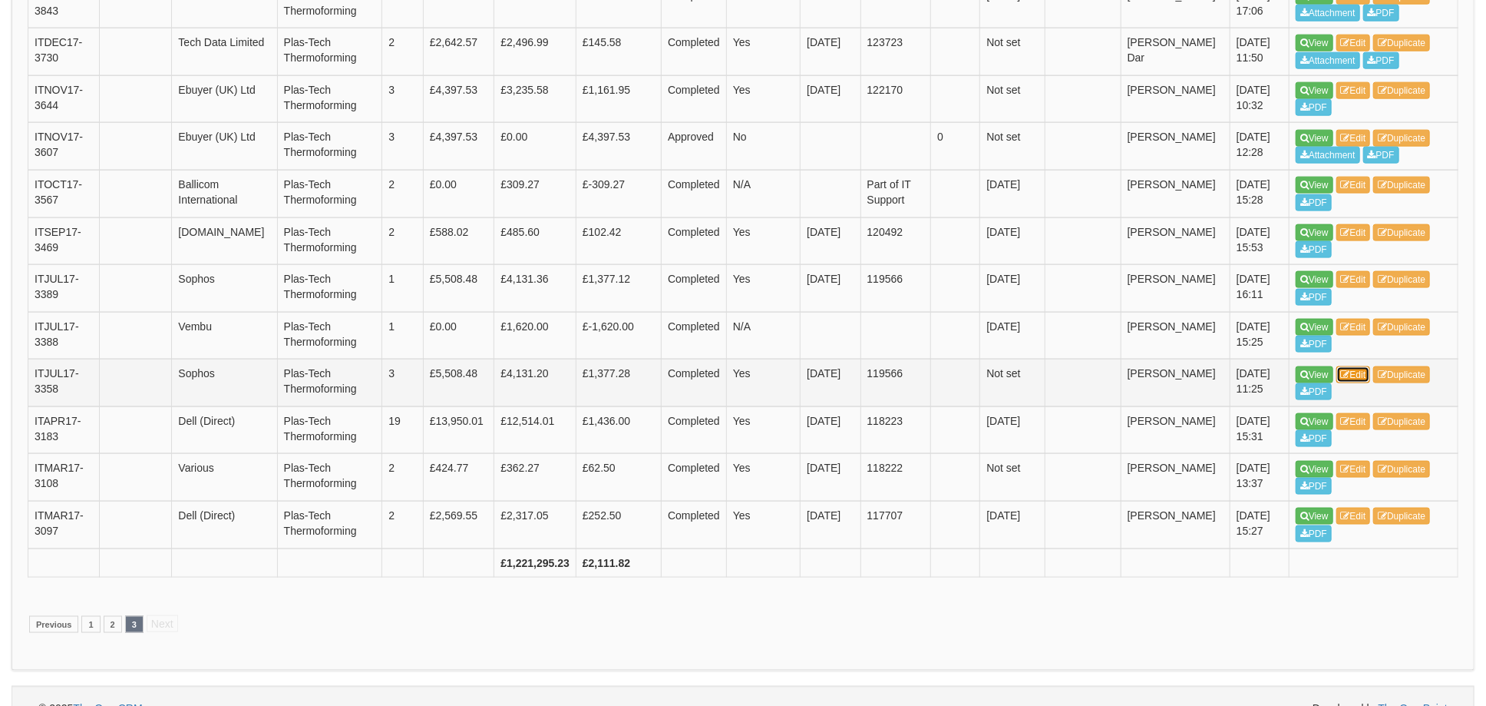
click at [1366, 366] on link "Edit" at bounding box center [1354, 374] width 35 height 17
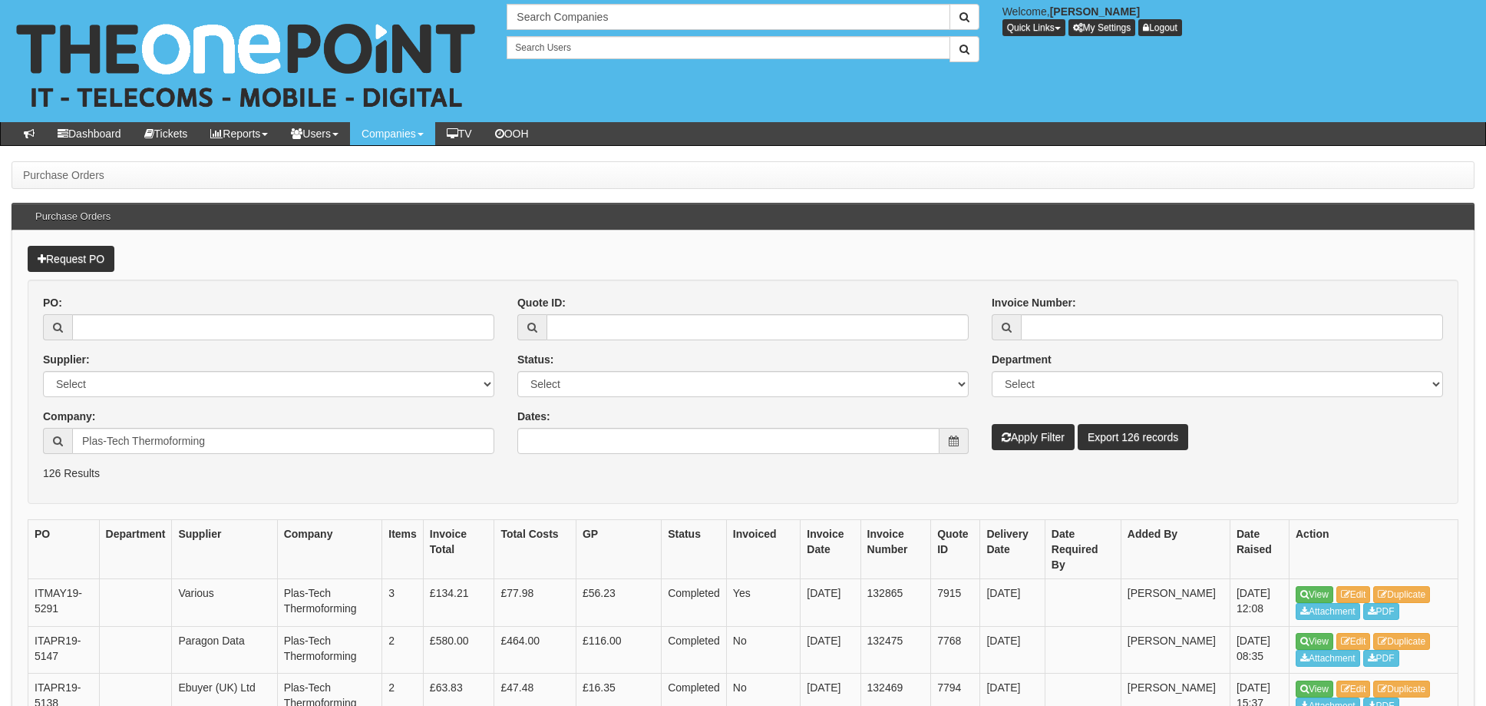
scroll to position [1260, 0]
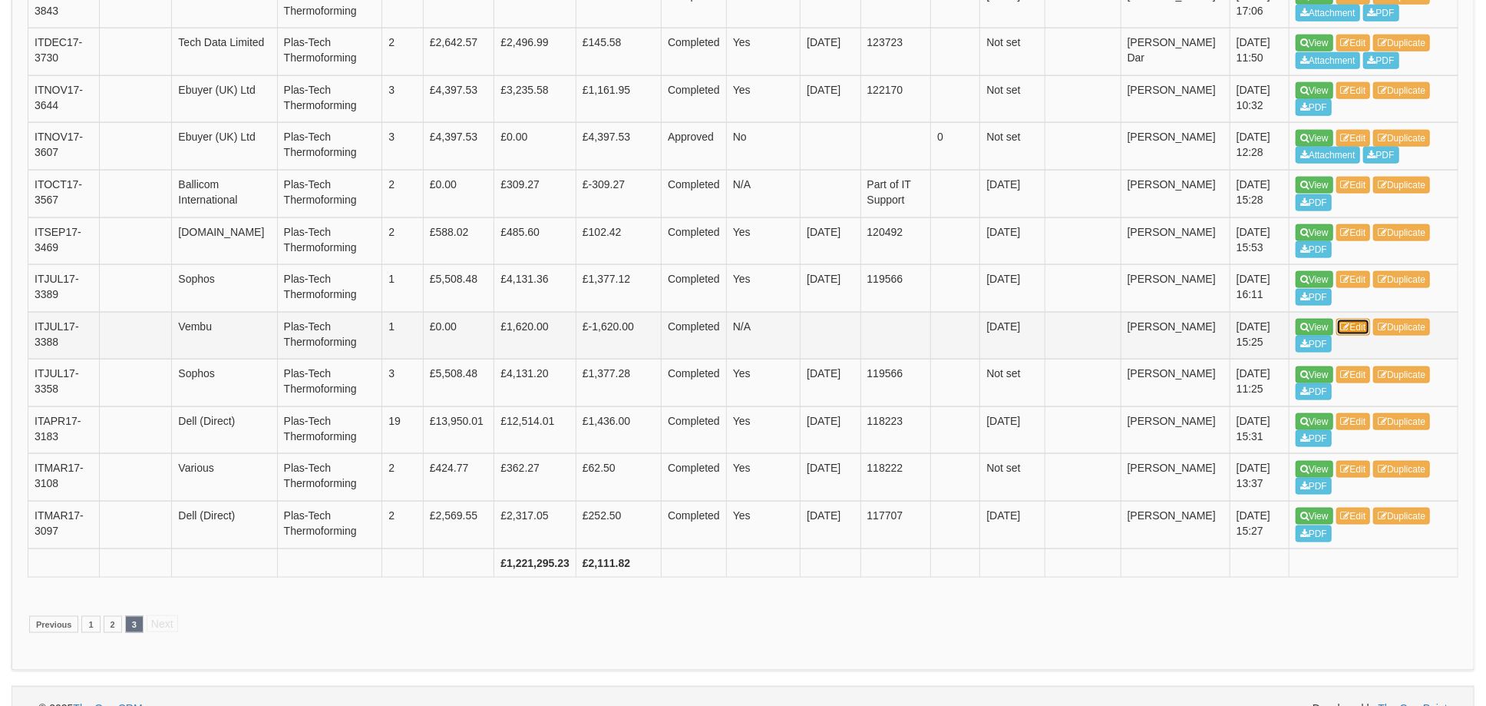
click at [1355, 319] on link "Edit" at bounding box center [1354, 327] width 35 height 17
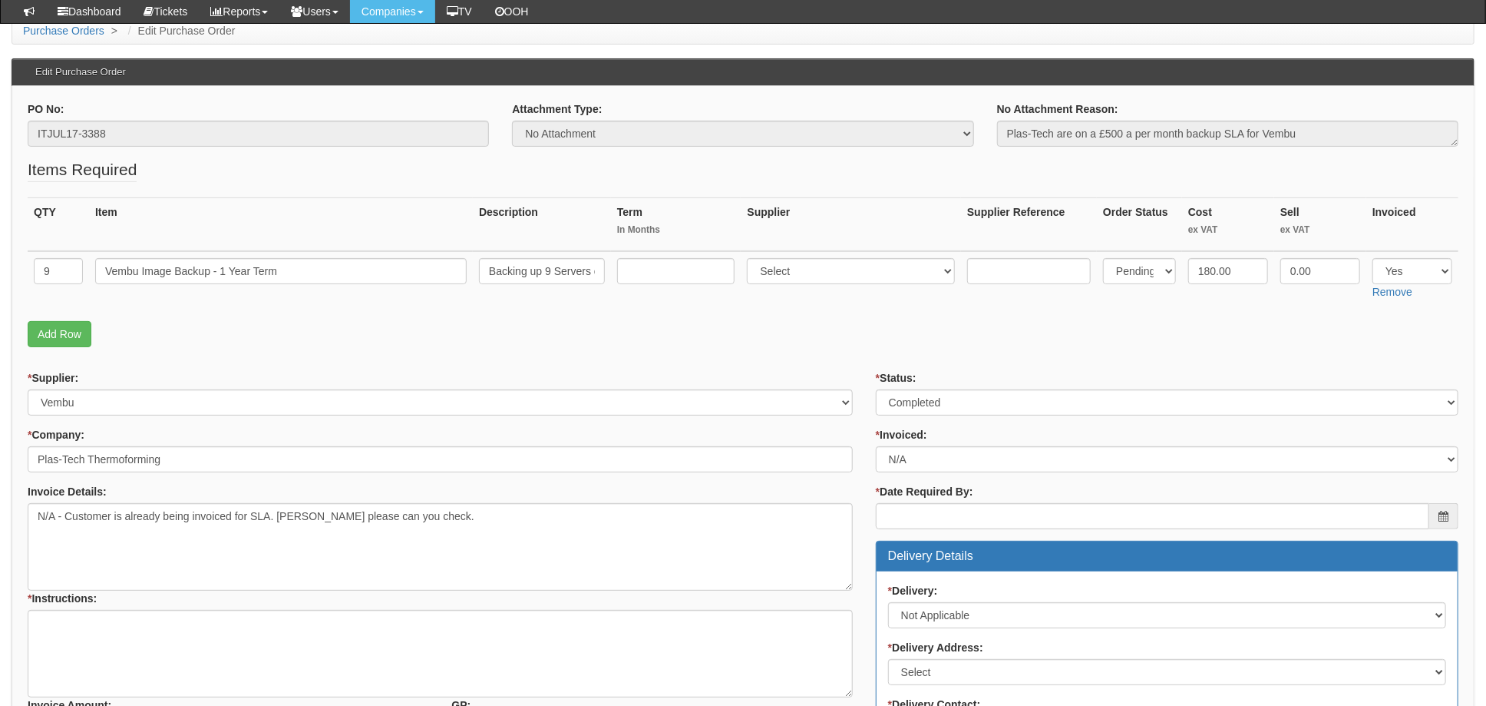
scroll to position [102, 0]
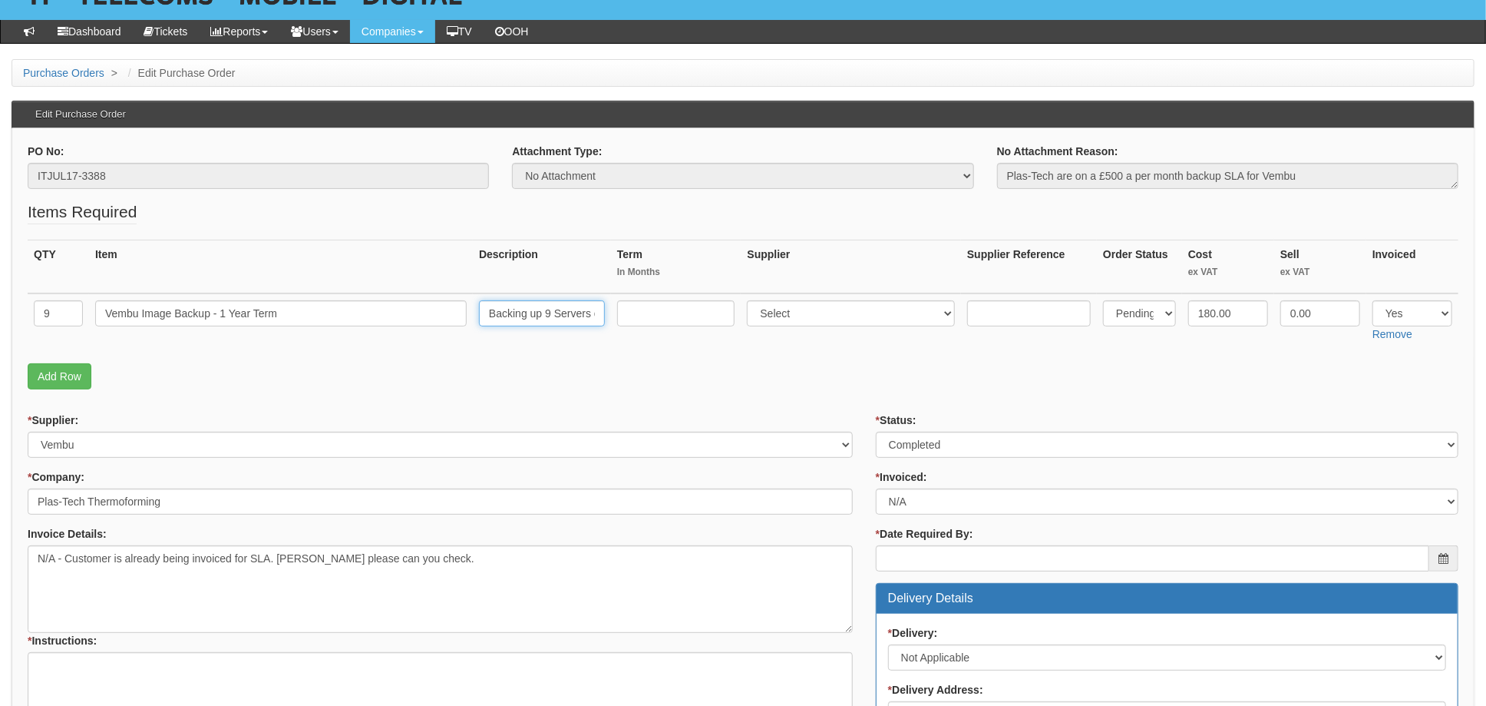
click at [526, 317] on input "Backing up 9 Servers on Bare Metal - $180 per server year" at bounding box center [542, 313] width 126 height 26
drag, startPoint x: 560, startPoint y: 311, endPoint x: 669, endPoint y: 316, distance: 109.1
click at [669, 315] on tr "9 Vembu Image Backup - 1 Year Term Backing up 9 Servers on Bare Metal - $180 pe…" at bounding box center [743, 320] width 1431 height 55
click at [660, 356] on fieldset "Items Required QTY Item Description Term In Months Supplier Supplier Reference …" at bounding box center [743, 298] width 1431 height 197
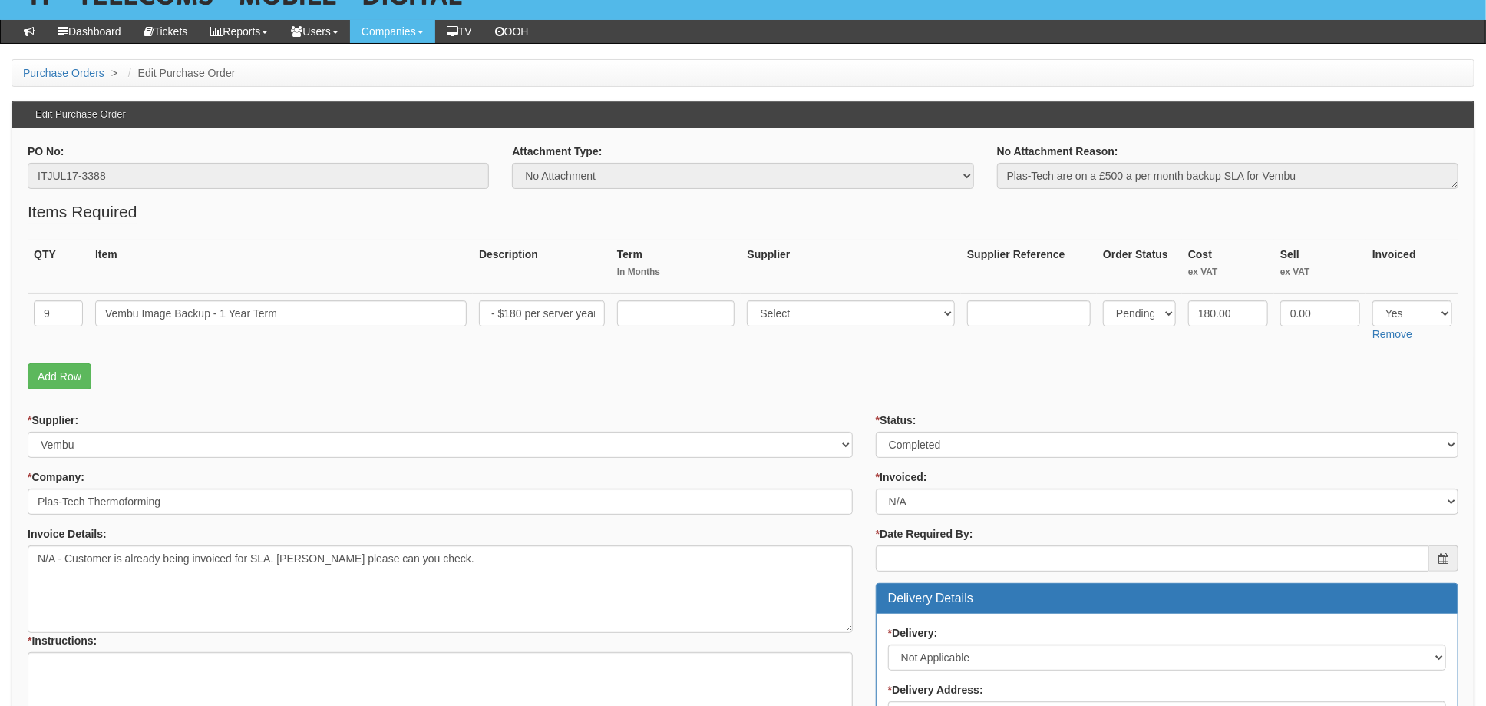
scroll to position [0, 0]
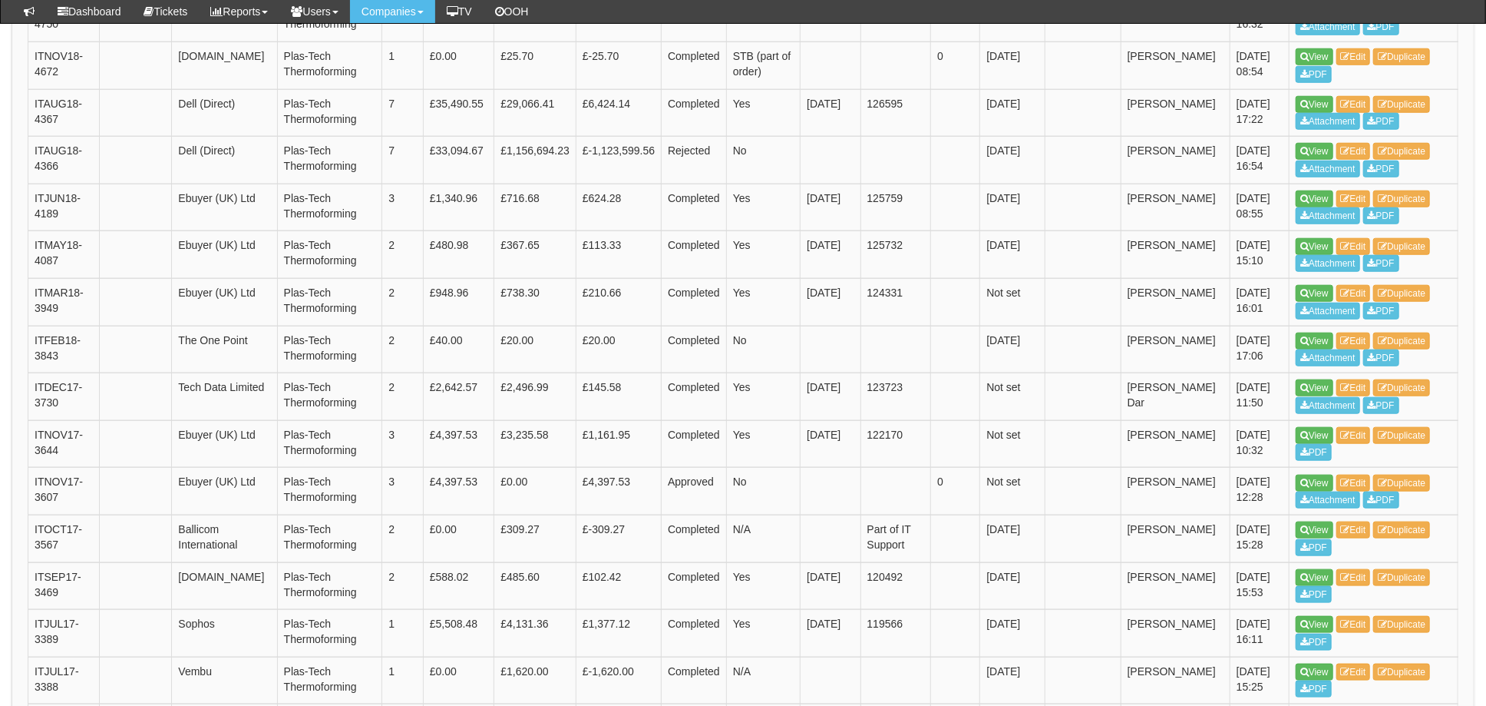
scroll to position [1221, 0]
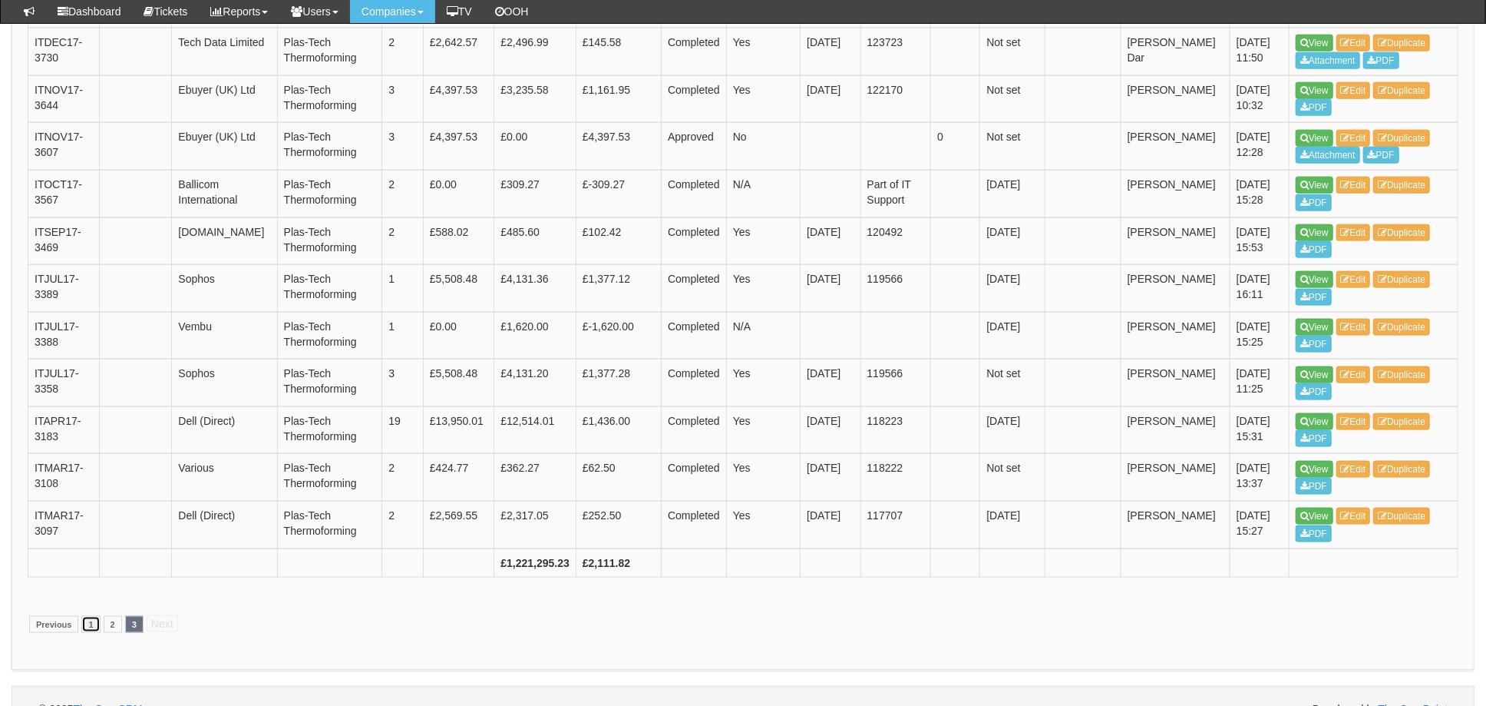
click at [95, 616] on link "1" at bounding box center [90, 624] width 18 height 17
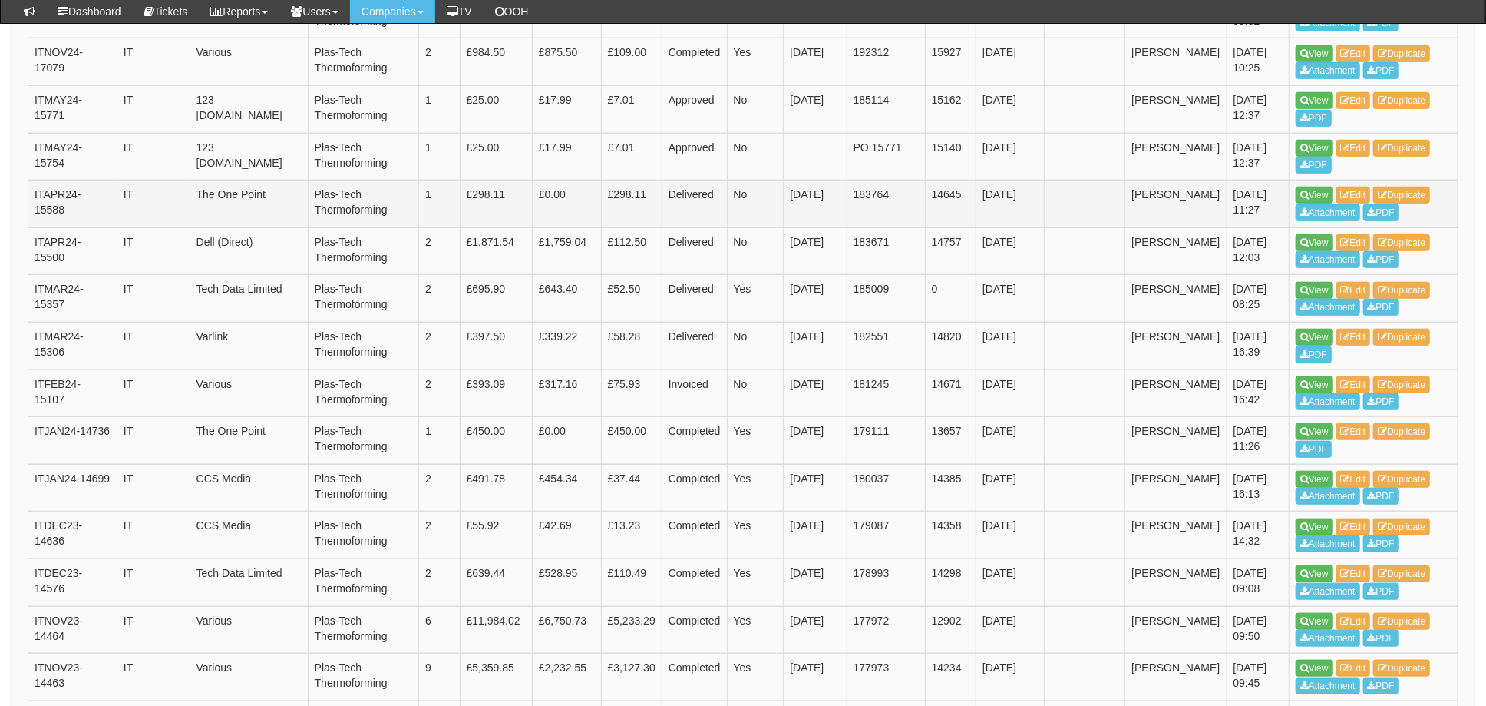
scroll to position [819, 0]
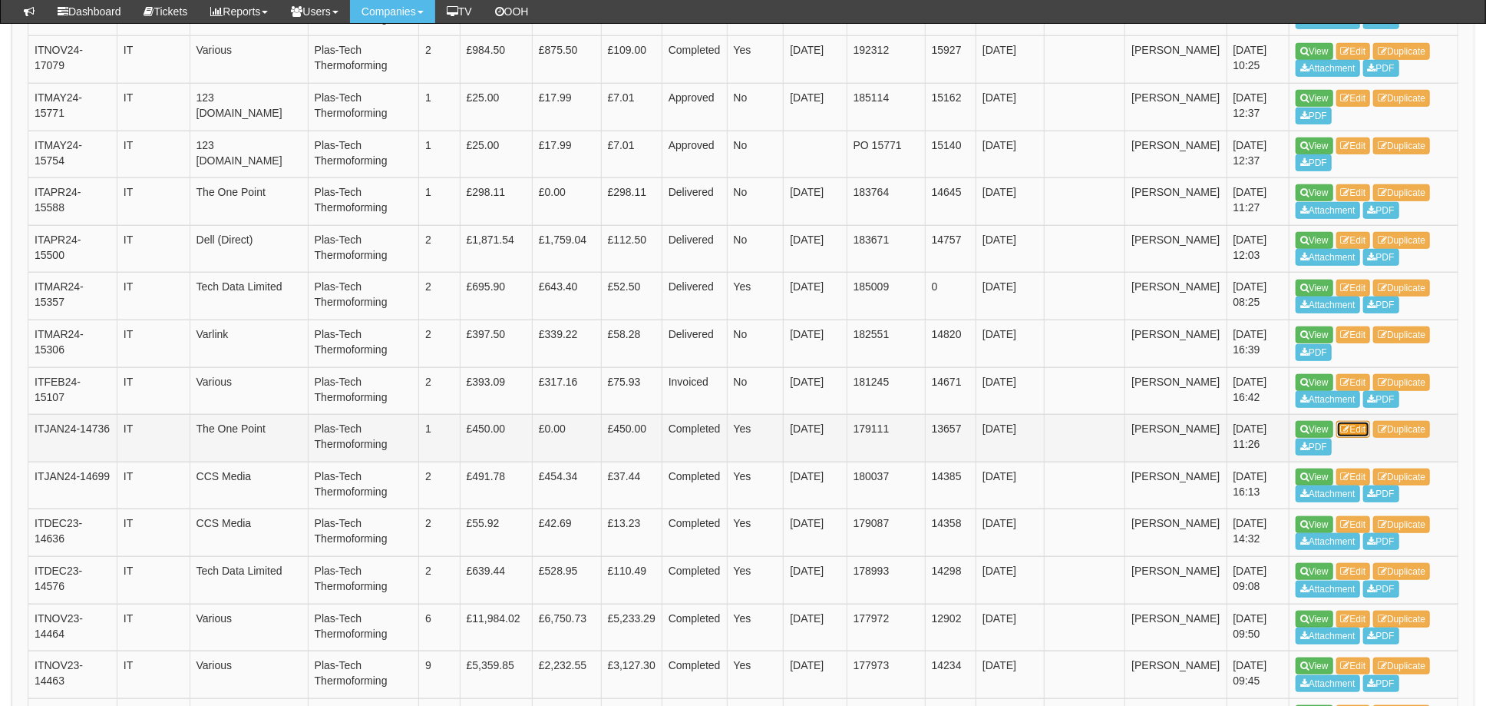
click at [1364, 421] on link "Edit" at bounding box center [1354, 429] width 35 height 17
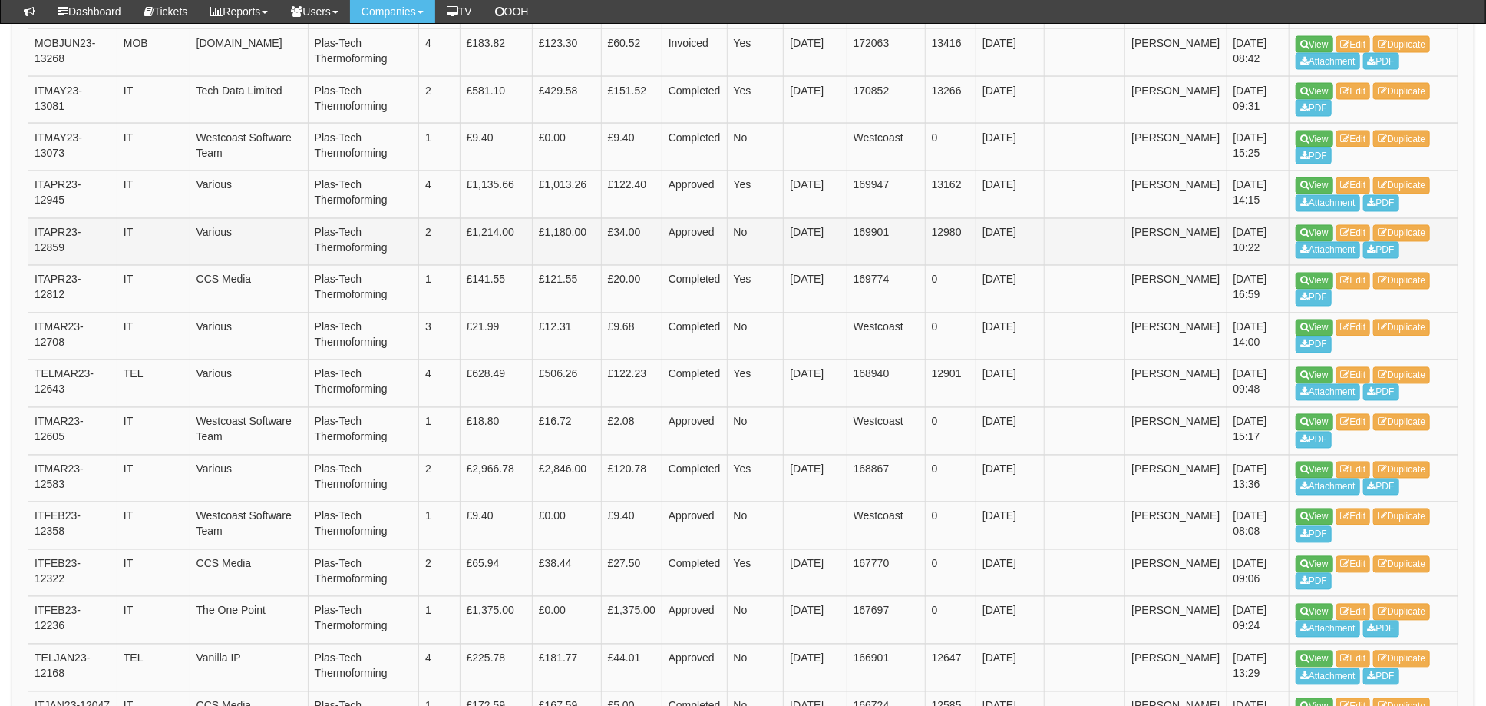
scroll to position [1874, 0]
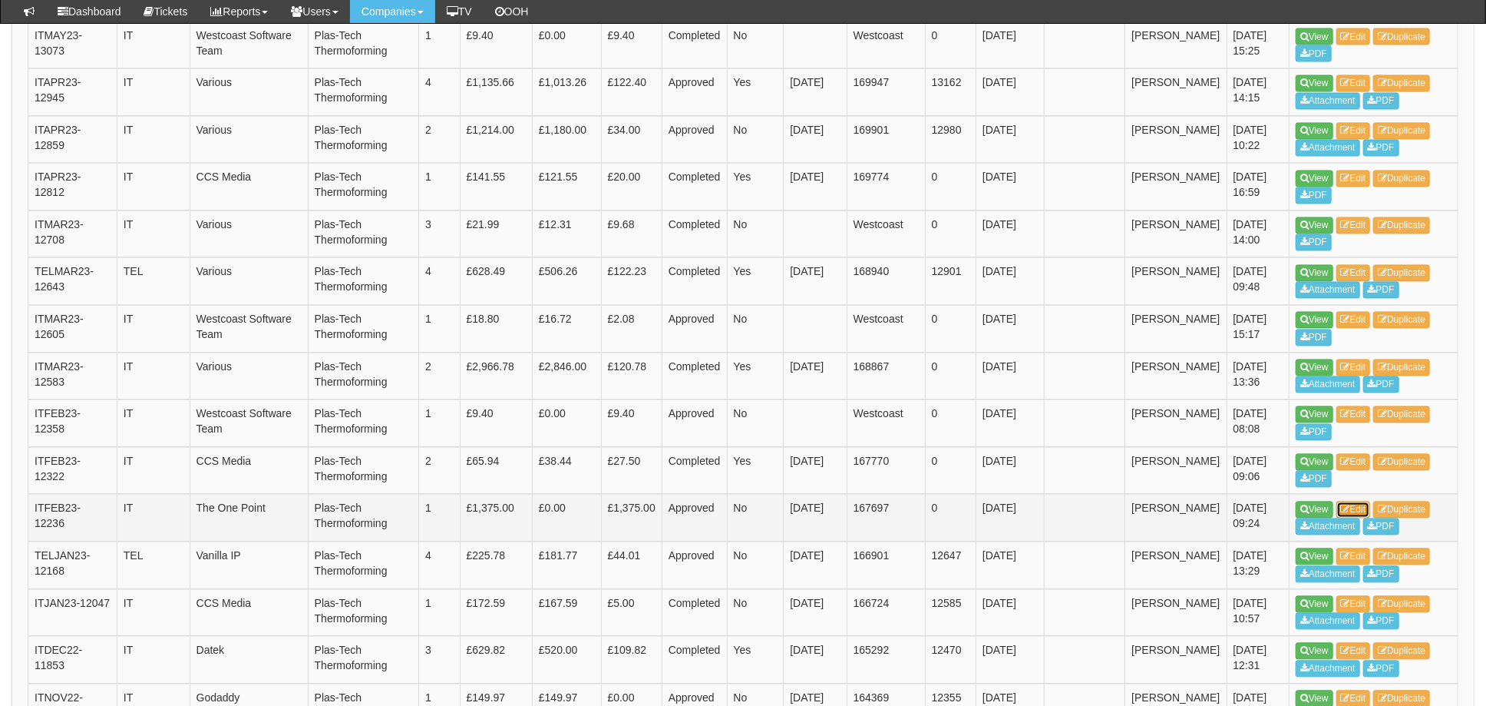
click at [1359, 501] on link "Edit" at bounding box center [1354, 509] width 35 height 17
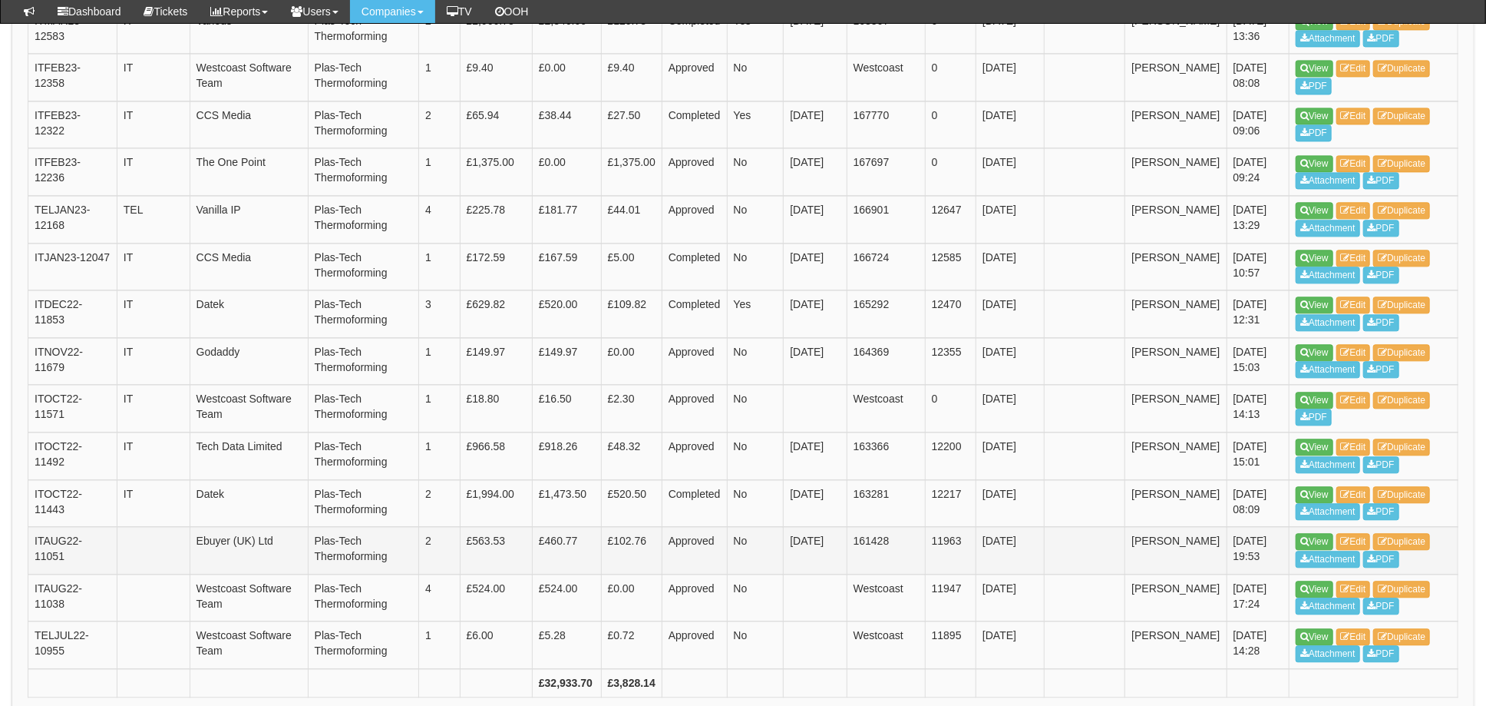
scroll to position [2322, 0]
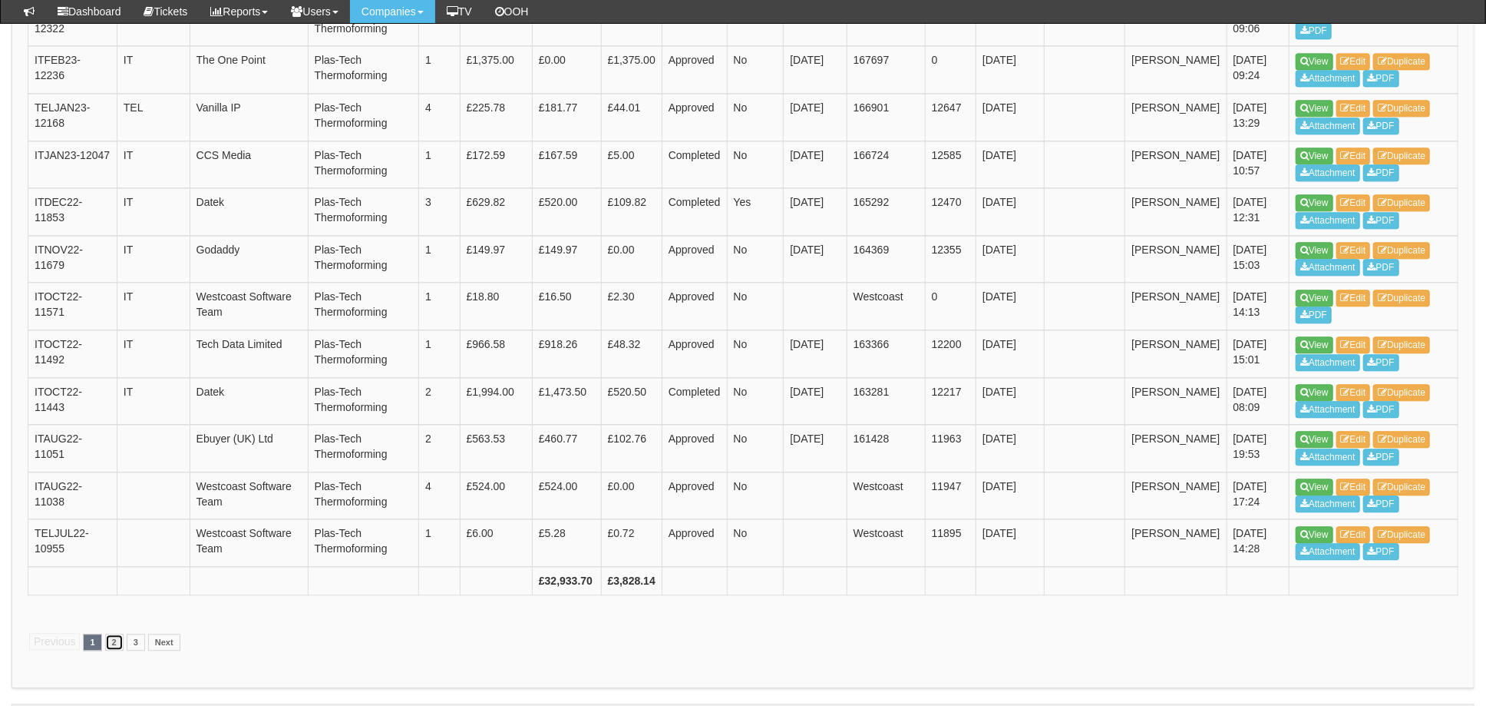
click at [116, 633] on link "2" at bounding box center [114, 641] width 18 height 17
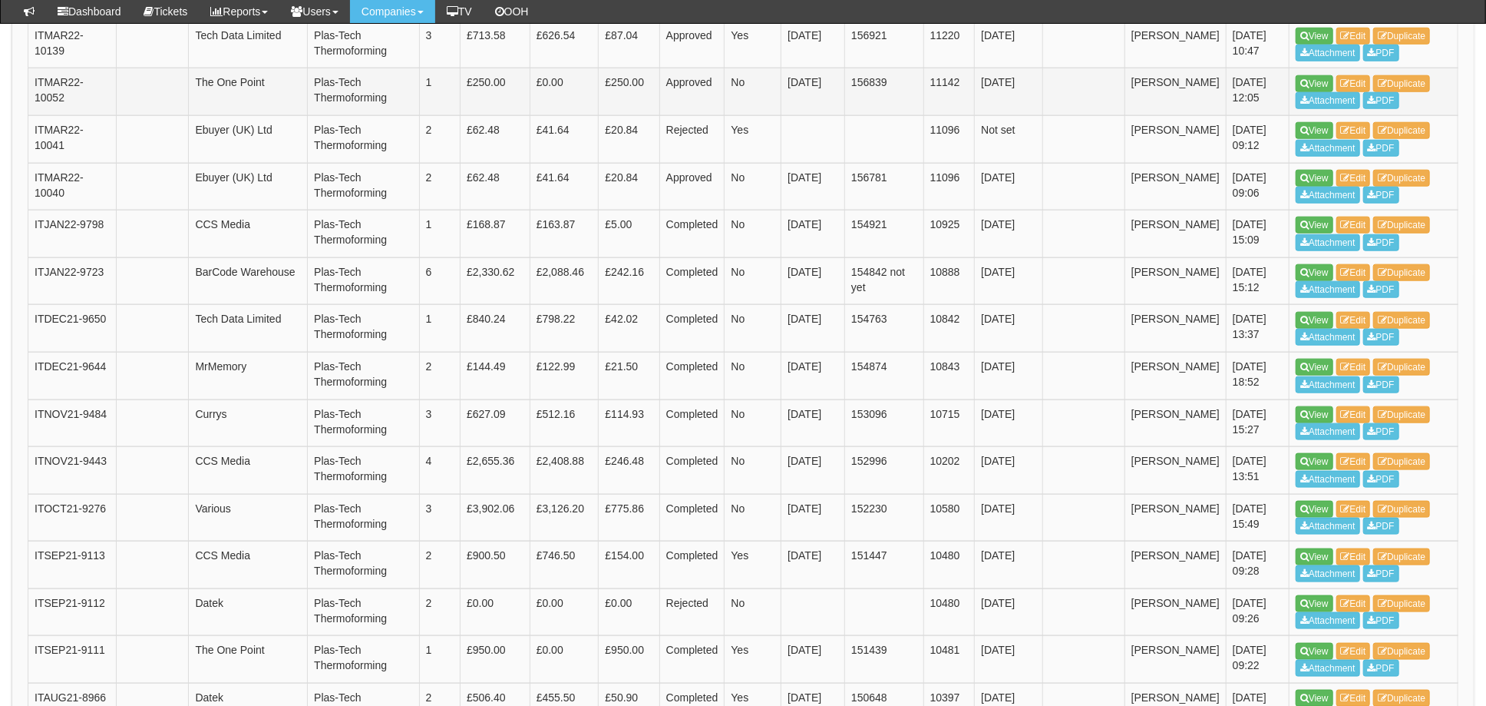
scroll to position [1125, 0]
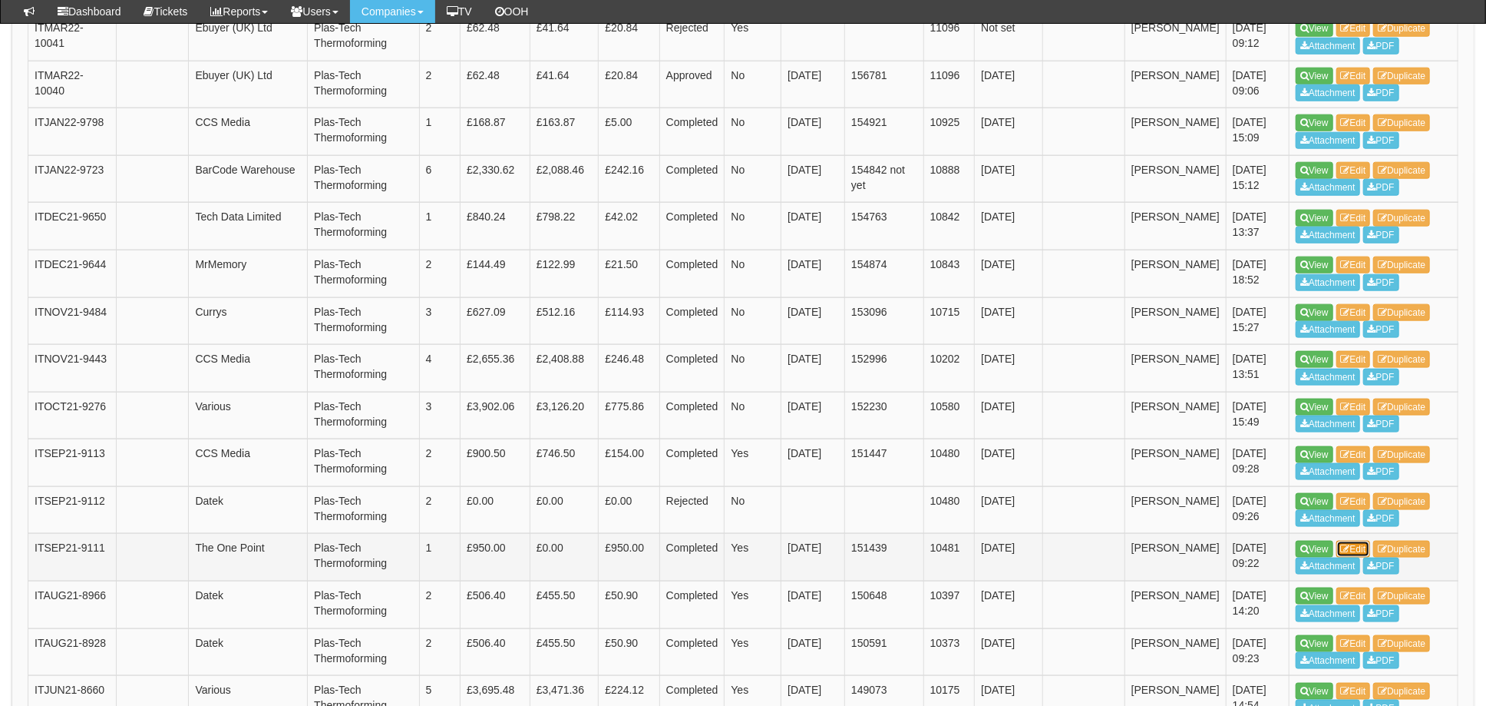
click at [1358, 540] on link "Edit" at bounding box center [1354, 548] width 35 height 17
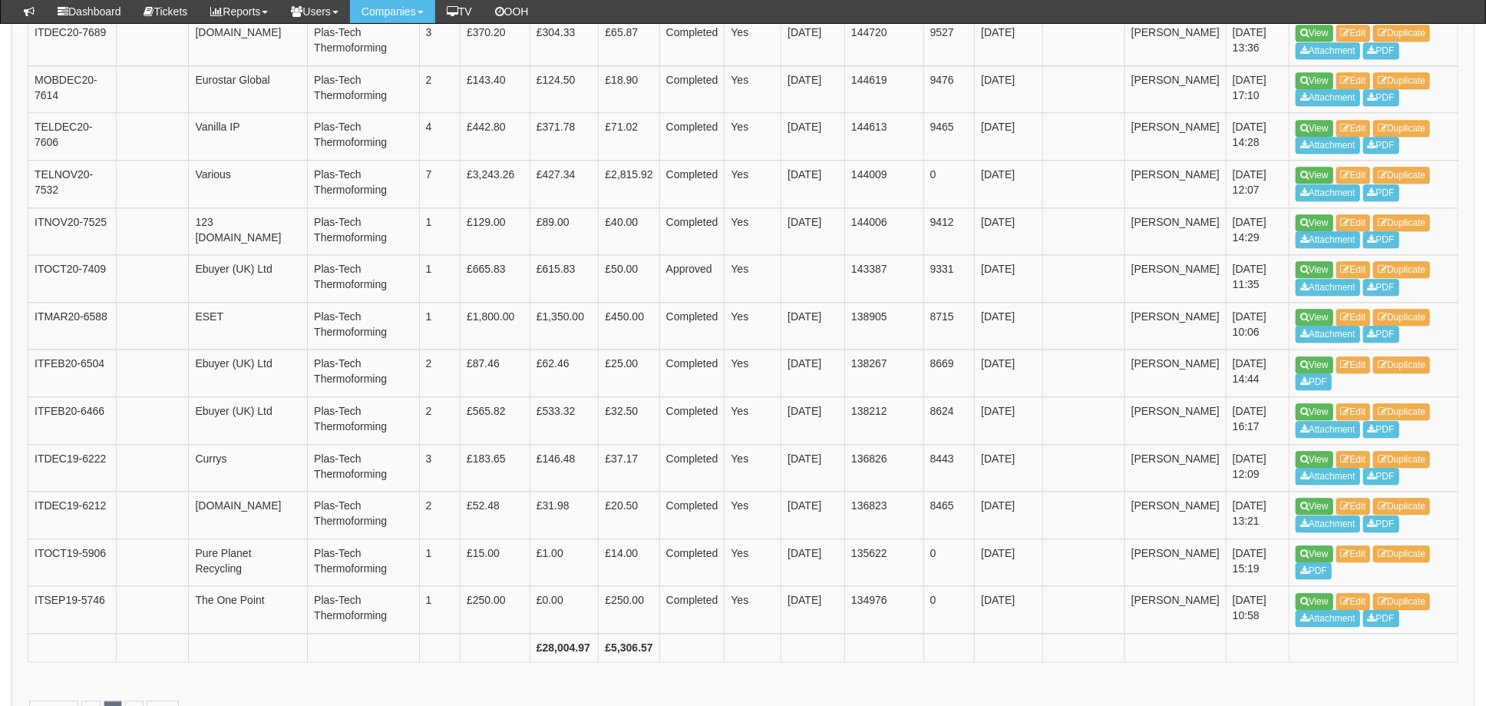
scroll to position [2290, 0]
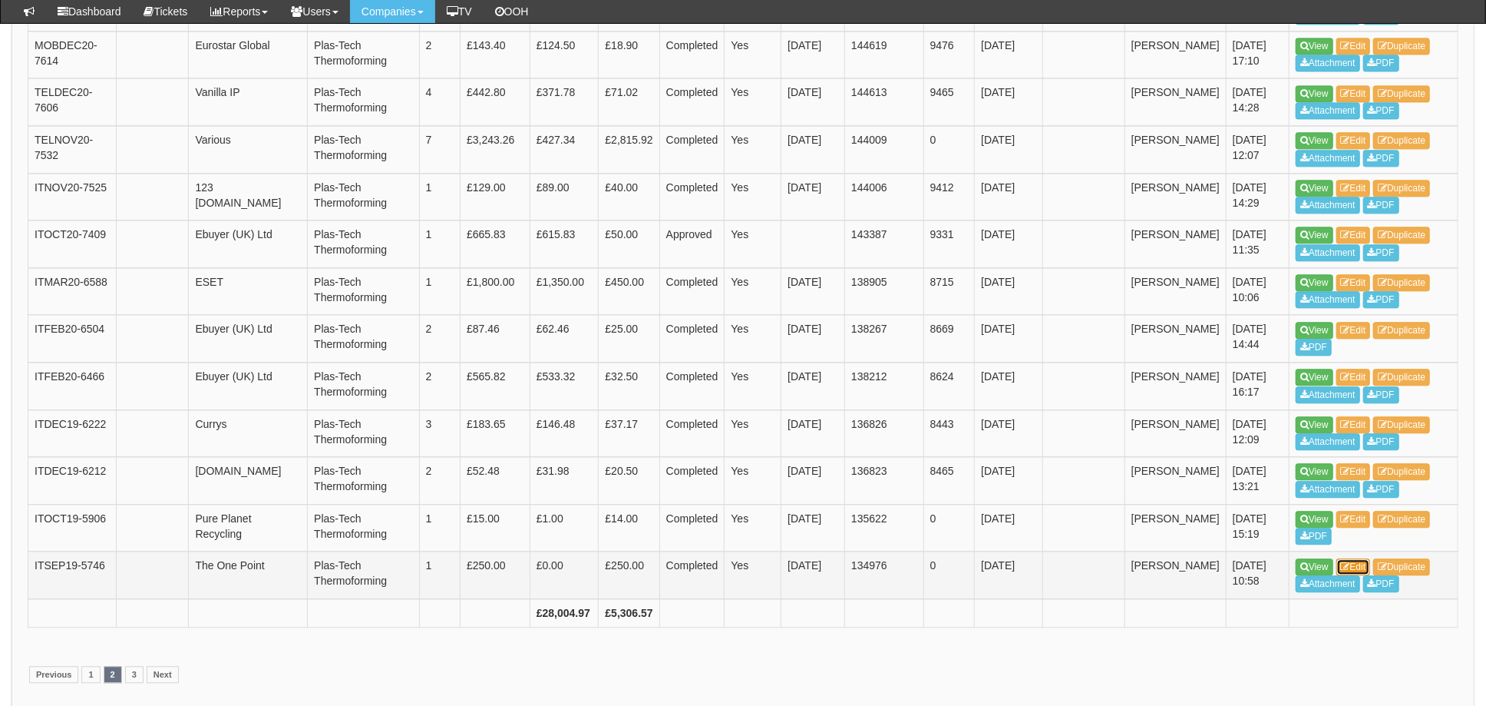
click at [1361, 558] on link "Edit" at bounding box center [1354, 566] width 35 height 17
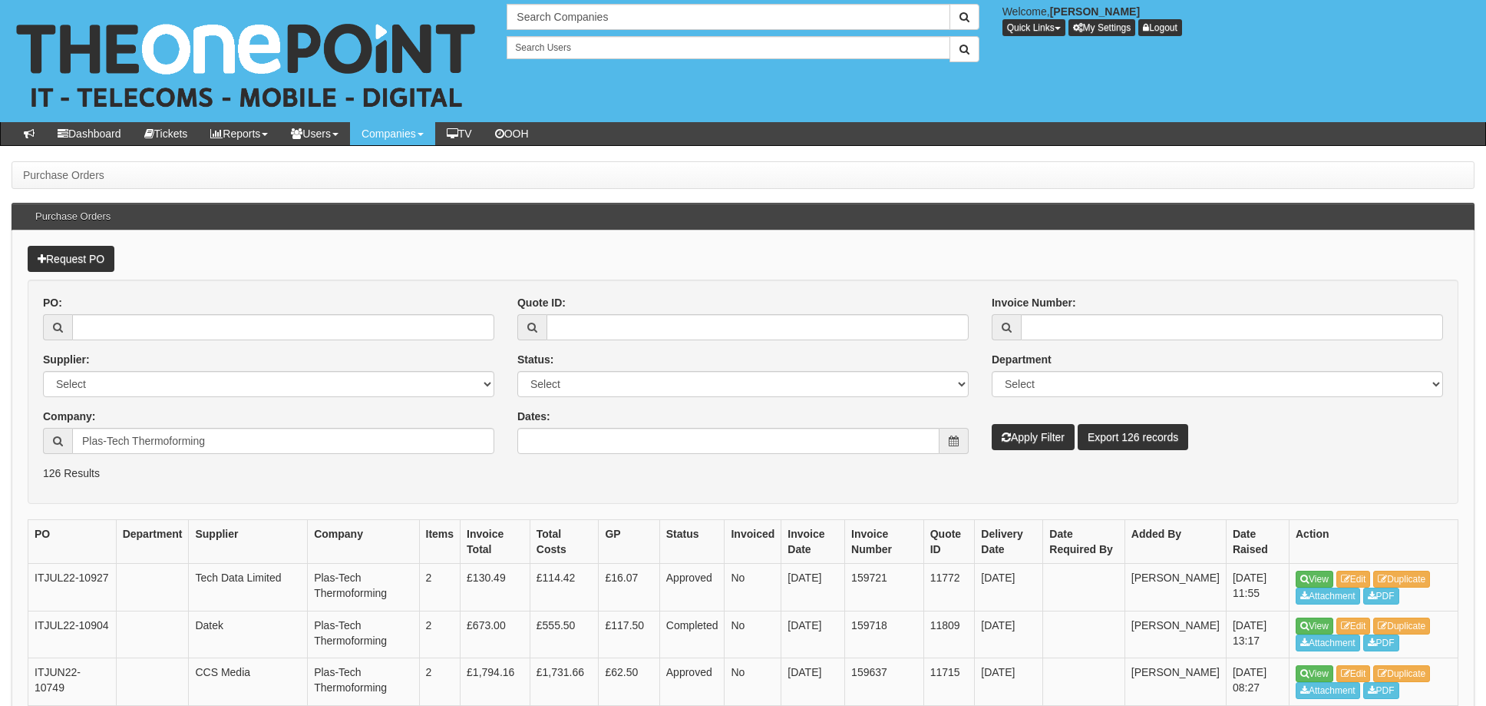
scroll to position [2330, 0]
